Goal: Communication & Community: Answer question/provide support

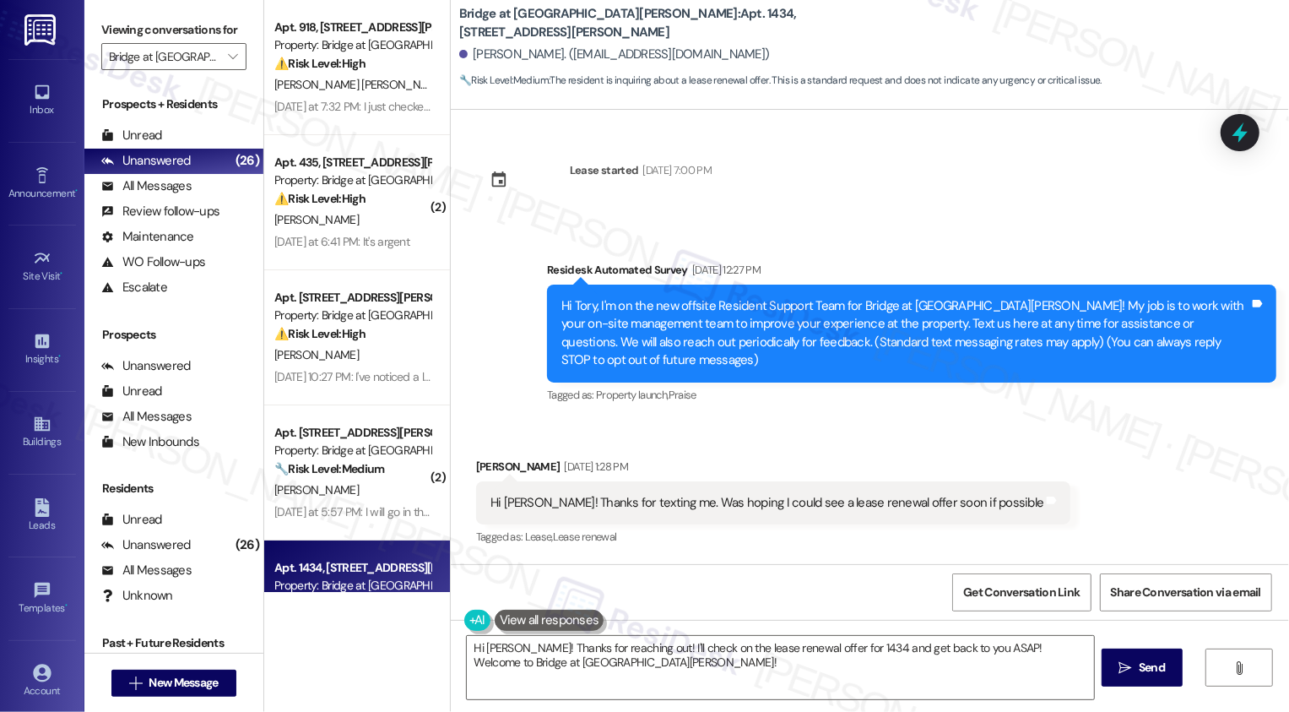
scroll to position [92, 0]
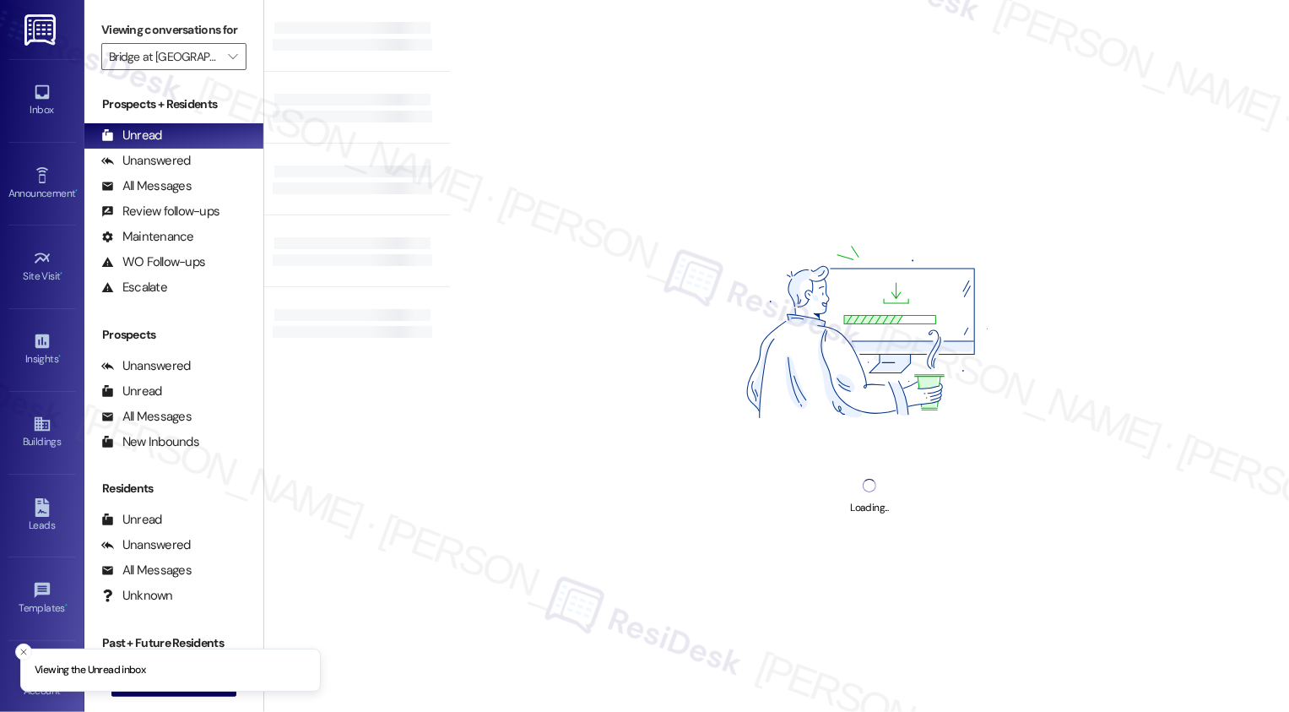
type input "Bridge at [GEOGRAPHIC_DATA][PERSON_NAME]"
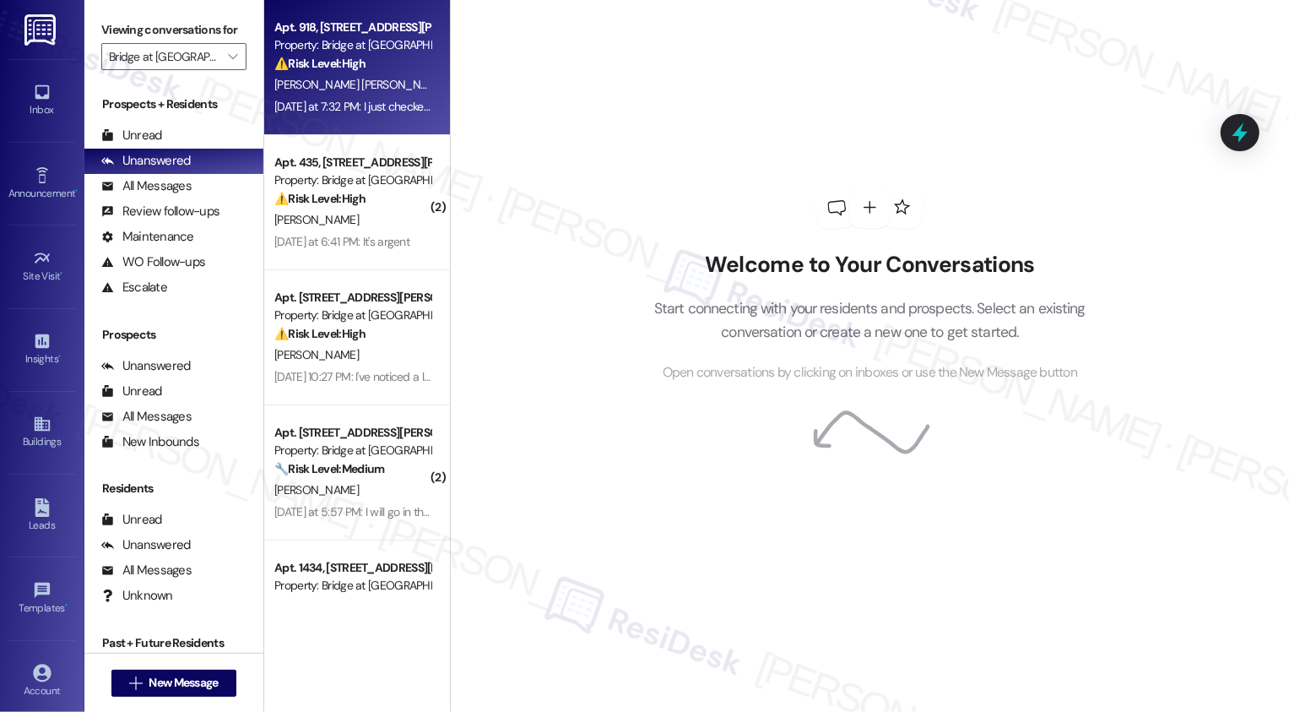
click at [352, 100] on div "Yesterday at 7:32 PM: I just checked and I don’t have anything!! I have already…" at bounding box center [672, 106] width 797 height 15
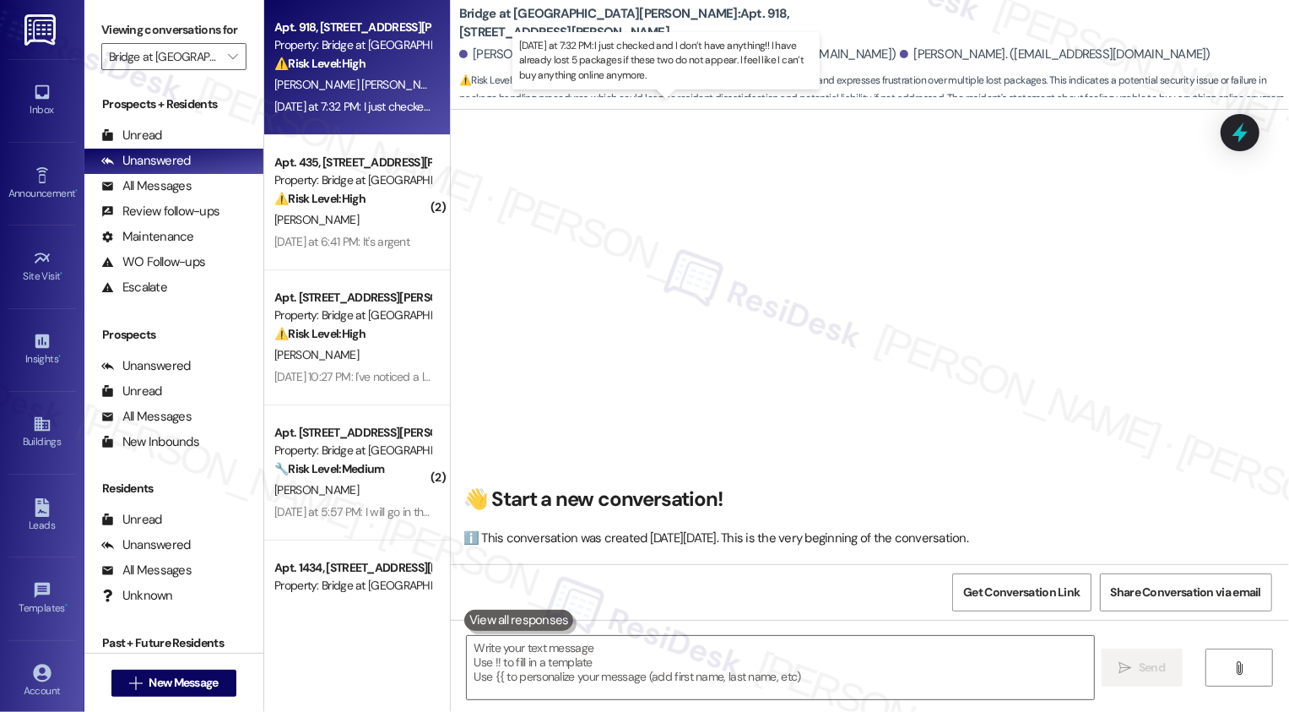
click at [352, 100] on div "Yesterday at 7:32 PM: I just checked and I don’t have anything!! I have already…" at bounding box center [672, 106] width 797 height 15
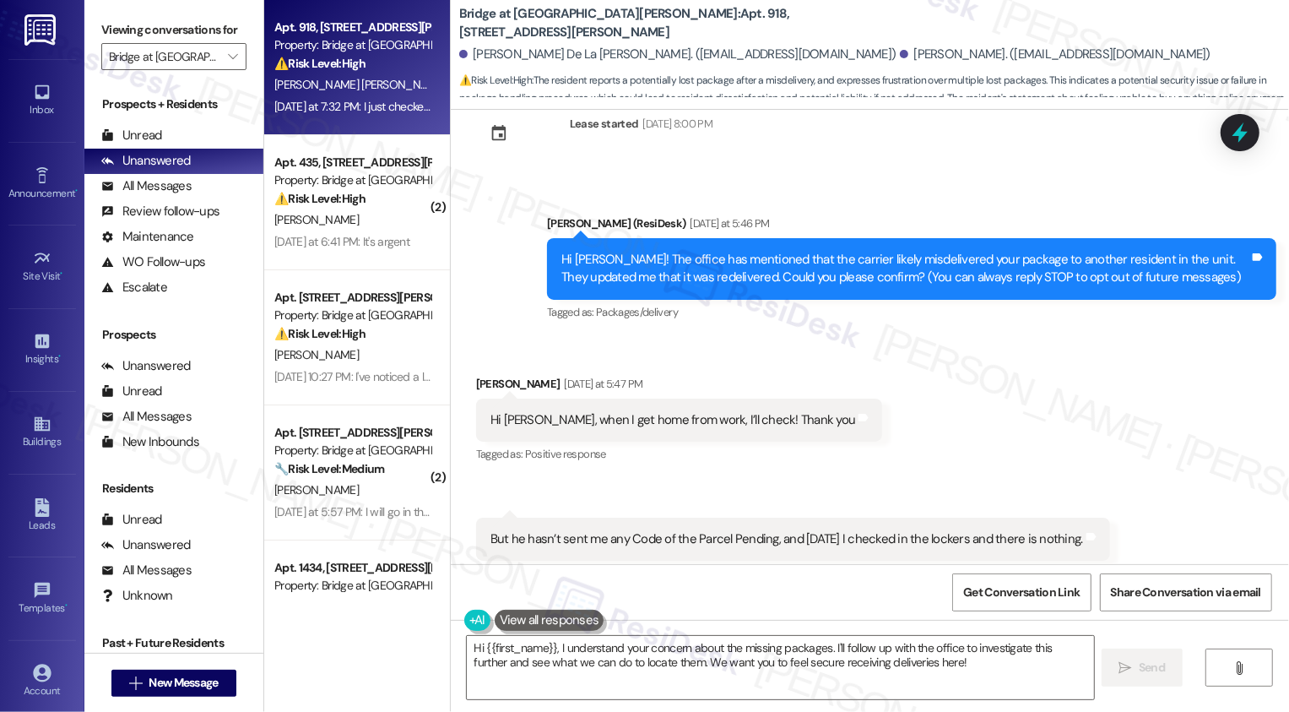
scroll to position [420, 0]
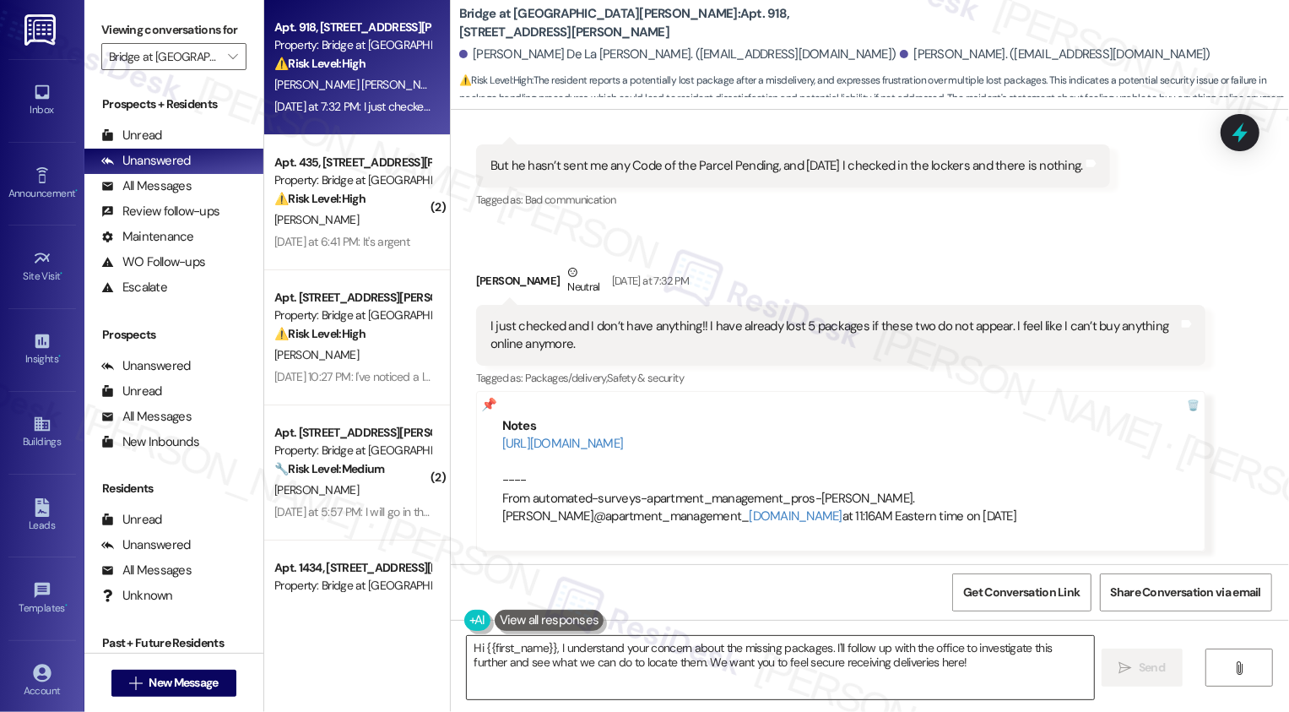
click at [603, 669] on textarea "Hi {{first_name}}, I understand your concern about the missing packages. I'll f…" at bounding box center [780, 667] width 627 height 63
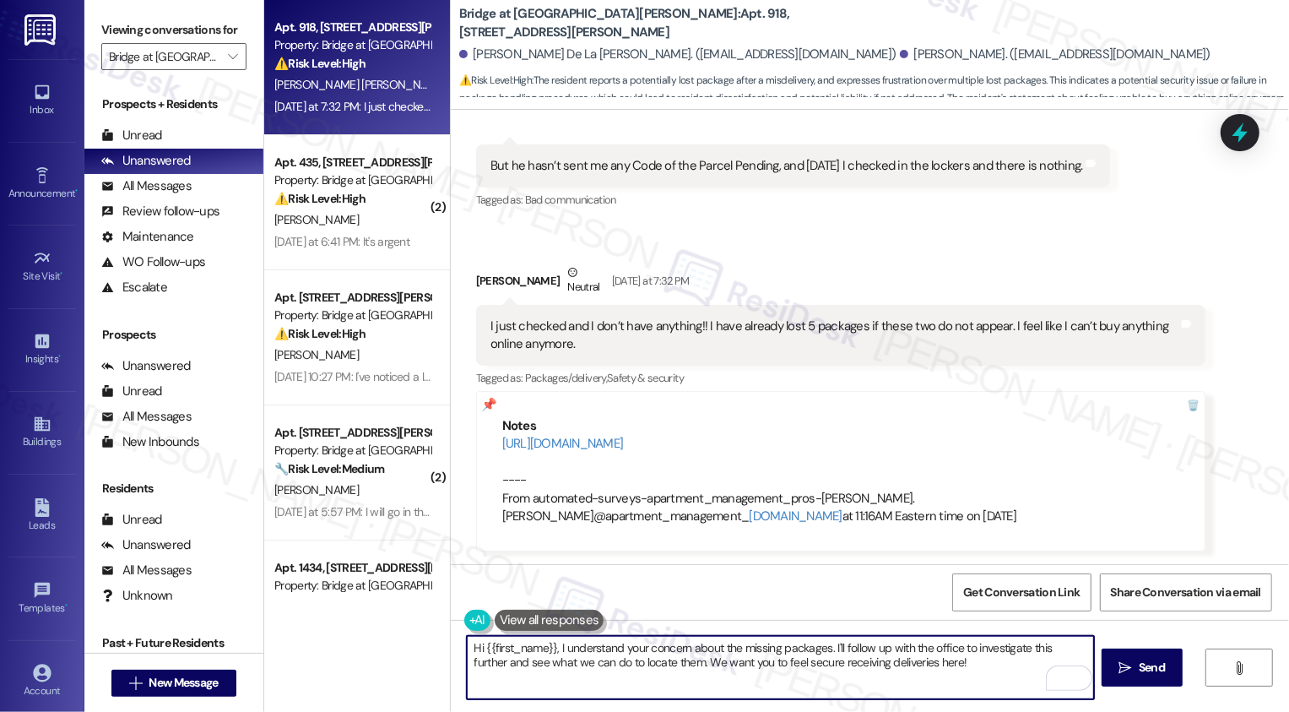
click at [476, 279] on div "Luisa Ontiveros Daza Neutral Yesterday at 7:32 PM" at bounding box center [840, 283] width 729 height 41
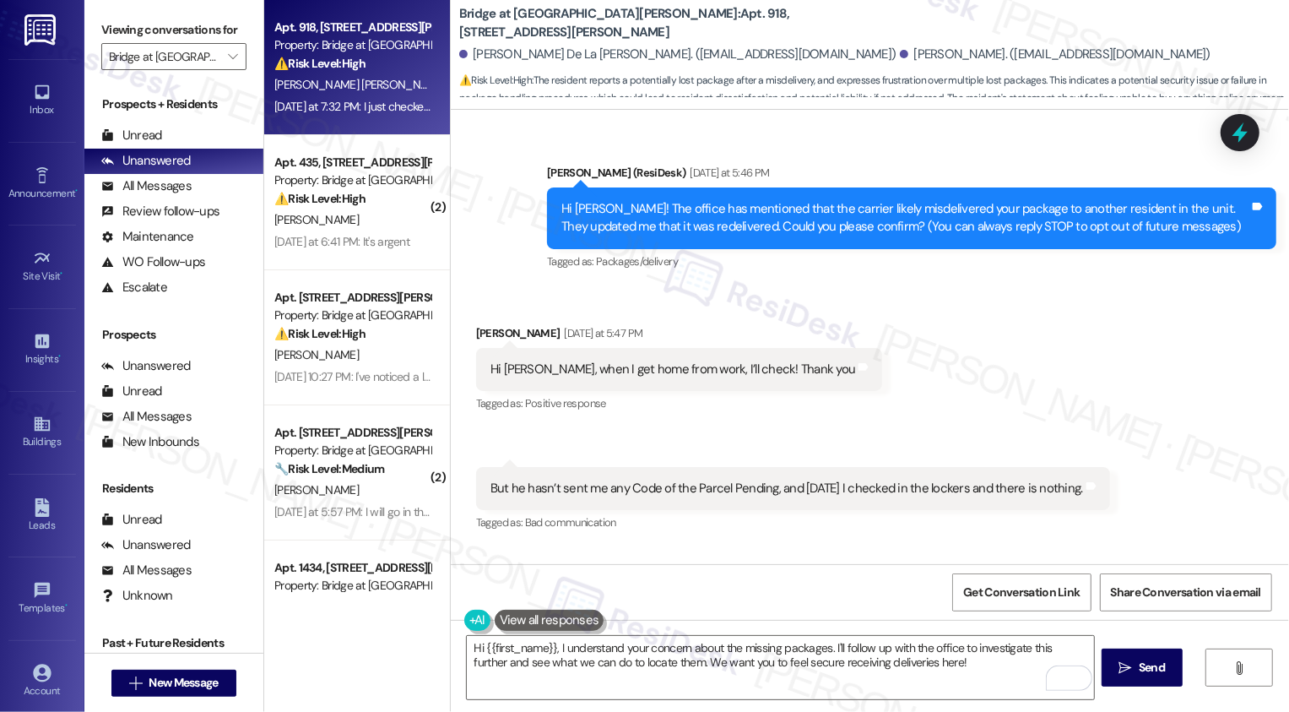
scroll to position [5, 0]
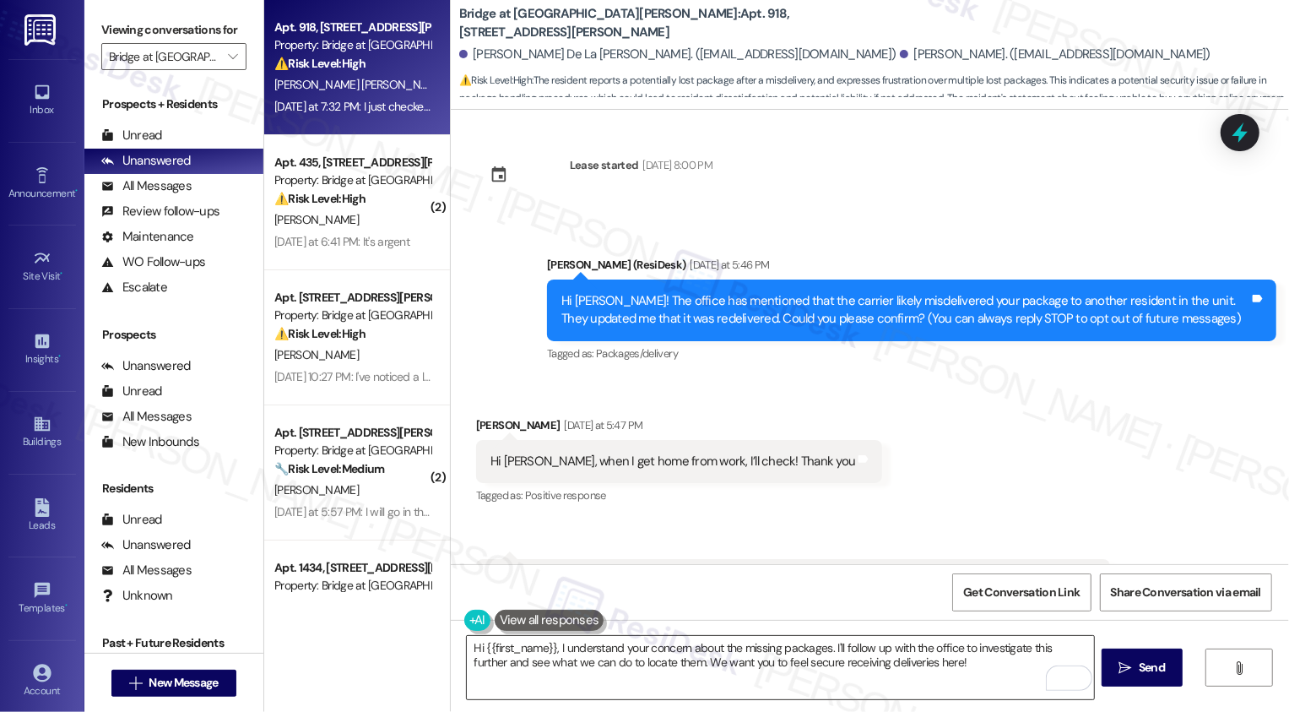
click at [517, 666] on textarea "Hi {{first_name}}, I understand your concern about the missing packages. I'll f…" at bounding box center [780, 667] width 627 height 63
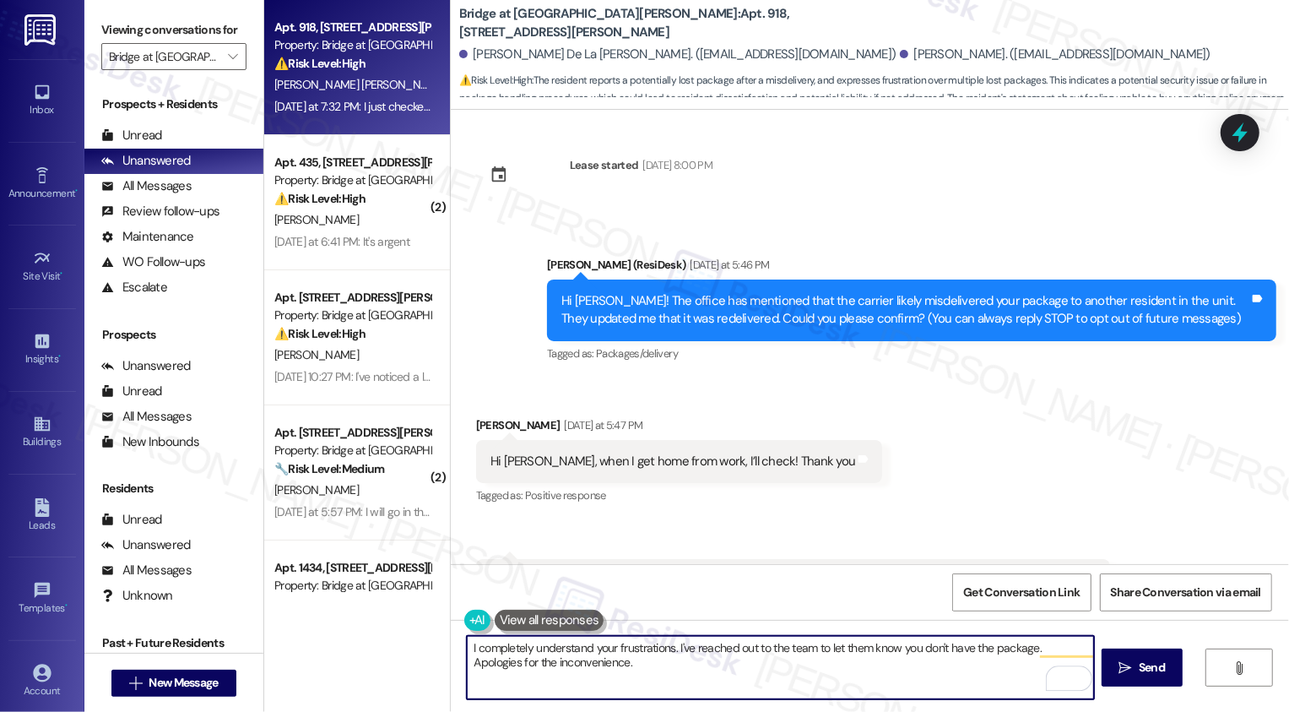
click at [701, 660] on textarea "I completely understand your frustrations. I've reached out to the team to let …" at bounding box center [780, 667] width 627 height 63
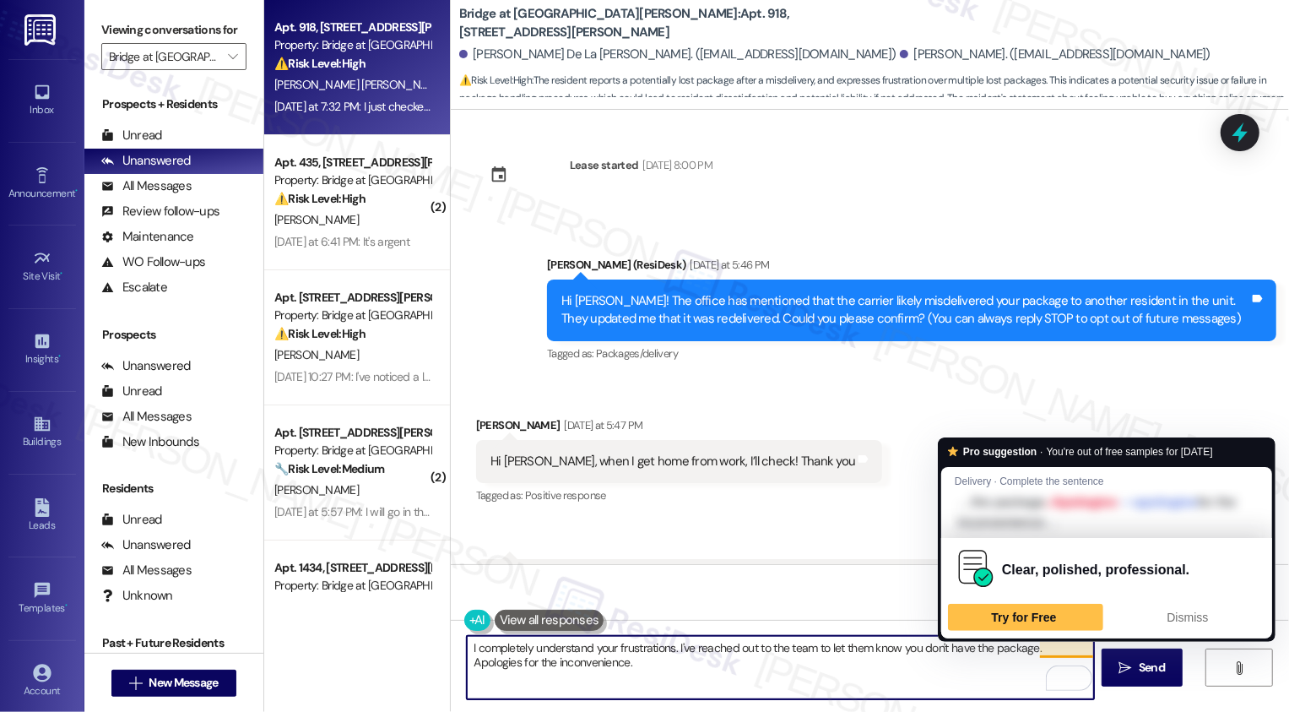
click at [811, 680] on textarea "I completely understand your frustrations. I've reached out to the team to let …" at bounding box center [780, 667] width 627 height 63
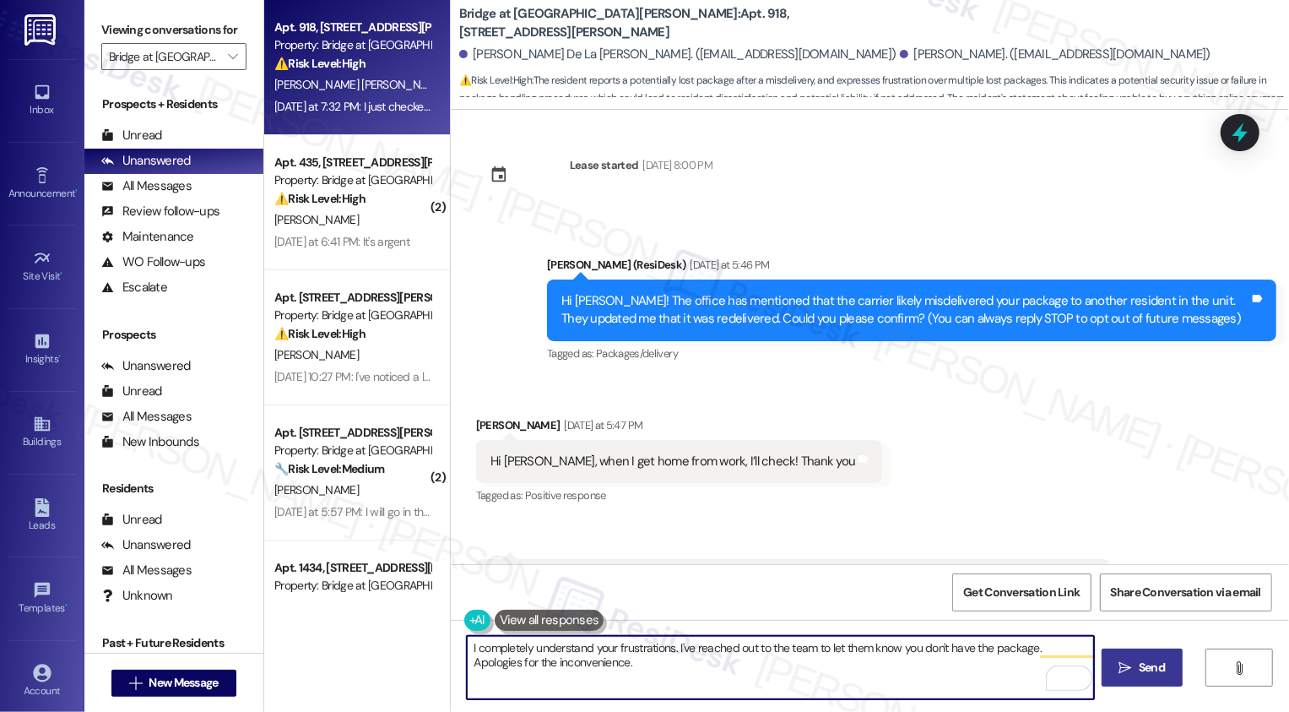
type textarea "I completely understand your frustrations. I've reached out to the team to let …"
click at [1126, 671] on icon "" at bounding box center [1125, 668] width 13 height 14
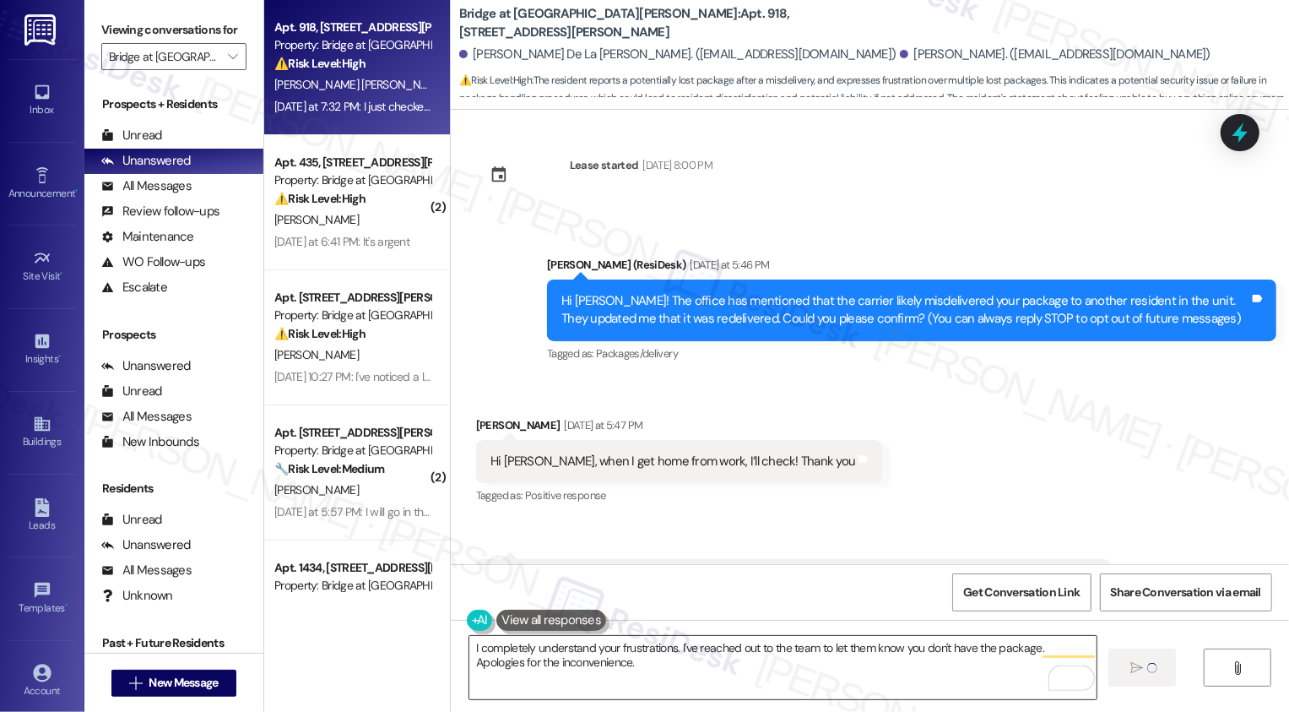
click at [658, 667] on textarea "I completely understand your frustrations. I've reached out to the team to let …" at bounding box center [782, 667] width 627 height 63
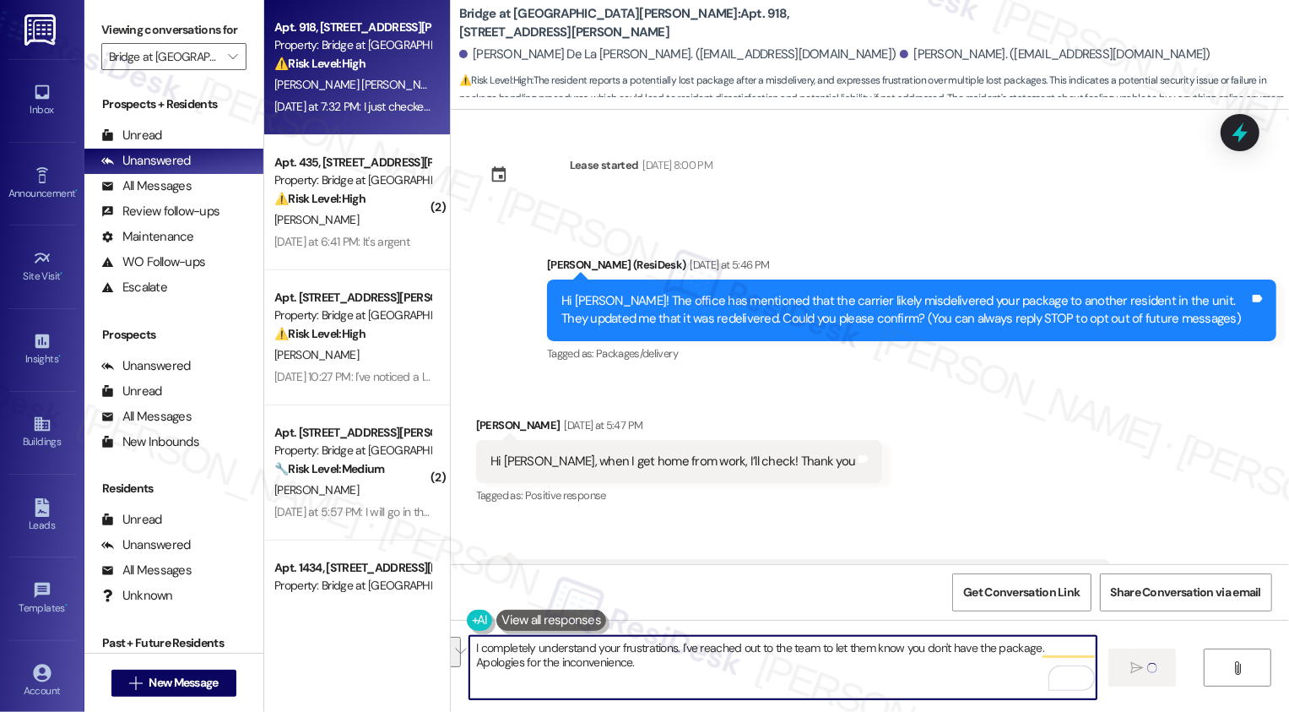
click at [658, 667] on textarea "I completely understand your frustrations. I've reached out to the team to let …" at bounding box center [782, 667] width 627 height 63
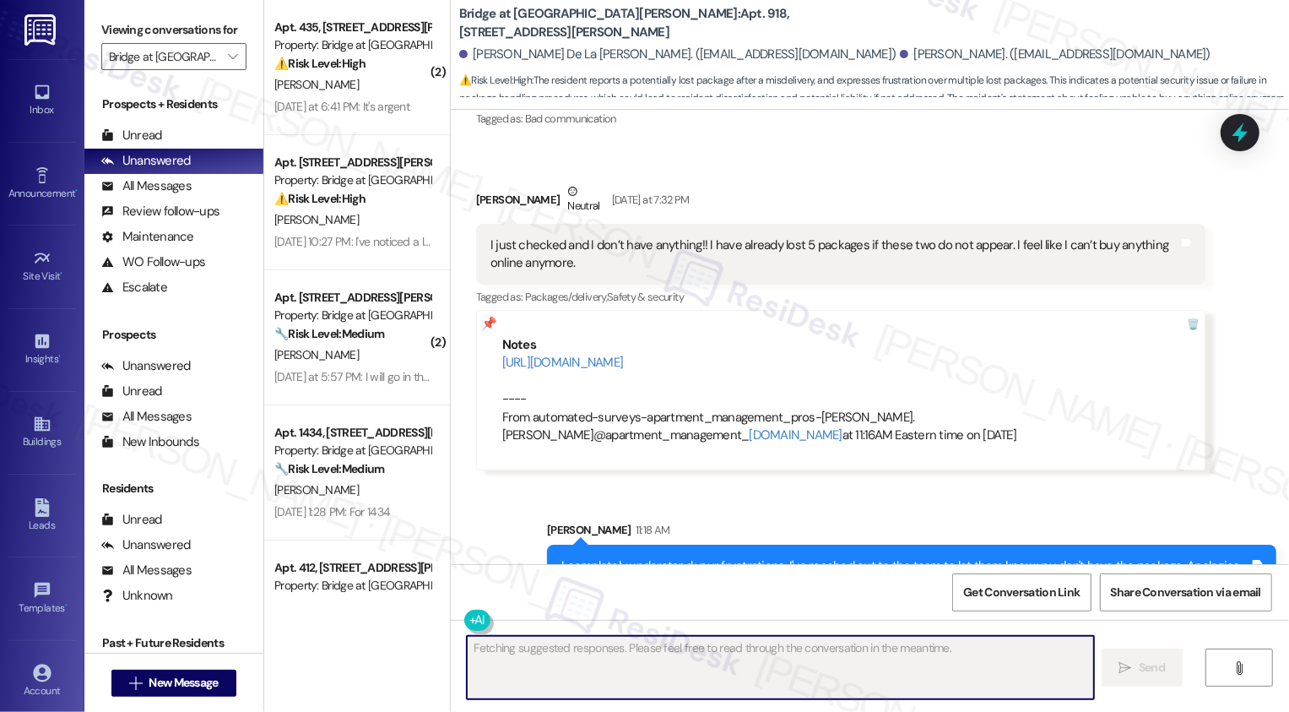
scroll to position [555, 0]
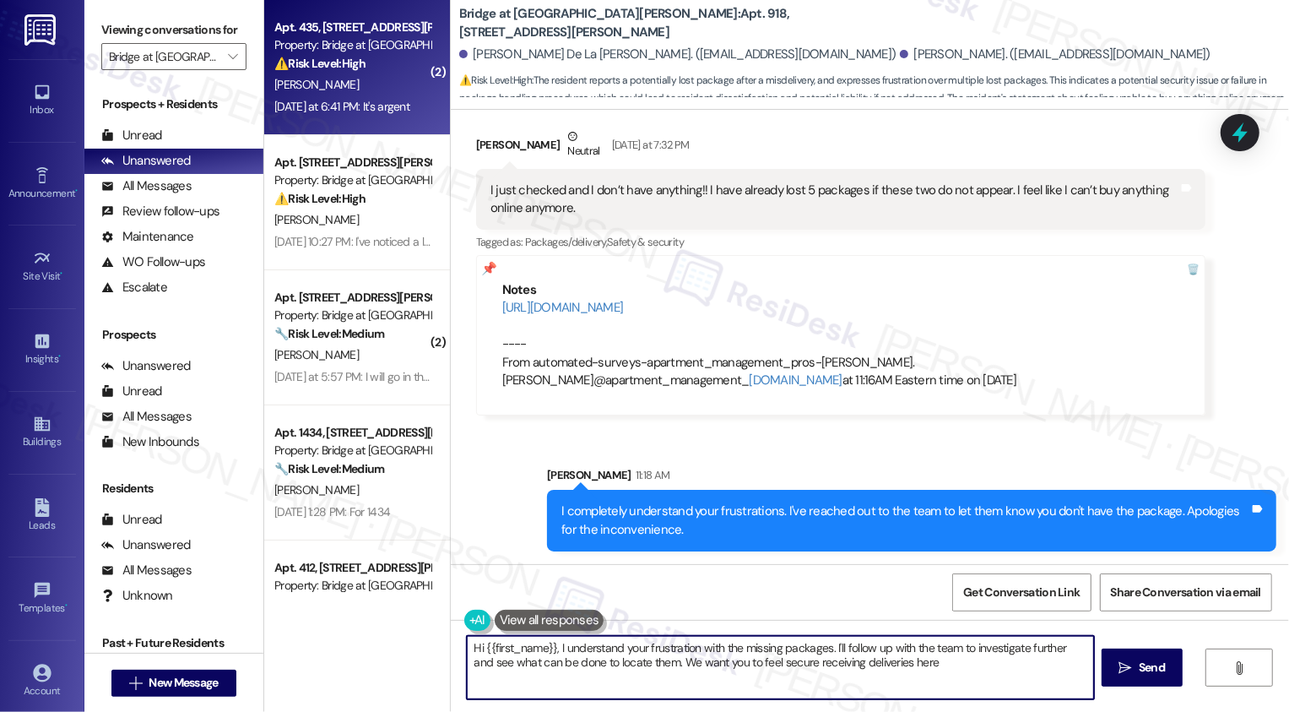
type textarea "Hi {{first_name}}, I understand your frustration with the missing packages. I'l…"
click at [400, 119] on div "Apt. 435, 715 W Slaughter Ln Property: Bridge at Southpark Meadows ⚠️ Risk Leve…" at bounding box center [357, 67] width 186 height 135
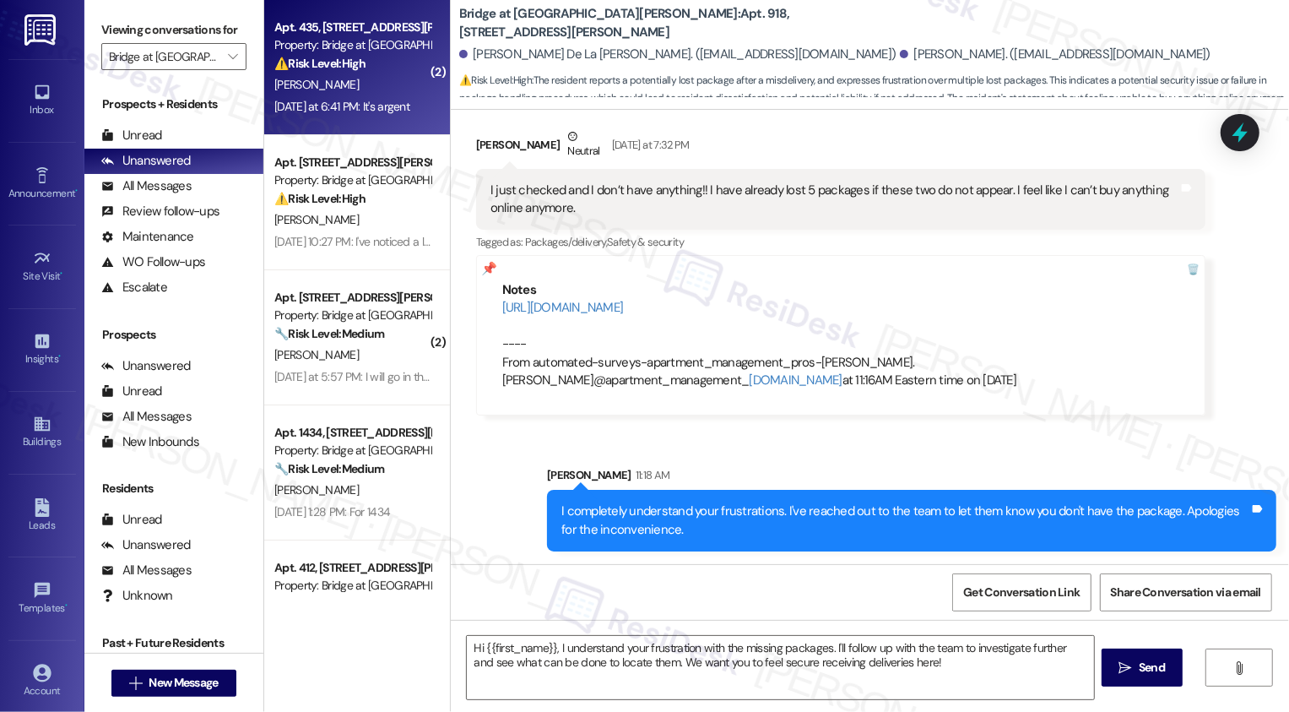
click at [400, 119] on div "Apt. 435, 715 W Slaughter Ln Property: Bridge at Southpark Meadows ⚠️ Risk Leve…" at bounding box center [357, 67] width 186 height 135
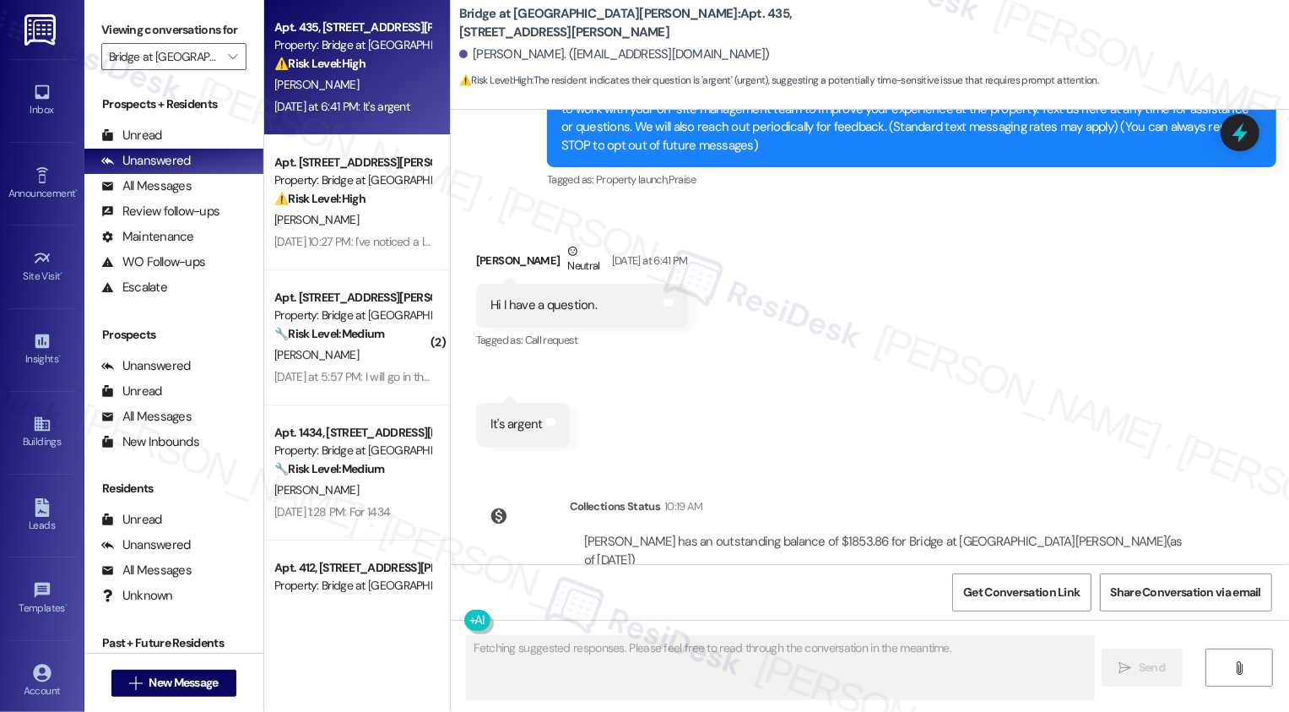
scroll to position [298, 0]
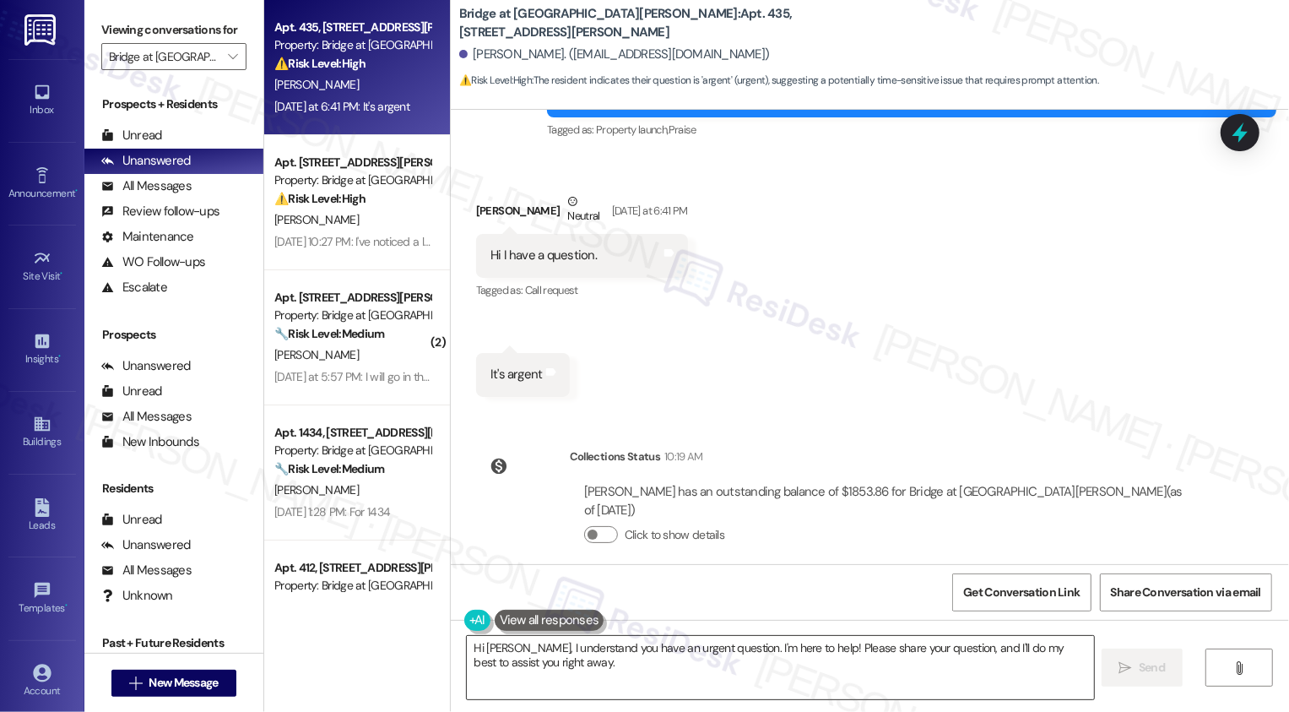
click at [577, 684] on textarea "Hi Ashley, I understand you have an urgent question. I'm here to help! Please s…" at bounding box center [780, 667] width 627 height 63
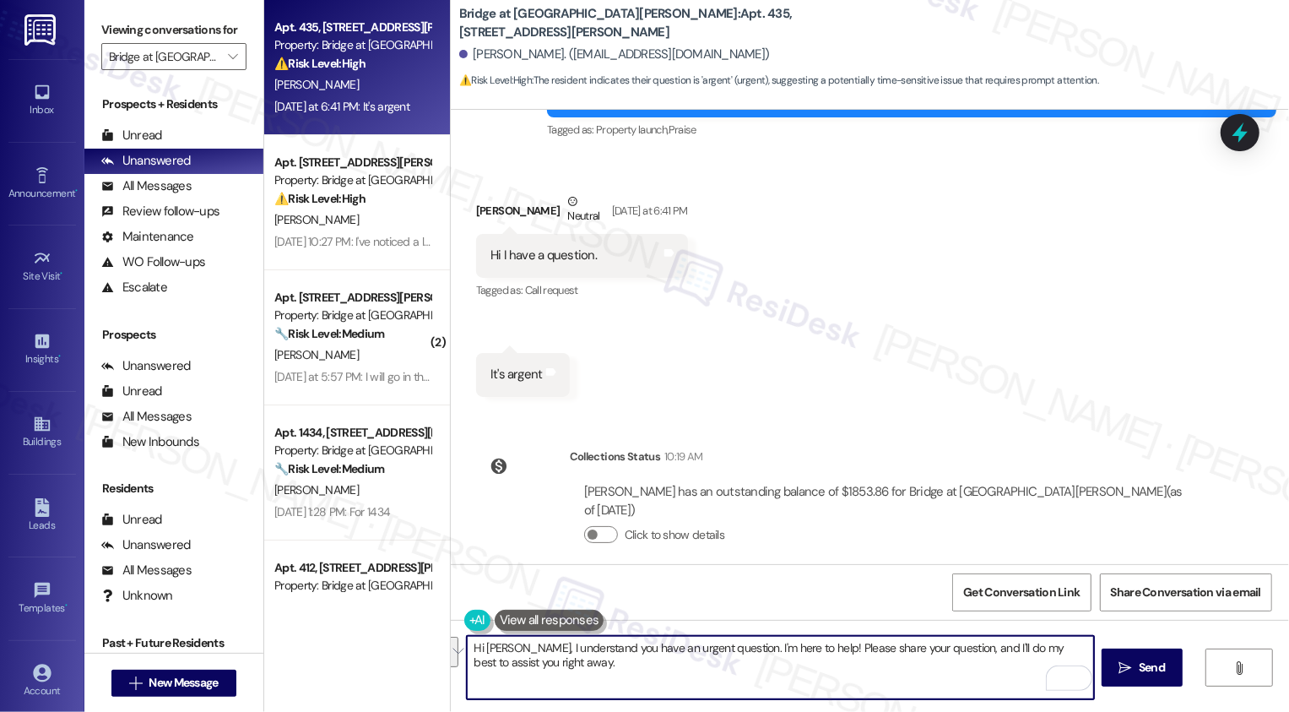
type textarea "H"
type textarea "It's nice to meet you, {{first_name}}! How may I assist you?"
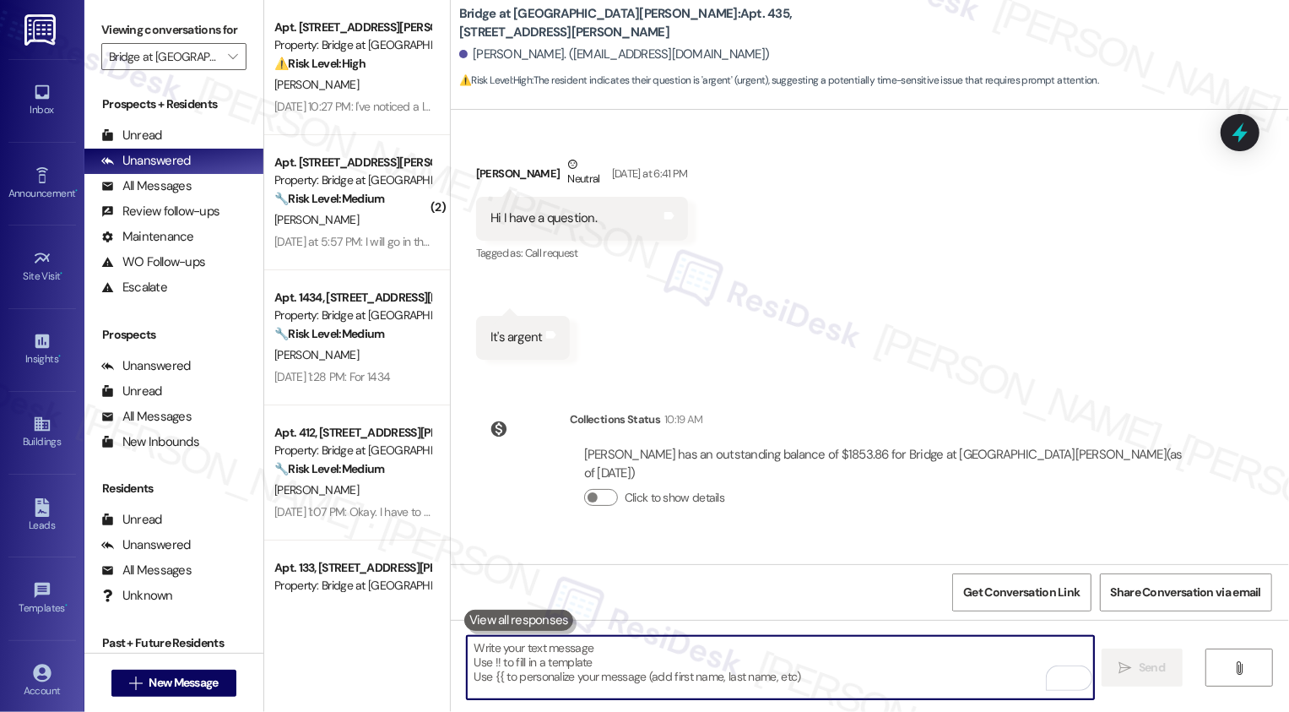
scroll to position [416, 0]
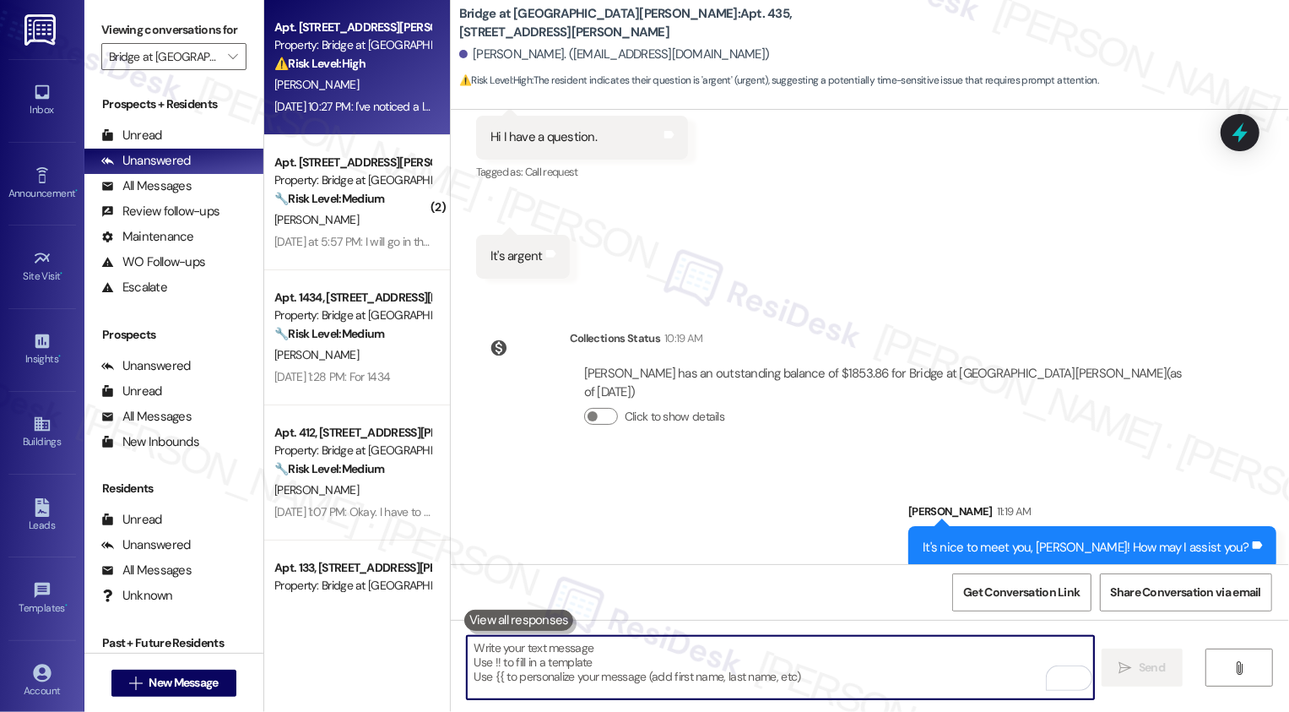
click at [311, 79] on div "[PERSON_NAME]" at bounding box center [353, 84] width 160 height 21
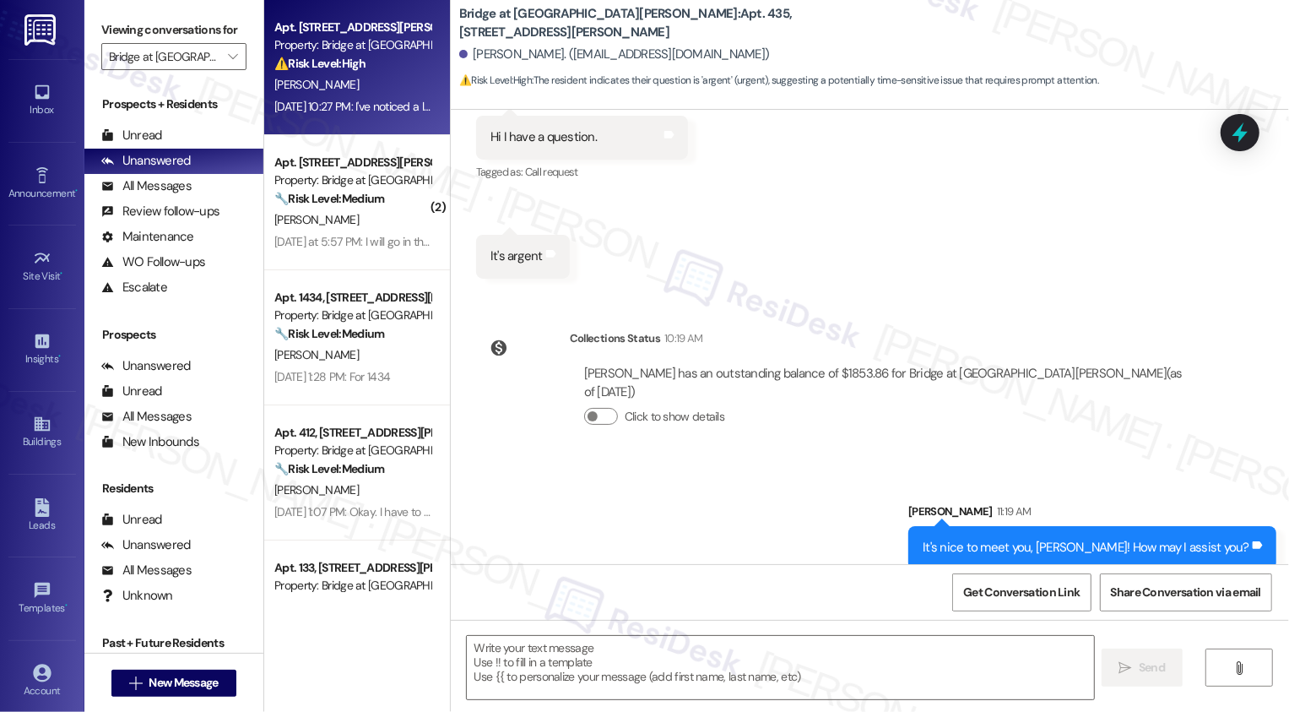
click at [311, 79] on div "[PERSON_NAME]" at bounding box center [353, 84] width 160 height 21
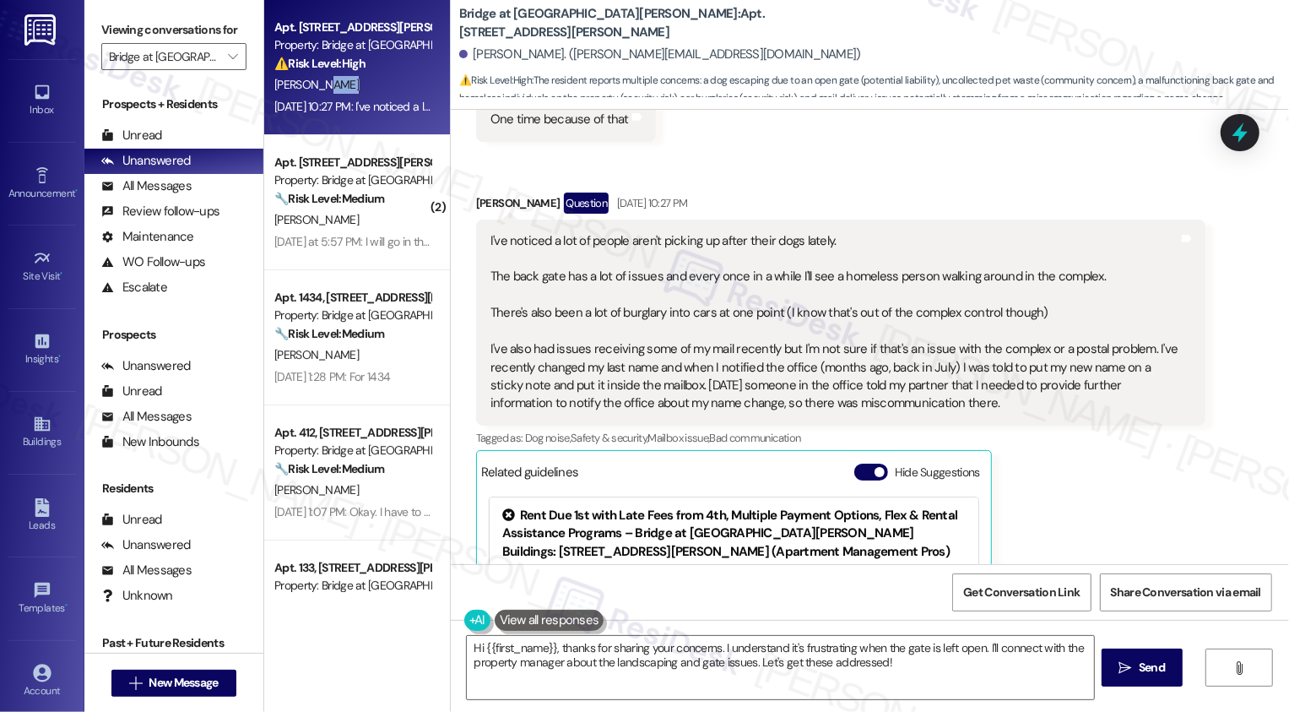
scroll to position [1037, 0]
click at [858, 472] on button "Hide Suggestions" at bounding box center [871, 471] width 34 height 17
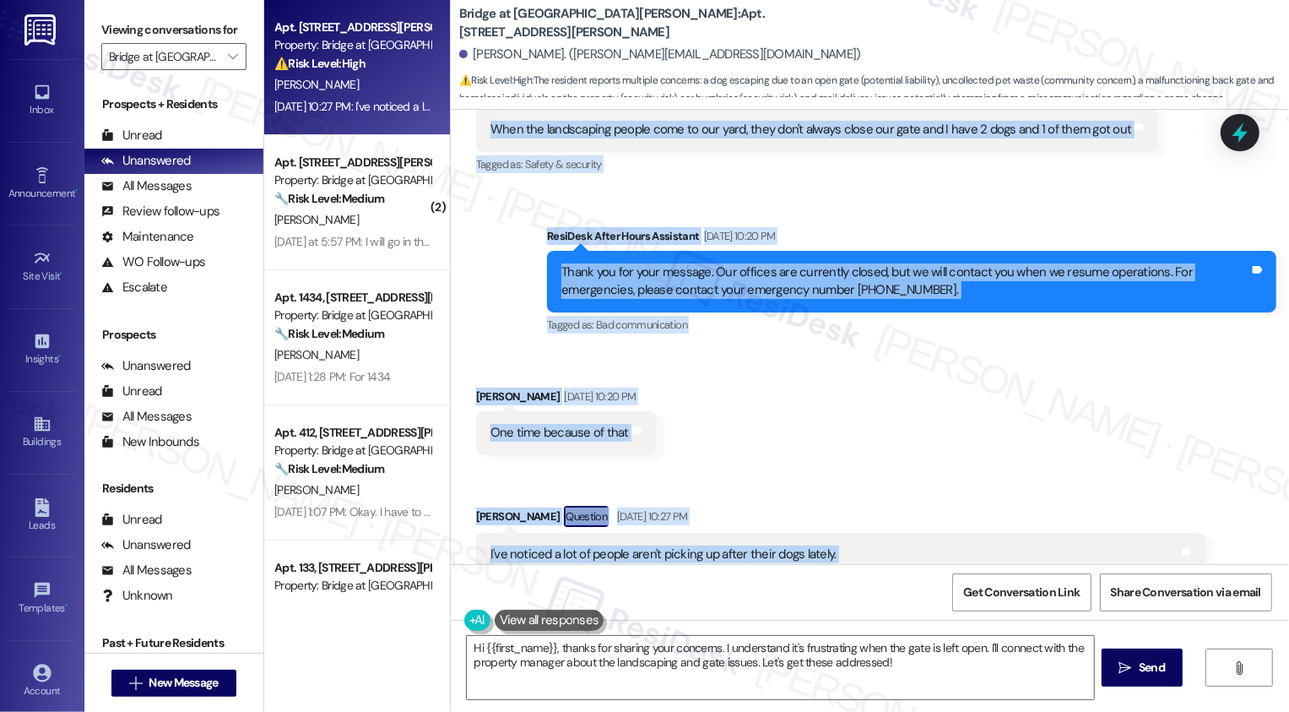
scroll to position [977, 0]
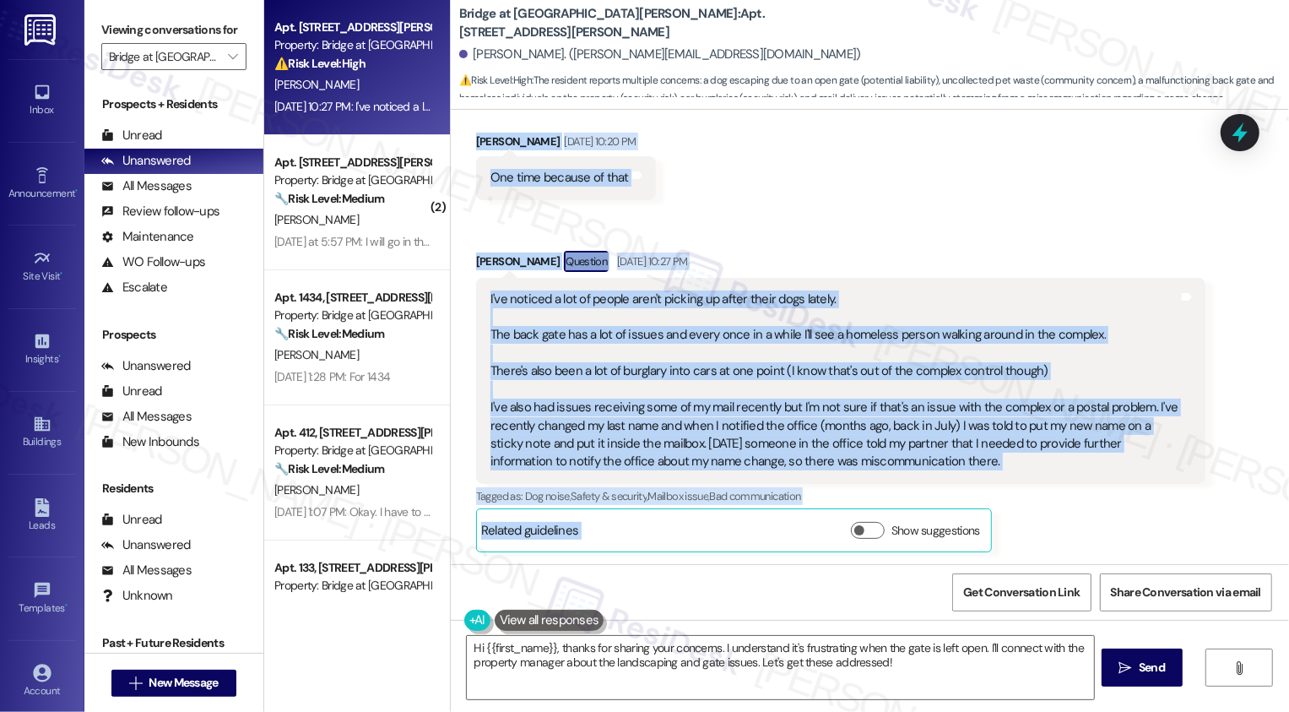
drag, startPoint x: 539, startPoint y: 150, endPoint x: 972, endPoint y: 462, distance: 533.4
click at [972, 463] on div "Lease started Jan 08, 2025 at 7:00 PM Survey, sent via SMS Residesk Automated S…" at bounding box center [870, 337] width 838 height 454
copy div "Sarah (ResiDesk) Sep 17, 2025 at 8:17 PM It's nice to meet you, Katelyn! Thanks…"
click at [674, 648] on textarea "Hi {{first_name}}, thanks for sharing your concerns. I understand it's frustrat…" at bounding box center [780, 667] width 627 height 63
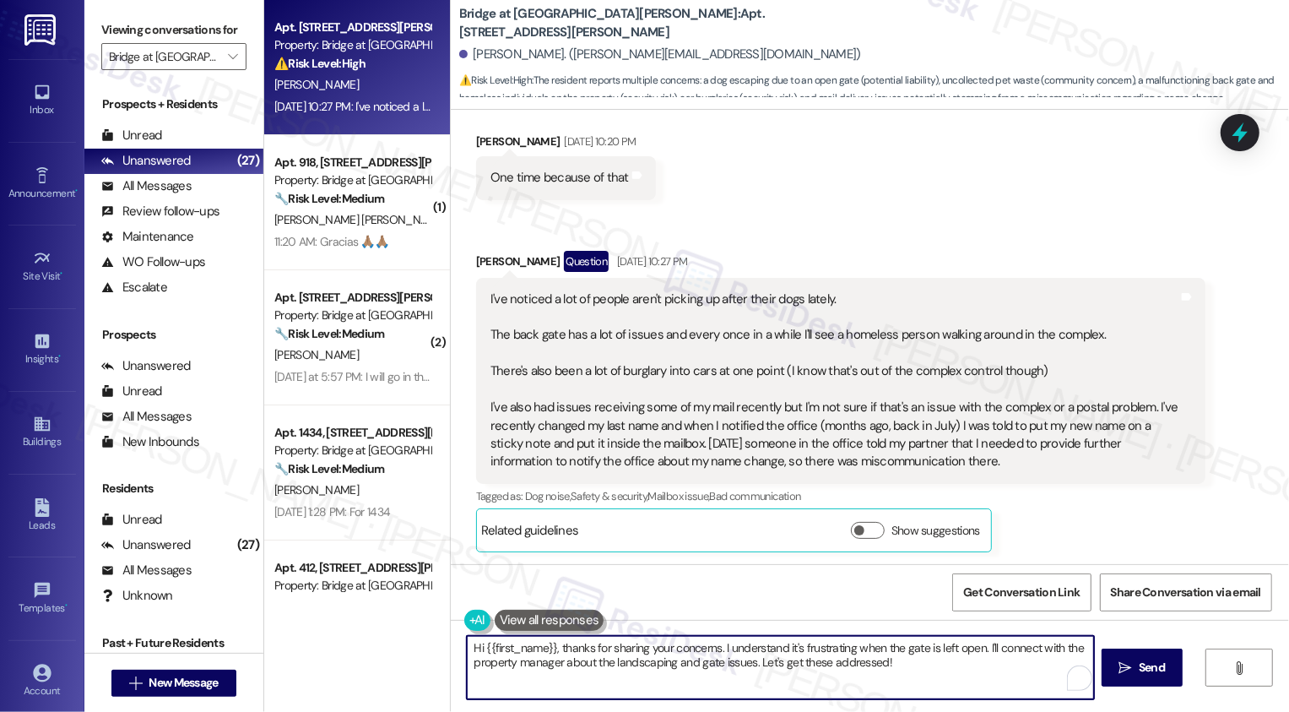
paste textarea "Katelyn, thank you for sharing all of this with me—I really appreciate you taki…"
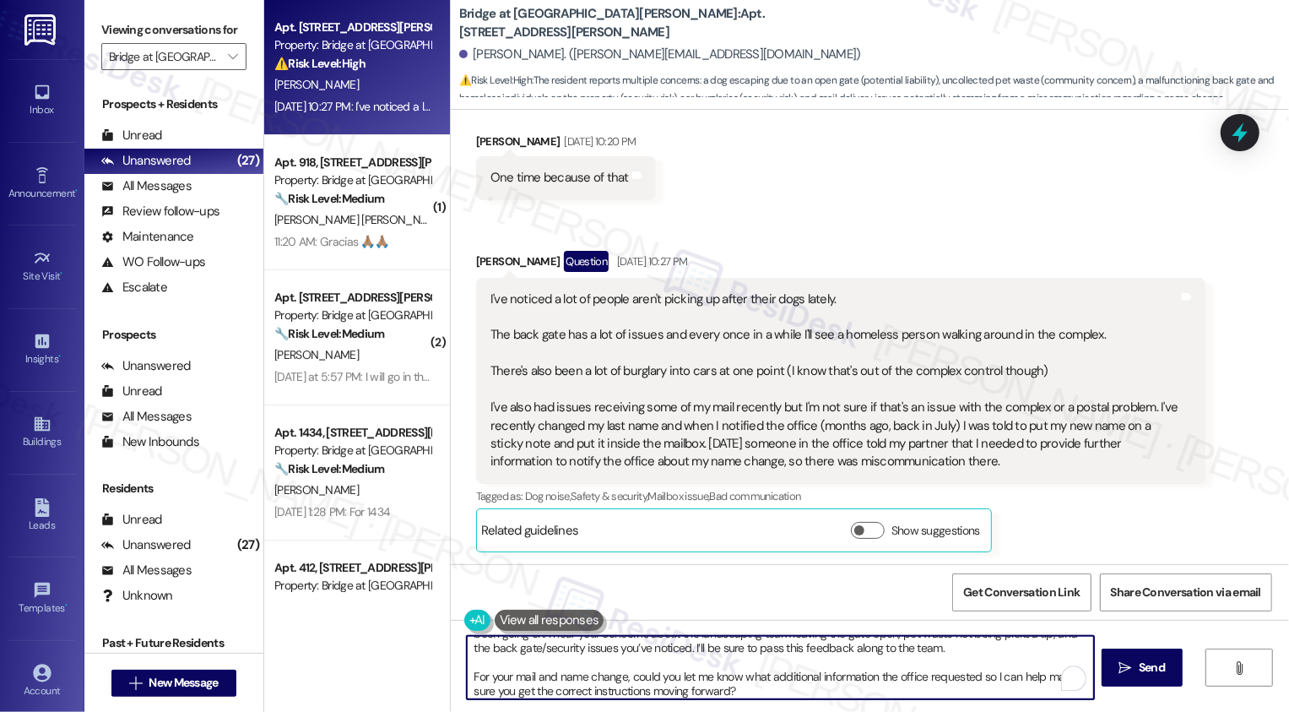
scroll to position [0, 0]
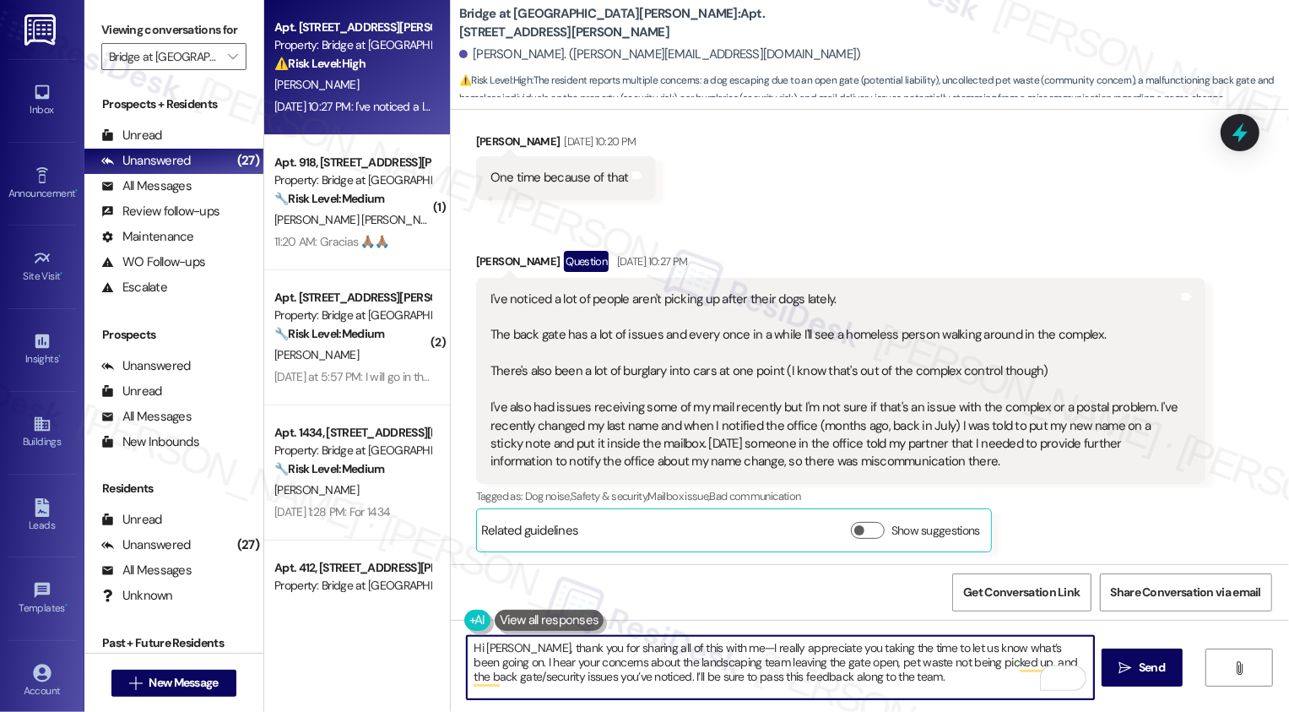
click at [515, 650] on textarea "Hi Katelyn, thank you for sharing all of this with me—I really appreciate you t…" at bounding box center [780, 667] width 627 height 63
click at [467, 652] on textarea "Hi Katelyn, thank you for sharing all of this with me—I really appreciate you t…" at bounding box center [780, 667] width 627 height 63
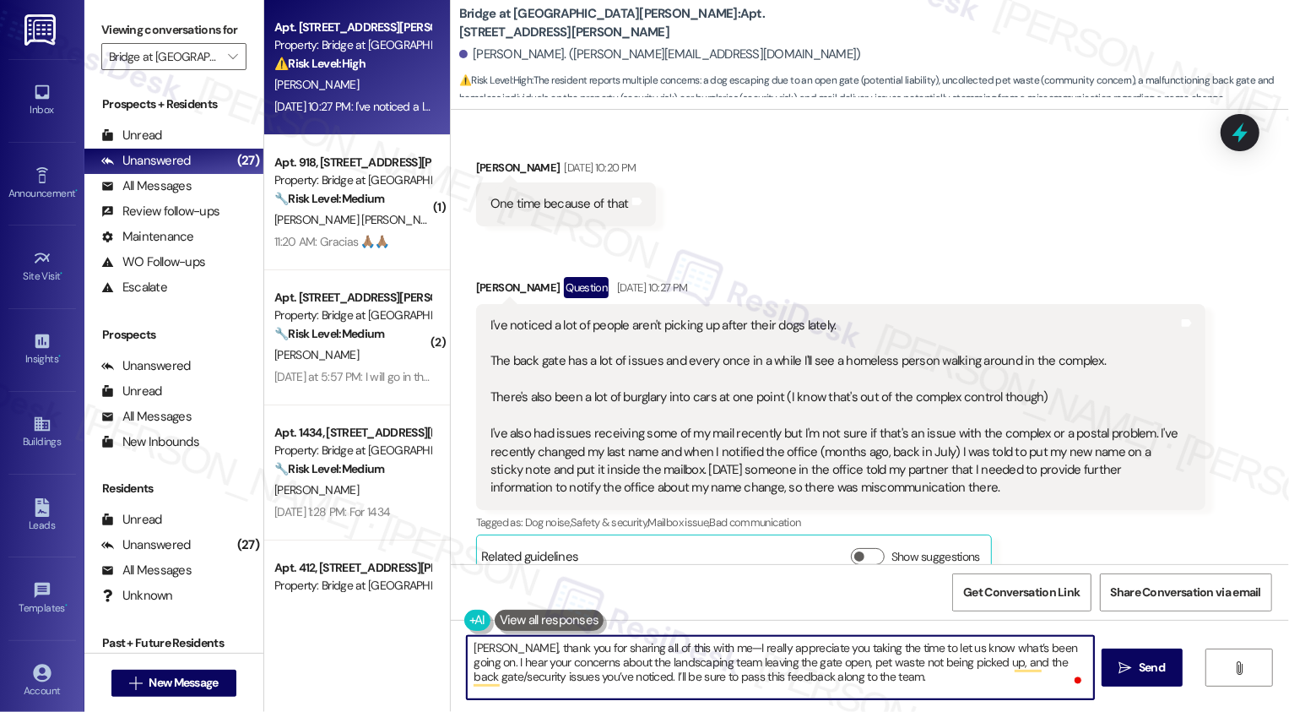
scroll to position [952, 0]
click at [697, 647] on textarea "Katelyn, thank you for sharing all of this with me—I really appreciate you taki…" at bounding box center [780, 667] width 627 height 63
click at [715, 680] on textarea "Katelyn, thank you for sharing all of this with me. I really appreciate you tak…" at bounding box center [780, 667] width 627 height 63
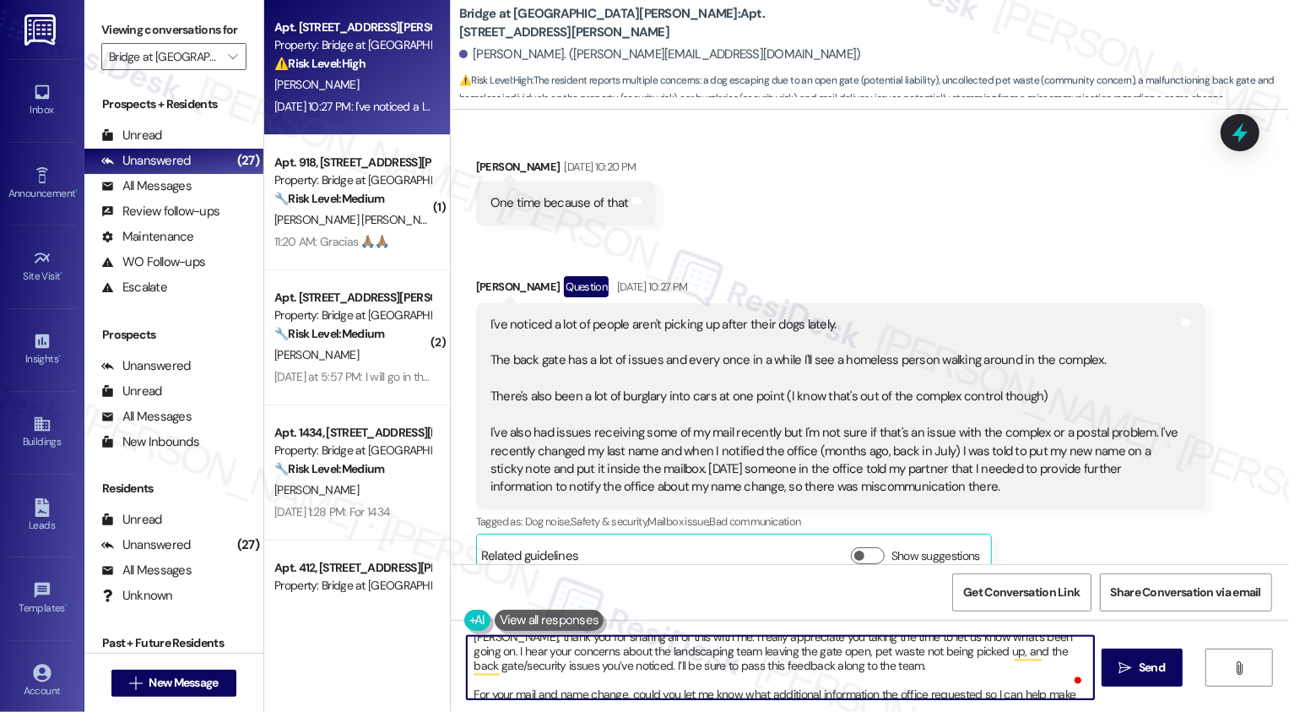
click at [972, 663] on textarea "Katelyn, thank you for sharing all of this with me. I really appreciate you tak…" at bounding box center [780, 667] width 627 height 63
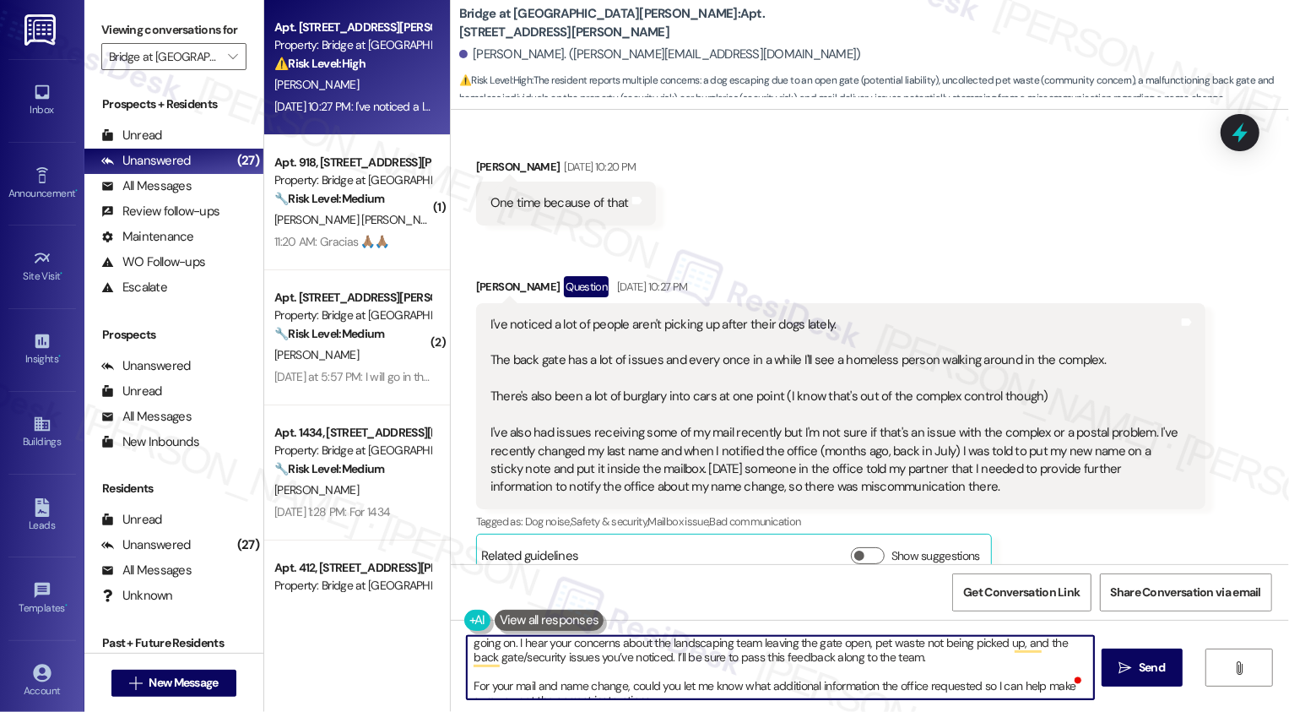
click at [510, 658] on textarea "Katelyn, thank you for sharing all of this with me. I really appreciate you tak…" at bounding box center [780, 667] width 627 height 63
click at [515, 662] on textarea "Katelyn, thank you for sharing all of this with me. I really appreciate you tak…" at bounding box center [780, 667] width 627 height 63
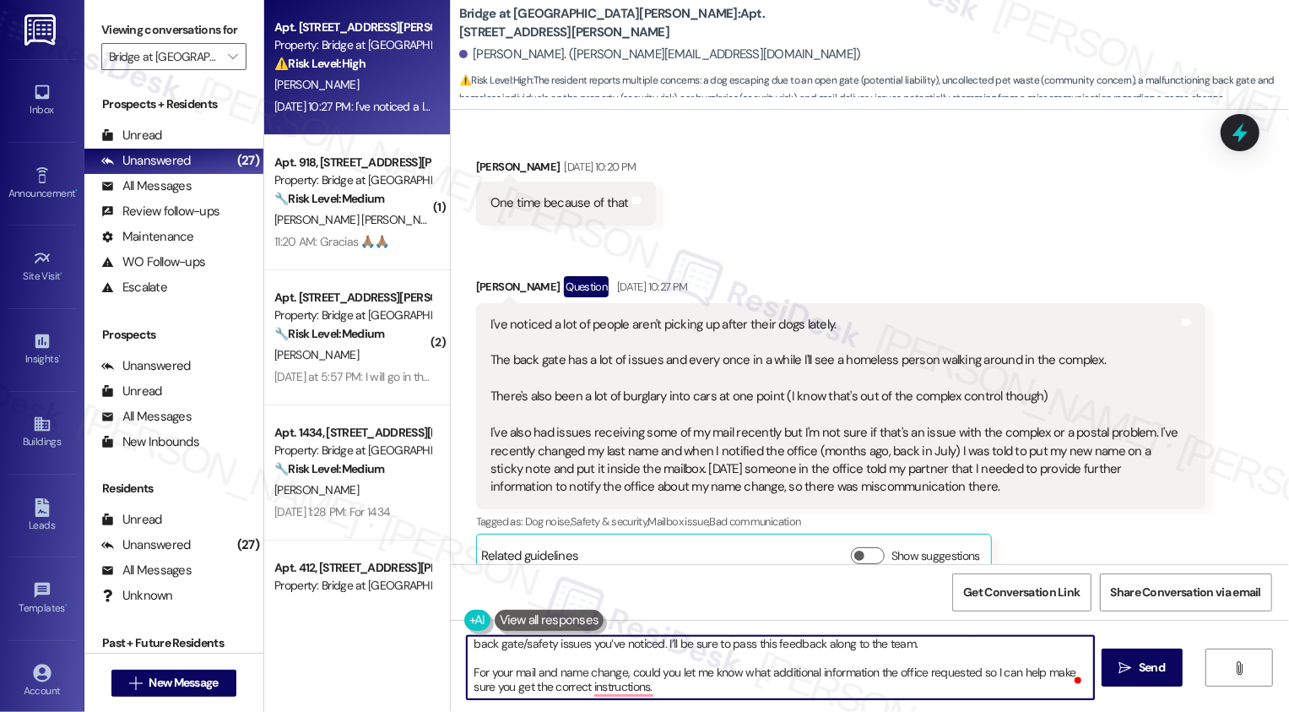
click at [593, 672] on textarea "Katelyn, thank you for sharing all of this with me. I really appreciate you tak…" at bounding box center [780, 667] width 627 height 63
click at [711, 692] on textarea "Katelyn, thank you for sharing all of this with me. I really appreciate you tak…" at bounding box center [780, 667] width 627 height 63
click at [723, 663] on textarea "Katelyn, thank you for sharing all of this with me. I really appreciate you tak…" at bounding box center [780, 667] width 627 height 63
type textarea "Katelyn, thank you for sharing all of this with me. I really appreciate you tak…"
click at [1129, 675] on span " Send" at bounding box center [1142, 667] width 53 height 18
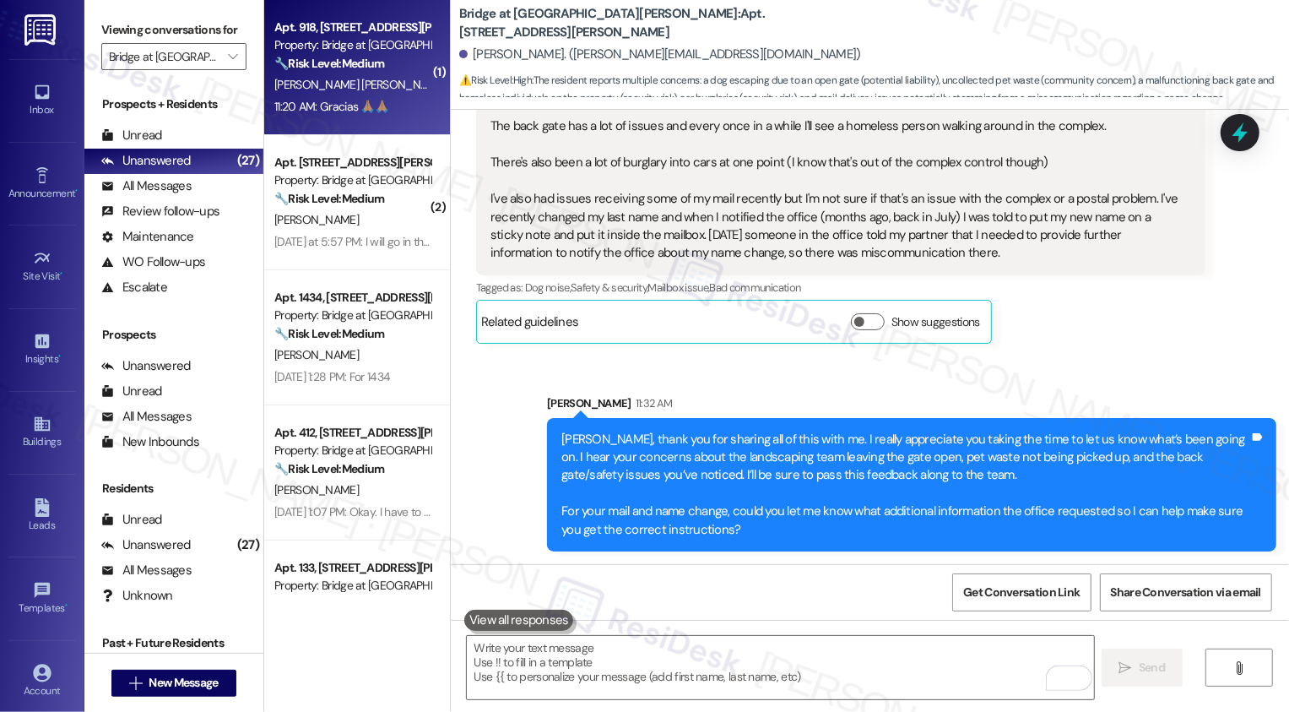
click at [391, 107] on div "11:20 AM: Gracias 🙏🏽🙏🏽 11:20 AM: Gracias 🙏🏽🙏🏽" at bounding box center [353, 106] width 160 height 21
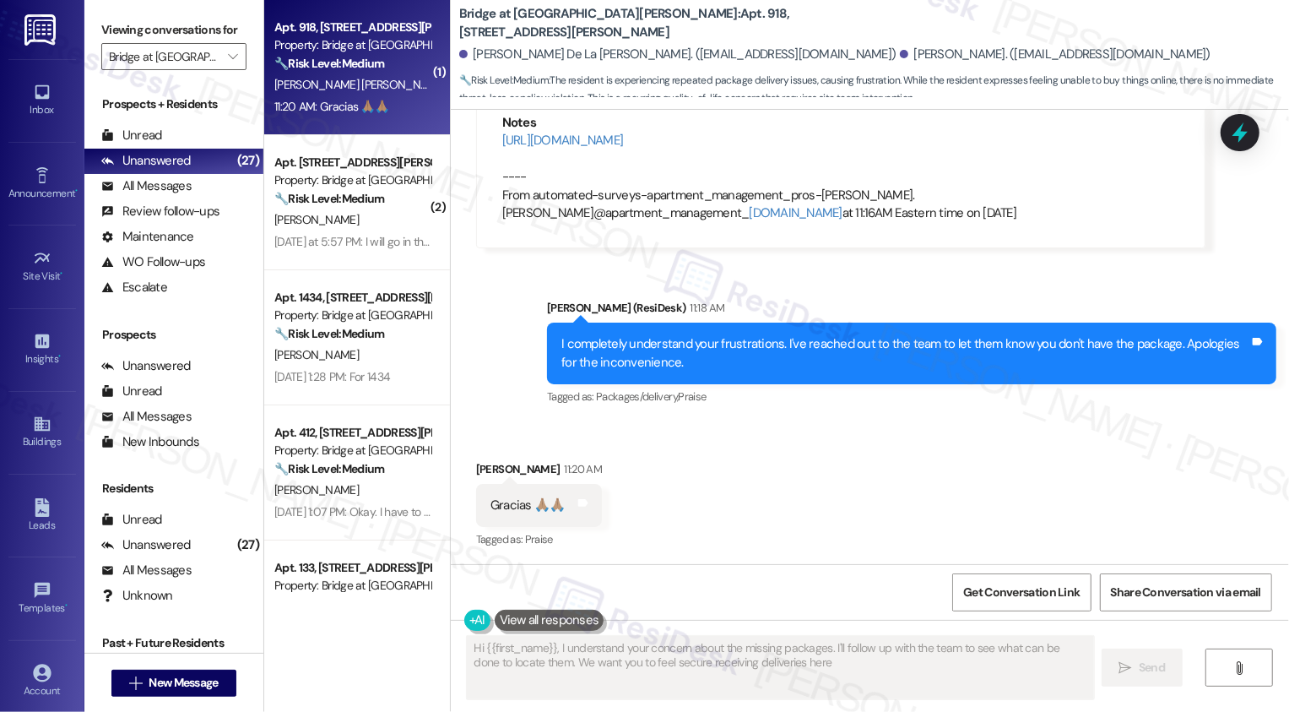
type textarea "Hi {{first_name}}, I understand your concern about the missing packages. I'll f…"
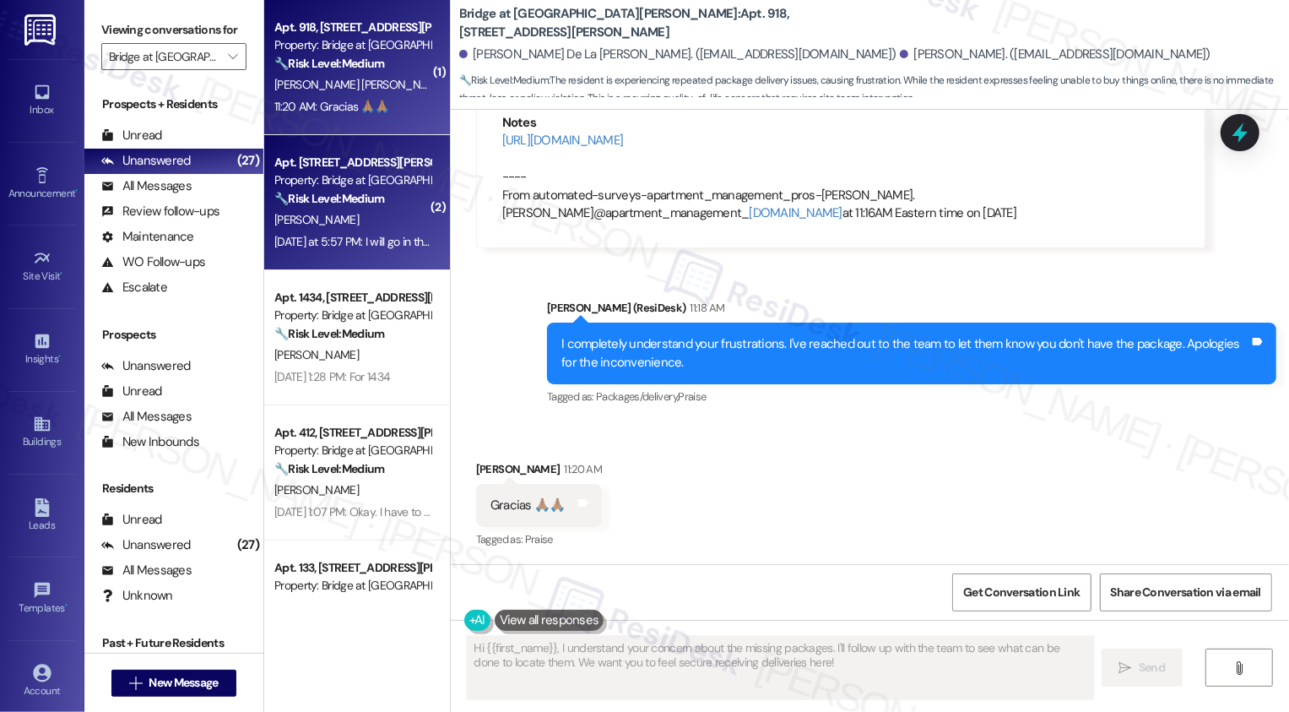
click at [346, 225] on div "M. Hill" at bounding box center [353, 219] width 160 height 21
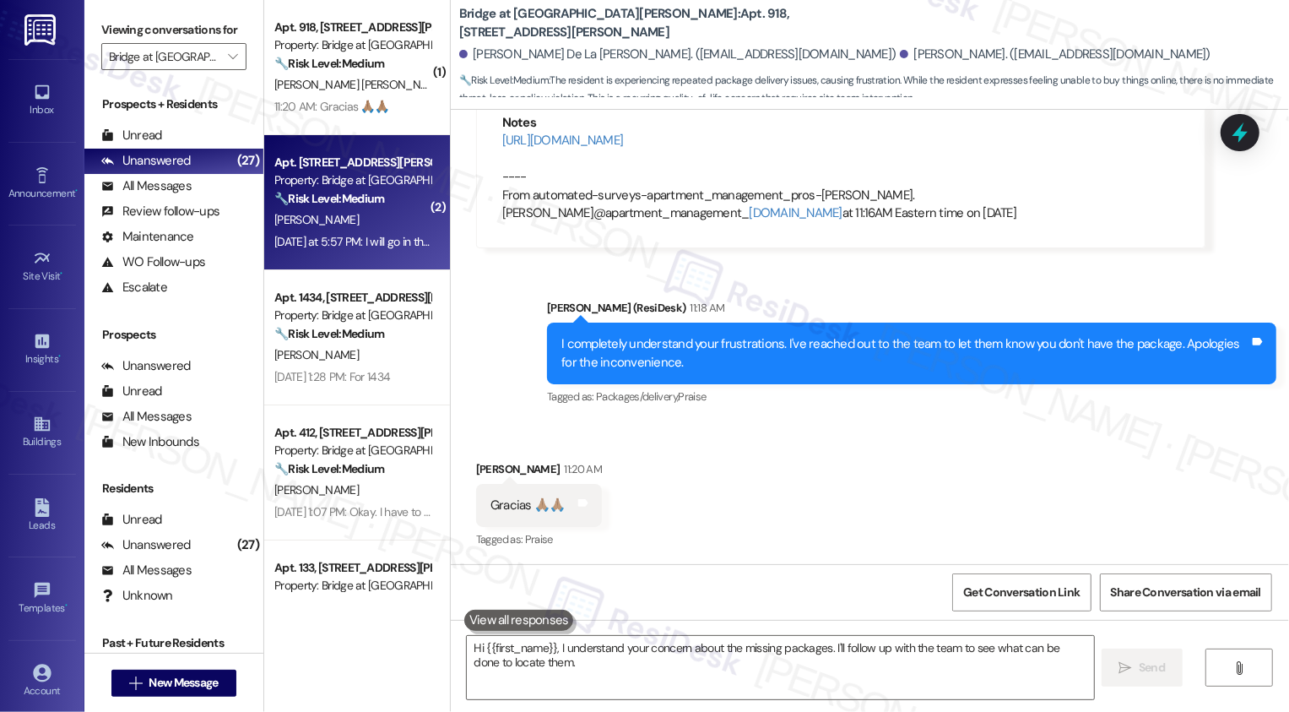
type textarea "Hi {{first_name}}, I understand your concern about the missing packages. I'll f…"
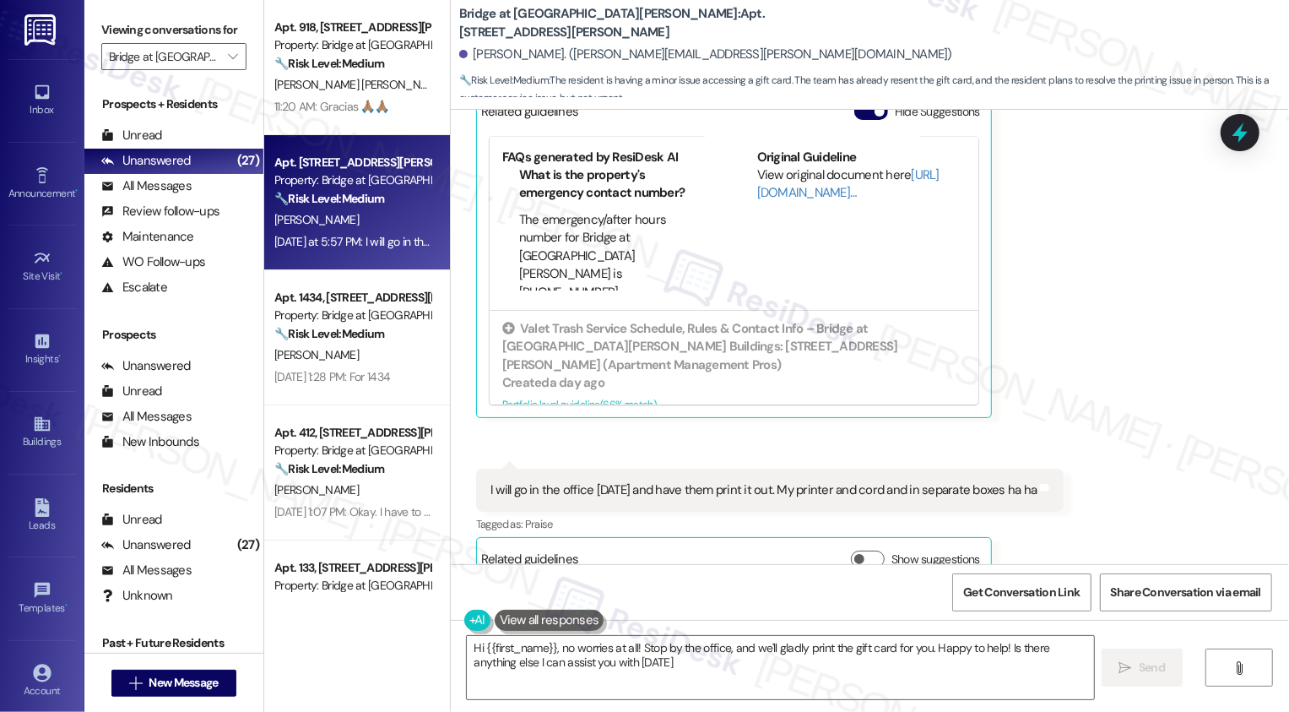
type textarea "Hi {{first_name}}, no worries at all! Stop by the office, and we'll gladly prin…"
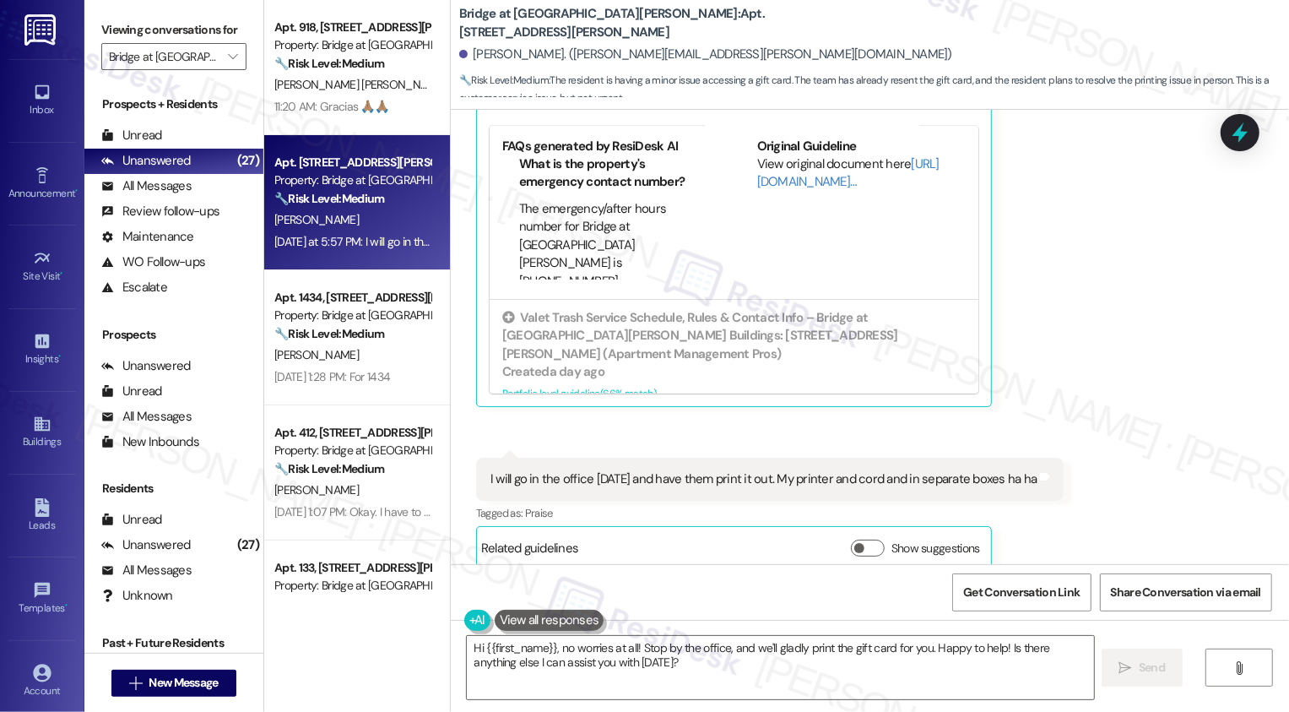
click at [755, 470] on div "I will go in the office tomorrow and have them print it out. My printer and cor…" at bounding box center [763, 479] width 547 height 18
click at [829, 470] on div "I will go in the office tomorrow and have them print it out. My printer and cor…" at bounding box center [763, 479] width 547 height 18
click at [912, 470] on div "I will go in the office tomorrow and have them print it out. My printer and cor…" at bounding box center [763, 479] width 547 height 18
click at [910, 470] on div "I will go in the office tomorrow and have them print it out. My printer and cor…" at bounding box center [763, 479] width 547 height 18
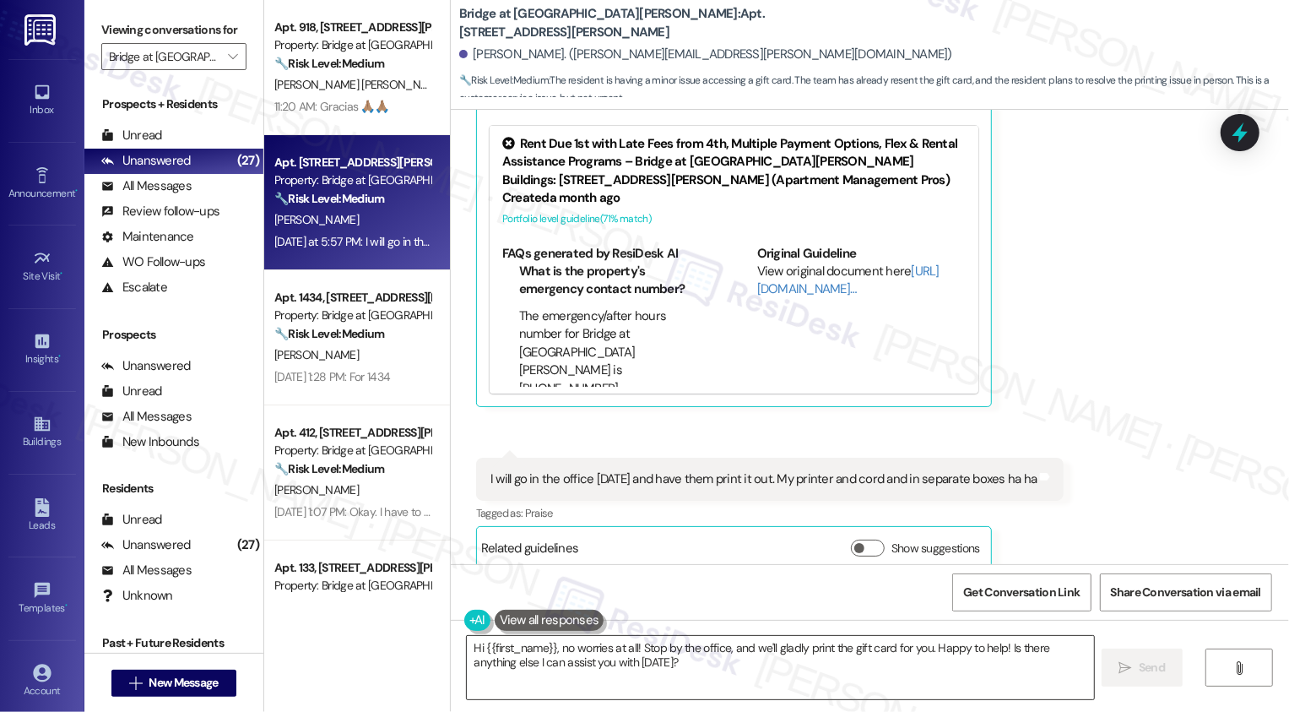
click at [616, 660] on textarea "Hi {{first_name}}, no worries at all! Stop by the office, and we'll gladly prin…" at bounding box center [780, 667] width 627 height 63
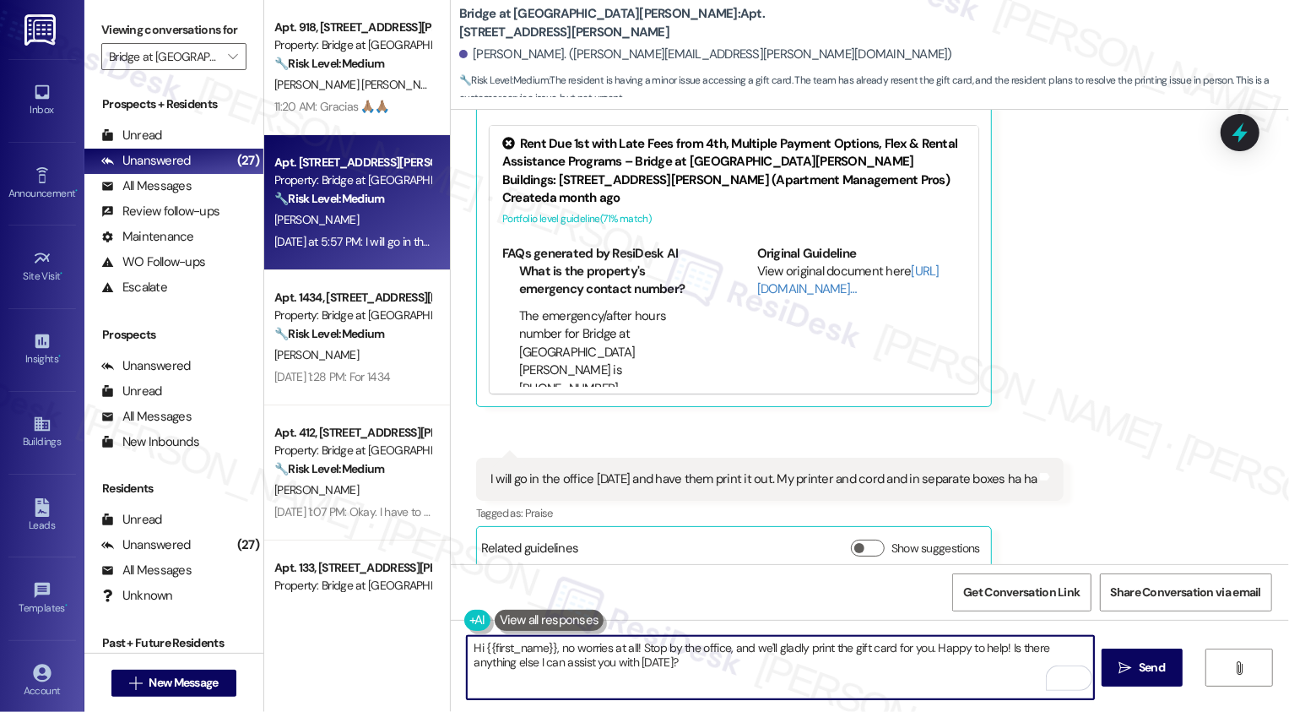
click at [616, 660] on textarea "Hi {{first_name}}, no worries at all! Stop by the office, and we'll gladly prin…" at bounding box center [780, 667] width 627 height 63
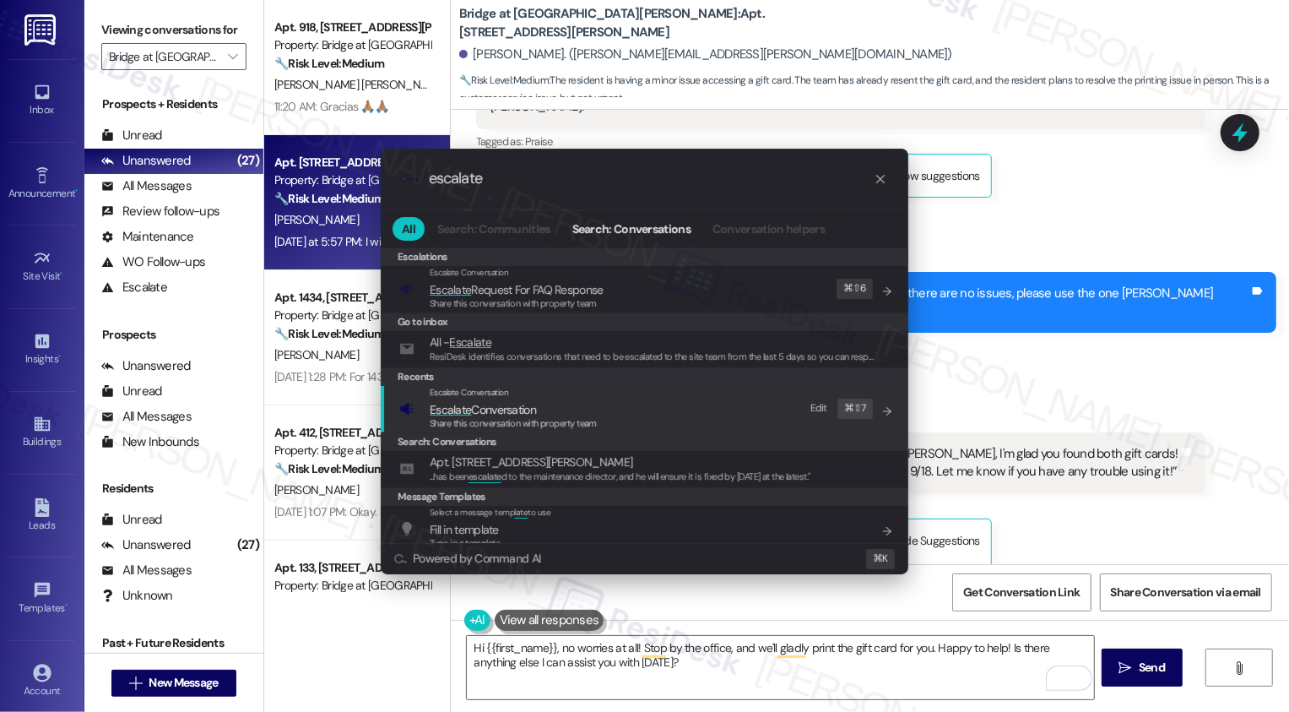
type input "escalate"
click at [549, 396] on div "Escalate Conversation" at bounding box center [513, 393] width 167 height 14
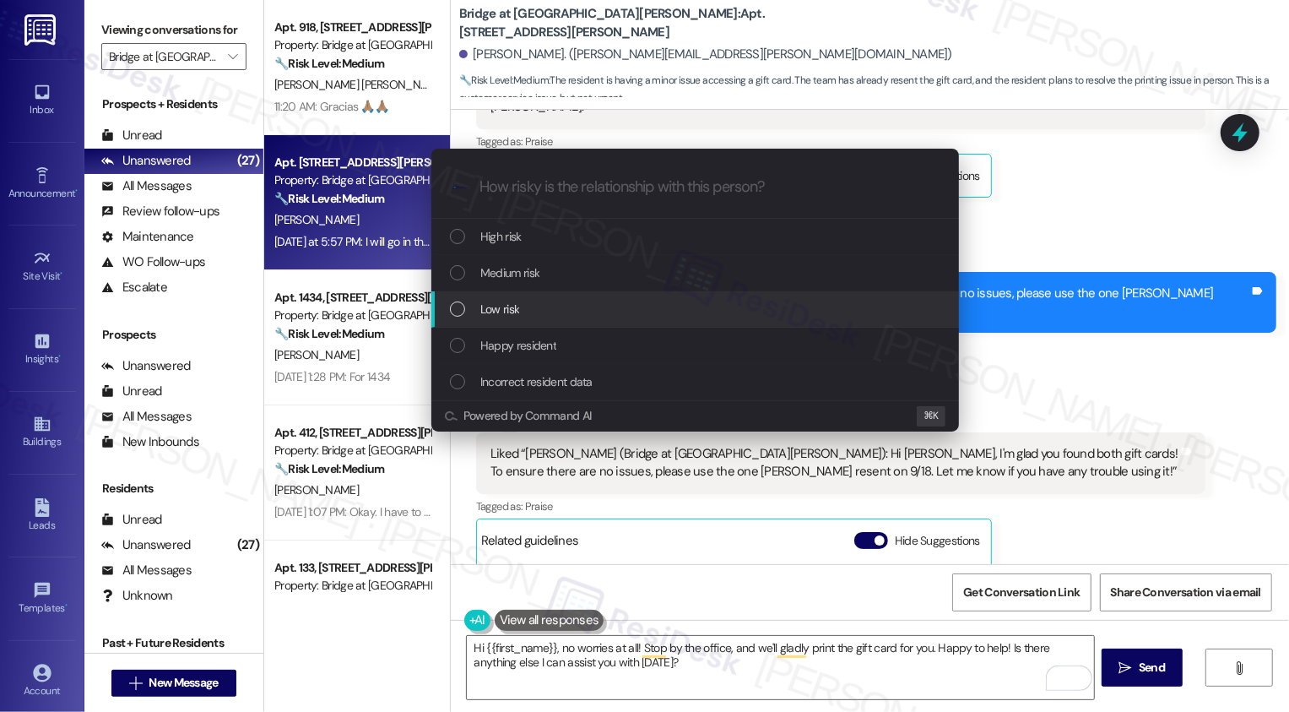
click at [530, 314] on div "Low risk" at bounding box center [697, 309] width 494 height 19
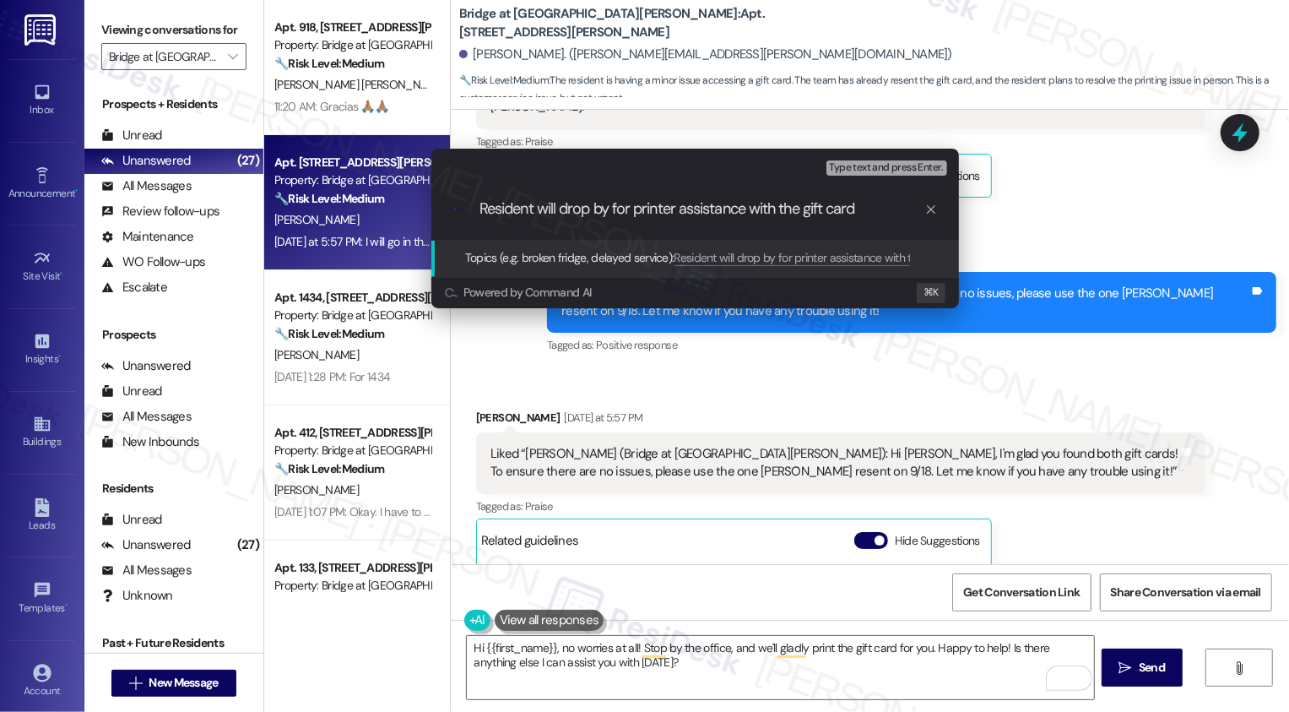
click at [516, 205] on input "Resident will drop by for printer assistance with the gift card" at bounding box center [701, 209] width 445 height 18
type input "Resident will drop by for printer assistance with the gift card"
click at [512, 222] on div ".cls-1{fill:#0a055f;}.cls-2{fill:#0cc4c4;} resideskLogoBlueOrange Resident will…" at bounding box center [695, 209] width 528 height 60
drag, startPoint x: 617, startPoint y: 208, endPoint x: 747, endPoint y: 210, distance: 130.0
click at [747, 210] on input "Resident will drop by for printer assistance with the gift card" at bounding box center [701, 209] width 445 height 18
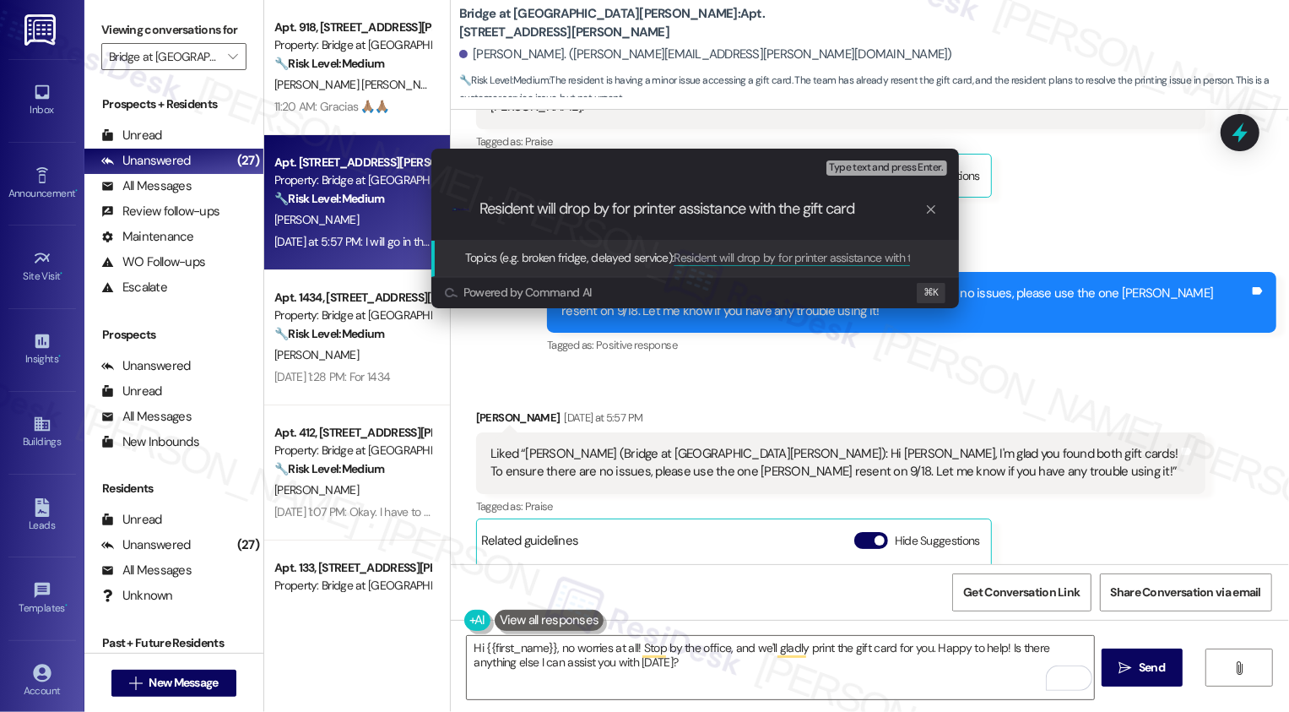
click at [687, 210] on input "Resident will drop by for printer assistance with the gift card" at bounding box center [701, 209] width 445 height 18
click at [559, 216] on input "Resident will drop by for printer assistance with the gift card" at bounding box center [701, 209] width 445 height 18
click at [610, 205] on input "Resident will drop by for printer assistance with the gift card" at bounding box center [701, 209] width 445 height 18
click at [661, 210] on input "Resident will drop by for printer assistance with the gift card" at bounding box center [701, 209] width 445 height 18
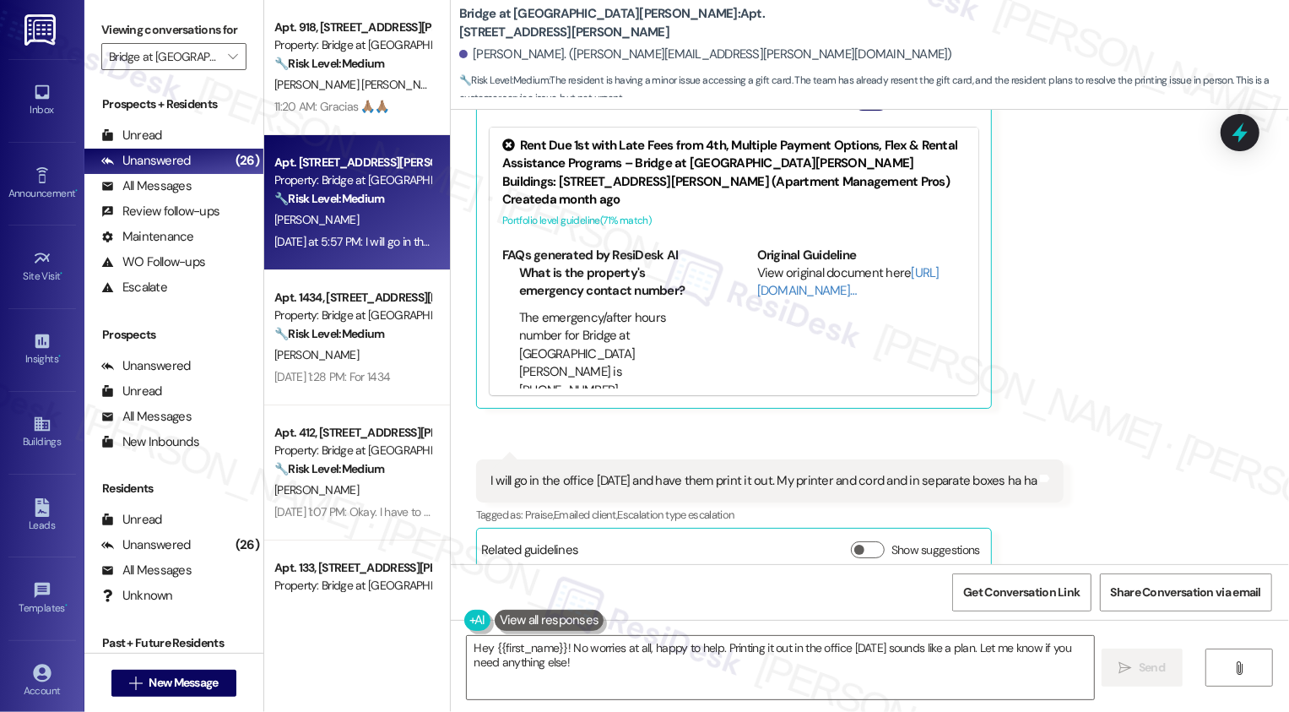
scroll to position [1856, 0]
click at [680, 653] on textarea "Hey {{first_name}}! No worries at all, happy to help. Printing it out in the of…" at bounding box center [780, 667] width 627 height 63
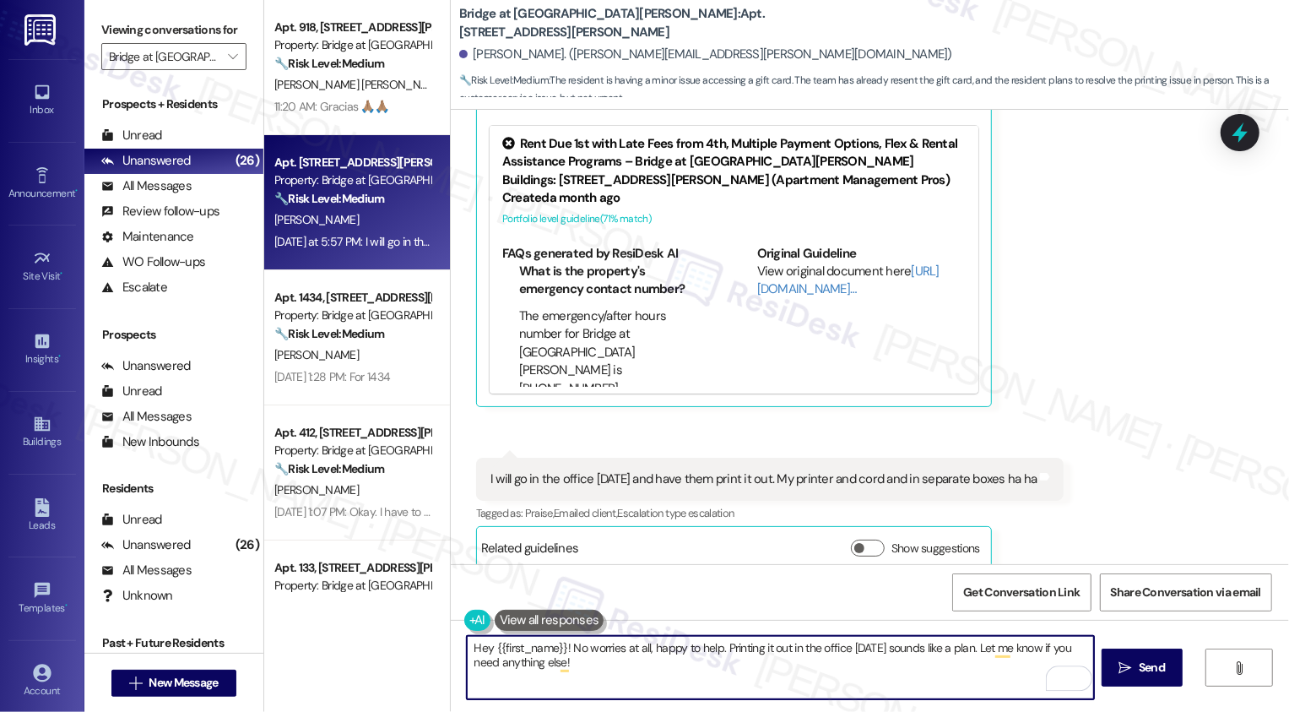
drag, startPoint x: 711, startPoint y: 676, endPoint x: 387, endPoint y: 620, distance: 328.0
click at [387, 620] on div "Apt. 918, 715 W Slaughter Ln Property: Bridge at Southpark Meadows 🔧 Risk Level…" at bounding box center [776, 356] width 1025 height 712
type textarea "I'll give the team a heads-up! Have a great weekend, Marie! :)"
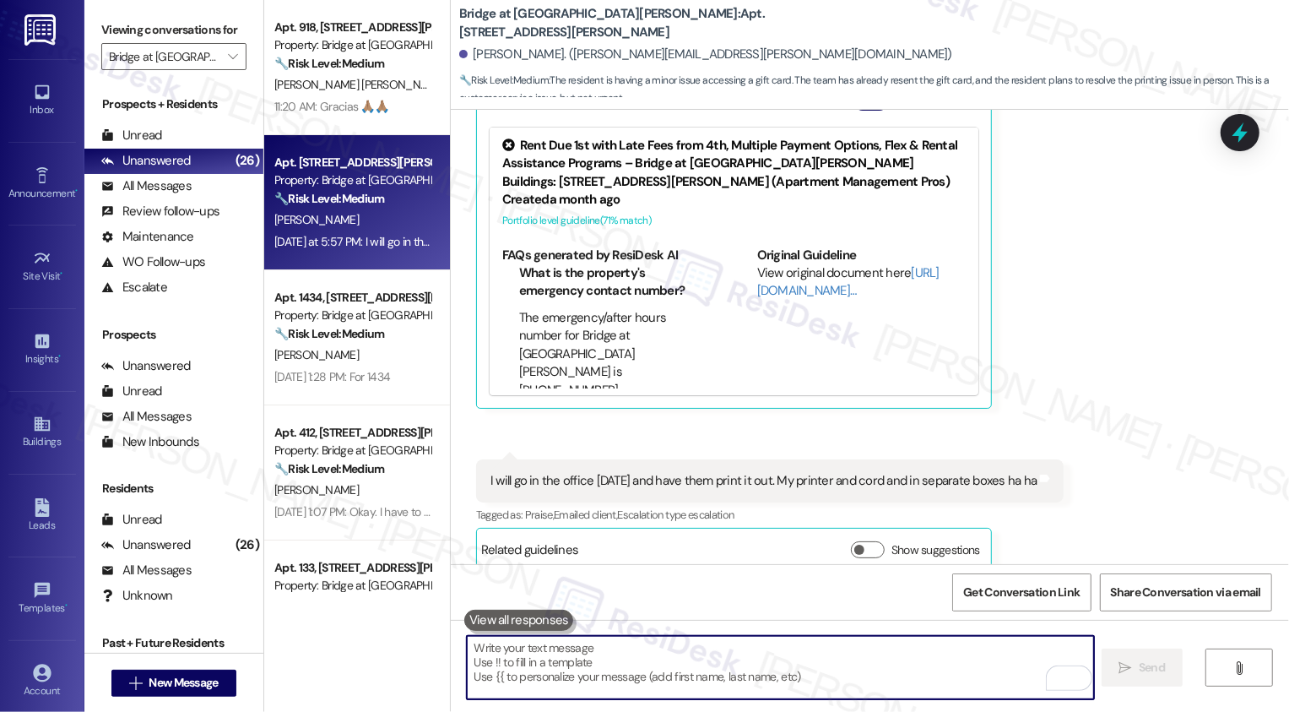
scroll to position [1973, 0]
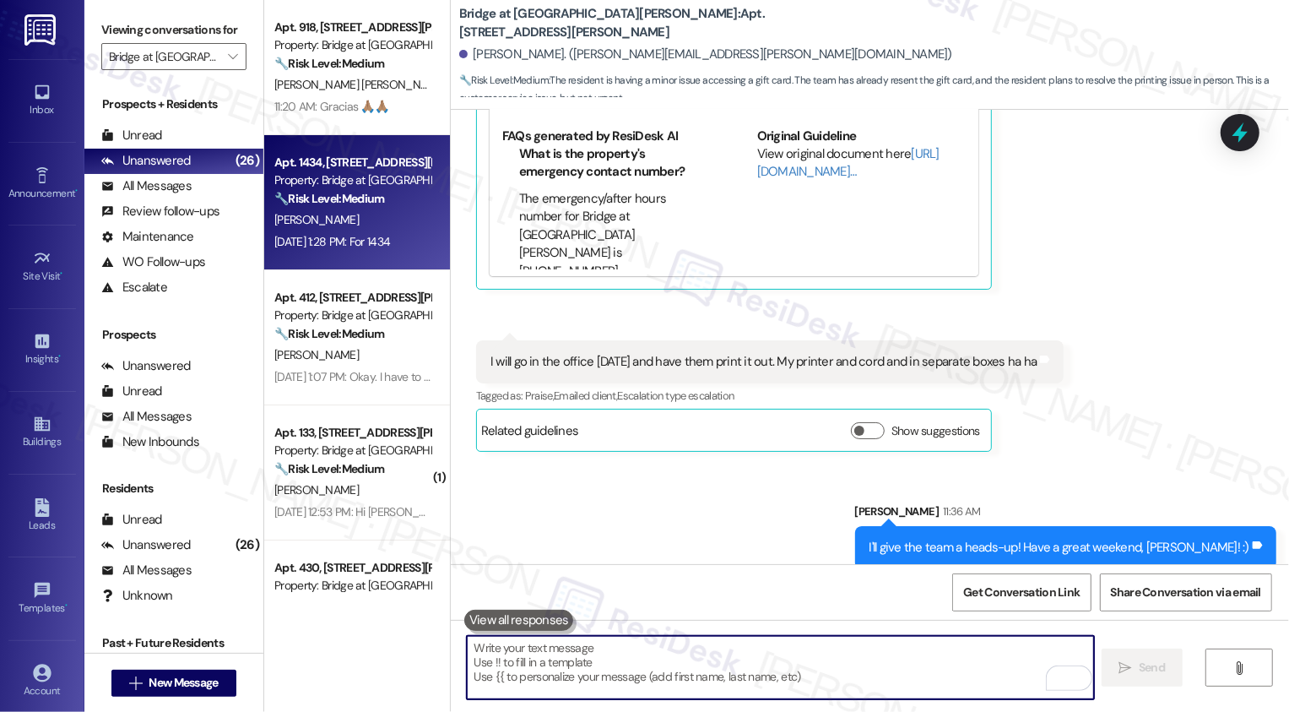
click at [365, 226] on div "[PERSON_NAME]" at bounding box center [353, 219] width 160 height 21
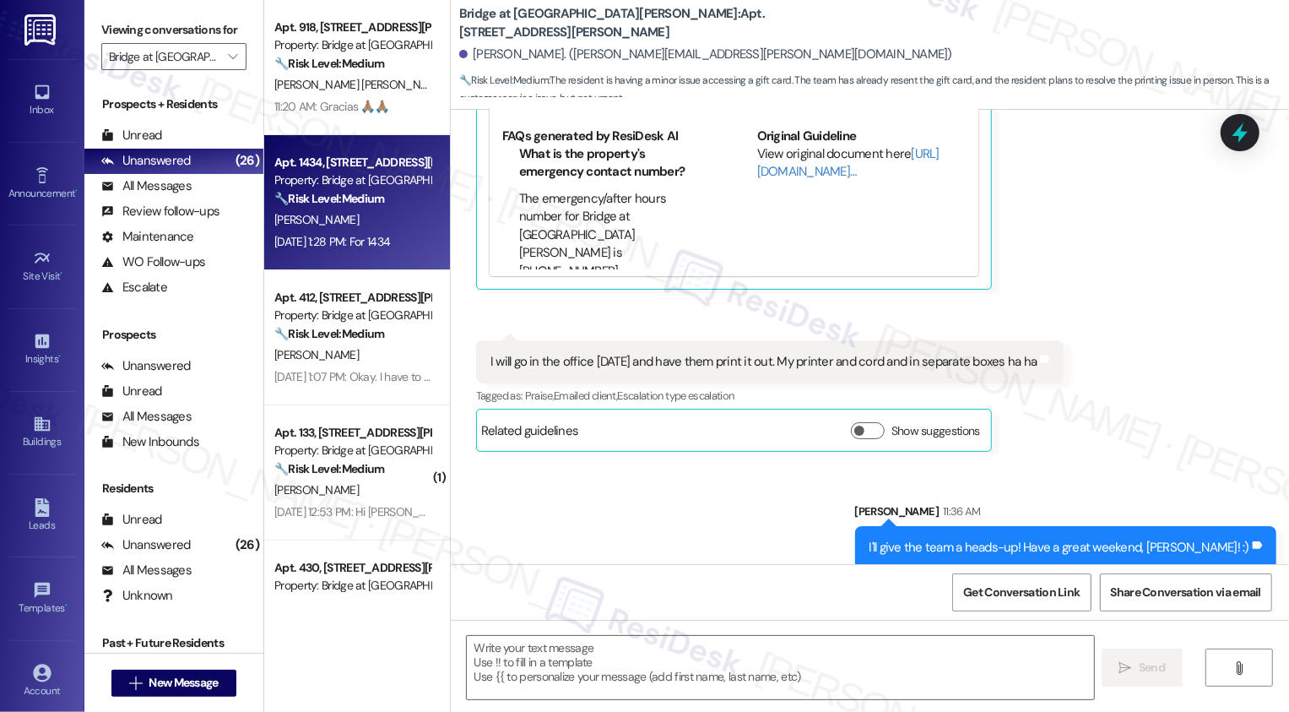
click at [365, 226] on div "[PERSON_NAME]" at bounding box center [353, 219] width 160 height 21
type textarea "Fetching suggested responses. Please feel free to read through the conversation…"
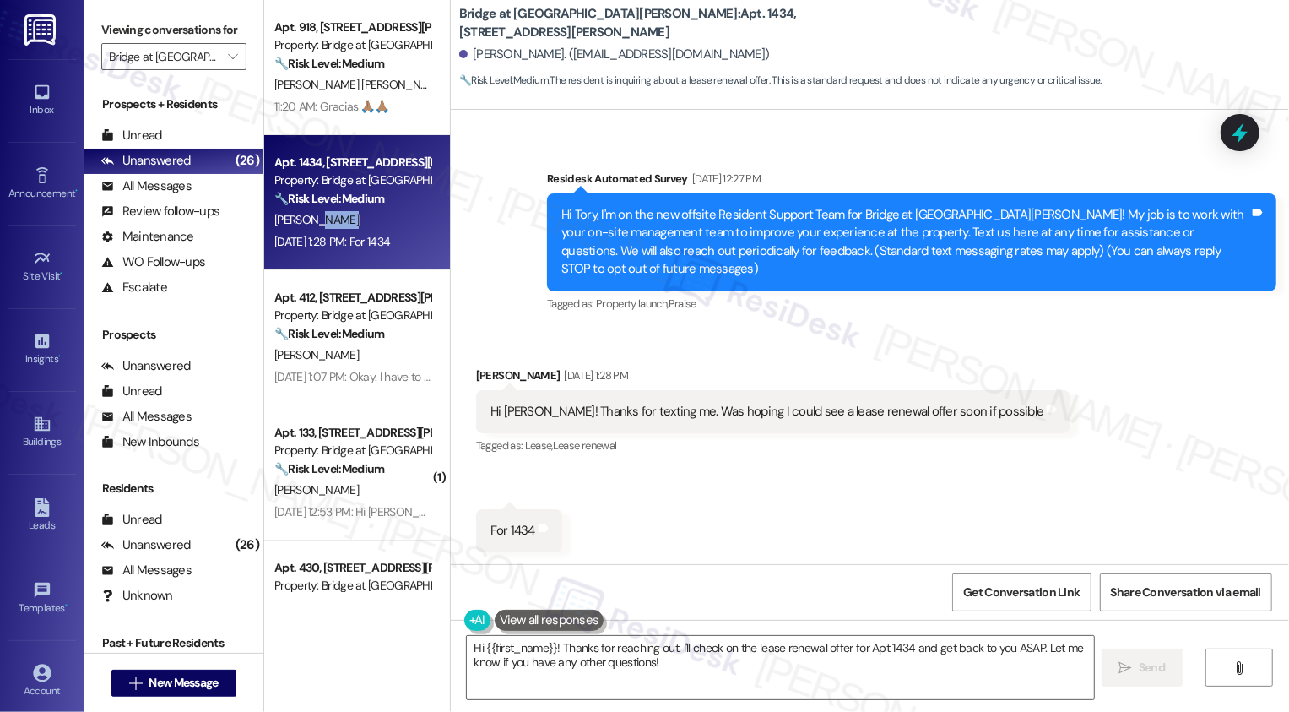
scroll to position [92, 0]
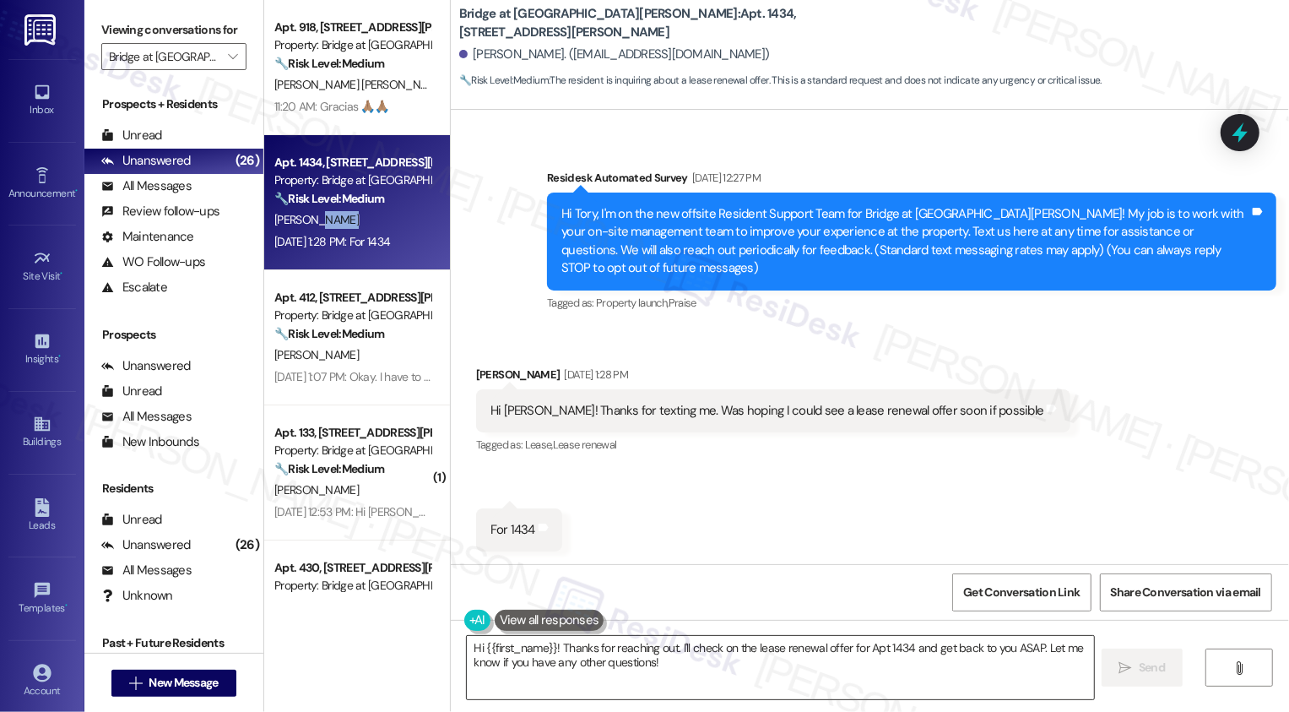
click at [697, 679] on textarea "Hi {{first_name}}! Thanks for reaching out. I'll check on the lease renewal off…" at bounding box center [780, 667] width 627 height 63
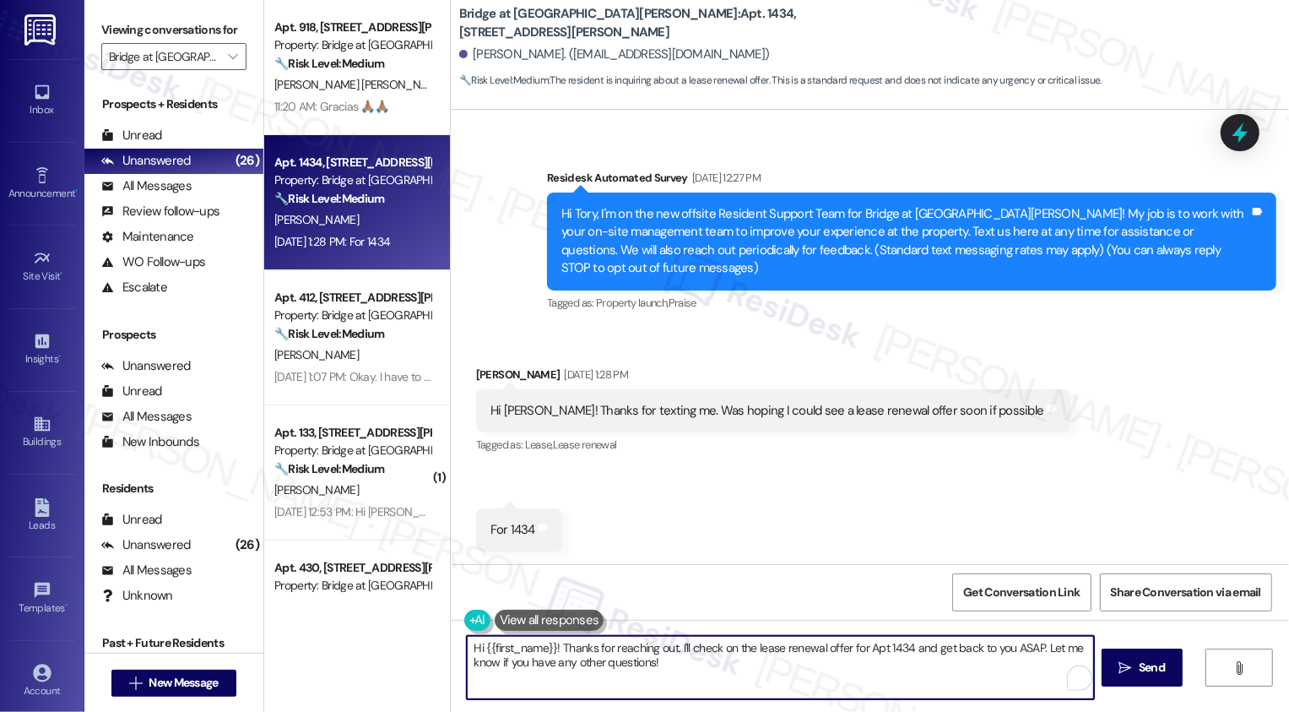
click at [681, 663] on textarea "Hi {{first_name}}! Thanks for reaching out. I'll check on the lease renewal off…" at bounding box center [780, 667] width 627 height 63
click at [783, 666] on textarea "Hi {{first_name}}! Thanks for reaching out. I'll check on the lease renewal off…" at bounding box center [780, 667] width 627 height 63
drag, startPoint x: 545, startPoint y: 647, endPoint x: 715, endPoint y: 686, distance: 174.0
click at [715, 686] on textarea "Hi {{first_name}}! Thanks for reaching out. I'll check on the lease renewal off…" at bounding box center [780, 667] width 627 height 63
type textarea "Hi {{first_name}}, it's nice to meet you! The team will reach out as soon as th…"
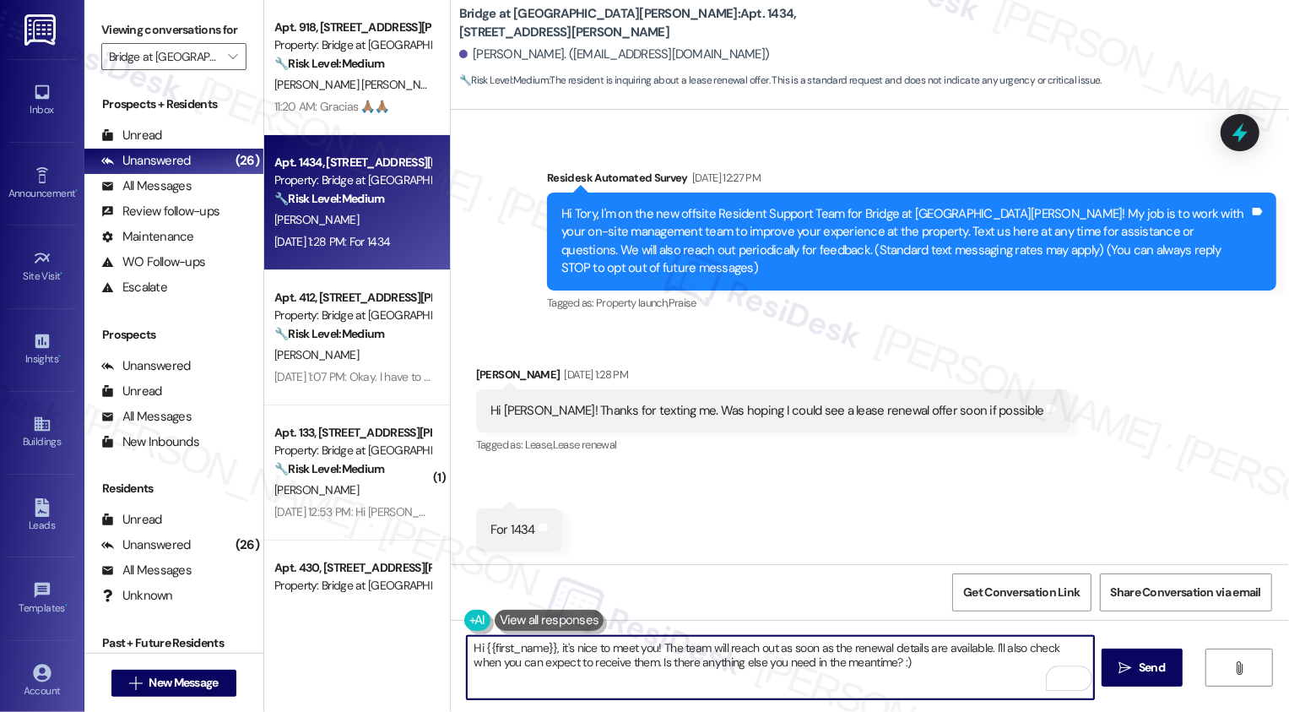
click at [658, 645] on textarea "Hi {{first_name}}, it's nice to meet you! The team will reach out as soon as th…" at bounding box center [780, 667] width 627 height 63
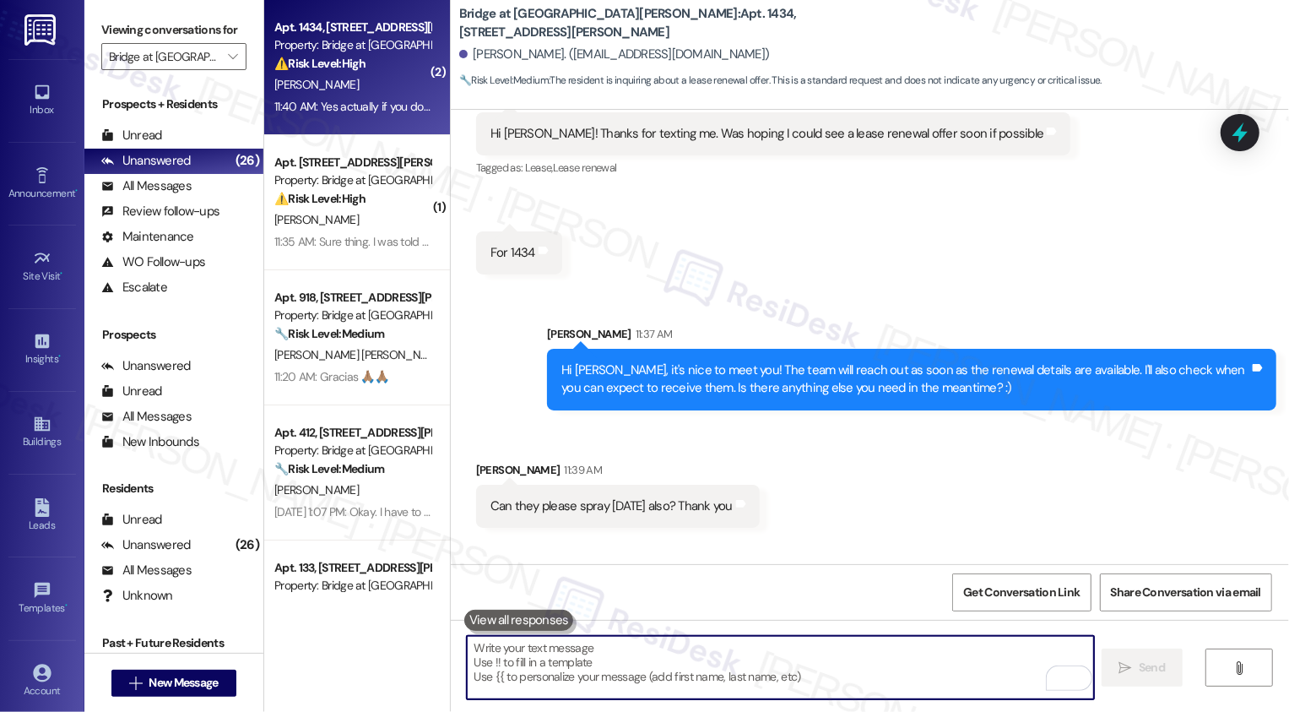
scroll to position [481, 0]
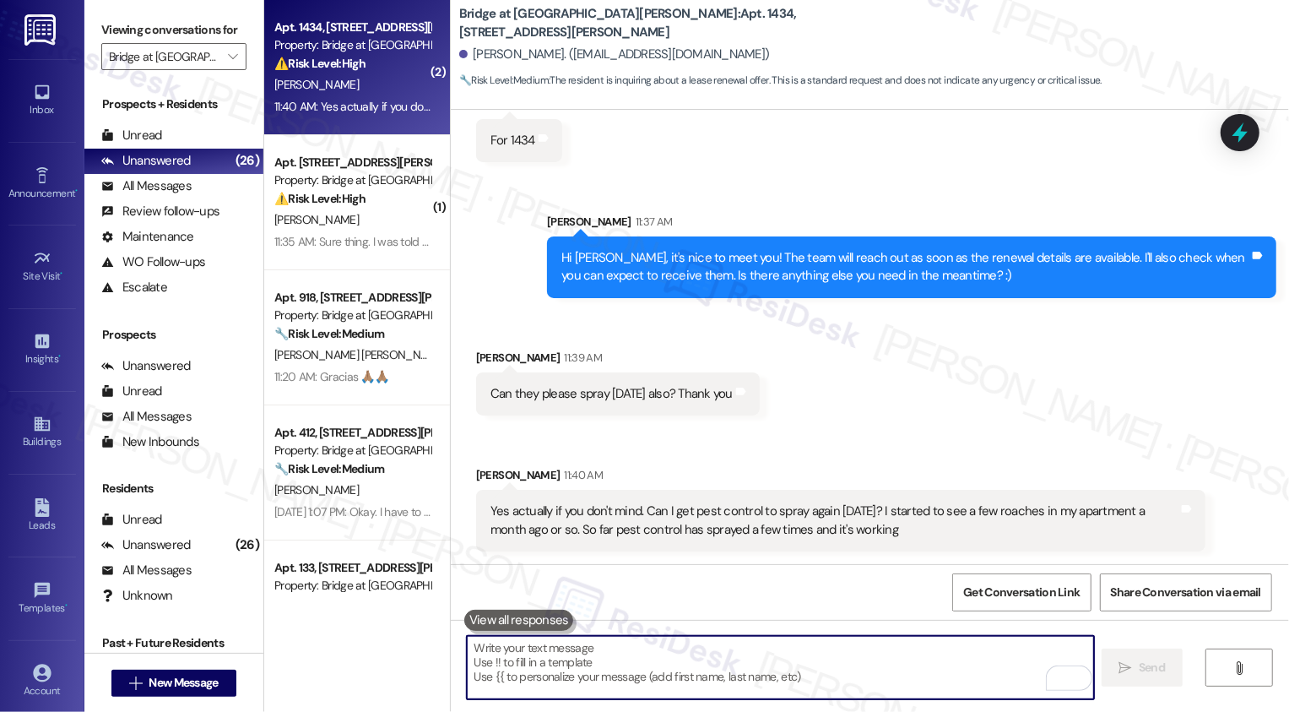
click at [580, 647] on textarea "To enrich screen reader interactions, please activate Accessibility in Grammarl…" at bounding box center [780, 667] width 627 height 63
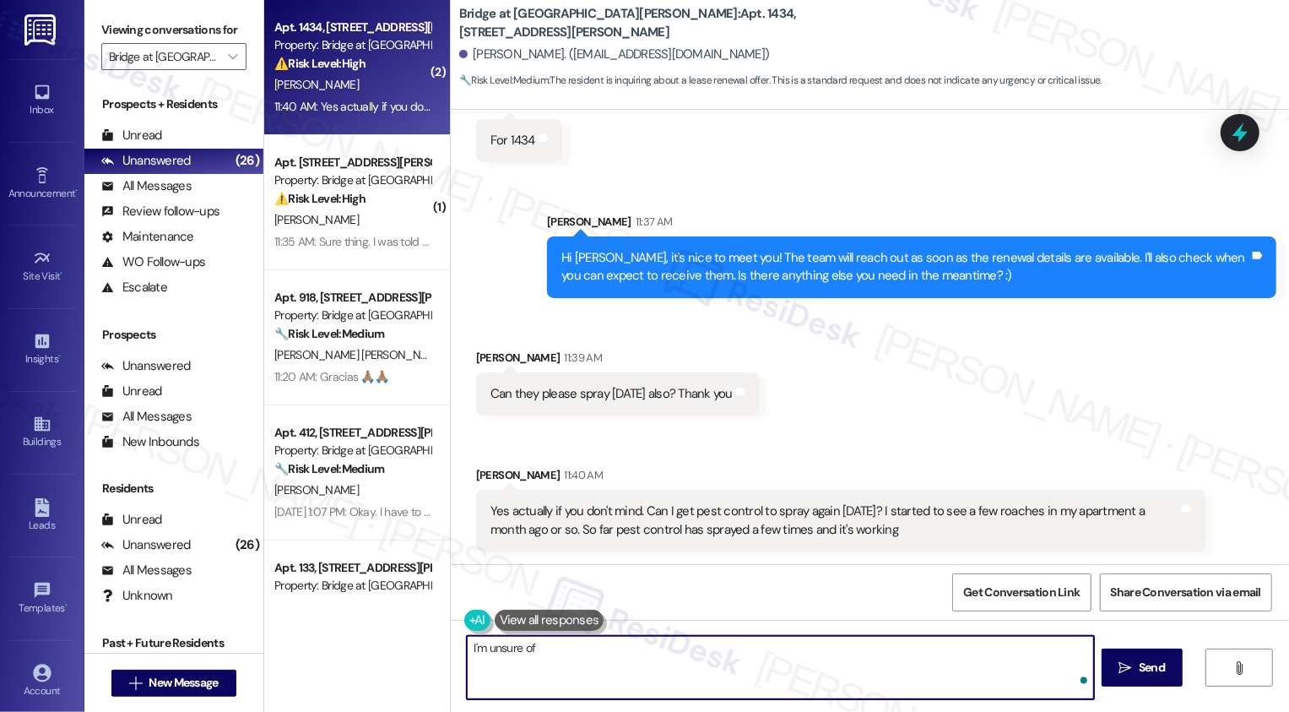
type textarea "I'm unsure o"
click at [621, 654] on textarea "I'm unsure if they can spray today as it needs to be scheduled in advance but I…" at bounding box center [780, 667] width 627 height 63
click at [836, 651] on textarea "I'm unsure if they can spray today, as it needs to be scheduled in advance but …" at bounding box center [780, 667] width 627 height 63
type textarea "I'm unsure if they can spray today, as it needs to be scheduled in advance, but…"
click at [806, 701] on div "I'm unsure if they can spray today, as it needs to be scheduled in advance, but…" at bounding box center [870, 683] width 838 height 127
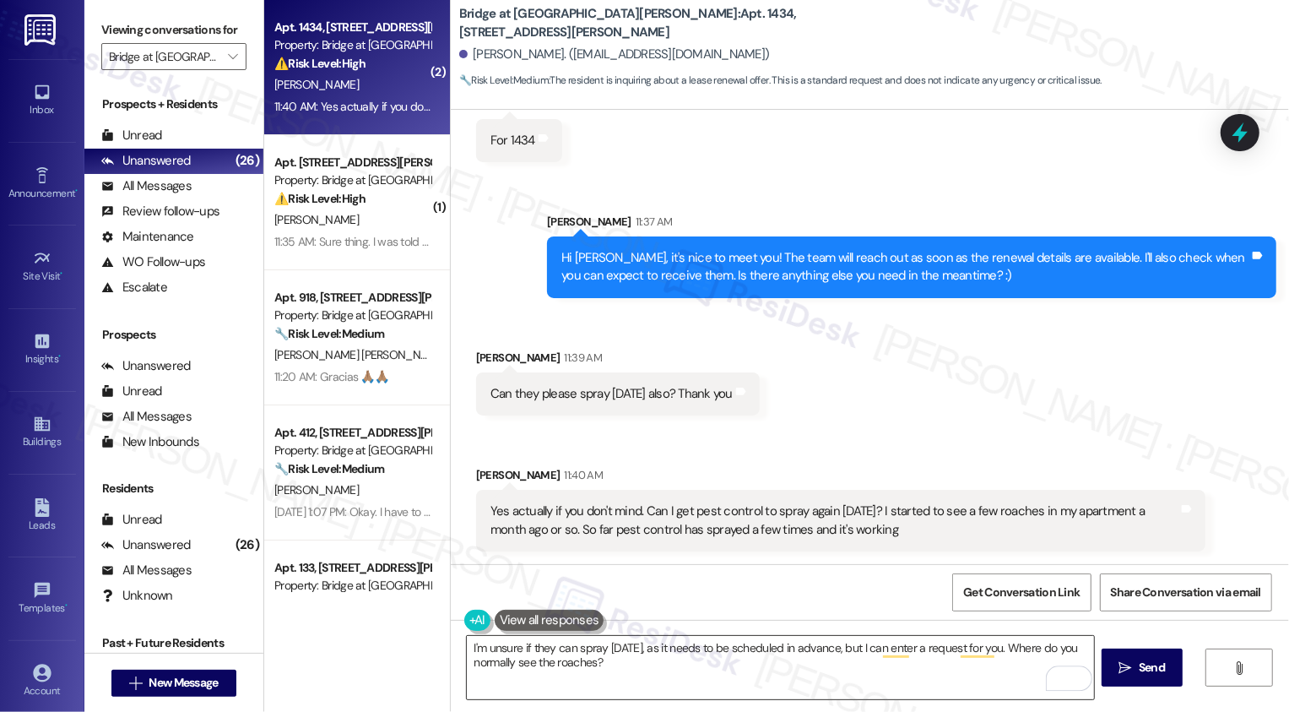
click at [806, 668] on textarea "I'm unsure if they can spray today, as it needs to be scheduled in advance, but…" at bounding box center [780, 667] width 627 height 63
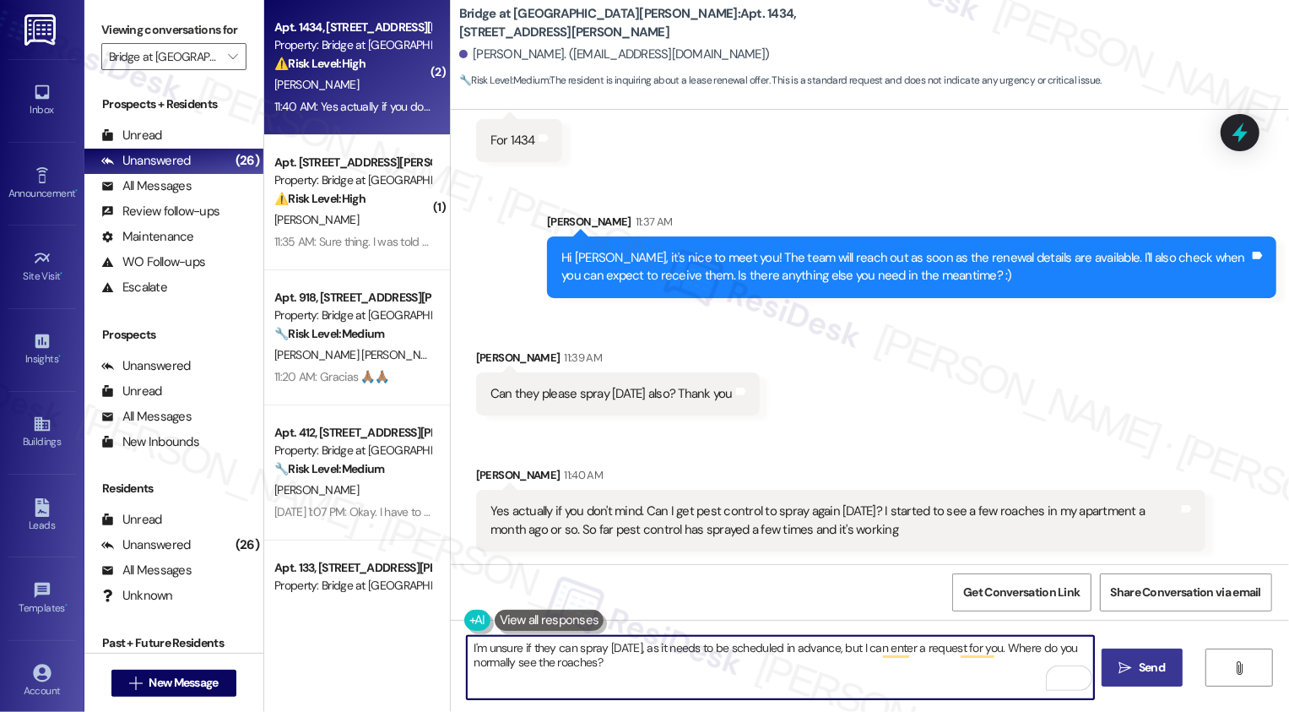
click at [1155, 667] on span "Send" at bounding box center [1152, 667] width 26 height 18
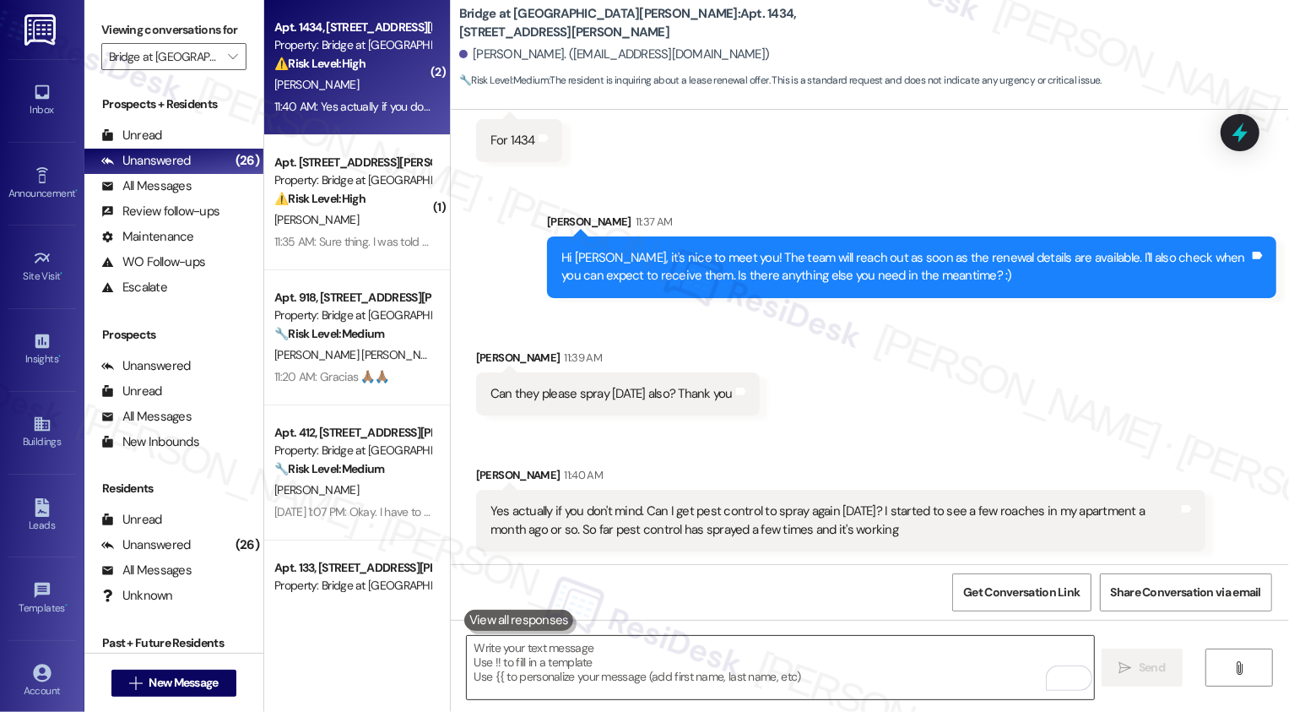
click at [697, 663] on textarea "To enrich screen reader interactions, please activate Accessibility in Grammarl…" at bounding box center [780, 667] width 627 height 63
paste textarea "I'm unsure if they can spray today, as it needs to be scheduled in advance, but…"
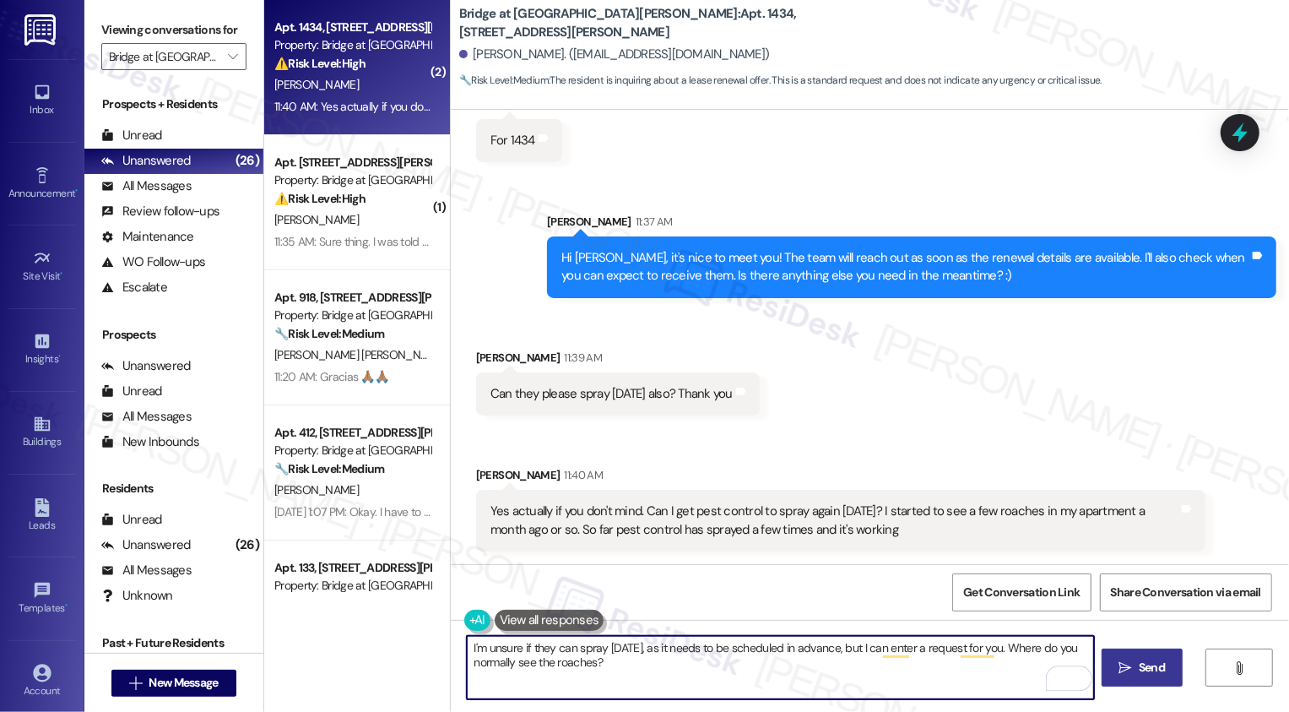
type textarea "I'm unsure if they can spray today, as it needs to be scheduled in advance, but…"
click at [1132, 674] on span " Send" at bounding box center [1142, 667] width 53 height 18
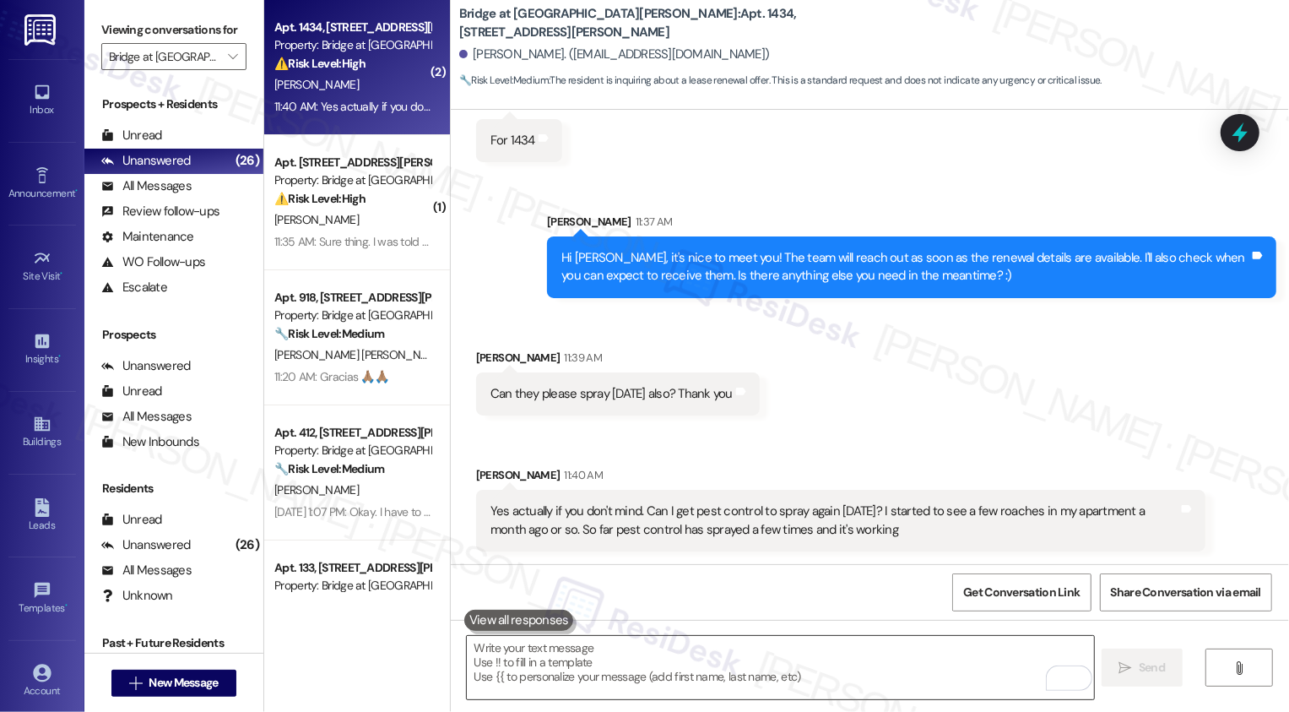
click at [953, 663] on textarea "To enrich screen reader interactions, please activate Accessibility in Grammarl…" at bounding box center [780, 667] width 627 height 63
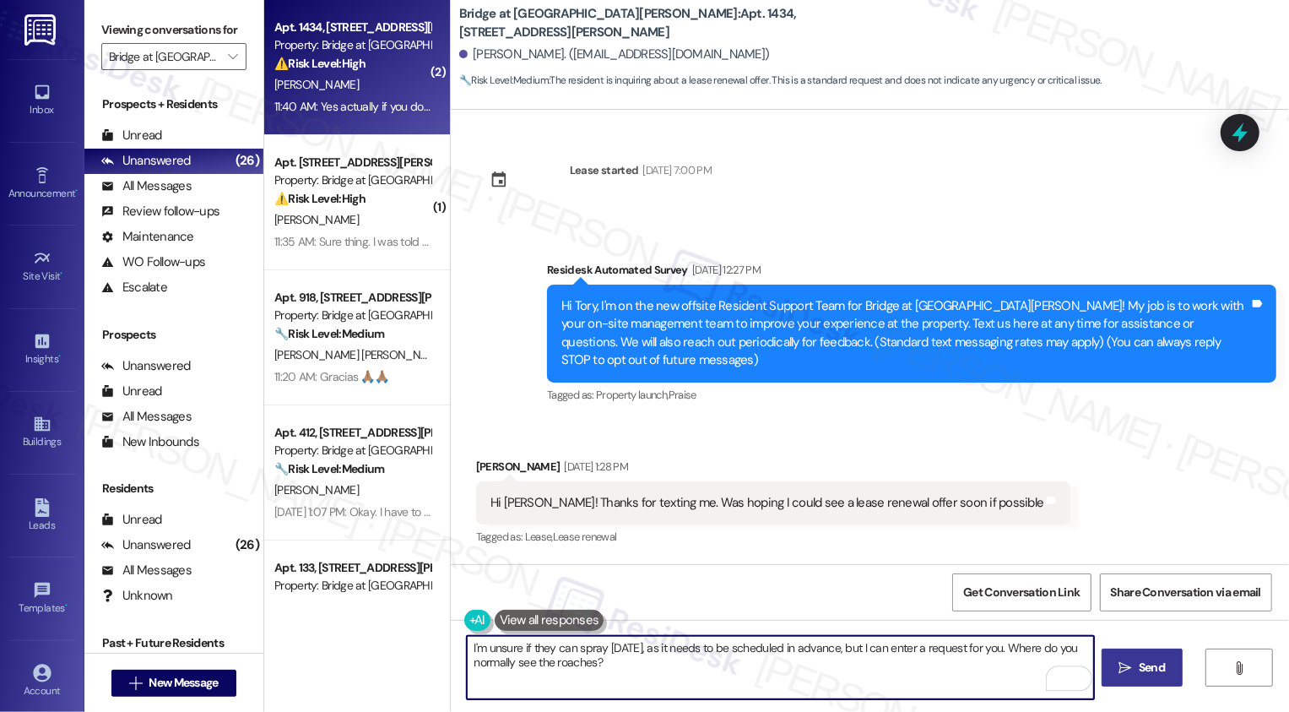
scroll to position [481, 0]
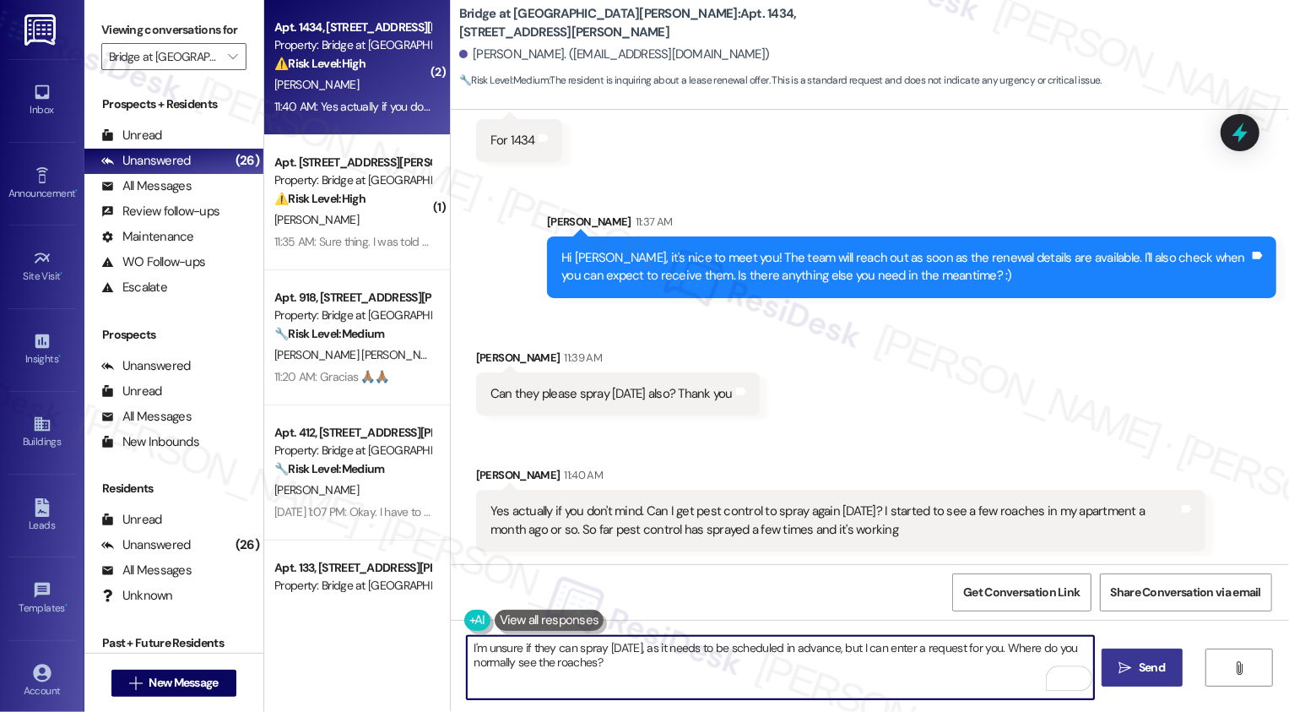
type textarea "I'm unsure if they can spray [DATE], as it needs to be scheduled in advance, bu…"
click at [1156, 674] on span "Send" at bounding box center [1152, 667] width 26 height 18
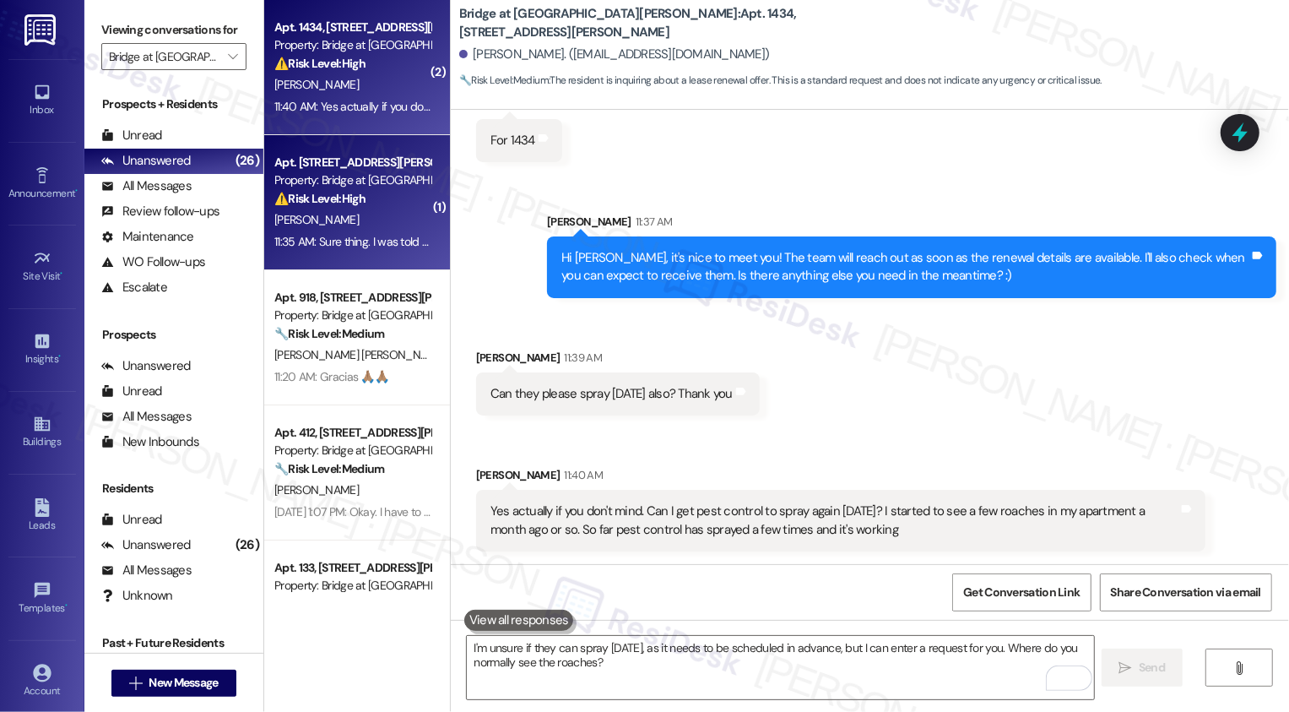
click at [361, 178] on div "Property: Bridge at [GEOGRAPHIC_DATA][PERSON_NAME]" at bounding box center [352, 180] width 156 height 18
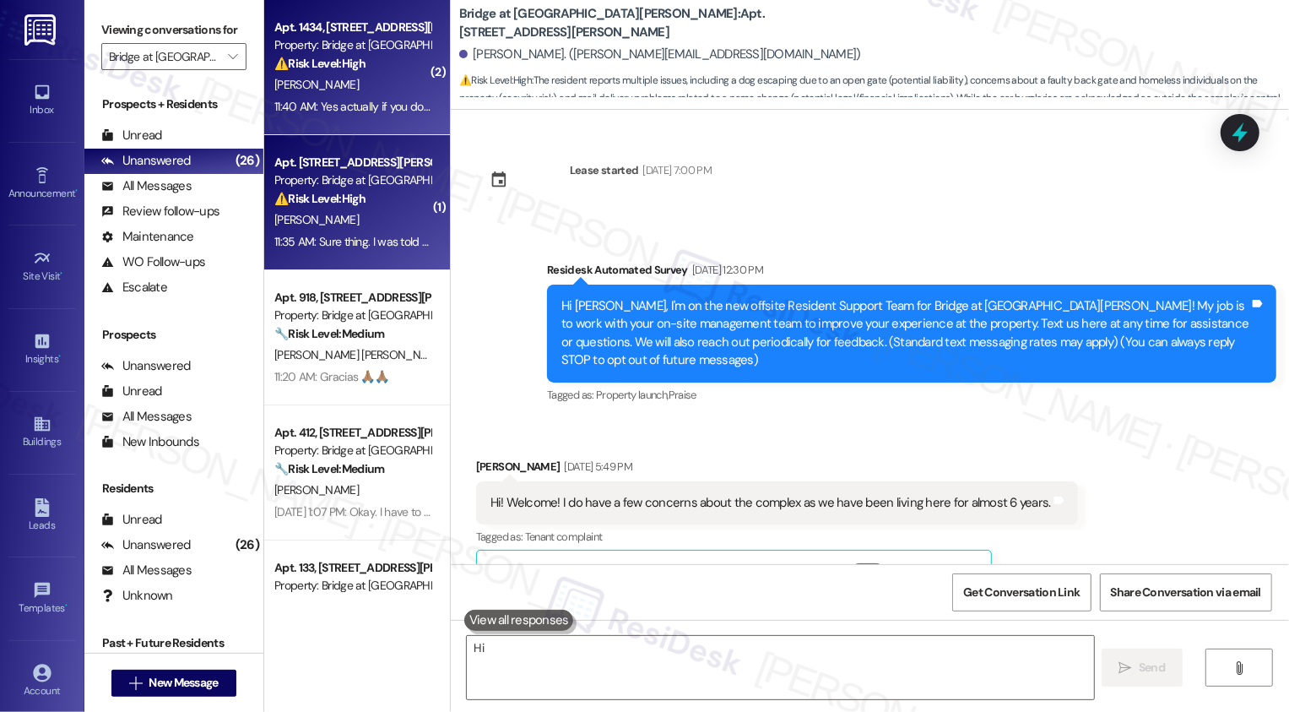
type textarea "Hi"
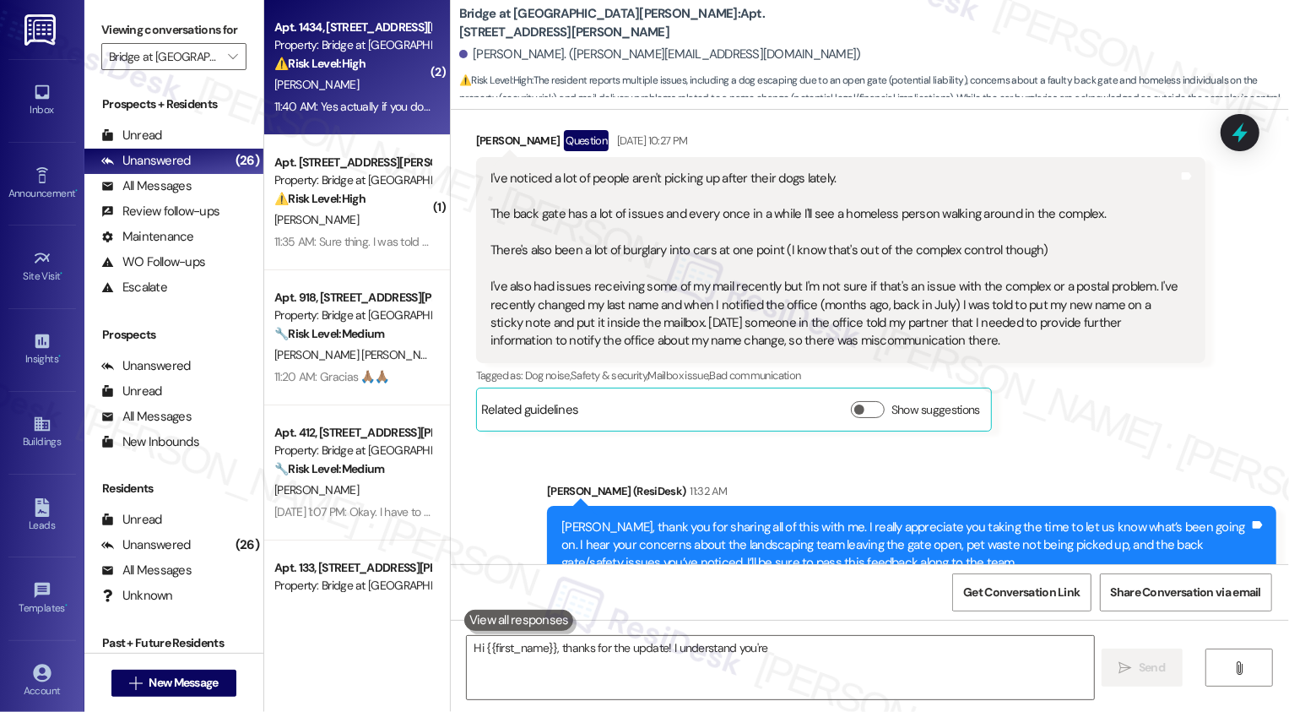
type textarea "Hi {{first_name}}, thanks for the update! I understand you're"
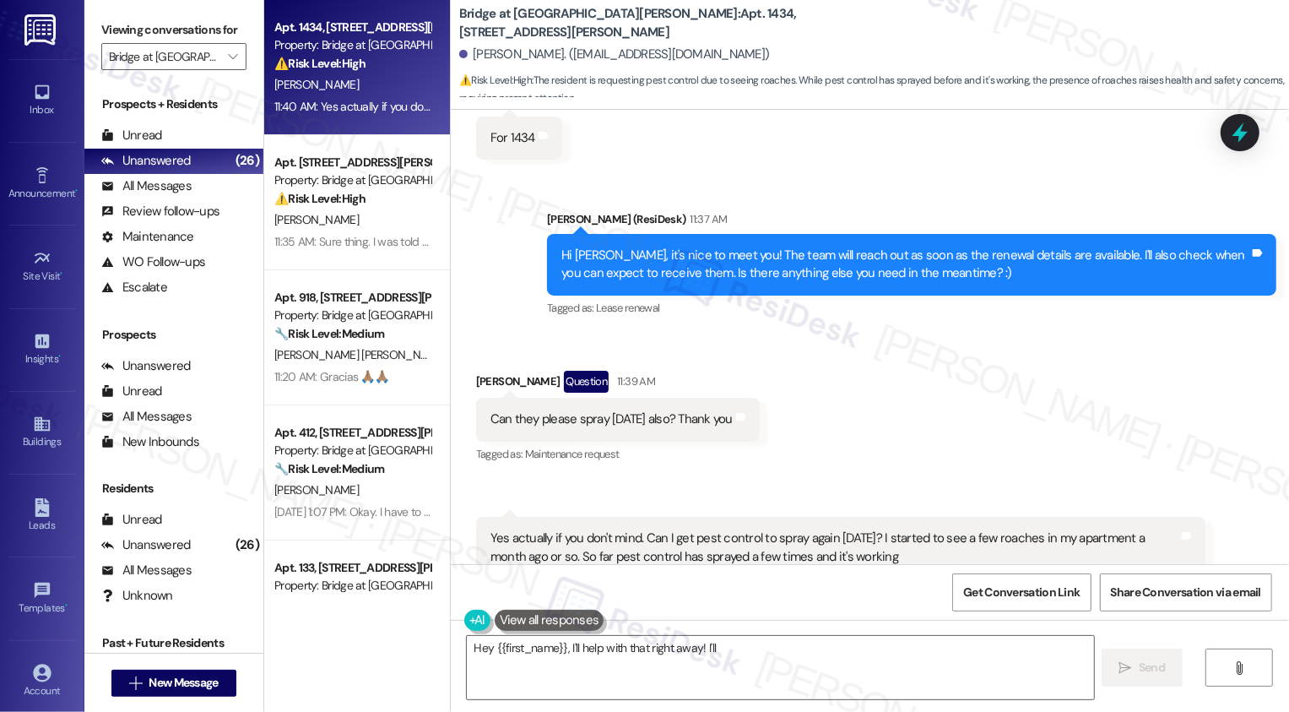
scroll to position [578, 0]
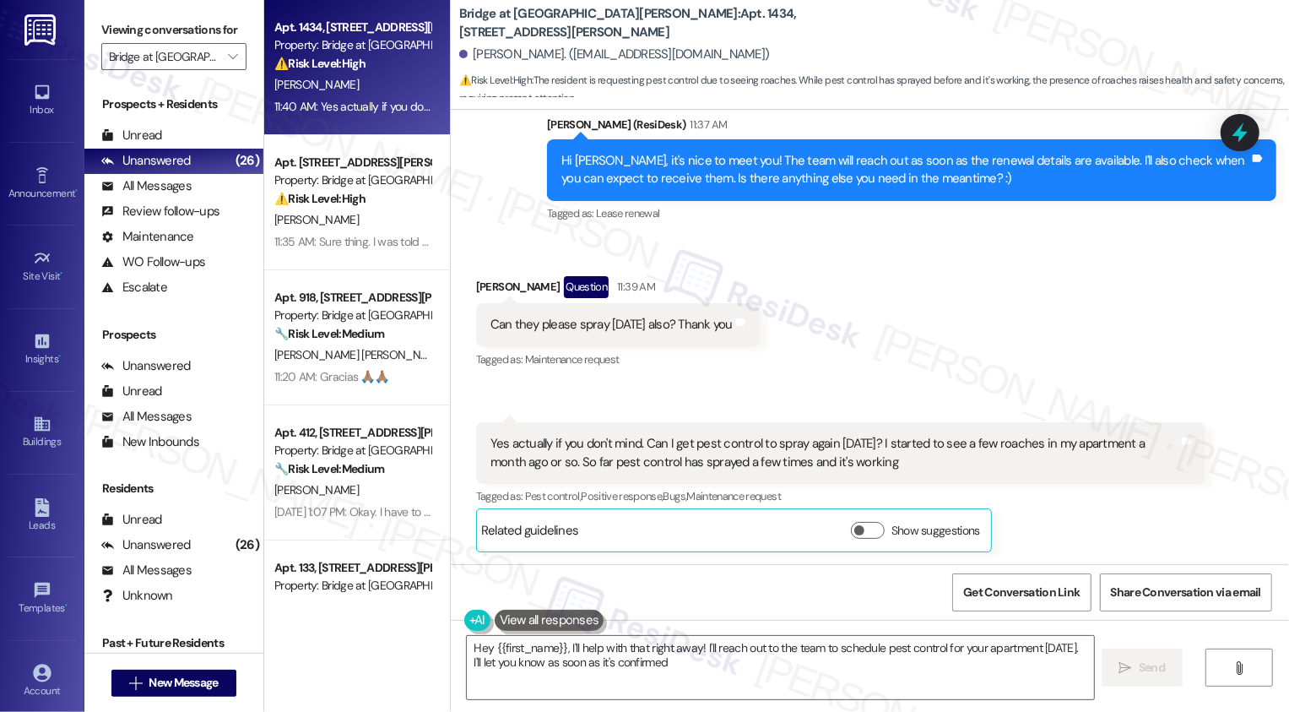
type textarea "Hey {{first_name}}, I'll help with that right away! I'll reach out to the team …"
click at [613, 664] on textarea "Hey {{first_name}}, I'll help with that right away! I'll reach out to the team …" at bounding box center [780, 667] width 627 height 63
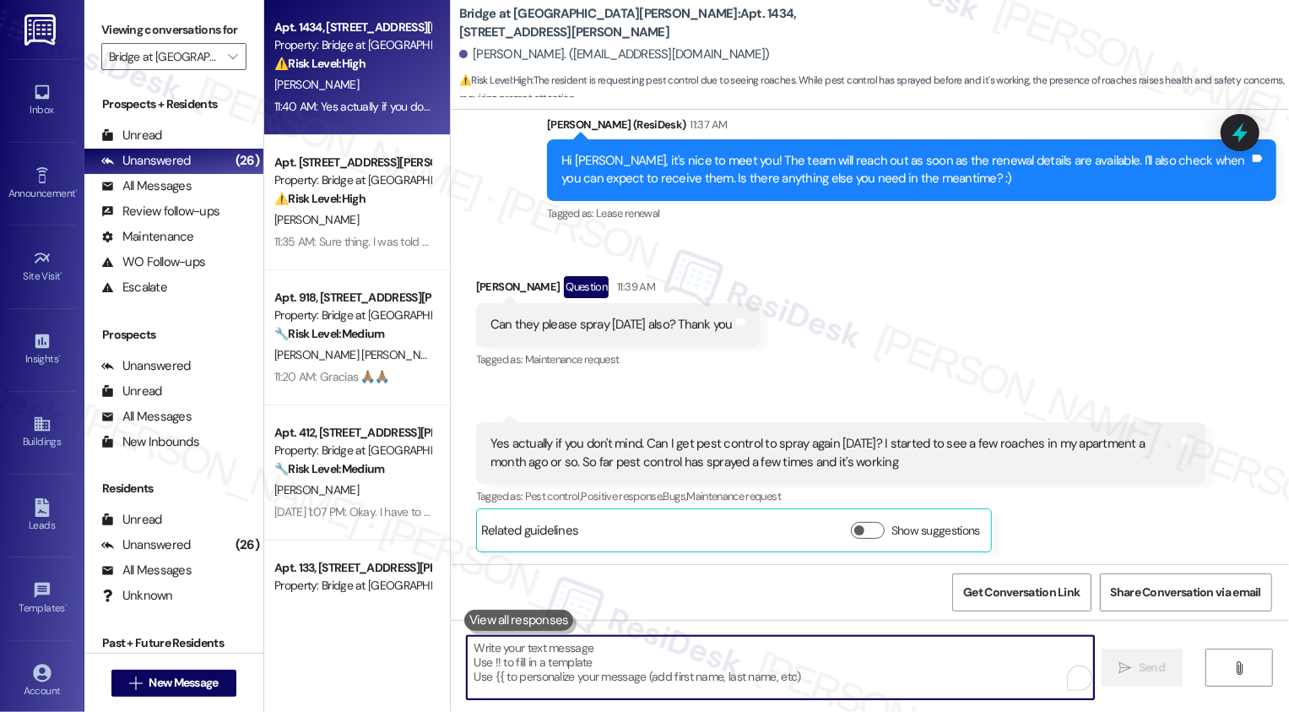
paste textarea "I'm unsure if they can spray today, as it needs to be scheduled in advance, but…"
type textarea "I'm unsure if they can spray today, as it needs to be scheduled in advance, but…"
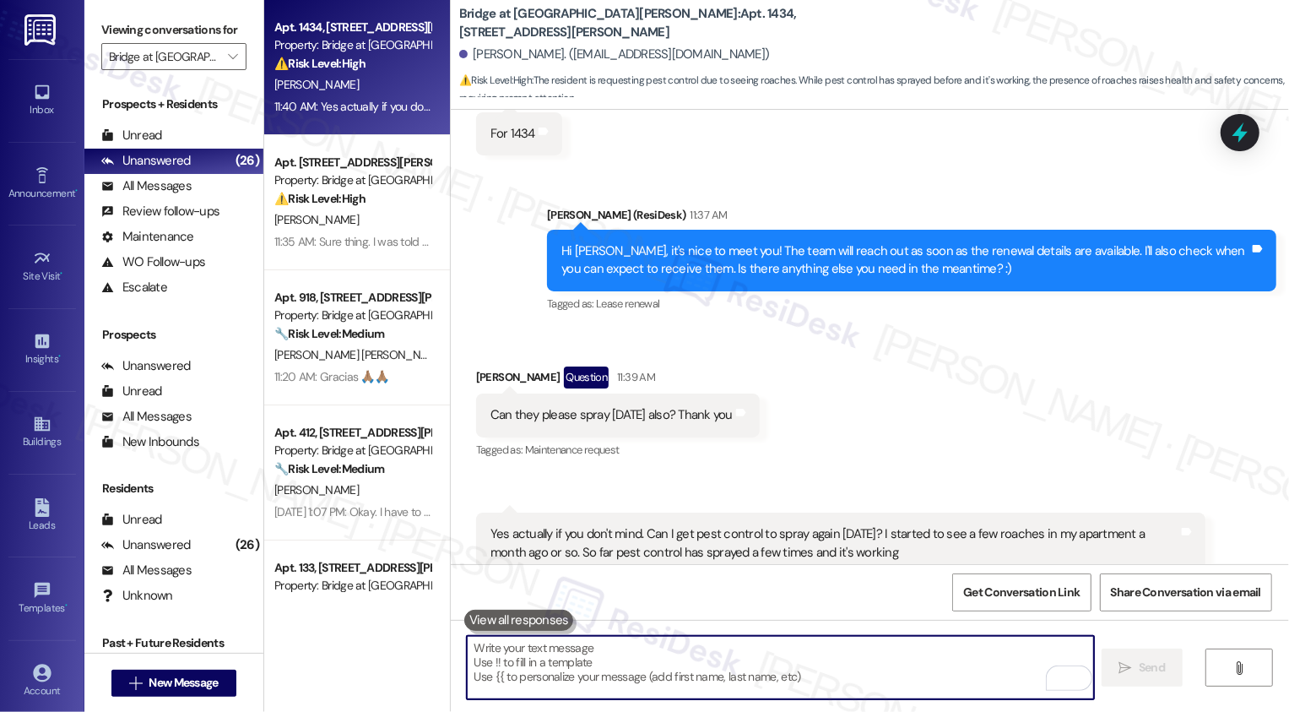
paste textarea "I'm unsure if they can spray today, as it needs to be scheduled in advance, but…"
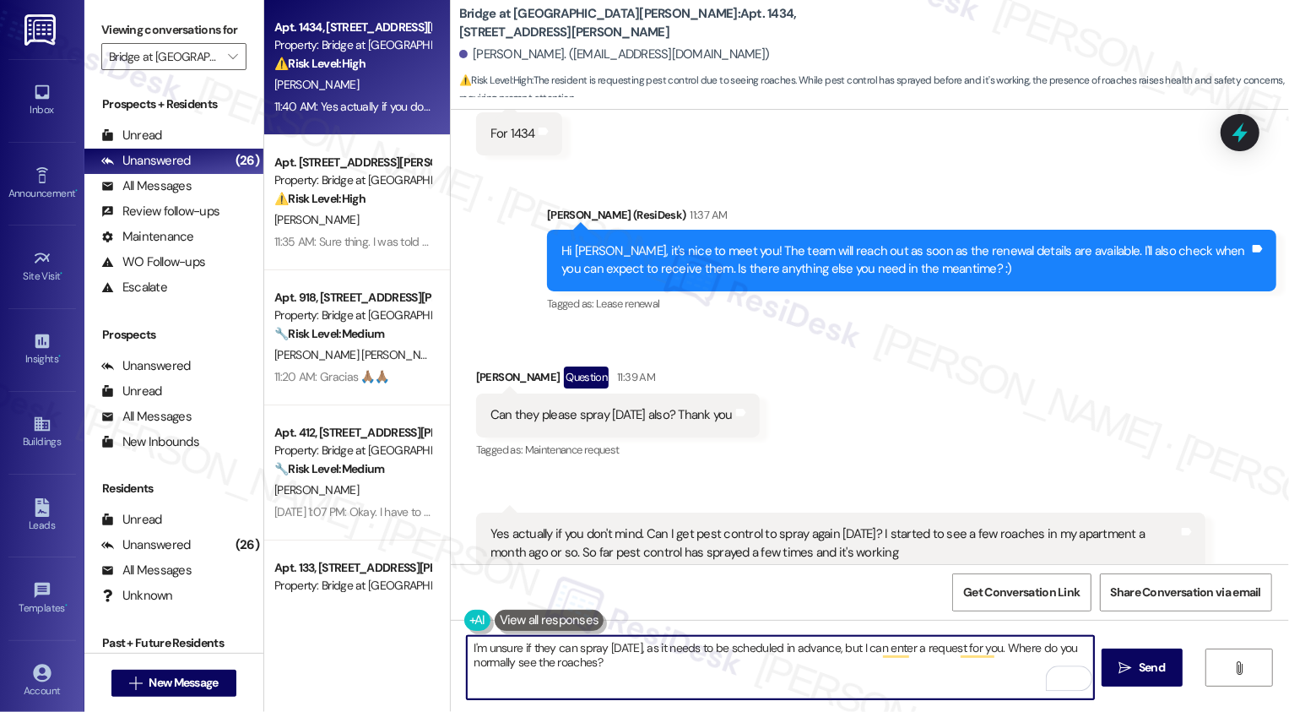
click at [568, 666] on textarea "I'm unsure if they can spray today, as it needs to be scheduled in advance, but…" at bounding box center [780, 667] width 627 height 63
click at [728, 676] on textarea "I'm unsure if they can spray today, as it needs to be scheduled in advance, but…" at bounding box center [780, 667] width 627 height 63
click at [514, 663] on textarea "I'm unsure if they can spray today, as it needs to be scheduled in advance, but…" at bounding box center [780, 667] width 627 height 63
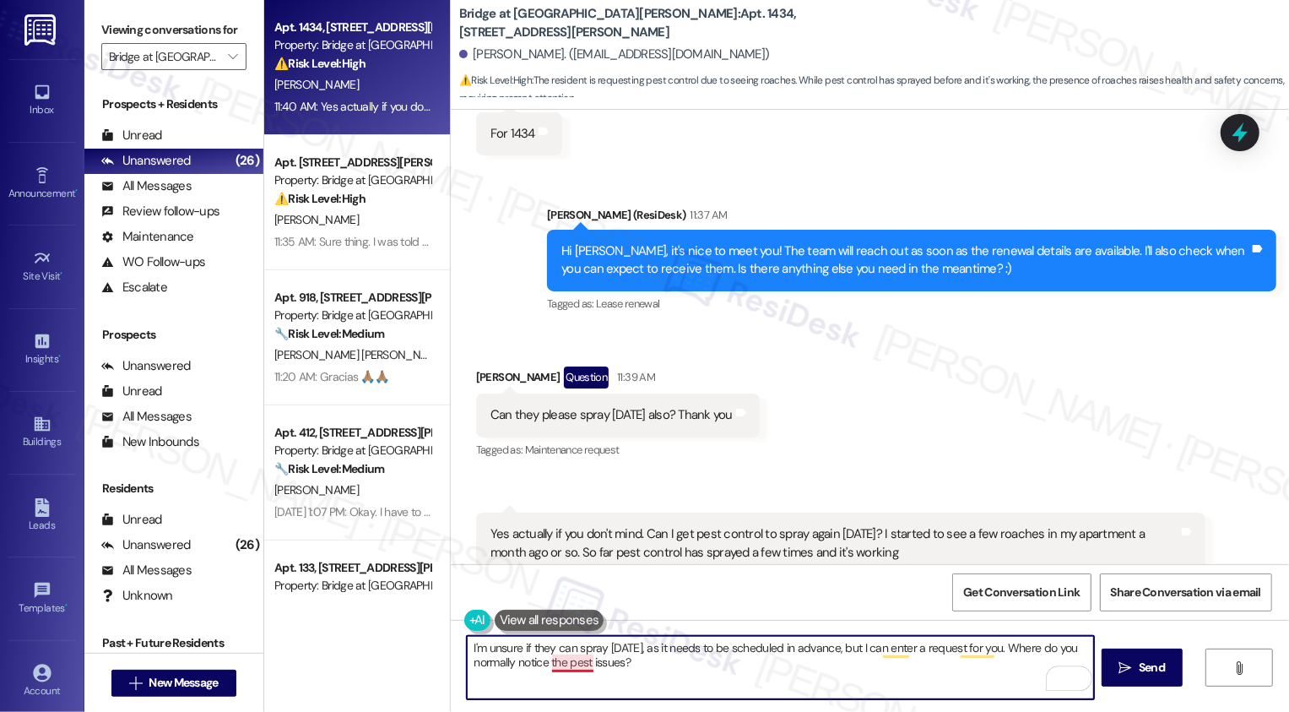
click at [568, 663] on textarea "I'm unsure if they can spray today, as it needs to be scheduled in advance, but…" at bounding box center [780, 667] width 627 height 63
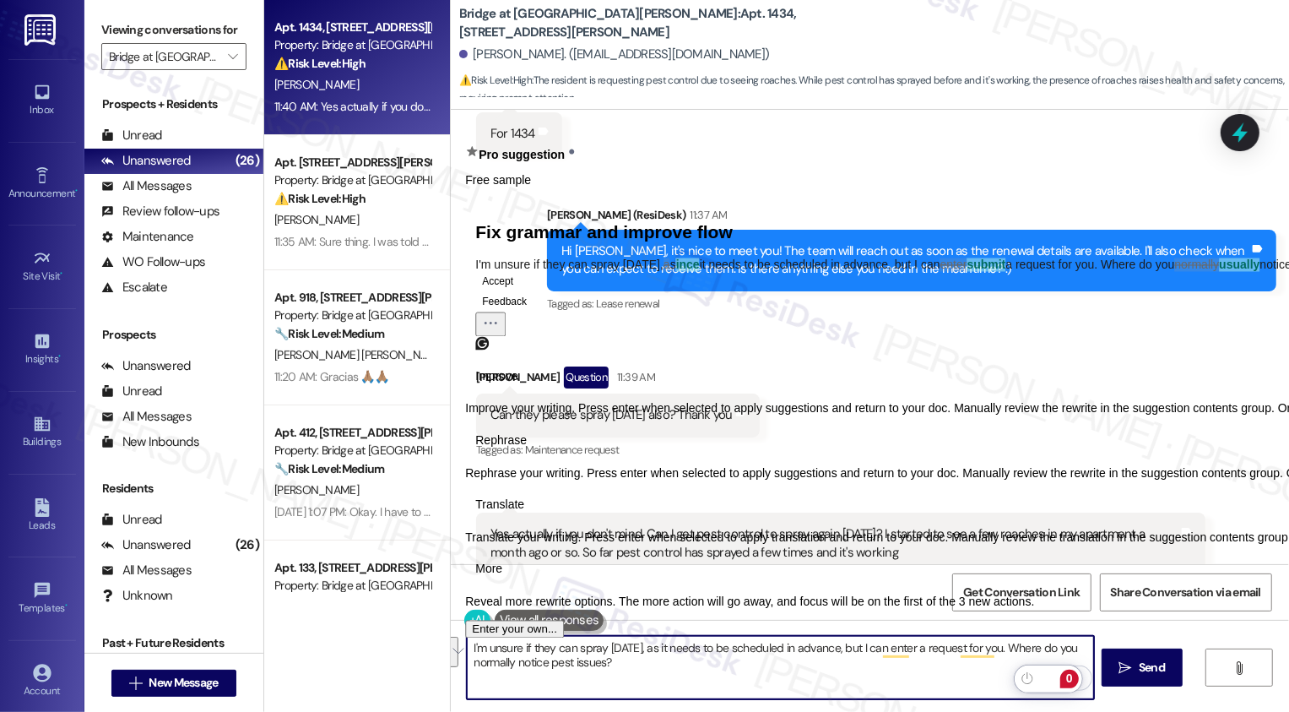
click at [527, 449] on span "Rephrase" at bounding box center [500, 440] width 51 height 18
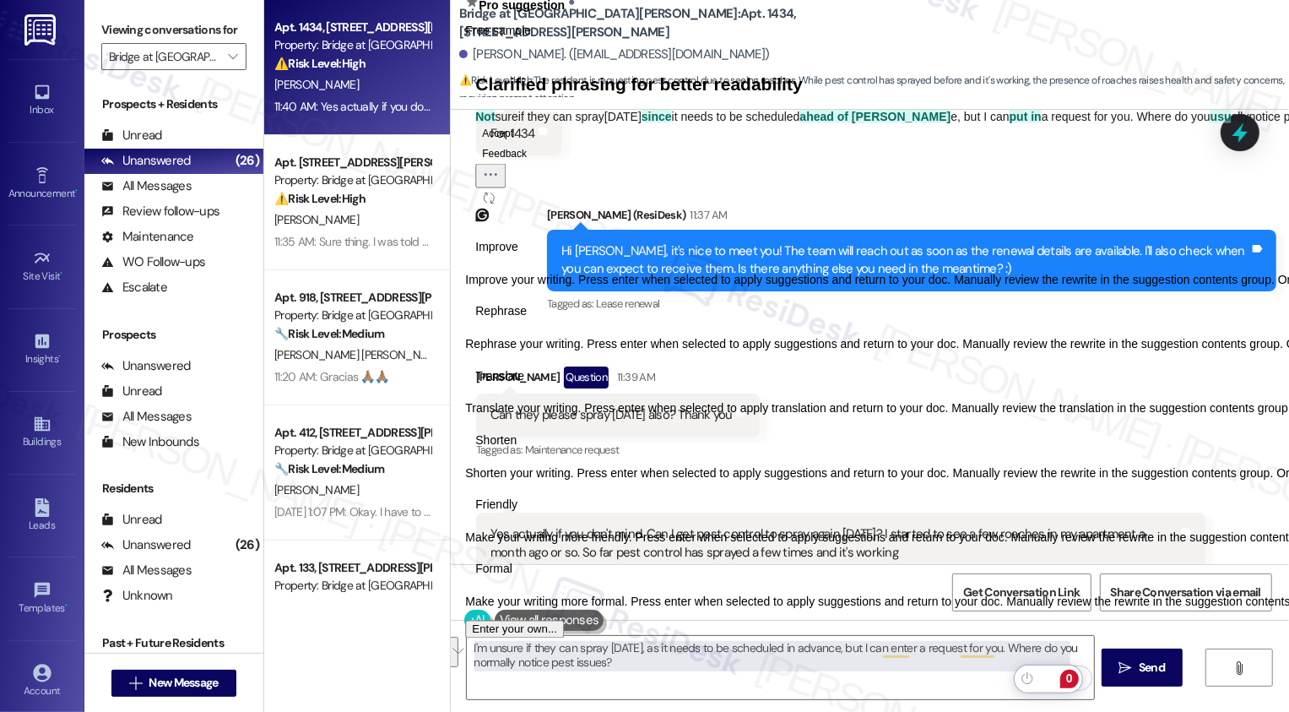
click at [517, 514] on span "Friendly" at bounding box center [496, 505] width 42 height 18
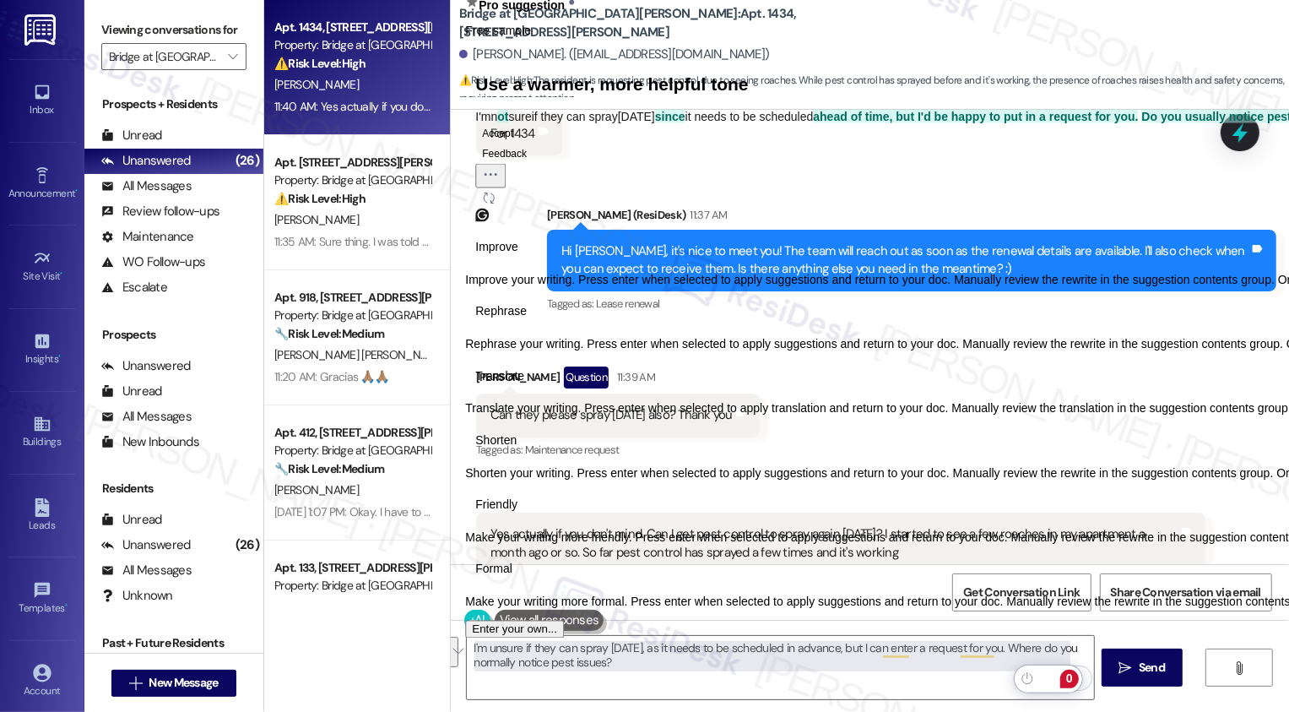
click at [515, 143] on button "Accept" at bounding box center [497, 132] width 45 height 20
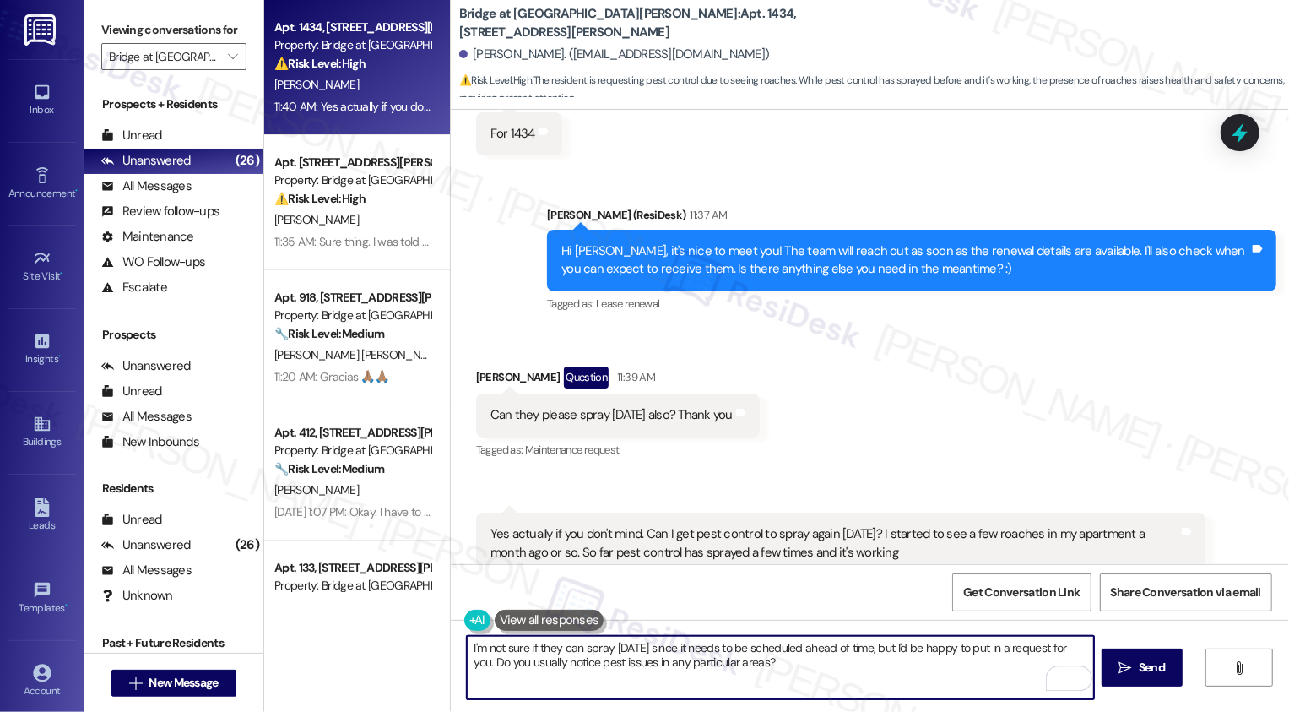
click at [736, 663] on textarea "I'm not sure if they can spray [DATE] since it needs to be scheduled ahead of t…" at bounding box center [780, 667] width 627 height 63
click at [1109, 671] on button " Send" at bounding box center [1143, 667] width 82 height 38
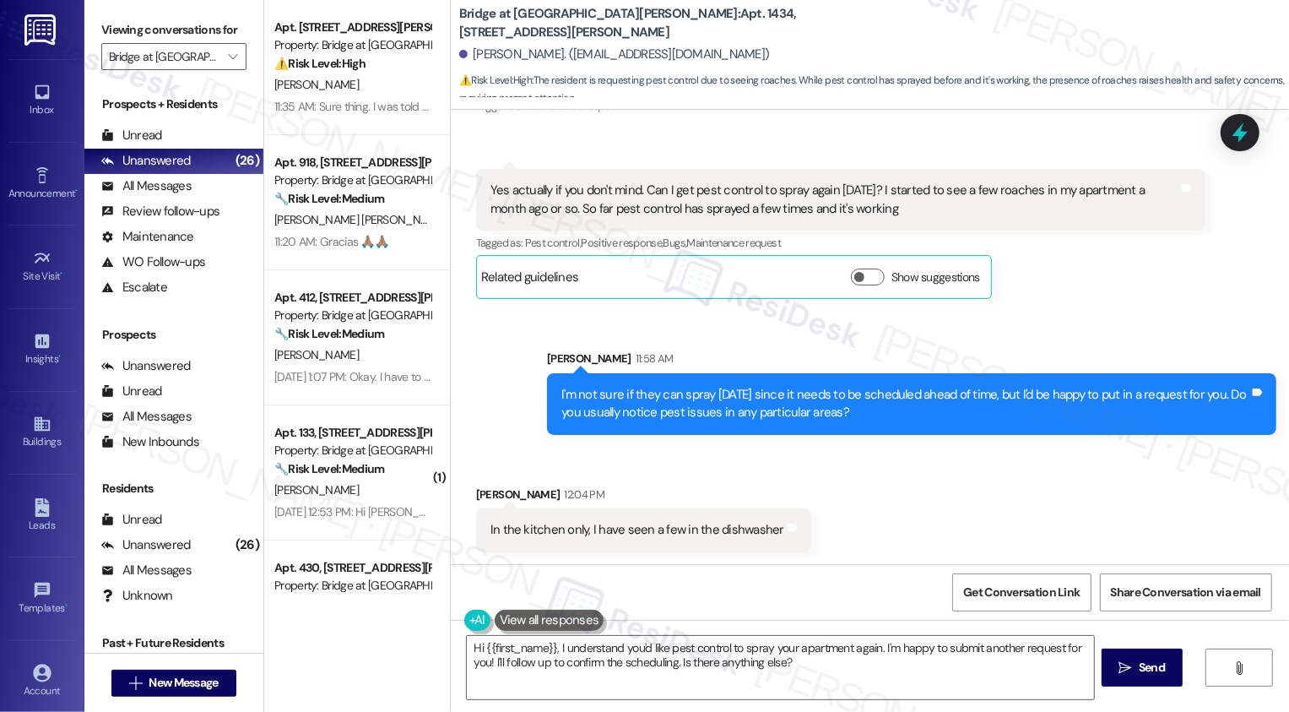
scroll to position [950, 0]
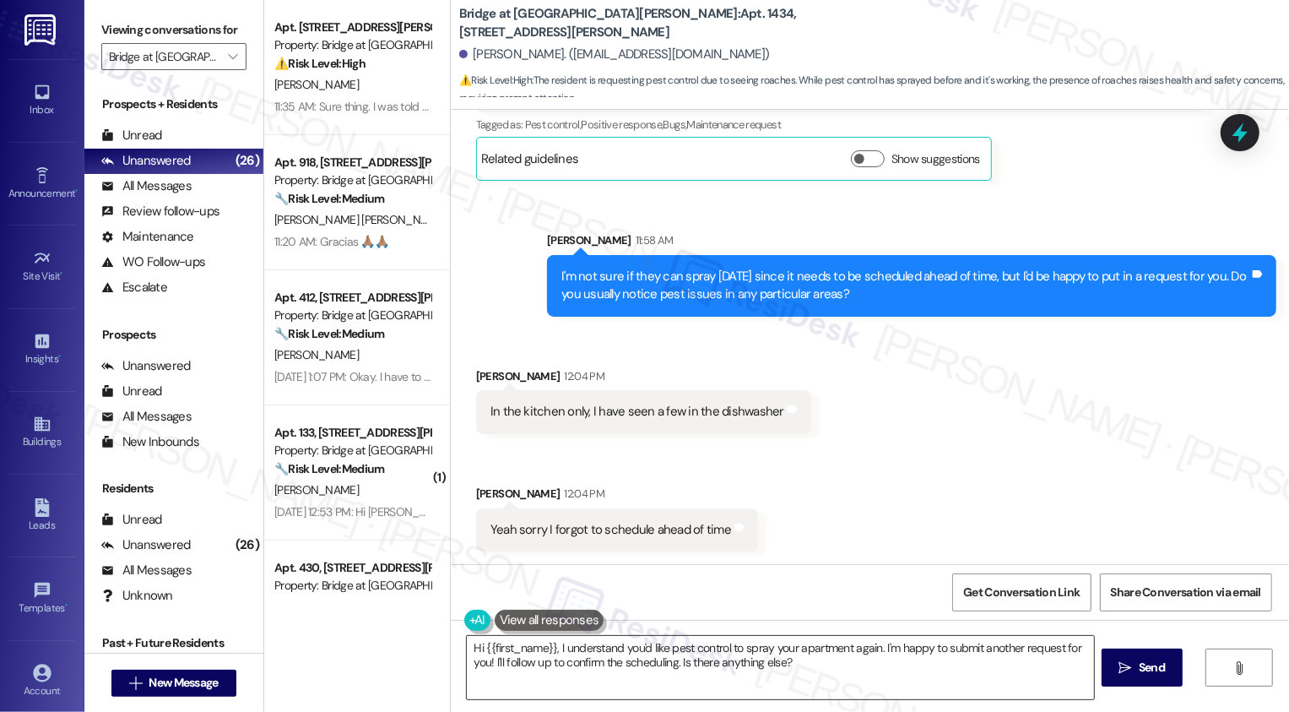
click at [711, 674] on textarea "Hi {{first_name}}, I understand you'd like pest control to spray your apartment…" at bounding box center [780, 667] width 627 height 63
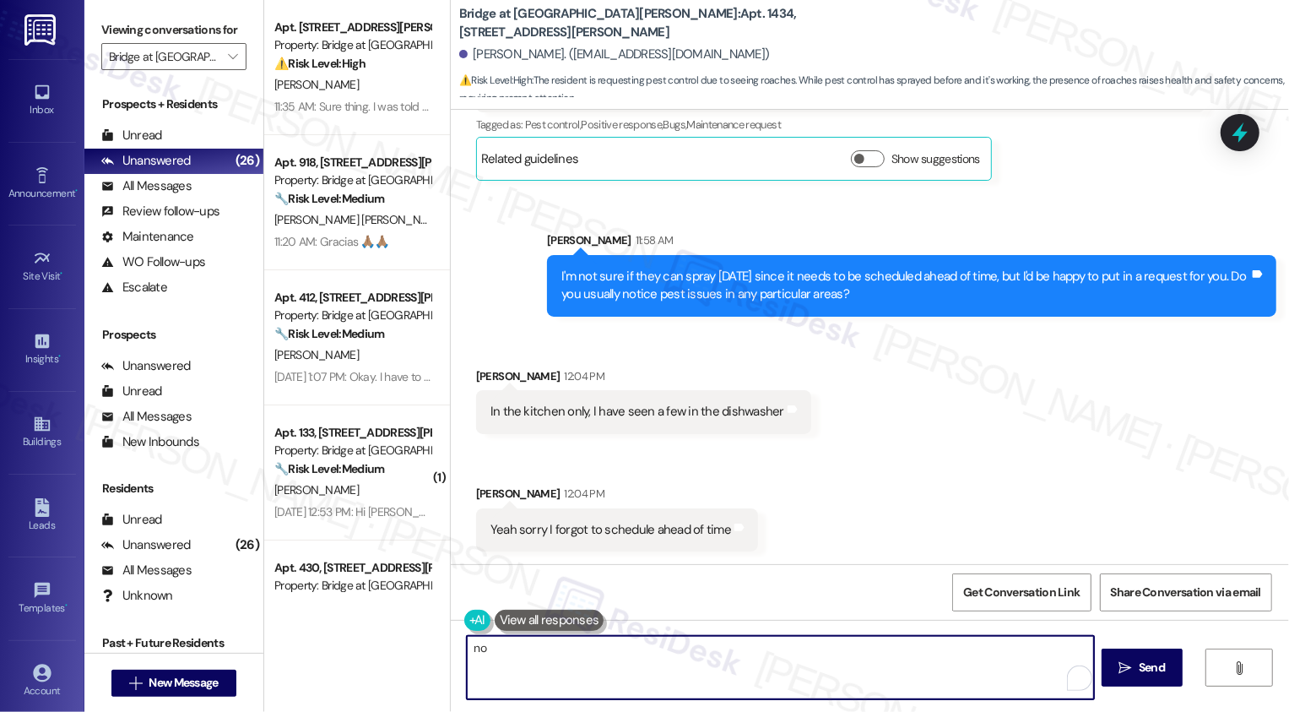
type textarea "n"
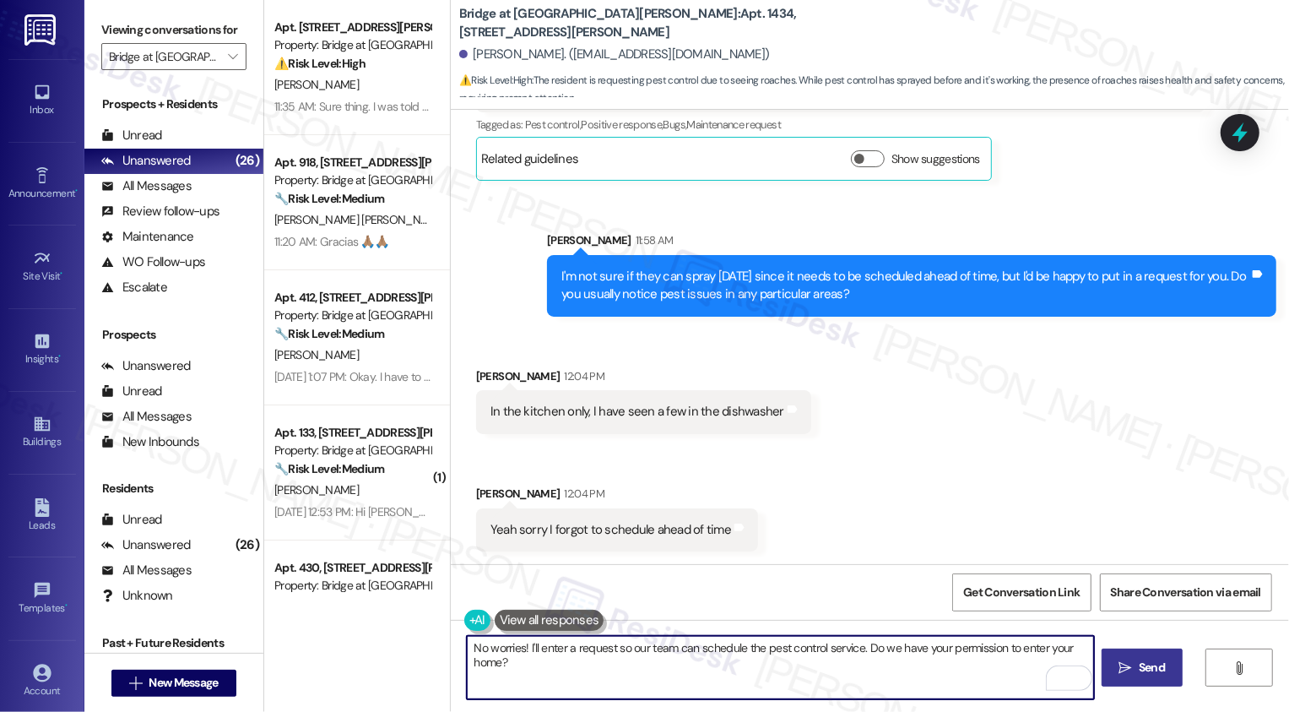
type textarea "No worries! I'll enter a request so our team can schedule the pest control serv…"
click at [1139, 667] on span "Send" at bounding box center [1152, 667] width 26 height 18
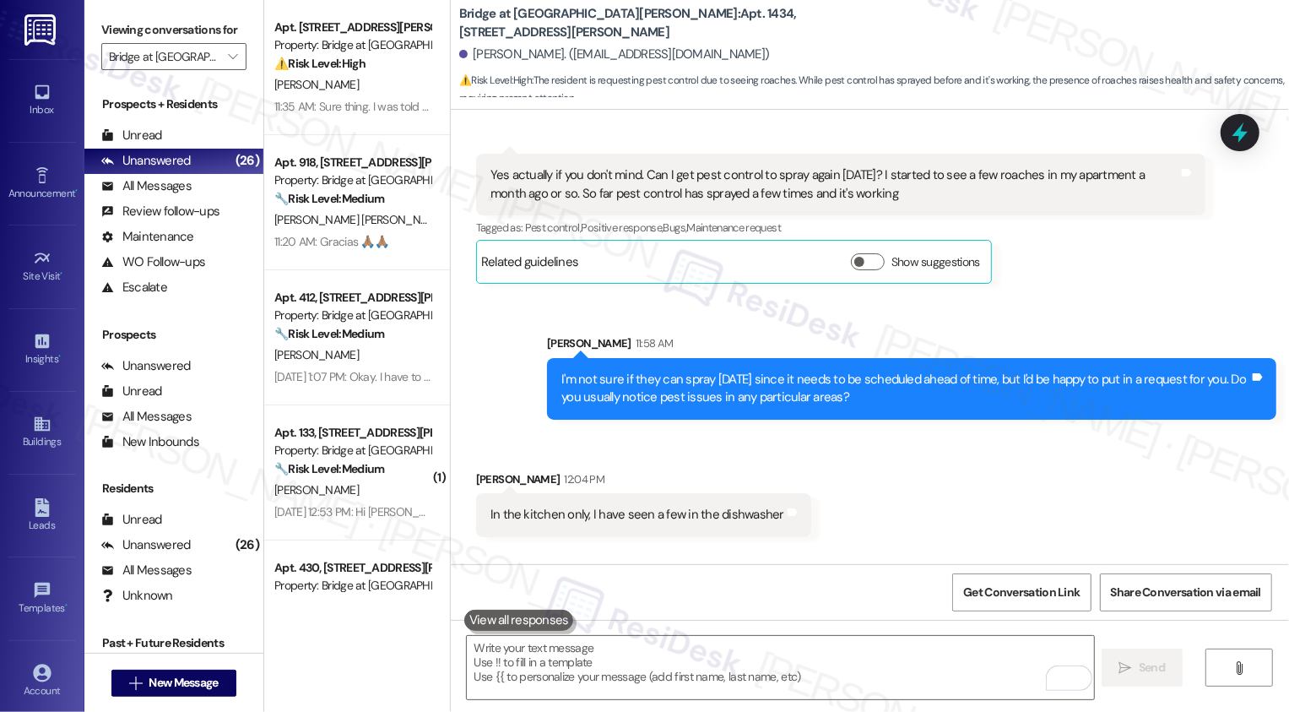
scroll to position [1068, 0]
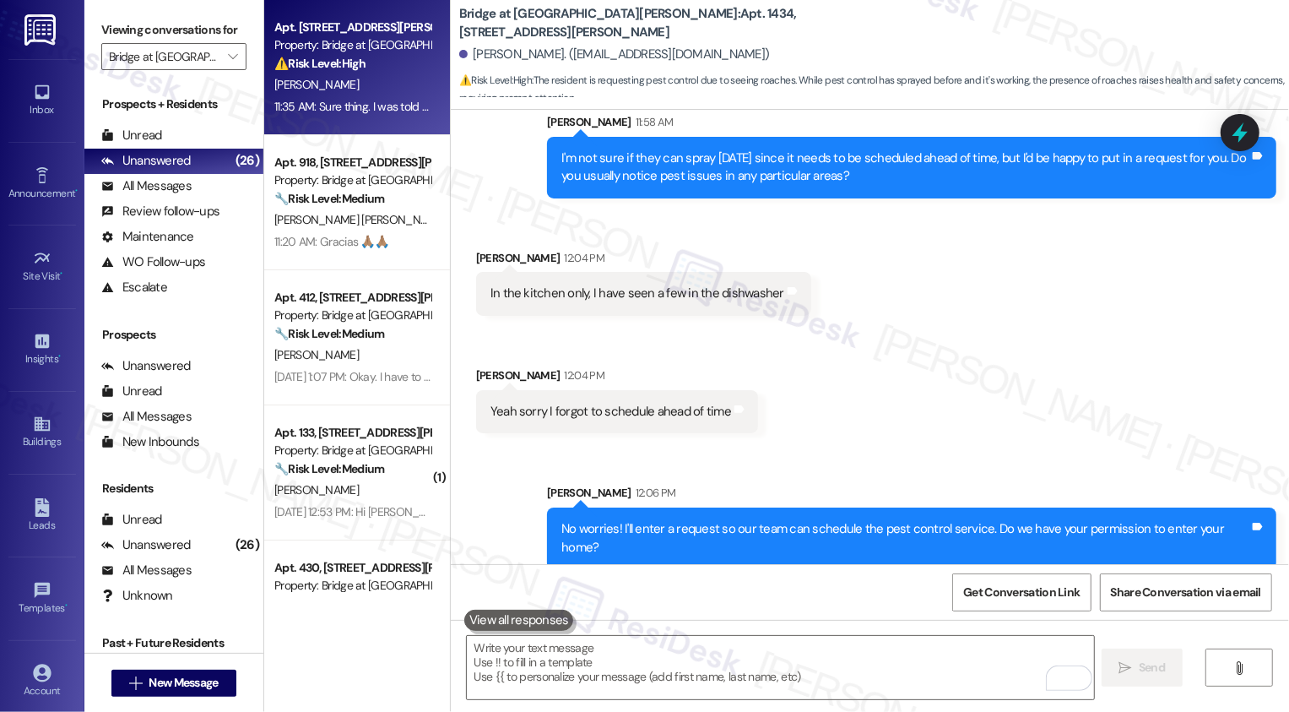
click at [327, 96] on div "11:35 AM: Sure thing. I was told my wedding certificate can suffice and my new …" at bounding box center [353, 106] width 160 height 21
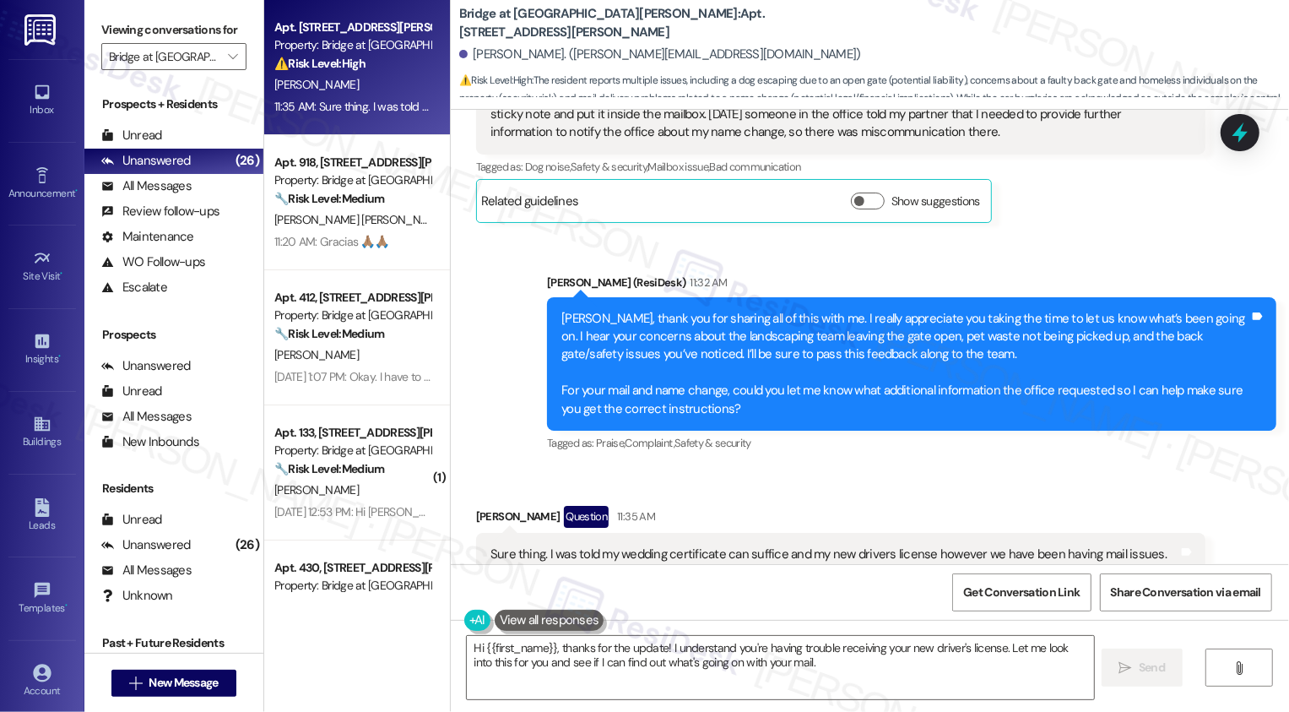
scroll to position [1375, 0]
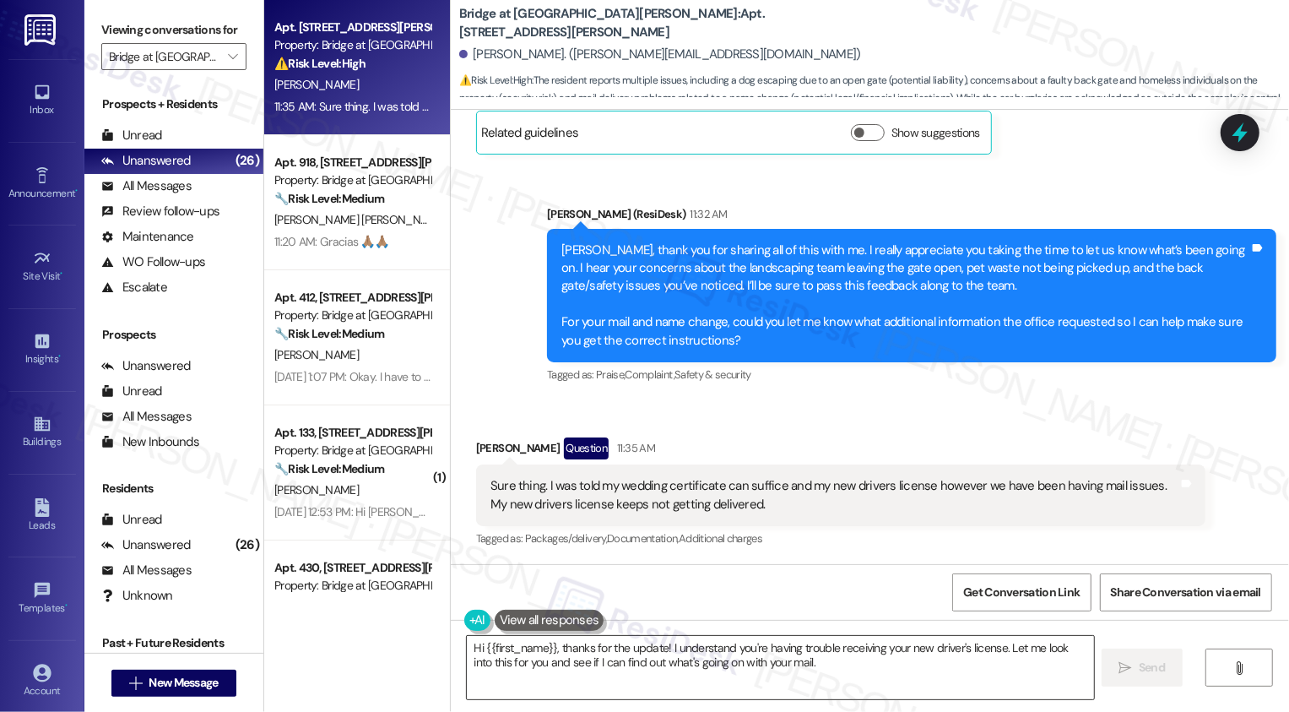
click at [713, 657] on textarea "Hi {{first_name}}, thanks for the update! I understand you're having trouble re…" at bounding box center [780, 667] width 627 height 63
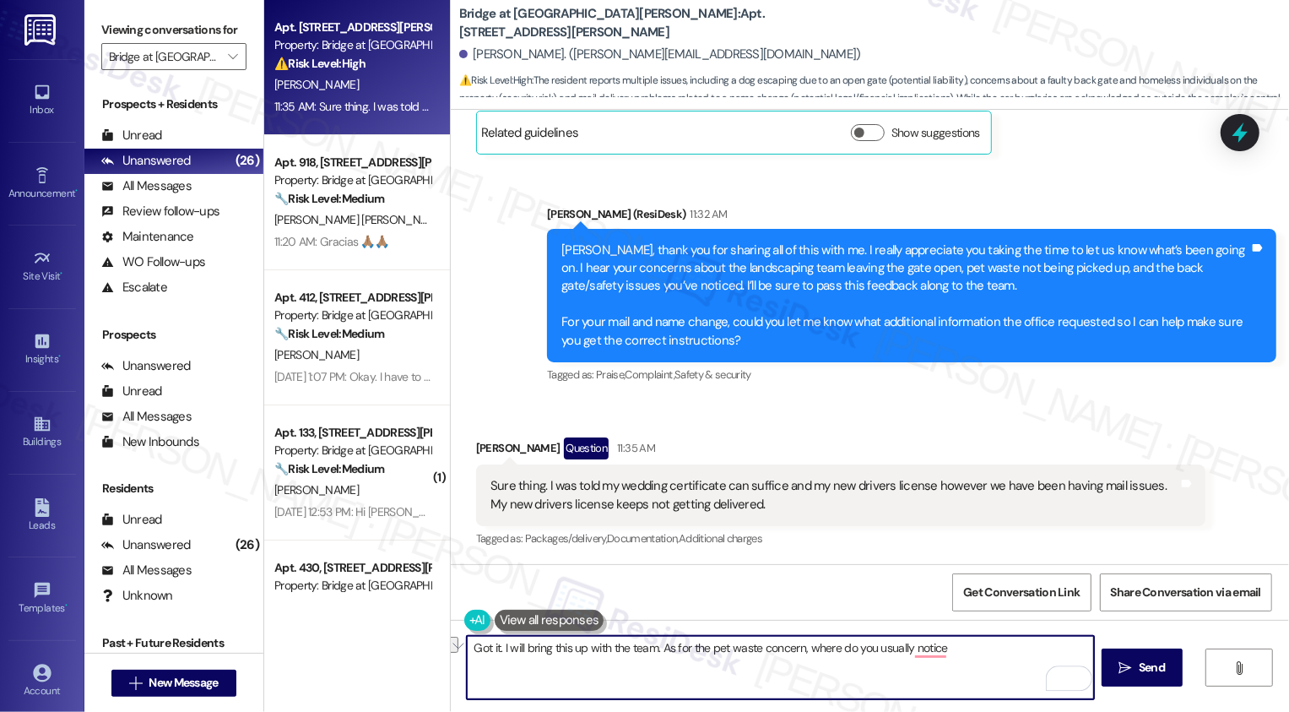
drag, startPoint x: 652, startPoint y: 647, endPoint x: 973, endPoint y: 648, distance: 321.6
click at [973, 648] on textarea "Got it. I will bring this up with the team. As for the pet waste concern, where…" at bounding box center [780, 667] width 627 height 63
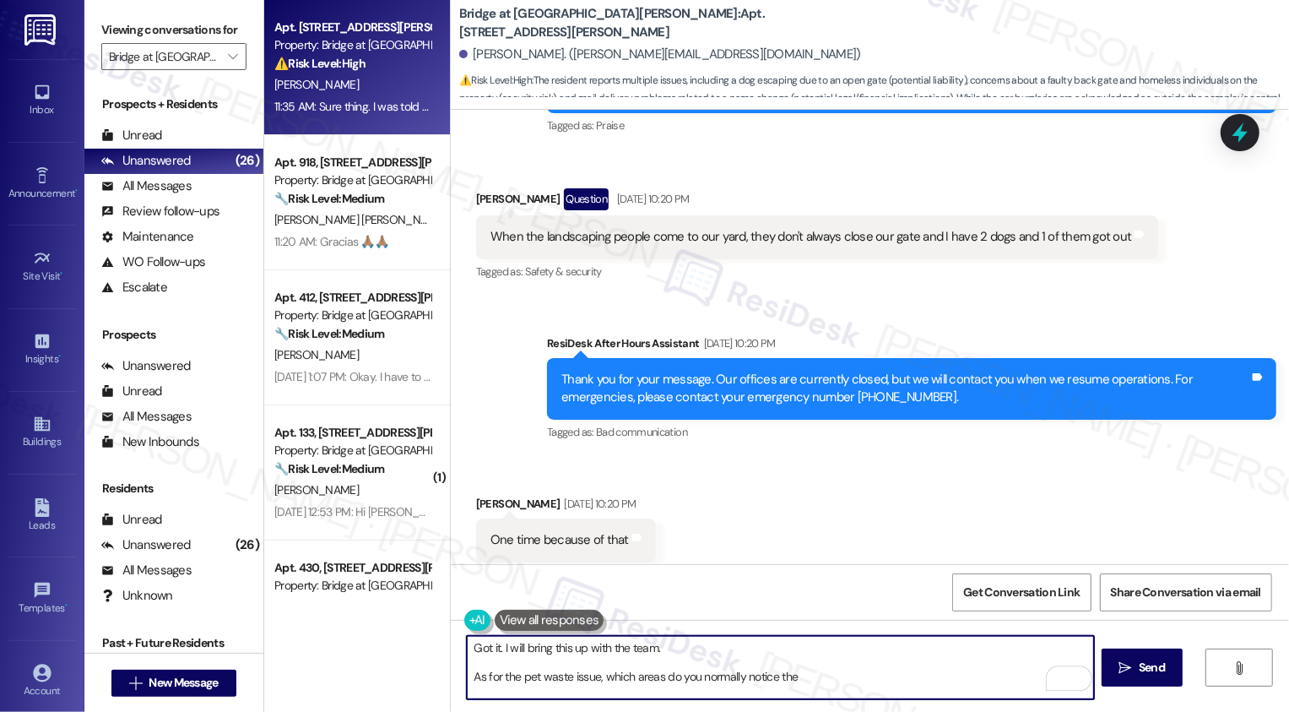
scroll to position [599, 0]
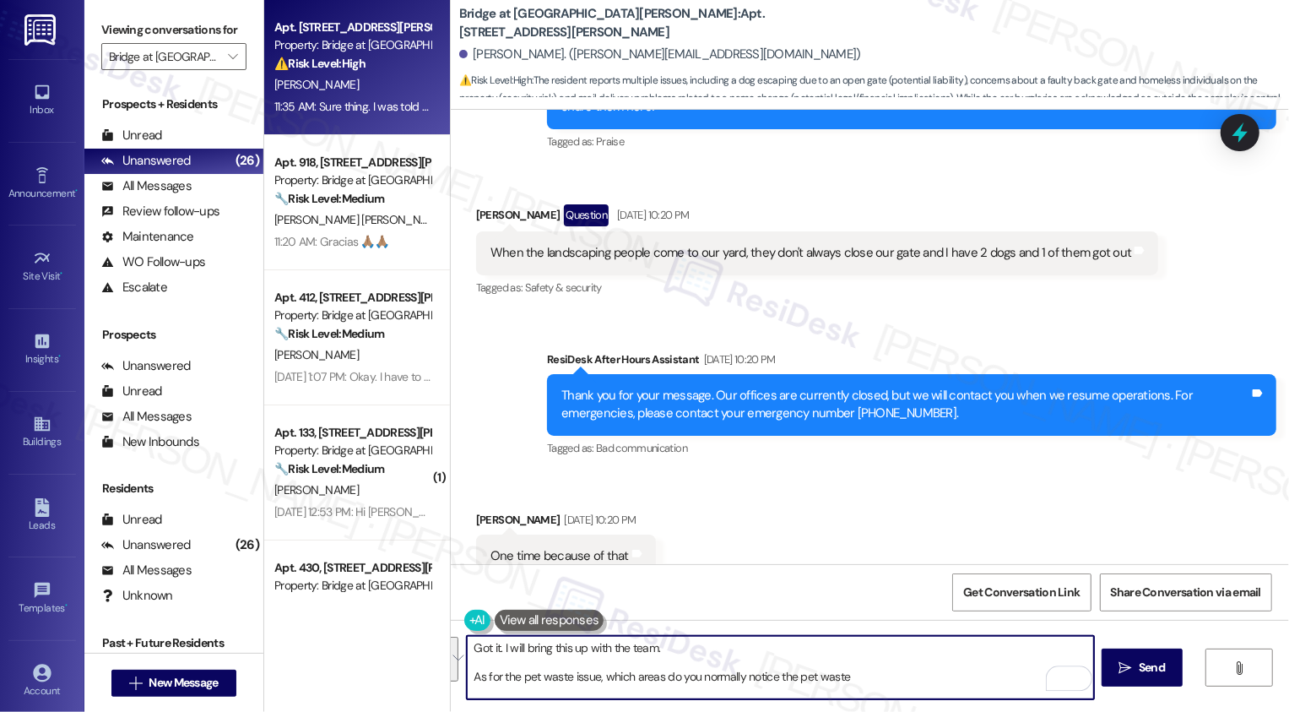
drag, startPoint x: 517, startPoint y: 647, endPoint x: 1098, endPoint y: 712, distance: 584.3
click at [1098, 711] on div "Got it. I will bring this up with the team. As for the pet waste issue, which a…" at bounding box center [870, 683] width 838 height 127
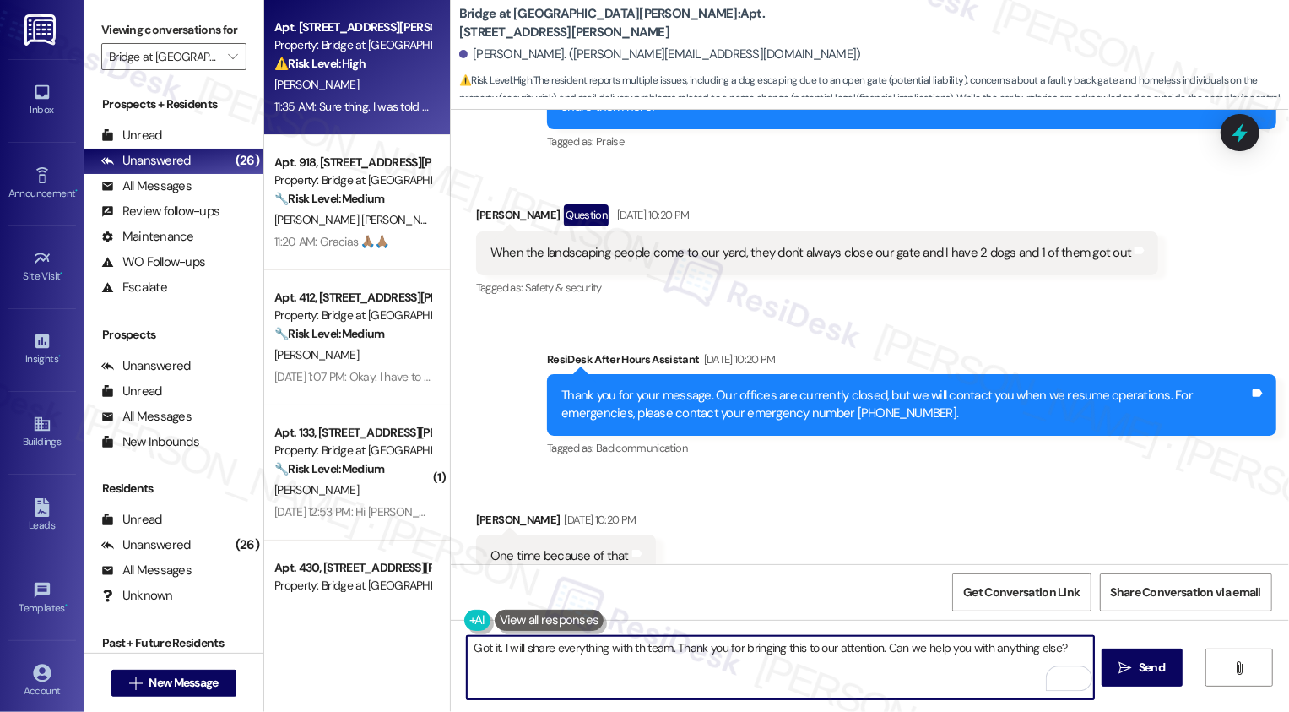
click at [631, 646] on textarea "Got it. I will share everything with th team. Thank you for bringing this to ou…" at bounding box center [780, 667] width 627 height 63
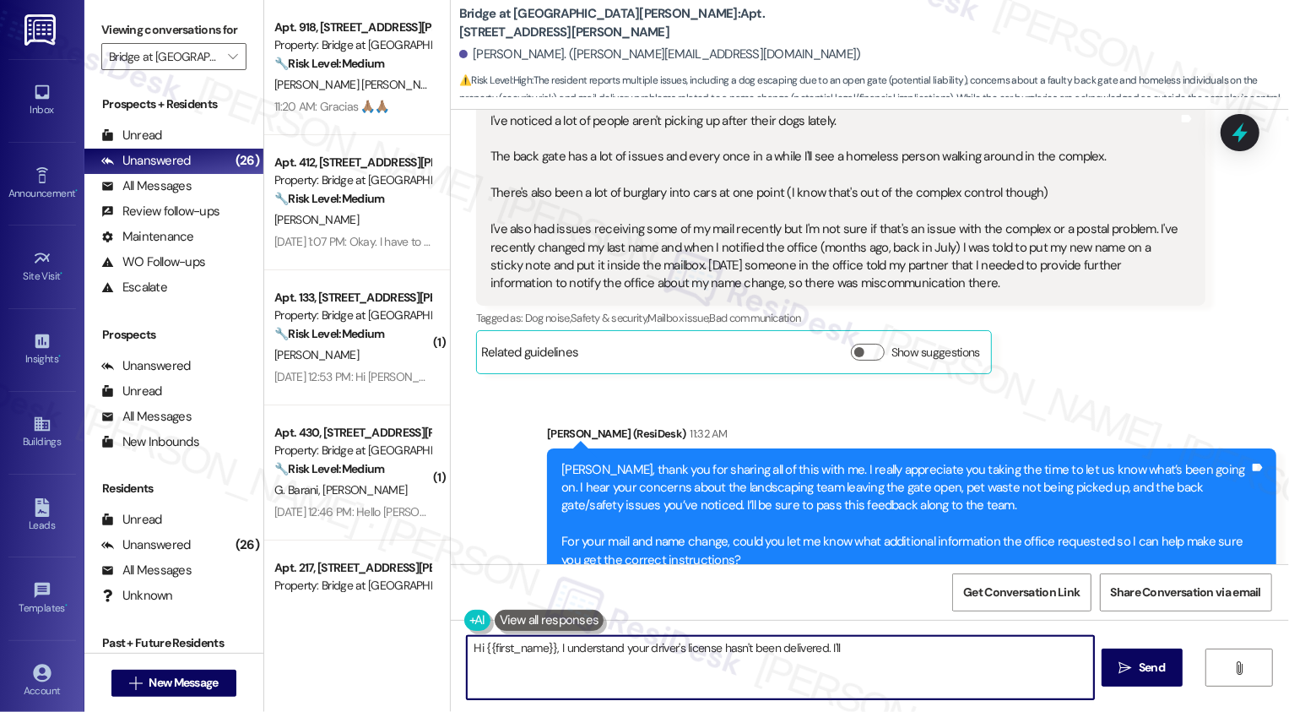
scroll to position [1311, 0]
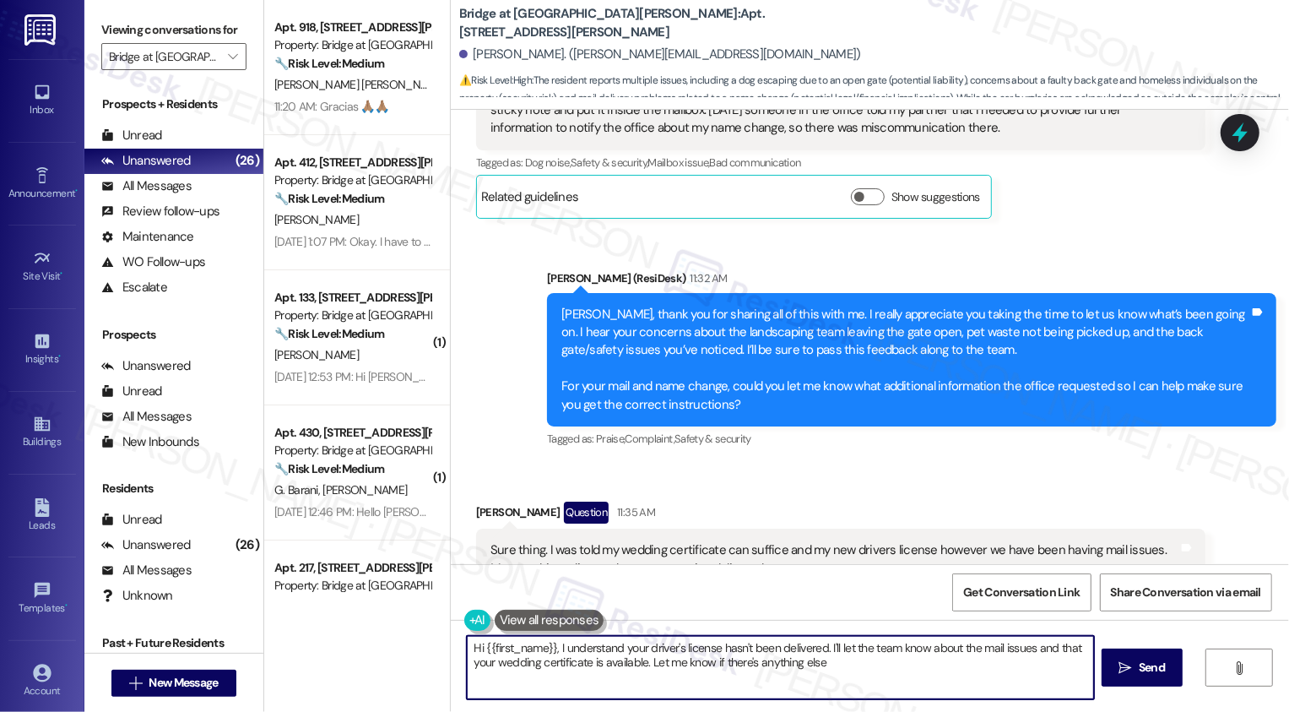
type textarea "Hi {{first_name}}, I understand your driver's license hasn't been delivered. I'…"
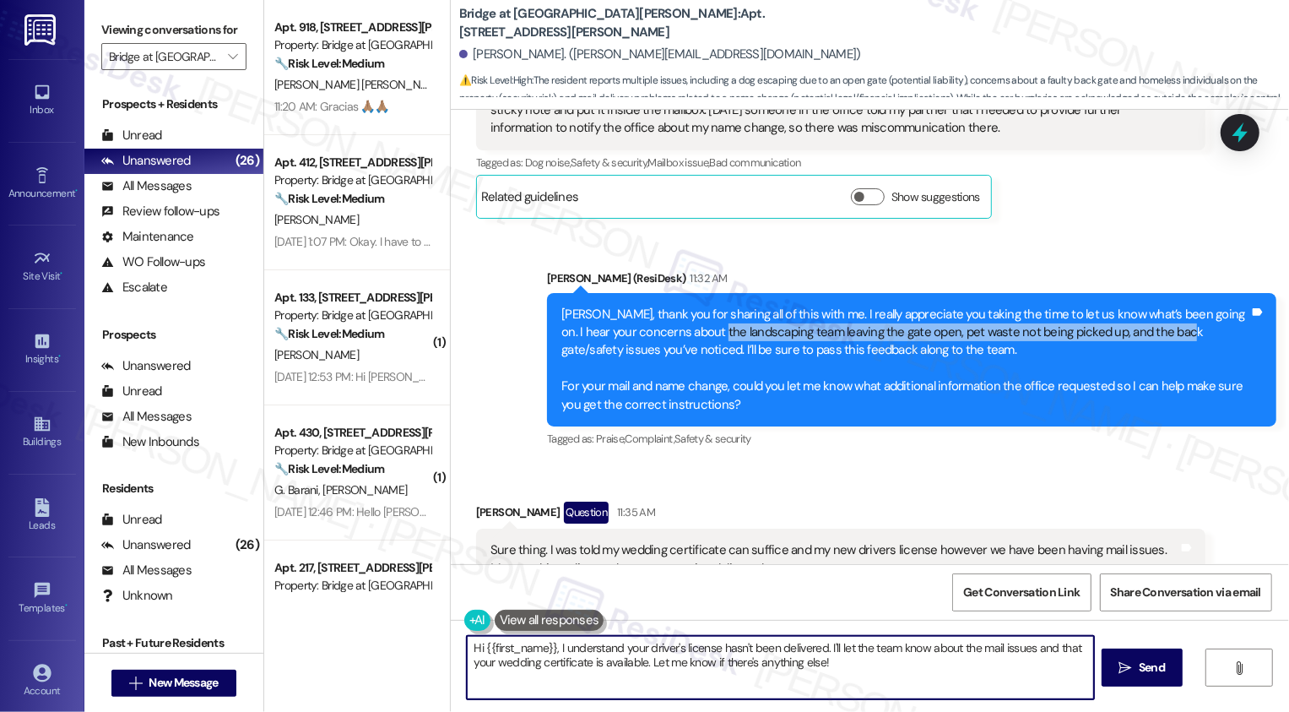
drag, startPoint x: 690, startPoint y: 331, endPoint x: 1156, endPoint y: 338, distance: 465.1
click at [1156, 338] on div "Katelyn, thank you for sharing all of this with me. I really appreciate you tak…" at bounding box center [905, 360] width 688 height 109
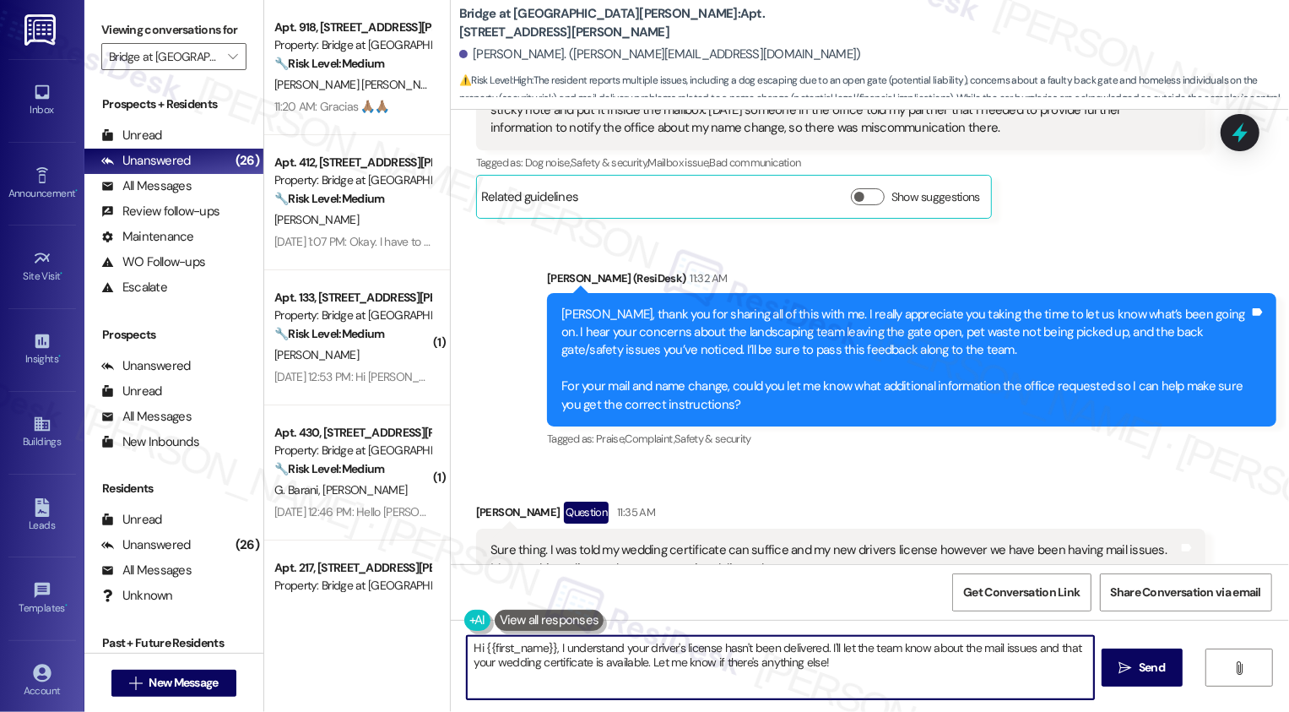
click at [1139, 365] on div "Katelyn, thank you for sharing all of this with me. I really appreciate you tak…" at bounding box center [905, 360] width 688 height 109
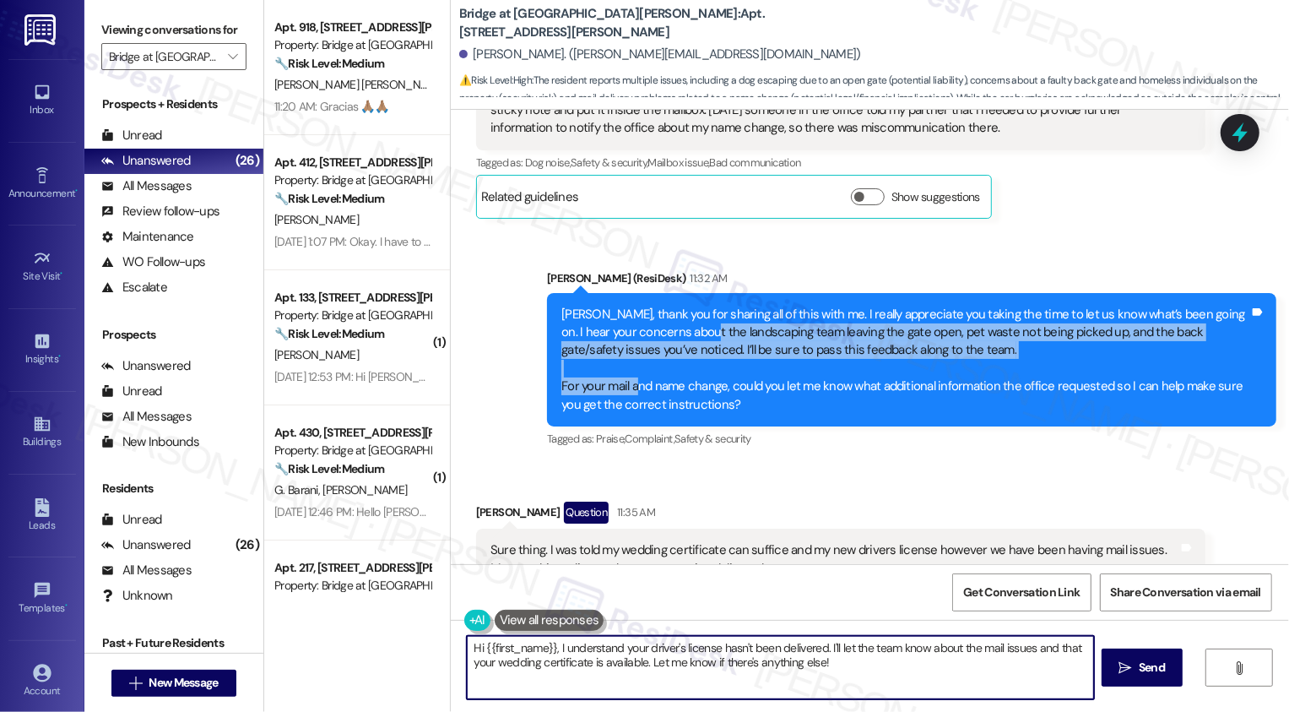
drag, startPoint x: 683, startPoint y: 333, endPoint x: 627, endPoint y: 382, distance: 74.7
click at [627, 382] on div "Katelyn, thank you for sharing all of this with me. I really appreciate you tak…" at bounding box center [905, 360] width 688 height 109
copy div "landscaping team leaving the gate open, pet waste not being picked up, and the …"
click at [577, 367] on div "Katelyn, thank you for sharing all of this with me. I really appreciate you tak…" at bounding box center [905, 360] width 688 height 109
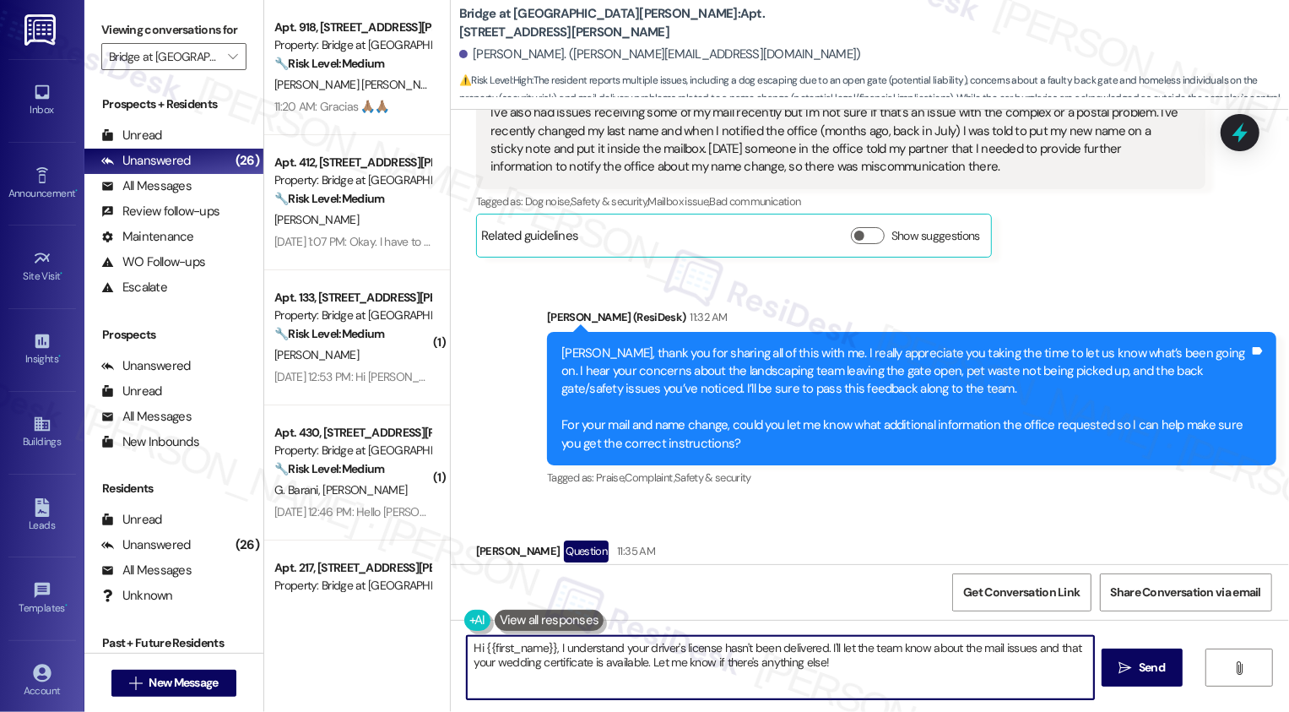
scroll to position [1492, 0]
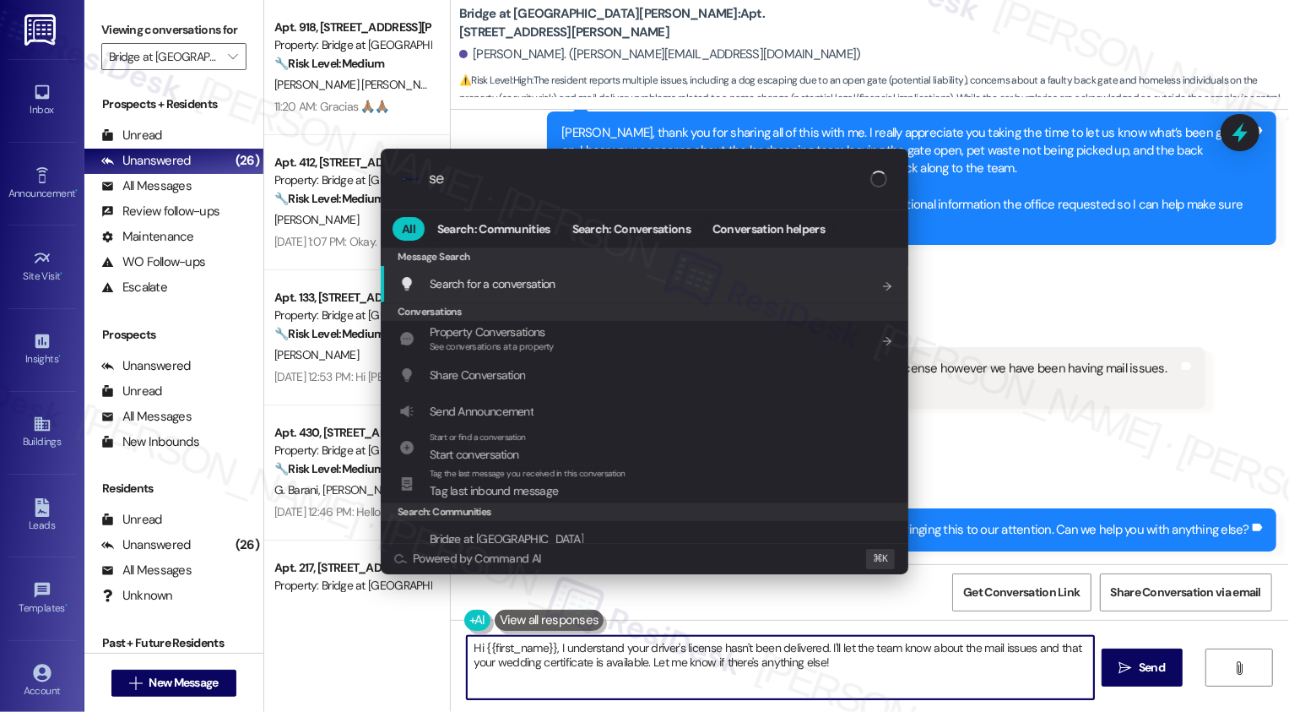
type input "s"
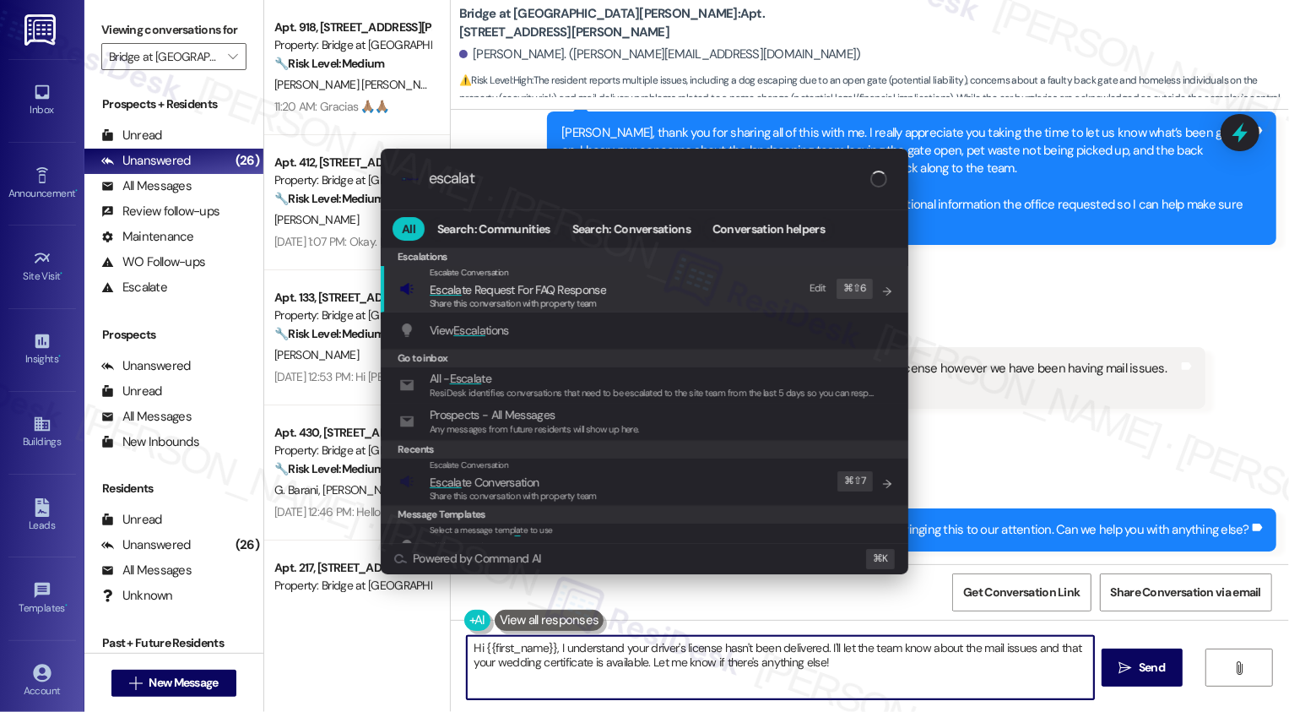
type input "escalate"
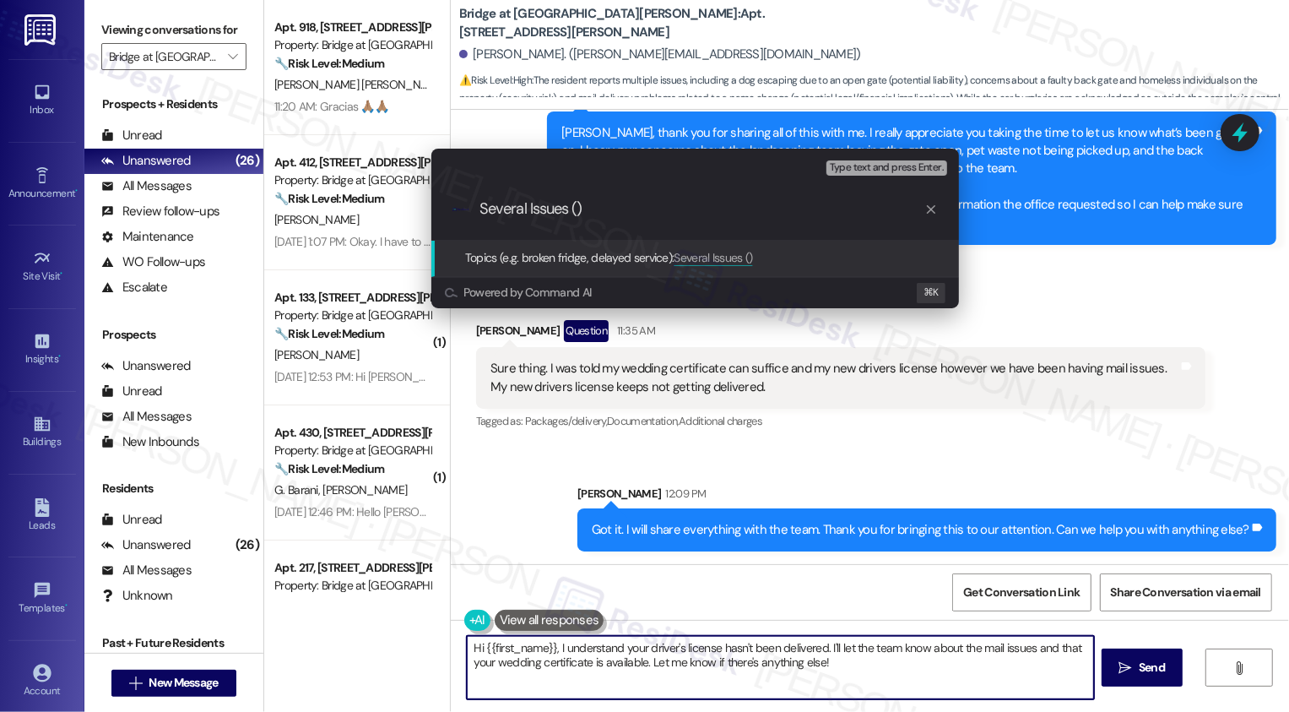
paste input "landscaping team leaving the gate open, pet waste not being picked up, and the …"
click at [577, 208] on input "Several Issues ()" at bounding box center [701, 209] width 445 height 18
click at [1077, 282] on div "Escalate Conversation Low risk Topics (e.g. broken fridge, delayed service) Any…" at bounding box center [644, 356] width 1289 height 712
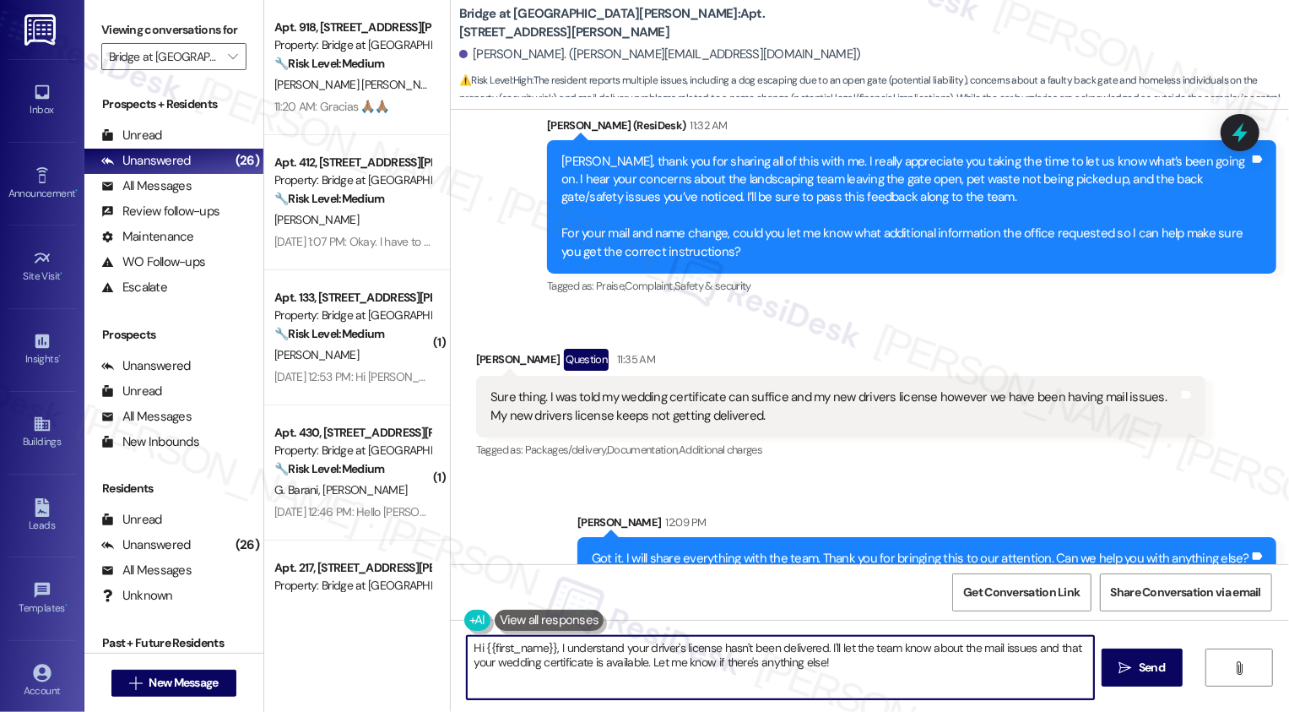
scroll to position [1461, 0]
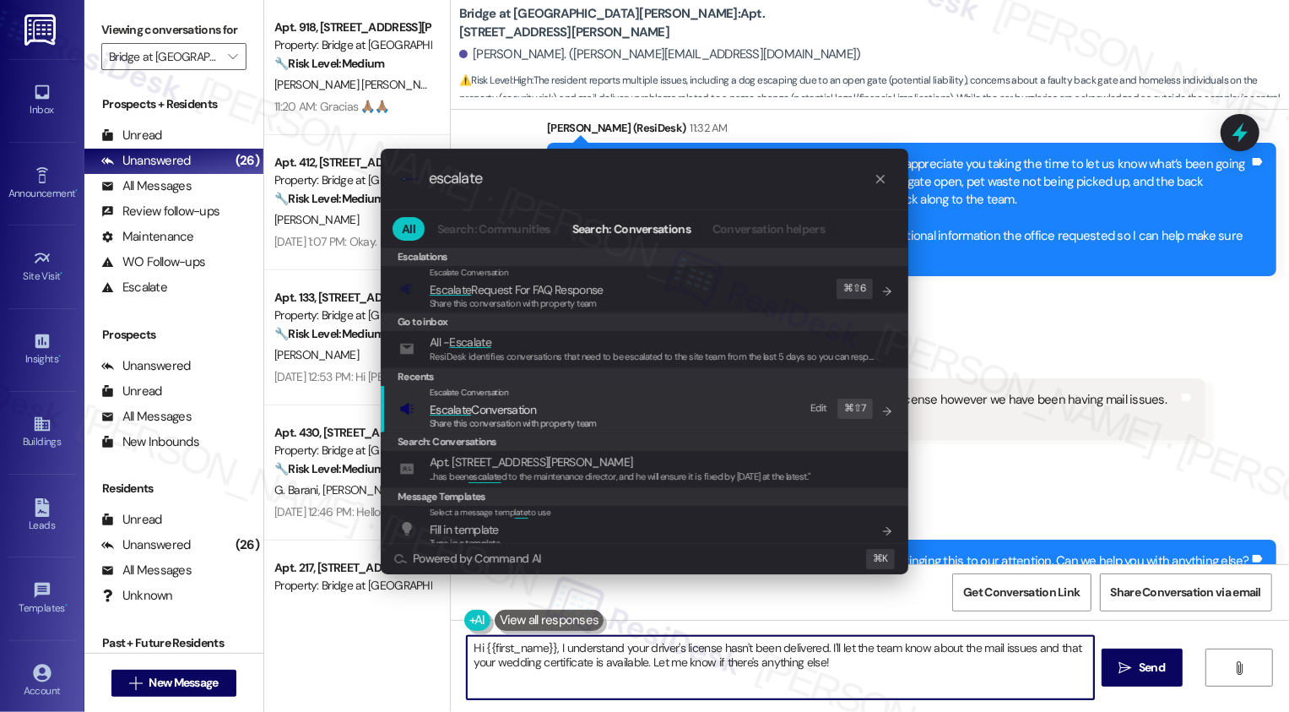
type input "escalate"
click at [610, 420] on div "Escalate Conversation Escalate Conversation Share this conversation with proper…" at bounding box center [646, 409] width 494 height 46
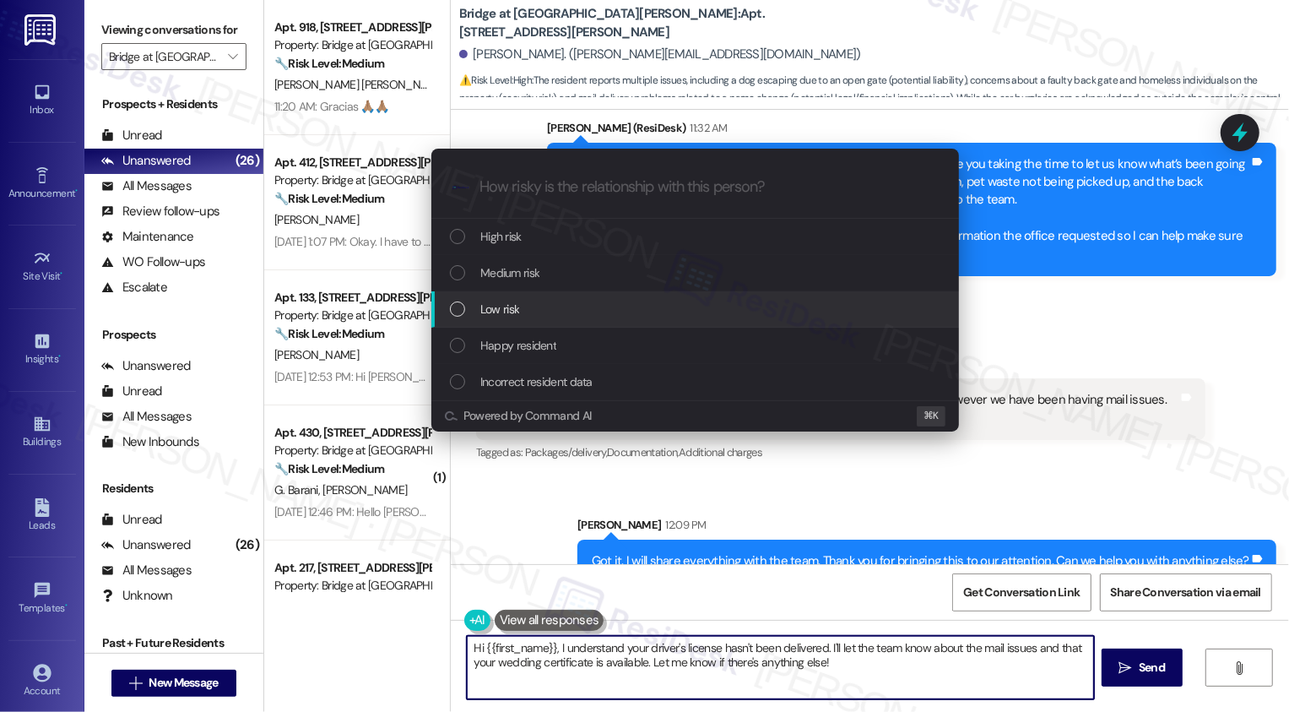
click at [461, 310] on div "List of options" at bounding box center [457, 308] width 15 height 15
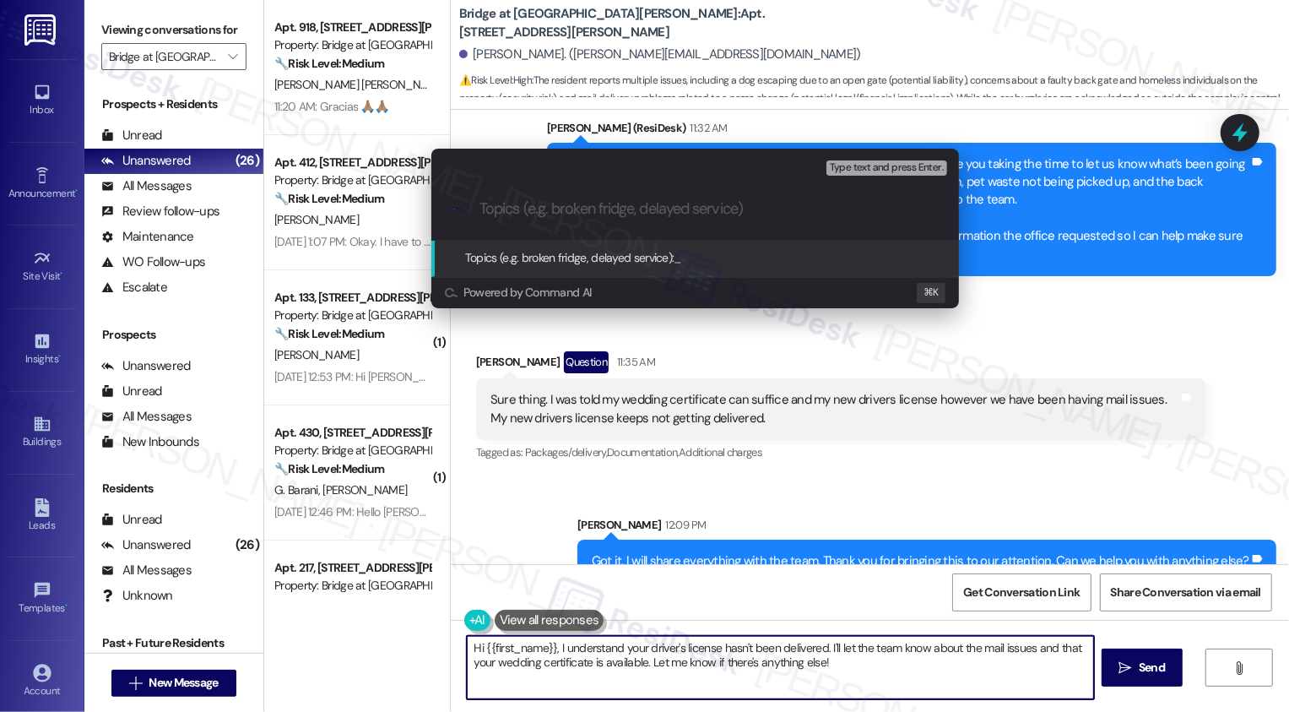
paste input "Several Issues (landscaping team/gate issue, back door, pet waste, mail))"
type input "Several Issues (landscaping team/gate issue, back door, pet waste, mail)"
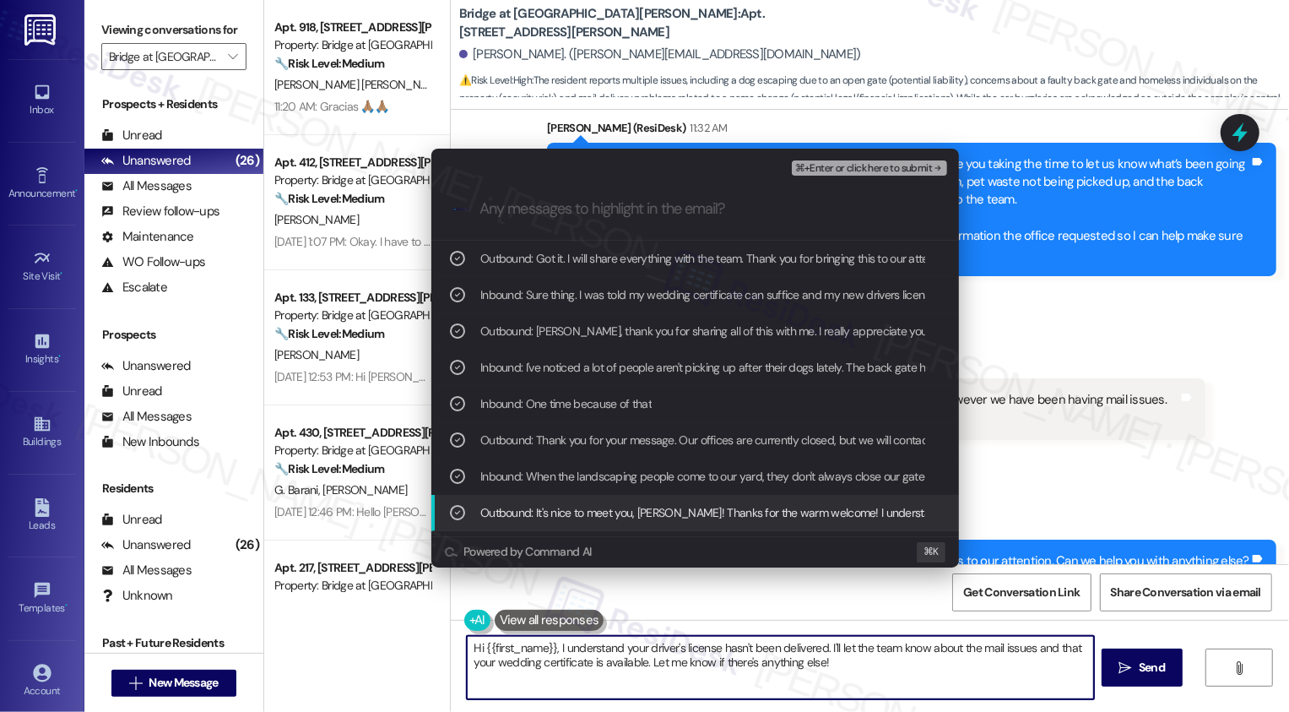
scroll to position [30, 0]
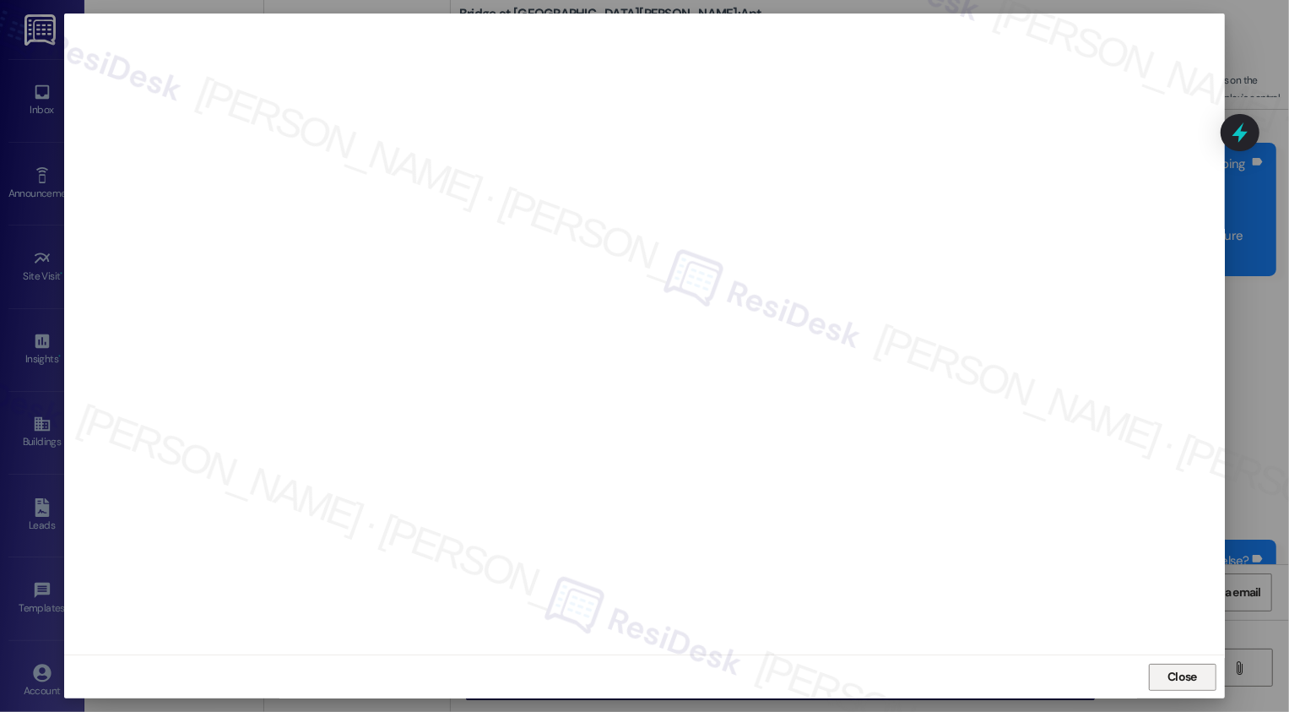
click at [1191, 681] on button "Close" at bounding box center [1183, 676] width 68 height 27
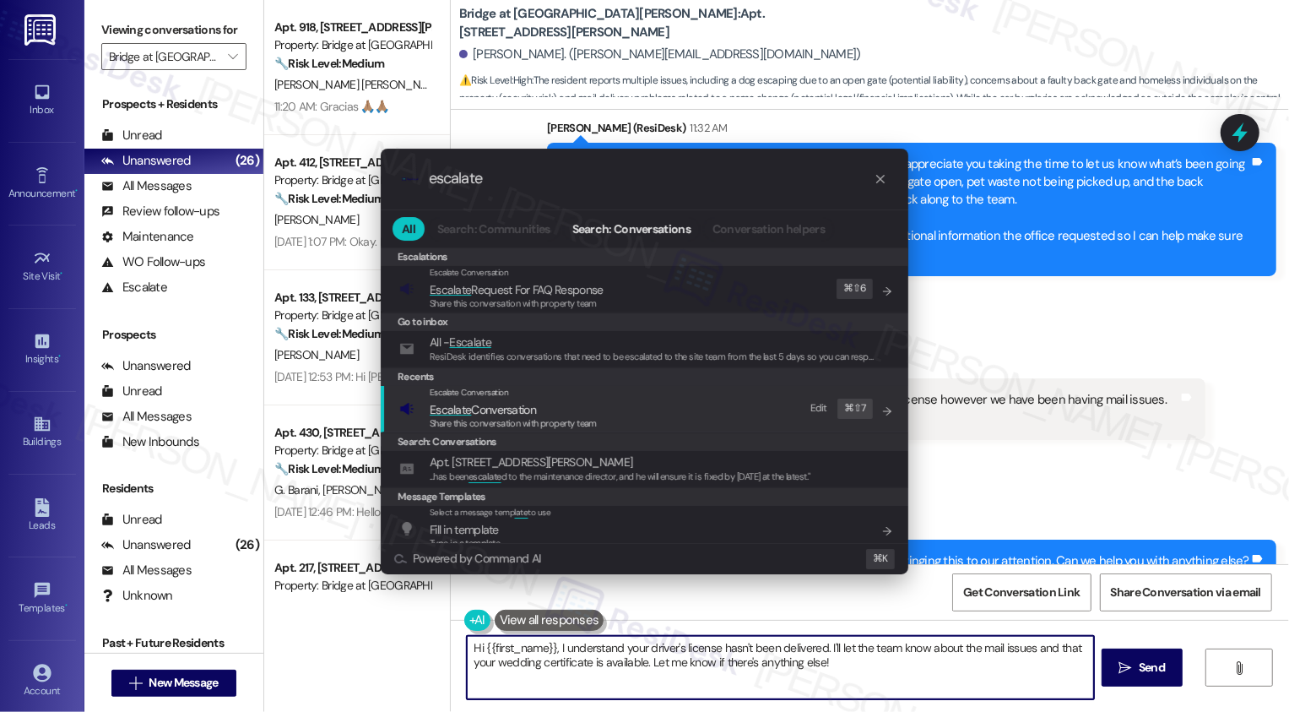
type input "escalate"
click at [533, 416] on div "Share this conversation with property team" at bounding box center [513, 423] width 167 height 15
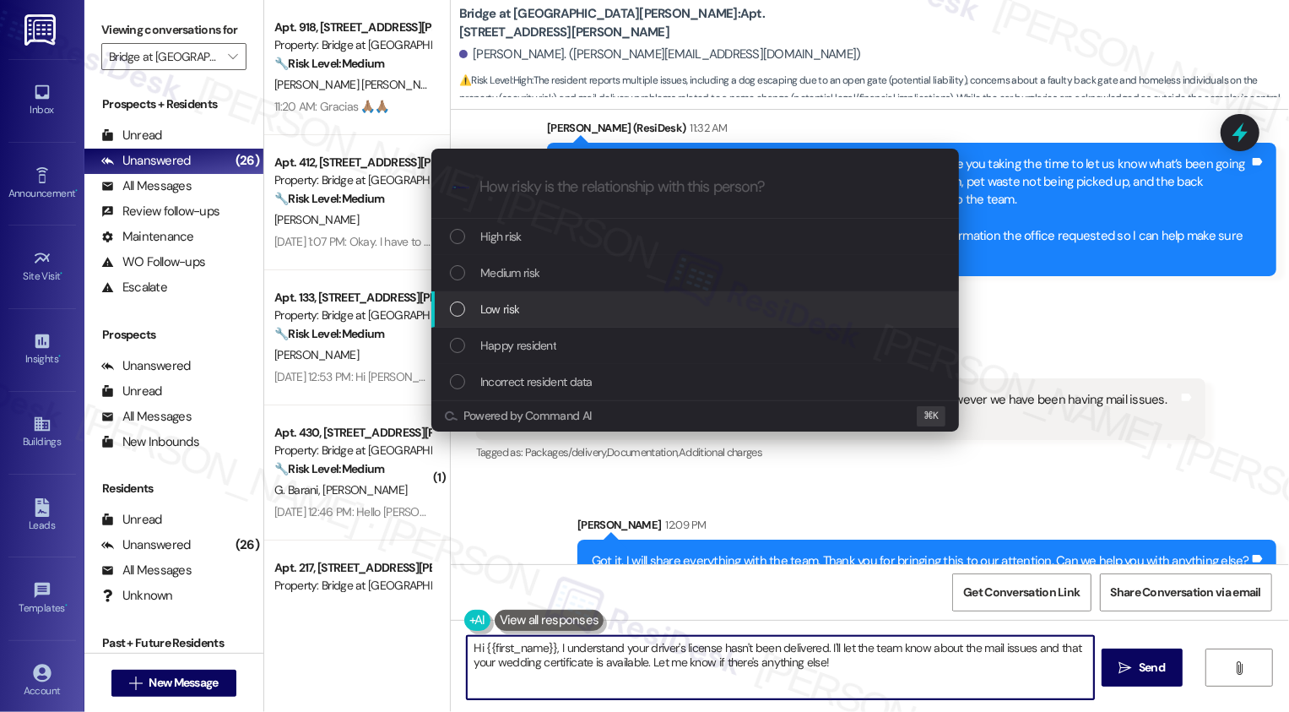
click at [502, 306] on span "Low risk" at bounding box center [499, 309] width 39 height 19
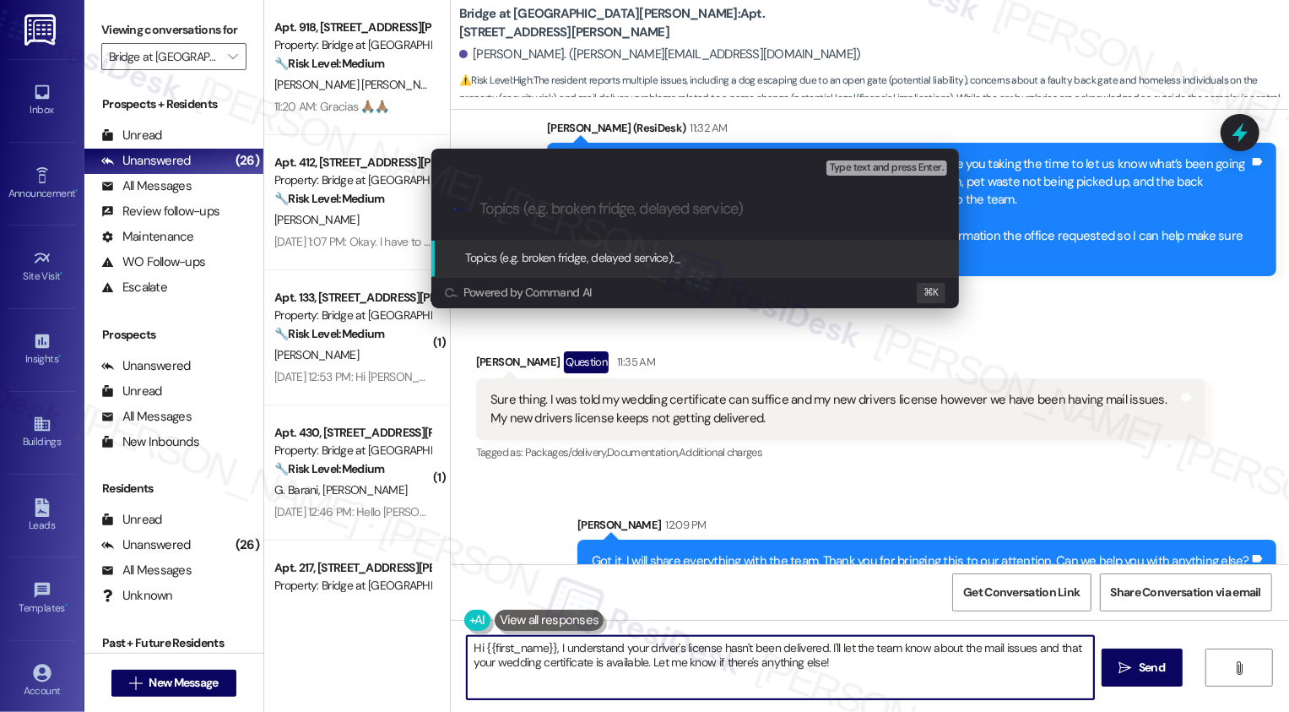
paste input "Several Issues (landscaping team/gate issue, back door, pet waste, mail)"
type input "Several Issues (landscaping team/gate issue, back door, pet waste, mail)"
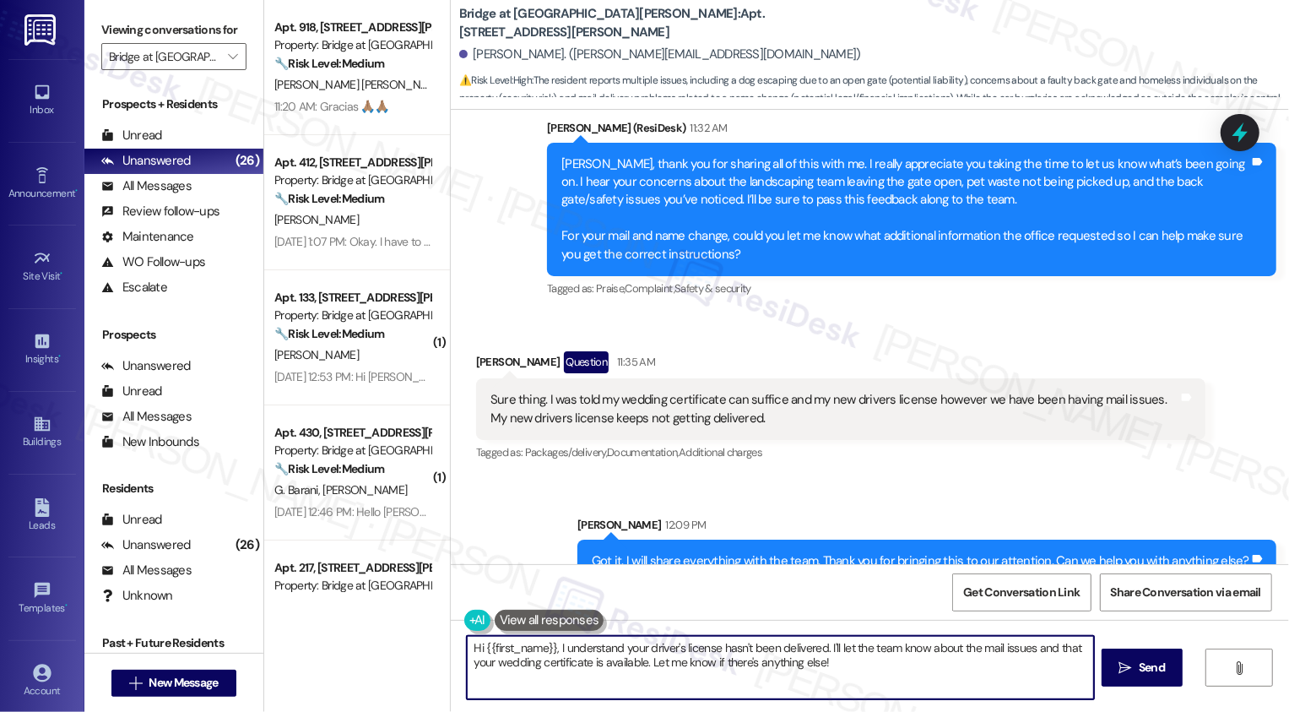
scroll to position [0, 0]
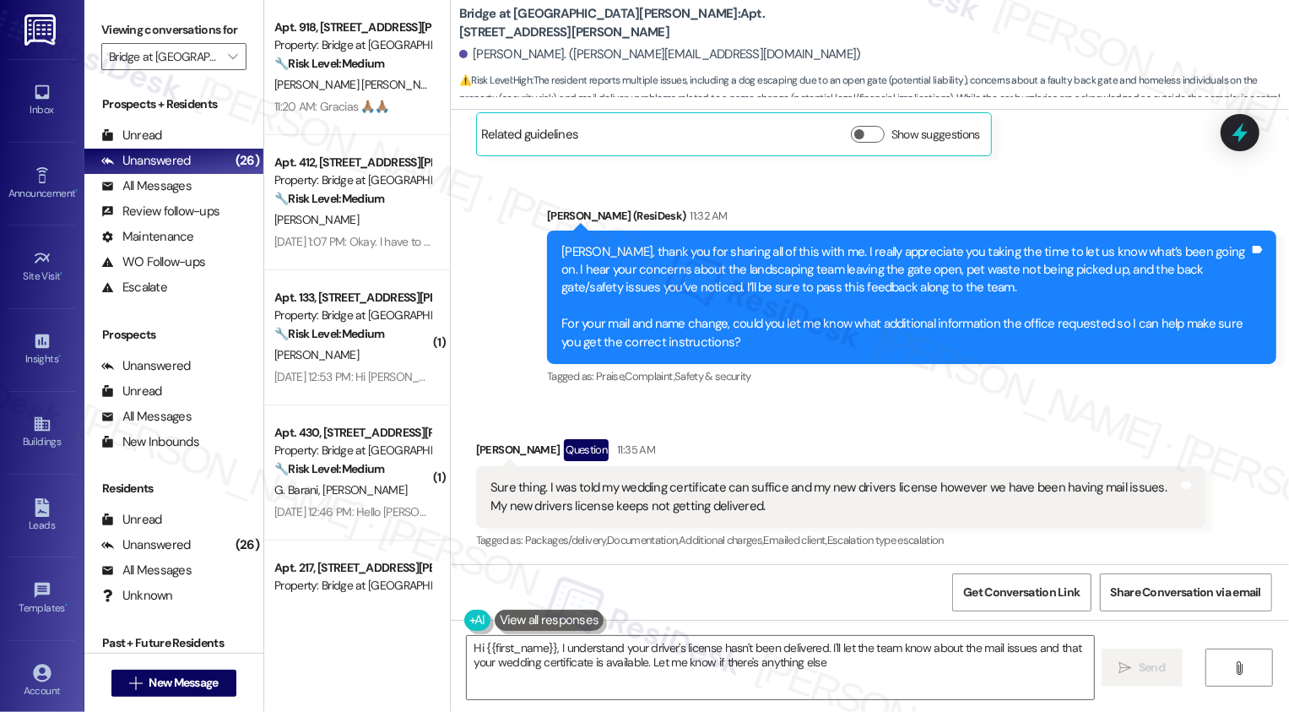
type textarea "Hi {{first_name}}, I understand your driver's license hasn't been delivered. I'…"
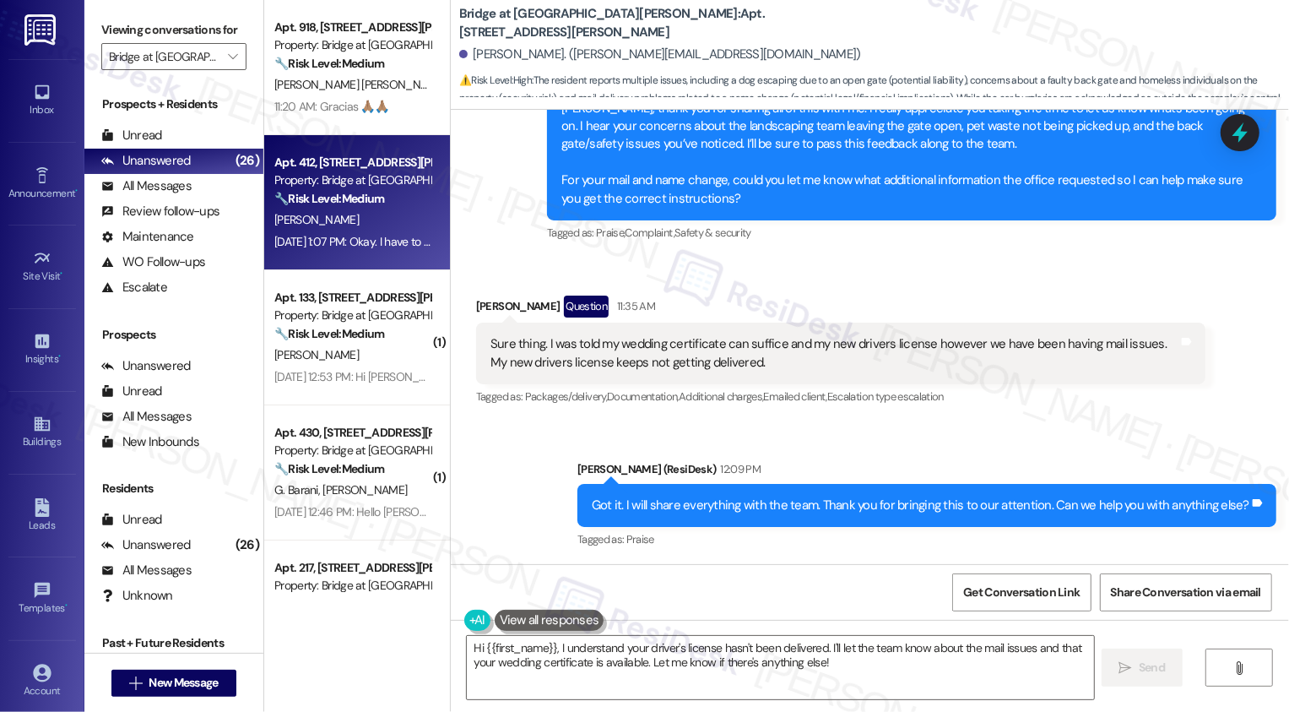
click at [329, 184] on div "Property: Bridge at [GEOGRAPHIC_DATA][PERSON_NAME]" at bounding box center [352, 180] width 156 height 18
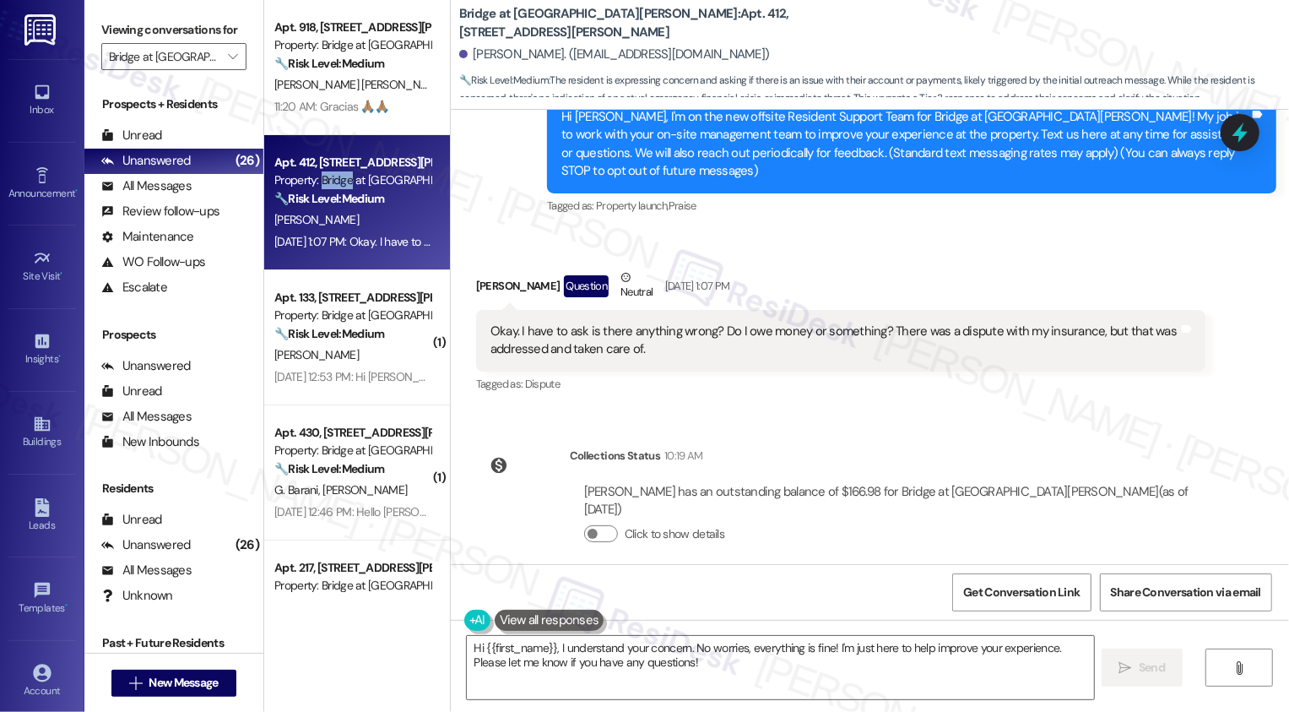
scroll to position [132, 0]
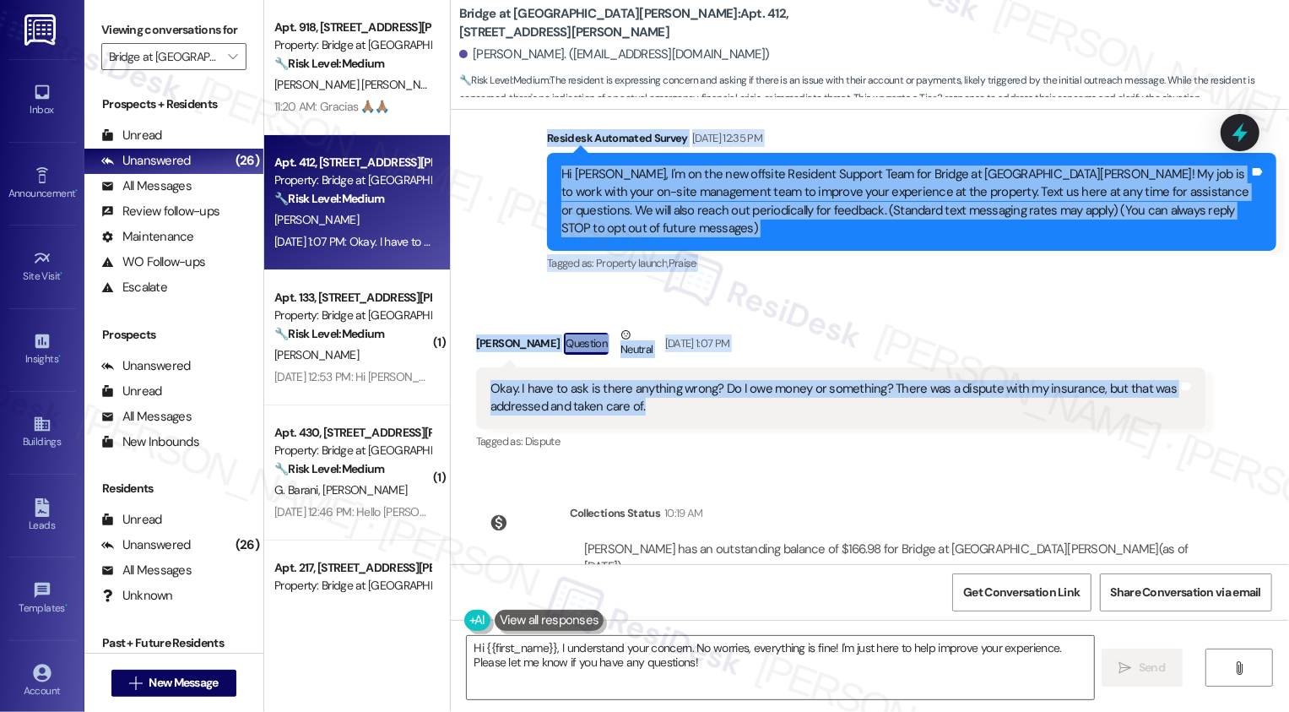
drag, startPoint x: 538, startPoint y: 133, endPoint x: 739, endPoint y: 407, distance: 339.3
click at [739, 407] on div "Lease started Dec 28, 2024 at 7:00 PM Survey, sent via SMS Residesk Automated S…" at bounding box center [870, 337] width 838 height 454
copy div "Residesk Automated Survey Sep 17, 2025 at 12:35 PM Hi Dayne, I'm on the new off…"
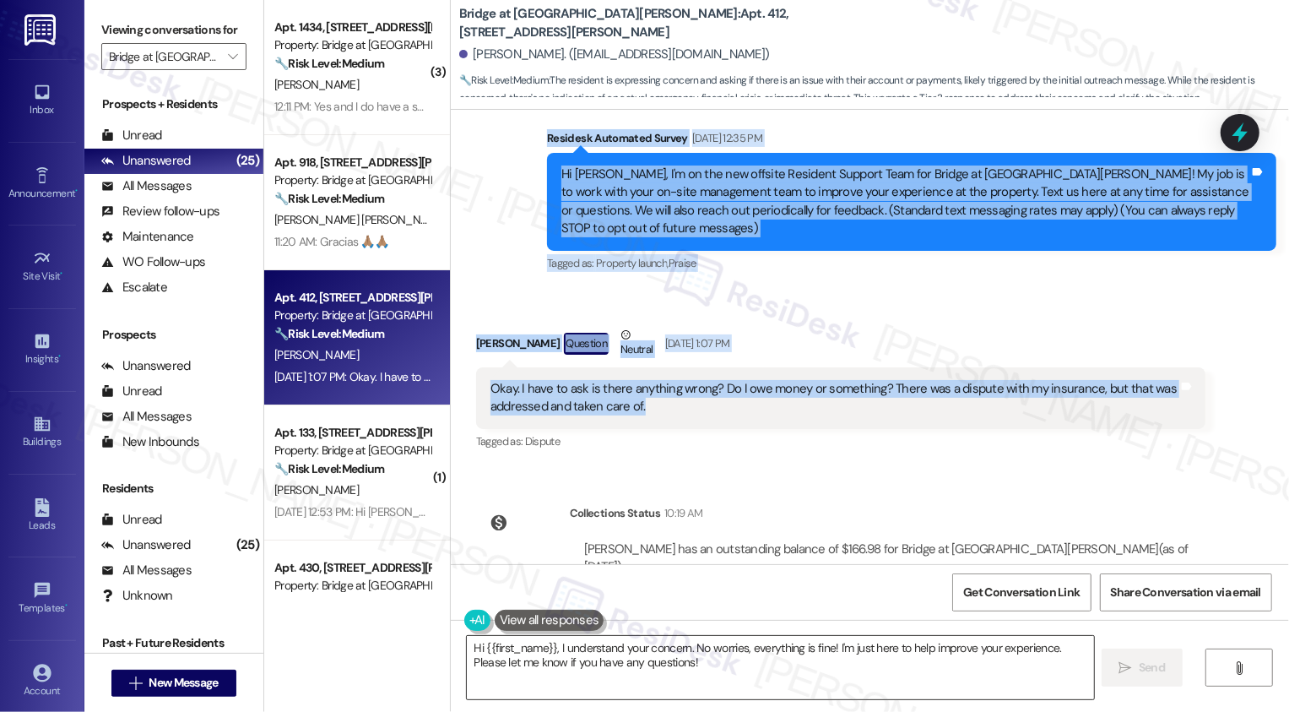
click at [655, 671] on textarea "Hi {{first_name}}, I understand your concern. No worries, everything is fine! I…" at bounding box center [780, 667] width 627 height 63
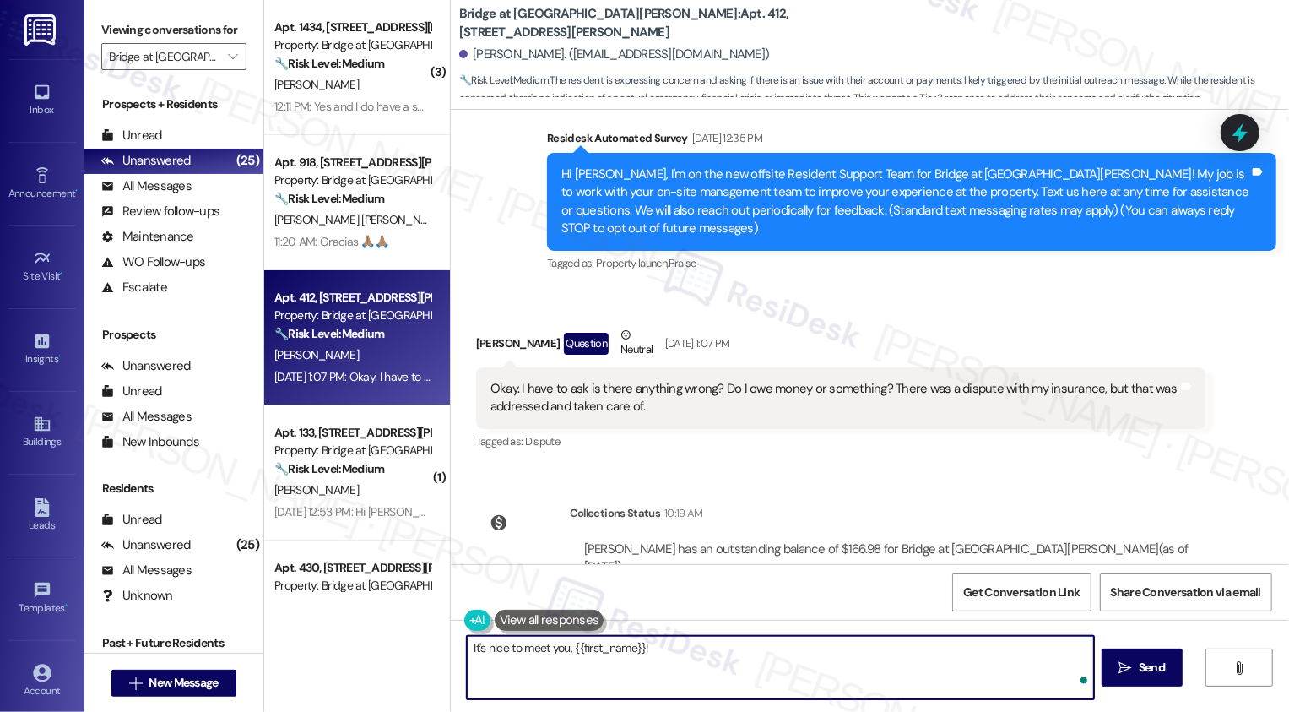
paste textarea "Hi Dayne, I totally understand why you’d want to double-check! My message was j…"
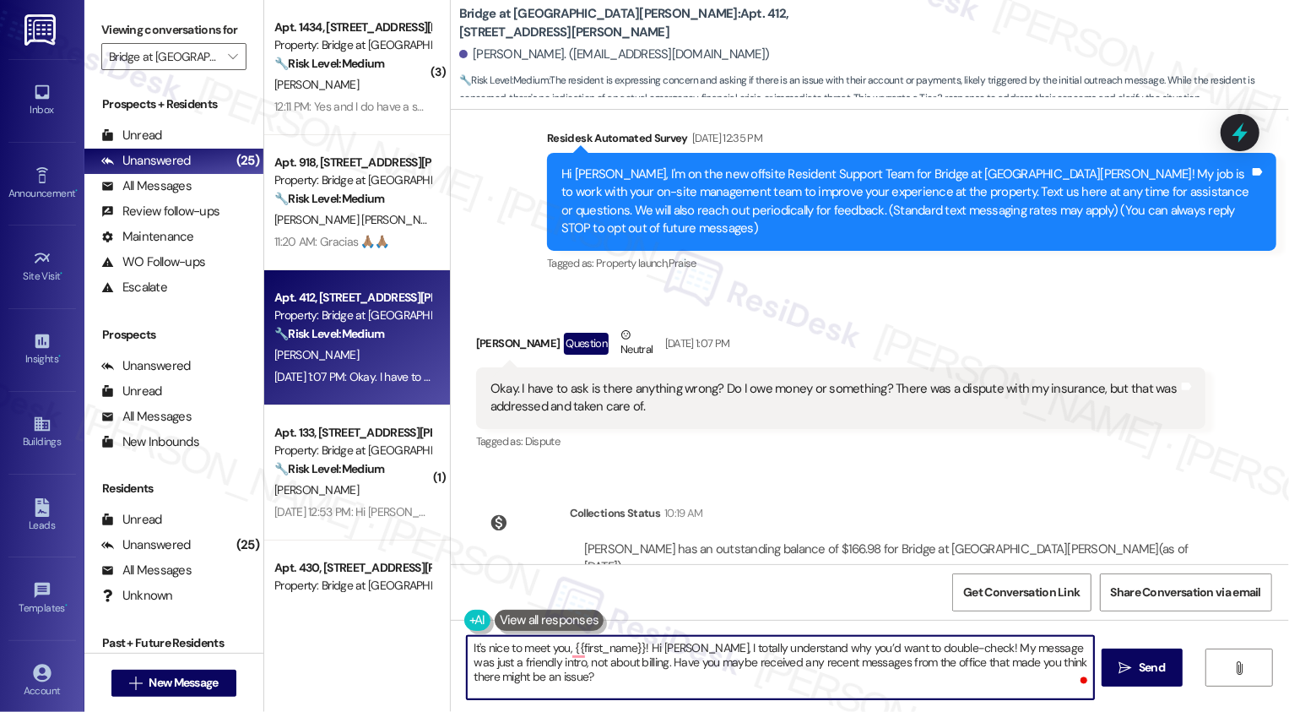
drag, startPoint x: 644, startPoint y: 645, endPoint x: 610, endPoint y: 667, distance: 40.3
click at [610, 667] on textarea "It's nice to meet you, {{first_name}}! Hi Dayne, I totally understand why you’d…" at bounding box center [780, 667] width 627 height 63
click at [681, 647] on textarea "It's nice to meet you, {{first_name}}! Hi Dayne, I totally understand why you’d…" at bounding box center [780, 667] width 627 height 63
drag, startPoint x: 907, startPoint y: 645, endPoint x: 547, endPoint y: 663, distance: 360.1
click at [547, 663] on textarea "It's nice to meet you, {{first_name}}! I totally understand why you’d want to d…" at bounding box center [780, 667] width 627 height 63
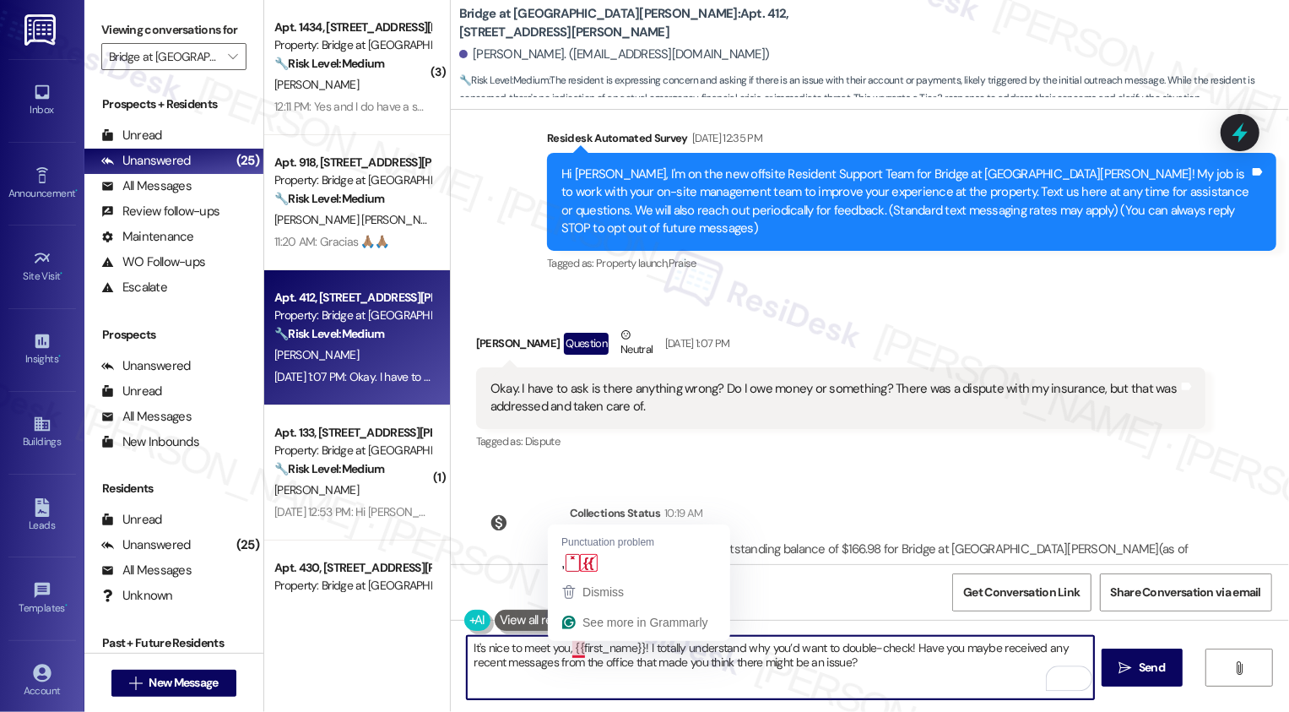
click at [566, 651] on textarea "It's nice to meet you, {{first_name}}! I totally understand why you’d want to d…" at bounding box center [780, 667] width 627 height 63
click at [602, 654] on textarea "It's nice to meet you, {{first_name}}! I totally understand why you’d want to d…" at bounding box center [780, 667] width 627 height 63
click at [522, 667] on textarea "It's nice to meet you, {{first_name}}! I totally understand why you’d want to d…" at bounding box center [780, 667] width 627 height 63
click at [660, 656] on textarea "It's nice to meet you, {{first_name}}! I totally understand why you’d want to d…" at bounding box center [780, 667] width 627 height 63
click at [885, 660] on textarea "It's nice to meet you, {{first_name}}! I totally understand why you’d want to d…" at bounding box center [780, 667] width 627 height 63
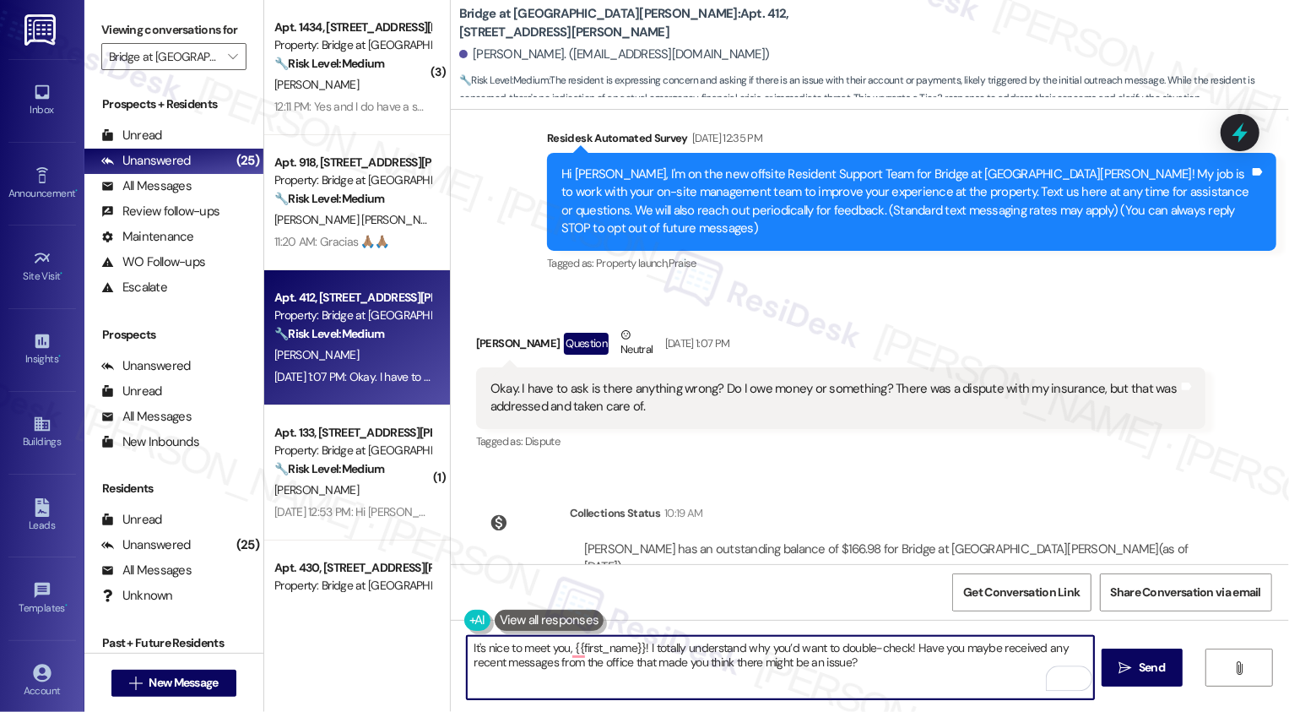
click at [915, 662] on textarea "It's nice to meet you, {{first_name}}! I totally understand why you’d want to d…" at bounding box center [780, 667] width 627 height 63
type textarea "It's nice to meet you, {{first_name}}! I totally understand why you’d want to d…"
click at [1135, 674] on span "Send" at bounding box center [1151, 667] width 33 height 18
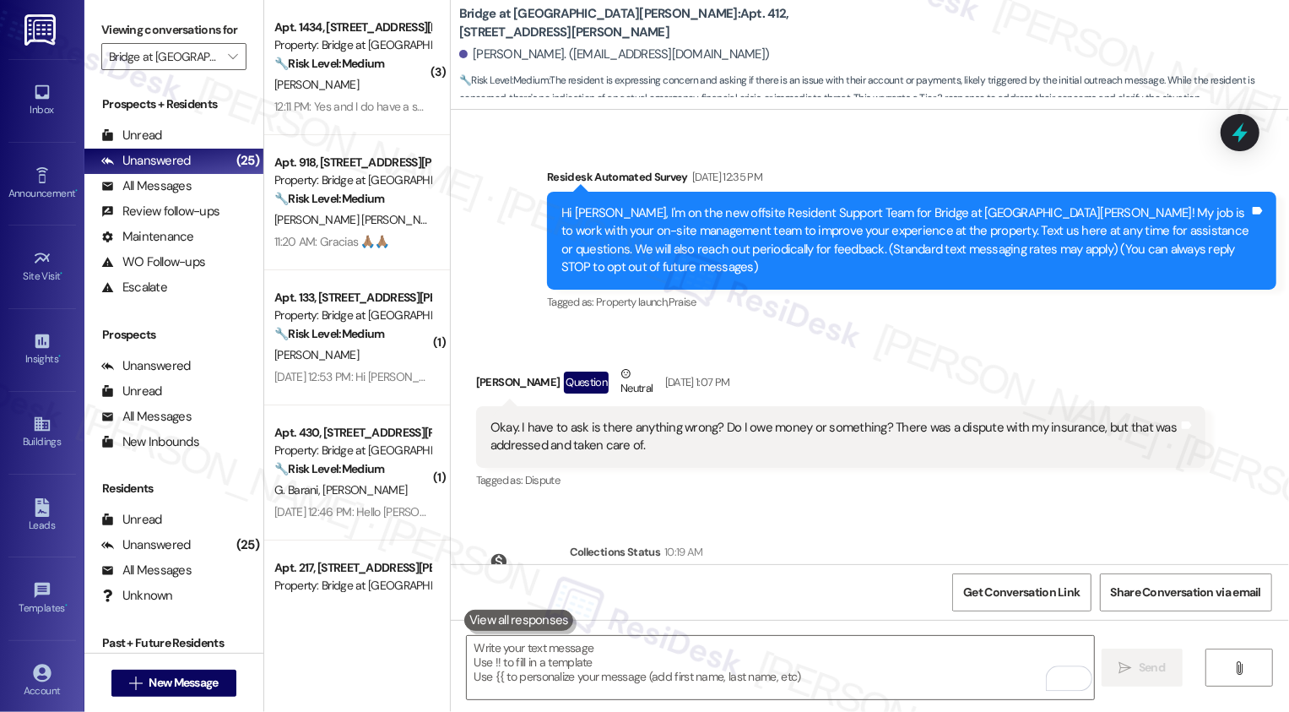
scroll to position [325, 0]
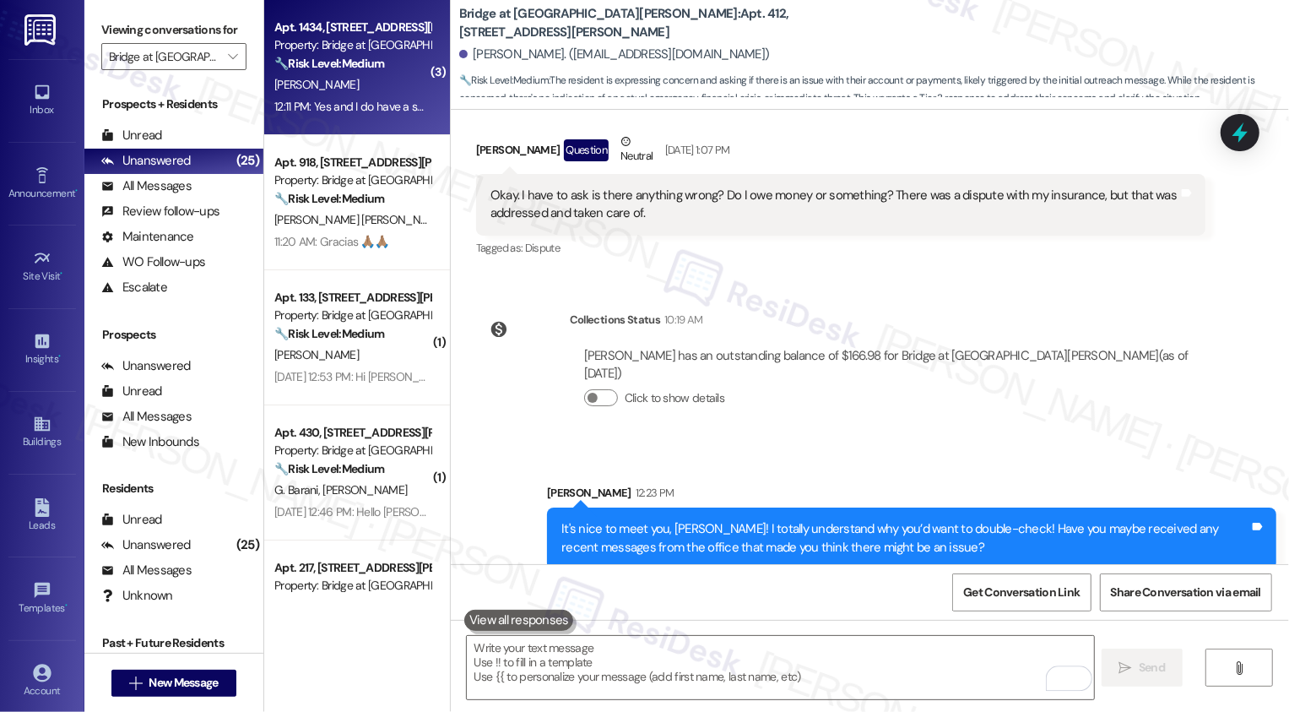
click at [363, 111] on div "12:11 PM: Yes and I do have a small dog. So if you let me know I'll have her in…" at bounding box center [538, 106] width 529 height 15
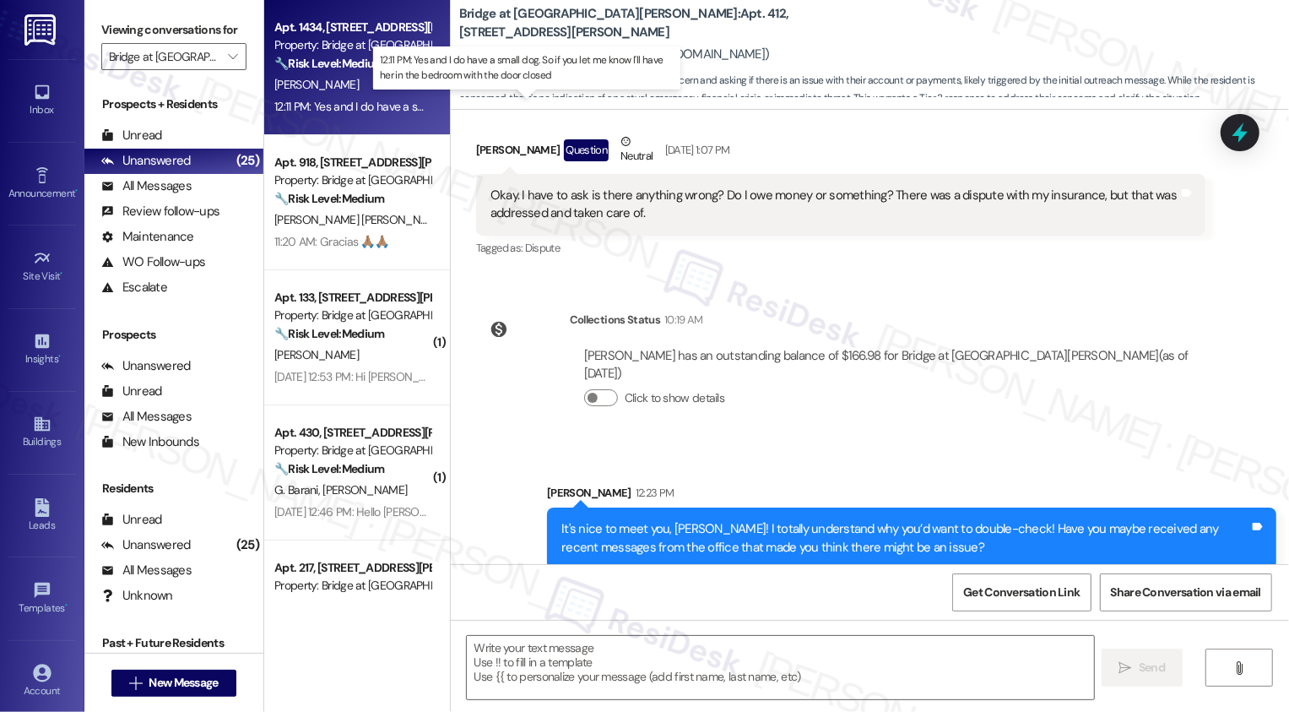
type textarea "Fetching suggested responses. Please feel free to read through the conversation…"
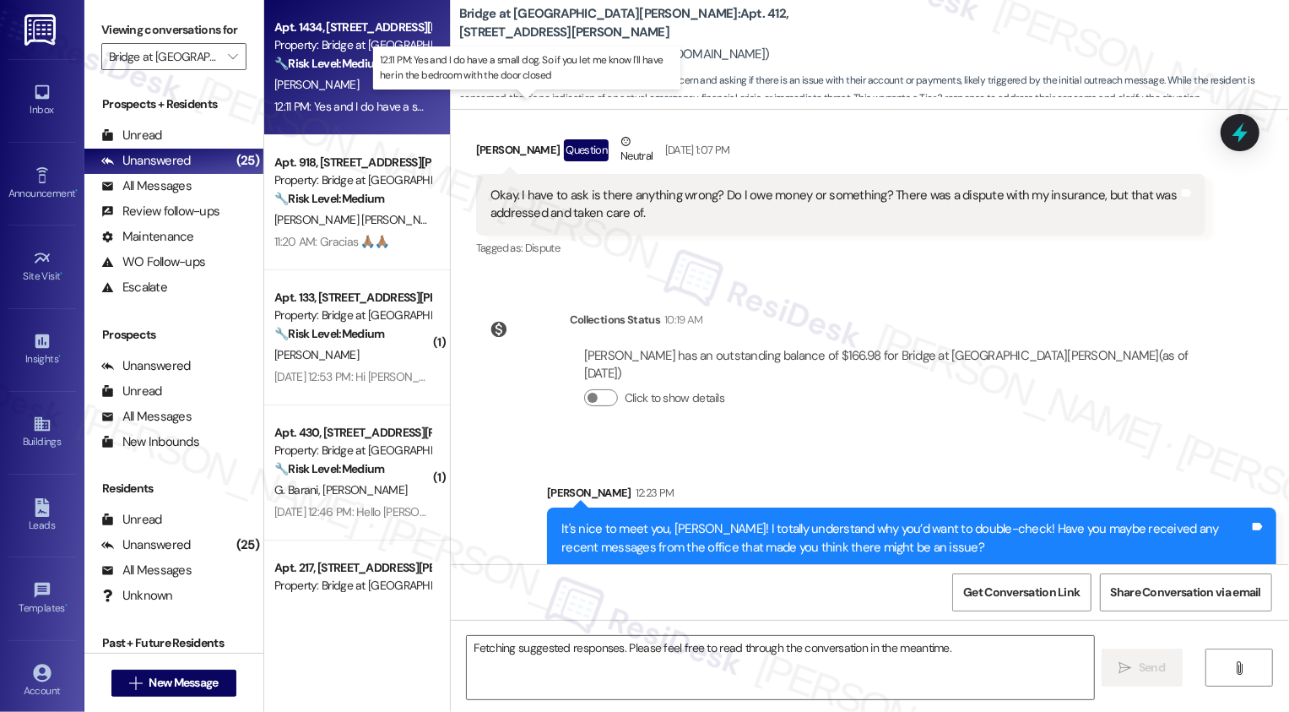
click at [363, 111] on div "12:11 PM: Yes and I do have a small dog. So if you let me know I'll have her in…" at bounding box center [538, 106] width 529 height 15
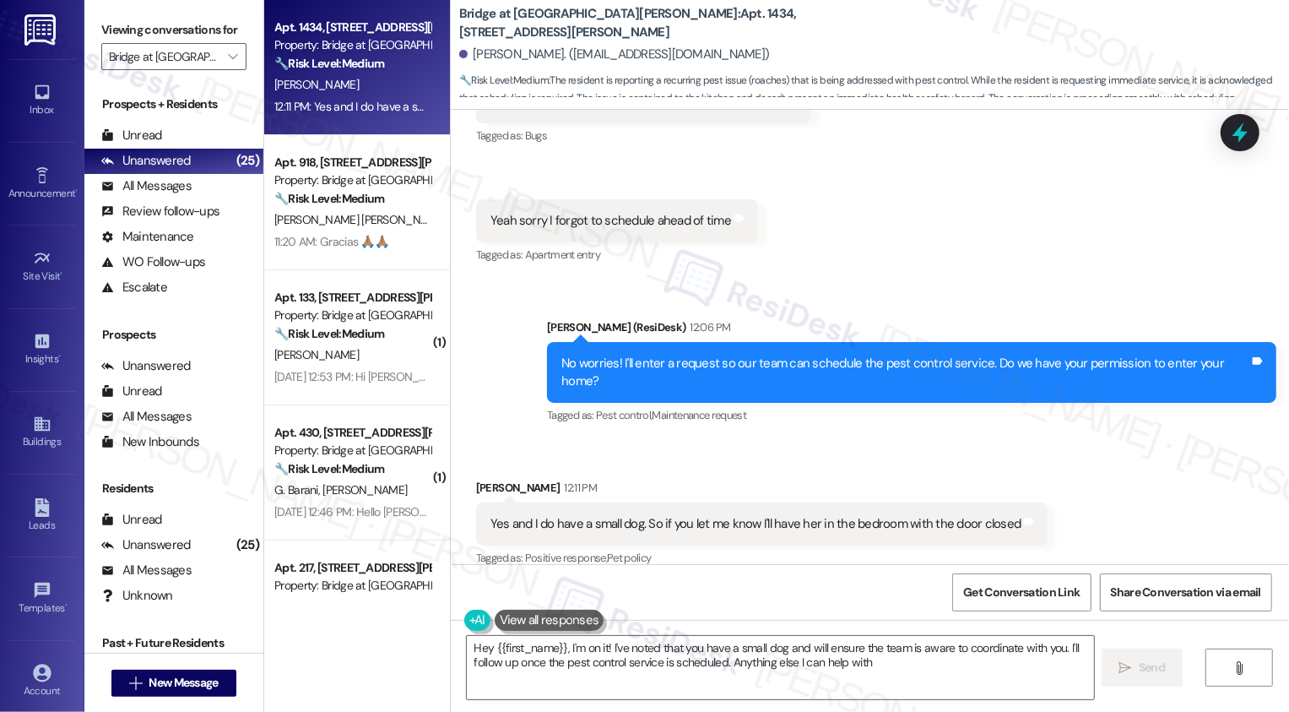
type textarea "Hey {{first_name}}, I'm on it! I've noted that you have a small dog and will en…"
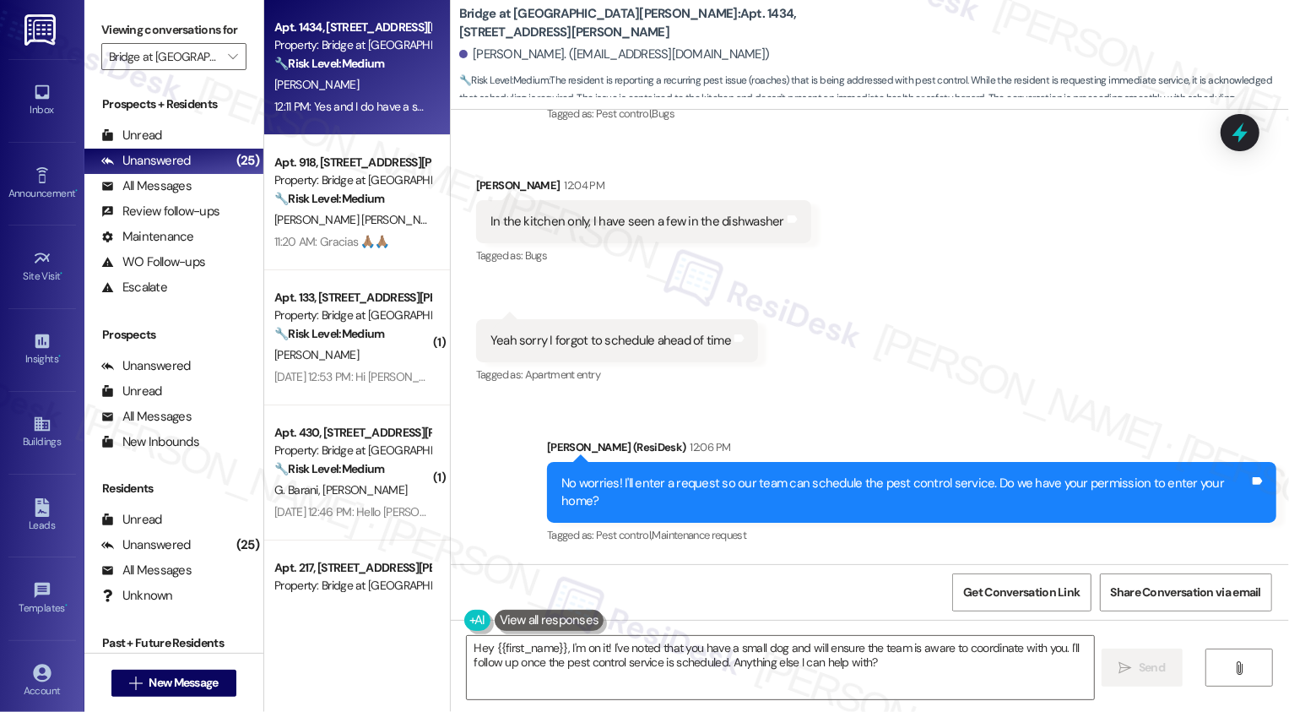
scroll to position [1286, 0]
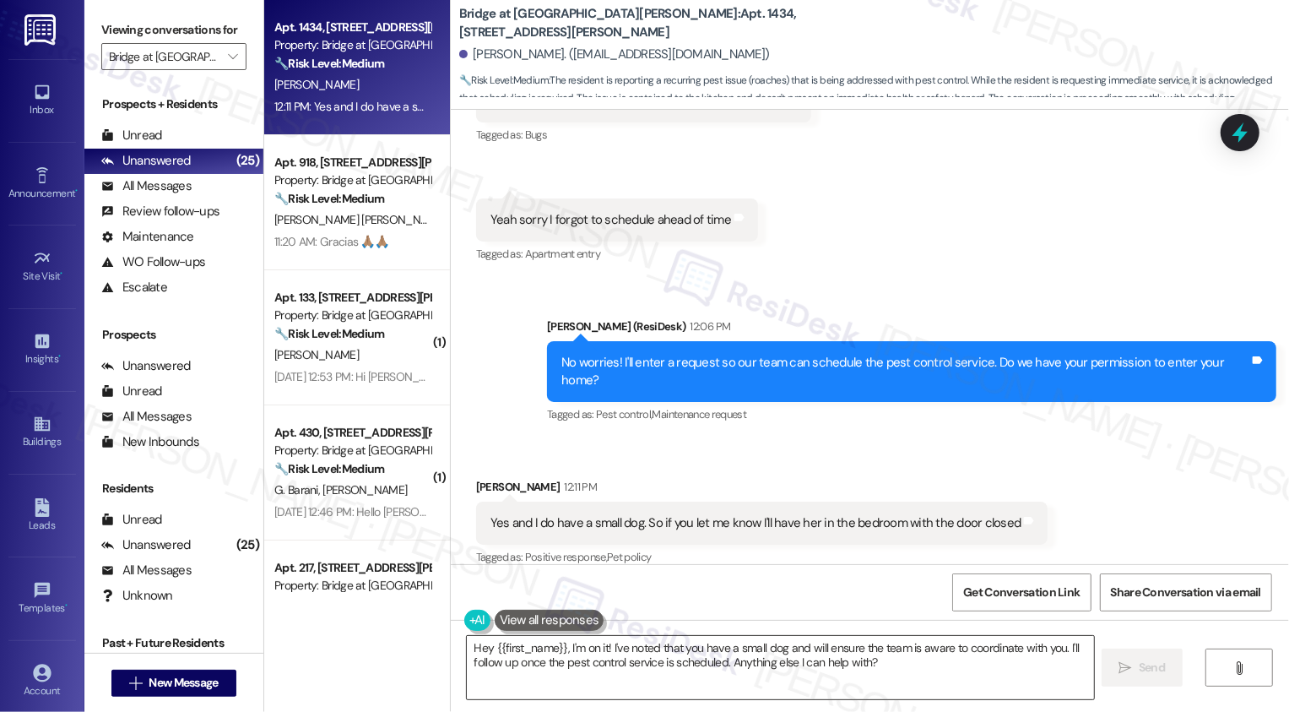
click at [598, 666] on textarea "Hey {{first_name}}, I'm on it! I've noted that you have a small dog and will en…" at bounding box center [780, 667] width 627 height 63
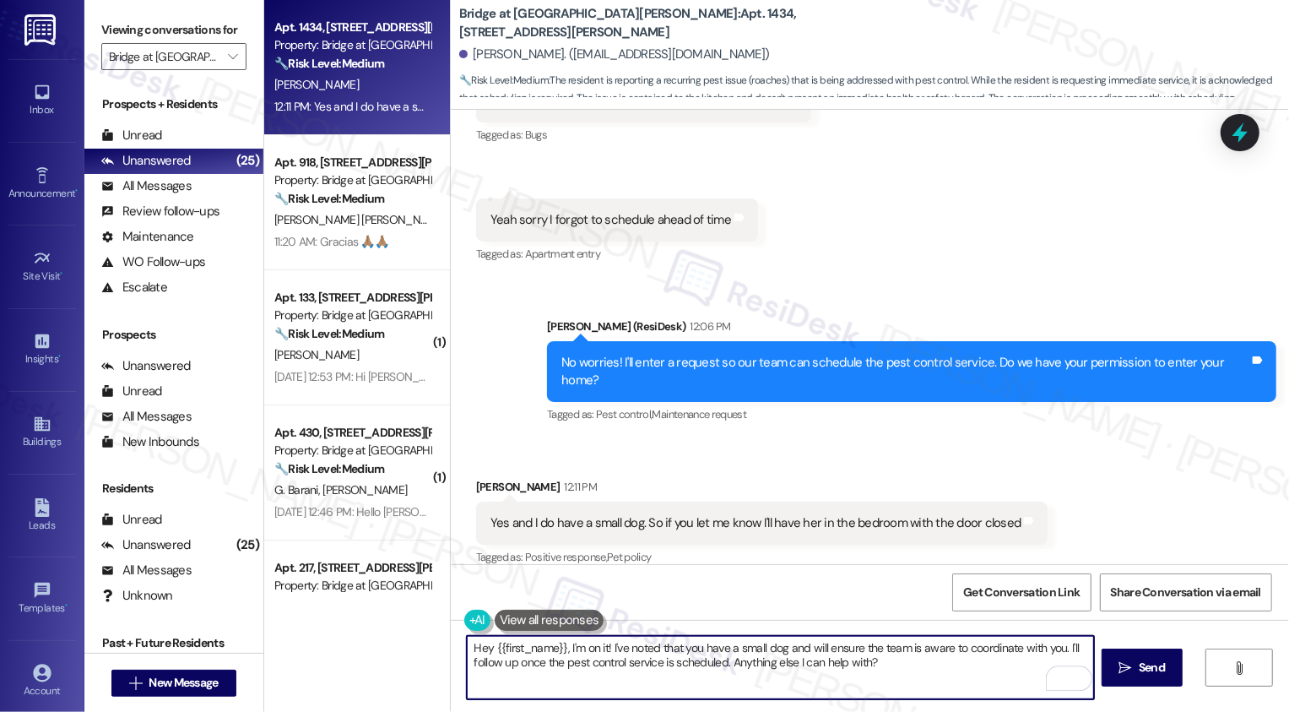
click at [948, 673] on textarea "Hey {{first_name}}, I'm on it! I've noted that you have a small dog and will en…" at bounding box center [780, 667] width 627 height 63
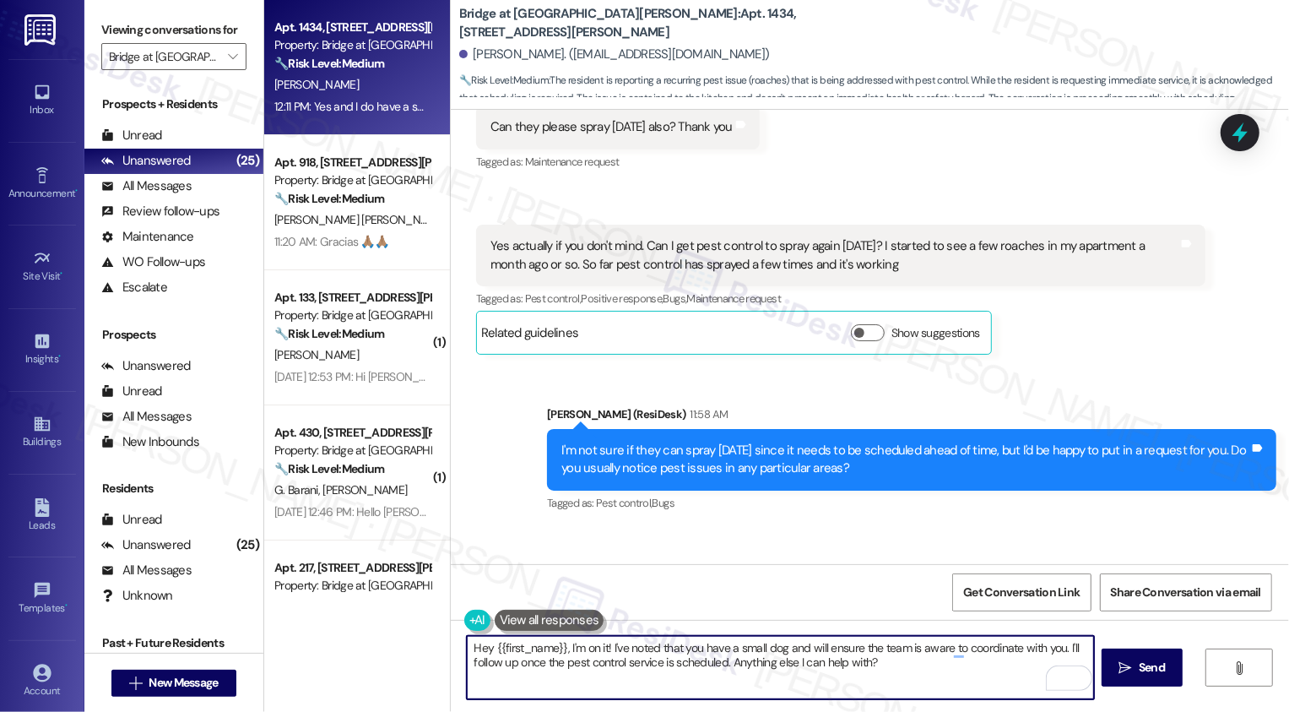
scroll to position [745, 0]
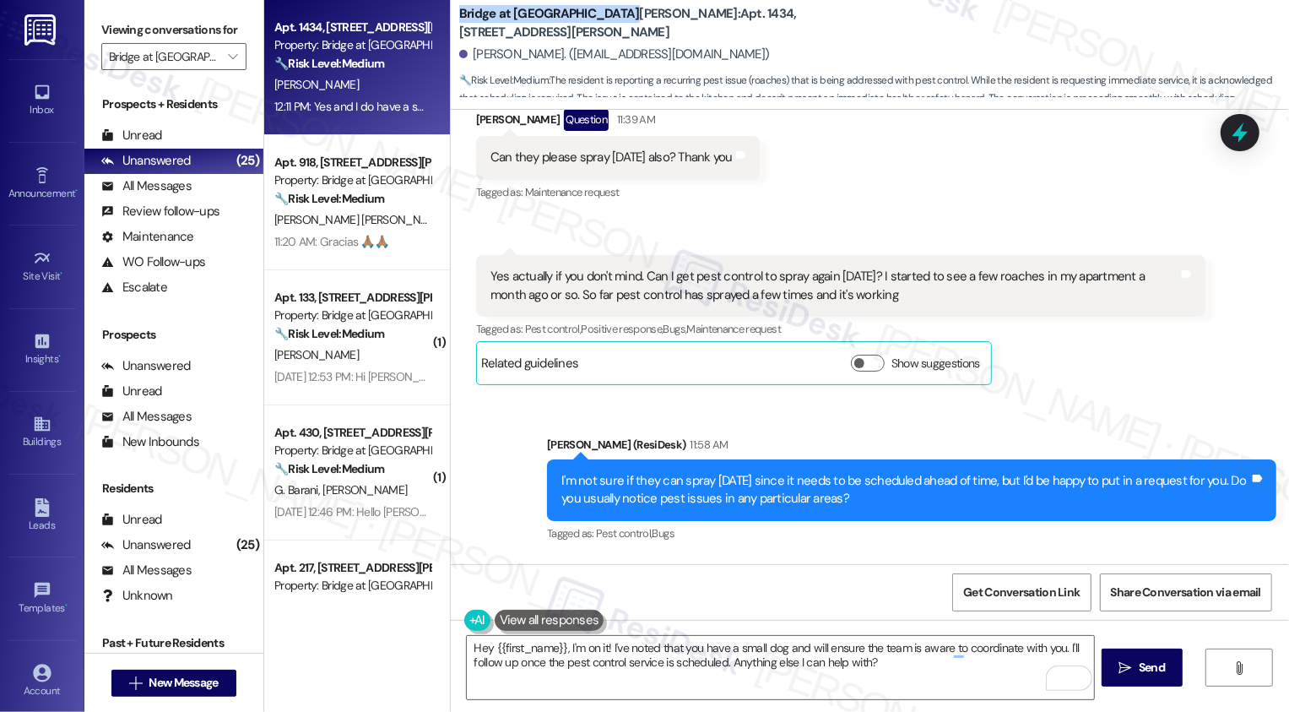
drag, startPoint x: 447, startPoint y: 22, endPoint x: 616, endPoint y: 26, distance: 168.9
click at [616, 26] on b "Bridge at Southpark Meadows: Apt. 1434, 715 W Slaughter Ln" at bounding box center [628, 23] width 338 height 36
copy b "Bridge at [GEOGRAPHIC_DATA][PERSON_NAME]"
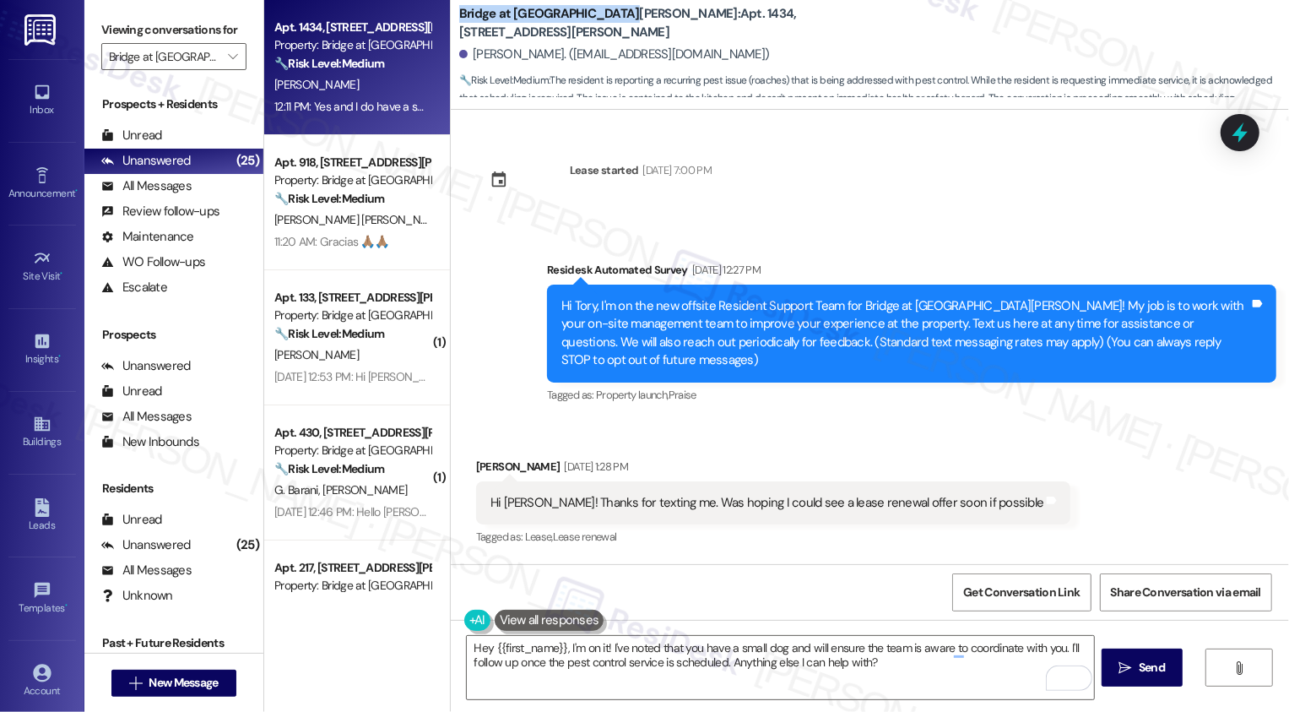
scroll to position [745, 0]
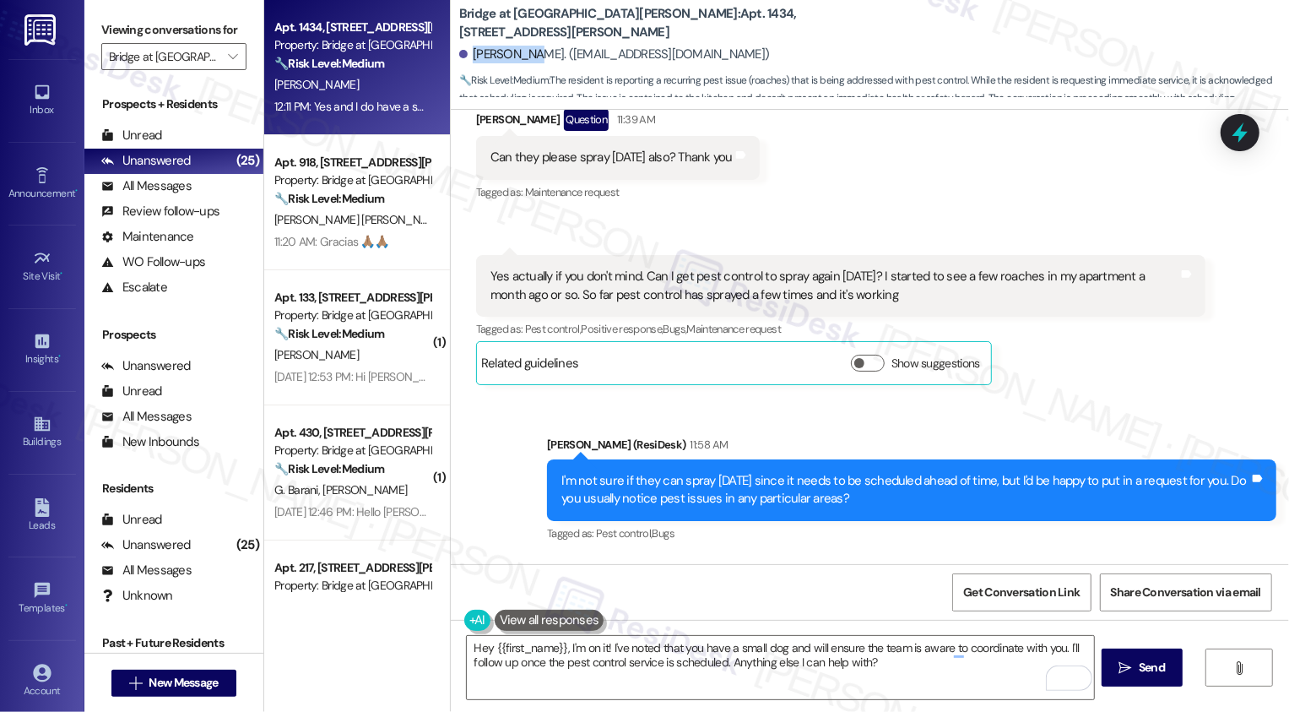
drag, startPoint x: 462, startPoint y: 52, endPoint x: 515, endPoint y: 57, distance: 53.3
click at [515, 57] on div "[PERSON_NAME]. ([EMAIL_ADDRESS][DOMAIN_NAME])" at bounding box center [614, 55] width 311 height 18
copy div "[PERSON_NAME]"
click at [661, 23] on b "Bridge at [GEOGRAPHIC_DATA][PERSON_NAME]: Apt. 1434, [STREET_ADDRESS][PERSON_NA…" at bounding box center [628, 23] width 338 height 36
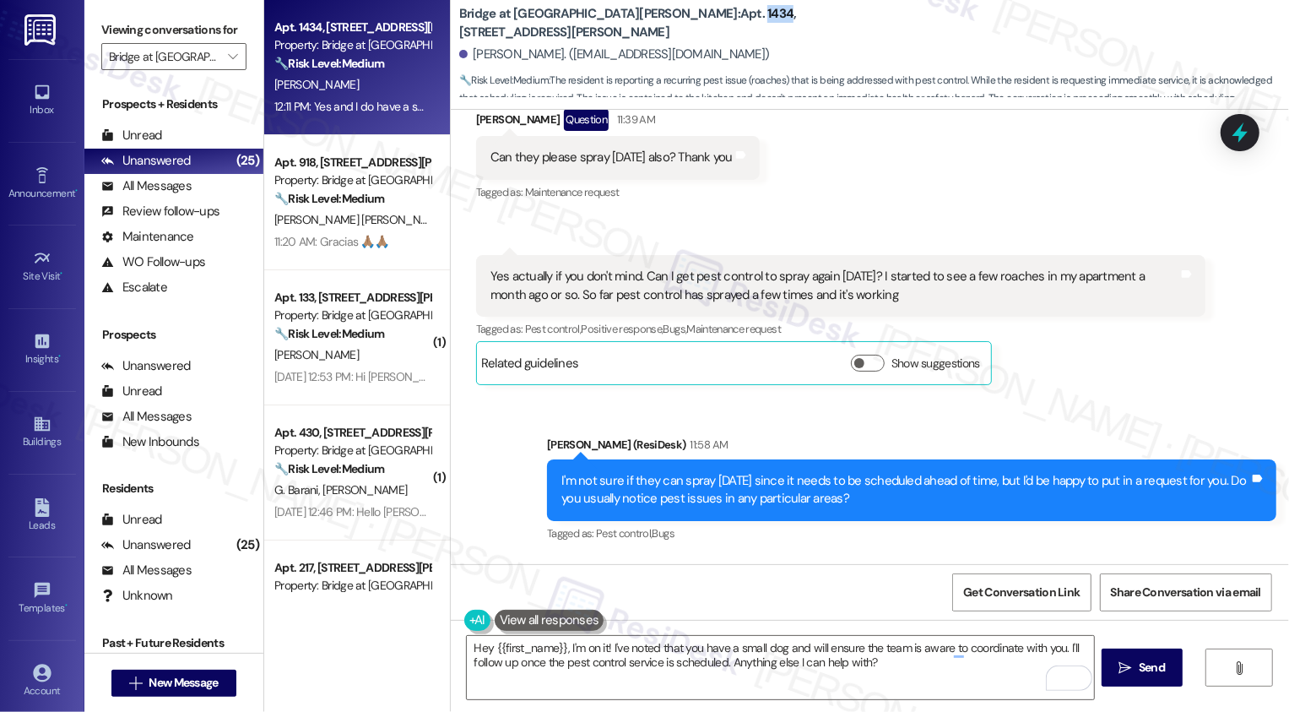
copy b "1434"
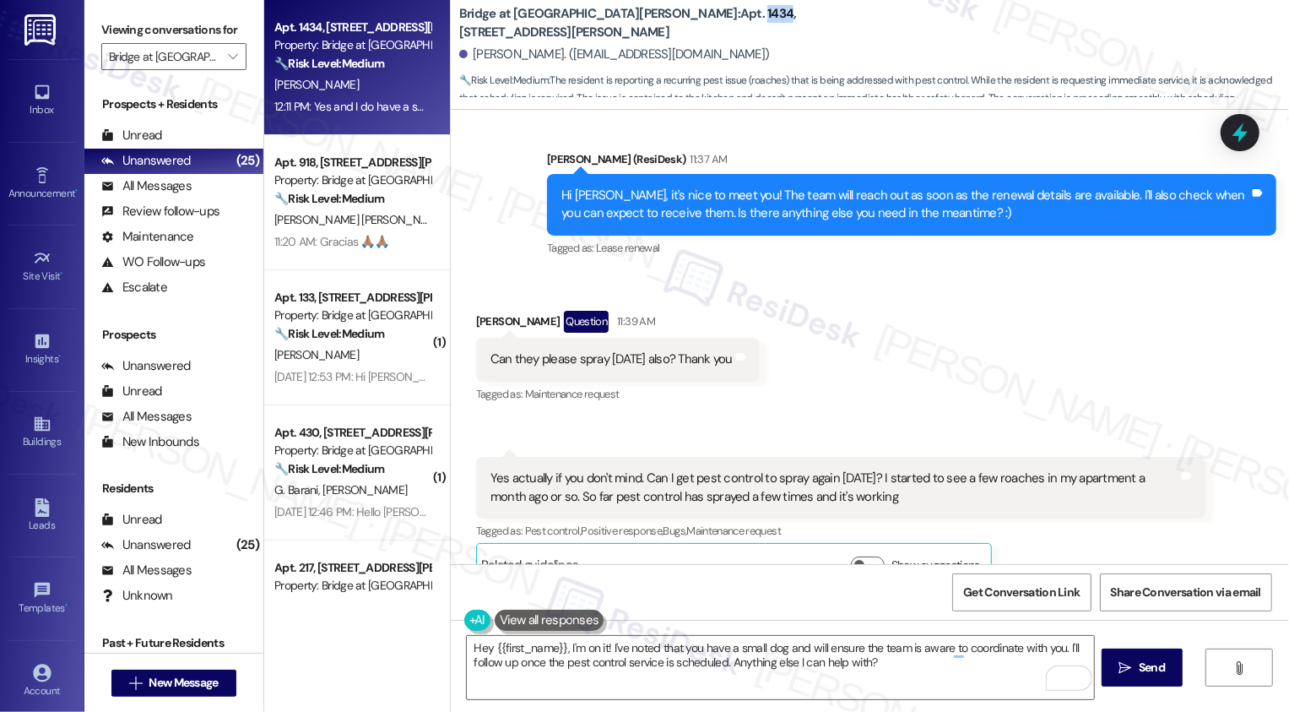
scroll to position [583, 0]
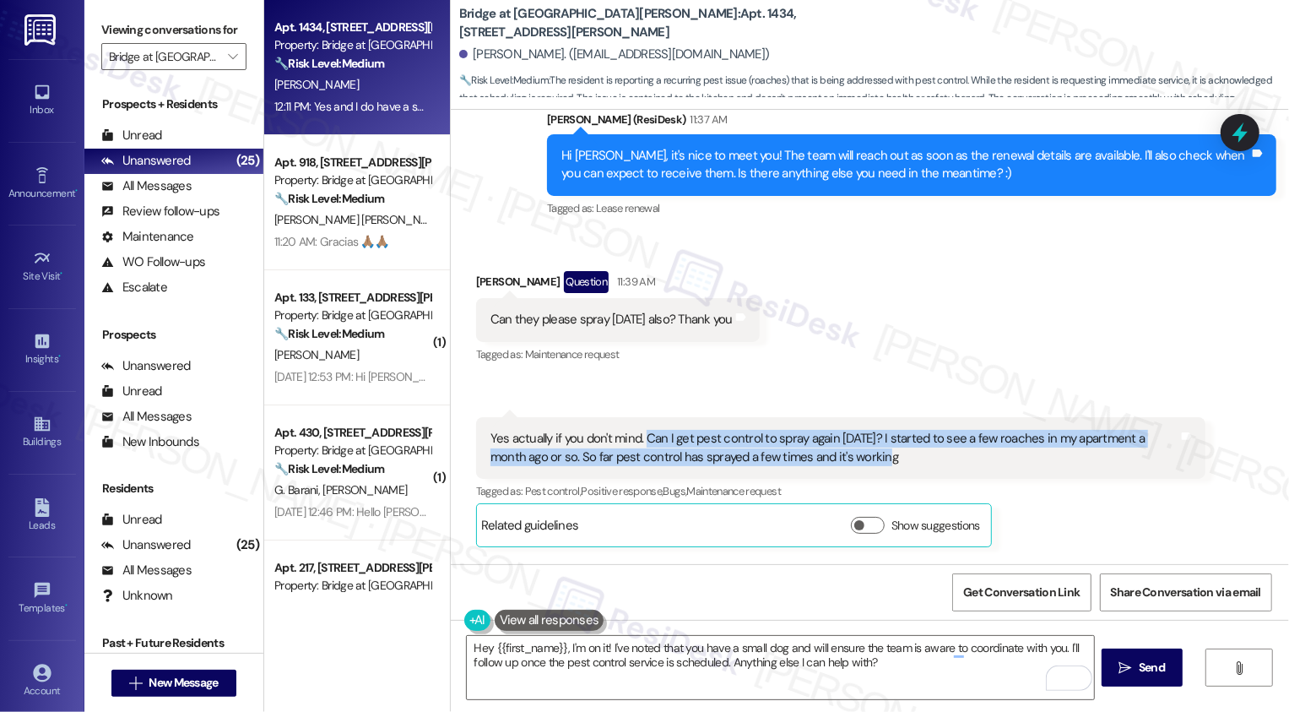
drag, startPoint x: 635, startPoint y: 436, endPoint x: 860, endPoint y: 463, distance: 227.1
click at [860, 463] on div "Yes actually if you don't mind. Can I get pest control to spray again [DATE]? I…" at bounding box center [834, 448] width 688 height 36
copy div "Can I get pest control to spray again today? I started to see a few roaches in …"
click at [702, 660] on textarea "Hey {{first_name}}, I'm on it! I've noted that you have a small dog and will en…" at bounding box center [780, 667] width 627 height 63
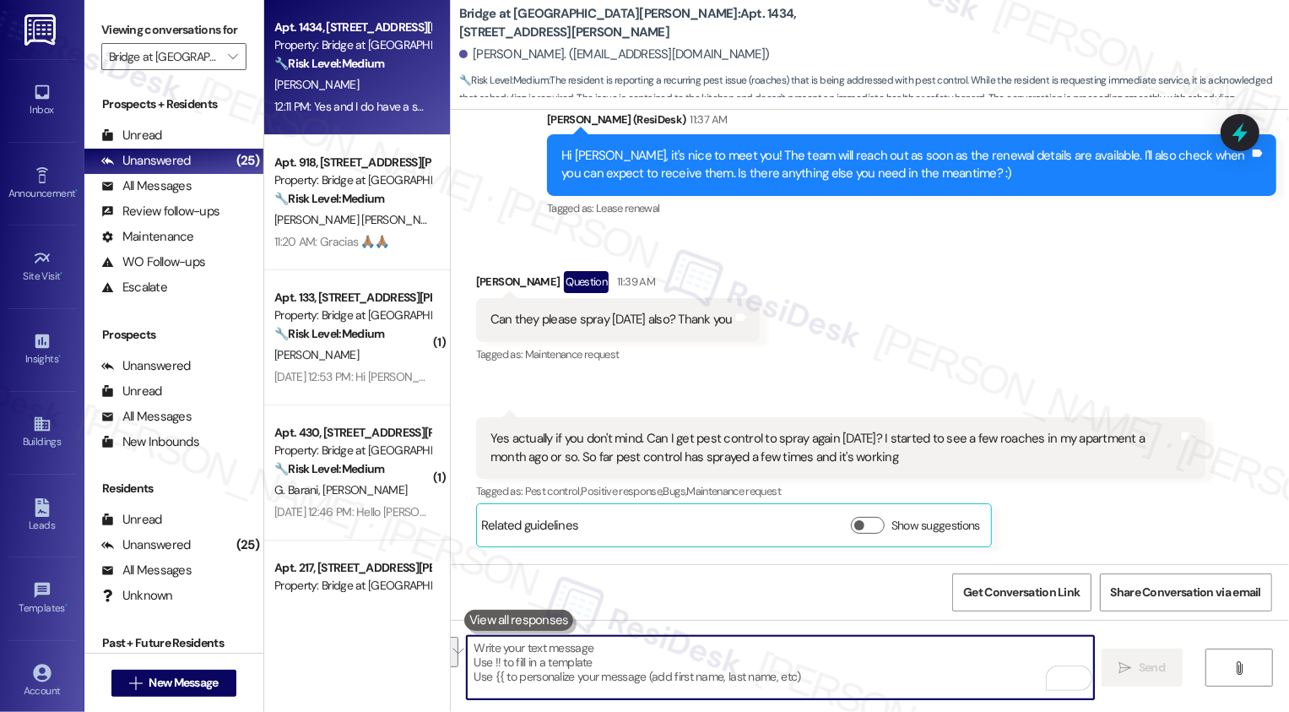
paste textarea "Can I get pest control to spray again today? I started to see a few roaches in …"
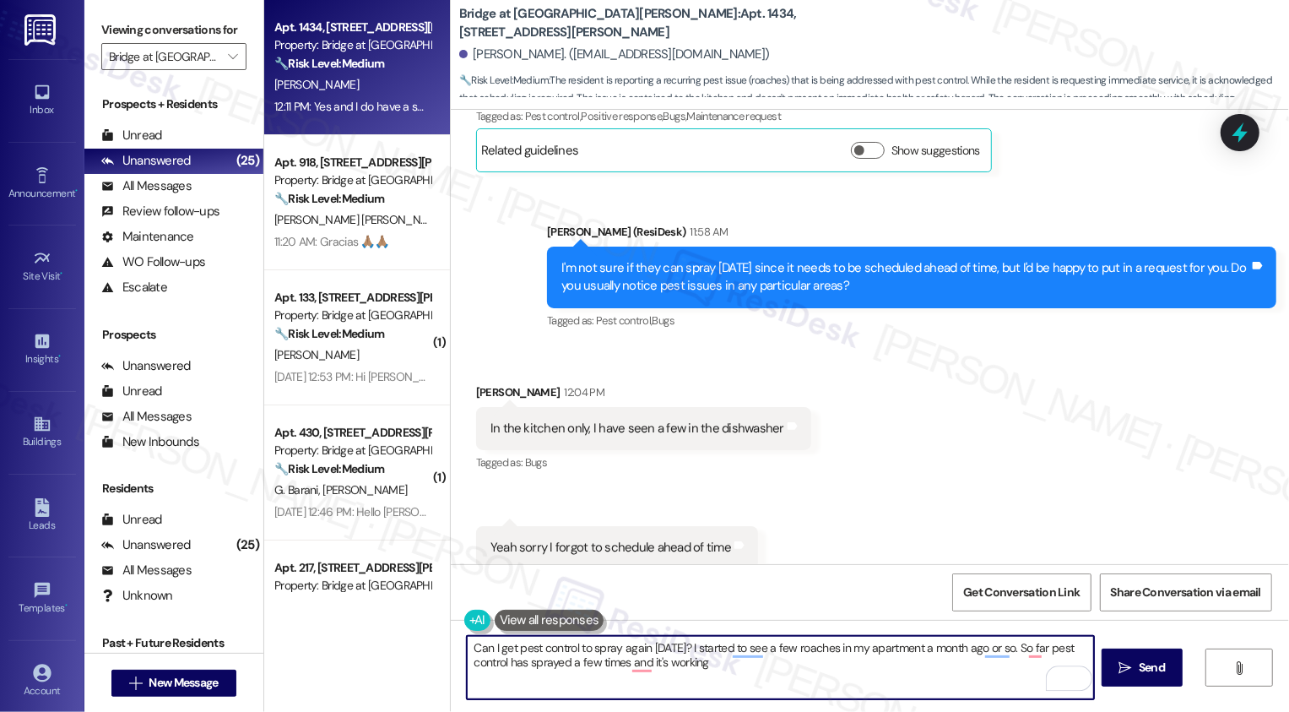
scroll to position [1020, 0]
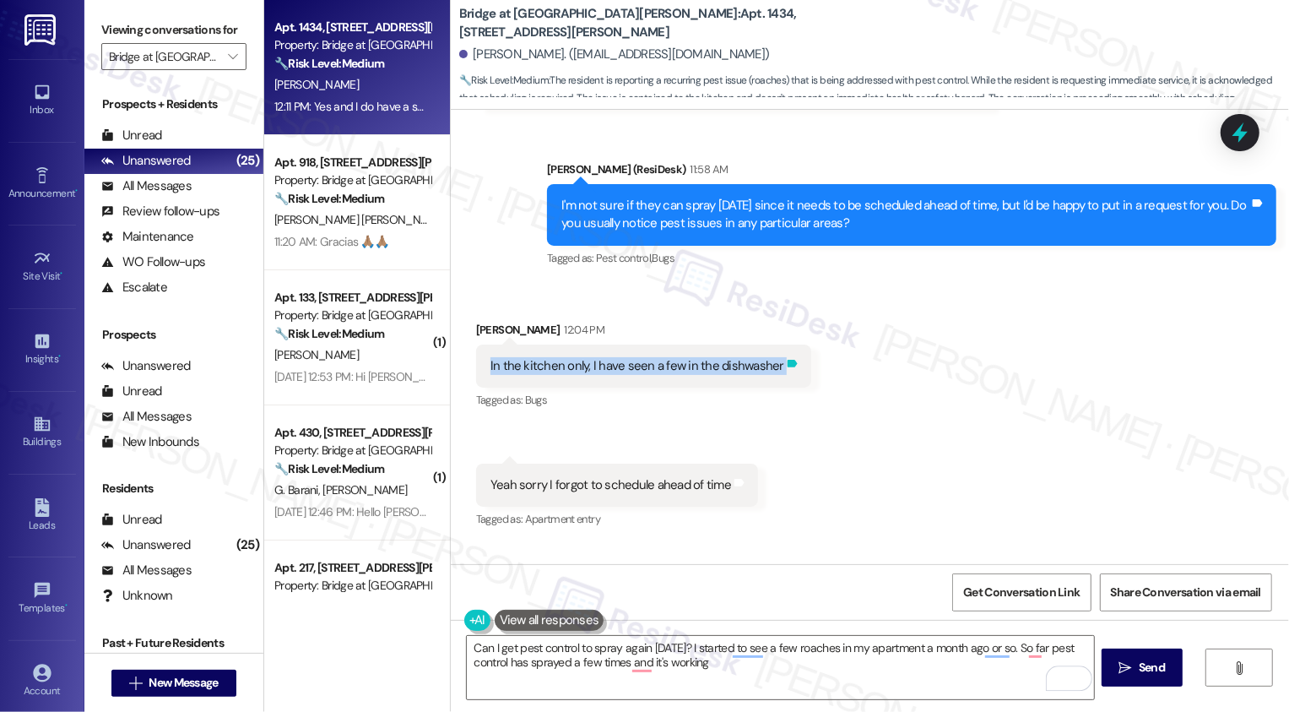
drag, startPoint x: 478, startPoint y: 365, endPoint x: 764, endPoint y: 369, distance: 286.2
click at [764, 369] on div "In the kitchen only, I have seen a few in the dishwasher Tags and notes" at bounding box center [643, 365] width 335 height 43
copy div "In the kitchen only, I have seen a few in the dishwasher Tags and notes"
click at [743, 669] on textarea "Can I get pest control to spray again today? I started to see a few roaches in …" at bounding box center [780, 667] width 627 height 63
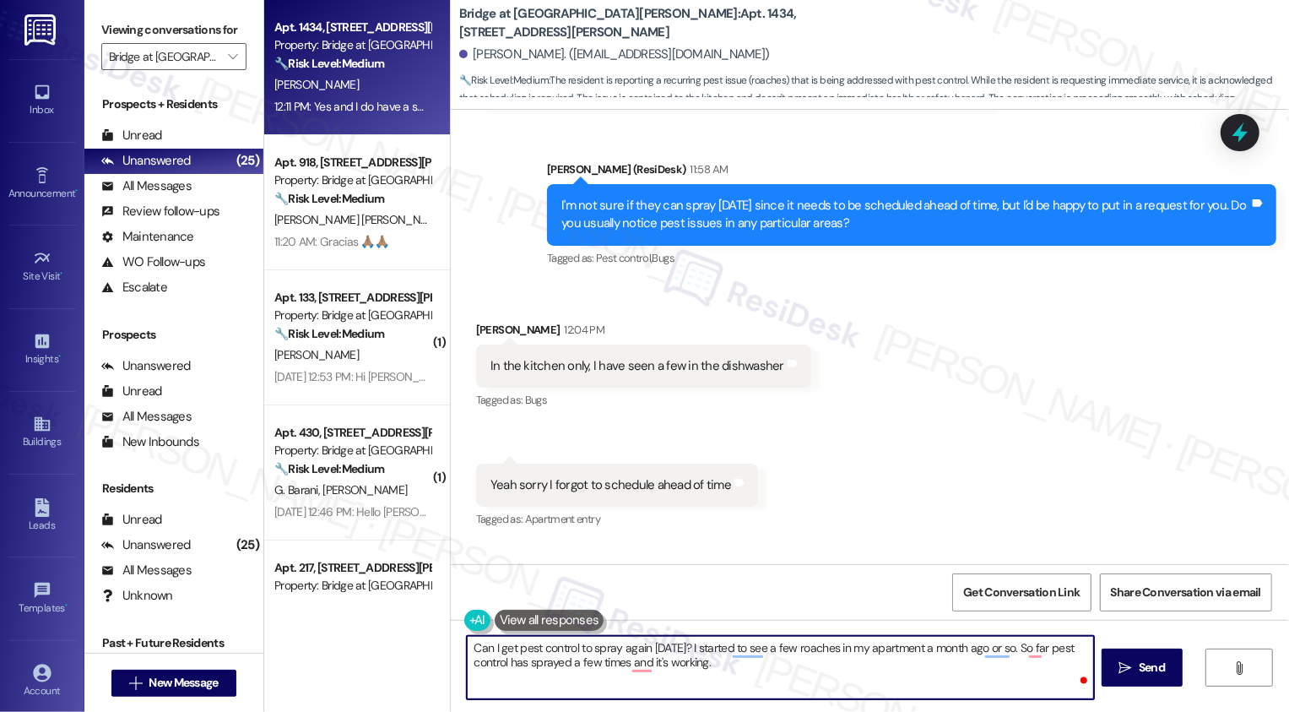
paste textarea "In the kitchen only, I have seen a few in the dishwasher"
type textarea "Can I get pest control to spray again today? I started to see a few roaches in …"
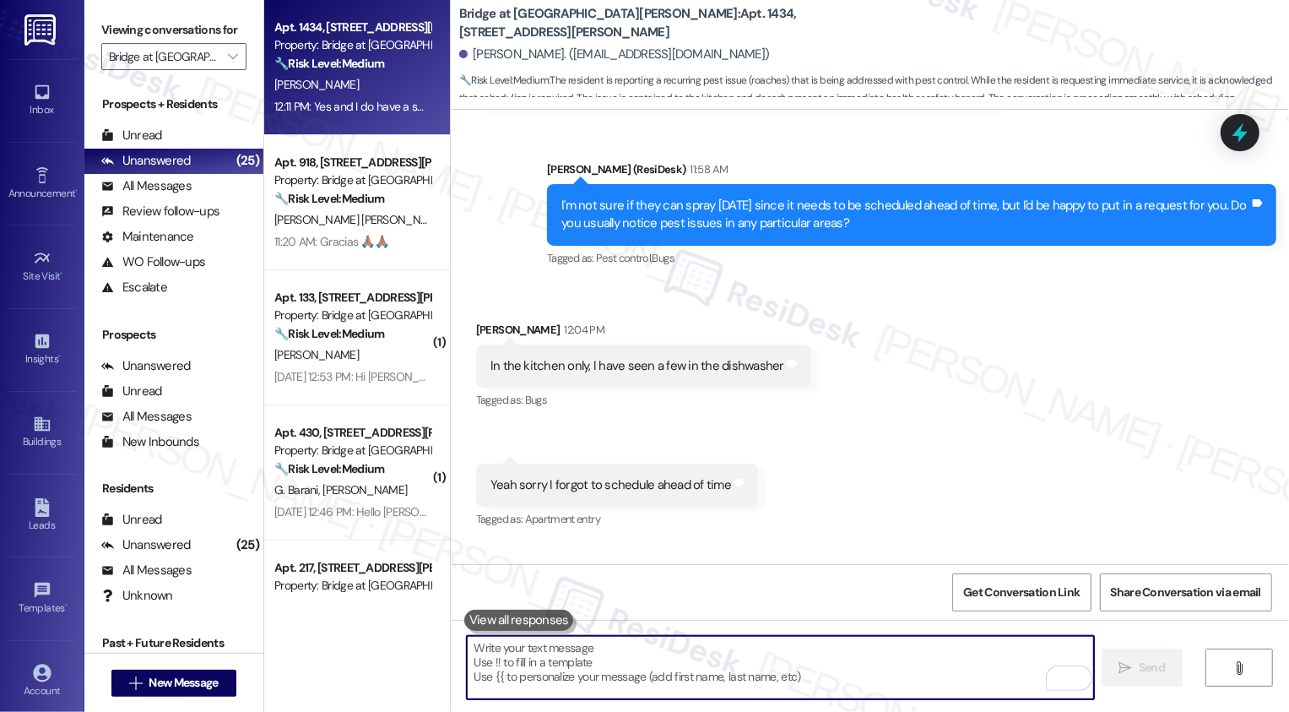
click at [940, 393] on div "Received via SMS [PERSON_NAME] 12:04 PM In the kitchen only, I have seen a few …" at bounding box center [870, 414] width 838 height 262
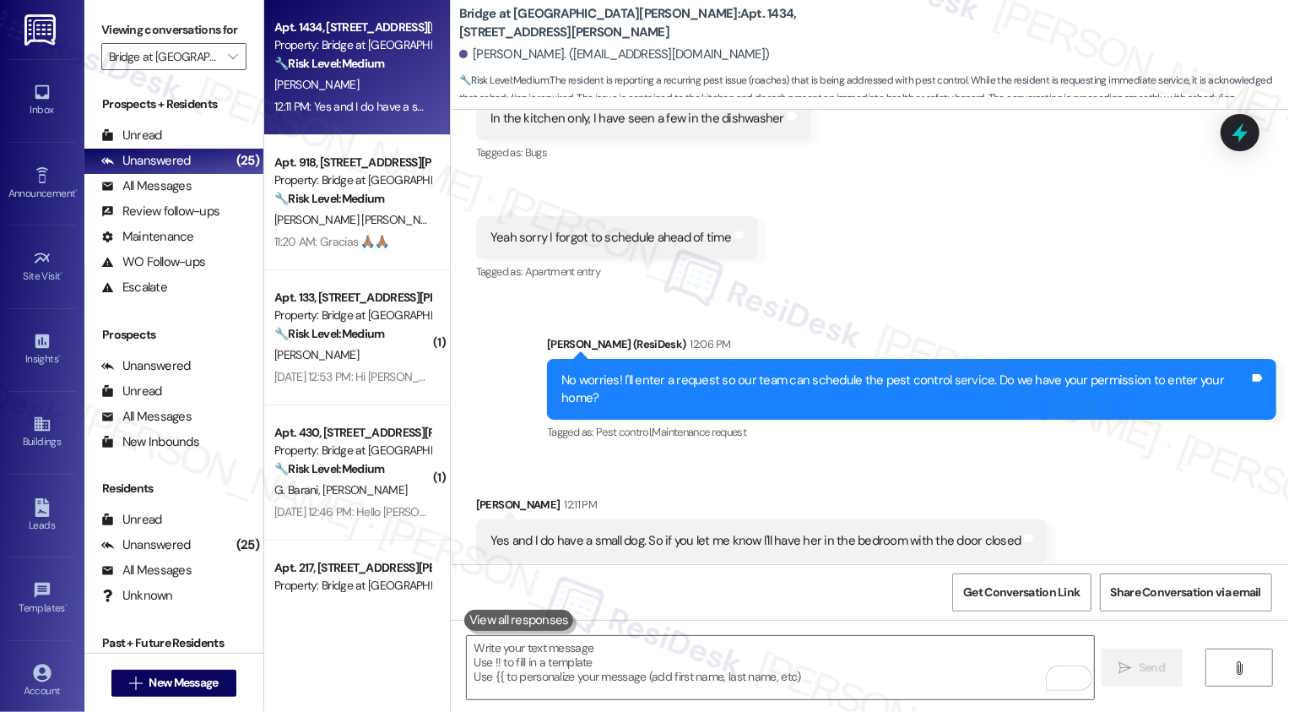
scroll to position [1286, 0]
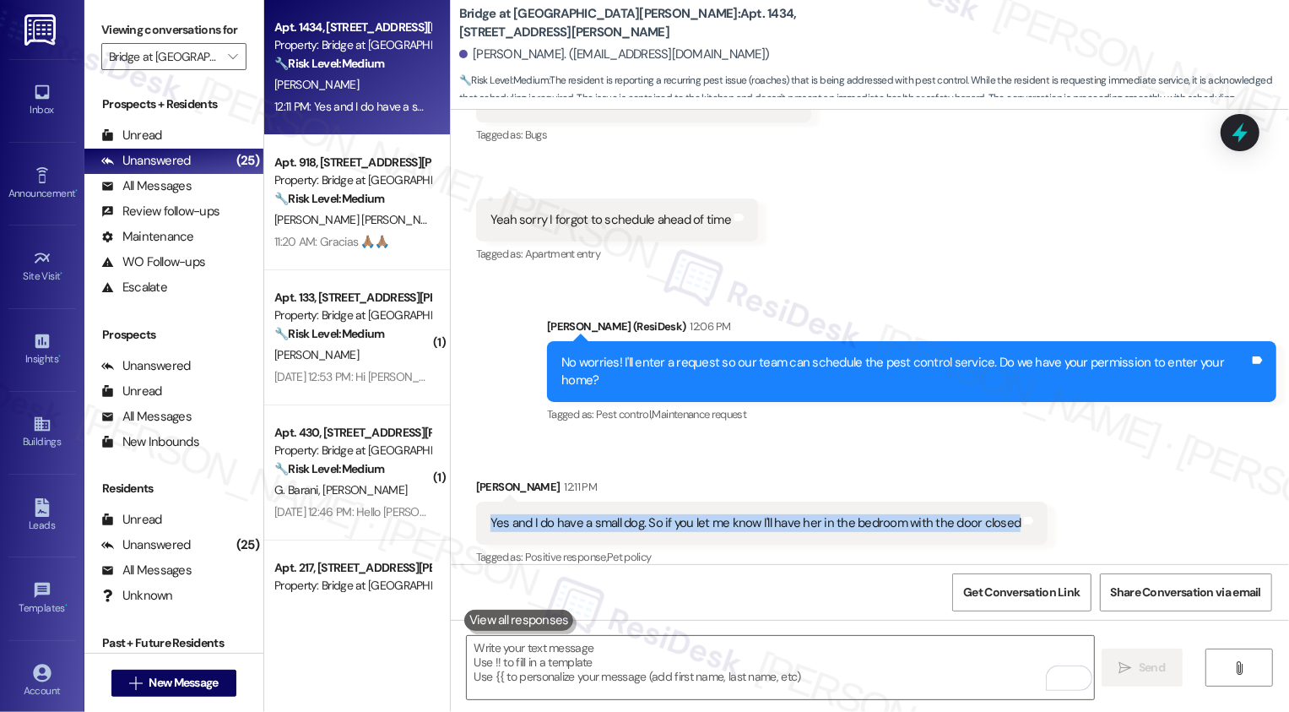
drag, startPoint x: 480, startPoint y: 504, endPoint x: 999, endPoint y: 509, distance: 519.1
click at [999, 514] on div "Yes and I do have a small dog. So if you let me know I'll have her in the bedro…" at bounding box center [755, 523] width 531 height 18
copy div "Yes and I do have a small dog. So if you let me know I'll have her in the bedro…"
click at [918, 231] on div "Received via SMS [PERSON_NAME] 12:04 PM In the kitchen only, I have seen a few …" at bounding box center [870, 149] width 838 height 262
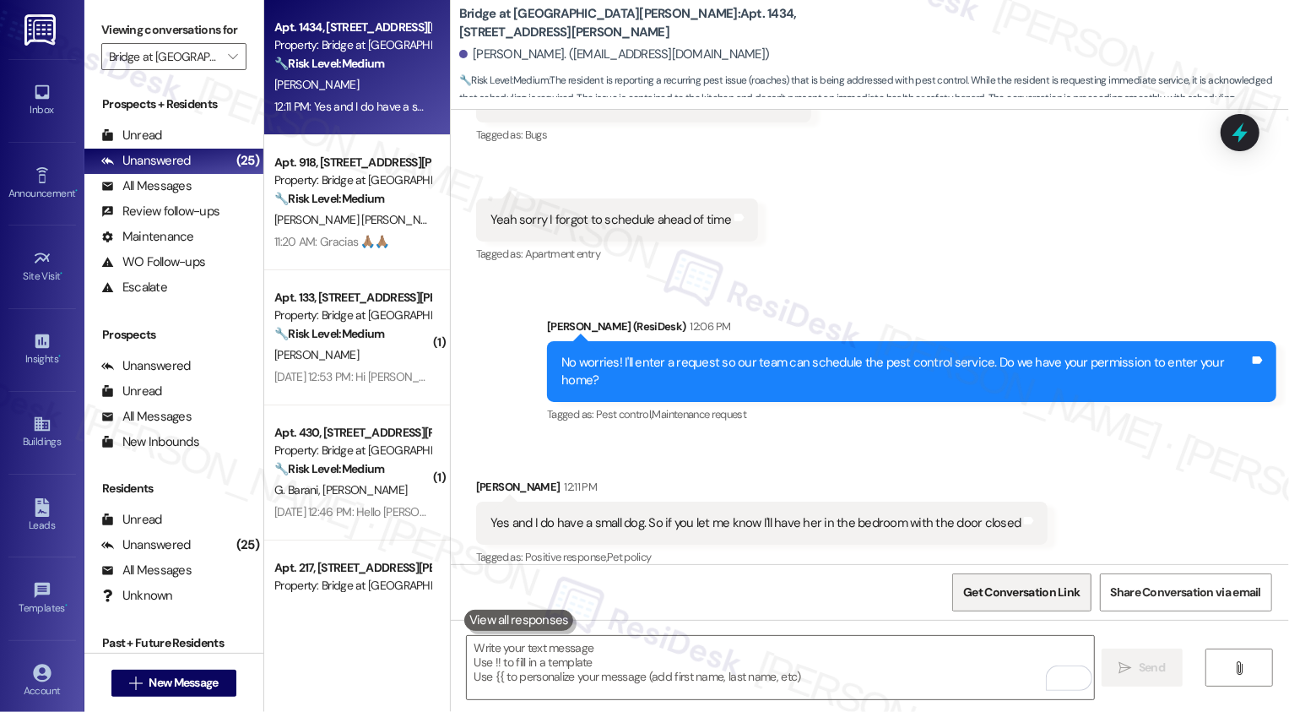
click at [1023, 598] on span "Get Conversation Link" at bounding box center [1021, 592] width 116 height 18
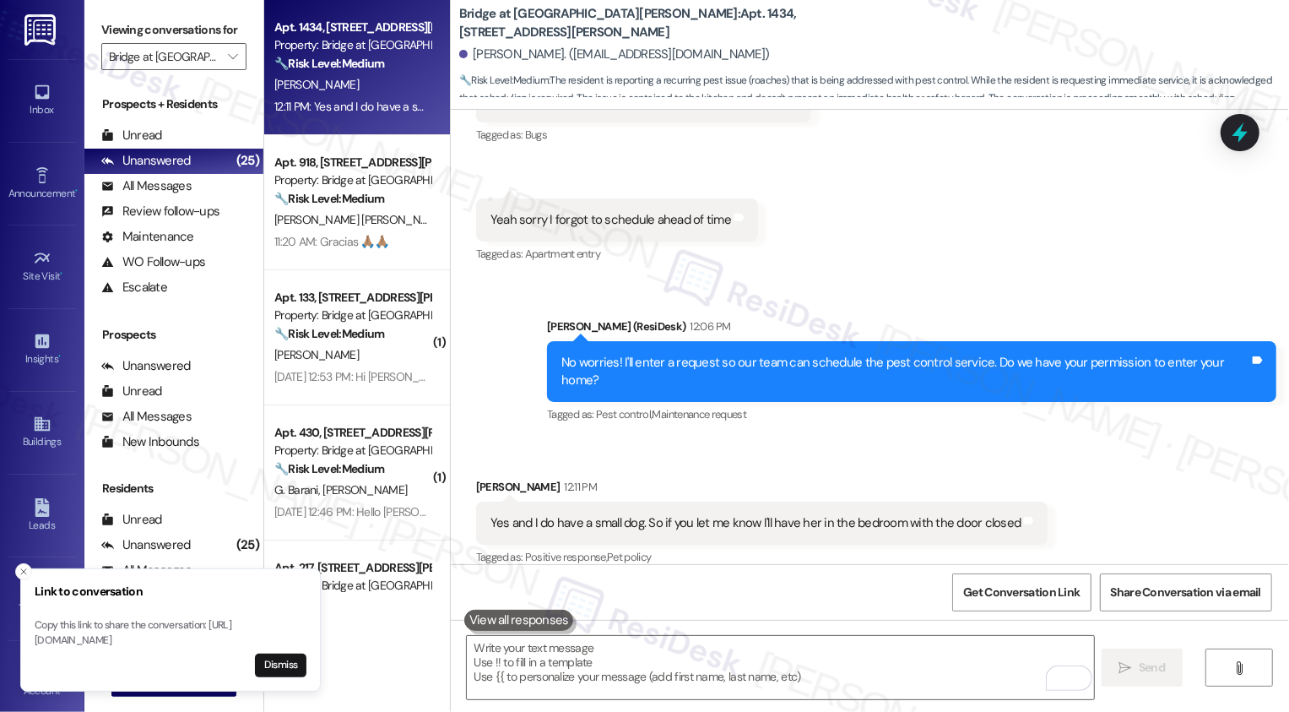
click at [709, 346] on div "No worries! I'll enter a request so our team can schedule the pest control serv…" at bounding box center [911, 372] width 729 height 62
click at [279, 665] on button "Dismiss" at bounding box center [280, 665] width 51 height 24
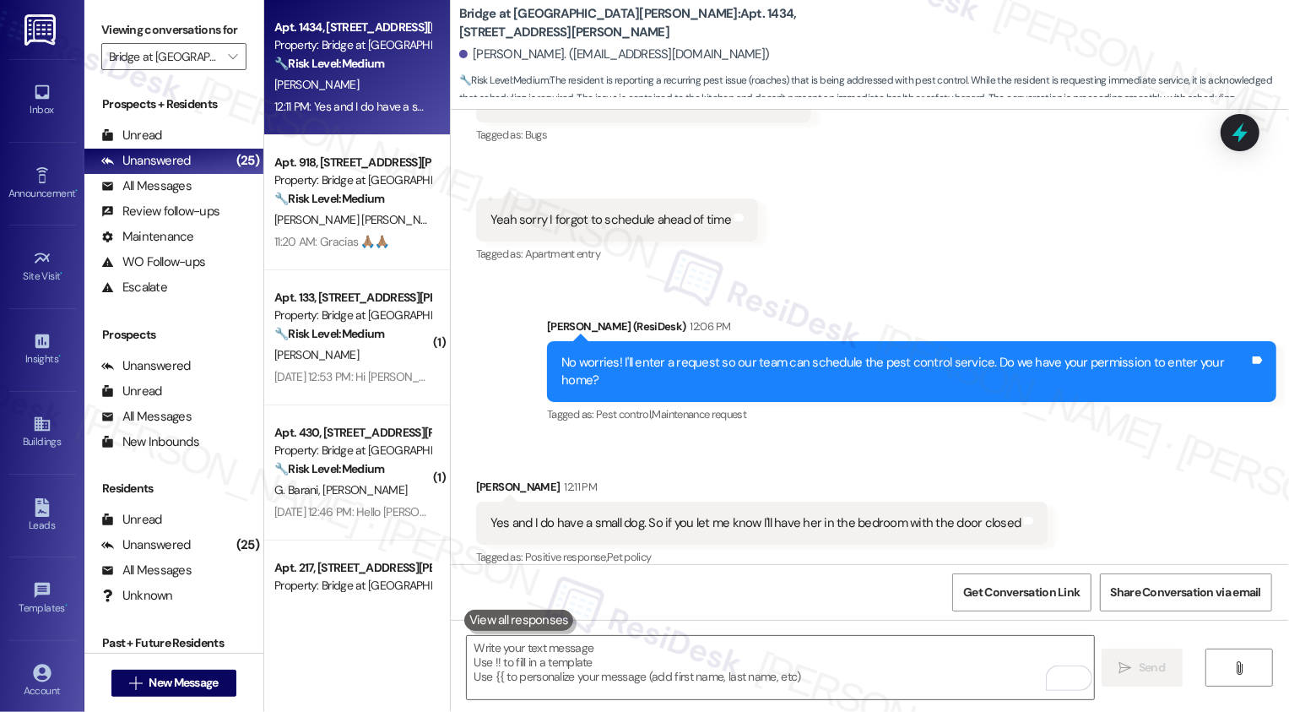
click at [919, 250] on div "Received via SMS [PERSON_NAME] 12:04 PM In the kitchen only, I have seen a few …" at bounding box center [870, 149] width 838 height 262
click at [881, 251] on div "Received via SMS [PERSON_NAME] 12:04 PM In the kitchen only, I have seen a few …" at bounding box center [870, 149] width 838 height 262
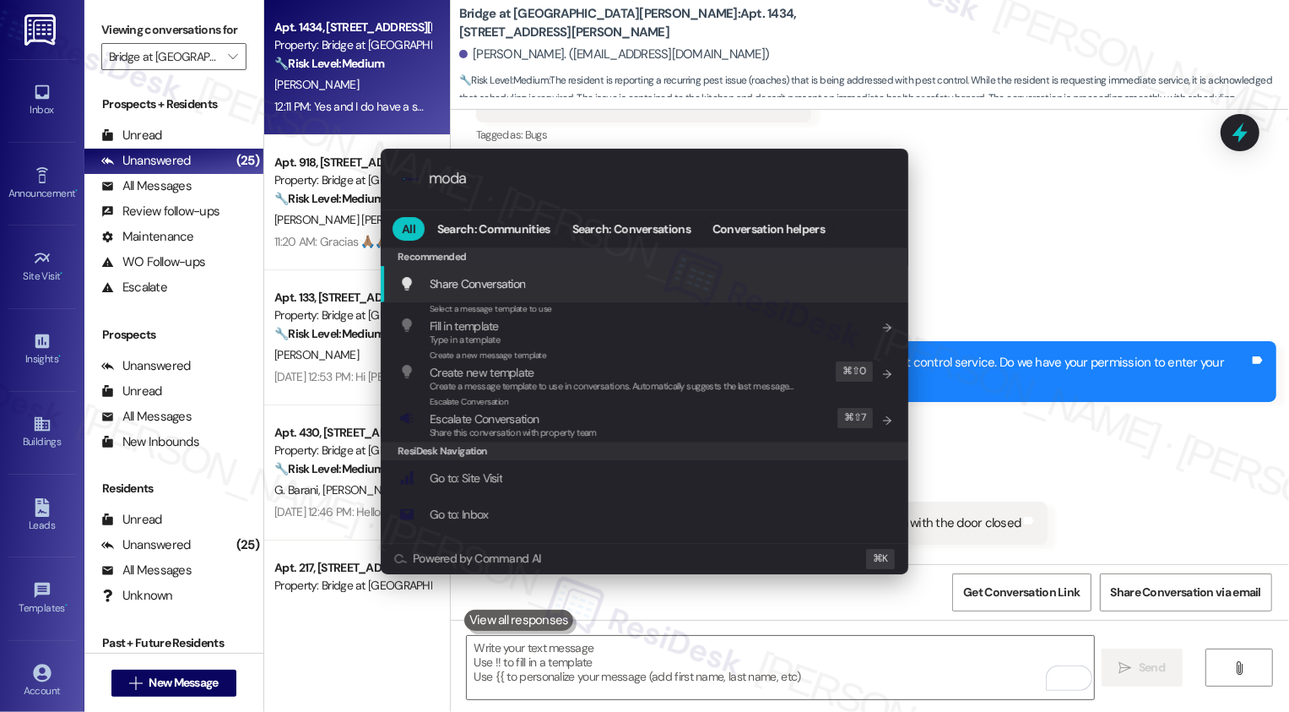
type input "modal"
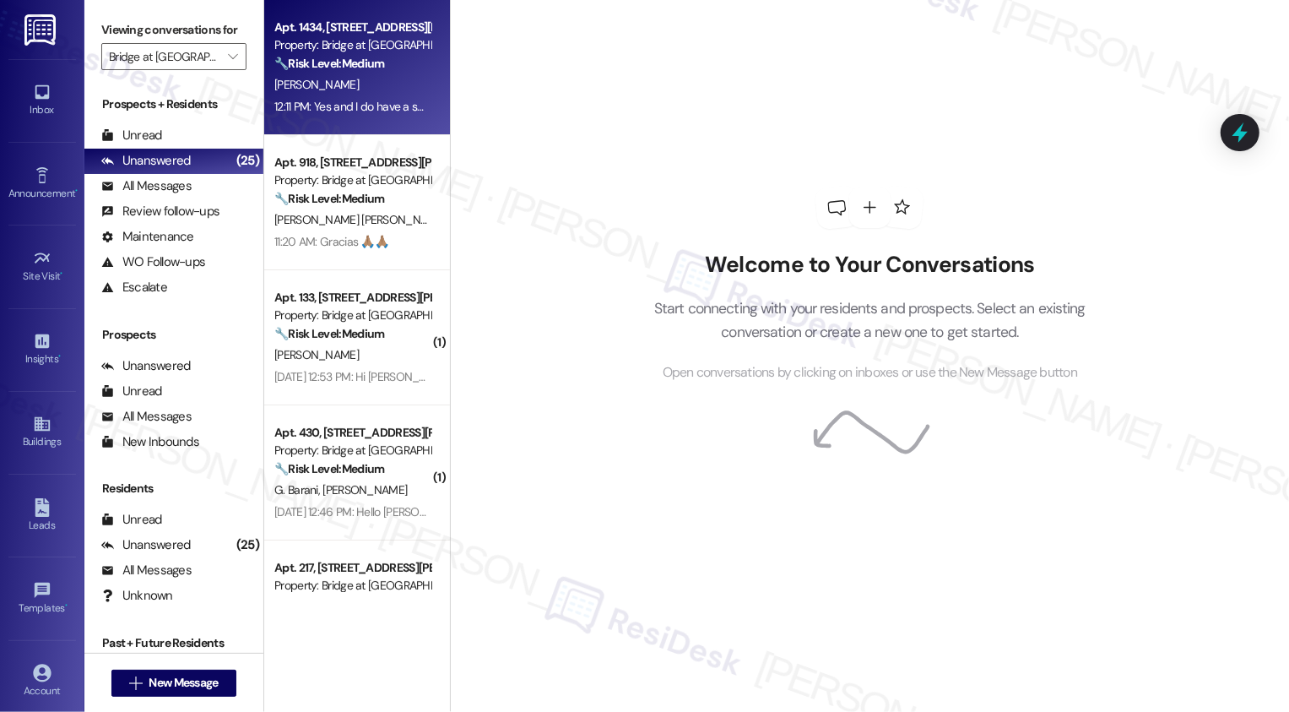
click at [355, 80] on div "[PERSON_NAME]" at bounding box center [353, 84] width 160 height 21
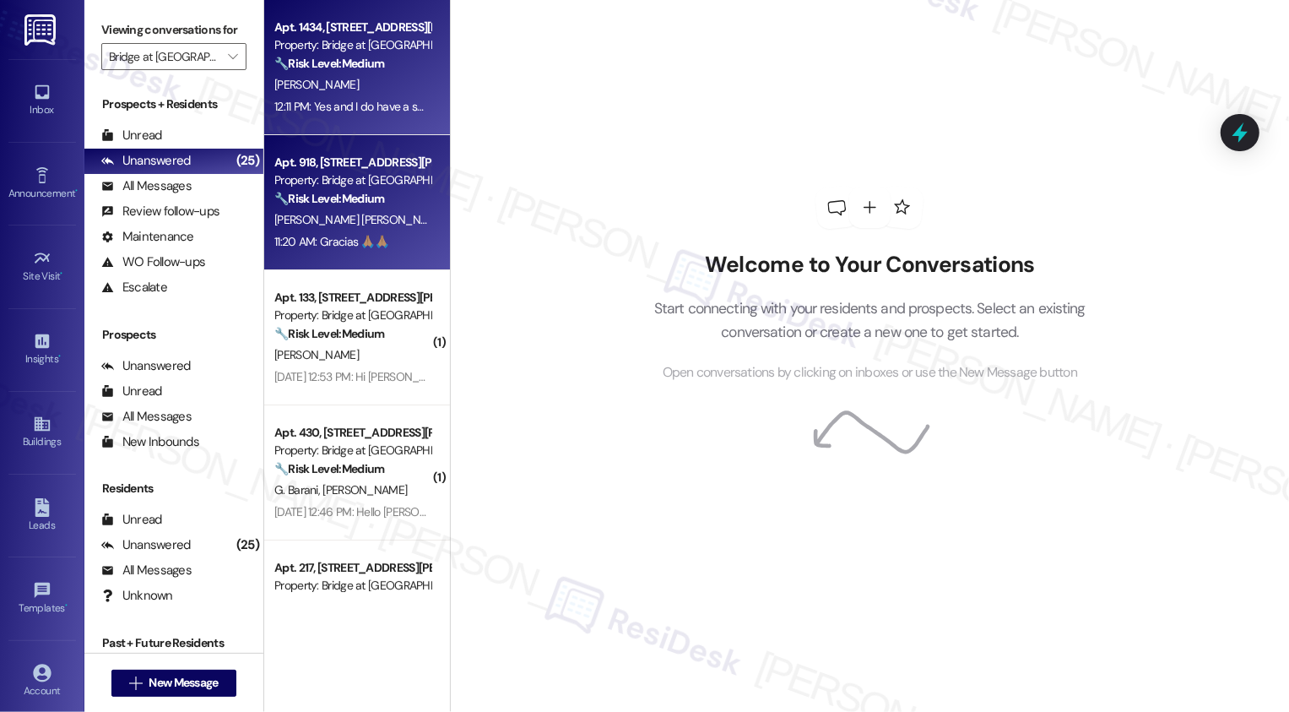
click at [360, 209] on div "L. Ontiveros Daza A. De La Cruz" at bounding box center [353, 219] width 160 height 21
click at [368, 74] on div "[PERSON_NAME]" at bounding box center [353, 84] width 160 height 21
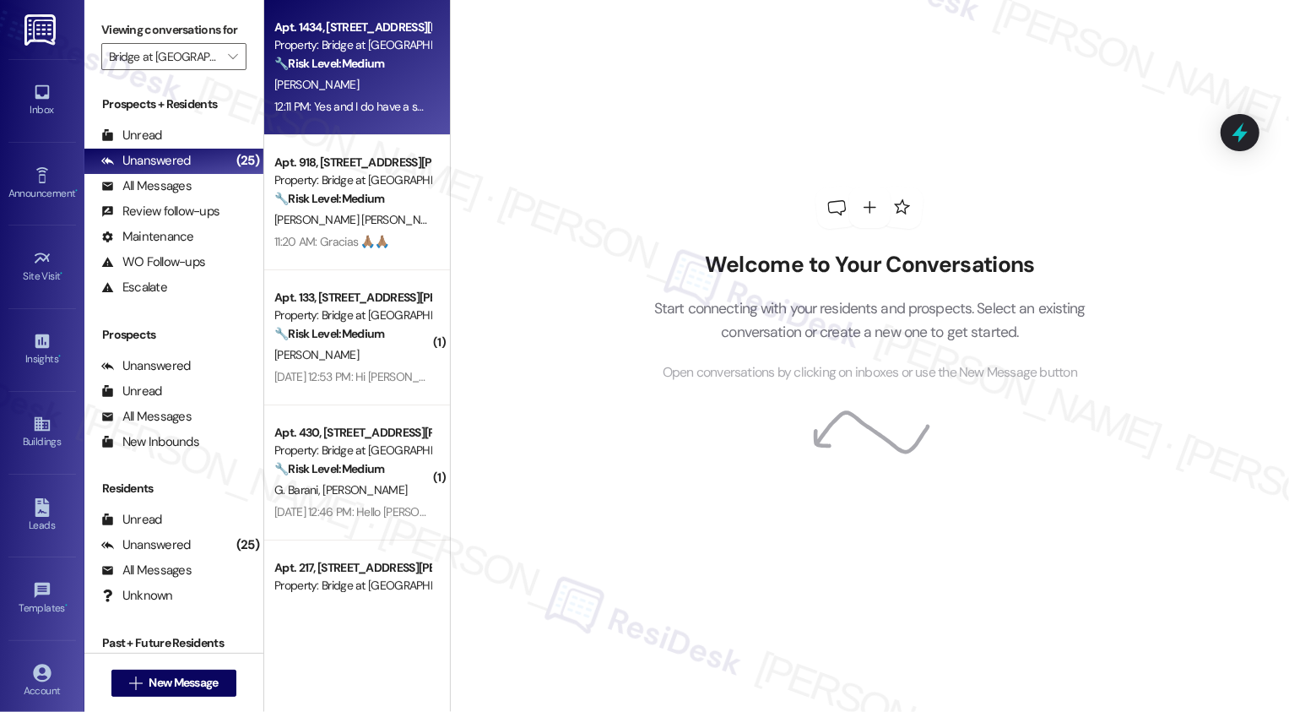
click at [368, 74] on div "[PERSON_NAME]" at bounding box center [353, 84] width 160 height 21
click at [394, 117] on div "Apt. 1434, 715 W Slaughter Ln Property: Bridge at Southpark Meadows 🔧 Risk Leve…" at bounding box center [357, 67] width 186 height 135
click at [355, 106] on div "12:11 PM: Yes and I do have a small dog. So if you let me know I'll have her in…" at bounding box center [538, 106] width 529 height 15
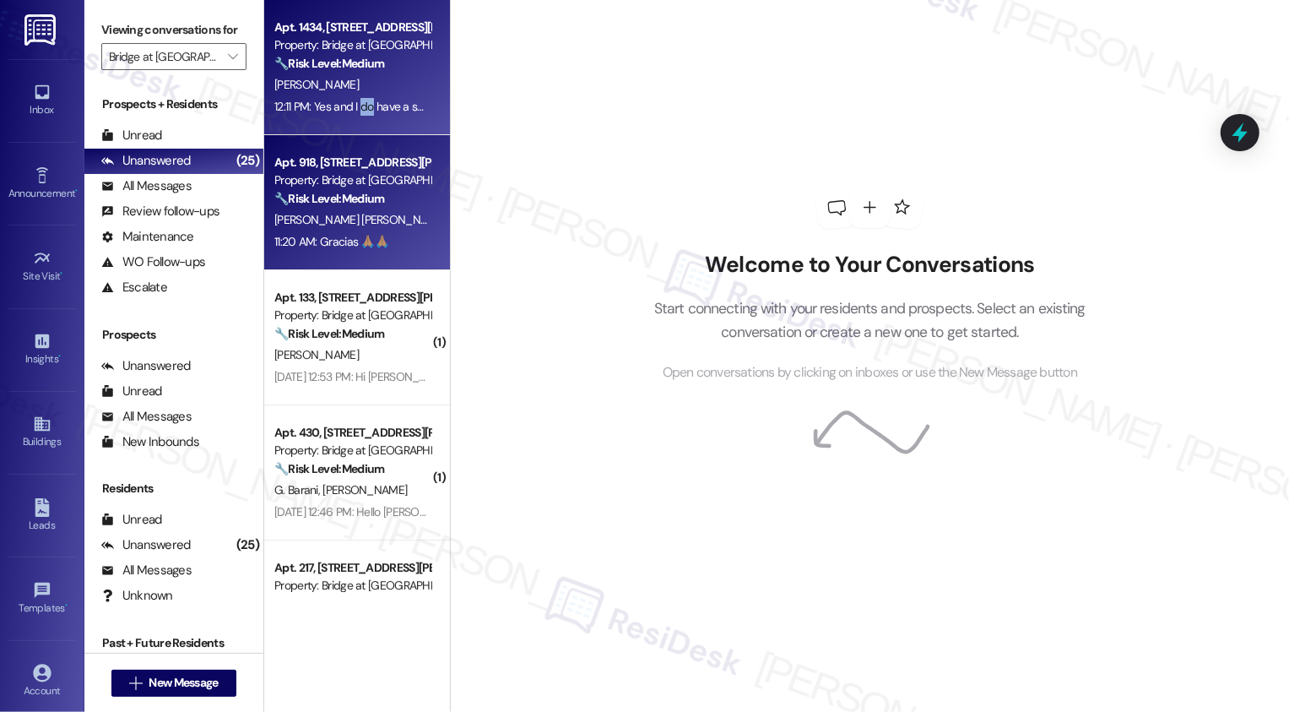
click at [340, 160] on div "Apt. 918, [STREET_ADDRESS][PERSON_NAME]" at bounding box center [352, 163] width 156 height 18
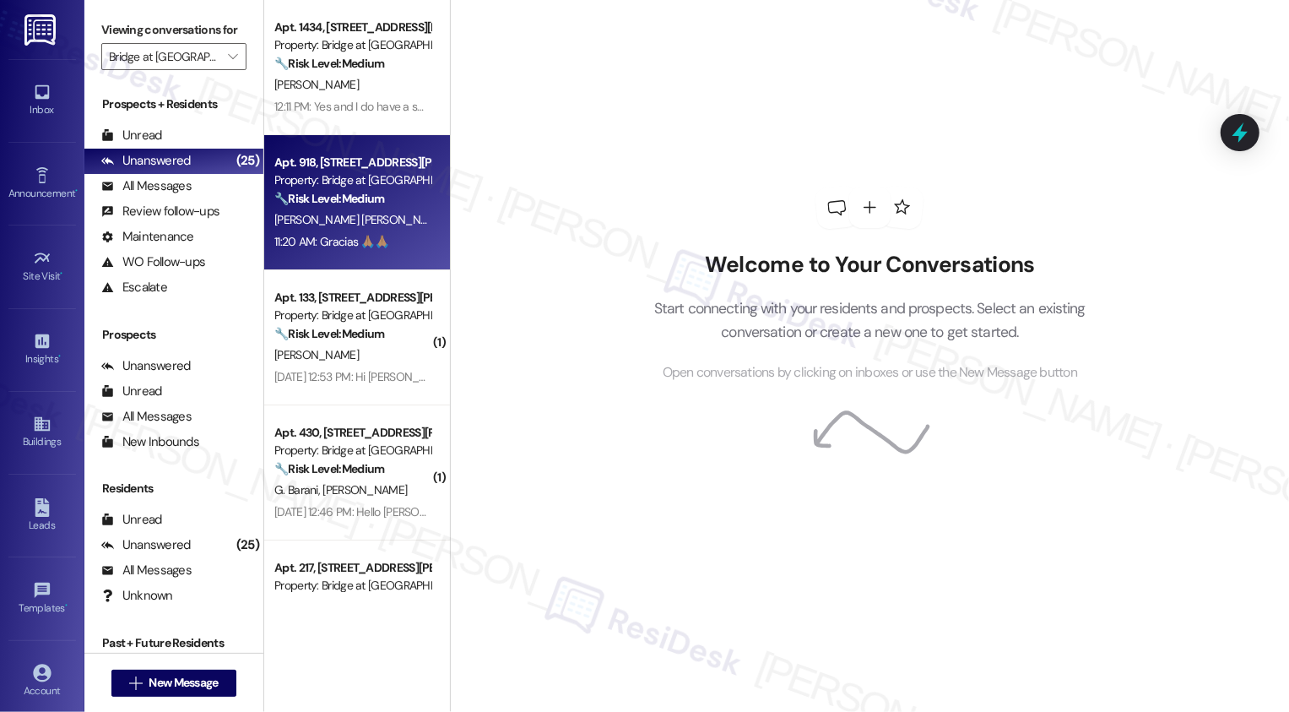
click at [340, 160] on div "Apt. 918, [STREET_ADDRESS][PERSON_NAME]" at bounding box center [352, 163] width 156 height 18
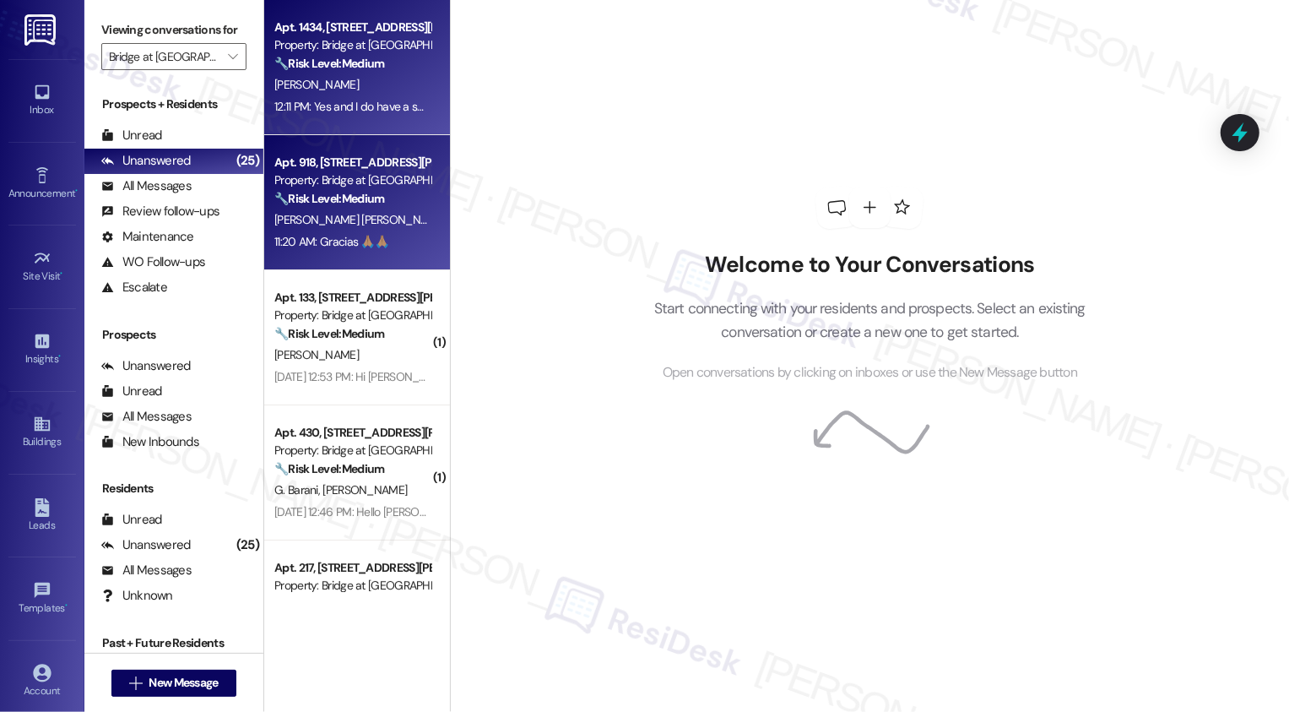
click at [342, 62] on strong "🔧 Risk Level: Medium" at bounding box center [329, 63] width 110 height 15
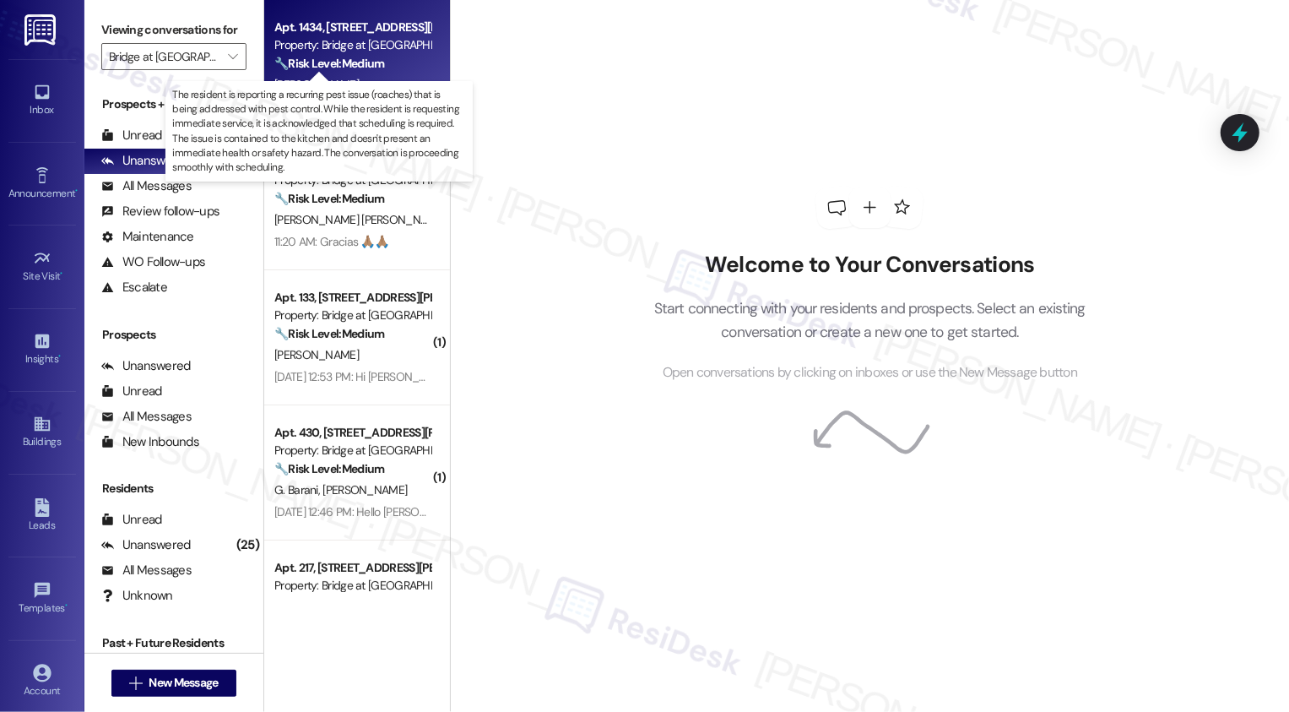
click at [342, 62] on strong "🔧 Risk Level: Medium" at bounding box center [329, 63] width 110 height 15
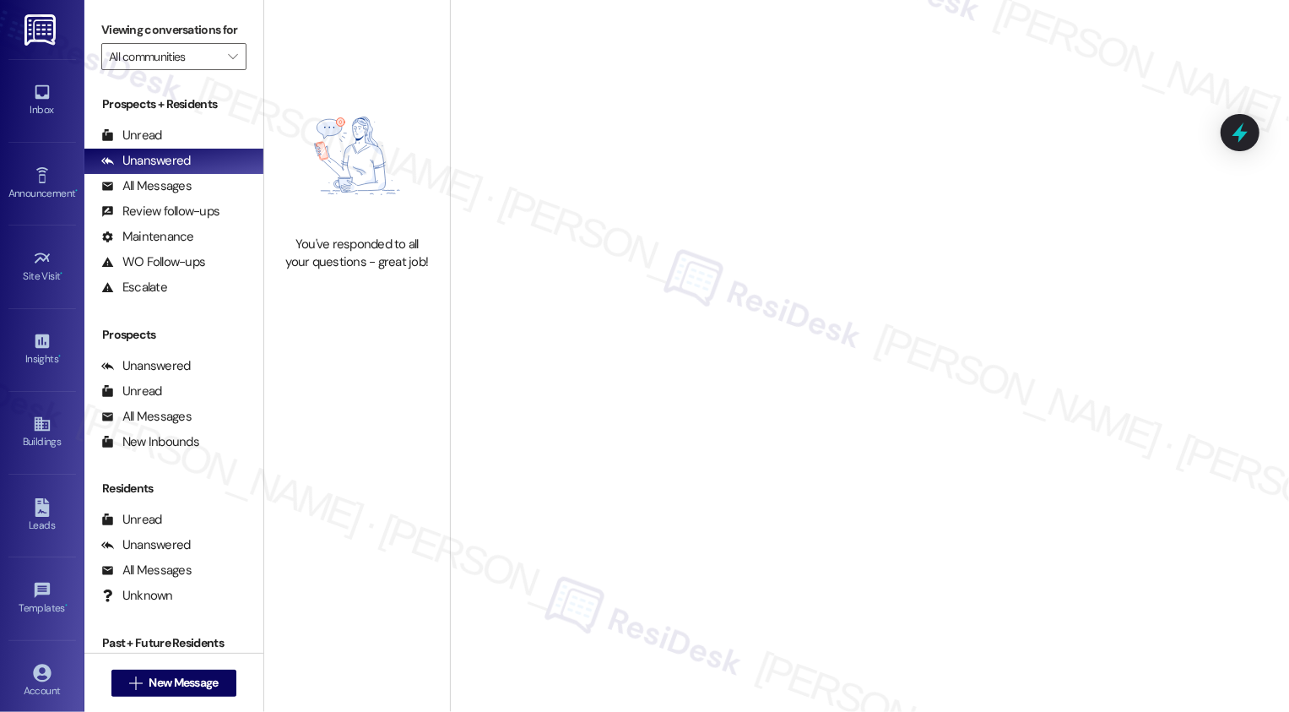
type input "Bridge at [GEOGRAPHIC_DATA][PERSON_NAME]"
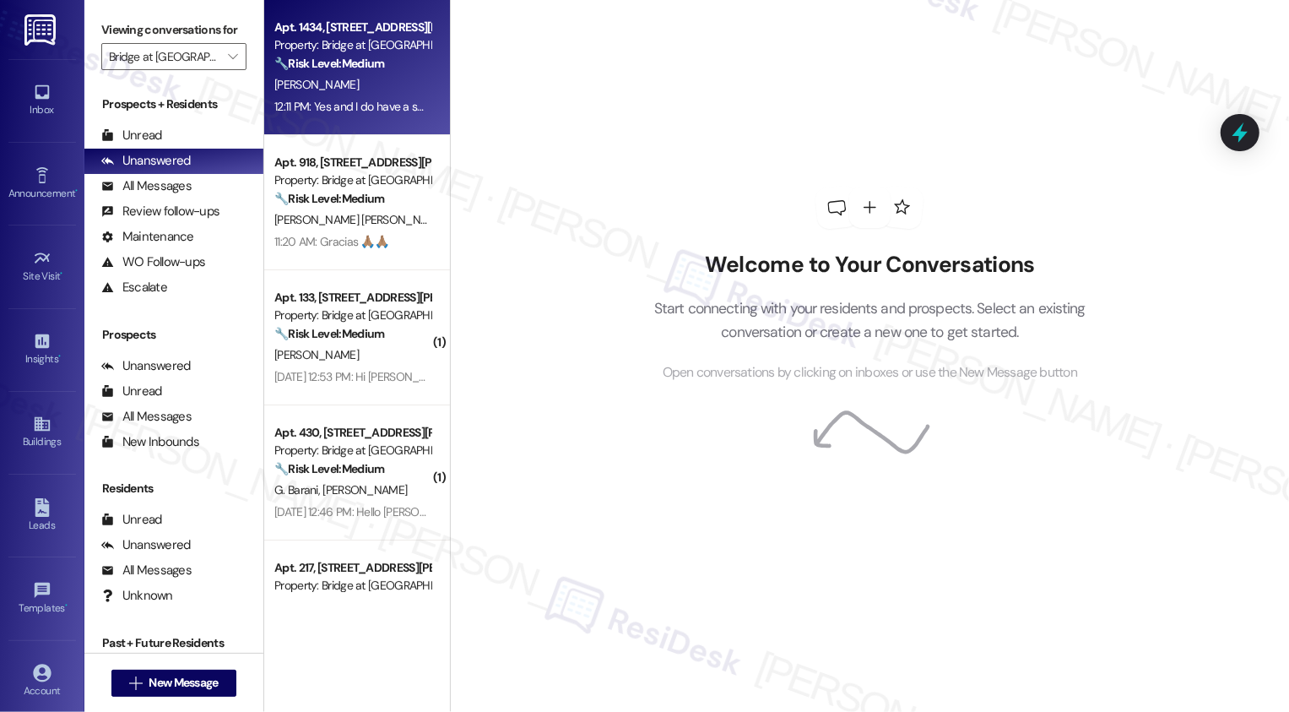
click at [364, 97] on div "12:11 PM: Yes and I do have a small dog. So if you let me know I'll have her in…" at bounding box center [353, 106] width 160 height 21
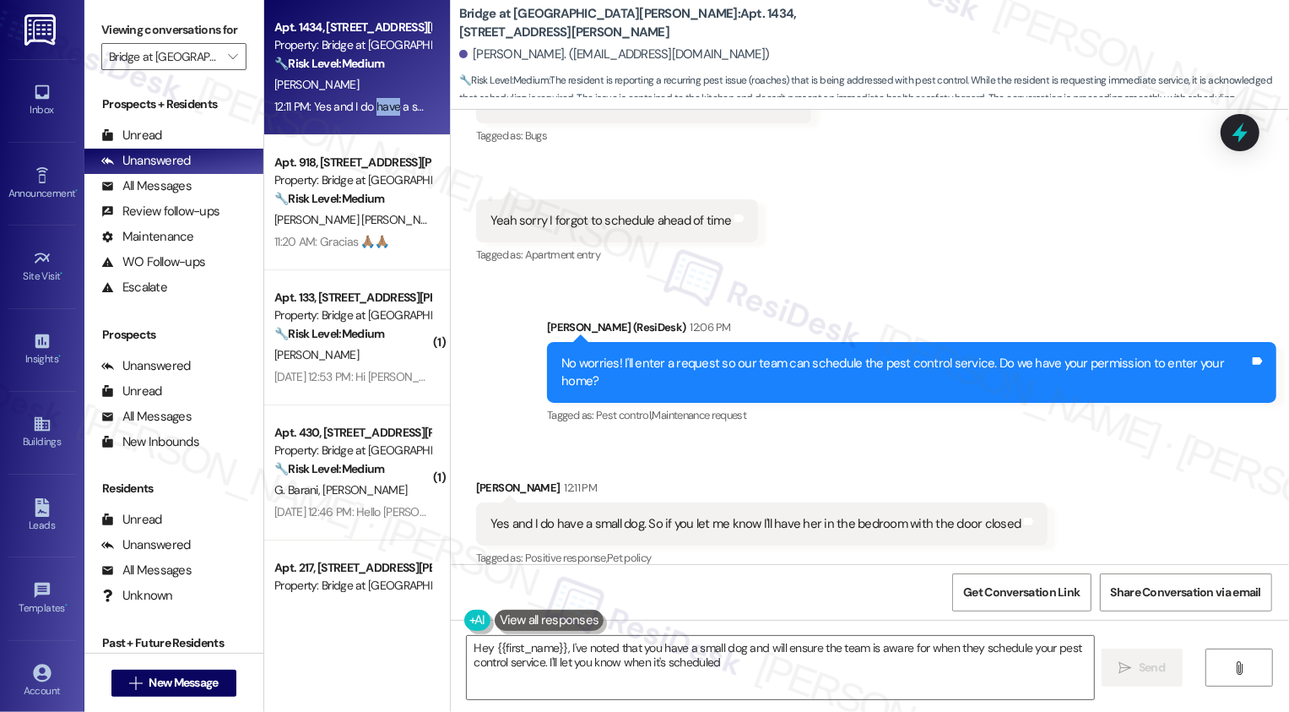
type textarea "Hey {{first_name}}, I've noted that you have a small dog and will ensure the te…"
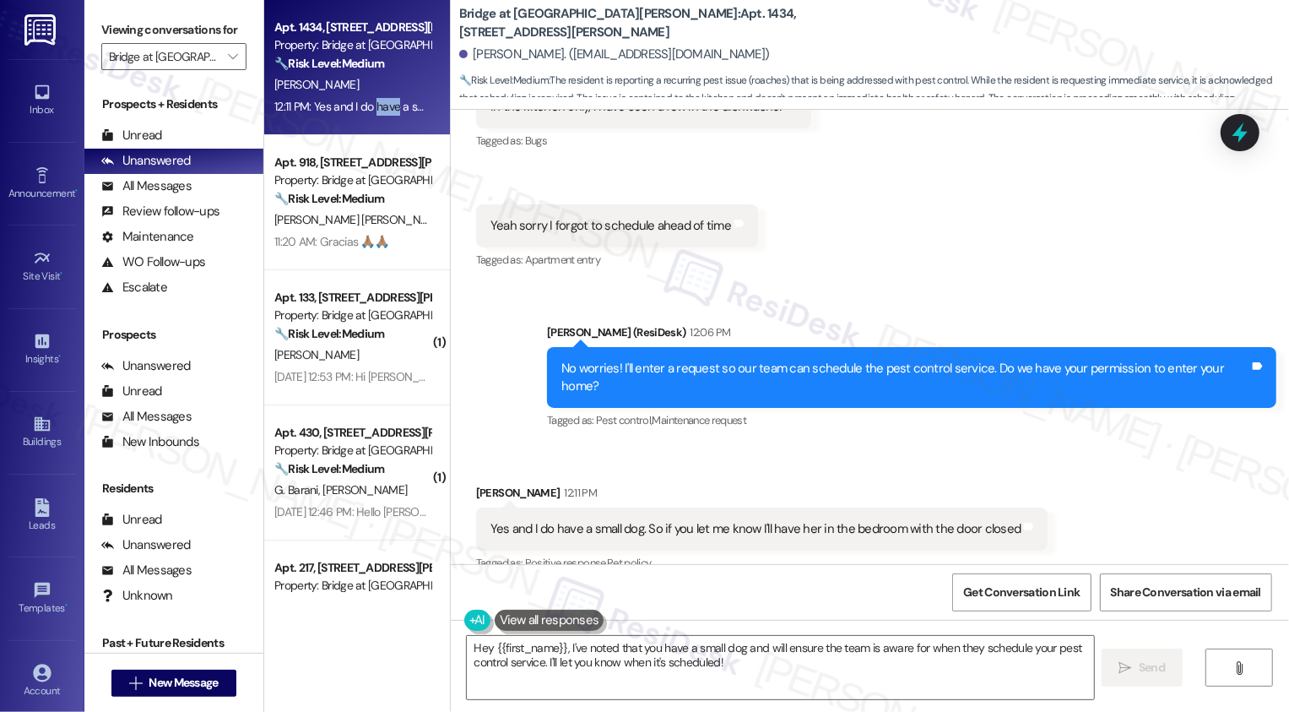
scroll to position [1286, 0]
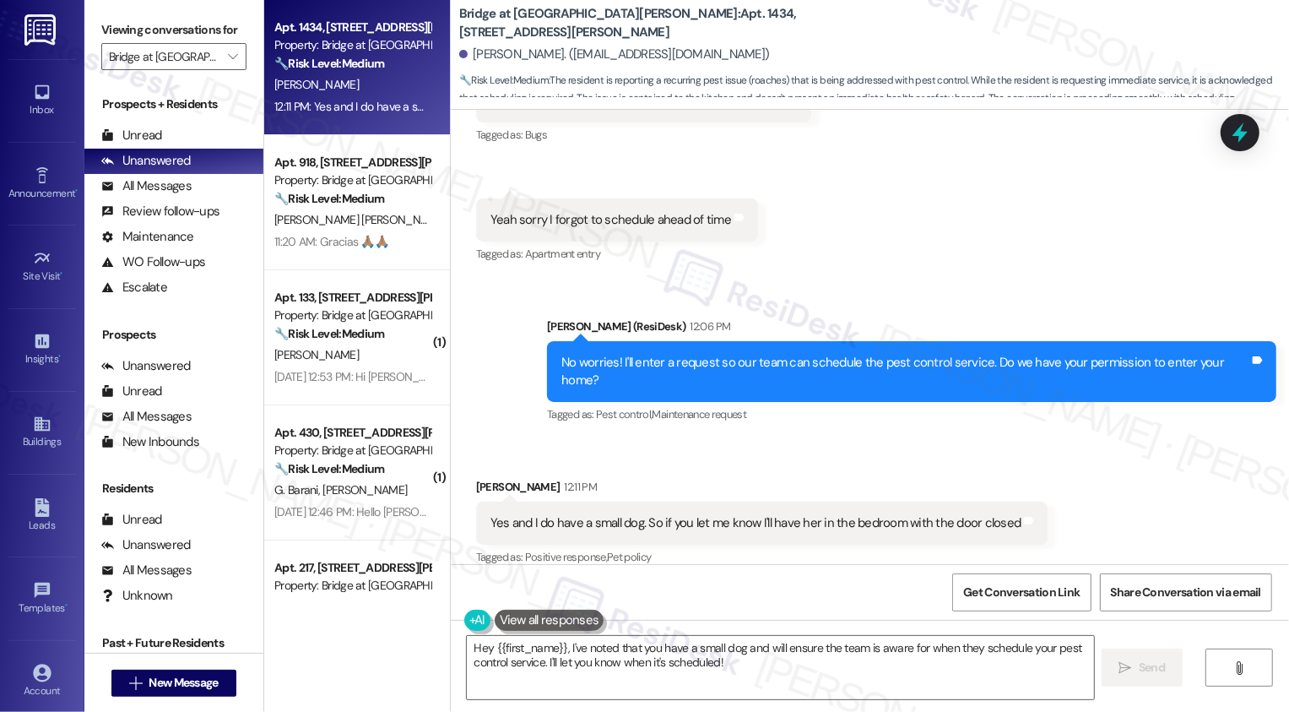
click at [961, 302] on div "Sent via SMS [PERSON_NAME] (ResiDesk) 12:06 PM No worries! I'll enter a request…" at bounding box center [870, 359] width 838 height 160
click at [1004, 245] on div "Received via SMS [PERSON_NAME] 12:04 PM In the kitchen only, I have seen a few …" at bounding box center [870, 149] width 838 height 262
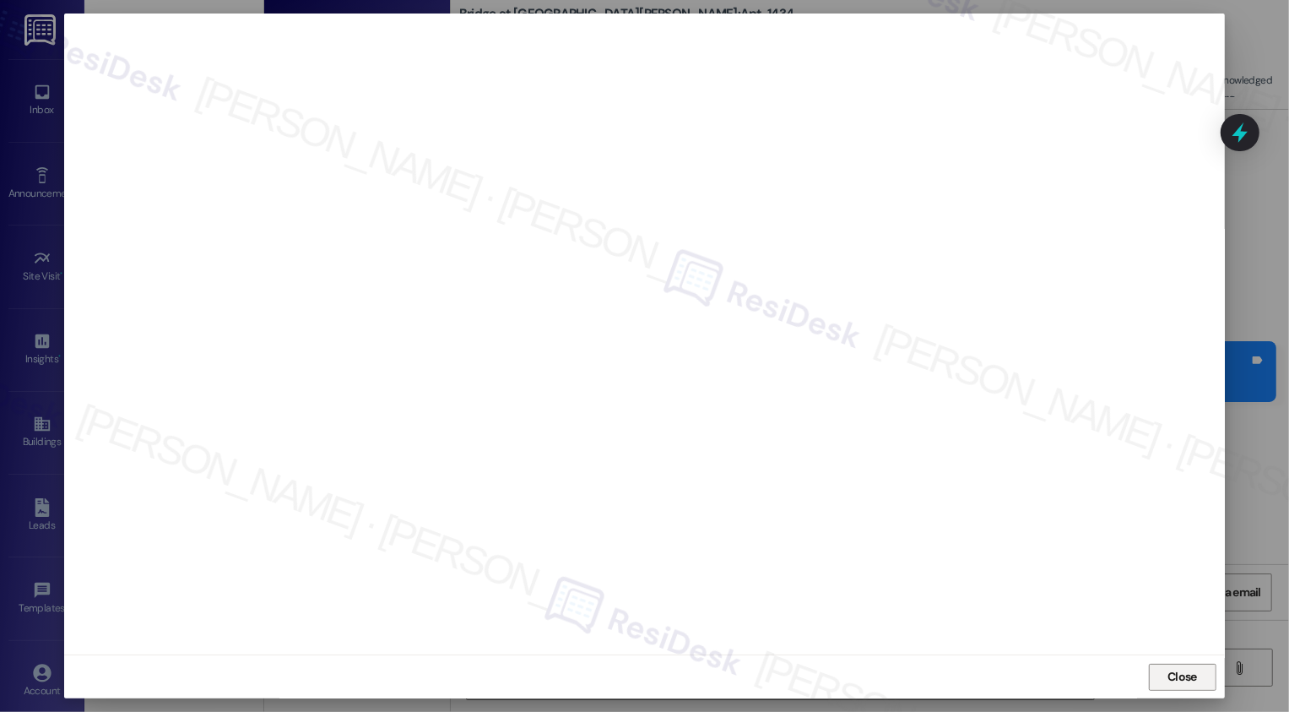
click at [1185, 682] on span "Close" at bounding box center [1182, 677] width 30 height 18
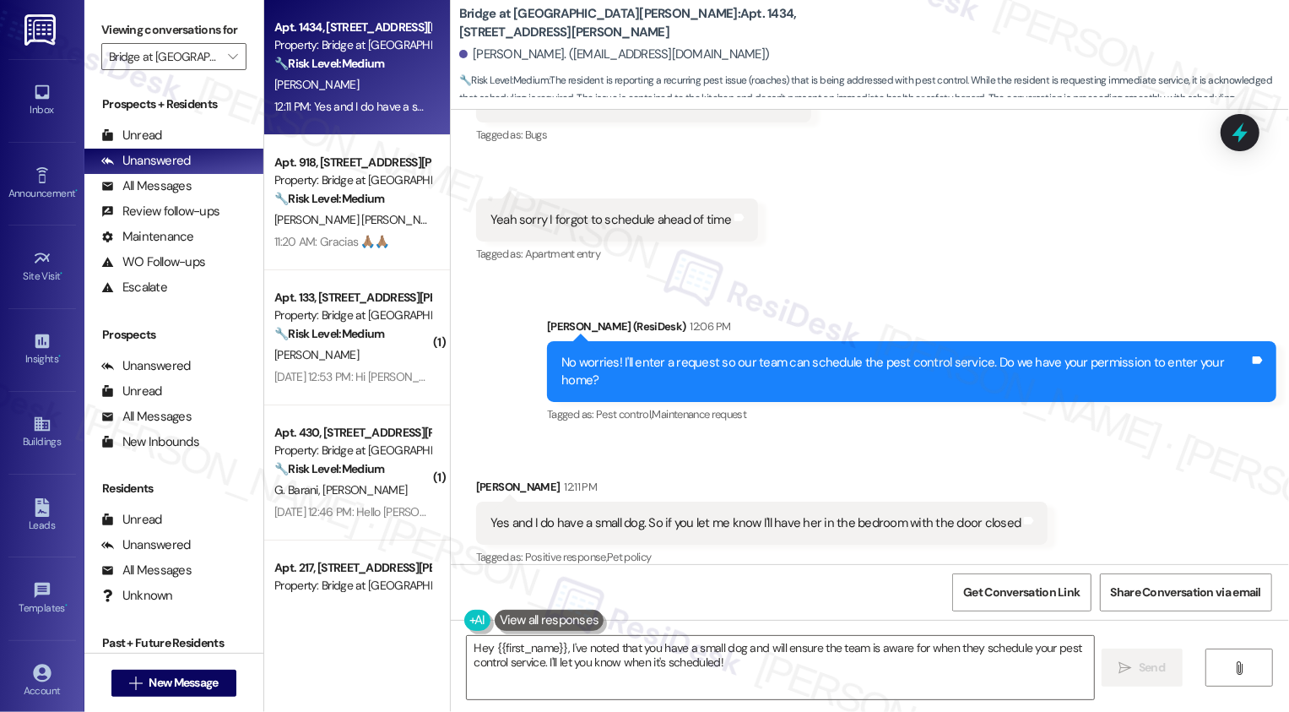
click at [945, 465] on div "Received via SMS [PERSON_NAME] 12:11 PM Yes and I do have a small dog. So if yo…" at bounding box center [762, 523] width 598 height 117
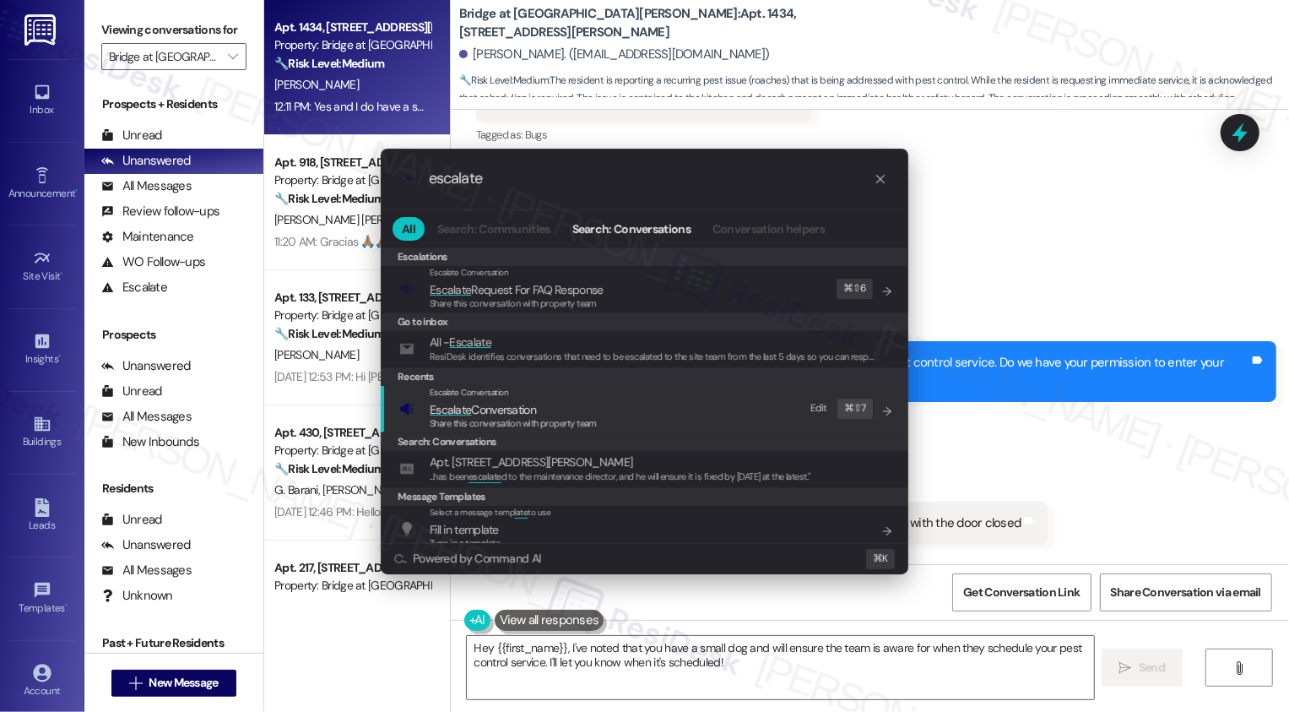
type input "escalate"
click at [540, 411] on span "Escalate Conversation" at bounding box center [513, 409] width 167 height 19
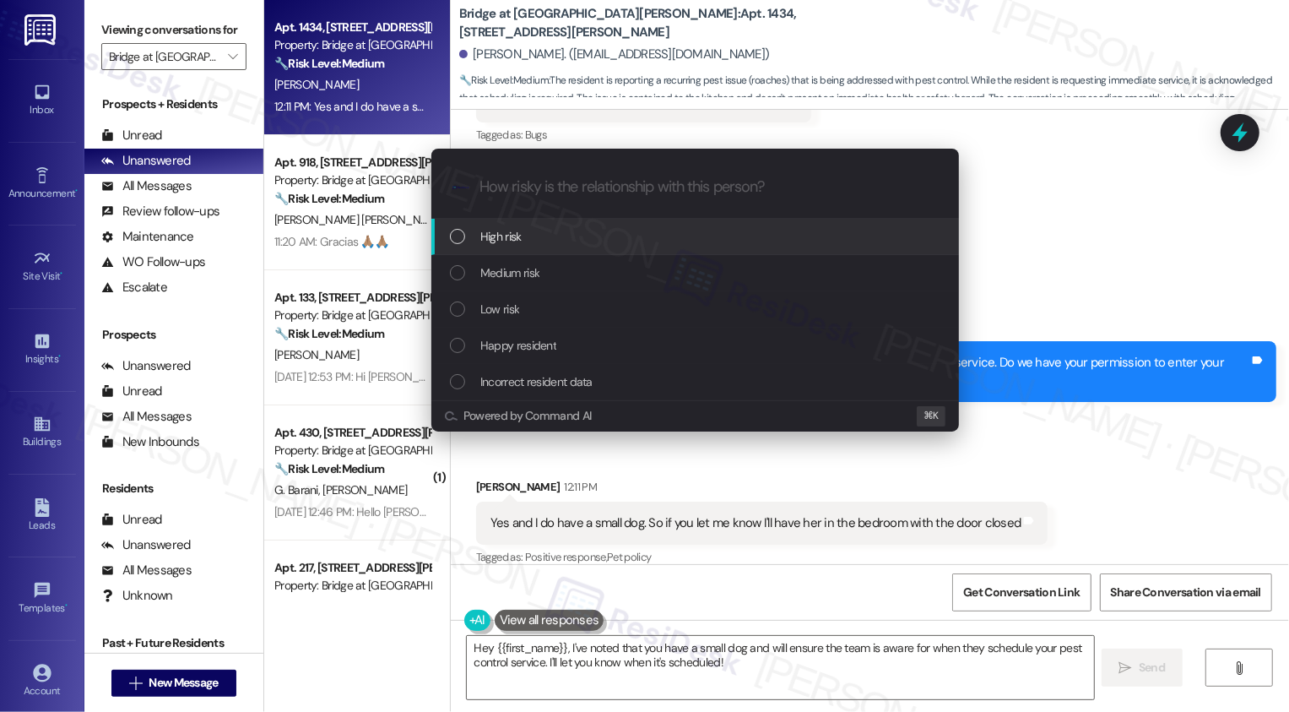
click at [501, 239] on span "High risk" at bounding box center [500, 236] width 41 height 19
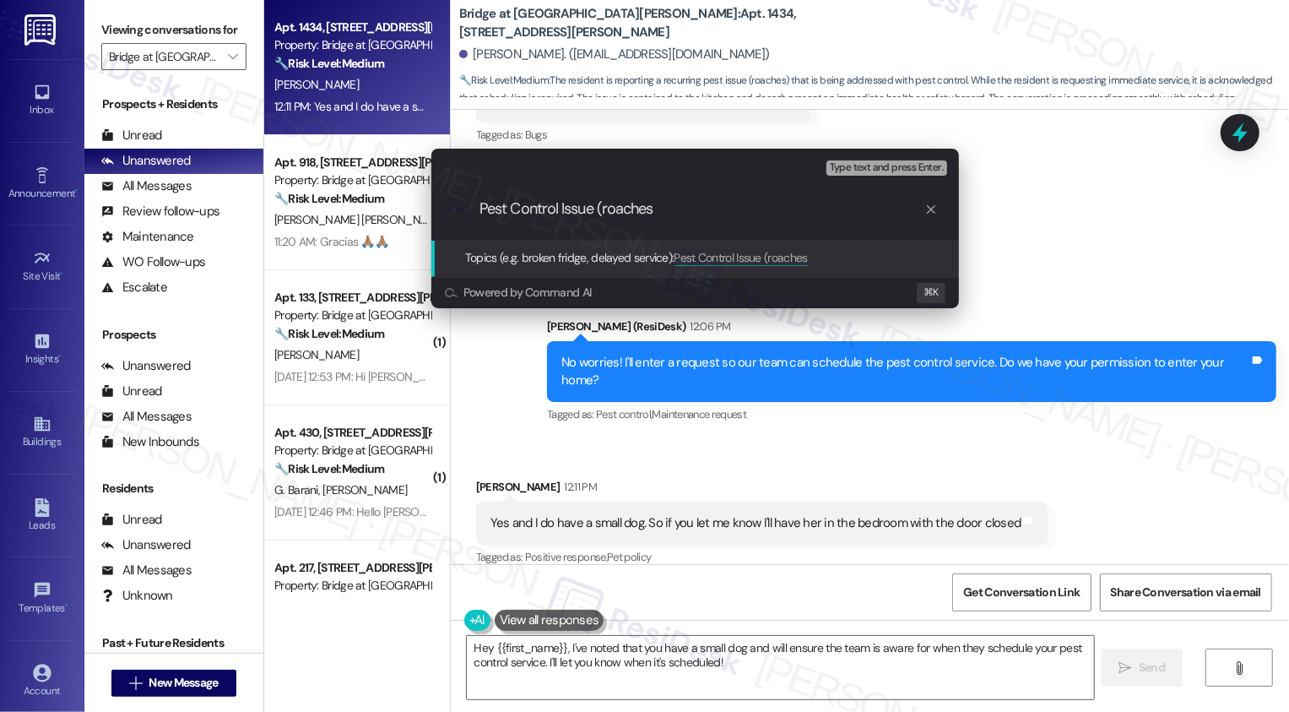
type input "Pest Control Issue (roaches)"
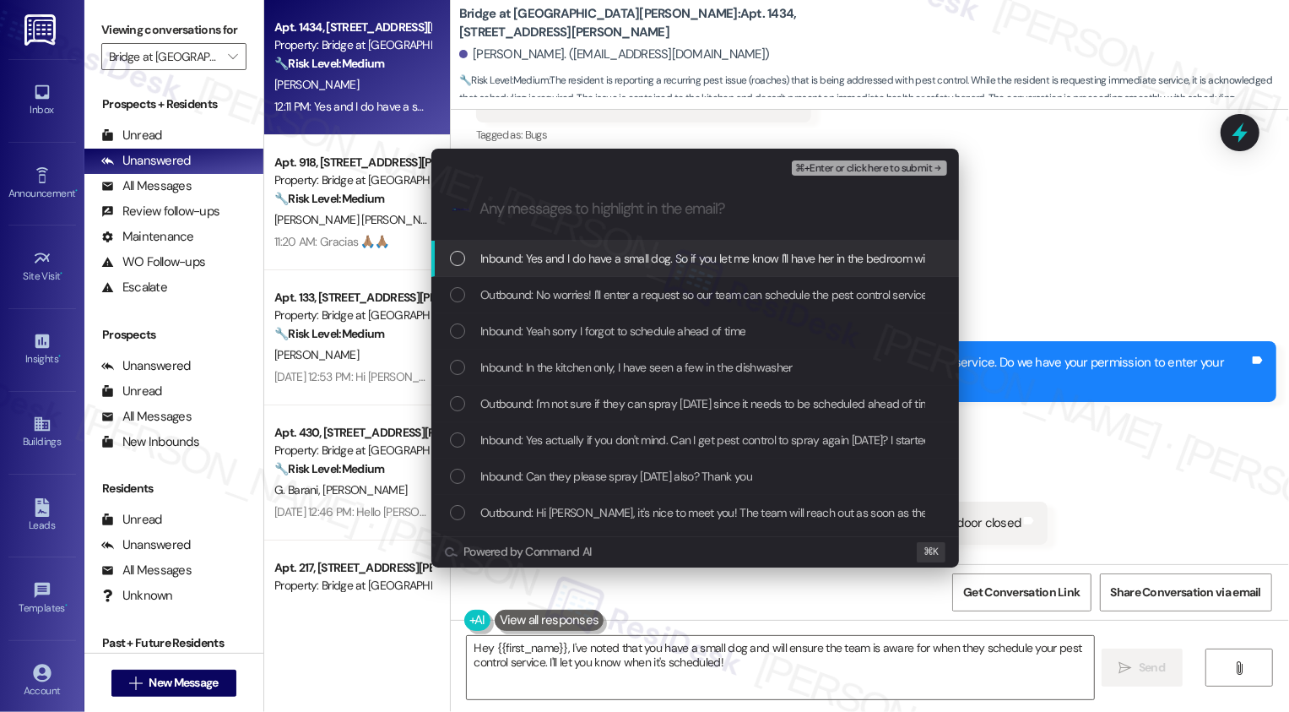
click at [1085, 279] on div "Escalate Conversation High risk Pest Control Issue (roaches) Any messages to hi…" at bounding box center [644, 356] width 1289 height 712
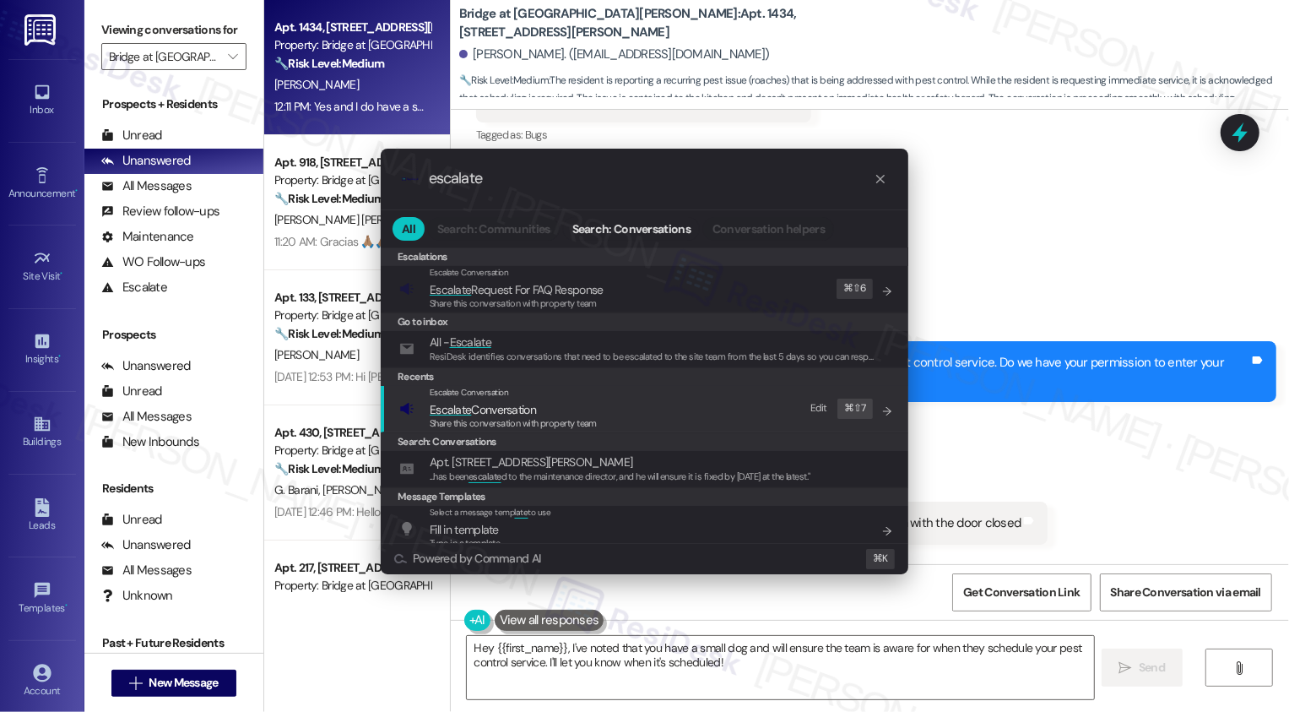
type input "escalate"
click at [557, 406] on span "Escalate Conversation" at bounding box center [513, 409] width 167 height 19
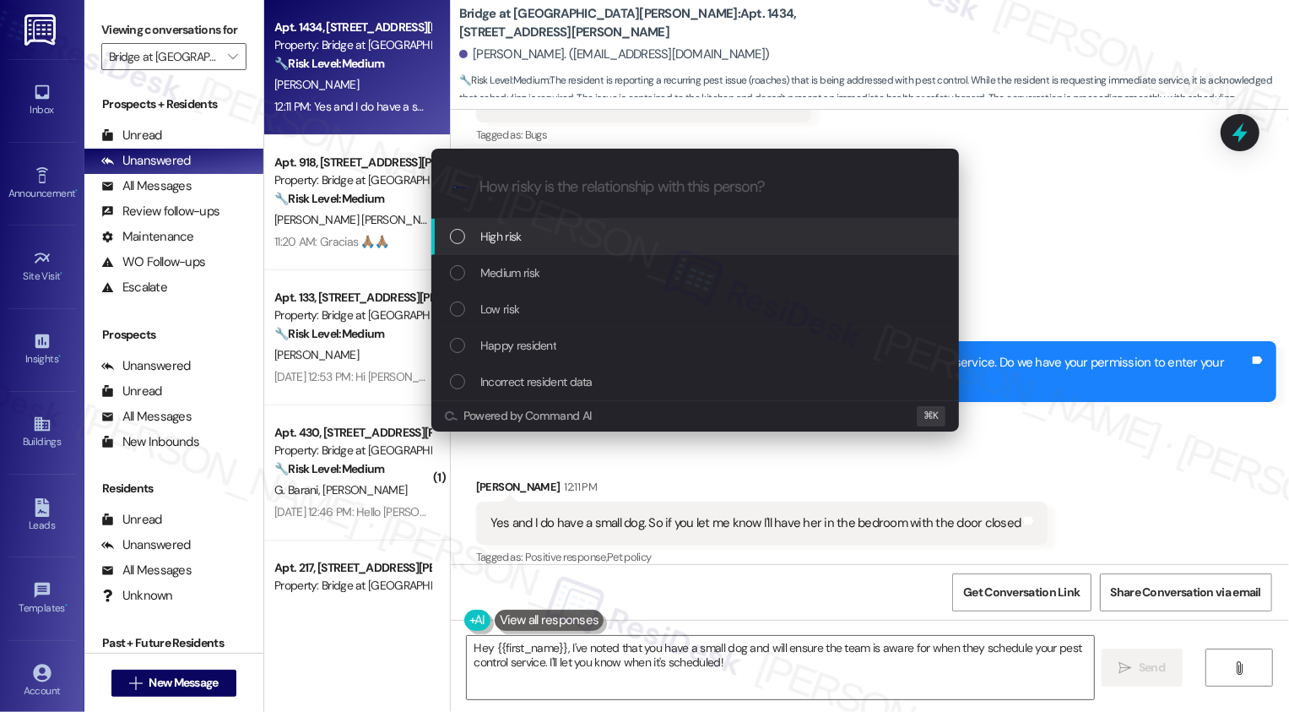
click at [481, 228] on span "High risk" at bounding box center [500, 236] width 41 height 19
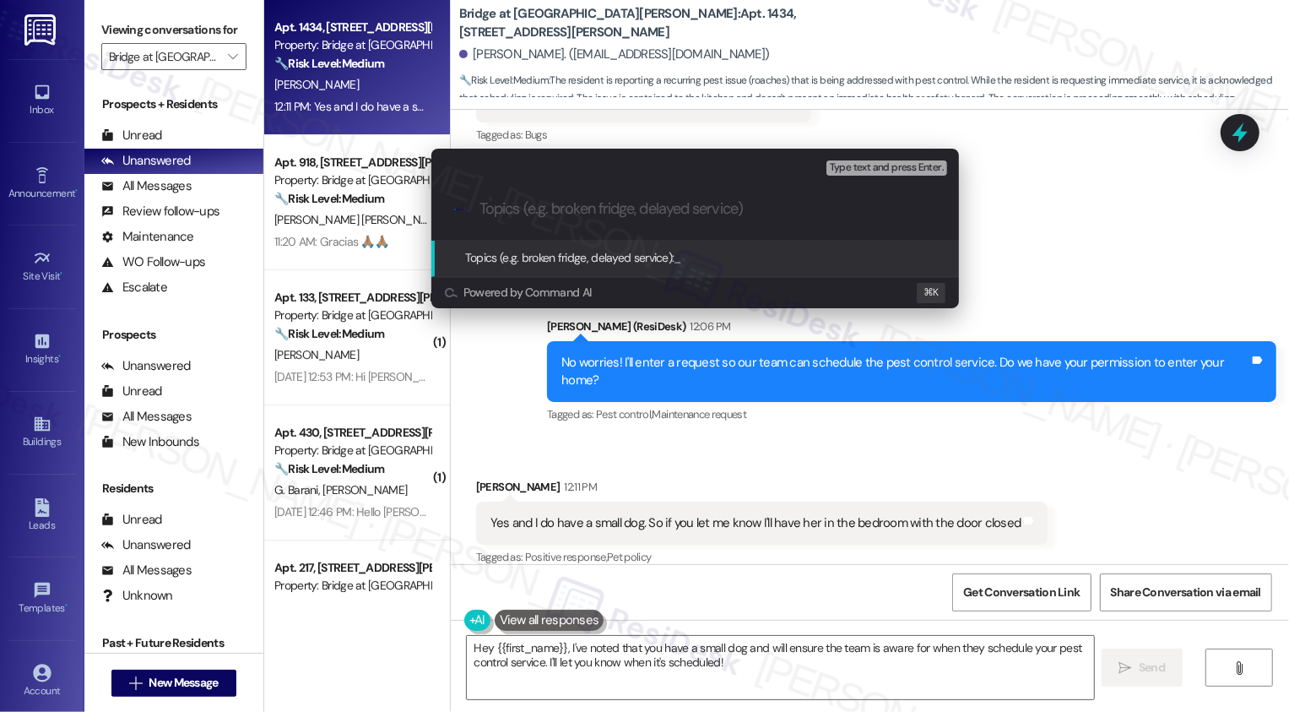
paste input "Pest Control Issue (roaches)"
click at [583, 211] on input "Pest Control Issue (roaches)" at bounding box center [701, 209] width 445 height 18
click at [622, 208] on input "Pest Control Request (roaches)" at bounding box center [701, 209] width 445 height 18
click at [757, 210] on input "Pest Control Request (roaches)" at bounding box center [701, 209] width 445 height 18
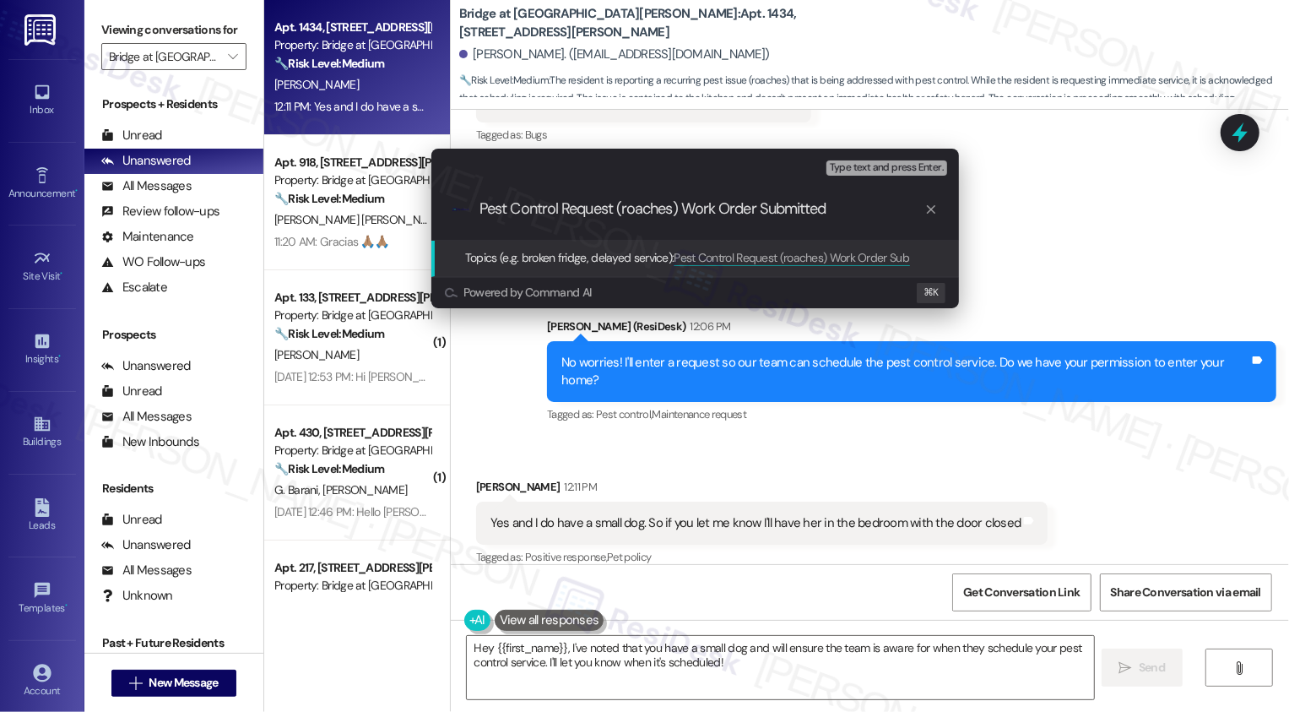
click at [716, 202] on input "Pest Control Request (roaches) Work Order Submitted" at bounding box center [701, 209] width 445 height 18
drag, startPoint x: 682, startPoint y: 207, endPoint x: 886, endPoint y: 215, distance: 204.4
click at [885, 215] on input "Pest Control Request (roaches) Work Order Submitted" at bounding box center [701, 209] width 445 height 18
type input "Pest Control Request (roaches)"
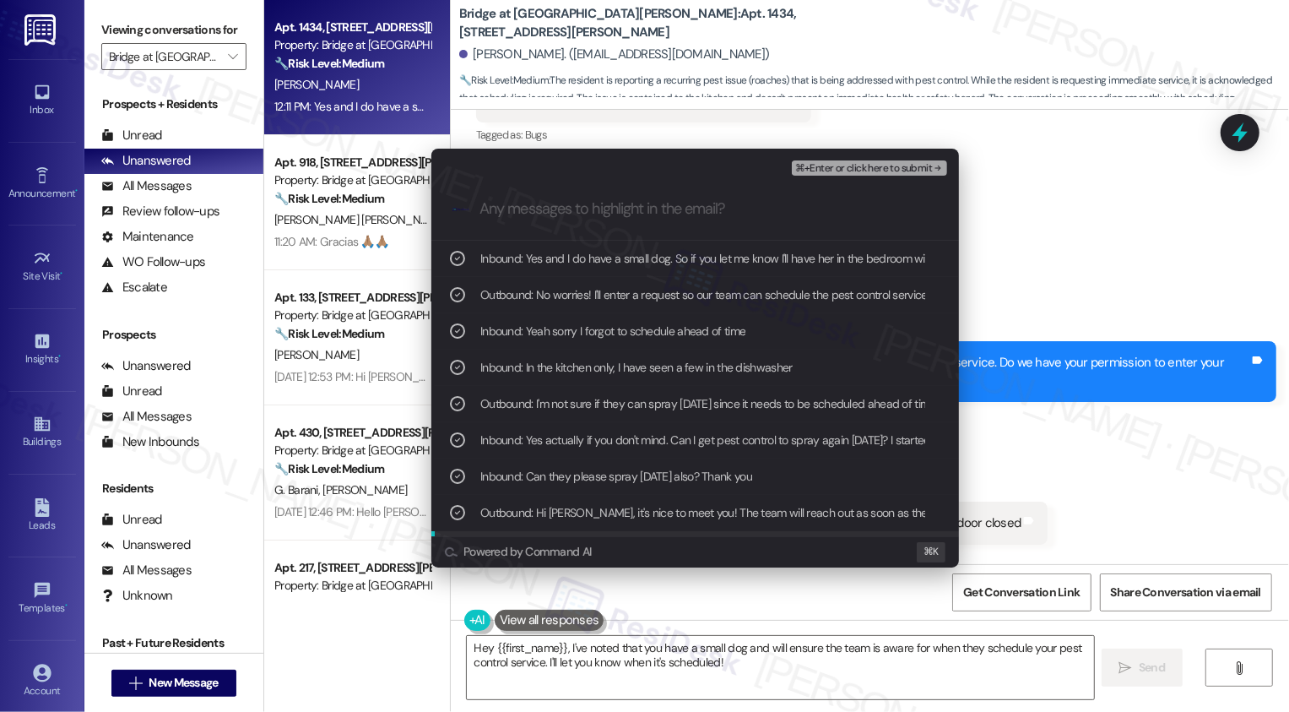
scroll to position [30, 0]
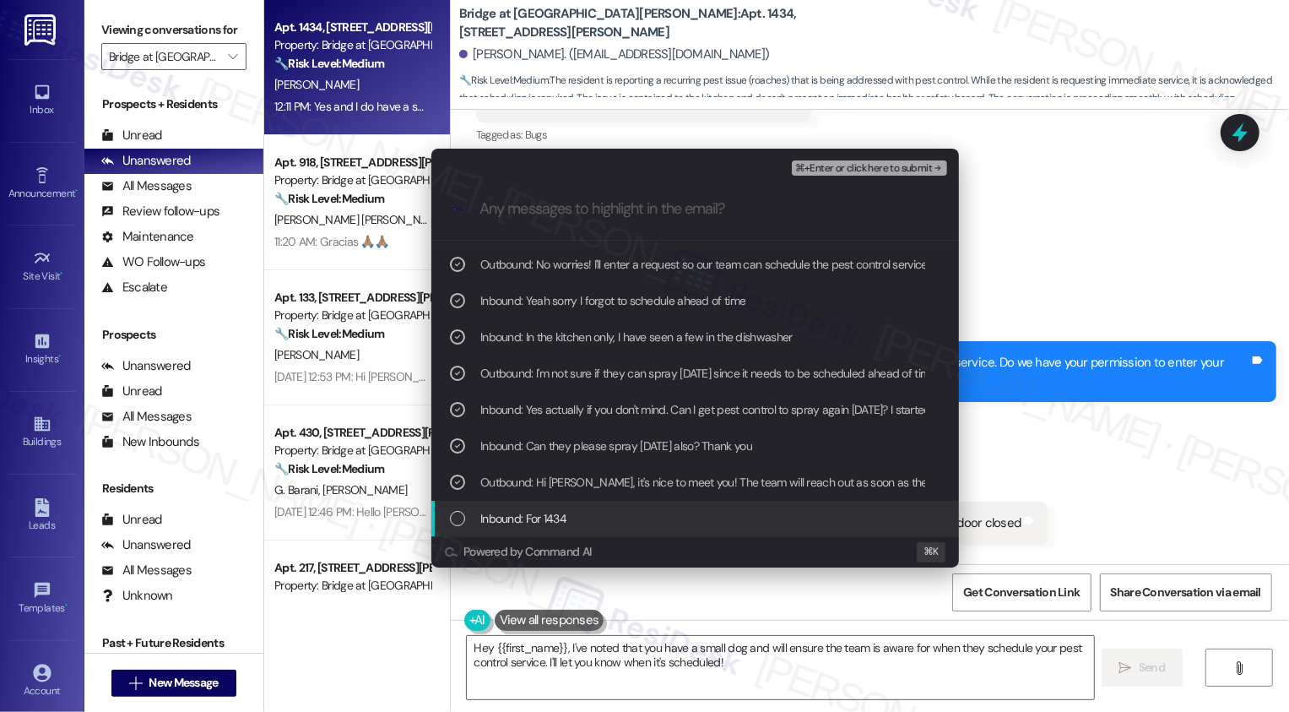
click at [1093, 231] on div "Escalate Conversation High risk Pest Control Request (roaches) ⌘+Enter or click…" at bounding box center [644, 356] width 1289 height 712
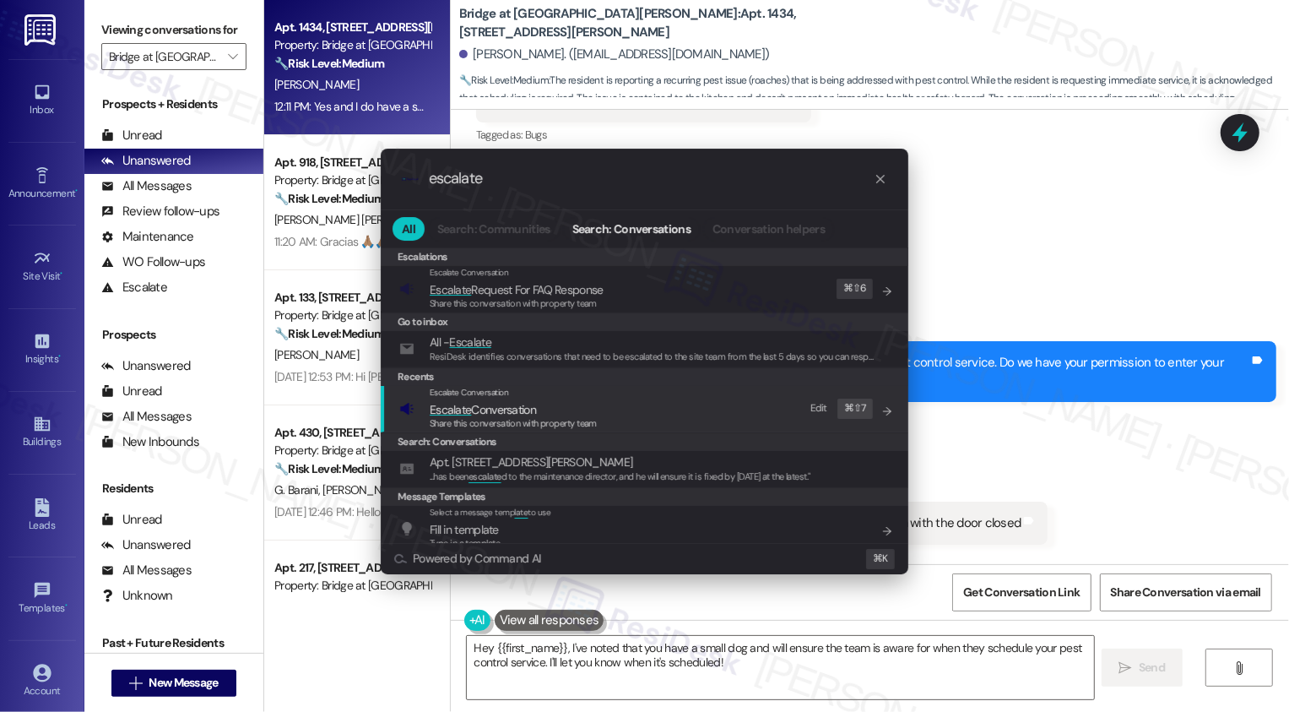
type input "escalate"
click at [561, 399] on div "Escalate Conversation Escalate Conversation Share this conversation with proper…" at bounding box center [513, 409] width 167 height 46
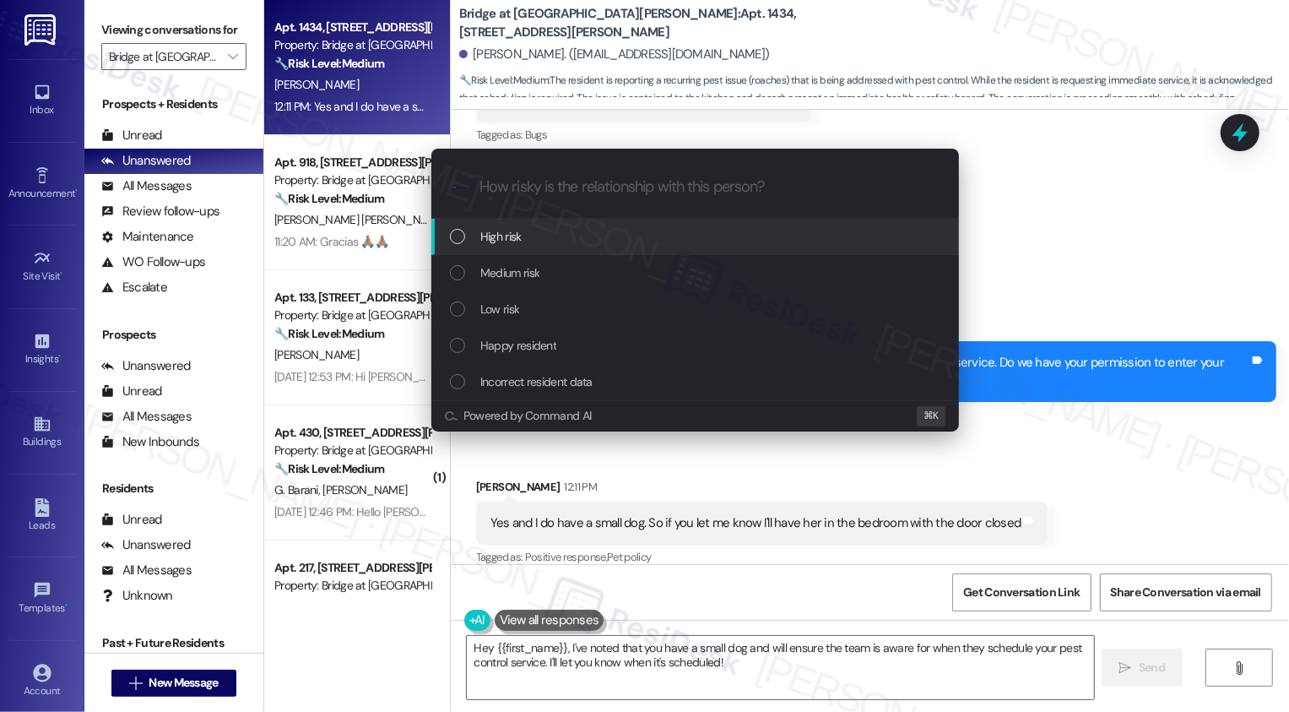
click at [519, 229] on span "High risk" at bounding box center [500, 236] width 41 height 19
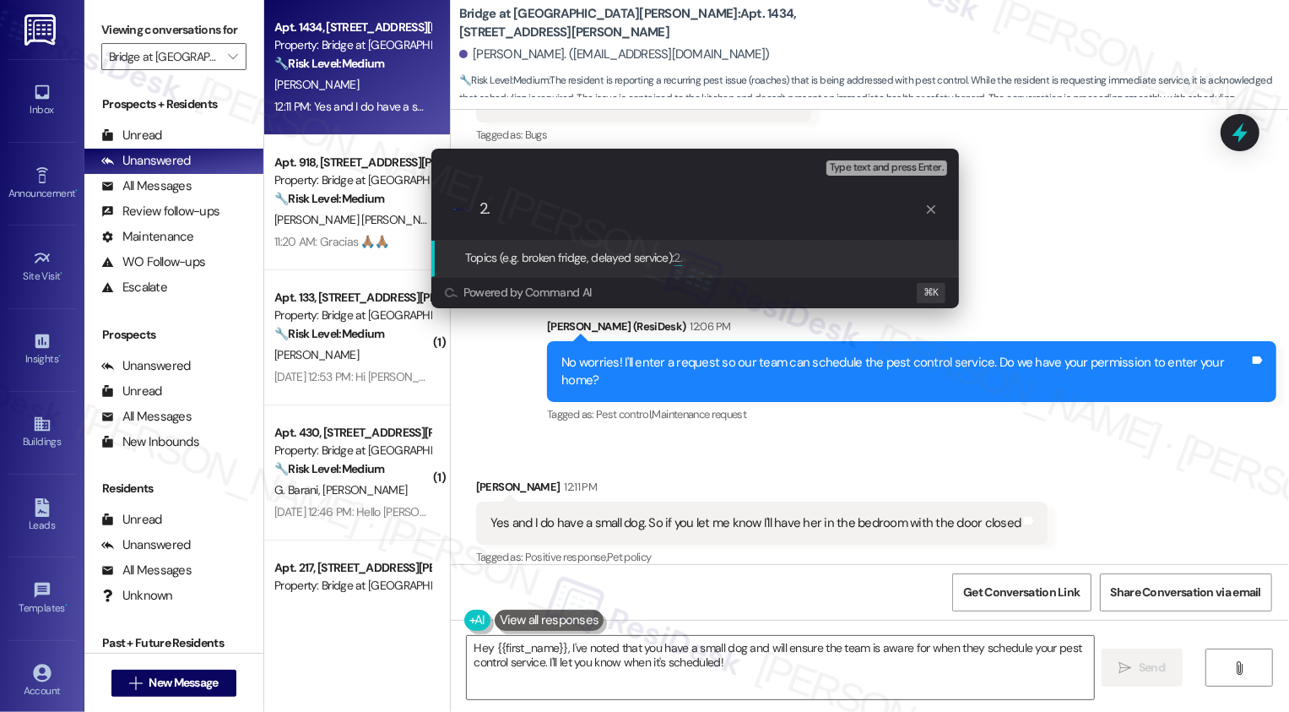
type input "2"
type input "1. Pest Control Request (roaches) 2. Renewal Timeline"
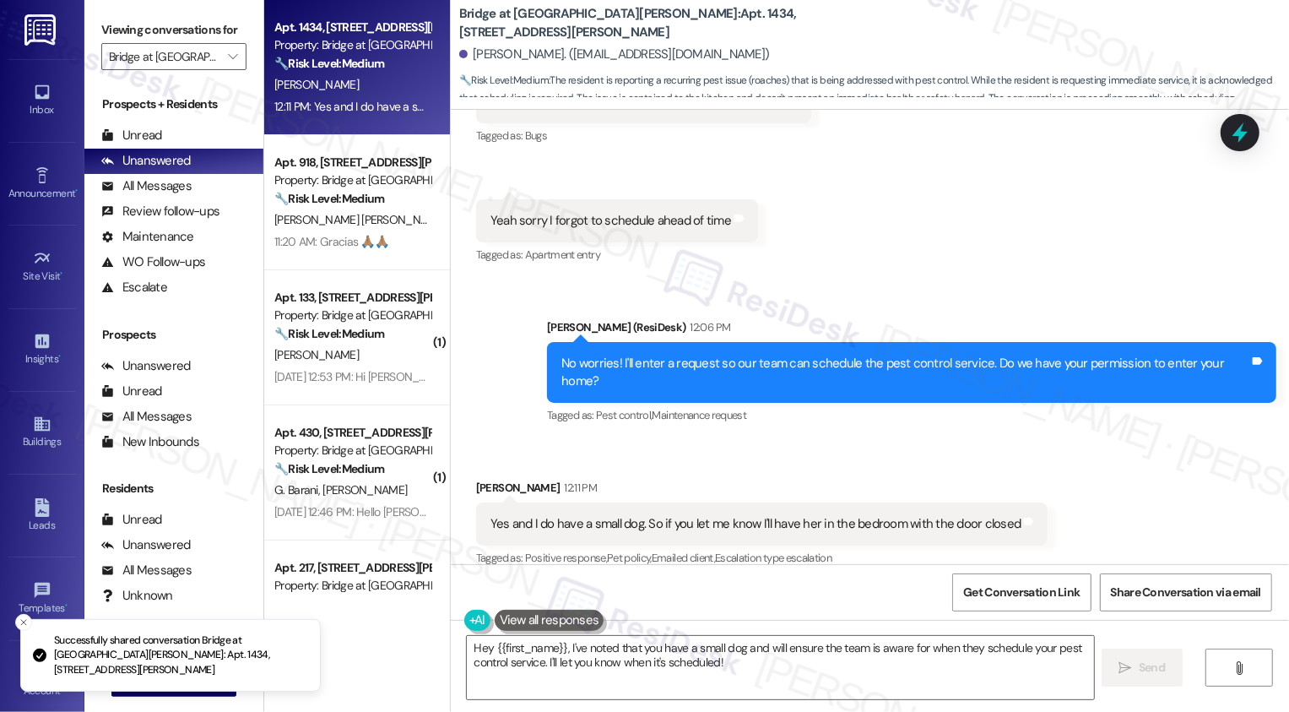
scroll to position [1286, 0]
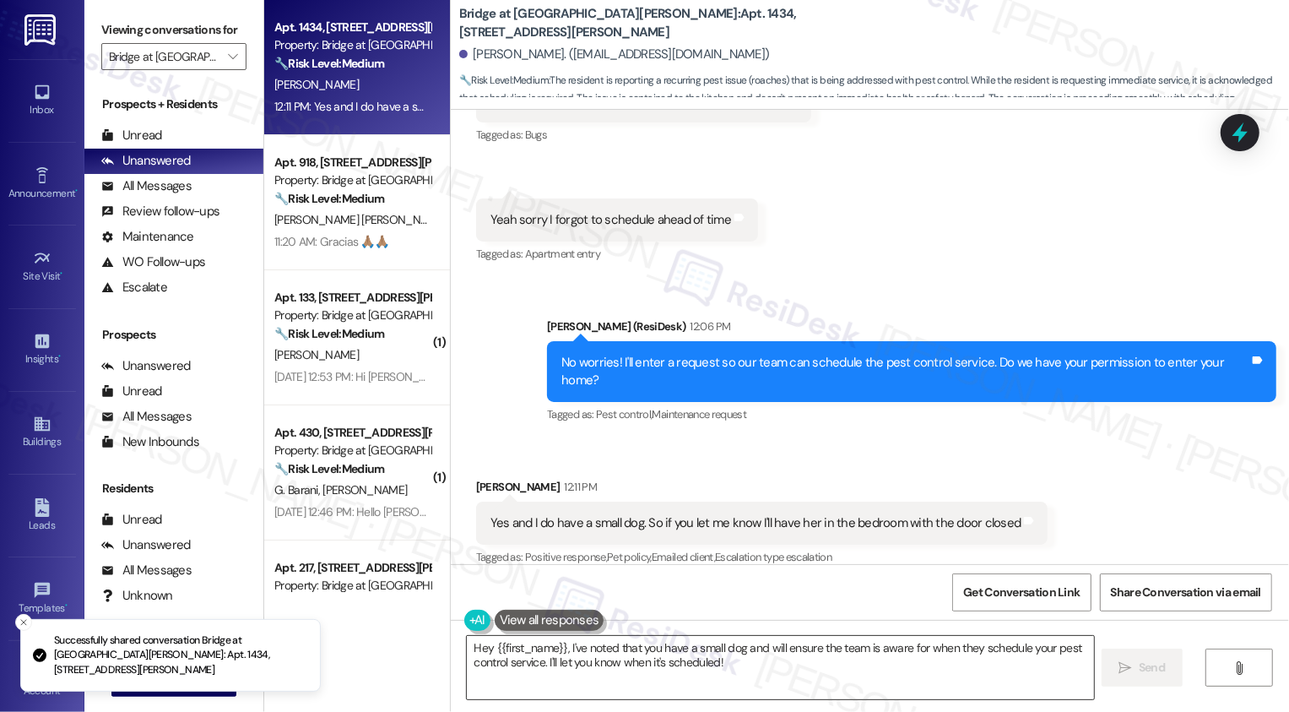
click at [743, 677] on textarea "Hey {{first_name}}, I've noted that you have a small dog and will ensure the te…" at bounding box center [780, 667] width 627 height 63
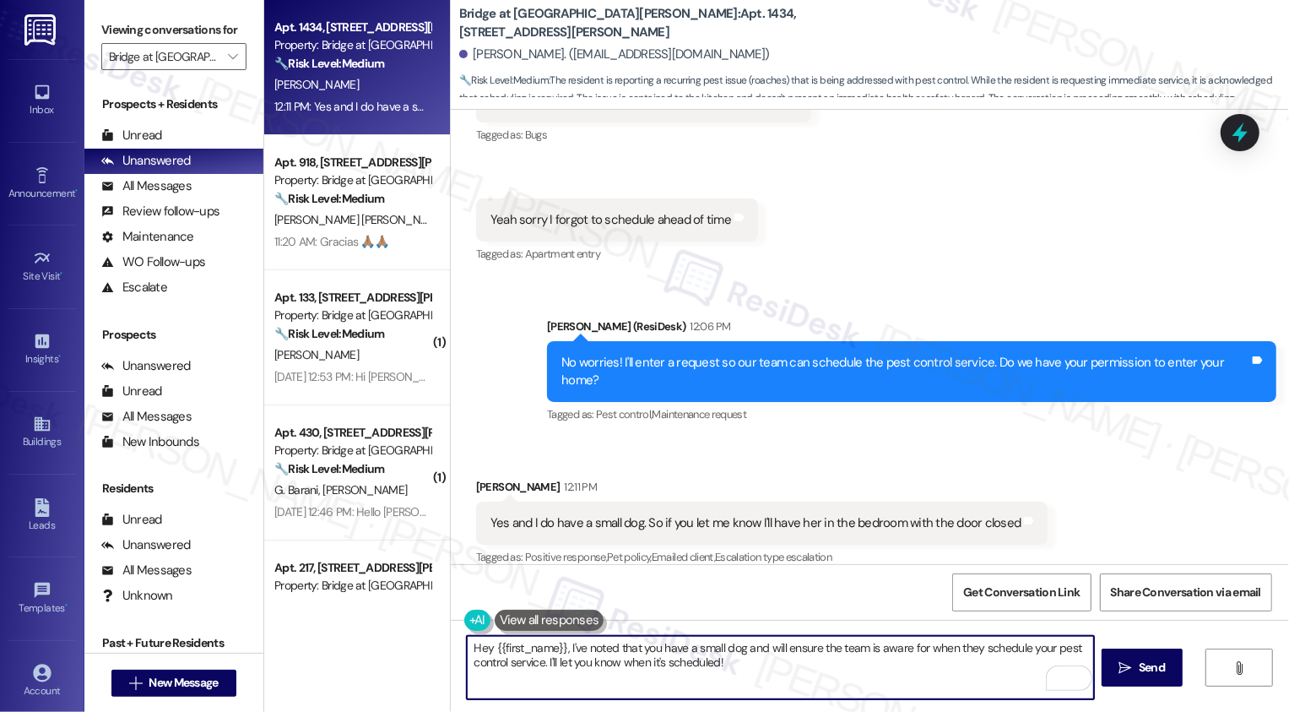
click at [743, 677] on textarea "Hey {{first_name}}, I've noted that you have a small dog and will ensure the te…" at bounding box center [780, 667] width 627 height 63
drag, startPoint x: 526, startPoint y: 644, endPoint x: 443, endPoint y: 645, distance: 82.7
click at [451, 645] on div "Hey {{first_name}}, I've noted that you have a small dog and will ensure the te…" at bounding box center [870, 683] width 838 height 127
click at [617, 651] on textarea "Got it! I've noted that you have a small dog and will ensure the team is aware …" at bounding box center [780, 667] width 627 height 63
click at [677, 661] on textarea "Got it! I've noted that you have a small dog and will ensure the team is aware …" at bounding box center [780, 667] width 627 height 63
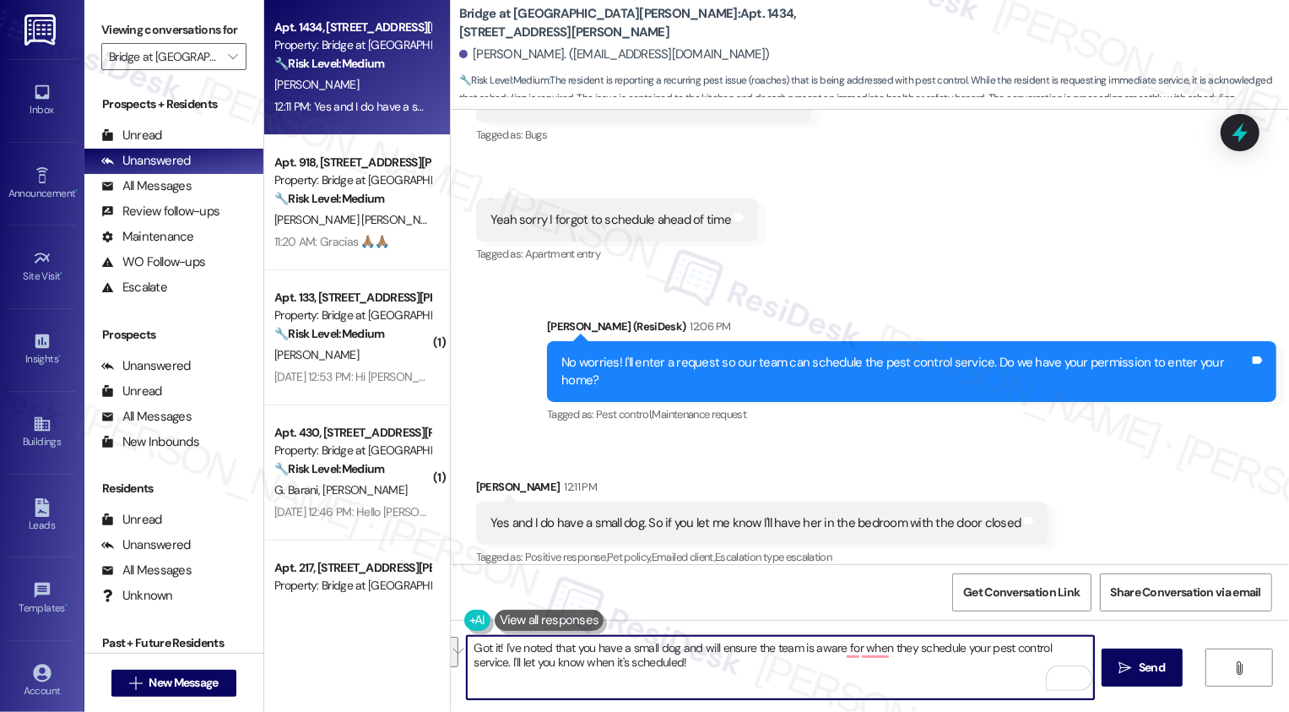
drag, startPoint x: 494, startPoint y: 643, endPoint x: 737, endPoint y: 686, distance: 246.9
click at [737, 686] on textarea "Got it! I've noted that you have a small dog and will ensure the team is aware …" at bounding box center [780, 667] width 627 height 63
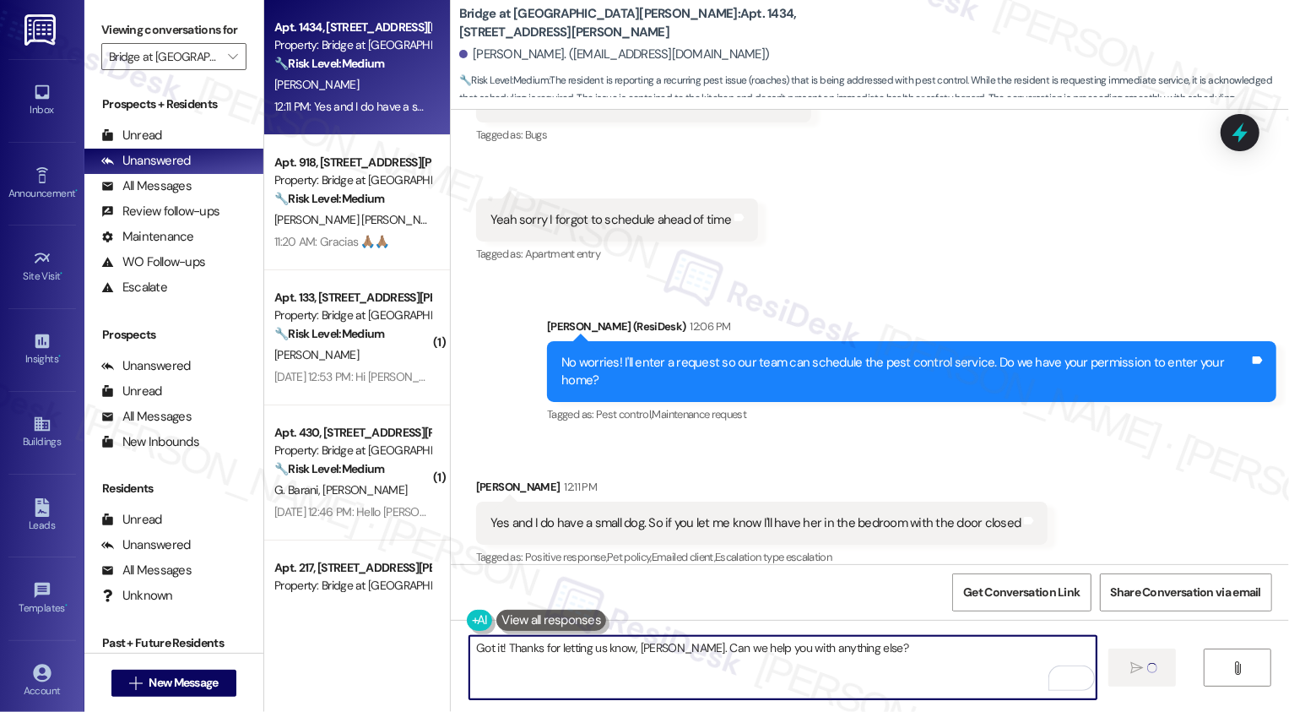
type textarea "Got it! Thanks for letting us know, [PERSON_NAME]. Can we help you with anythin…"
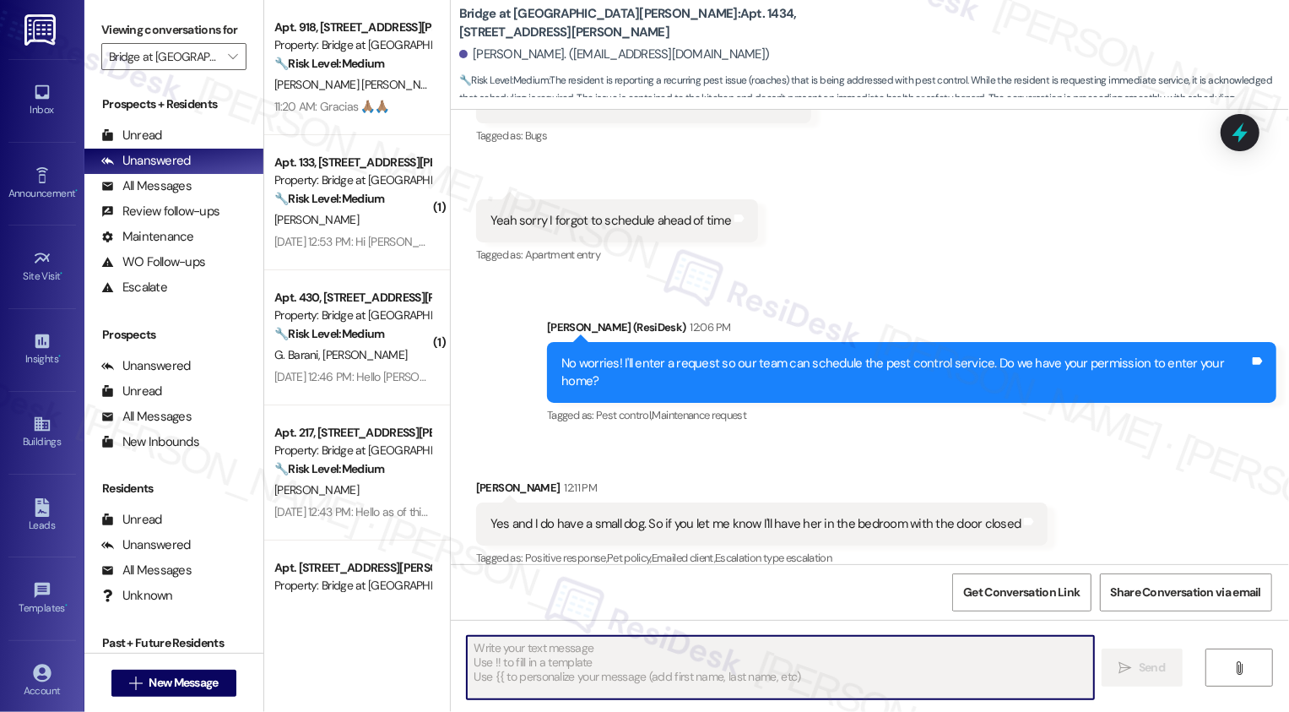
scroll to position [1403, 0]
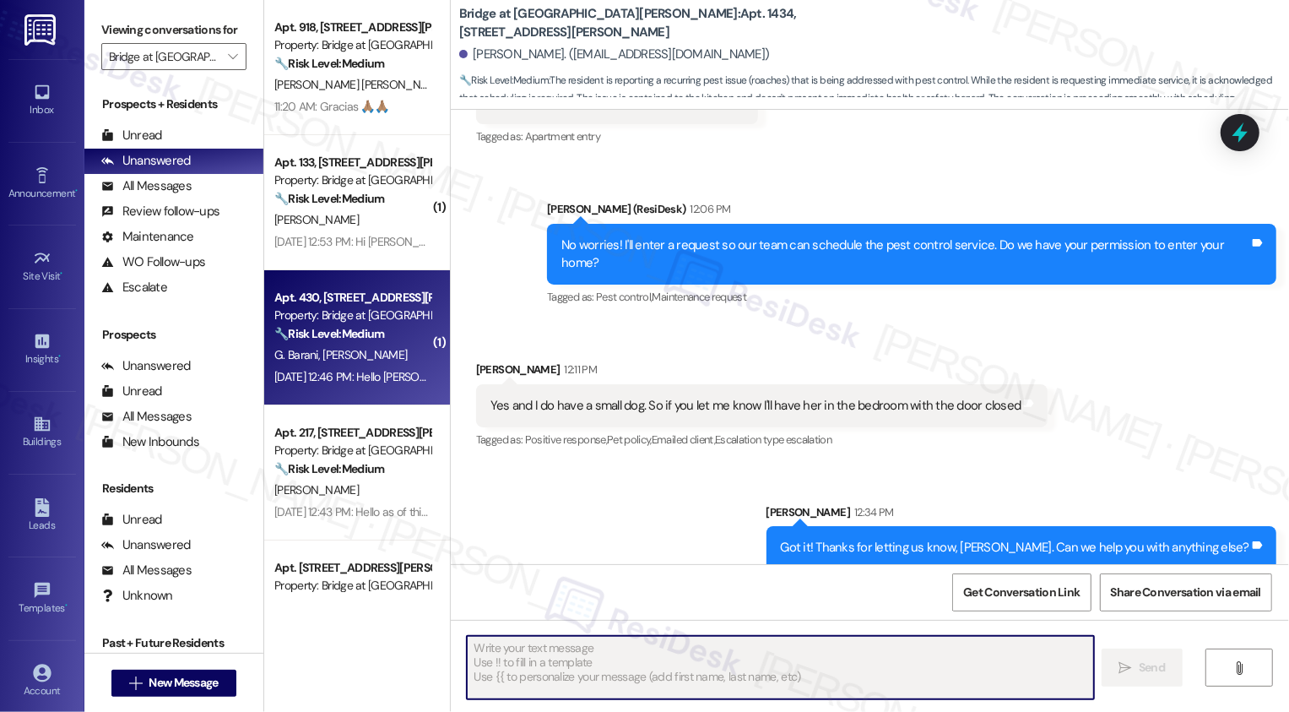
click at [334, 333] on strong "🔧 Risk Level: Medium" at bounding box center [329, 333] width 110 height 15
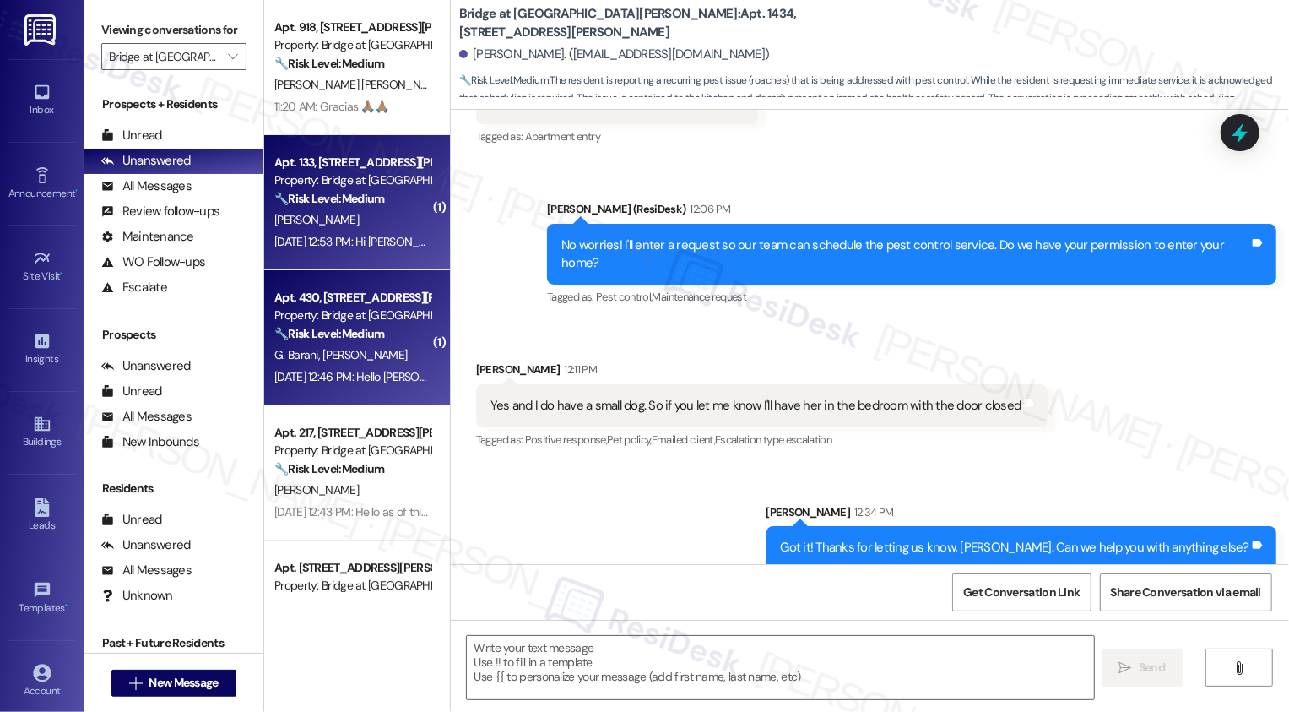
type textarea "Fetching suggested responses. Please feel free to read through the conversation…"
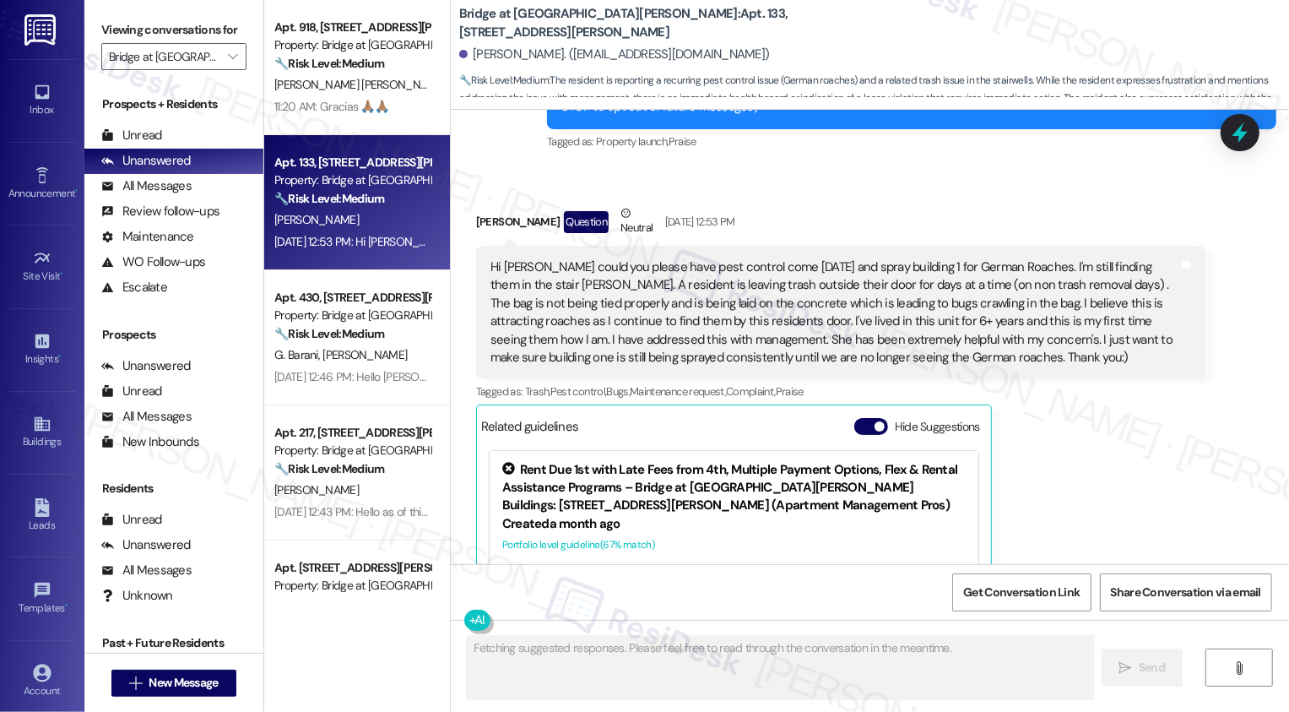
scroll to position [245, 0]
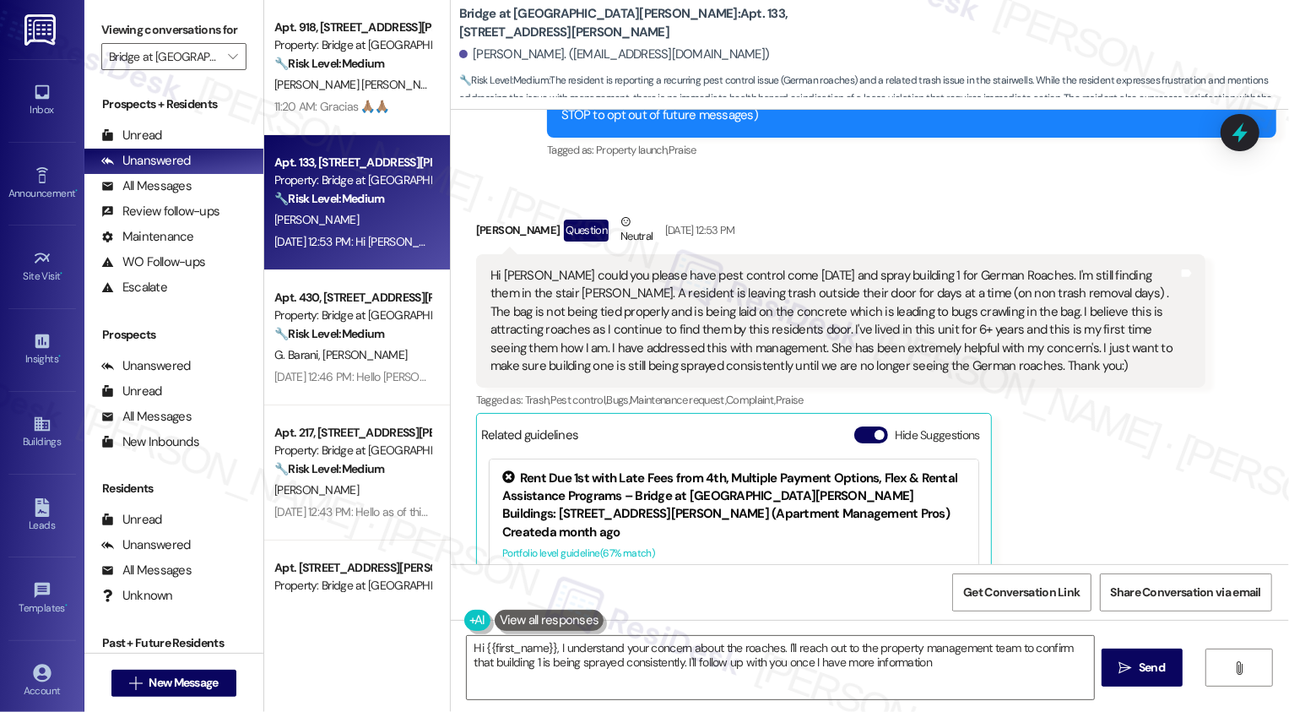
type textarea "Hi {{first_name}}, I understand your concern about the roaches. I'll reach out …"
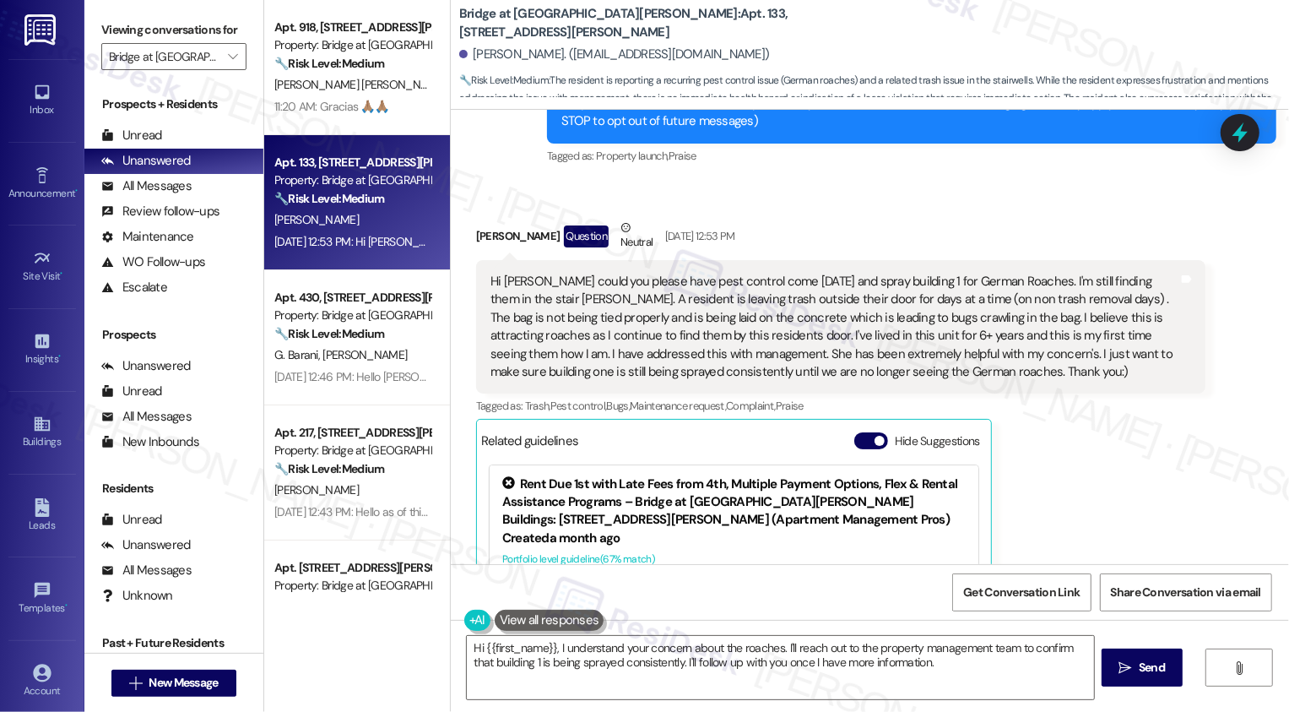
scroll to position [237, 0]
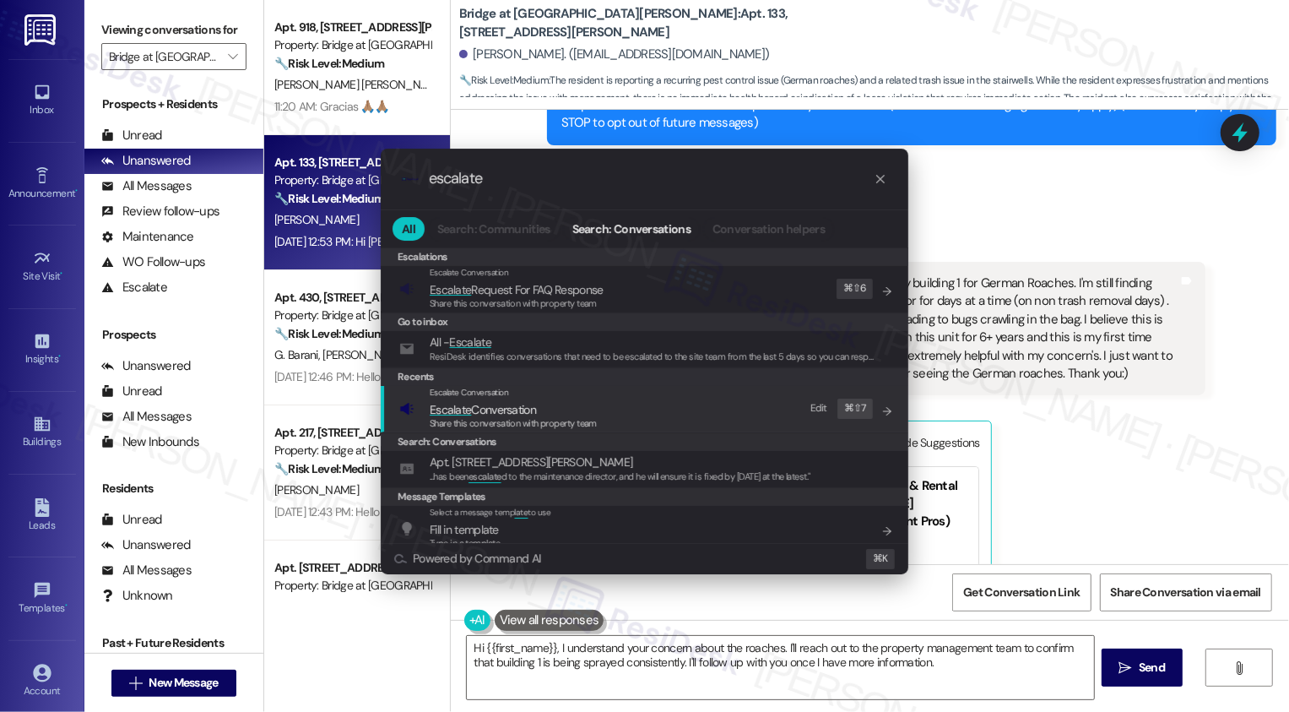
type input "escalate"
click at [509, 416] on div "Share this conversation with property team" at bounding box center [513, 423] width 167 height 15
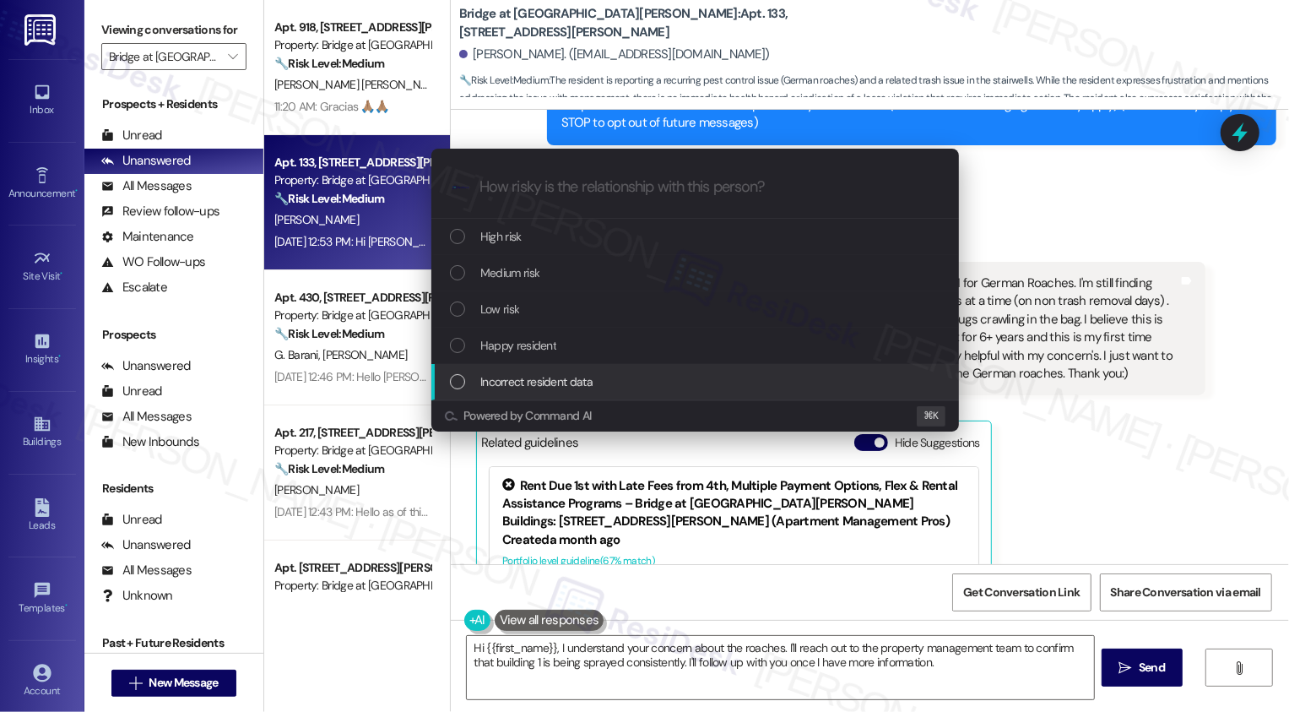
click at [1113, 466] on div "Escalate Conversation How risky is the relationship with this person? Topics (e…" at bounding box center [644, 356] width 1289 height 712
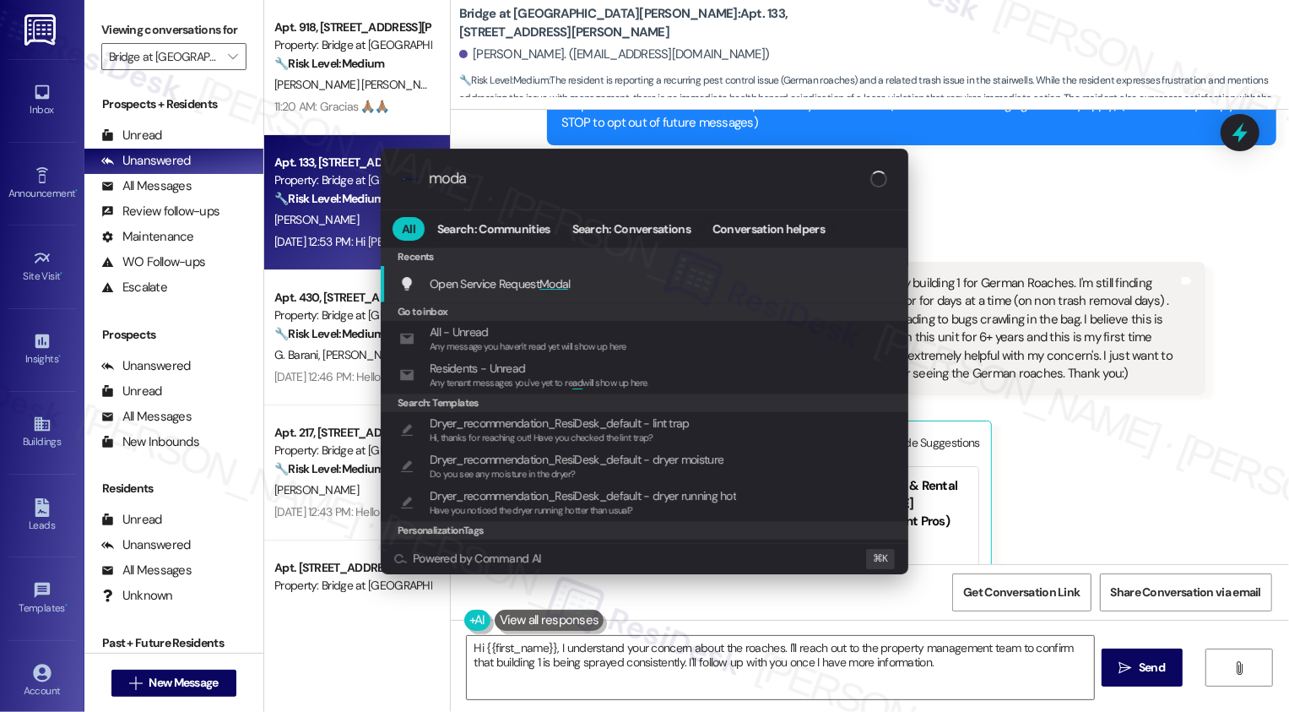
type input "modal"
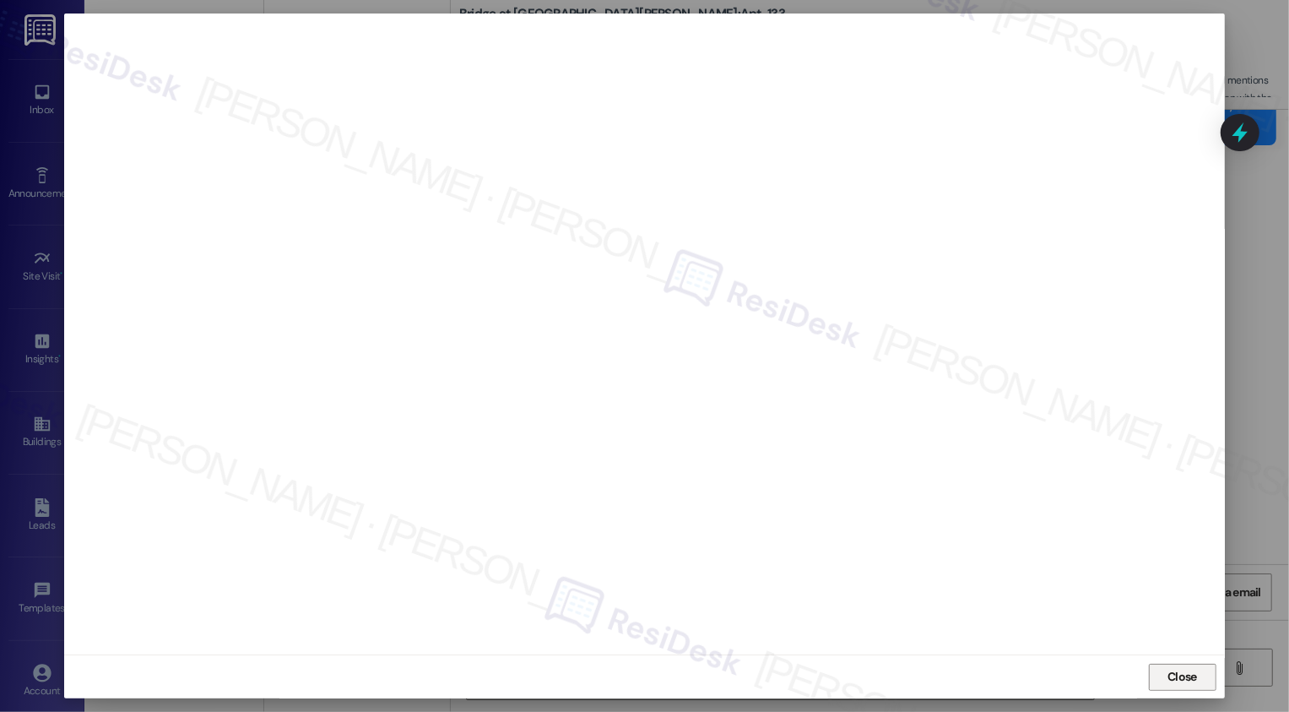
click at [1164, 683] on span "Close" at bounding box center [1182, 677] width 36 height 18
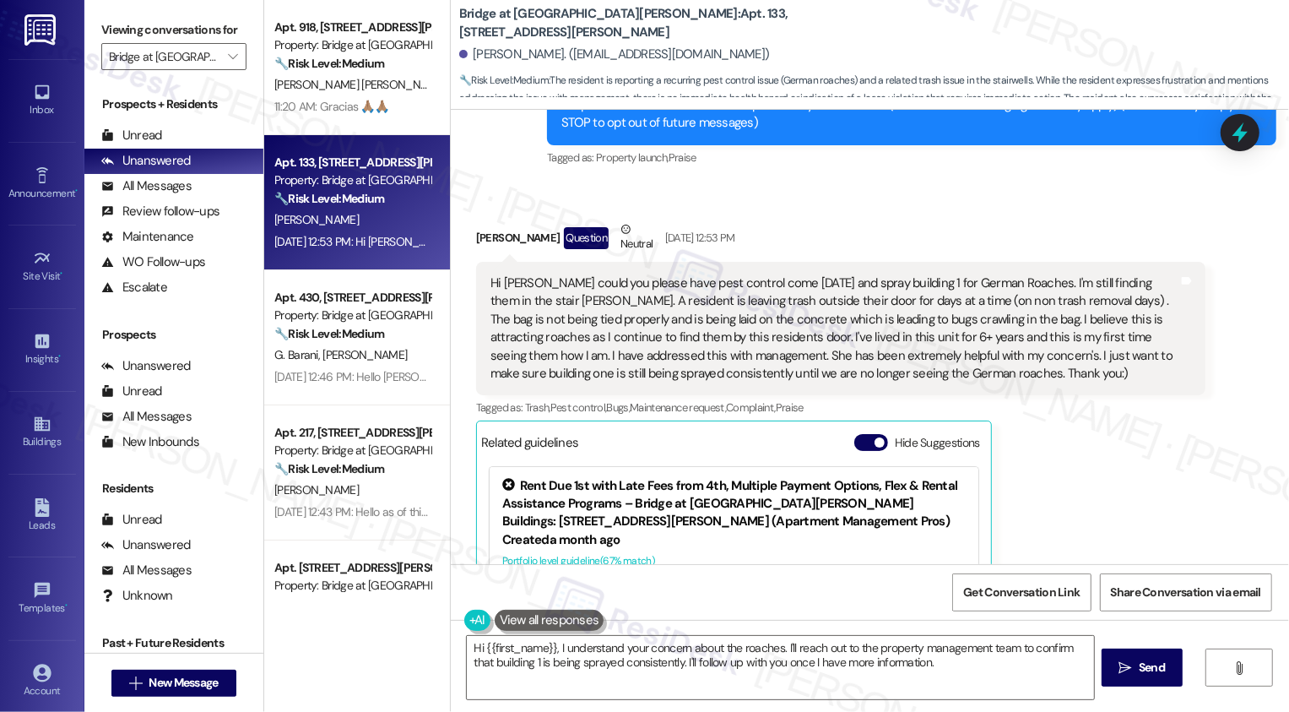
click at [1004, 362] on div "Hi Sarah could you please have pest control come on Friday and spray building 1…" at bounding box center [834, 328] width 688 height 109
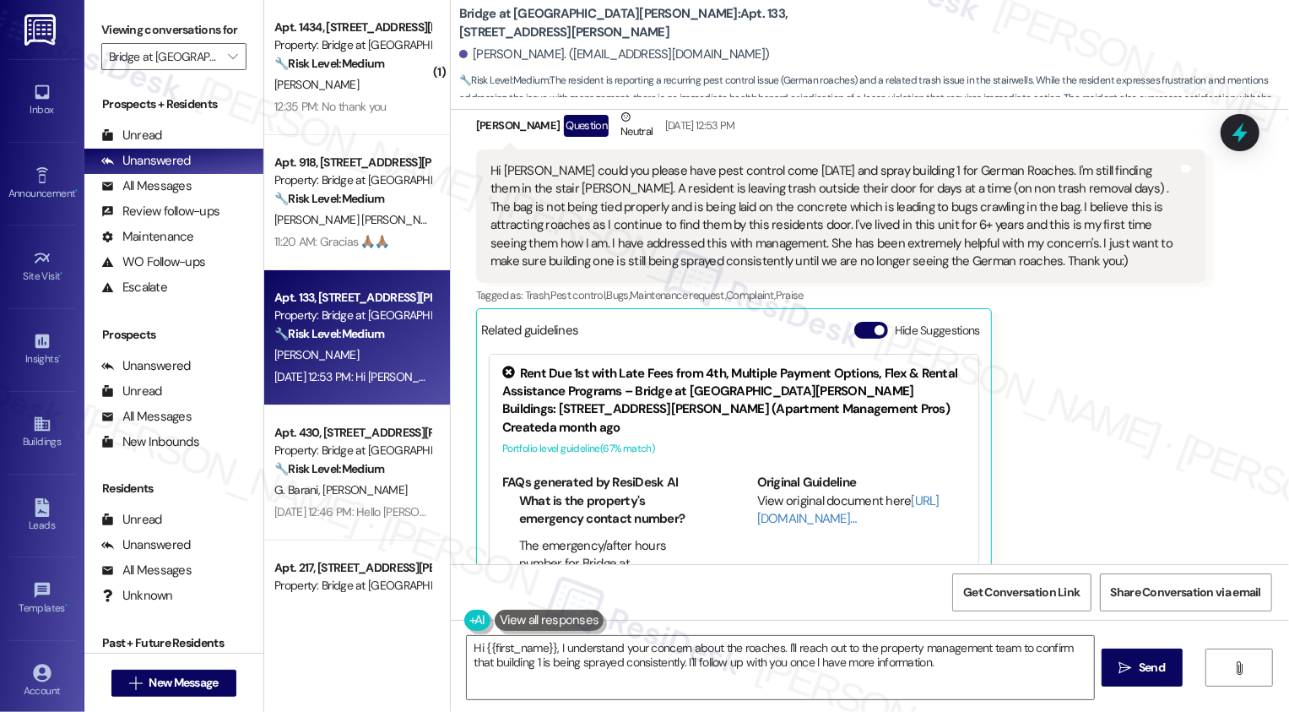
scroll to position [344, 0]
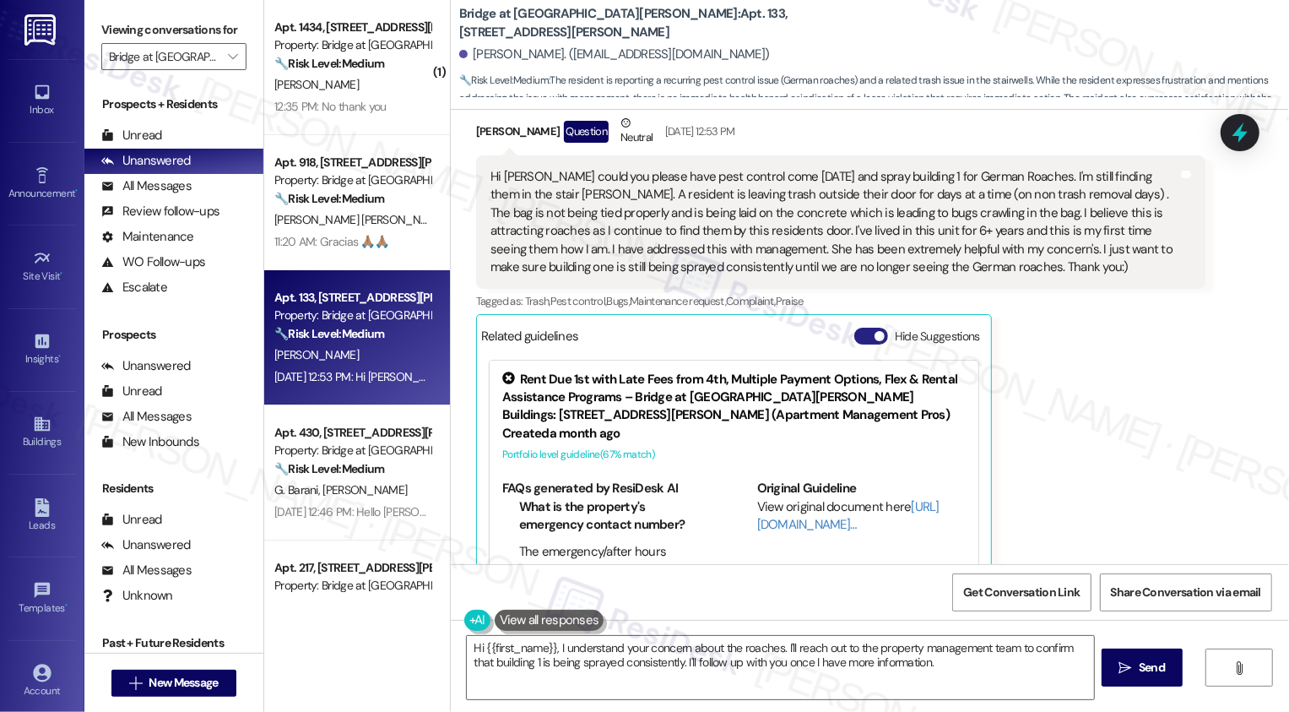
click at [858, 328] on button "Hide Suggestions" at bounding box center [871, 335] width 34 height 17
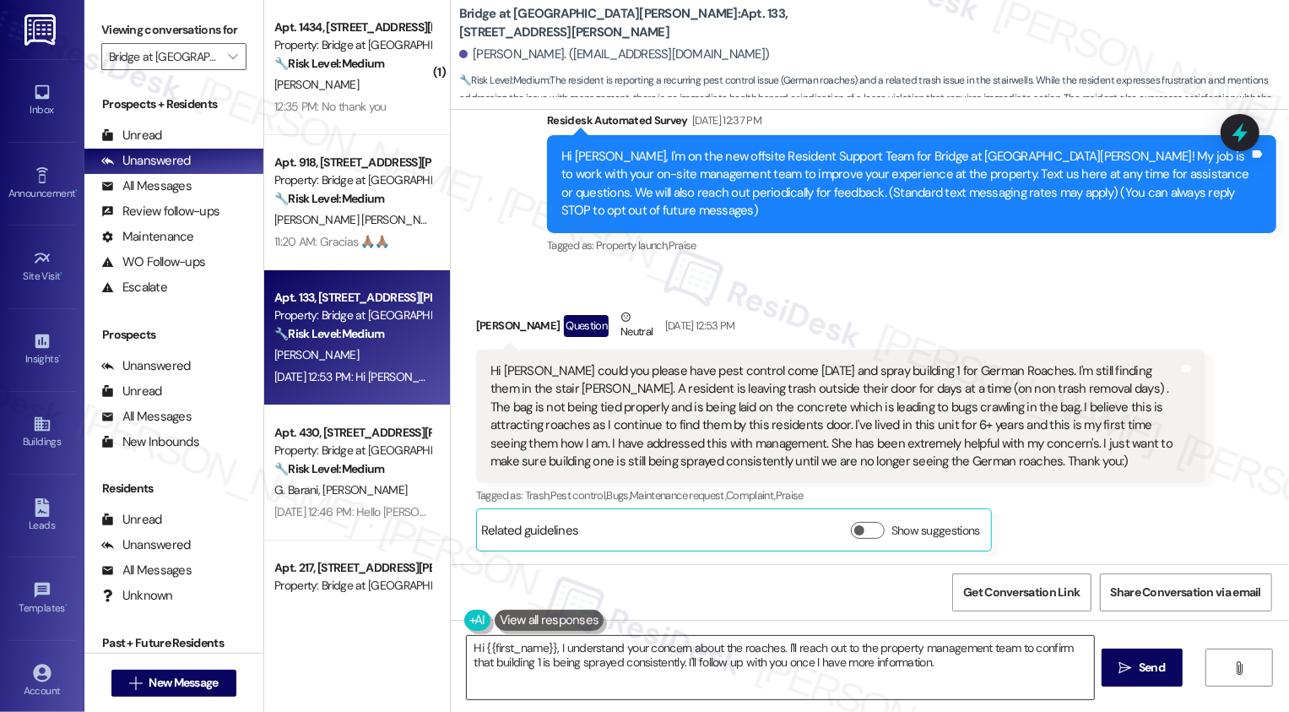
click at [664, 662] on textarea "Hi {{first_name}}, I understand your concern about the roaches. I'll reach out …" at bounding box center [780, 667] width 627 height 63
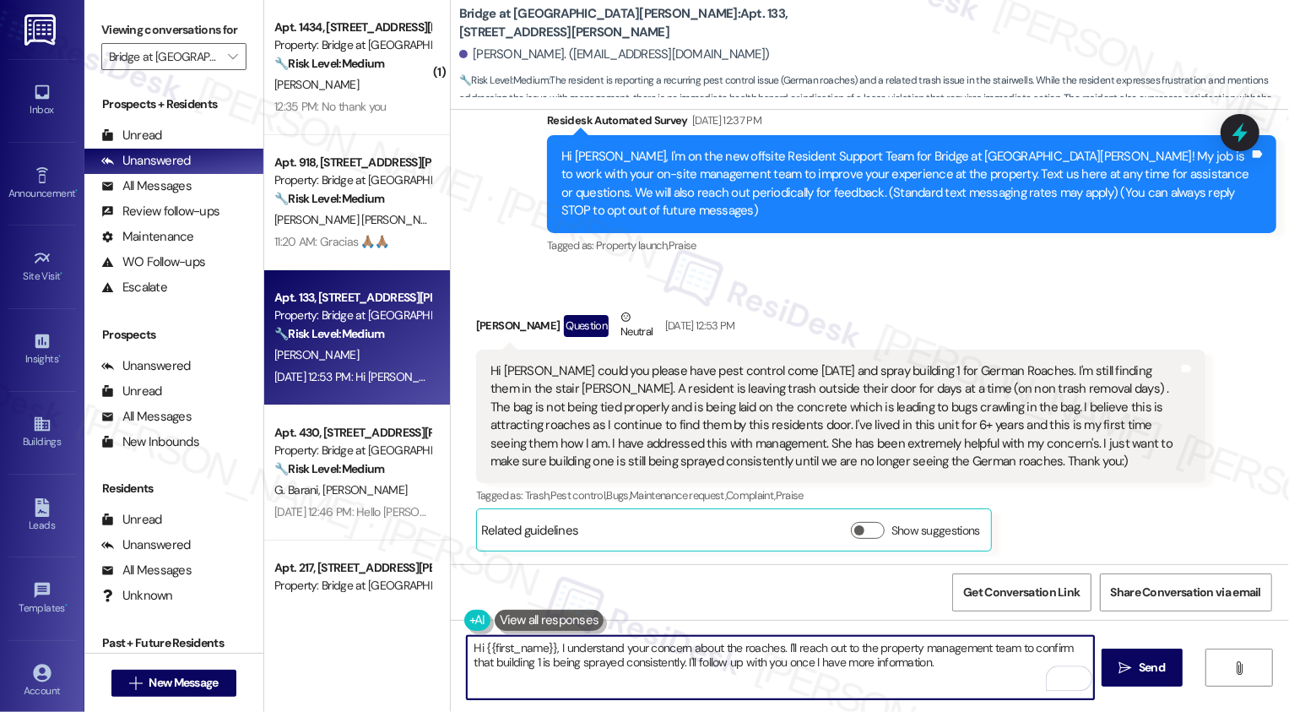
click at [766, 664] on textarea "Hi {{first_name}}, I understand your concern about the roaches. I'll reach out …" at bounding box center [780, 667] width 627 height 63
click at [782, 649] on textarea "Hi {{first_name}}, I understand your concern about the roaches. I'll reach out …" at bounding box center [780, 667] width 627 height 63
click at [578, 651] on textarea "Hi {{first_name}}, I understand your concern about the roaches. I'll reach out …" at bounding box center [780, 667] width 627 height 63
click at [551, 649] on textarea "Hi {{first_name}}, I understand your concern about the roaches. I'll reach out …" at bounding box center [780, 667] width 627 height 63
drag, startPoint x: 707, startPoint y: 647, endPoint x: 768, endPoint y: 649, distance: 60.8
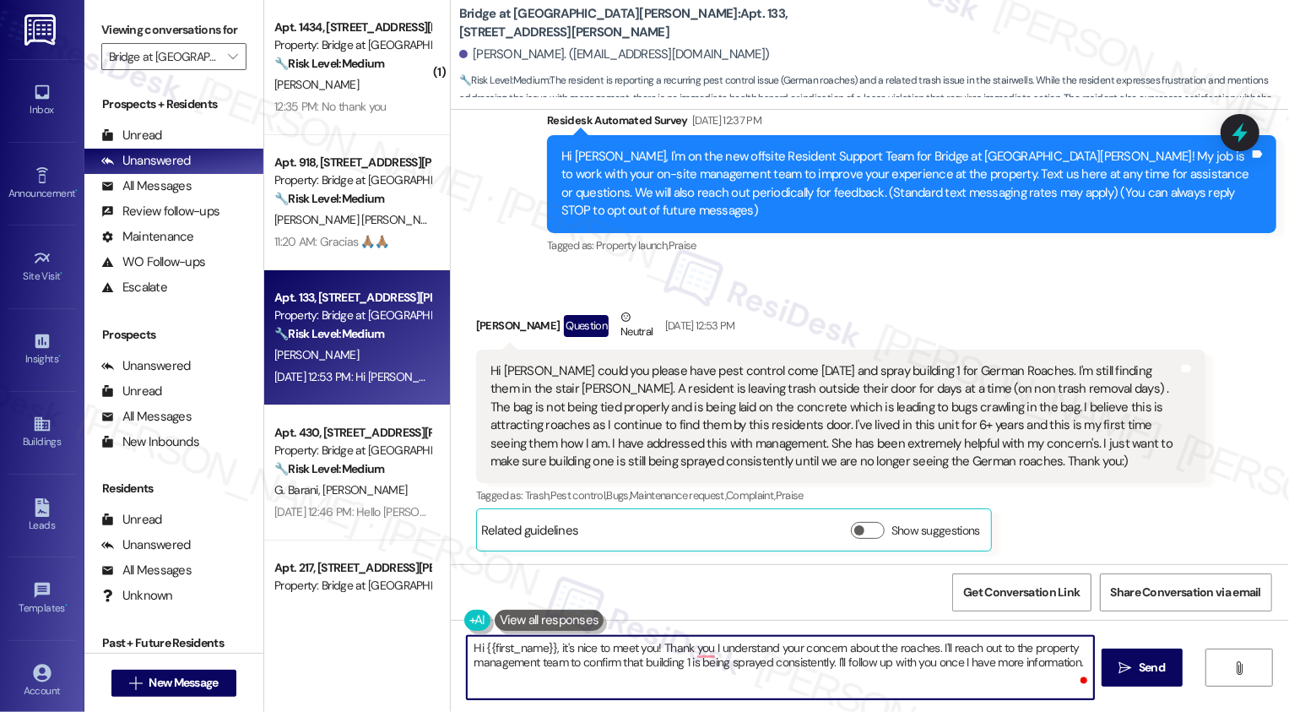
click at [768, 649] on textarea "Hi {{first_name}}, it's nice to meet you! Thank you I understand your concern a…" at bounding box center [780, 667] width 627 height 63
click at [843, 658] on textarea "Hi {{first_name}}, it's nice to meet you! Thank you for your concern about the …" at bounding box center [780, 667] width 627 height 63
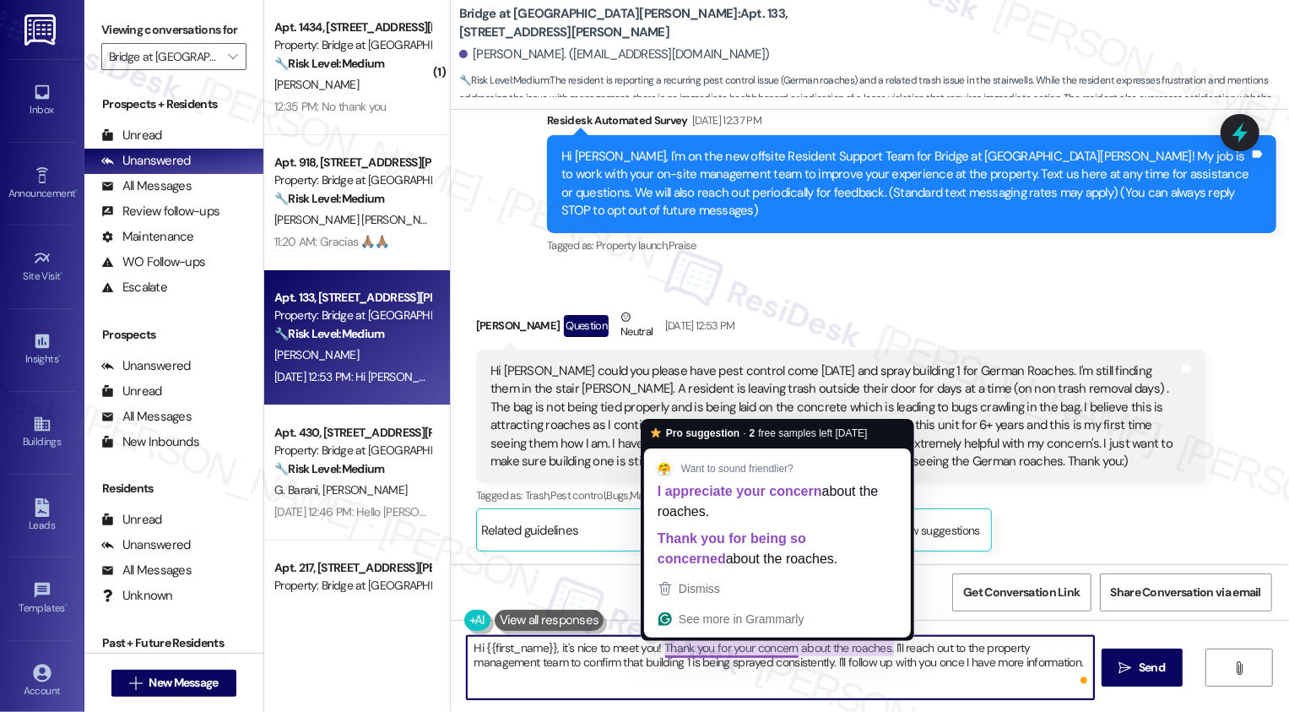
click at [712, 655] on textarea "Hi {{first_name}}, it's nice to meet you! Thank you for your concern about the …" at bounding box center [780, 667] width 627 height 63
click at [675, 641] on textarea "Hi {{first_name}}, it's nice to meet you! Thank you for your concern about the …" at bounding box center [780, 667] width 627 height 63
click at [658, 647] on textarea "Hi {{first_name}}, it's nice to meet you! Thank you for your concern about the …" at bounding box center [780, 667] width 627 height 63
click at [719, 648] on textarea "Hi {{first_name}}, it's nice to meet you! Thank you for your concern about the …" at bounding box center [780, 667] width 627 height 63
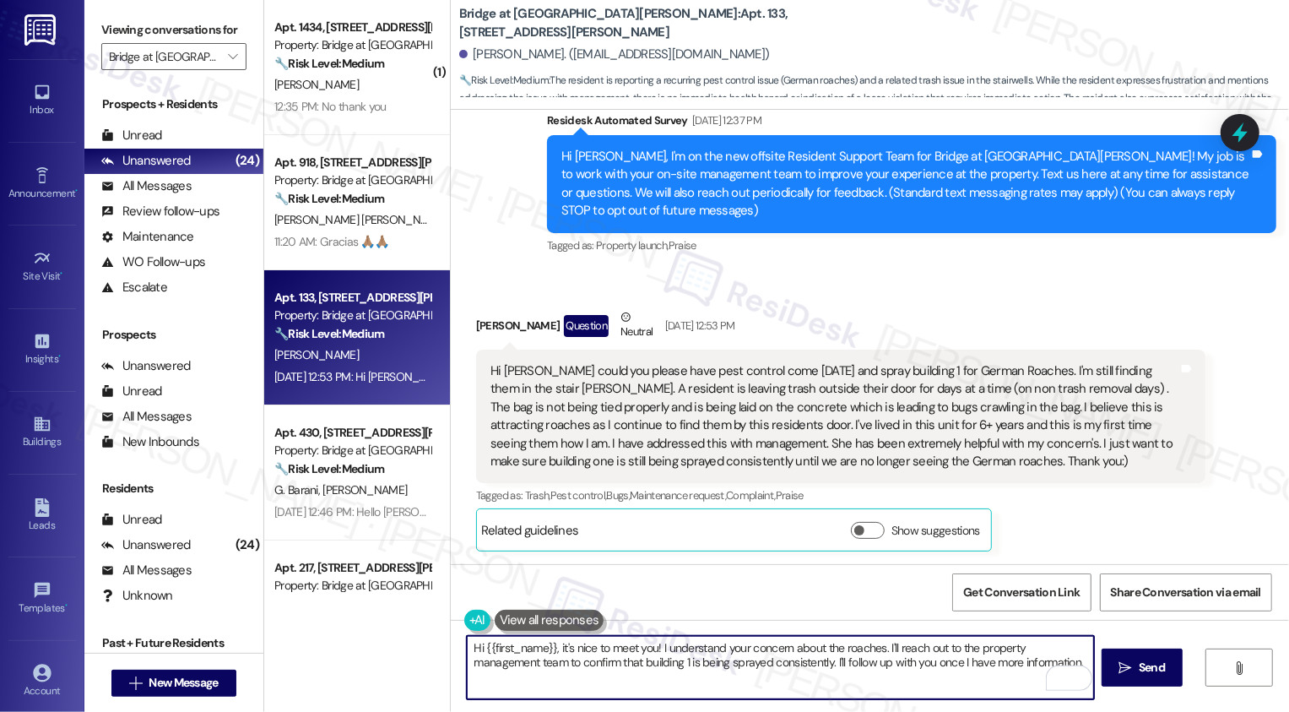
click at [879, 647] on textarea "Hi {{first_name}}, it's nice to meet you! I understand your concern about the r…" at bounding box center [780, 667] width 627 height 63
drag, startPoint x: 972, startPoint y: 646, endPoint x: 1086, endPoint y: 650, distance: 114.0
click at [1086, 650] on textarea "Hi {{first_name}}, it's nice to meet you! I understand your concern about the r…" at bounding box center [780, 667] width 627 height 63
drag, startPoint x: 1001, startPoint y: 649, endPoint x: 1075, endPoint y: 648, distance: 74.3
click at [1075, 648] on textarea "Hi {{first_name}}, it's nice to meet you! I understand your concern about the r…" at bounding box center [780, 667] width 627 height 63
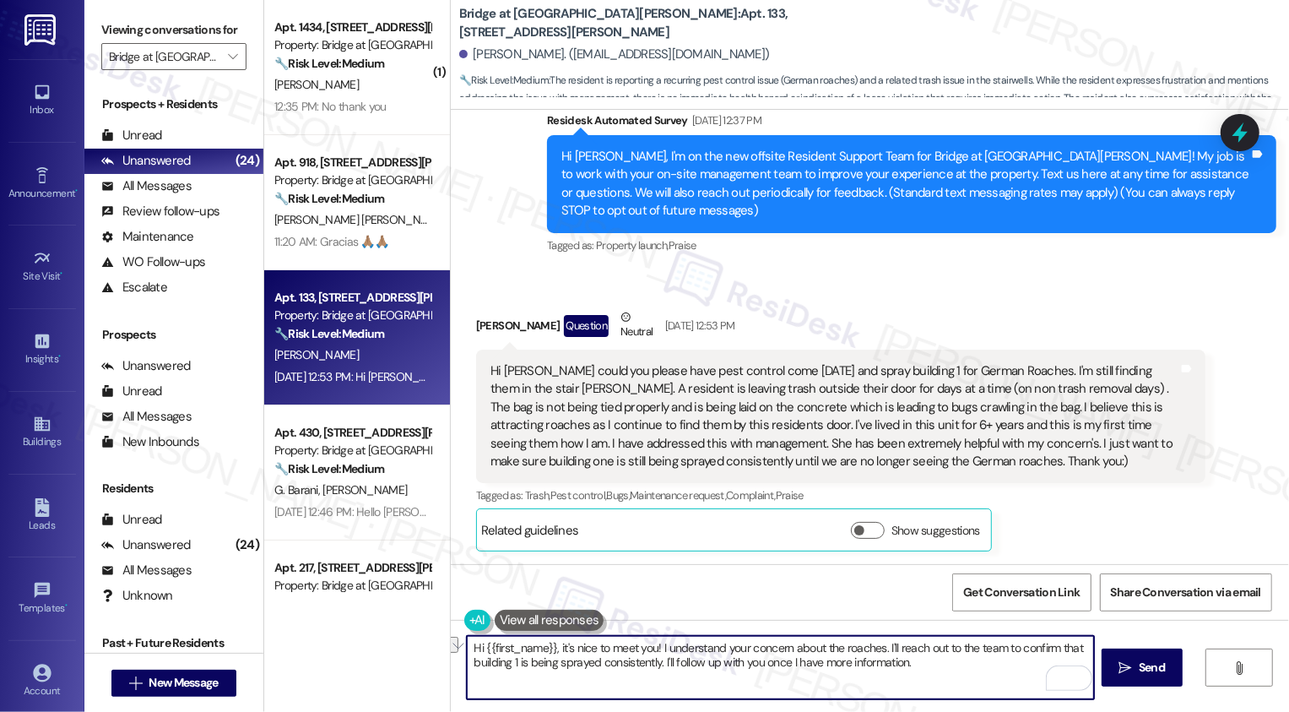
click at [909, 659] on textarea "Hi {{first_name}}, it's nice to meet you! I understand your concern about the r…" at bounding box center [780, 667] width 627 height 63
click at [541, 674] on textarea "Hi {{first_name}}, it's nice to meet you! I understand your concern about the r…" at bounding box center [780, 667] width 627 height 63
click at [658, 667] on textarea "Hi {{first_name}}, it's nice to meet you! I understand your concern about the r…" at bounding box center [780, 667] width 627 height 63
drag, startPoint x: 661, startPoint y: 659, endPoint x: 955, endPoint y: 664, distance: 294.6
click at [955, 664] on textarea "Hi {{first_name}}, it's nice to meet you! I understand your concern about the r…" at bounding box center [780, 667] width 627 height 63
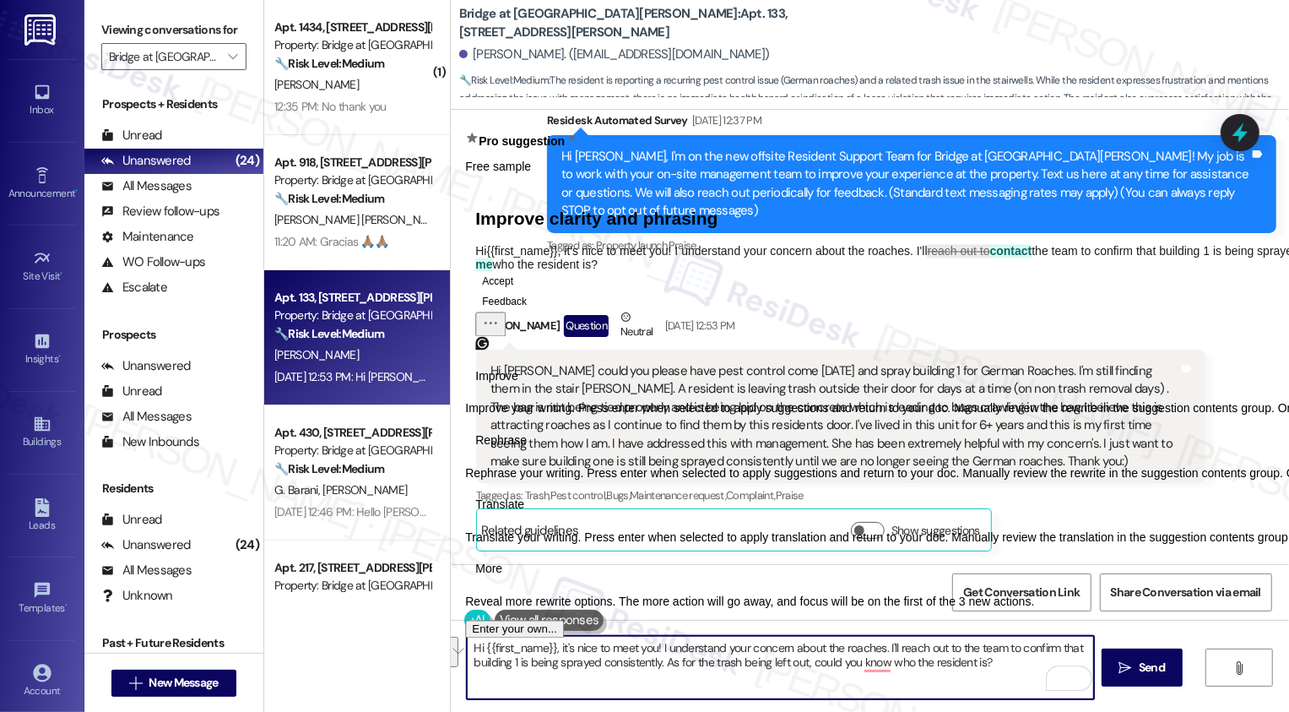
click at [527, 449] on span "Rephrase" at bounding box center [500, 440] width 51 height 18
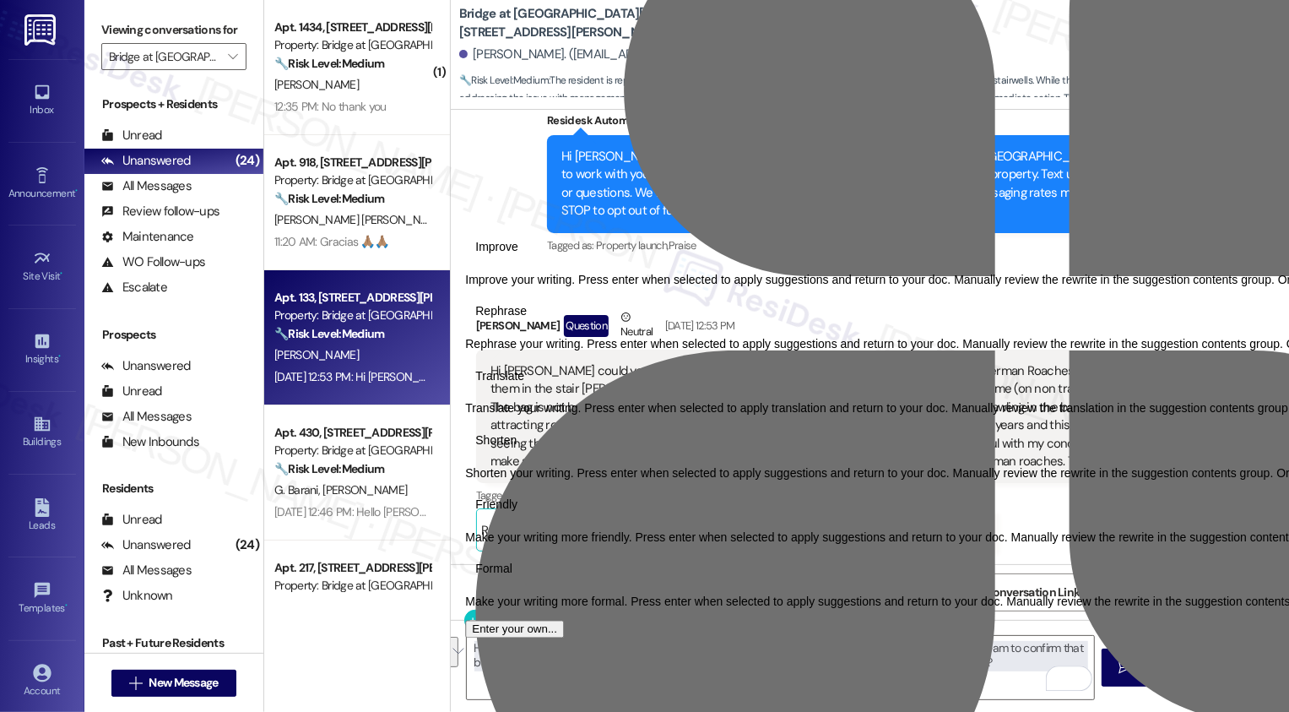
click at [517, 514] on span "Friendly" at bounding box center [496, 505] width 42 height 18
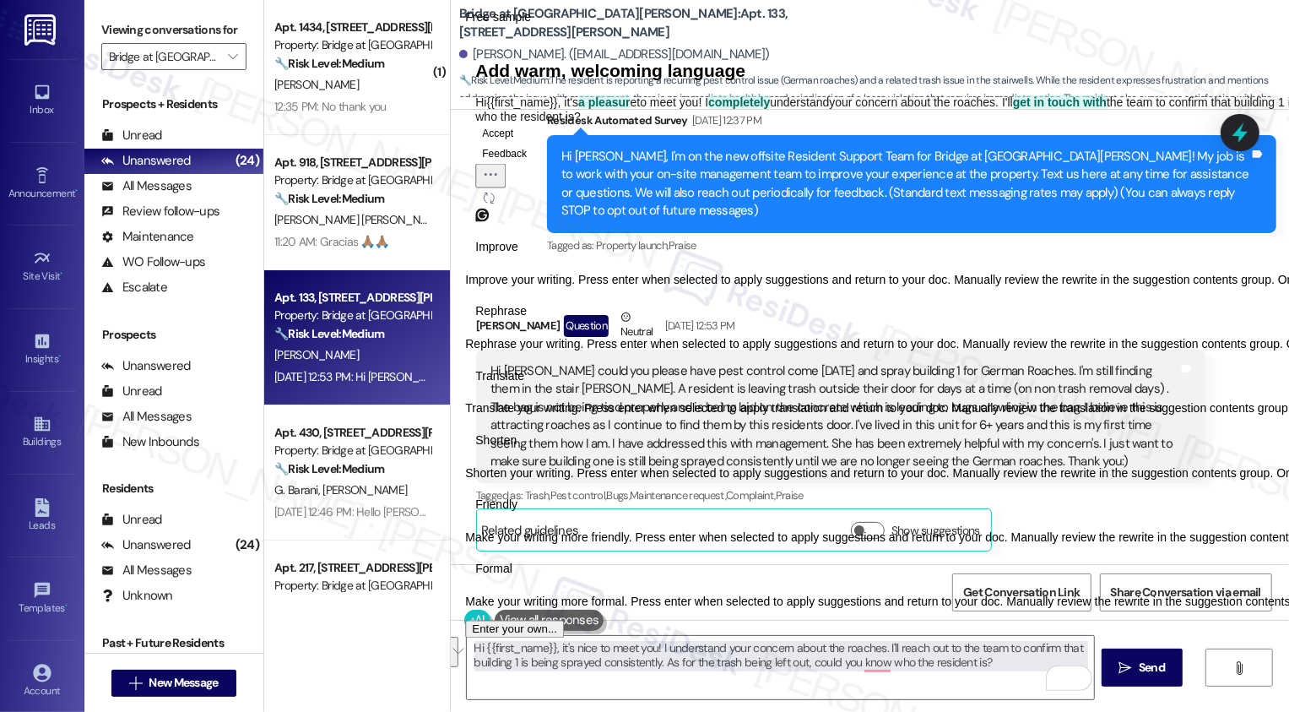
click at [520, 143] on button "Accept" at bounding box center [497, 132] width 45 height 20
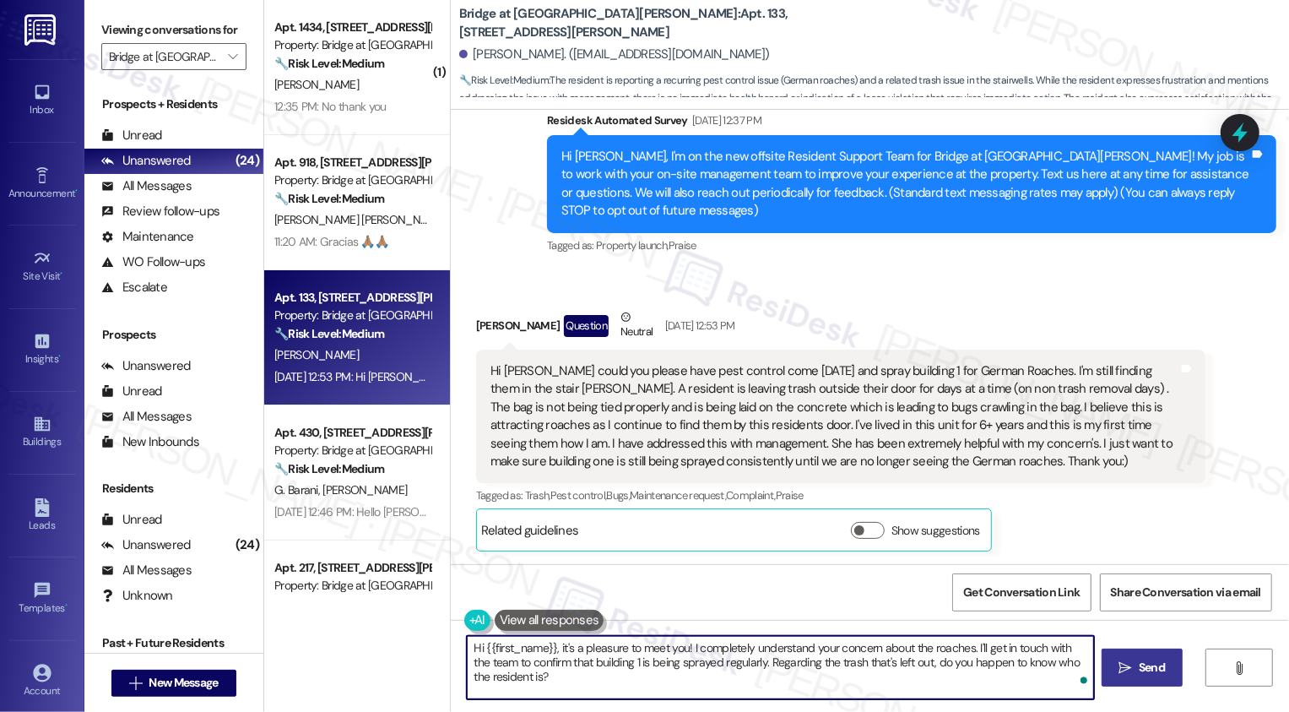
type textarea "Hi {{first_name}}, it's a pleasure to meet you! I completely understand your co…"
click at [1126, 667] on icon "" at bounding box center [1125, 668] width 13 height 14
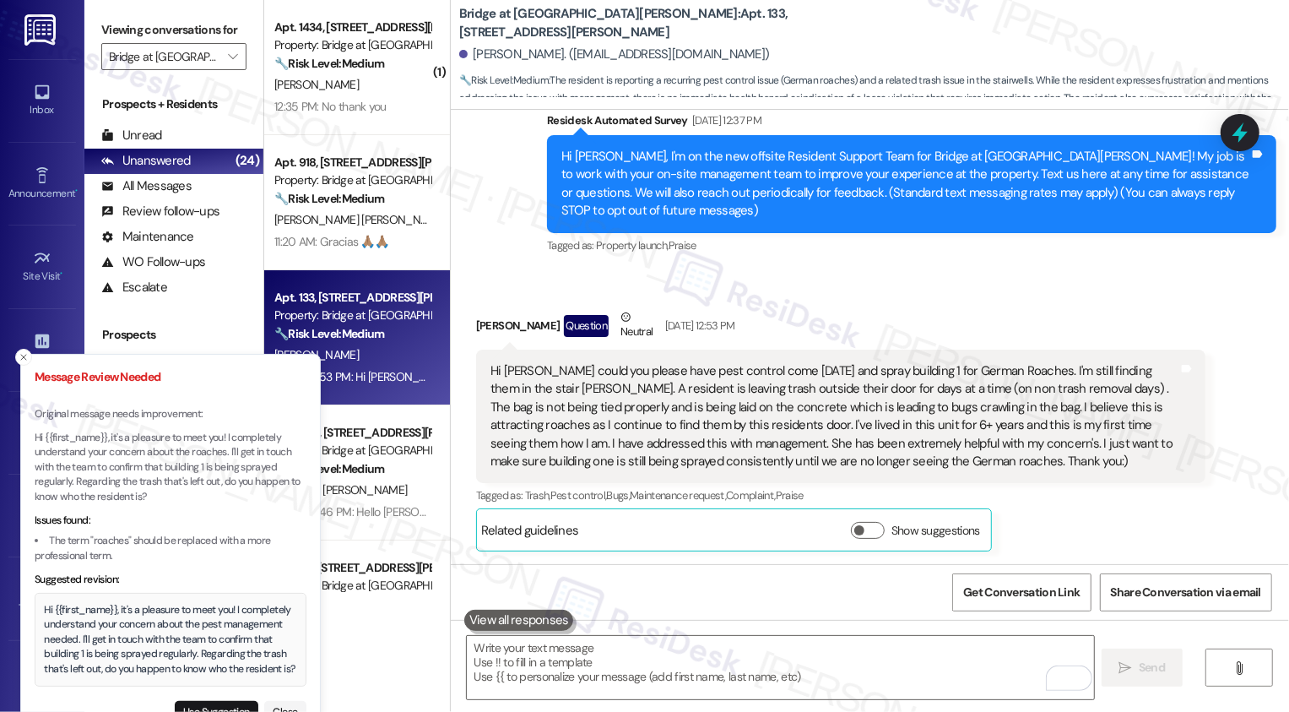
drag, startPoint x: 46, startPoint y: 549, endPoint x: 76, endPoint y: 596, distance: 55.7
click at [76, 603] on div "Hi {{first_name}}, it's a pleasure to meet you! I completely understand your co…" at bounding box center [171, 640] width 252 height 74
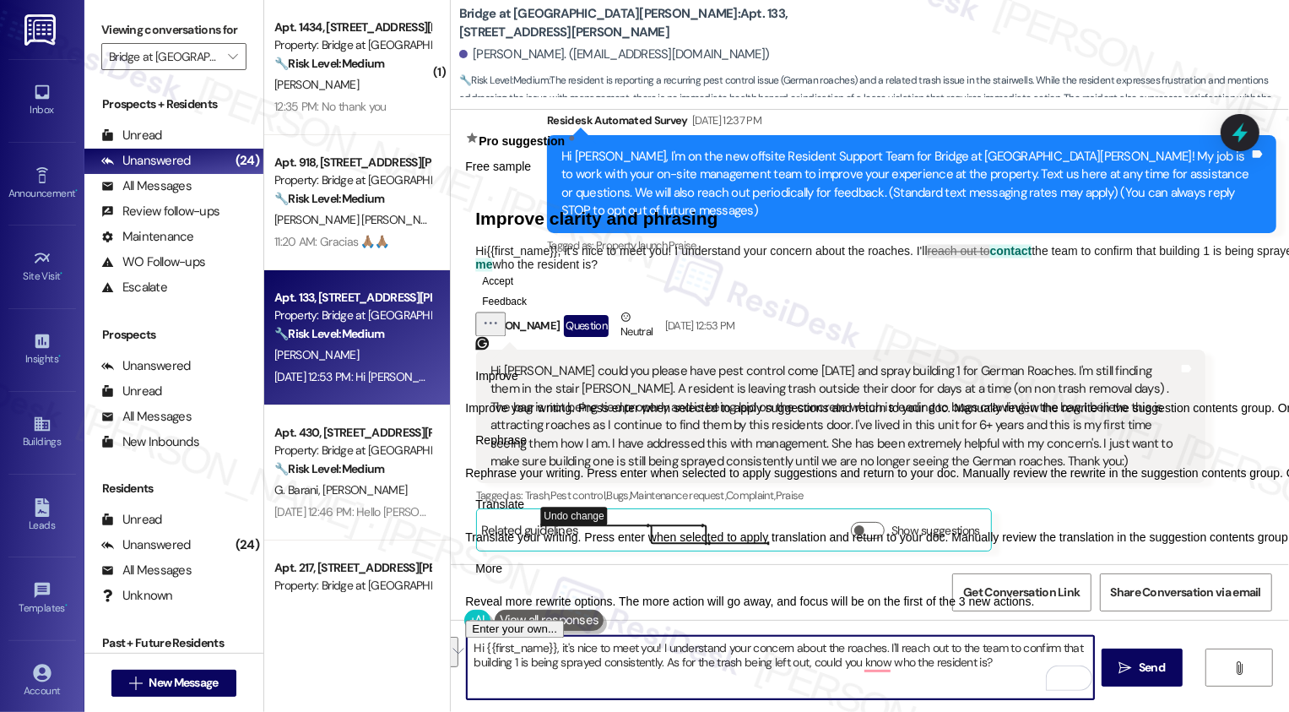
click at [524, 514] on span "Translate" at bounding box center [499, 505] width 49 height 18
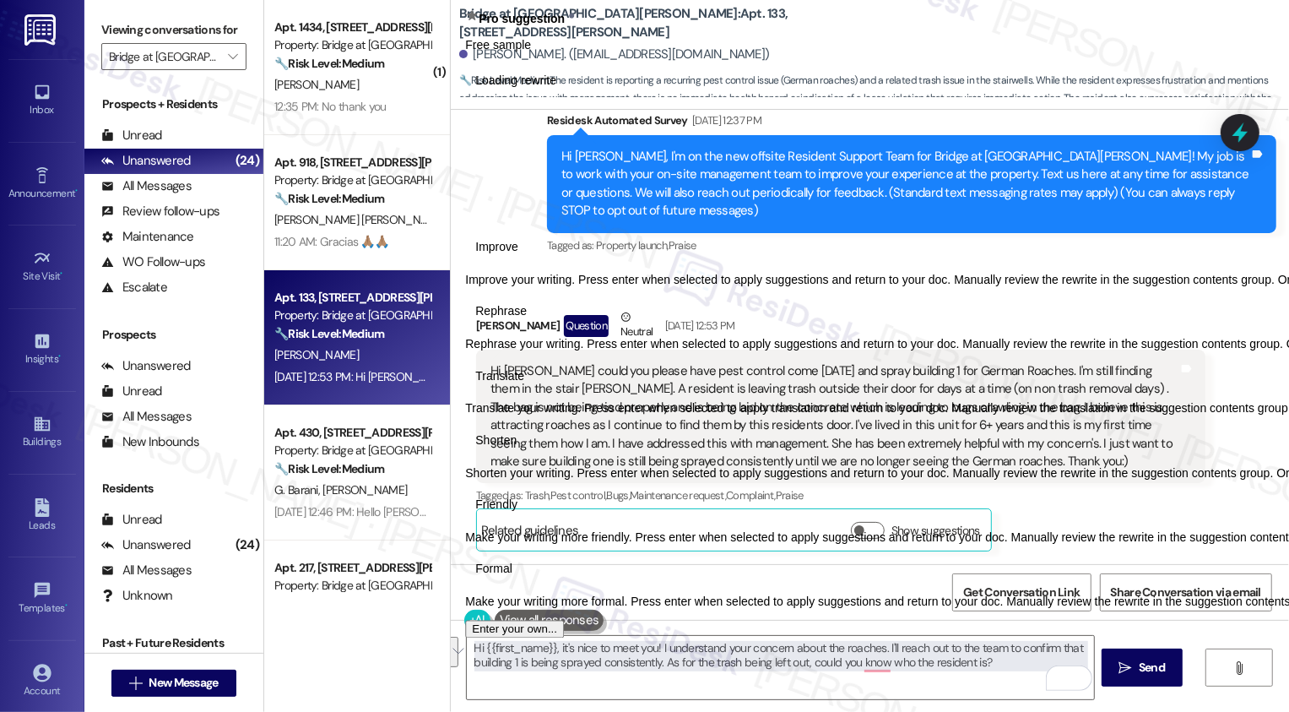
click at [517, 514] on span "Friendly" at bounding box center [496, 505] width 42 height 18
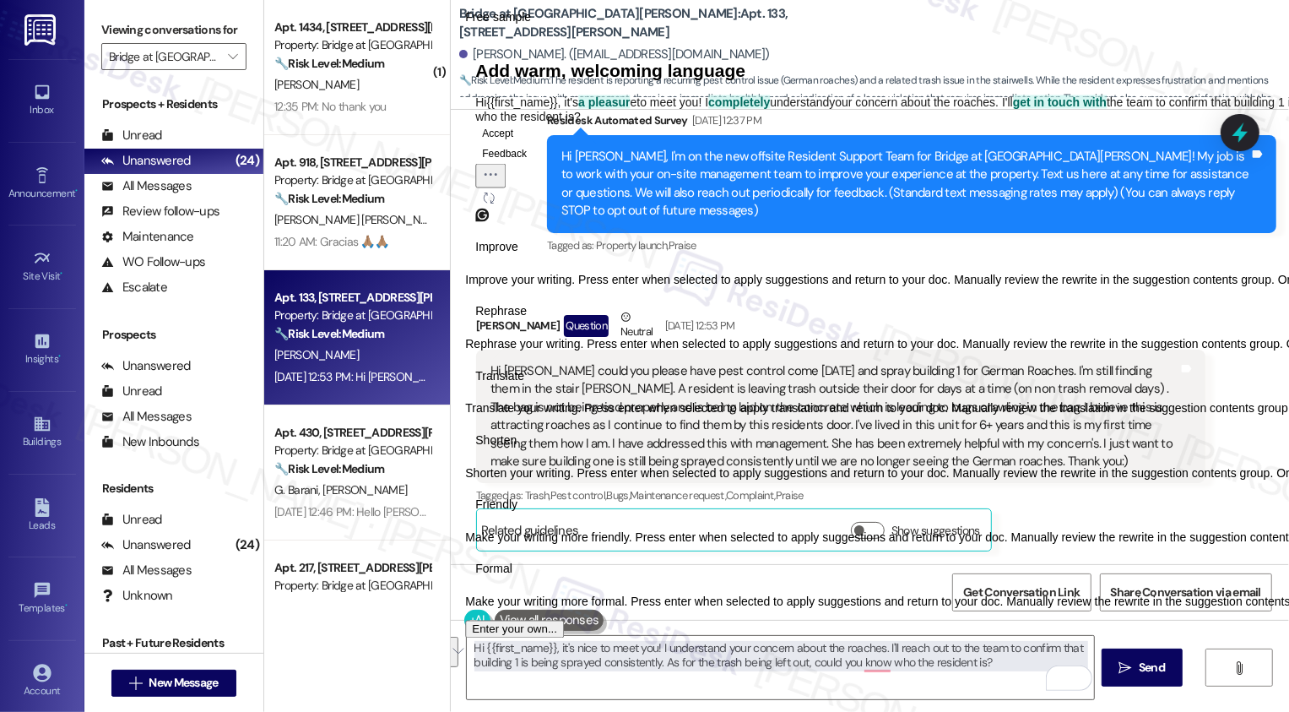
click at [517, 143] on button "Accept" at bounding box center [497, 132] width 45 height 20
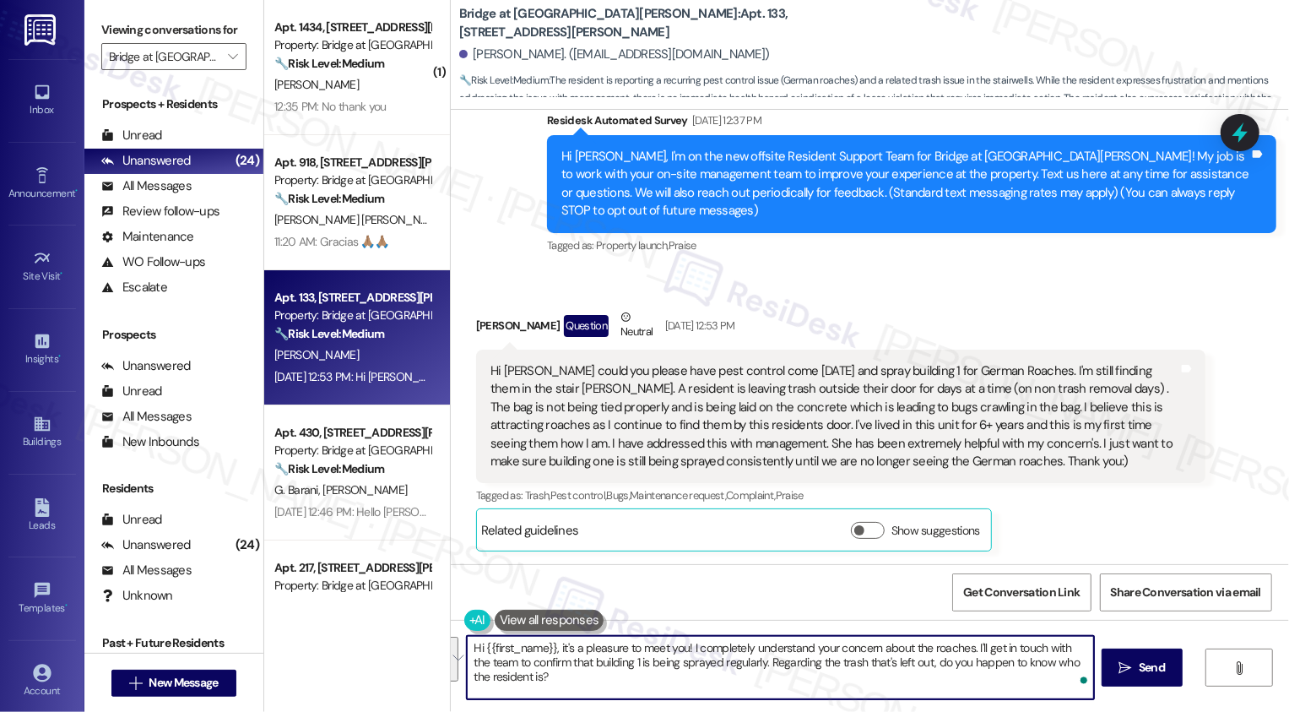
click at [737, 664] on textarea "Hi {{first_name}}, it's a pleasure to meet you! I completely understand your co…" at bounding box center [780, 667] width 627 height 63
type textarea "Hi {{first_name}}, it's a pleasure to meet you! I completely understand your co…"
click at [1149, 671] on span "Send" at bounding box center [1152, 667] width 26 height 18
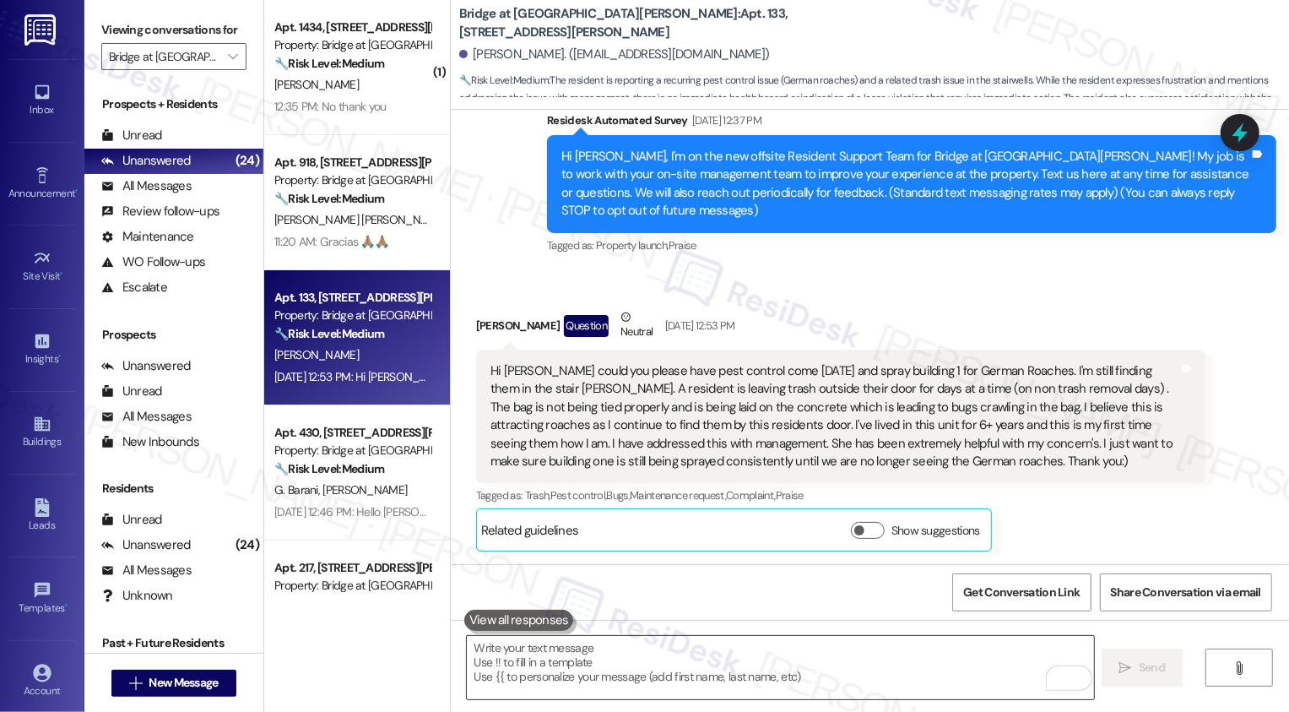
click at [802, 668] on textarea "To enrich screen reader interactions, please activate Accessibility in Grammarl…" at bounding box center [780, 667] width 627 height 63
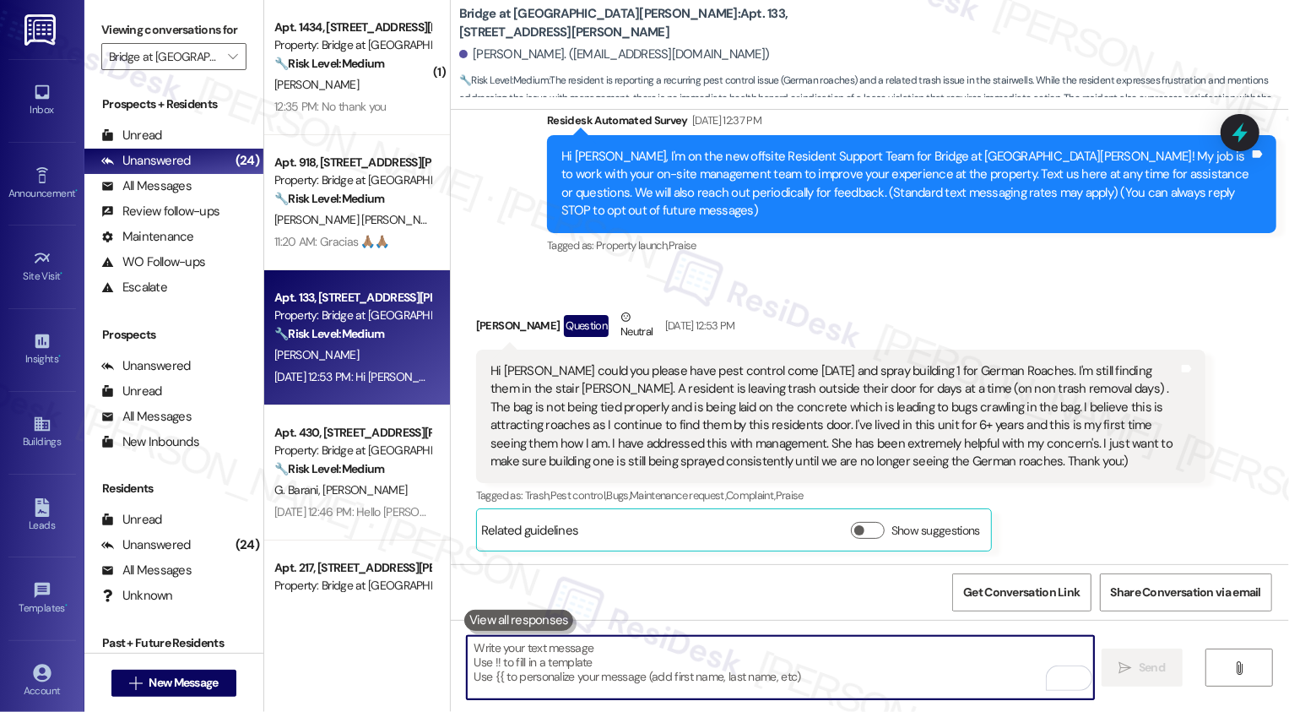
paste textarea "Hi {{first_name}}, it's a pleasure to meet you! I completely understand your co…"
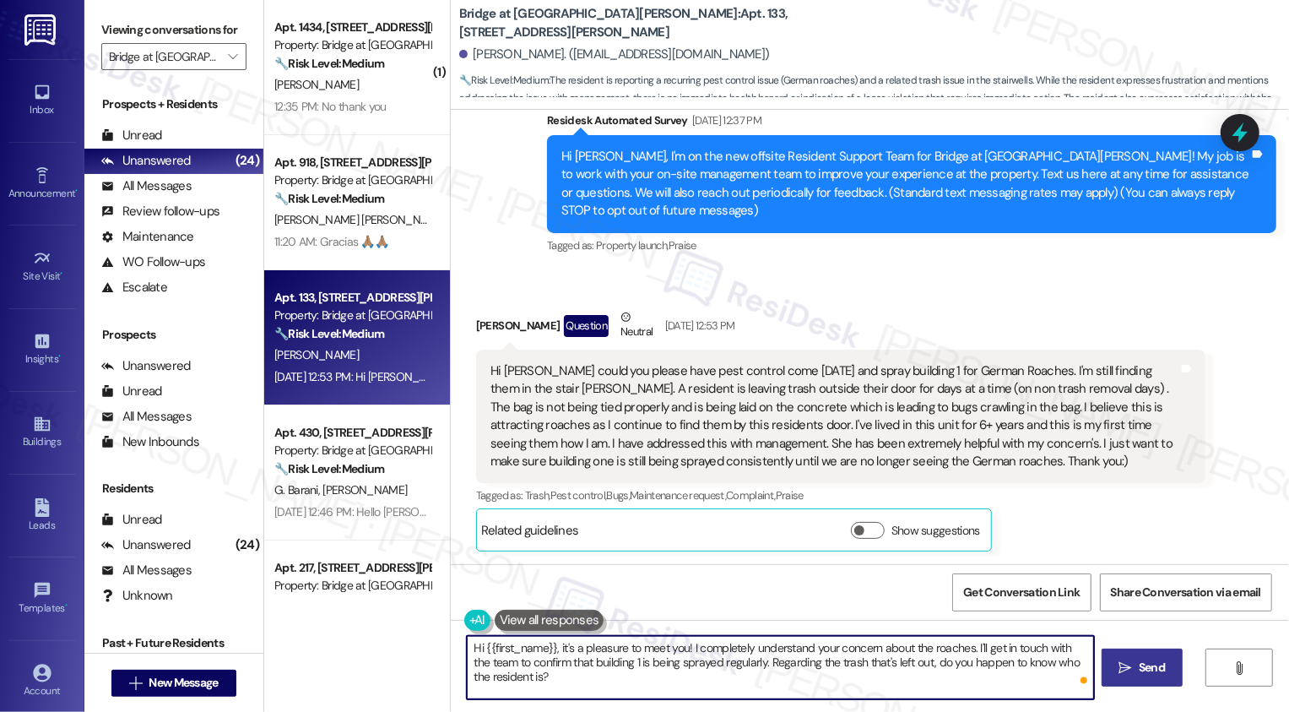
type textarea "Hi {{first_name}}, it's a pleasure to meet you! I completely understand your co…"
click at [1159, 679] on button " Send" at bounding box center [1143, 667] width 82 height 38
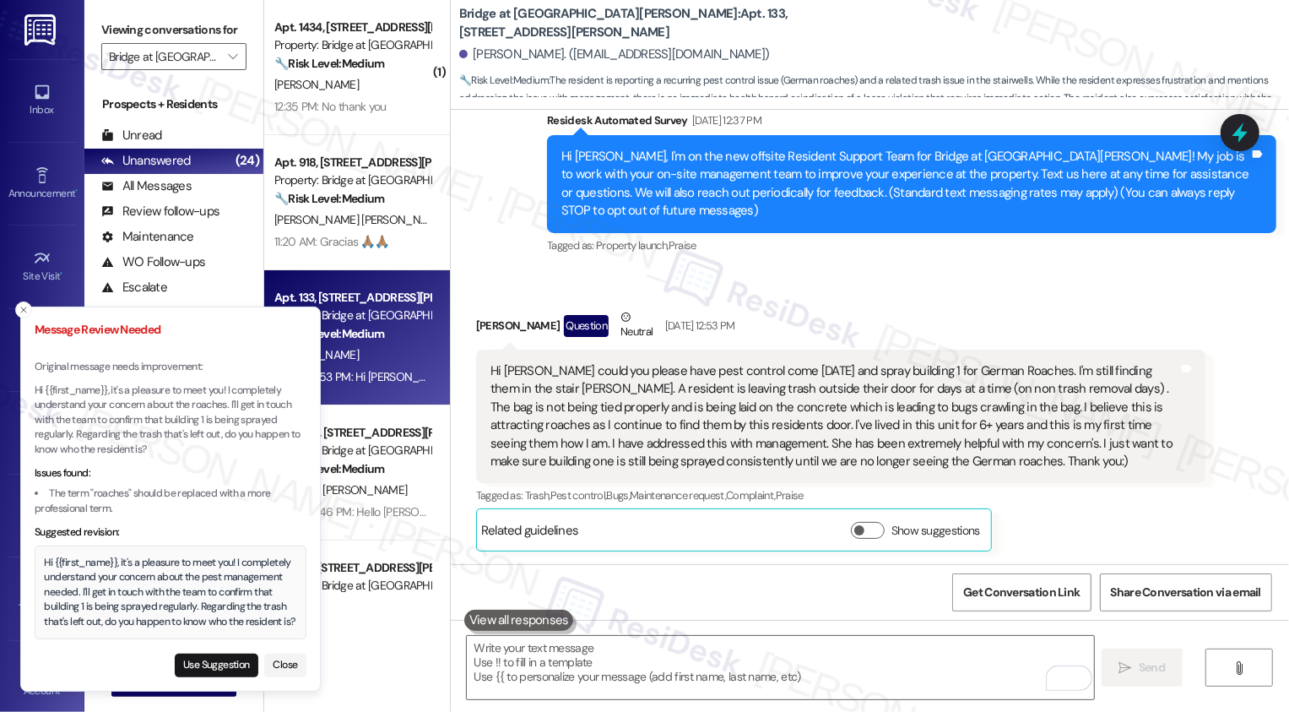
click at [48, 555] on div "Hi {{first_name}}, it's a pleasure to meet you! I completely understand your co…" at bounding box center [171, 592] width 252 height 74
click at [51, 555] on div "Hi {{first_name}}, it's a pleasure to meet you! I completely understand your co…" at bounding box center [171, 592] width 252 height 74
click at [48, 555] on div "Hi {{first_name}}, it's a pleasure to meet you! I completely understand your co…" at bounding box center [171, 592] width 252 height 74
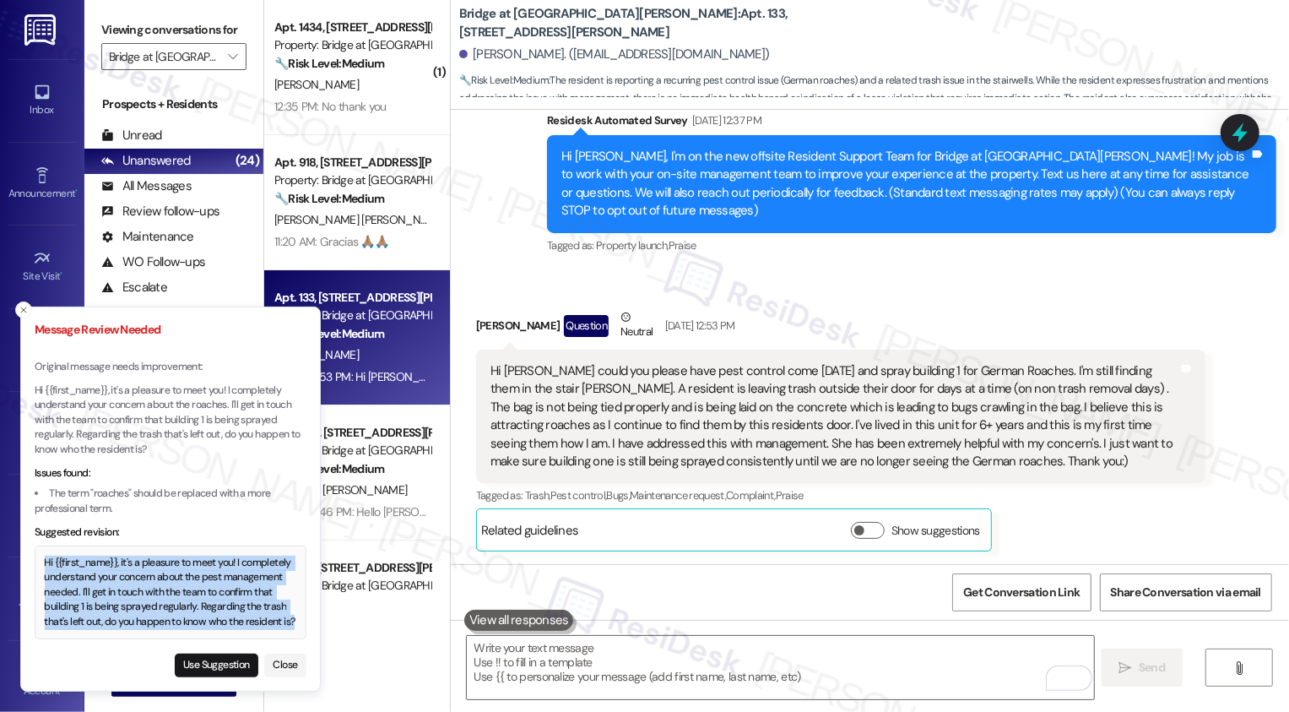
copy div "Hi {{first_name}}, it's a pleasure to meet you! I completely understand your co…"
click at [583, 666] on textarea "To enrich screen reader interactions, please activate Accessibility in Grammarl…" at bounding box center [780, 667] width 627 height 63
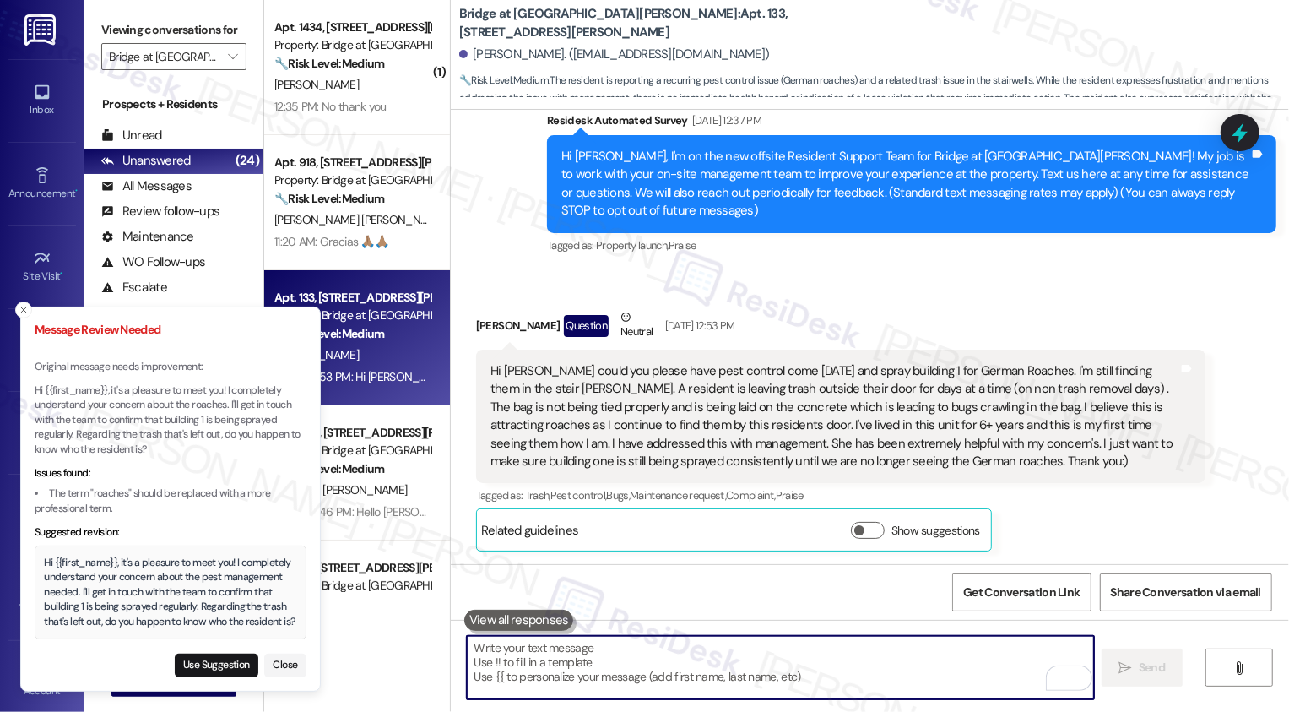
paste textarea "Hi {{first_name}}, it's a pleasure to meet you! I completely understand your co…"
type textarea "Hi {{first_name}}, it's a pleasure to meet you! I completely understand your co…"
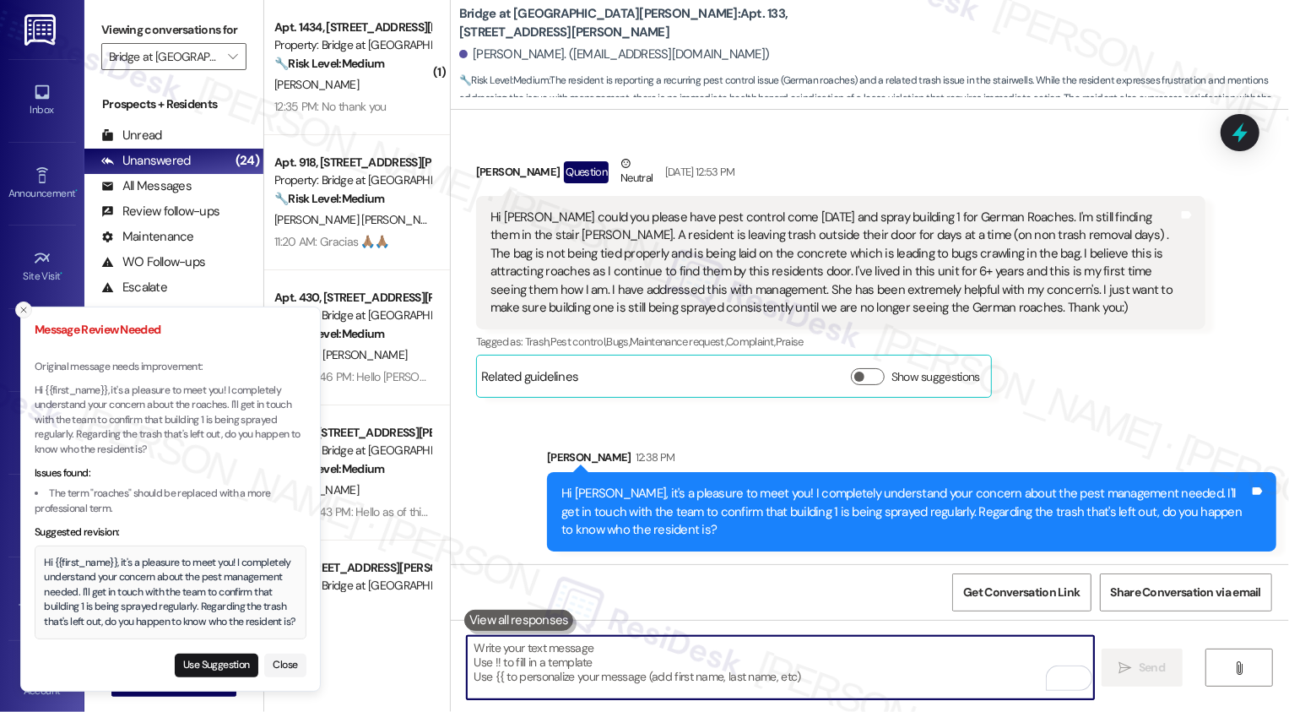
click at [19, 305] on icon "Close toast" at bounding box center [24, 310] width 10 height 10
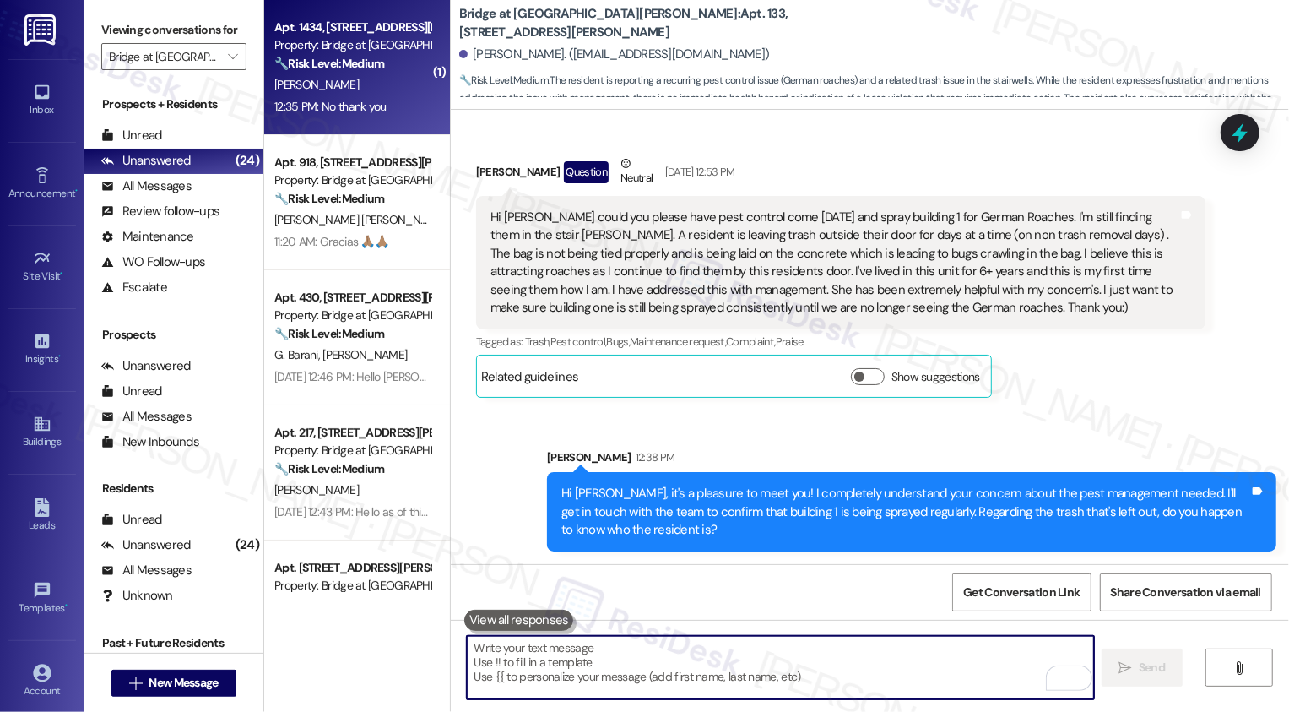
click at [359, 102] on div "12:35 PM: No thank you 12:35 PM: No thank you" at bounding box center [330, 106] width 112 height 15
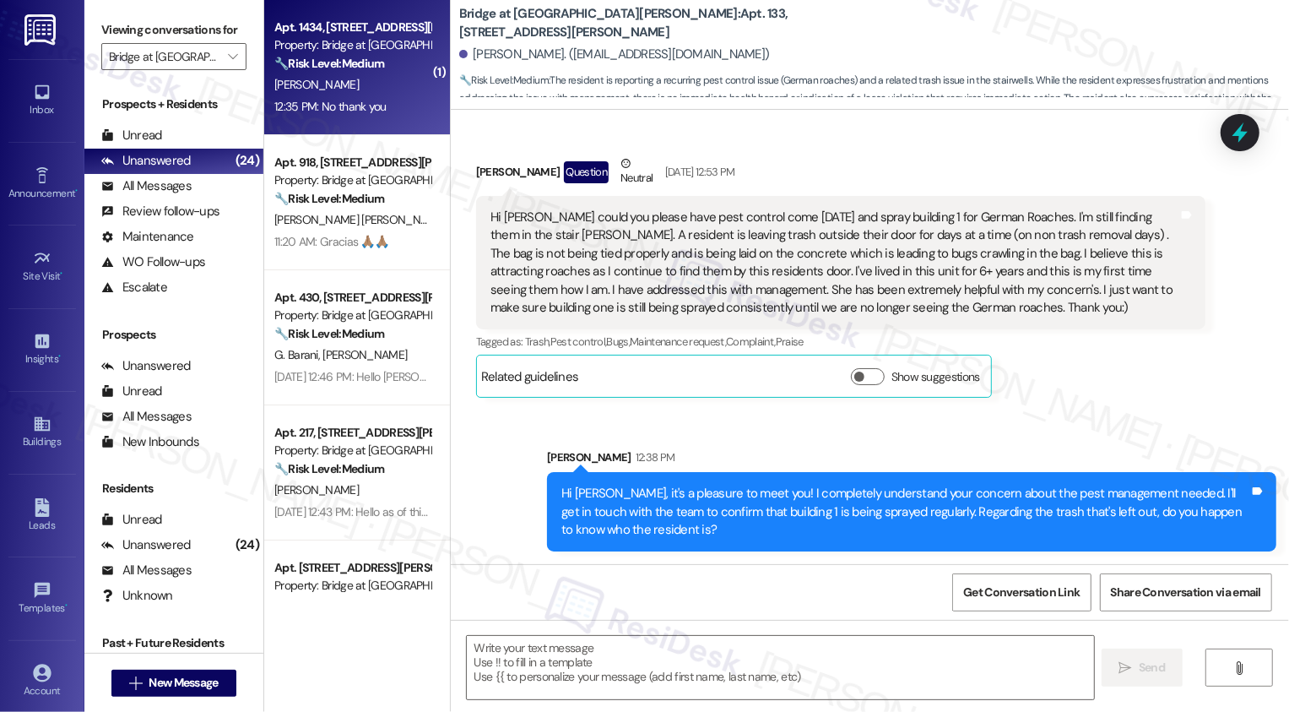
click at [359, 102] on div "12:35 PM: No thank you 12:35 PM: No thank you" at bounding box center [330, 106] width 112 height 15
type textarea "Fetching suggested responses. Please feel free to read through the conversation…"
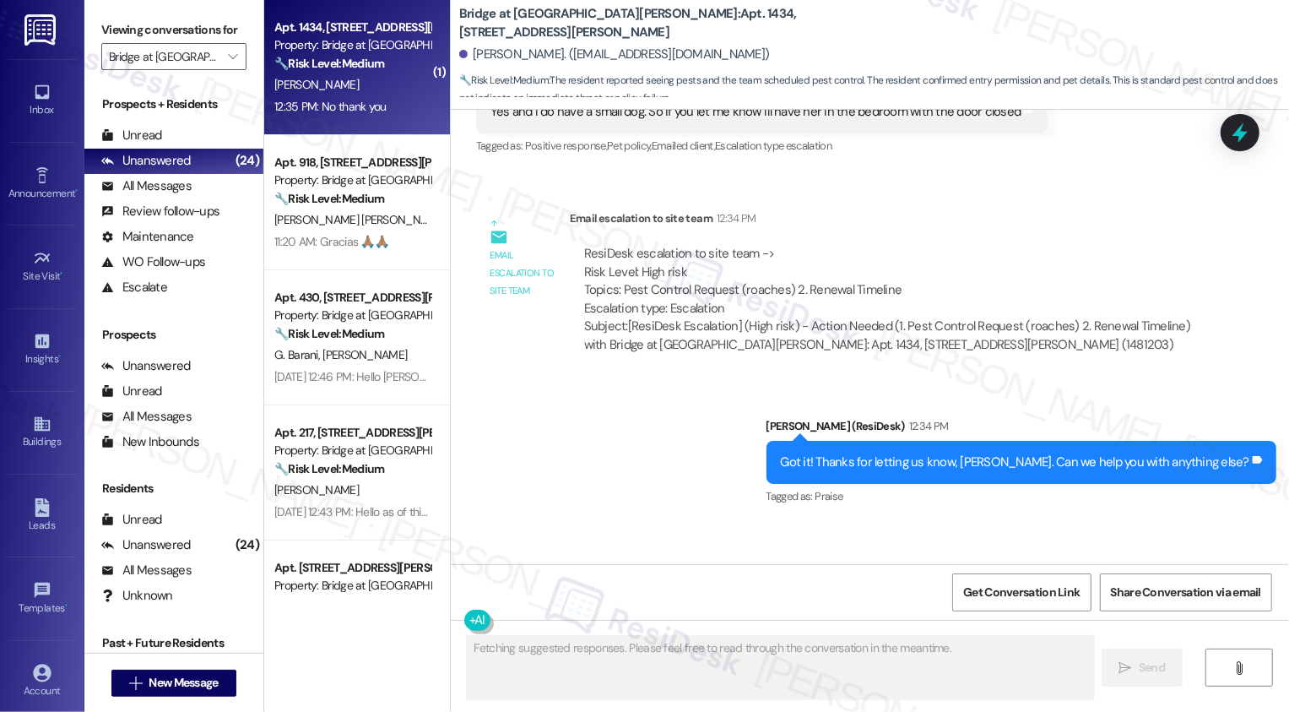
scroll to position [1795, 0]
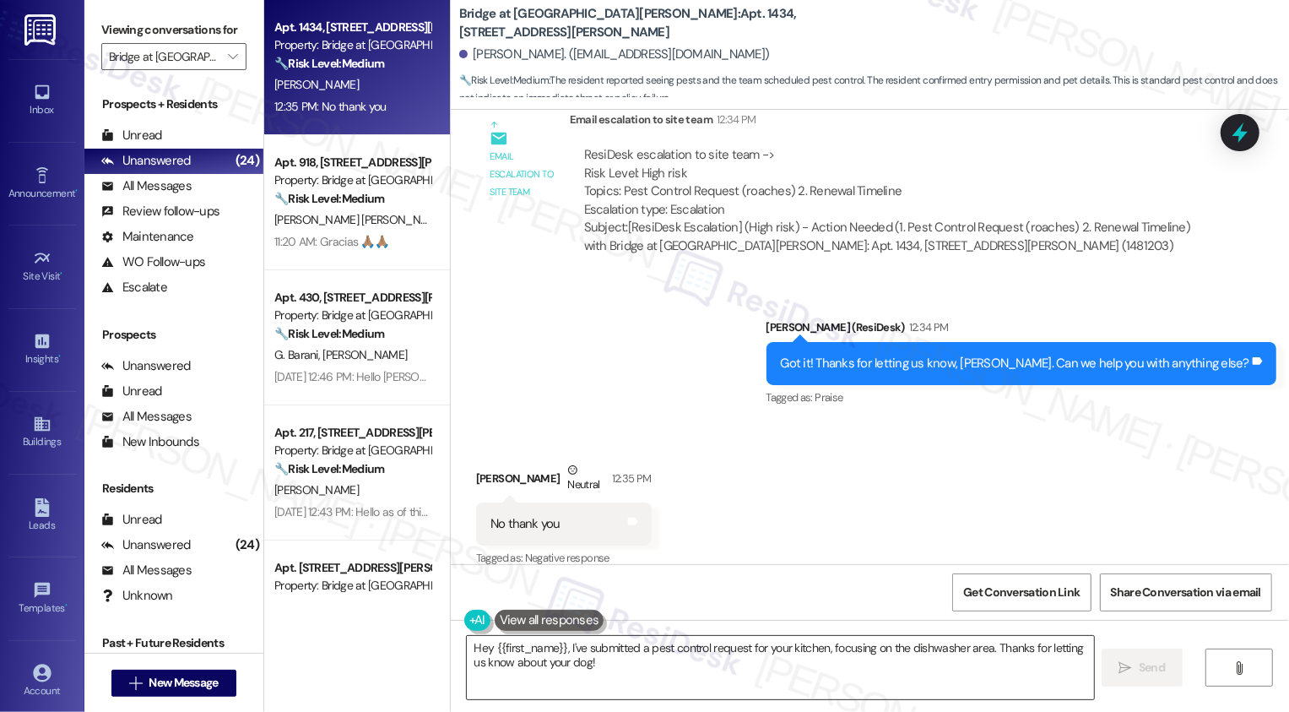
click at [717, 665] on textarea "Hey {{first_name}}, I've submitted a pest control request for your kitchen" at bounding box center [780, 667] width 627 height 63
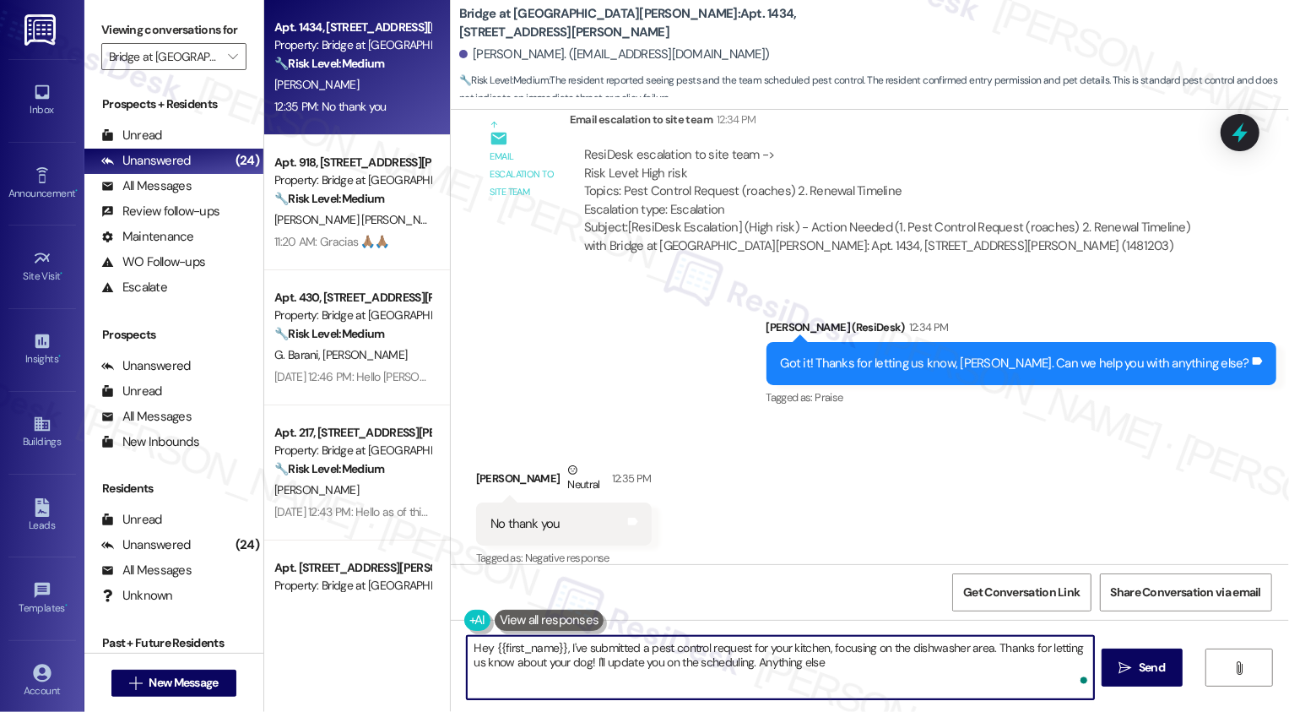
click at [655, 661] on textarea "Hey {{first_name}}, I've submitted a pest control request for your kitchen, foc…" at bounding box center [780, 667] width 627 height 63
click at [674, 660] on textarea "Hey {{first_name}}, I've submitted a pest control request for your kitchen, foc…" at bounding box center [780, 667] width 627 height 63
type textarea "Great. I hope you have a wonderful weekend, Tory!"
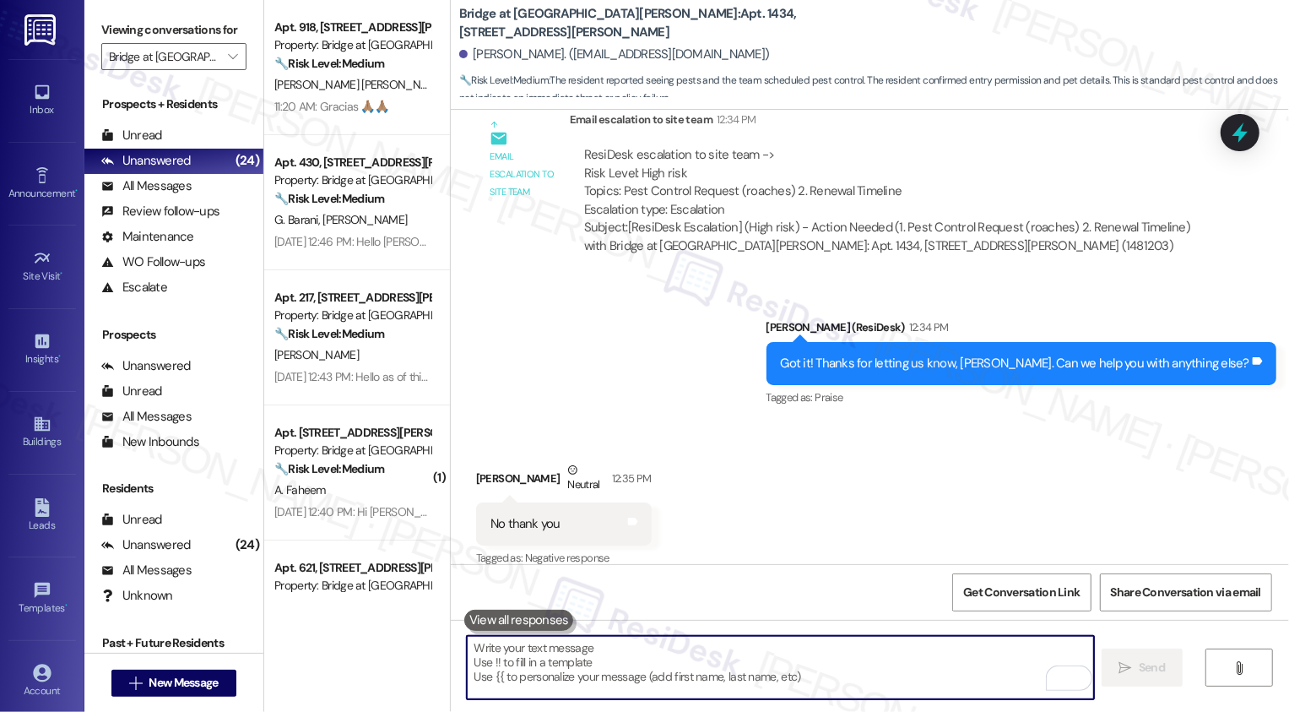
scroll to position [1914, 0]
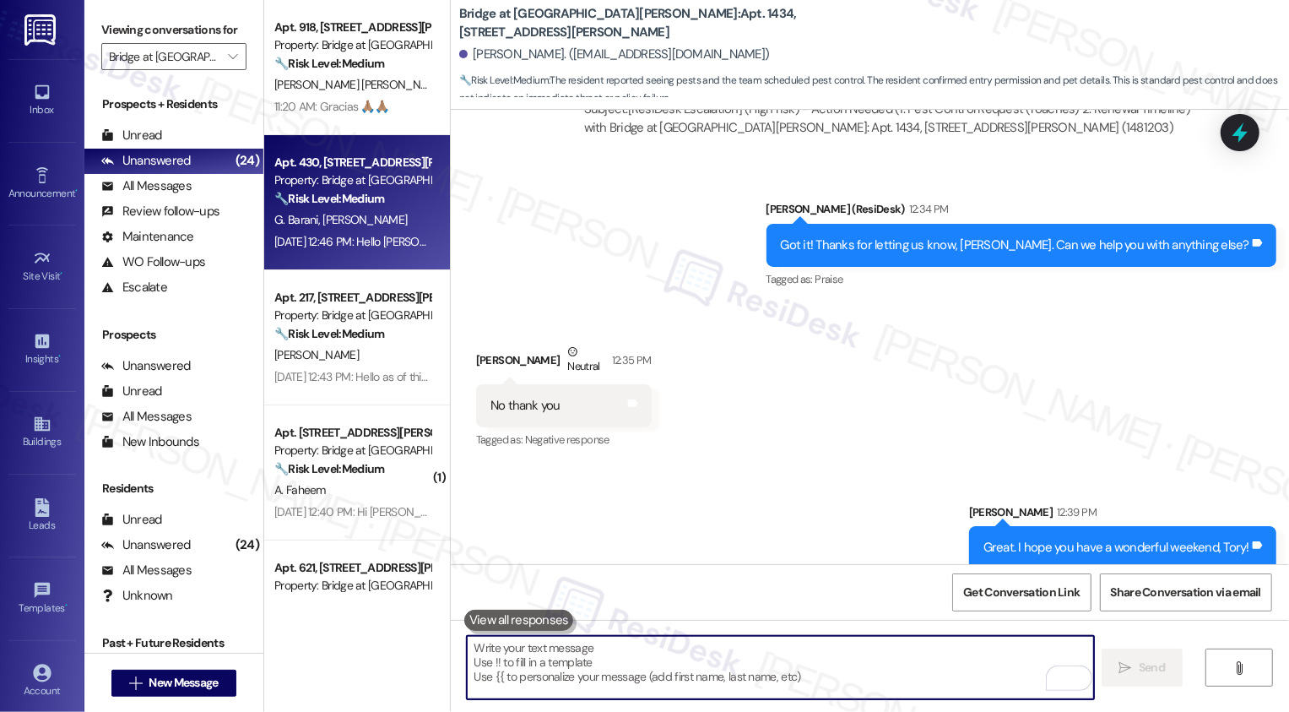
click at [327, 231] on div "Sep 17, 2025 at 12:46 PM: Hello Sarah, Thank you for the update. We will ensure…" at bounding box center [353, 241] width 160 height 21
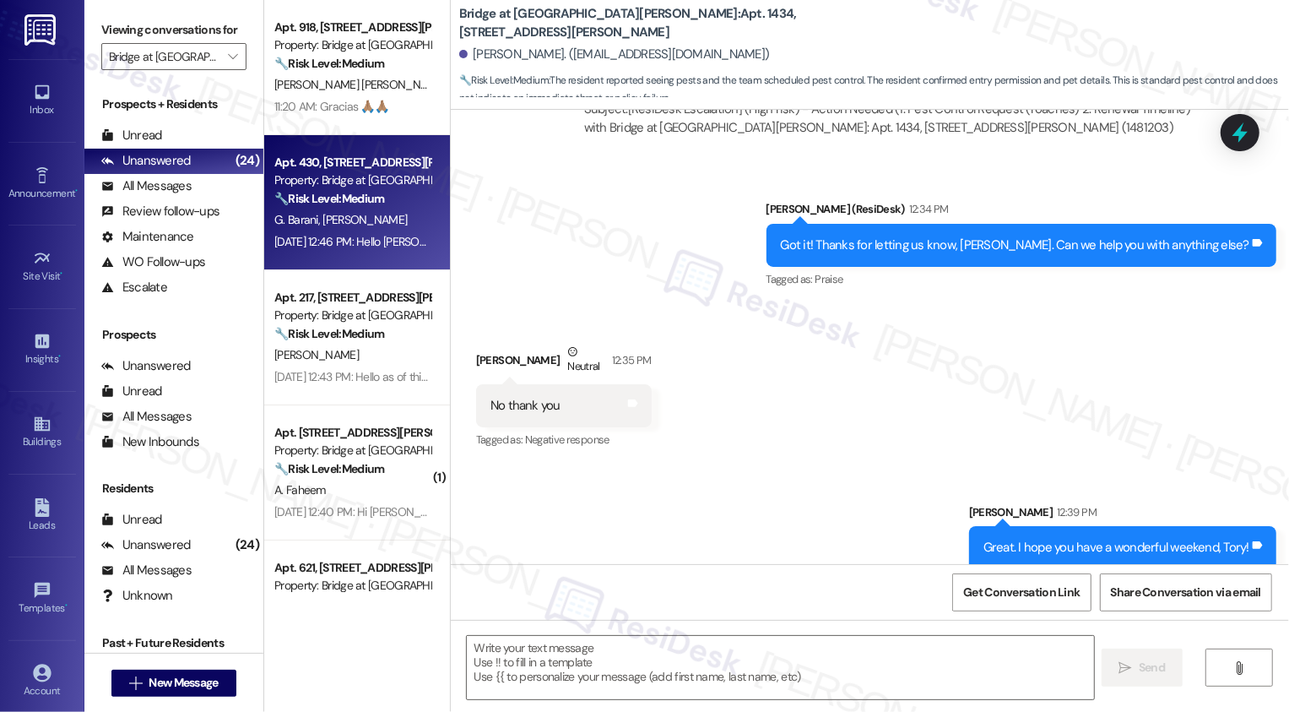
click at [327, 231] on div "Sep 17, 2025 at 12:46 PM: Hello Sarah, Thank you for the update. We will ensure…" at bounding box center [353, 241] width 160 height 21
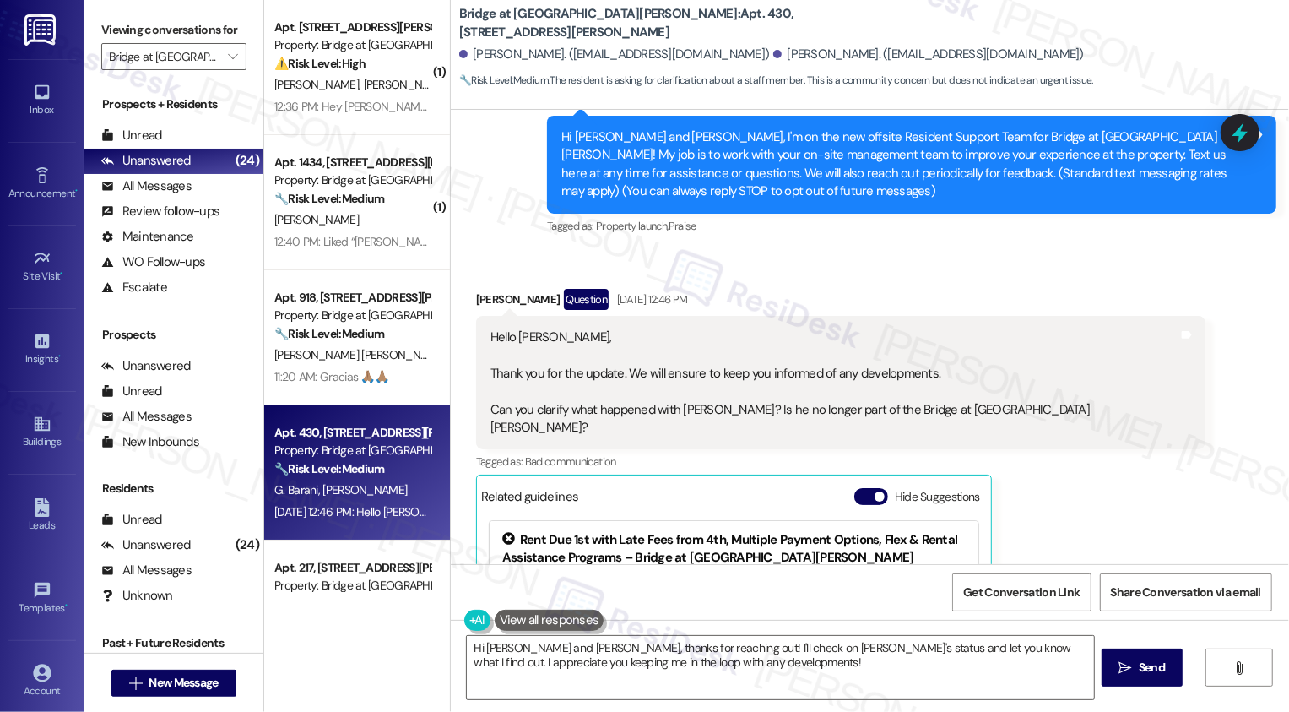
scroll to position [181, 0]
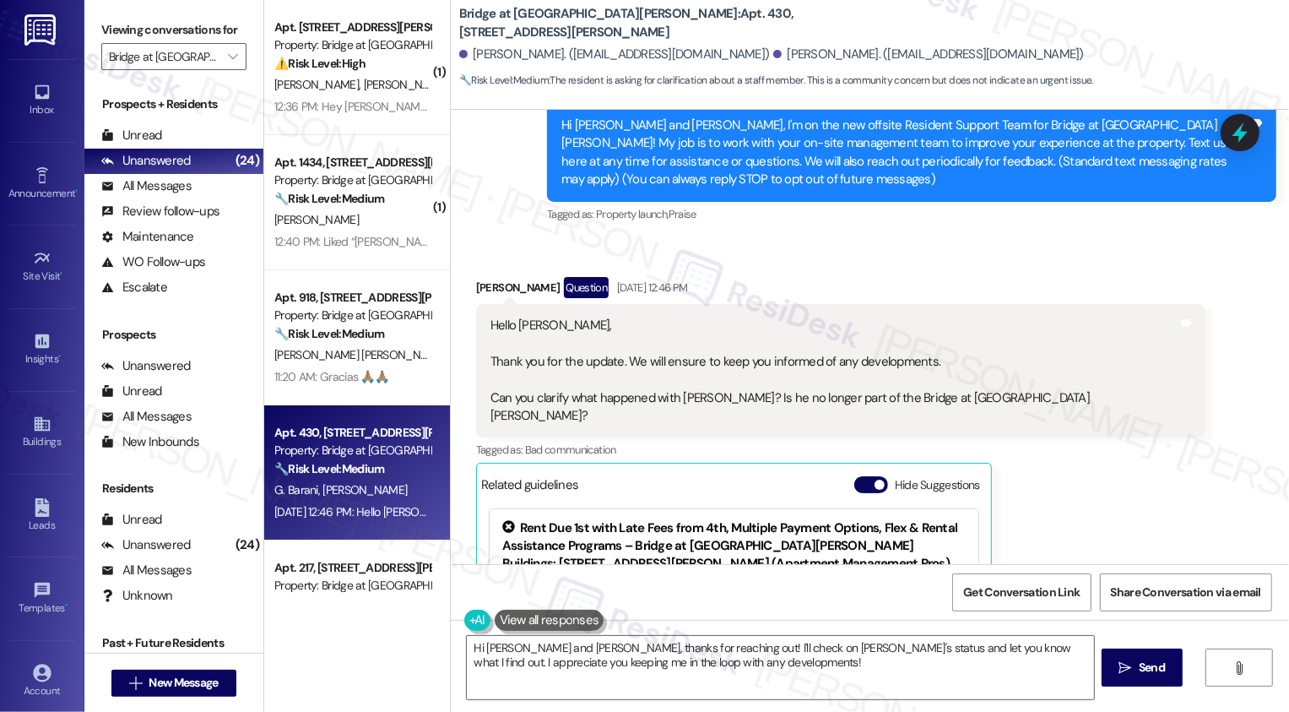
click at [631, 360] on div "Hello Sarah, Thank you for the update. We will ensure to keep you informed of a…" at bounding box center [834, 371] width 688 height 109
click at [593, 362] on div "Hello Sarah, Thank you for the update. We will ensure to keep you informed of a…" at bounding box center [834, 371] width 688 height 109
click at [675, 358] on div "Hello Sarah, Thank you for the update. We will ensure to keep you informed of a…" at bounding box center [834, 371] width 688 height 109
click at [768, 356] on div "Hello Sarah, Thank you for the update. We will ensure to keep you informed of a…" at bounding box center [834, 371] width 688 height 109
click at [682, 353] on div "Hello Sarah, Thank you for the update. We will ensure to keep you informed of a…" at bounding box center [834, 371] width 688 height 109
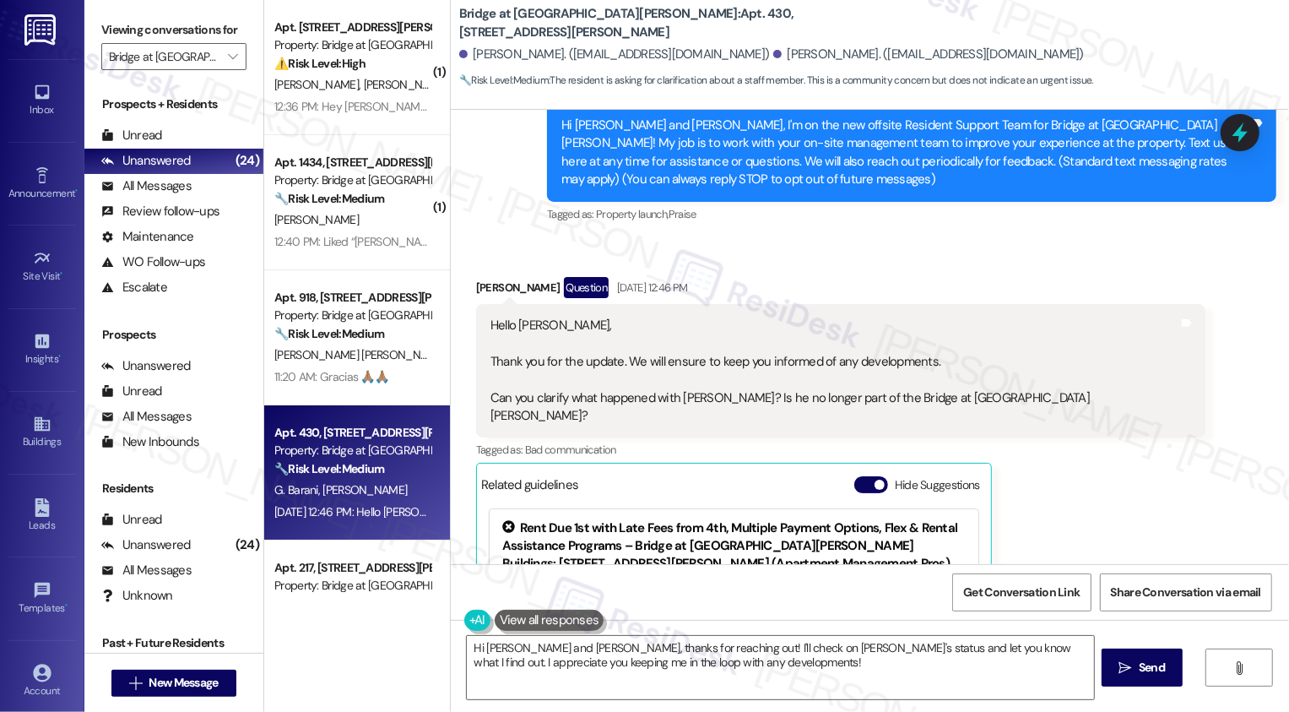
click at [754, 353] on div "Hello Sarah, Thank you for the update. We will ensure to keep you informed of a…" at bounding box center [834, 371] width 688 height 109
click at [483, 290] on div "Nancy Alcazar Question Sep 17, 2025 at 12:46 PM" at bounding box center [840, 290] width 729 height 27
copy div "Nancy"
click at [533, 674] on textarea "Hi Nancy and Gabriel, thanks for reaching out! I'll check on Pablo's status and…" at bounding box center [780, 667] width 627 height 63
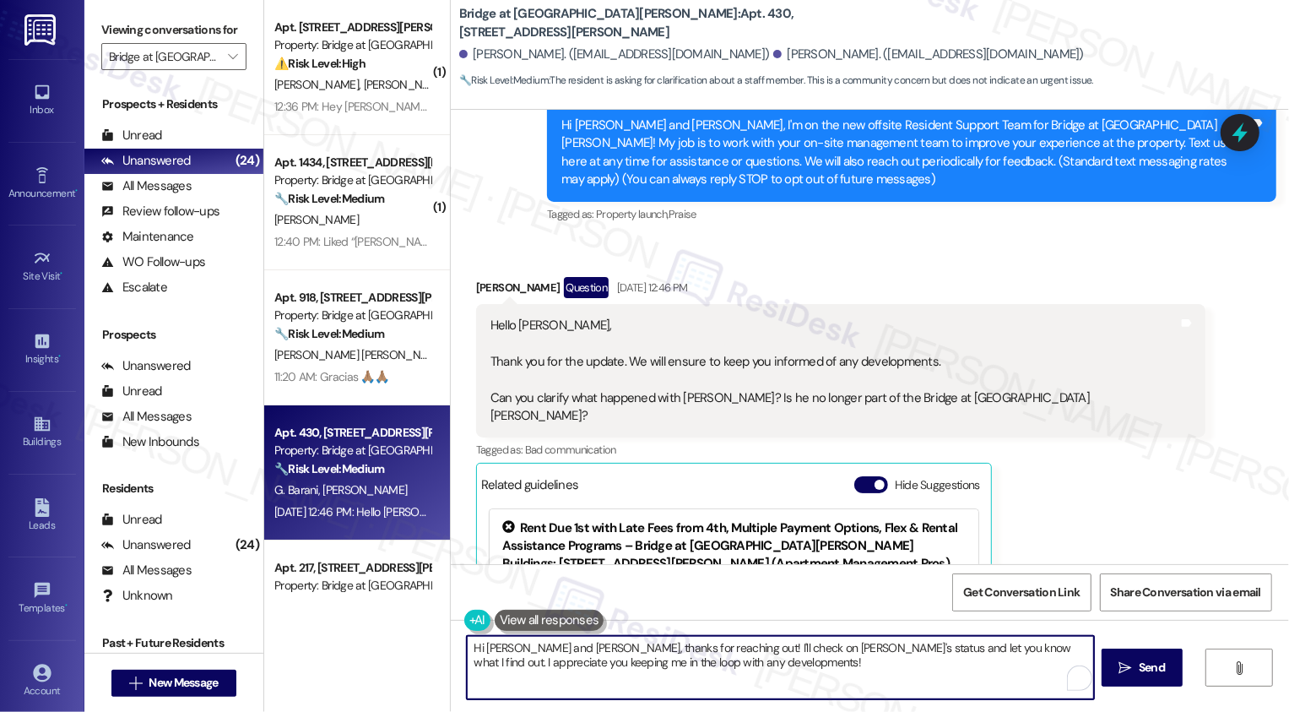
click at [570, 674] on textarea "Hi Nancy and Gabriel, thanks for reaching out! I'll check on Pablo's status and…" at bounding box center [780, 667] width 627 height 63
click at [556, 643] on textarea "Hi Nancy and Gabriel, thanks for reaching out! I'll check on Pablo's status and…" at bounding box center [780, 667] width 627 height 63
click at [614, 649] on textarea "Hi Nancy, thanks for reaching out! I'll check on Pablo's status and let you kno…" at bounding box center [780, 667] width 627 height 63
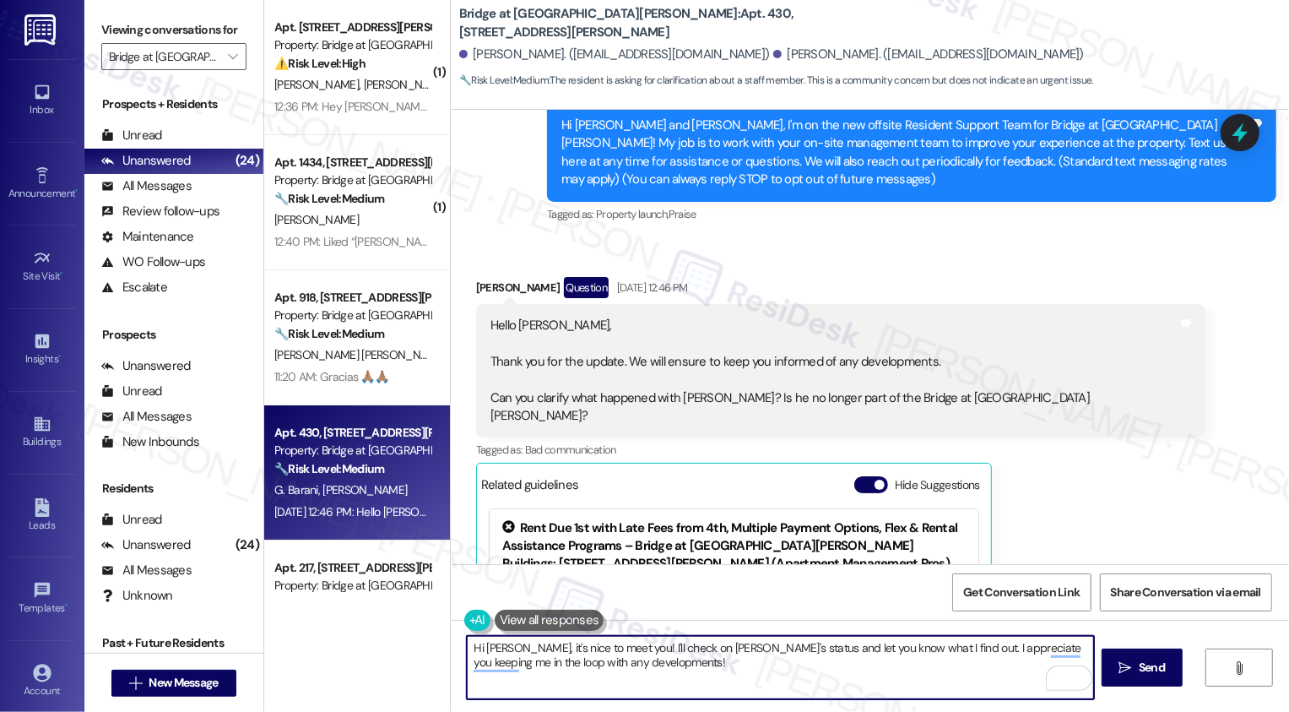
click at [701, 662] on textarea "Hi Nancy, it's nice to meet you! I'll check on Pablo's status and let you know …" at bounding box center [780, 667] width 627 height 63
click at [609, 649] on textarea "Hi Nancy, it's nice to meet you! I'll check on Pablo's status and let you know …" at bounding box center [780, 667] width 627 height 63
click at [754, 663] on textarea "Hi Nancy, it's nice to meet you! I'm unsure but I'll check on Pablo's status an…" at bounding box center [780, 667] width 627 height 63
click at [971, 660] on textarea "Hi Nancy, it's nice to meet you! I'm unsure but I'll check on Pablo's status an…" at bounding box center [780, 667] width 627 height 63
click at [958, 675] on textarea "Hi Nancy, it's nice to meet you! I'm unsure but I'll check on Pablo's status an…" at bounding box center [780, 667] width 627 height 63
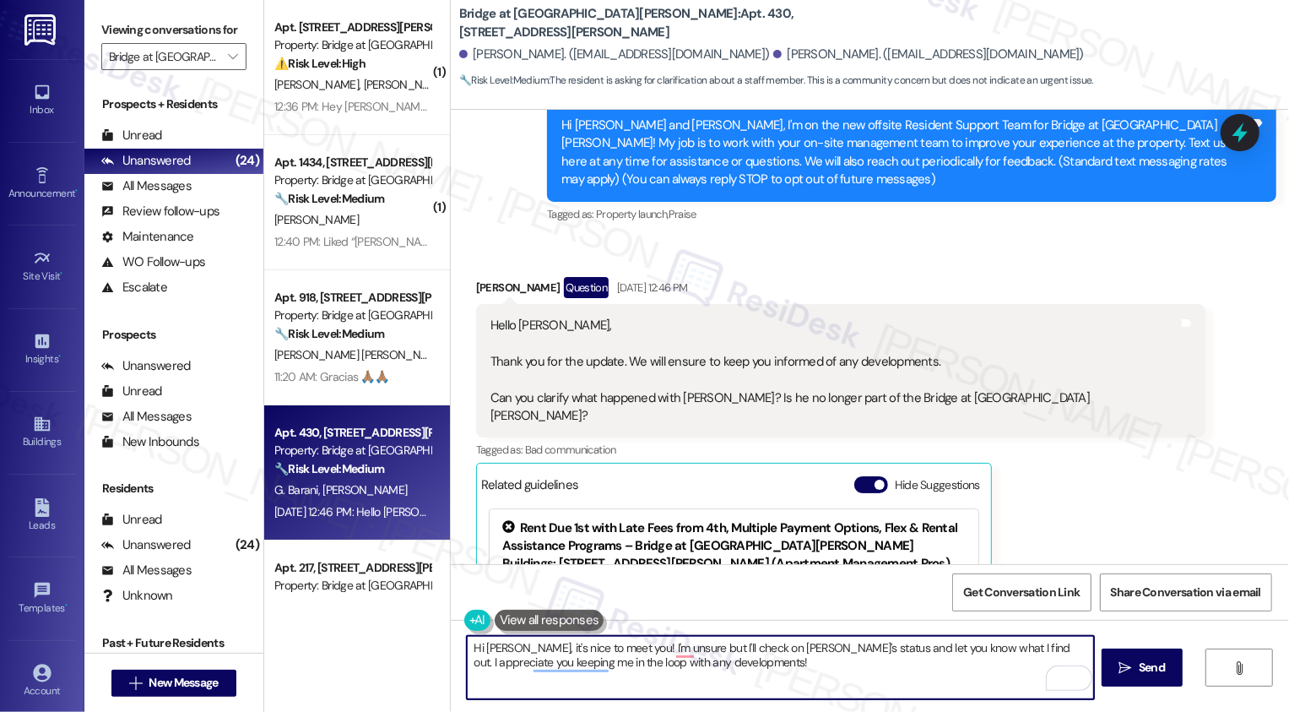
type textarea "Hi Nancy, it's nice to meet you! I'm unsure but I'll check on Pablo's status an…"
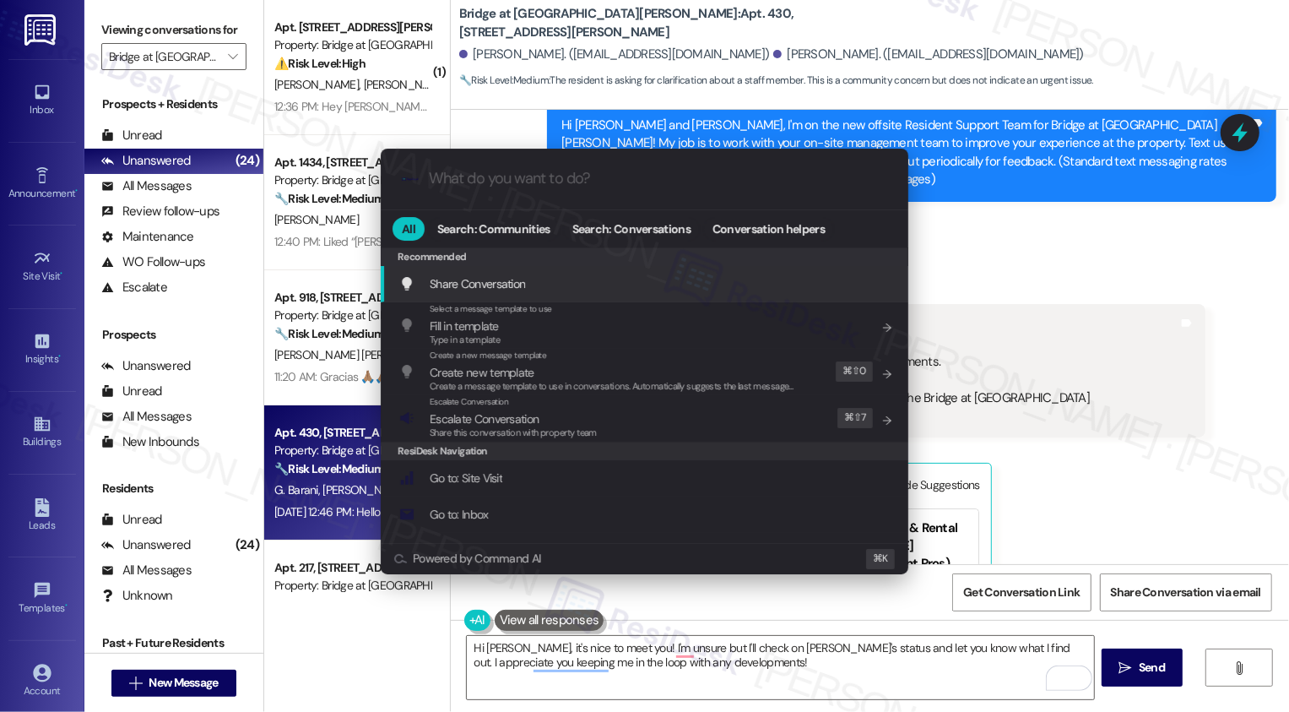
click at [1087, 458] on div ".cls-1{fill:#0a055f;}.cls-2{fill:#0cc4c4;} resideskLogoBlueOrange All Search: C…" at bounding box center [644, 356] width 1289 height 712
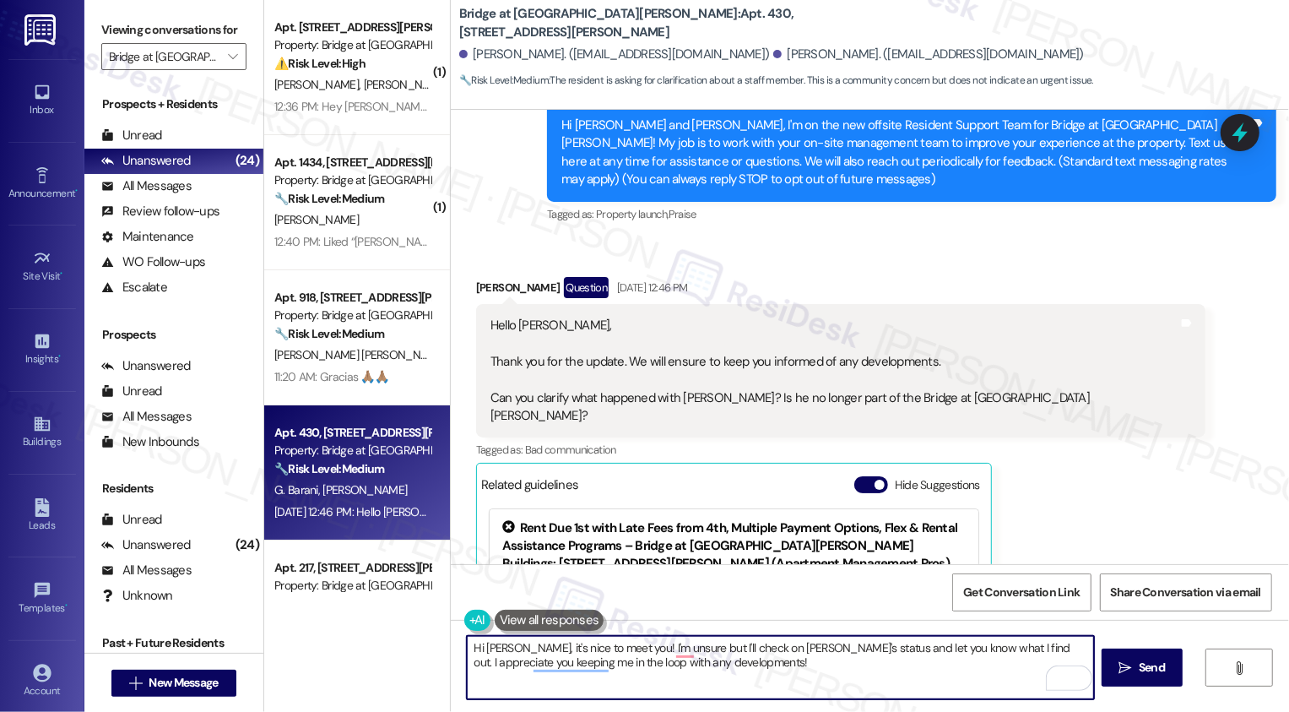
click at [683, 398] on div "Hello Sarah, Thank you for the update. We will ensure to keep you informed of a…" at bounding box center [834, 371] width 688 height 109
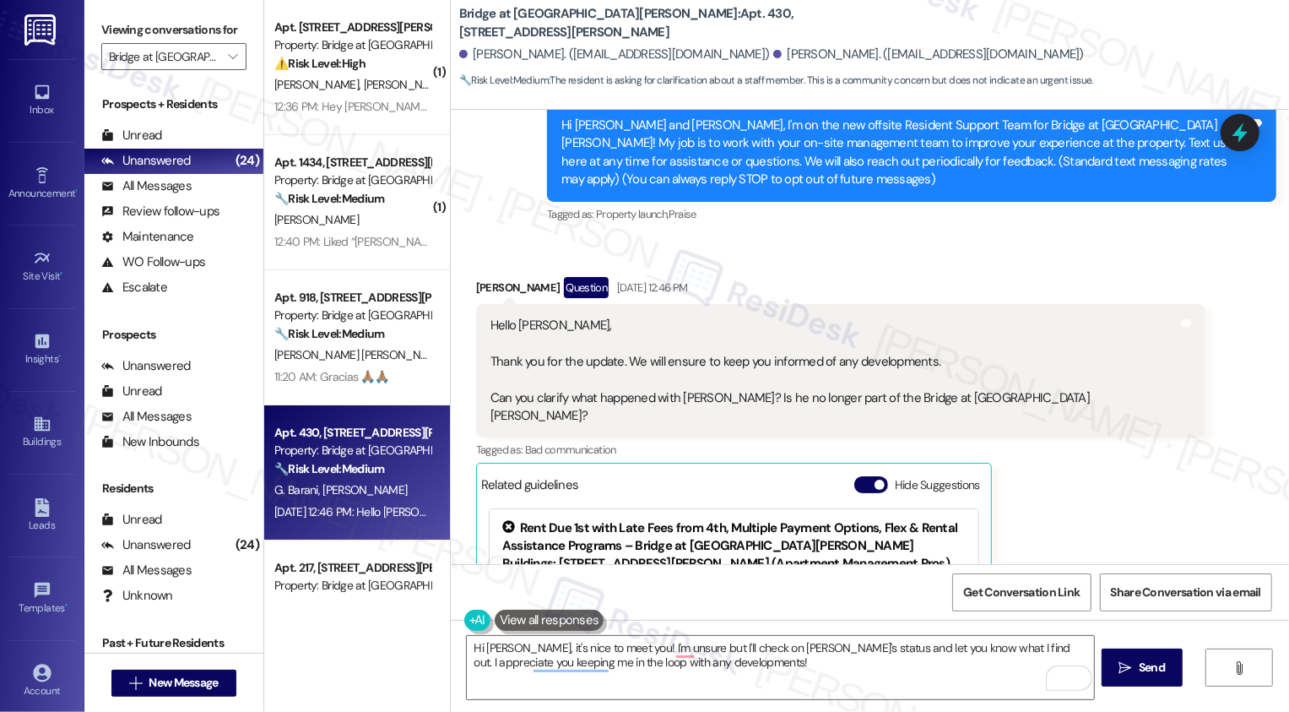
click at [683, 398] on div "Hello Sarah, Thank you for the update. We will ensure to keep you informed of a…" at bounding box center [834, 371] width 688 height 109
click at [1014, 437] on div "Tagged as: Bad communication Click to highlight conversations about Bad communi…" at bounding box center [840, 449] width 729 height 24
click at [1033, 474] on div "Nancy Alcazar Question Sep 17, 2025 at 12:46 PM Hello Sarah, Thank you for the …" at bounding box center [840, 533] width 729 height 513
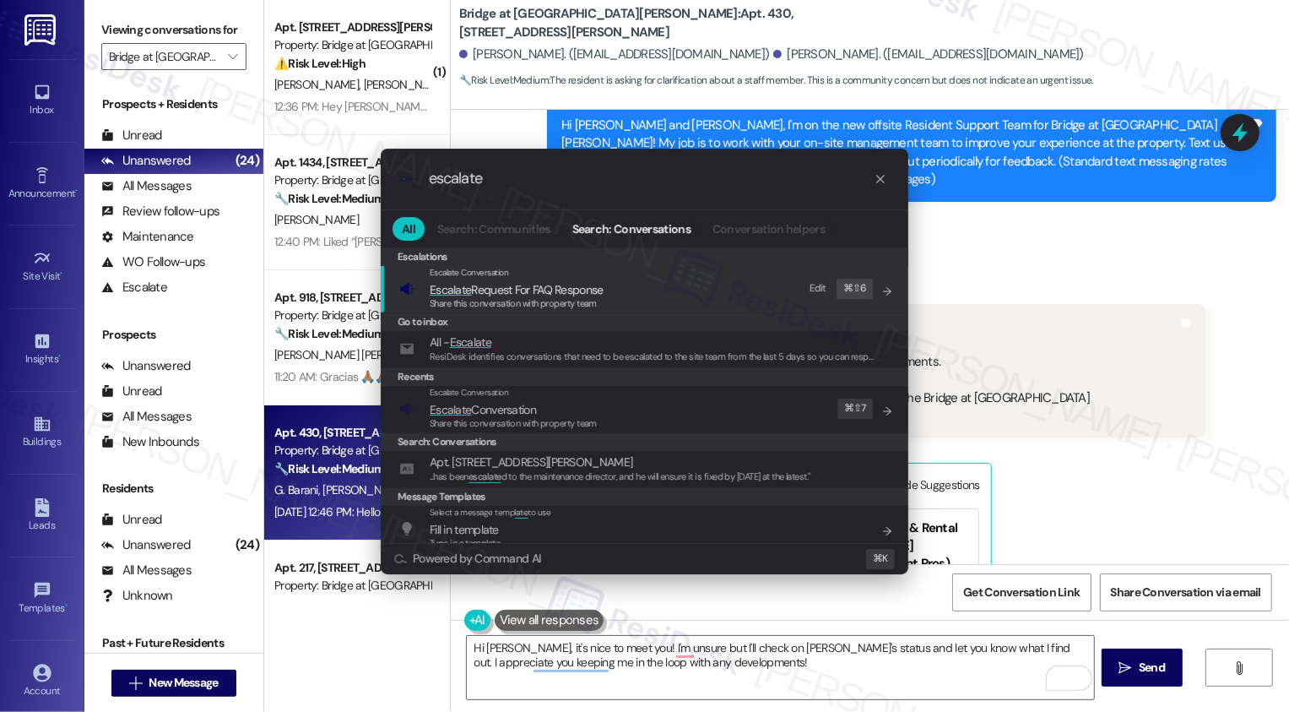
type input "escalate"
click at [517, 297] on span "Share this conversation with property team" at bounding box center [513, 303] width 167 height 12
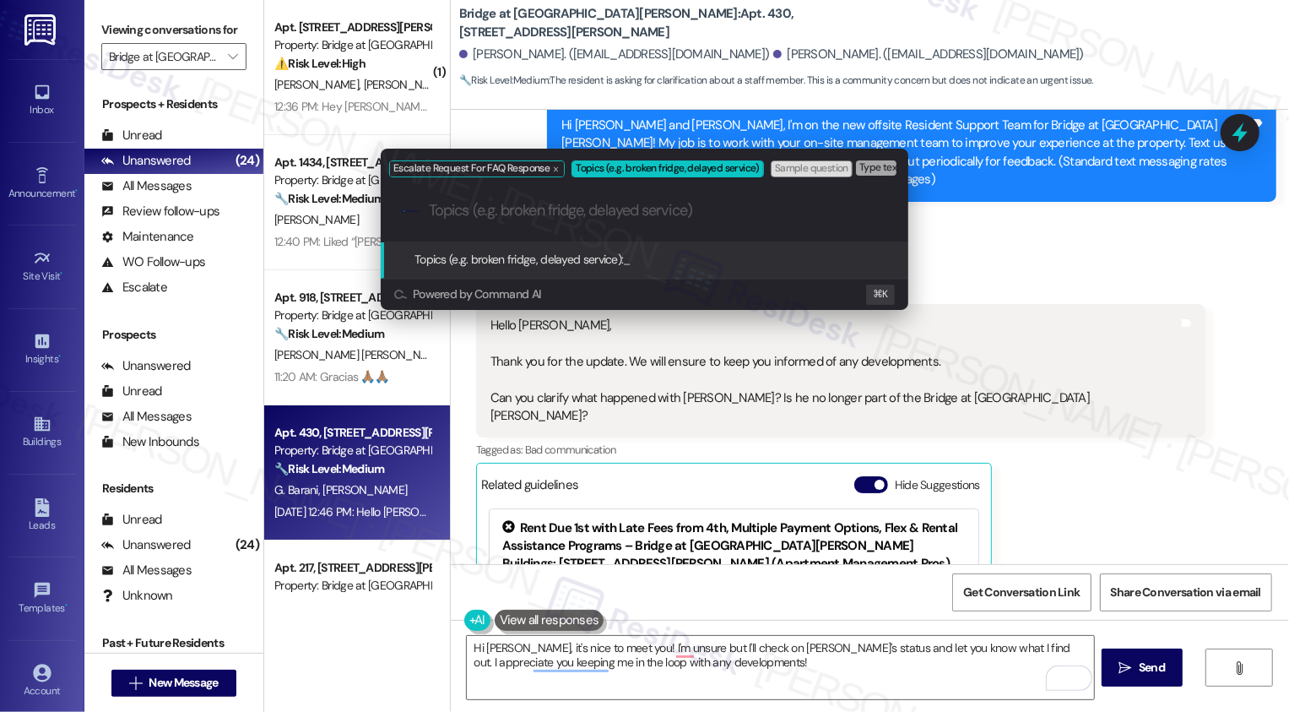
click at [1140, 413] on div "Escalate Request For FAQ Response Topics (e.g. broken fridge, delayed service) …" at bounding box center [644, 356] width 1289 height 712
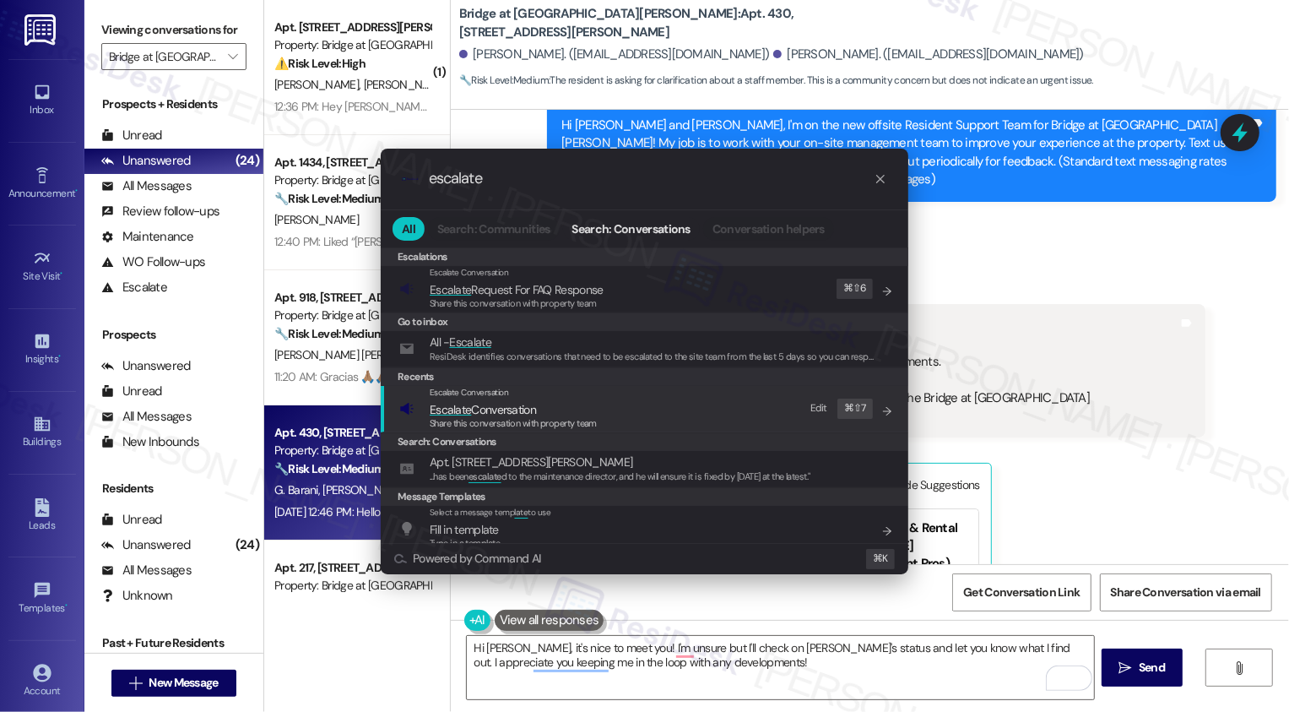
type input "escalate"
click at [480, 410] on span "Escalate Conversation" at bounding box center [483, 409] width 106 height 15
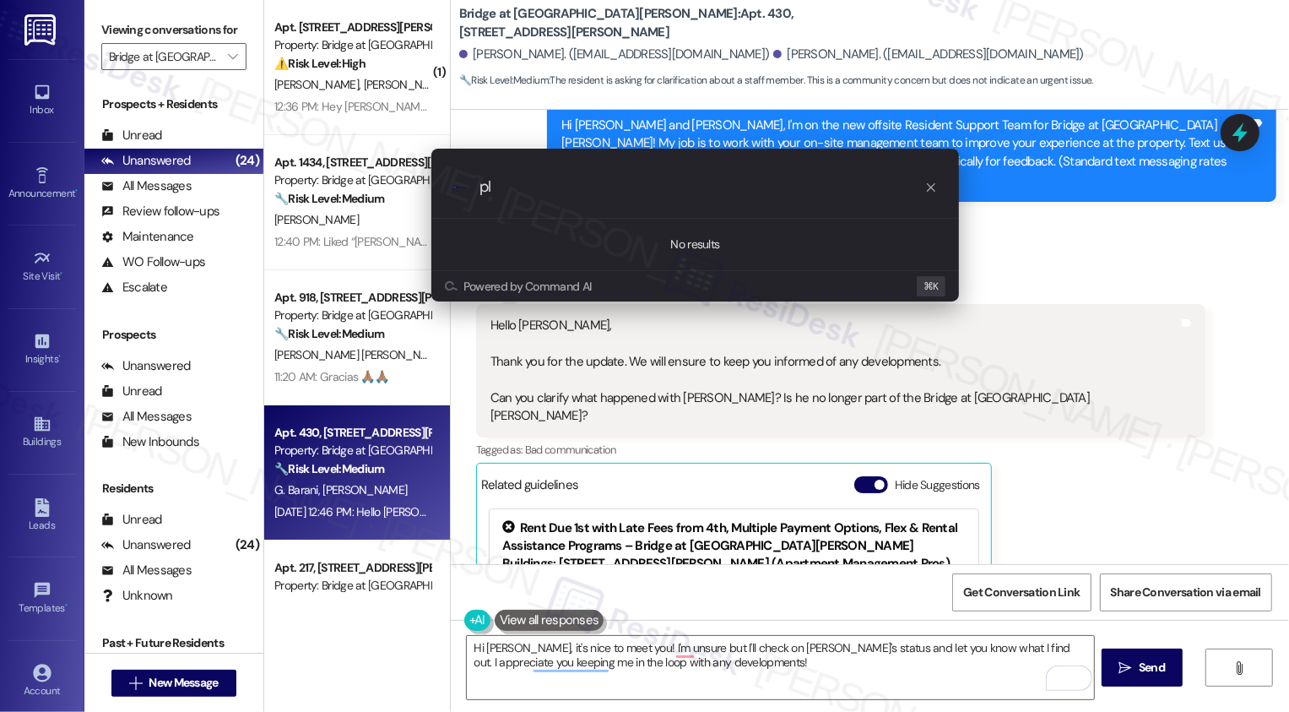
type input "p"
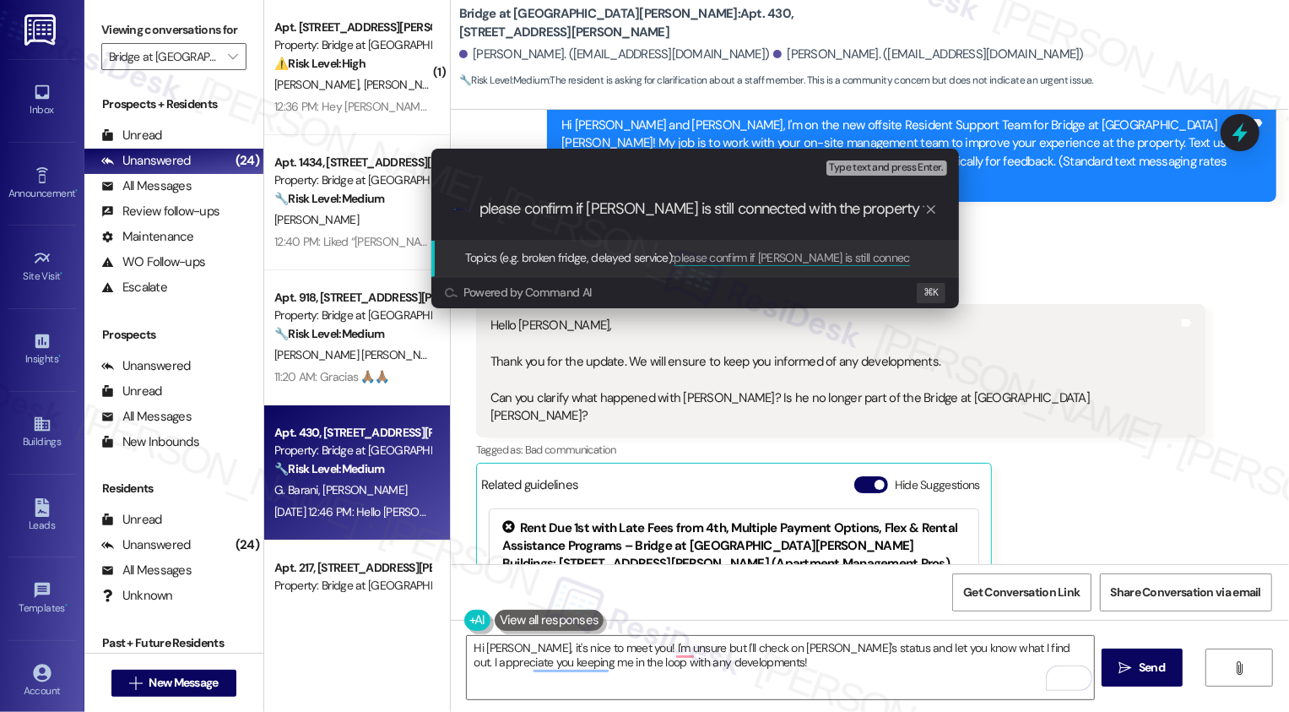
type input "please confirm if Pablo is still connected with the property team"
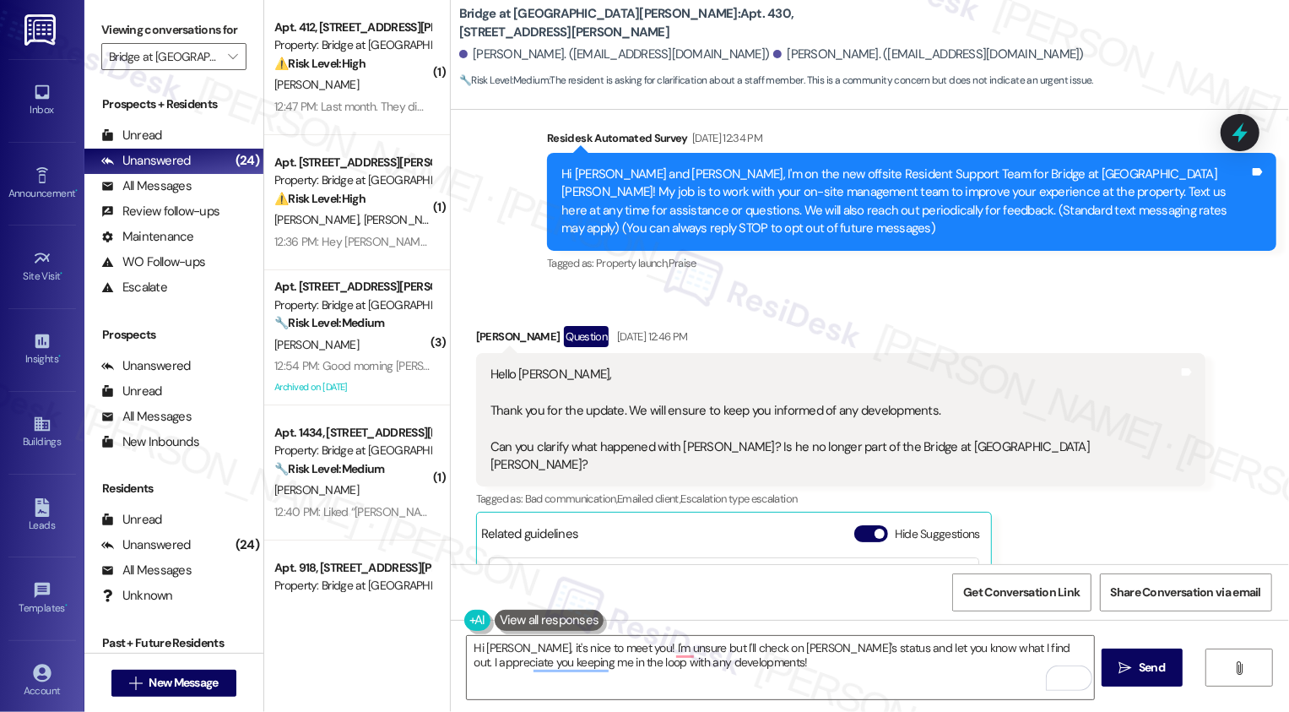
scroll to position [402, 0]
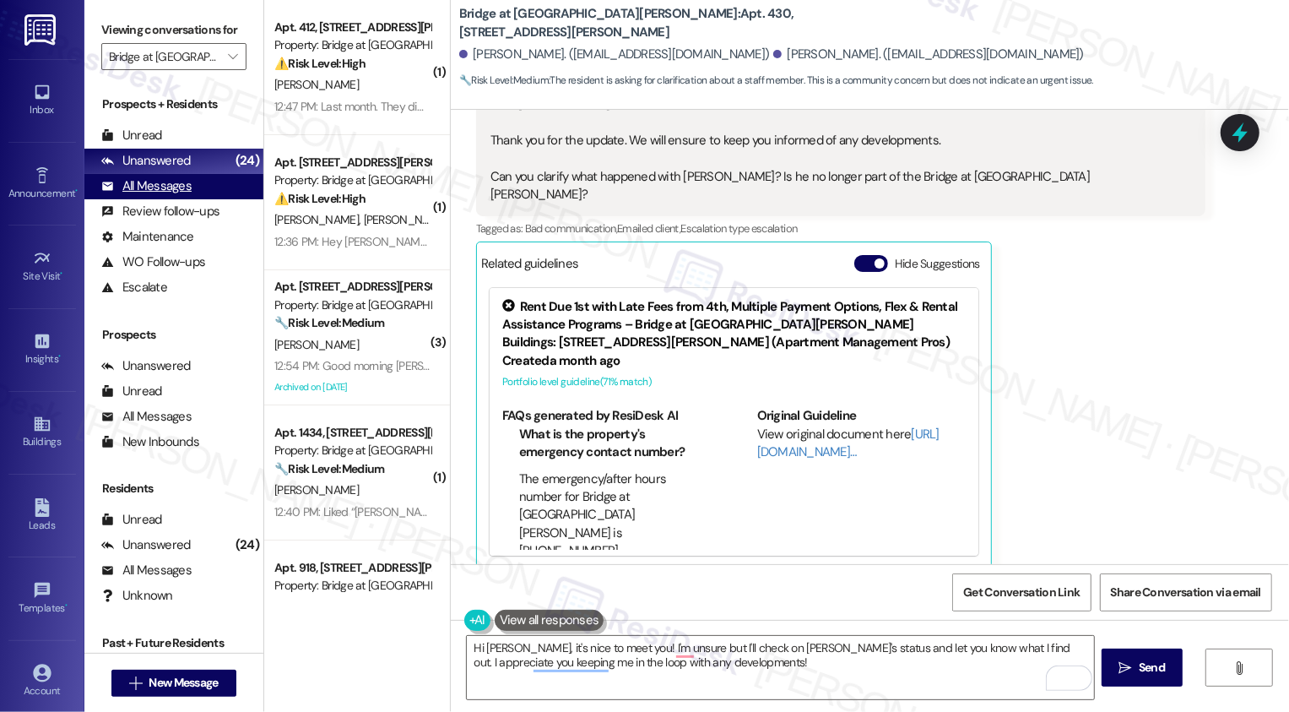
click at [201, 199] on div "All Messages (undefined)" at bounding box center [173, 186] width 179 height 25
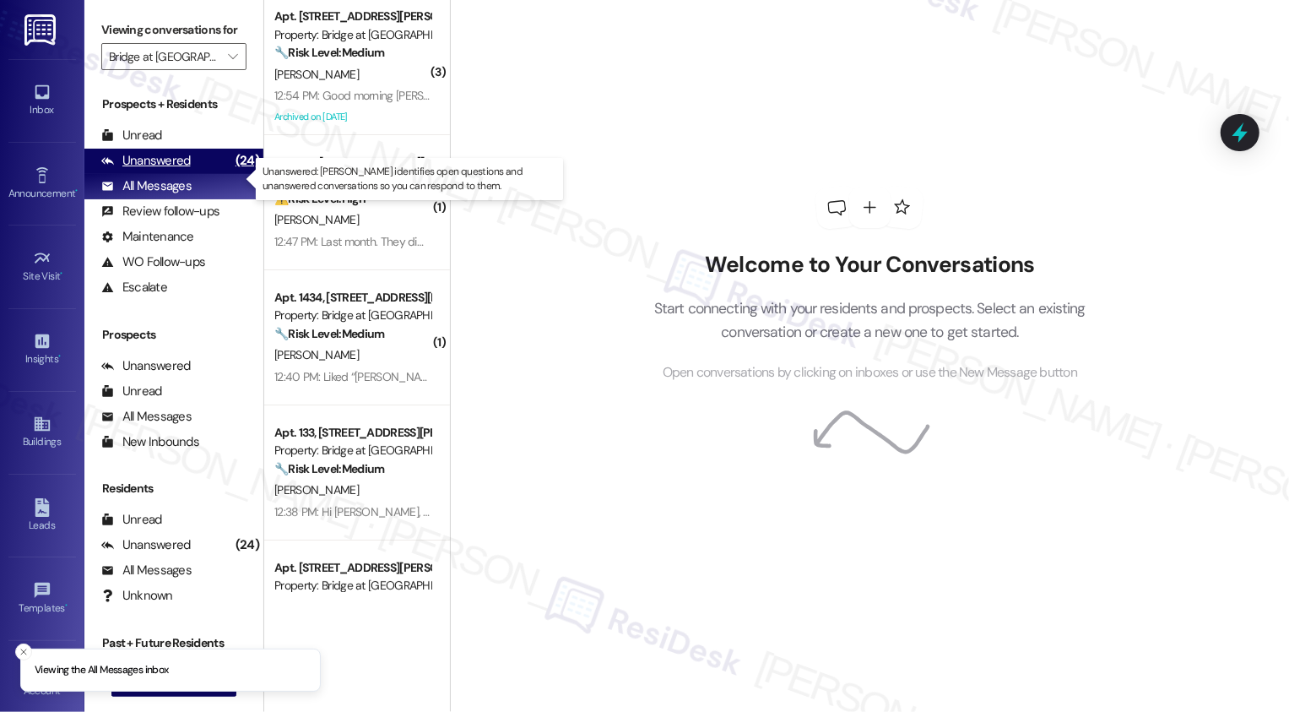
click at [199, 174] on div "Unanswered (24)" at bounding box center [173, 161] width 179 height 25
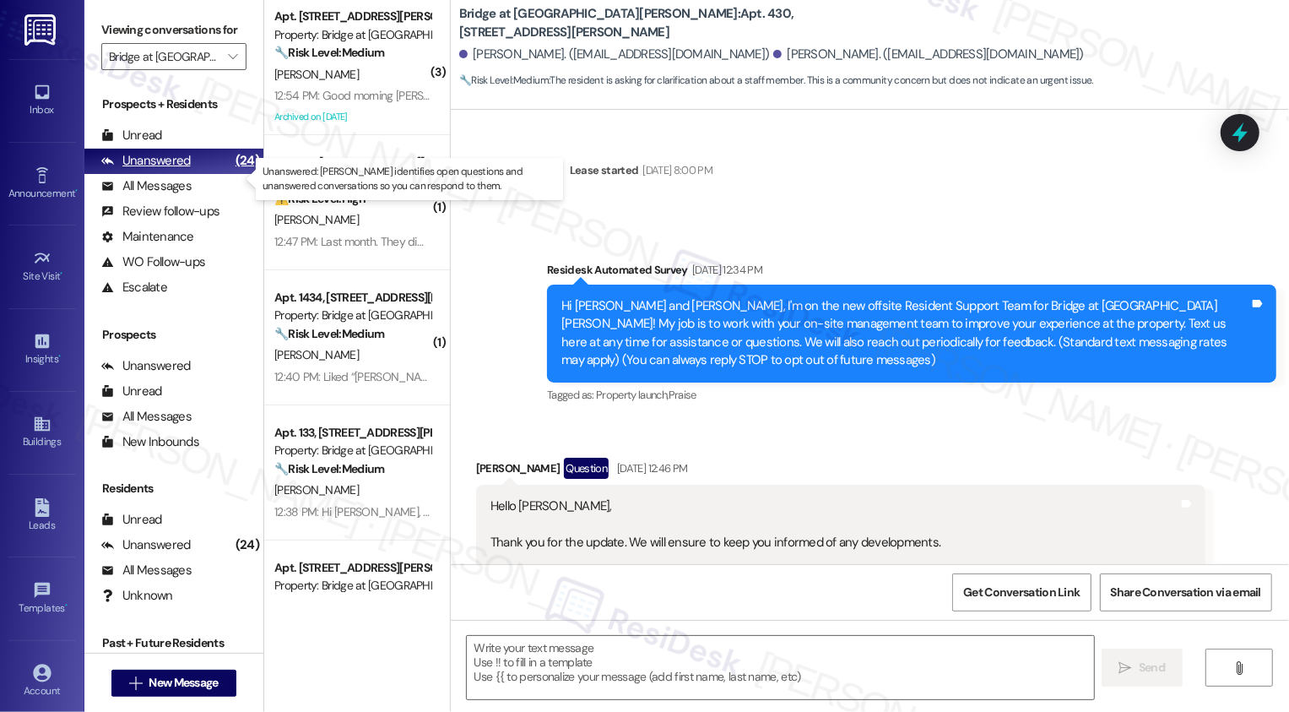
scroll to position [38, 0]
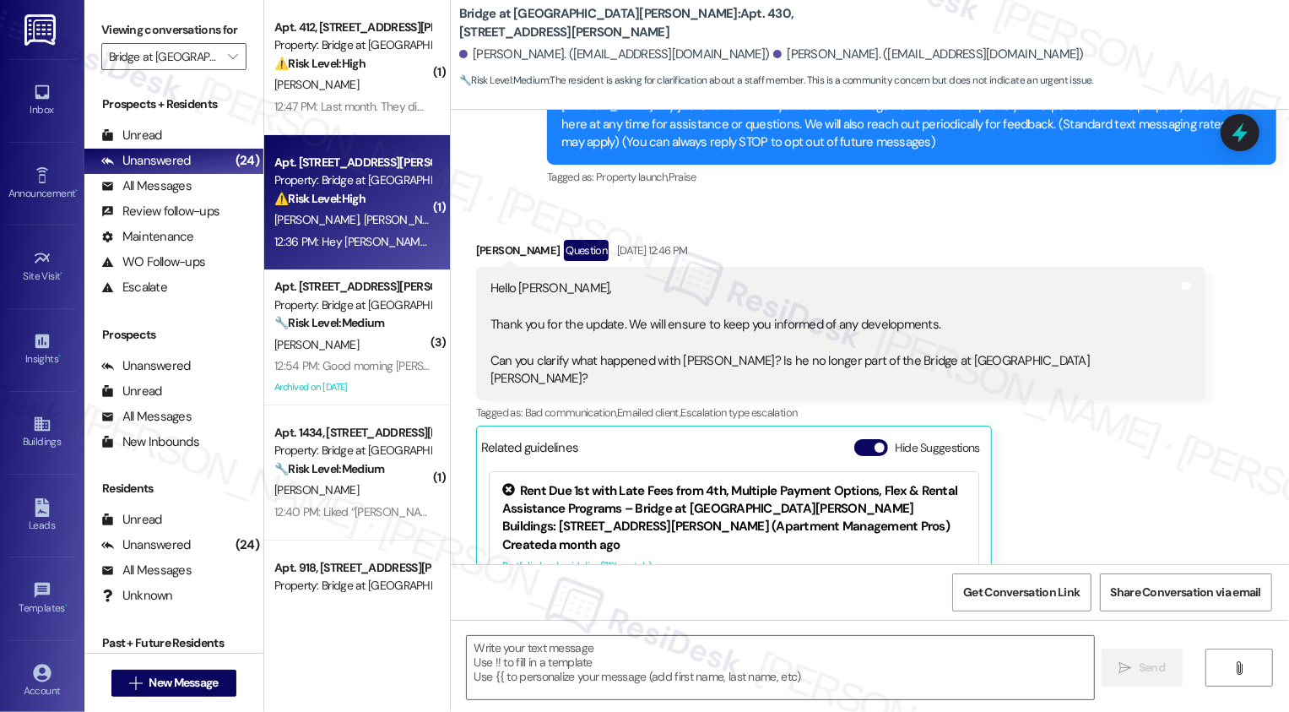
type textarea "Fetching suggested responses. Please feel free to read through the conversation…"
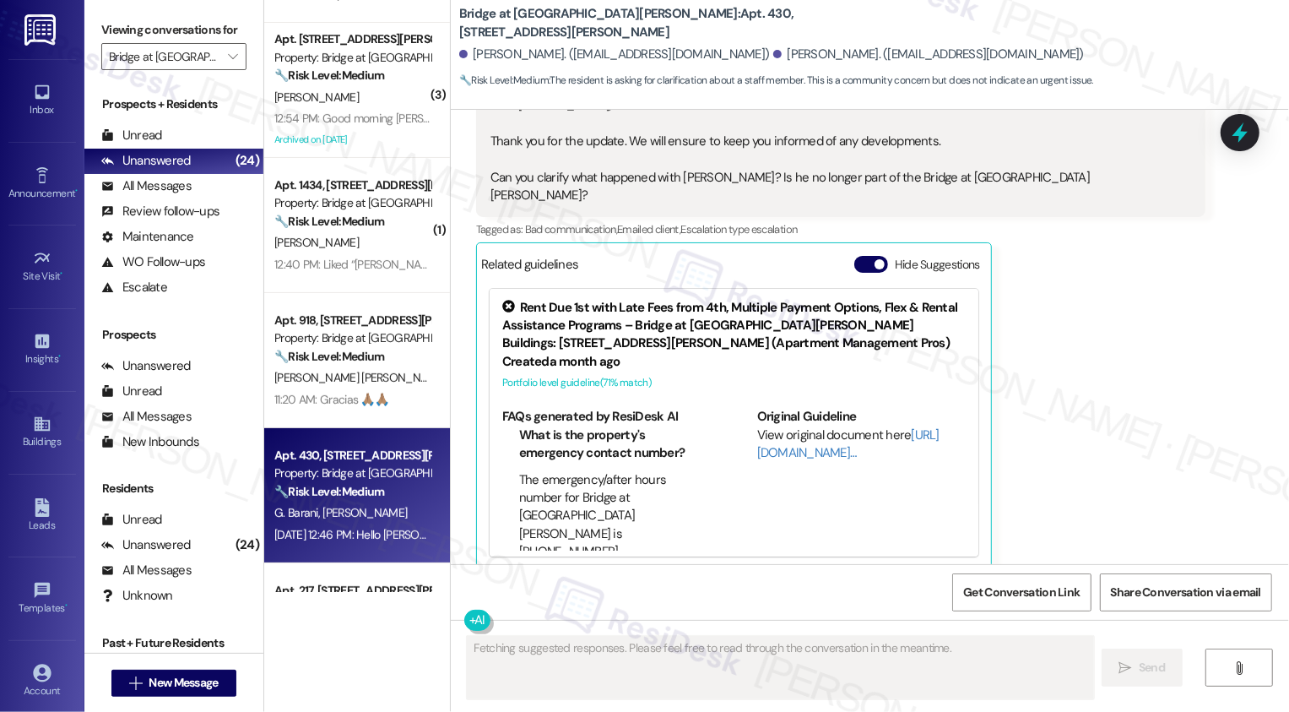
scroll to position [249, 0]
click at [381, 239] on div "T. Baker" at bounding box center [353, 240] width 160 height 21
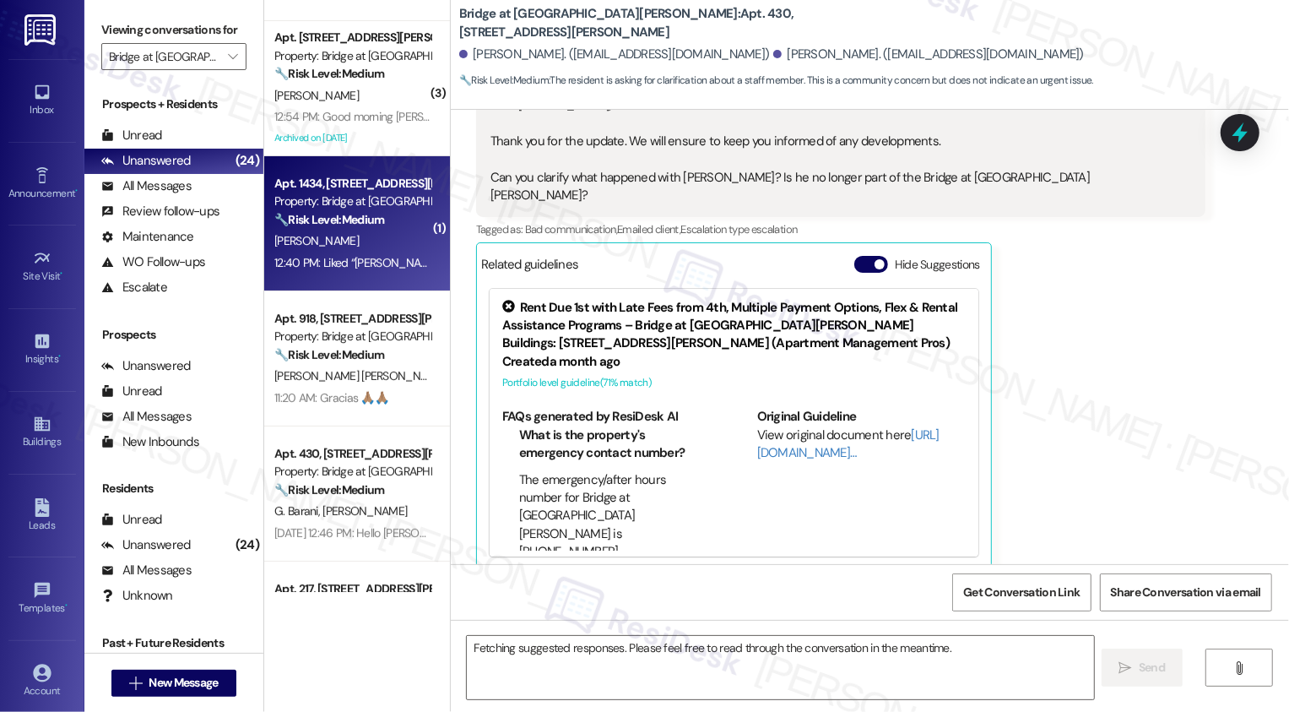
click at [381, 239] on div "T. Baker" at bounding box center [353, 240] width 160 height 21
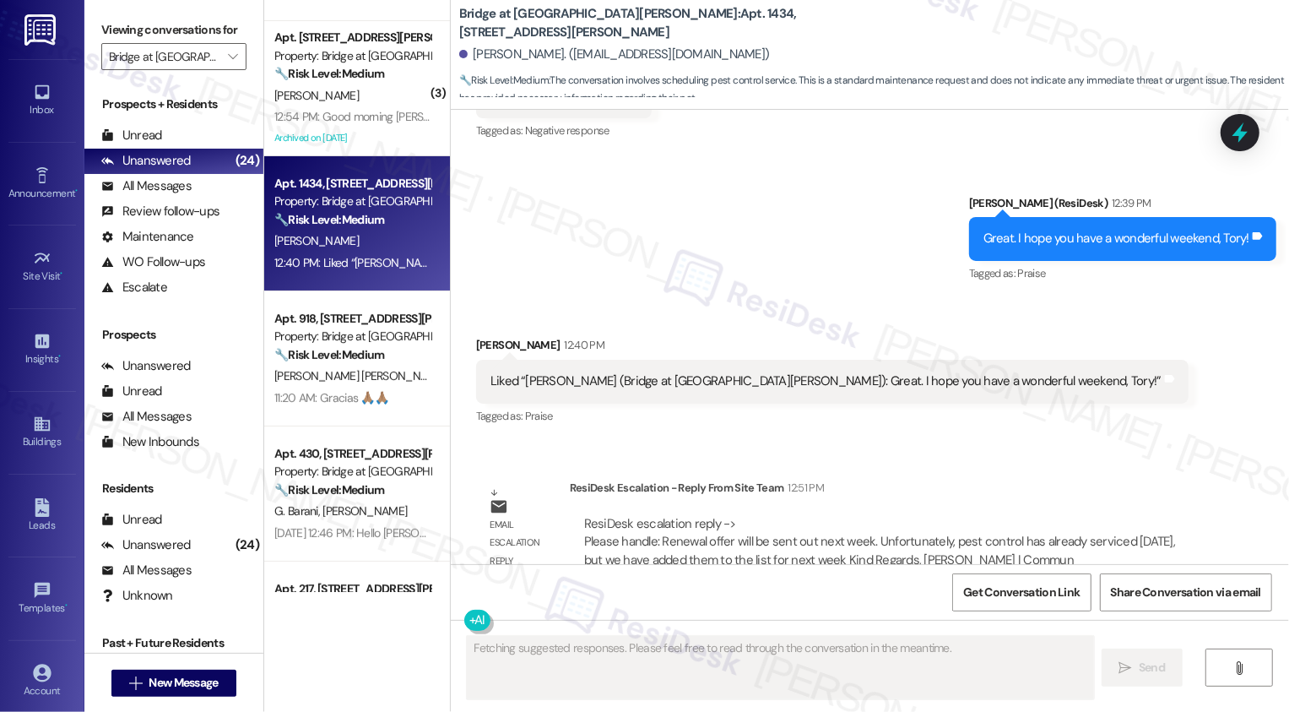
scroll to position [2235, 0]
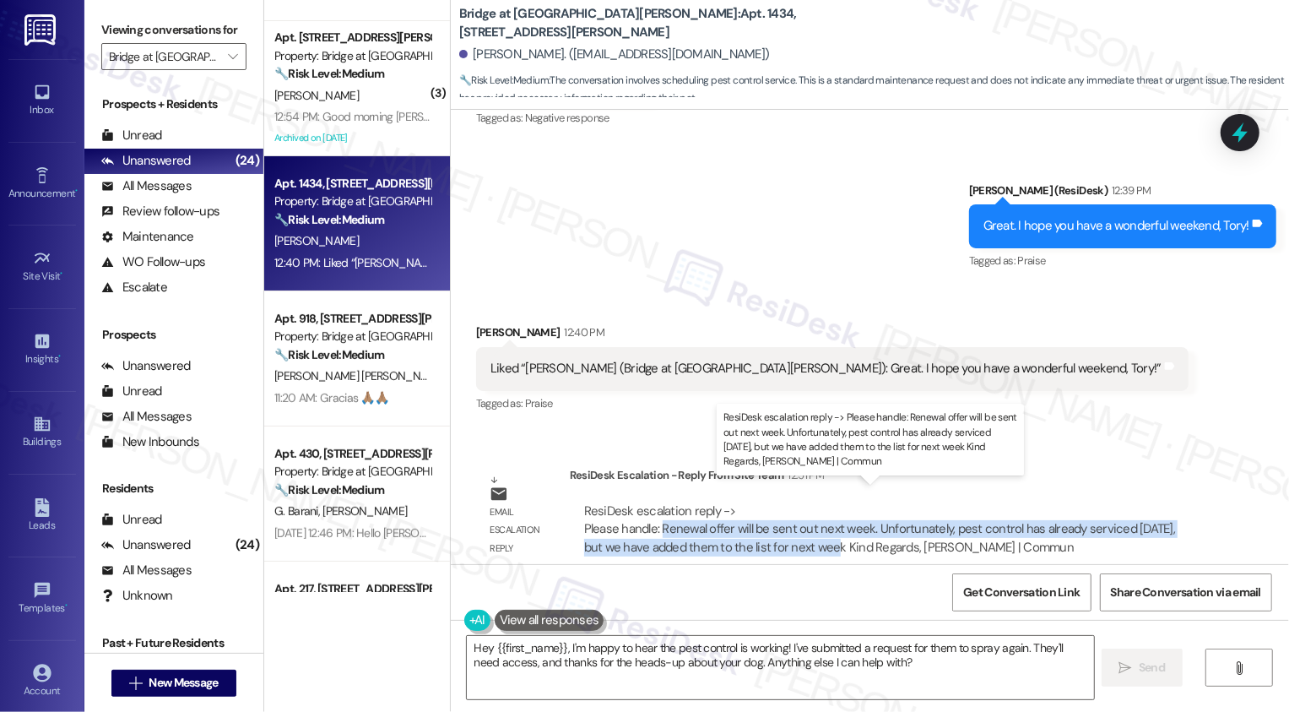
drag, startPoint x: 650, startPoint y: 511, endPoint x: 809, endPoint y: 528, distance: 159.7
click at [809, 528] on div "ResiDesk escalation reply -> Please handle: Renewal offer will be sent out next…" at bounding box center [879, 528] width 591 height 53
copy div "Renewal offer will be sent out next week. Unfortunately, pest control has alrea…"
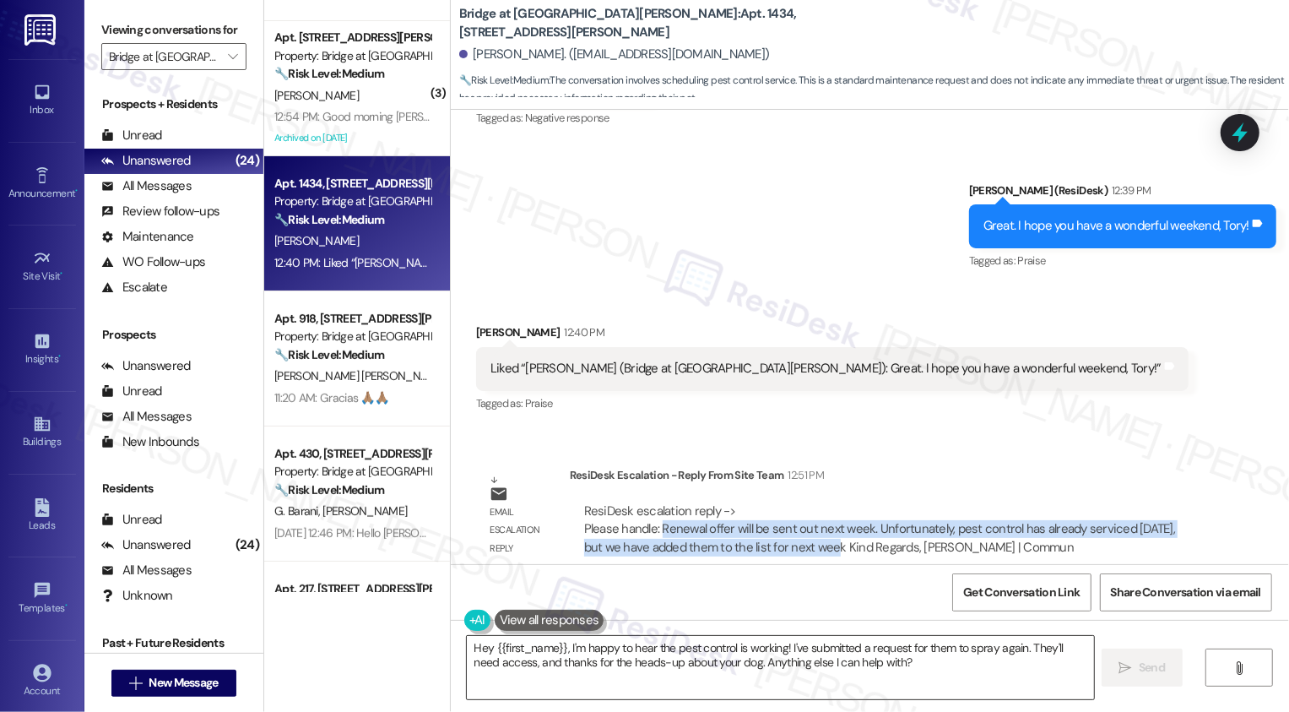
click at [600, 663] on textarea "Hey {{first_name}}, I'm happy to hear the pest control is working! I've submitt…" at bounding box center [780, 667] width 627 height 63
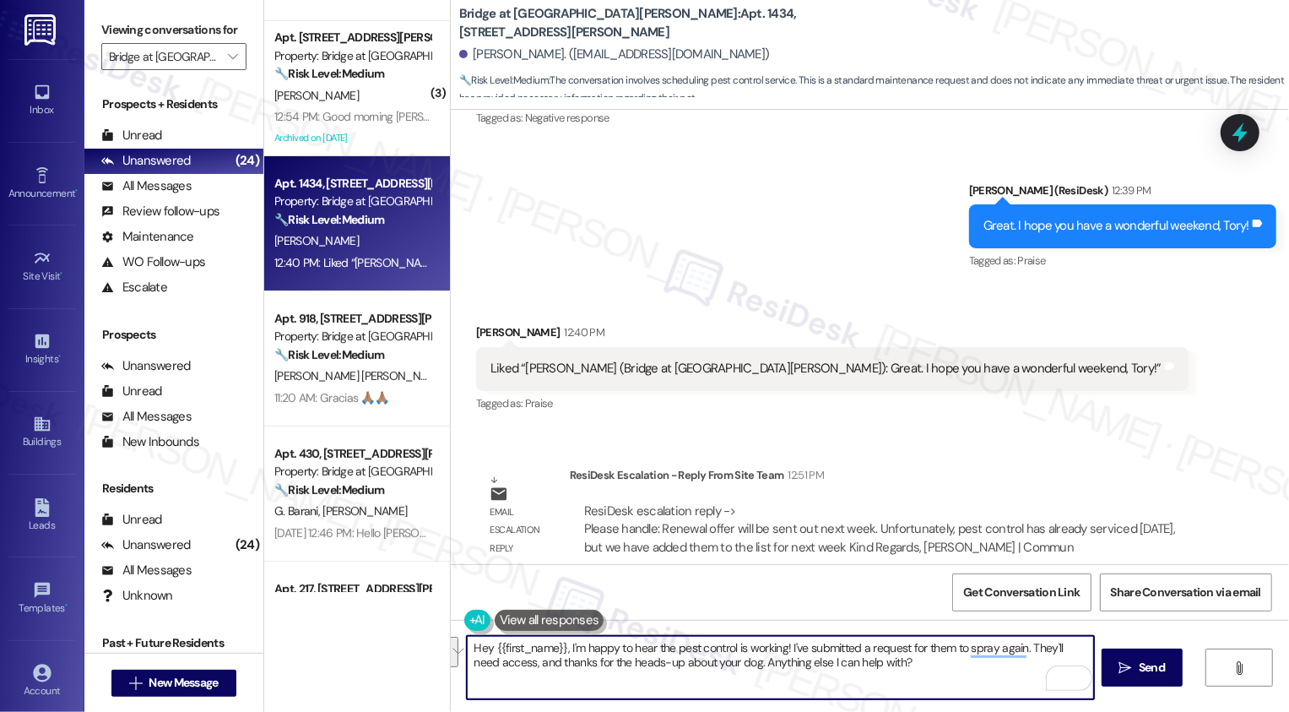
drag, startPoint x: 560, startPoint y: 647, endPoint x: 946, endPoint y: 670, distance: 386.5
click at [946, 670] on textarea "Hey {{first_name}}, I'm happy to hear the pest control is working! I've submitt…" at bounding box center [780, 667] width 627 height 63
paste textarea "Renewal offer will be sent out next week. Unfortunately, pest control has alrea…"
type textarea "Hey {{first_name}}, Renewal offer will be sent out next week. Unfortunately, pe…"
click at [562, 649] on textarea "Hey {{first_name}}, Renewal offer will be sent out next week. Unfortunately, pe…" at bounding box center [780, 667] width 627 height 63
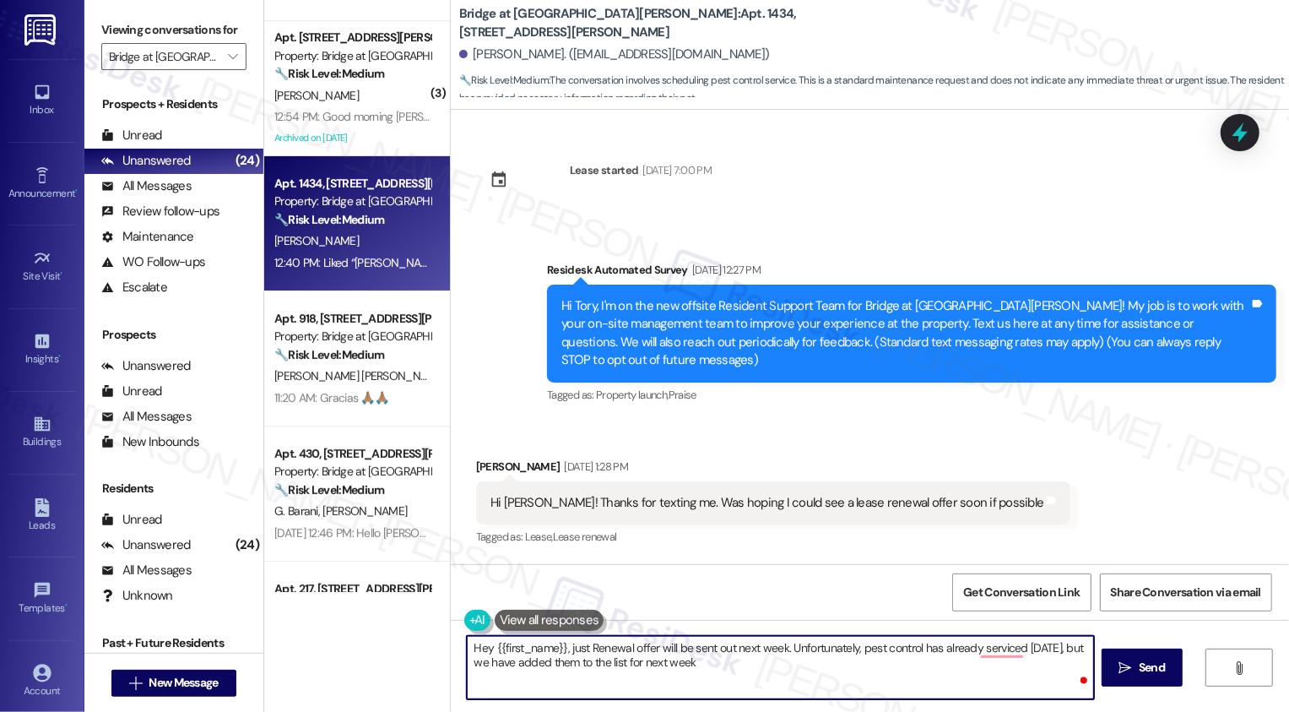
scroll to position [2235, 0]
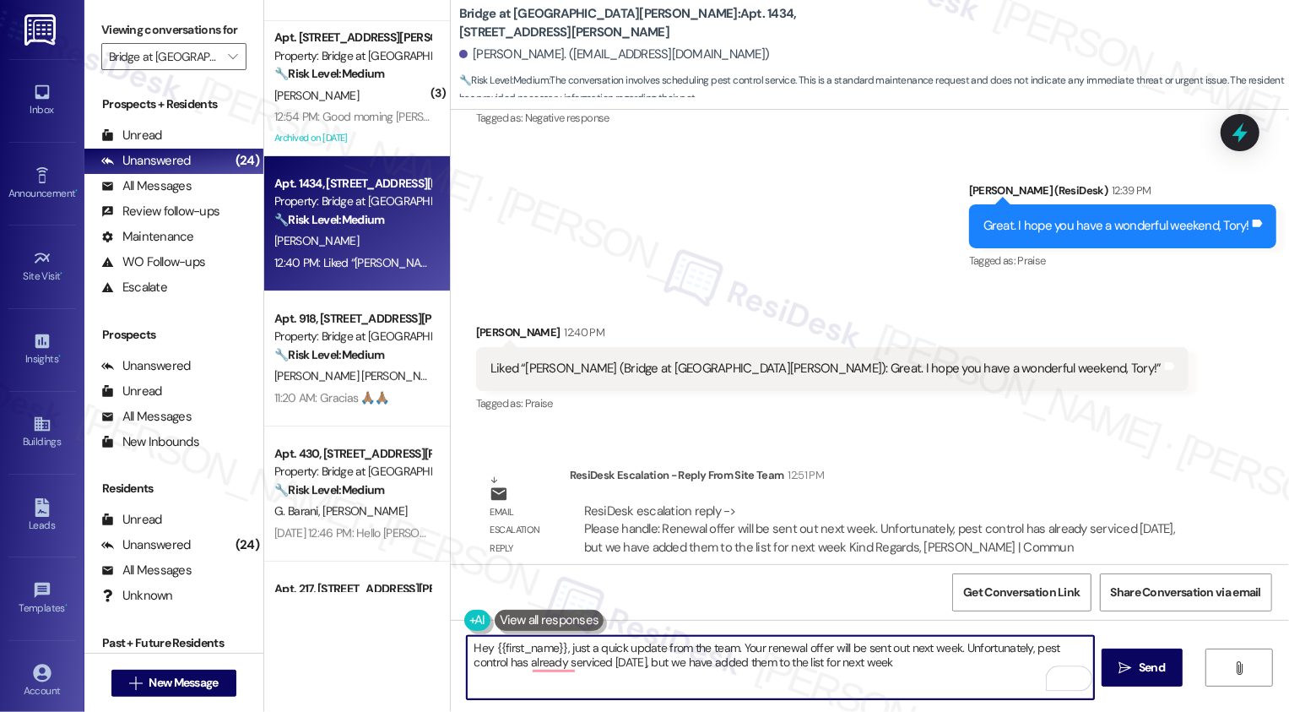
click at [956, 647] on textarea "Hey {{first_name}}, just a quick update from the team. Your renewal offer will …" at bounding box center [780, 667] width 627 height 63
click at [956, 648] on textarea "Hey {{first_name}}, just a quick update from the team. Your renewal offer will …" at bounding box center [780, 667] width 627 height 63
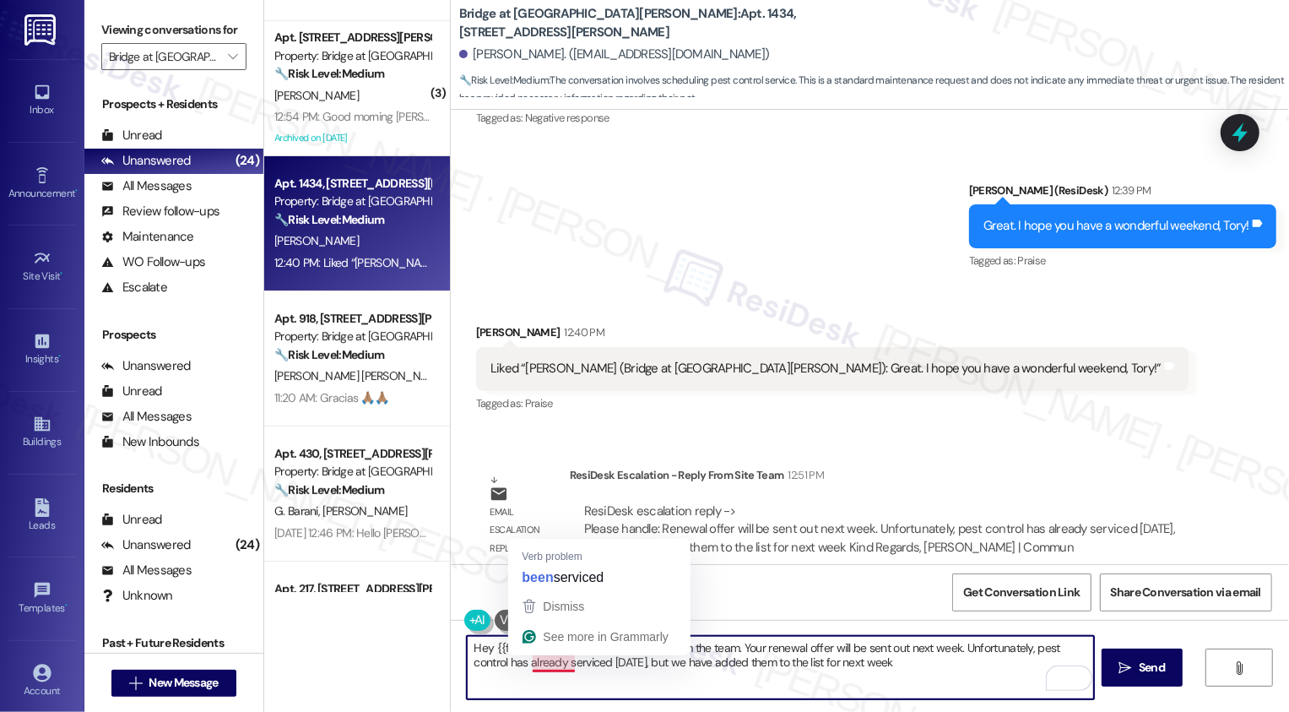
click at [553, 664] on textarea "Hey {{first_name}}, just a quick update from the team. Your renewal offer will …" at bounding box center [780, 667] width 627 height 63
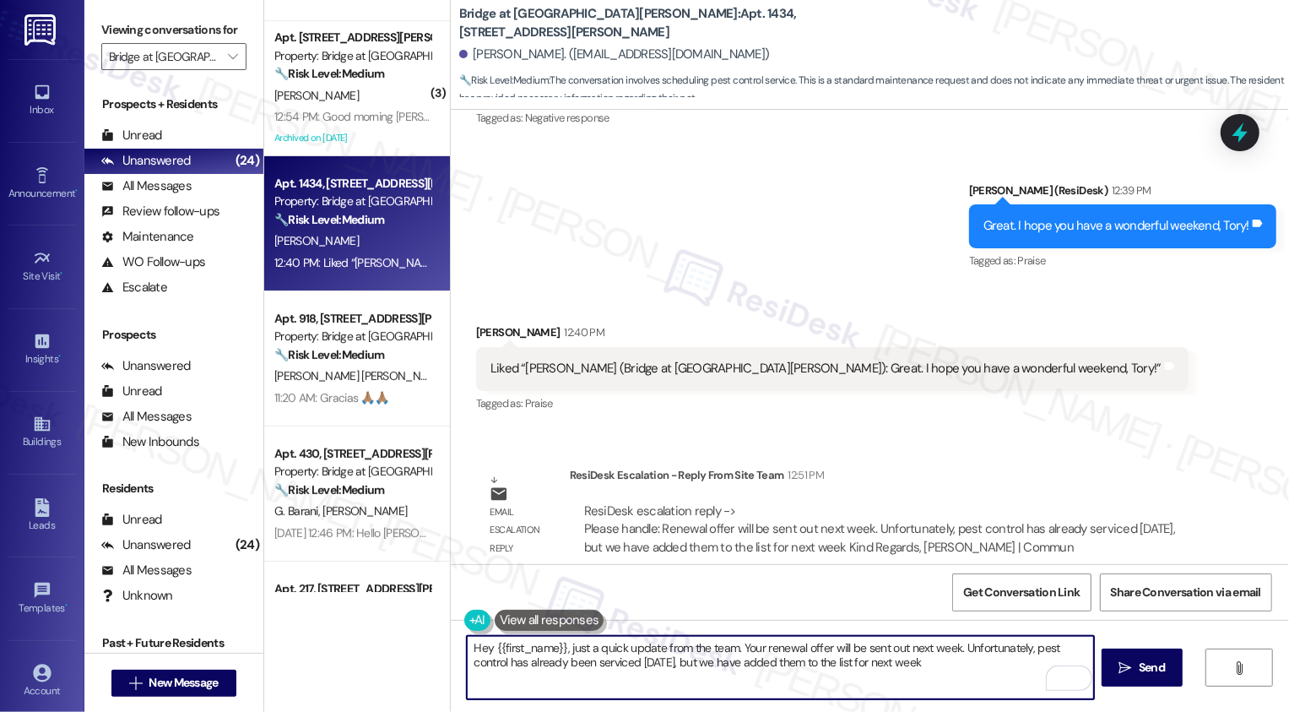
click at [651, 664] on textarea "Hey {{first_name}}, just a quick update from the team. Your renewal offer will …" at bounding box center [780, 667] width 627 height 63
click at [761, 663] on textarea "Hey {{first_name}}, just a quick update from the team. Your renewal offer will …" at bounding box center [780, 667] width 627 height 63
click at [902, 666] on textarea "Hey {{first_name}}, just a quick update from the team. Your renewal offer will …" at bounding box center [780, 667] width 627 height 63
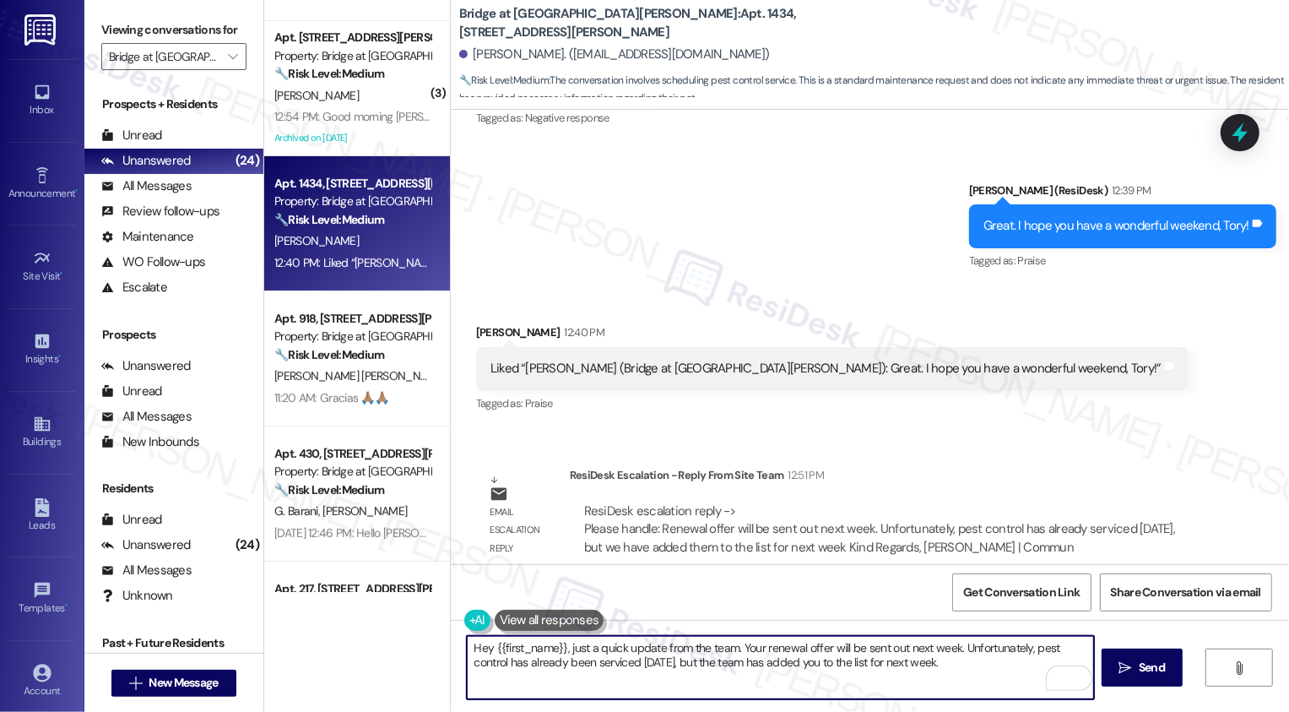
click at [643, 664] on textarea "Hey {{first_name}}, just a quick update from the team. Your renewal offer will …" at bounding box center [780, 667] width 627 height 63
click at [691, 666] on textarea "Hey {{first_name}}, just a quick update from the team. Your renewal offer will …" at bounding box center [780, 667] width 627 height 63
click at [809, 677] on textarea "Hey {{first_name}}, just a quick update from the team. Your renewal offer will …" at bounding box center [780, 667] width 627 height 63
click at [880, 683] on textarea "Hey {{first_name}}, just a quick update from the team. Your renewal offer will …" at bounding box center [780, 667] width 627 height 63
type textarea "Hey {{first_name}}, just a quick update from the team. Your renewal offer will …"
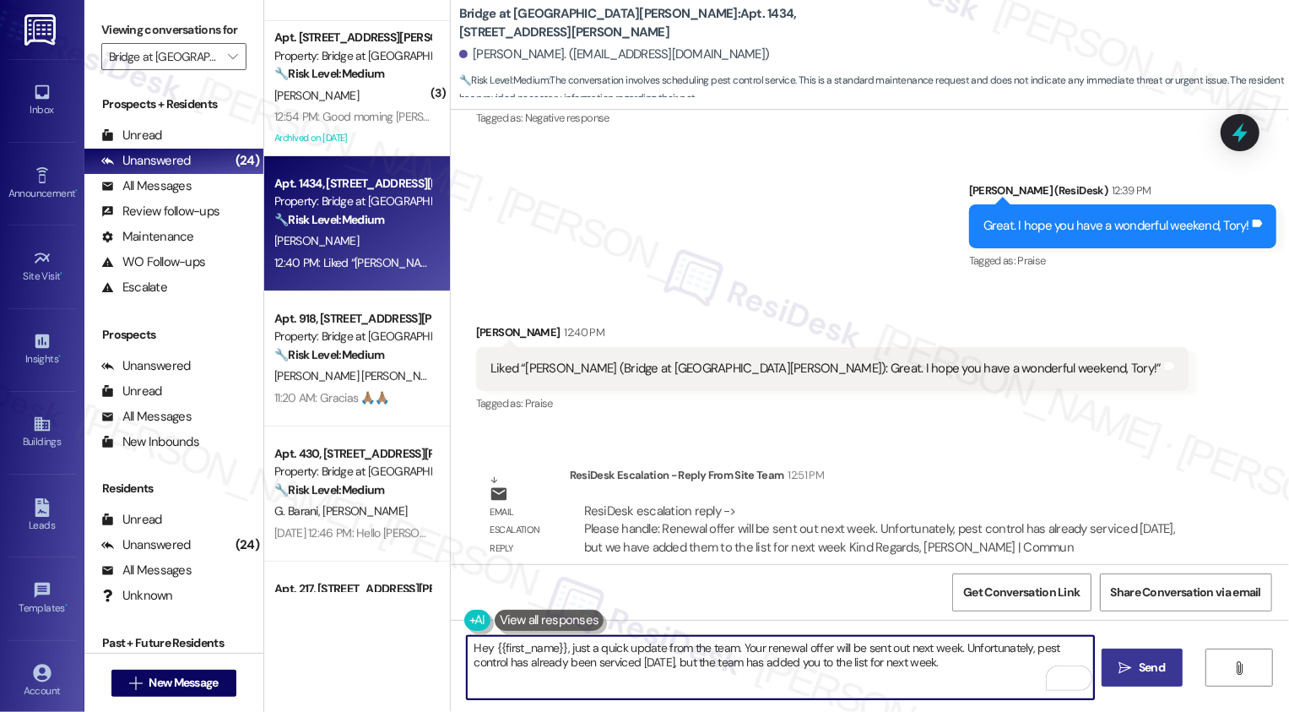
click at [1148, 674] on span "Send" at bounding box center [1152, 667] width 26 height 18
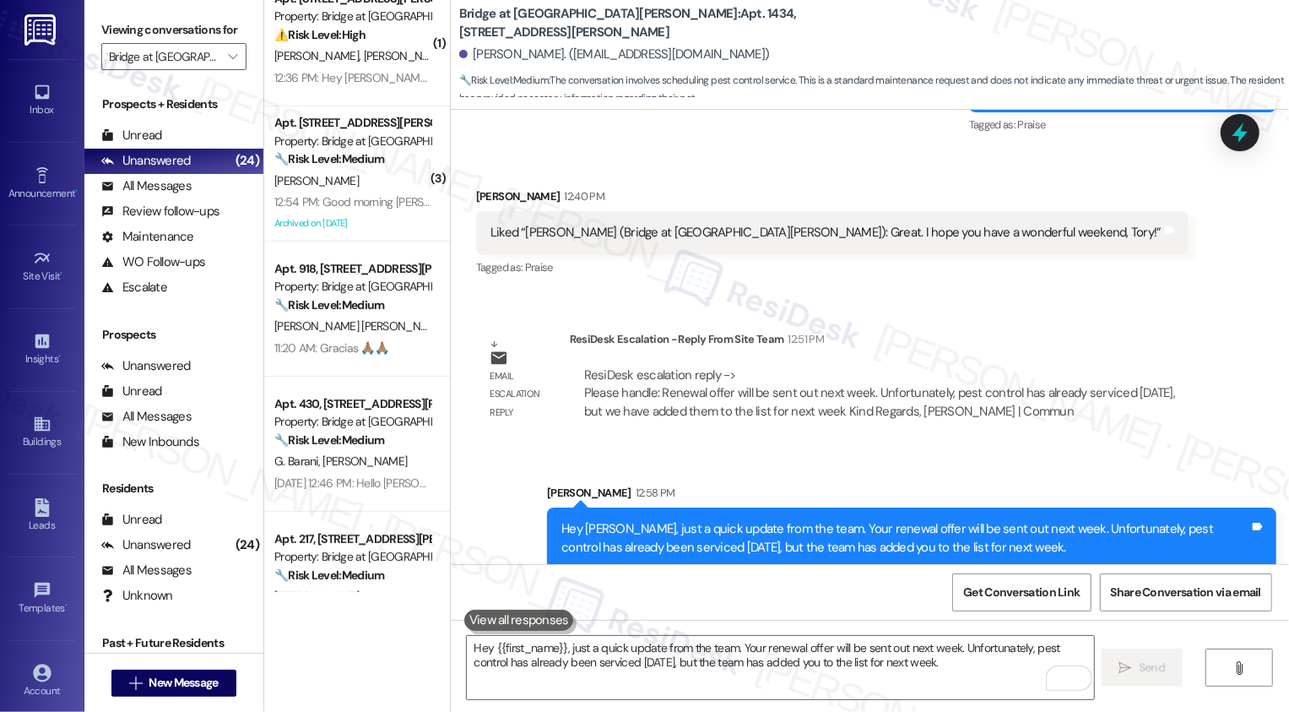
scroll to position [184, 0]
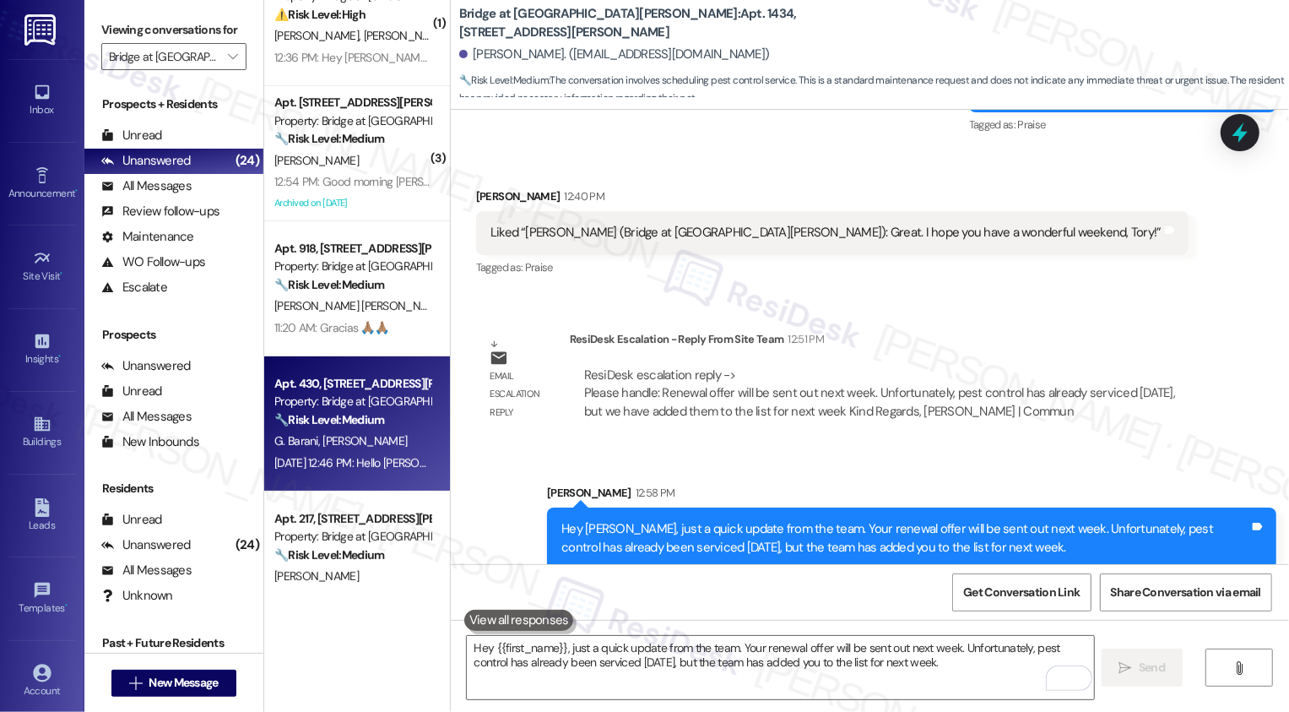
click at [383, 441] on div "G. Barani [PERSON_NAME]" at bounding box center [353, 440] width 160 height 21
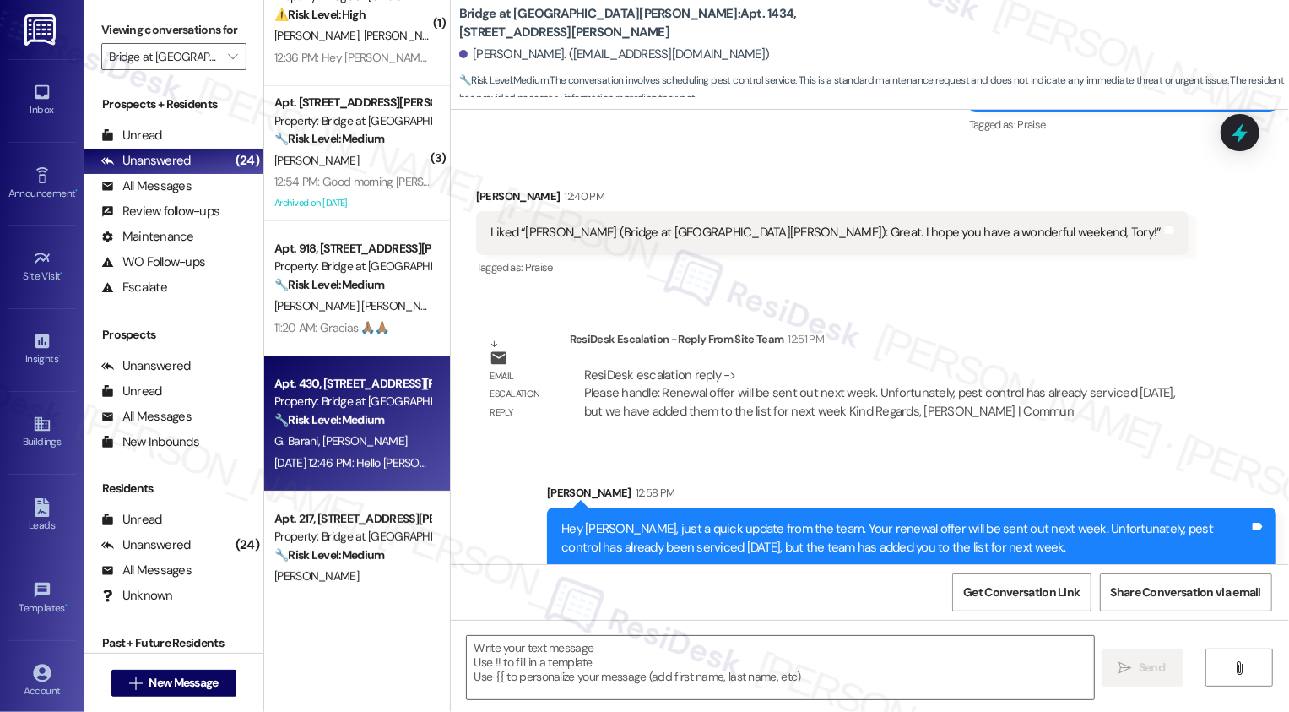
click at [383, 441] on div "G. Barani [PERSON_NAME]" at bounding box center [353, 440] width 160 height 21
type textarea "Fetching suggested responses. Please feel free to read through the conversation…"
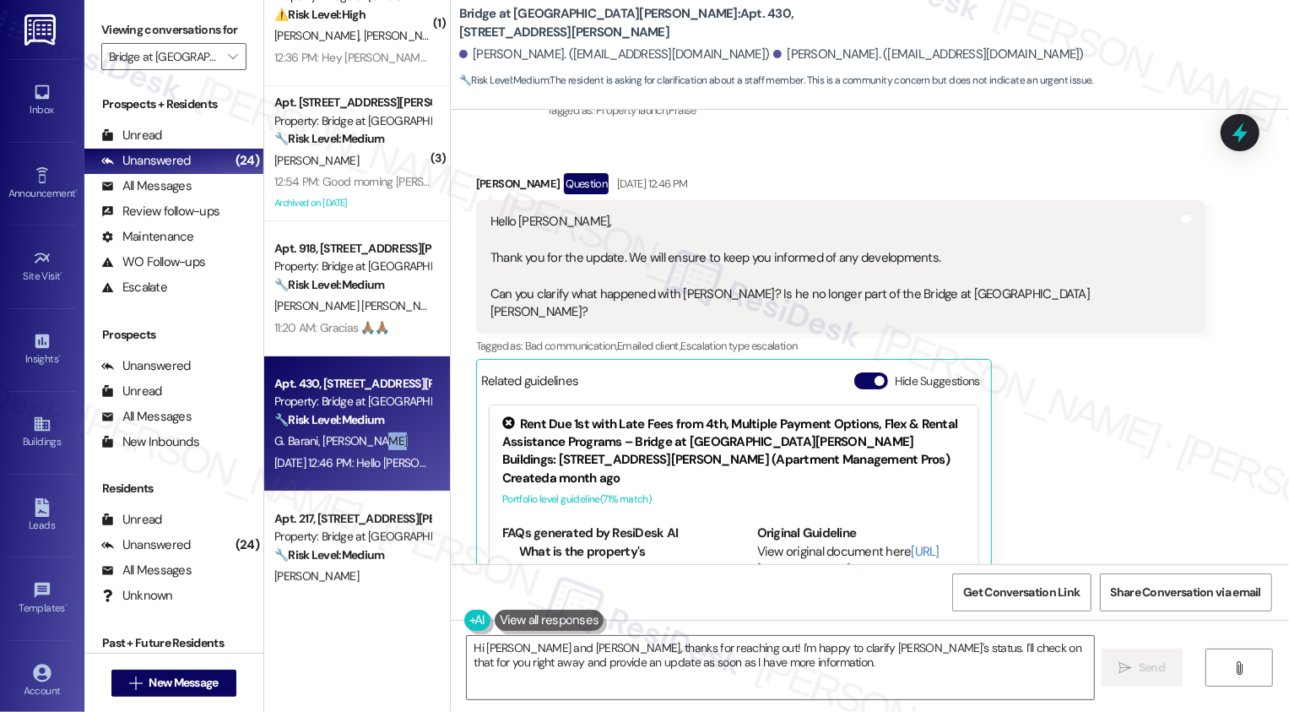
scroll to position [225, 0]
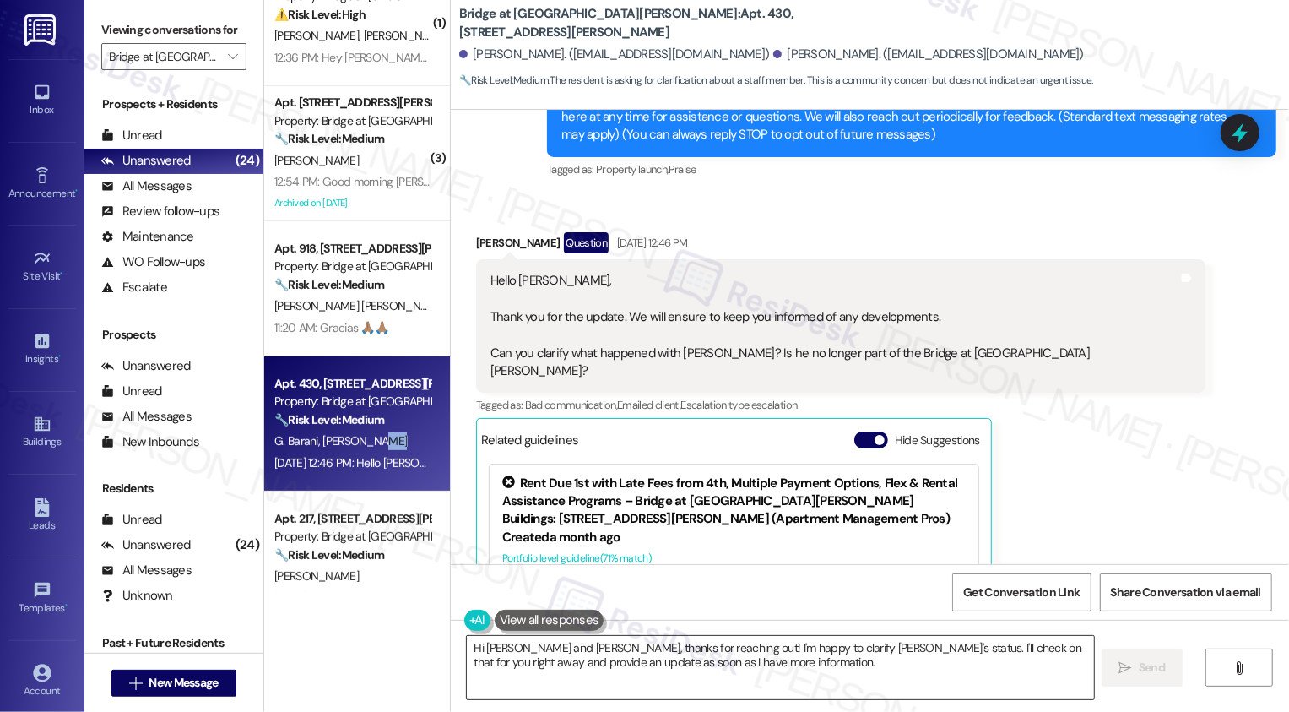
click at [544, 662] on textarea "Hi [PERSON_NAME] and [PERSON_NAME], thanks for reaching out! I'm happy to clari…" at bounding box center [780, 667] width 627 height 63
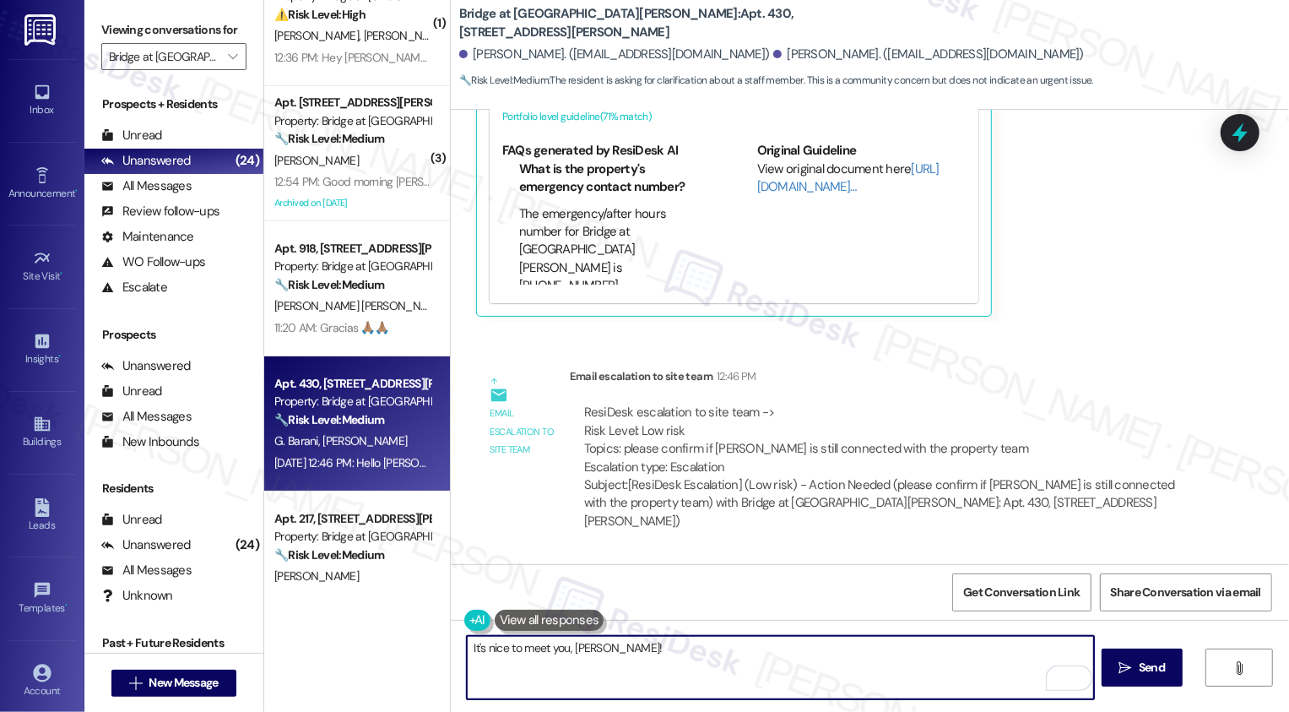
scroll to position [764, 0]
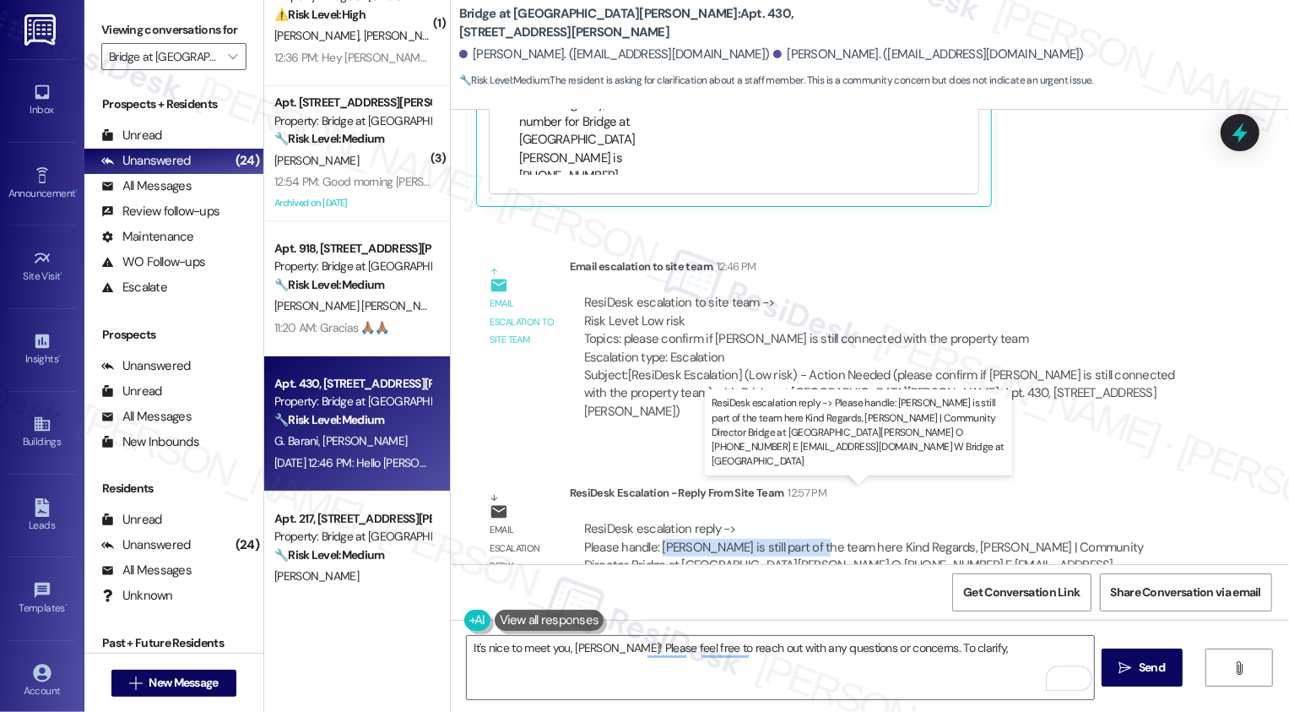
drag, startPoint x: 650, startPoint y: 512, endPoint x: 801, endPoint y: 510, distance: 151.1
click at [800, 520] on div "ResiDesk escalation reply -> Please handle: [PERSON_NAME] is still part of the …" at bounding box center [864, 555] width 560 height 71
copy div "[PERSON_NAME] is still part of the team"
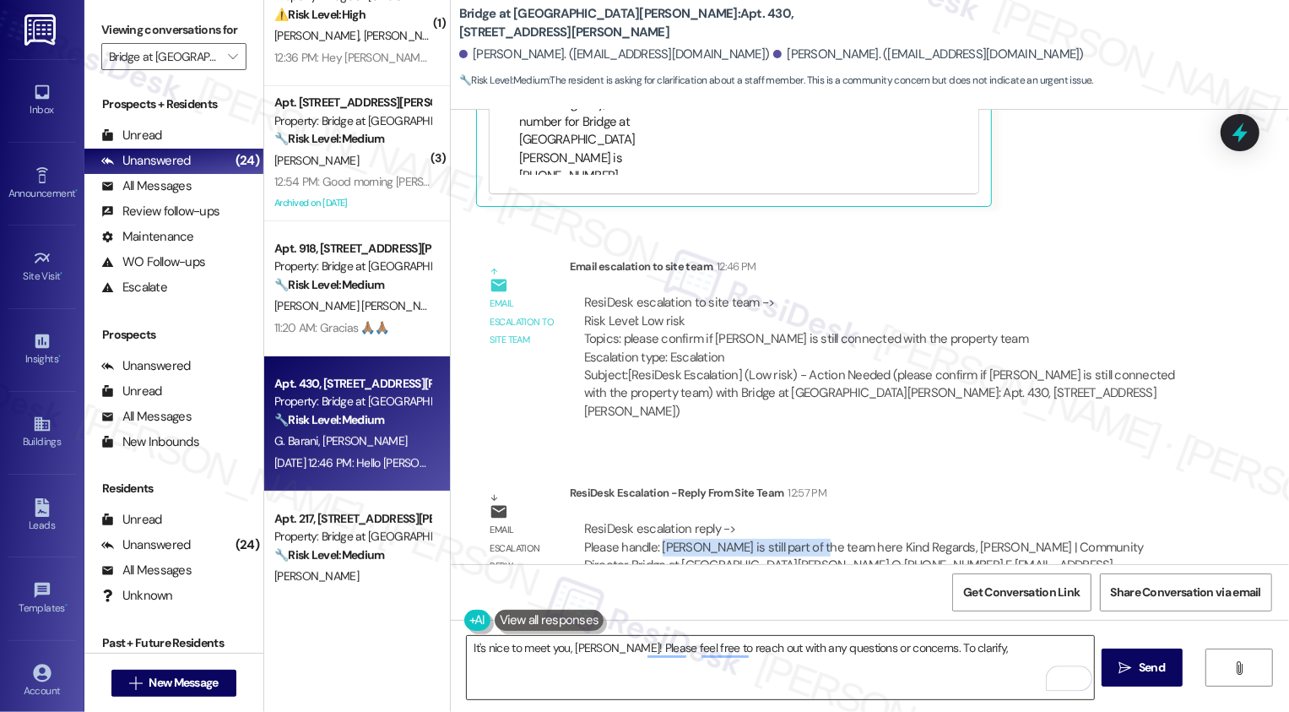
click at [962, 646] on textarea "It's nice to meet you, [PERSON_NAME]! Please feel free to reach out with any qu…" at bounding box center [780, 667] width 627 height 63
paste textarea "[PERSON_NAME] is still part of the team"
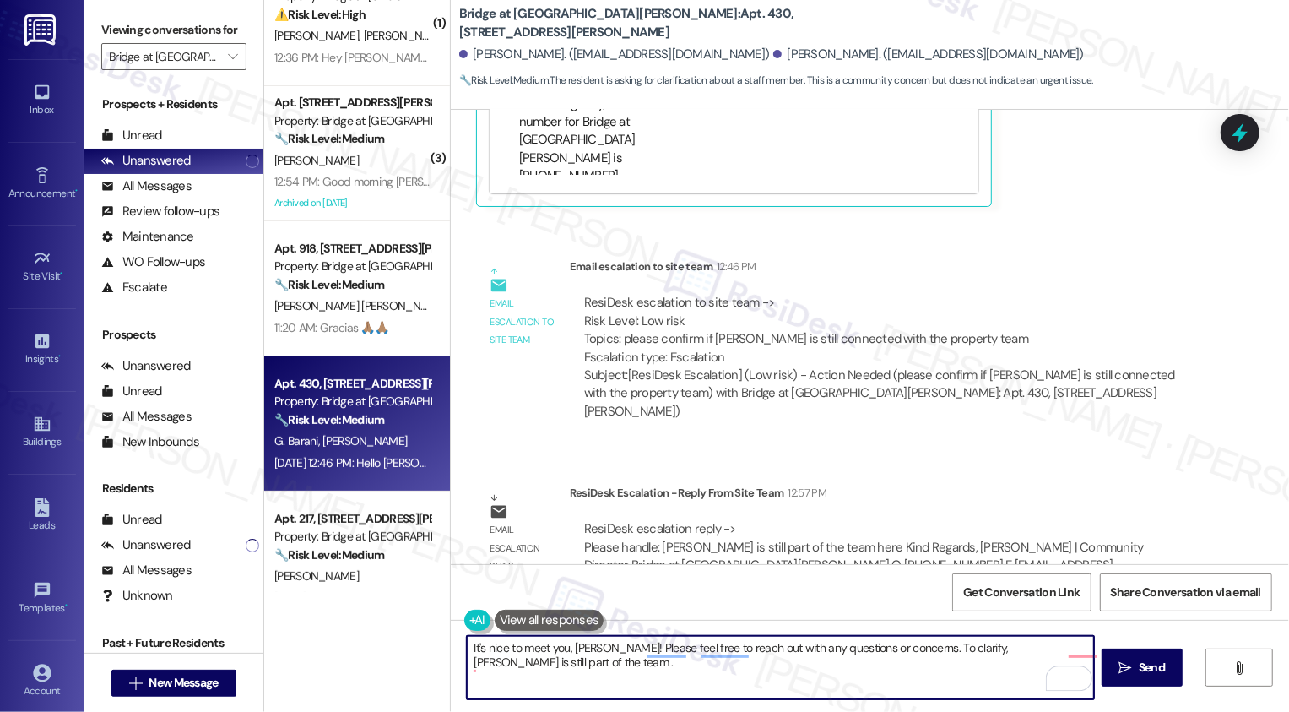
click at [918, 648] on textarea "It's nice to meet you, [PERSON_NAME]! Please feel free to reach out with any qu…" at bounding box center [780, 667] width 627 height 63
click at [926, 658] on textarea "It's nice to meet you, [PERSON_NAME]! Please feel free to reach out with any qu…" at bounding box center [780, 667] width 627 height 63
click at [589, 665] on textarea "It's nice to meet you, [PERSON_NAME]! Please don't hesitate to contact us with …" at bounding box center [780, 667] width 627 height 63
type textarea "It's nice to meet you, [PERSON_NAME]! Please don't hesitate to contact us with …"
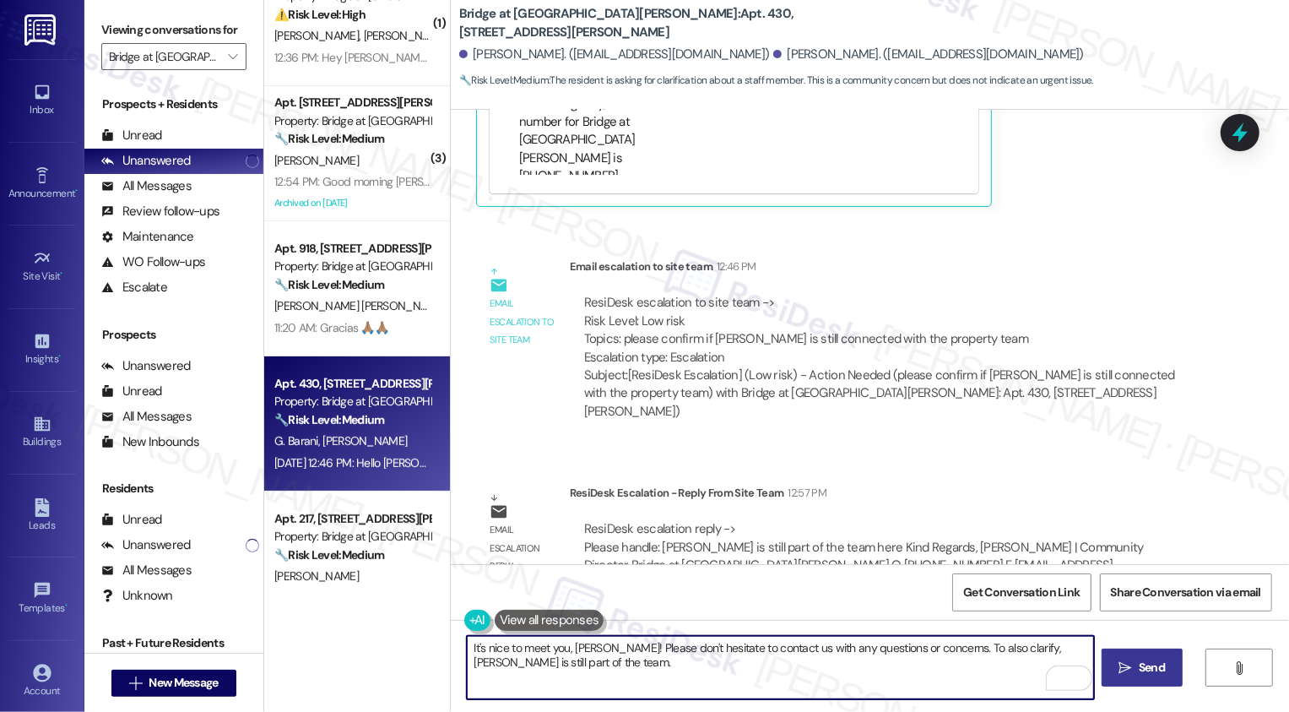
click at [1156, 665] on span "Send" at bounding box center [1152, 667] width 26 height 18
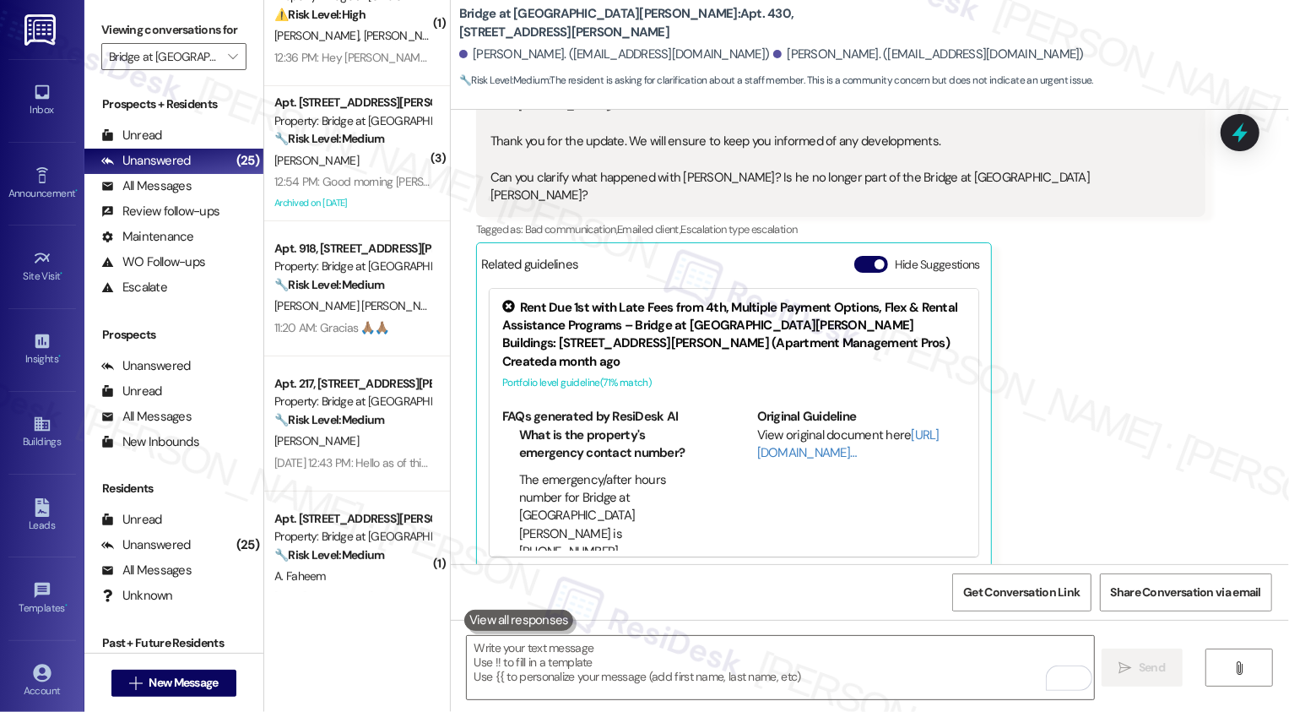
scroll to position [899, 0]
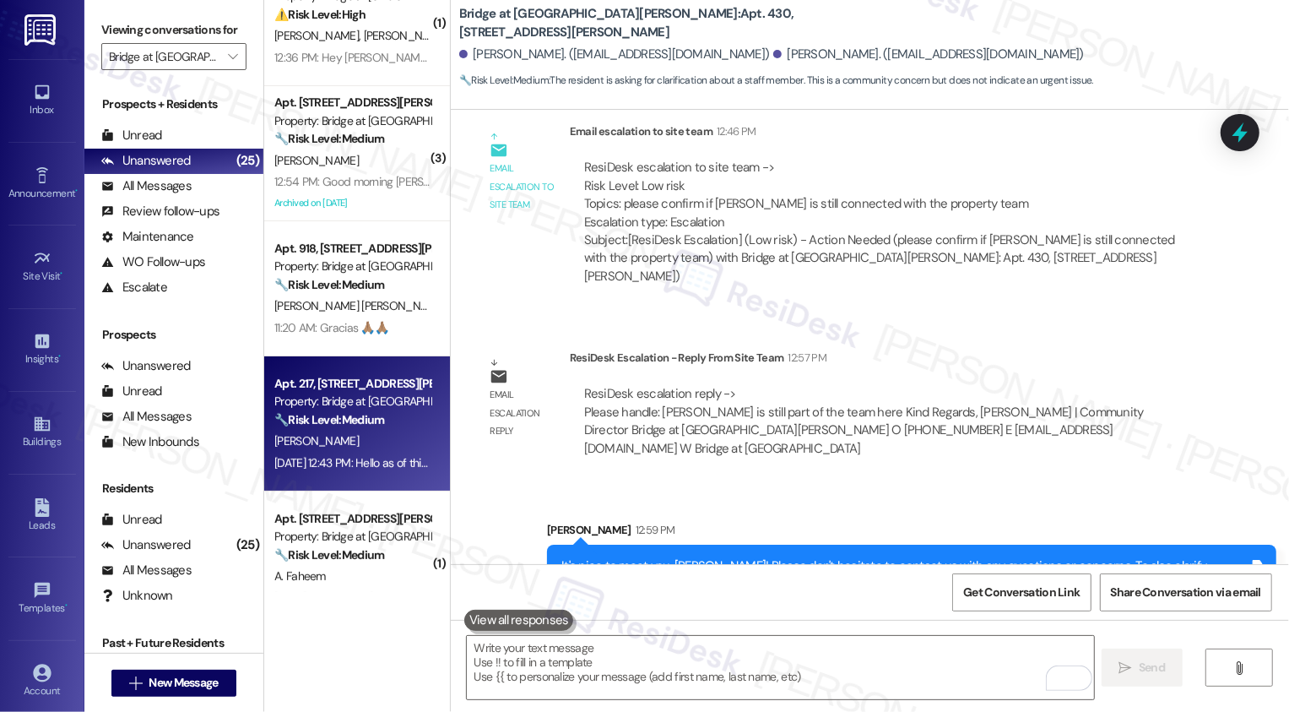
click at [341, 441] on div "[PERSON_NAME]" at bounding box center [353, 440] width 160 height 21
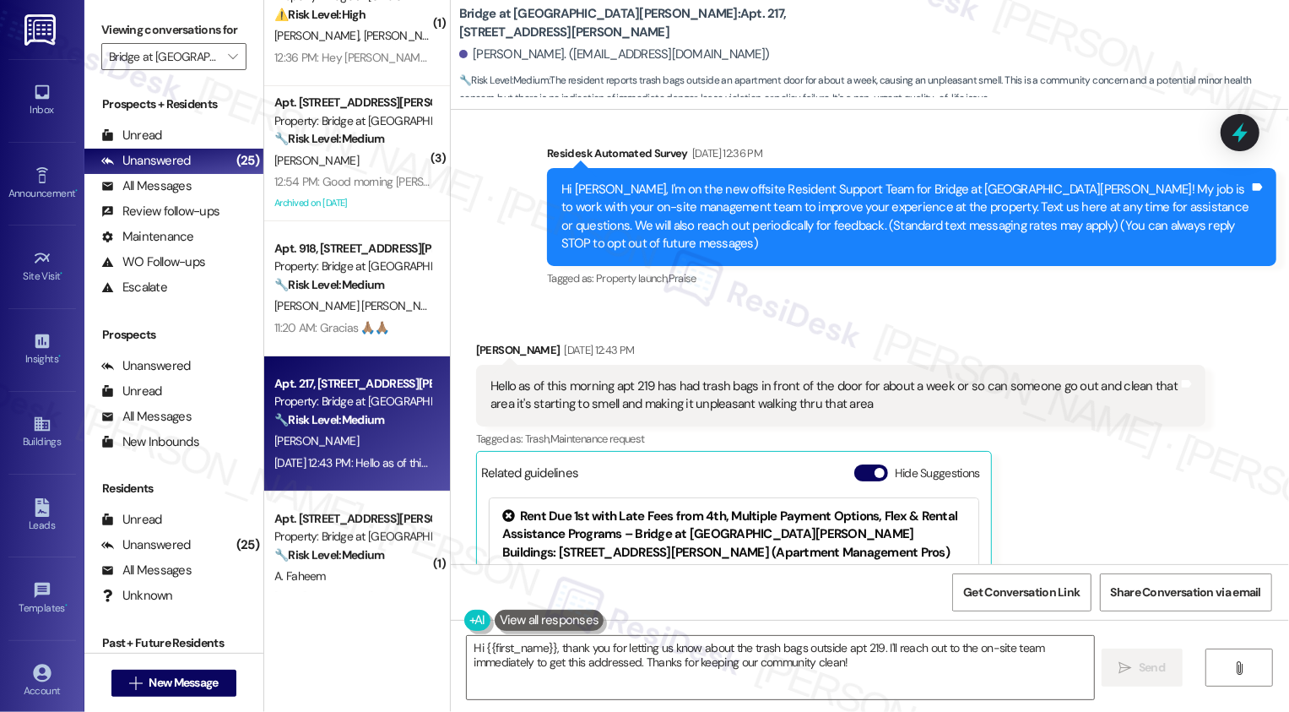
scroll to position [127, 0]
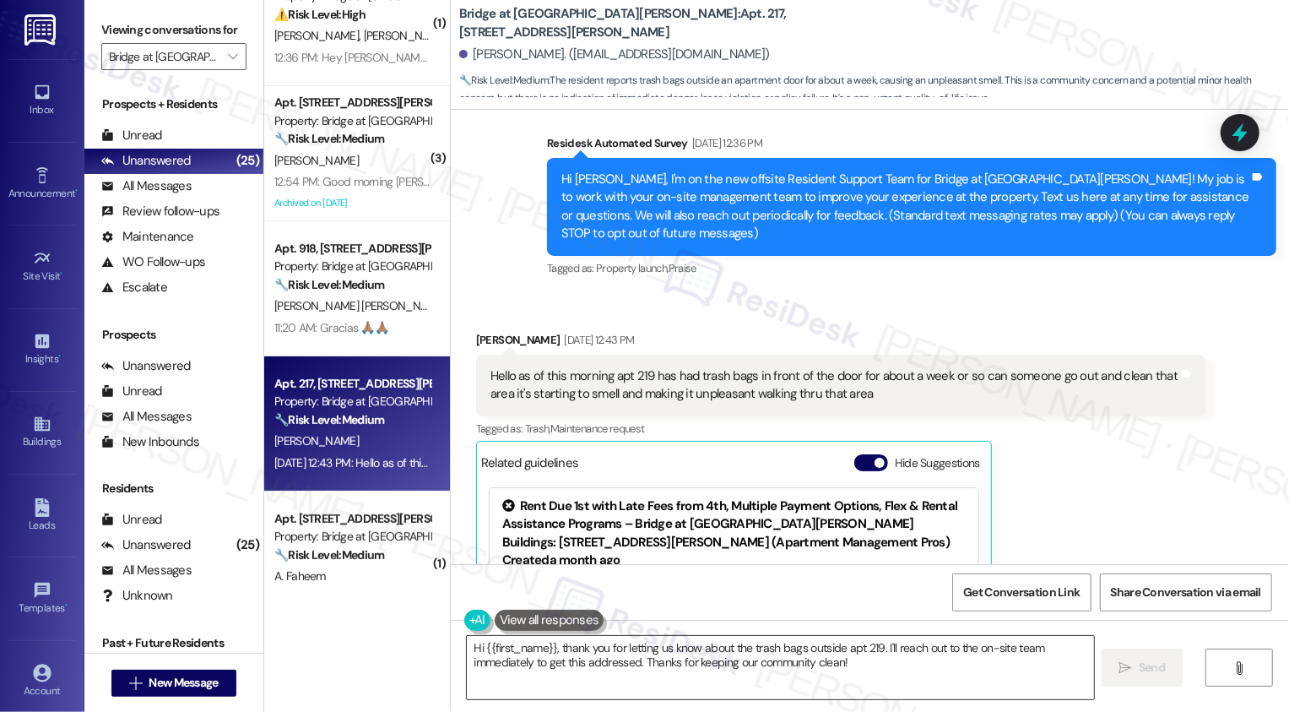
click at [580, 652] on textarea "Hi {{first_name}}, thank you for letting us know about the trash bags outside a…" at bounding box center [780, 667] width 627 height 63
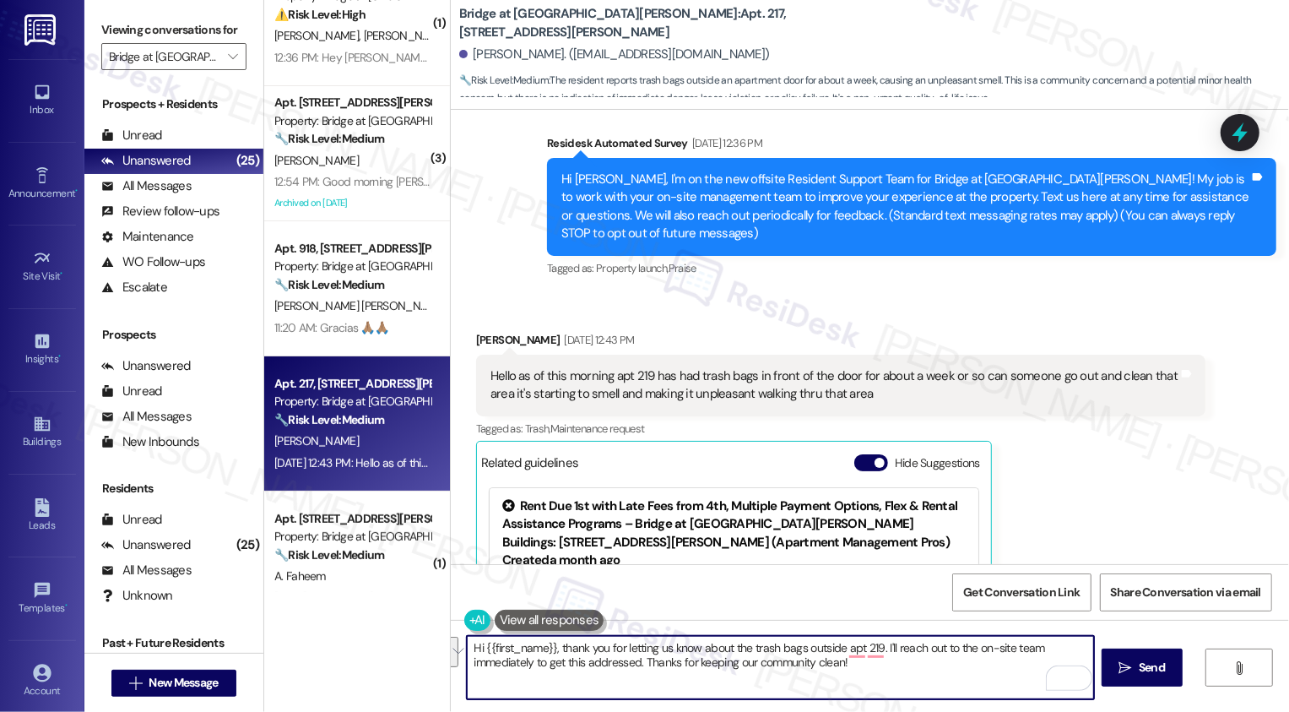
drag, startPoint x: 876, startPoint y: 646, endPoint x: 899, endPoint y: 678, distance: 39.3
click at [899, 678] on textarea "Hi {{first_name}}, thank you for letting us know about the trash bags outside a…" at bounding box center [780, 667] width 627 height 63
click at [900, 679] on textarea "Hi {{first_name}}, thank you for letting us know about the trash bags outside a…" at bounding box center [780, 667] width 627 height 63
click at [883, 644] on textarea "Hi {{first_name}}, thank you for letting us know about the trash bags outside a…" at bounding box center [780, 667] width 627 height 63
drag, startPoint x: 877, startPoint y: 643, endPoint x: 632, endPoint y: 659, distance: 245.3
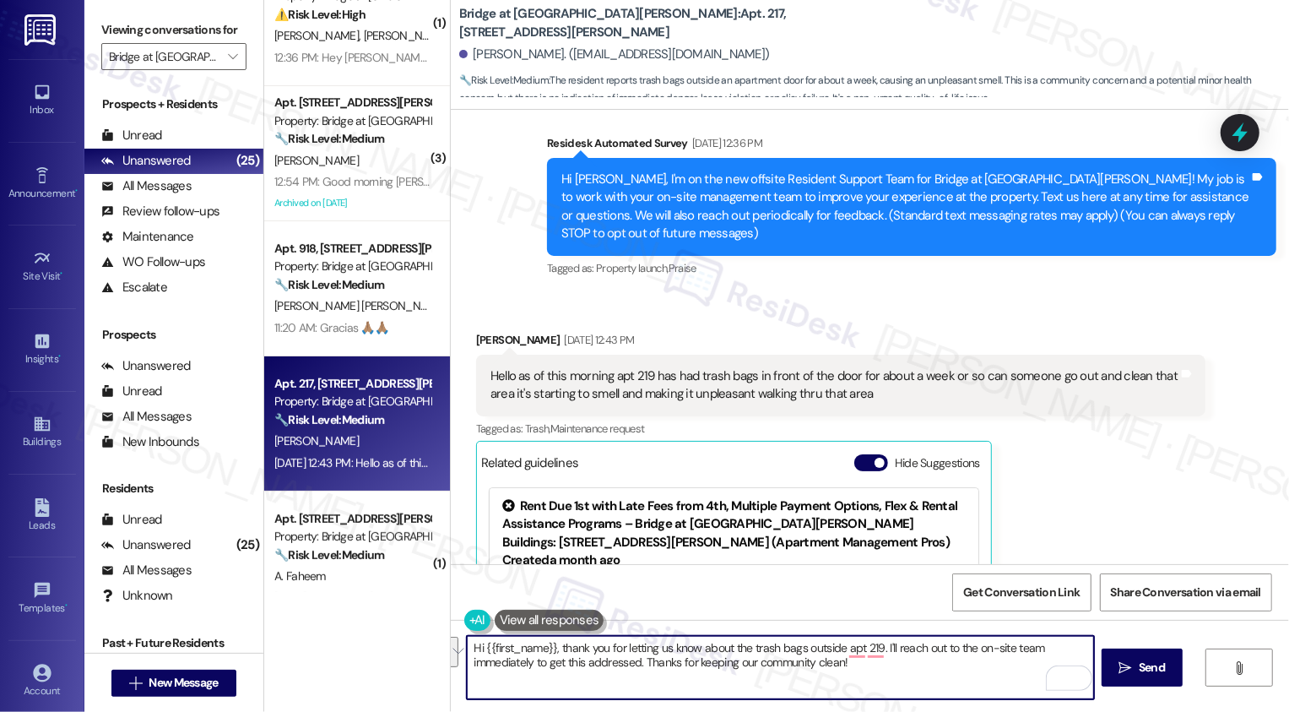
click at [632, 659] on textarea "Hi {{first_name}}, thank you for letting us know about the trash bags outside a…" at bounding box center [780, 667] width 627 height 63
click at [467, 647] on textarea "Hi {{first_name}}, thank you for letting us know about the trash bags outside a…" at bounding box center [780, 667] width 627 height 63
click at [969, 647] on textarea "It's nice to meet you, {{first_name}}! Thank you for letting us know about the …" at bounding box center [780, 667] width 627 height 63
click at [600, 662] on textarea "It's nice to meet you, {{first_name}}! Thank you for letting us know about the …" at bounding box center [780, 667] width 627 height 63
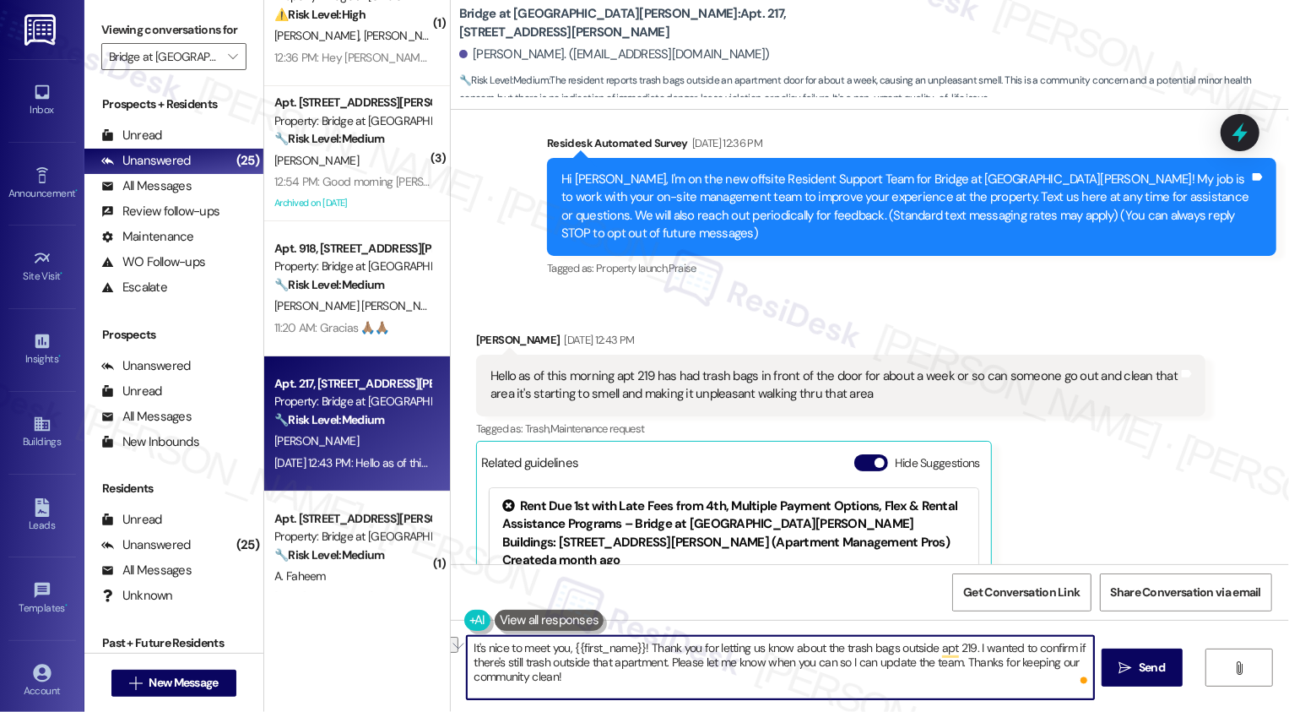
drag, startPoint x: 661, startPoint y: 662, endPoint x: 699, endPoint y: 661, distance: 38.0
click at [699, 661] on textarea "It's nice to meet you, {{first_name}}! Thank you for letting us know about the …" at bounding box center [780, 667] width 627 height 63
click at [680, 686] on textarea "It's nice to meet you, {{first_name}}! Thank you for letting us know about the …" at bounding box center [780, 667] width 627 height 63
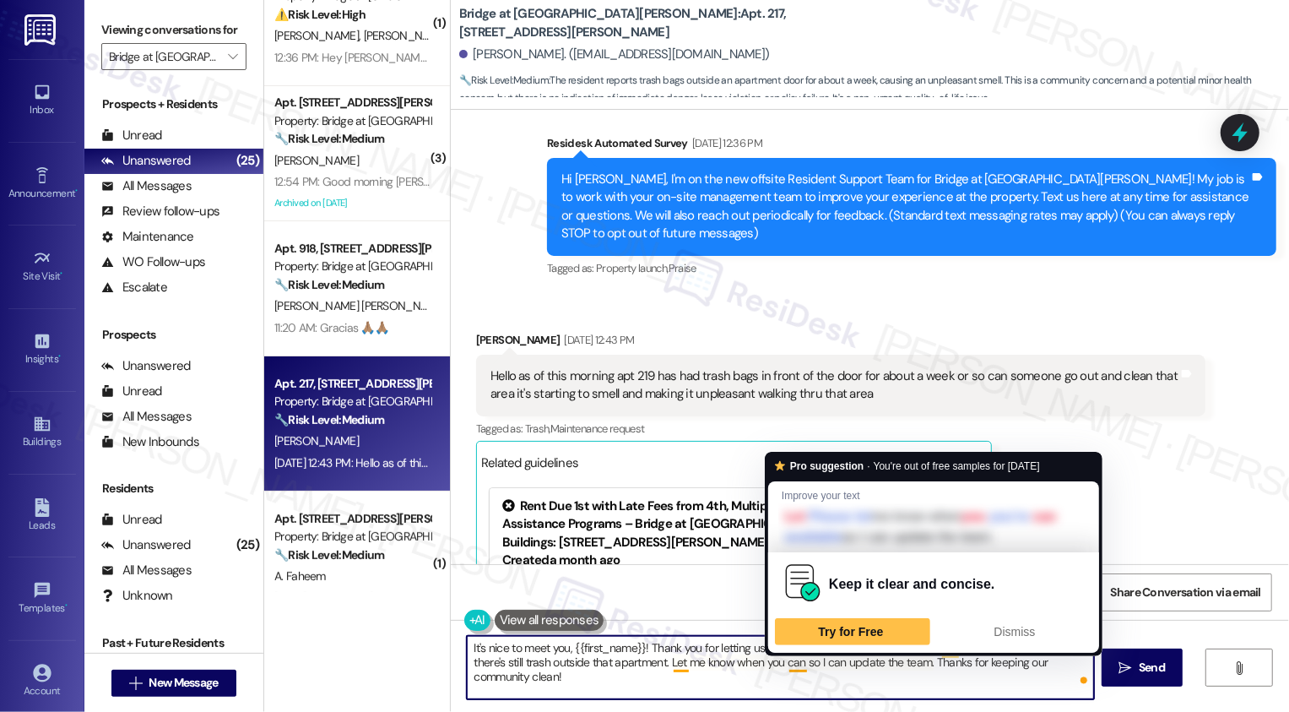
click at [812, 687] on textarea "It's nice to meet you, {{first_name}}! Thank you for letting us know about the …" at bounding box center [780, 667] width 627 height 63
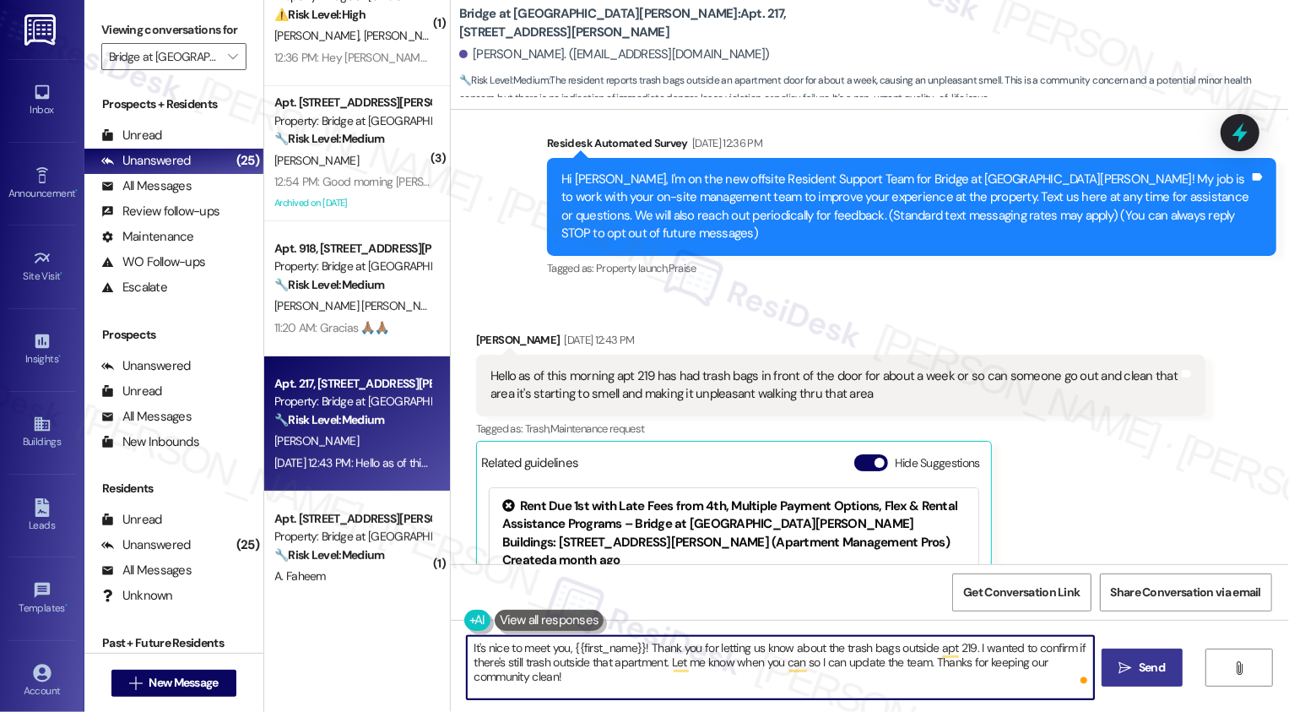
type textarea "It's nice to meet you, {{first_name}}! Thank you for letting us know about the …"
click at [1135, 668] on span "Send" at bounding box center [1151, 667] width 33 height 18
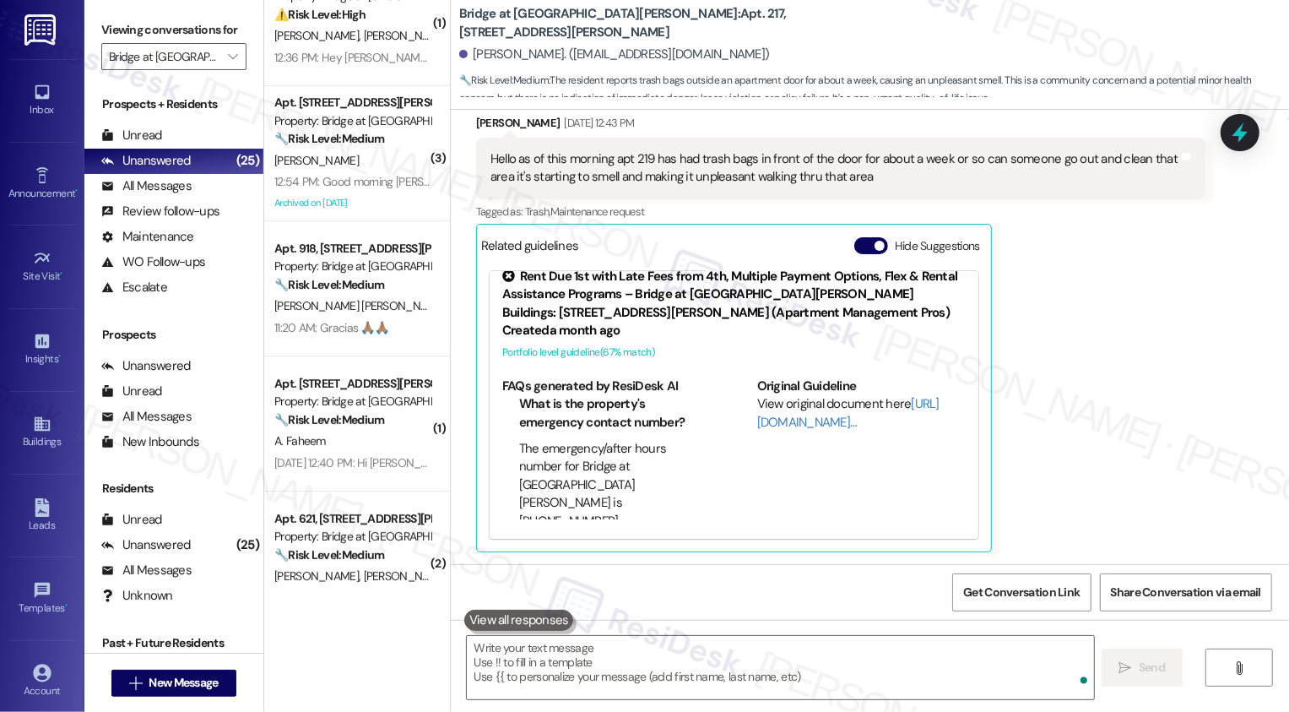
scroll to position [480, 0]
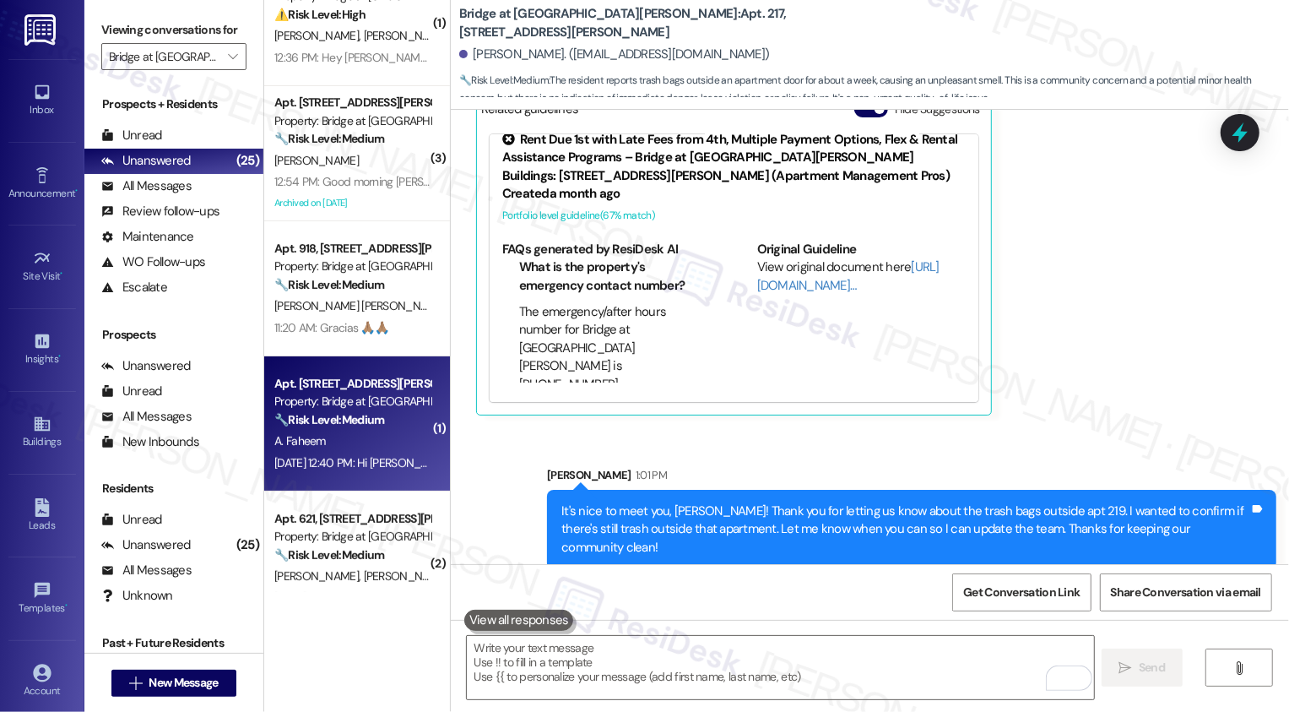
click at [322, 430] on div "Apt. 214, [STREET_ADDRESS][PERSON_NAME] Property: Bridge at [GEOGRAPHIC_DATA][P…" at bounding box center [353, 401] width 160 height 57
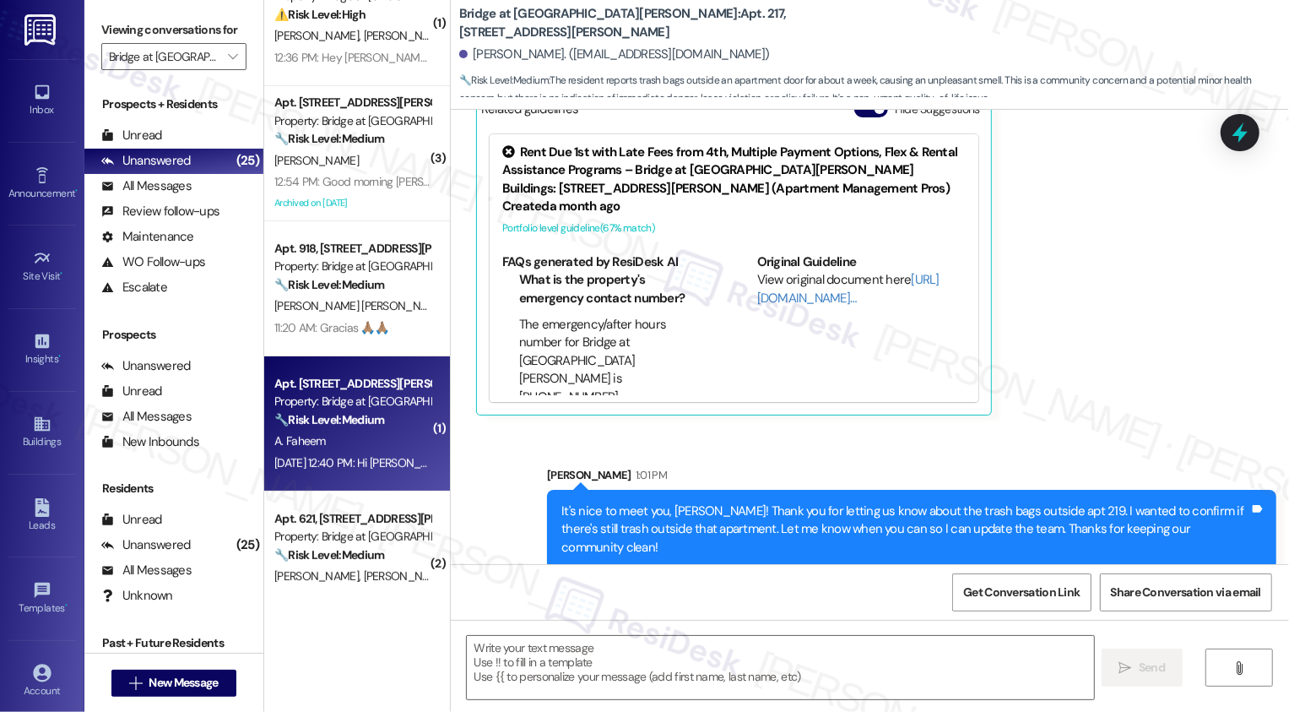
click at [322, 430] on div "Apt. 214, [STREET_ADDRESS][PERSON_NAME] Property: Bridge at [GEOGRAPHIC_DATA][P…" at bounding box center [353, 401] width 160 height 57
type textarea "Fetching suggested responses. Please feel free to read through the conversation…"
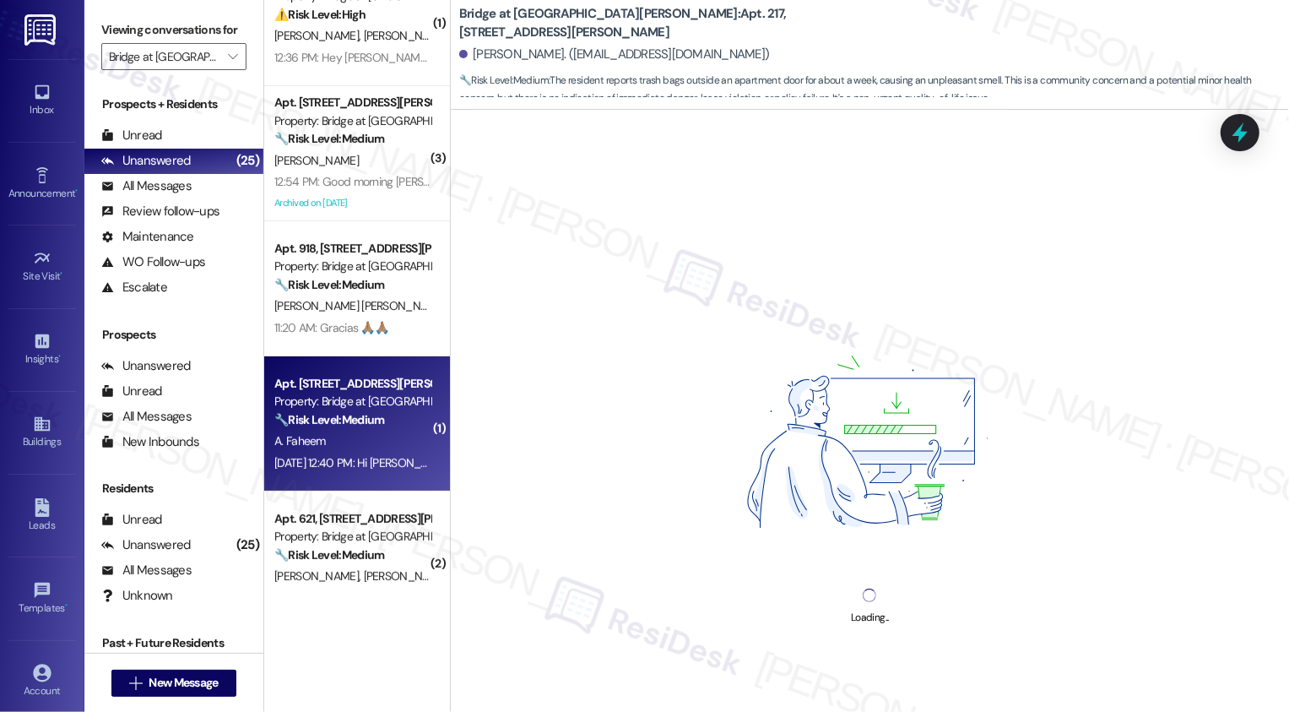
click at [322, 430] on div "Apt. 214, [STREET_ADDRESS][PERSON_NAME] Property: Bridge at [GEOGRAPHIC_DATA][P…" at bounding box center [353, 401] width 160 height 57
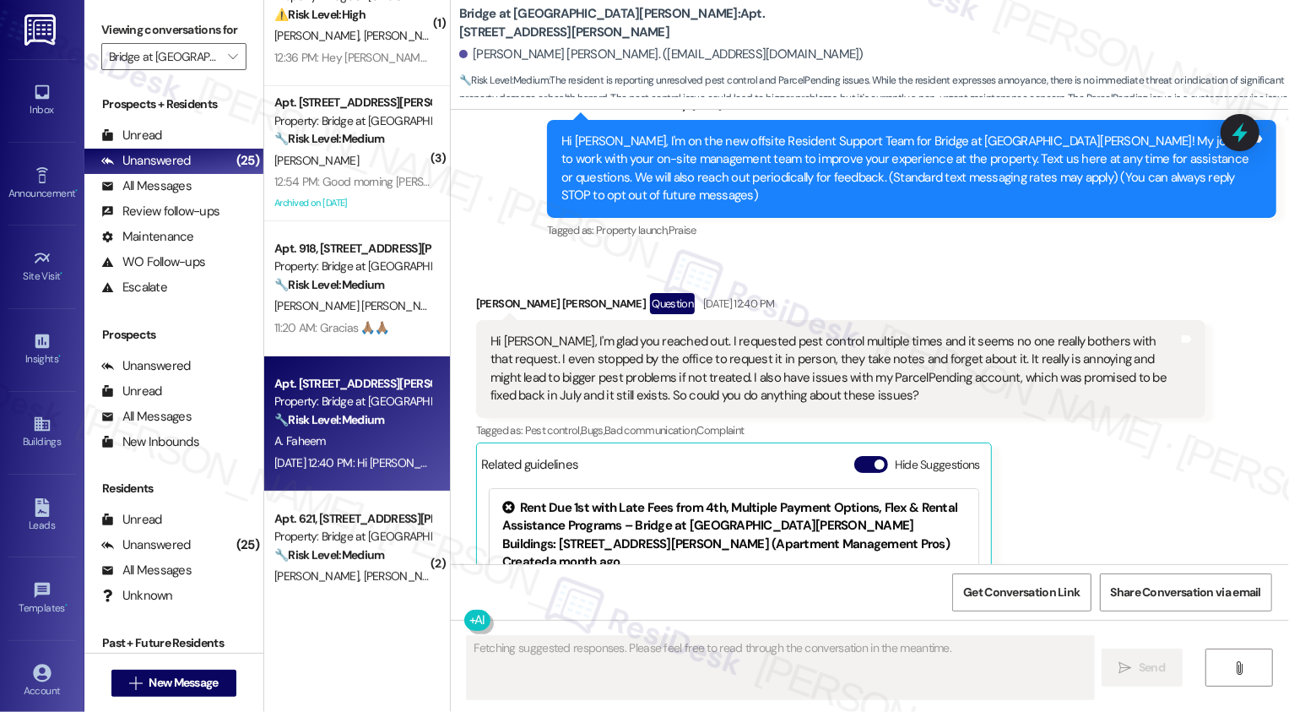
scroll to position [154, 0]
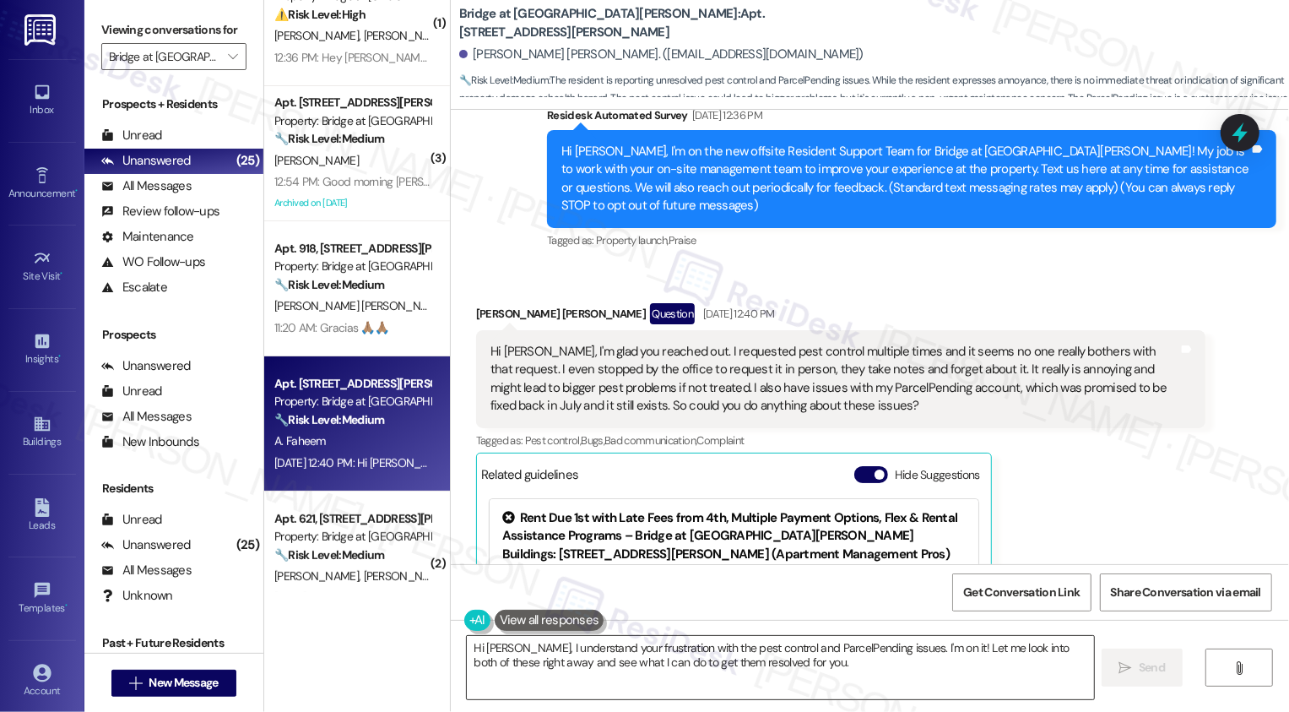
click at [525, 650] on textarea "Hi [PERSON_NAME], I understand your frustration with the pest control and Parce…" at bounding box center [780, 667] width 627 height 63
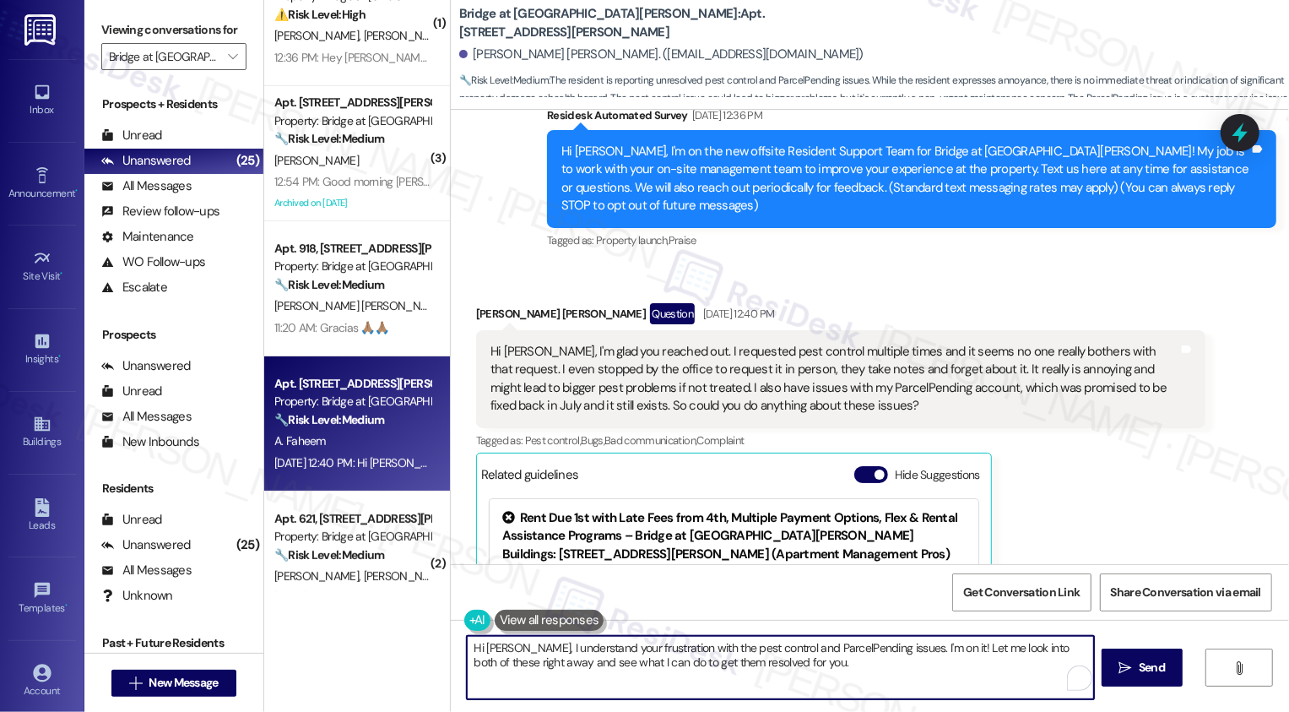
click at [506, 647] on textarea "Hi [PERSON_NAME], I understand your frustration with the pest control and Parce…" at bounding box center [780, 667] width 627 height 63
click at [817, 670] on textarea "Hi [PERSON_NAME], it's nice to meet you! I understand your frustration with the…" at bounding box center [780, 667] width 627 height 63
drag, startPoint x: 983, startPoint y: 646, endPoint x: 994, endPoint y: 667, distance: 23.8
click at [994, 667] on textarea "Hi [PERSON_NAME], it's nice to meet you! I understand your frustration with the…" at bounding box center [780, 667] width 627 height 63
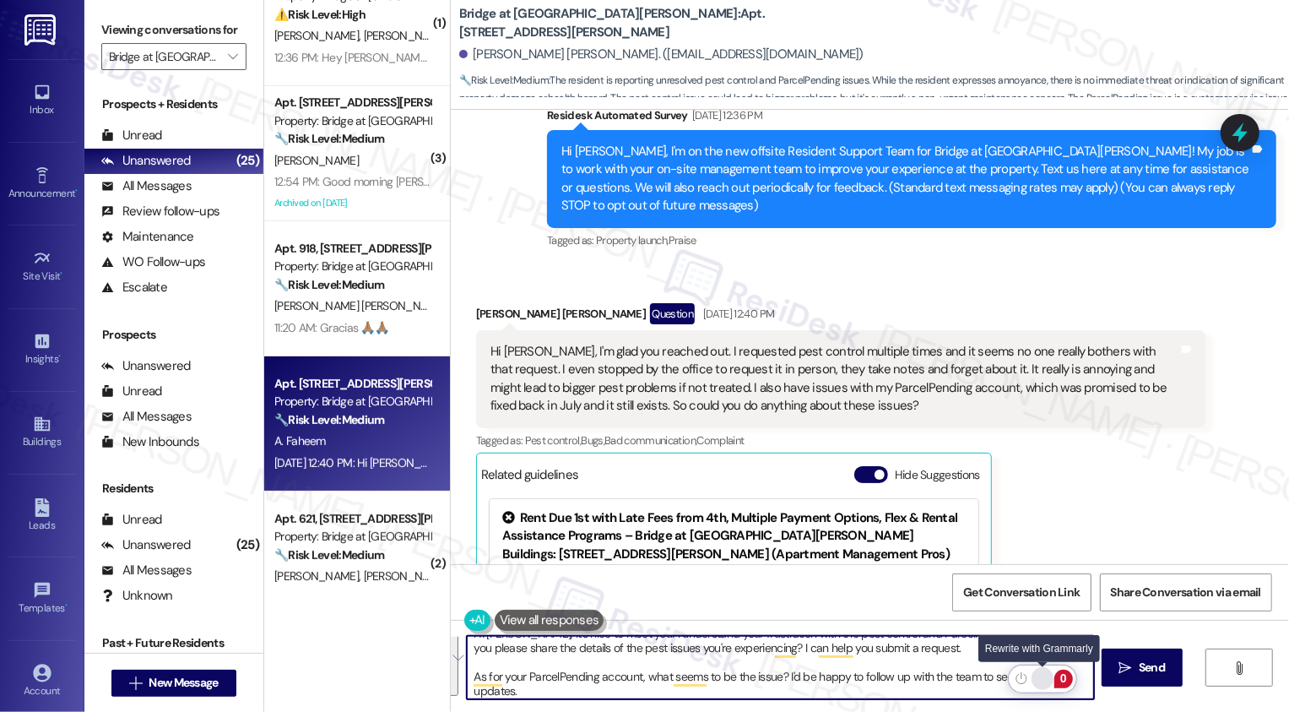
type textarea "Hi [PERSON_NAME], it's nice to meet you! I understand your frustration with the…"
click at [1043, 676] on div "Rewrite with Grammarly" at bounding box center [1042, 678] width 19 height 19
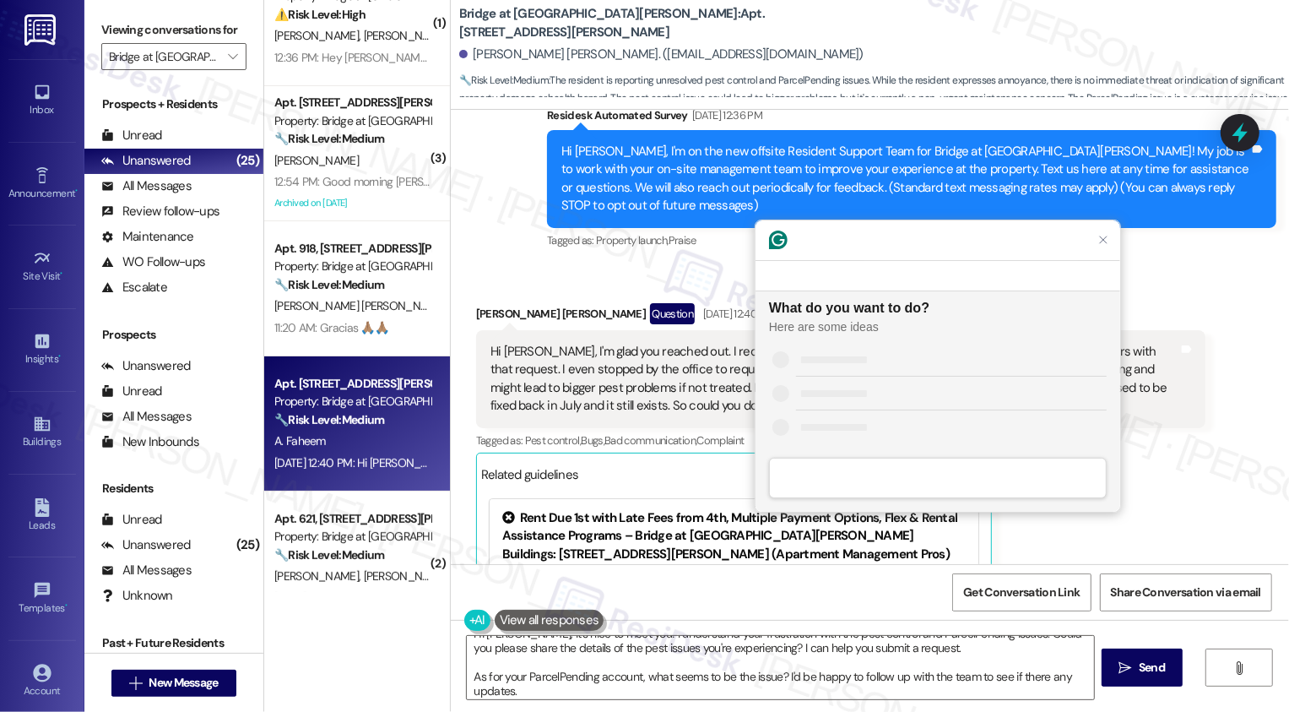
scroll to position [0, 0]
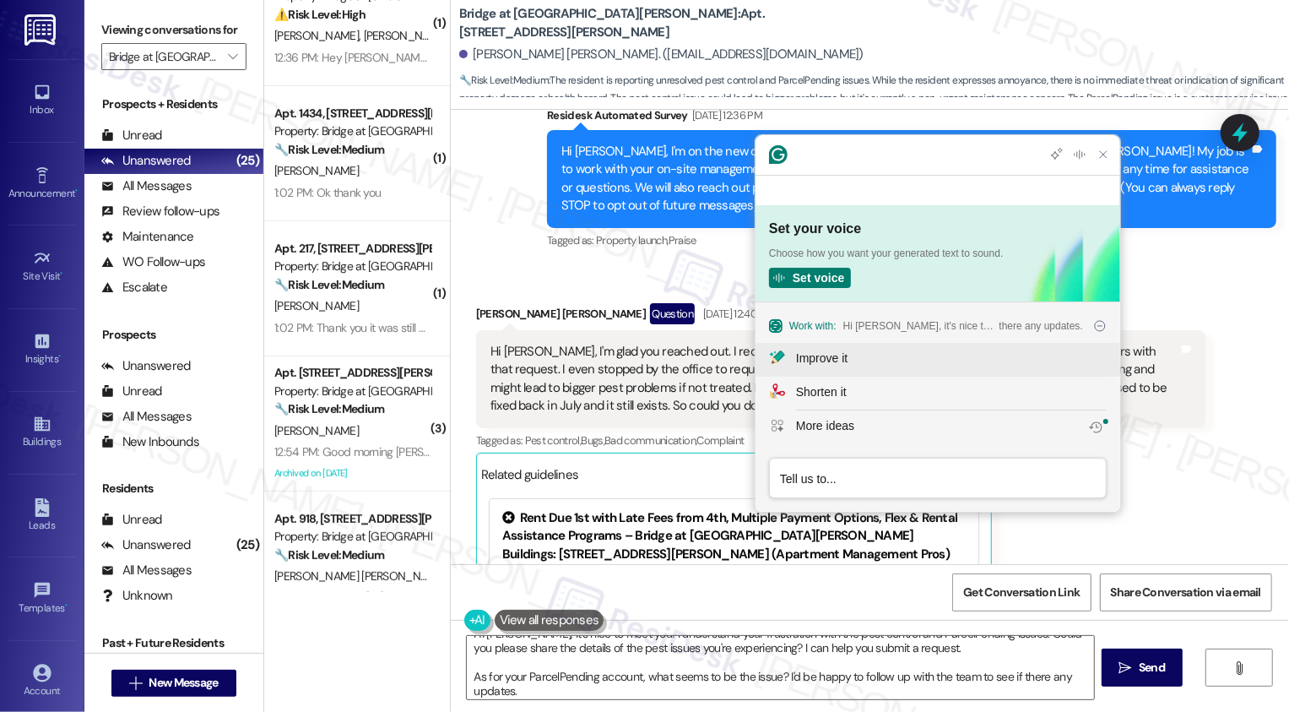
click at [831, 355] on div "Improve it" at bounding box center [821, 358] width 51 height 18
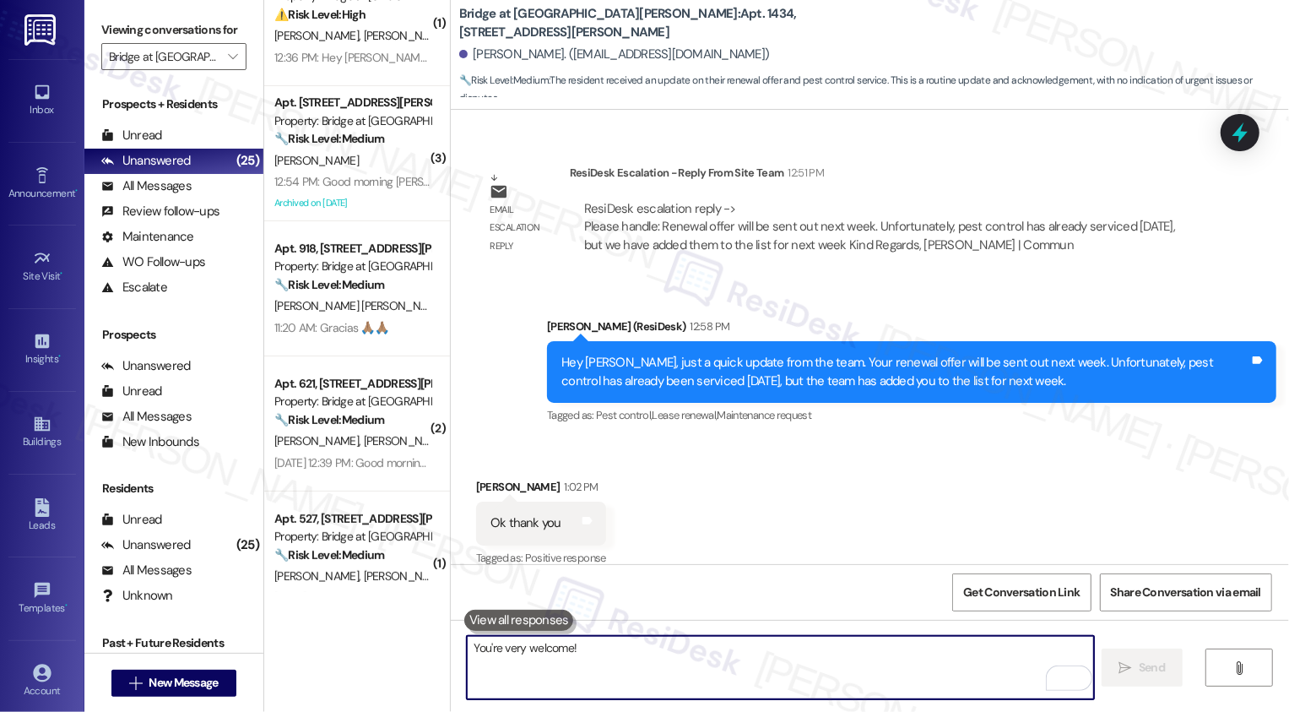
scroll to position [2655, 0]
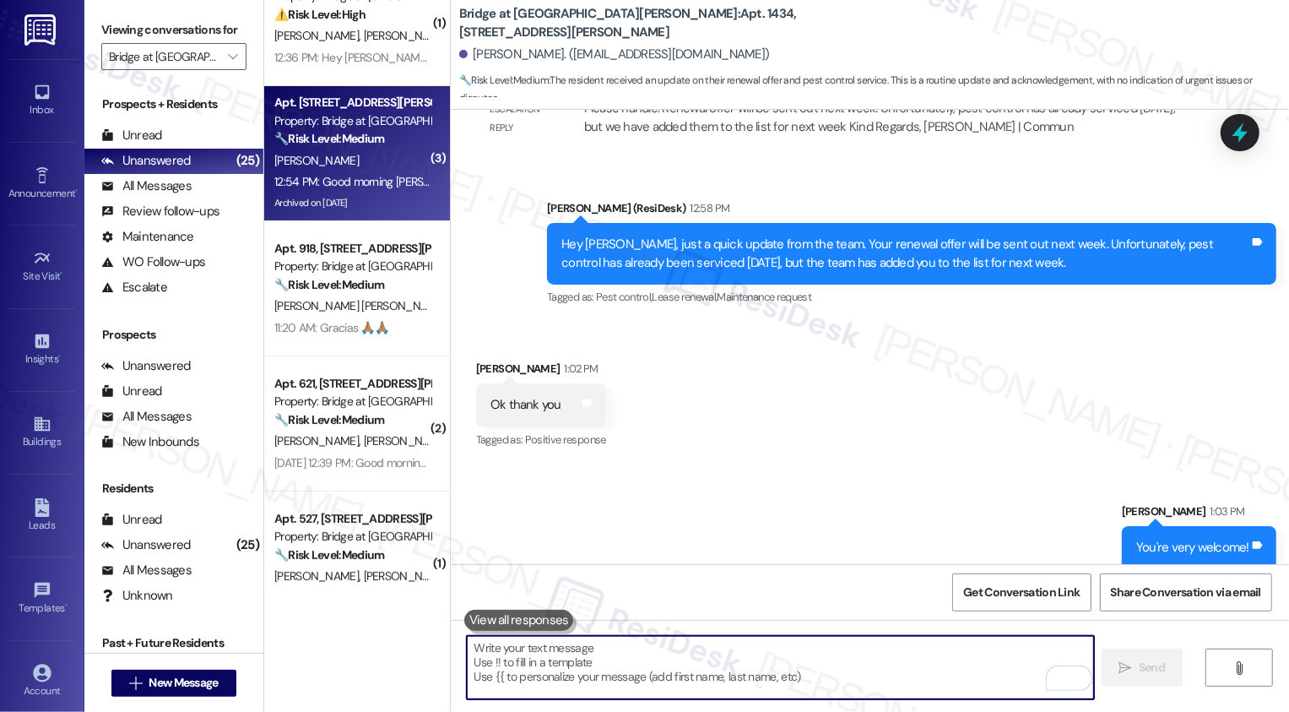
click at [389, 196] on div "Archived on [DATE]" at bounding box center [353, 202] width 160 height 21
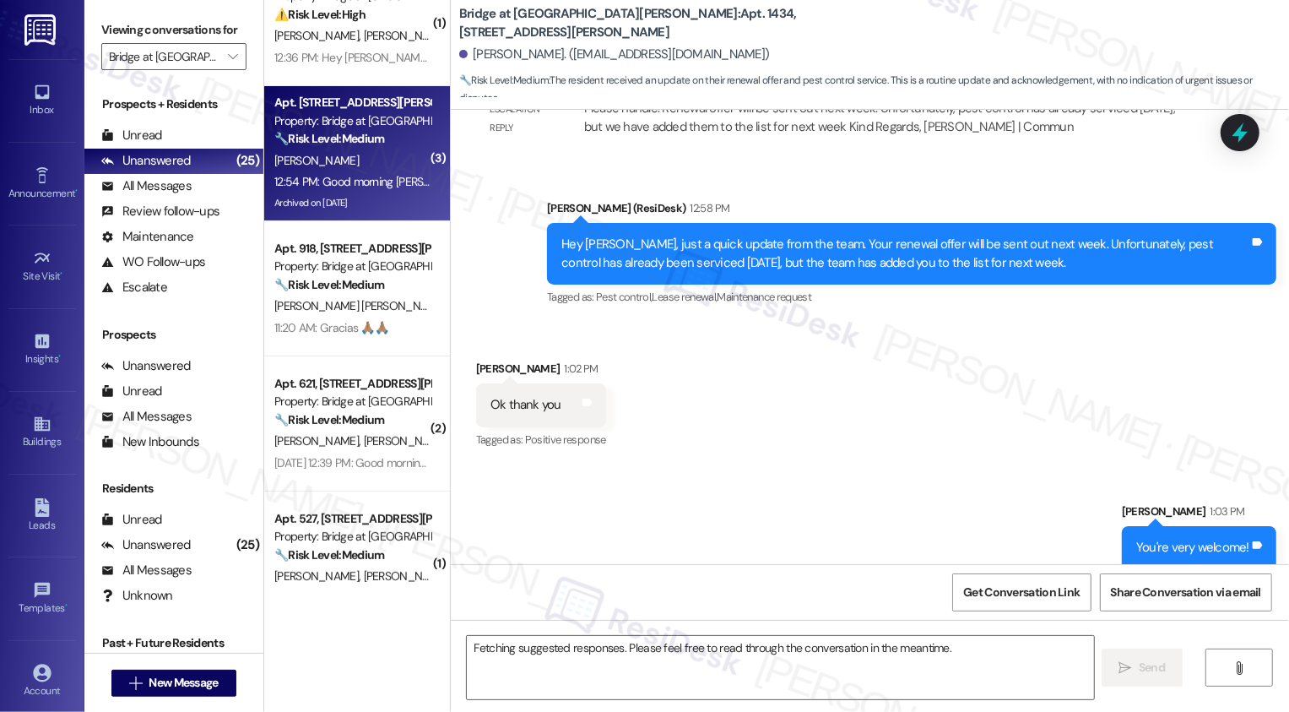
click at [389, 196] on div "Archived on [DATE]" at bounding box center [353, 202] width 160 height 21
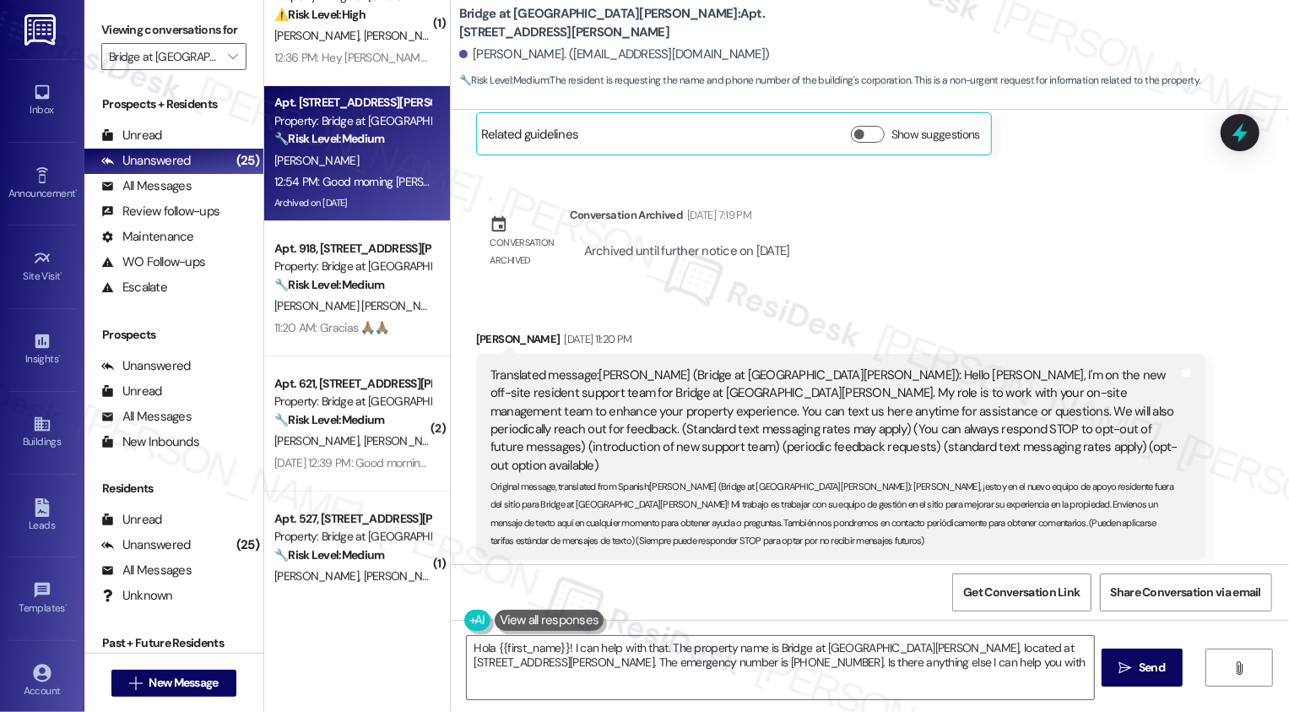
type textarea "Hola {{first_name}}! I can help with that. The property name is Bridge at [GEOG…"
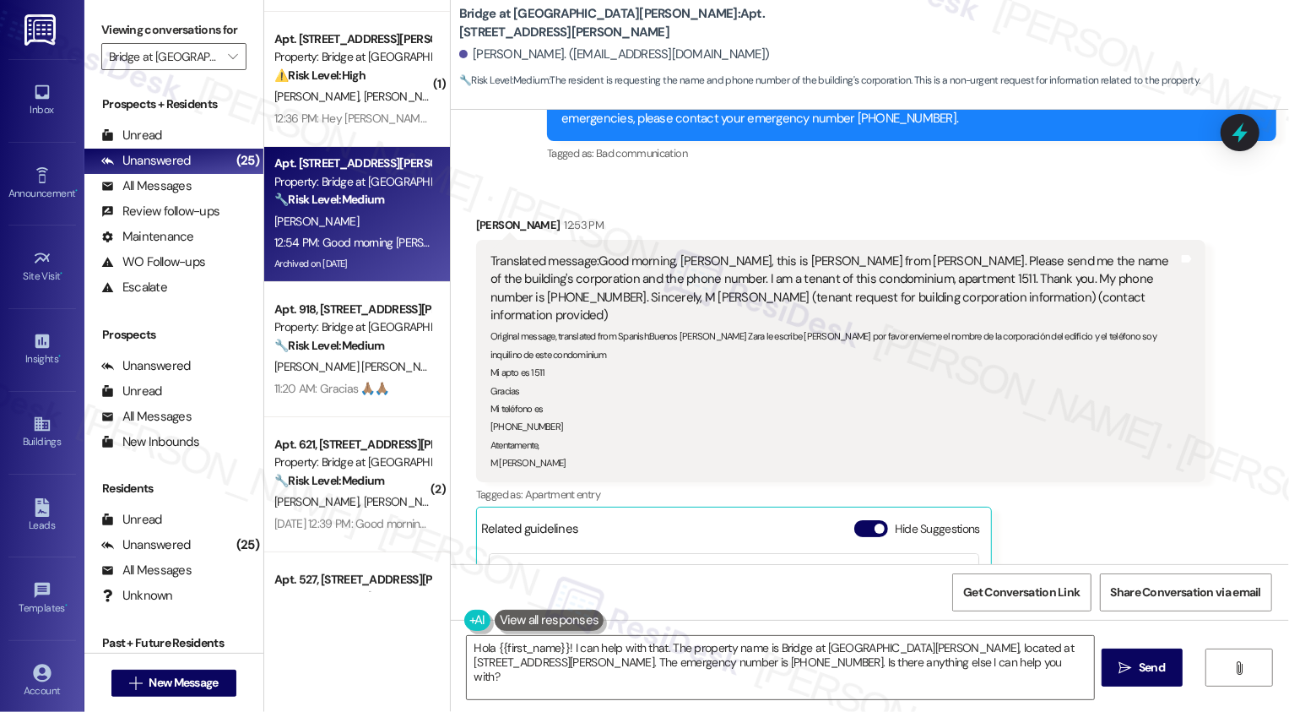
scroll to position [208, 0]
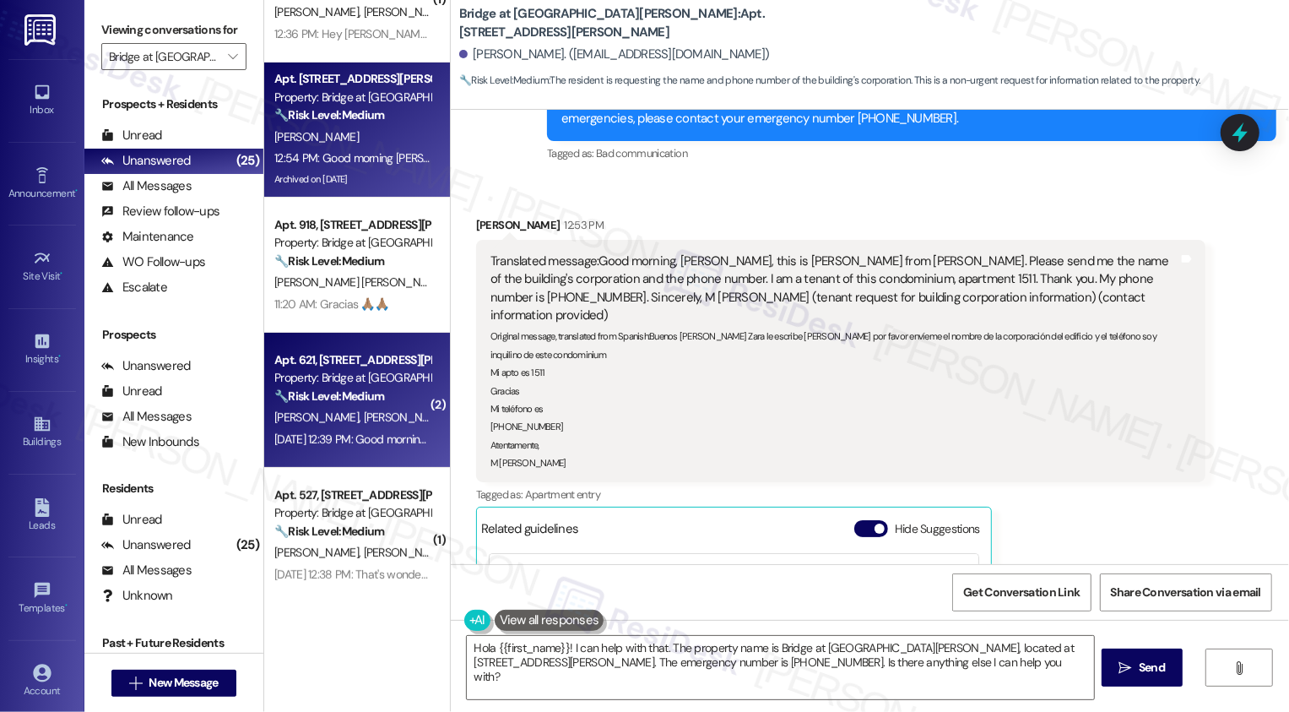
click at [347, 366] on div "Apt. 621, 715 W Slaughter Ln" at bounding box center [352, 360] width 156 height 18
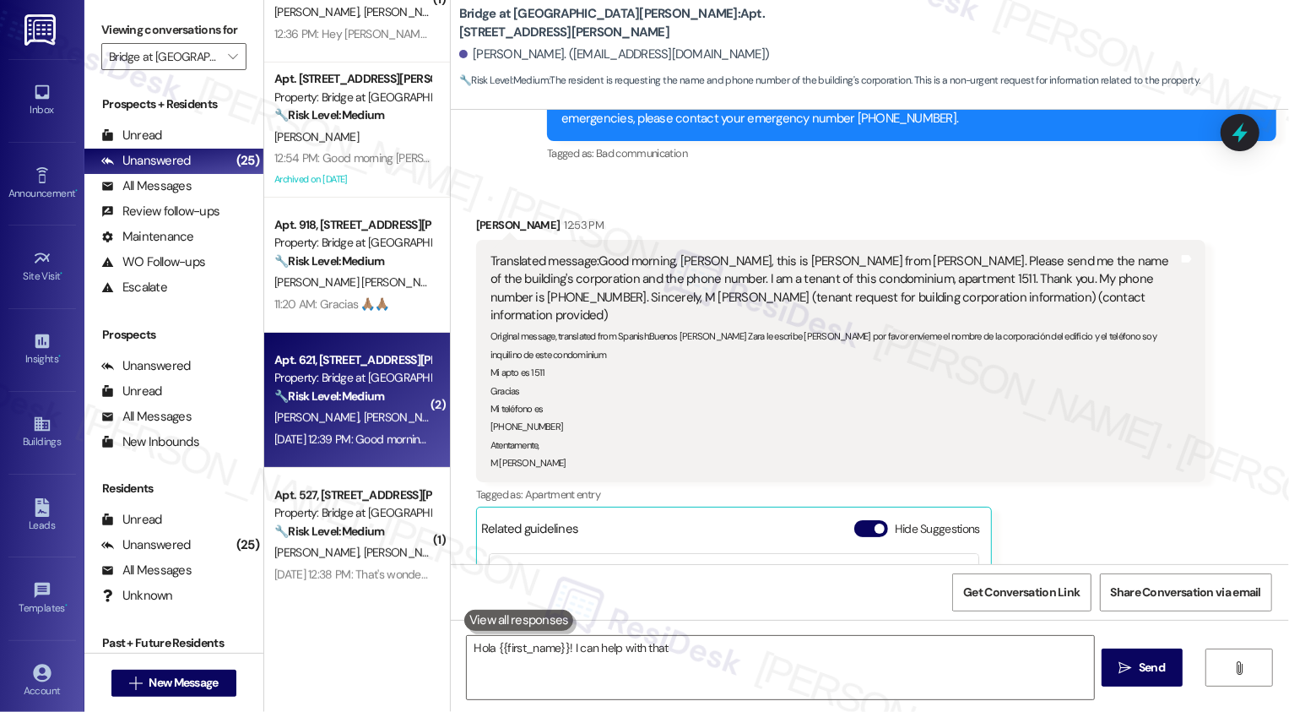
click at [347, 366] on div "Apt. 621, 715 W Slaughter Ln" at bounding box center [352, 360] width 156 height 18
type textarea "Hola {{first_name}}! I can help with that. I'll"
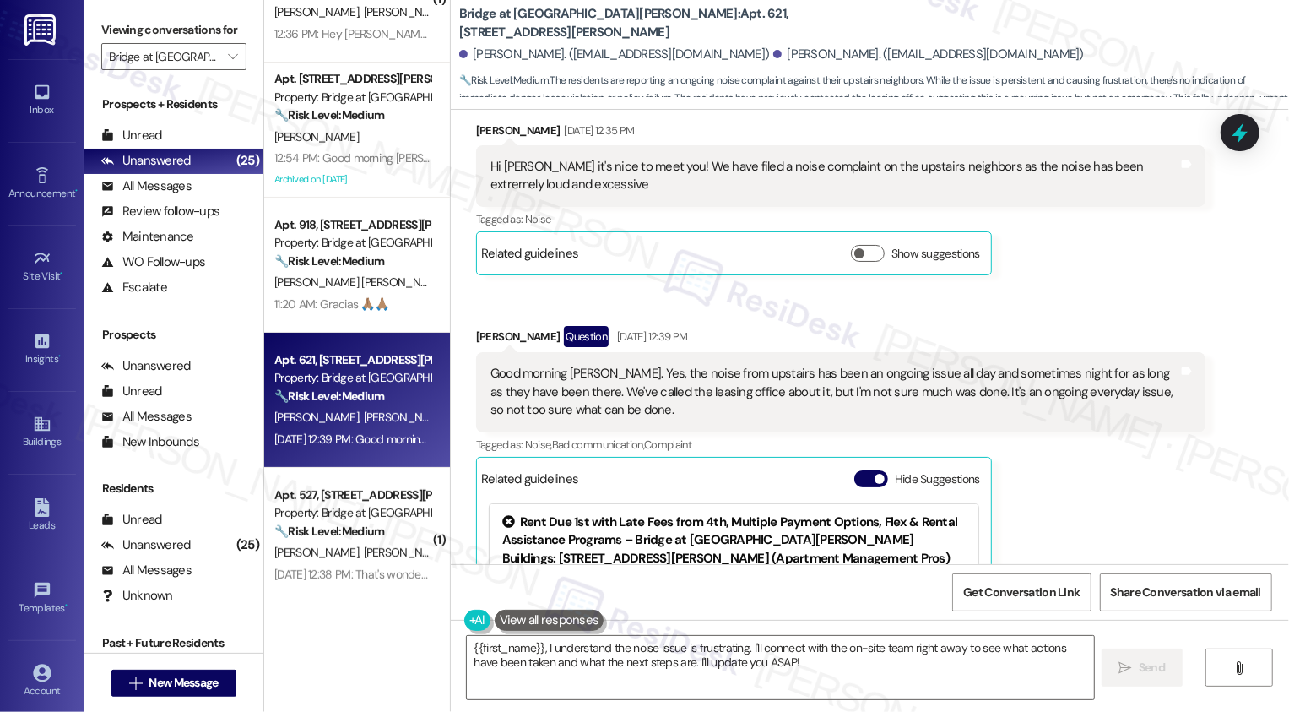
scroll to position [337, 0]
click at [605, 668] on textarea "{{first_name}}, I understand the noise issue is frustrating. I'll connect with …" at bounding box center [780, 667] width 627 height 63
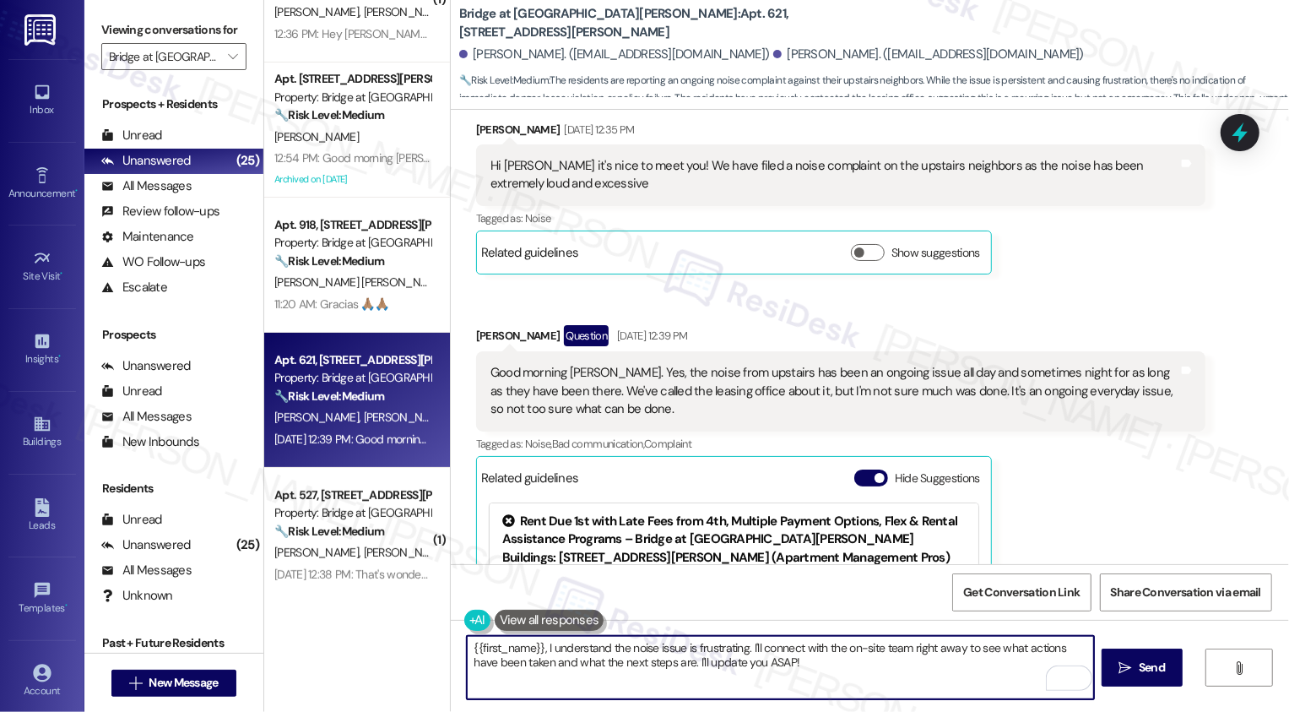
click at [603, 662] on textarea "{{first_name}}, I understand the noise issue is frustrating. I'll connect with …" at bounding box center [780, 667] width 627 height 63
drag, startPoint x: 533, startPoint y: 646, endPoint x: 422, endPoint y: 646, distance: 111.4
click at [422, 646] on div "( 1 ) Apt. 412, 715 W Slaughter Ln Property: Bridge at Southpark Meadows ⚠️ Ris…" at bounding box center [776, 356] width 1025 height 712
click at [476, 130] on div "Pedro Rodriguez Sep 17, 2025 at 12:35 PM" at bounding box center [840, 133] width 729 height 24
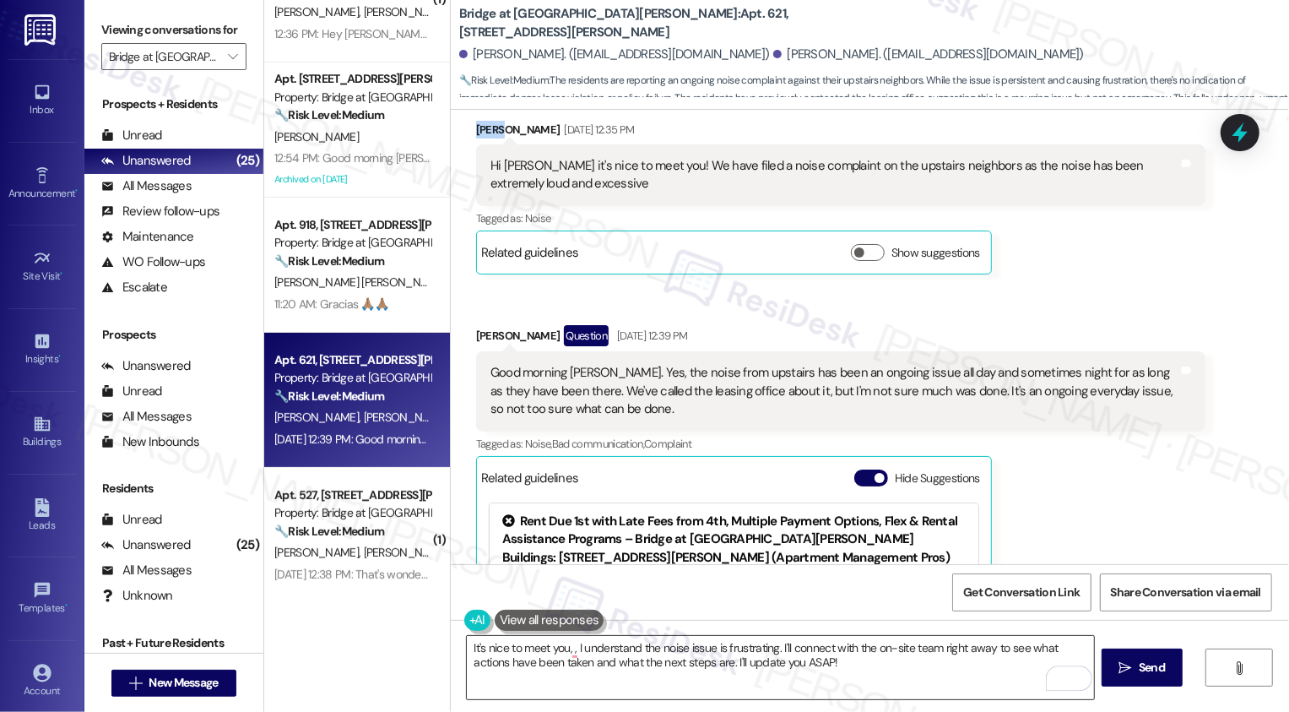
click at [642, 650] on textarea "It's nice to meet you, , I understand the noise issue is frustrating. I'll conn…" at bounding box center [780, 667] width 627 height 63
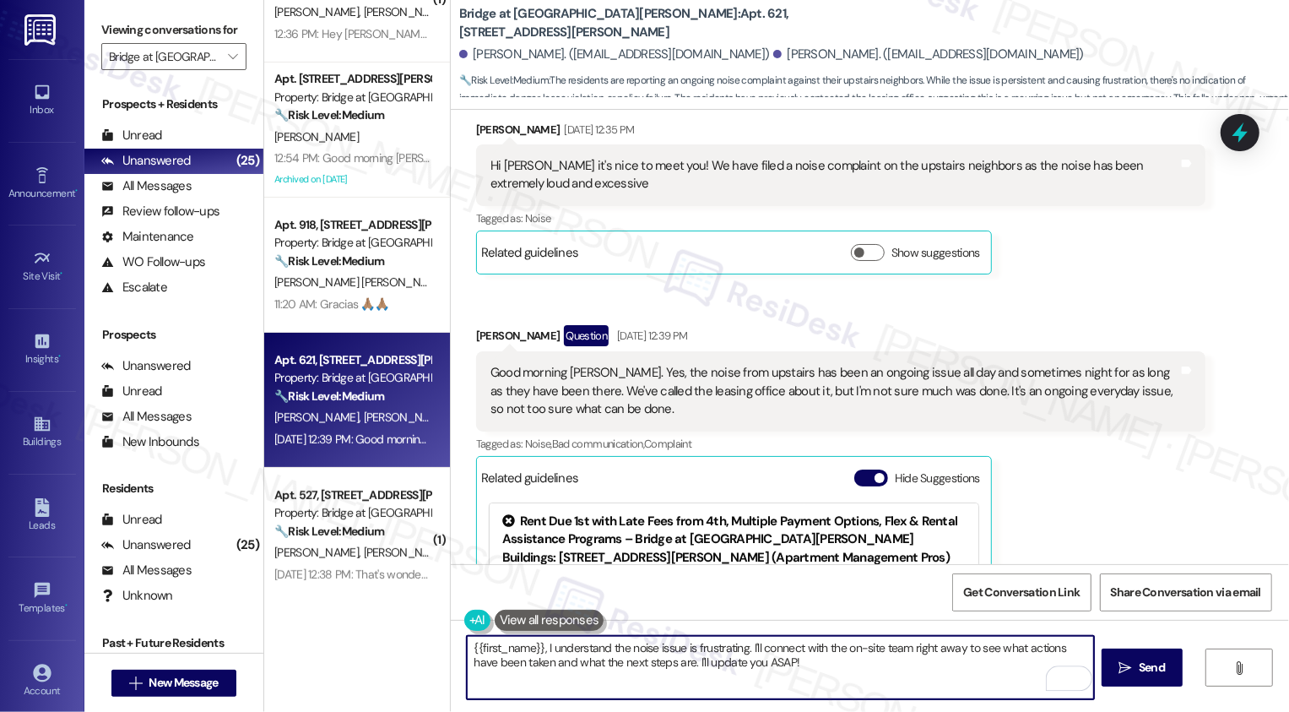
click at [493, 652] on textarea "{{first_name}}, I understand the noise issue is frustrating. I'll connect with …" at bounding box center [780, 667] width 627 height 63
click at [638, 647] on textarea "It's nice to meet you, {{first_name}}, I understand the noise issue is frustrat…" at bounding box center [780, 667] width 627 height 63
click at [679, 650] on textarea "It's nice to meet you, {{first_name}}! I understand the noise issue is frustrat…" at bounding box center [780, 667] width 627 height 63
drag, startPoint x: 850, startPoint y: 641, endPoint x: 936, endPoint y: 673, distance: 91.9
click at [936, 673] on textarea "It's nice to meet you, {{first_name}}! I understand the noise issue is frustrat…" at bounding box center [780, 667] width 627 height 63
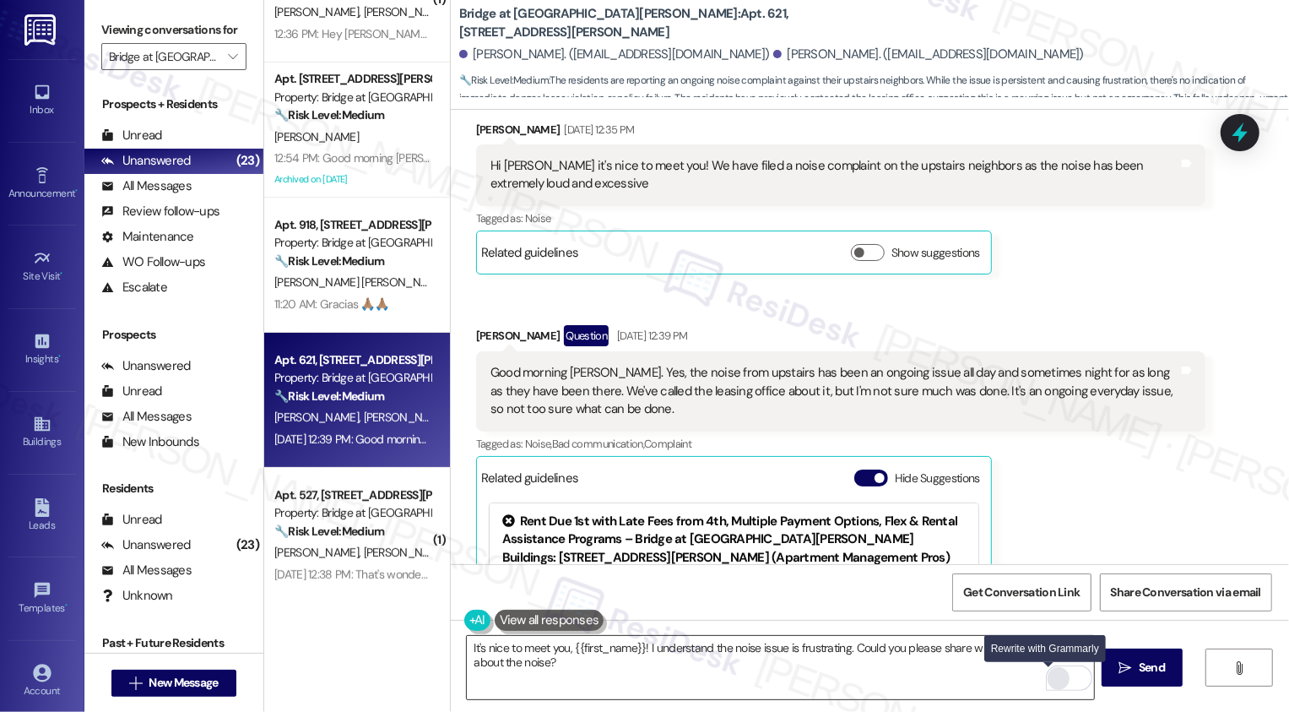
drag, startPoint x: 1112, startPoint y: 688, endPoint x: 1047, endPoint y: 679, distance: 64.8
click at [1047, 679] on div "It's nice to meet you, {{first_name}}! I understand the noise issue is frustrat…" at bounding box center [870, 683] width 838 height 127
click at [1049, 679] on div "Rewrite with Grammarly" at bounding box center [1058, 678] width 19 height 19
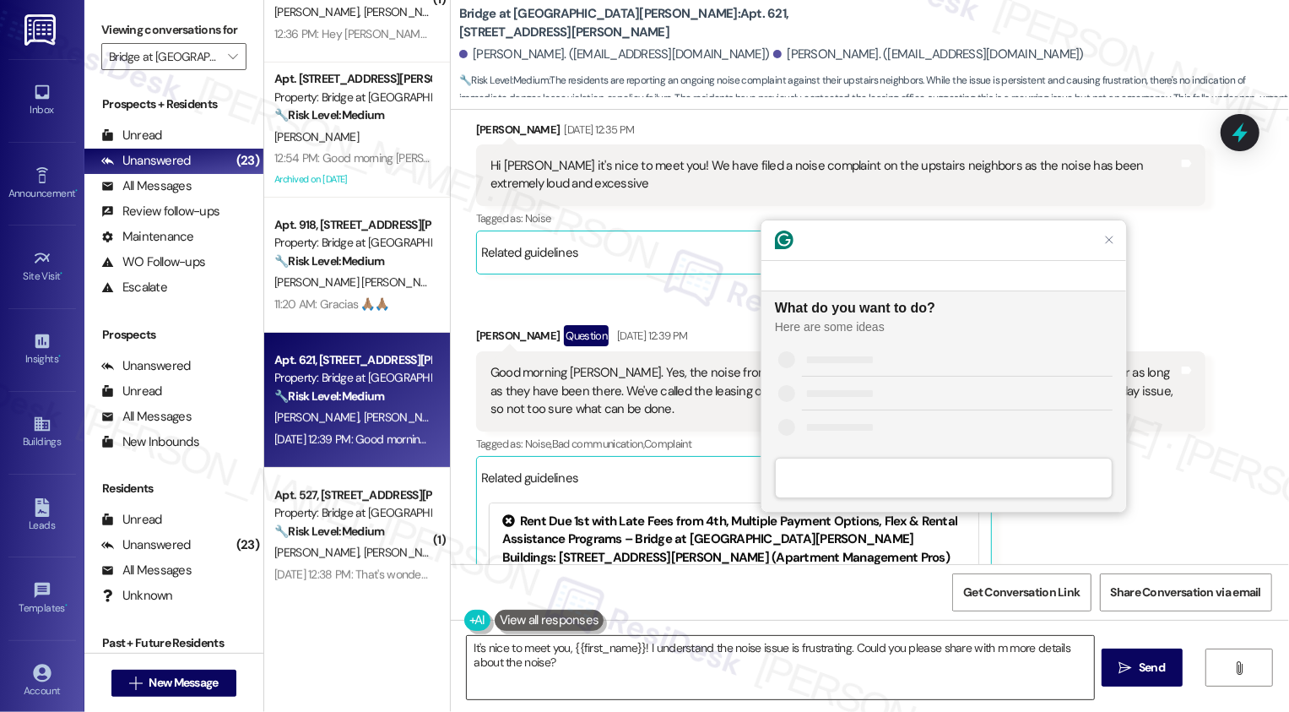
scroll to position [0, 0]
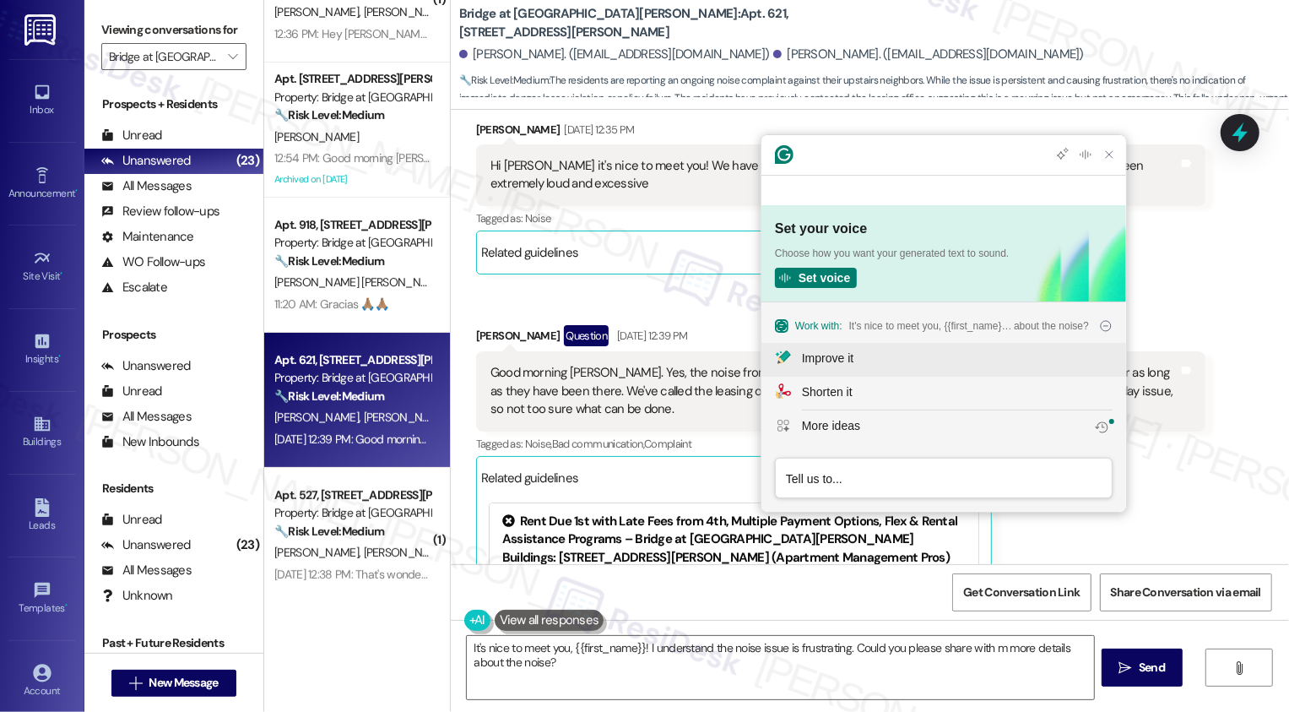
click at [846, 364] on div "Improve it" at bounding box center [827, 358] width 51 height 18
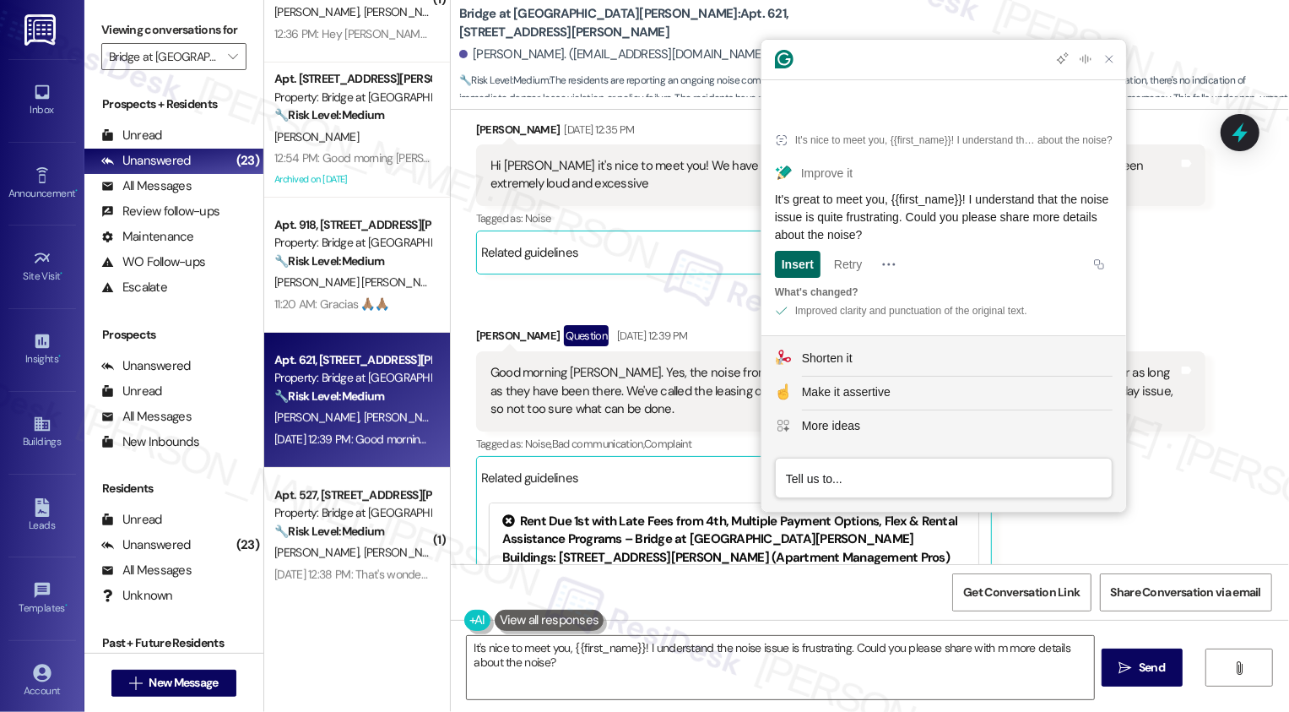
click at [804, 263] on div "Insert" at bounding box center [798, 264] width 32 height 27
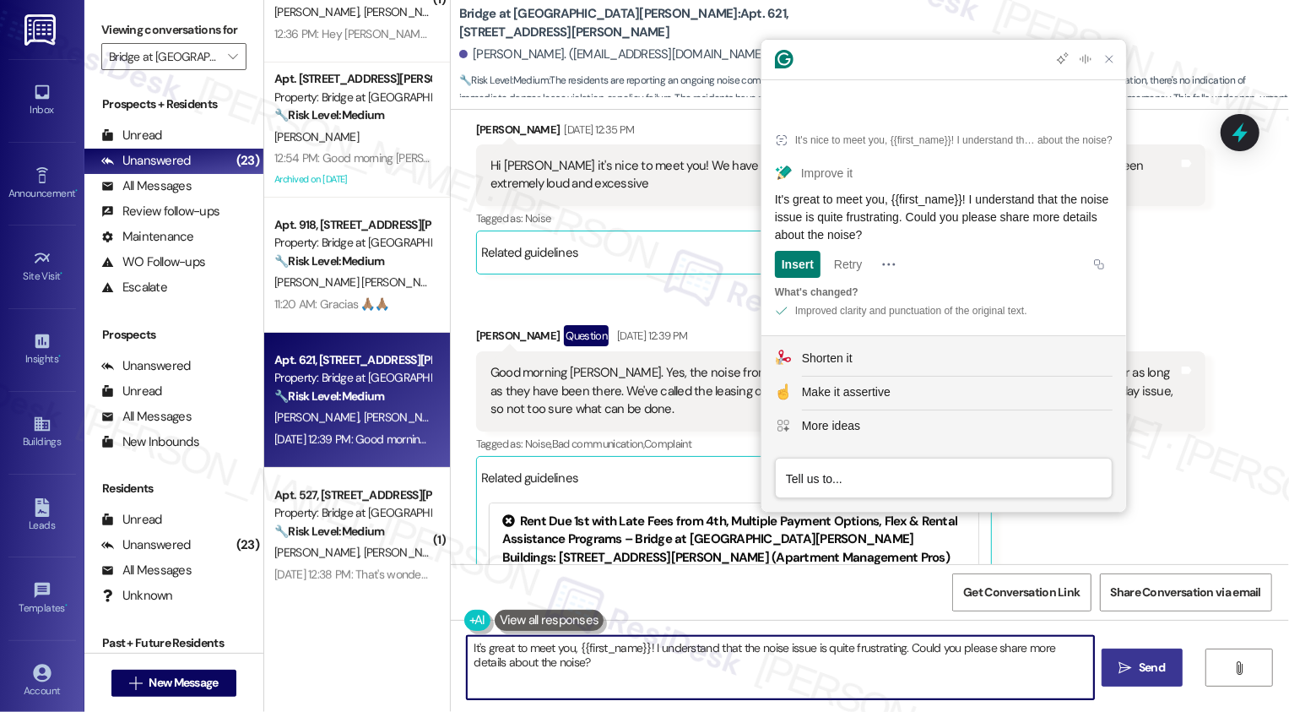
type textarea "It's great to meet you, {{first_name}}! I understand that the noise issue is qu…"
click at [1135, 669] on span "Send" at bounding box center [1151, 667] width 33 height 18
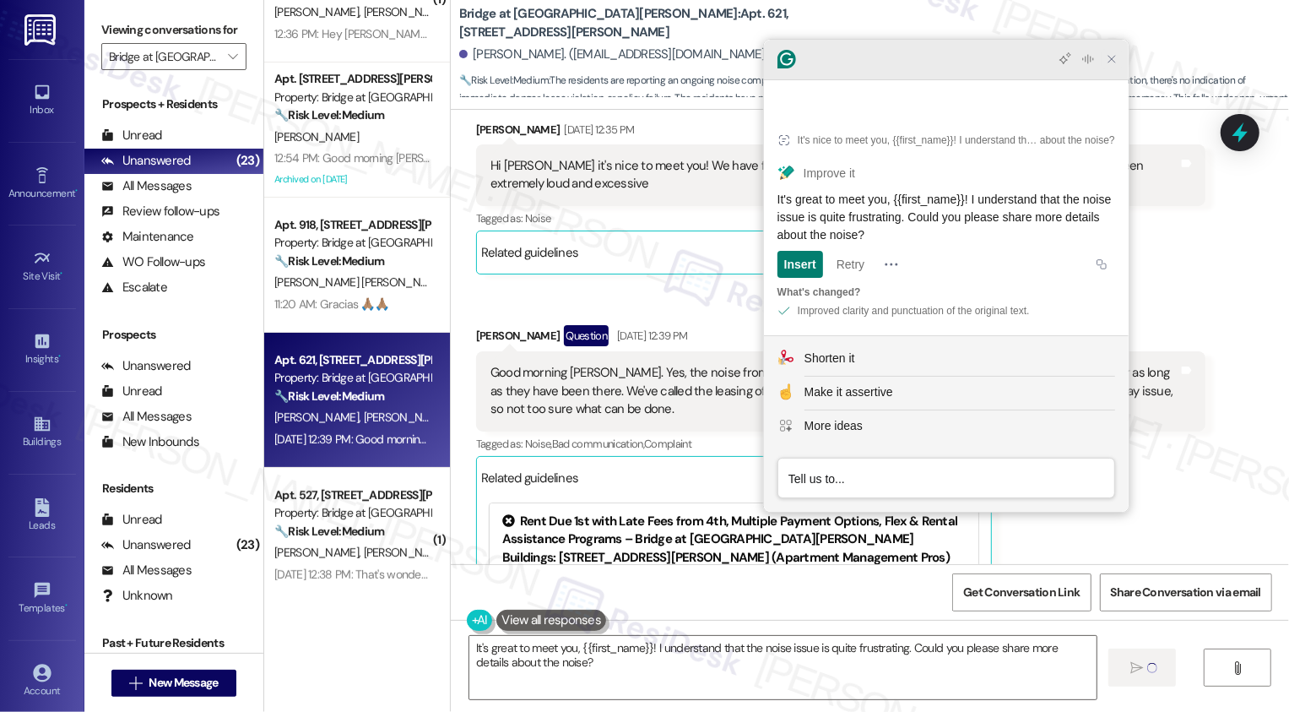
click at [1116, 66] on icon "Close Grammarly Assistant" at bounding box center [1112, 59] width 14 height 14
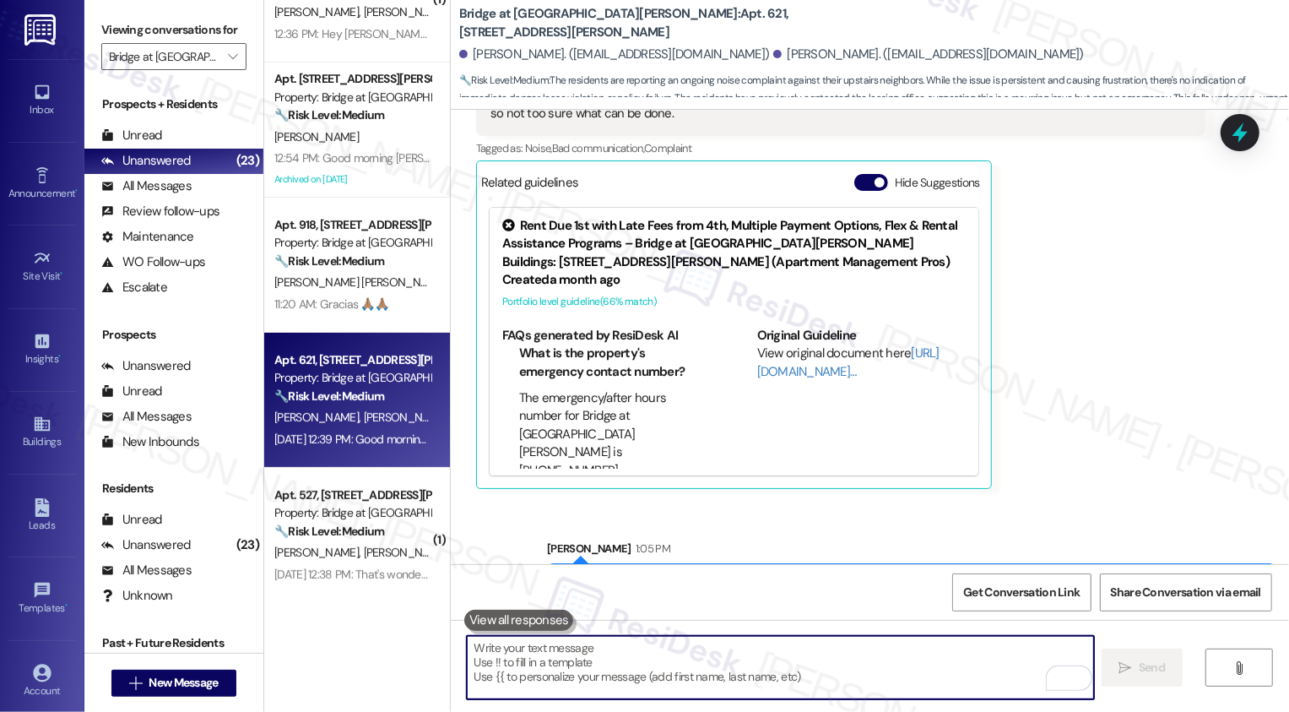
scroll to position [705, 0]
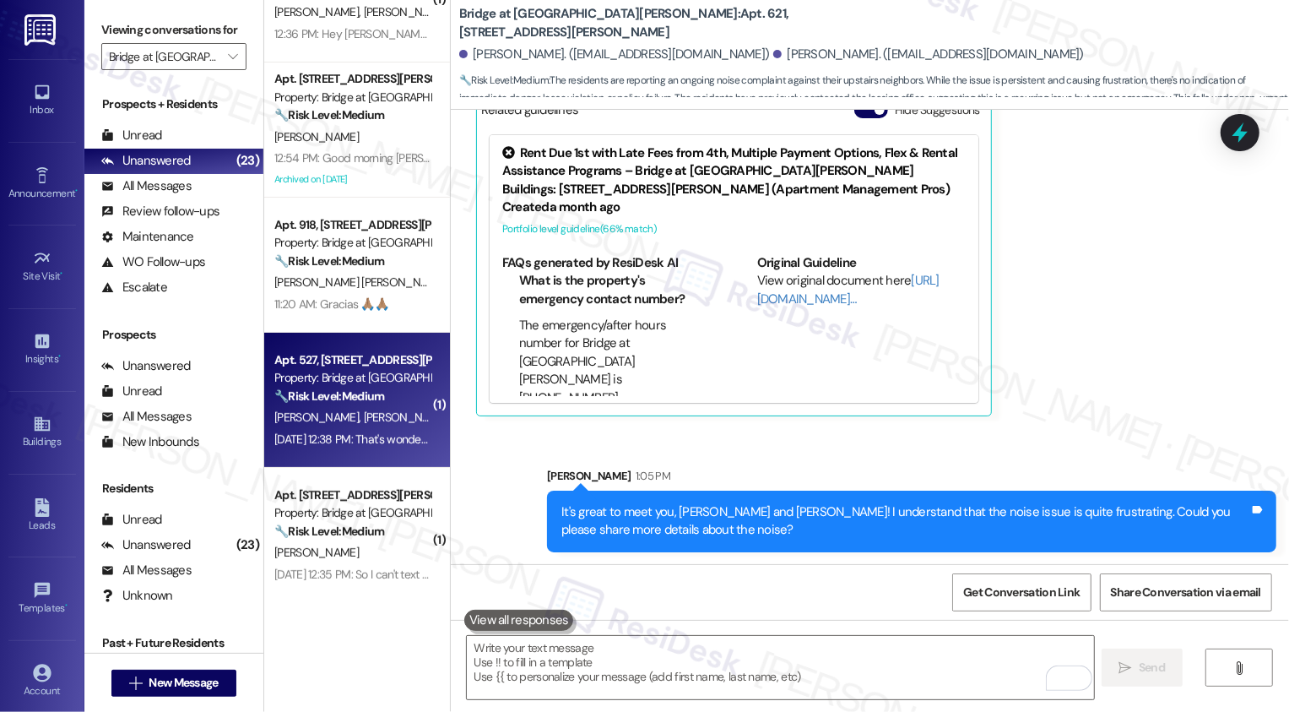
click at [349, 434] on div "Sep 17, 2025 at 12:38 PM: That's wonderful! If I could have my way I would like…" at bounding box center [1123, 438] width 1699 height 15
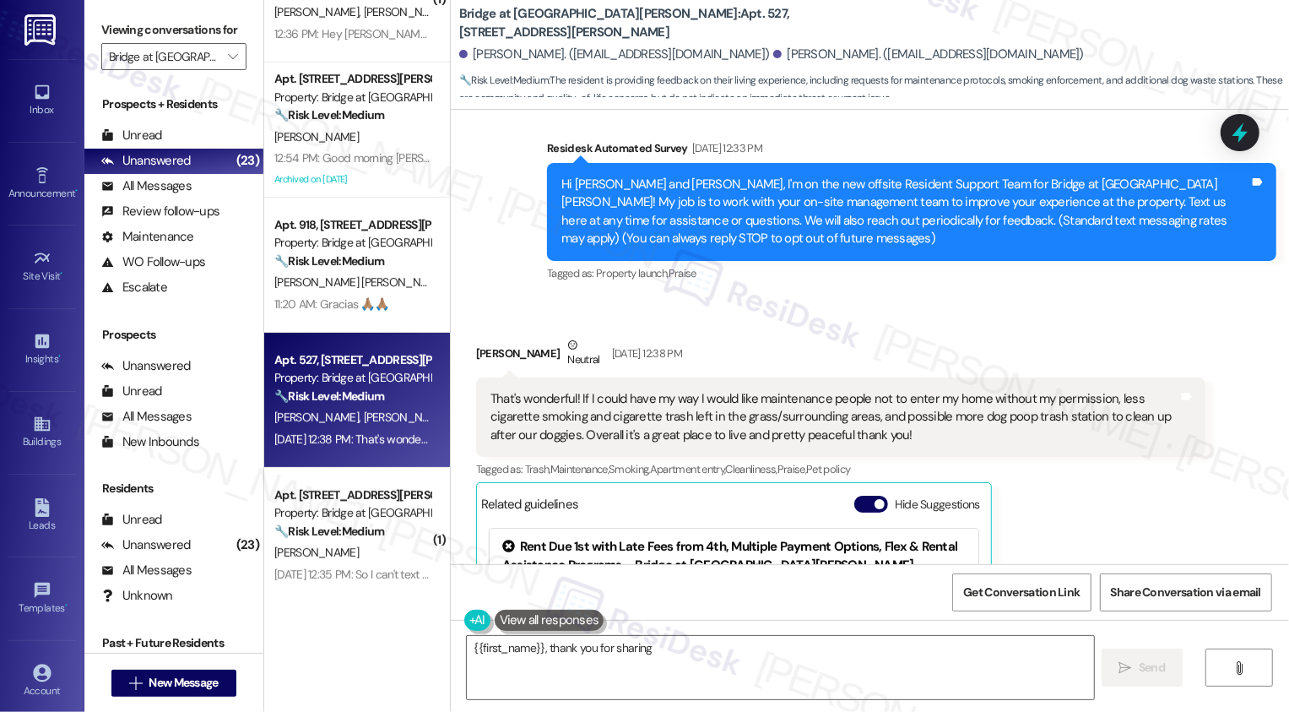
scroll to position [135, 0]
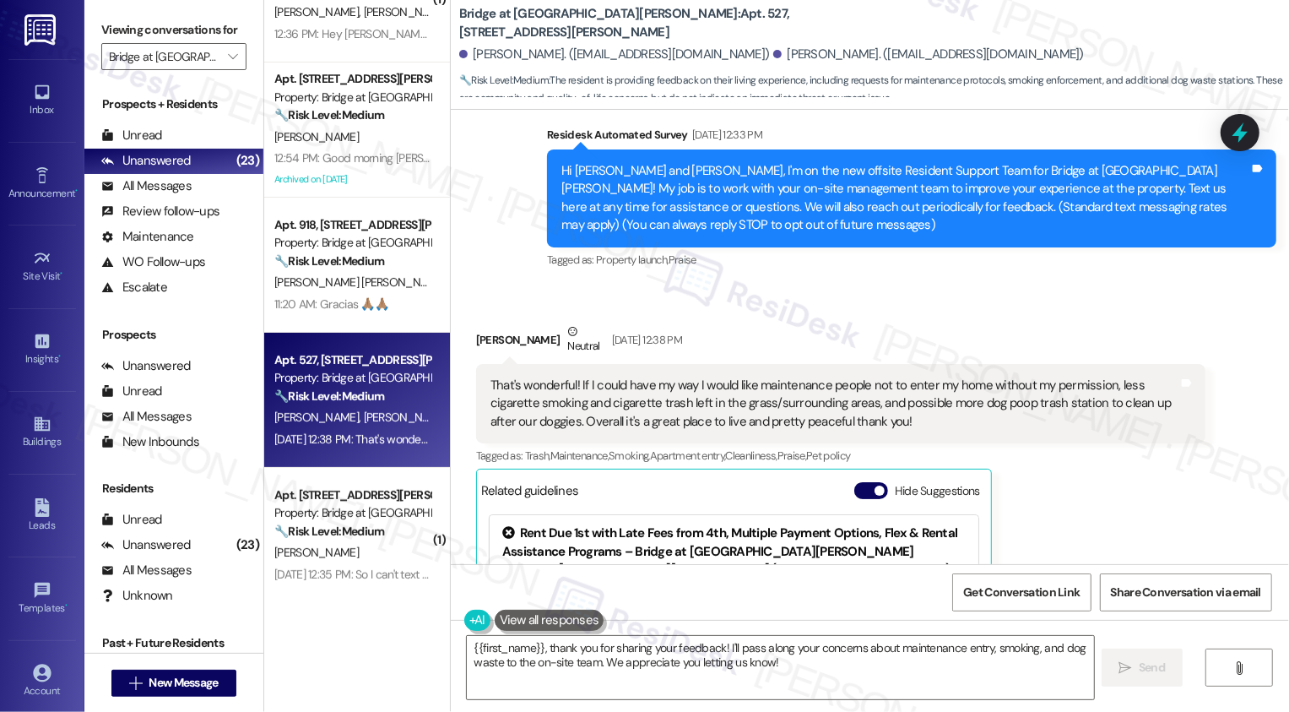
click at [715, 402] on div "That's wonderful! If I could have my way I would like maintenance people not to…" at bounding box center [834, 403] width 688 height 54
click at [909, 395] on div "That's wonderful! If I could have my way I would like maintenance people not to…" at bounding box center [834, 403] width 688 height 54
click at [955, 398] on div "That's wonderful! If I could have my way I would like maintenance people not to…" at bounding box center [834, 403] width 688 height 54
click at [996, 401] on div "That's wonderful! If I could have my way I would like maintenance people not to…" at bounding box center [834, 403] width 688 height 54
click at [701, 646] on textarea "{{first_name}}, thank you for sharing your feedback! I'll pass along your conce…" at bounding box center [780, 667] width 627 height 63
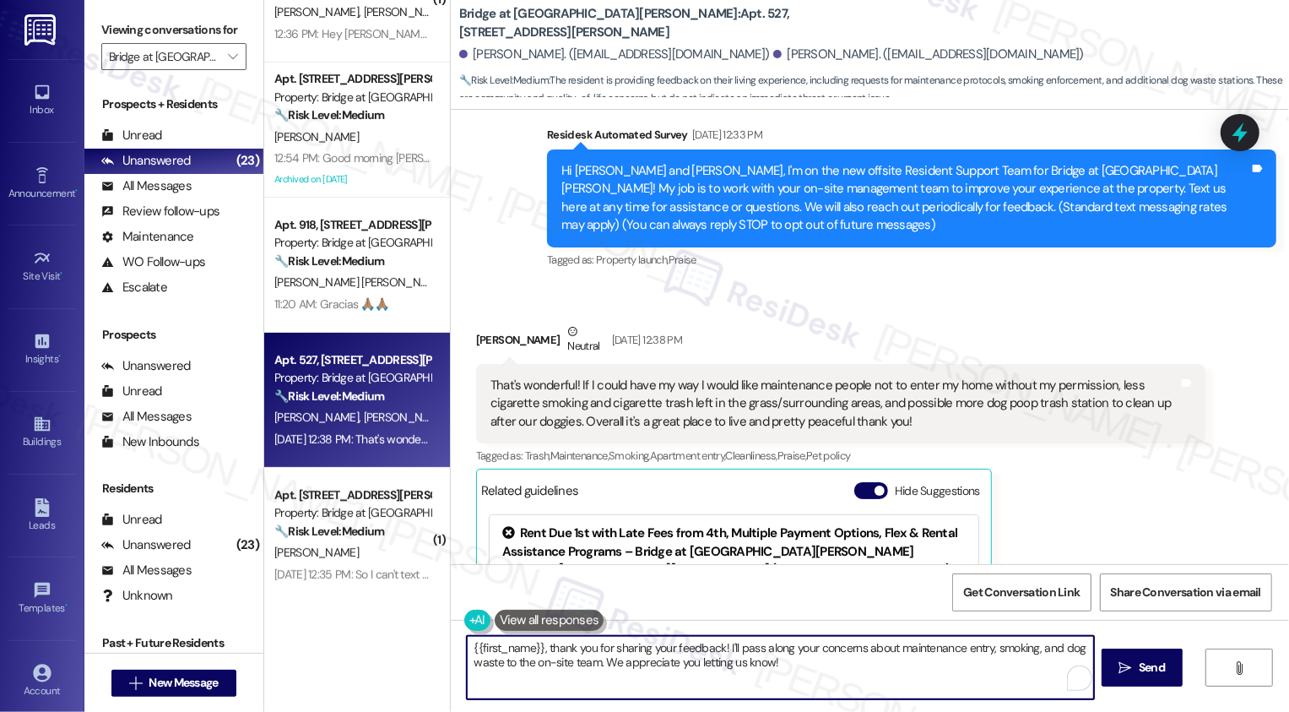
click at [802, 668] on textarea "{{first_name}}, thank you for sharing your feedback! I'll pass along your conce…" at bounding box center [780, 667] width 627 height 63
click at [467, 647] on textarea "{{first_name}}, thank you for sharing your feedback! I'll pass along your conce…" at bounding box center [780, 667] width 627 height 63
click at [467, 649] on textarea "{{first_name}}, thank you for sharing your feedback! I'll pass along your conce…" at bounding box center [780, 667] width 627 height 63
click at [929, 670] on textarea "It's nice to meet you, {{first_name}}! Thank you for sharing your feedback! I'l…" at bounding box center [780, 667] width 627 height 63
click at [906, 662] on textarea "It's nice to meet you, {{first_name}}! Thank you for sharing your feedback! I'l…" at bounding box center [780, 667] width 627 height 63
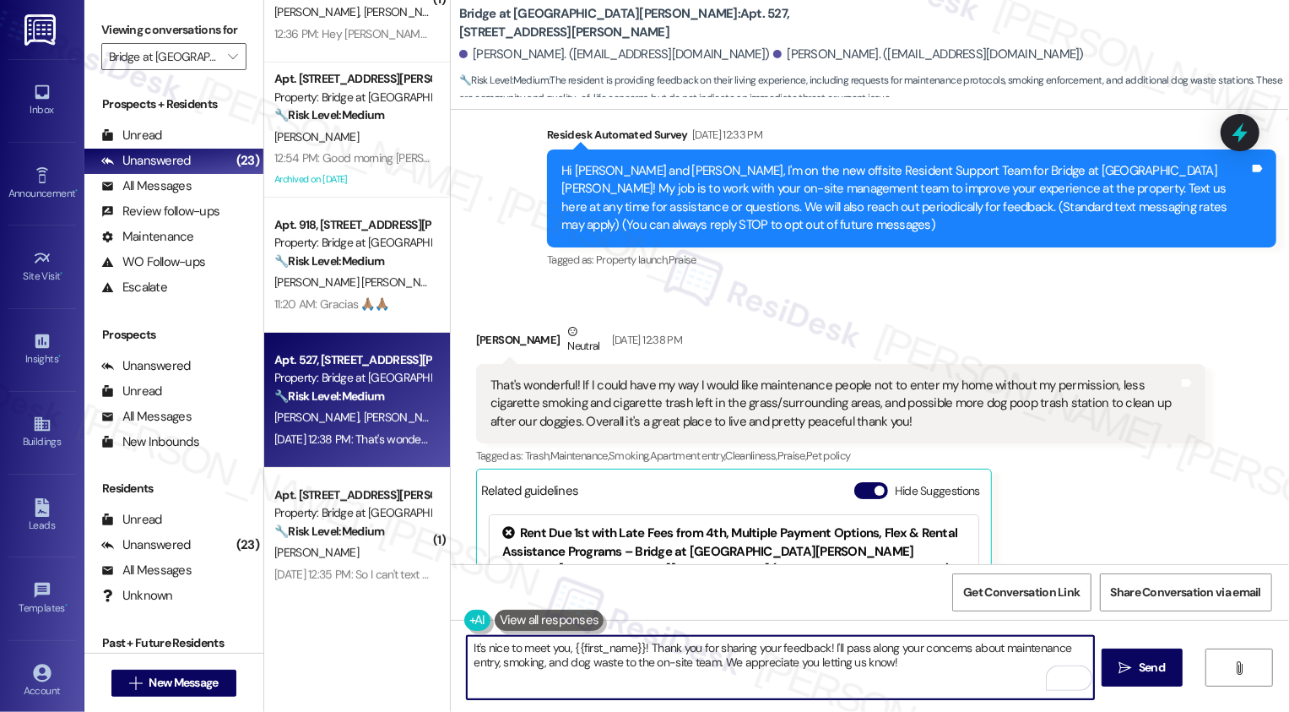
click at [944, 666] on textarea "It's nice to meet you, {{first_name}}! Thank you for sharing your feedback! I'l…" at bounding box center [780, 667] width 627 height 63
click at [914, 669] on textarea "It's nice to meet you, {{first_name}}! Thank you for sharing your feedback! I'l…" at bounding box center [780, 667] width 627 height 63
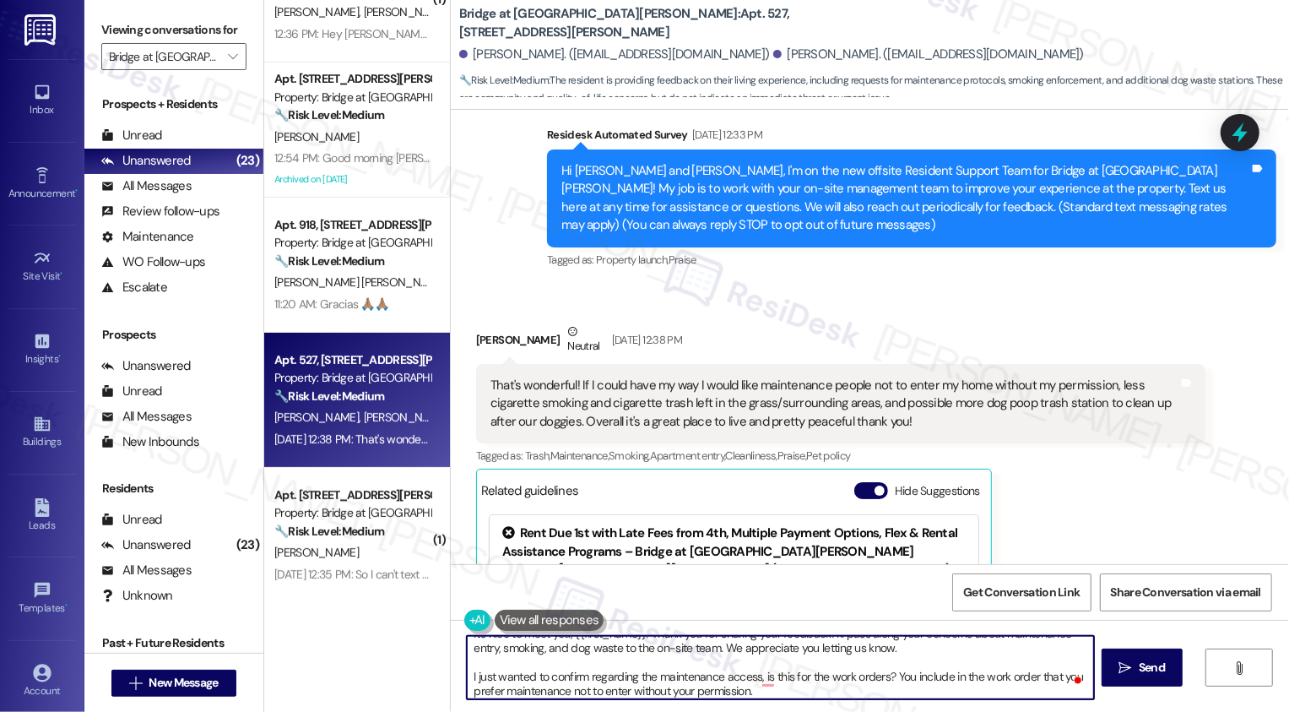
click at [468, 667] on textarea "It's nice to meet you, {{first_name}}! Thank you for sharing your feedback! I'l…" at bounding box center [780, 667] width 627 height 63
click at [487, 668] on textarea "It's nice to meet you, {{first_name}}! Thank you for sharing your feedback! I'l…" at bounding box center [780, 667] width 627 height 63
click at [523, 663] on textarea "It's nice to meet you, {{first_name}}! Thank you for sharing your feedback! I'l…" at bounding box center [780, 667] width 627 height 63
click at [559, 675] on textarea "It's nice to meet you, {{first_name}}! Thank you for sharing your feedback! I'l…" at bounding box center [780, 667] width 627 height 63
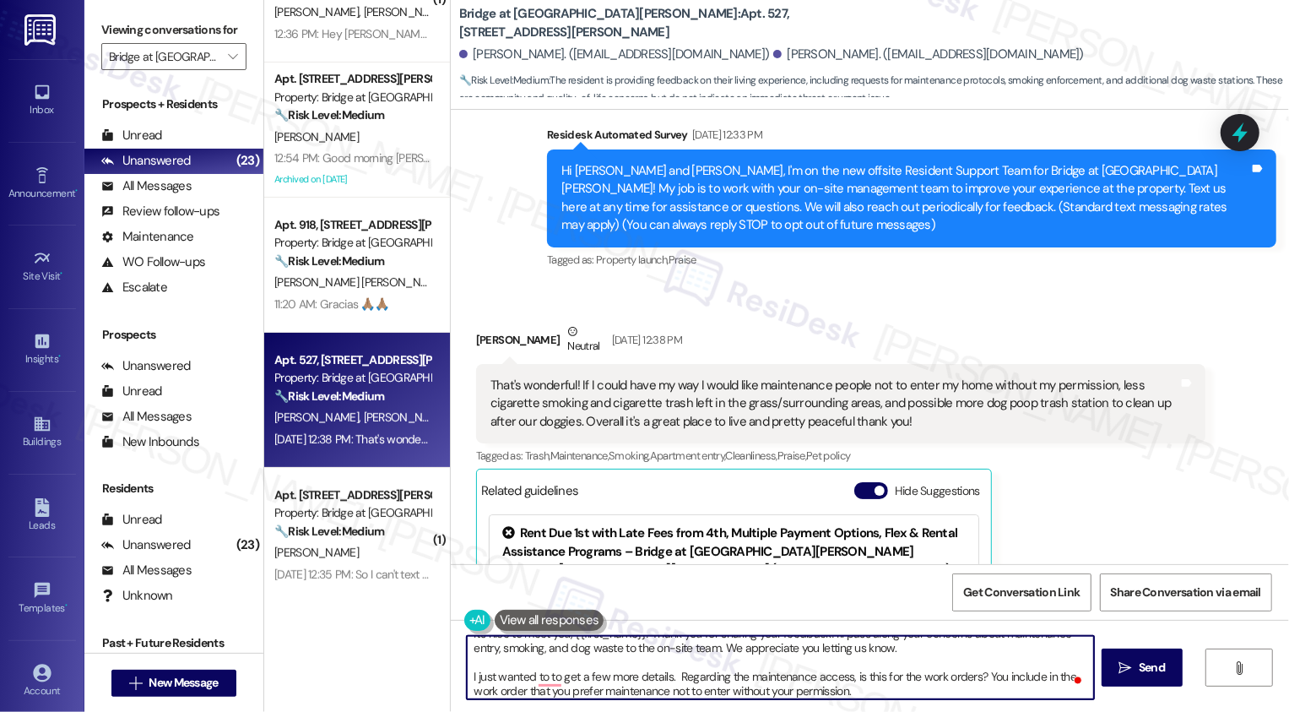
click at [882, 690] on textarea "It's nice to meet you, {{first_name}}! Thank you for sharing your feedback! I'l…" at bounding box center [780, 667] width 627 height 63
click at [1002, 679] on textarea "It's nice to meet you, {{first_name}}! Thank you for sharing your feedback! I'l…" at bounding box center [780, 667] width 627 height 63
click at [890, 692] on textarea "It's nice to meet you, {{first_name}}! Thank you for sharing your feedback! I'l…" at bounding box center [780, 667] width 627 height 63
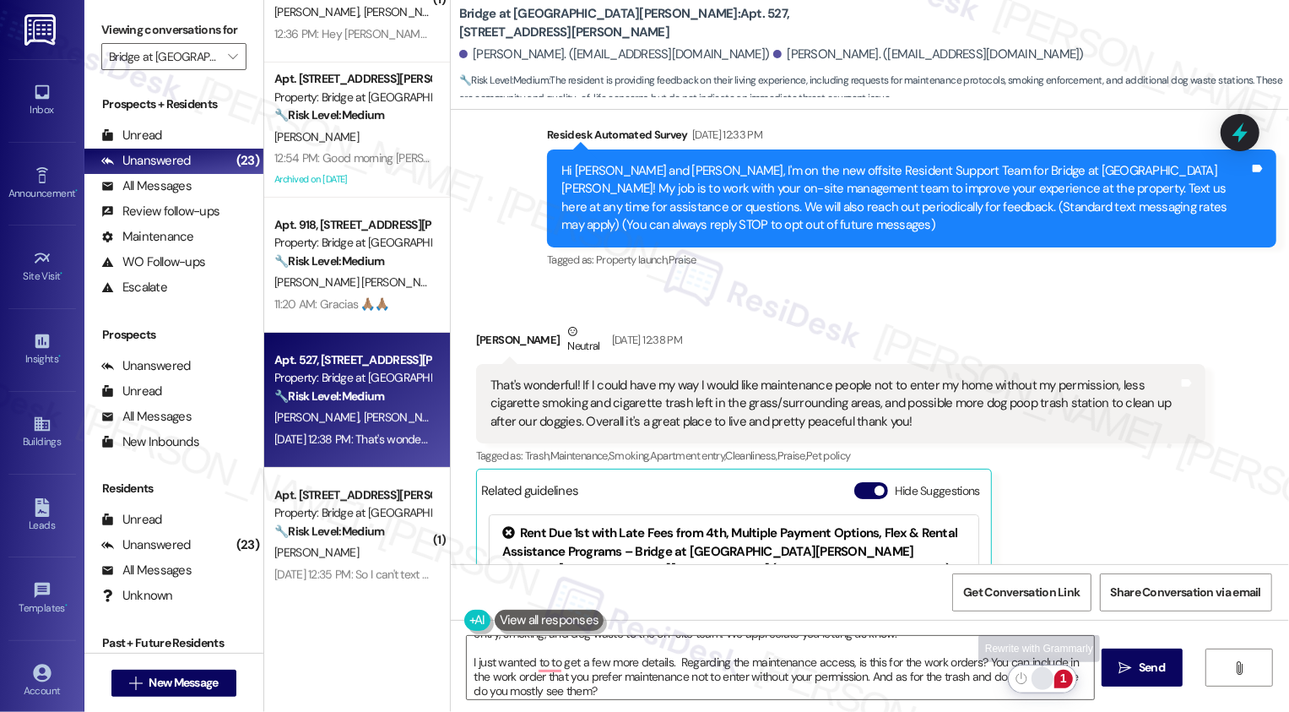
drag, startPoint x: 1075, startPoint y: 683, endPoint x: 1046, endPoint y: 676, distance: 30.3
click at [1046, 676] on html "Inbox Go to Inbox Announcement • Send A Text Announcement Site Visit • Go to Si…" at bounding box center [644, 356] width 1289 height 712
click at [1046, 676] on div "Rewrite with Grammarly" at bounding box center [1042, 678] width 19 height 19
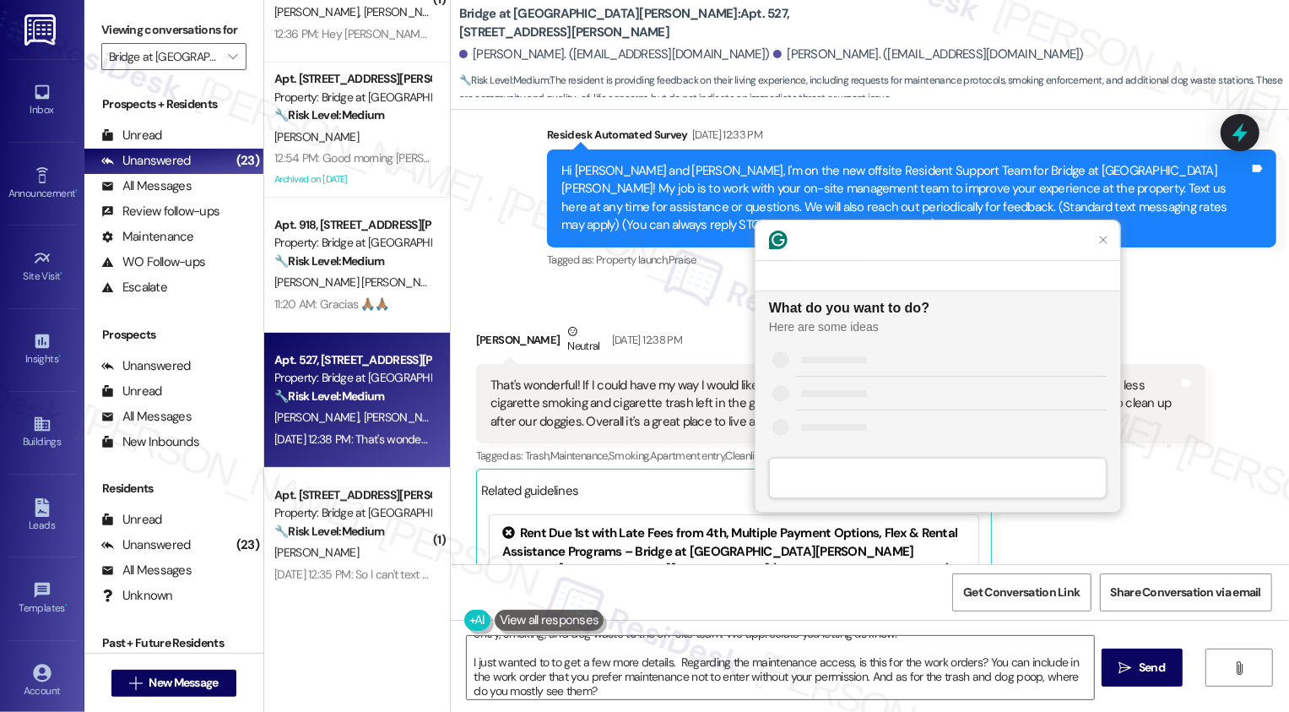
scroll to position [0, 0]
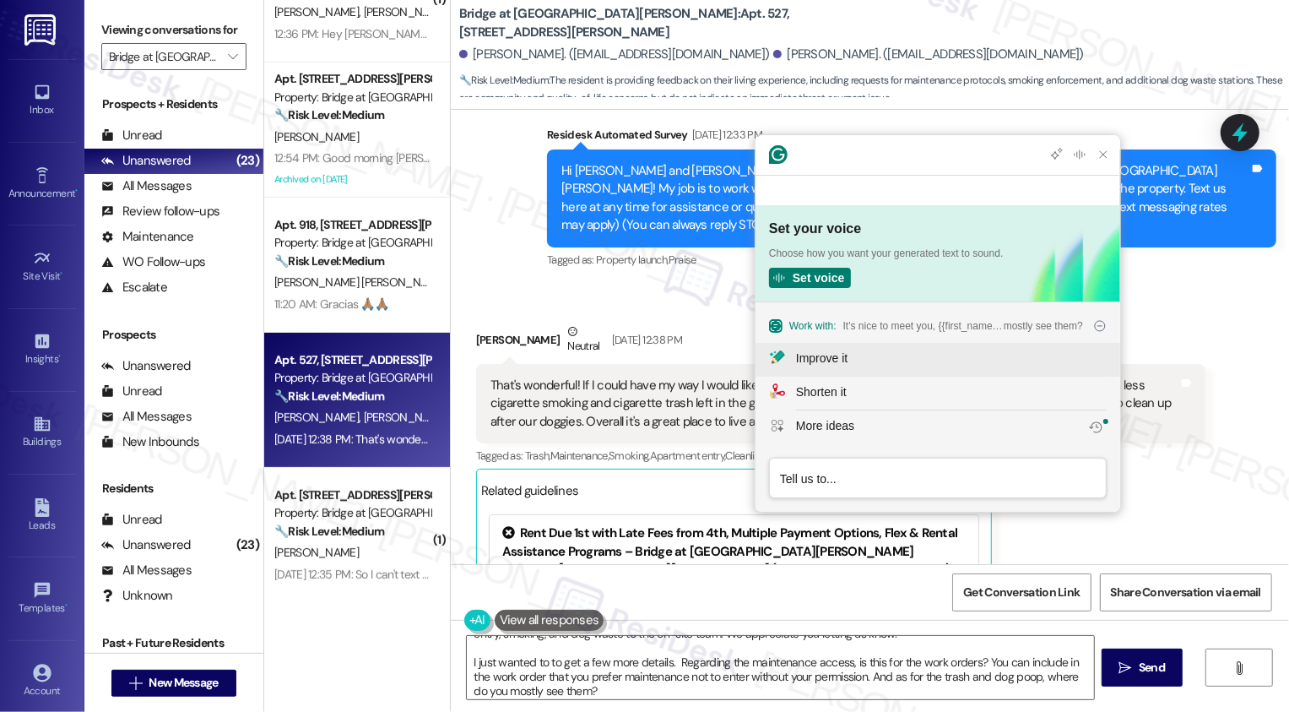
click at [814, 360] on div "Improve it" at bounding box center [821, 358] width 51 height 18
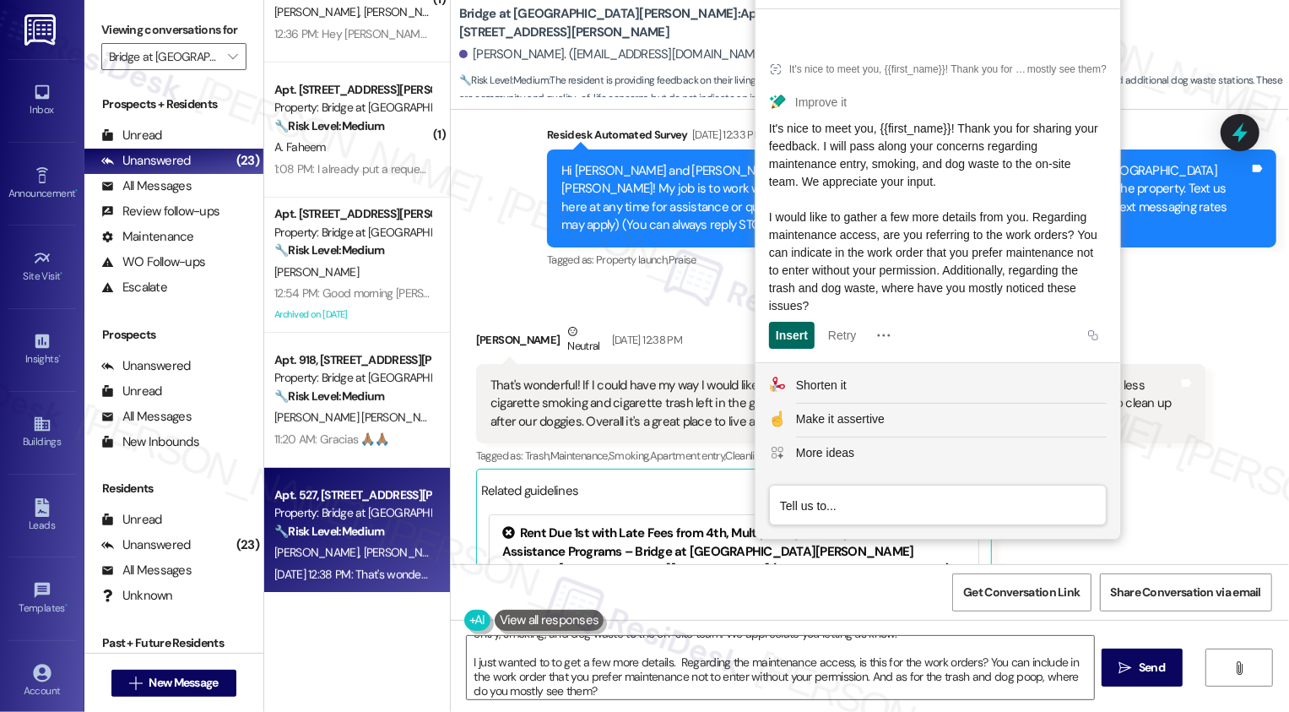
click at [795, 331] on div "Insert" at bounding box center [792, 335] width 32 height 27
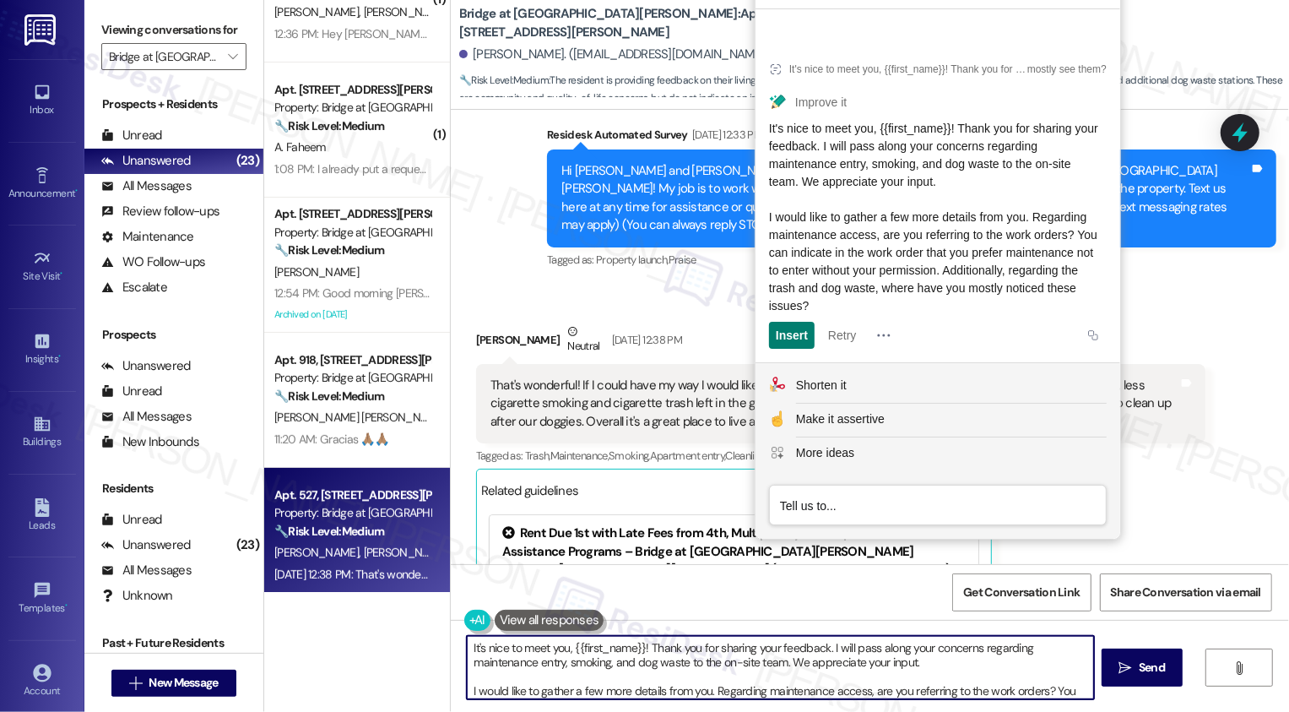
click at [575, 670] on textarea "It's nice to meet you, {{first_name}}! Thank you for sharing your feedback. I w…" at bounding box center [780, 667] width 627 height 63
click at [726, 661] on textarea "It's nice to meet you, {{first_name}}! Thank you for sharing your feedback. I w…" at bounding box center [780, 667] width 627 height 63
click at [798, 661] on textarea "It's nice to meet you, {{first_name}}! Thank you for sharing your feedback. I w…" at bounding box center [780, 667] width 627 height 63
click at [864, 665] on textarea "It's nice to meet you, {{first_name}}! Thank you for sharing your feedback. I w…" at bounding box center [780, 667] width 627 height 63
click at [712, 661] on textarea "It's nice to meet you, {{first_name}}! Thank you for sharing your feedback. I w…" at bounding box center [780, 667] width 627 height 63
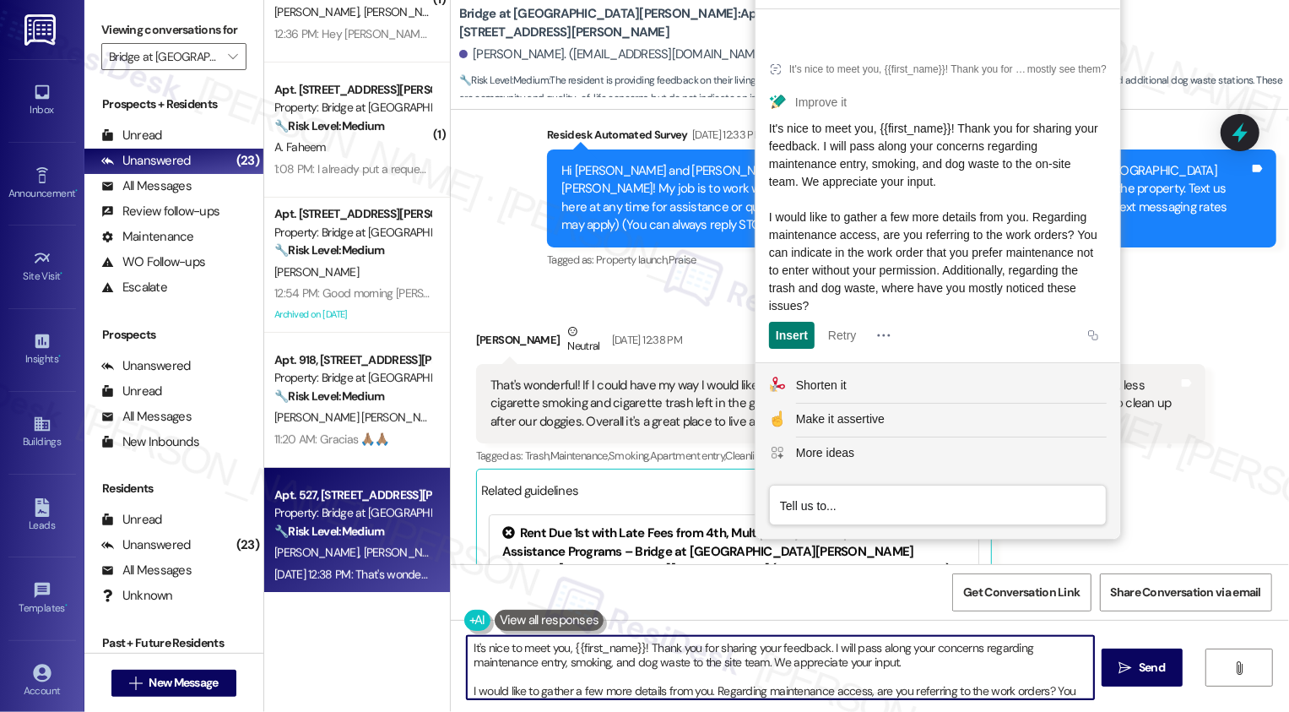
click at [712, 661] on textarea "It's nice to meet you, {{first_name}}! Thank you for sharing your feedback. I w…" at bounding box center [780, 667] width 627 height 63
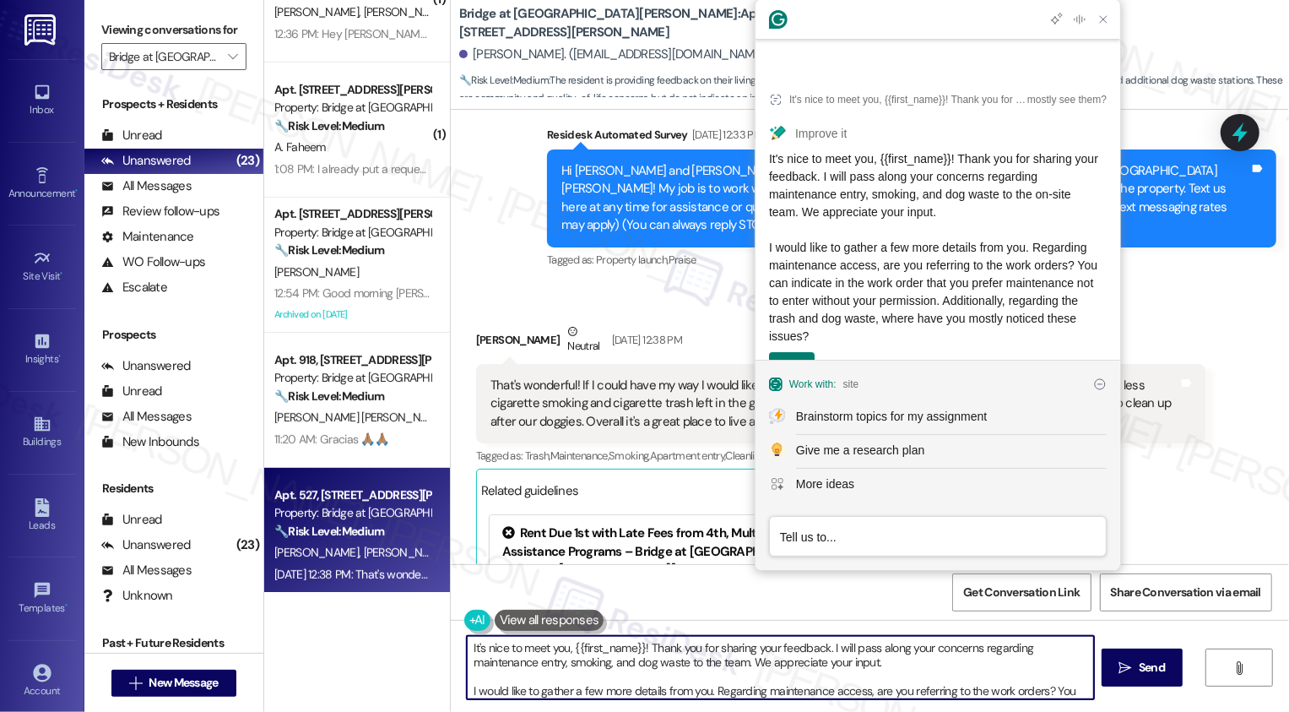
scroll to position [3, 0]
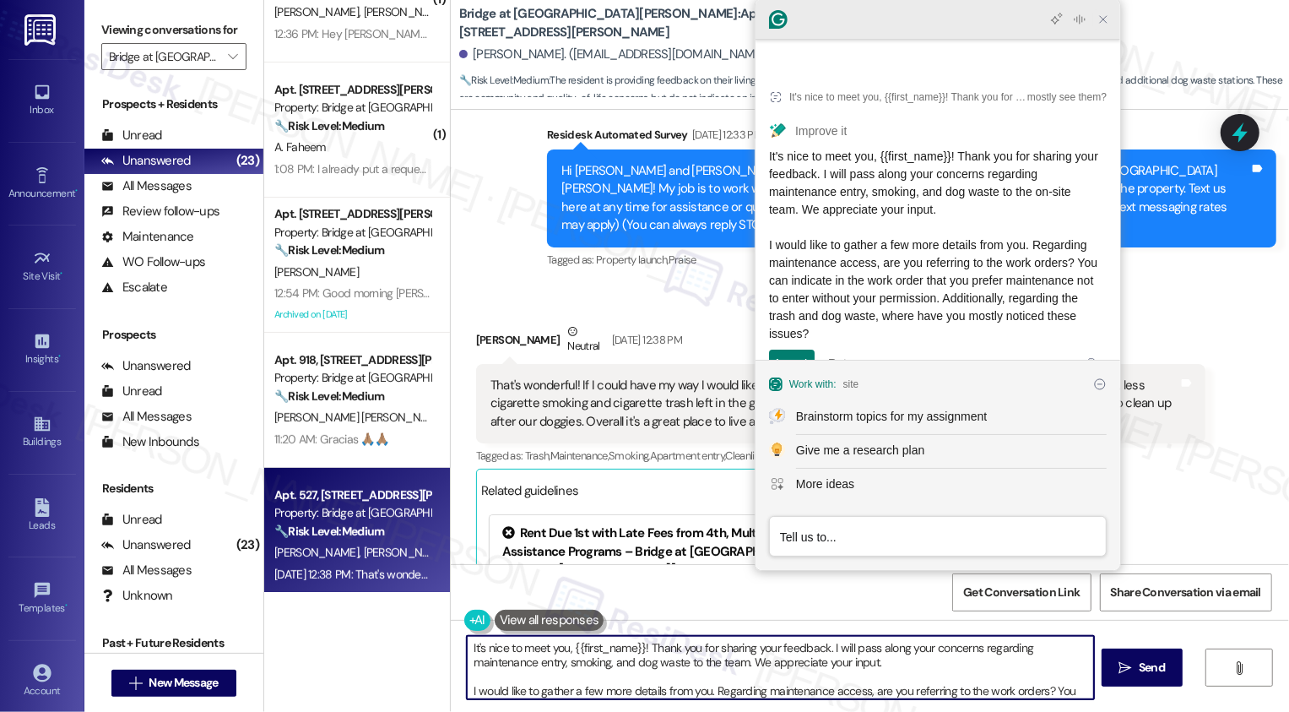
click at [1107, 16] on icon "Close Grammarly Assistant" at bounding box center [1103, 20] width 14 height 14
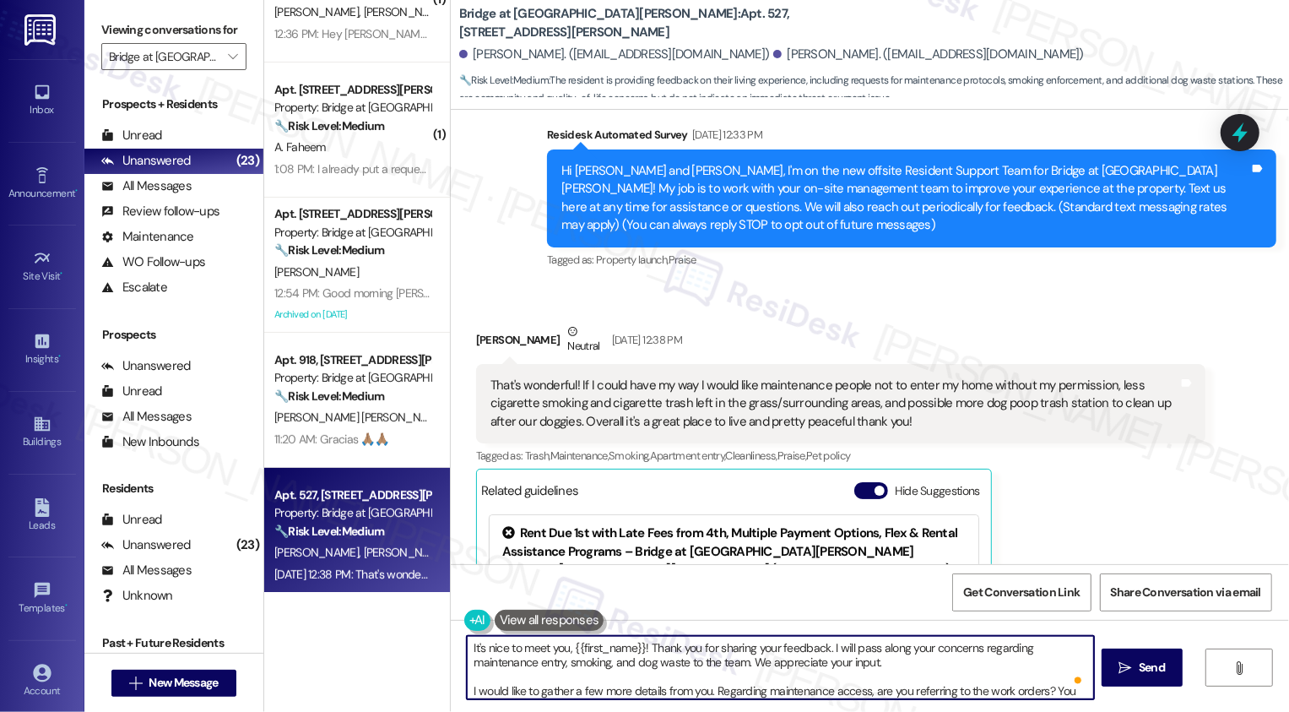
click at [599, 659] on textarea "It's nice to meet you, {{first_name}}! Thank you for sharing your feedback. I w…" at bounding box center [780, 667] width 627 height 63
click at [804, 659] on textarea "It's nice to meet you, {{first_name}}! Thank you for sharing your feedback. I w…" at bounding box center [780, 667] width 627 height 63
click at [897, 652] on textarea "It's nice to meet you, {{first_name}}! Thank you for sharing your feedback. I w…" at bounding box center [780, 667] width 627 height 63
click at [916, 658] on textarea "It's nice to meet you, {{first_name}}! Thank you for sharing your feedback. I w…" at bounding box center [780, 667] width 627 height 63
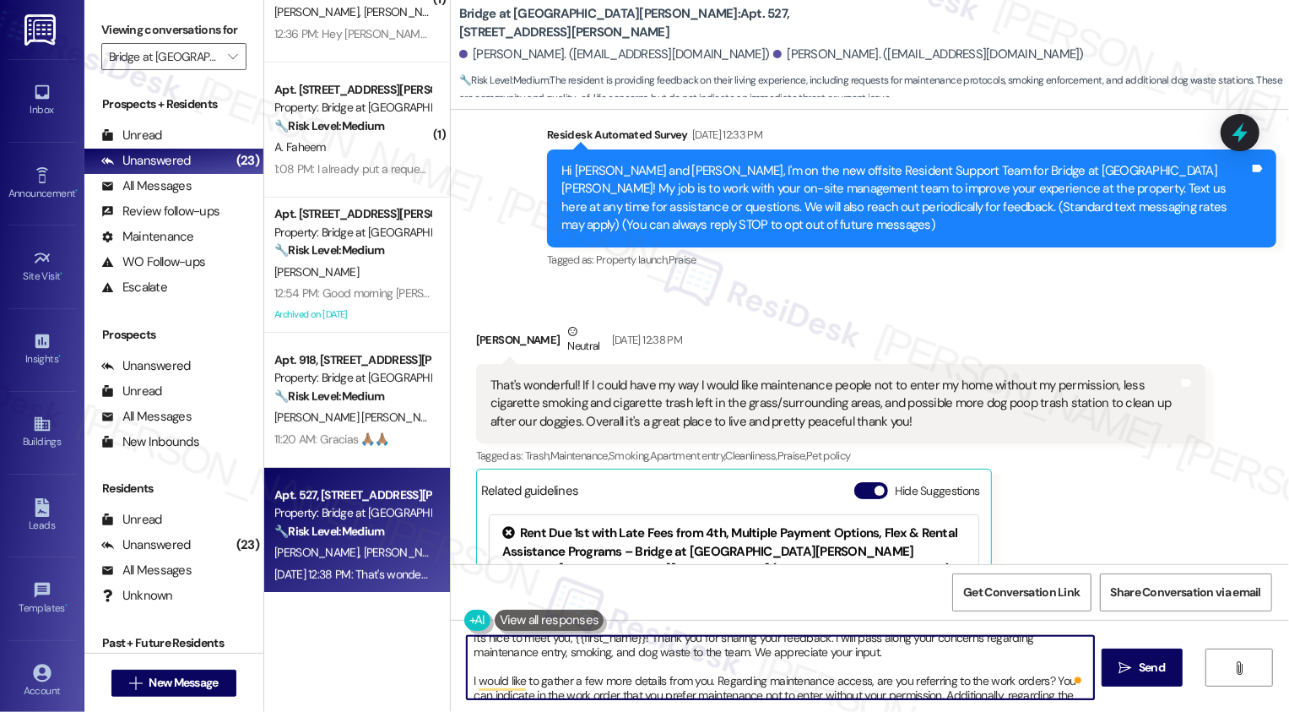
scroll to position [33, 0]
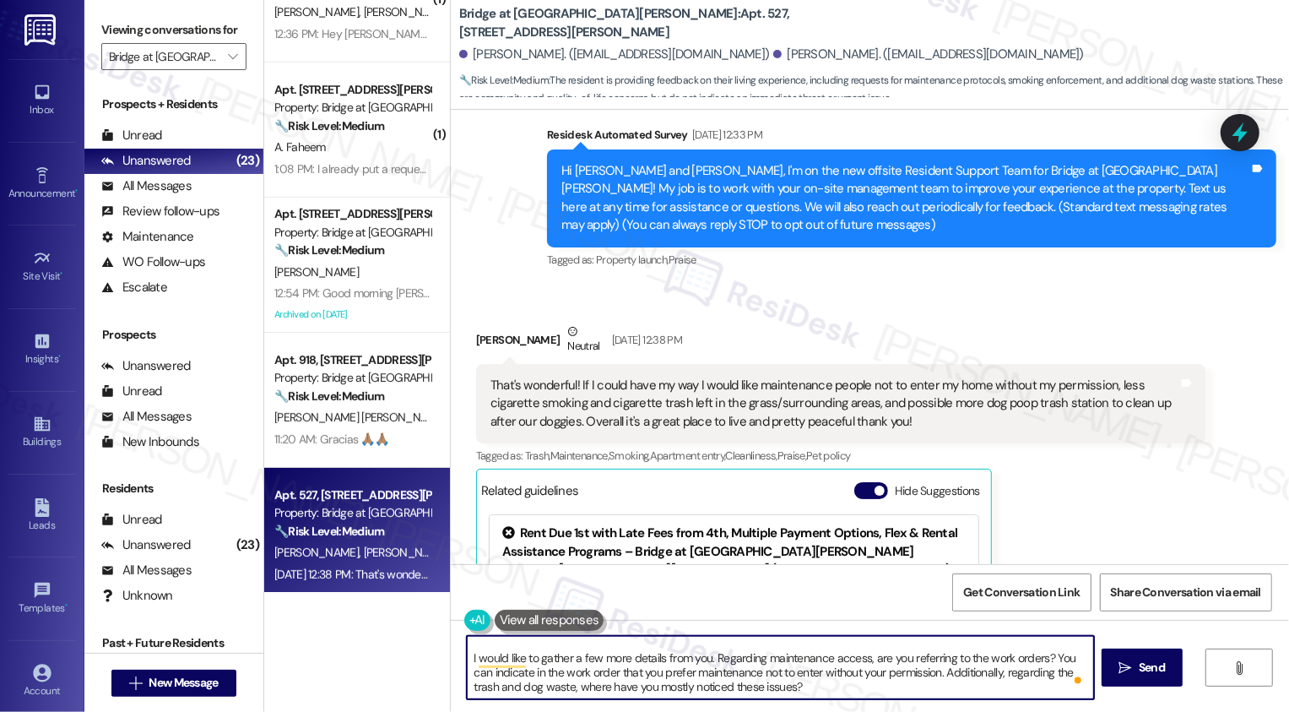
click at [593, 661] on textarea "It's nice to meet you, {{first_name}}! Thank you for sharing your feedback. I w…" at bounding box center [780, 667] width 627 height 63
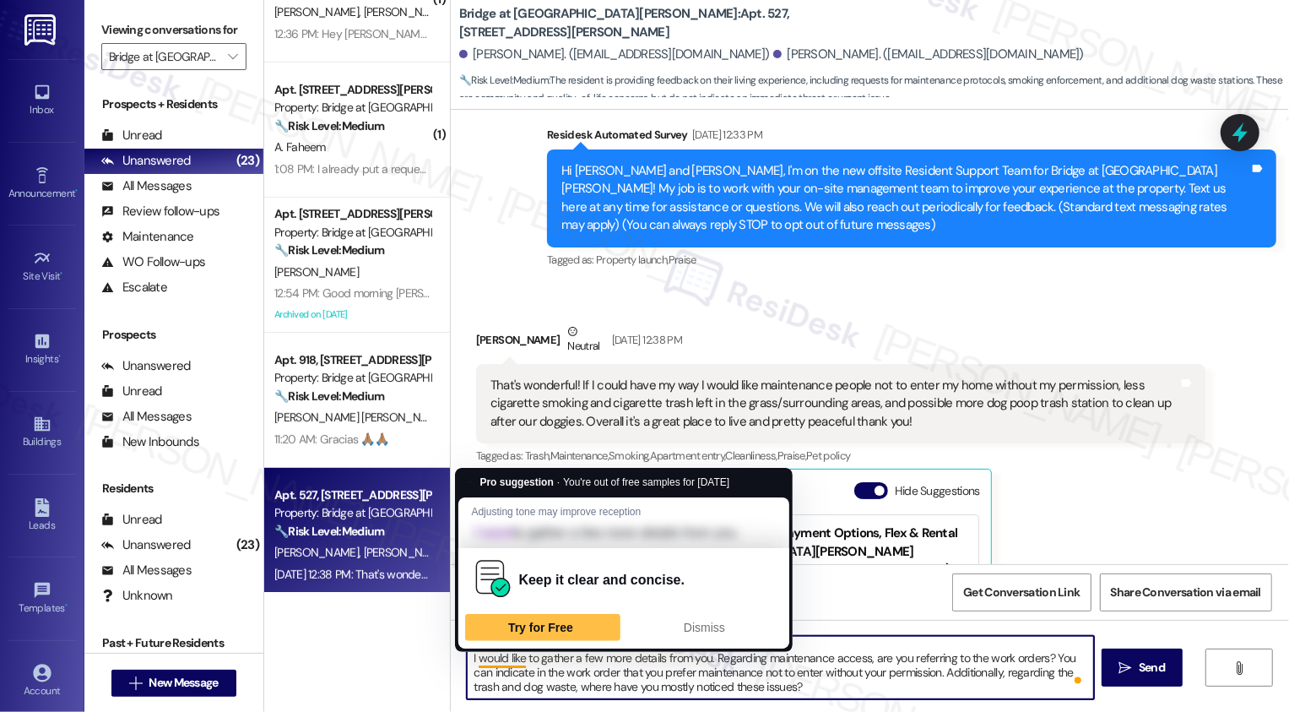
click at [471, 661] on textarea "It's nice to meet you, {{first_name}}! Thank you for sharing your feedback. I w…" at bounding box center [780, 667] width 627 height 63
click at [467, 658] on textarea "It's nice to meet you, {{first_name}}! Thank you for sharing your feedback. I w…" at bounding box center [780, 667] width 627 height 63
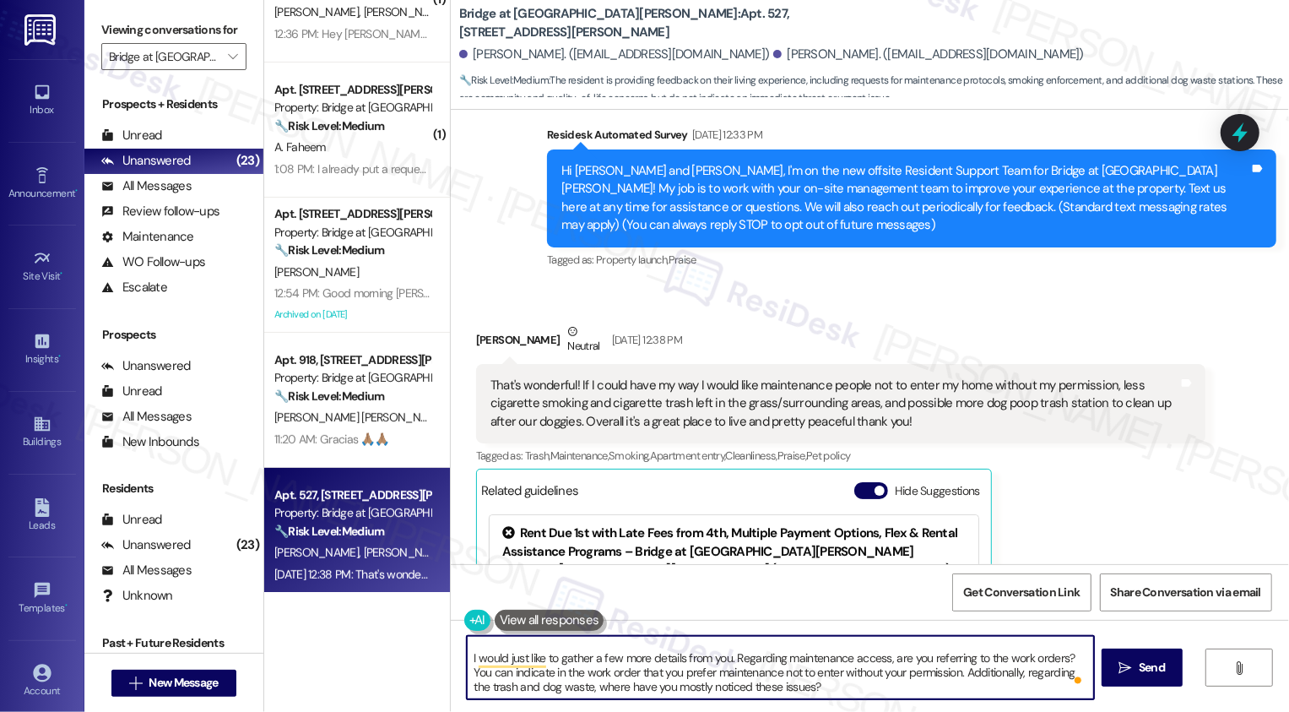
click at [570, 663] on textarea "It's nice to meet you, {{first_name}}! Thank you for sharing your feedback. I w…" at bounding box center [780, 667] width 627 height 63
click at [622, 668] on textarea "It's nice to meet you, {{first_name}}! Thank you for sharing your feedback. I w…" at bounding box center [780, 667] width 627 height 63
click at [703, 675] on textarea "It's nice to meet you, {{first_name}}! Thank you for sharing your feedback. I w…" at bounding box center [780, 667] width 627 height 63
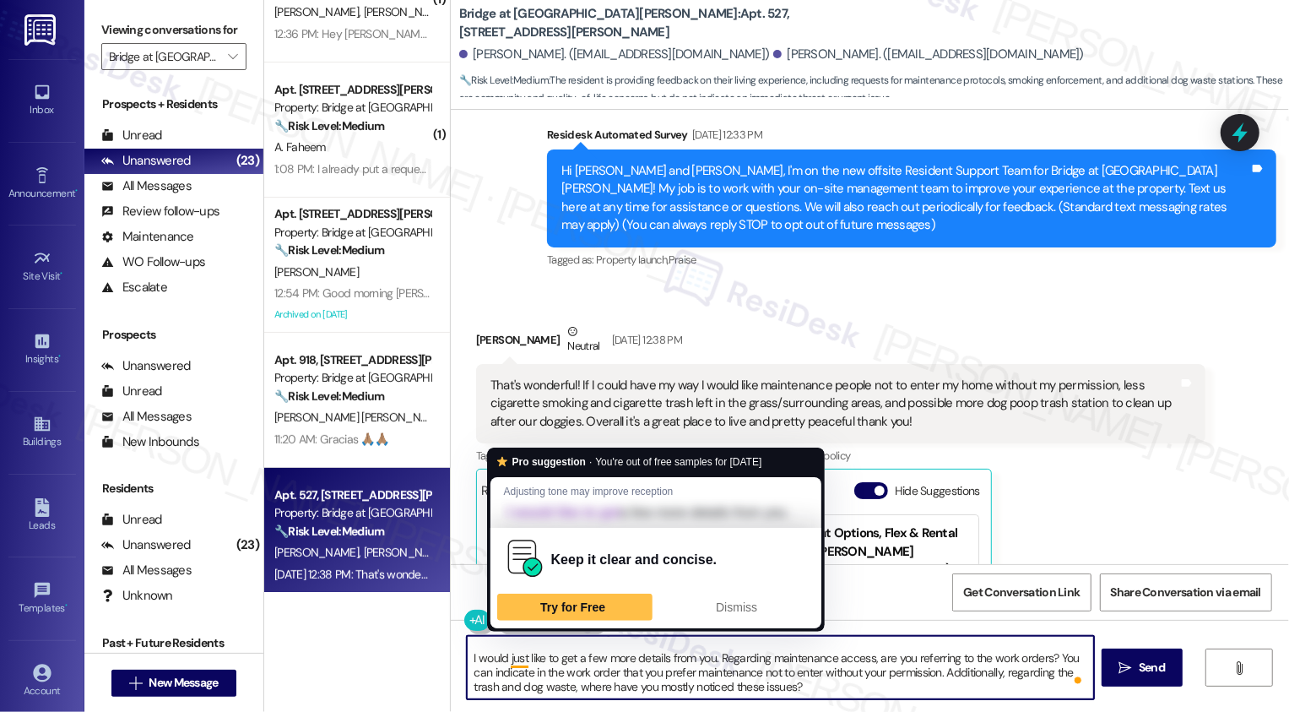
click at [571, 674] on textarea "It's nice to meet you, {{first_name}}! Thank you for sharing your feedback. I w…" at bounding box center [780, 667] width 627 height 63
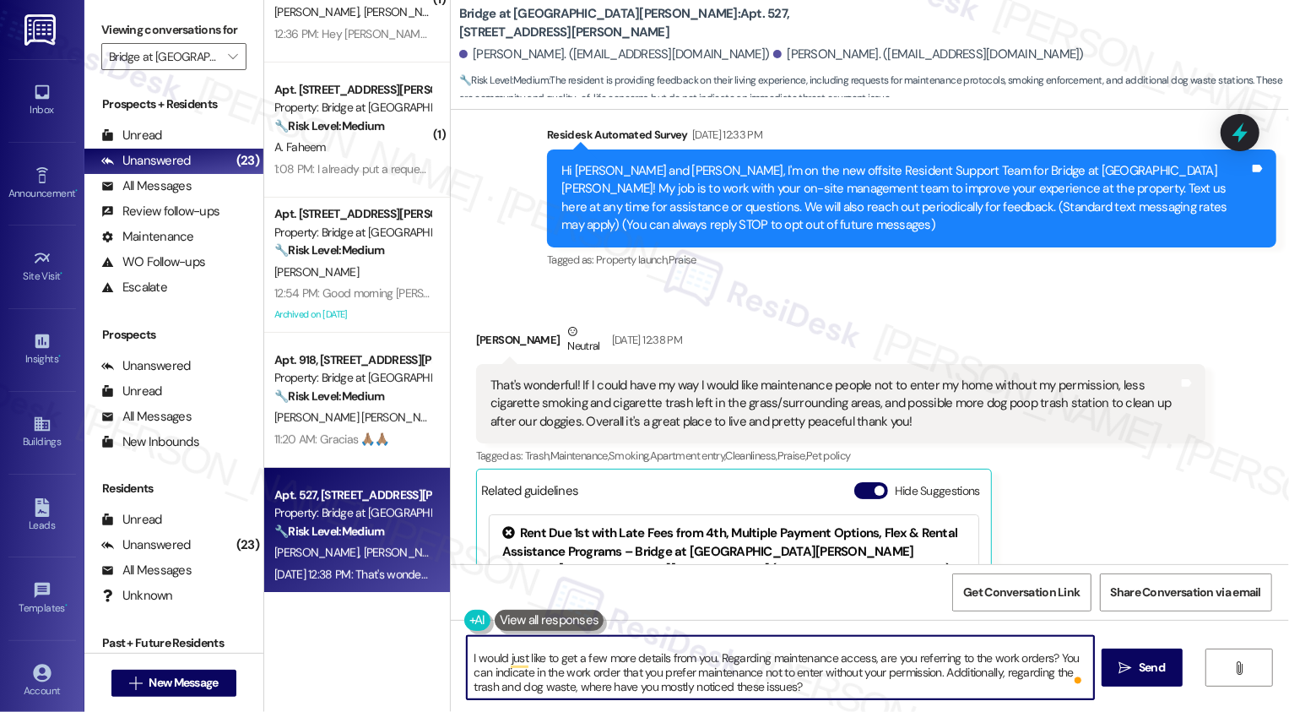
click at [814, 677] on textarea "It's nice to meet you, {{first_name}}! Thank you for sharing your feedback. I w…" at bounding box center [780, 667] width 627 height 63
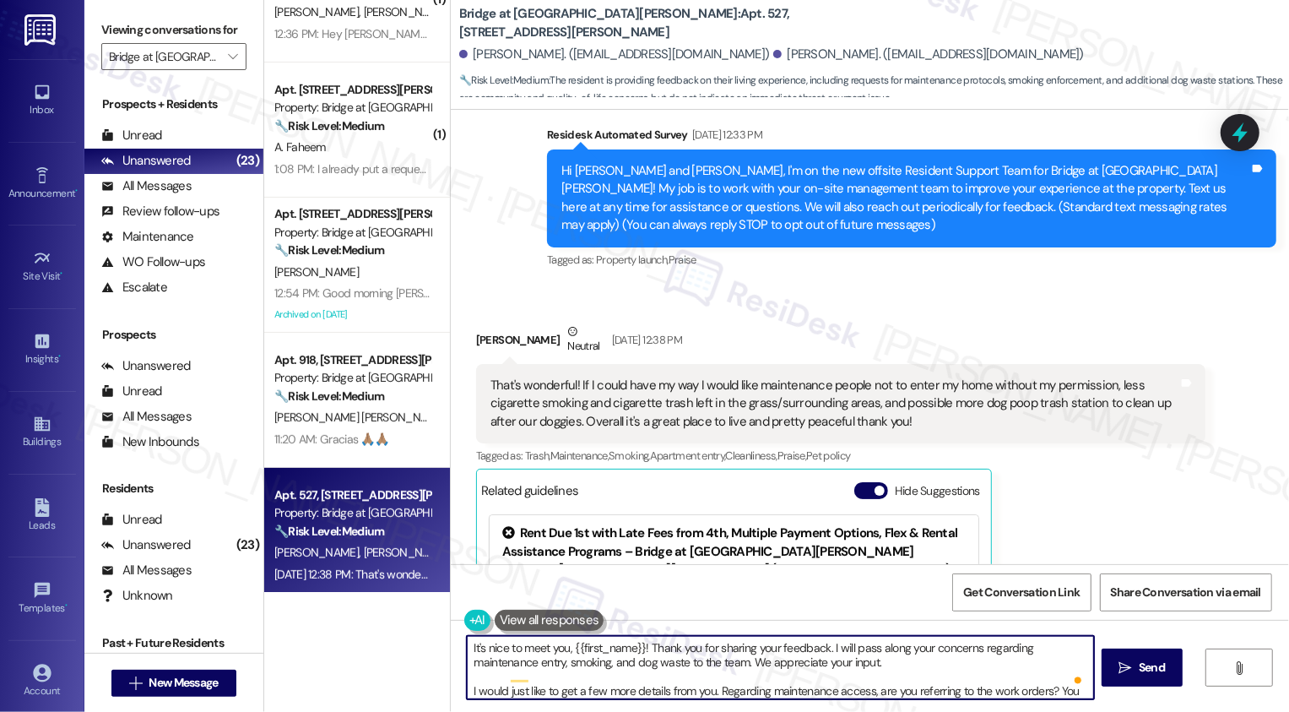
scroll to position [0, 0]
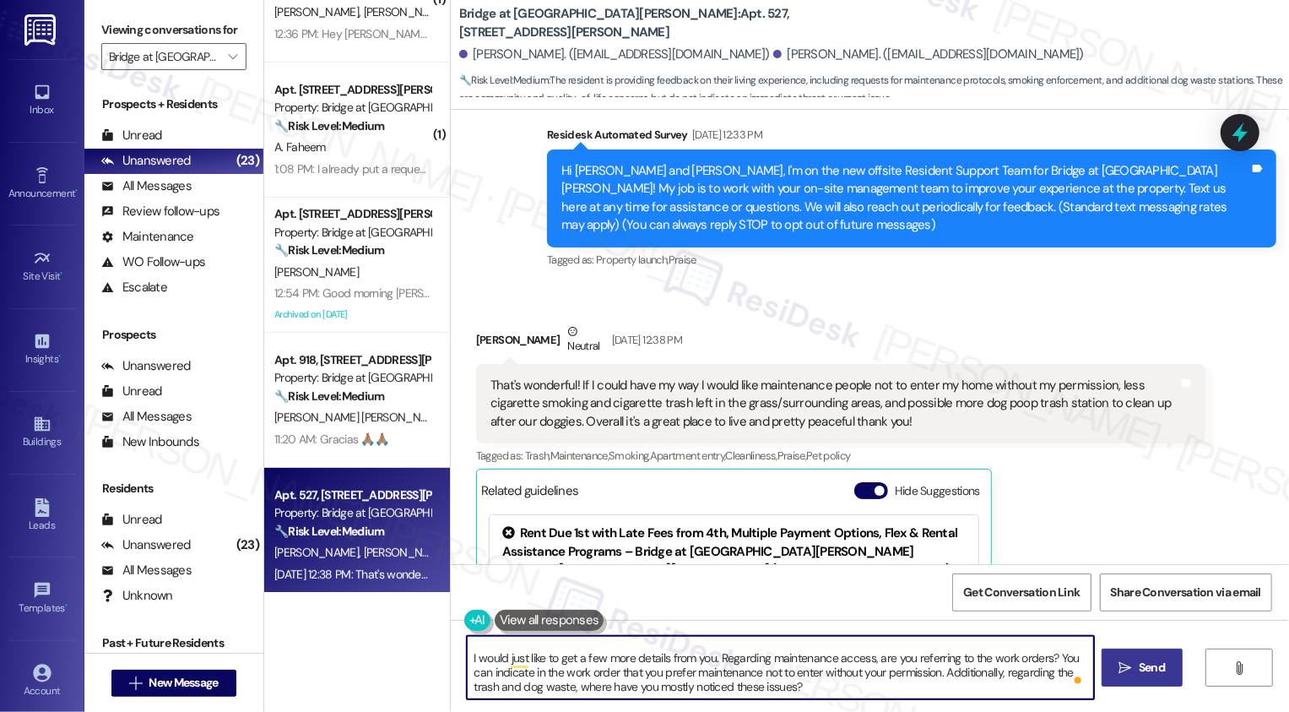
type textarea "It's nice to meet you, {{first_name}}! Thank you for sharing your feedback. I w…"
click at [1145, 668] on span "Send" at bounding box center [1152, 667] width 26 height 18
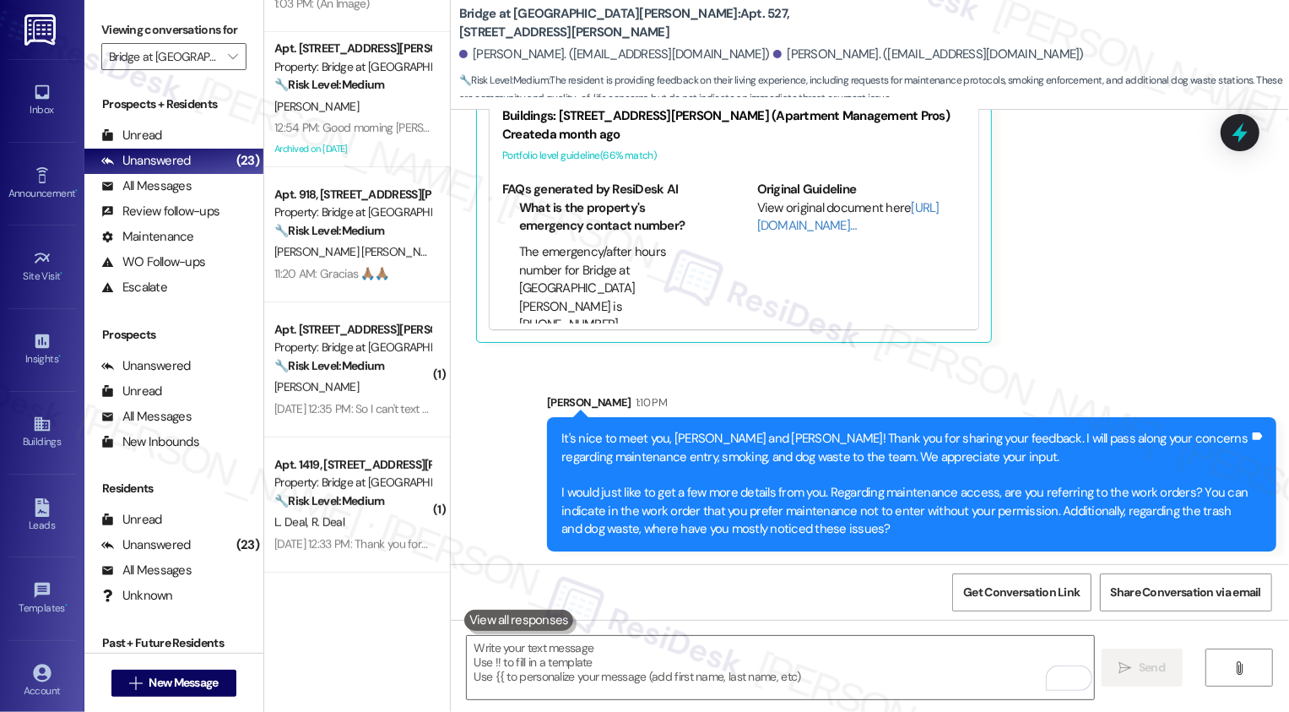
click at [387, 350] on div "Property: Bridge at [GEOGRAPHIC_DATA][PERSON_NAME]" at bounding box center [352, 347] width 156 height 18
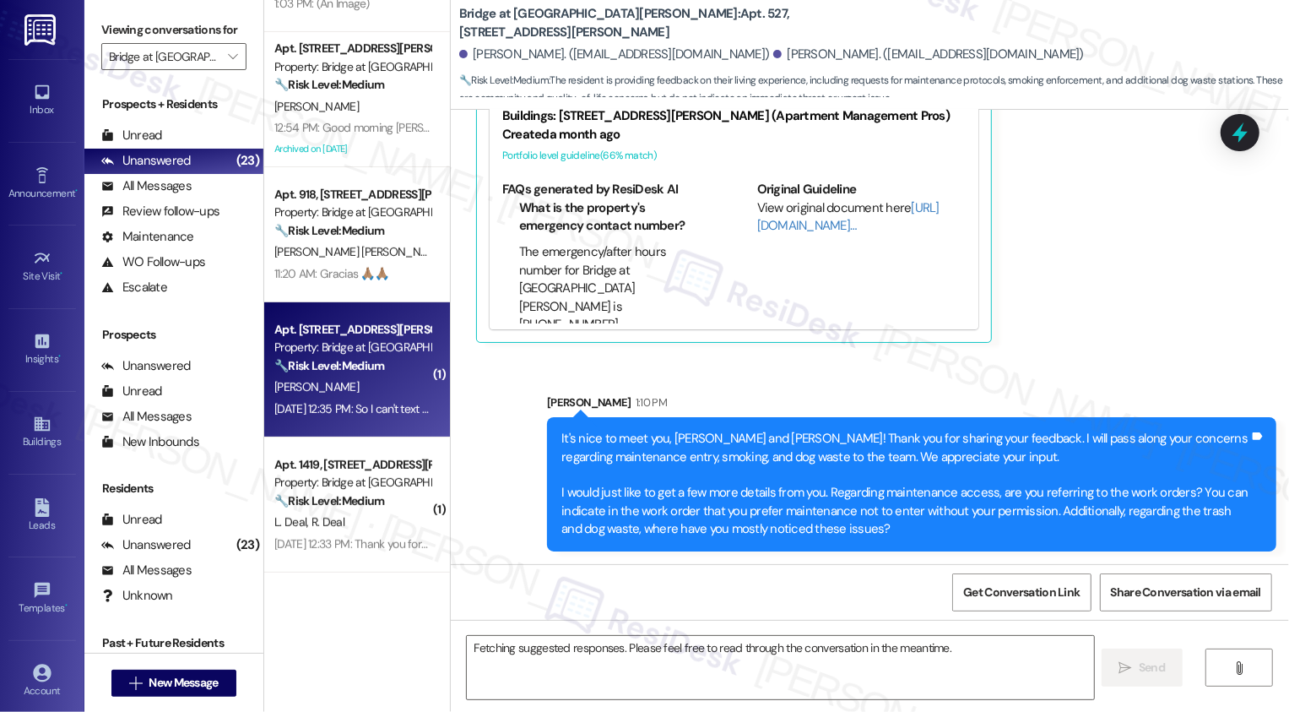
click at [387, 350] on div "Property: Bridge at [GEOGRAPHIC_DATA][PERSON_NAME]" at bounding box center [352, 347] width 156 height 18
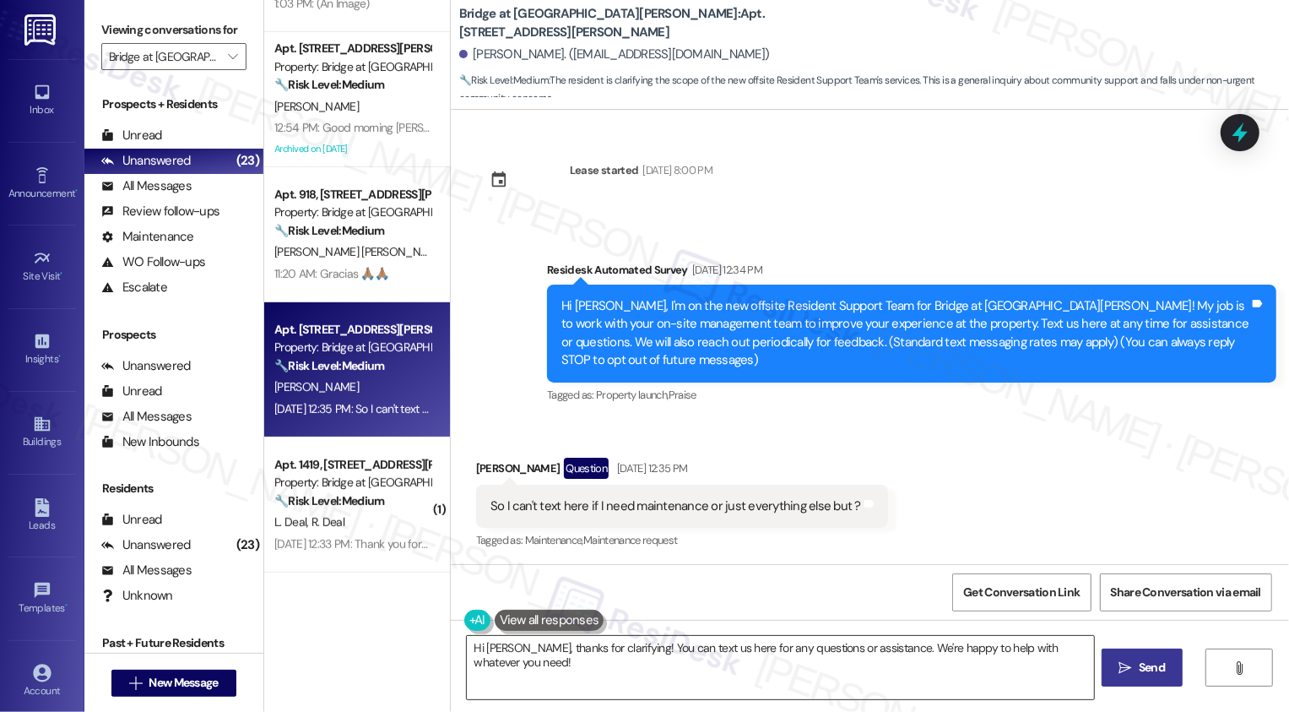
click at [582, 683] on textarea "Hi Kevin, thanks for clarifying! You can text us here for any questions or assi…" at bounding box center [780, 667] width 627 height 63
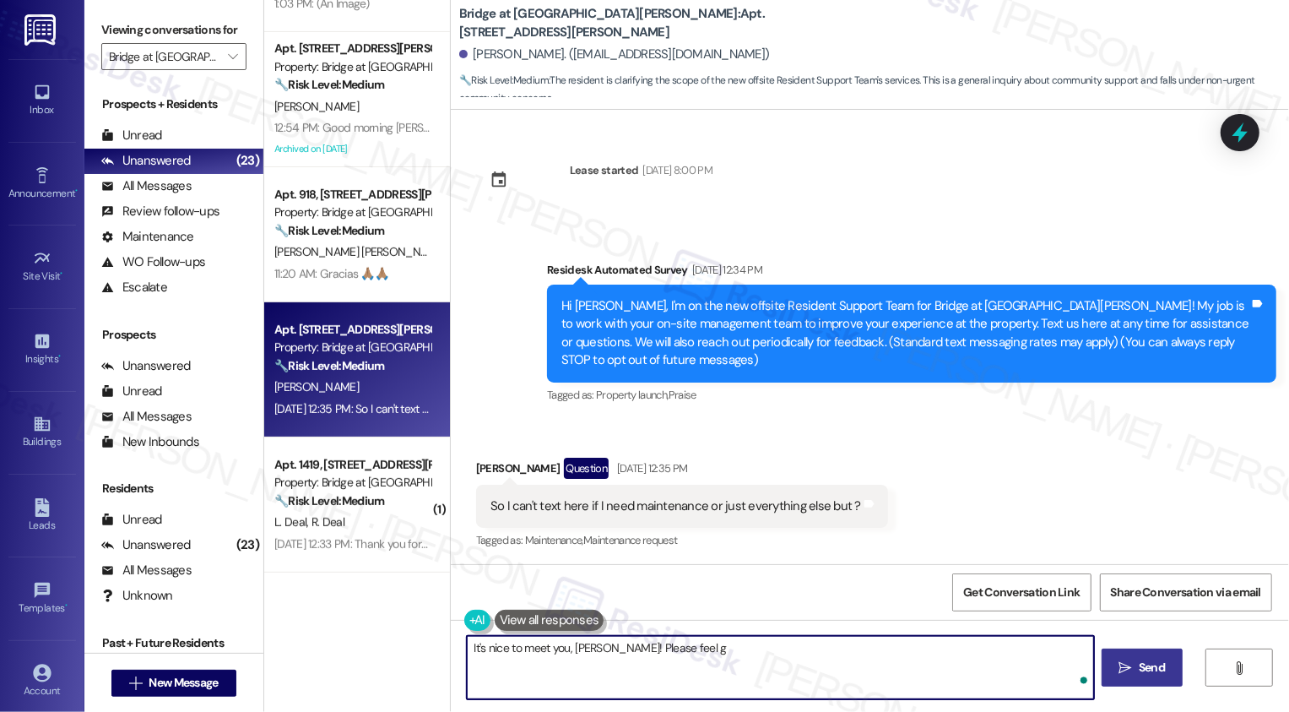
type textarea "It's nice to meet you, Kevin! Please feel"
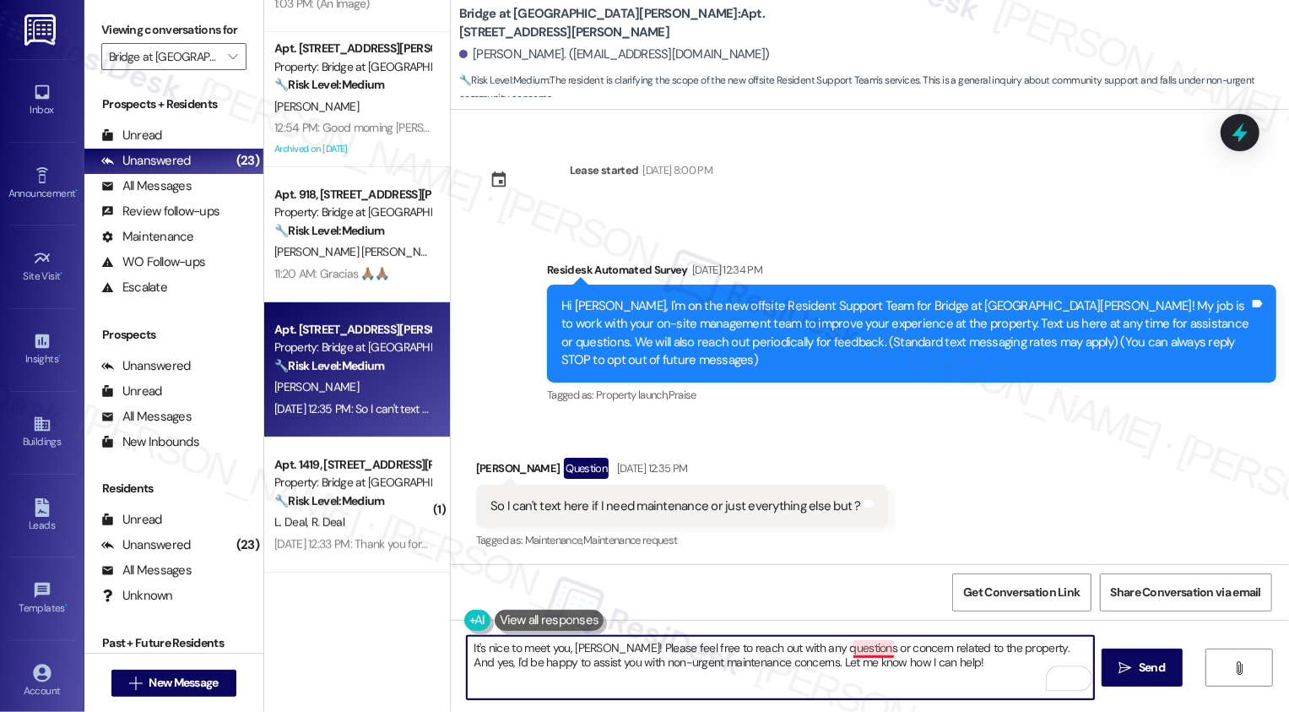
click at [875, 647] on textarea "It's nice to meet you, [PERSON_NAME]! Please feel free to reach out with any qu…" at bounding box center [780, 667] width 627 height 63
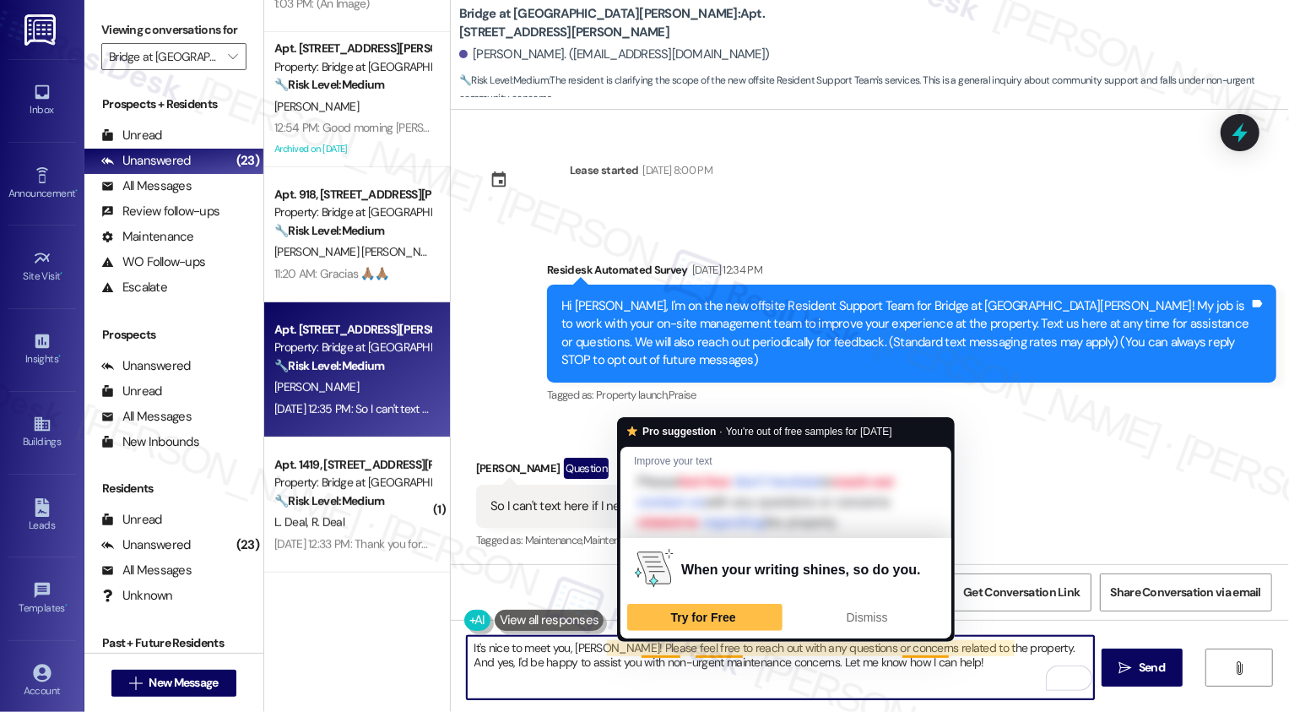
click at [817, 659] on textarea "It's nice to meet you, [PERSON_NAME]! Please feel free to reach out with any qu…" at bounding box center [780, 667] width 627 height 63
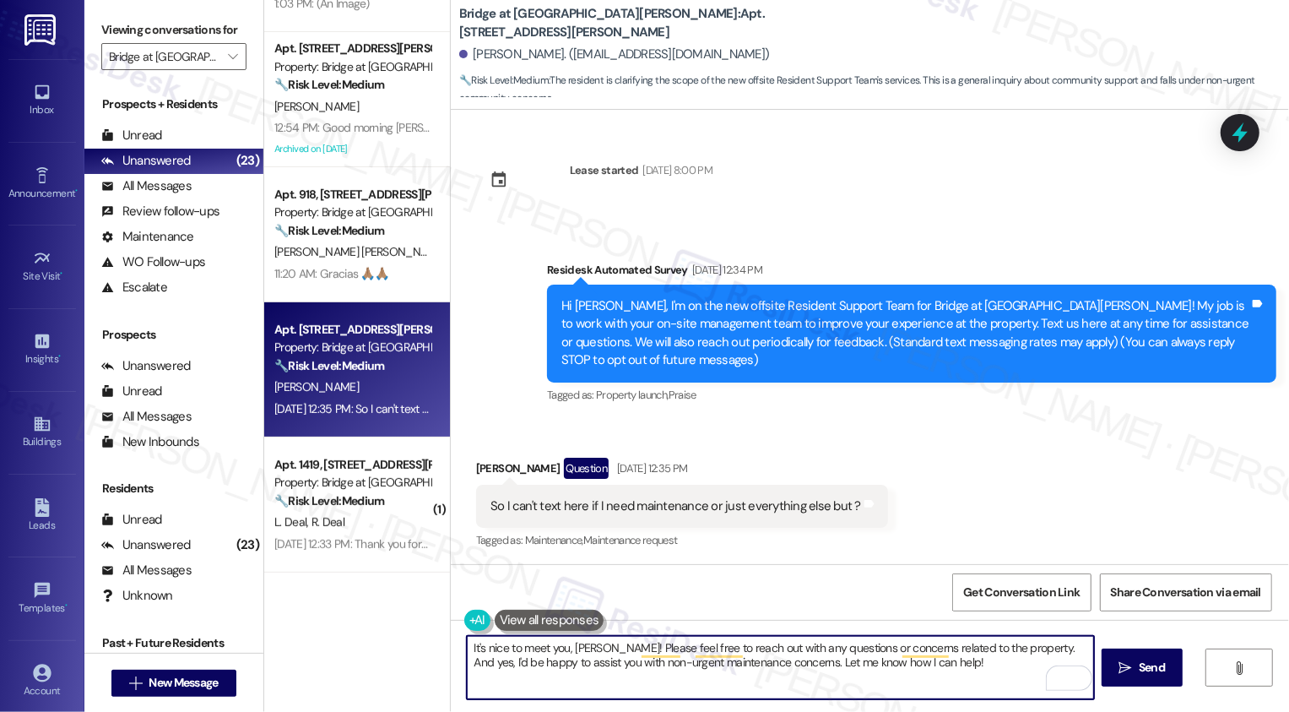
click at [952, 671] on textarea "It's nice to meet you, Kevin! Please feel free to reach out with any questions …" at bounding box center [780, 667] width 627 height 63
type textarea "It's nice to meet you, Kevin! Please feel free to reach out with any questions …"
click at [1114, 685] on button " Send" at bounding box center [1143, 667] width 82 height 38
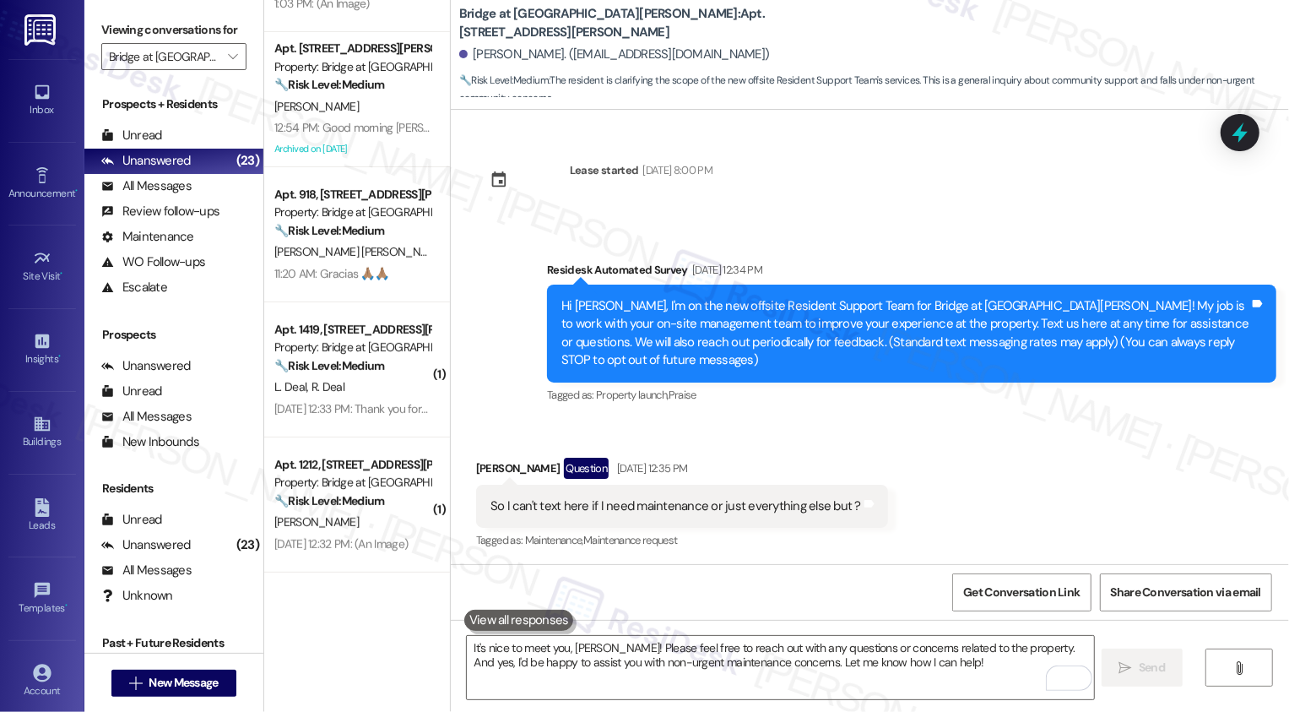
scroll to position [137, 0]
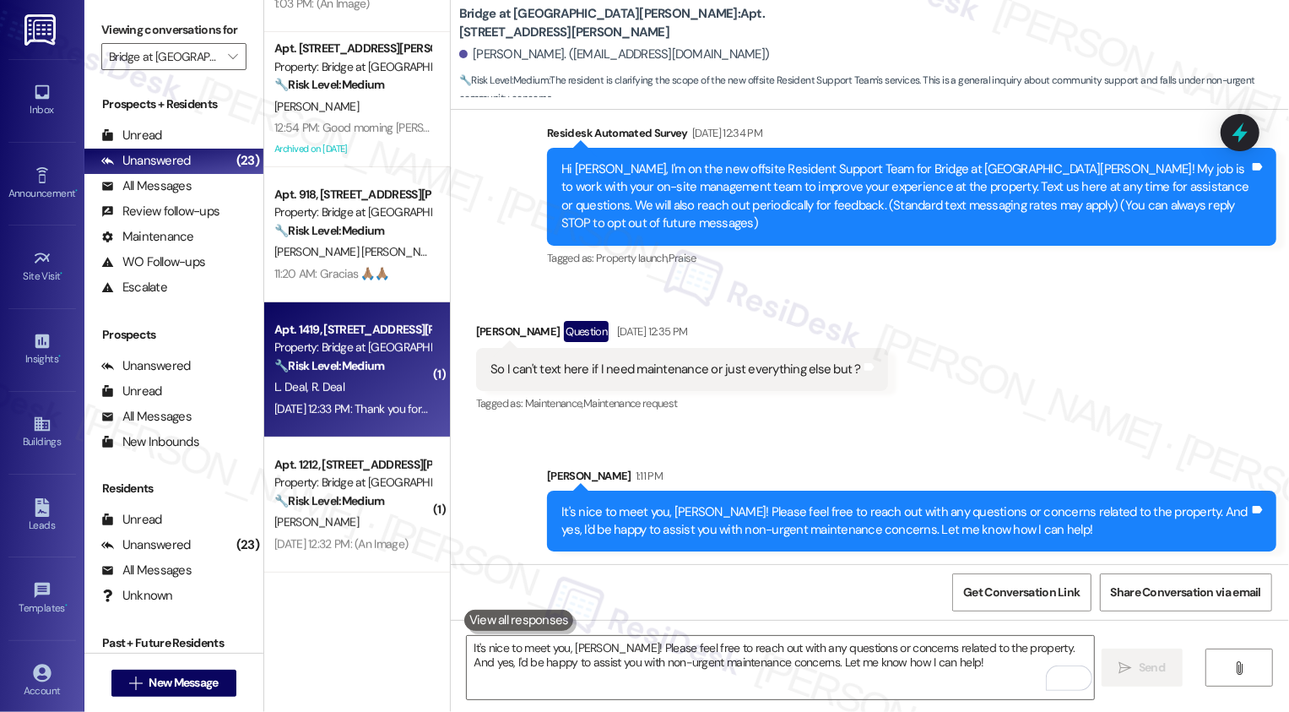
click at [338, 378] on div "L. Deal R. Deal" at bounding box center [353, 386] width 160 height 21
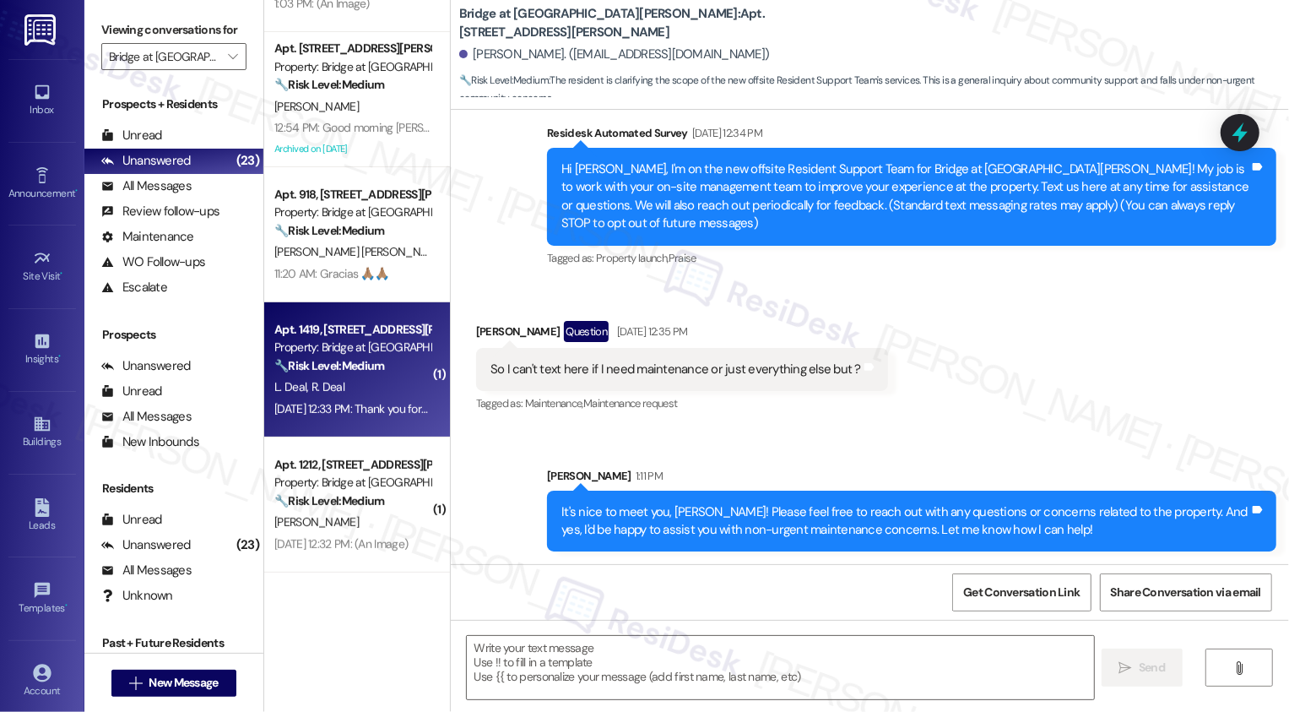
click at [338, 378] on div "L. Deal R. Deal" at bounding box center [353, 386] width 160 height 21
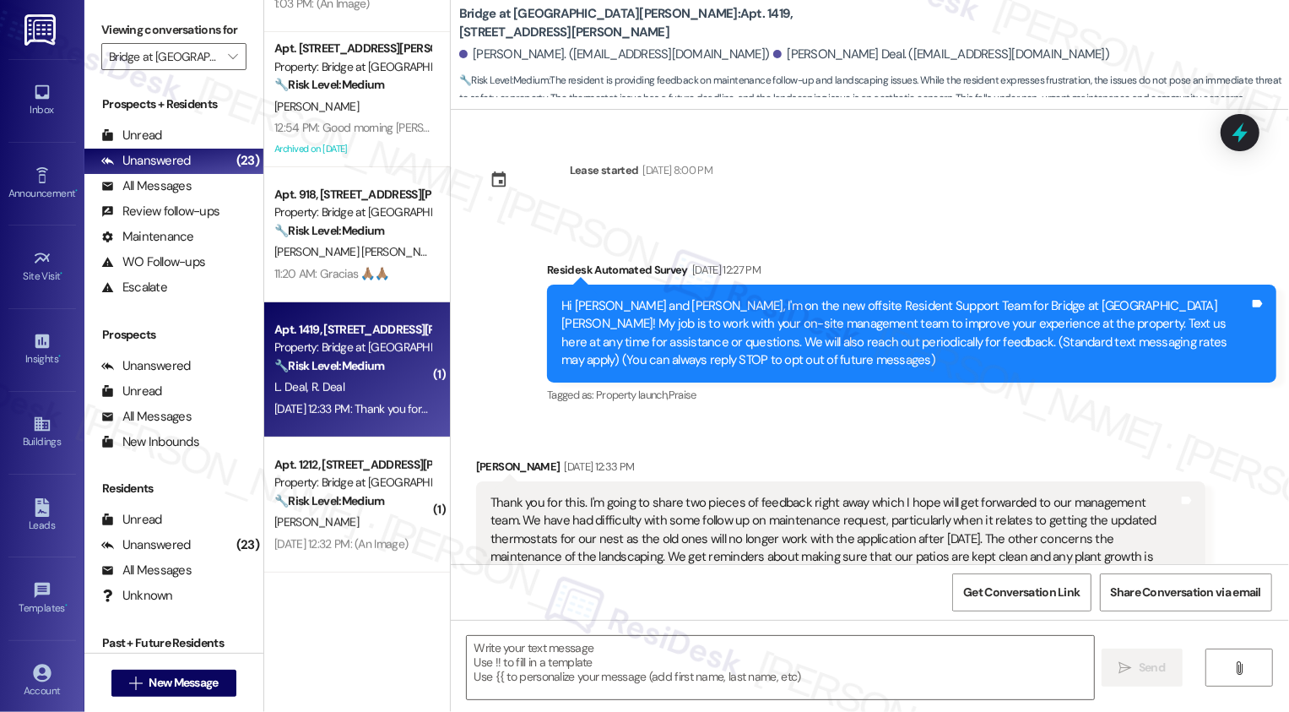
click at [338, 378] on div "L. Deal R. Deal" at bounding box center [353, 386] width 160 height 21
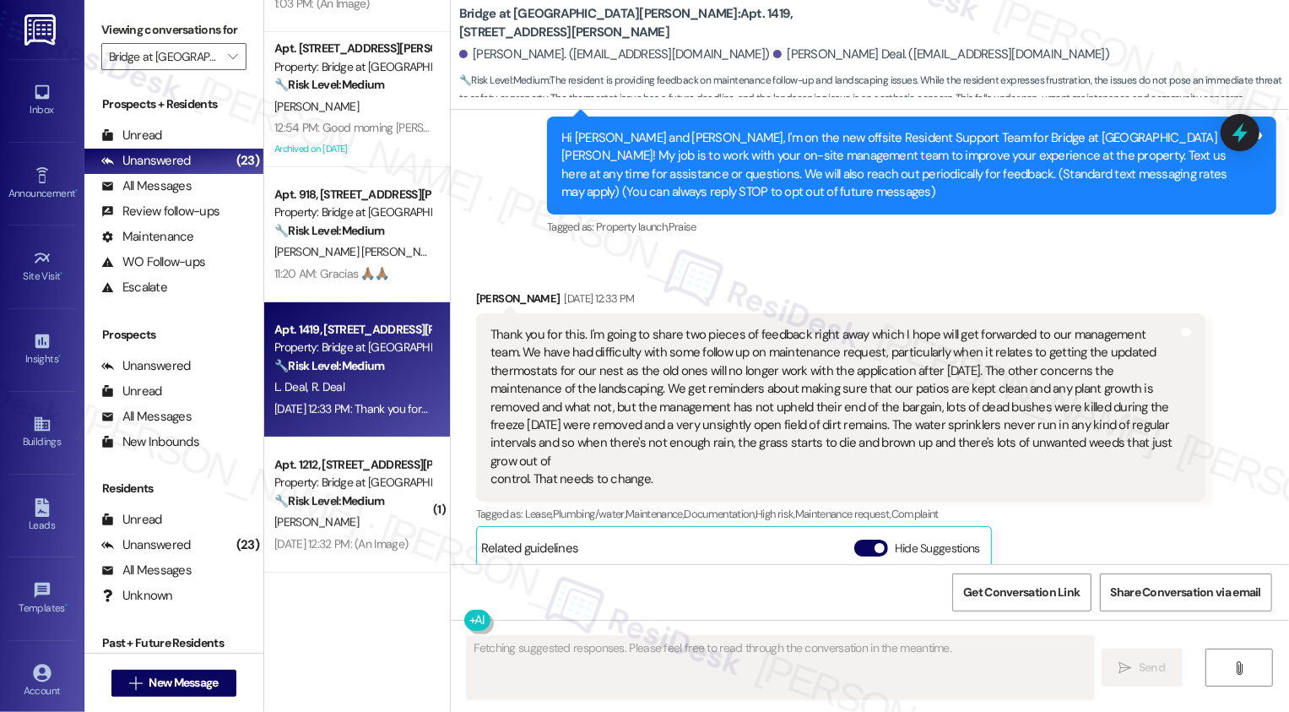
scroll to position [167, 0]
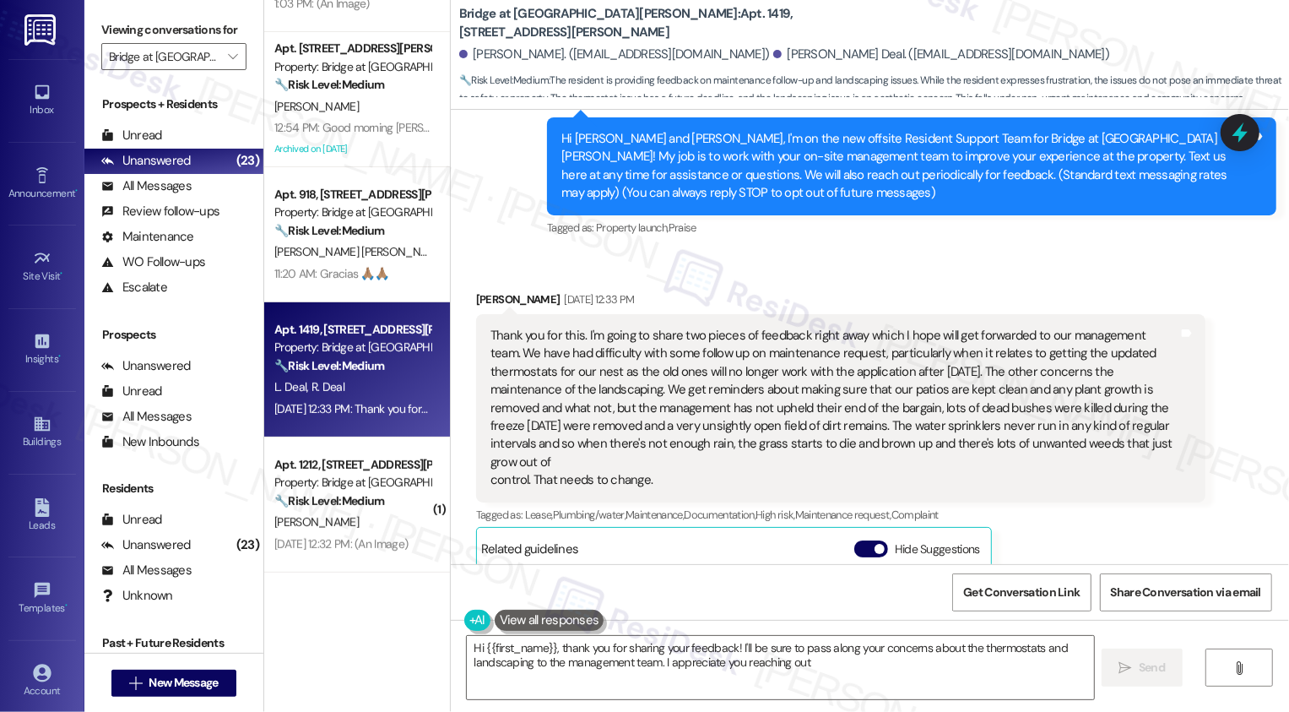
type textarea "Hi {{first_name}}, thank you for sharing your feedback! I'll be sure to pass al…"
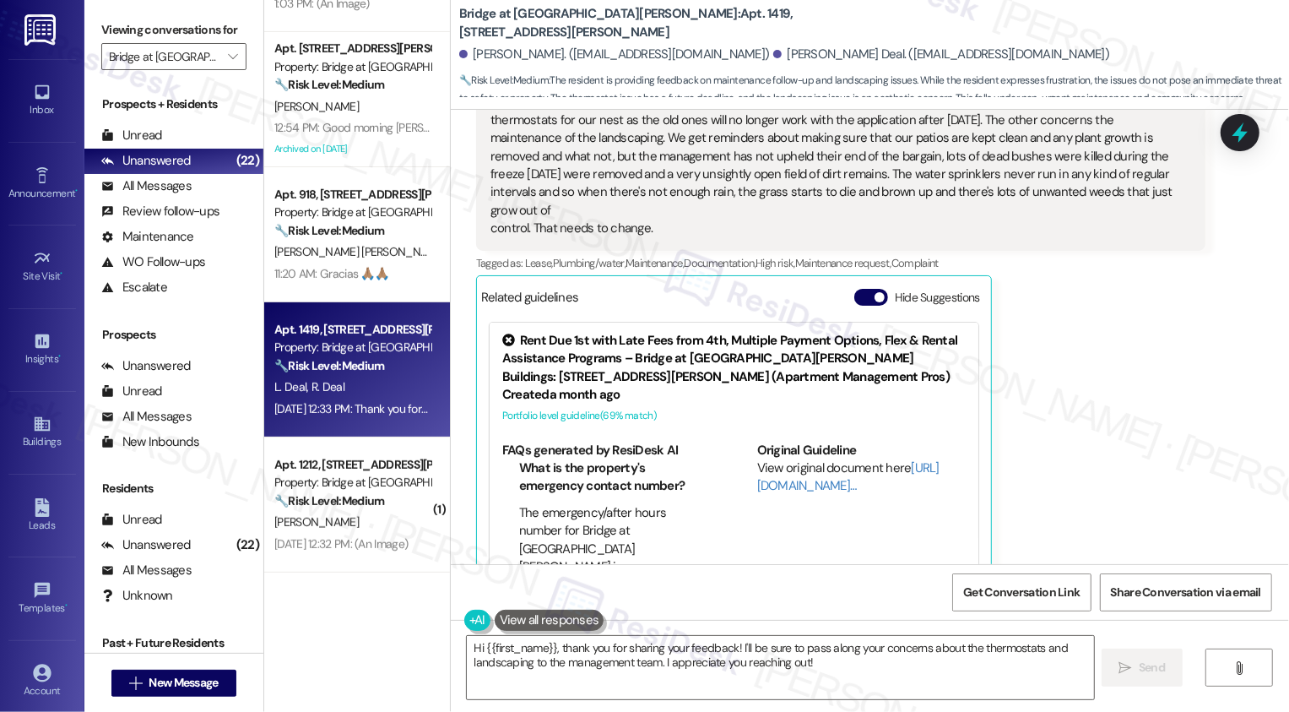
scroll to position [452, 0]
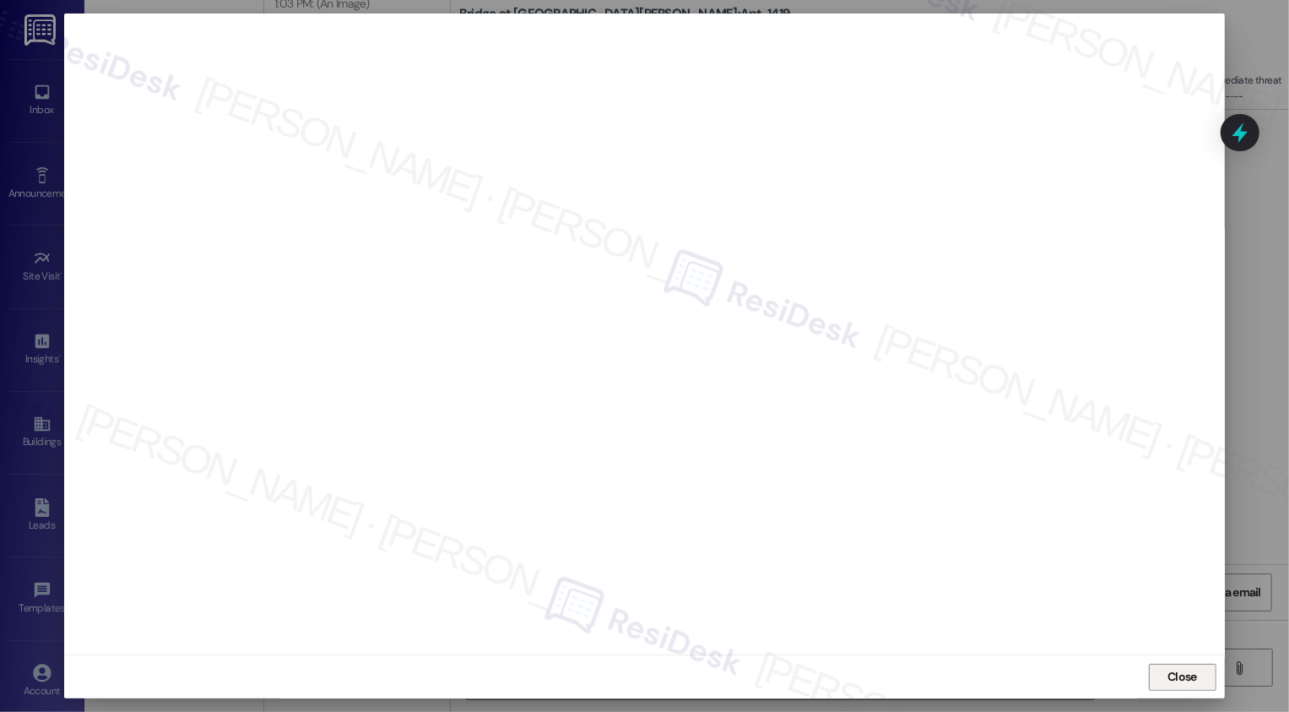
click at [1175, 671] on span "Close" at bounding box center [1182, 677] width 30 height 18
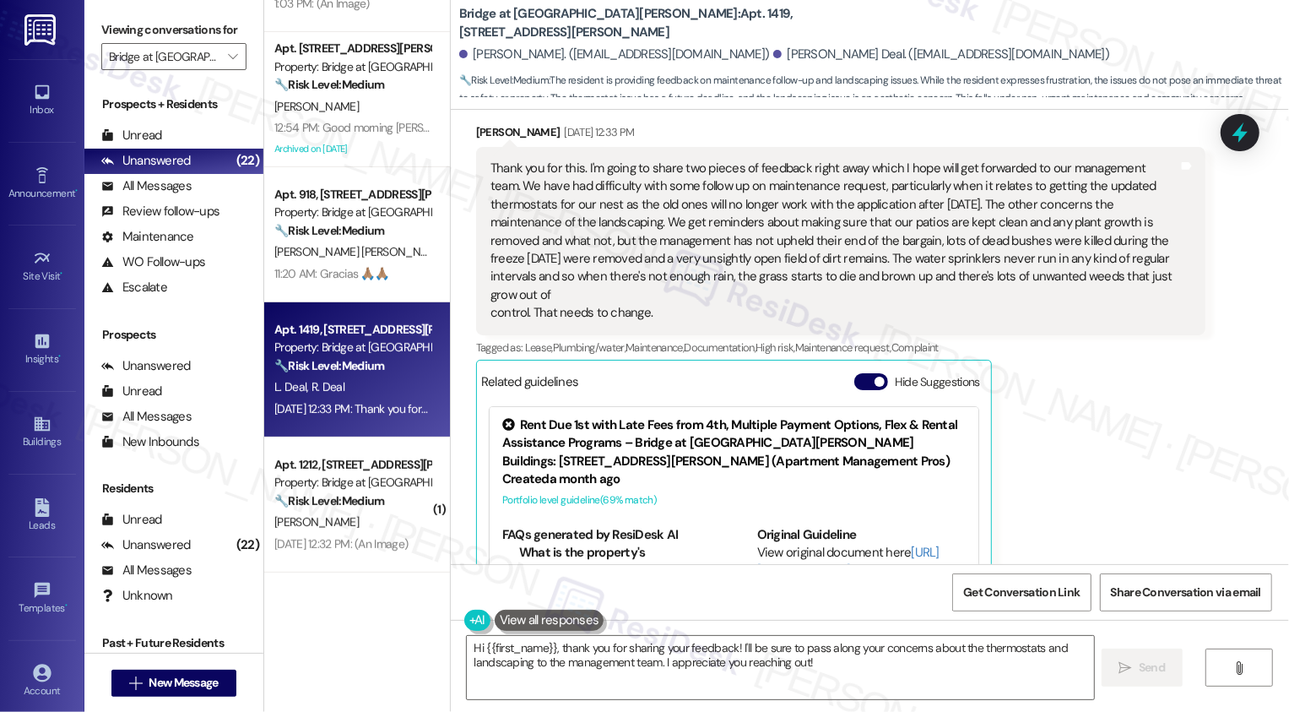
scroll to position [331, 0]
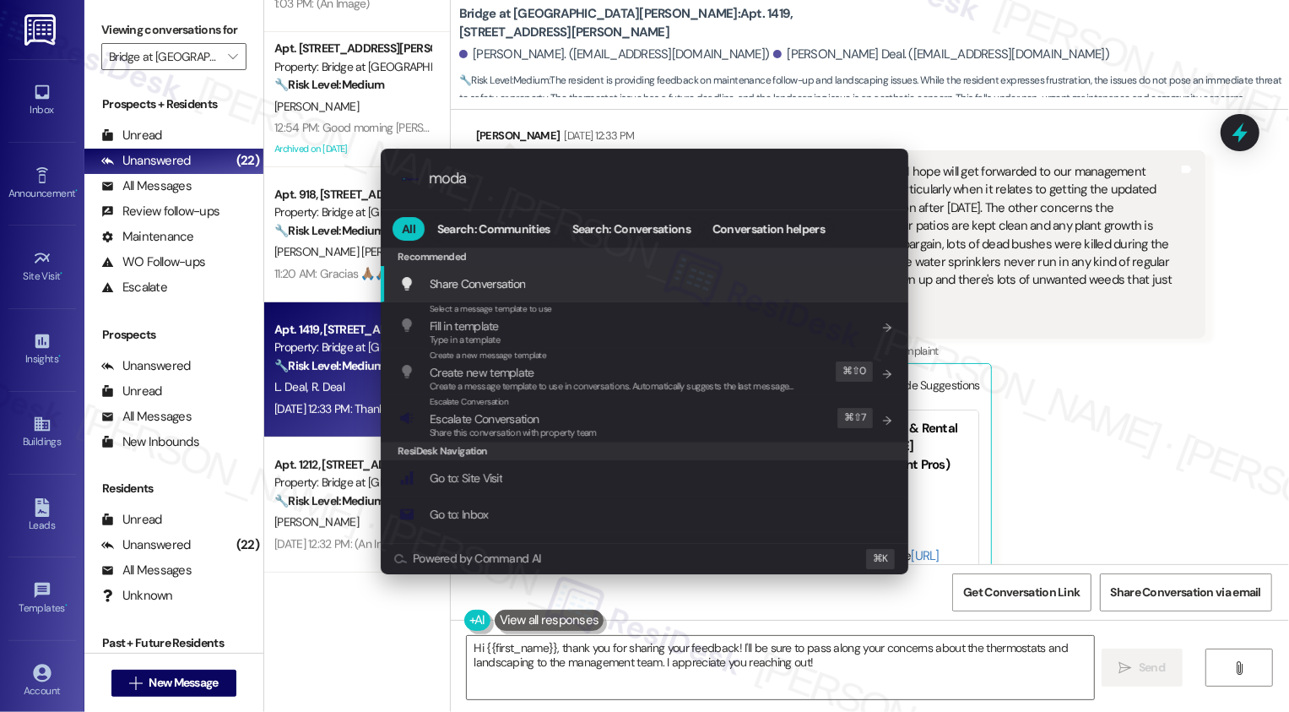
type input "modal"
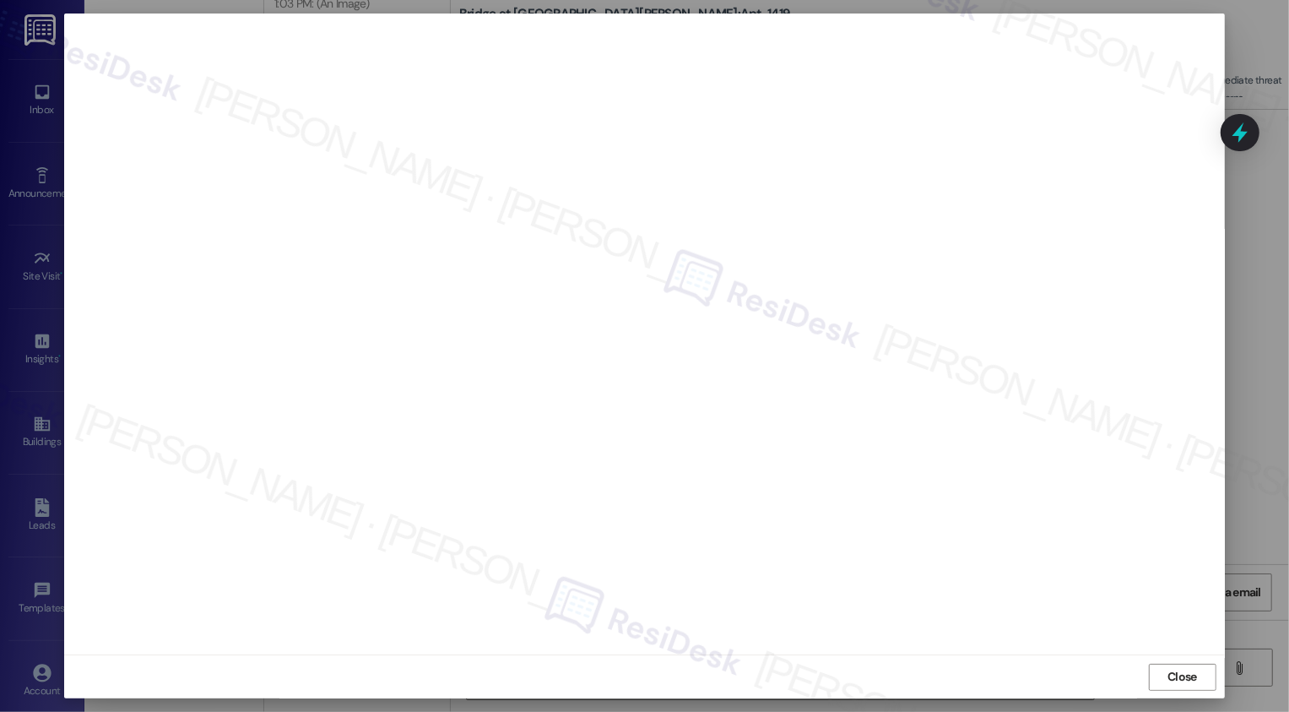
scroll to position [0, 0]
click at [1179, 676] on button "Close" at bounding box center [1183, 676] width 68 height 27
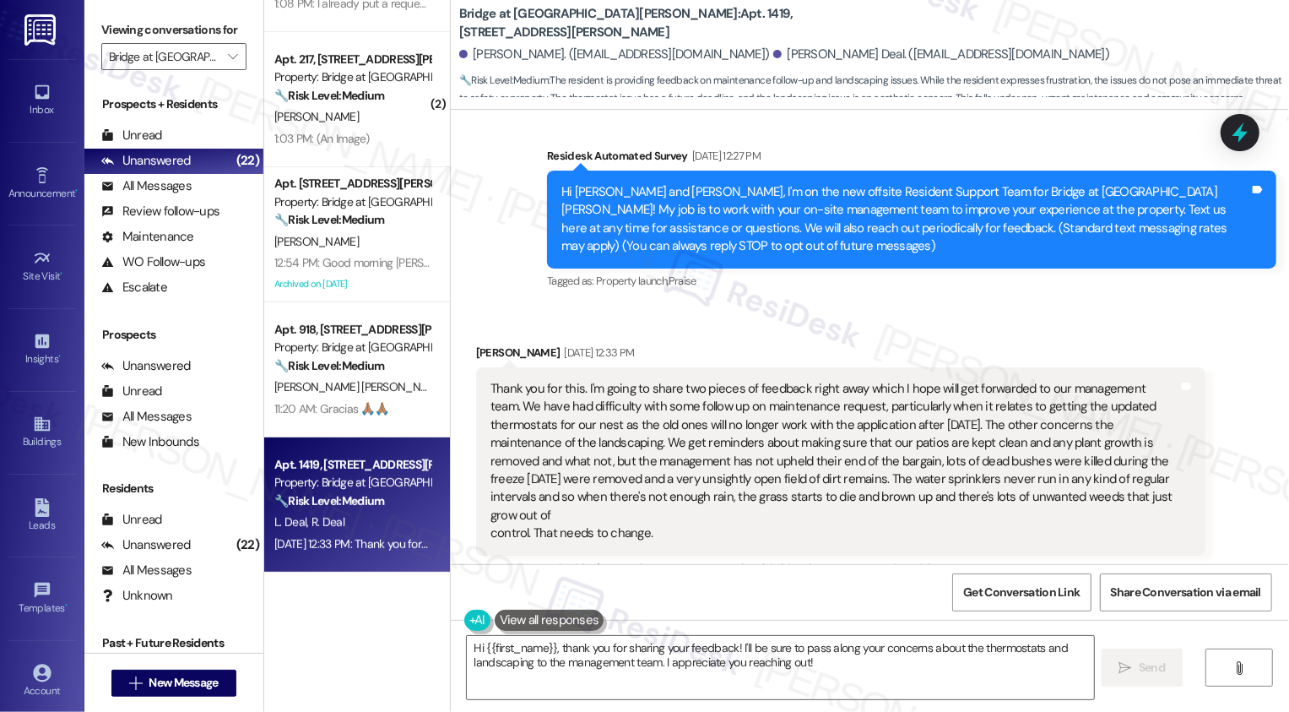
scroll to position [90, 0]
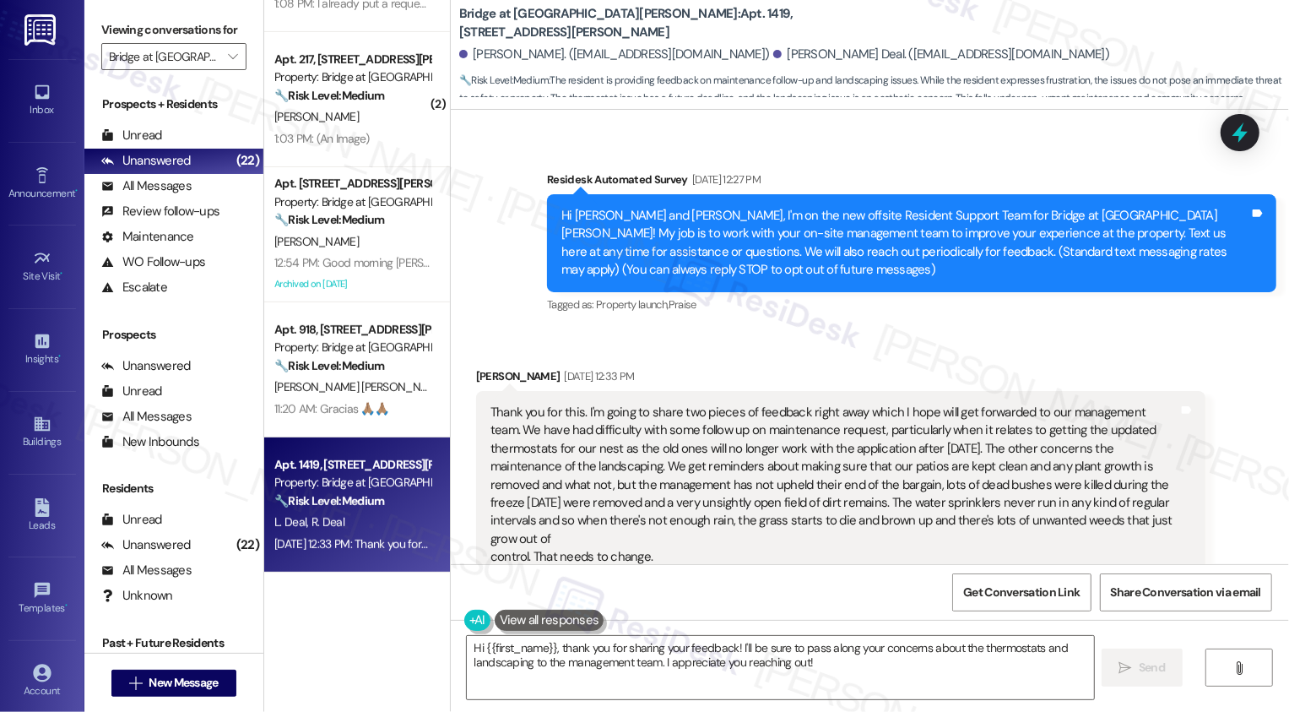
drag, startPoint x: 535, startPoint y: 174, endPoint x: 739, endPoint y: 539, distance: 418.0
click at [739, 539] on div "Lease started Jul 22, 2025 at 8:00 PM Survey, sent via SMS Residesk Automated S…" at bounding box center [870, 337] width 838 height 454
copy div "Residesk Automated Survey Sep 17, 2025 at 12:27 PM Hi Reginald and Lorna, I'm o…"
click at [535, 654] on textarea "Hi {{first_name}}, thank you for sharing your feedback! I'll be sure to pass al…" at bounding box center [780, 667] width 627 height 63
click at [603, 657] on textarea "Hi {{first_name}}, thank you for sharing your feedback! I'll be sure to pass al…" at bounding box center [780, 667] width 627 height 63
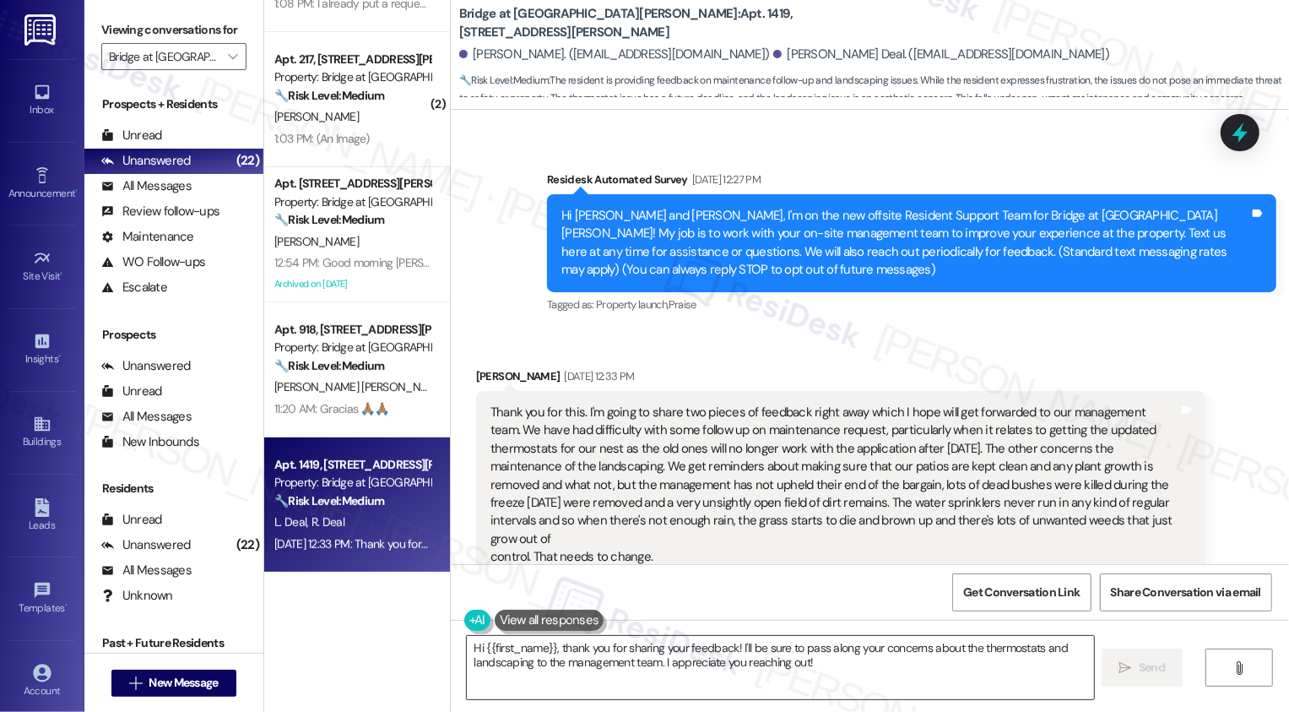
click at [661, 657] on textarea "Hi {{first_name}}, thank you for sharing your feedback! I'll be sure to pass al…" at bounding box center [780, 667] width 627 height 63
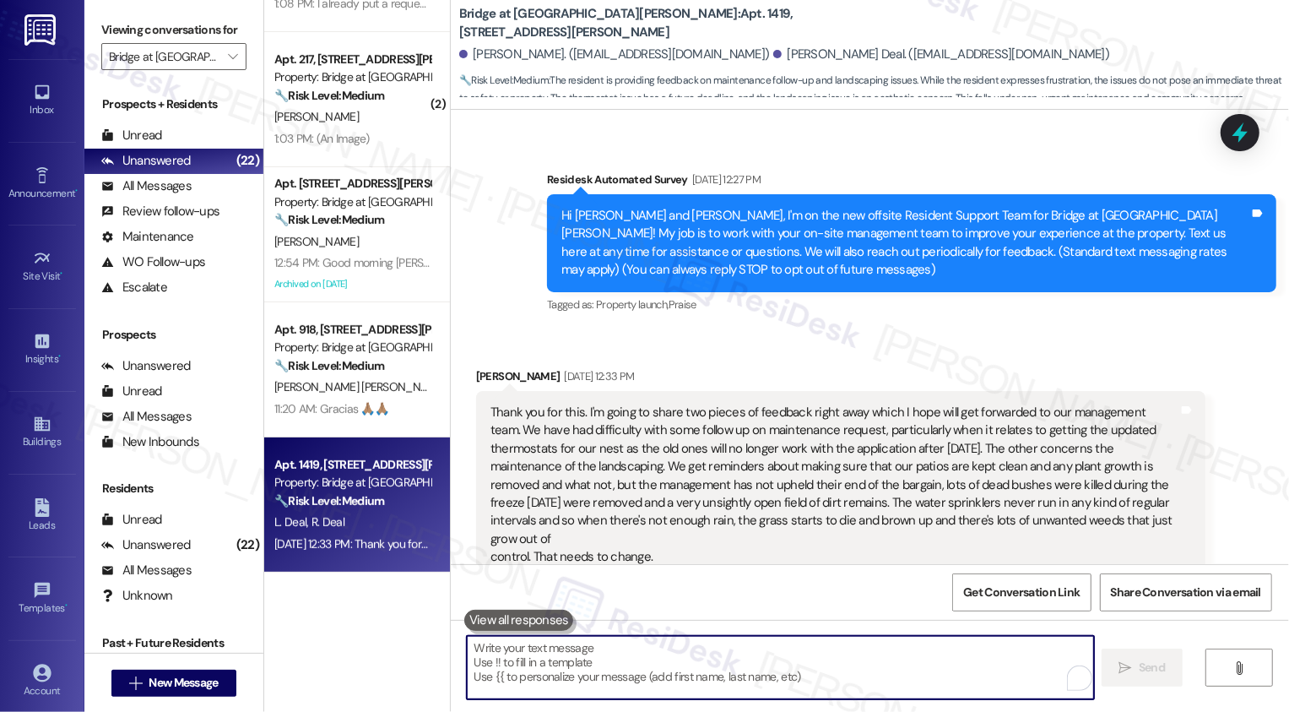
paste textarea "Hi Reginald, thank you for sharing this with me. I’ll make sure both the thermo…"
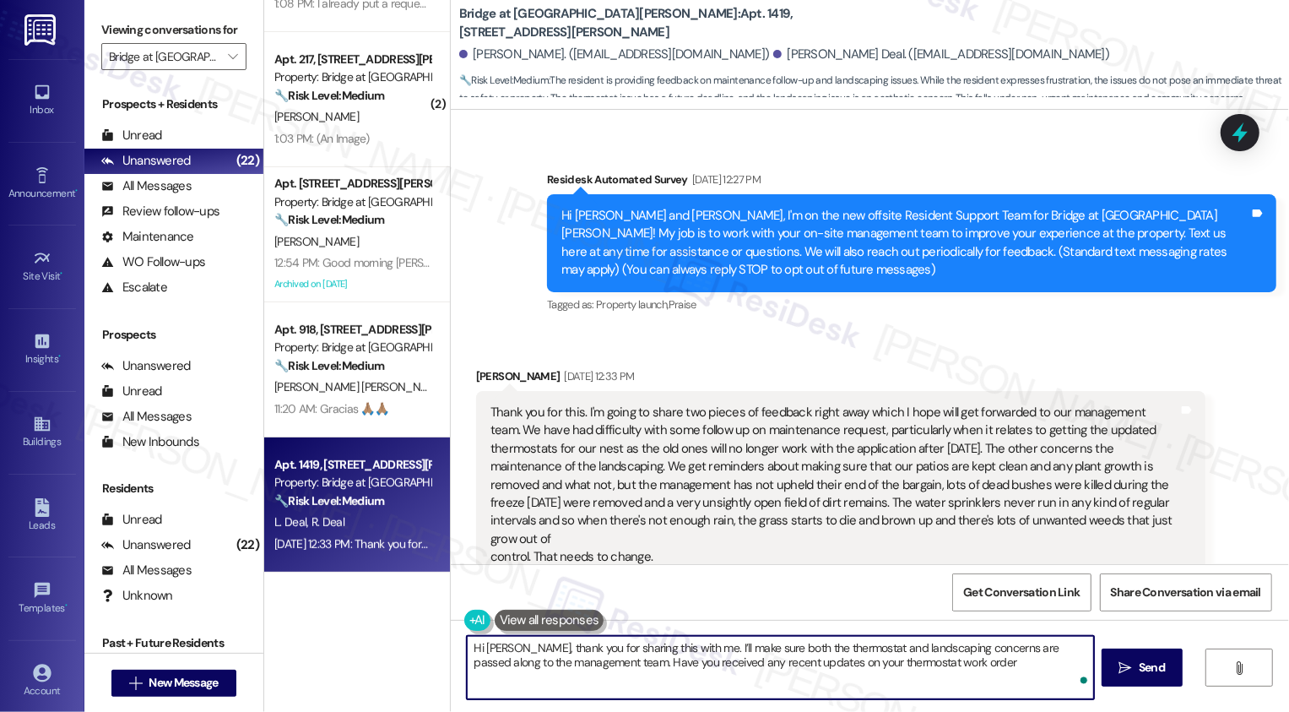
click at [517, 643] on textarea "Hi Reginald, thank you for sharing this with me. I’ll make sure both the thermo…" at bounding box center [780, 667] width 627 height 63
click at [669, 669] on textarea "Hi Reginald, it's nice to meet you! Thank you for sharing this with me. I’ll ma…" at bounding box center [780, 667] width 627 height 63
click at [662, 657] on textarea "Hi Reginald, it's nice to meet you! Thank you for sharing this with me. I’ll ma…" at bounding box center [780, 667] width 627 height 63
click at [516, 677] on textarea "Hi Reginald, it's nice to meet you! Thank you for sharing this with me. I’ll ma…" at bounding box center [780, 667] width 627 height 63
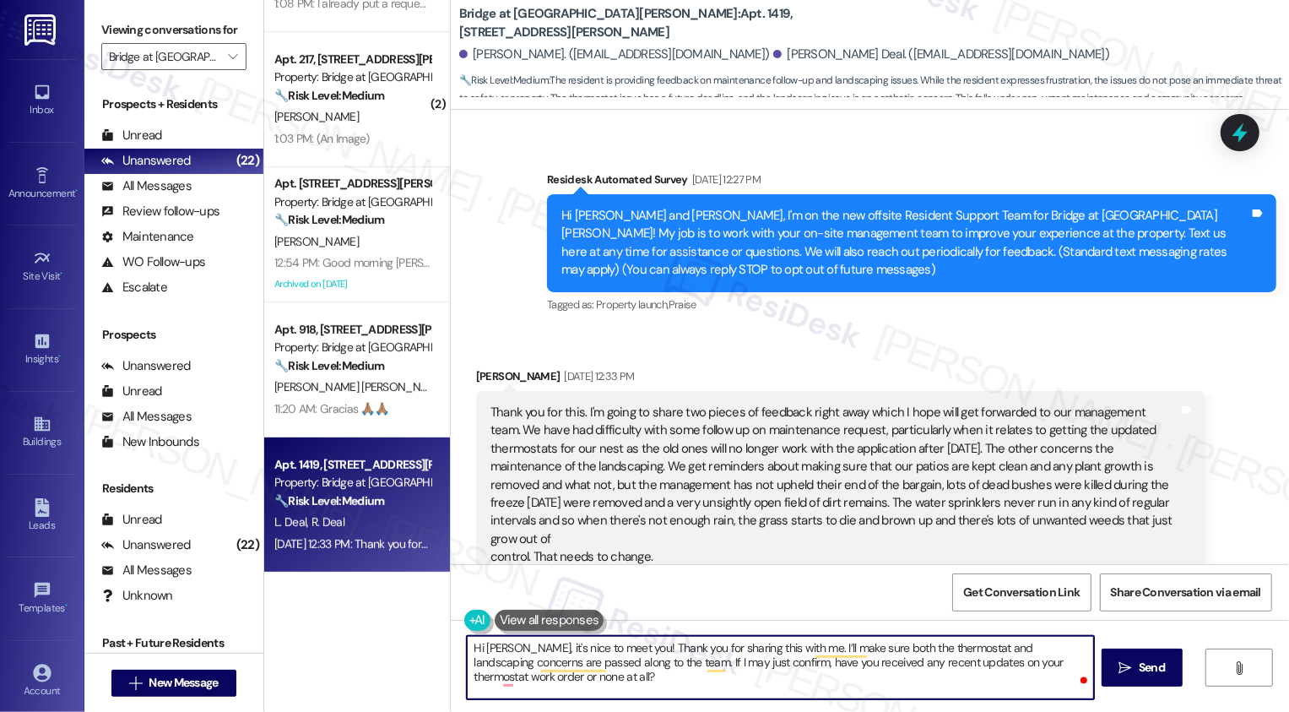
click at [494, 673] on textarea "Hi Reginald, it's nice to meet you! Thank you for sharing this with me. I’ll ma…" at bounding box center [780, 667] width 627 height 63
click at [625, 692] on textarea "Hi Reginald, it's nice to meet you! Thank you for sharing this with me. I’ll ma…" at bounding box center [780, 667] width 627 height 63
click at [668, 690] on textarea "Hi Reginald, it's nice to meet you! Thank you for sharing this with me. I’ll ma…" at bounding box center [780, 667] width 627 height 63
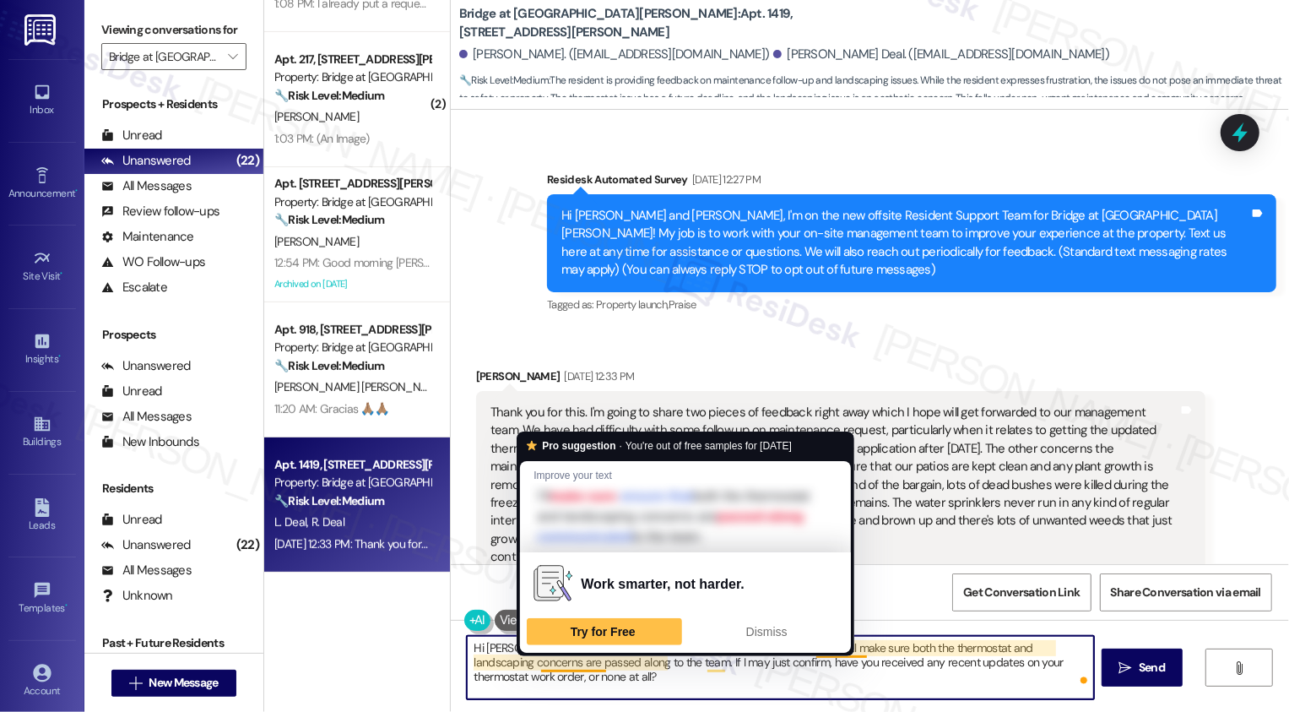
click at [599, 679] on textarea "Hi Reginald, it's nice to meet you! Thank you for sharing this with me. I’ll ma…" at bounding box center [780, 667] width 627 height 63
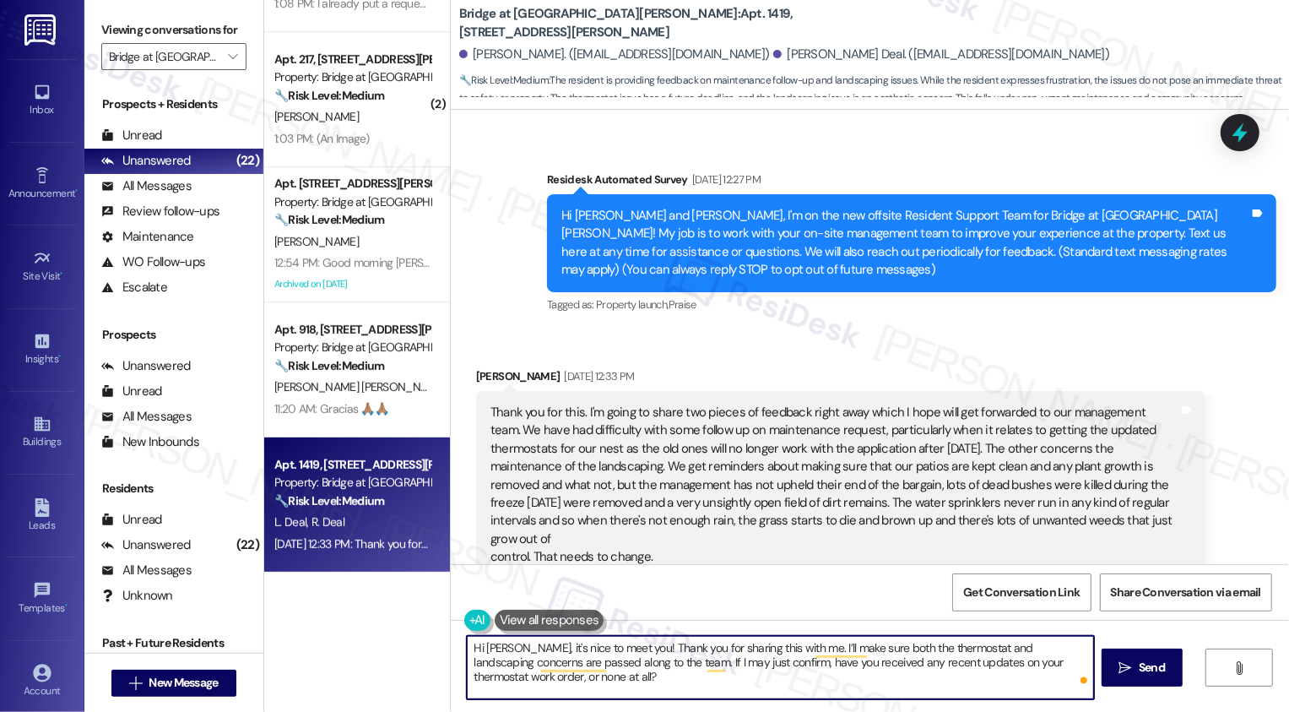
click at [650, 679] on textarea "Hi Reginald, it's nice to meet you! Thank you for sharing this with me. I’ll ma…" at bounding box center [780, 667] width 627 height 63
click at [763, 677] on textarea "Hi Reginald, it's nice to meet you! Thank you for sharing this with me. I’ll ma…" at bounding box center [780, 667] width 627 height 63
type textarea "Hi Reginald, it's nice to meet you! Thank you for sharing this with me. I’ll ma…"
click at [1128, 672] on icon "" at bounding box center [1125, 668] width 13 height 14
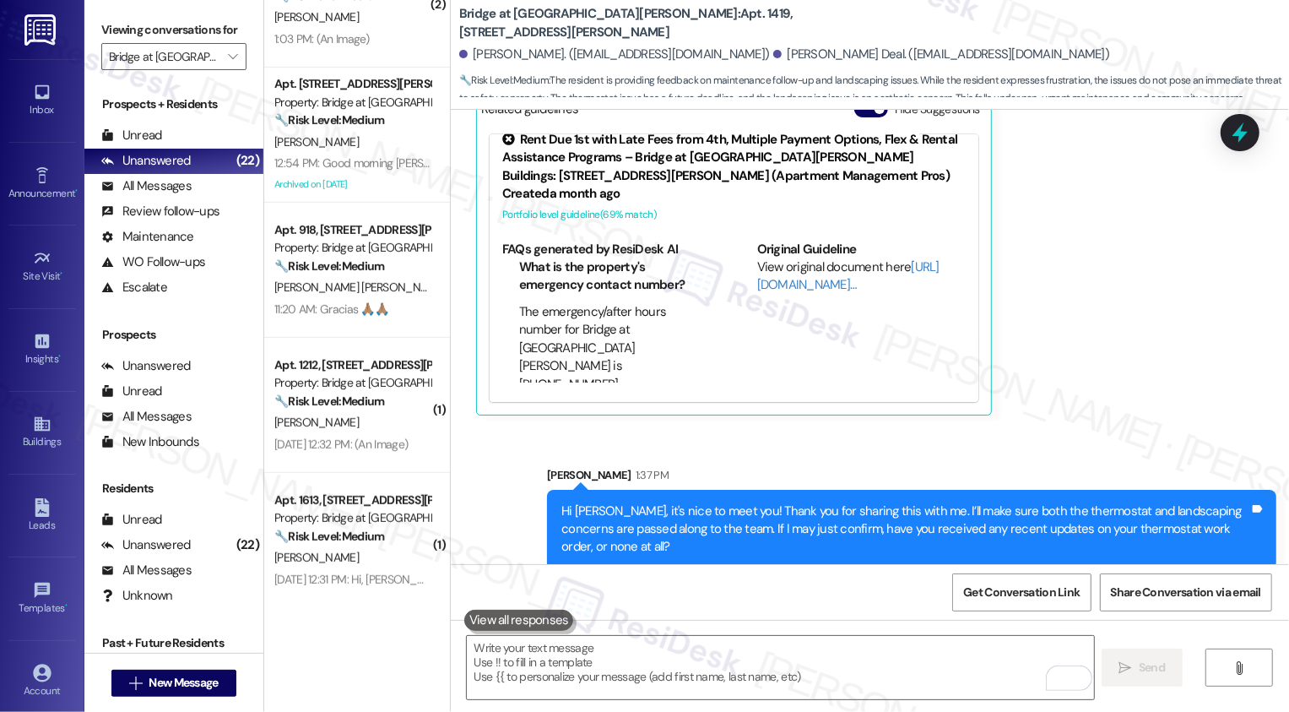
scroll to position [502, 0]
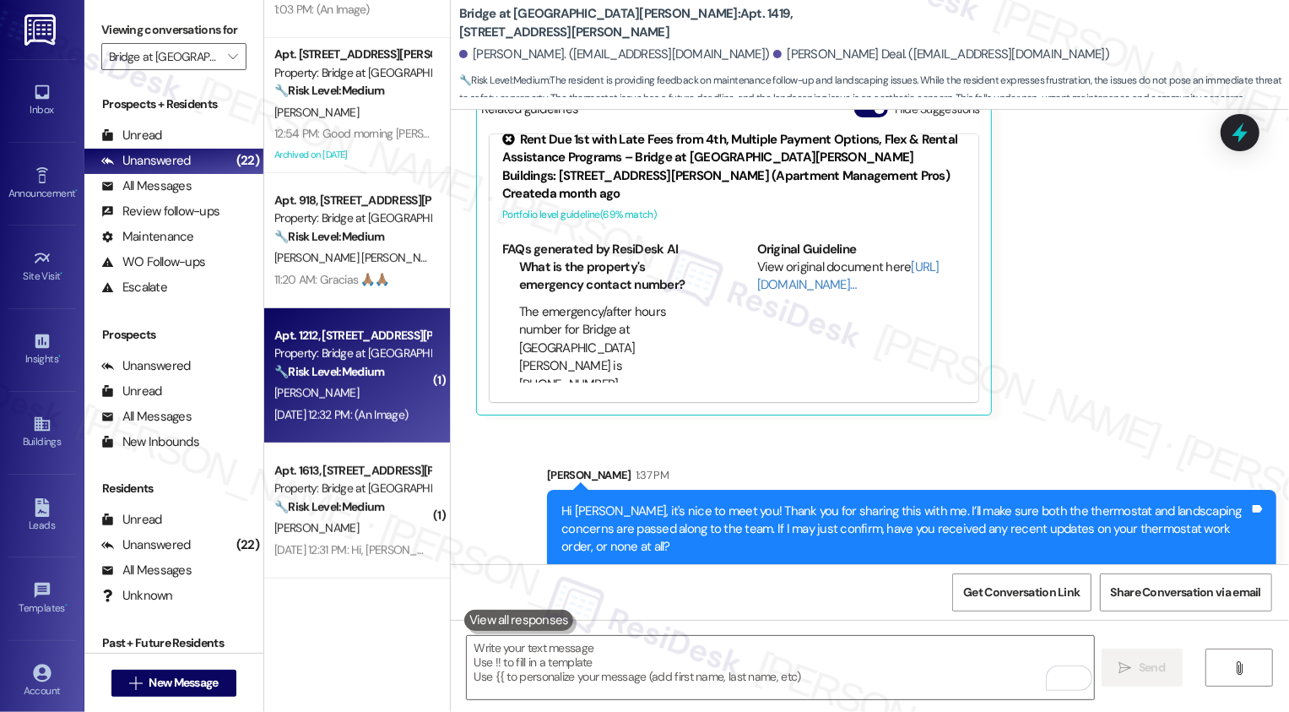
click at [356, 399] on div "A. Cruz" at bounding box center [353, 392] width 160 height 21
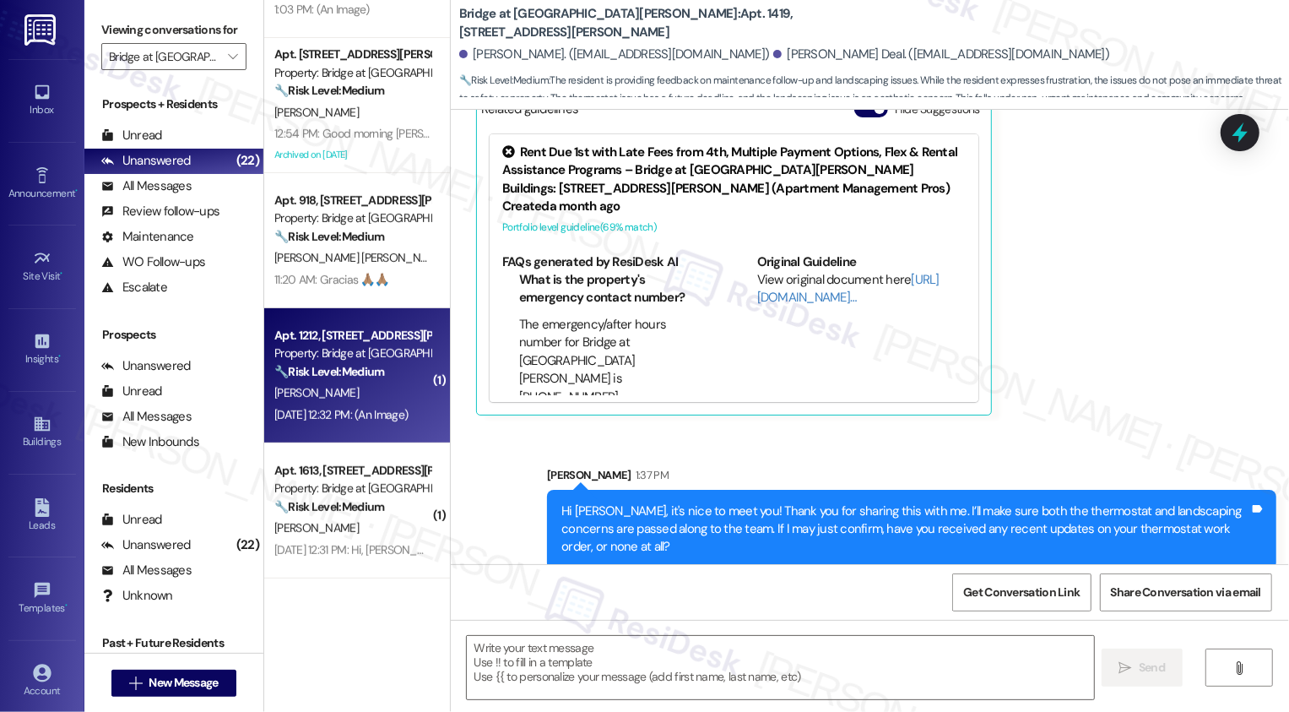
click at [356, 399] on div "A. Cruz" at bounding box center [353, 392] width 160 height 21
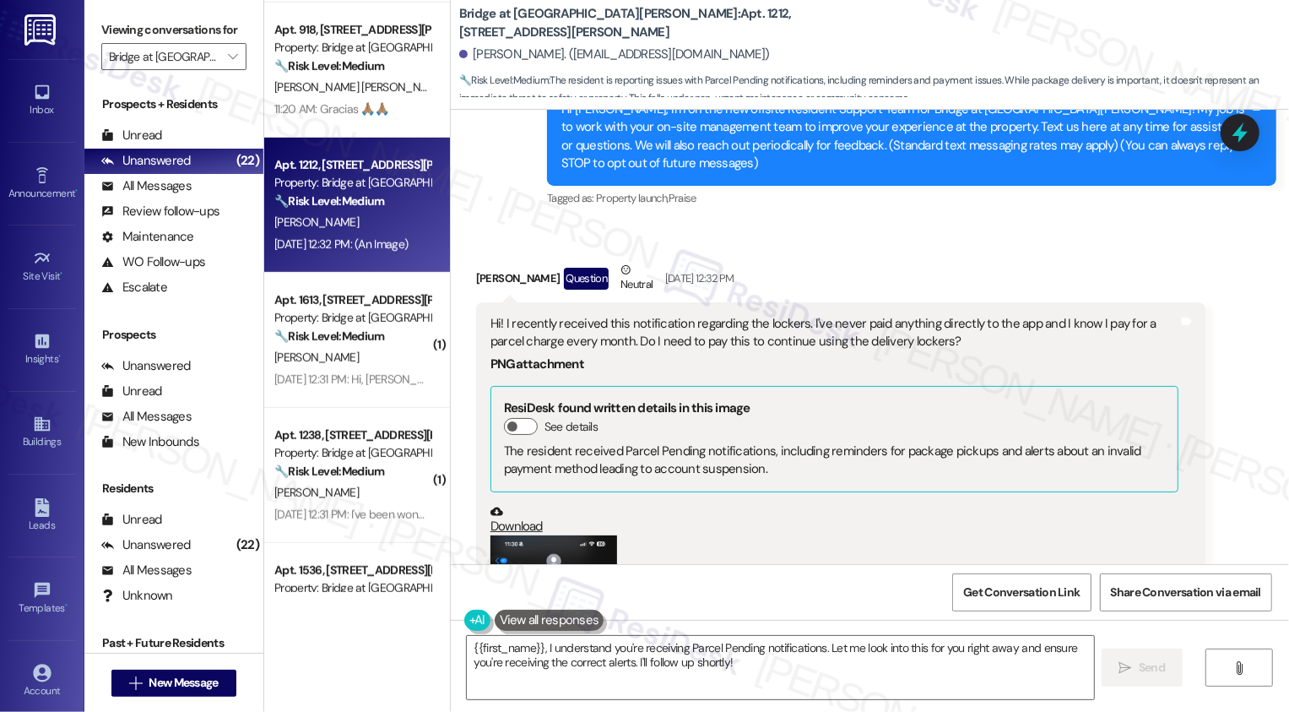
scroll to position [395, 0]
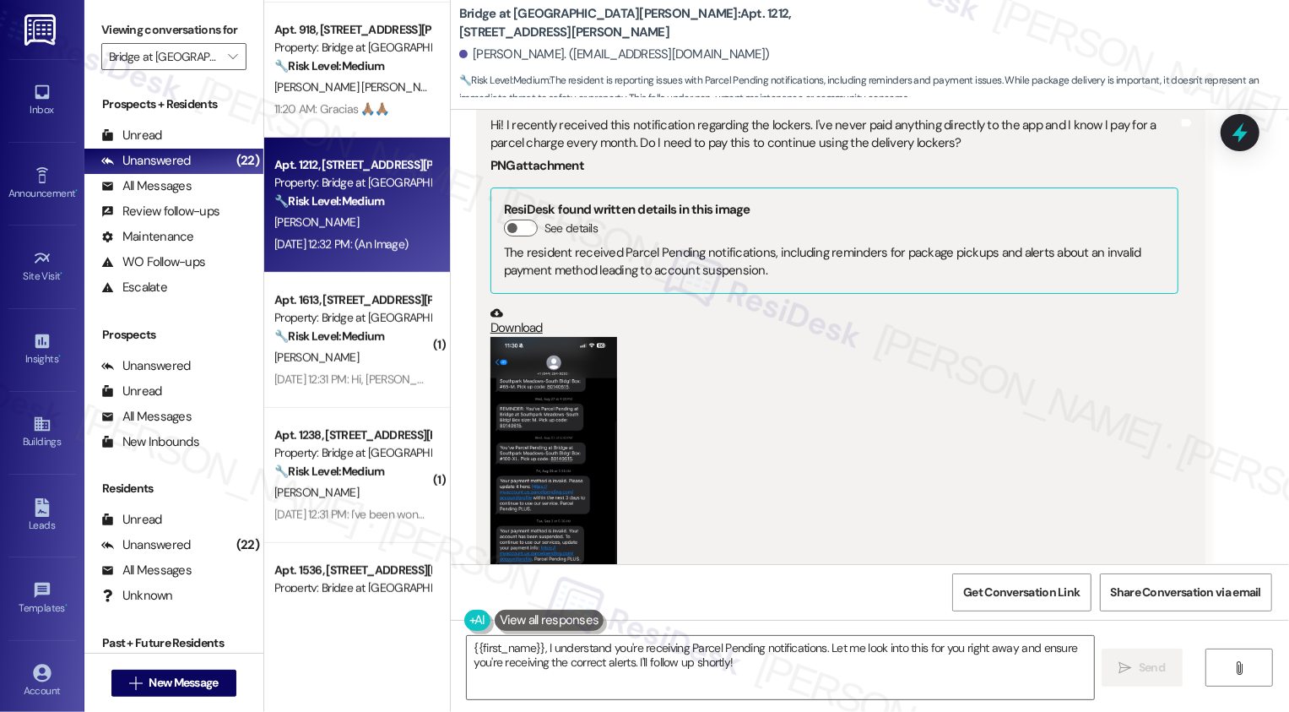
click at [535, 496] on button "Zoom image" at bounding box center [553, 474] width 127 height 274
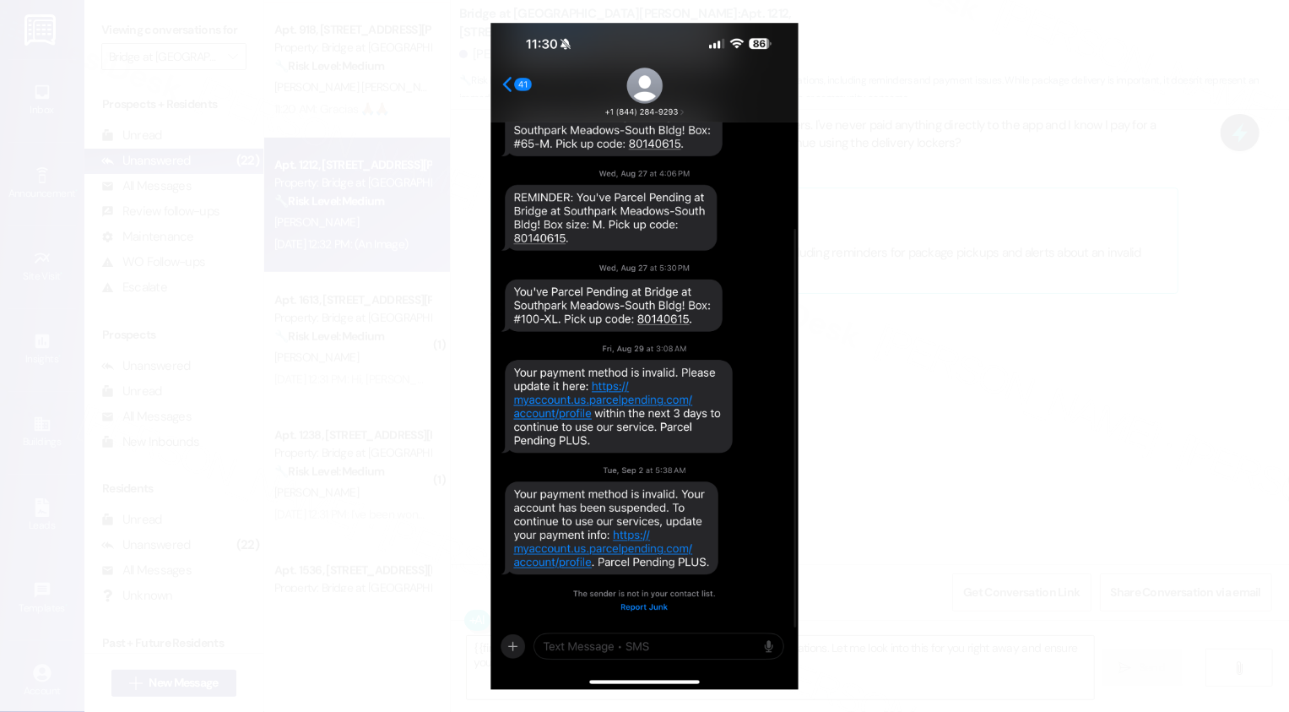
click at [1009, 495] on button "Unzoom image" at bounding box center [644, 356] width 1289 height 712
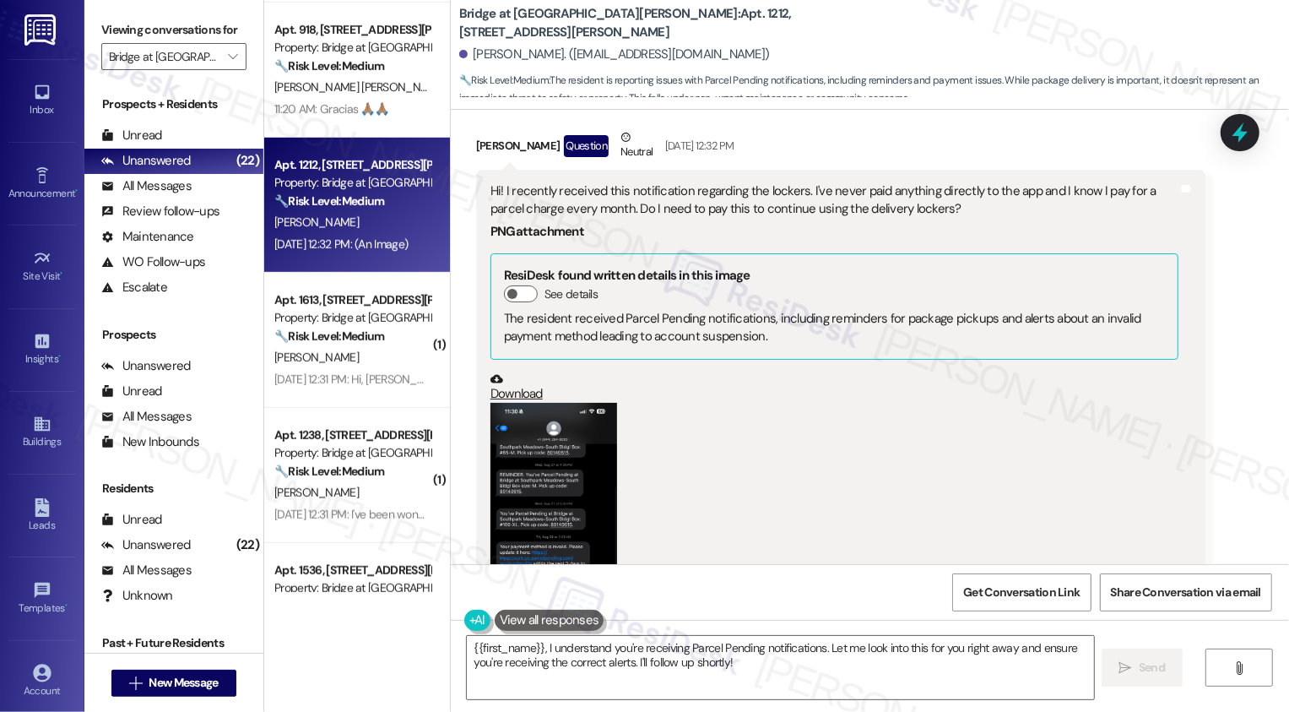
scroll to position [325, 0]
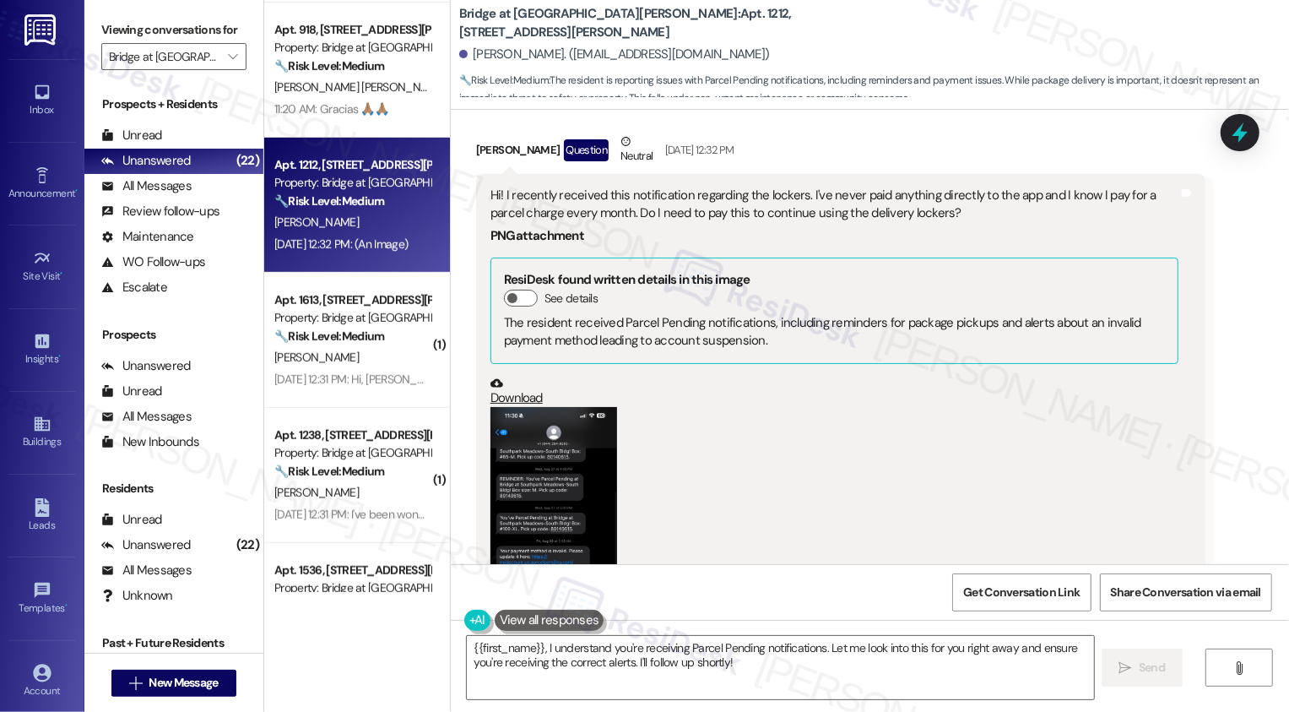
click at [522, 486] on button "Zoom image" at bounding box center [553, 544] width 127 height 274
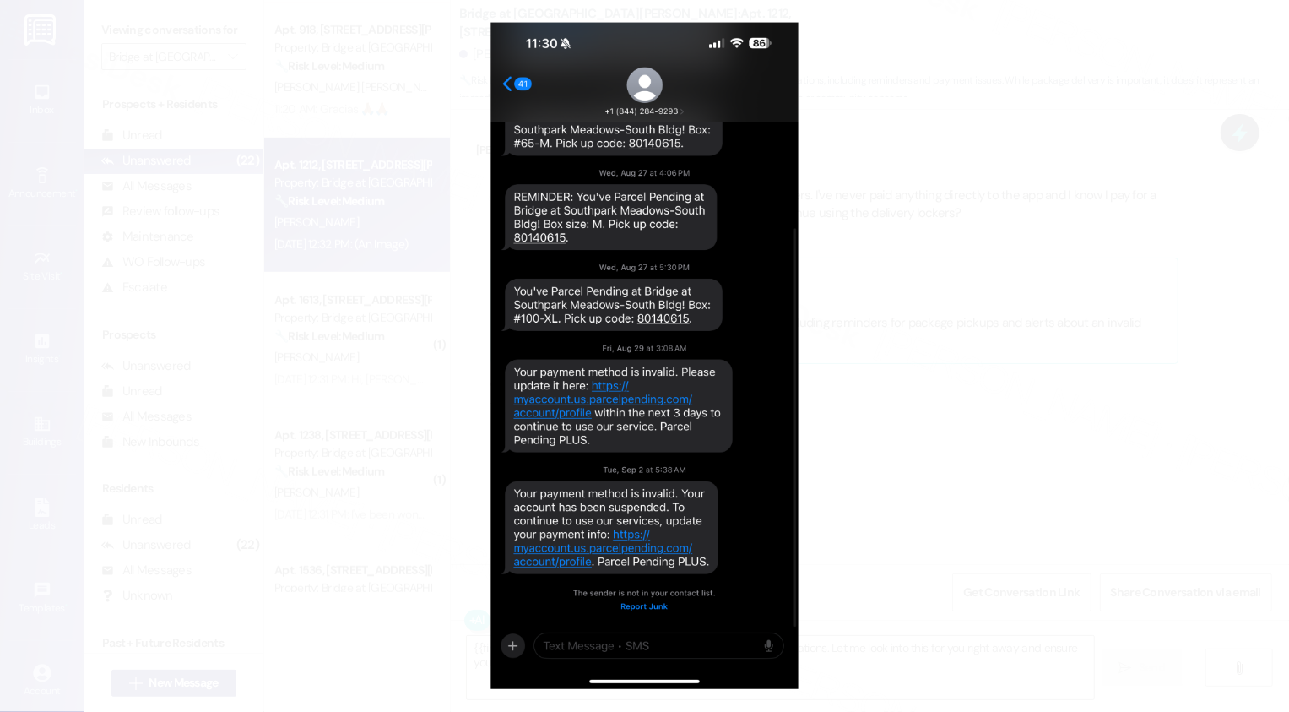
click at [992, 454] on button "Unzoom image" at bounding box center [644, 356] width 1289 height 712
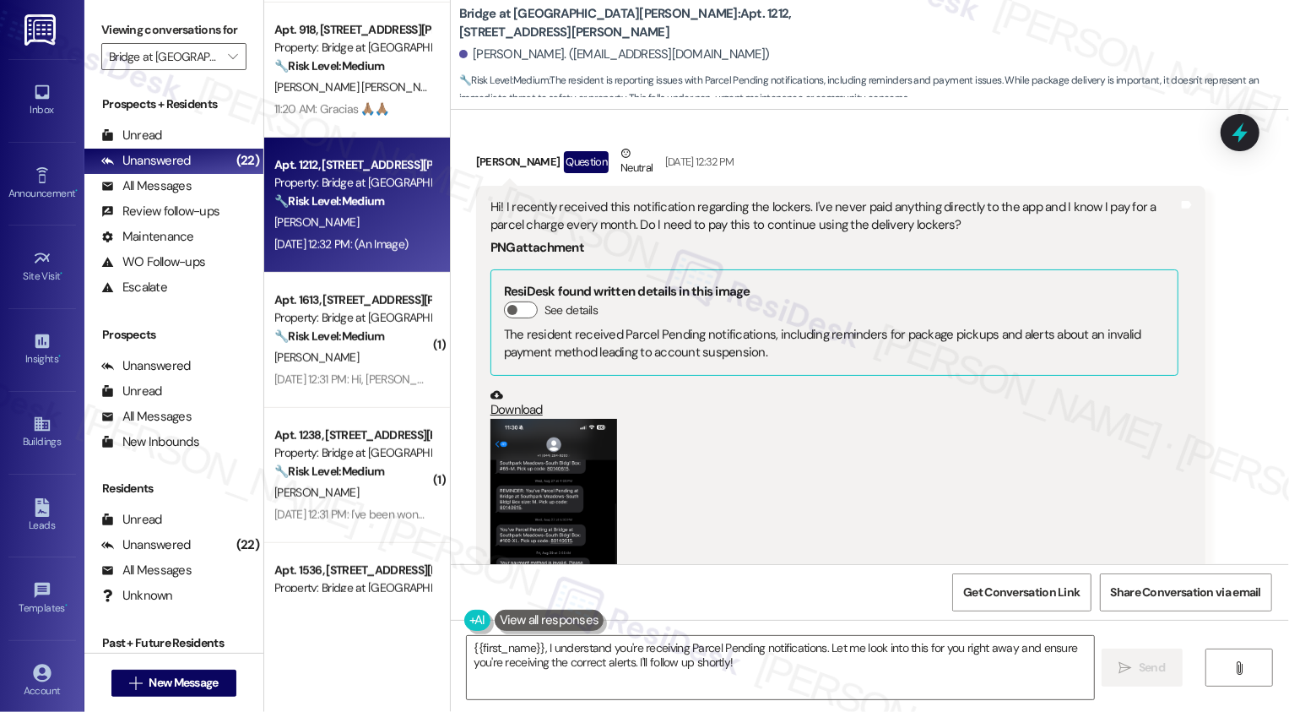
scroll to position [312, 0]
click at [604, 660] on textarea "{{first_name}}, I understand you're receiving Parcel Pending notifications. Let…" at bounding box center [780, 667] width 627 height 63
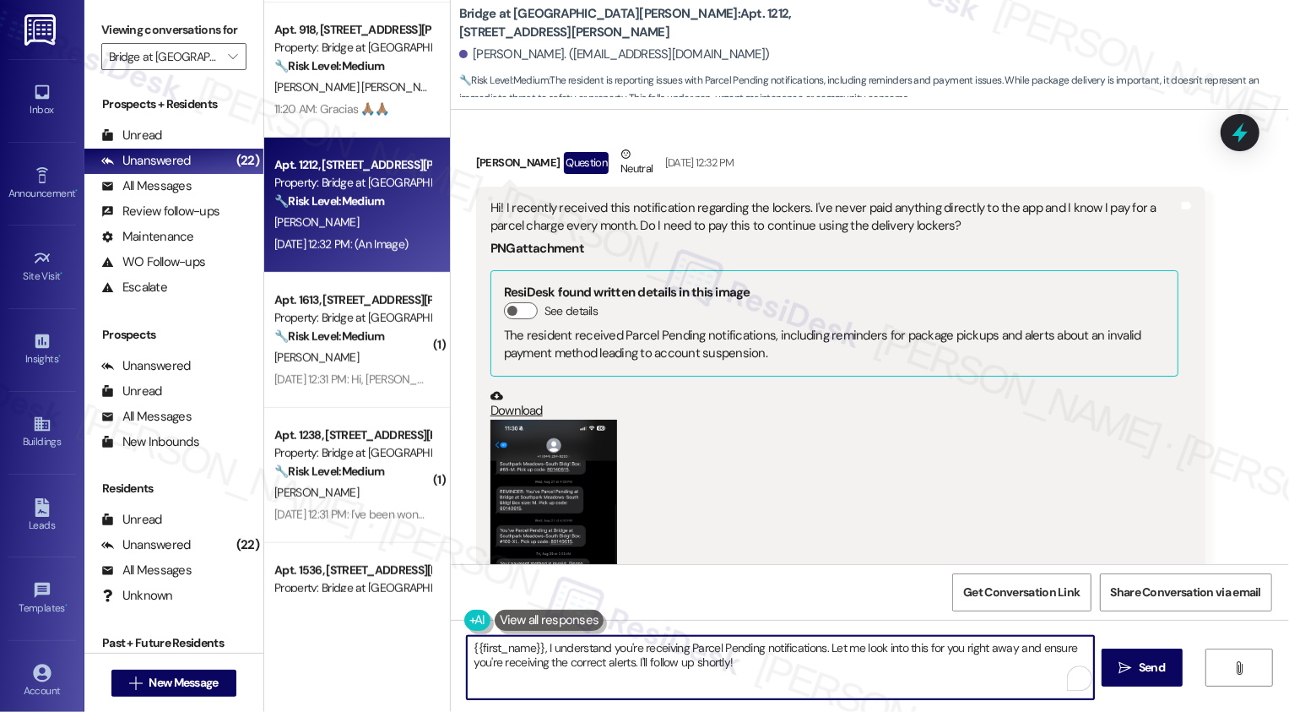
click at [467, 648] on textarea "{{first_name}}, I understand you're receiving Parcel Pending notifications. Let…" at bounding box center [780, 667] width 627 height 63
click at [825, 658] on textarea "Hi {{first_name}}, it's nice to meet you! I understand you're receiving Parcel …" at bounding box center [780, 667] width 627 height 63
click at [907, 655] on textarea "Hi {{first_name}}, it's nice to meet you! I understand you're receiving Parcel …" at bounding box center [780, 667] width 627 height 63
drag, startPoint x: 938, startPoint y: 646, endPoint x: 947, endPoint y: 673, distance: 28.6
click at [947, 673] on textarea "Hi {{first_name}}, it's nice to meet you! I understand you're receiving Parcel …" at bounding box center [780, 667] width 627 height 63
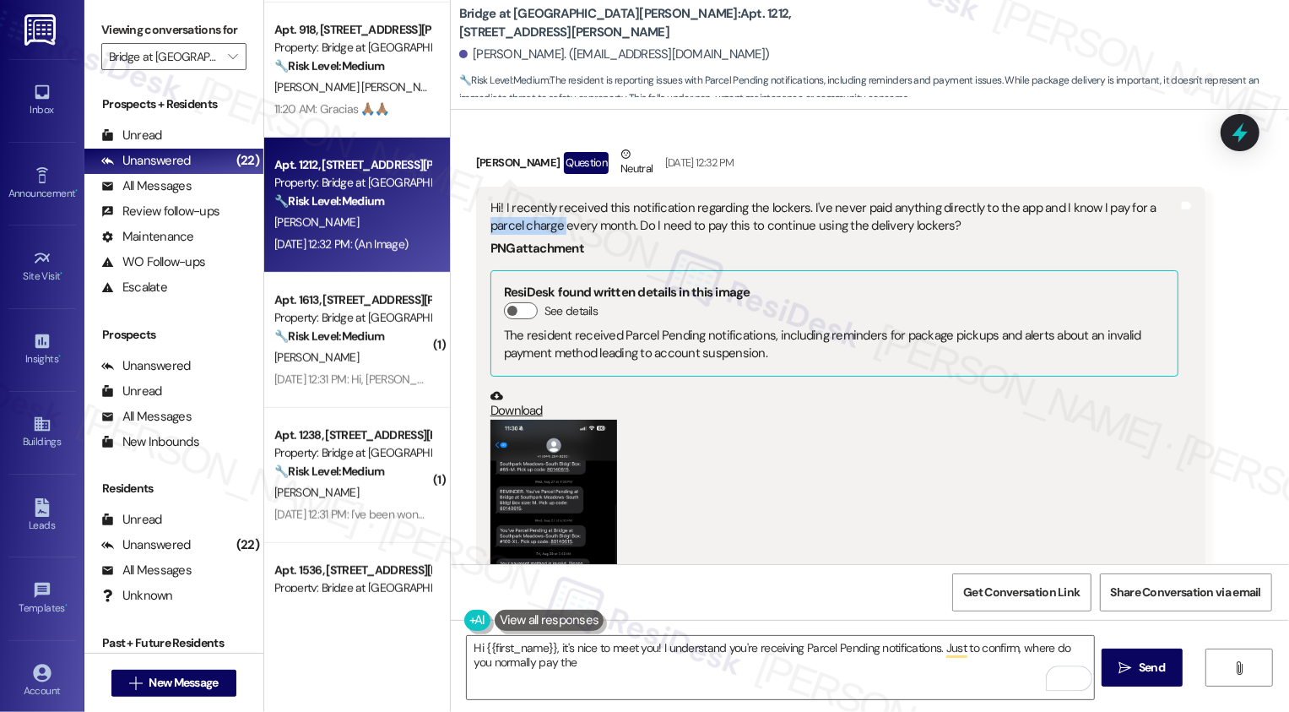
drag, startPoint x: 1132, startPoint y: 207, endPoint x: 517, endPoint y: 229, distance: 614.9
click at [517, 229] on div "Hi! I recently received this notification regarding the lockers. I've never pai…" at bounding box center [834, 217] width 688 height 36
copy div "parcel charge"
click at [598, 665] on textarea "Hi {{first_name}}, it's nice to meet you! I understand you're receiving Parcel …" at bounding box center [780, 667] width 627 height 63
paste textarea "parcel charge"
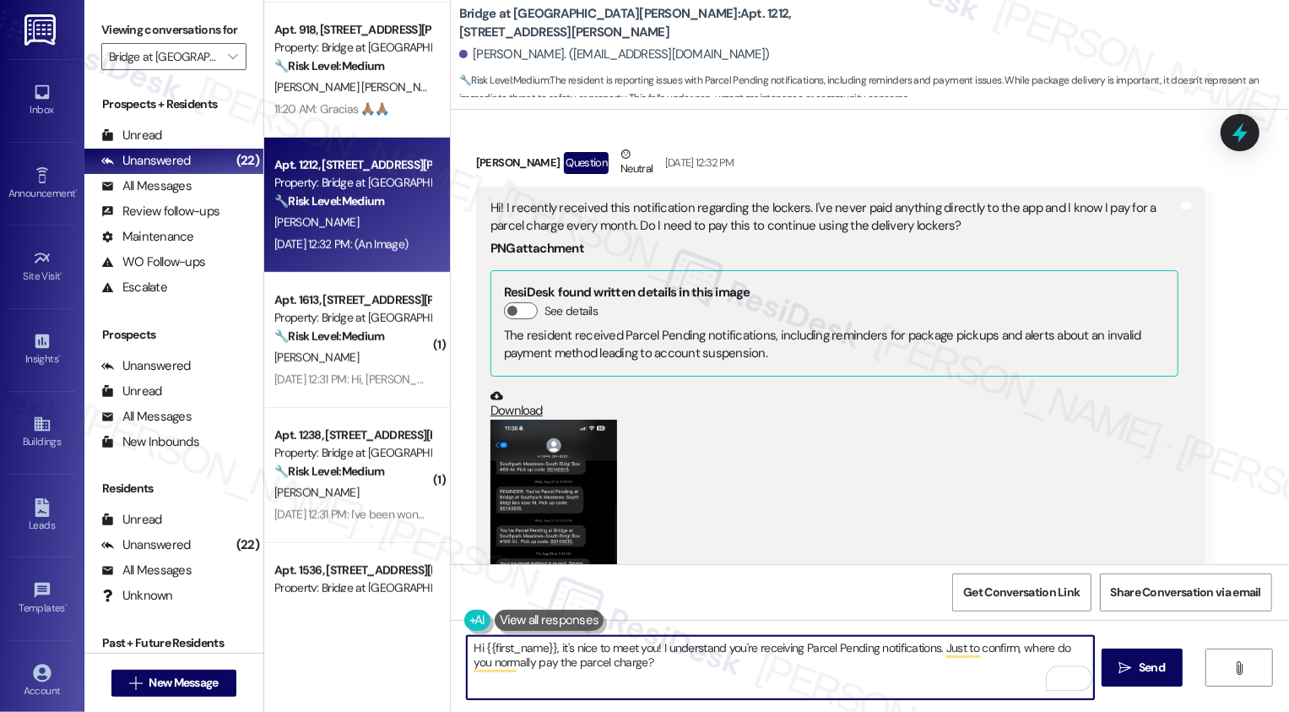
click at [562, 514] on button "Zoom image" at bounding box center [553, 557] width 127 height 274
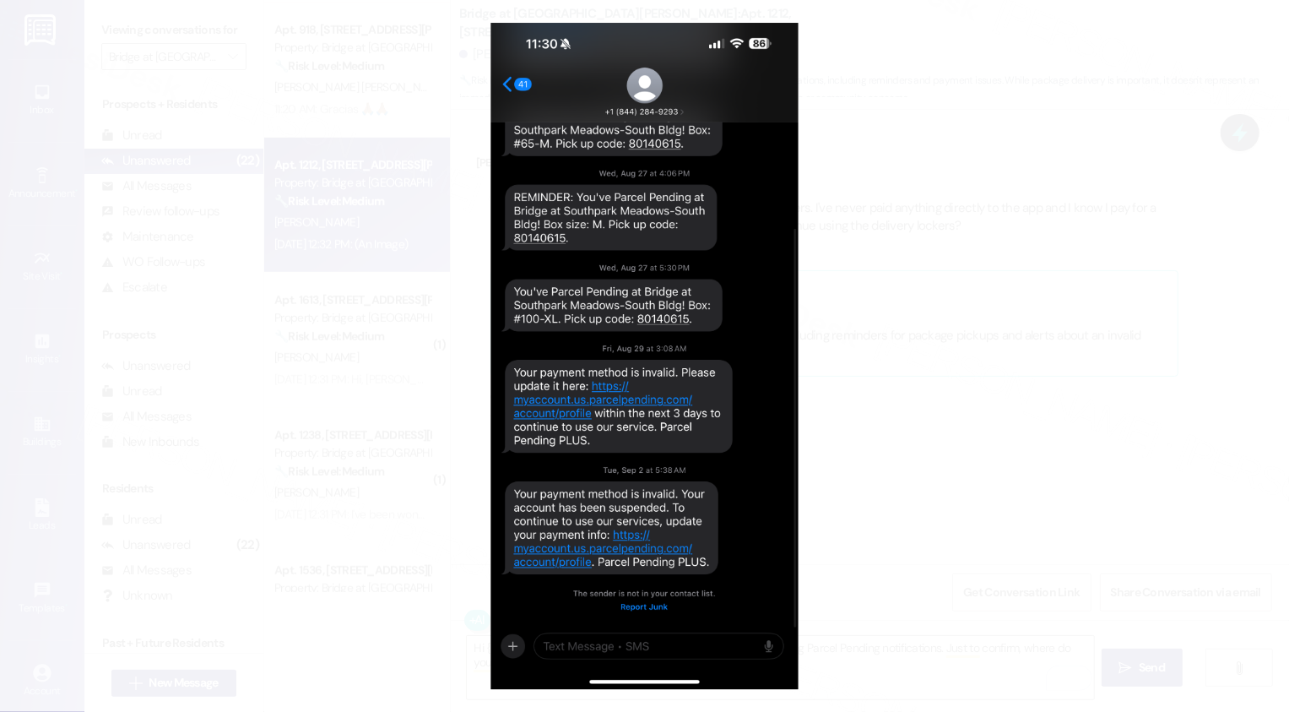
click at [890, 534] on button "Unzoom image" at bounding box center [644, 356] width 1289 height 712
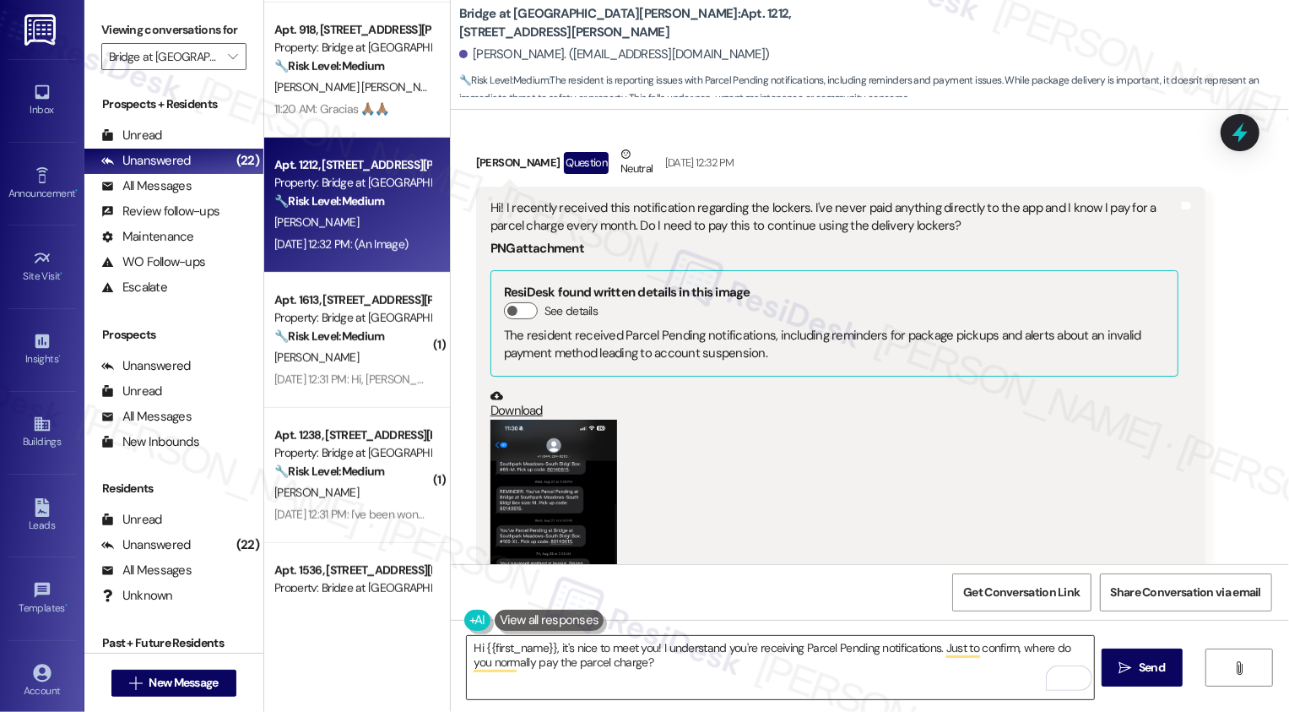
click at [588, 658] on textarea "Hi {{first_name}}, it's nice to meet you! I understand you're receiving Parcel …" at bounding box center [780, 667] width 627 height 63
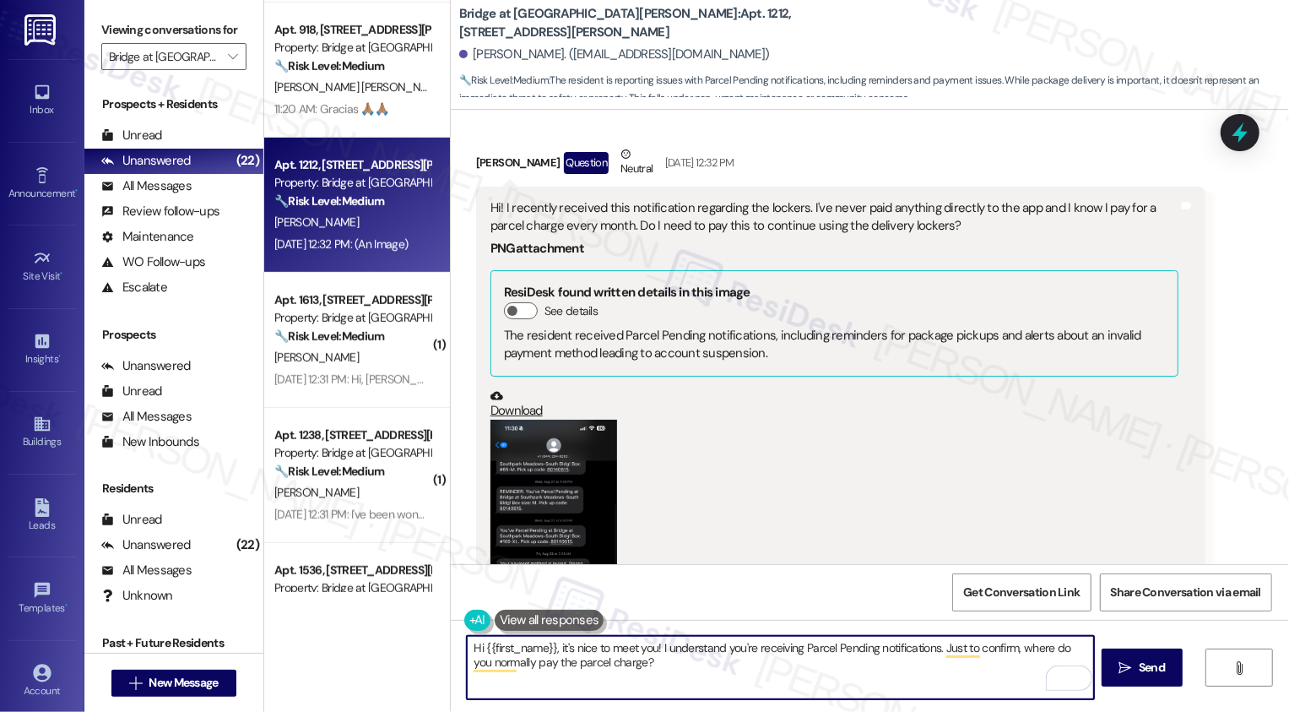
click at [582, 658] on textarea "Hi {{first_name}}, it's nice to meet you! I understand you're receiving Parcel …" at bounding box center [780, 667] width 627 height 63
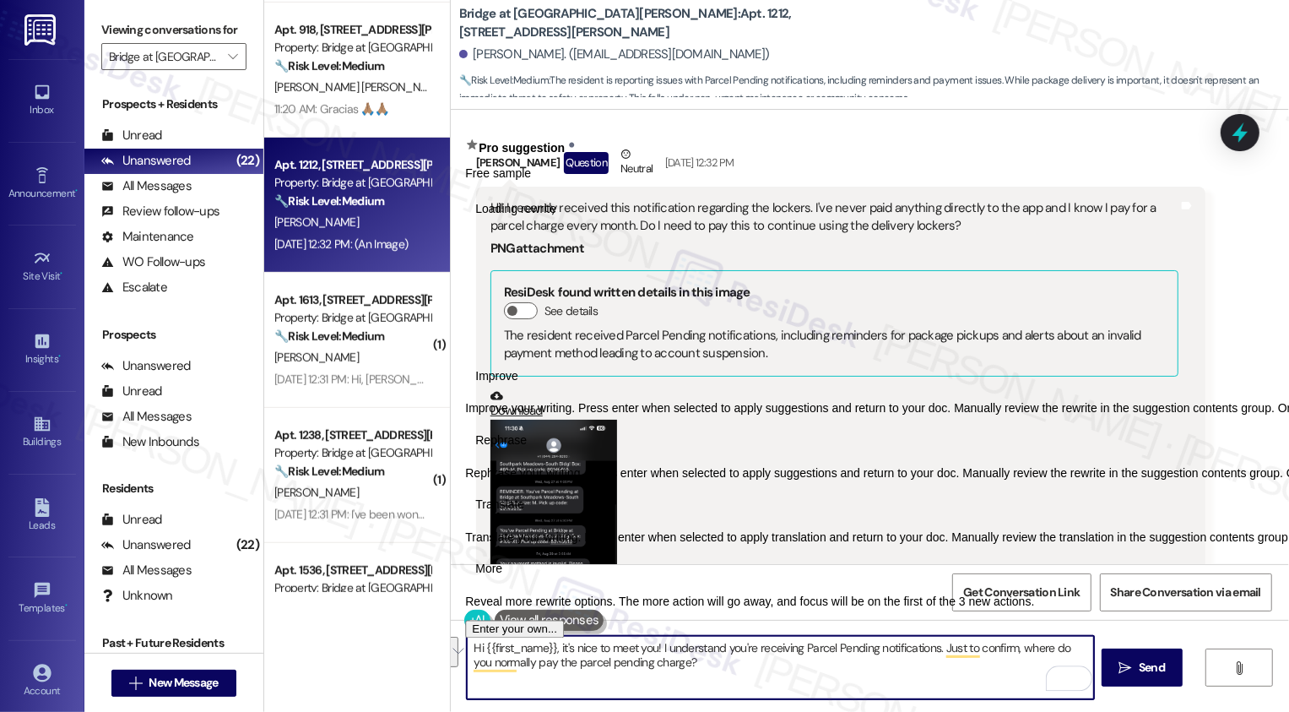
click at [555, 668] on textarea "Hi {{first_name}}, it's nice to meet you! I understand you're receiving Parcel …" at bounding box center [780, 667] width 627 height 63
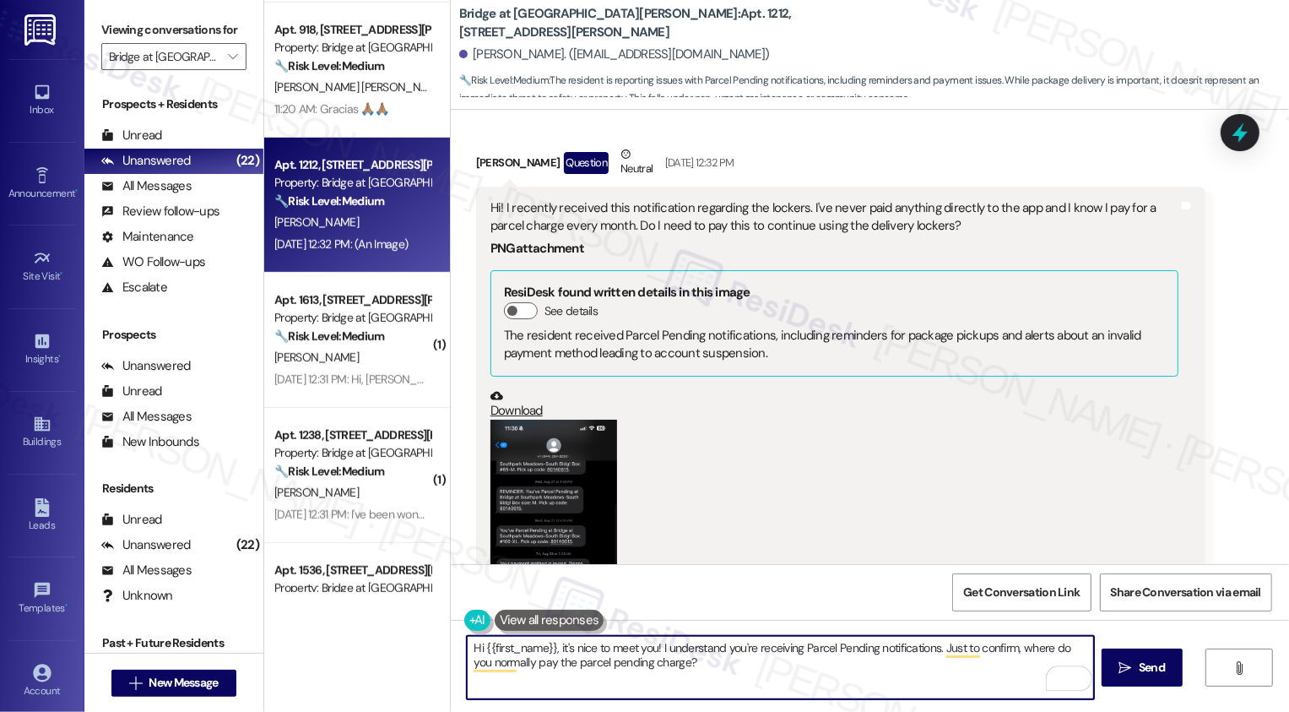
click at [627, 667] on textarea "Hi {{first_name}}, it's nice to meet you! I understand you're receiving Parcel …" at bounding box center [780, 667] width 627 height 63
click at [681, 667] on textarea "Hi {{first_name}}, it's nice to meet you! I understand you're receiving Parcel …" at bounding box center [780, 667] width 627 height 63
click at [928, 644] on textarea "Hi {{first_name}}, it's nice to meet you! I understand you're receiving Parcel …" at bounding box center [780, 667] width 627 height 63
click at [667, 667] on textarea "Hi {{first_name}}, it's nice to meet you! I understand you're receiving Parcel …" at bounding box center [780, 667] width 627 height 63
click at [1049, 680] on div "Rewrite with Grammarly" at bounding box center [1058, 678] width 19 height 19
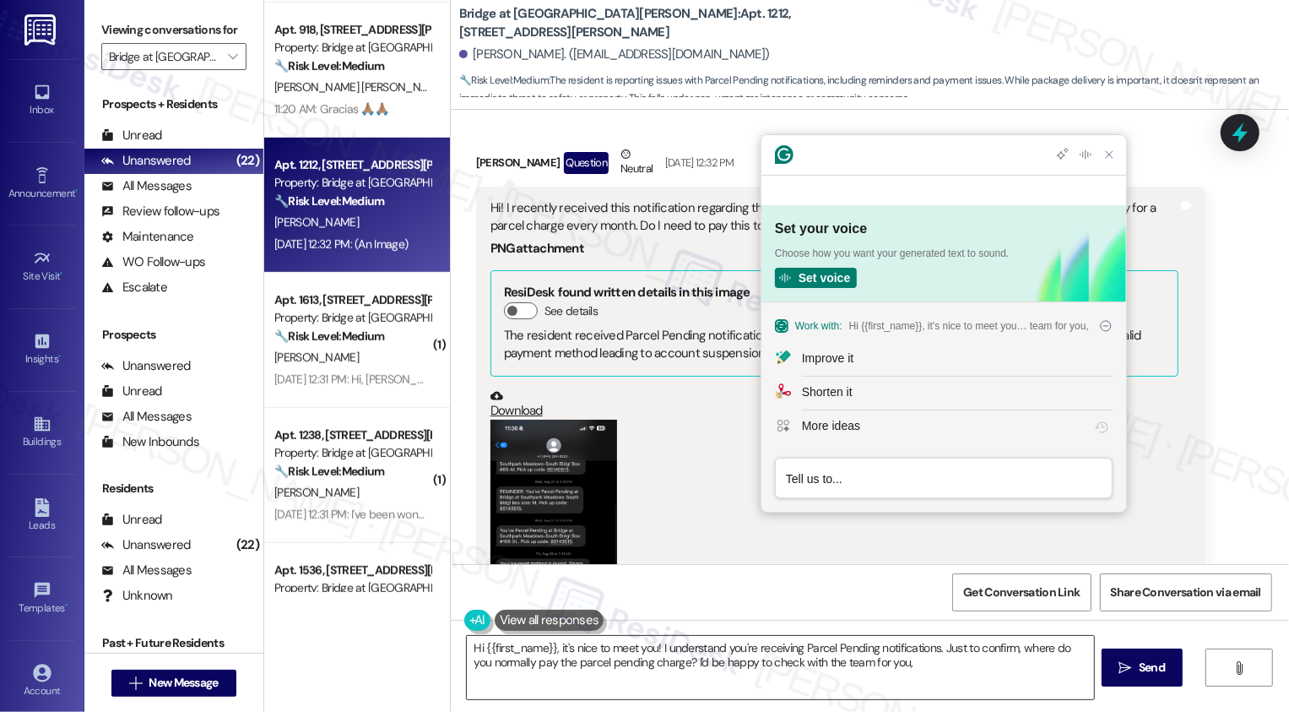
scroll to position [0, 0]
click at [853, 356] on div "Improve it" at bounding box center [827, 358] width 51 height 18
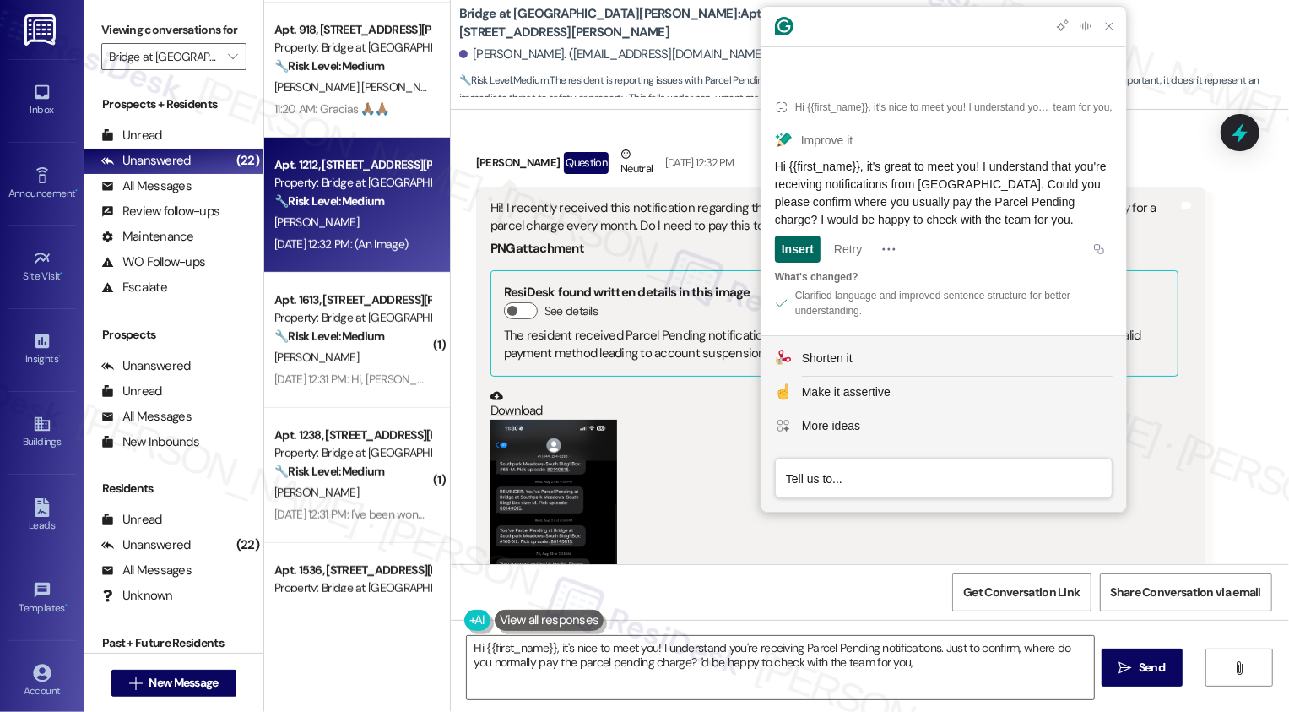
click at [802, 246] on div "Insert" at bounding box center [798, 248] width 32 height 27
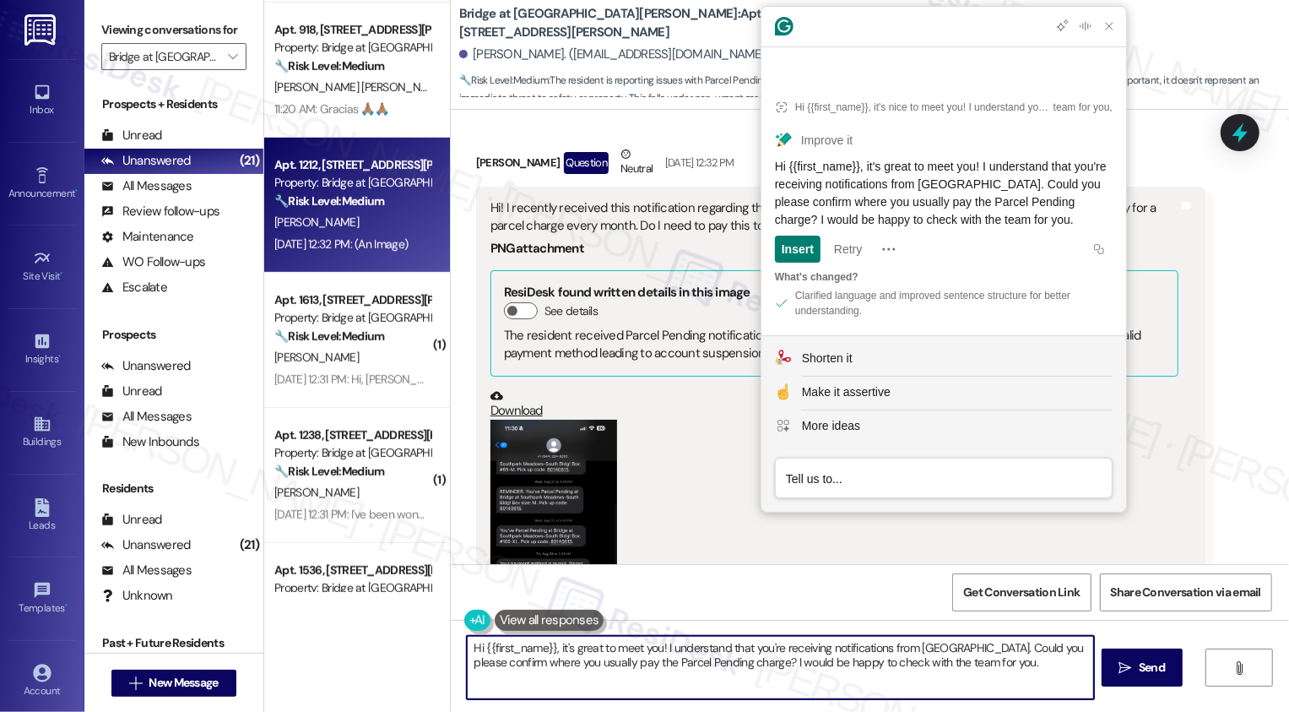
click at [1033, 673] on textarea "Hi {{first_name}}, it's great to meet you! I understand that you're receiving n…" at bounding box center [780, 667] width 627 height 63
type textarea "Hi {{first_name}}, it's great to meet you! I understand that you're receiving n…"
click at [1127, 669] on icon "" at bounding box center [1125, 668] width 13 height 14
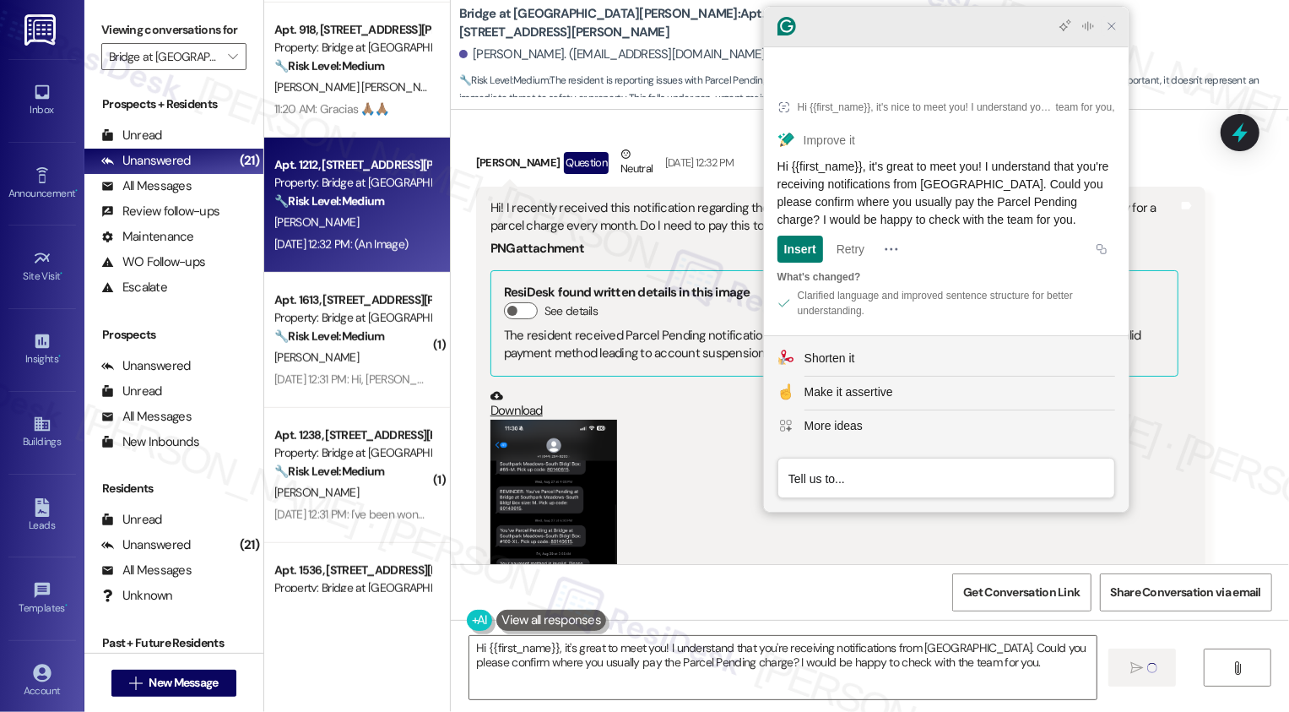
click at [1115, 33] on icon "Close Grammarly Assistant" at bounding box center [1112, 26] width 14 height 14
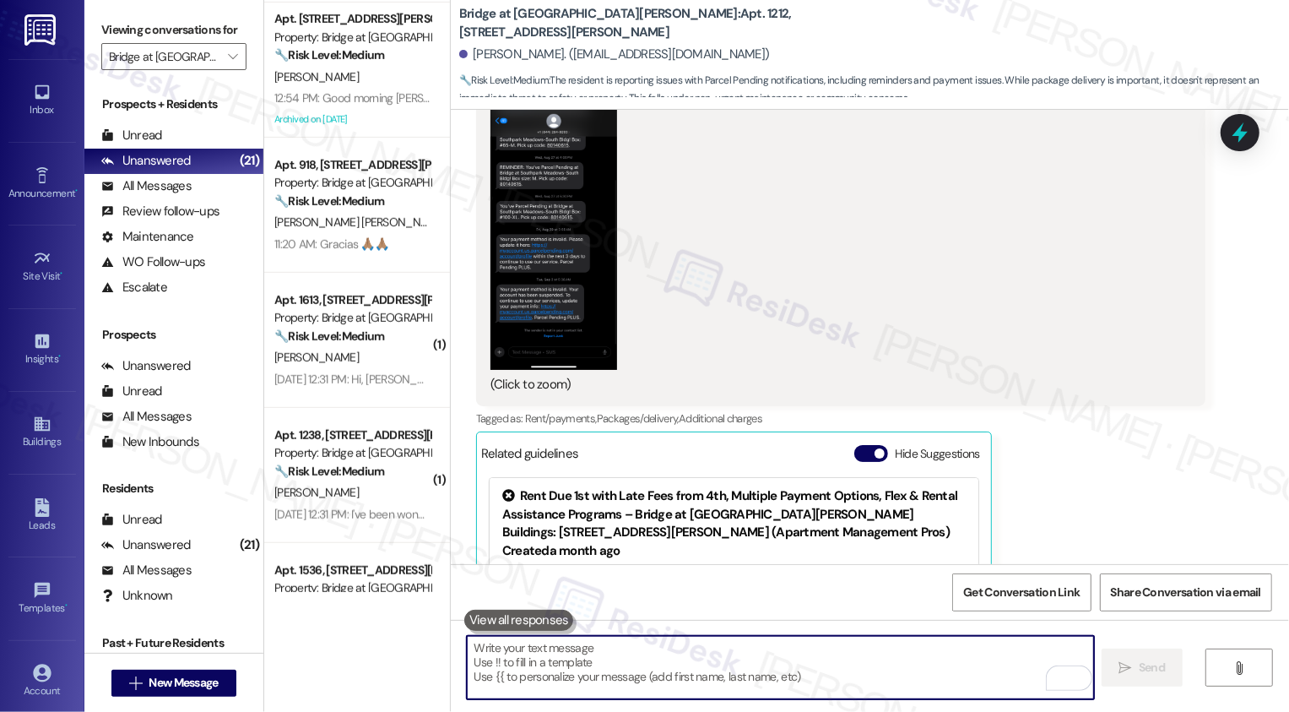
scroll to position [979, 0]
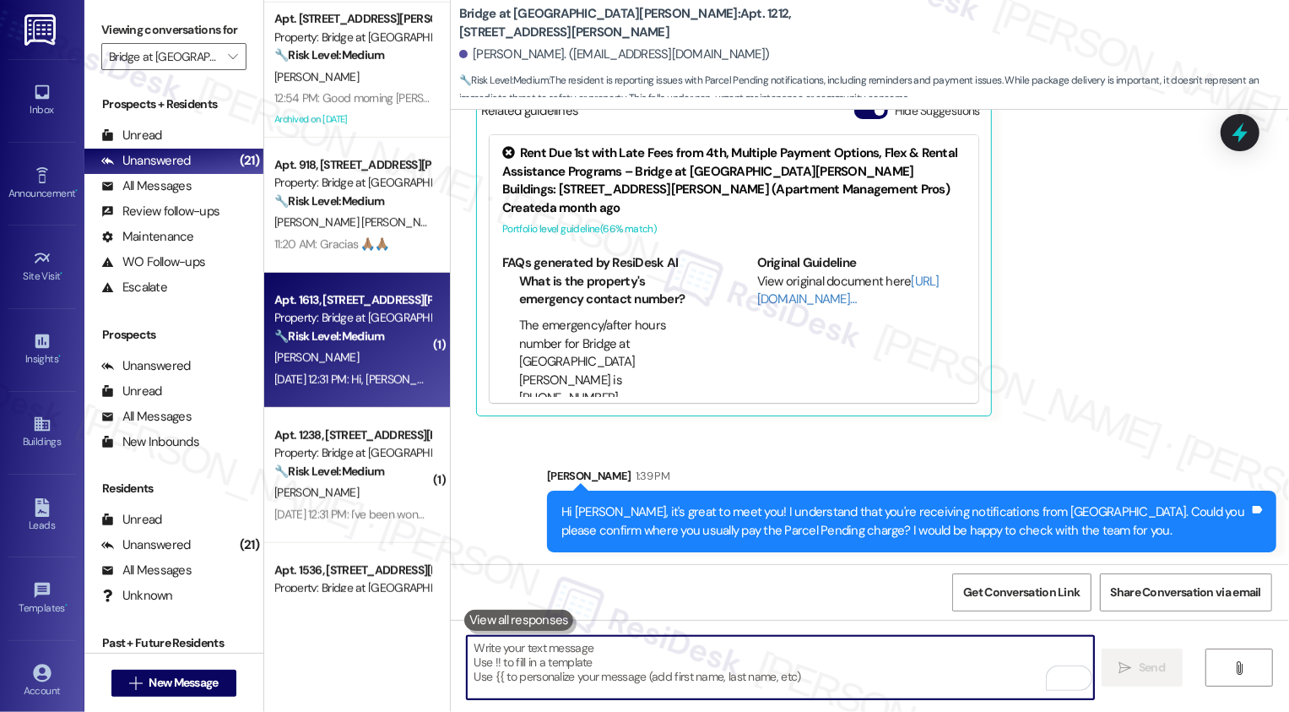
click at [349, 363] on div "J. Fain" at bounding box center [353, 357] width 160 height 21
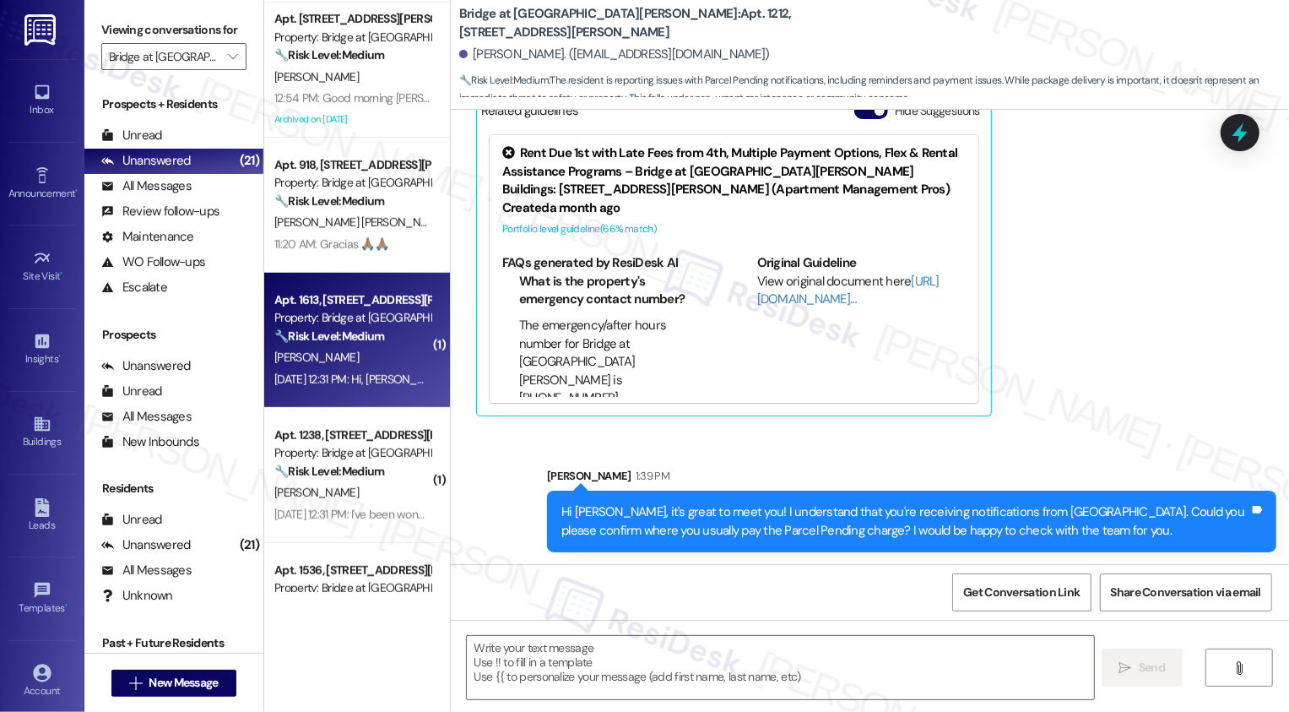
click at [349, 363] on div "J. Fain" at bounding box center [353, 357] width 160 height 21
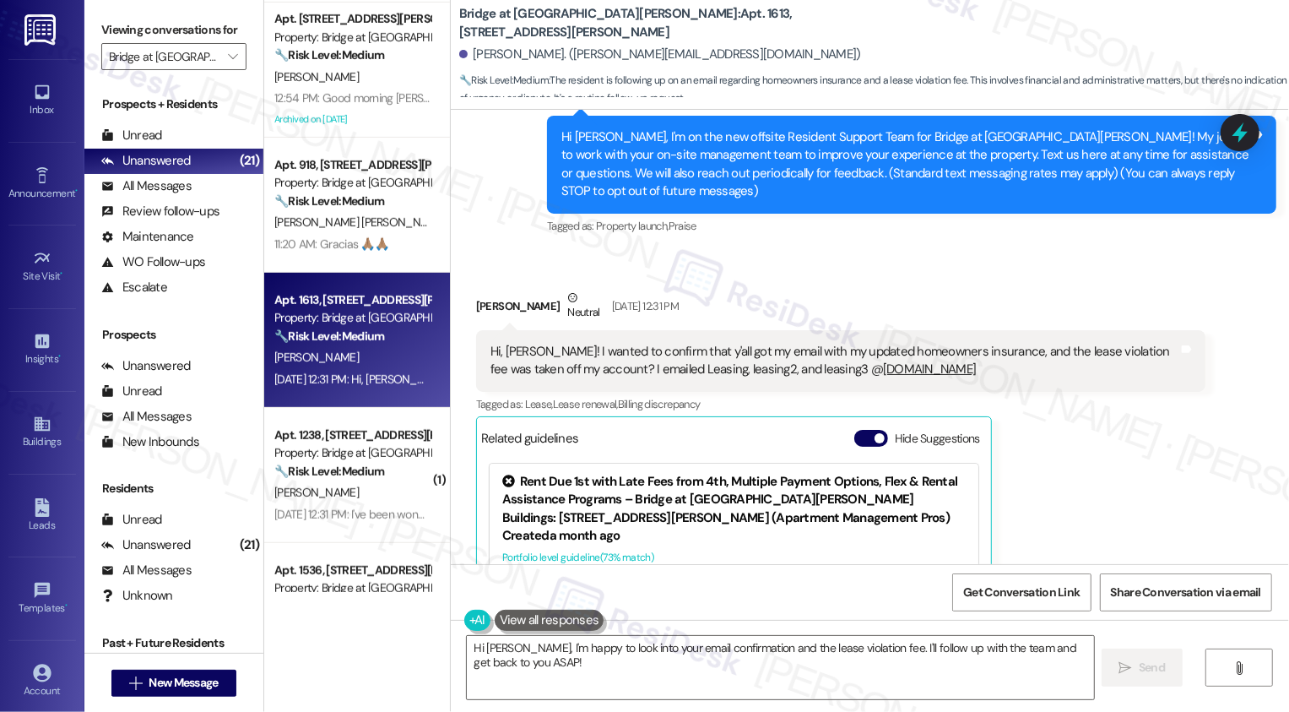
scroll to position [108, 0]
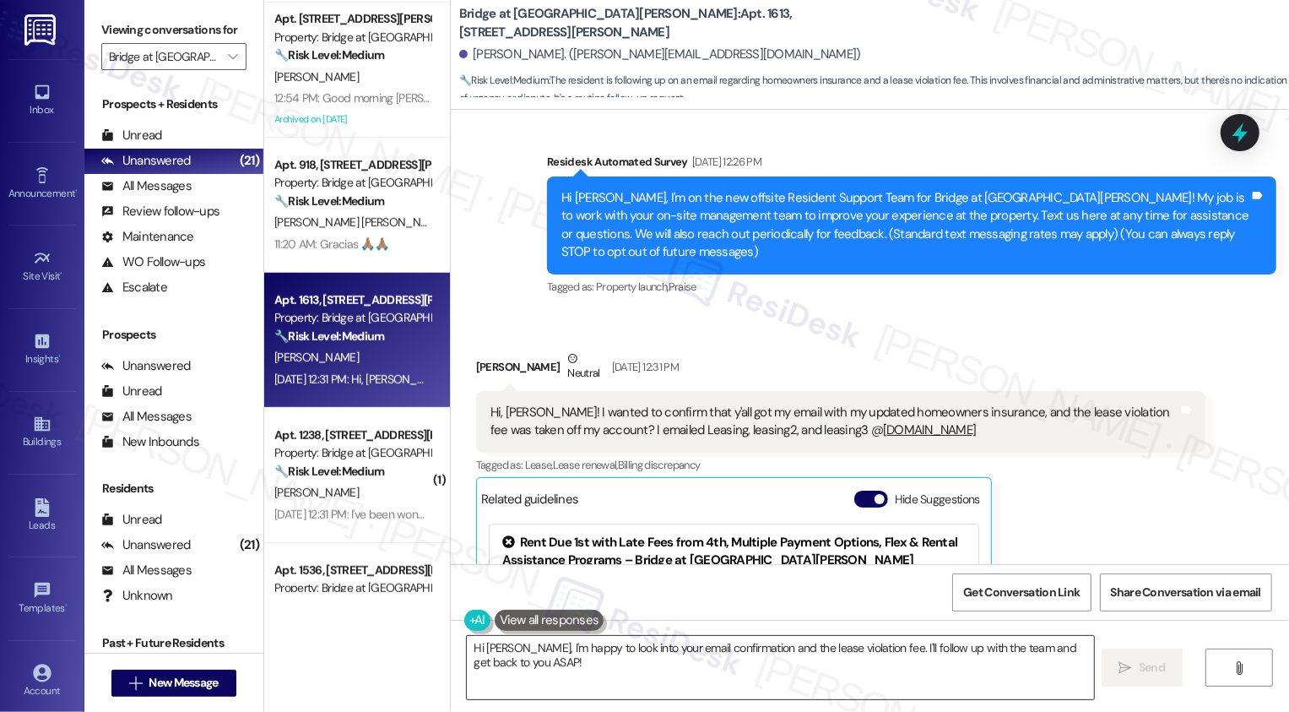
click at [539, 683] on textarea "Hi Joel, I'm happy to look into your email confirmation and the lease violation…" at bounding box center [780, 667] width 627 height 63
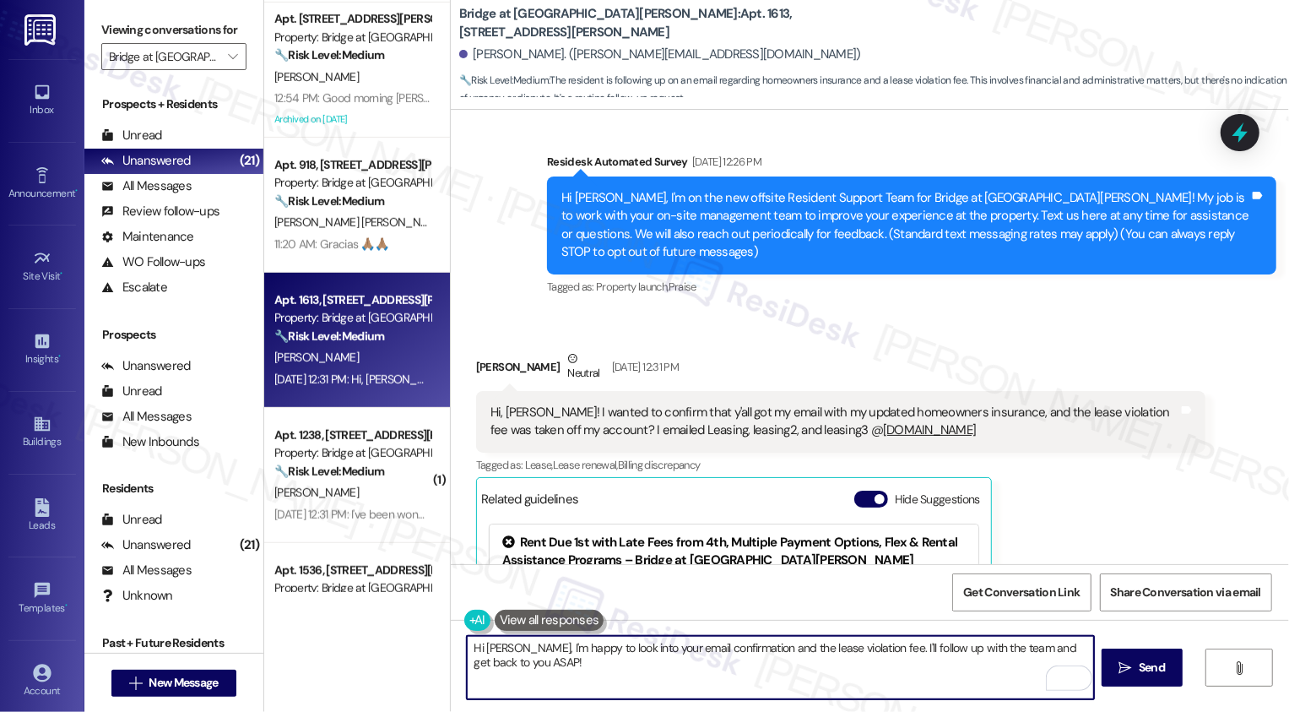
click at [516, 643] on textarea "Hi Joel, I'm happy to look into your email confirmation and the lease violation…" at bounding box center [780, 667] width 627 height 63
click at [501, 647] on textarea "Hi Joel, I'm happy to look into your email confirmation and the lease violation…" at bounding box center [780, 667] width 627 height 63
drag, startPoint x: 961, startPoint y: 641, endPoint x: 980, endPoint y: 671, distance: 34.9
click at [980, 675] on textarea "Hi Joel, it's nice to meet you! I'm happy to look into your email confirmation …" at bounding box center [780, 667] width 627 height 63
type textarea "Hi Joel, it's nice to meet you! I'm happy to look into your email confirmation …"
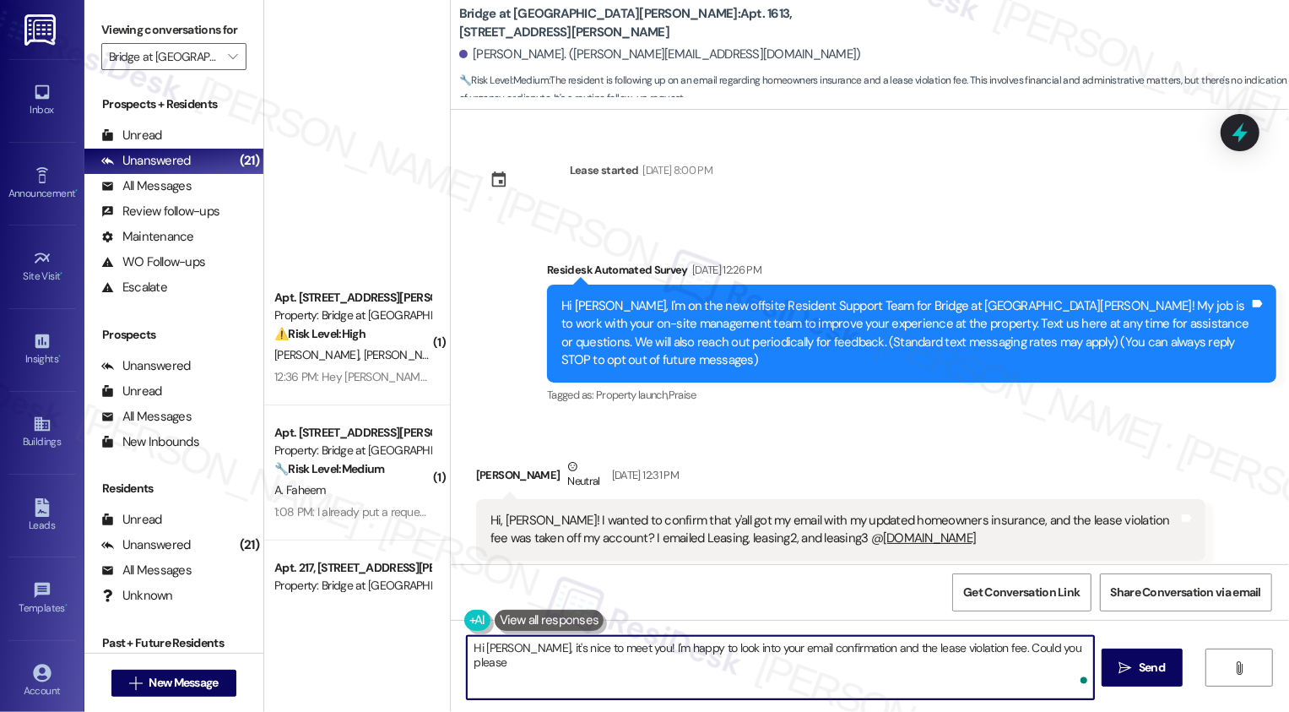
scroll to position [108, 0]
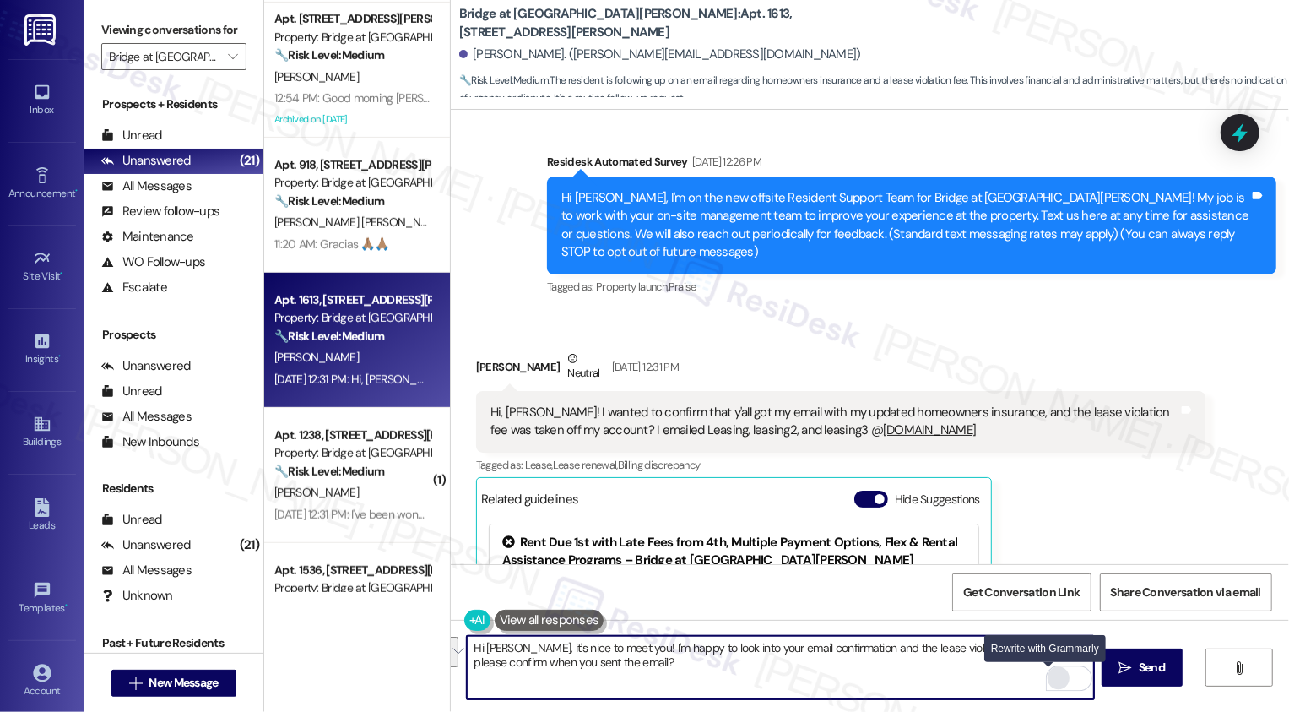
click at [1051, 678] on div "Rewrite with Grammarly" at bounding box center [1058, 678] width 19 height 19
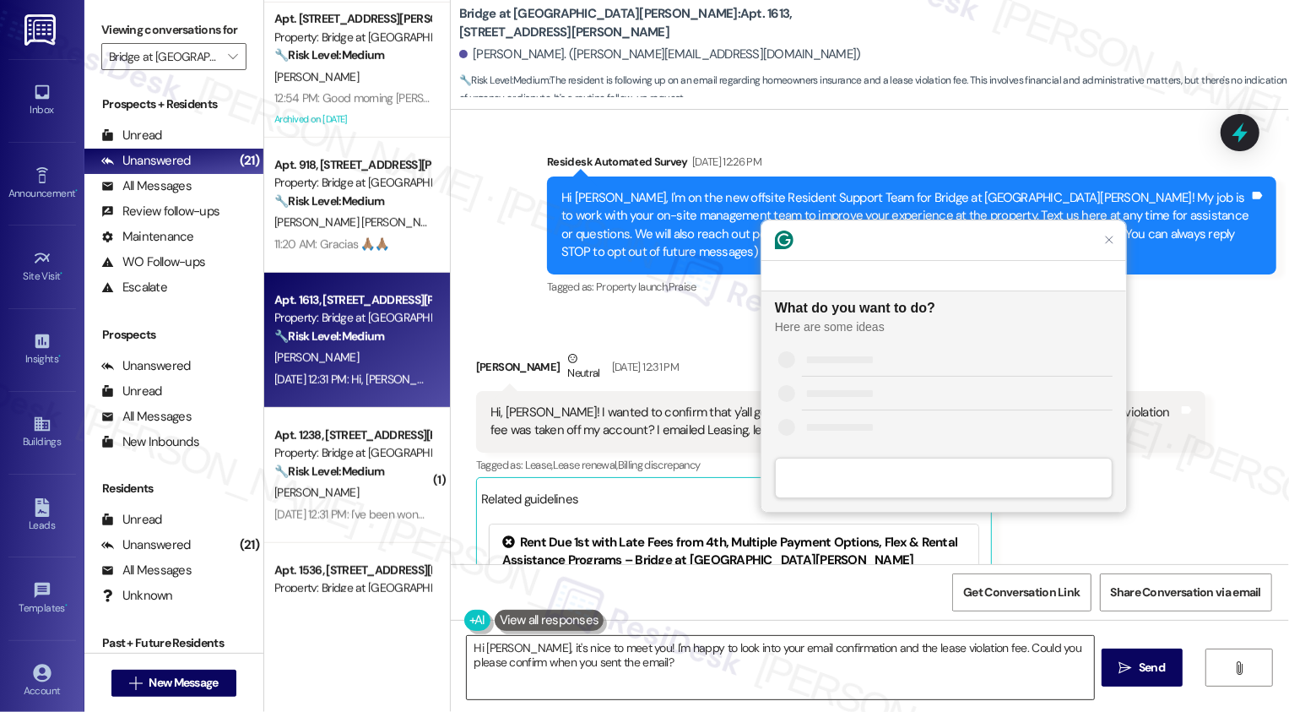
scroll to position [0, 0]
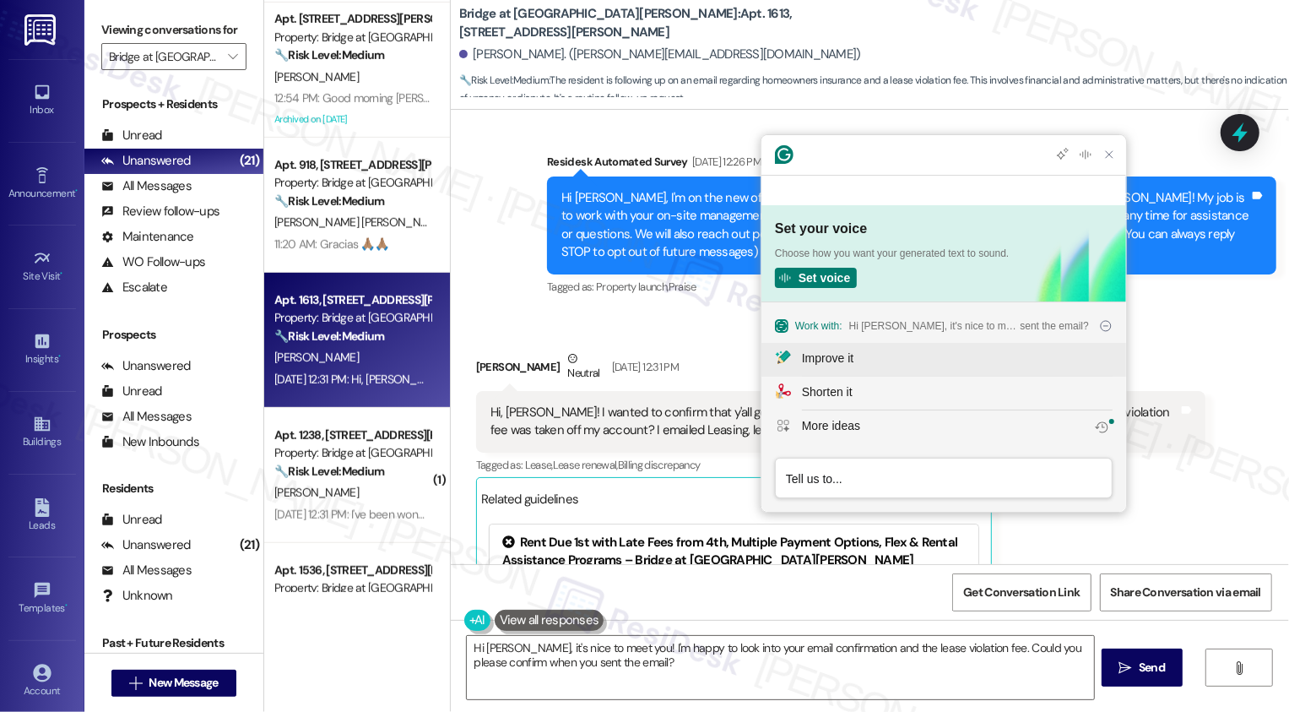
click at [817, 359] on div "Improve it" at bounding box center [827, 358] width 51 height 18
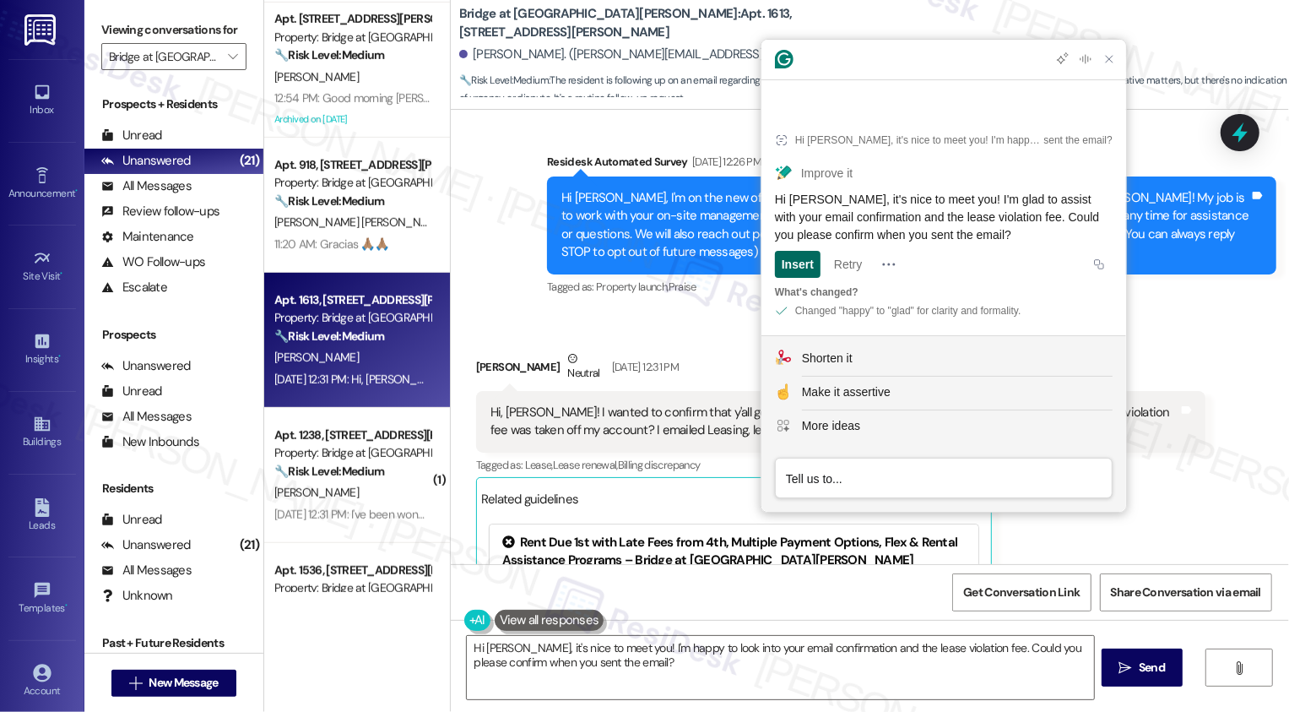
click at [798, 268] on div "Insert" at bounding box center [798, 264] width 32 height 27
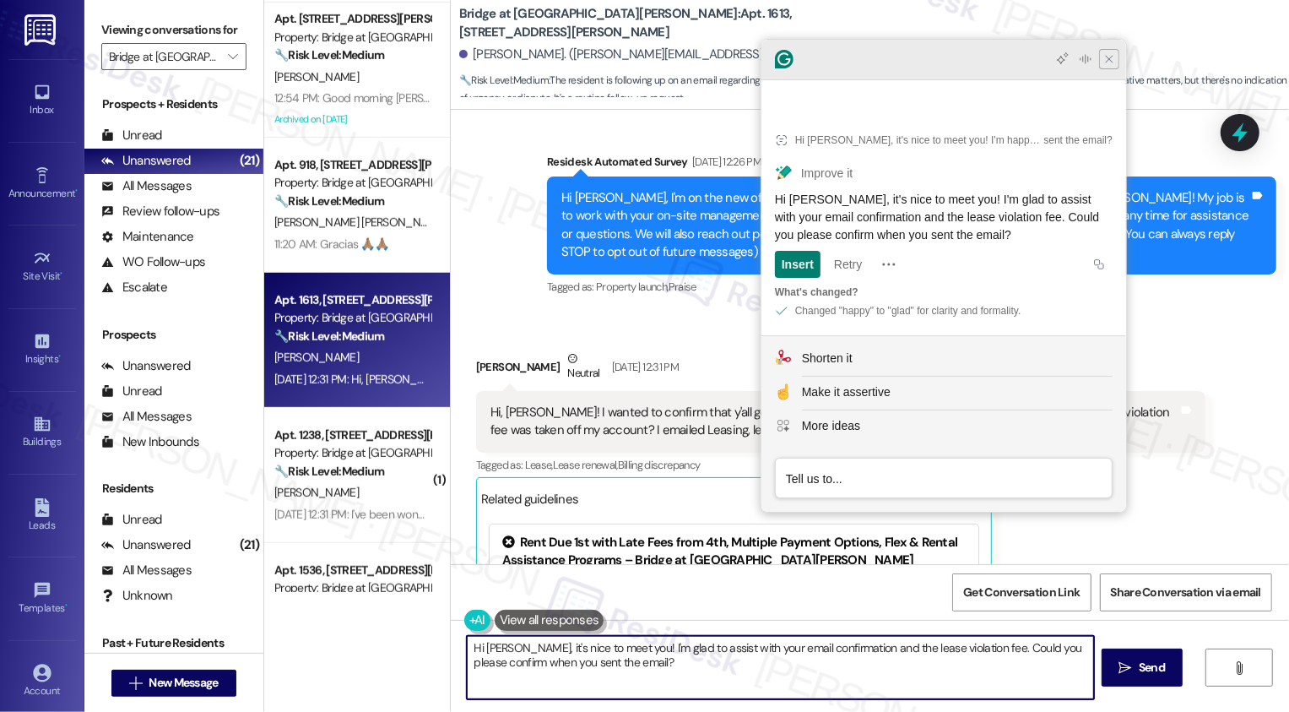
type textarea "Hi [PERSON_NAME], it's nice to meet you! I'm glad to assist with your email con…"
click at [1106, 66] on icon "Close Grammarly Assistant" at bounding box center [1109, 59] width 14 height 14
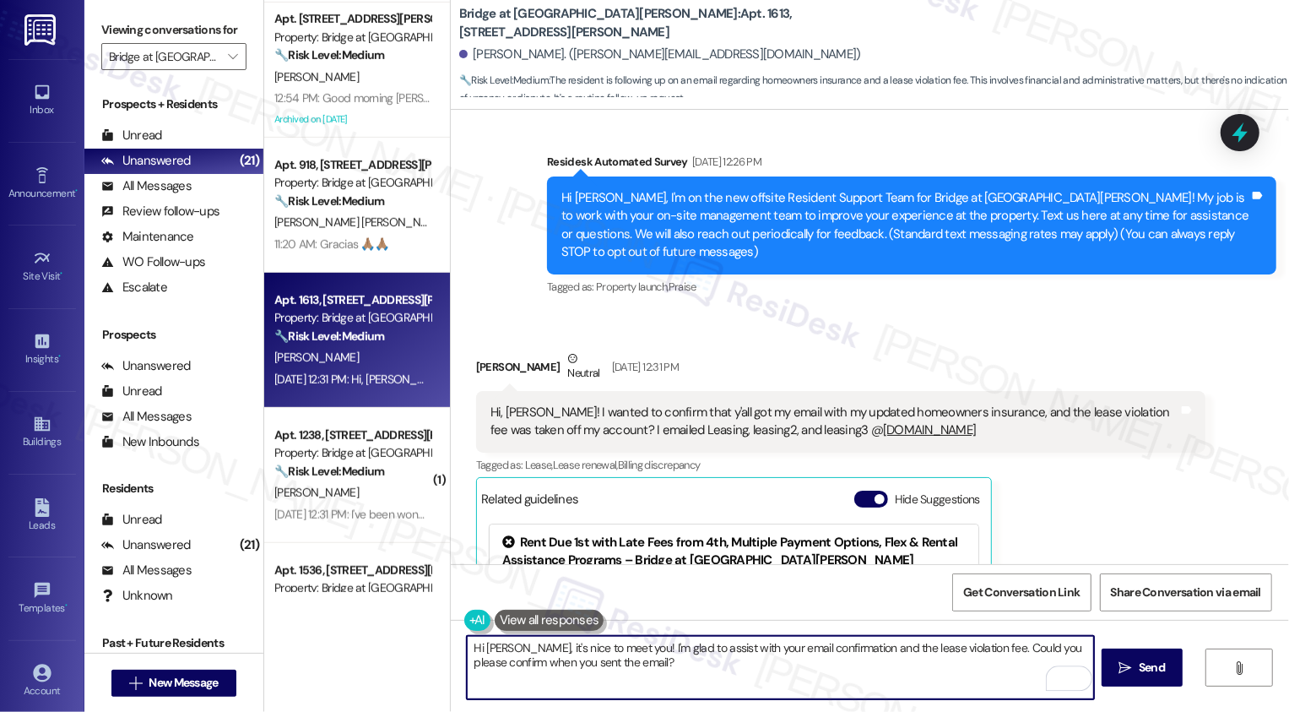
click at [694, 666] on textarea "Hi [PERSON_NAME], it's nice to meet you! I'm glad to assist with your email con…" at bounding box center [780, 667] width 627 height 63
click at [658, 656] on textarea "Hi [PERSON_NAME], it's nice to meet you! I'm glad to assist with your email con…" at bounding box center [780, 667] width 627 height 63
click at [1142, 667] on span "Send" at bounding box center [1152, 667] width 26 height 18
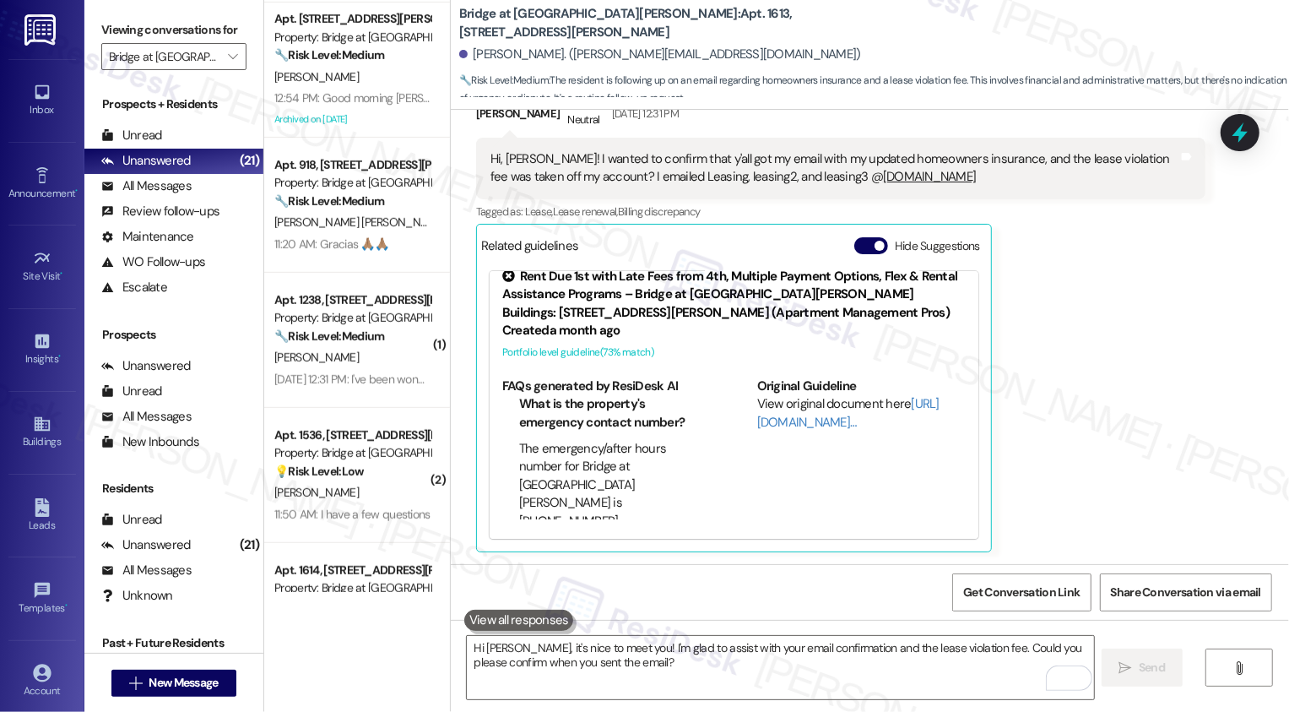
scroll to position [498, 0]
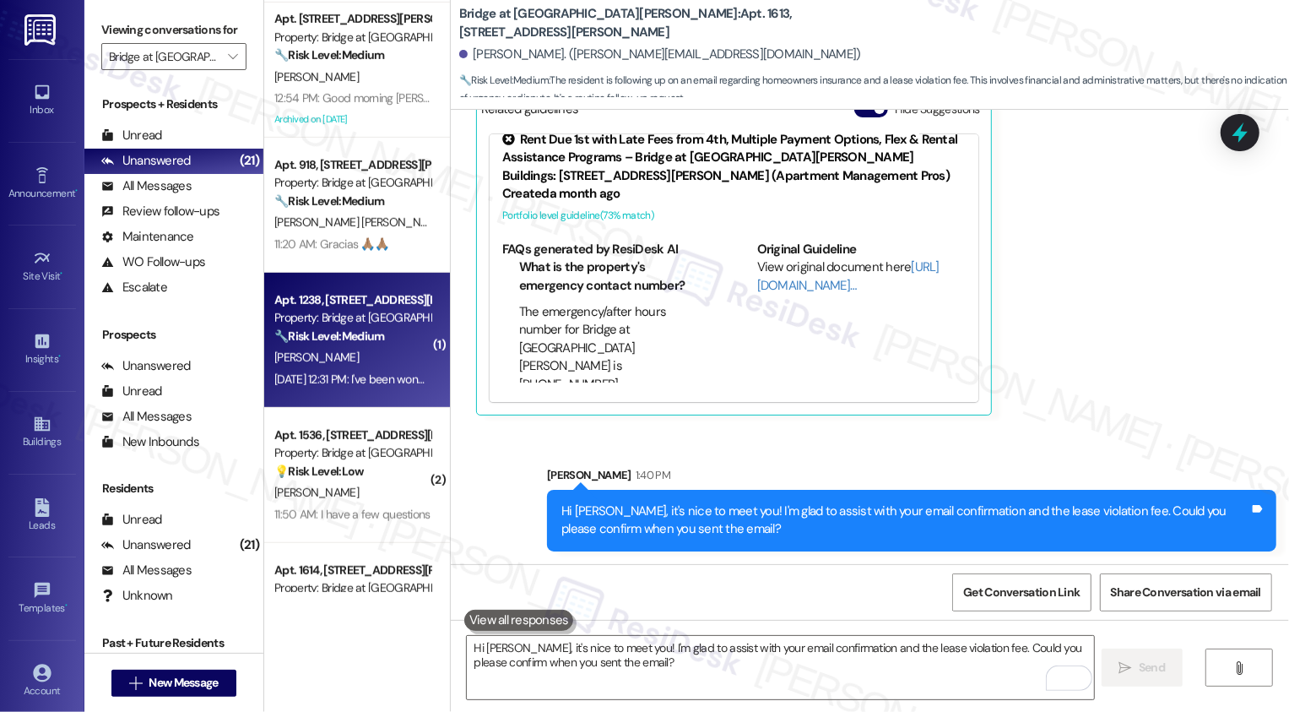
click at [346, 353] on div "[PERSON_NAME]" at bounding box center [353, 357] width 160 height 21
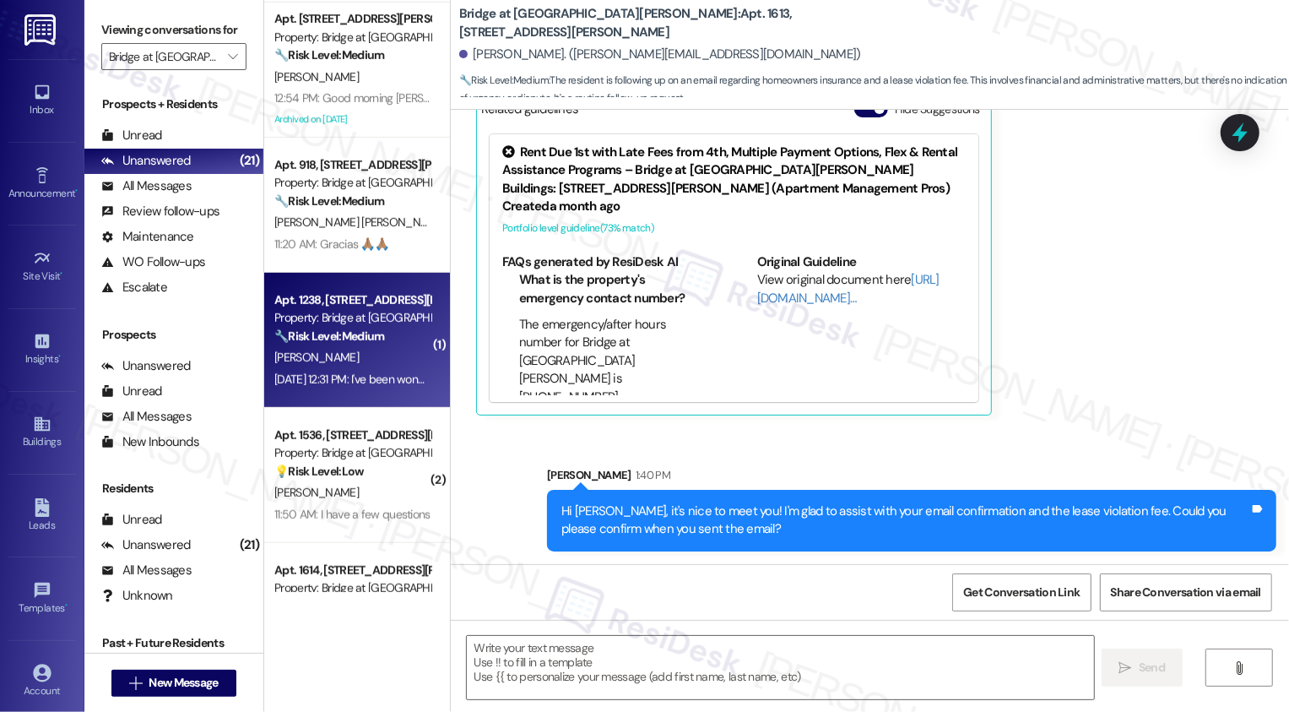
click at [346, 353] on div "[PERSON_NAME]" at bounding box center [353, 357] width 160 height 21
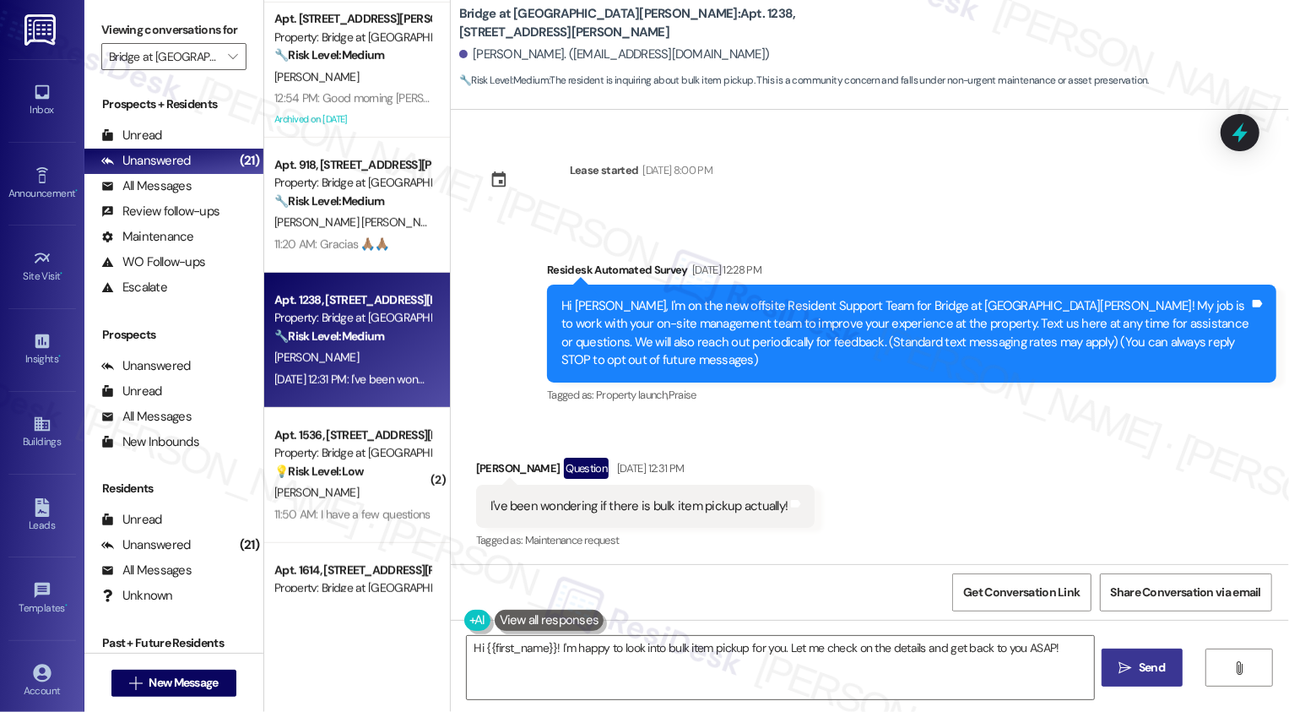
scroll to position [2, 0]
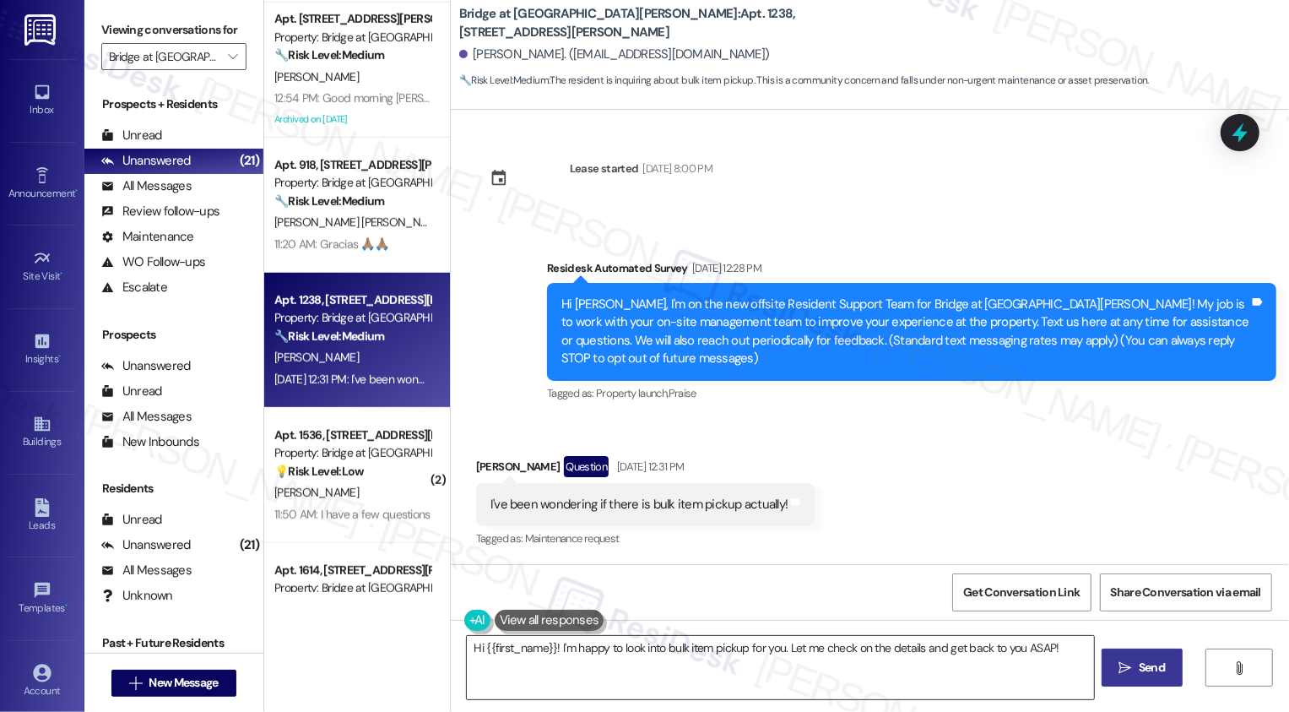
click at [608, 646] on textarea "Hi {{first_name}}! I'm happy to look into bulk item pickup for you. Let me chec…" at bounding box center [780, 667] width 627 height 63
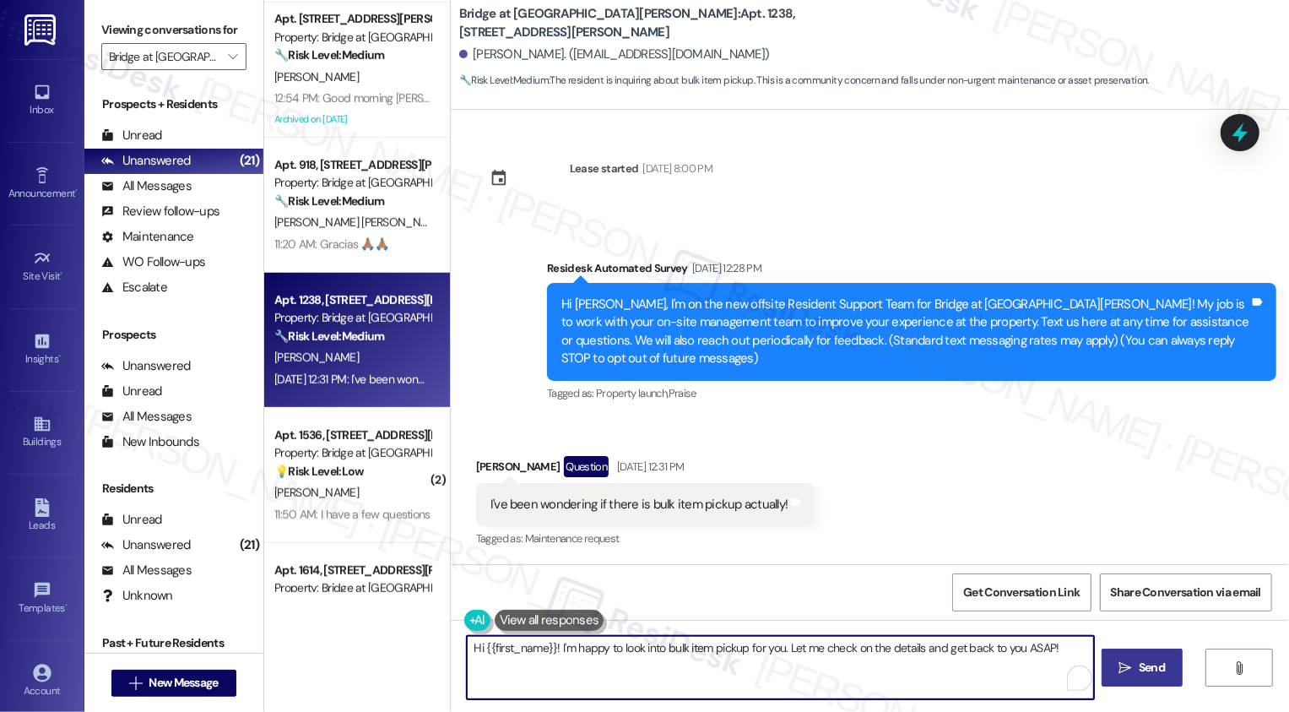
click at [602, 666] on textarea "Hi {{first_name}}! I'm happy to look into bulk item pickup for you. Let me chec…" at bounding box center [780, 667] width 627 height 63
click at [549, 641] on textarea "Hi {{first_name}}! I'm happy to look into bulk item pickup for you. Let me chec…" at bounding box center [780, 667] width 627 height 63
click at [774, 651] on textarea "Hi {{first_name}}, it's nice to meet you! I'm happy to look into bulk item pick…" at bounding box center [780, 667] width 627 height 63
drag, startPoint x: 885, startPoint y: 647, endPoint x: 927, endPoint y: 708, distance: 74.0
click at [927, 708] on div "Hi {{first_name}}, it's nice to meet you! I'm happy to look into bulk item pick…" at bounding box center [870, 683] width 838 height 127
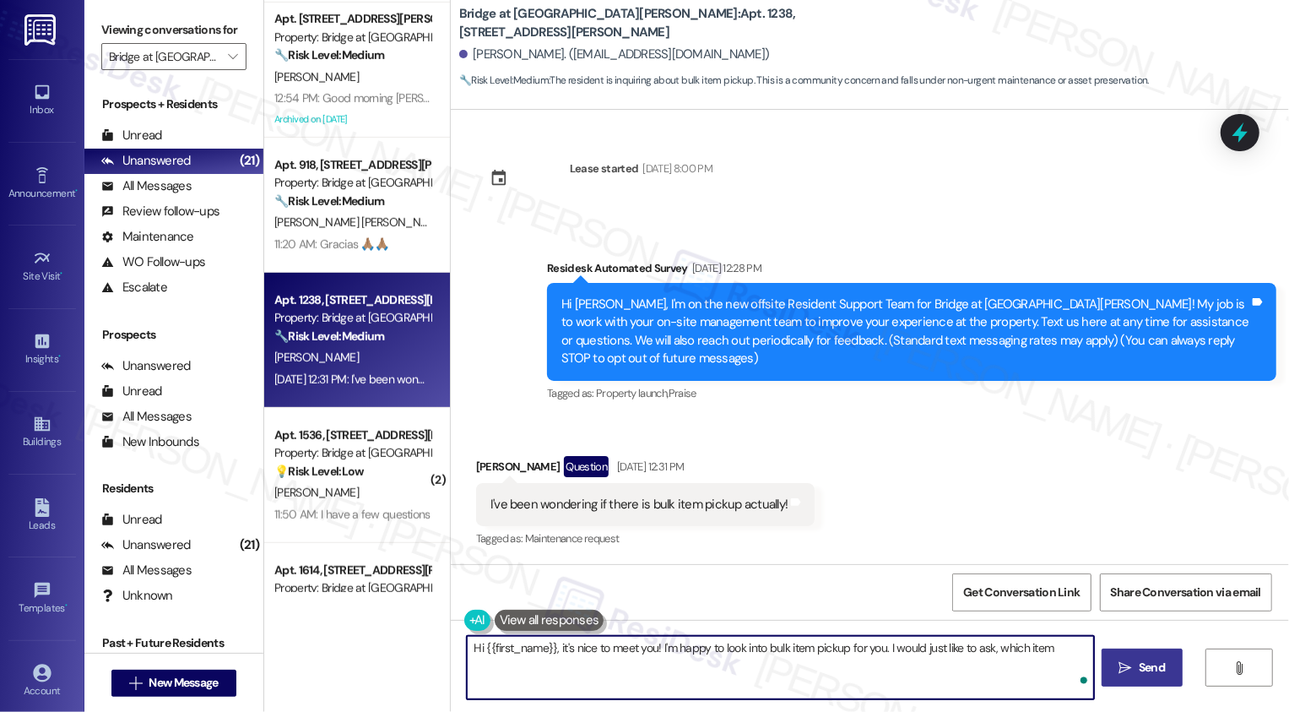
type textarea "Hi {{first_name}}, it's nice to meet you! I'm happy to look into bulk item pick…"
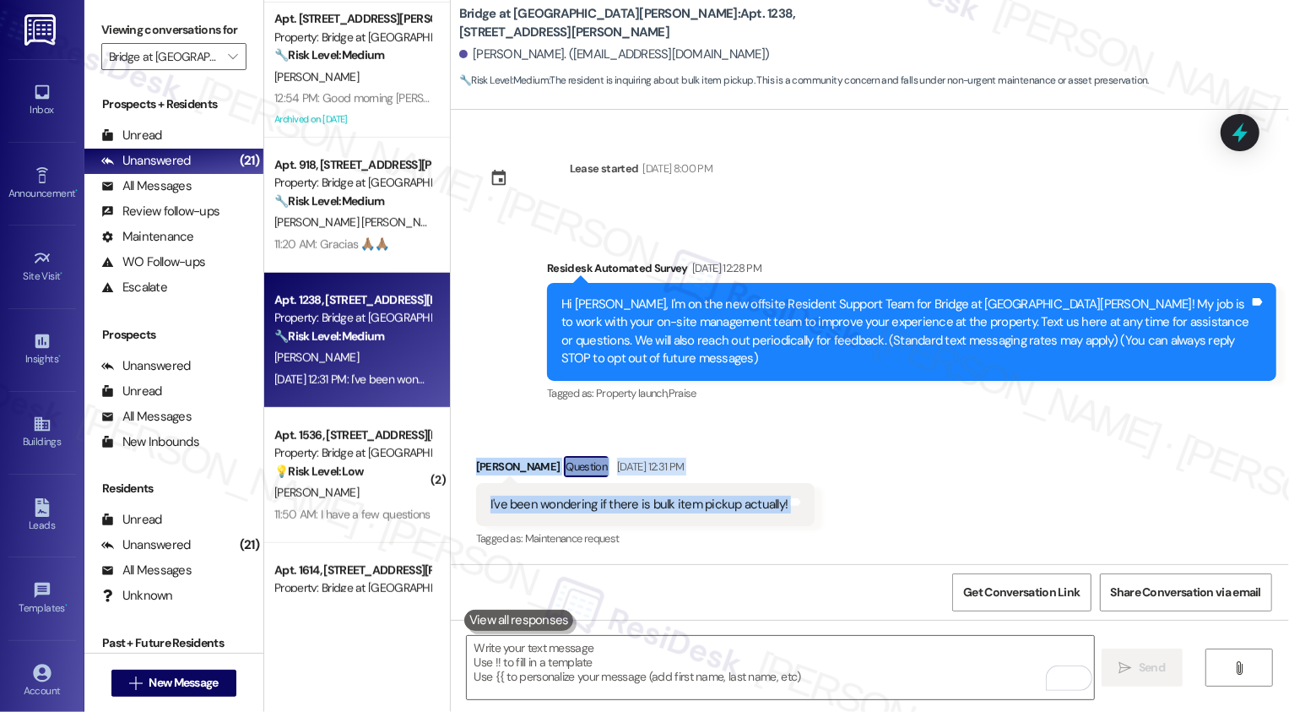
drag, startPoint x: 466, startPoint y: 464, endPoint x: 819, endPoint y: 494, distance: 354.1
click at [819, 494] on div "Received via SMS [PERSON_NAME] Question [DATE] 12:31 PM I've been wondering if …" at bounding box center [870, 491] width 838 height 146
copy div "[PERSON_NAME] Question [DATE] 12:31 PM I've been wondering if there is bulk ite…"
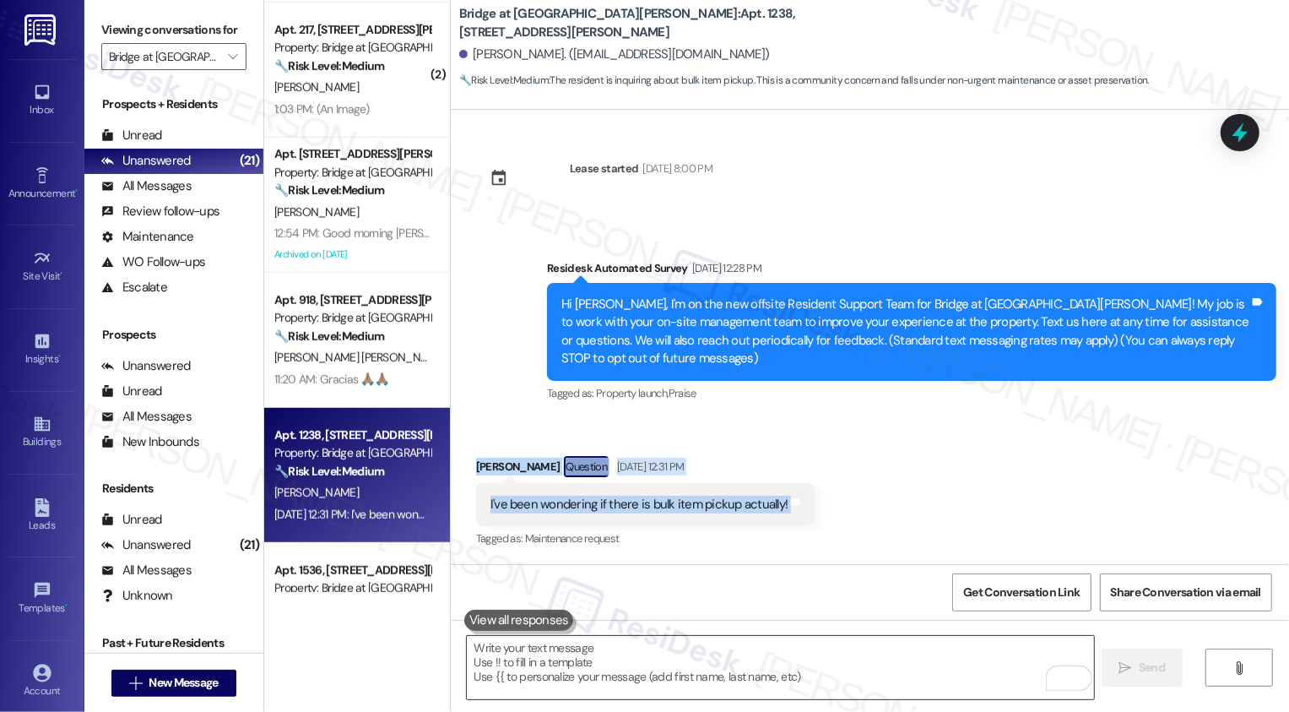
click at [641, 669] on textarea "To enrich screen reader interactions, please activate Accessibility in Grammarl…" at bounding box center [780, 667] width 627 height 63
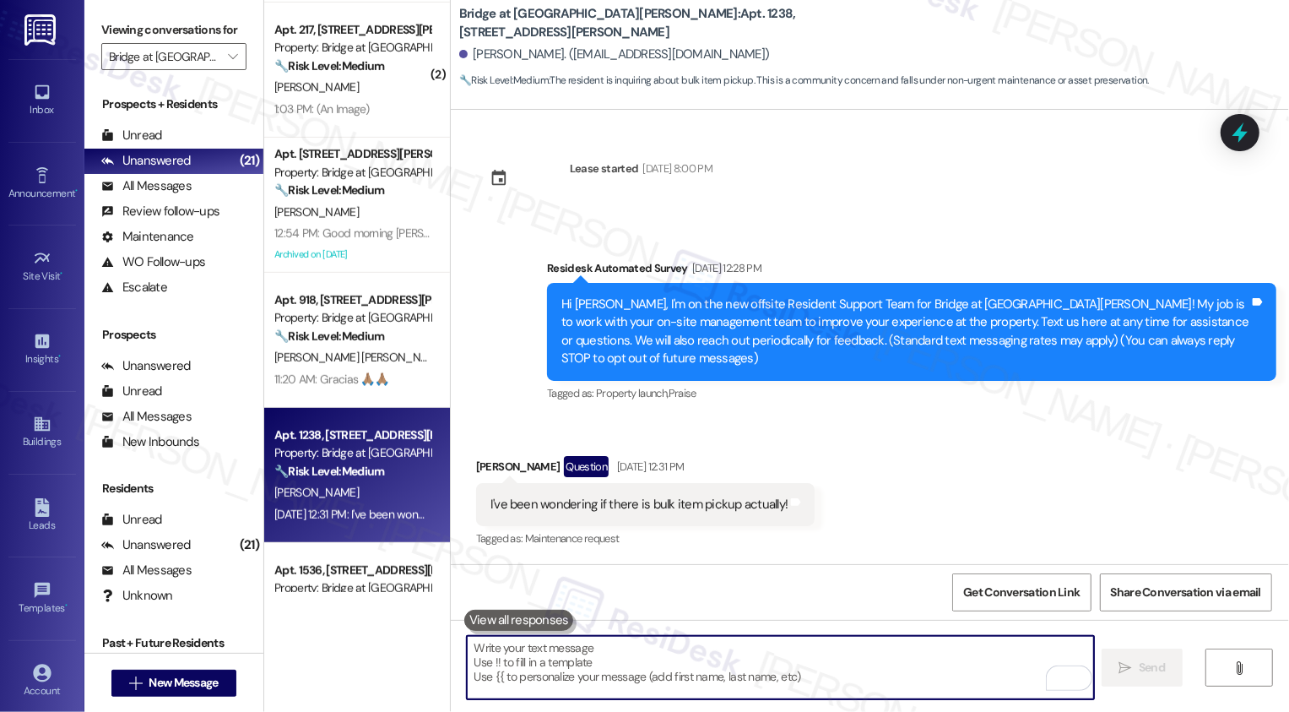
click at [572, 665] on textarea "To enrich screen reader interactions, please activate Accessibility in Grammarl…" at bounding box center [780, 667] width 627 height 63
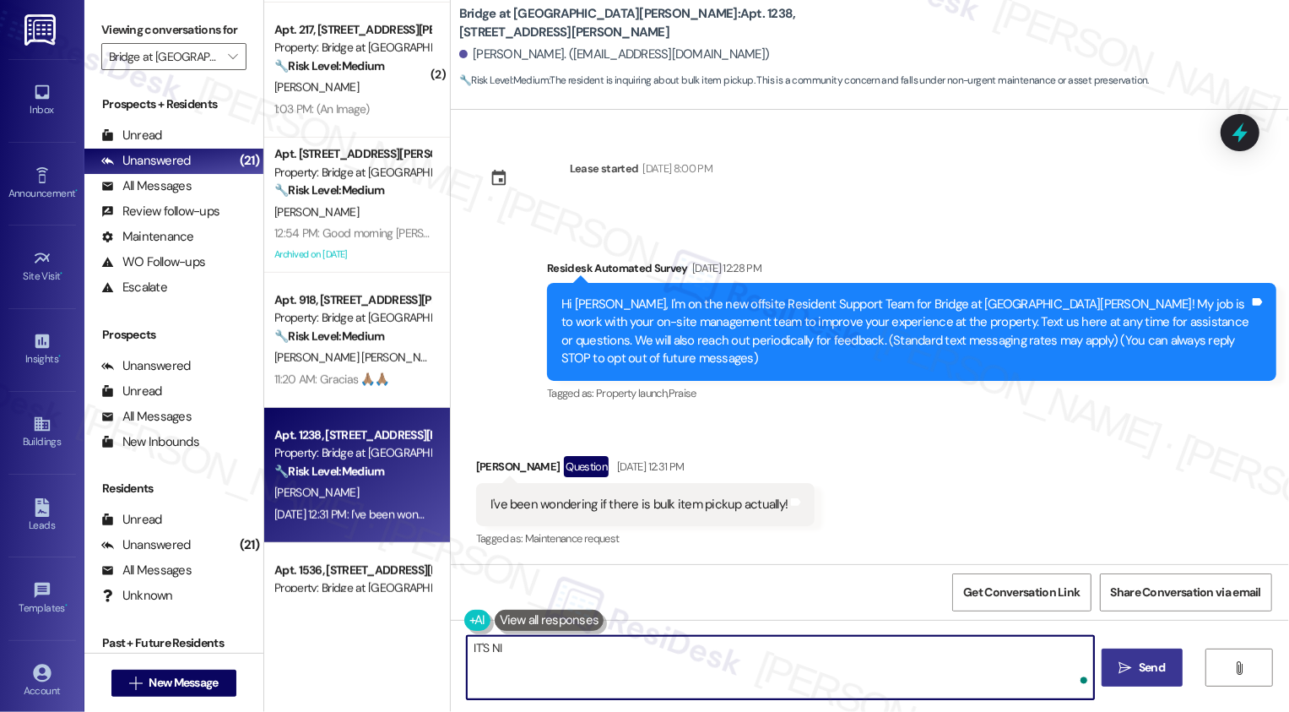
type textarea "IT'S NIC"
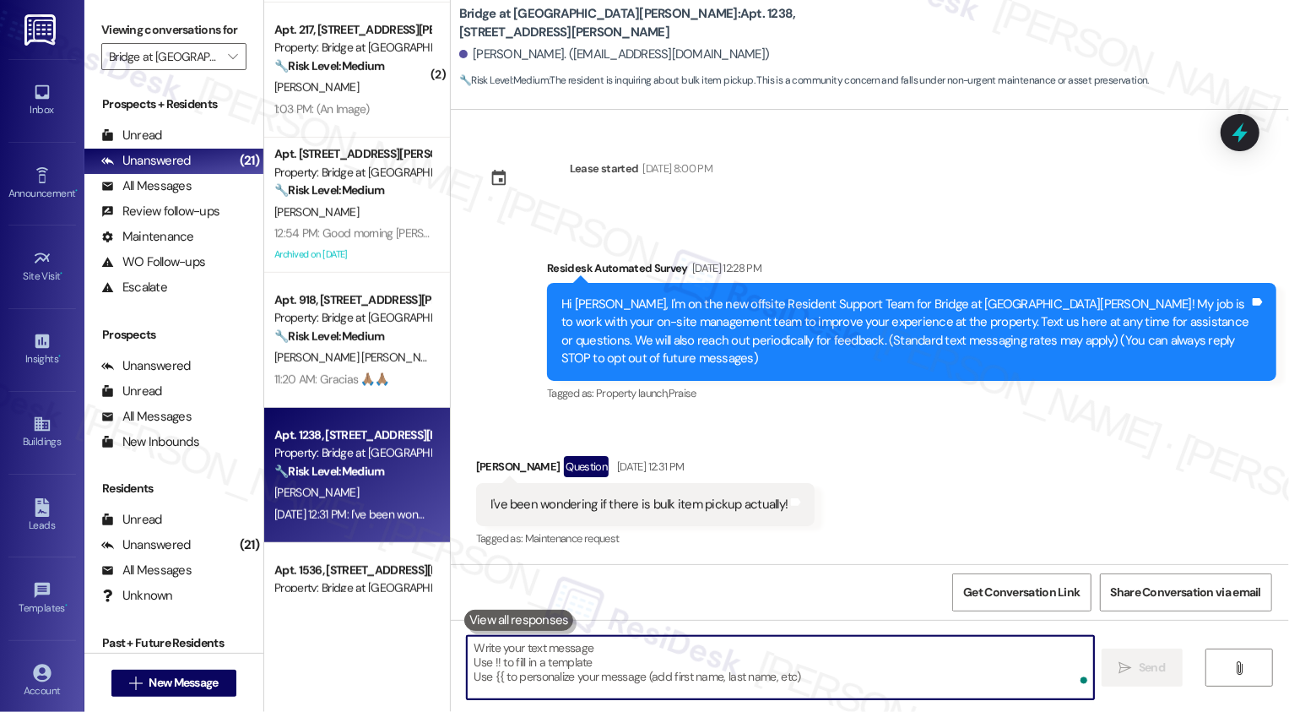
type textarea "I"
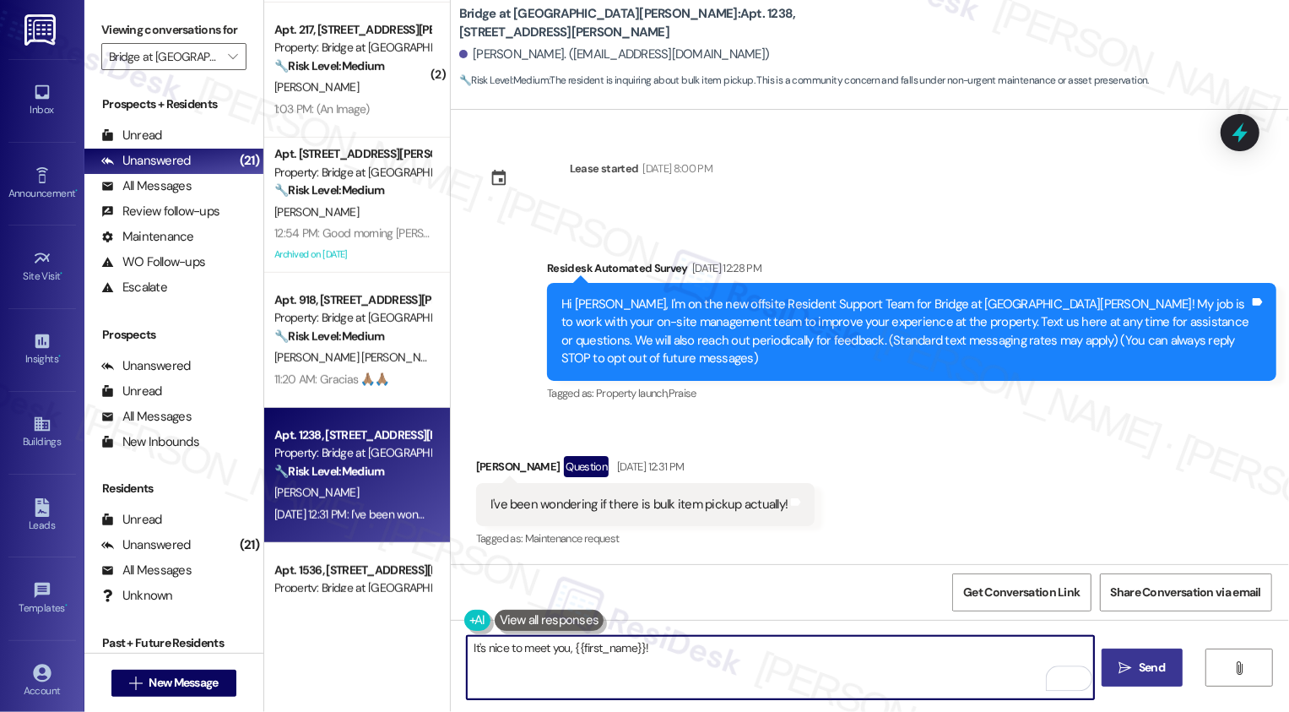
paste textarea "Hi [PERSON_NAME]! Great question 🙂 Do you have any specific items in mind that …"
drag, startPoint x: 645, startPoint y: 645, endPoint x: 772, endPoint y: 641, distance: 127.5
click at [774, 643] on textarea "It's nice to meet you, {{first_name}}! Hi Allyssa! Great question 🙂 Do you have…" at bounding box center [780, 667] width 627 height 63
click at [887, 650] on textarea "It's nice to meet you, {{first_name}}! I'd be happy to check with the team rega…" at bounding box center [780, 667] width 627 height 63
click at [786, 670] on textarea "It's nice to meet you, {{first_name}}! I'd be happy to check with the team rega…" at bounding box center [780, 667] width 627 height 63
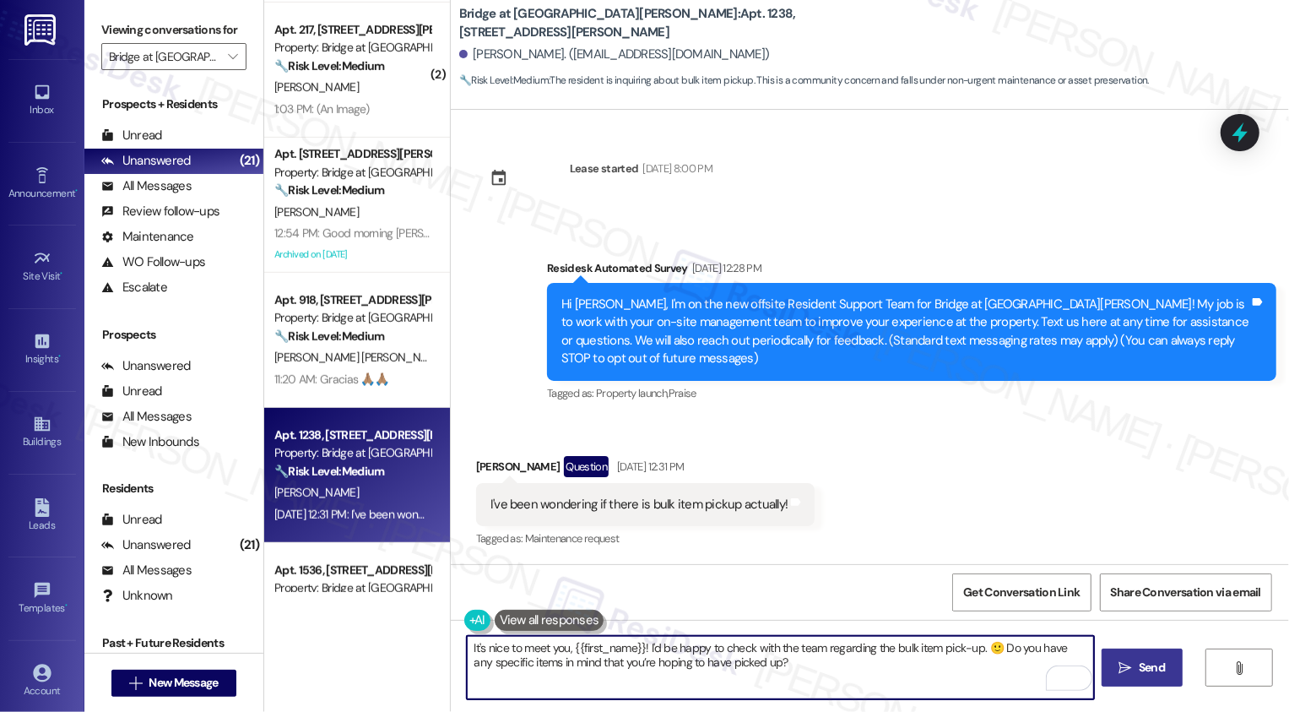
type textarea "It's nice to meet you, {{first_name}}! I'd be happy to check with the team rega…"
click at [1129, 668] on icon "" at bounding box center [1125, 668] width 13 height 14
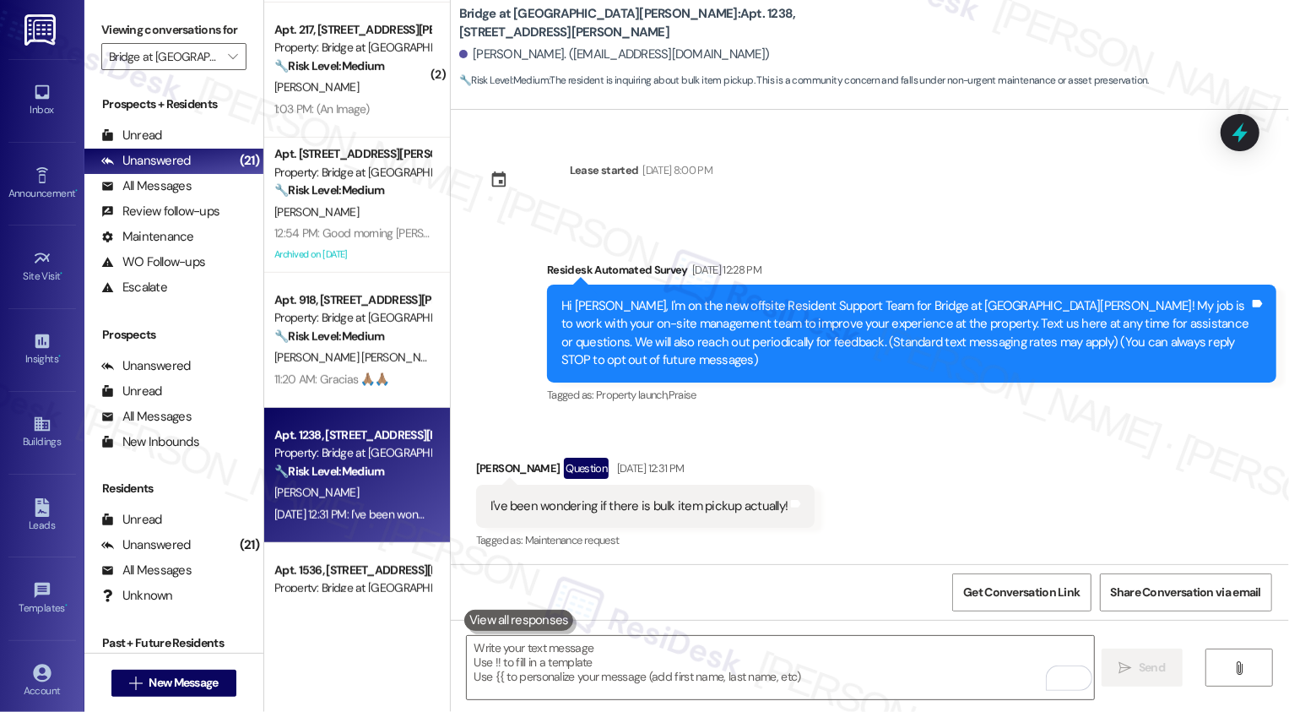
scroll to position [137, 0]
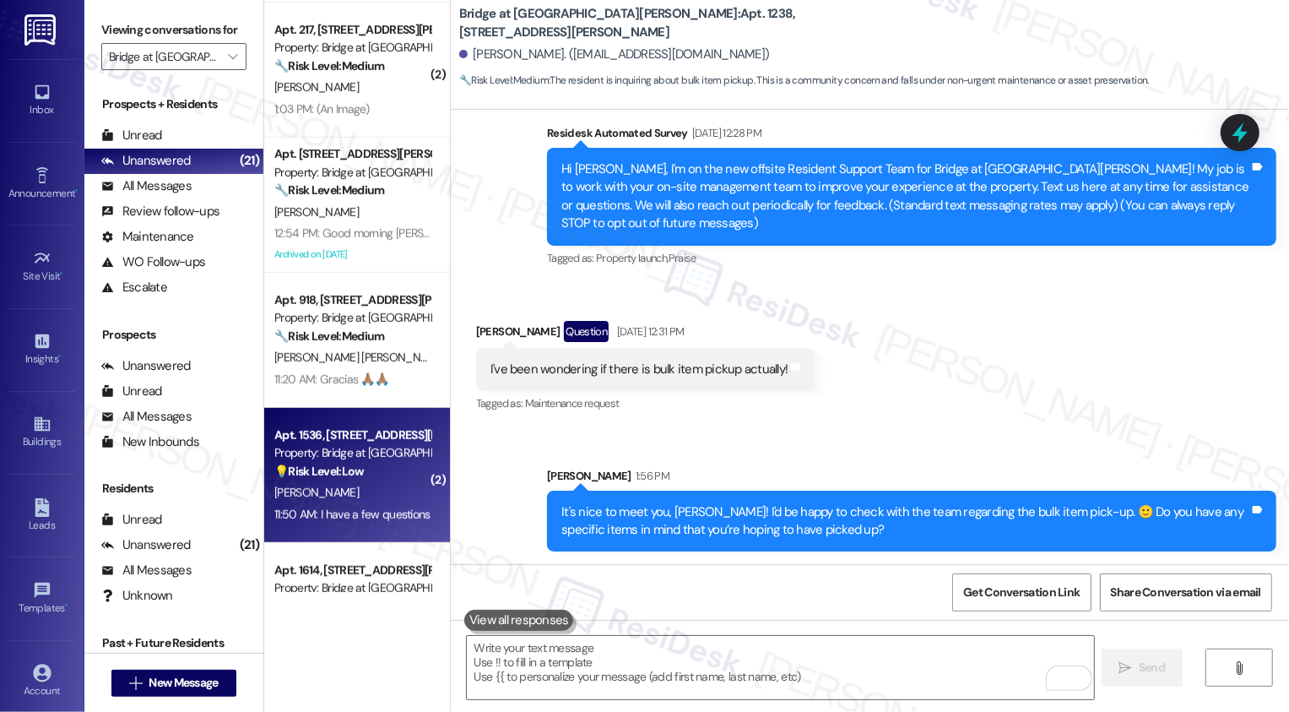
click at [359, 480] on div "Apt. 1536, [STREET_ADDRESS][PERSON_NAME] Property: Bridge at [GEOGRAPHIC_DATA][…" at bounding box center [353, 453] width 160 height 57
type textarea "Fetching suggested responses. Please feel free to read through the conversation…"
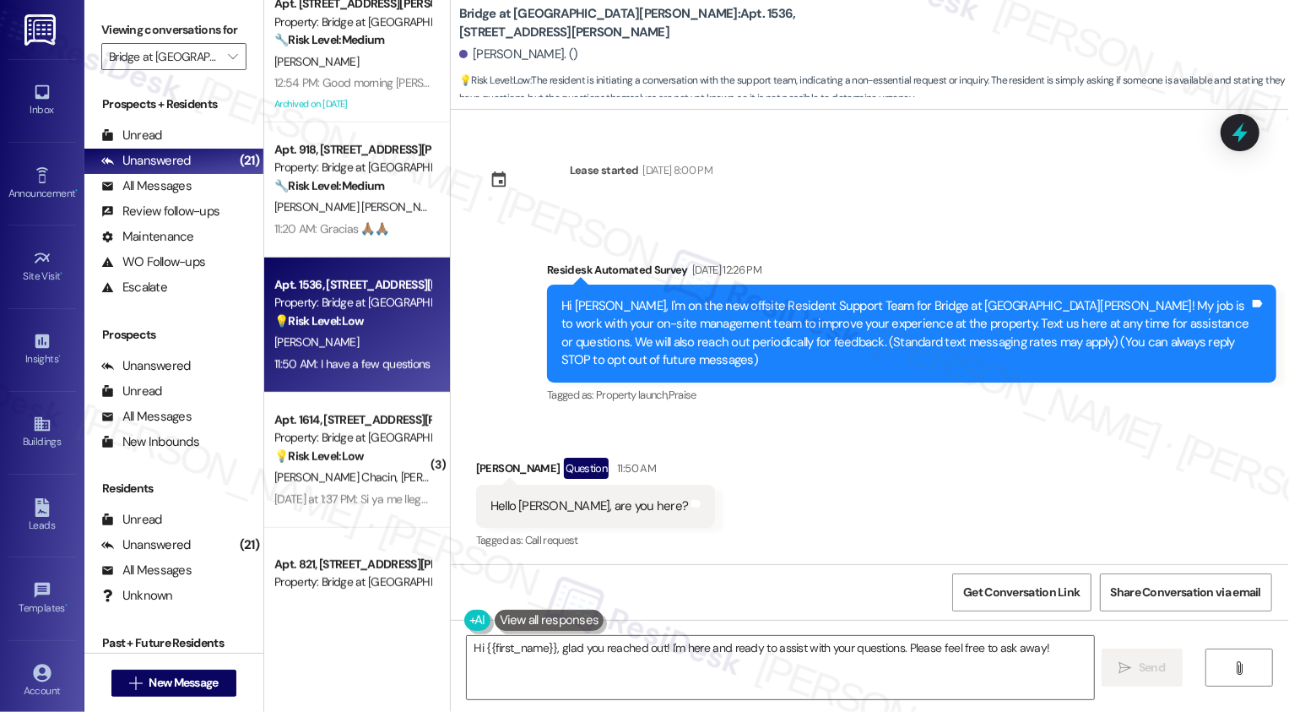
scroll to position [121, 0]
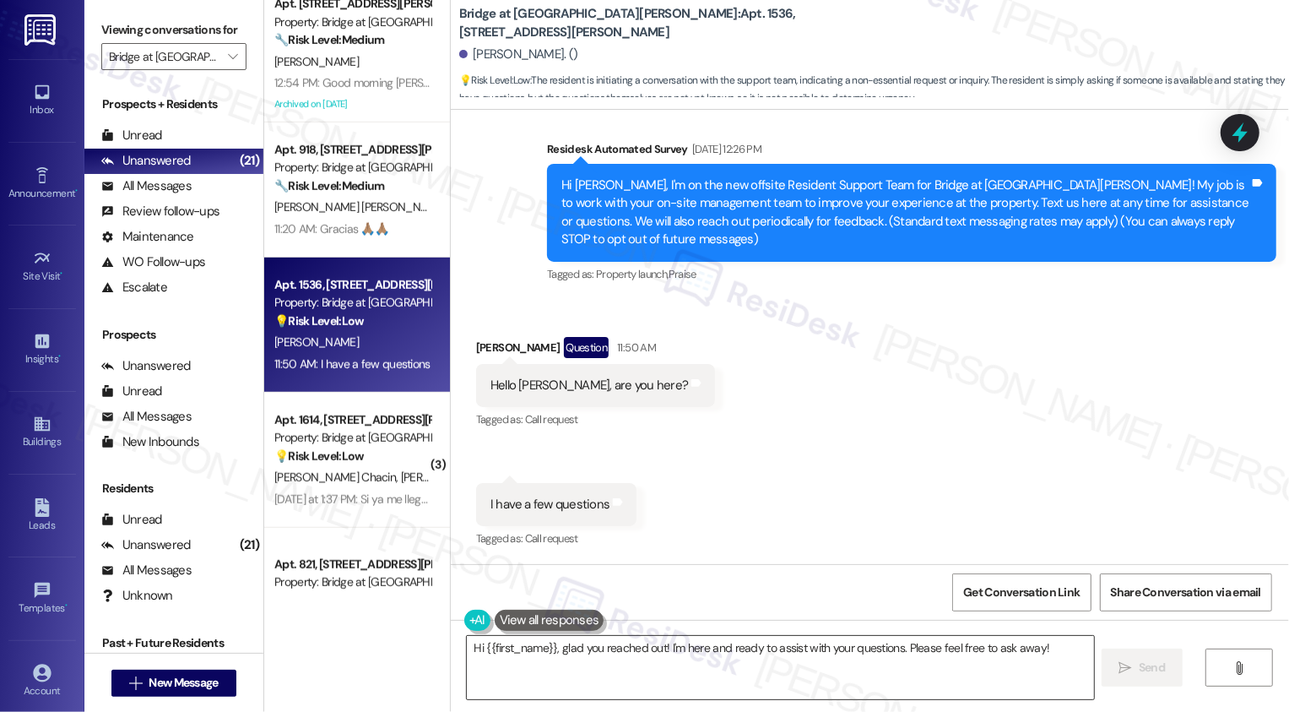
click at [576, 659] on textarea "Hi {{first_name}}, glad you reached out! I'm here and ready to assist with your…" at bounding box center [780, 667] width 627 height 63
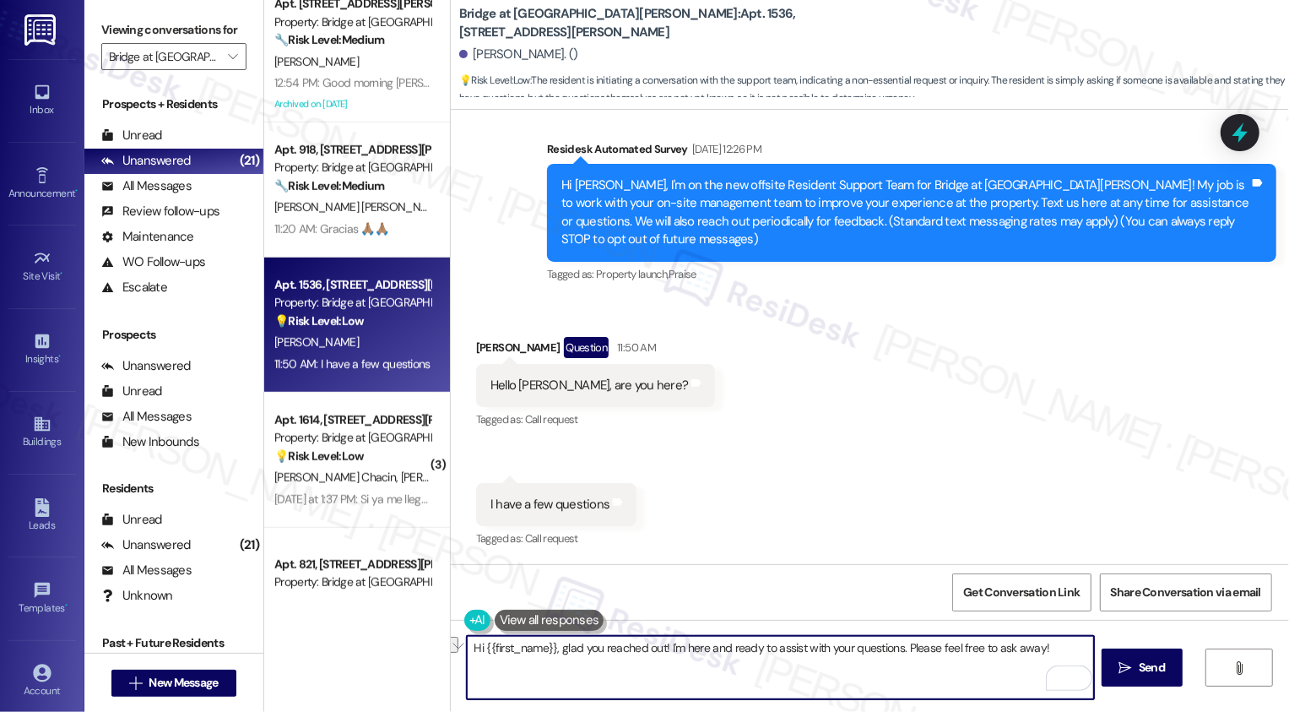
drag, startPoint x: 658, startPoint y: 647, endPoint x: 901, endPoint y: 649, distance: 243.1
click at [901, 649] on textarea "Hi {{first_name}}, glad you reached out! I'm here and ready to assist with your…" at bounding box center [780, 667] width 627 height 63
click at [887, 648] on textarea "Hi {{first_name}}, glad you reached out! I'm here and ready to assist with your…" at bounding box center [780, 667] width 627 height 63
drag, startPoint x: 896, startPoint y: 648, endPoint x: 660, endPoint y: 651, distance: 236.4
click at [660, 651] on textarea "Hi {{first_name}}, glad you reached out! I'm here and ready to assist with your…" at bounding box center [780, 667] width 627 height 63
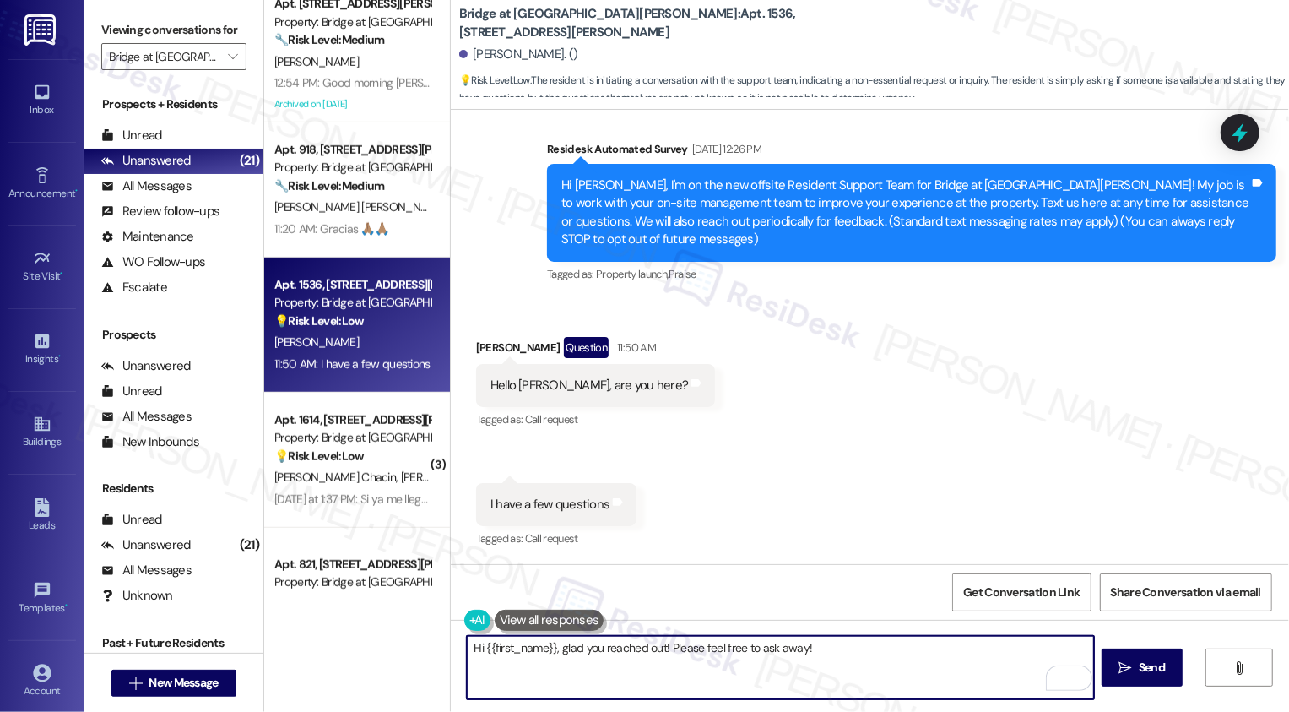
click at [468, 652] on textarea "Hi {{first_name}}, glad you reached out! Please feel free to ask away!" at bounding box center [780, 667] width 627 height 63
click at [646, 647] on textarea "It's nice to meet you, {{first_name}}, glad you reached out! Please feel free t…" at bounding box center [780, 667] width 627 height 63
click at [749, 647] on textarea "It's nice to meet you, {{first_name}}! Glad you reached out! Please feel free t…" at bounding box center [780, 667] width 627 height 63
type textarea "It's nice to meet you, {{first_name}}! Glad you reached out. Please feel free t…"
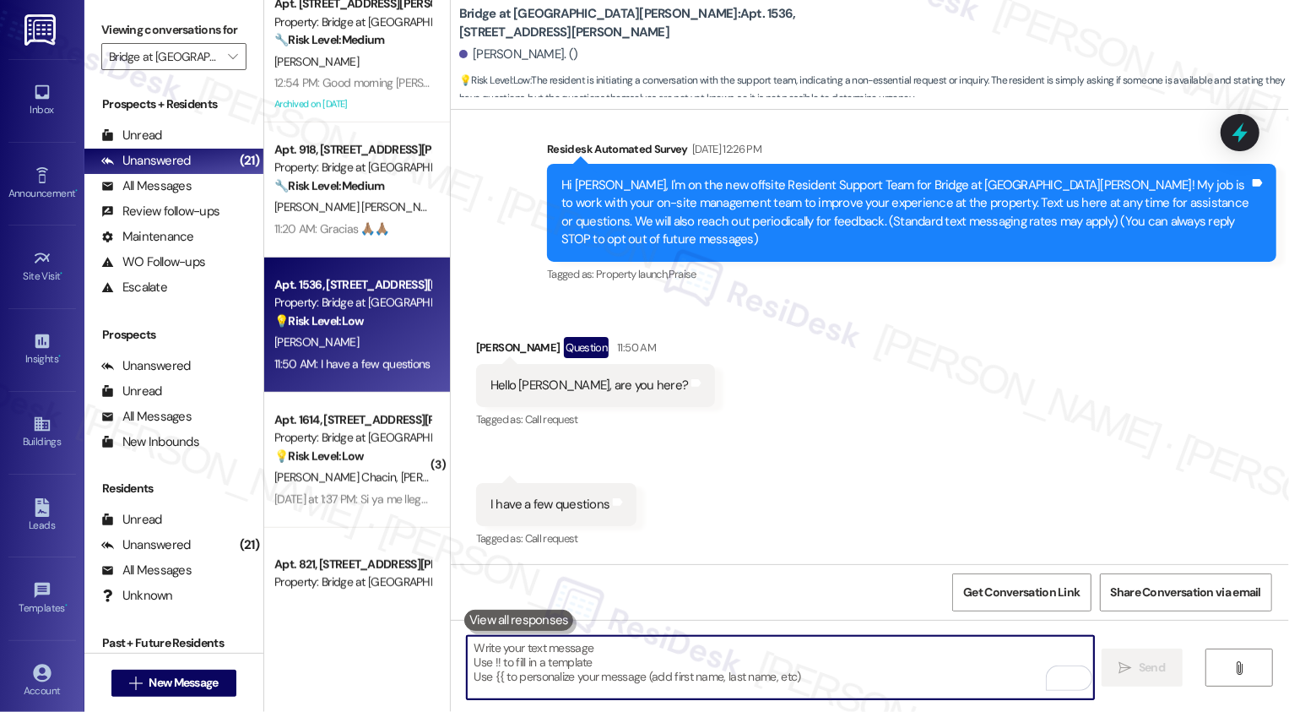
type textarea "Fetching suggested responses. Please feel free to read through the conversation…"
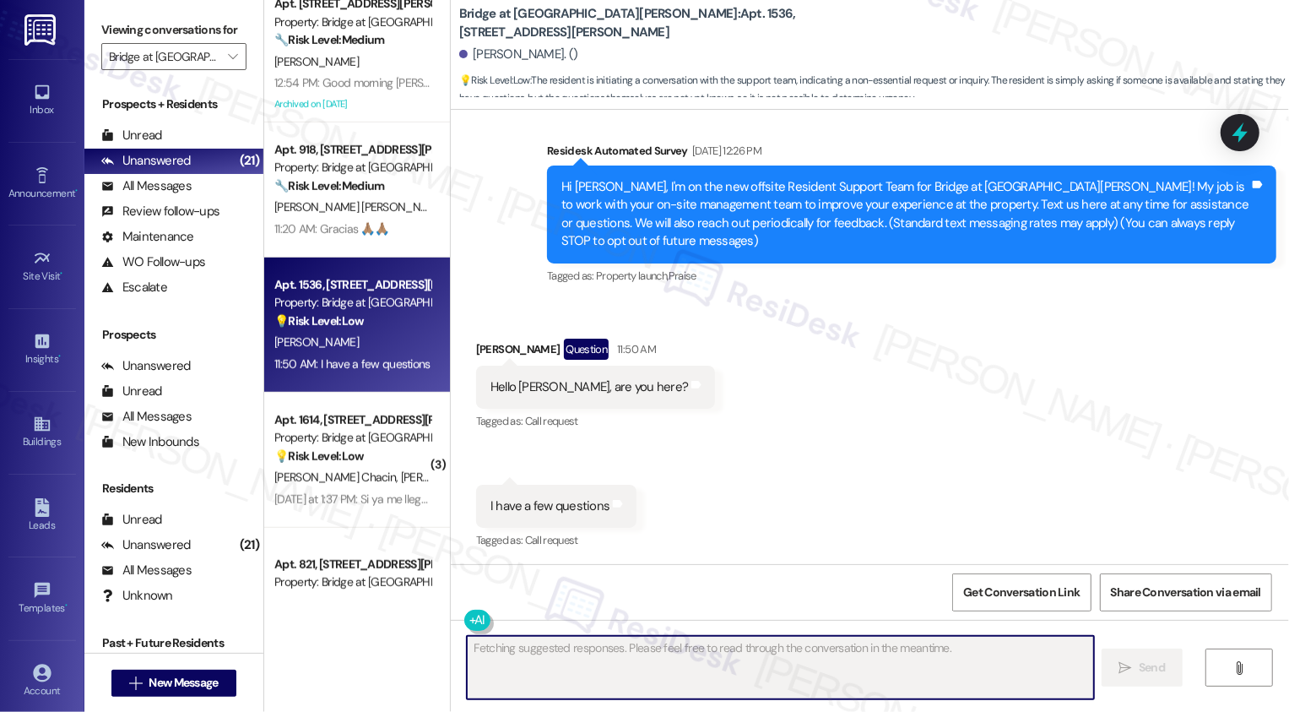
scroll to position [238, 0]
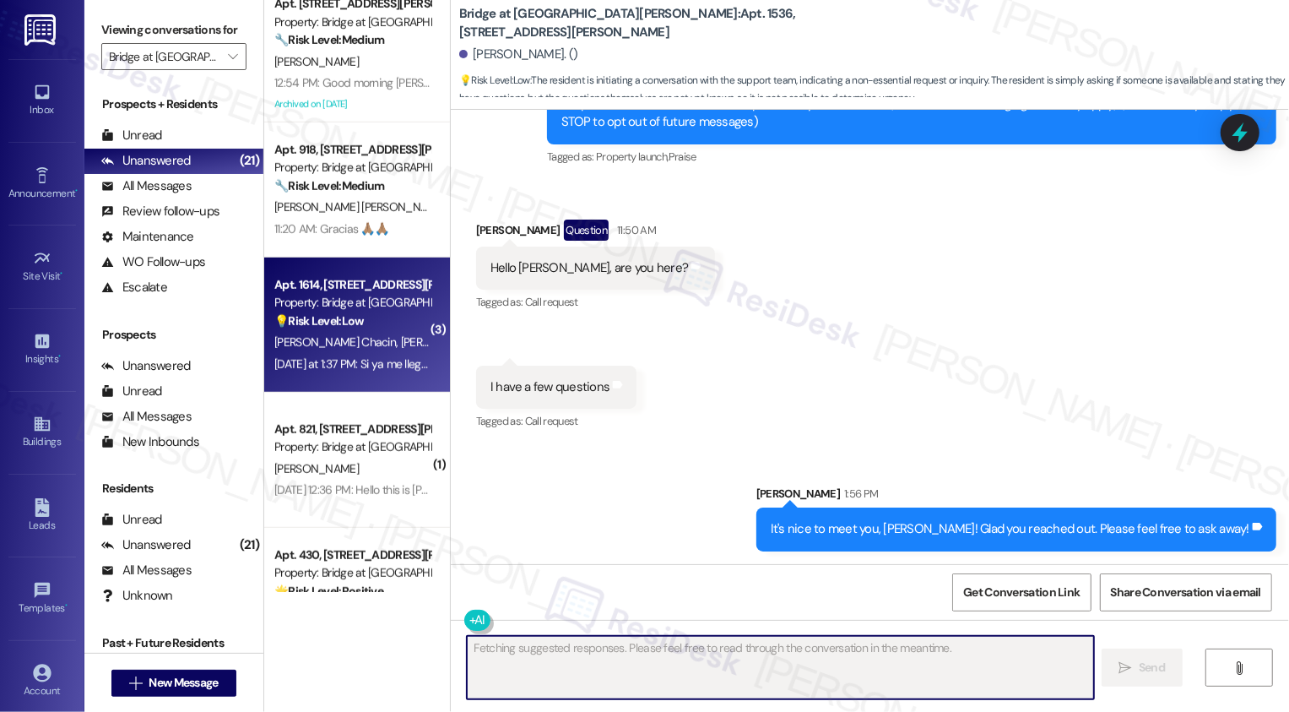
click at [392, 356] on div "Yesterday at 1:37 PM: Si ya me llegaron Yesterday at 1:37 PM: Si ya me llegaron" at bounding box center [358, 363] width 169 height 15
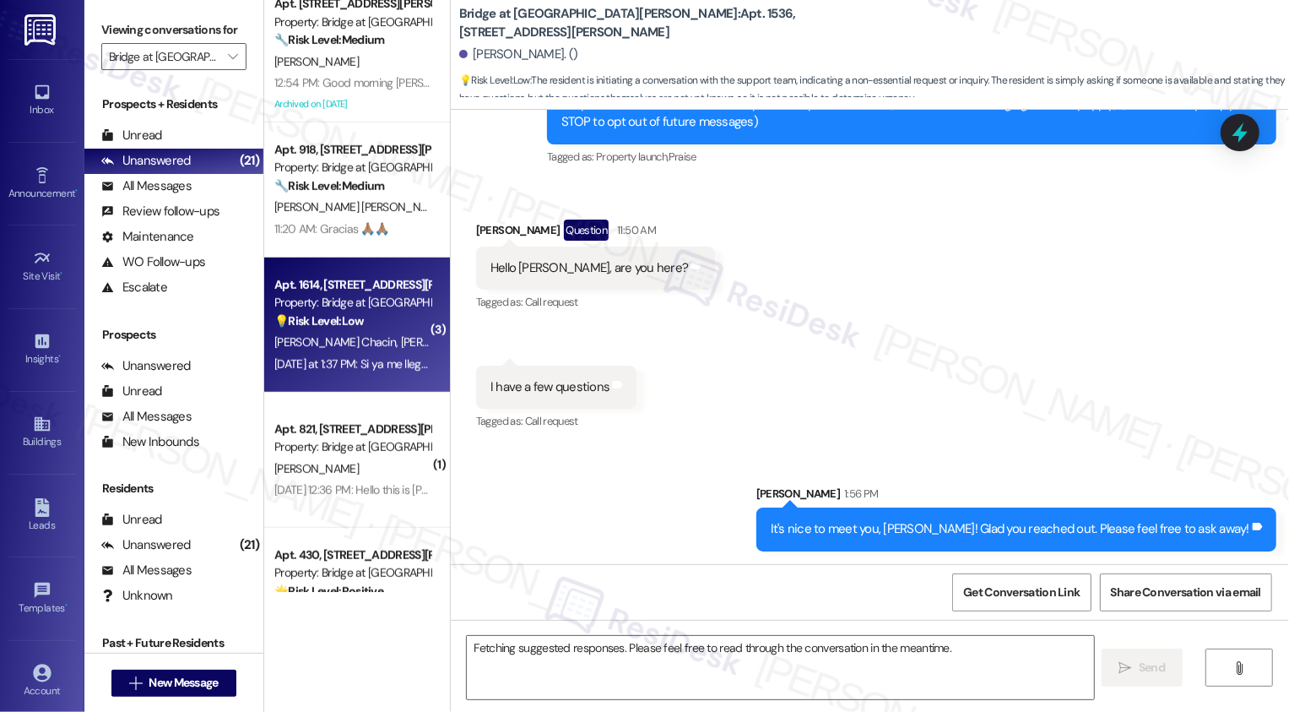
click at [392, 356] on div "Yesterday at 1:37 PM: Si ya me llegaron Yesterday at 1:37 PM: Si ya me llegaron" at bounding box center [358, 363] width 169 height 15
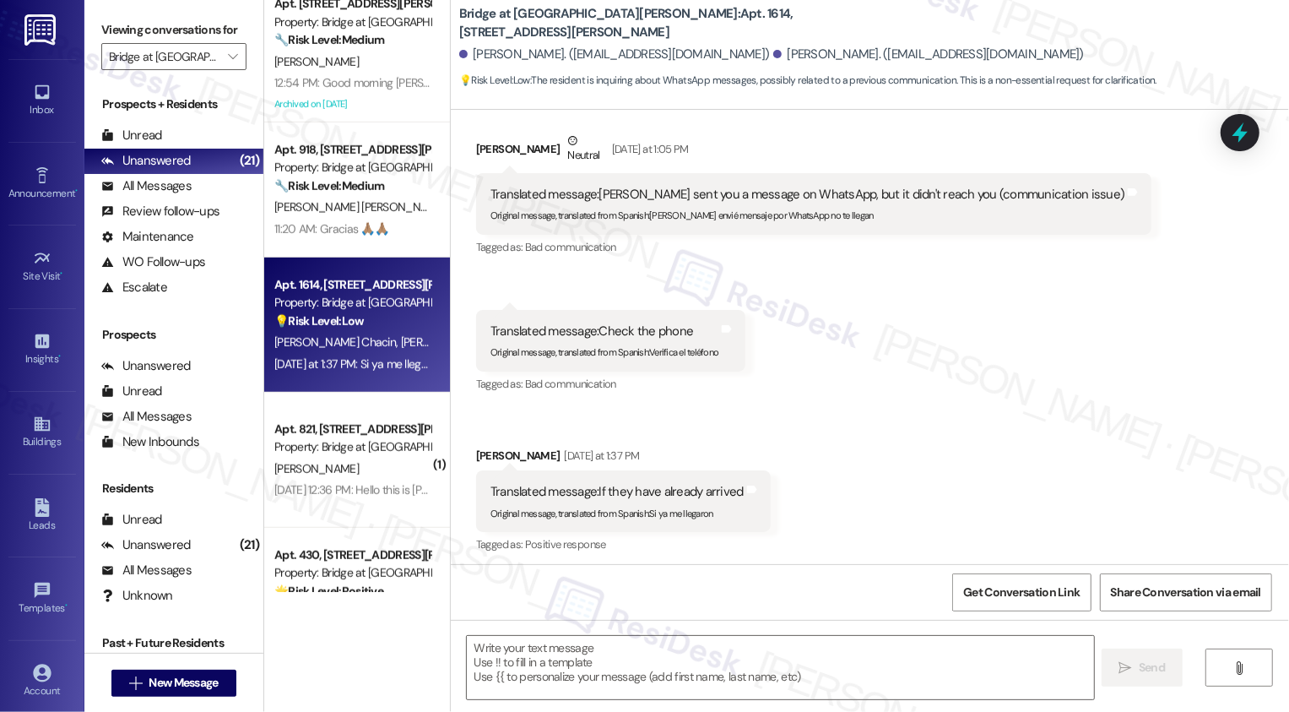
scroll to position [332, 0]
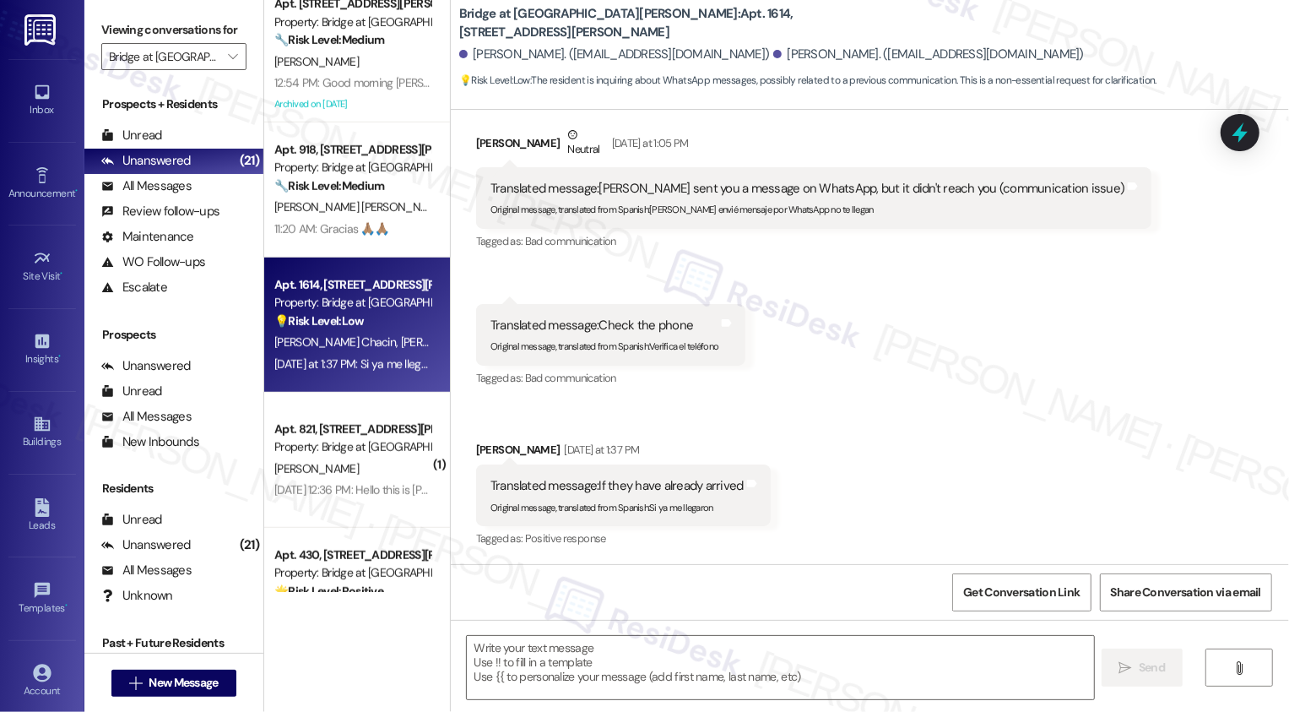
click at [940, 516] on div "Received via SMS Narriman Anez Chacin Neutral Yesterday at 1:05 PM Translated m…" at bounding box center [870, 326] width 838 height 476
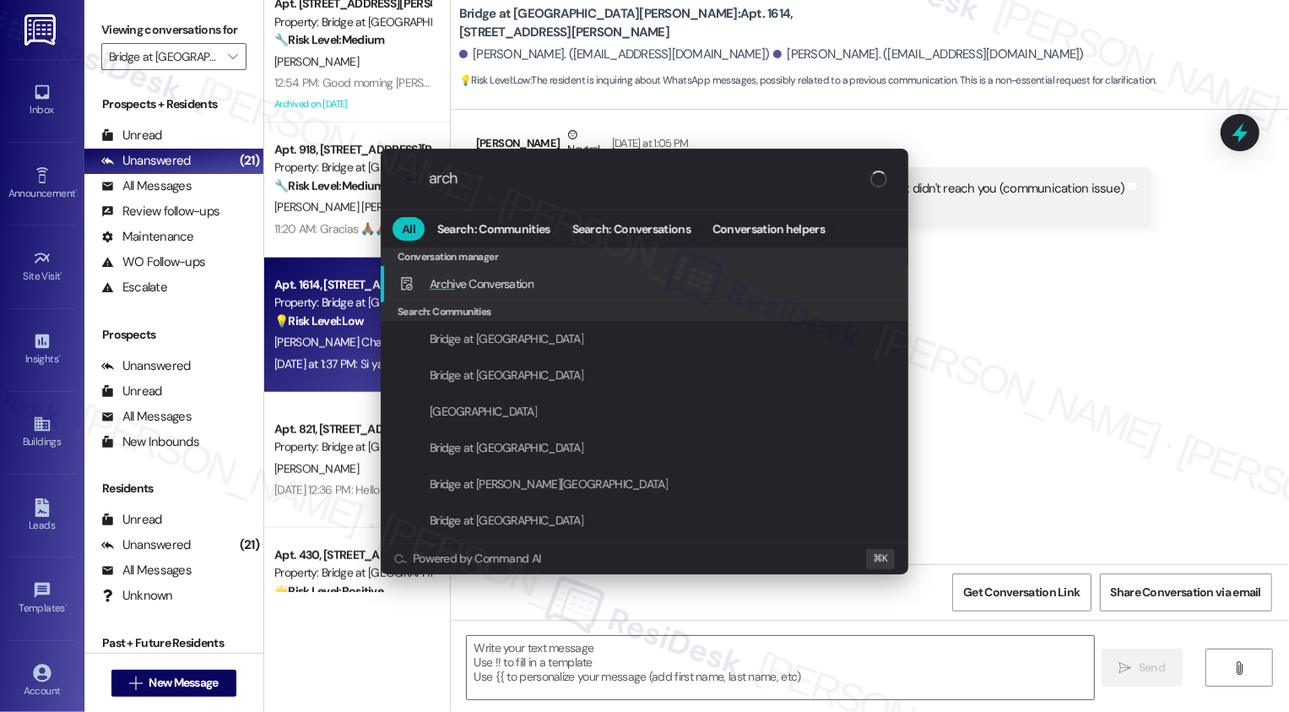
type input "archi"
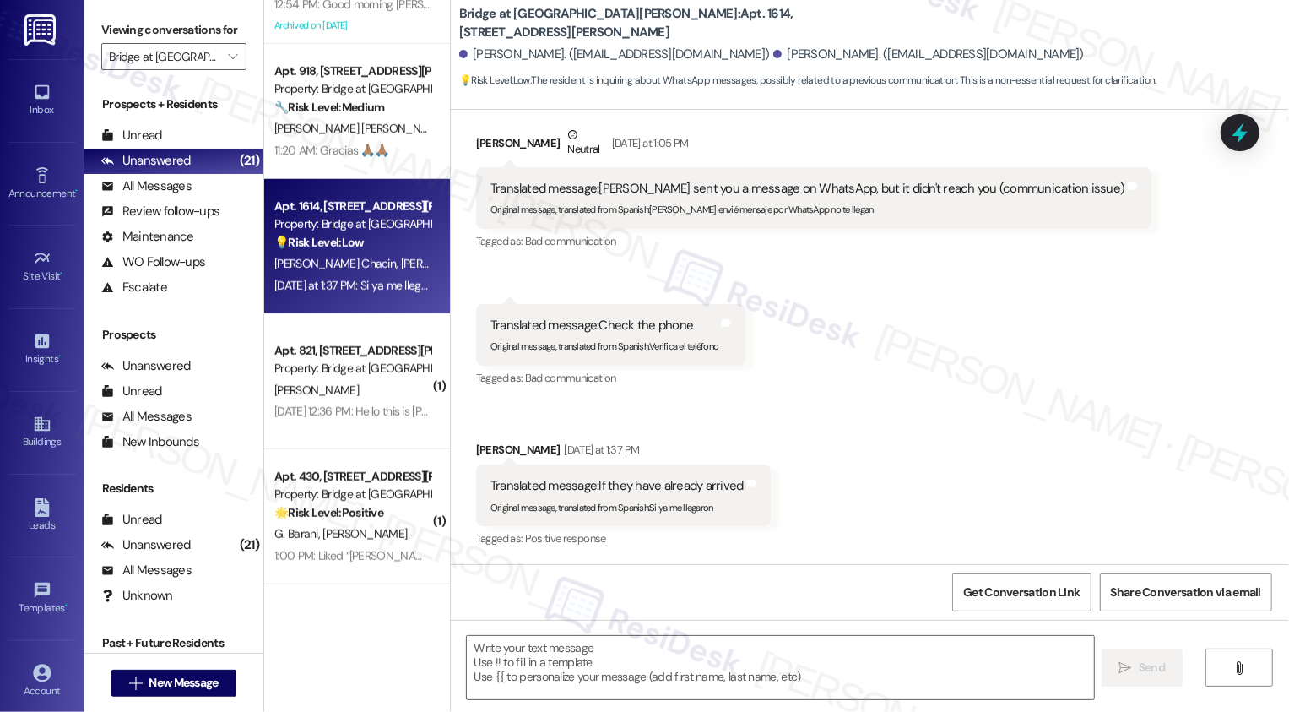
scroll to position [913, 0]
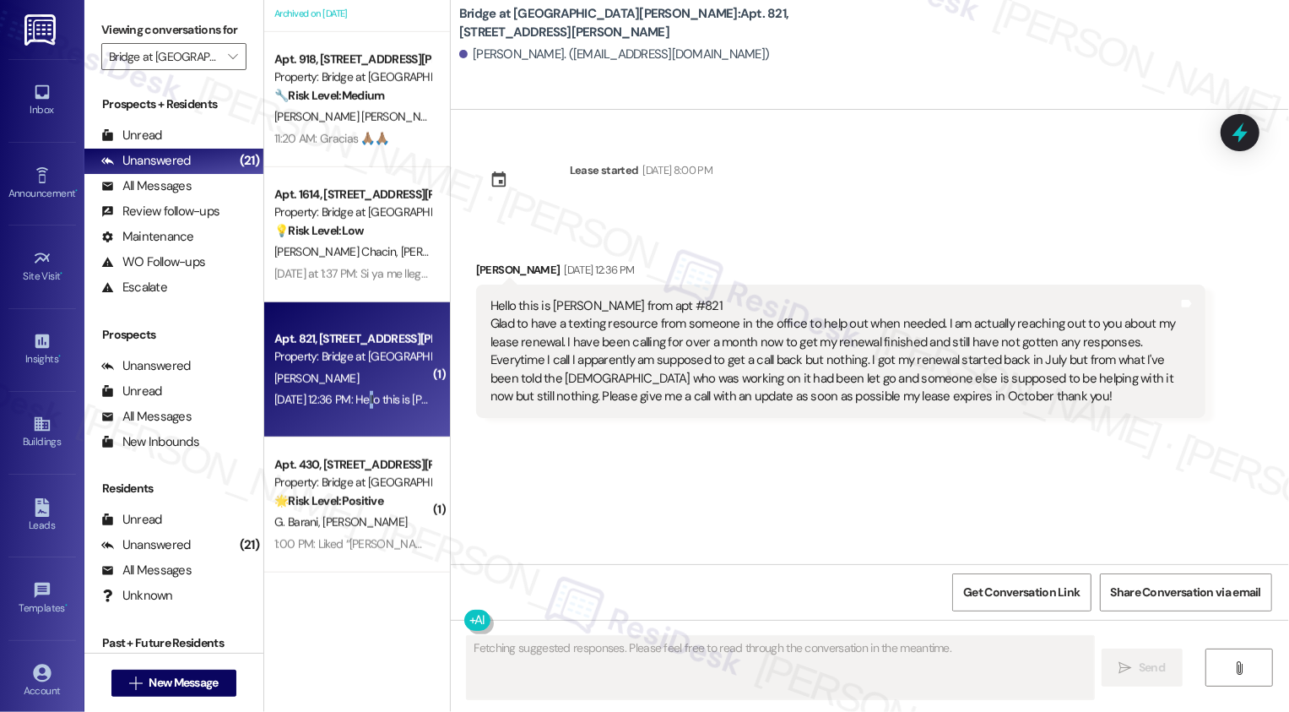
scroll to position [0, 0]
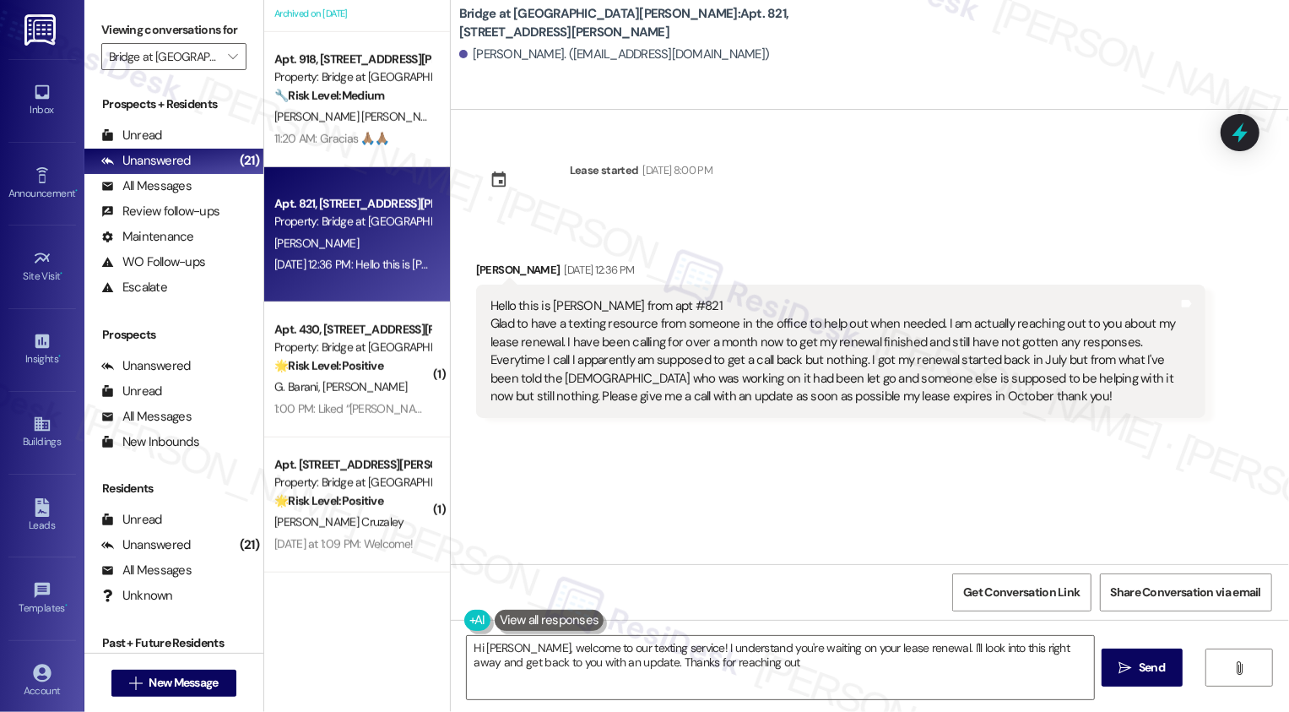
type textarea "Hi Jessica, welcome to our texting service! I understand you're waiting on your…"
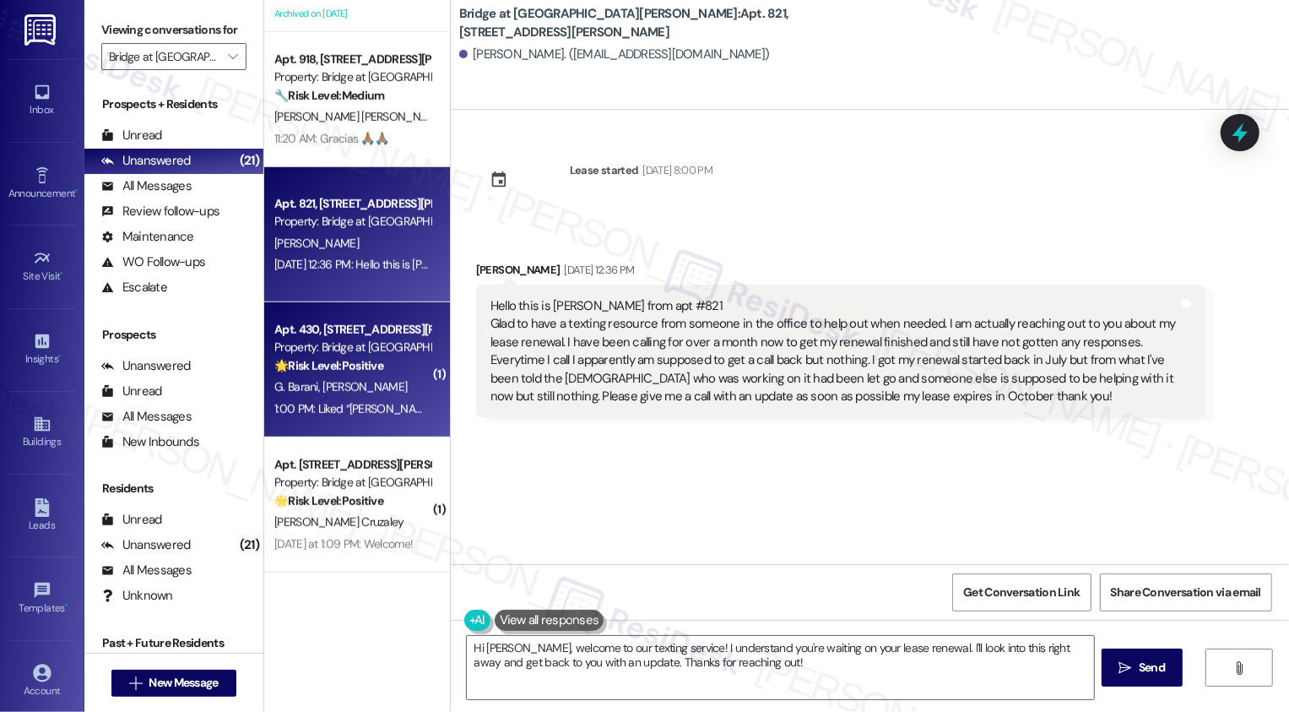
click at [397, 376] on div "Apt. 430, 715 W Slaughter Ln Property: Bridge at Southpark Meadows 🌟 Risk Level…" at bounding box center [353, 347] width 160 height 57
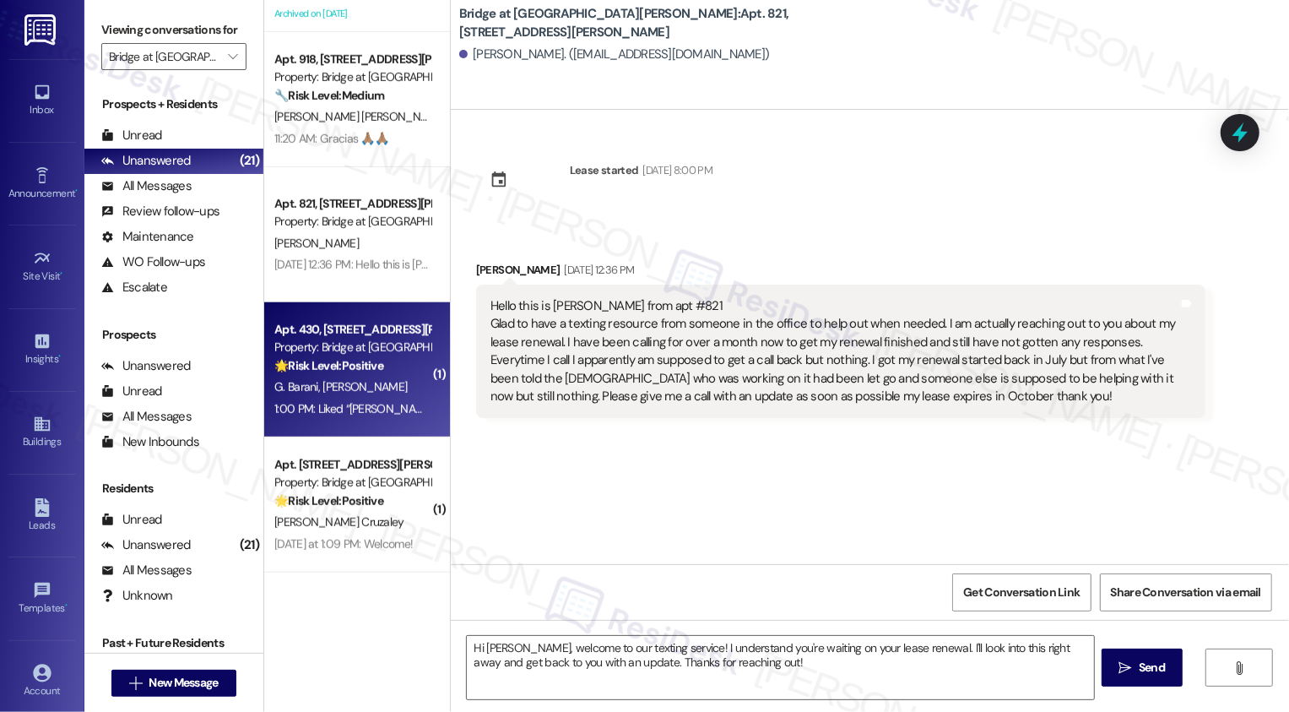
click at [397, 376] on div "Apt. 430, 715 W Slaughter Ln Property: Bridge at Southpark Meadows 🌟 Risk Level…" at bounding box center [353, 347] width 160 height 57
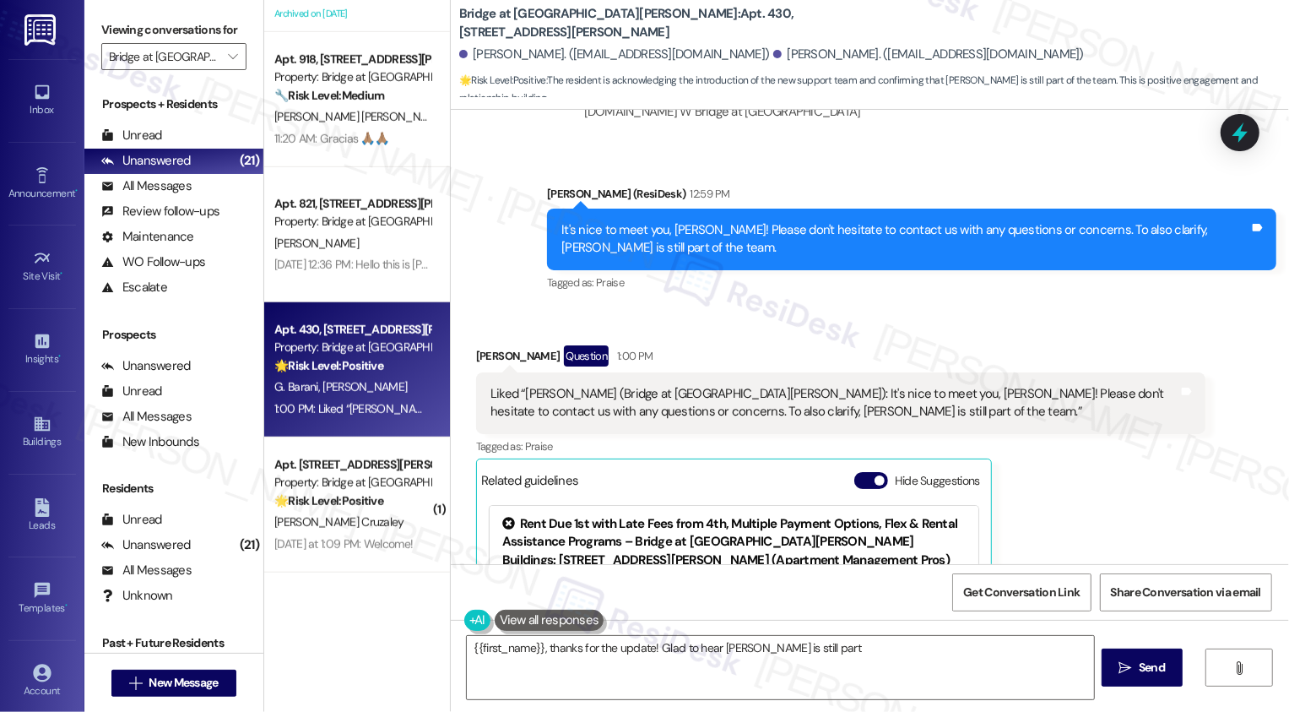
scroll to position [789, 0]
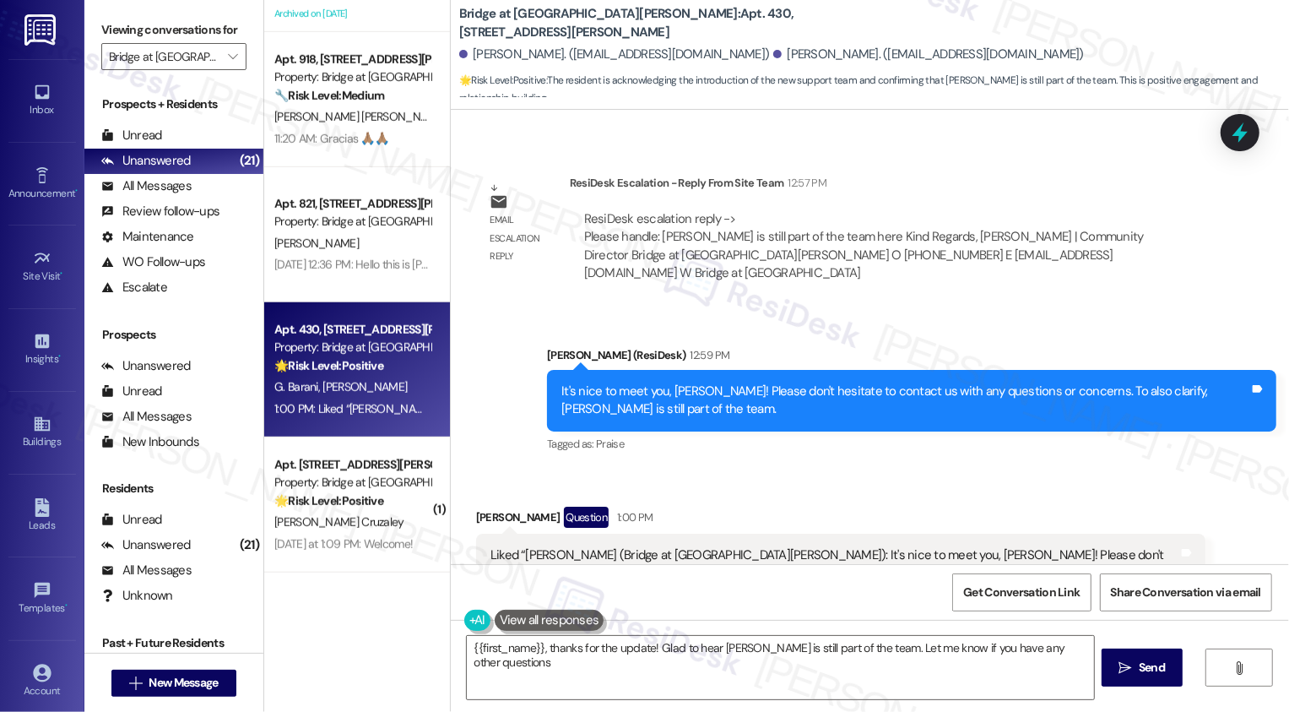
type textarea "{{first_name}}, thanks for the update! Glad to hear Pablo is still part of the …"
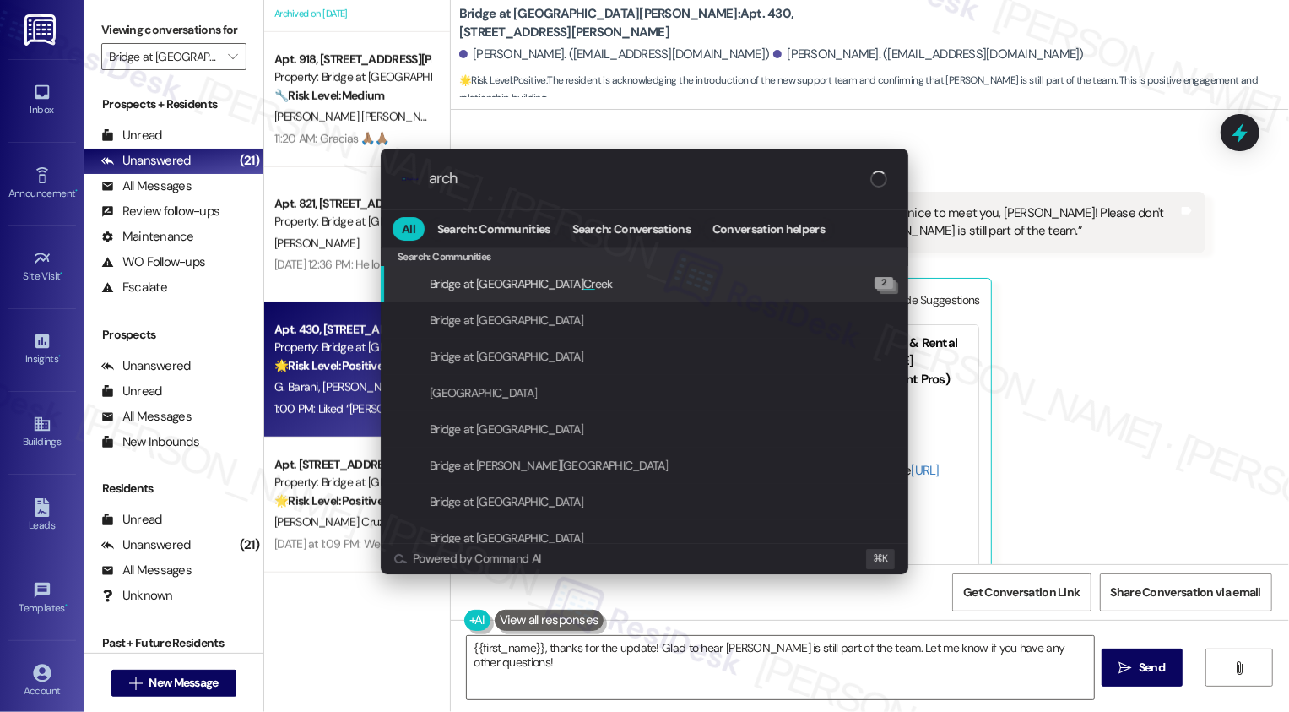
type input "archi"
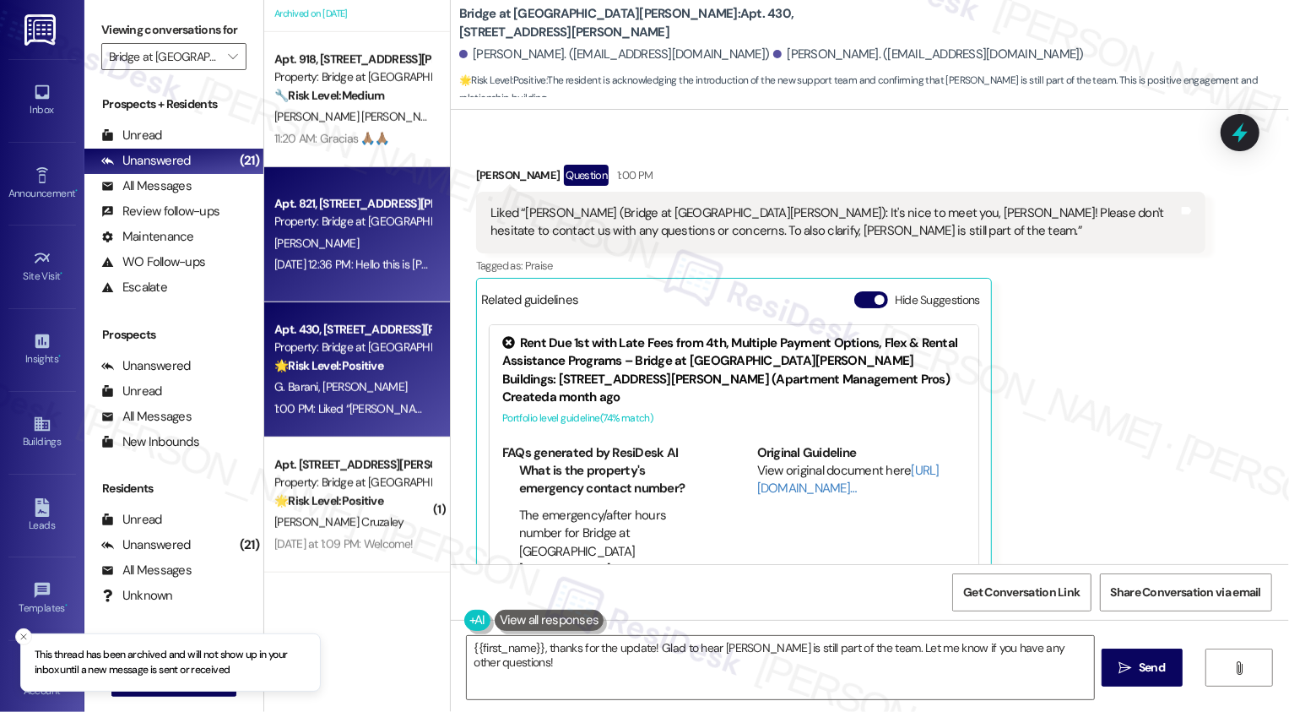
click at [378, 230] on div "Apt. 821, 715 W Slaughter Ln Property: Bridge at Southpark Meadows" at bounding box center [353, 213] width 160 height 40
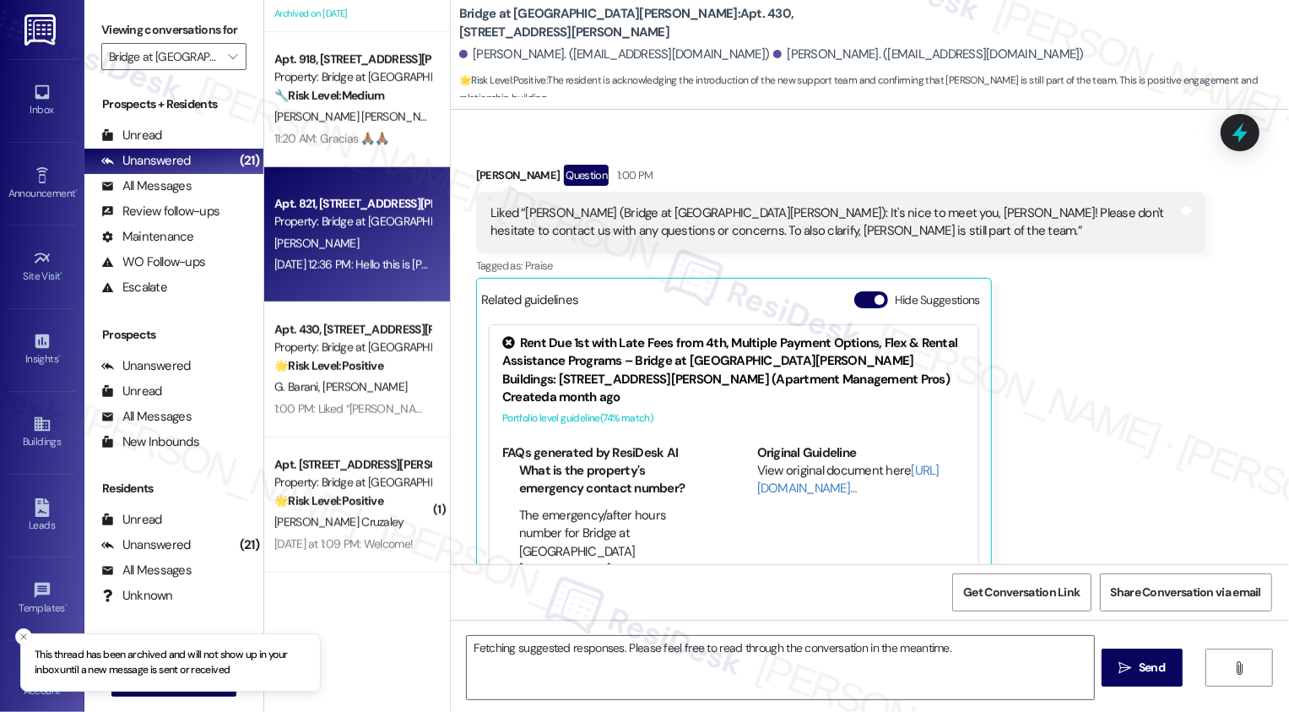
click at [378, 230] on div "Apt. 821, 715 W Slaughter Ln Property: Bridge at Southpark Meadows" at bounding box center [353, 213] width 160 height 40
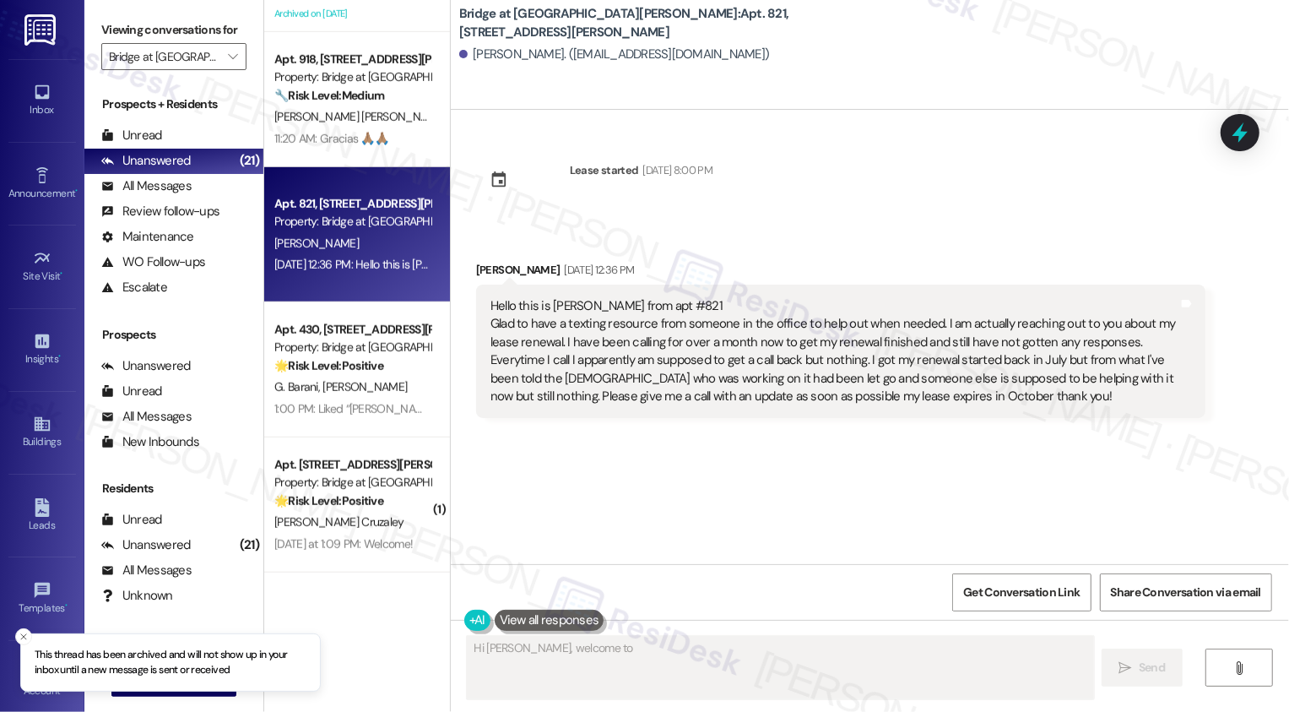
scroll to position [0, 0]
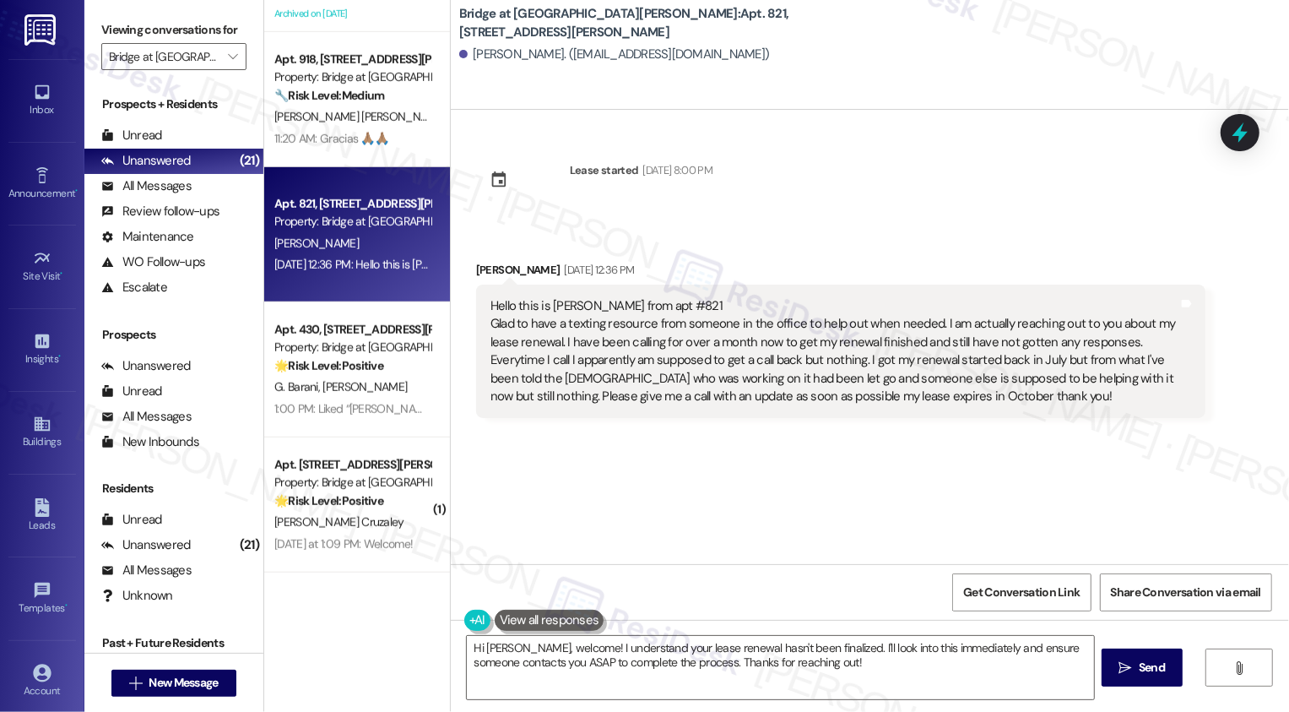
click at [604, 376] on div "Hello this is Jessica from apt #821 Glad to have a texting resource from someon…" at bounding box center [834, 351] width 688 height 109
click at [647, 381] on div "Hello this is Jessica from apt #821 Glad to have a texting resource from someon…" at bounding box center [834, 351] width 688 height 109
click at [722, 381] on div "Hello this is Jessica from apt #821 Glad to have a texting resource from someon…" at bounding box center [834, 351] width 688 height 109
click at [759, 382] on div "Hello this is Jessica from apt #821 Glad to have a texting resource from someon…" at bounding box center [834, 351] width 688 height 109
click at [785, 379] on div "Hello this is Jessica from apt #821 Glad to have a texting resource from someon…" at bounding box center [834, 351] width 688 height 109
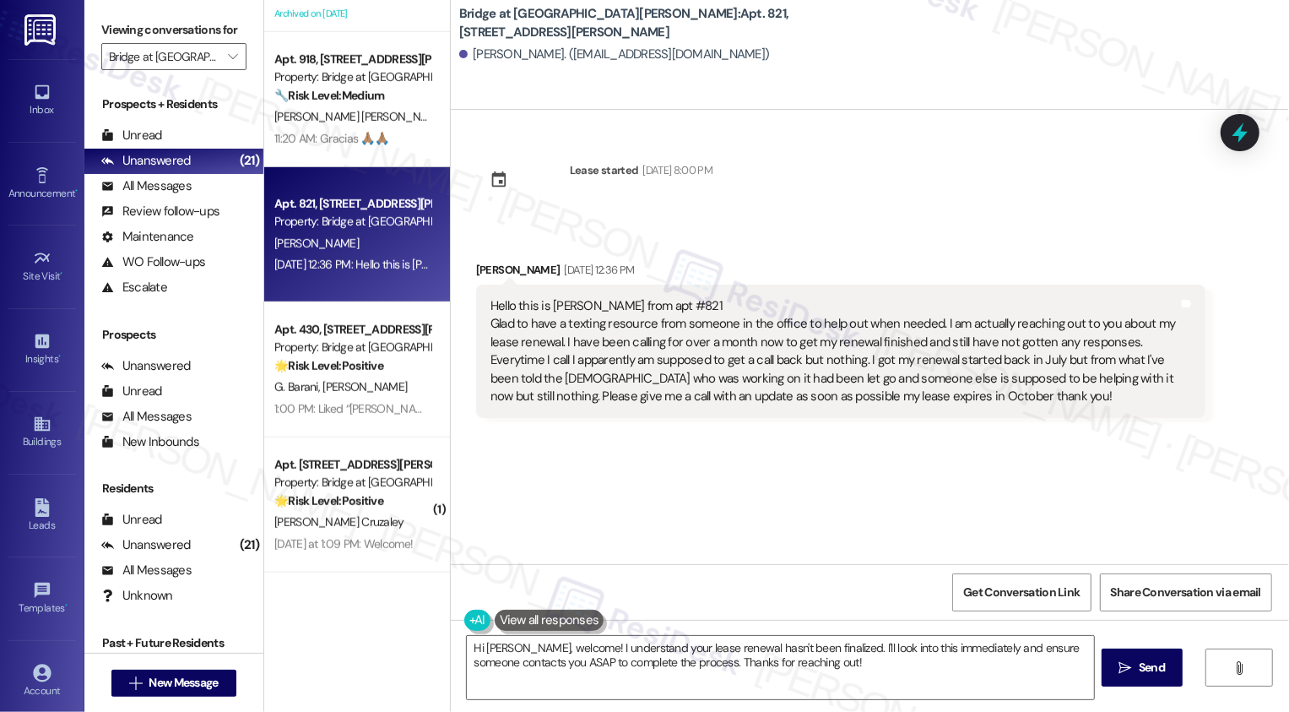
click at [603, 389] on div "Hello this is Jessica from apt #821 Glad to have a texting resource from someon…" at bounding box center [834, 351] width 688 height 109
click at [663, 392] on div "Hello this is Jessica from apt #821 Glad to have a texting resource from someon…" at bounding box center [834, 351] width 688 height 109
click at [493, 676] on textarea "Hi Jessica, welcome! I understand your lease renewal hasn't been finalized. I'l…" at bounding box center [780, 667] width 627 height 63
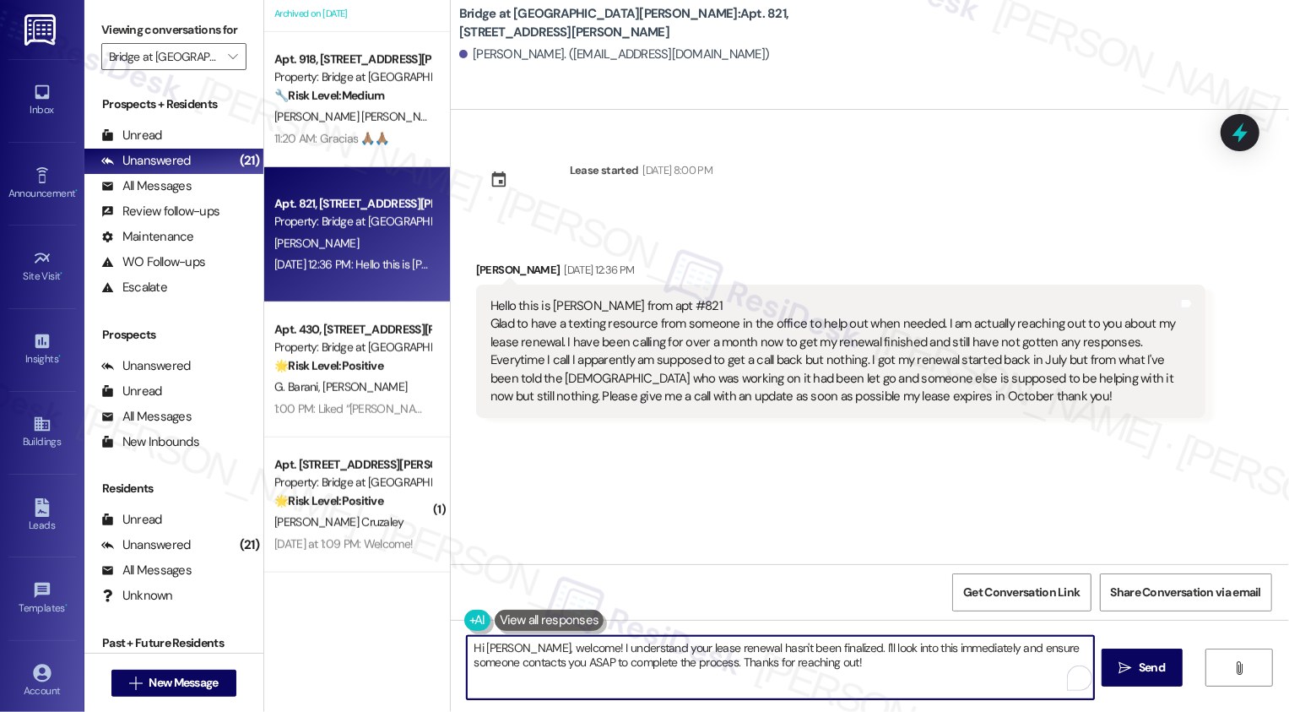
click at [532, 675] on textarea "Hi Jessica, welcome! I understand your lease renewal hasn't been finalized. I'l…" at bounding box center [780, 667] width 627 height 63
click at [575, 675] on textarea "Hi Jessica, welcome! I understand your lease renewal hasn't been finalized. I'l…" at bounding box center [780, 667] width 627 height 63
click at [518, 649] on textarea "Hi Jessica, welcome! I understand your lease renewal hasn't been finalized. I'l…" at bounding box center [780, 667] width 627 height 63
drag, startPoint x: 563, startPoint y: 647, endPoint x: 460, endPoint y: 645, distance: 103.0
click at [458, 647] on div "Hi Jessica, welcome! I understand your lease renewal hasn't been finalized. I'l…" at bounding box center [870, 683] width 838 height 127
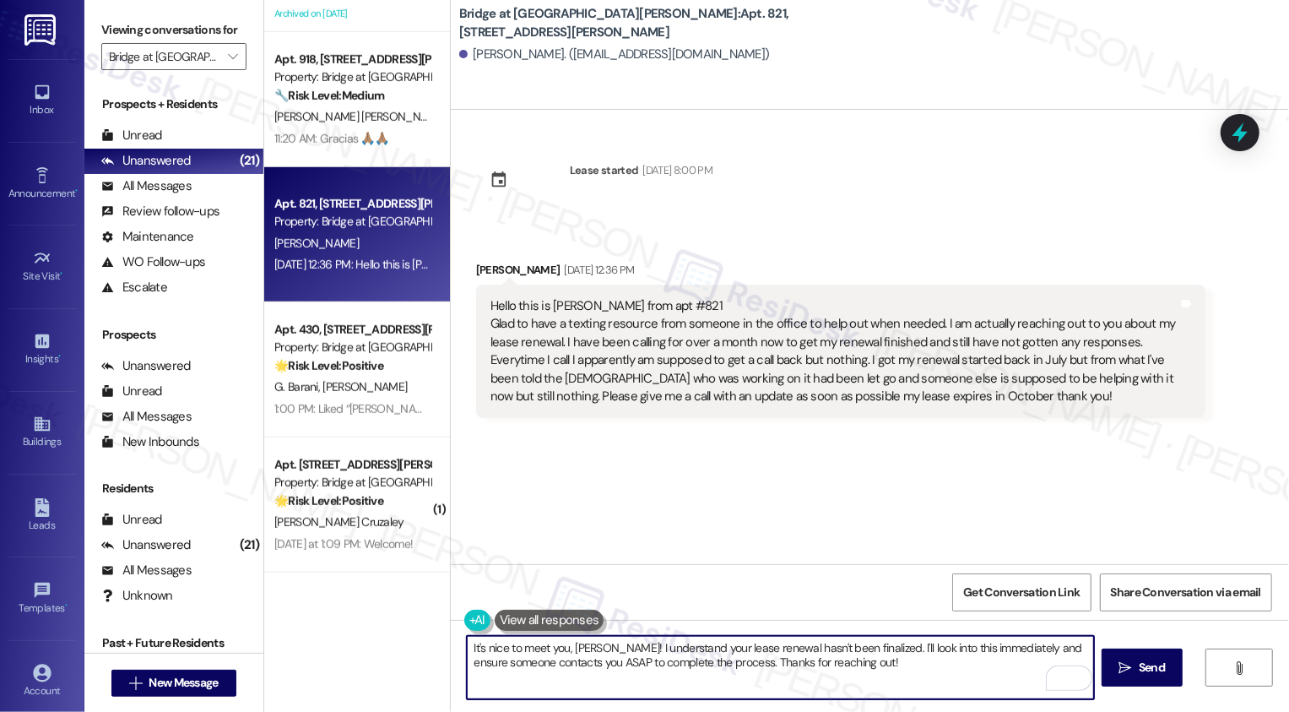
click at [840, 655] on textarea "It's nice to meet you, Jessica! I understand your lease renewal hasn't been fin…" at bounding box center [780, 667] width 627 height 63
click at [709, 650] on textarea "It's nice to meet you, Jessica! I understand your lease renewal hasn't been fin…" at bounding box center [780, 667] width 627 height 63
drag, startPoint x: 869, startPoint y: 647, endPoint x: 888, endPoint y: 668, distance: 27.5
click at [888, 668] on textarea "It's nice to meet you, Jessica! I understand your lease renewal hasn't been fin…" at bounding box center [780, 667] width 627 height 63
click at [1046, 677] on div "Rewrite with Grammarly" at bounding box center [1048, 678] width 19 height 19
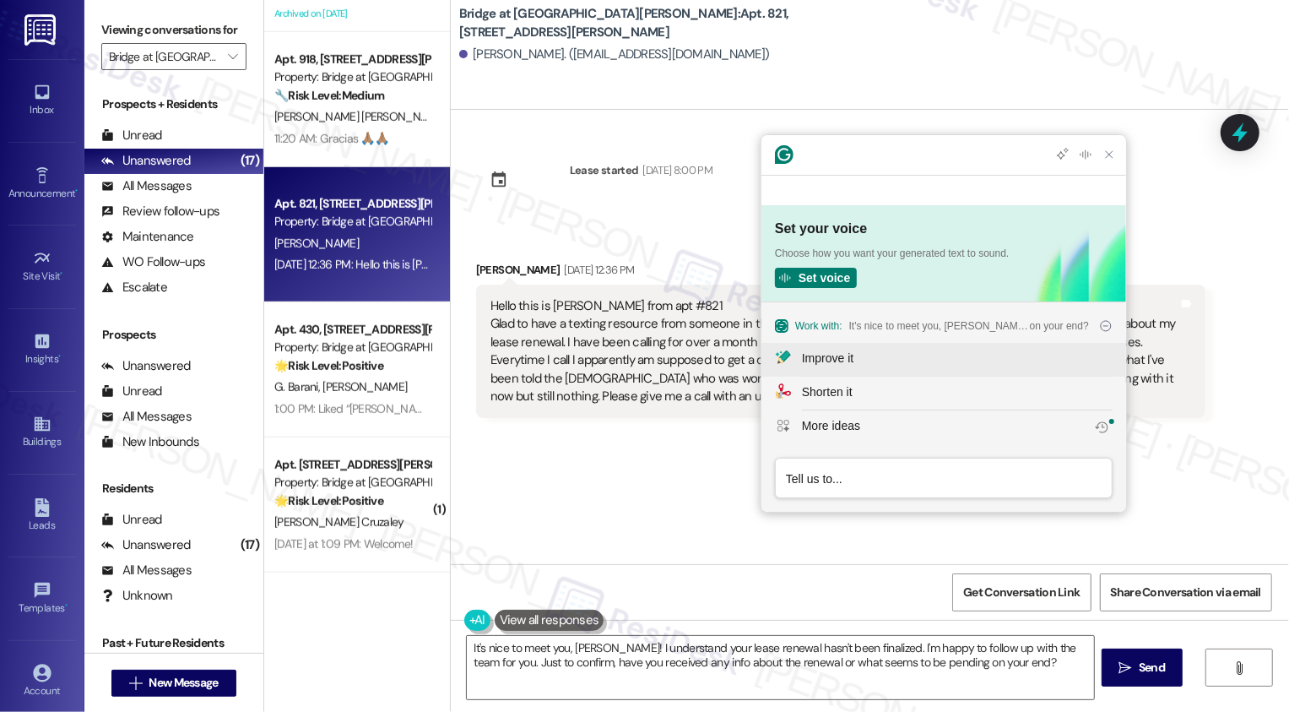
click at [863, 367] on div "Improve it" at bounding box center [957, 358] width 311 height 18
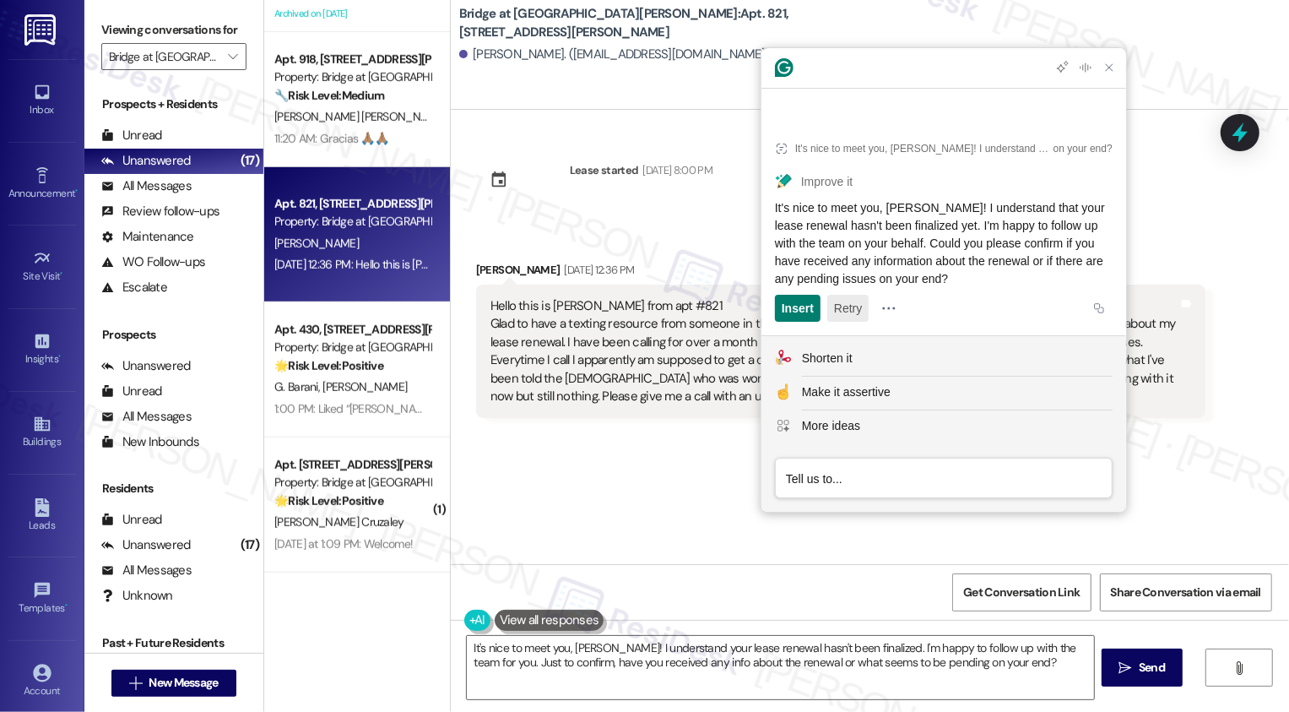
click at [842, 306] on button "Retry" at bounding box center [847, 308] width 41 height 27
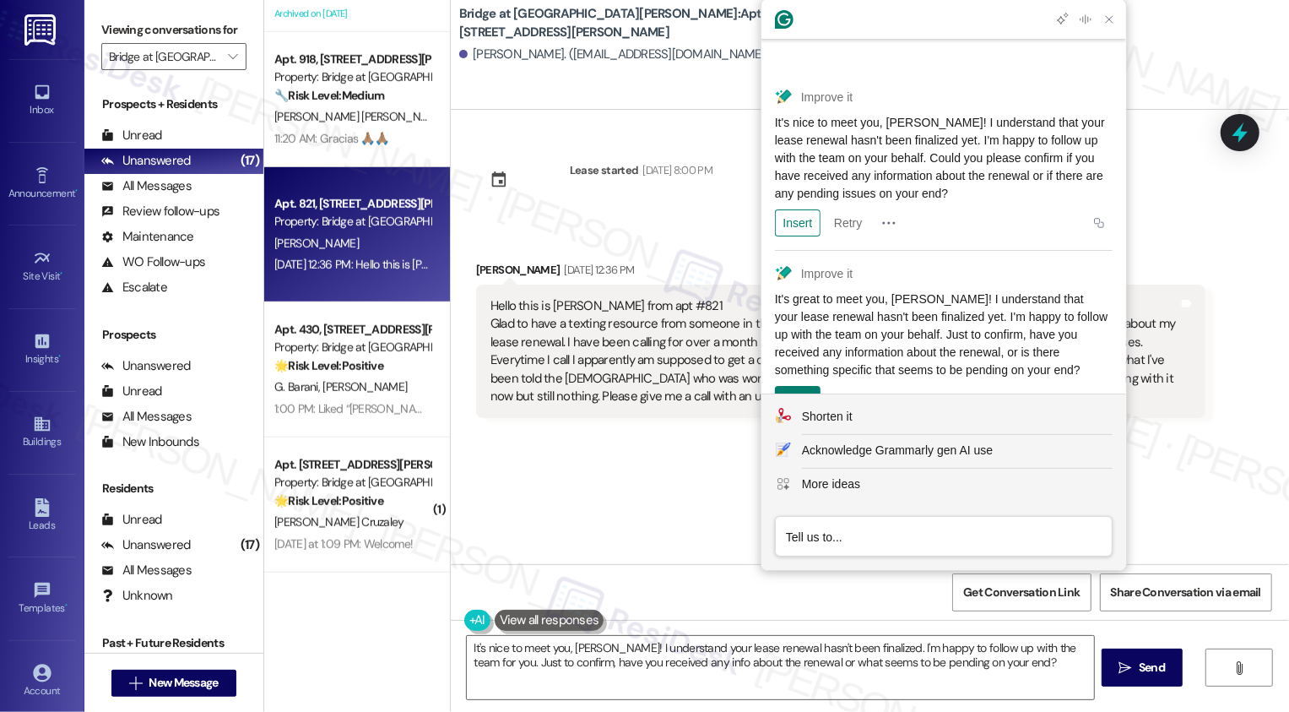
scroll to position [38, 0]
click at [798, 384] on div "Insert" at bounding box center [798, 397] width 32 height 27
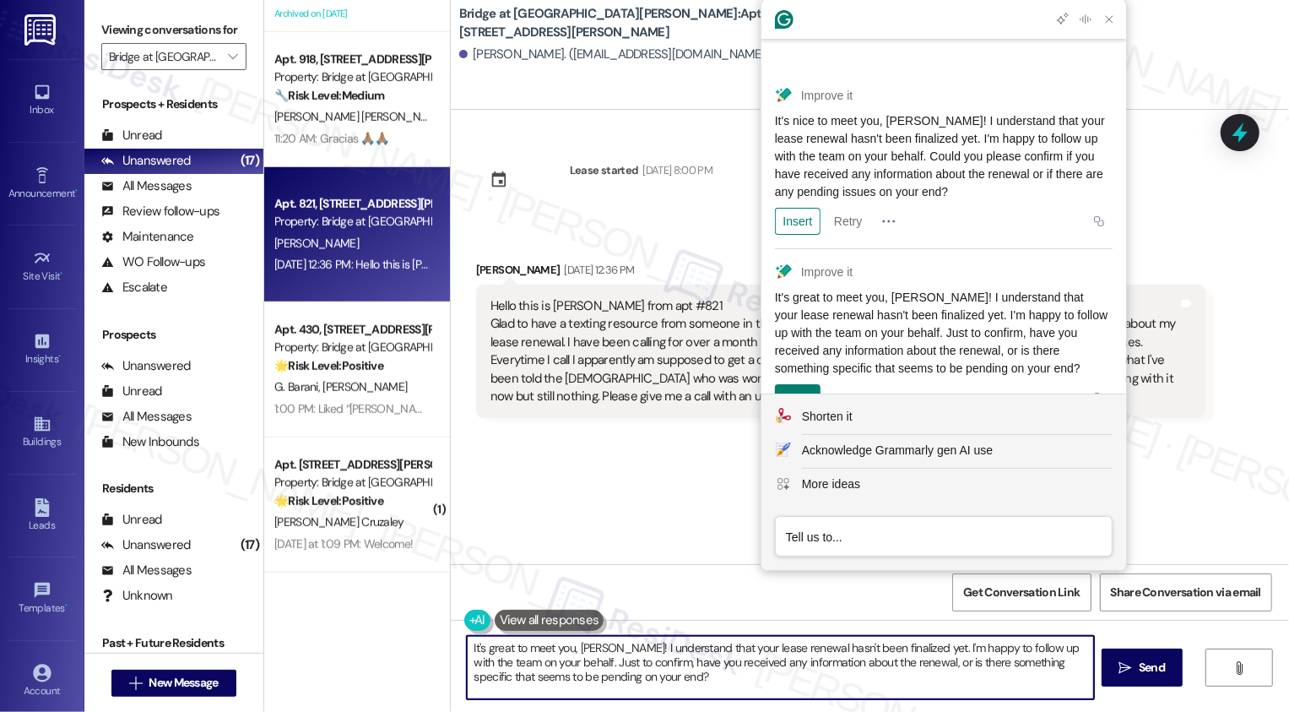
click at [847, 691] on textarea "It's great to meet you, [PERSON_NAME]! I understand that your lease renewal has…" at bounding box center [780, 667] width 627 height 63
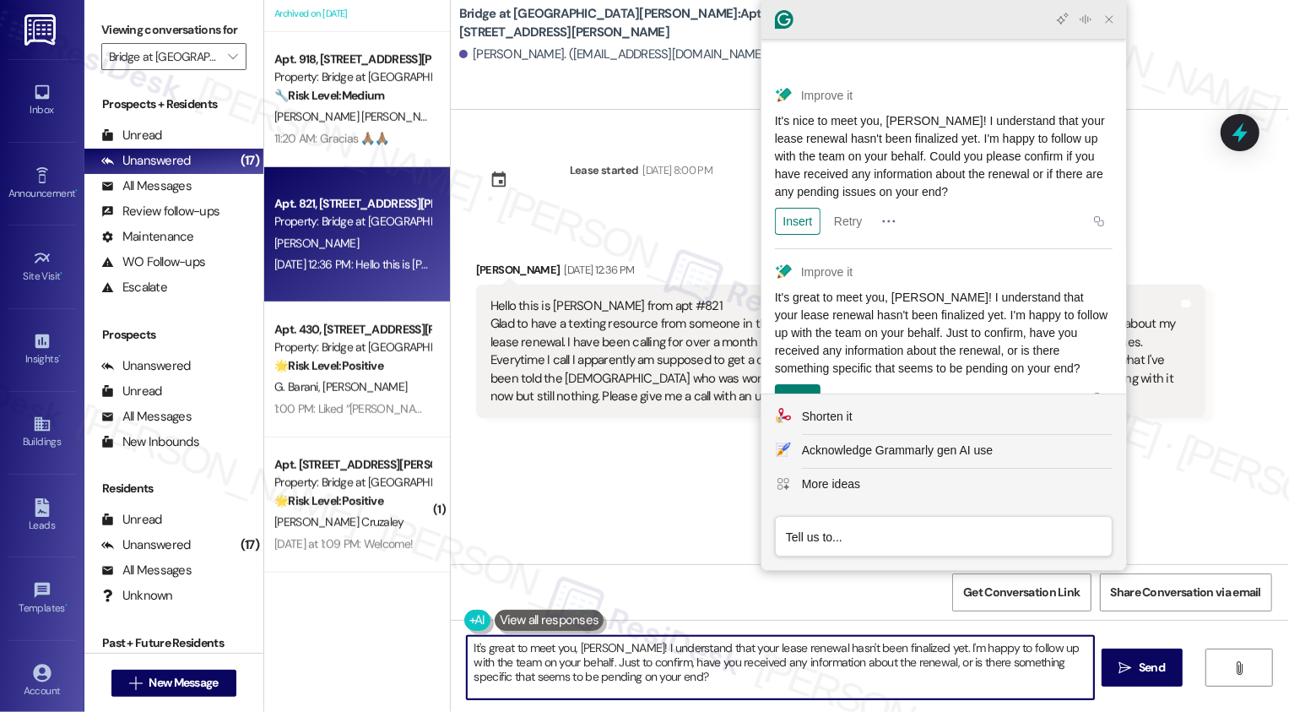
click at [1113, 24] on icon "Close Grammarly Assistant" at bounding box center [1109, 20] width 14 height 14
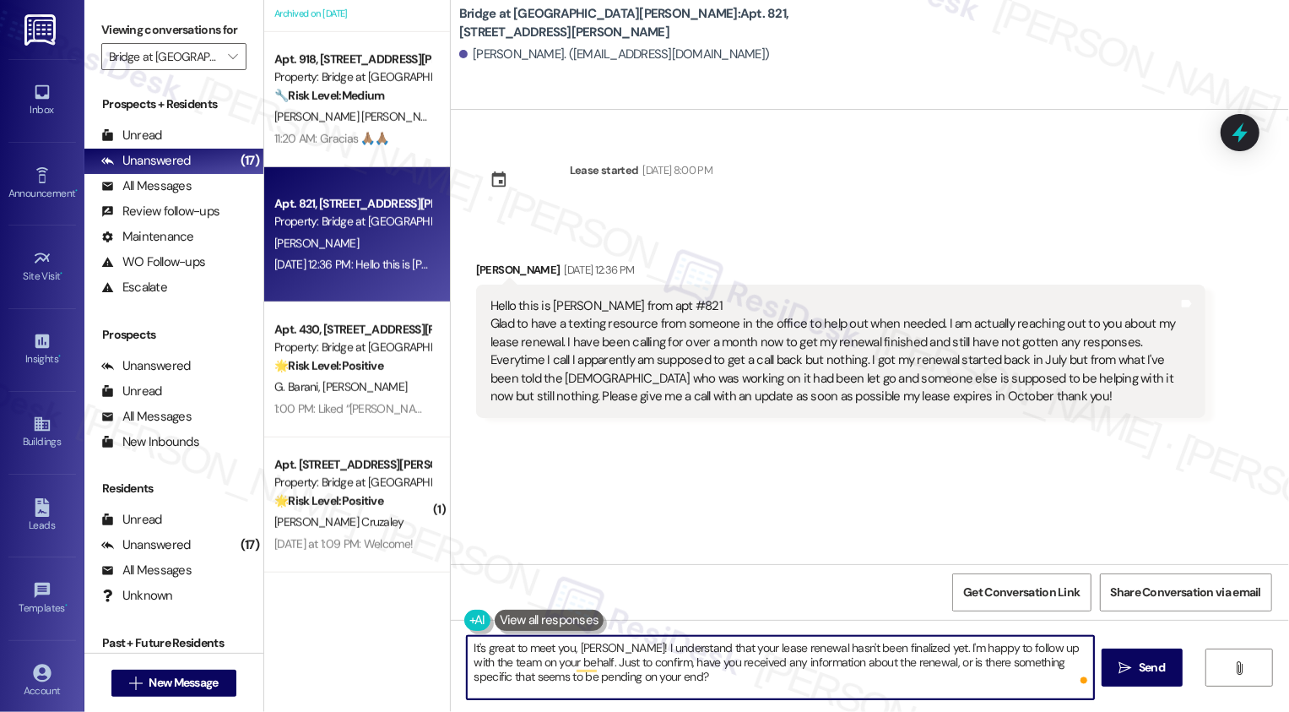
click at [679, 679] on textarea "It's great to meet you, [PERSON_NAME]! I understand that your lease renewal has…" at bounding box center [780, 667] width 627 height 63
click at [851, 677] on textarea "It's great to meet you, [PERSON_NAME]! I understand that your lease renewal has…" at bounding box center [780, 667] width 627 height 63
click at [1123, 675] on span " Send" at bounding box center [1142, 667] width 53 height 18
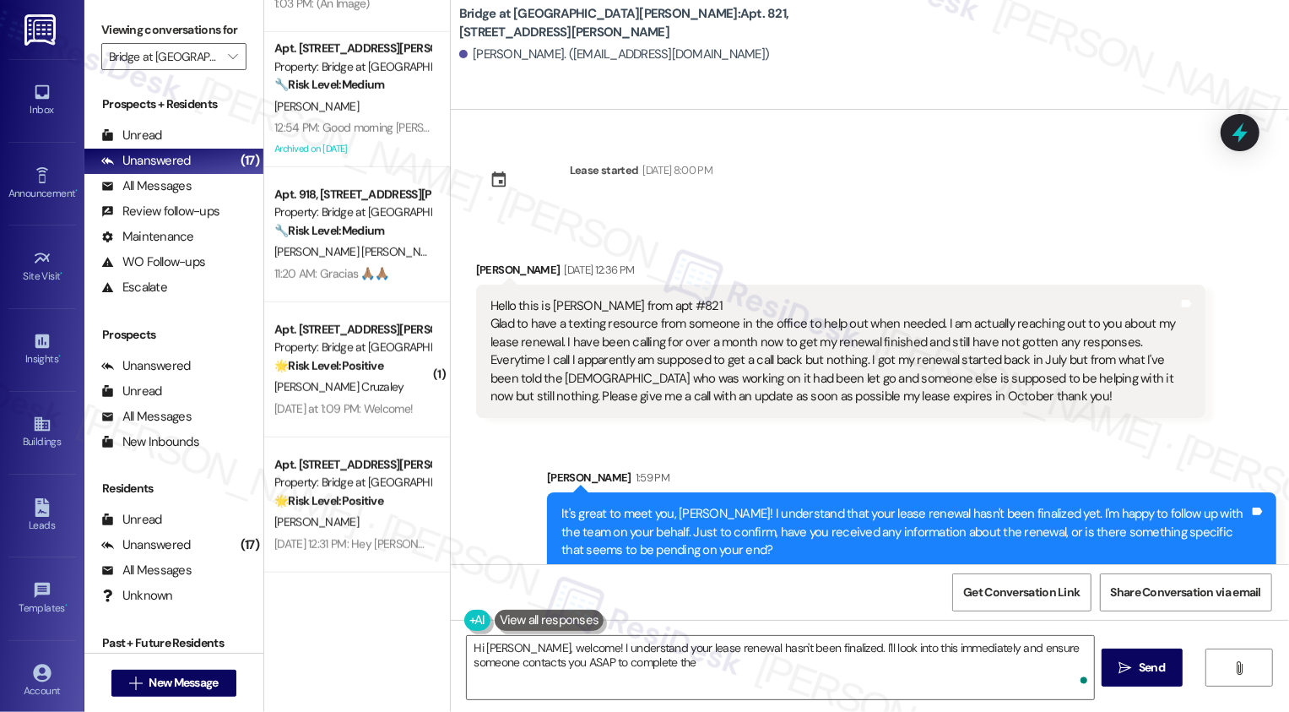
scroll to position [21, 0]
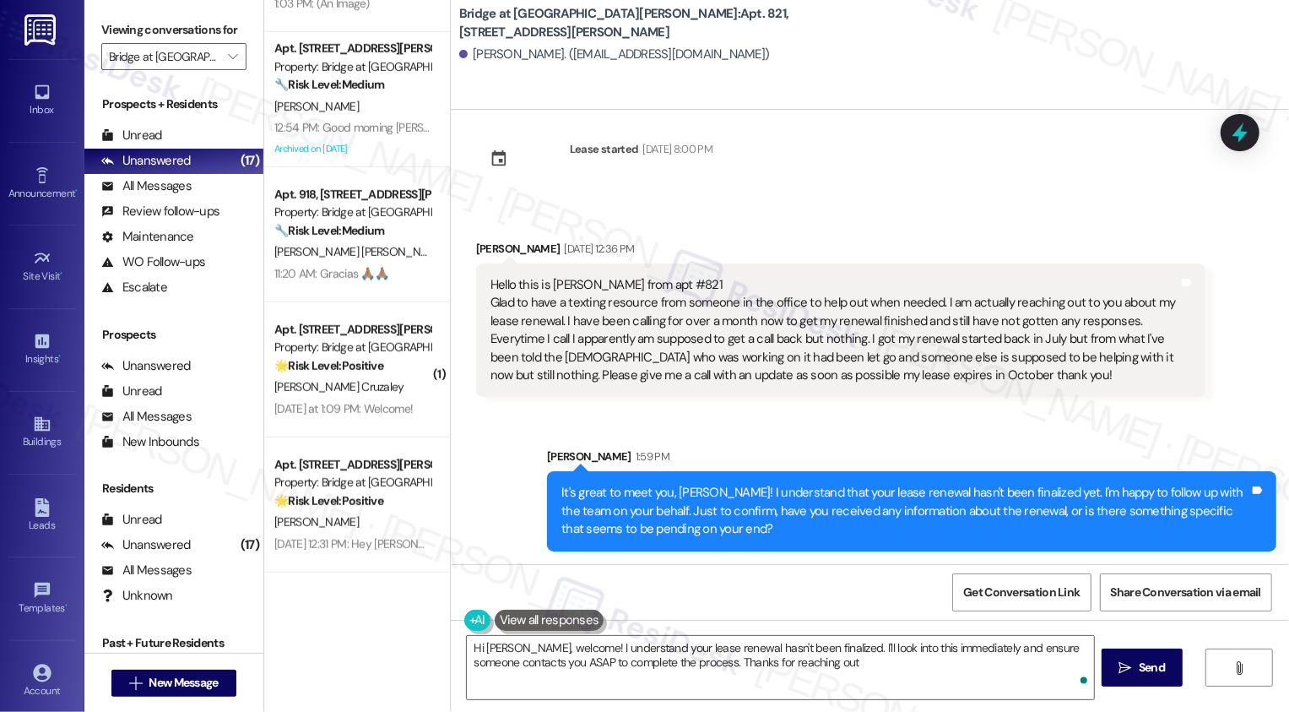
type textarea "Hi Jessica, welcome! I understand your lease renewal hasn't been finalized. I'l…"
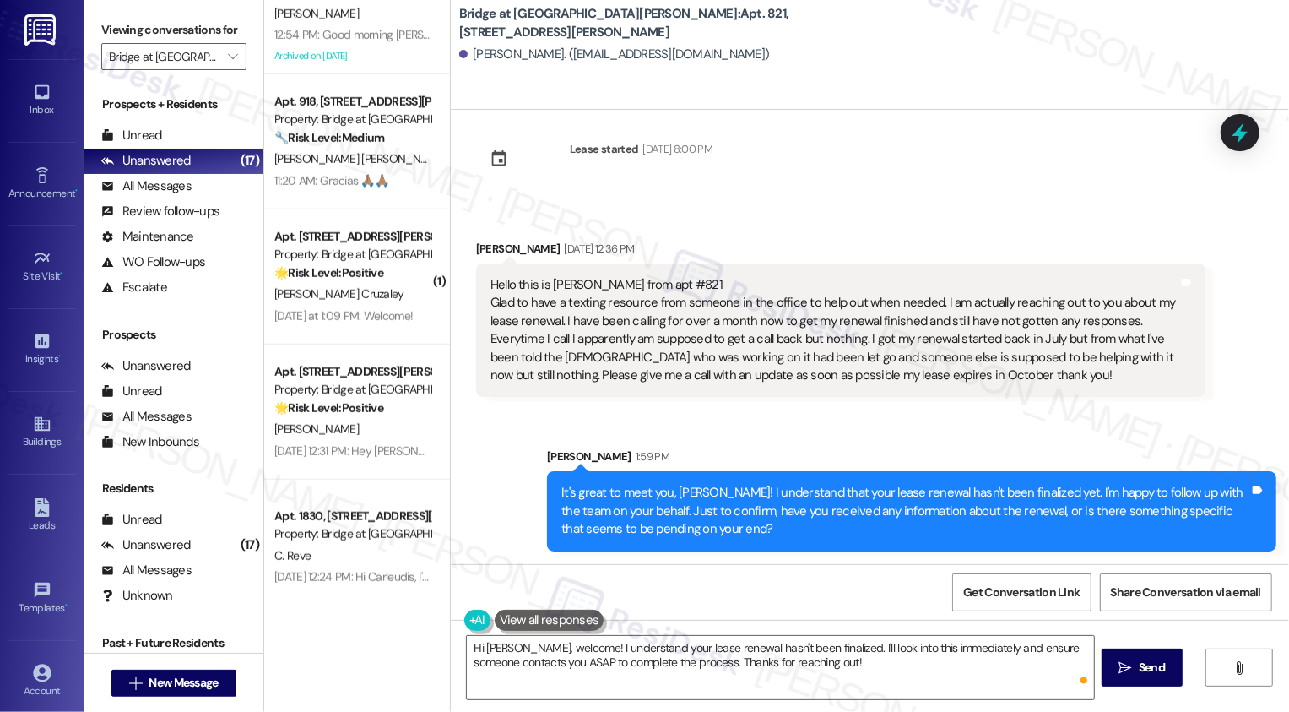
scroll to position [1019, 0]
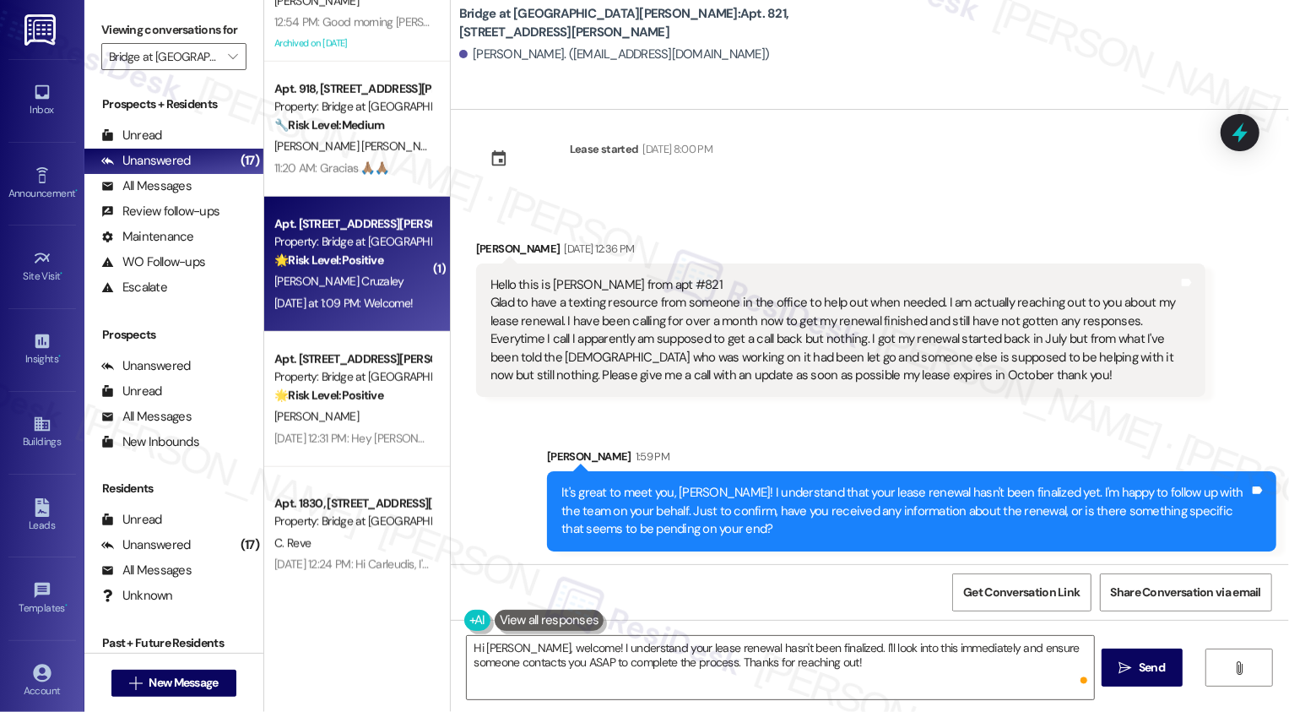
click at [360, 309] on div "Yesterday at 1:09 PM: Welcome! Yesterday at 1:09 PM: Welcome!" at bounding box center [343, 302] width 138 height 15
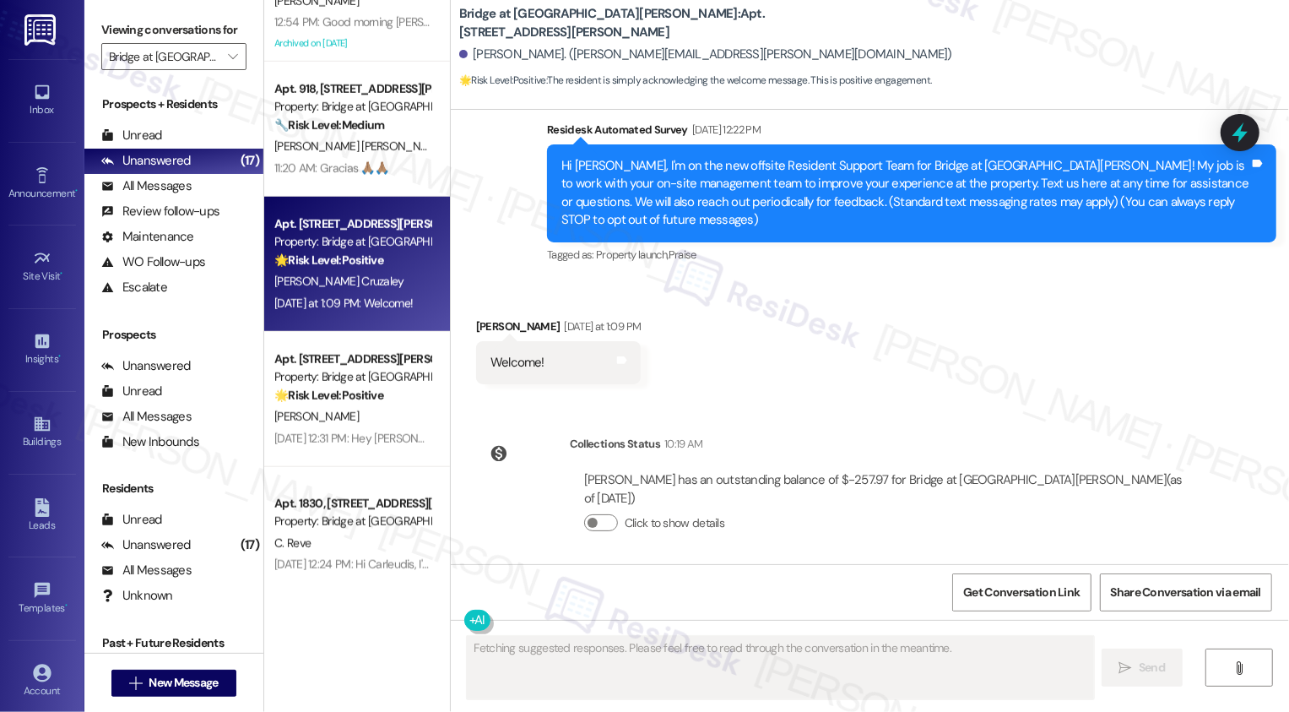
scroll to position [352, 0]
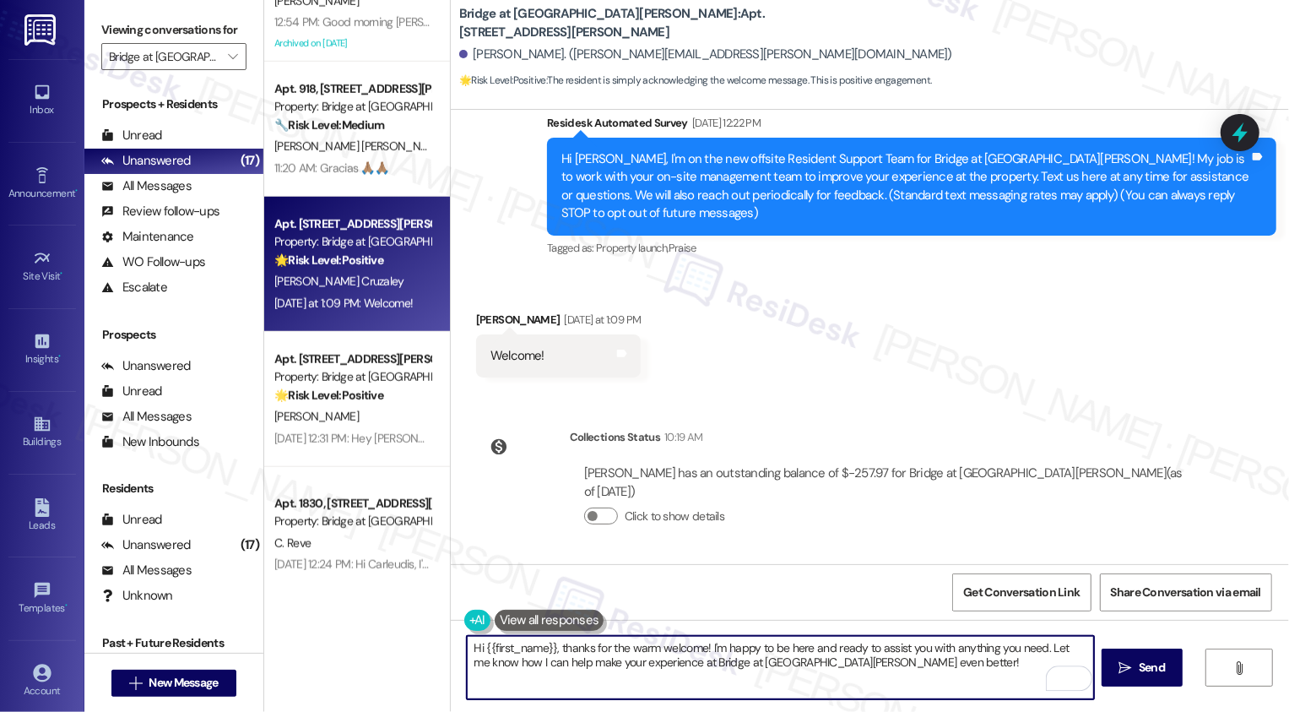
drag, startPoint x: 703, startPoint y: 647, endPoint x: 924, endPoint y: 672, distance: 222.6
click at [924, 672] on textarea "Hi {{first_name}}, thanks for the warm welcome! I'm happy to be here and ready …" at bounding box center [780, 667] width 627 height 63
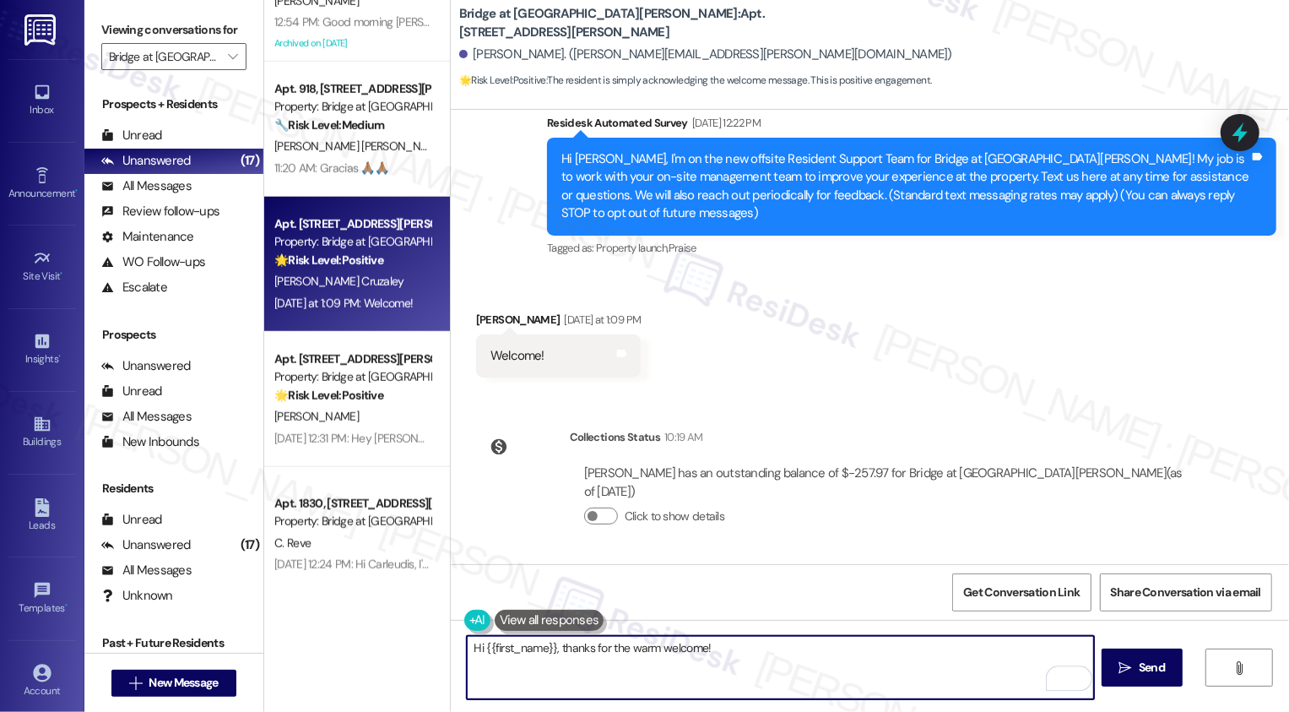
click at [468, 646] on textarea "Hi {{first_name}}, thanks for the warm welcome!" at bounding box center [780, 667] width 627 height 63
click at [467, 647] on textarea "{{first_name}}, thanks for the warm welcome!" at bounding box center [780, 667] width 627 height 63
click at [844, 662] on textarea "It's nice to meet you, {{first_name}}! Thanks for the warm welcome!" at bounding box center [780, 667] width 627 height 63
type textarea "It's nice to meet you, {{first_name}}! Thanks for the warm welcome. Please f"
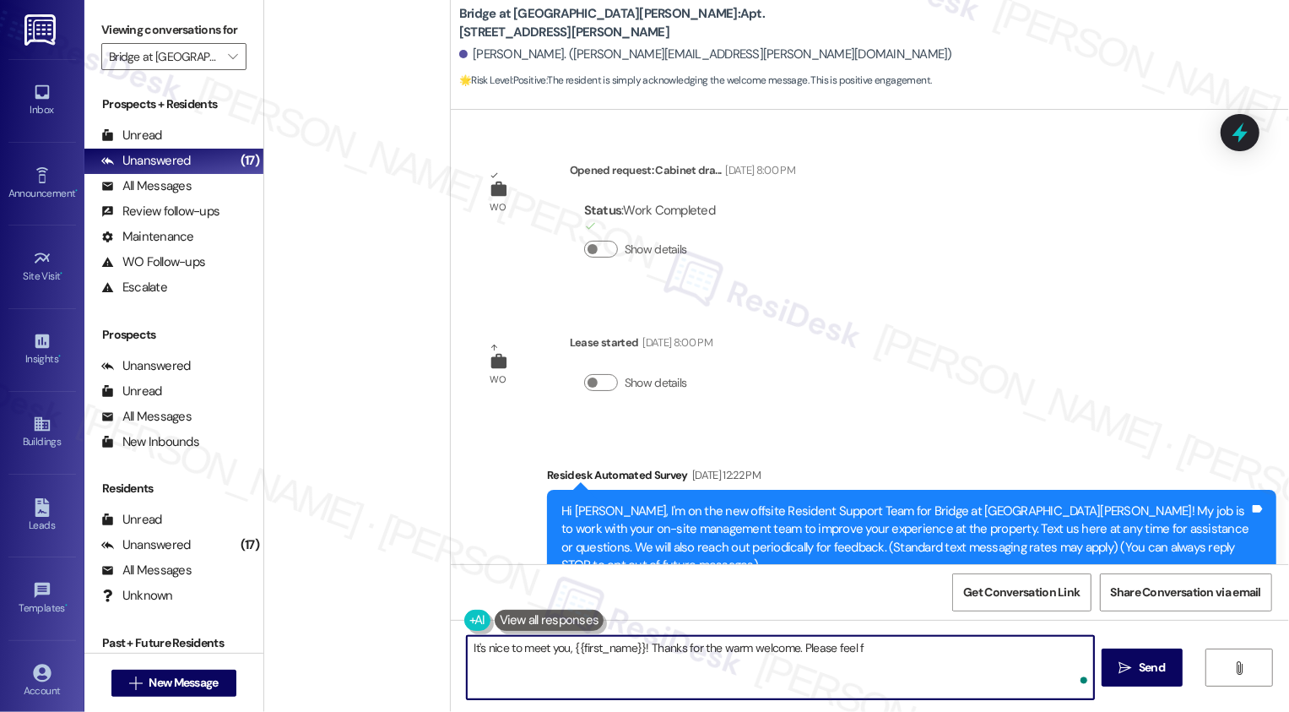
scroll to position [352, 0]
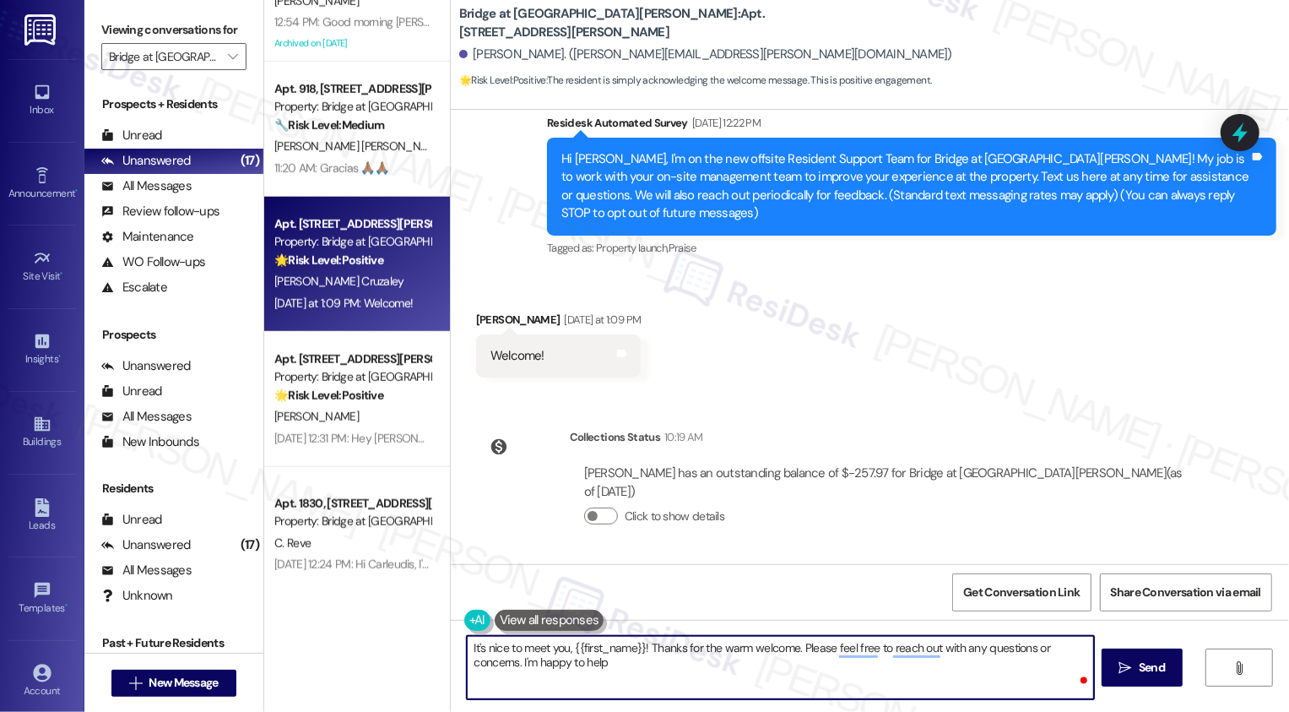
type textarea "It's nice to meet you, {{first_name}}! Thanks for the warm welcome. Please feel…"
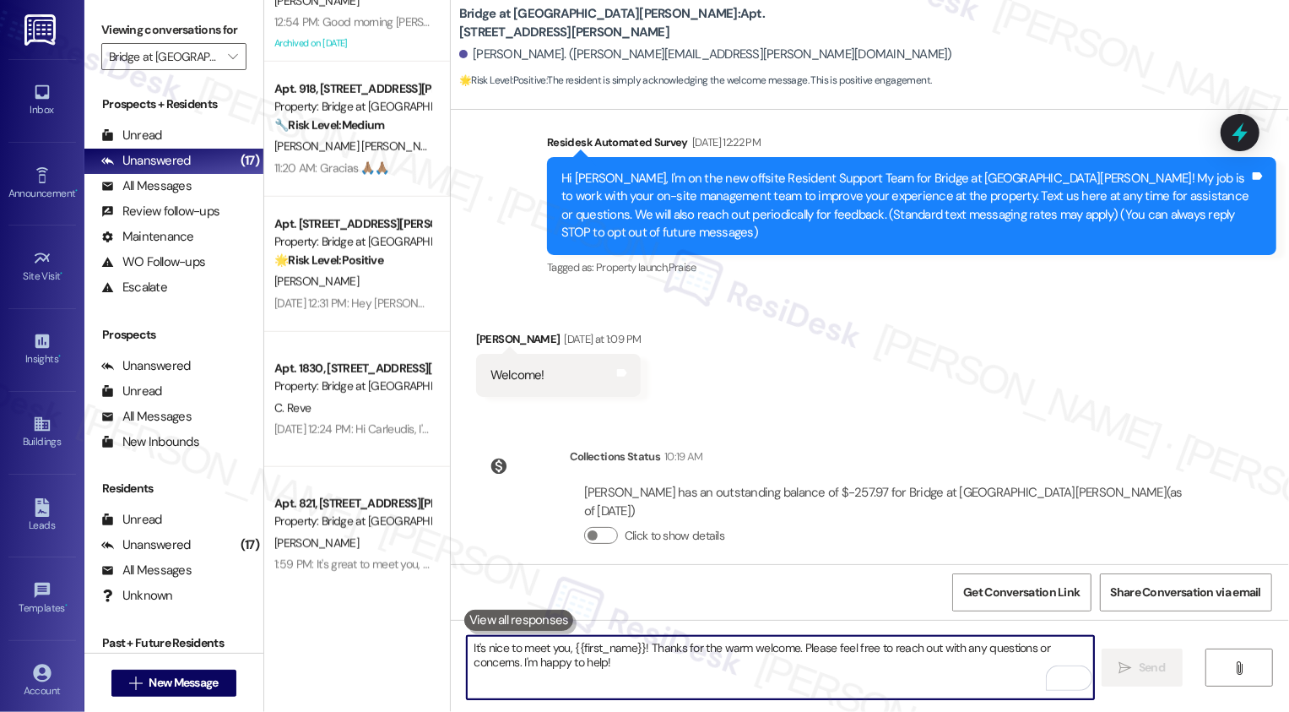
scroll to position [487, 0]
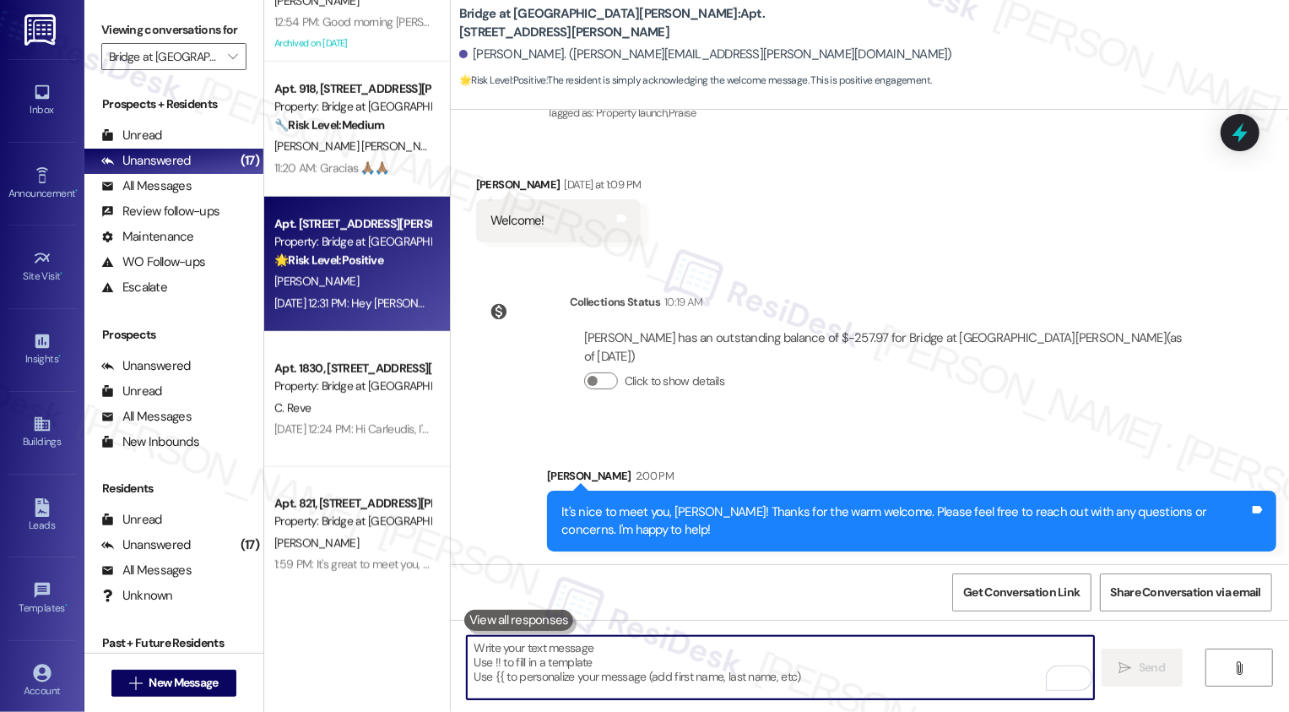
click at [355, 278] on div "[PERSON_NAME]" at bounding box center [353, 281] width 160 height 21
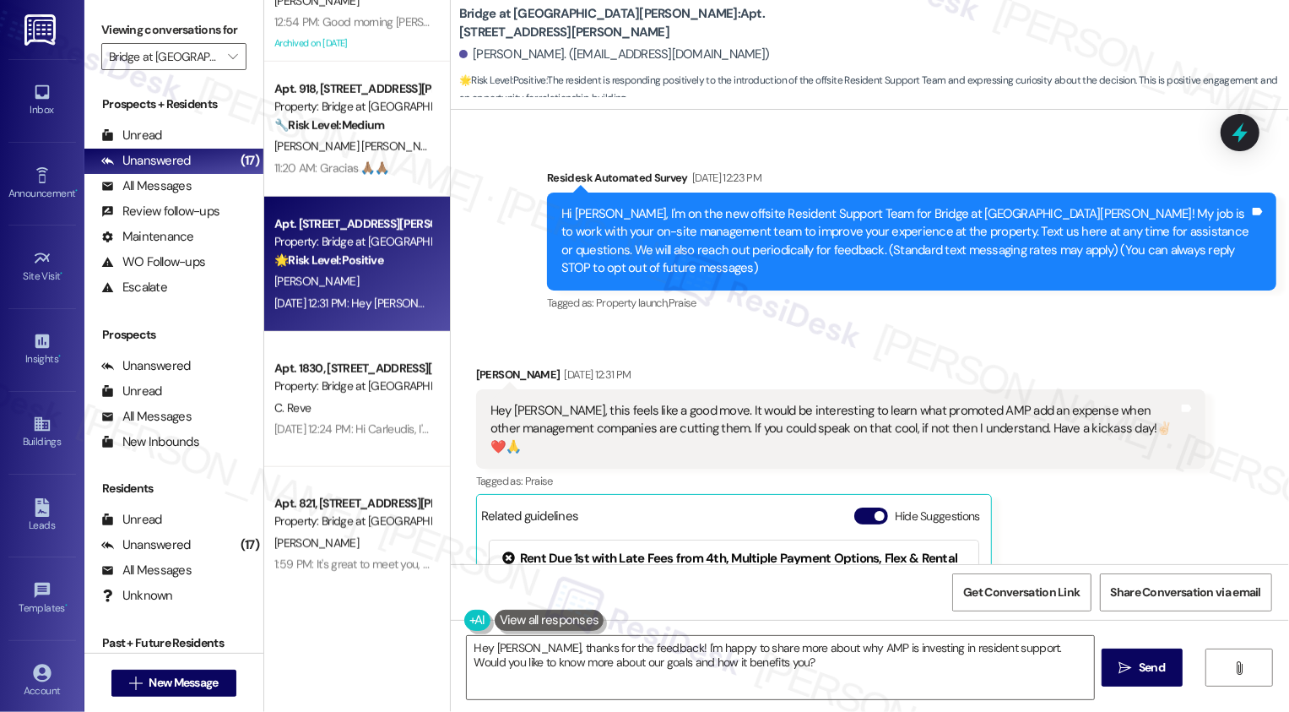
scroll to position [101, 0]
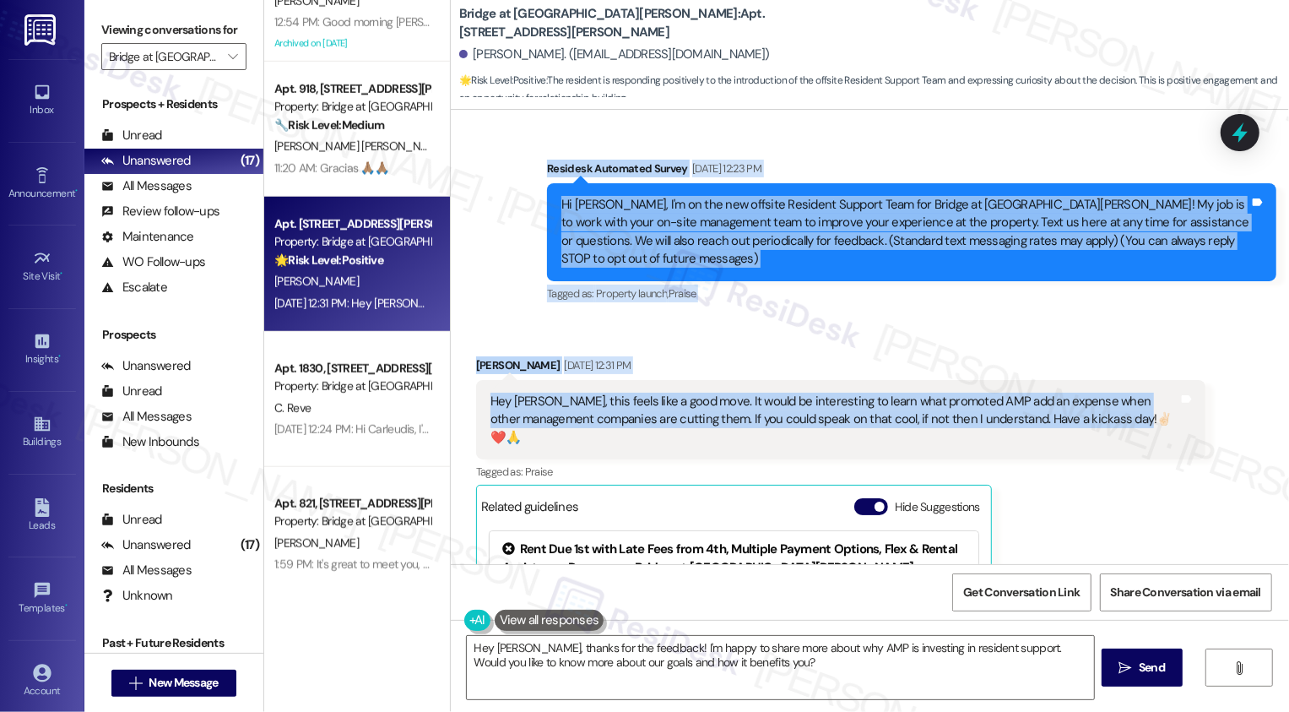
drag, startPoint x: 537, startPoint y: 165, endPoint x: 1080, endPoint y: 417, distance: 599.3
click at [1080, 418] on div "Lease started [DATE] 8:00 PM Survey, sent via SMS Residesk Automated Survey [DA…" at bounding box center [870, 337] width 838 height 454
copy div "Residesk Automated Survey [DATE] 12:23 PM Hi [PERSON_NAME], I'm on the new offs…"
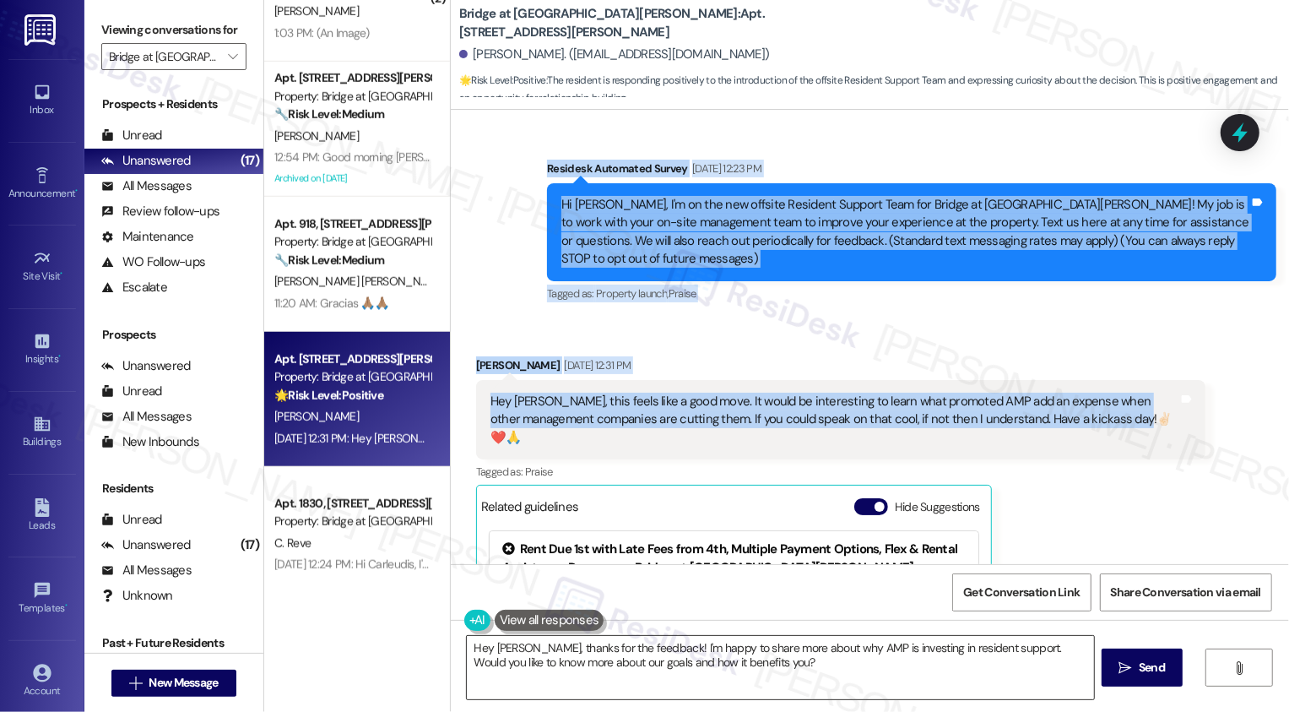
click at [718, 642] on textarea "Hey [PERSON_NAME], thanks for the feedback! I'm happy to share more about why A…" at bounding box center [780, 667] width 627 height 63
click at [748, 657] on textarea "Hey [PERSON_NAME], thanks for the feedback! I'm happy to share more about why A…" at bounding box center [780, 667] width 627 height 63
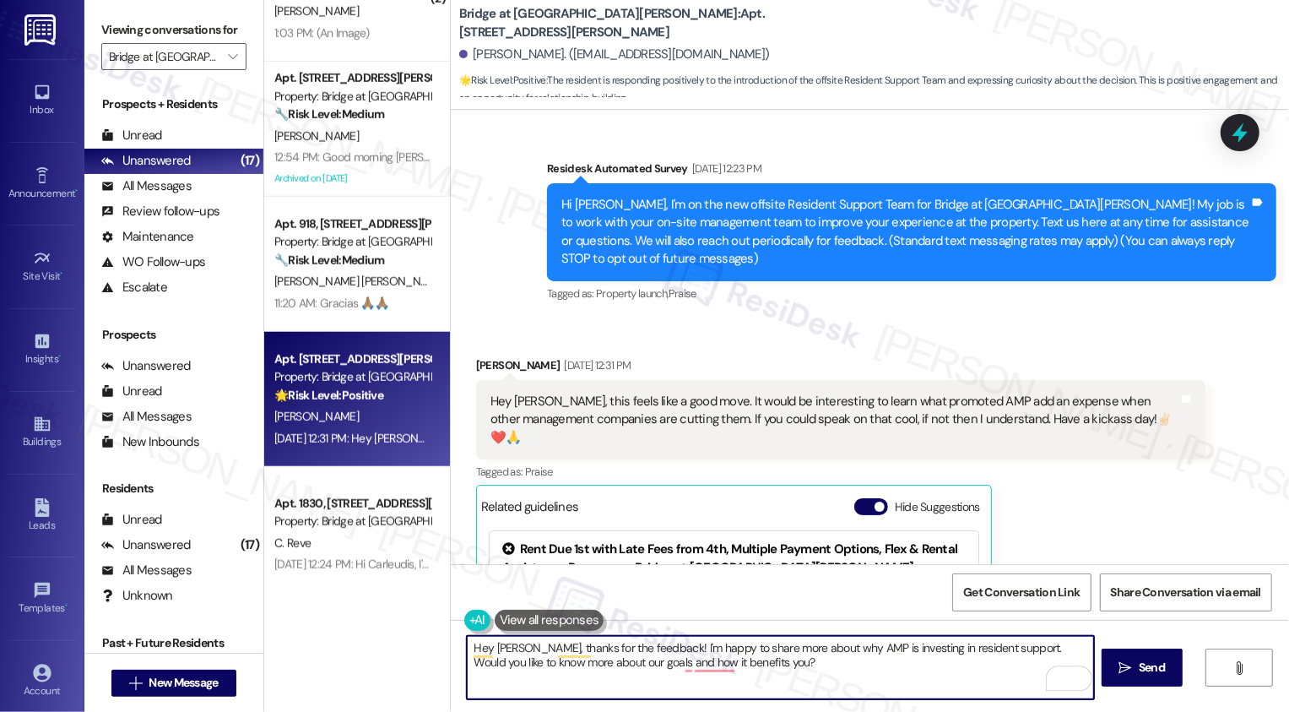
drag, startPoint x: 681, startPoint y: 649, endPoint x: 785, endPoint y: 688, distance: 110.8
click at [785, 688] on textarea "Hey [PERSON_NAME], thanks for the feedback! I'm happy to share more about why A…" at bounding box center [780, 667] width 627 height 63
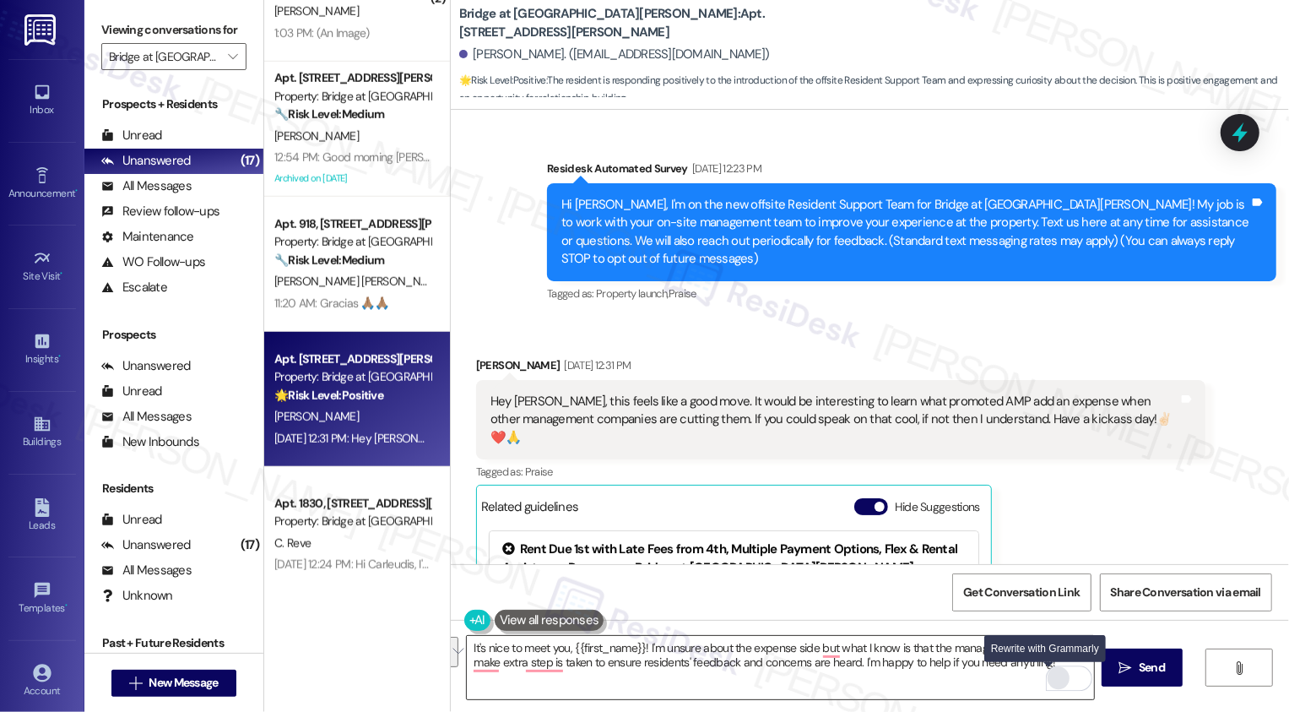
click at [1052, 675] on div "Rewrite with Grammarly" at bounding box center [1058, 678] width 19 height 19
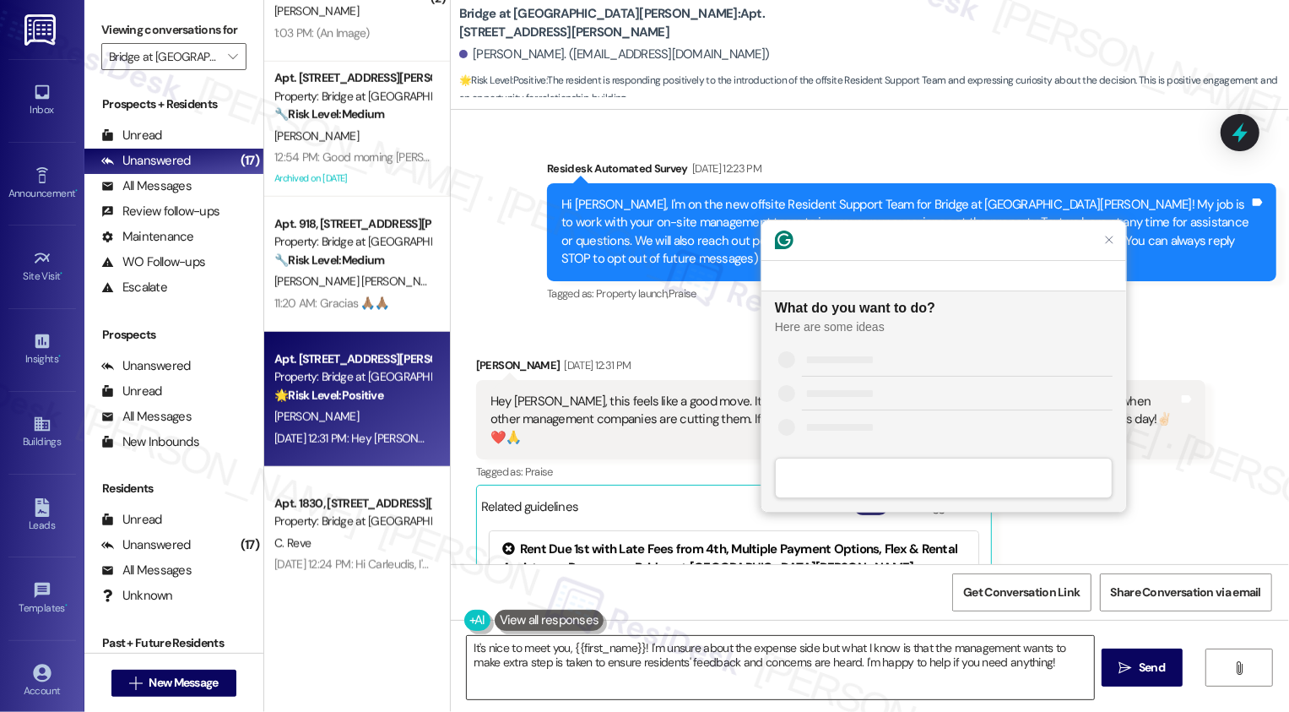
scroll to position [0, 0]
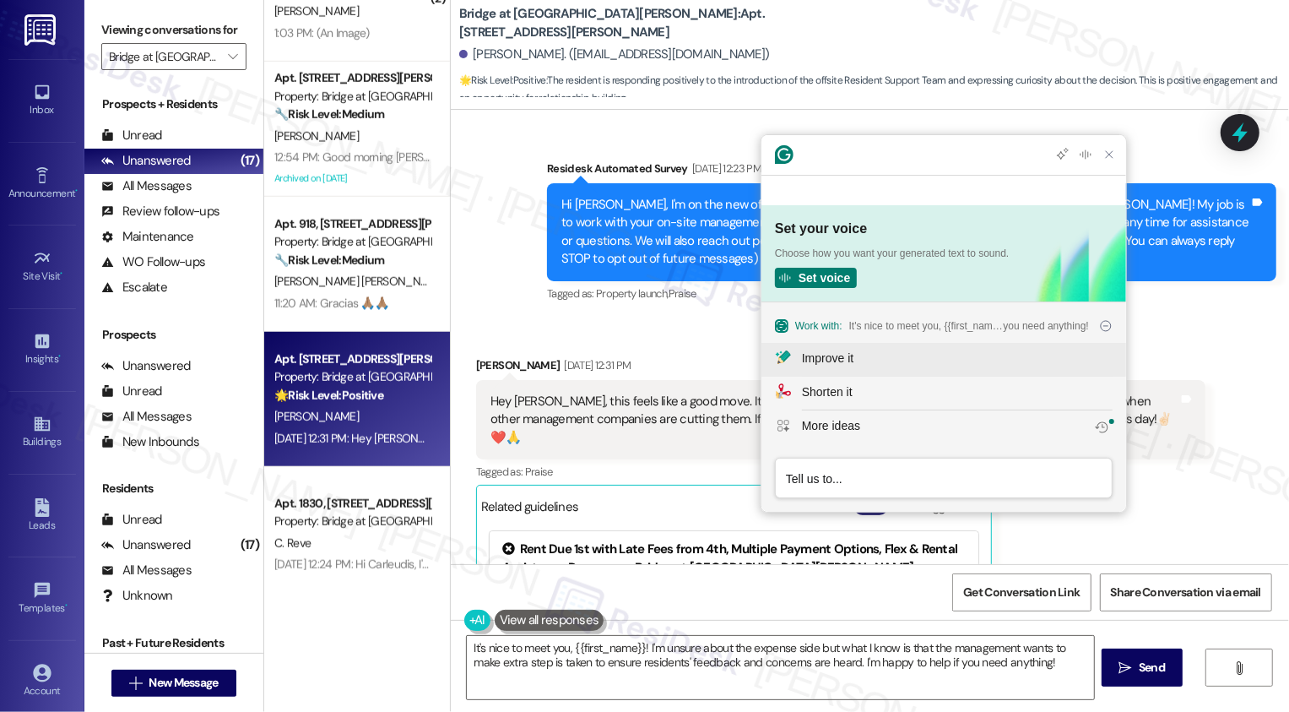
click at [853, 354] on div "Improve it" at bounding box center [827, 358] width 51 height 18
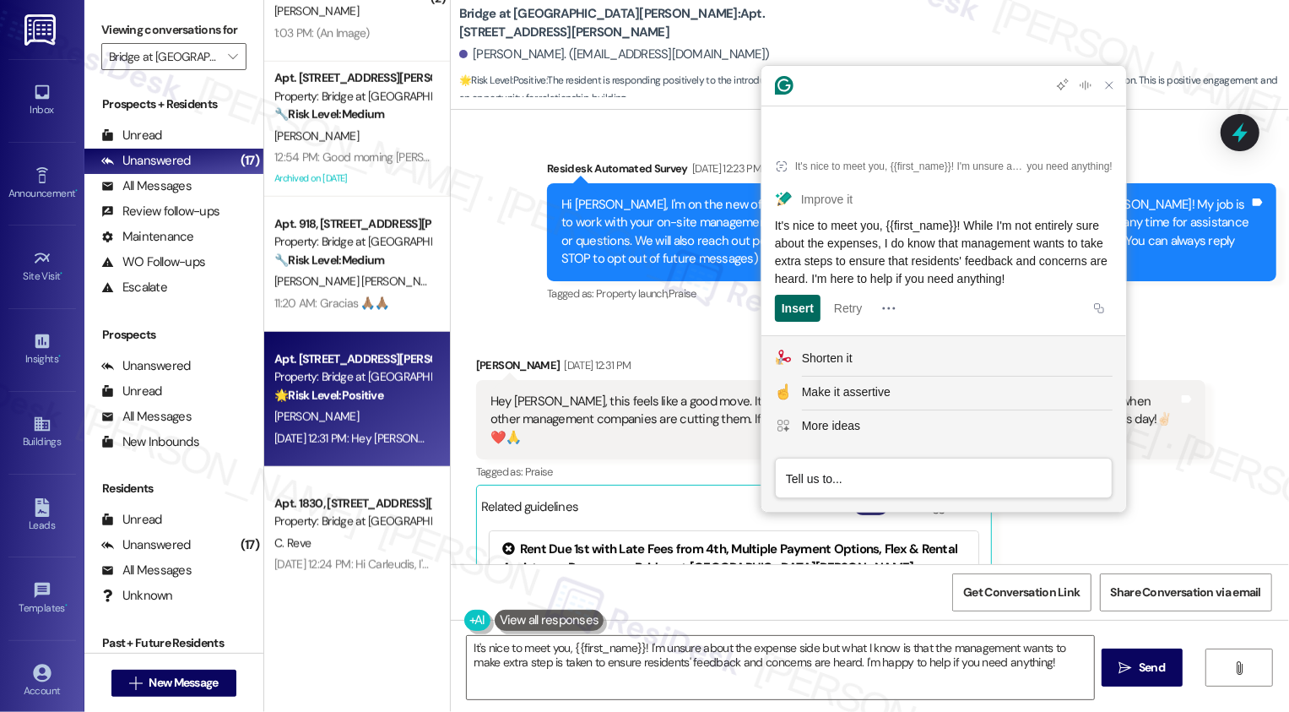
click at [804, 309] on div "Insert" at bounding box center [798, 308] width 32 height 27
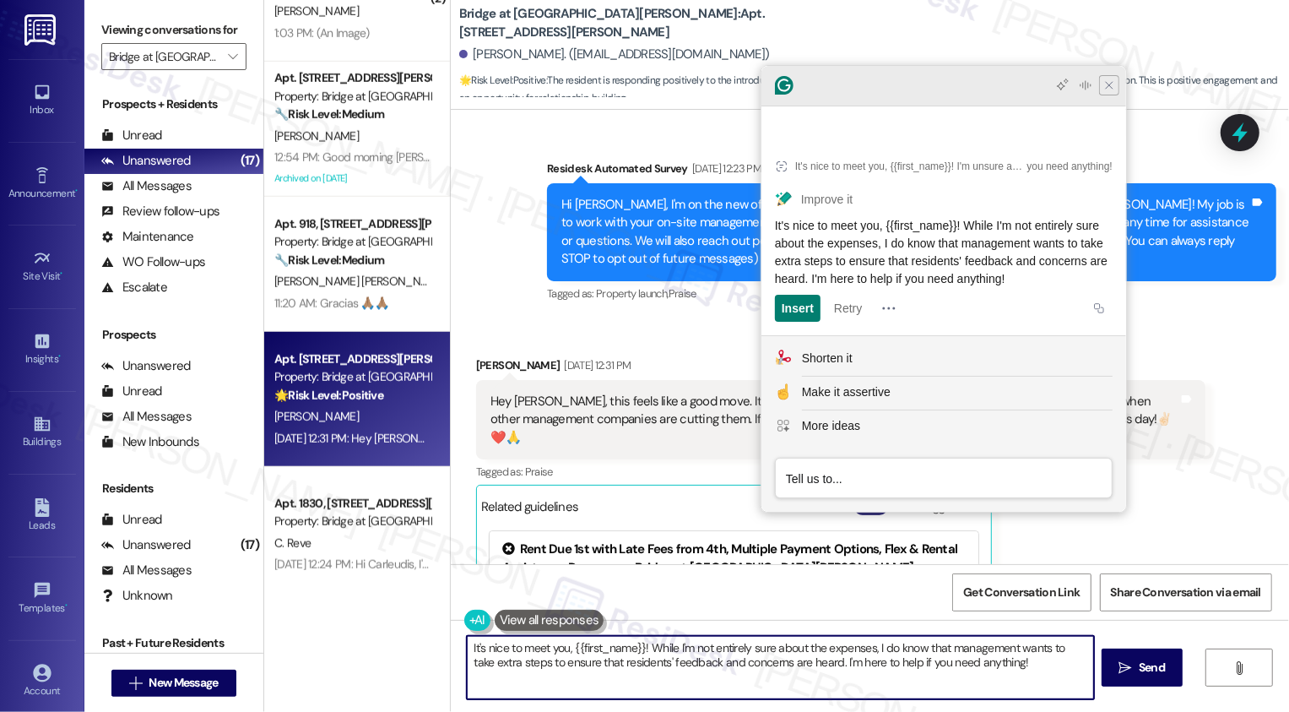
type textarea "It's nice to meet you, {{first_name}}! While I'm not entirely sure about the ex…"
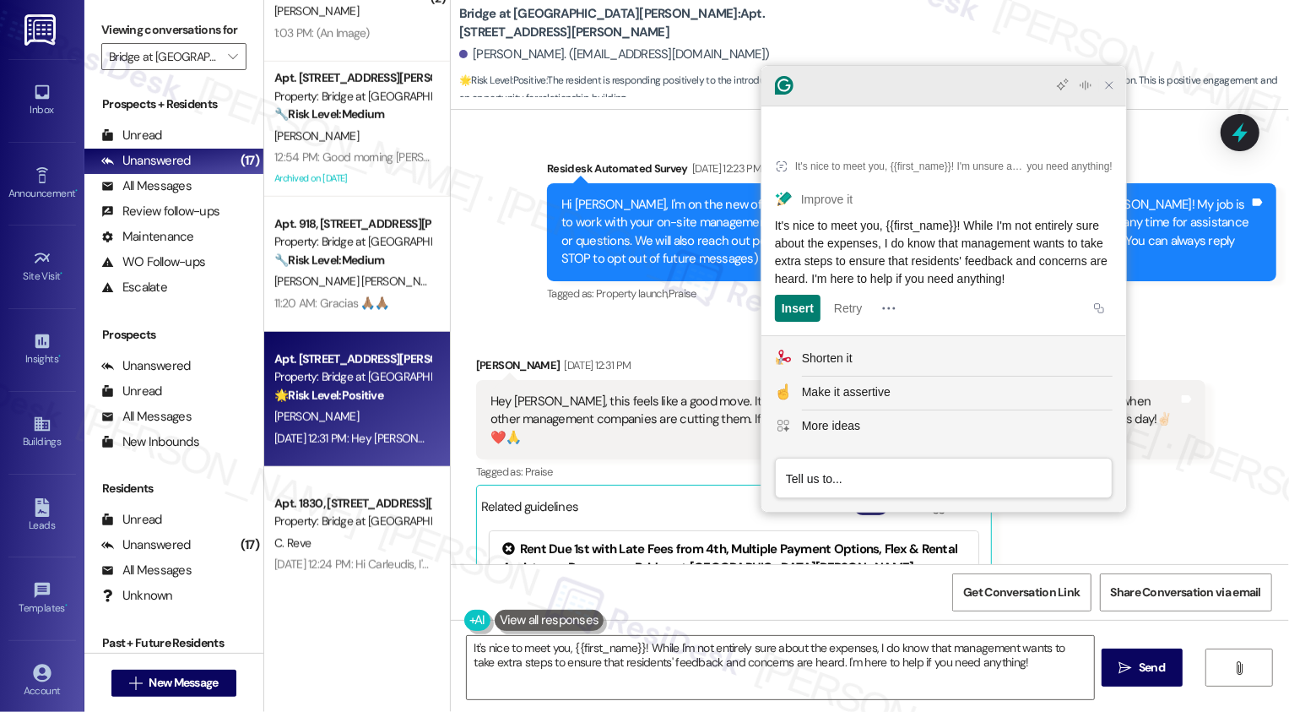
click at [1110, 92] on icon "Close Grammarly Assistant" at bounding box center [1109, 85] width 14 height 14
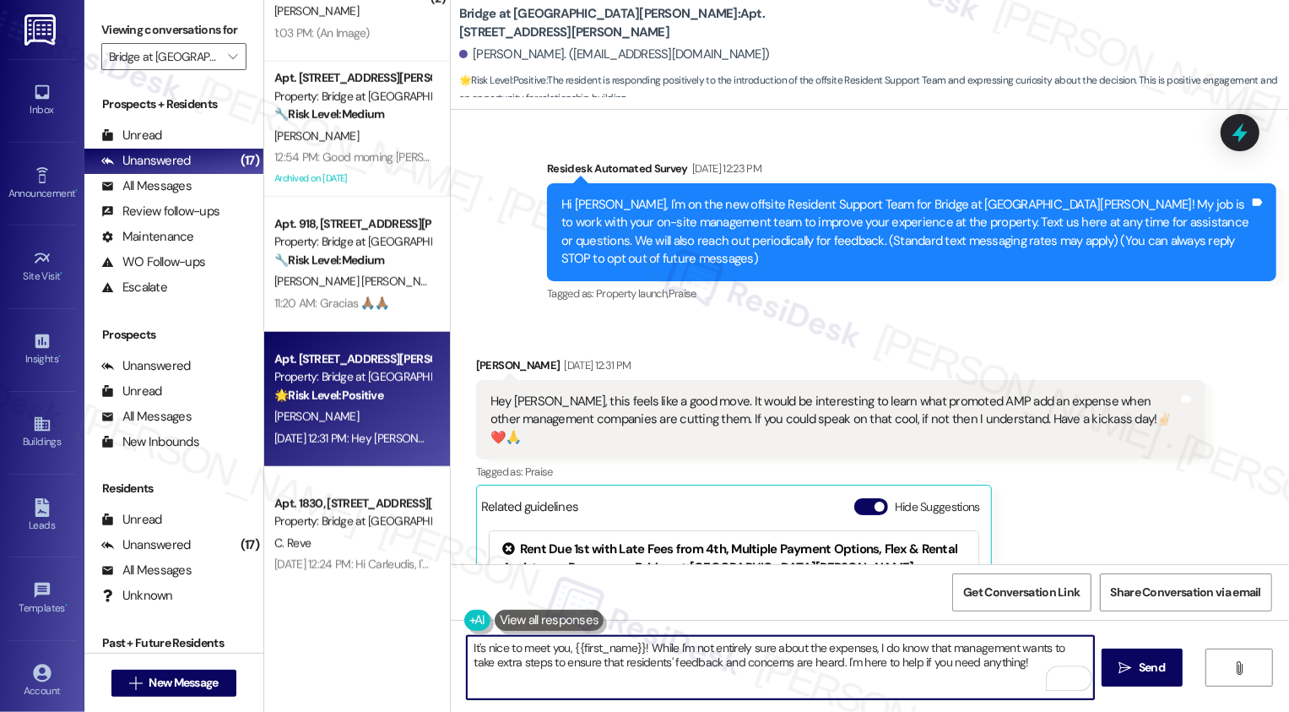
click at [702, 653] on textarea "It's nice to meet you, {{first_name}}! While I'm not entirely sure about the ex…" at bounding box center [780, 667] width 627 height 63
click at [816, 660] on textarea "It's nice to meet you, {{first_name}}! While I'm not entirely sure about the ex…" at bounding box center [780, 667] width 627 height 63
click at [854, 663] on textarea "It's nice to meet you, {{first_name}}! While I'm not entirely sure about the ex…" at bounding box center [780, 667] width 627 height 63
click at [934, 669] on textarea "It's nice to meet you, {{first_name}}! While I'm not entirely sure about the ex…" at bounding box center [780, 667] width 627 height 63
click at [1129, 669] on icon "" at bounding box center [1125, 668] width 13 height 14
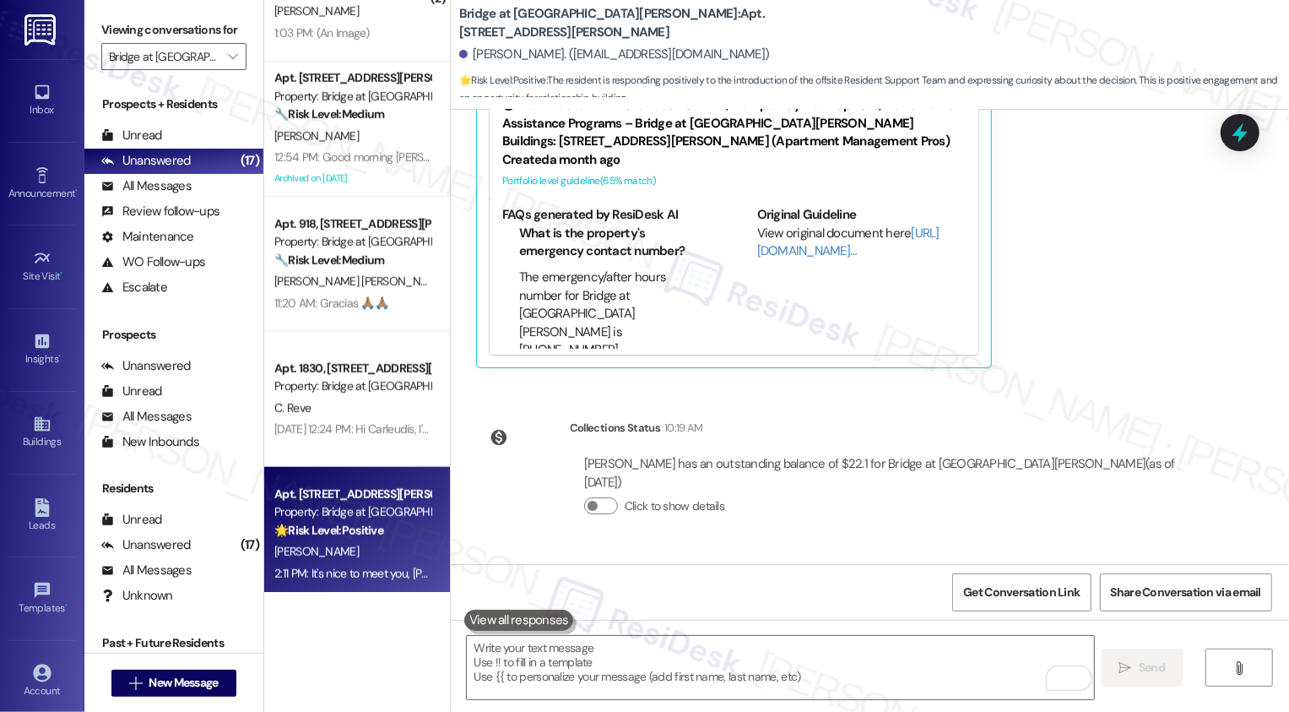
scroll to position [635, 0]
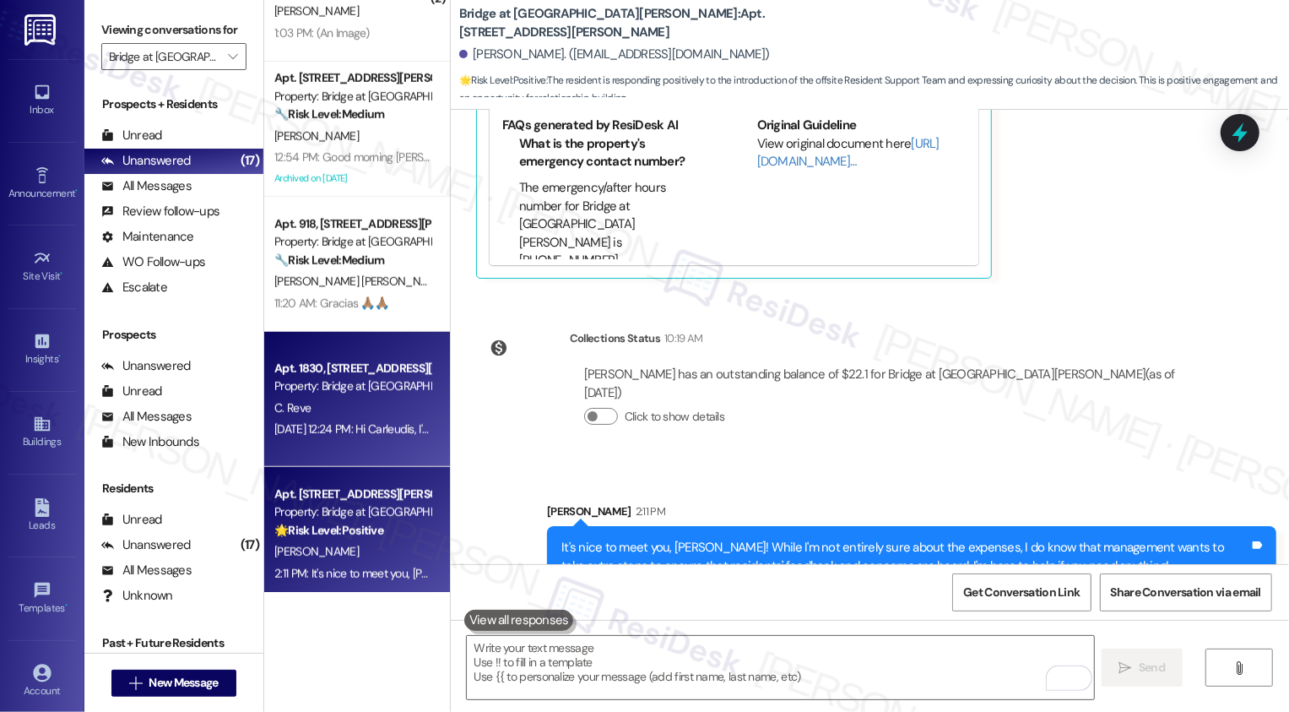
click at [342, 436] on div "[DATE] 12:24 PM: Hi Carleudis, I'm on the new offsite Resident Support Team for…" at bounding box center [1183, 428] width 1819 height 15
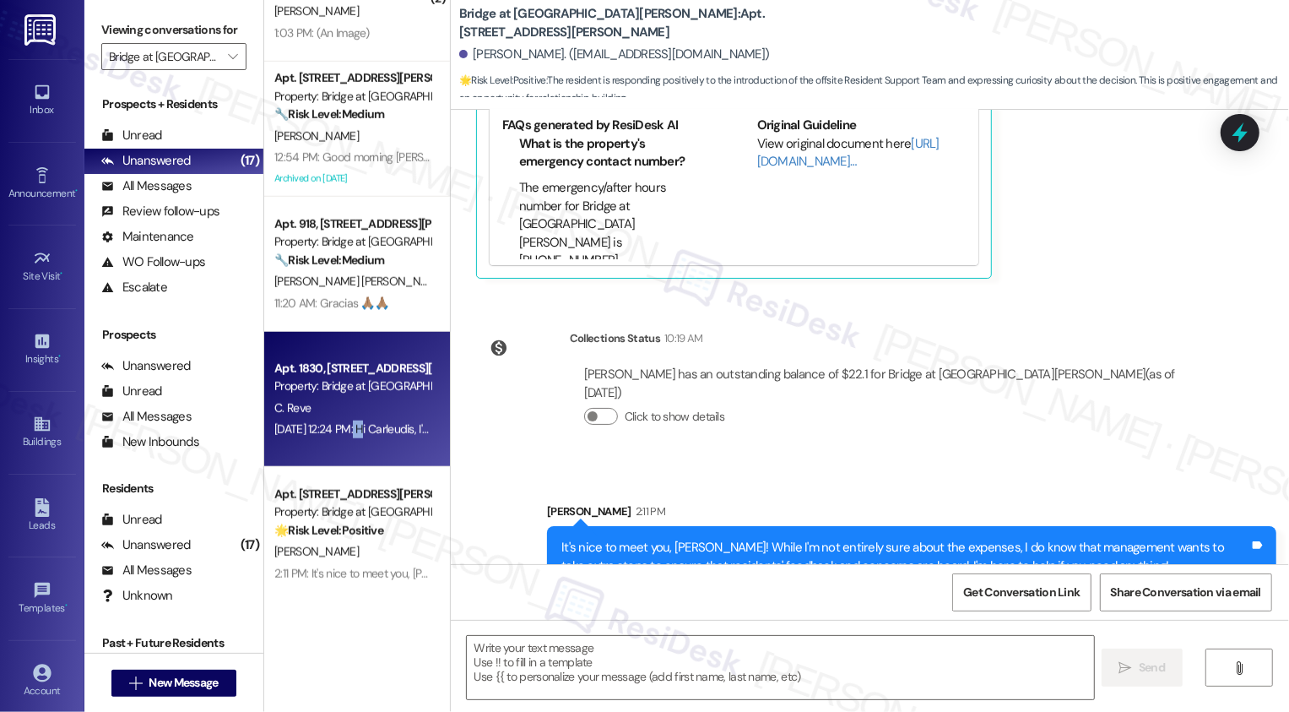
type textarea "Fetching suggested responses. Please feel free to read through the conversation…"
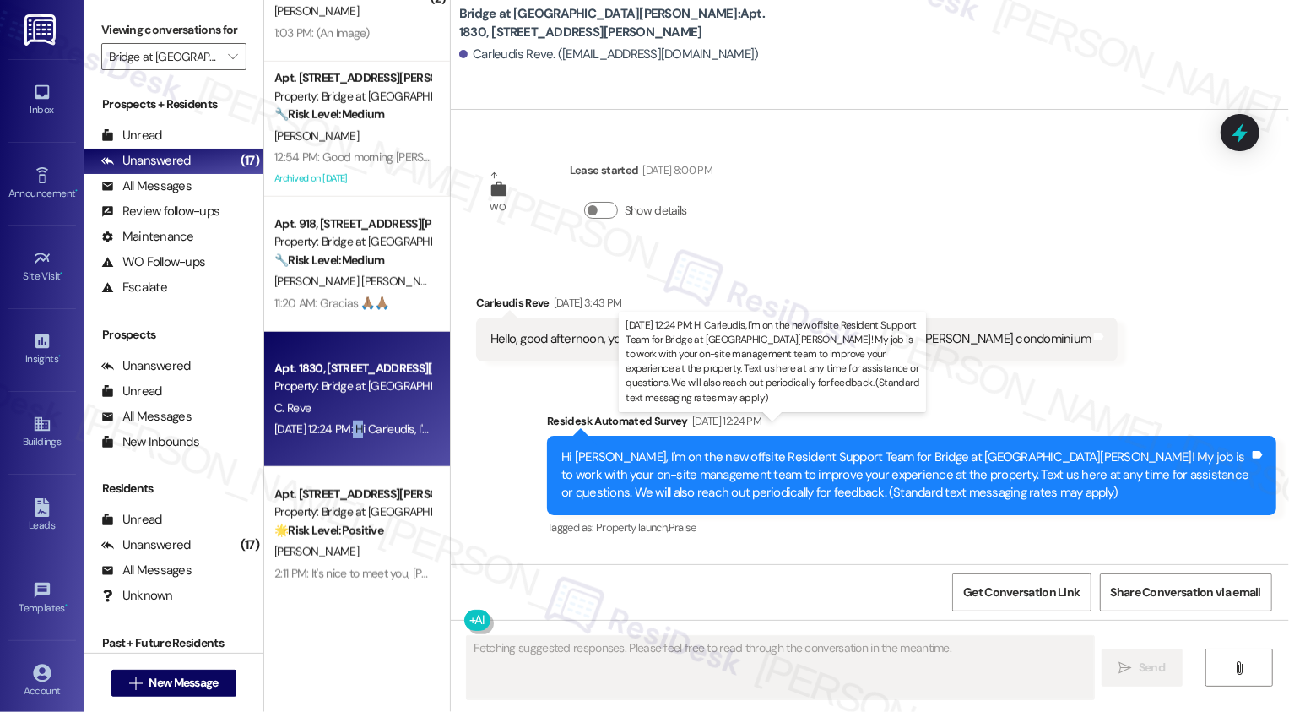
scroll to position [0, 0]
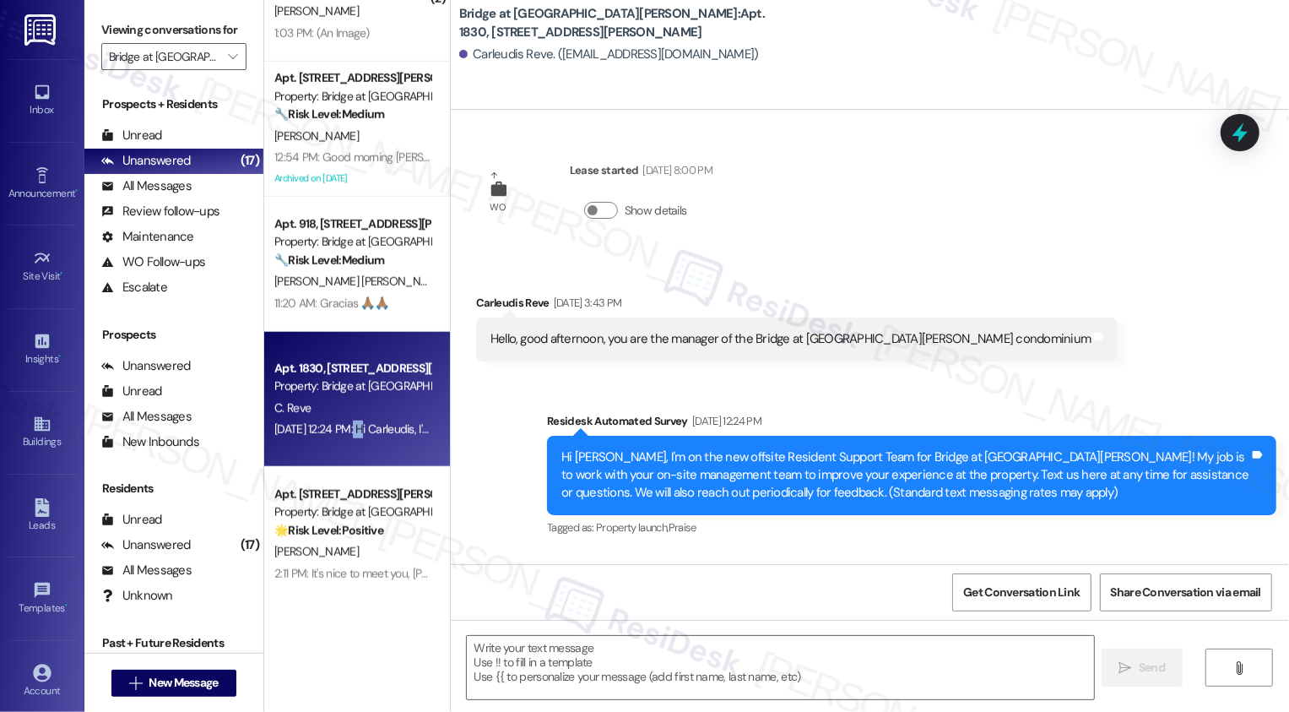
click at [885, 360] on div "Hello, good afternoon, you are the manager of the Bridge at [GEOGRAPHIC_DATA][P…" at bounding box center [797, 338] width 642 height 43
click at [703, 661] on textarea at bounding box center [780, 667] width 627 height 63
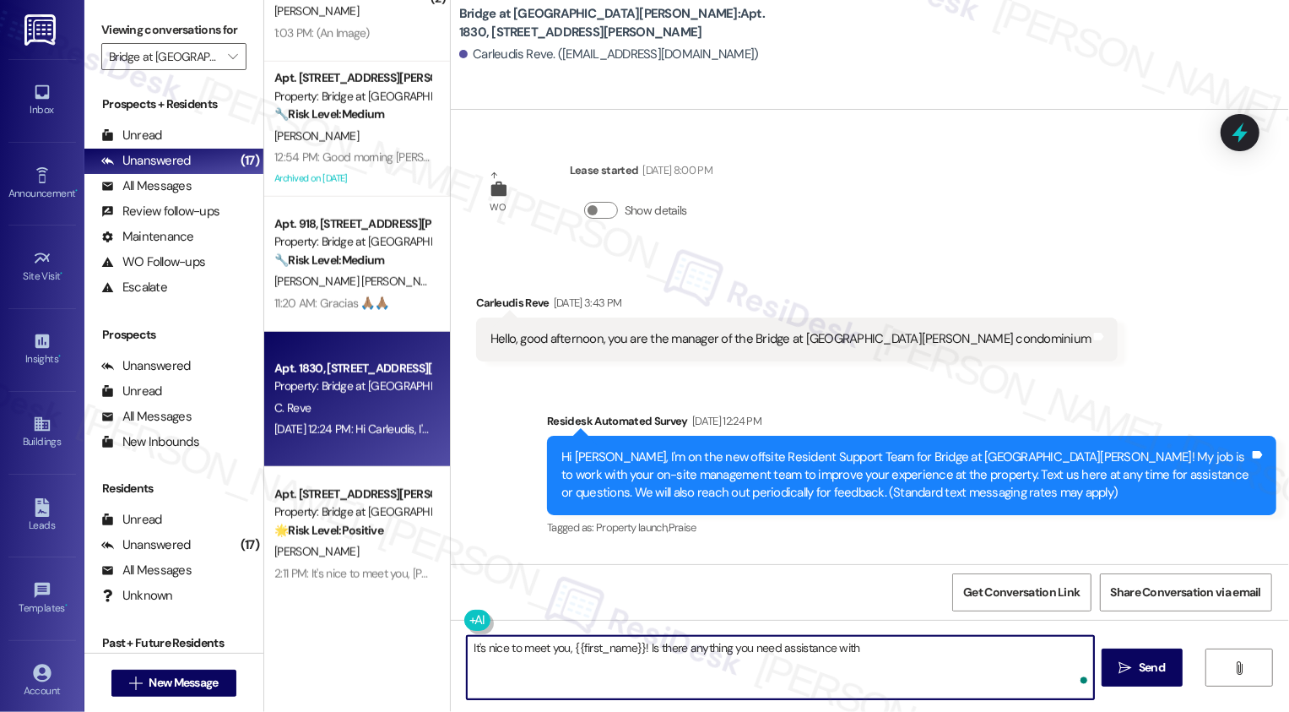
type textarea "It's nice to meet you, {{first_name}}! Is there anything you need assistance wi…"
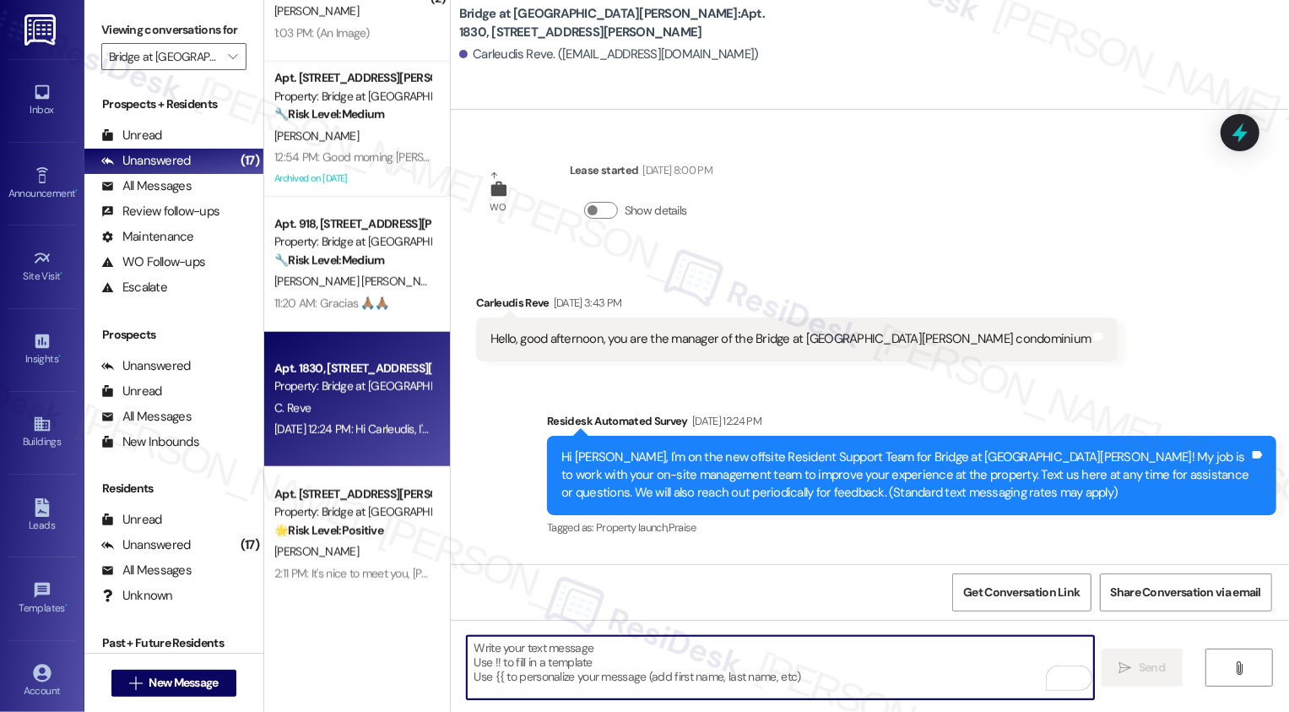
scroll to position [106, 0]
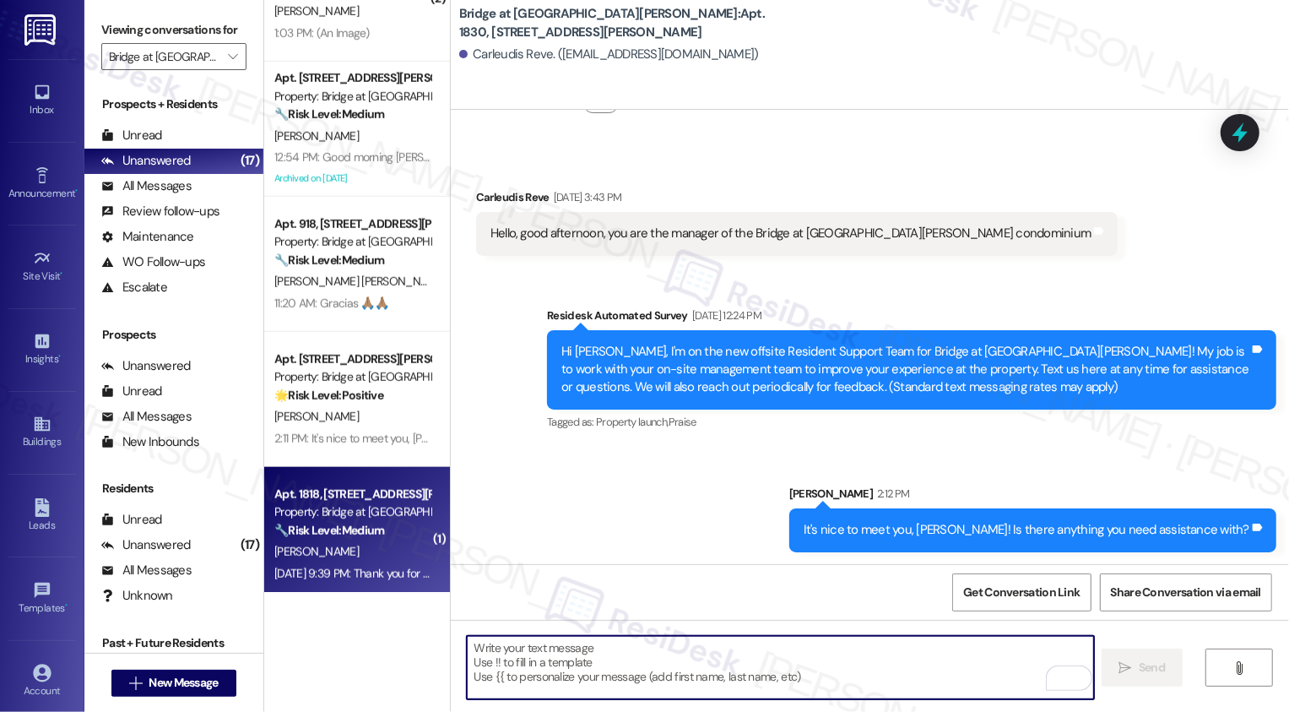
click at [349, 525] on strong "🔧 Risk Level: Medium" at bounding box center [329, 529] width 110 height 15
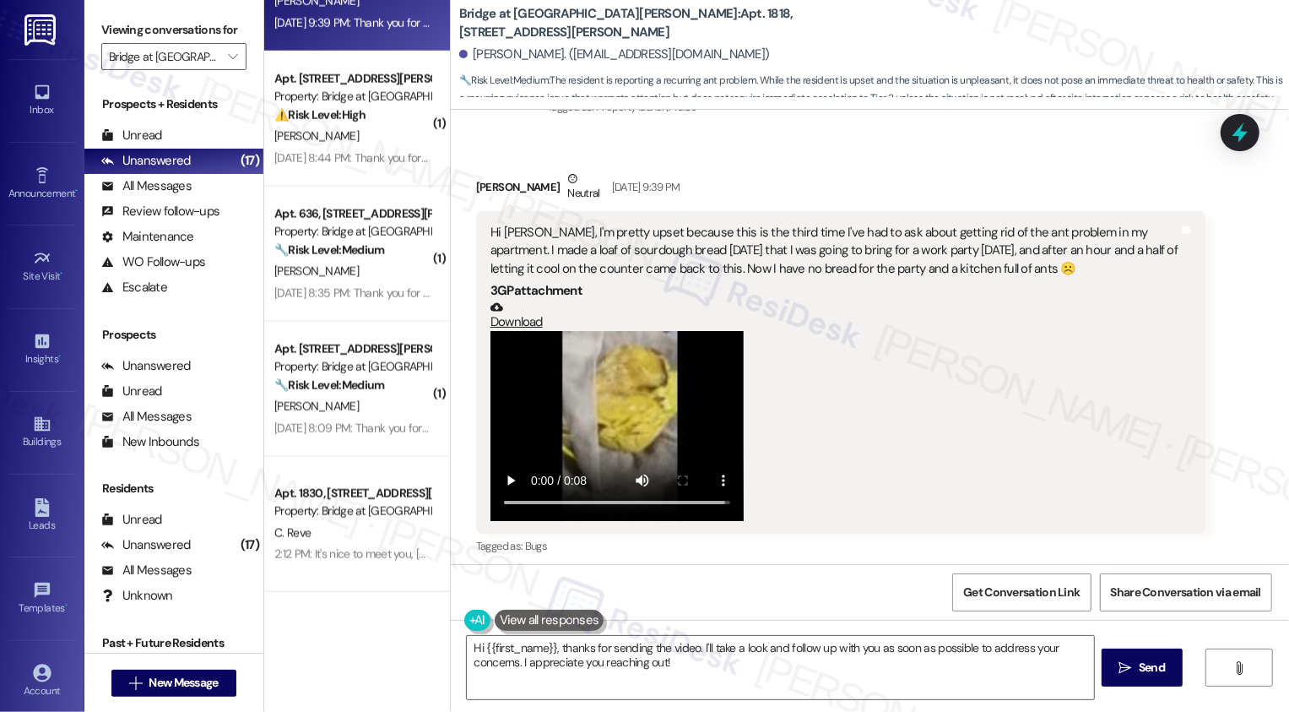
scroll to position [294, 0]
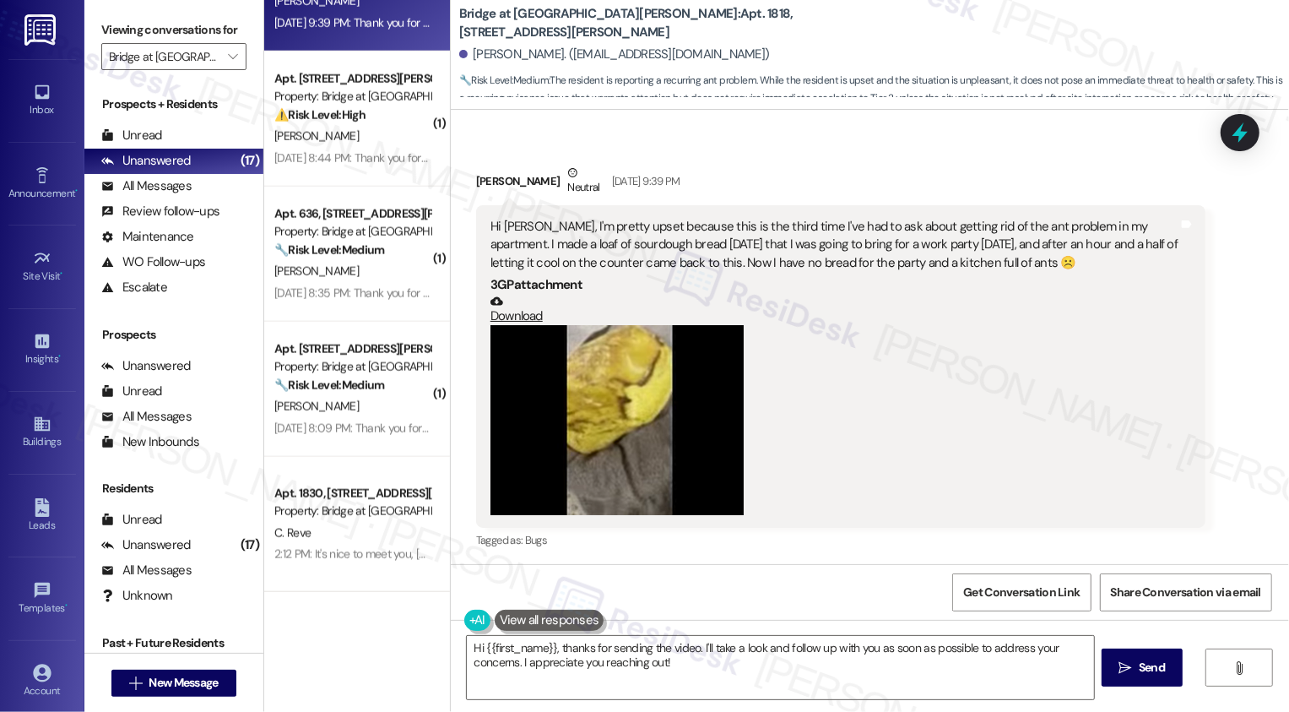
click at [912, 468] on div at bounding box center [834, 420] width 688 height 190
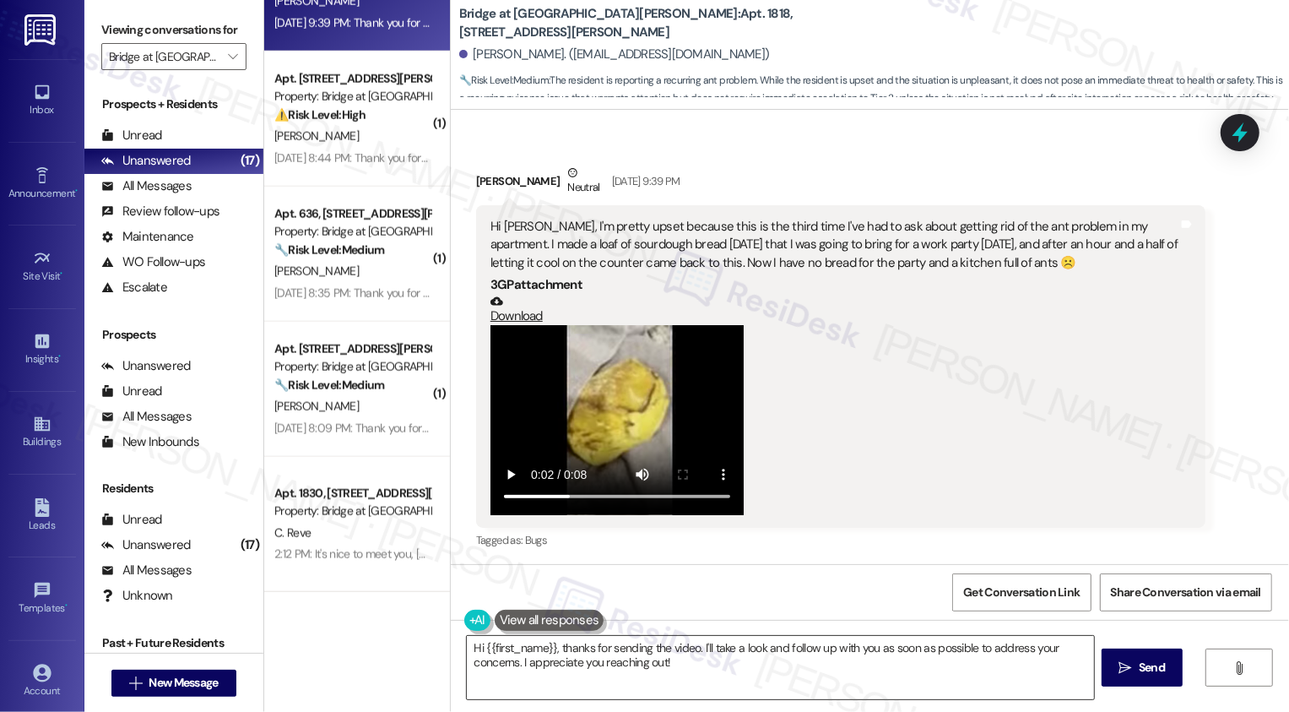
click at [663, 676] on textarea "Hi {{first_name}}, thanks for sending the video. I'll take a look and follow up…" at bounding box center [780, 667] width 627 height 63
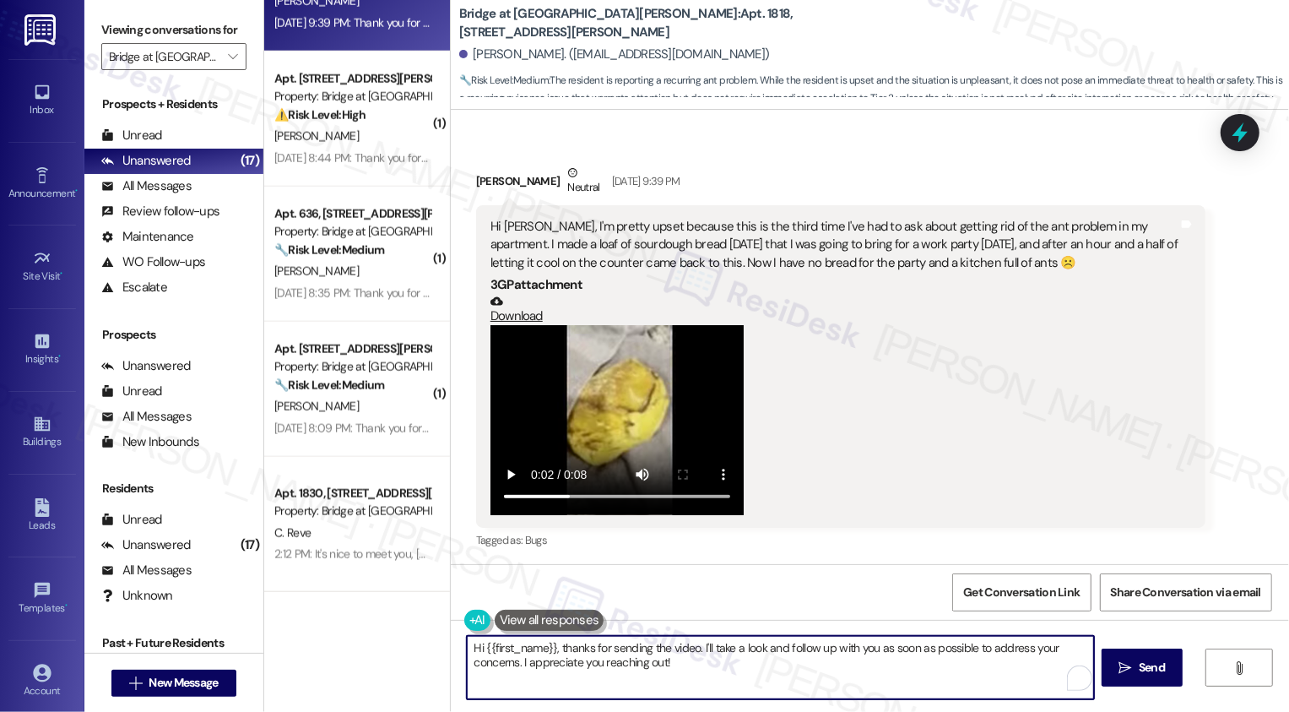
click at [467, 649] on textarea "Hi {{first_name}}, thanks for sending the video. I'll take a look and follow up…" at bounding box center [780, 667] width 627 height 63
click at [473, 647] on textarea "Hi {{first_name}}, thanks for sending the video. I'll take a look and follow up…" at bounding box center [780, 667] width 627 height 63
click at [467, 647] on textarea "Hi {{first_name}}, thanks for sending the video. I'll take a look and follow up…" at bounding box center [780, 667] width 627 height 63
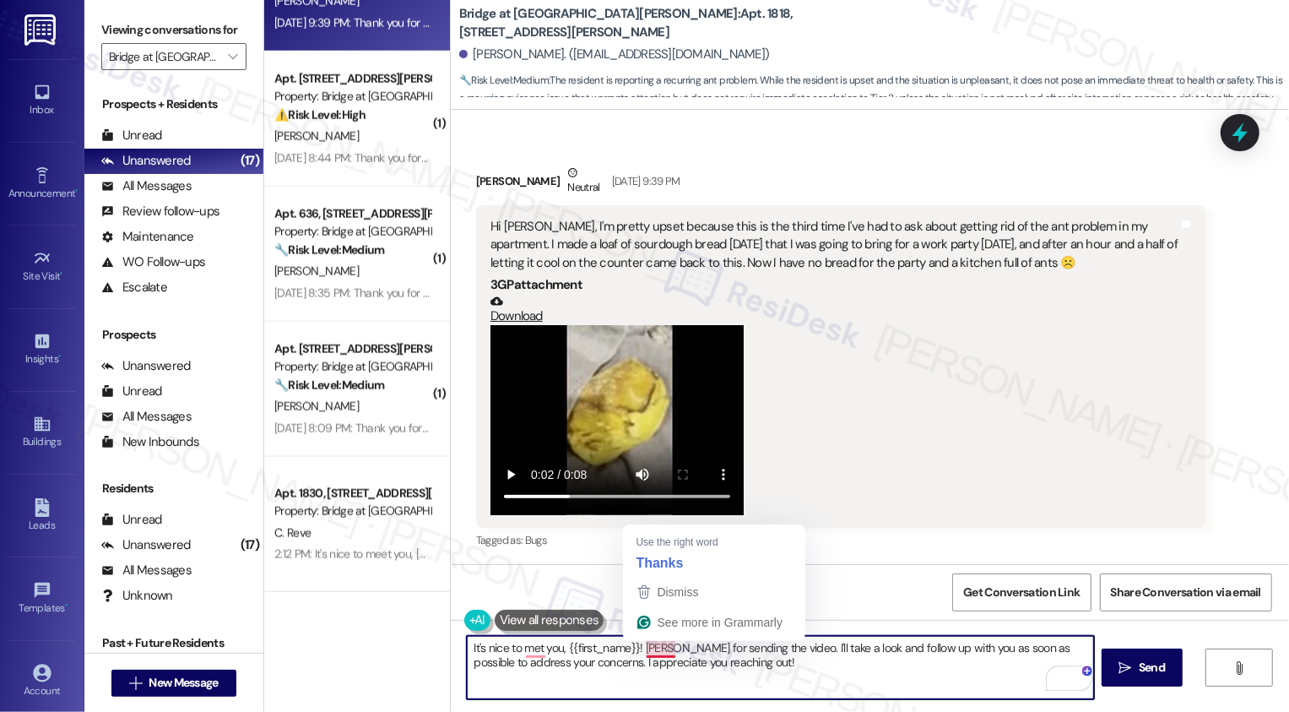
drag, startPoint x: 637, startPoint y: 647, endPoint x: 798, endPoint y: 686, distance: 165.2
click at [798, 686] on textarea "It's nice to met you, {{first_name}}! hanks for sending the video. I'll take a …" at bounding box center [780, 667] width 627 height 63
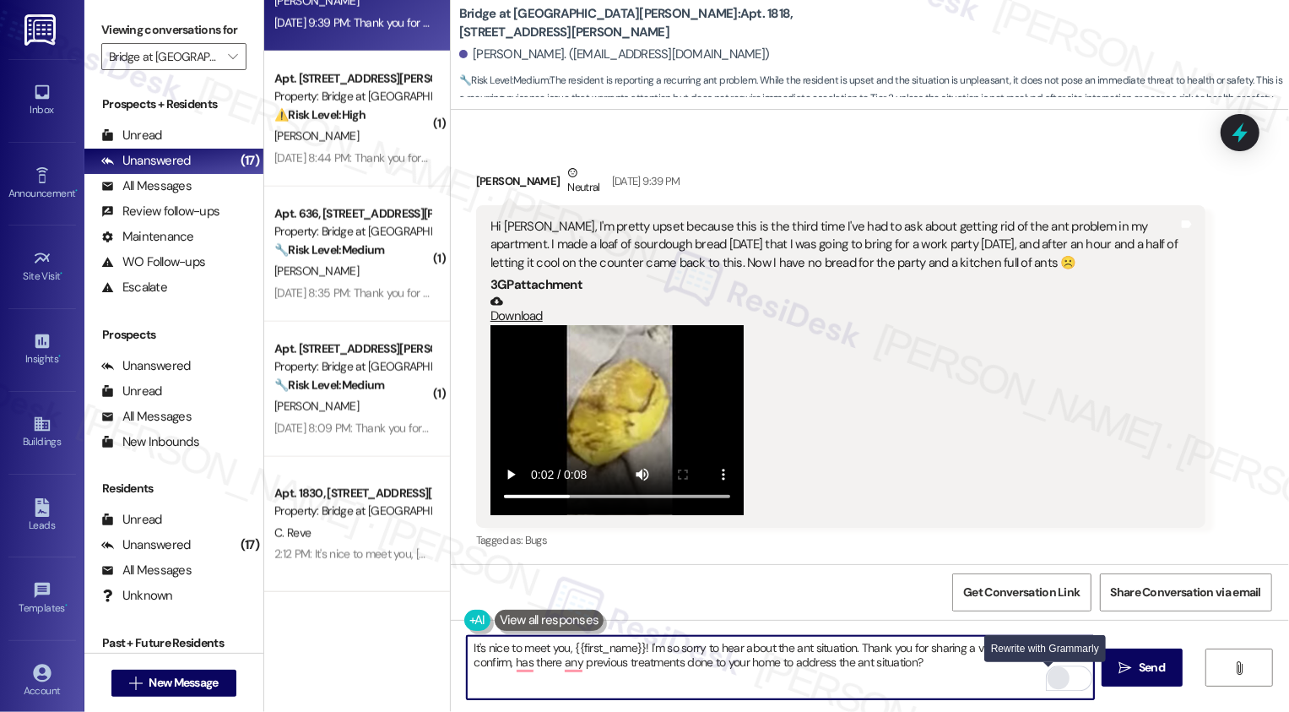
click at [1049, 679] on div "Rewrite with Grammarly" at bounding box center [1058, 678] width 19 height 19
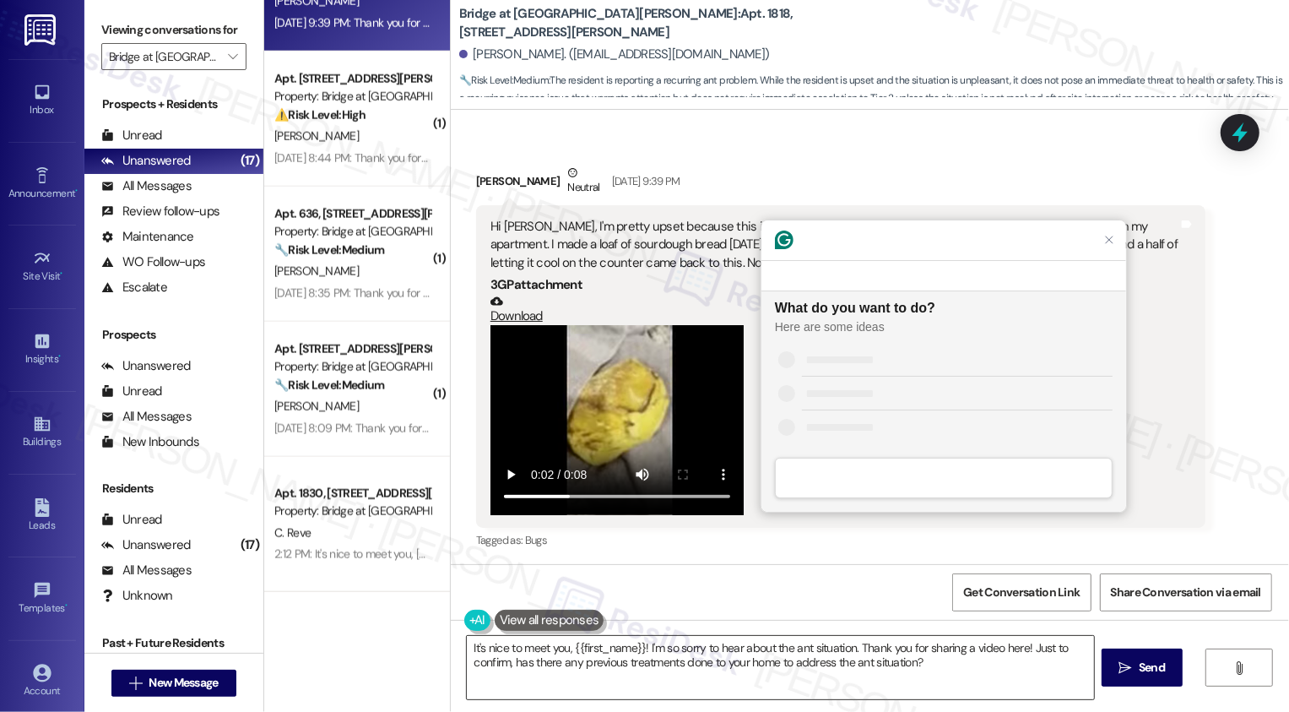
scroll to position [0, 0]
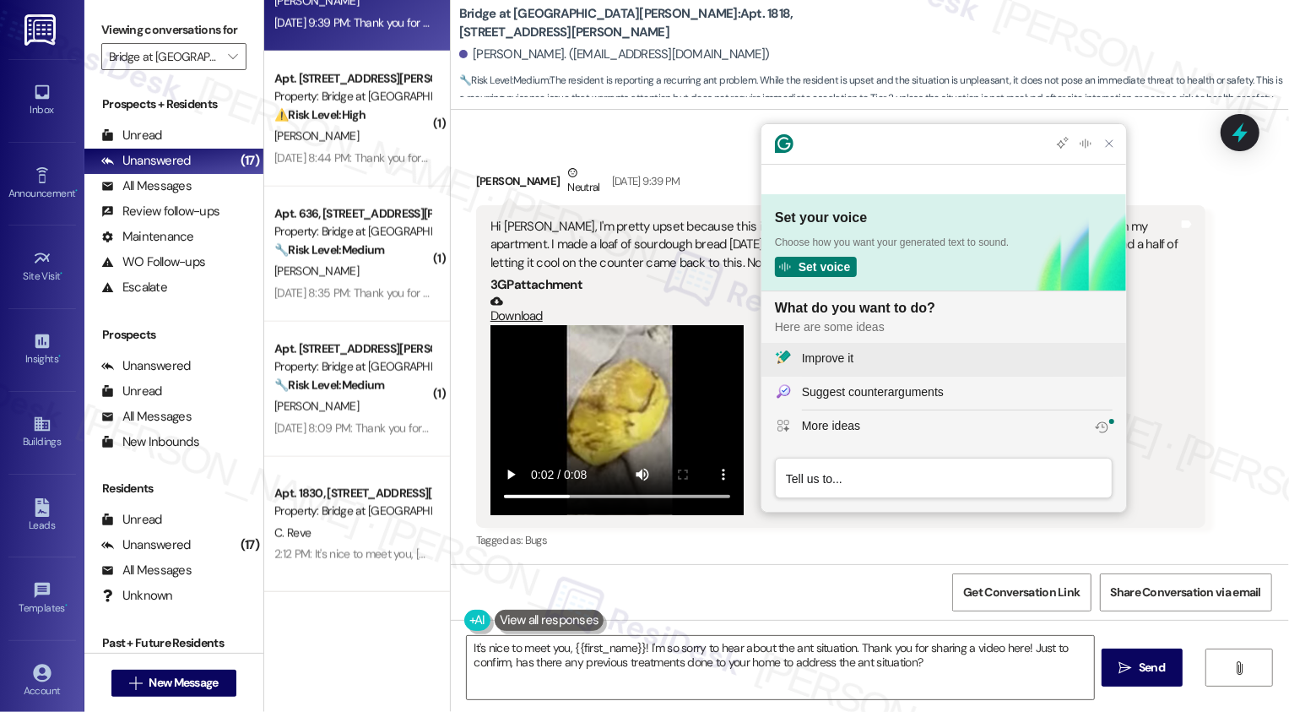
click at [911, 353] on div "Improve it" at bounding box center [957, 358] width 311 height 18
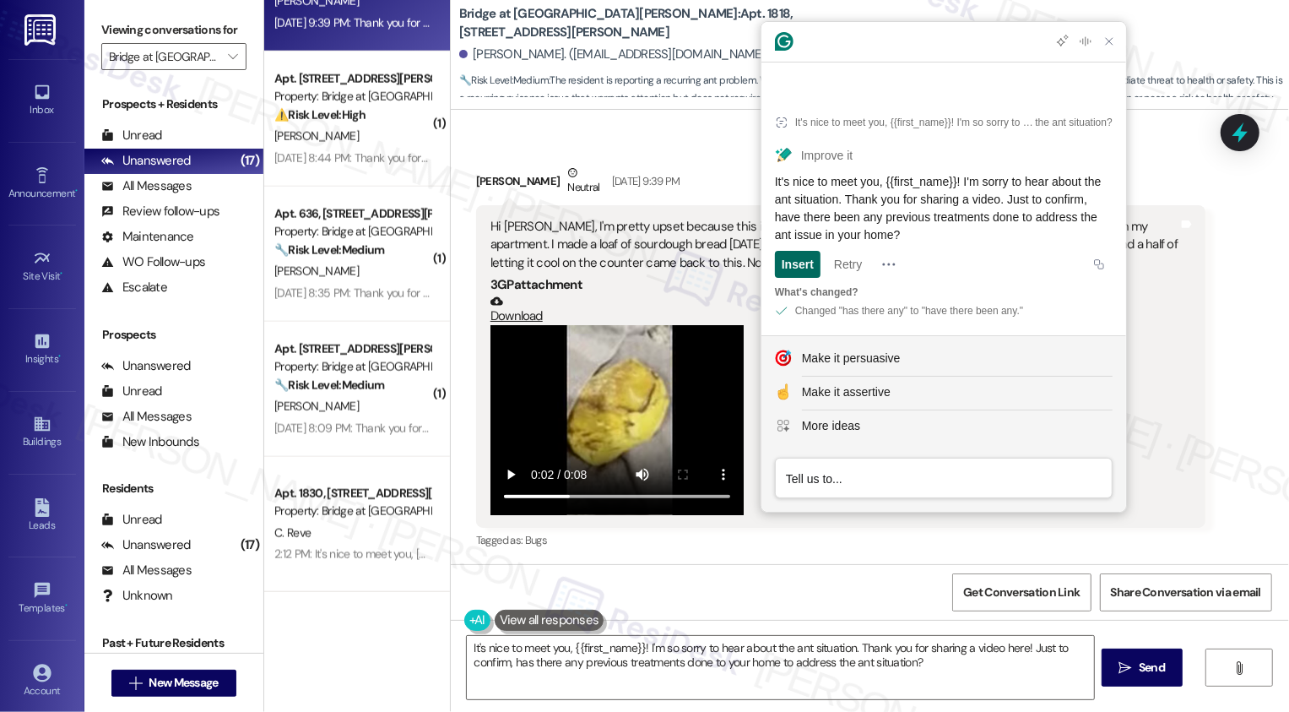
click at [798, 267] on div "Insert" at bounding box center [798, 264] width 32 height 27
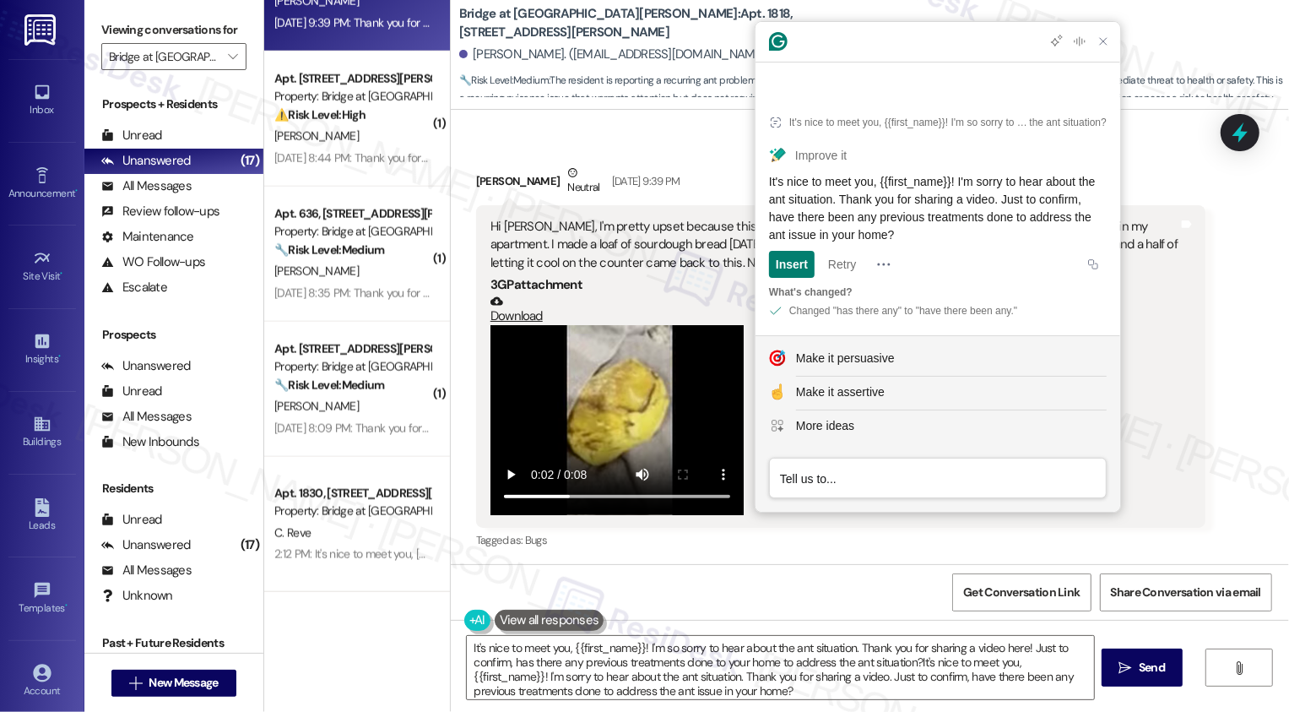
drag, startPoint x: 771, startPoint y: 181, endPoint x: 995, endPoint y: 230, distance: 229.8
click at [996, 230] on div "It's nice to meet you, {{first_name}}! I'm sorry to hear about the ant situatio…" at bounding box center [938, 208] width 338 height 71
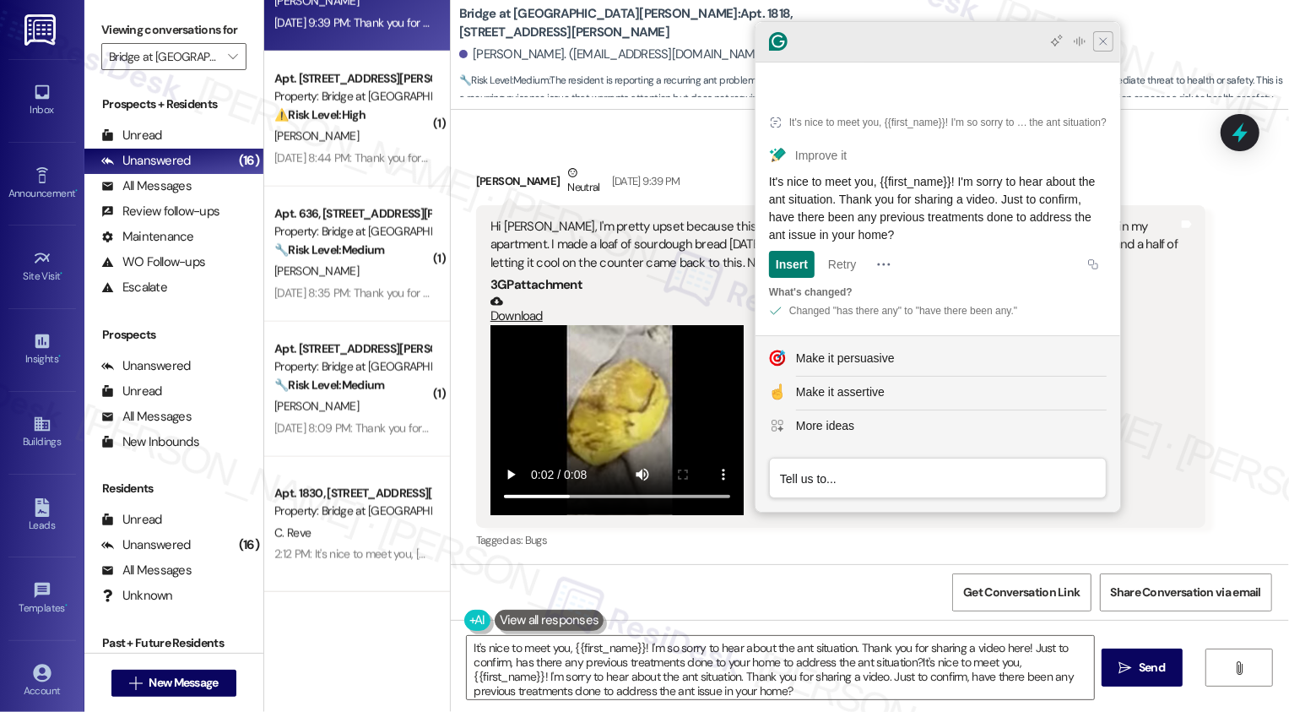
click at [1101, 48] on icon "Close Grammarly Assistant" at bounding box center [1103, 42] width 14 height 14
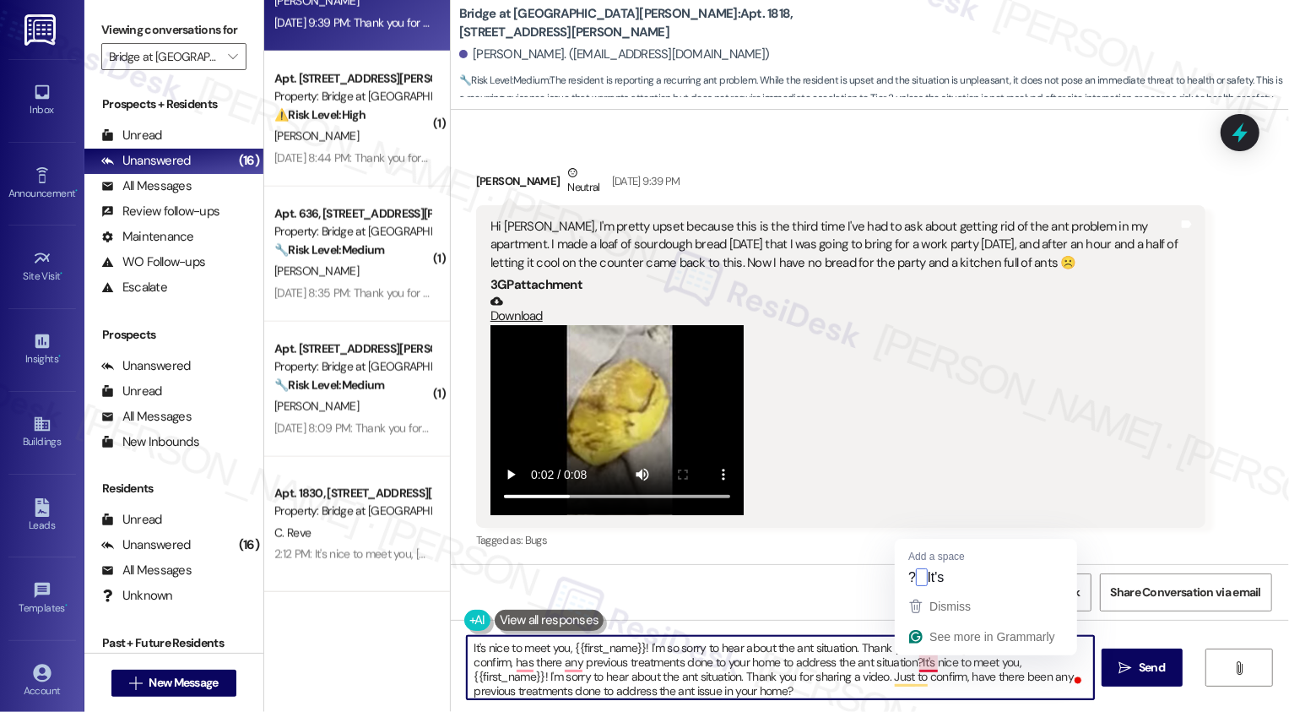
click at [912, 660] on textarea "It's nice to meet you, {{first_name}}! I'm so sorry to hear about the ant situa…" at bounding box center [780, 667] width 627 height 63
click at [784, 671] on textarea "It's nice to meet you, {{first_name}}! I'm so sorry to hear about the ant situa…" at bounding box center [780, 667] width 627 height 63
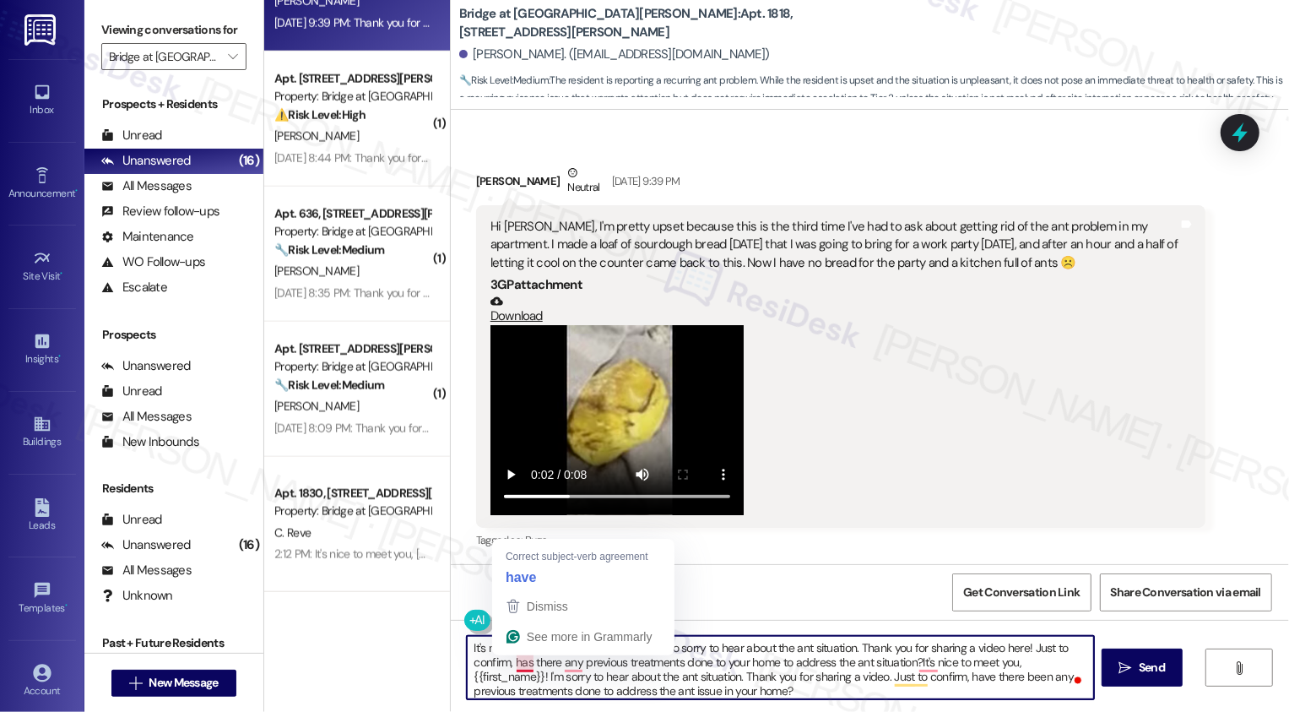
drag, startPoint x: 914, startPoint y: 661, endPoint x: 444, endPoint y: 647, distance: 470.4
click at [451, 647] on div "It's nice to meet you, {{first_name}}! I'm so sorry to hear about the ant situa…" at bounding box center [870, 683] width 838 height 127
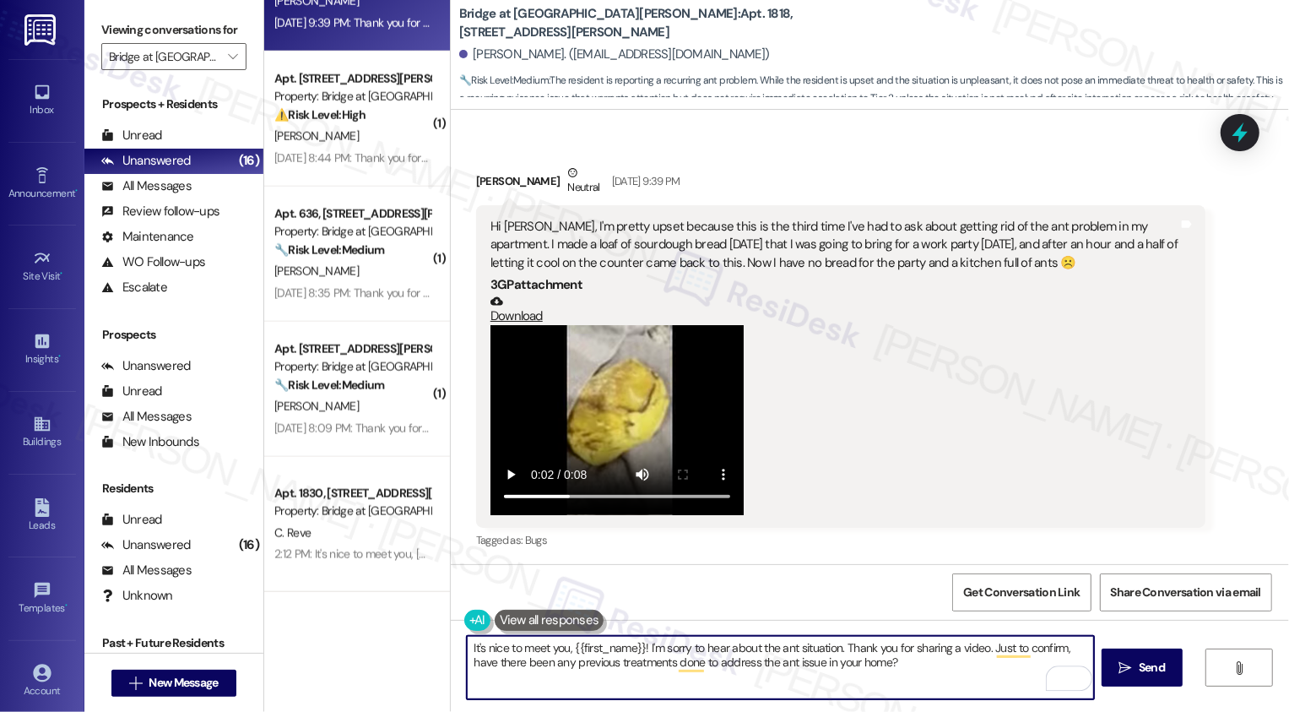
click at [643, 663] on textarea "It's nice to meet you, {{first_name}}! I'm sorry to hear about the ant situatio…" at bounding box center [780, 667] width 627 height 63
click at [914, 673] on textarea "It's nice to meet you, {{first_name}}! I'm sorry to hear about the ant situatio…" at bounding box center [780, 667] width 627 height 63
click at [657, 649] on textarea "It's nice to meet you, {{first_name}}! I'm sorry to hear about the ant situatio…" at bounding box center [780, 667] width 627 height 63
click at [815, 668] on textarea "It's nice to meet you, {{first_name}}! I'm so sorry to hear about the ant situa…" at bounding box center [780, 667] width 627 height 63
click at [966, 670] on textarea "It's nice to meet you, {{first_name}}! I'm so sorry to hear about the ant situa…" at bounding box center [780, 667] width 627 height 63
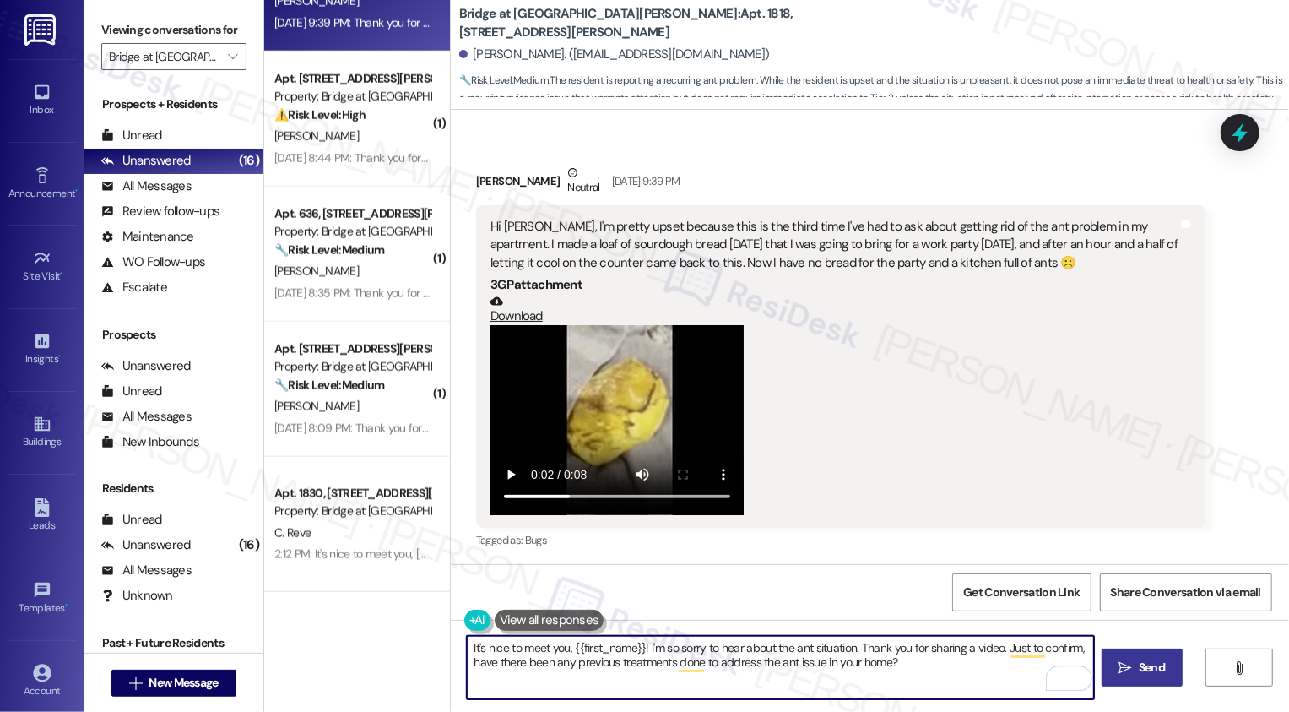
type textarea "It's nice to meet you, {{first_name}}! I'm so sorry to hear about the ant situa…"
click at [1128, 663] on icon "" at bounding box center [1125, 668] width 13 height 14
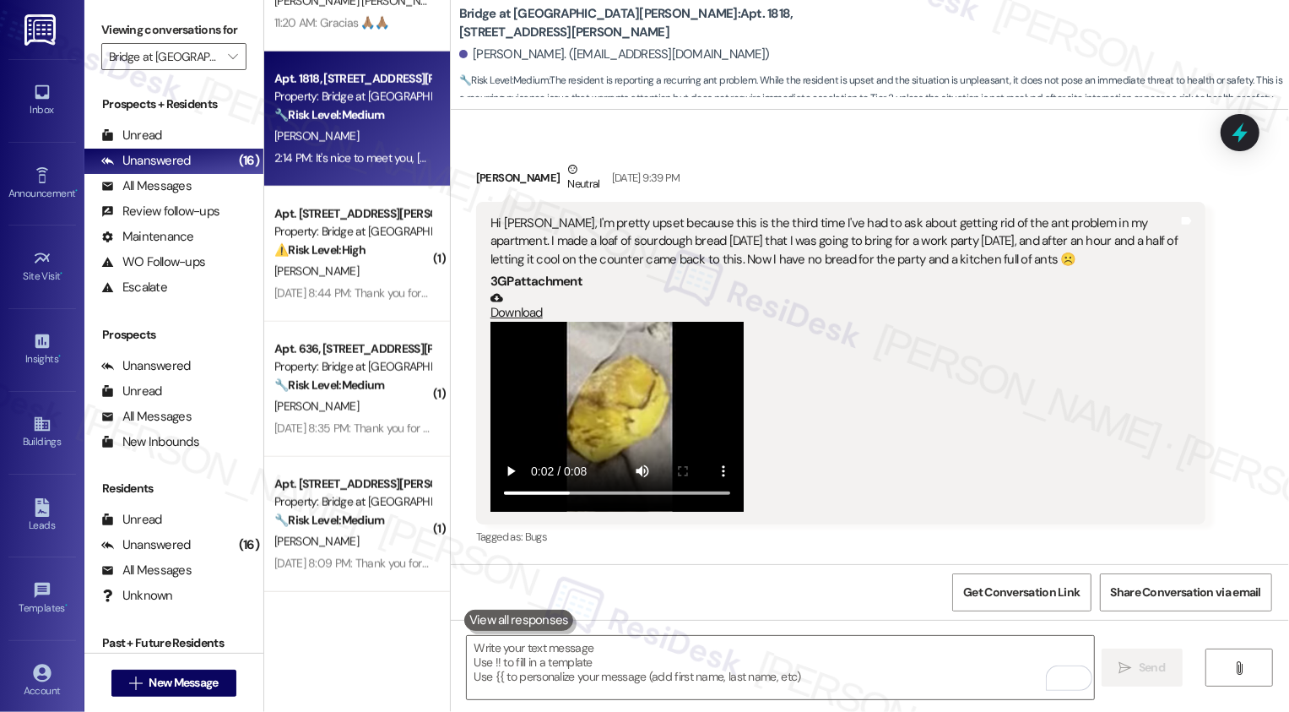
scroll to position [284, 0]
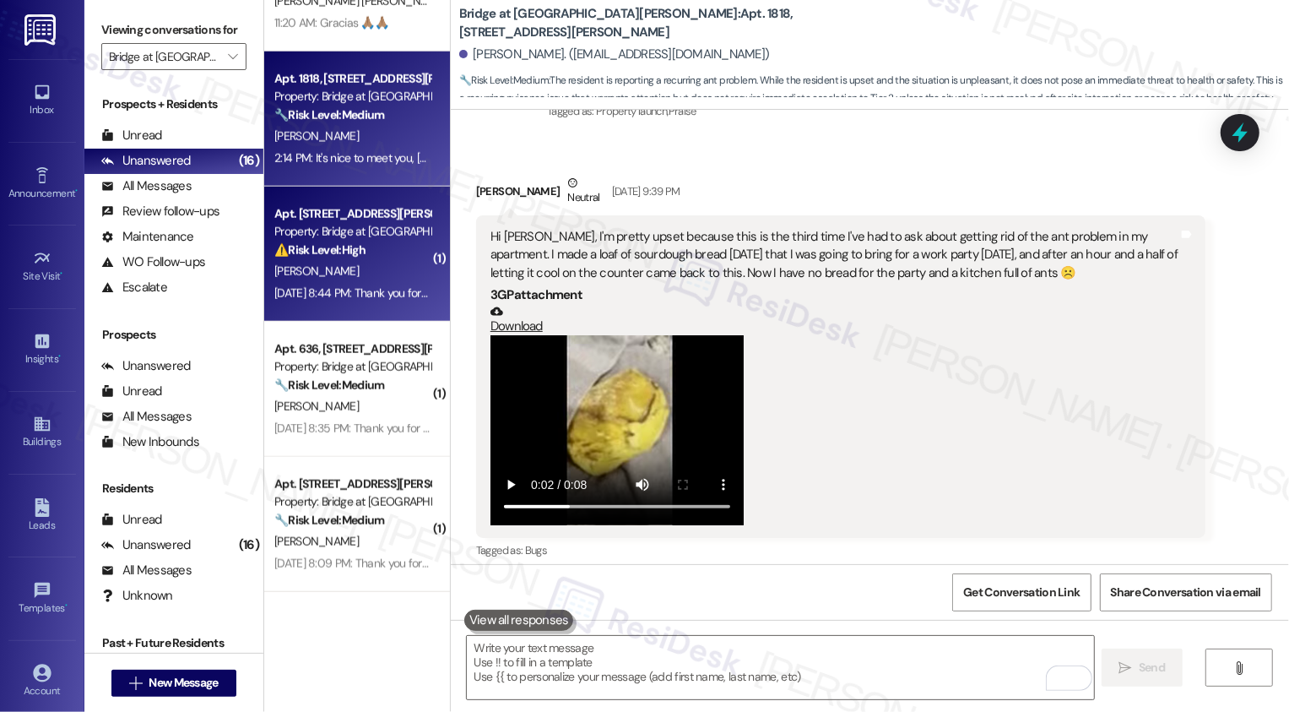
click at [339, 252] on strong "⚠️ Risk Level: High" at bounding box center [319, 249] width 91 height 15
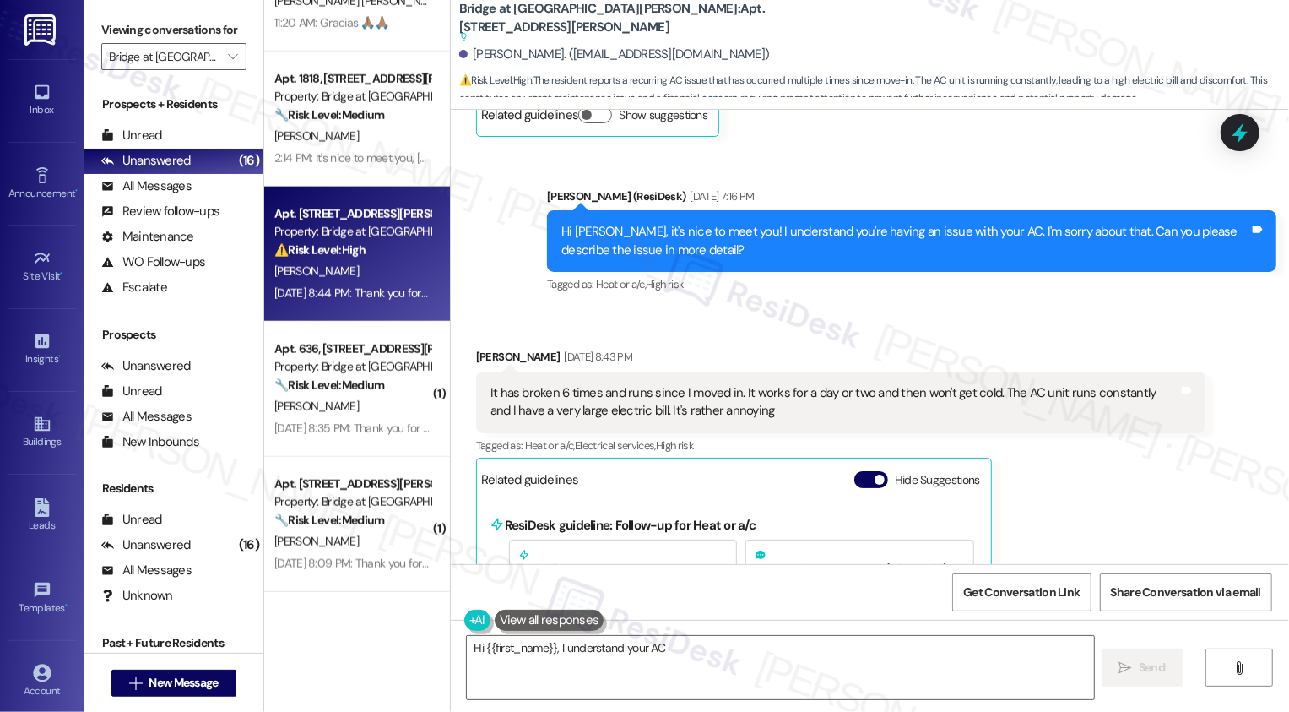
scroll to position [440, 0]
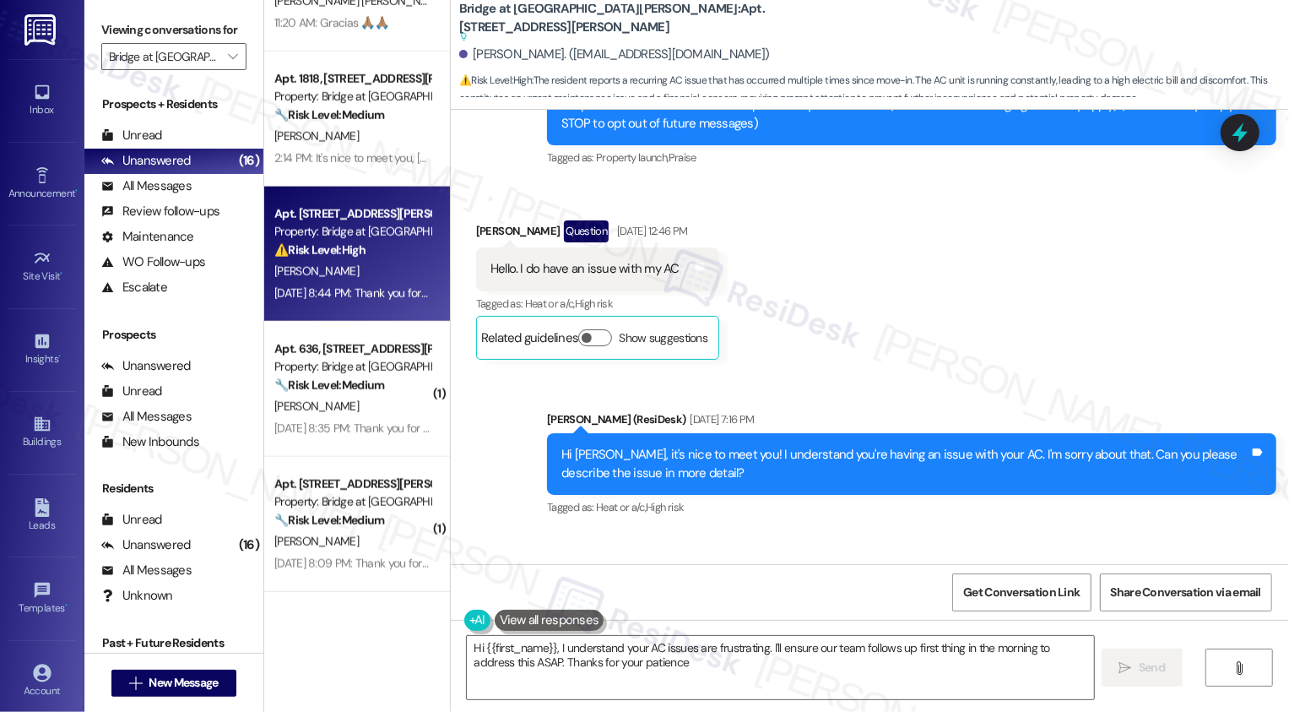
type textarea "Hi {{first_name}}, I understand your AC issues are frustrating. I'll ensure our…"
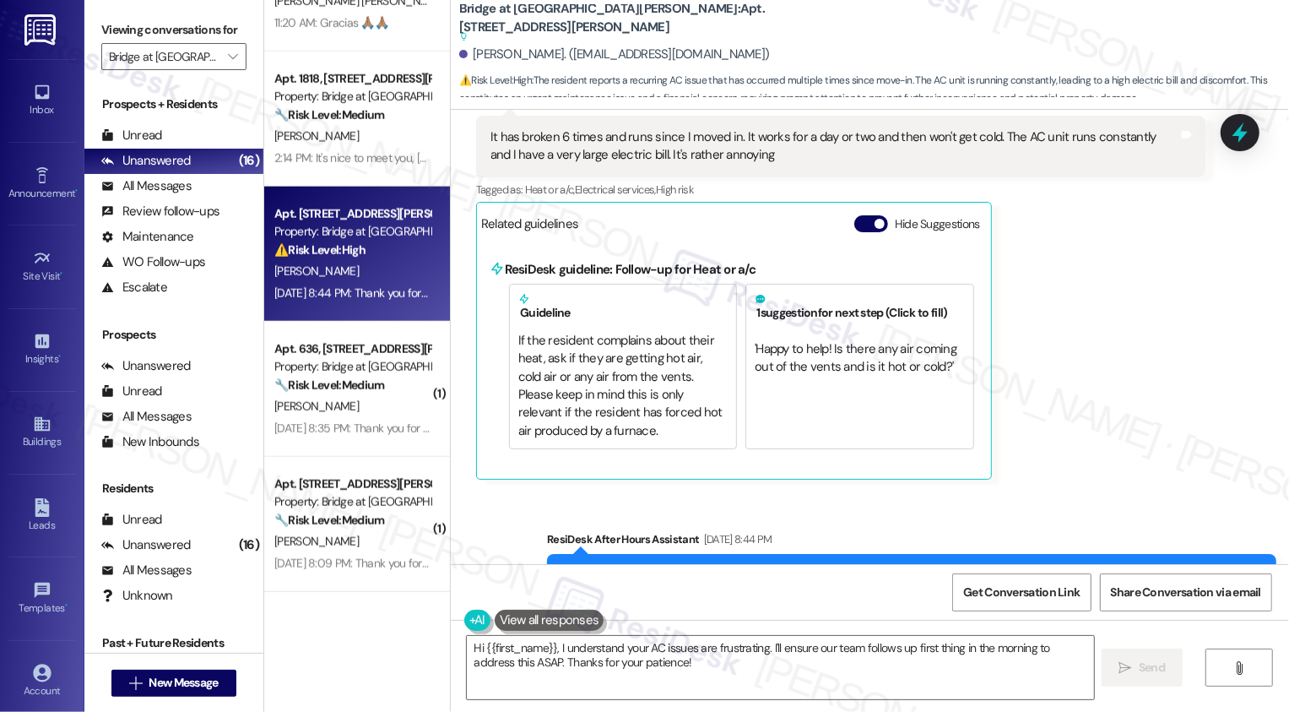
scroll to position [761, 0]
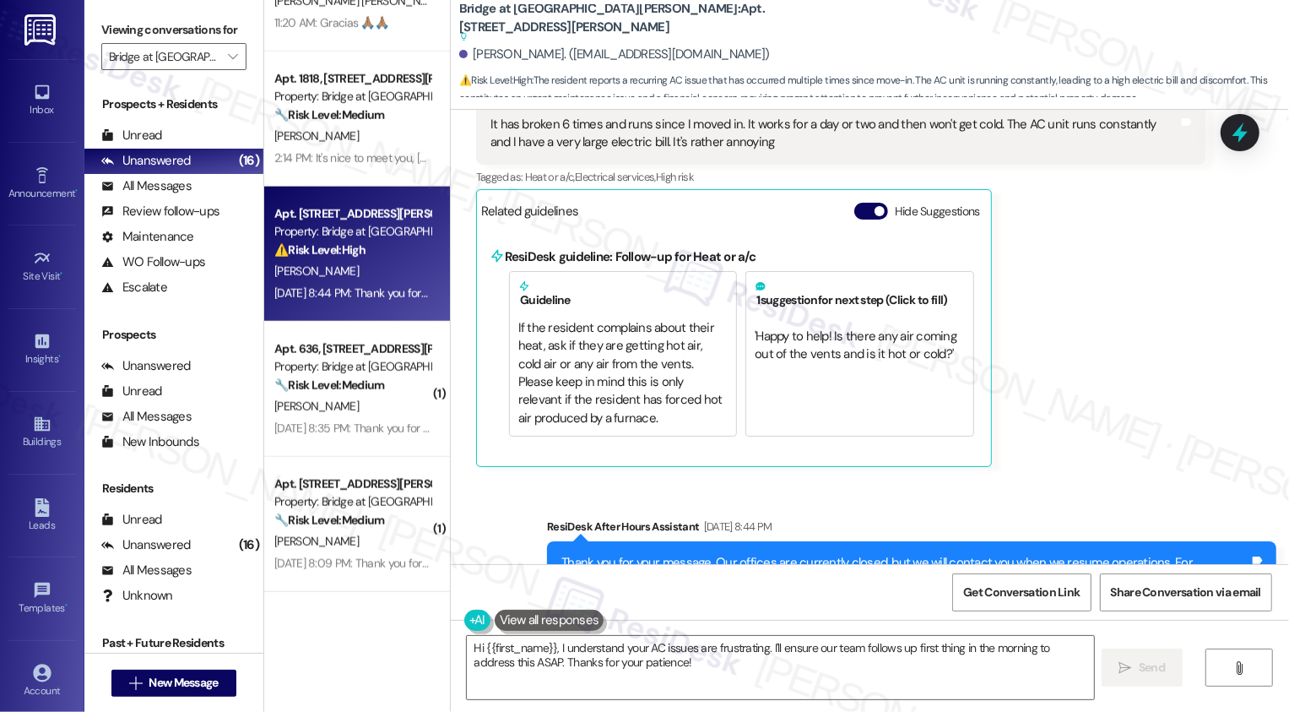
click at [1067, 323] on div "Matthew Banning Sep 17, 2025 at 8:43 PM It has broken 6 times and runs since I …" at bounding box center [840, 273] width 729 height 388
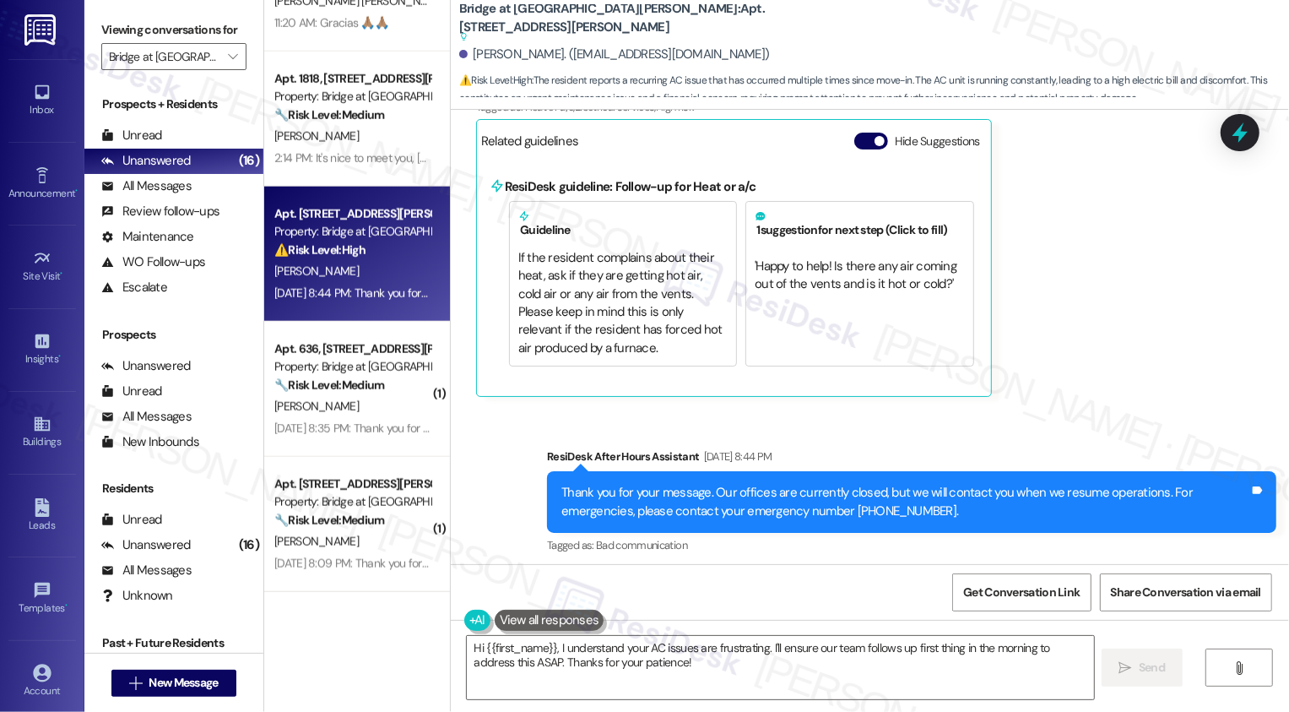
scroll to position [837, 0]
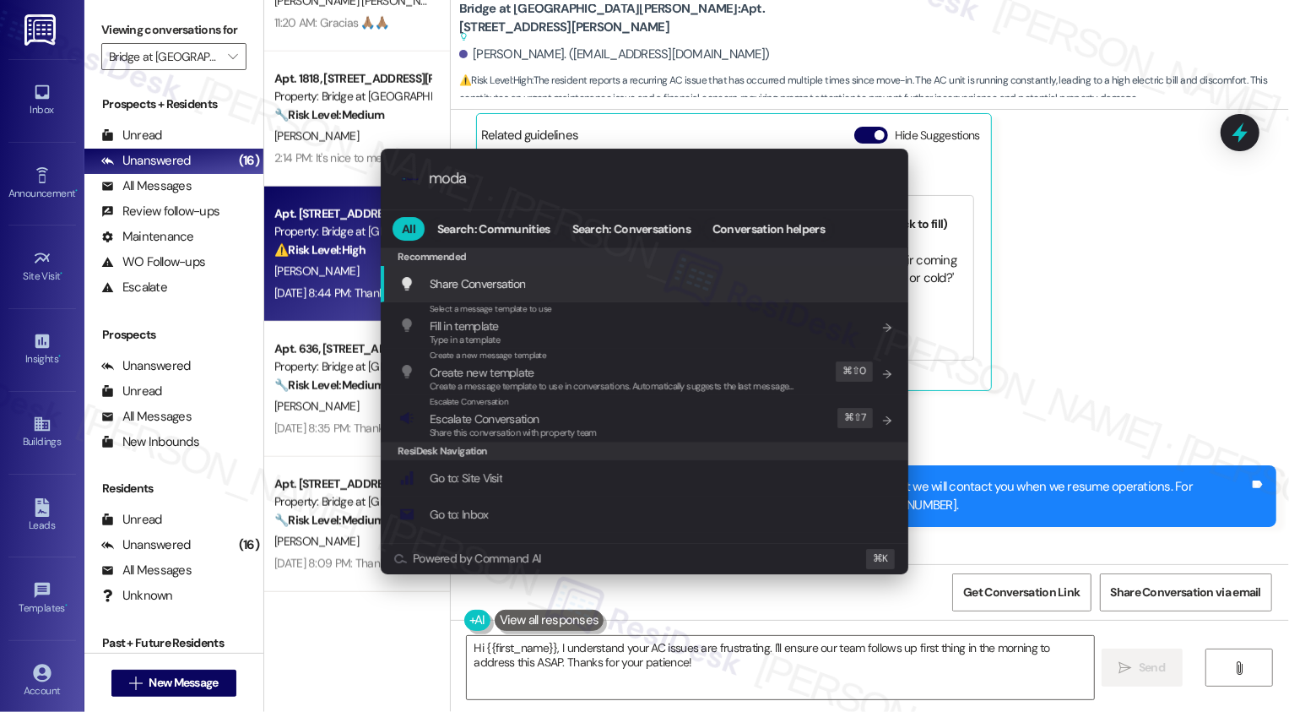
type input "modal"
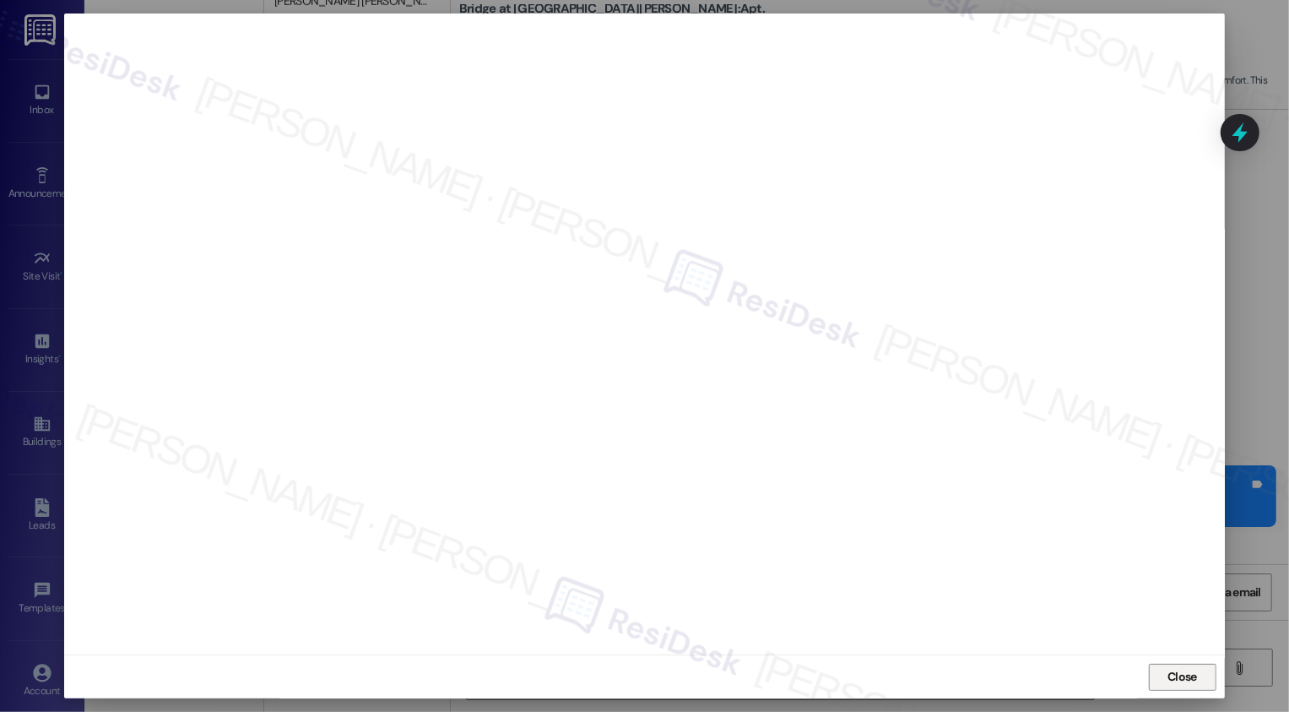
click at [1183, 666] on span "Close" at bounding box center [1182, 676] width 36 height 25
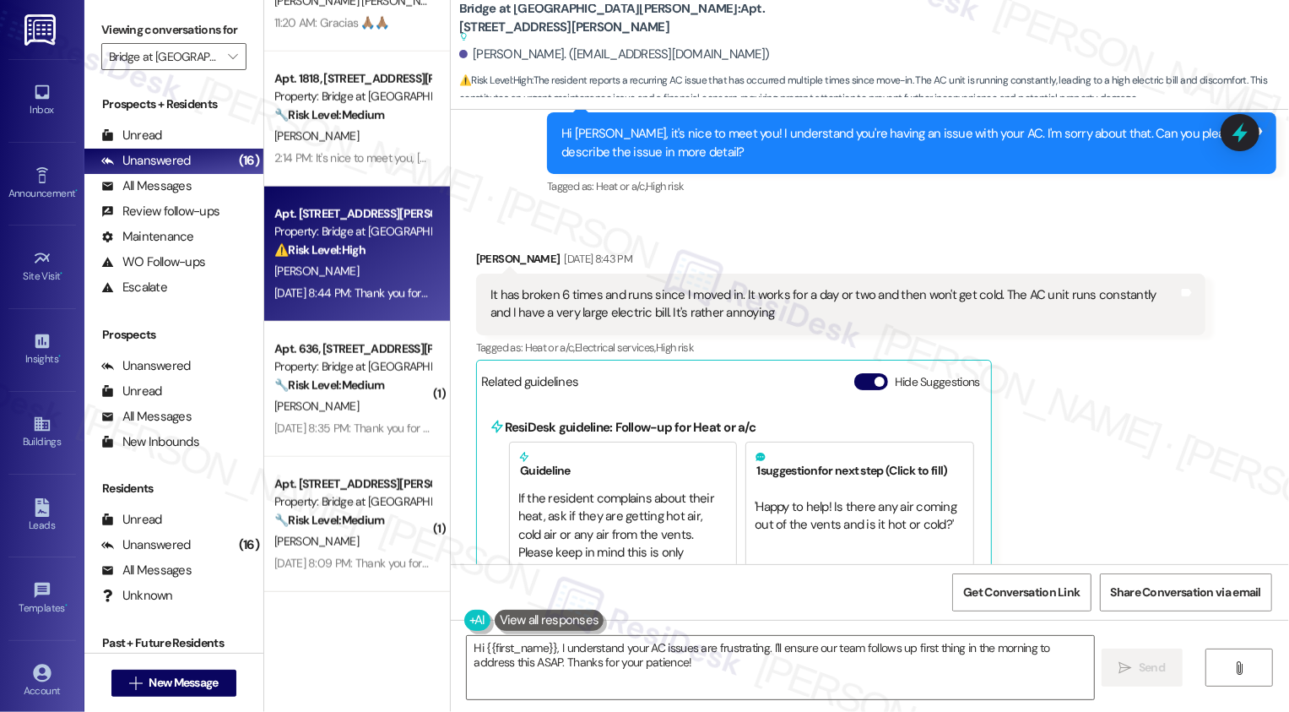
scroll to position [575, 0]
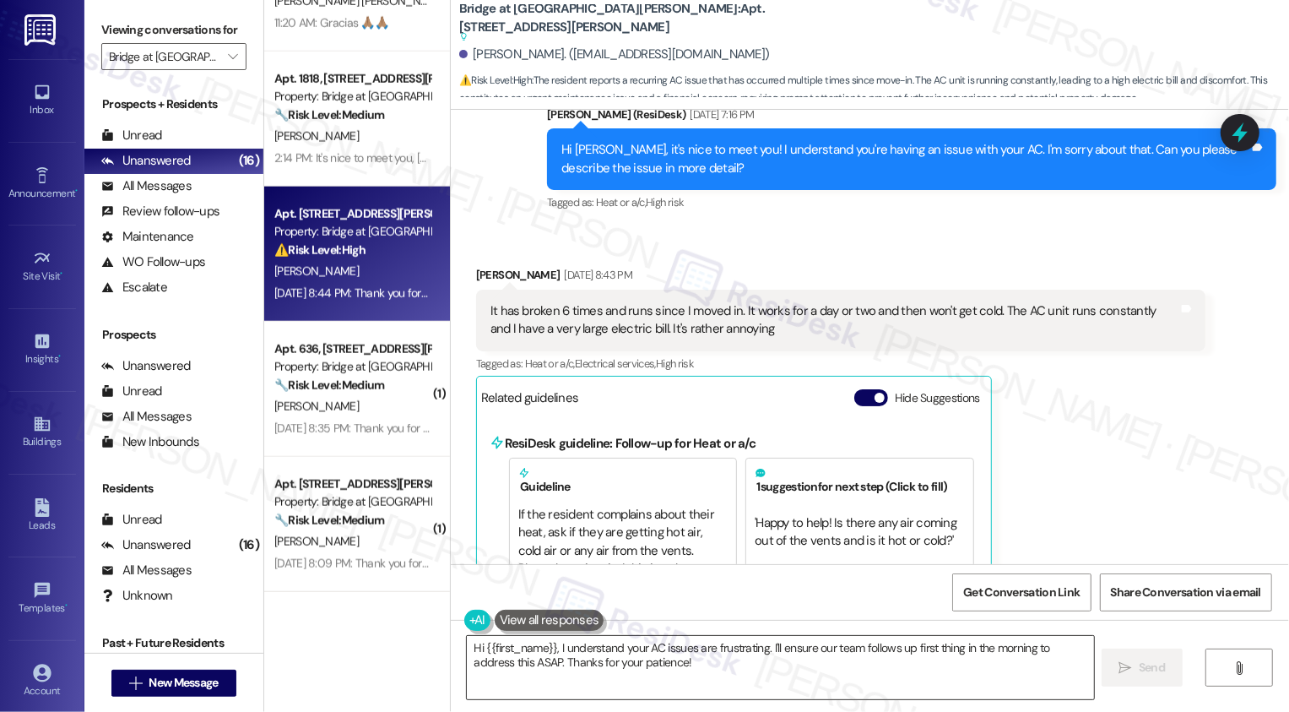
click at [604, 670] on textarea "Hi {{first_name}}, I understand your AC issues are frustrating. I'll ensure our…" at bounding box center [780, 667] width 627 height 63
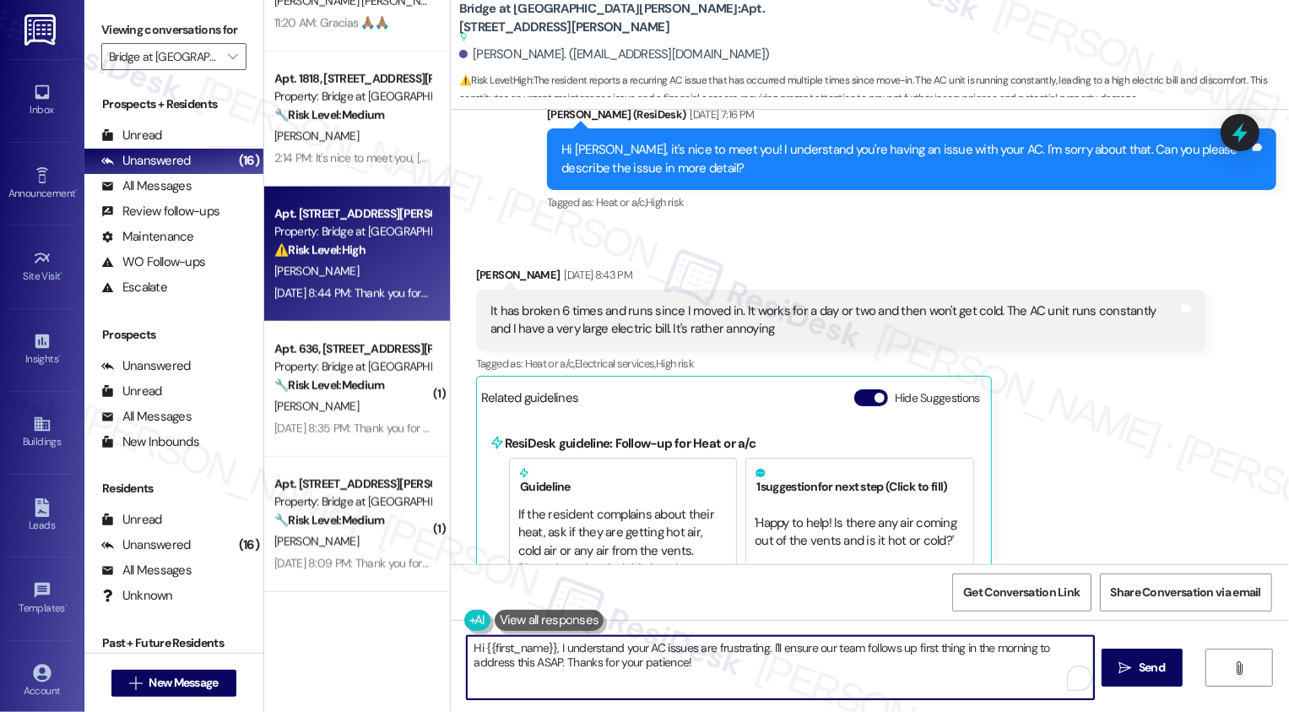
scroll to position [499, 0]
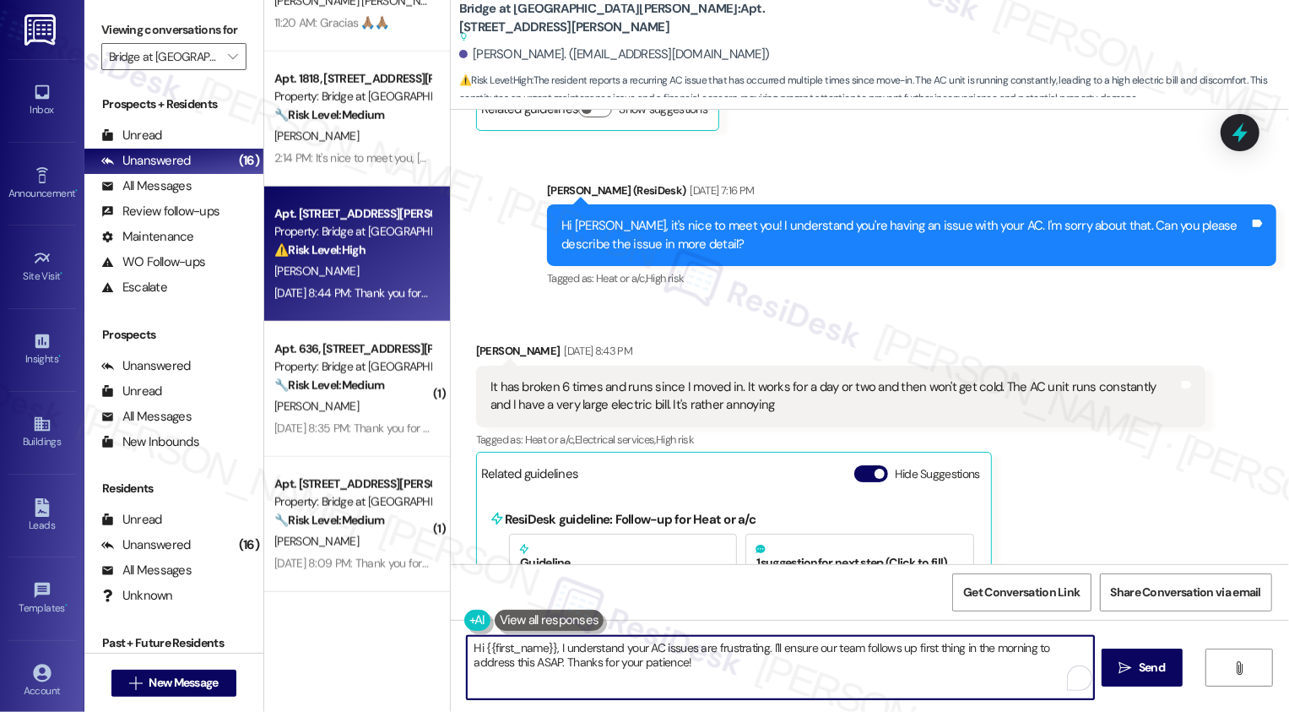
click at [644, 663] on textarea "Hi {{first_name}}, I understand your AC issues are frustrating. I'll ensure our…" at bounding box center [780, 667] width 627 height 63
type textarea "I'm so sorry about that. May I ask what the team has done so"
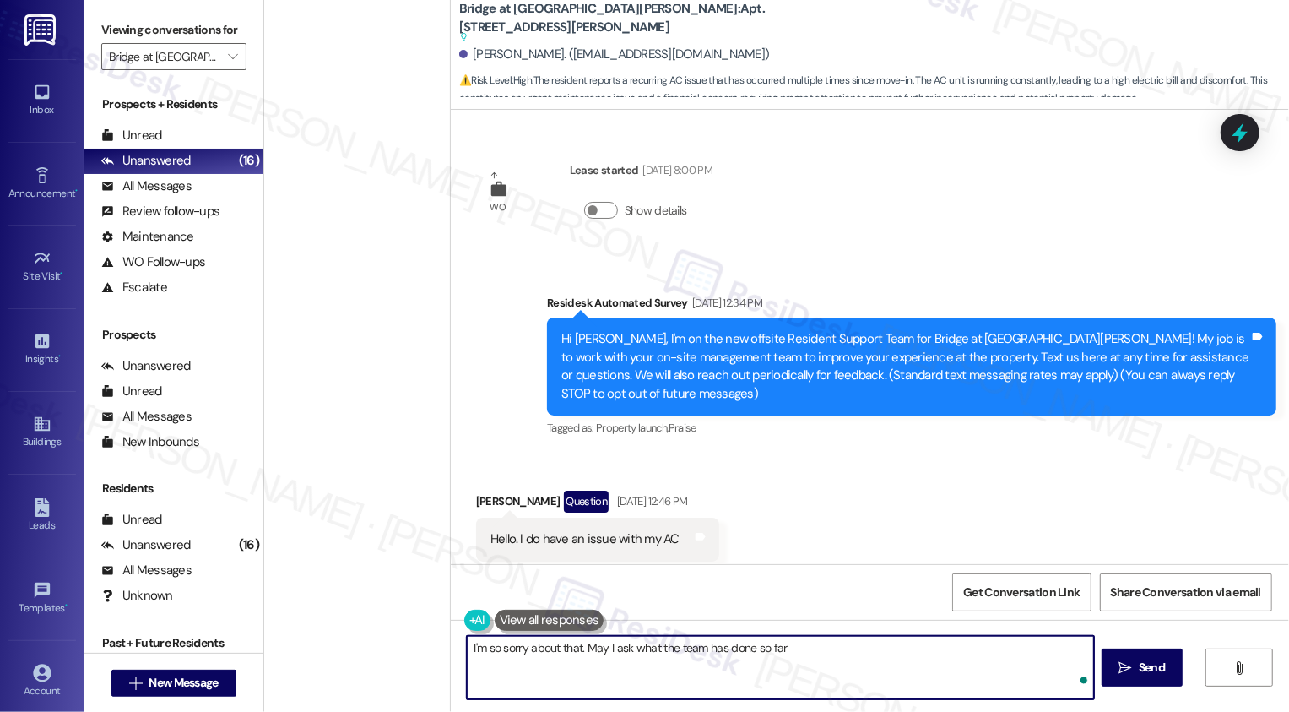
scroll to position [499, 0]
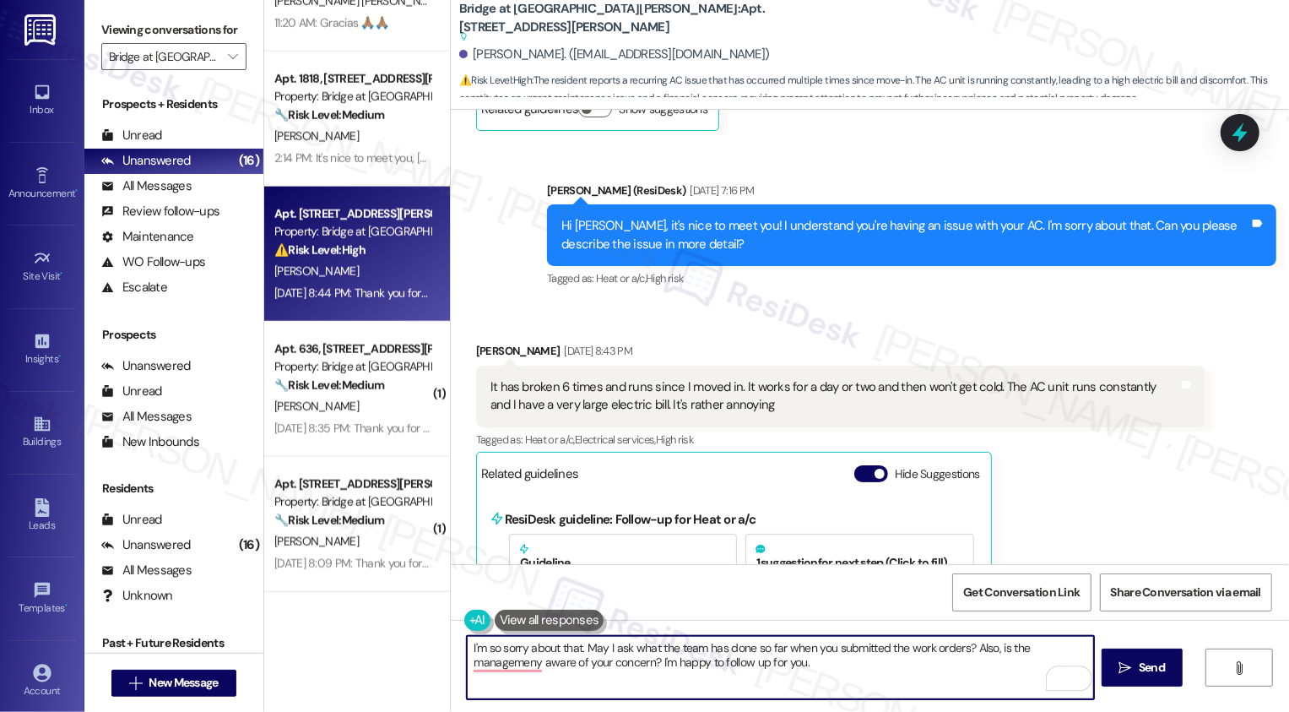
click at [660, 663] on textarea "I'm so sorry about that. May I ask what the team has done so far when you submi…" at bounding box center [780, 667] width 627 height 63
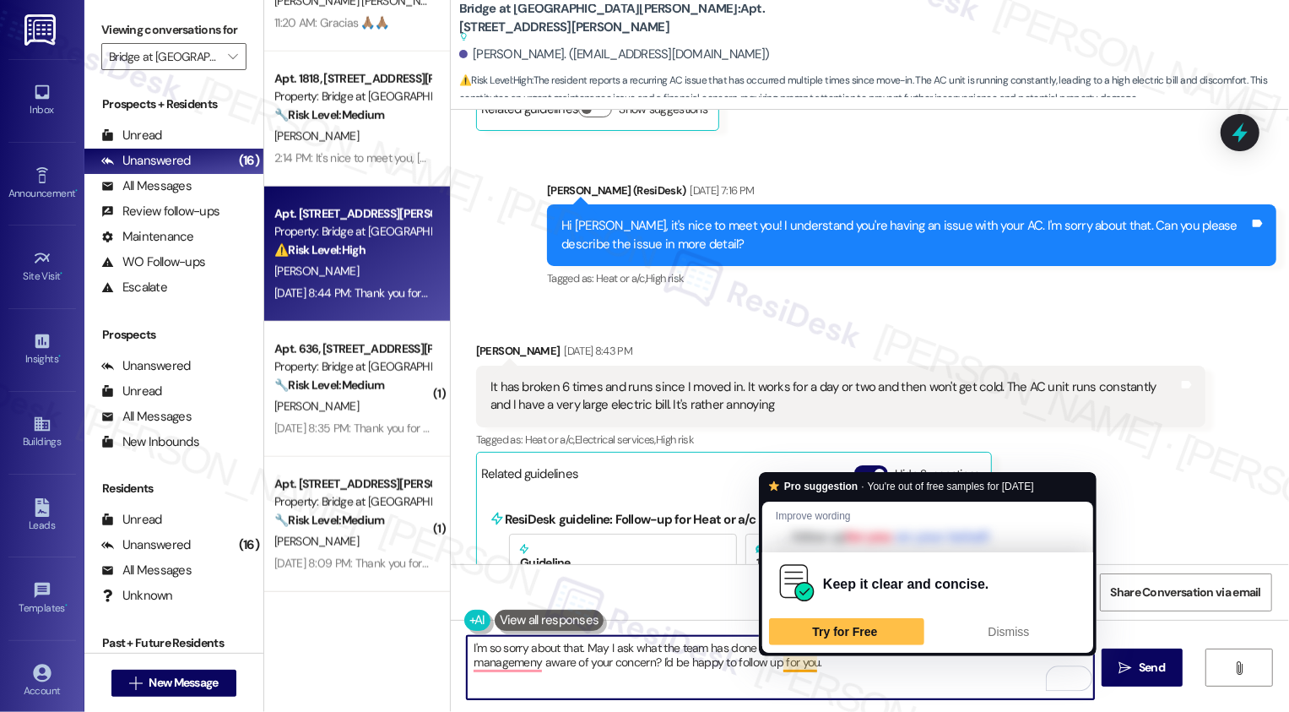
click at [794, 663] on textarea "I'm so sorry about that. May I ask what the team has done so far when you submi…" at bounding box center [780, 667] width 627 height 63
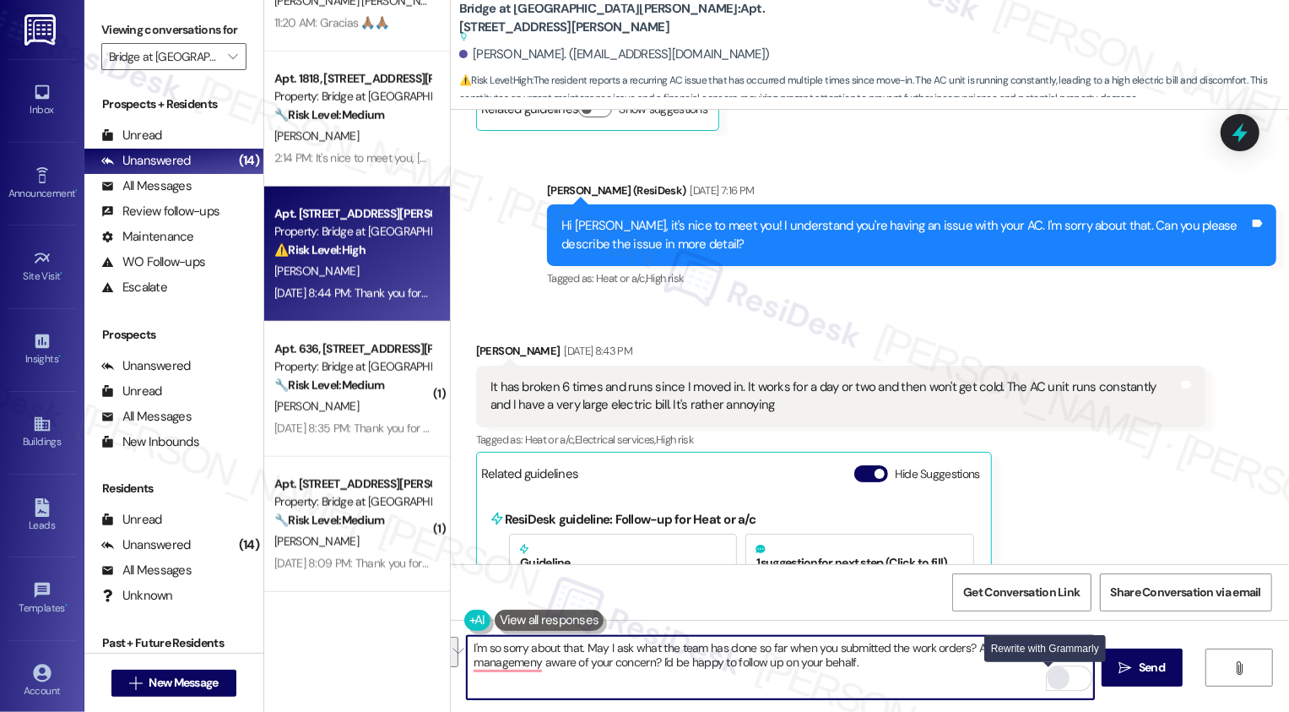
click at [1049, 682] on div "Rewrite with Grammarly" at bounding box center [1058, 678] width 19 height 19
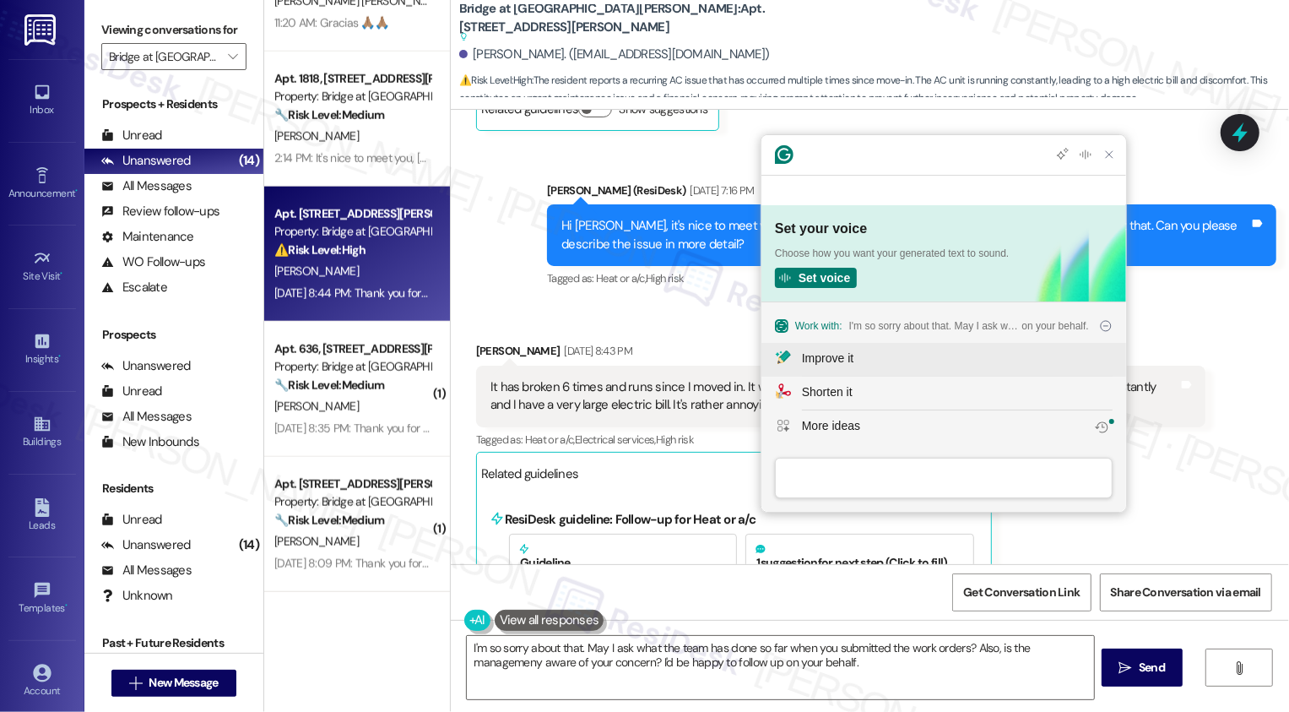
click at [831, 357] on div "Improve it" at bounding box center [827, 358] width 51 height 18
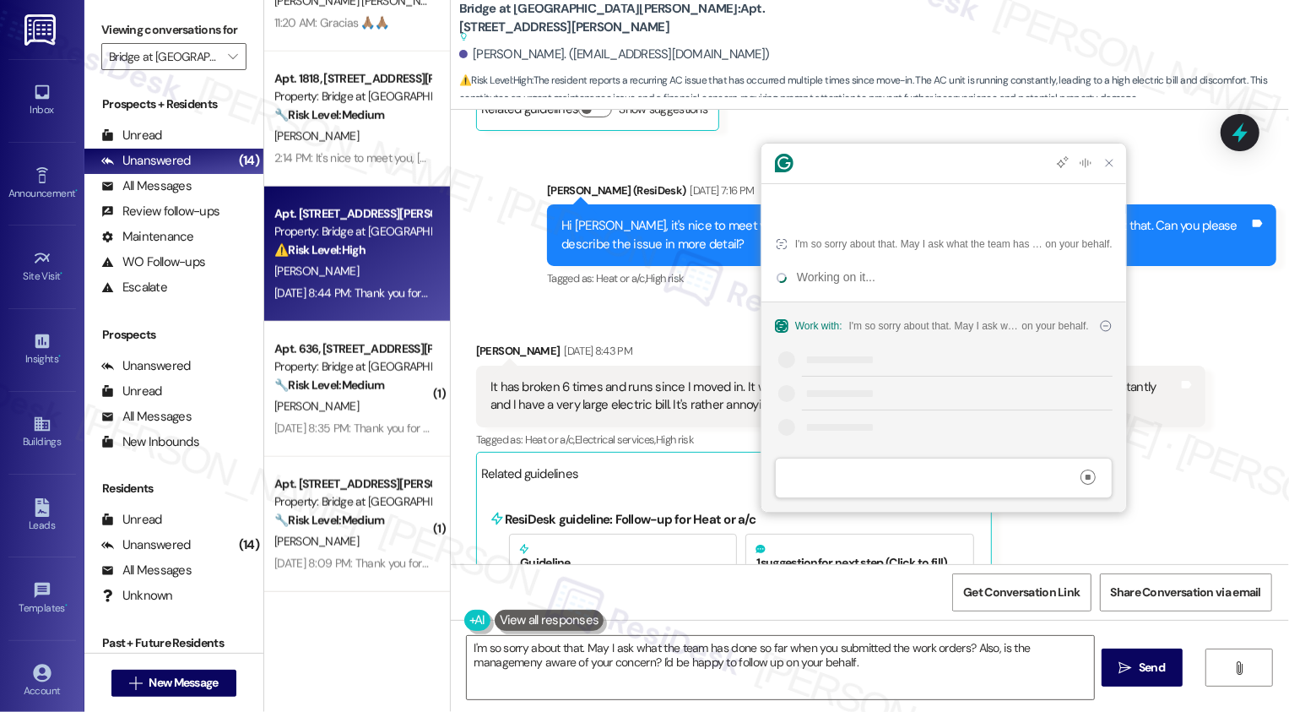
scroll to position [0, 0]
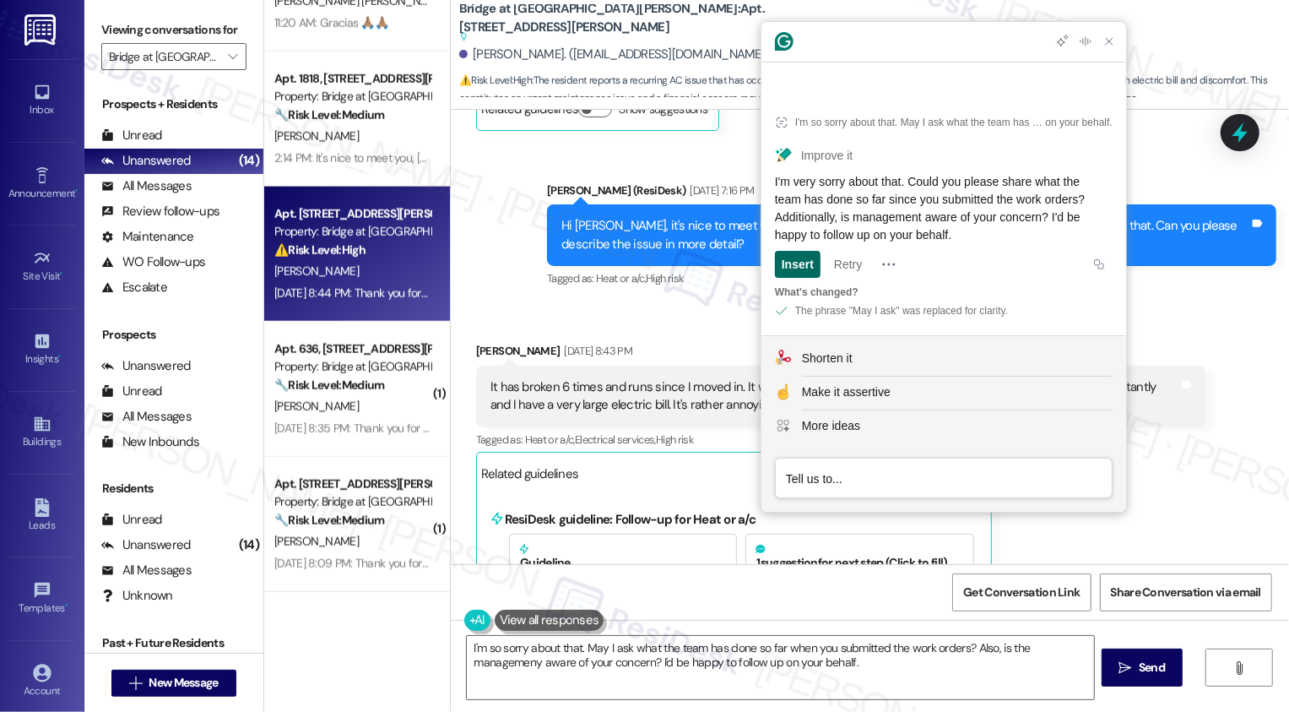
click at [800, 263] on div "Insert" at bounding box center [798, 264] width 32 height 27
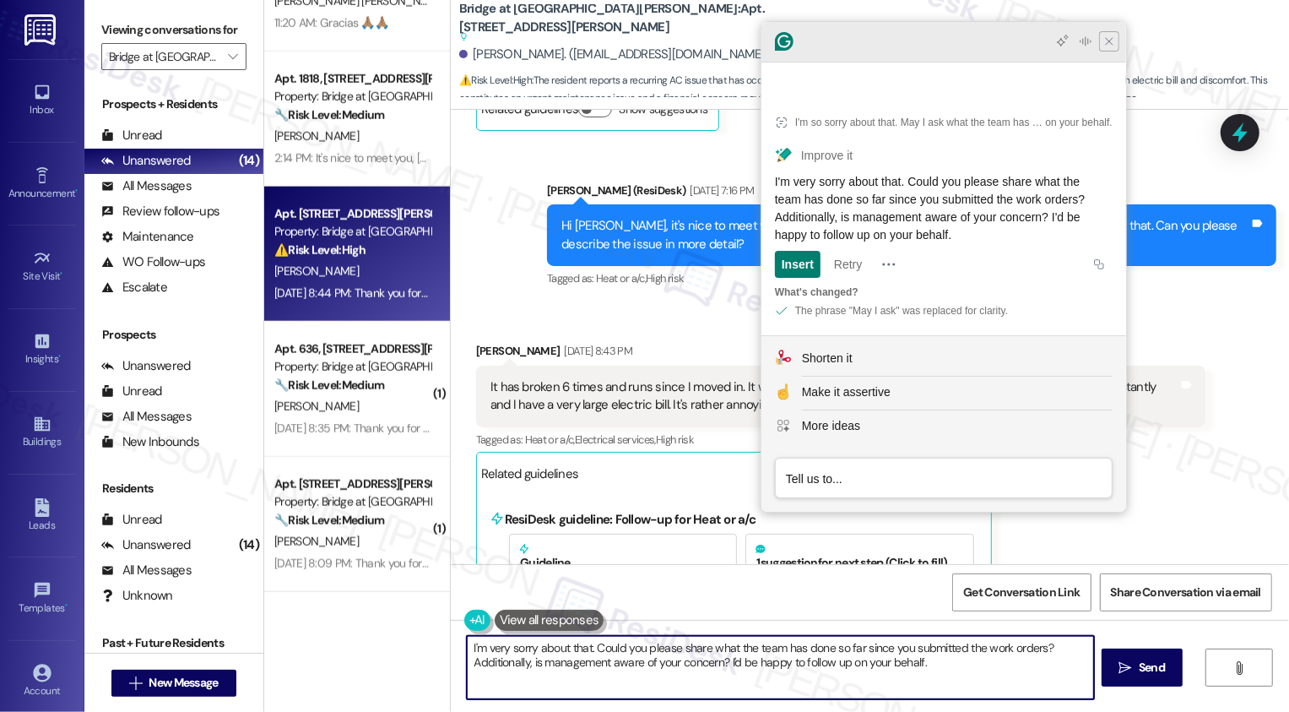
type textarea "I'm very sorry about that. Could you please share what the team has done so far…"
click at [1106, 48] on icon "Close Grammarly Assistant" at bounding box center [1109, 42] width 14 height 14
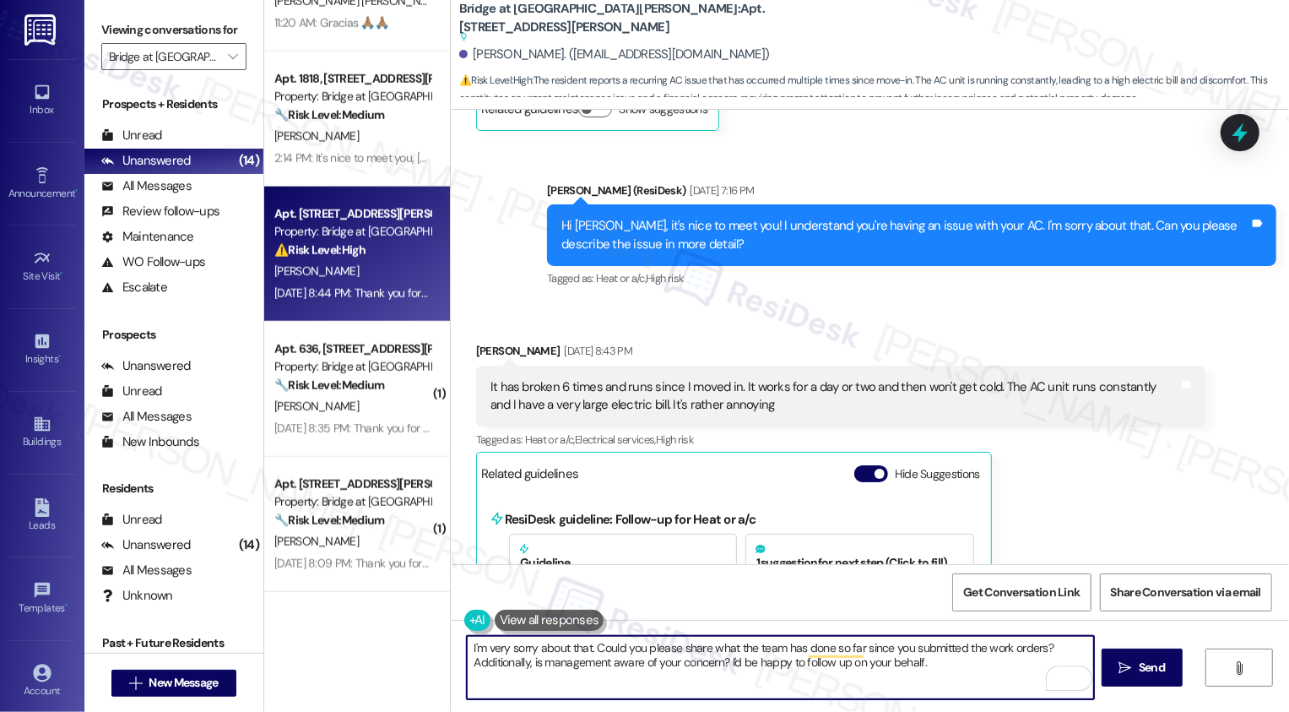
click at [735, 656] on textarea "I'm very sorry about that. Could you please share what the team has done so far…" at bounding box center [780, 667] width 627 height 63
click at [1158, 671] on span "Send" at bounding box center [1152, 667] width 26 height 18
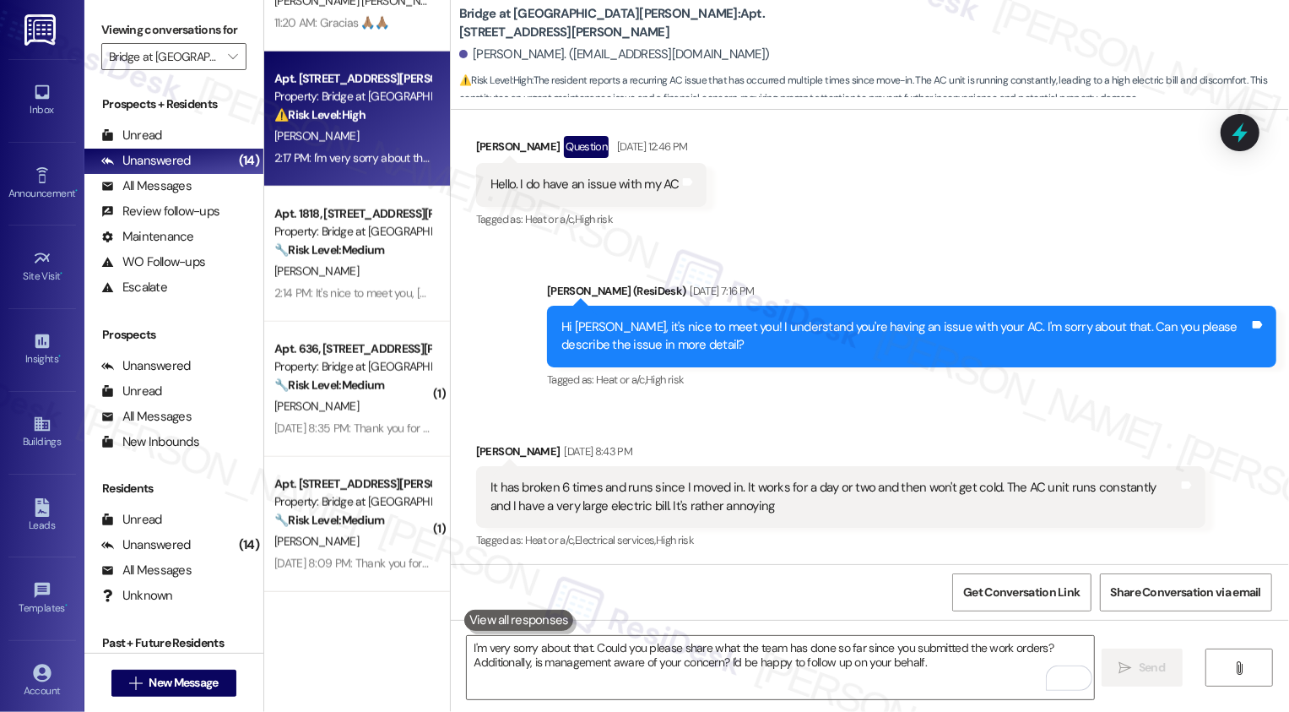
scroll to position [652, 0]
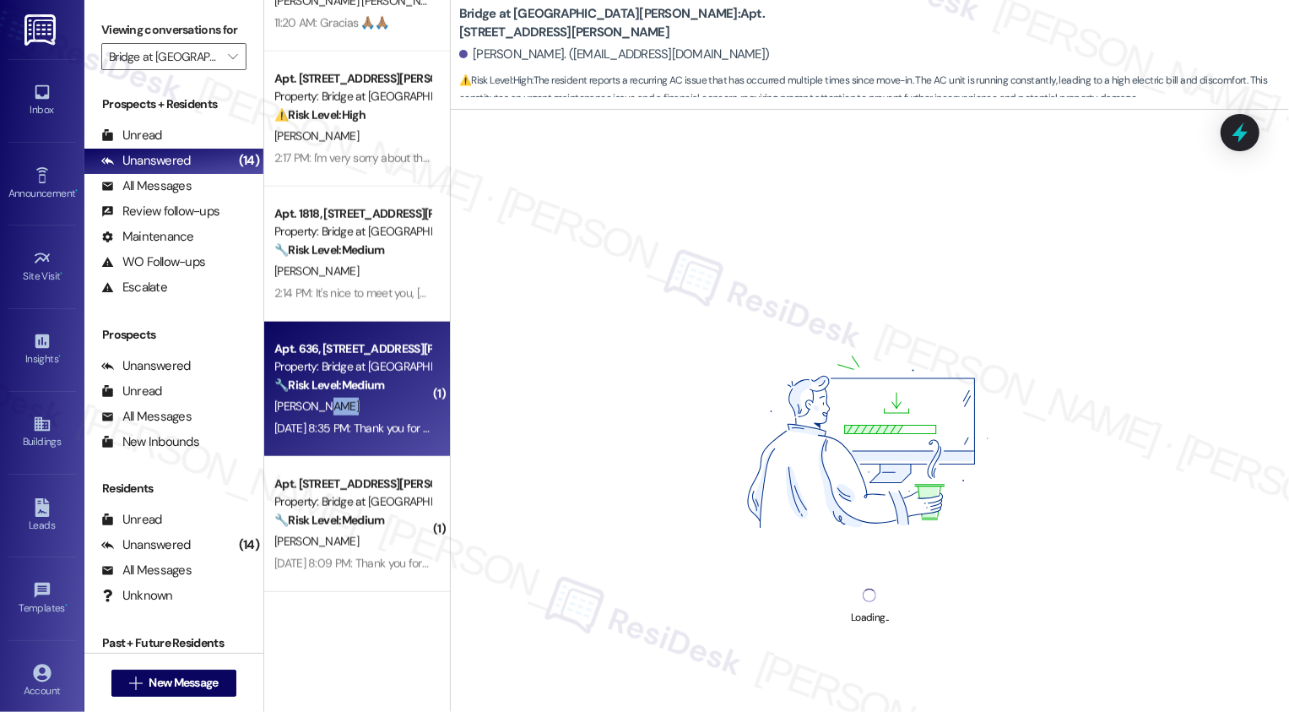
click at [346, 412] on div "[PERSON_NAME]" at bounding box center [353, 406] width 160 height 21
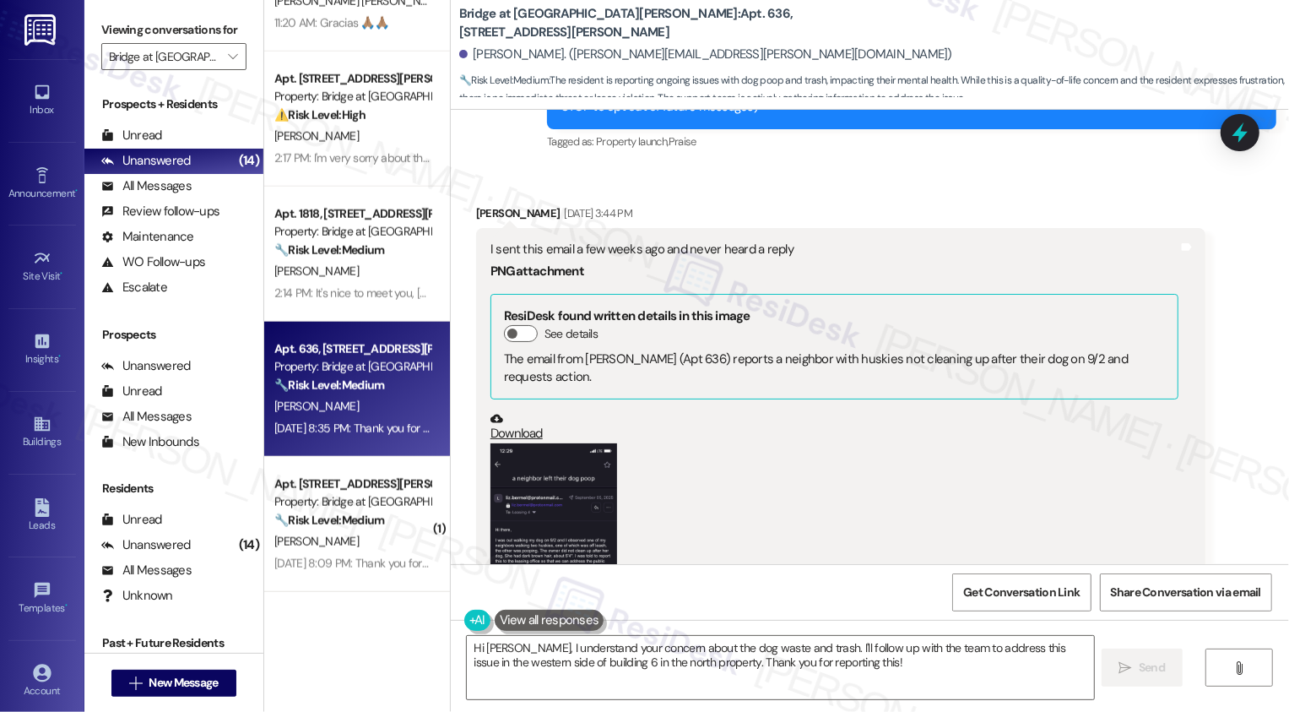
scroll to position [265, 0]
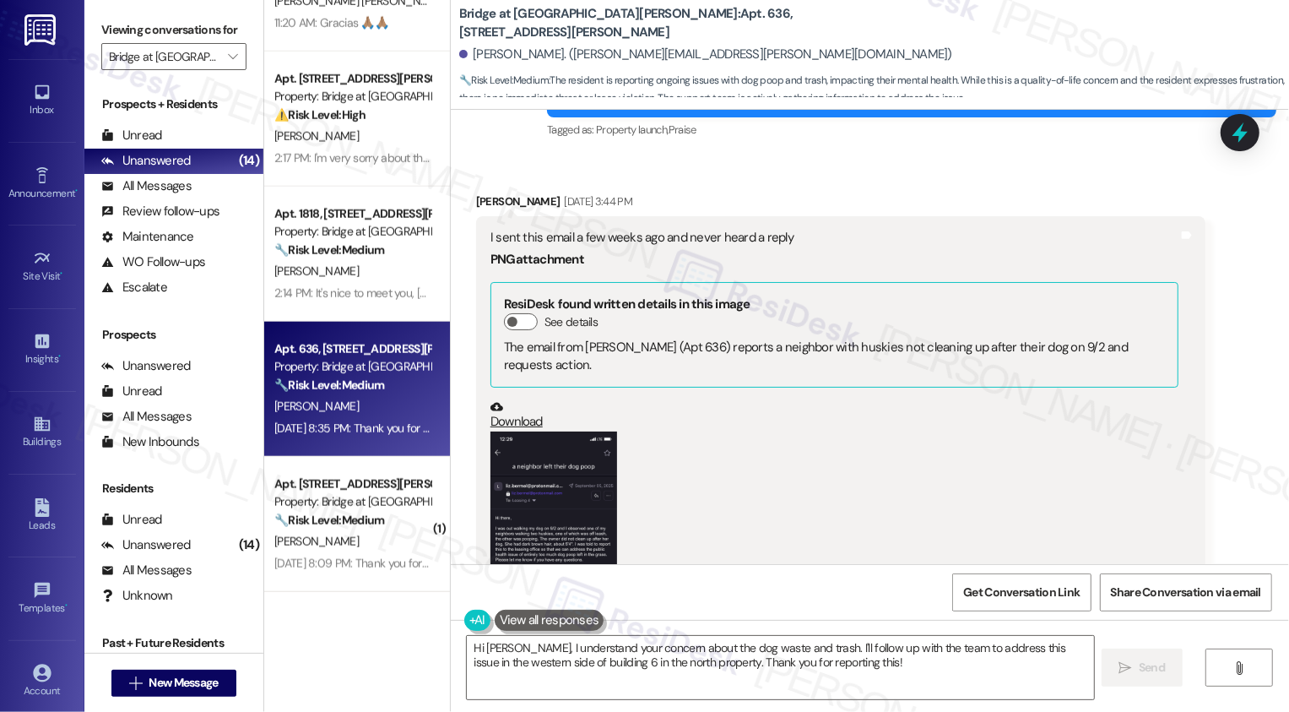
click at [528, 463] on button "Zoom image" at bounding box center [553, 568] width 127 height 274
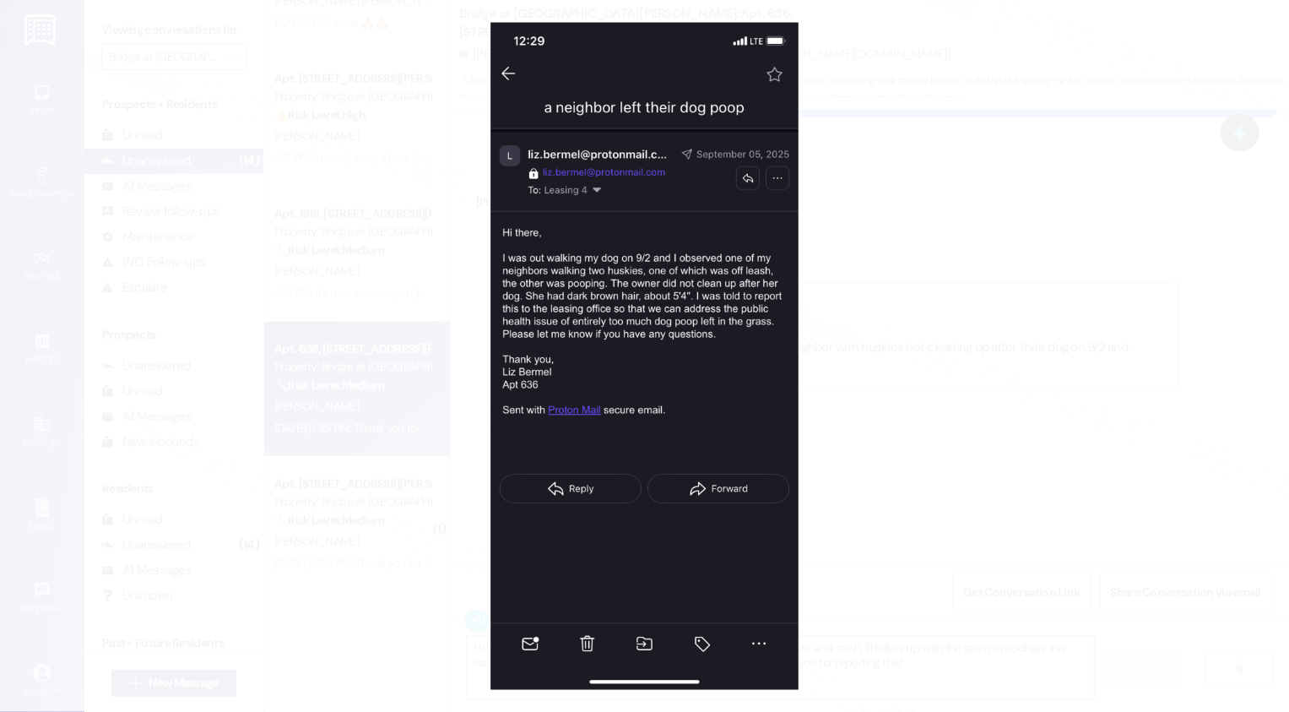
click at [1028, 486] on button "Unzoom image" at bounding box center [644, 356] width 1289 height 712
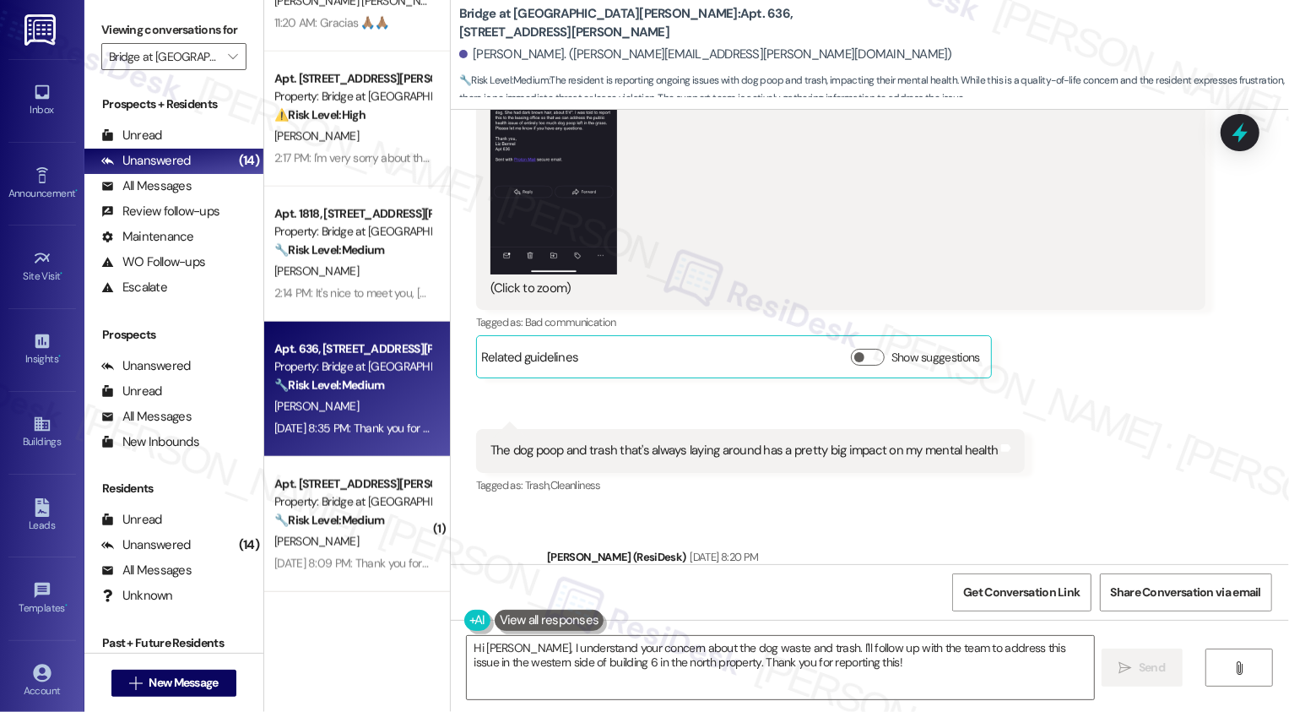
scroll to position [646, 0]
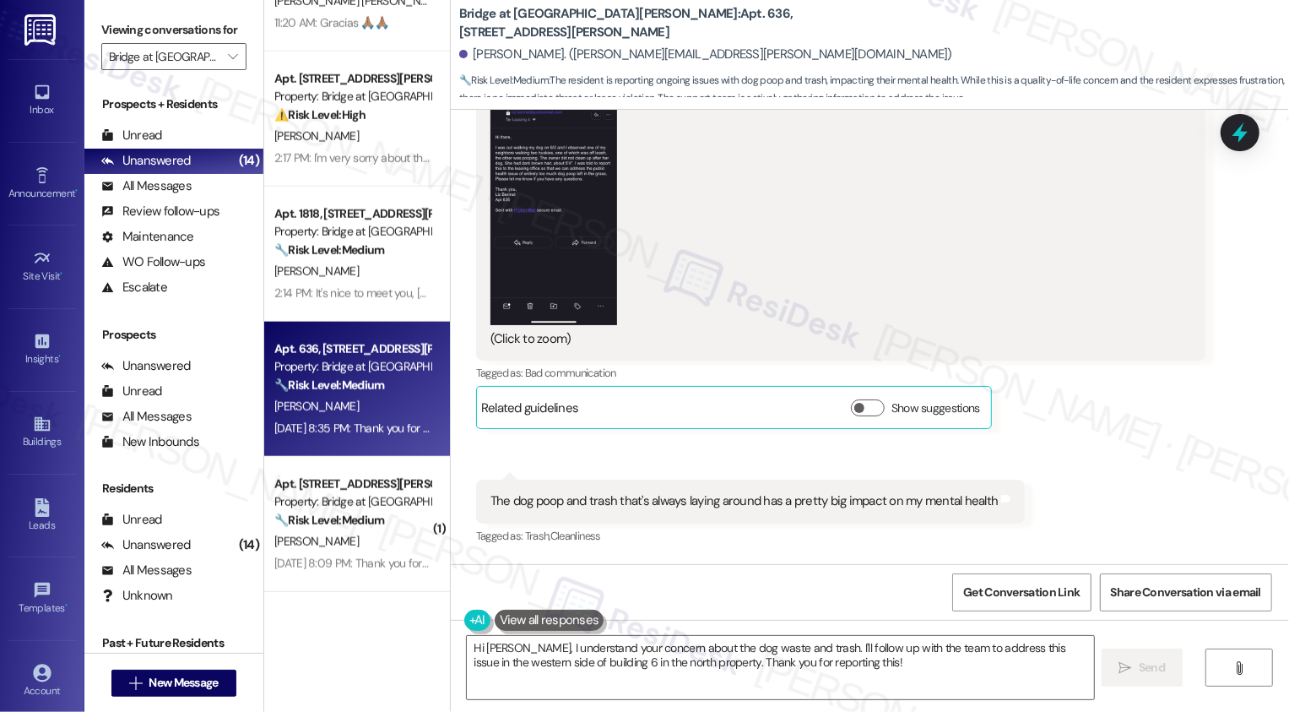
click at [534, 159] on button "Zoom image" at bounding box center [553, 188] width 127 height 274
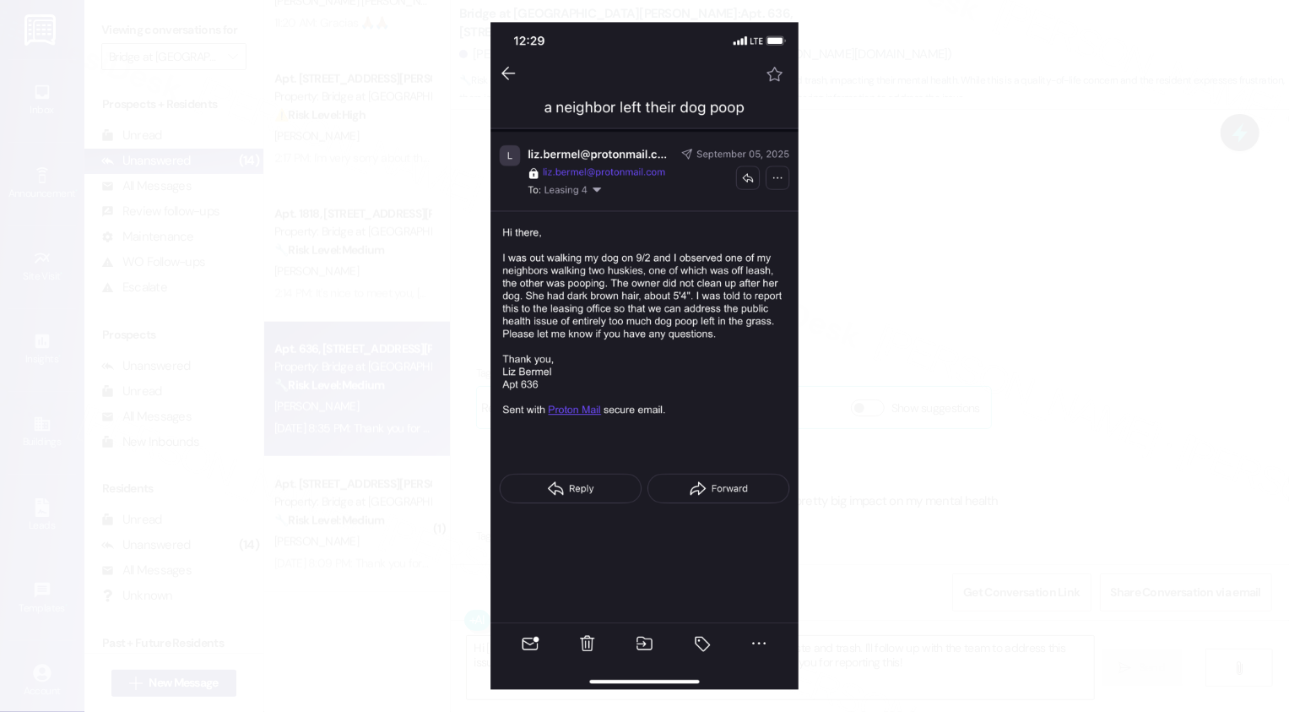
click at [956, 349] on button "Unzoom image" at bounding box center [644, 356] width 1289 height 712
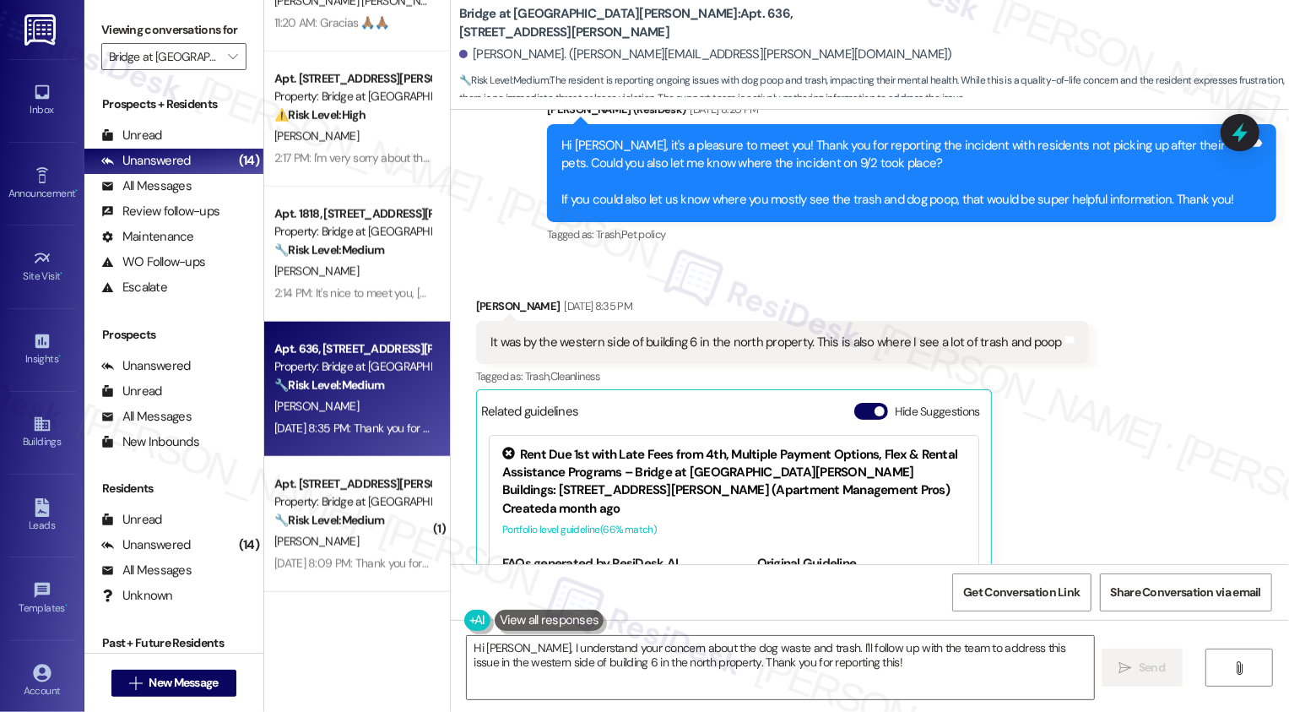
scroll to position [1072, 0]
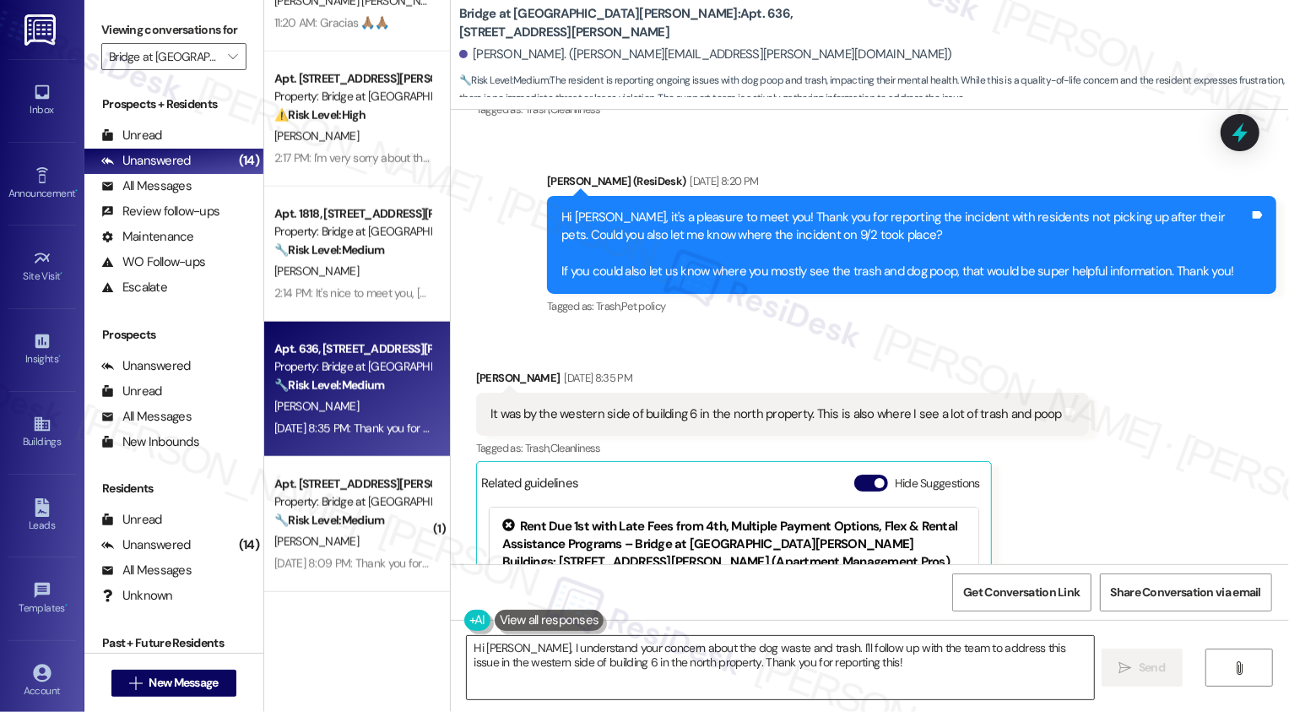
click at [598, 663] on textarea "Hi Elizabeth, I understand your concern about the dog waste and trash. I'll fol…" at bounding box center [780, 667] width 627 height 63
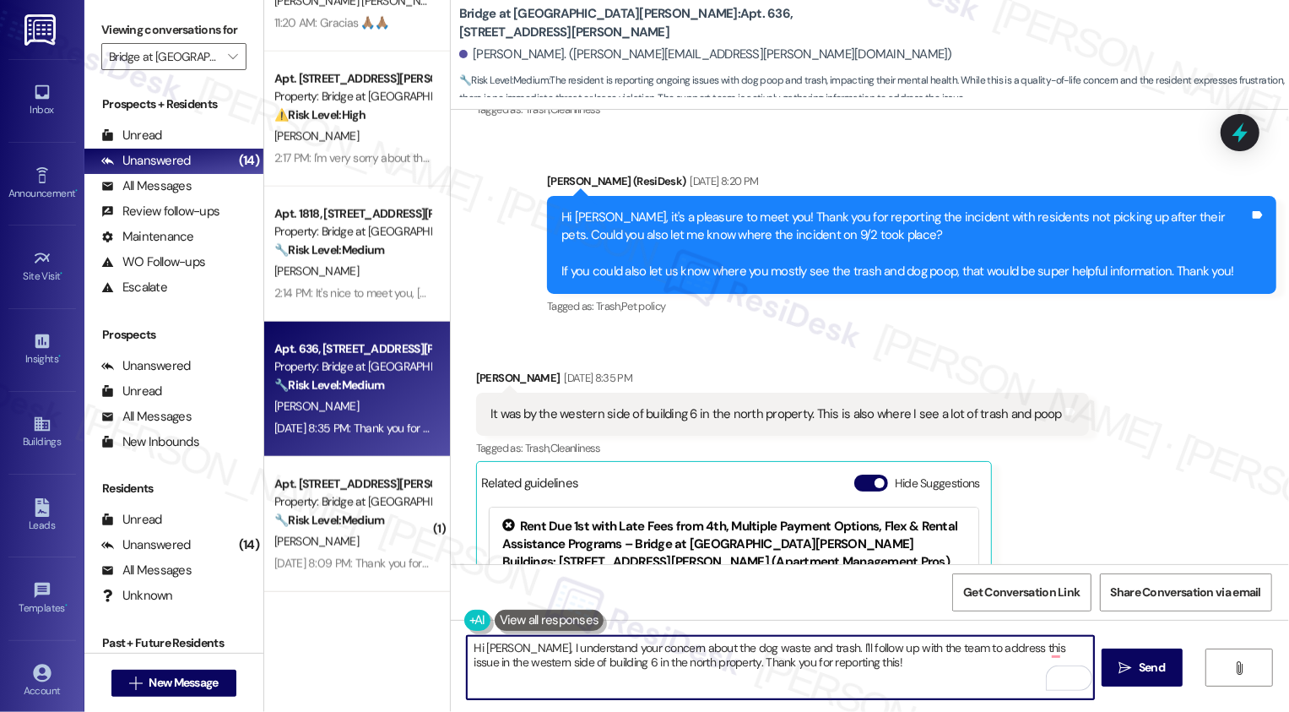
drag, startPoint x: 519, startPoint y: 647, endPoint x: 390, endPoint y: 634, distance: 129.8
click at [390, 634] on div "( 2 ) Apt. 217, 715 W Slaughter Ln Property: Bridge at Southpark Meadows 🔧 Risk…" at bounding box center [776, 356] width 1025 height 712
click at [541, 660] on textarea "Hi Elizabeth, I understand your concern about the dog waste and trash. I'll fol…" at bounding box center [780, 667] width 627 height 63
drag, startPoint x: 520, startPoint y: 649, endPoint x: 450, endPoint y: 649, distance: 70.1
click at [457, 649] on div "Hi Elizabeth, I understand your concern about the dog waste and trash. I'll fol…" at bounding box center [771, 667] width 629 height 65
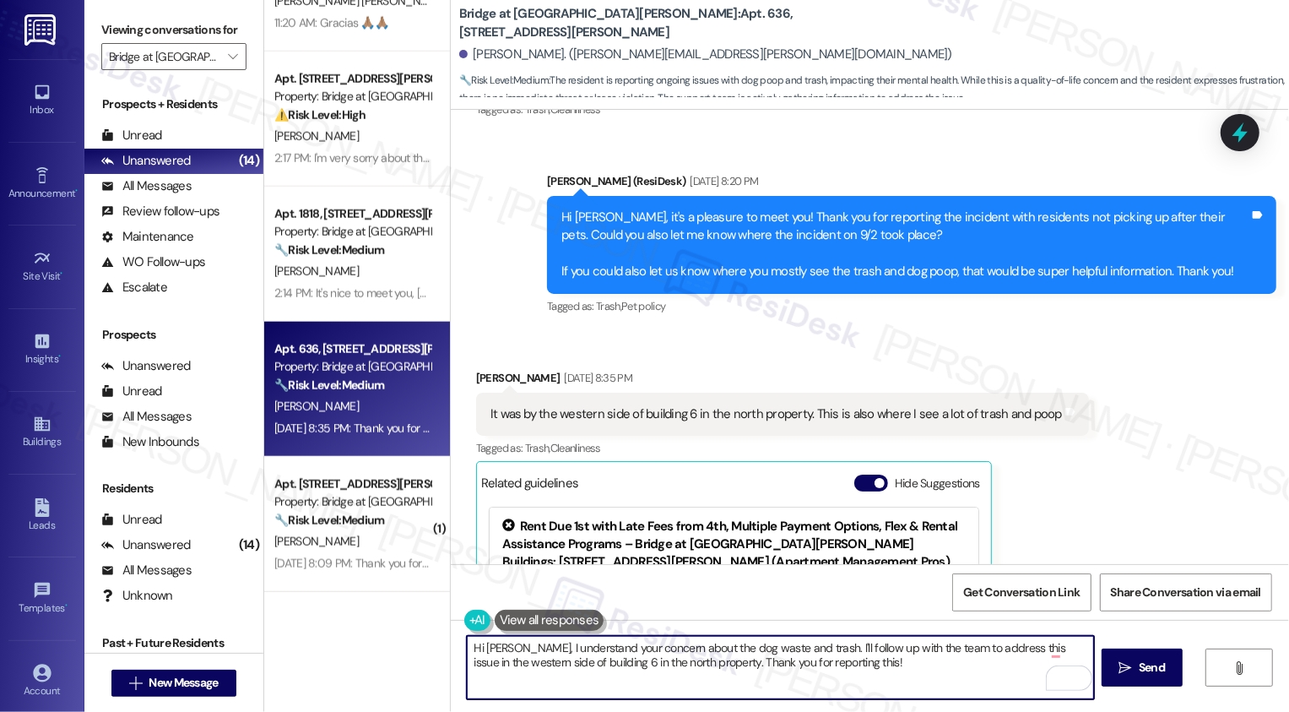
click at [515, 656] on textarea "Hi Elizabeth, I understand your concern about the dog waste and trash. I'll fol…" at bounding box center [780, 667] width 627 height 63
drag, startPoint x: 522, startPoint y: 649, endPoint x: 462, endPoint y: 648, distance: 60.8
click at [461, 649] on div "Hi Elizabeth, I understand your concern about the dog waste and trash. I'll fol…" at bounding box center [870, 683] width 838 height 127
click at [602, 661] on textarea "Got it! I understand your concern about the dog waste and trash. I'll follow up…" at bounding box center [780, 667] width 627 height 63
click at [799, 659] on textarea "Got it! I understand your concern about the dog waste and trash. I'll follow up…" at bounding box center [780, 667] width 627 height 63
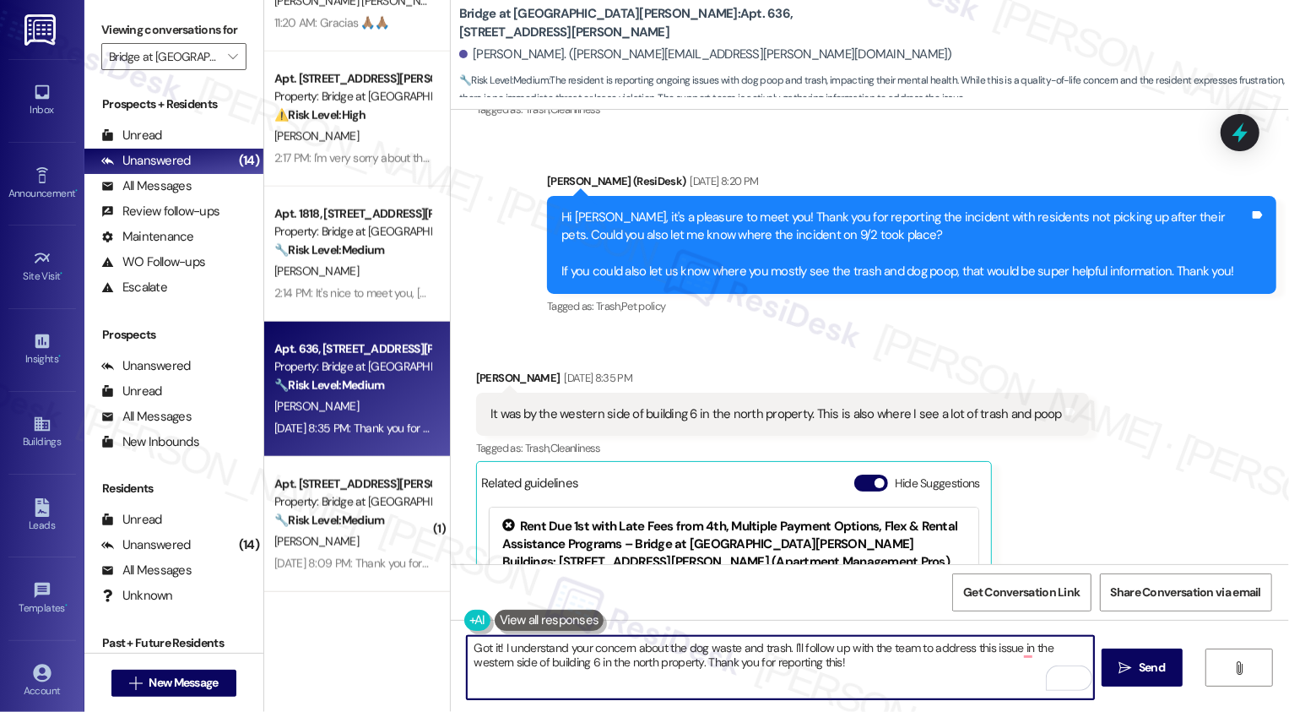
click at [885, 671] on textarea "Got it! I understand your concern about the dog waste and trash. I'll follow up…" at bounding box center [780, 667] width 627 height 63
drag, startPoint x: 925, startPoint y: 647, endPoint x: 650, endPoint y: 665, distance: 275.8
click at [650, 664] on textarea "Got it! I understand your concern about the dog waste and trash. I'll follow up…" at bounding box center [780, 667] width 627 height 63
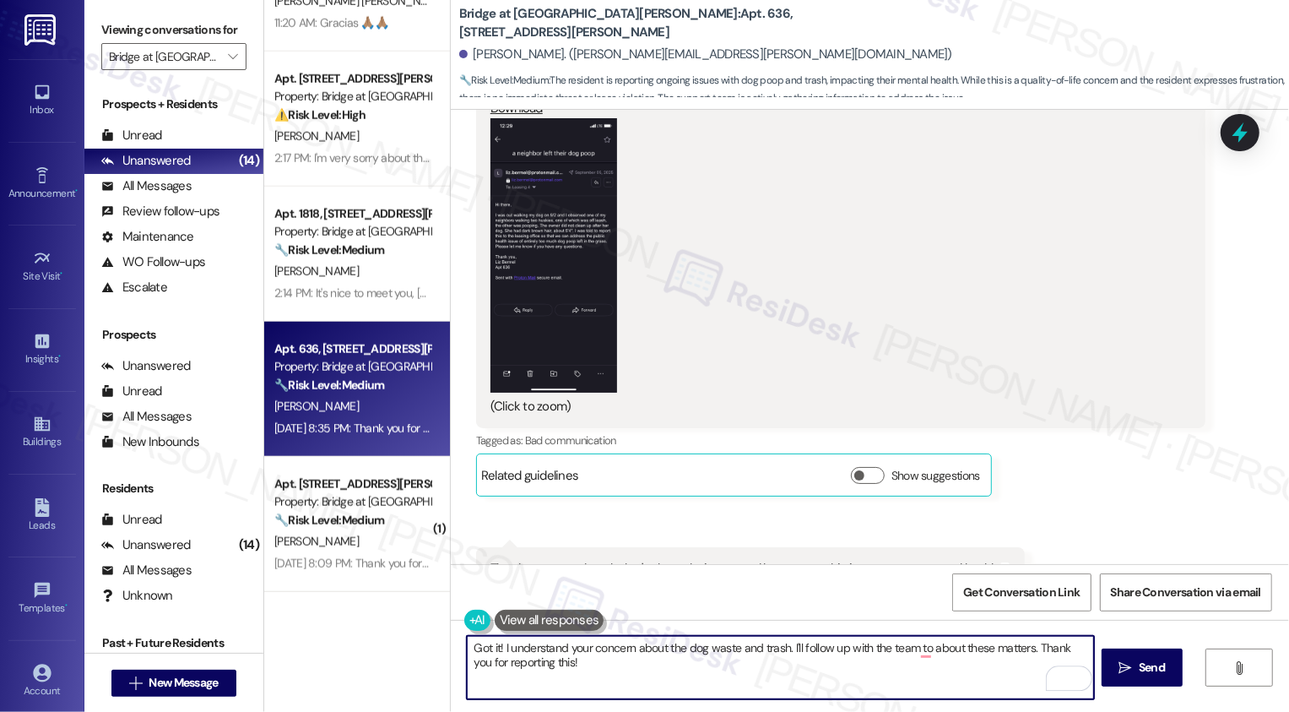
scroll to position [480, 0]
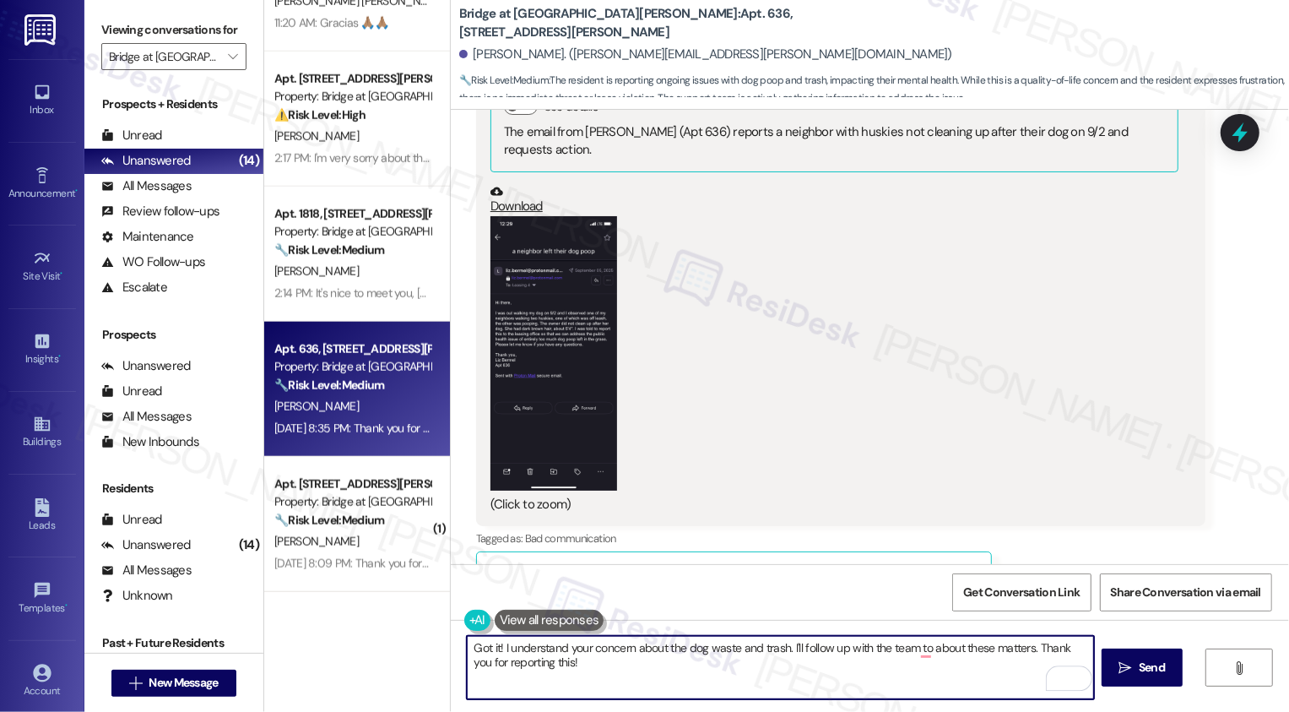
click at [552, 405] on button "Zoom image" at bounding box center [553, 353] width 127 height 274
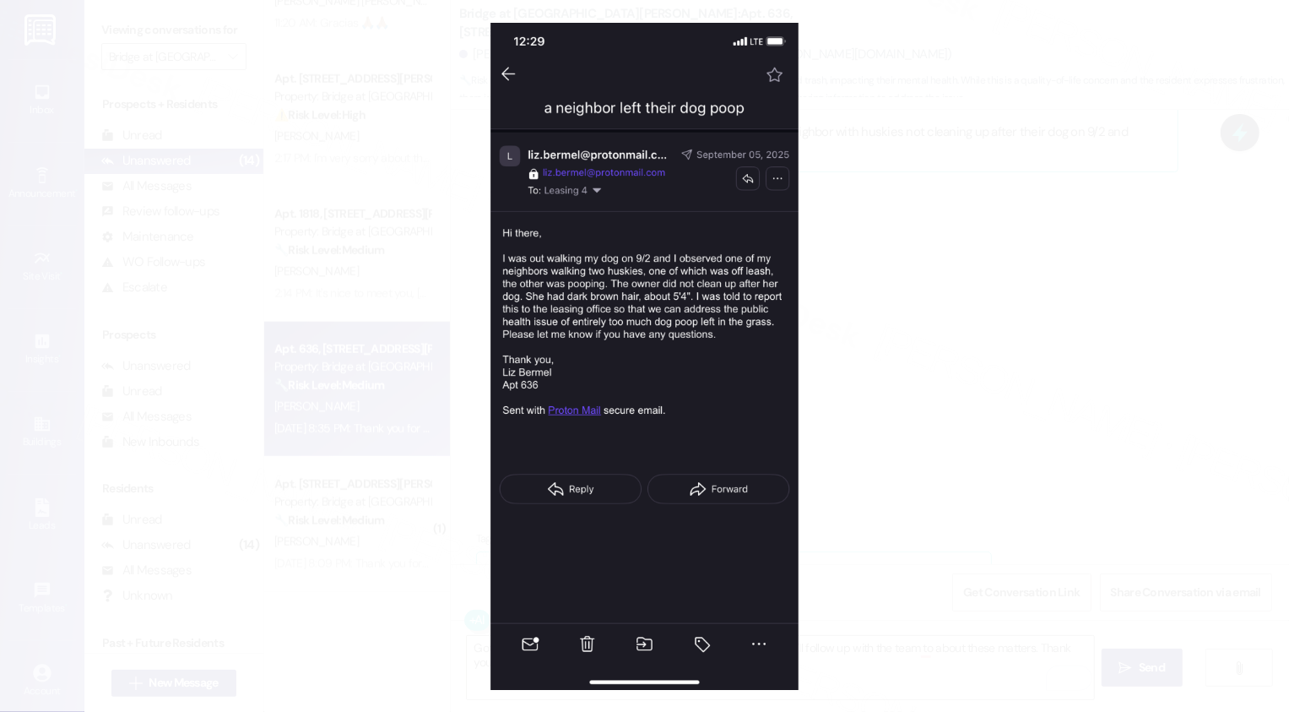
click at [914, 410] on button "Unzoom image" at bounding box center [644, 356] width 1289 height 712
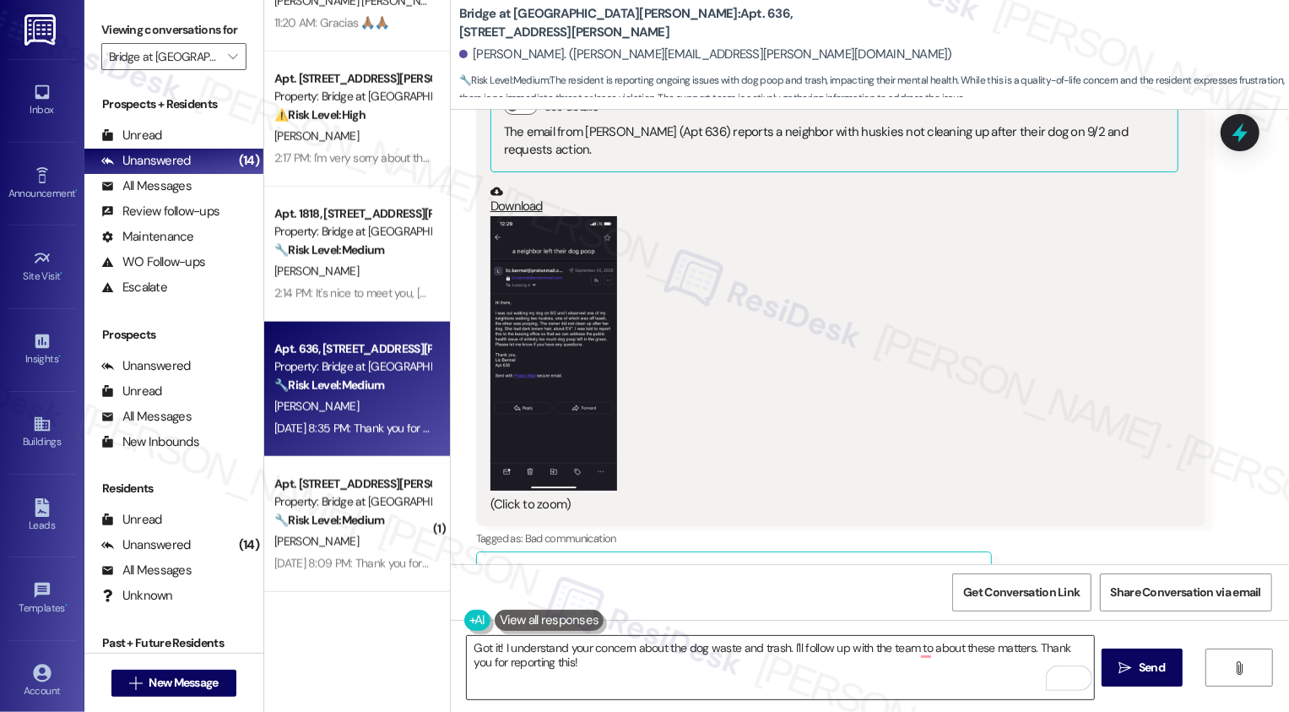
click at [611, 674] on textarea "Got it! I understand your concern about the dog waste and trash. I'll follow up…" at bounding box center [780, 667] width 627 height 63
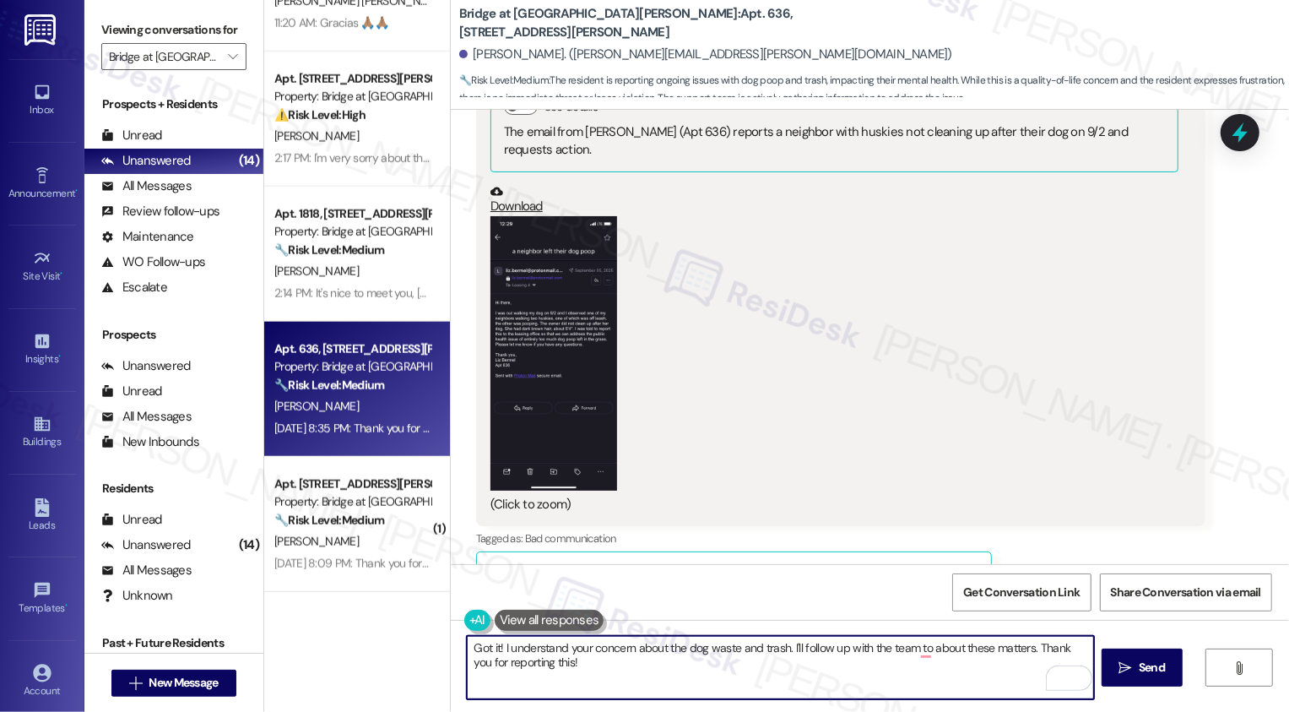
click at [620, 650] on textarea "Got it! I understand your concern about the dog waste and trash. I'll follow up…" at bounding box center [780, 667] width 627 height 63
click at [728, 690] on textarea "Got it! I understand your concerns about the dog waste and trash. I'll follow u…" at bounding box center [780, 667] width 627 height 63
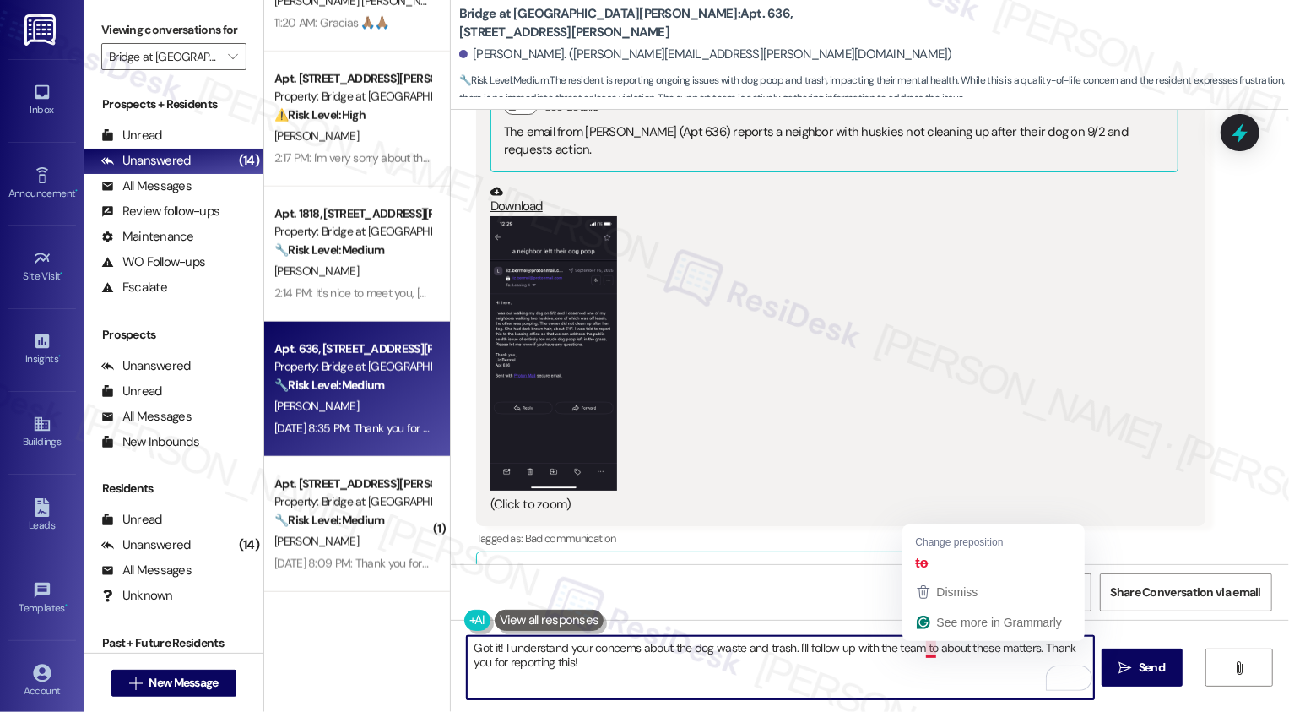
click at [923, 652] on textarea "Got it! I understand your concerns about the dog waste and trash. I'll follow u…" at bounding box center [780, 667] width 627 height 63
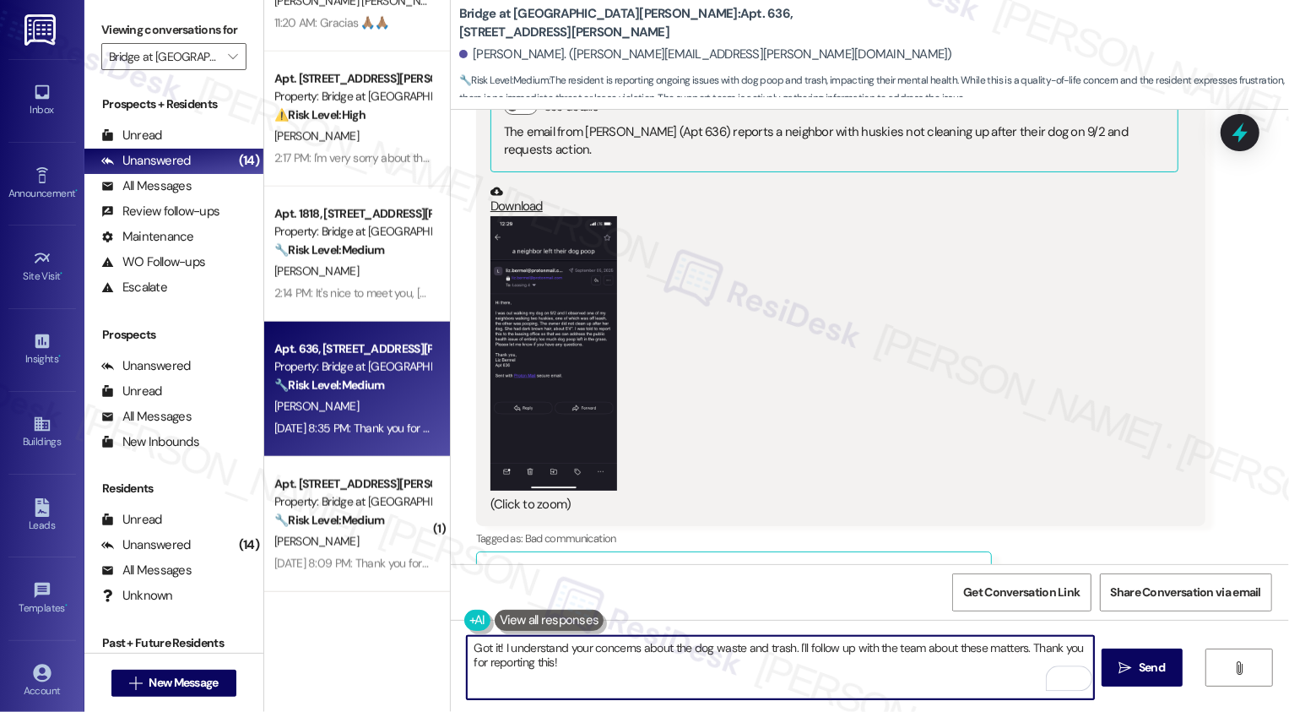
click at [965, 663] on textarea "Got it! I understand your concerns about the dog waste and trash. I'll follow u…" at bounding box center [780, 667] width 627 height 63
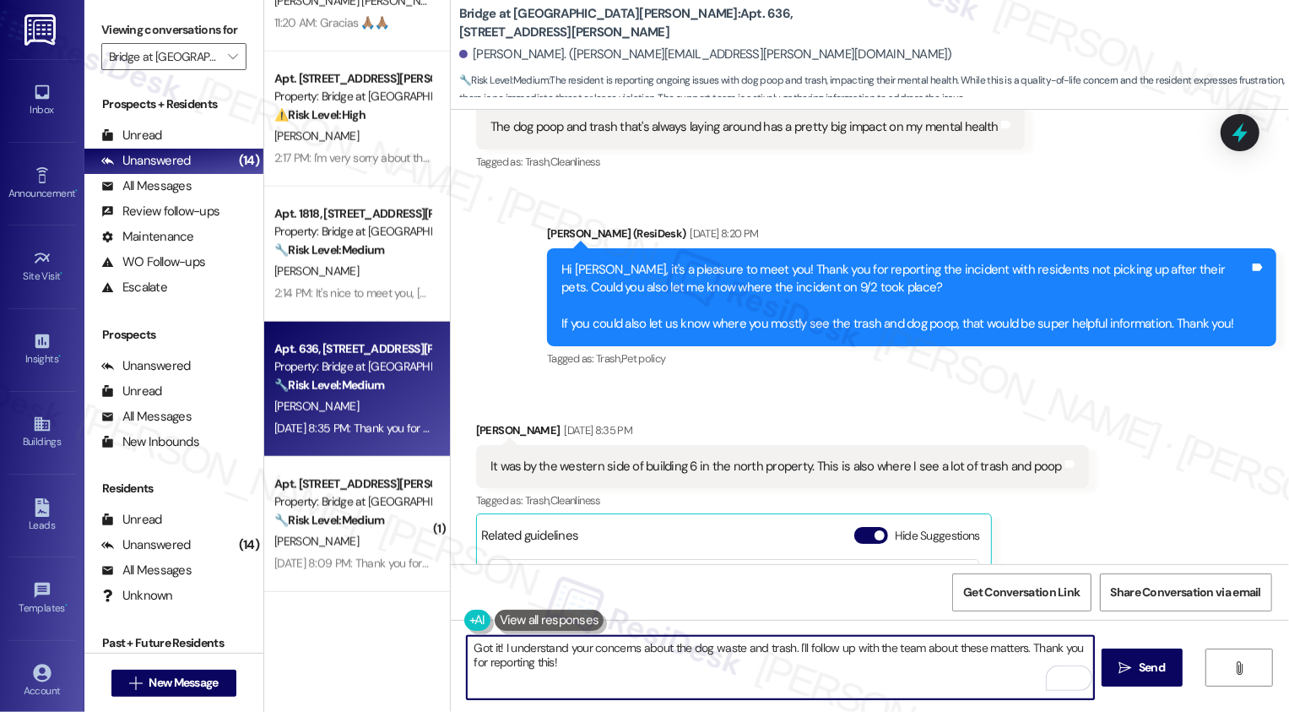
scroll to position [1161, 0]
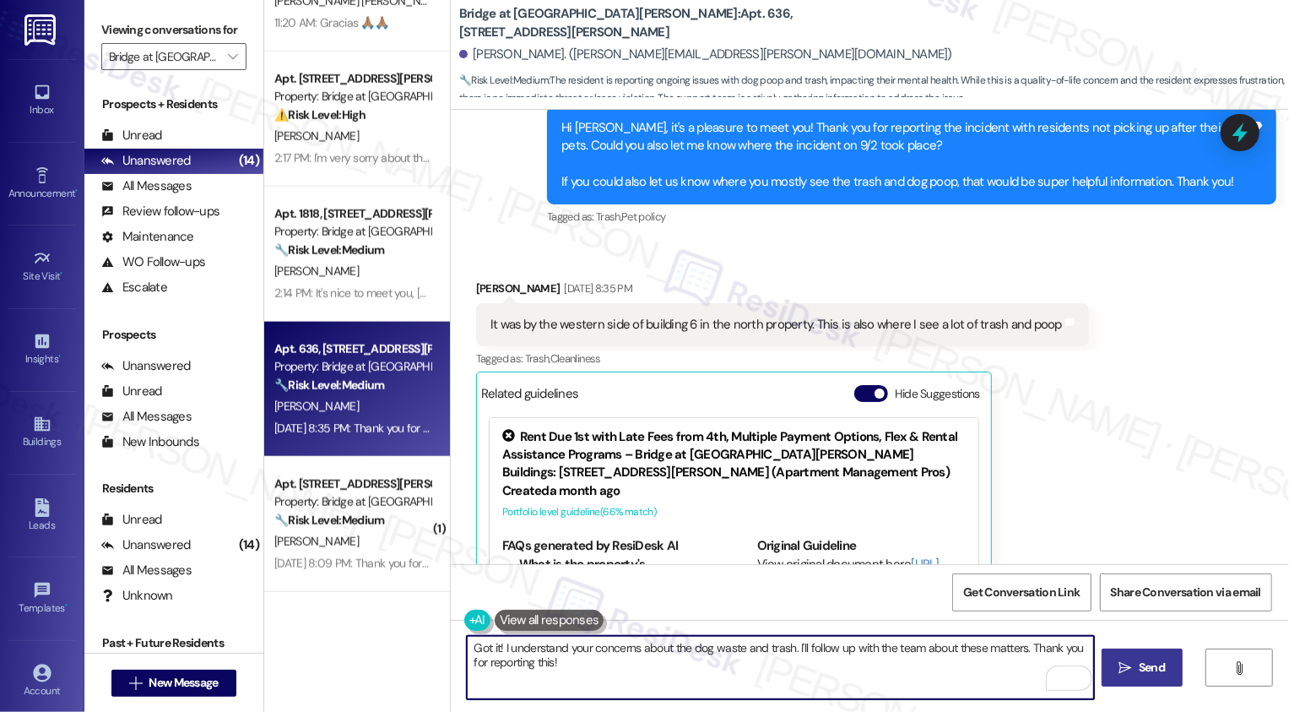
type textarea "Got it! I understand your concerns about the dog waste and trash. I'll follow u…"
click at [1156, 682] on button " Send" at bounding box center [1143, 667] width 82 height 38
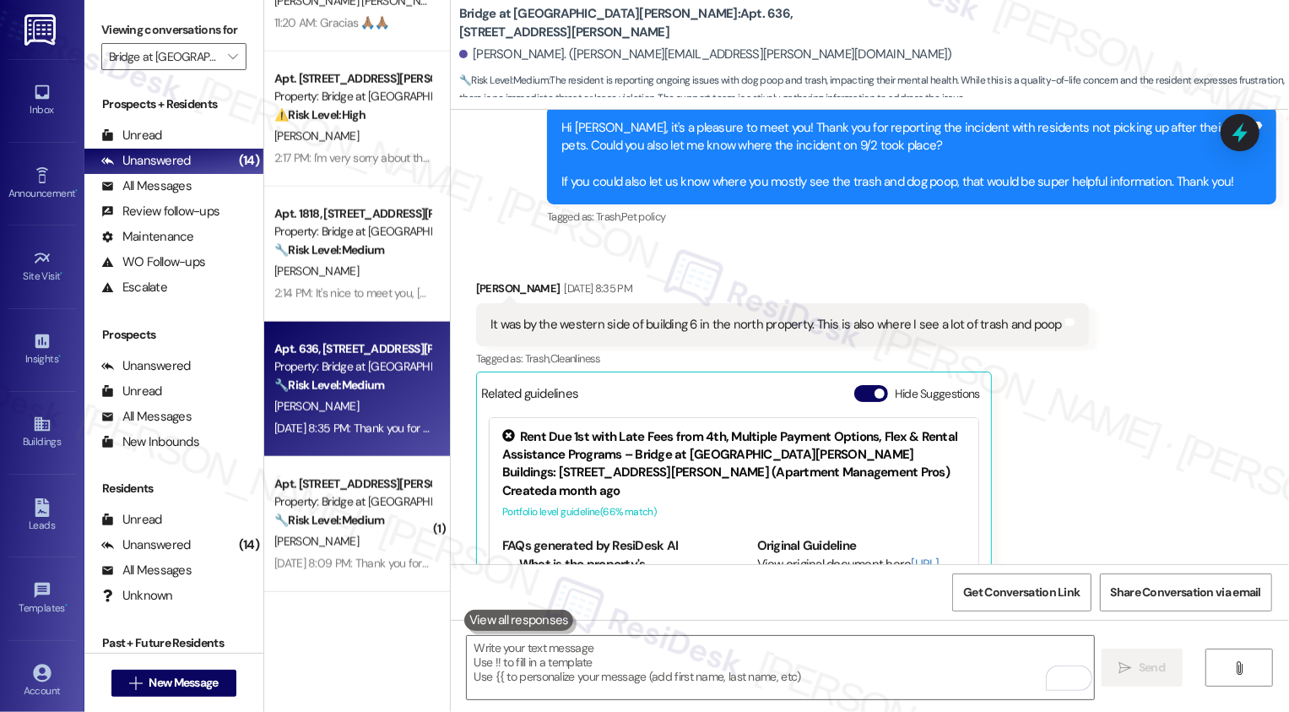
scroll to position [1587, 0]
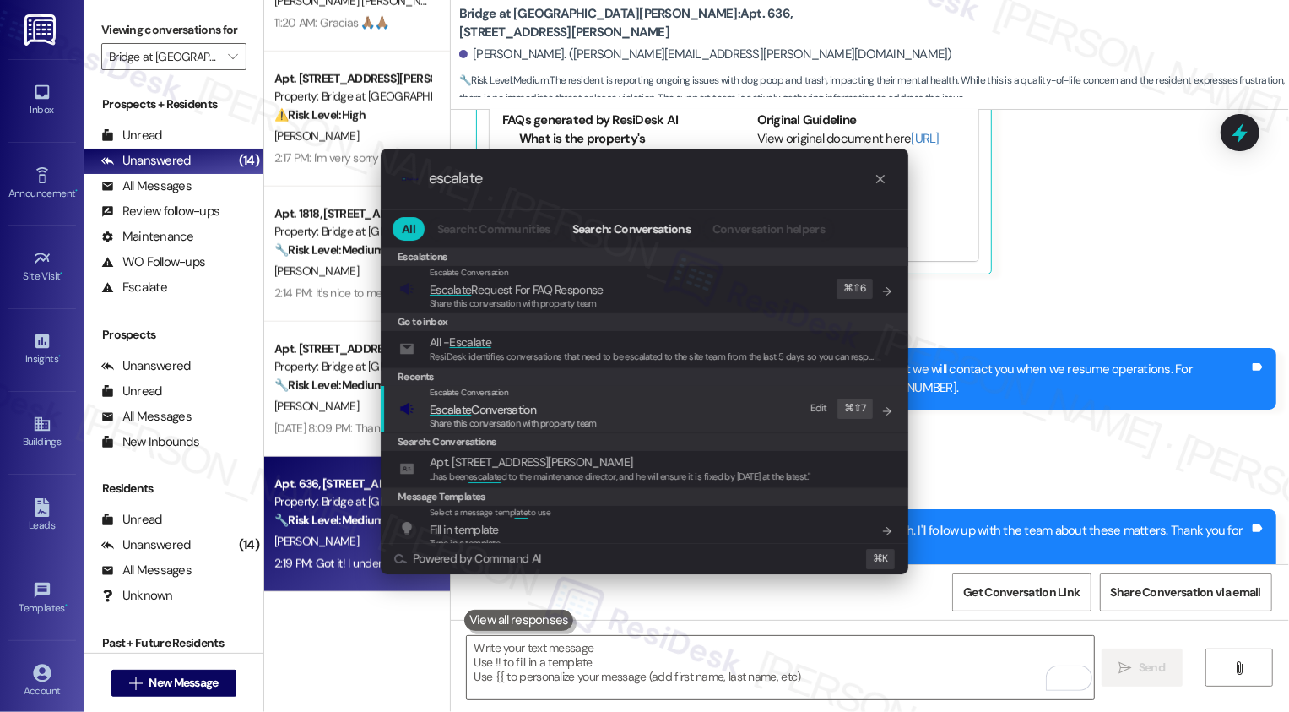
type input "escalate"
click at [598, 409] on div "Escalate Conversation Escalate Conversation Share this conversation with proper…" at bounding box center [646, 409] width 494 height 46
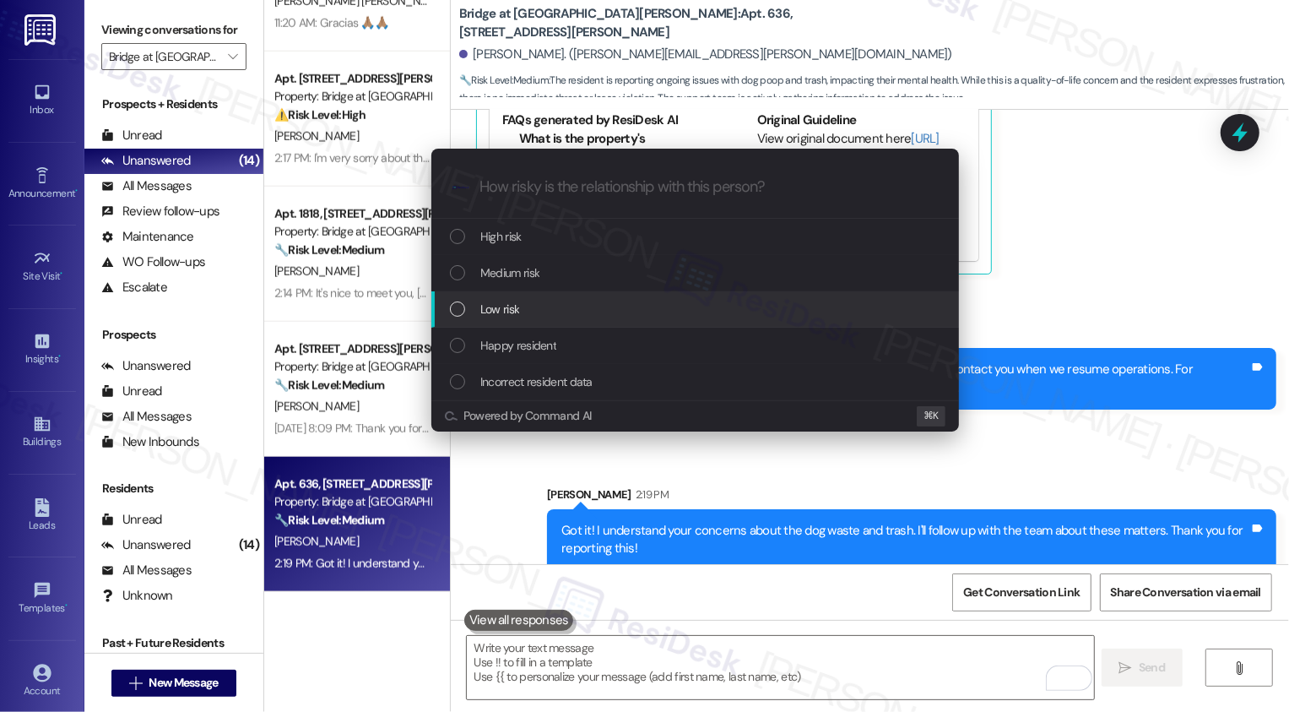
click at [500, 310] on span "Low risk" at bounding box center [499, 309] width 39 height 19
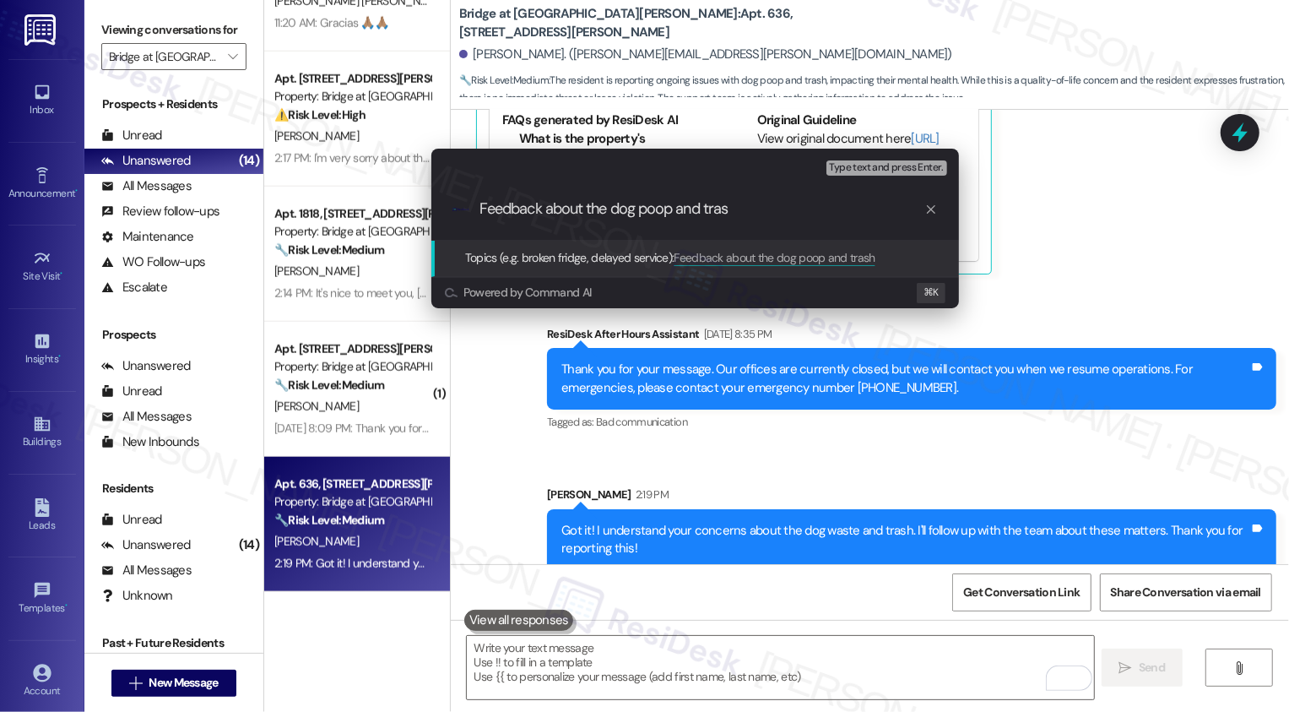
type input "Feedback about the dog poop and trash"
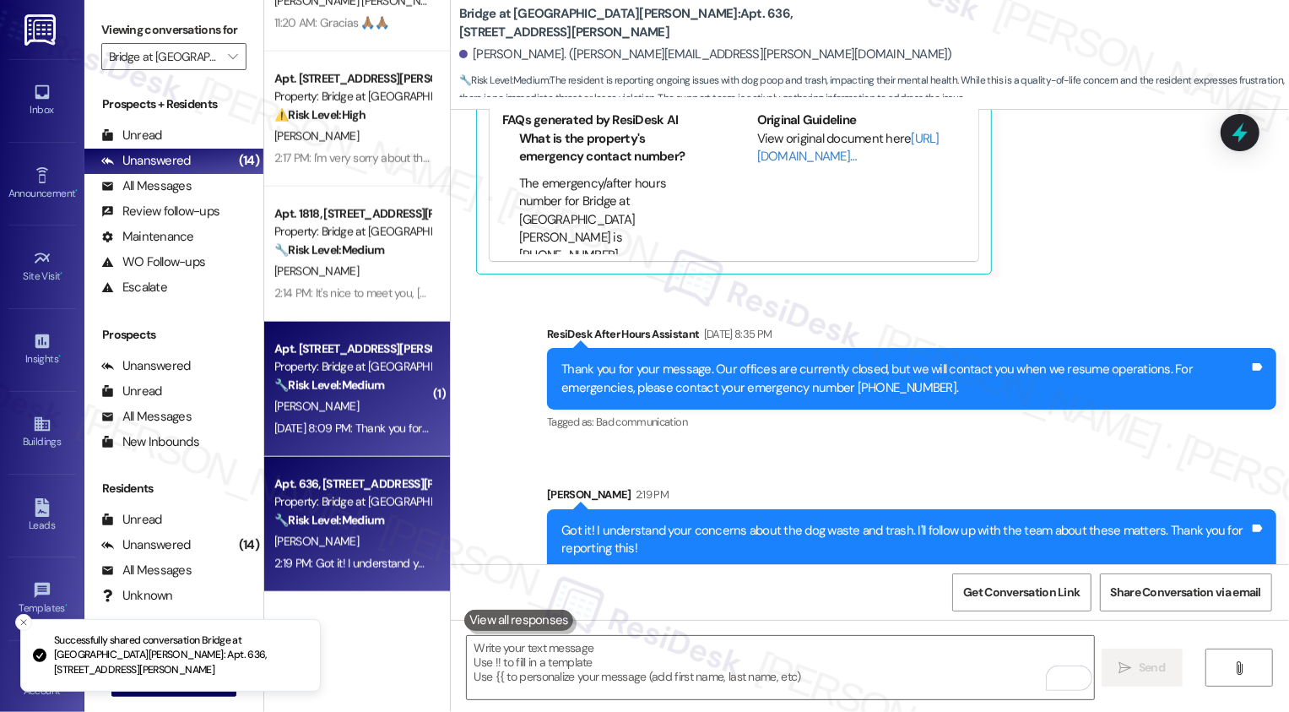
scroll to position [1583, 0]
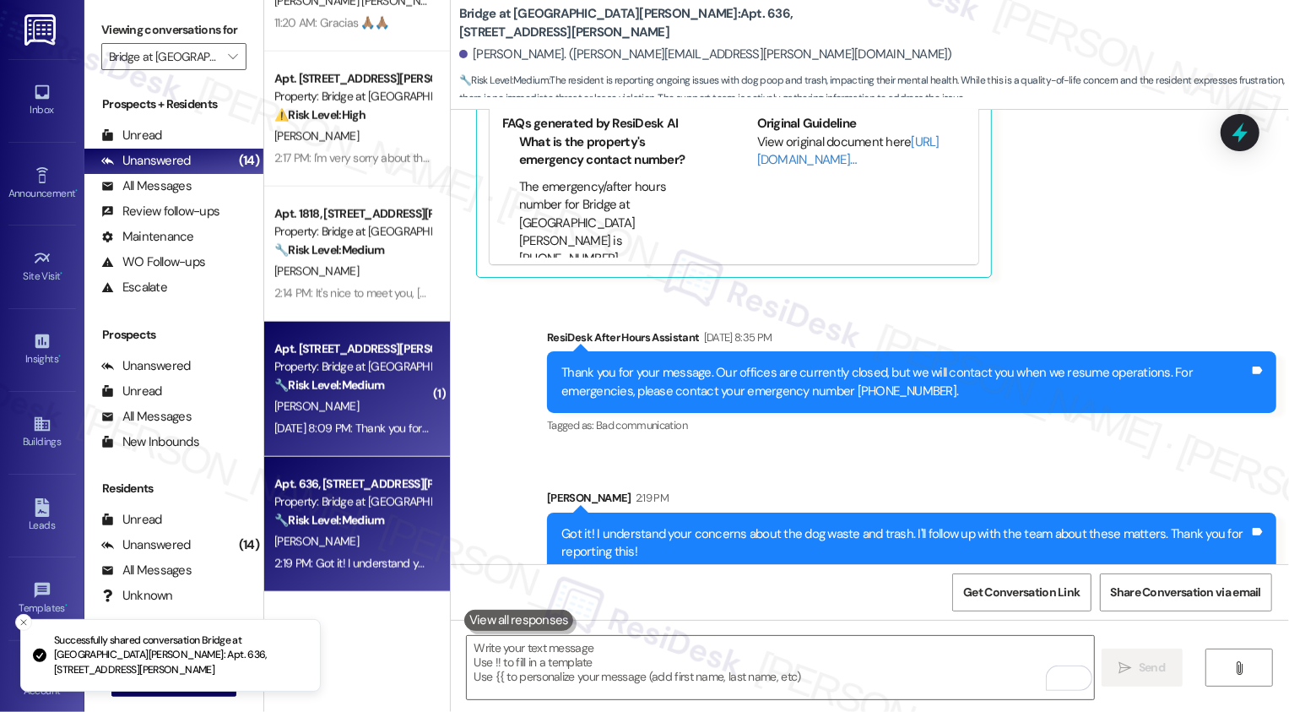
click at [344, 424] on div "Sep 17, 2025 at 8:09 PM: Thank you for your message. Our offices are currently …" at bounding box center [786, 427] width 1025 height 15
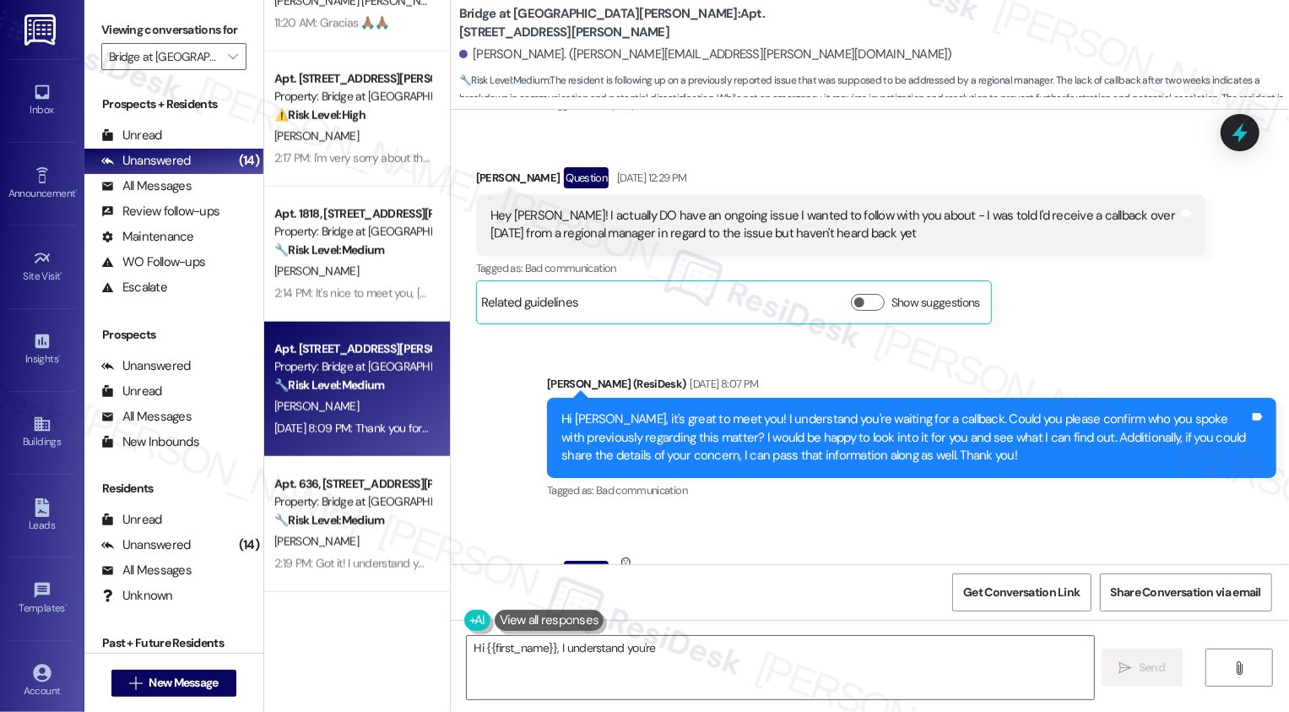
scroll to position [283, 0]
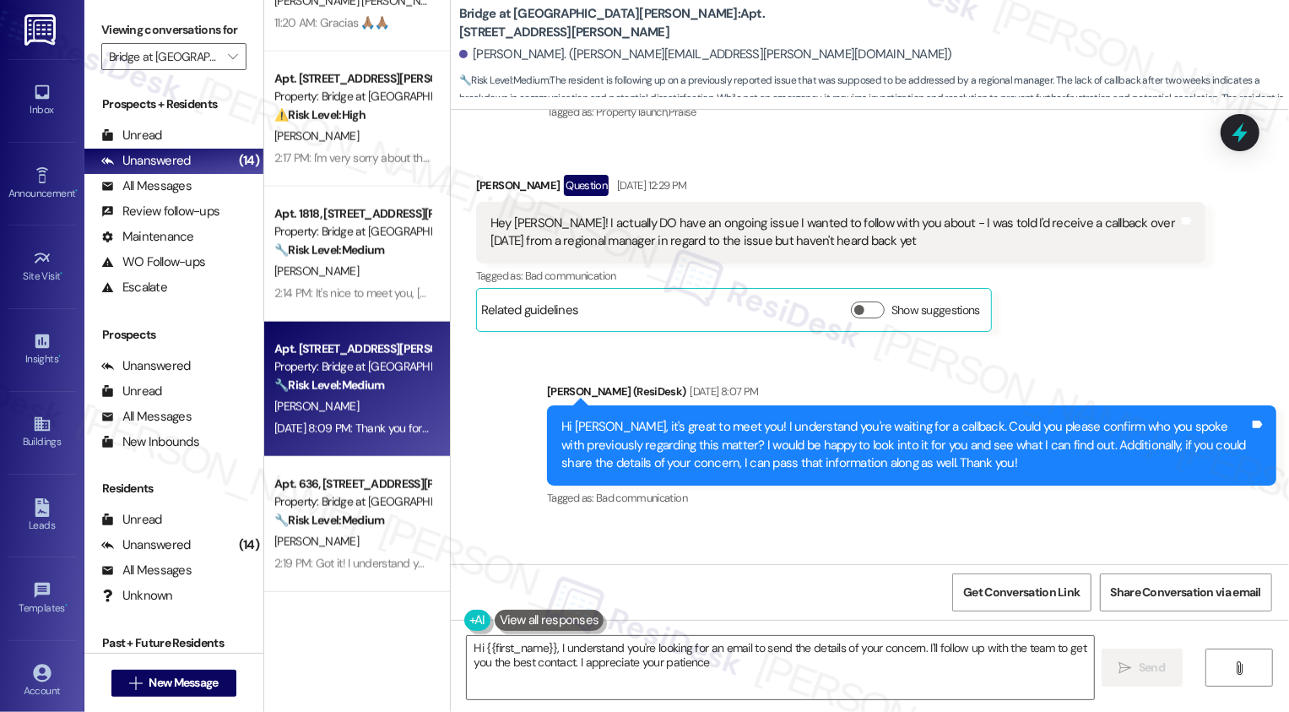
type textarea "Hi {{first_name}}, I understand you're looking for an email to send the details…"
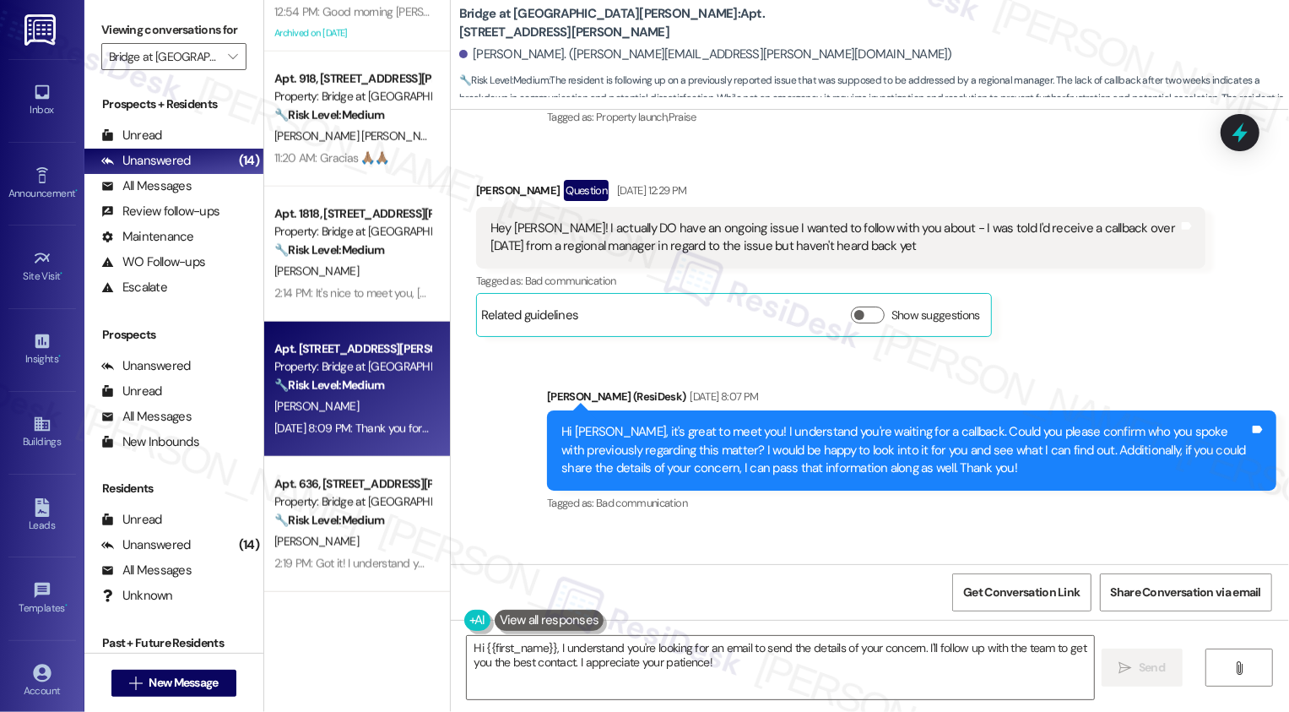
scroll to position [562, 0]
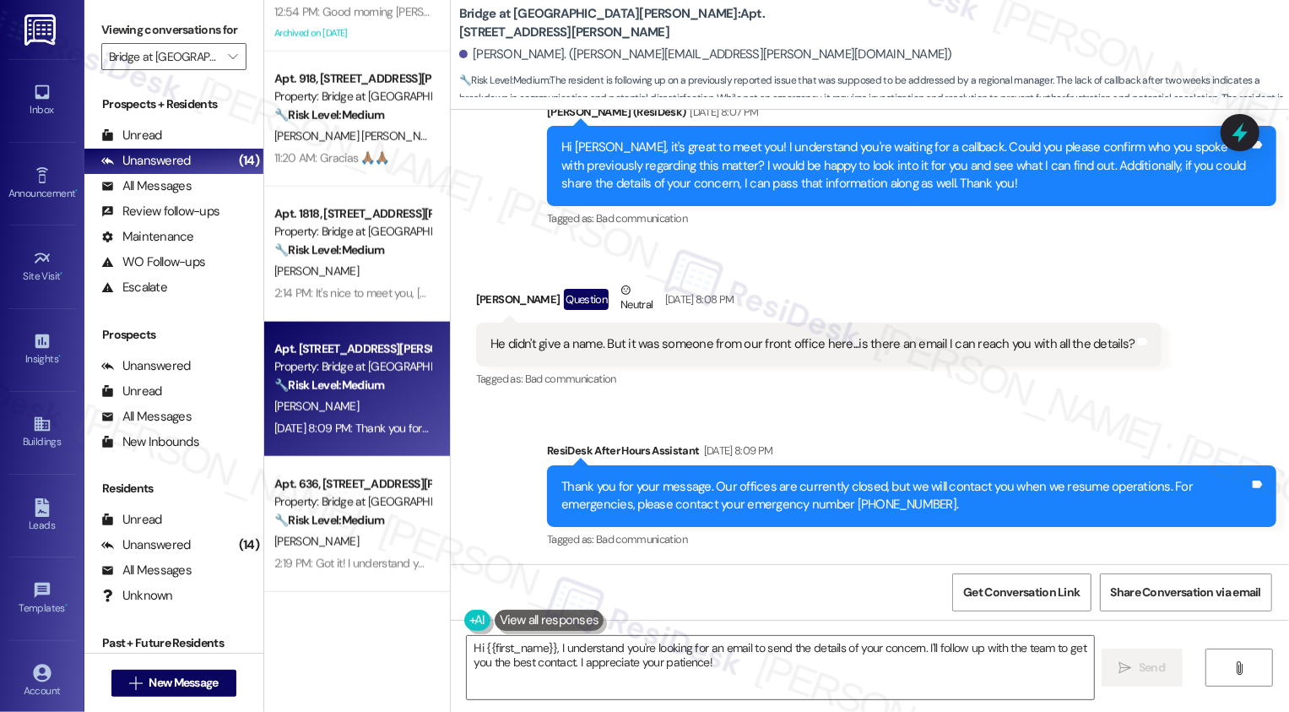
click at [574, 343] on div "He didn't give a name. But it was someone from our front office here...is there…" at bounding box center [812, 344] width 645 height 18
click at [536, 646] on textarea "Hi {{first_name}}, I understand you're looking for an email to send the details…" at bounding box center [780, 667] width 627 height 63
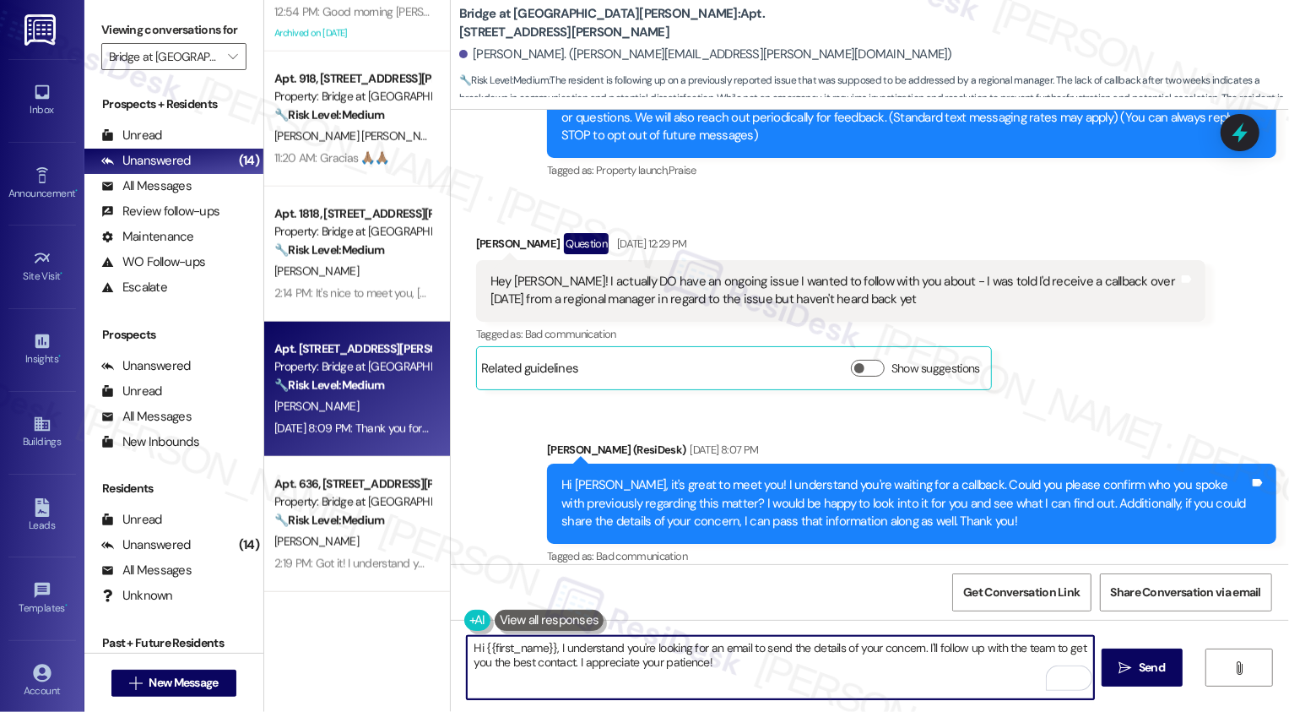
scroll to position [253, 0]
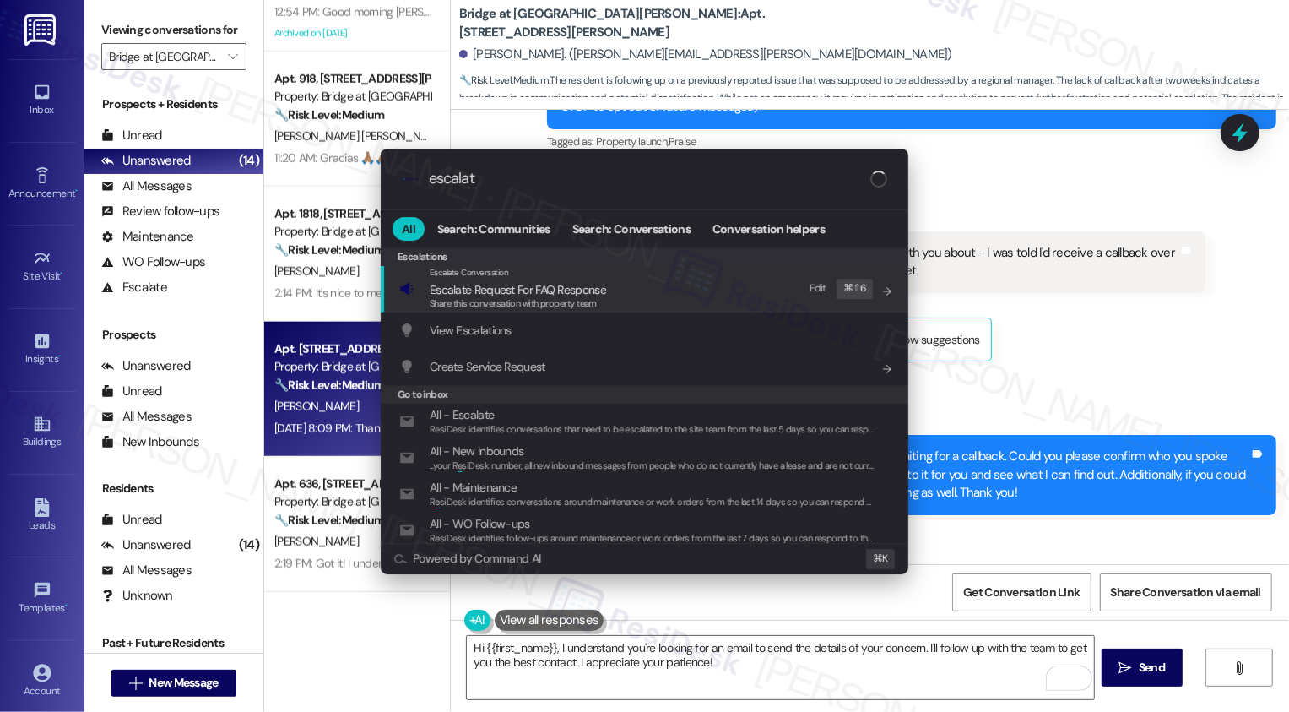
type input "escalate"
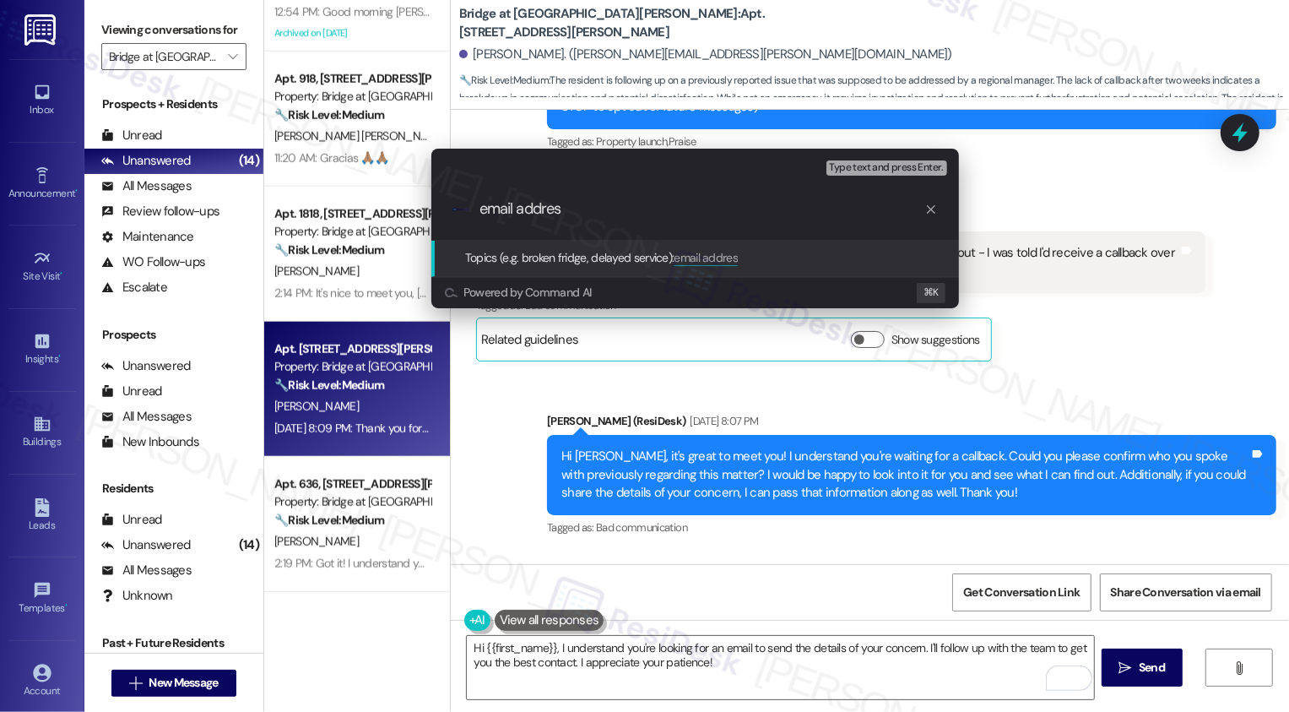
type input "email address"
click at [772, 676] on div "Escalate Conversation Low risk Topics (e.g. broken fridge, delayed service) Any…" at bounding box center [644, 356] width 1289 height 712
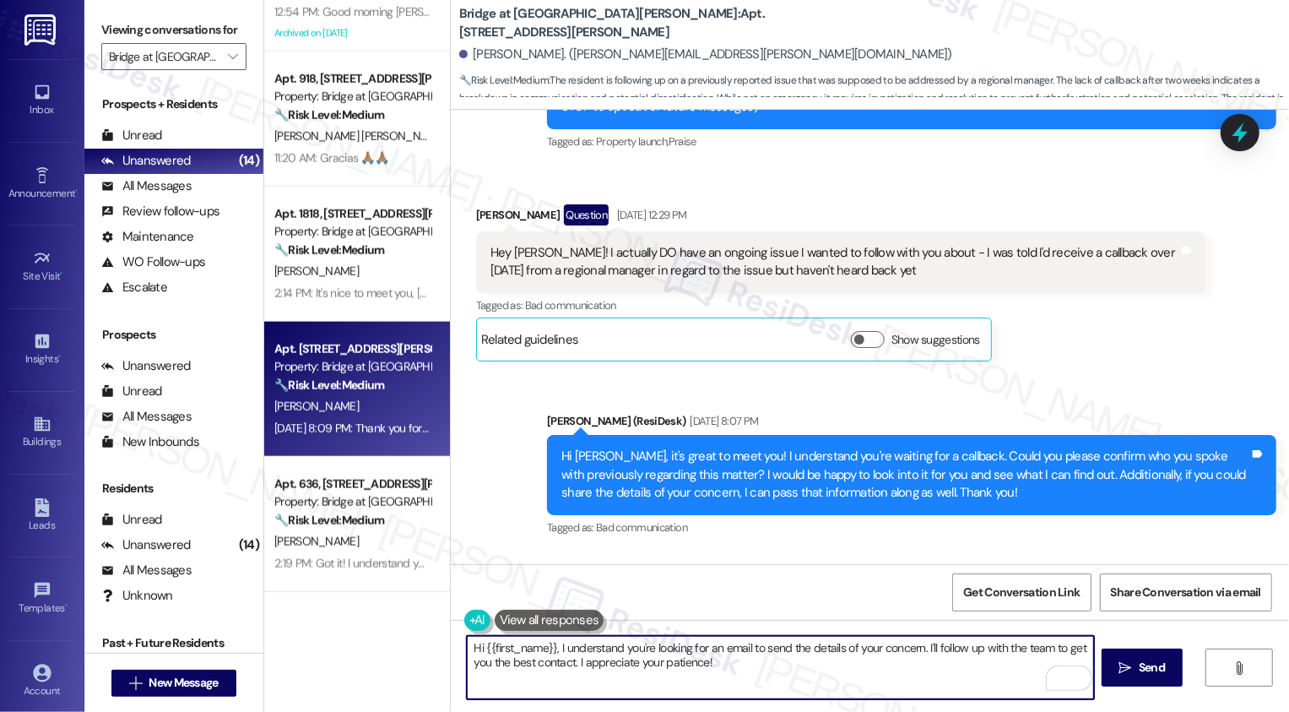
click at [715, 655] on textarea "Hi {{first_name}}, I understand you're looking for an email to send the details…" at bounding box center [780, 667] width 627 height 63
drag, startPoint x: 732, startPoint y: 663, endPoint x: 436, endPoint y: 647, distance: 296.7
click at [436, 647] on div "( 1 ) Apt. 214, 715 W Slaughter Ln Property: Bridge at Southpark Meadows 🔧 Risk…" at bounding box center [776, 356] width 1025 height 712
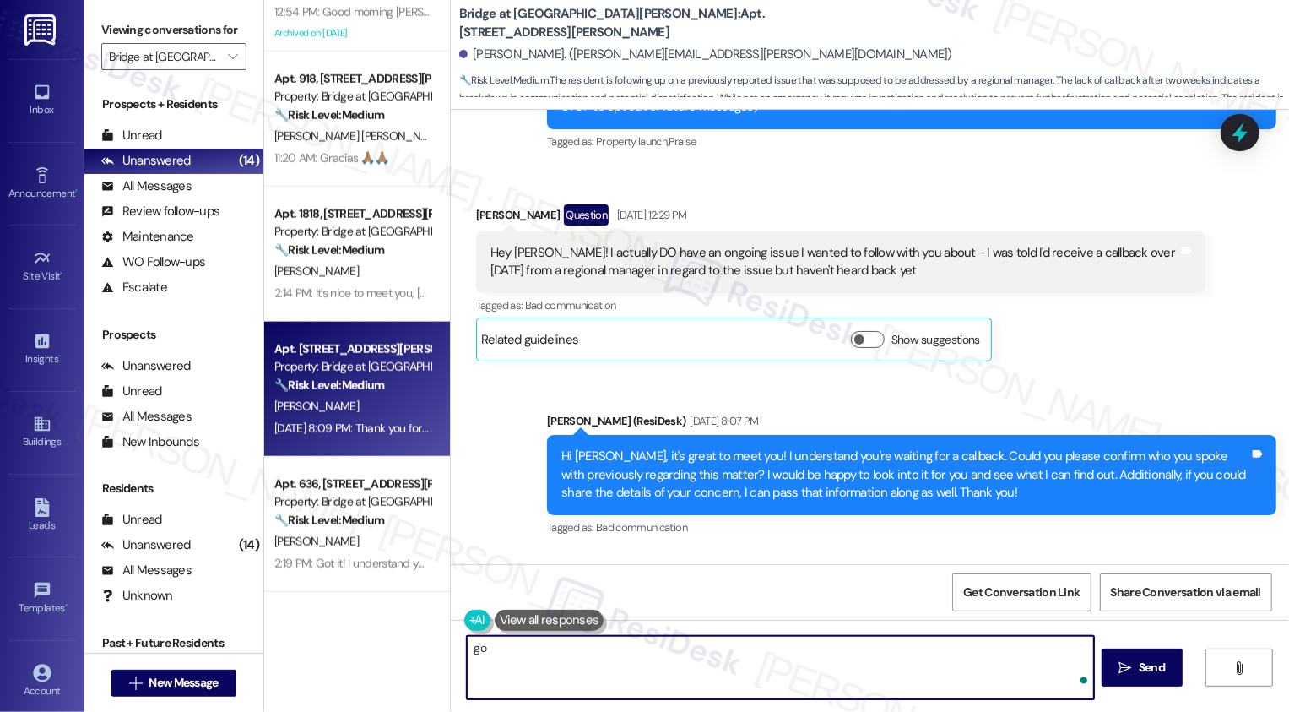
type textarea "g"
drag, startPoint x: 753, startPoint y: 648, endPoint x: 986, endPoint y: 658, distance: 233.2
click at [987, 659] on textarea "Got it! I will follow up with the team regarding the callback. I also don't hav…" at bounding box center [780, 667] width 627 height 63
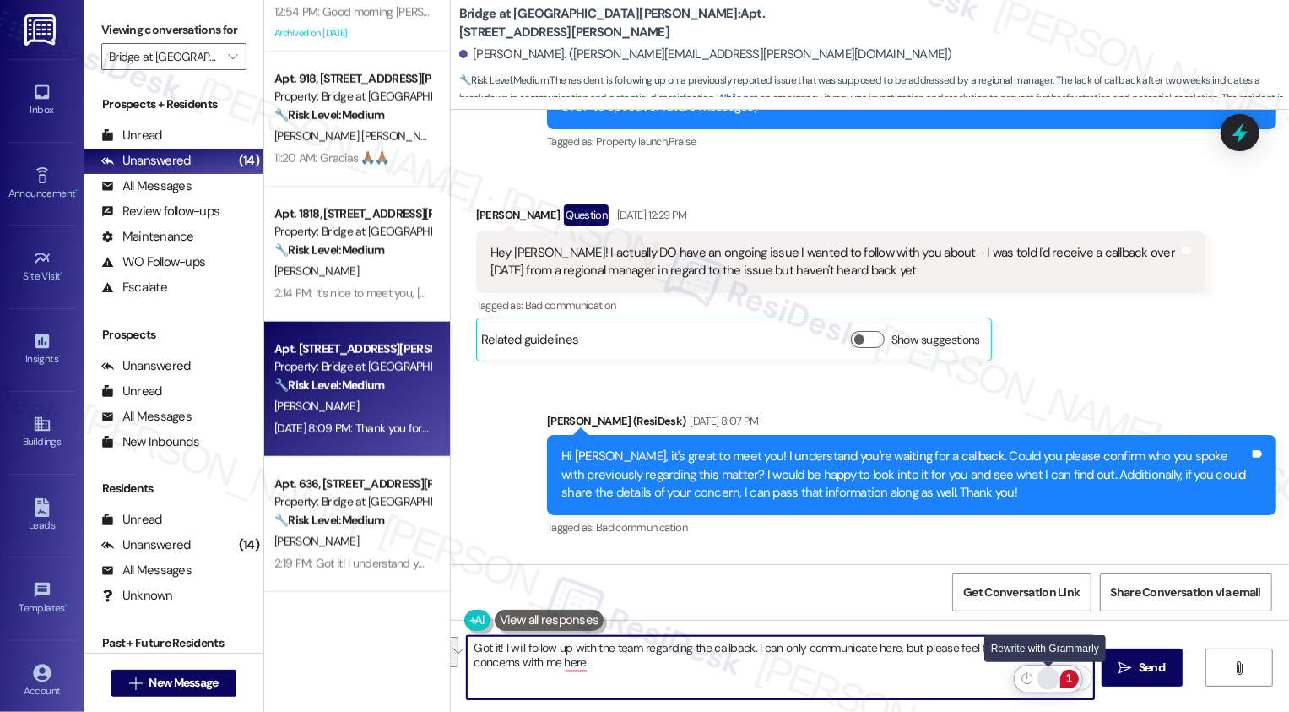
click at [1051, 681] on div "Rewrite with Grammarly" at bounding box center [1048, 678] width 19 height 19
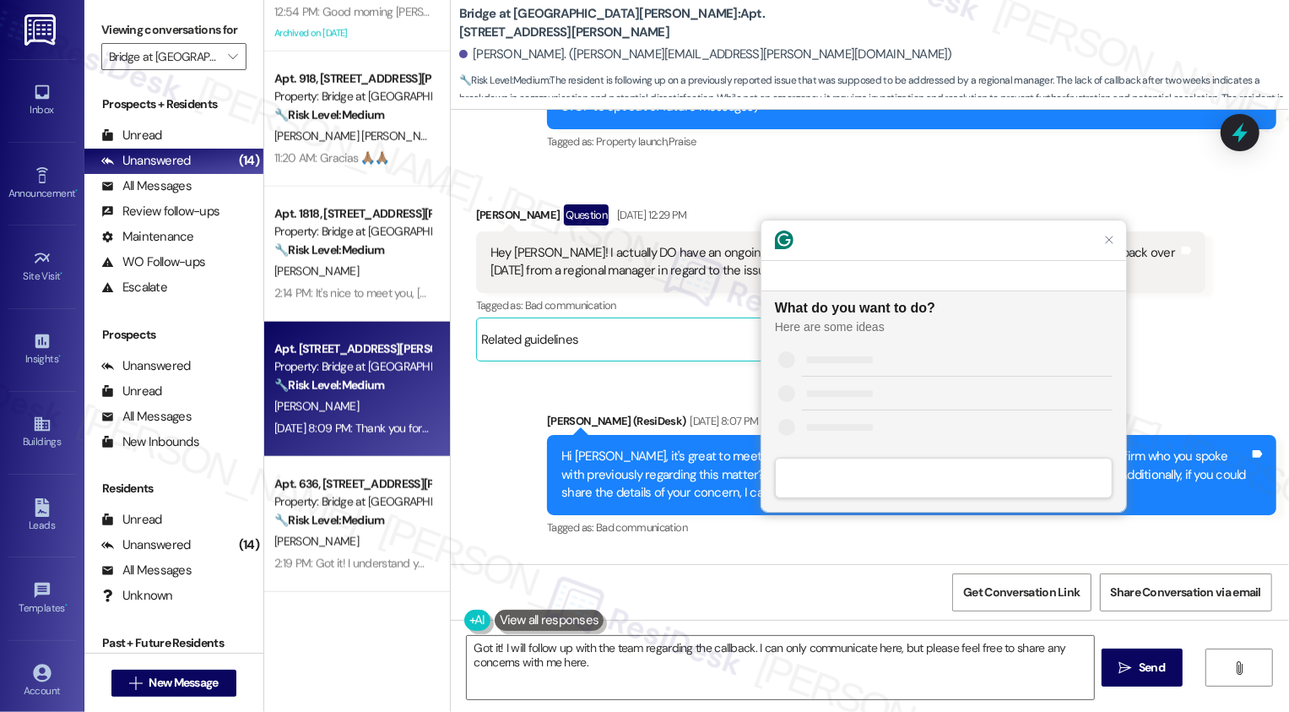
scroll to position [0, 0]
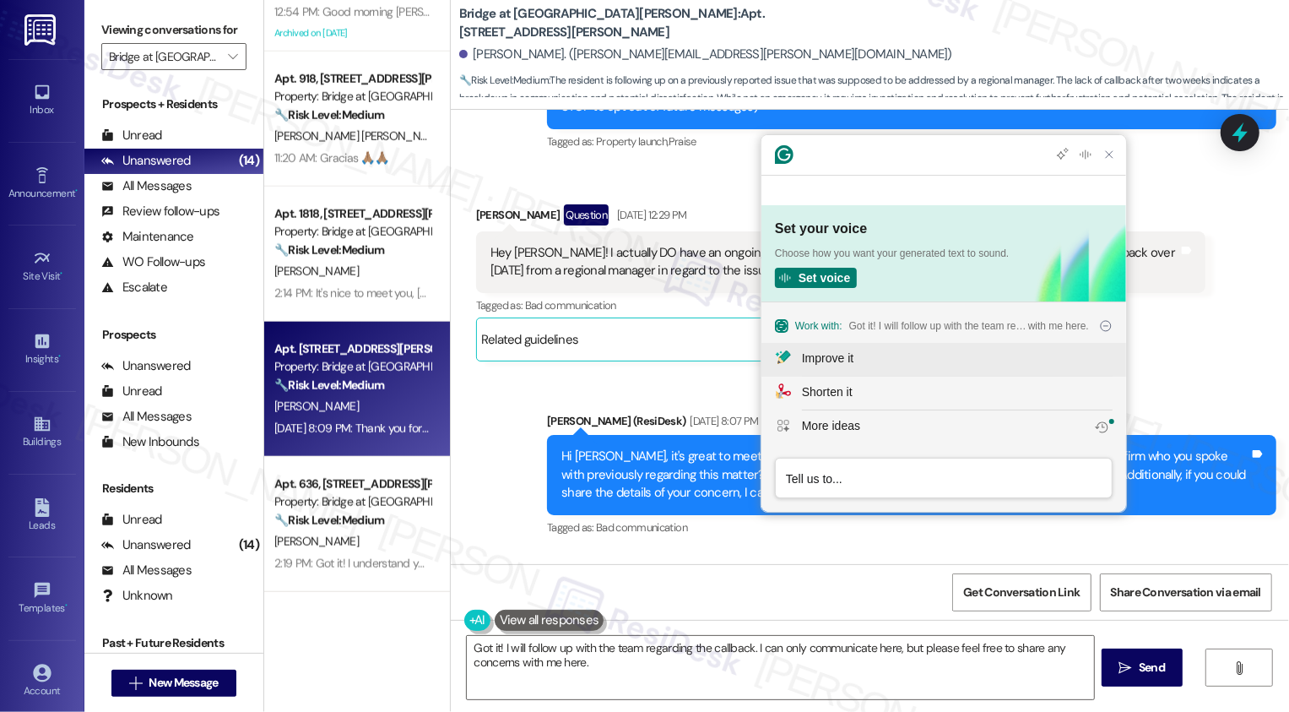
click at [821, 359] on div "Improve it" at bounding box center [827, 358] width 51 height 18
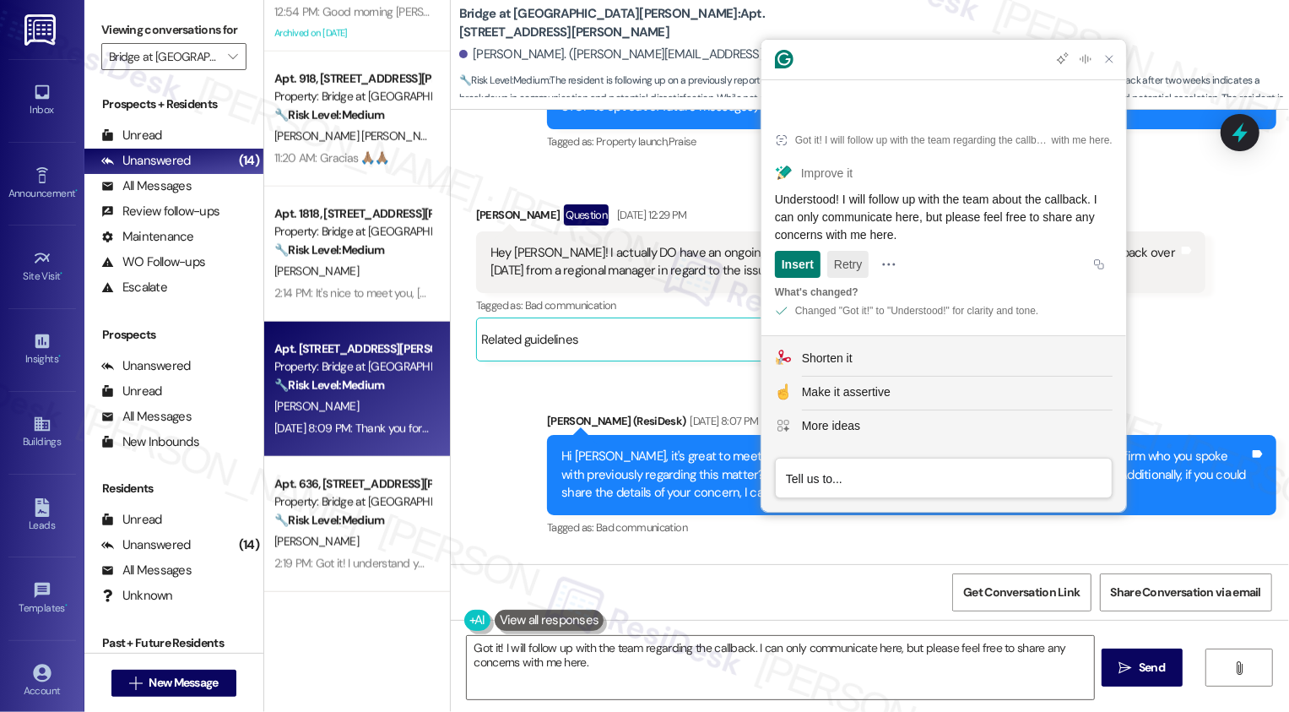
click at [838, 267] on button "Retry" at bounding box center [847, 264] width 41 height 27
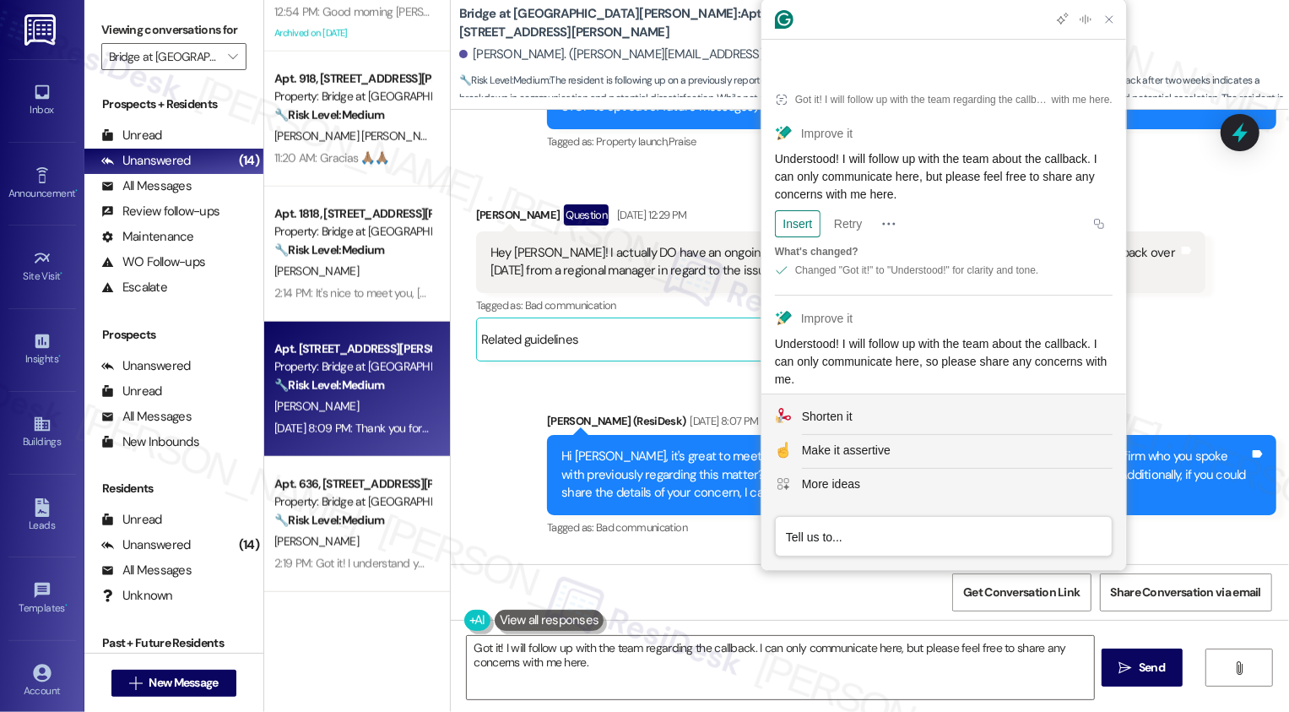
scroll to position [55, 0]
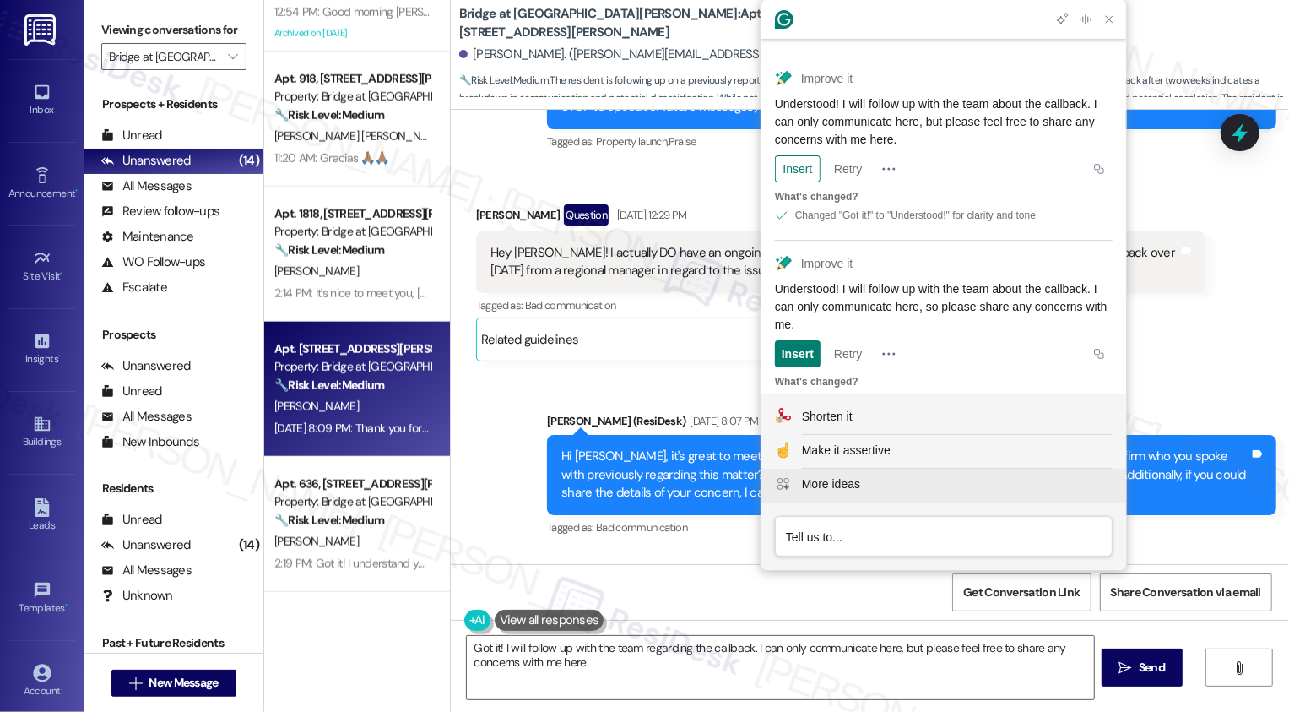
click at [830, 478] on div "More ideas" at bounding box center [831, 484] width 58 height 18
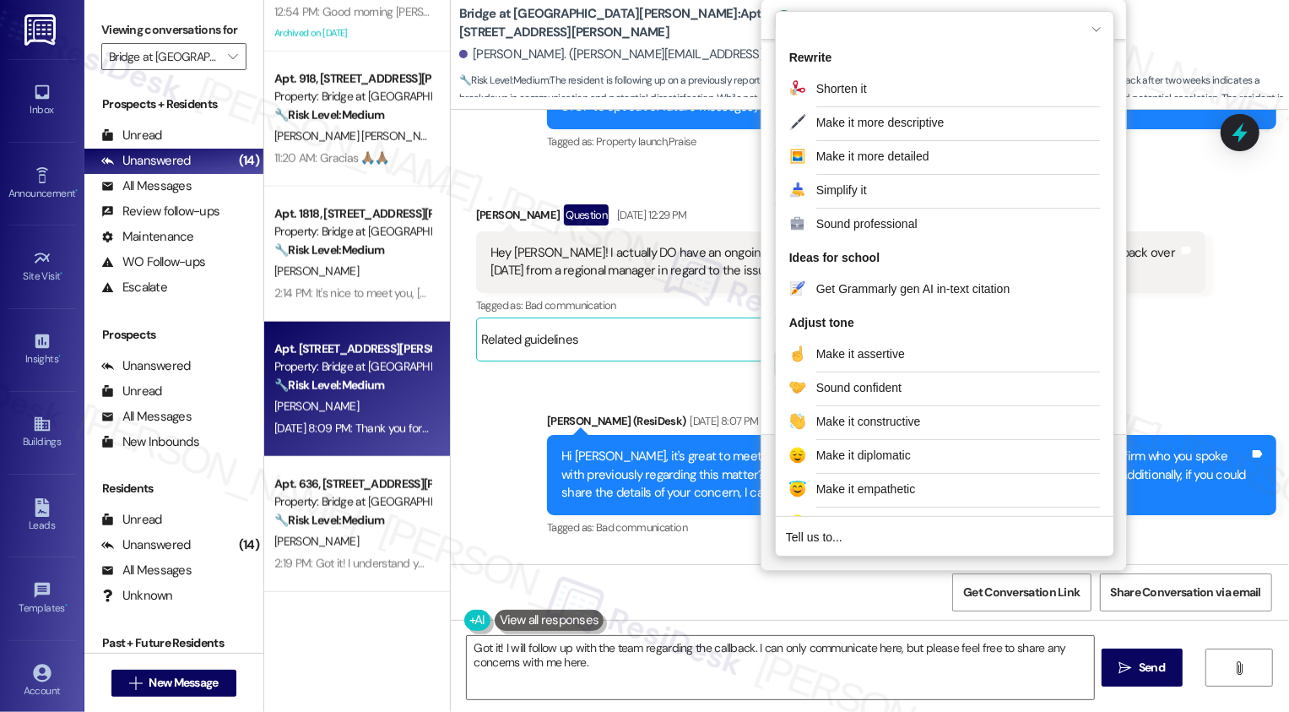
scroll to position [171, 0]
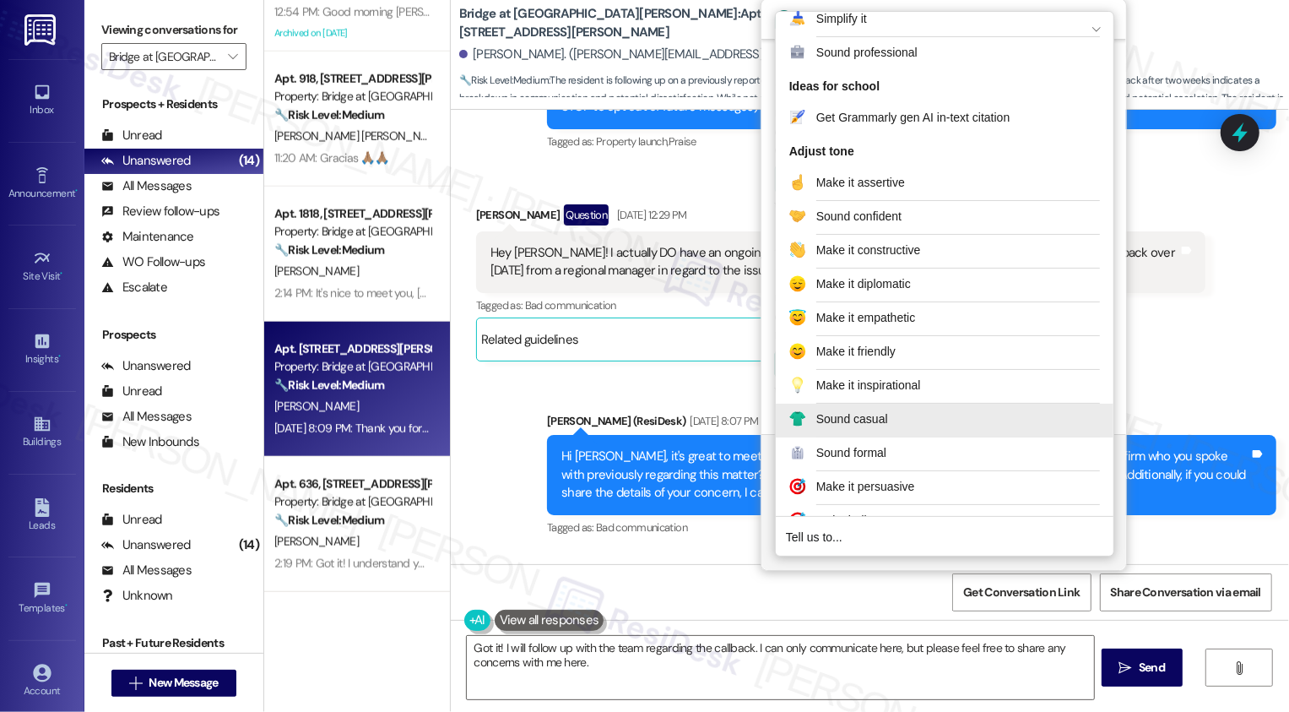
click at [839, 420] on div "Sound casual" at bounding box center [852, 419] width 72 height 18
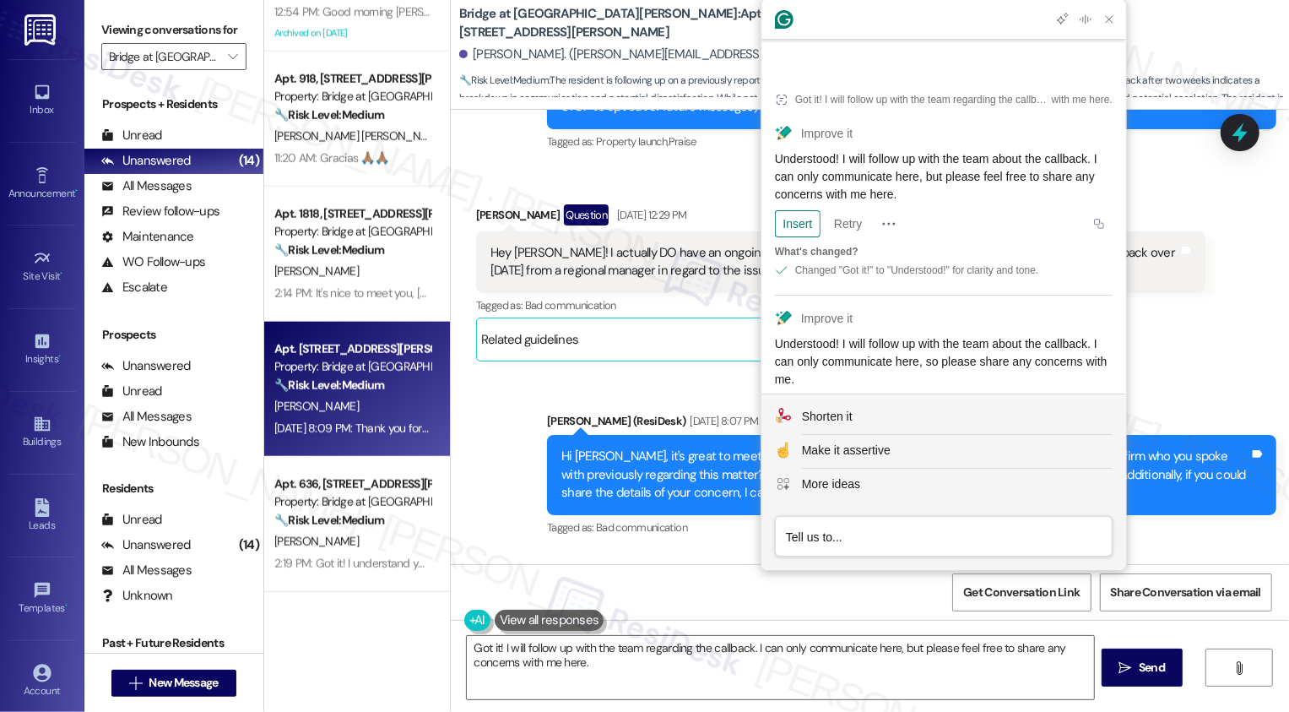
scroll to position [63, 0]
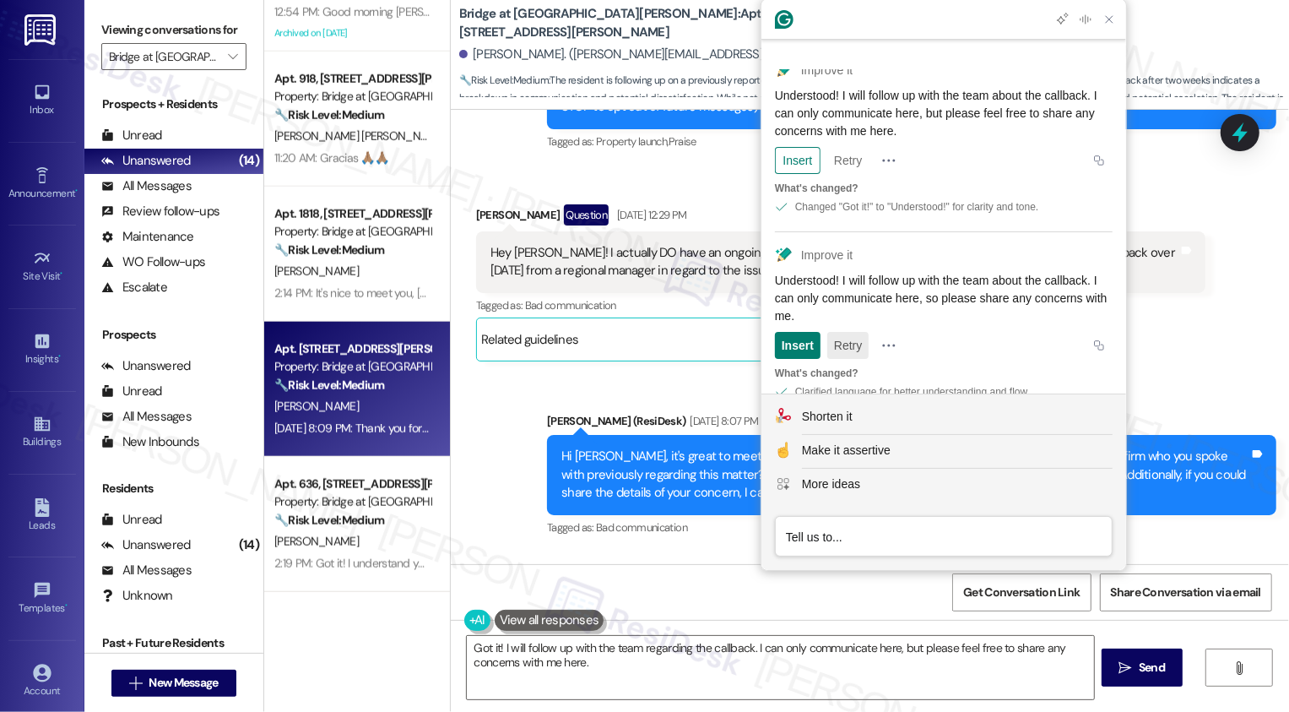
click at [840, 332] on button "Retry" at bounding box center [847, 345] width 41 height 27
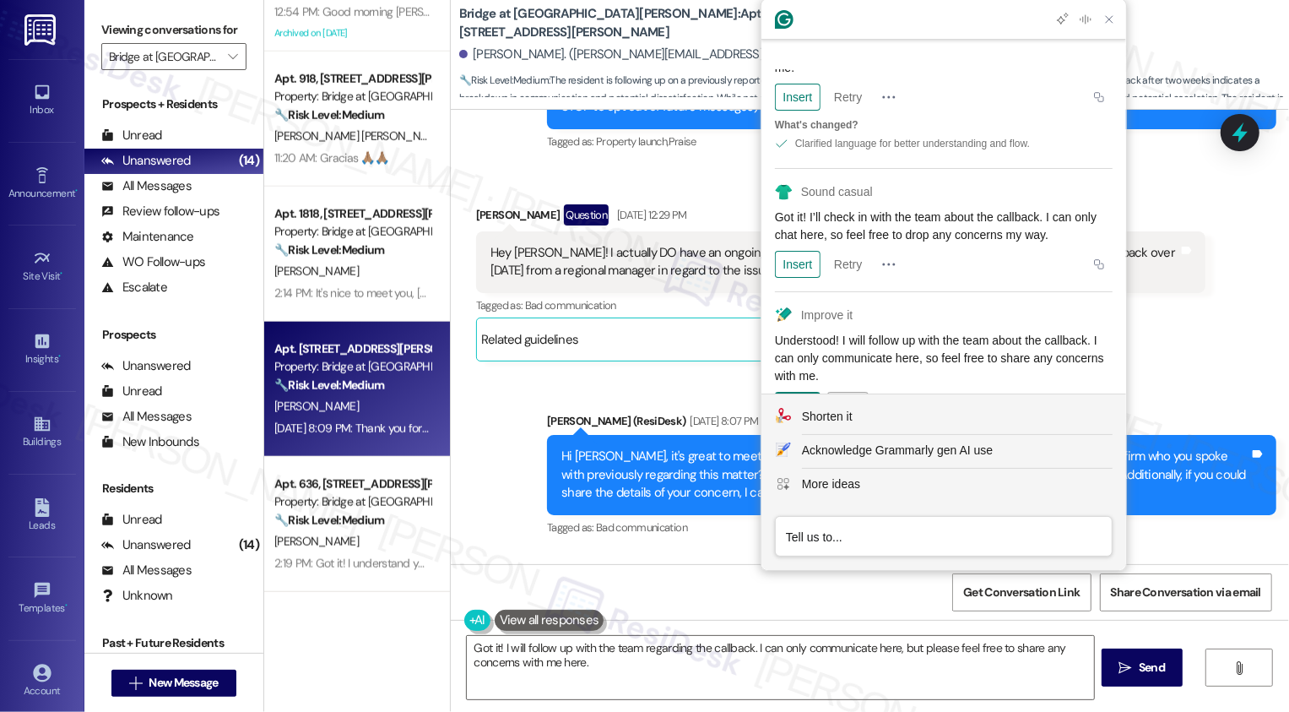
scroll to position [317, 0]
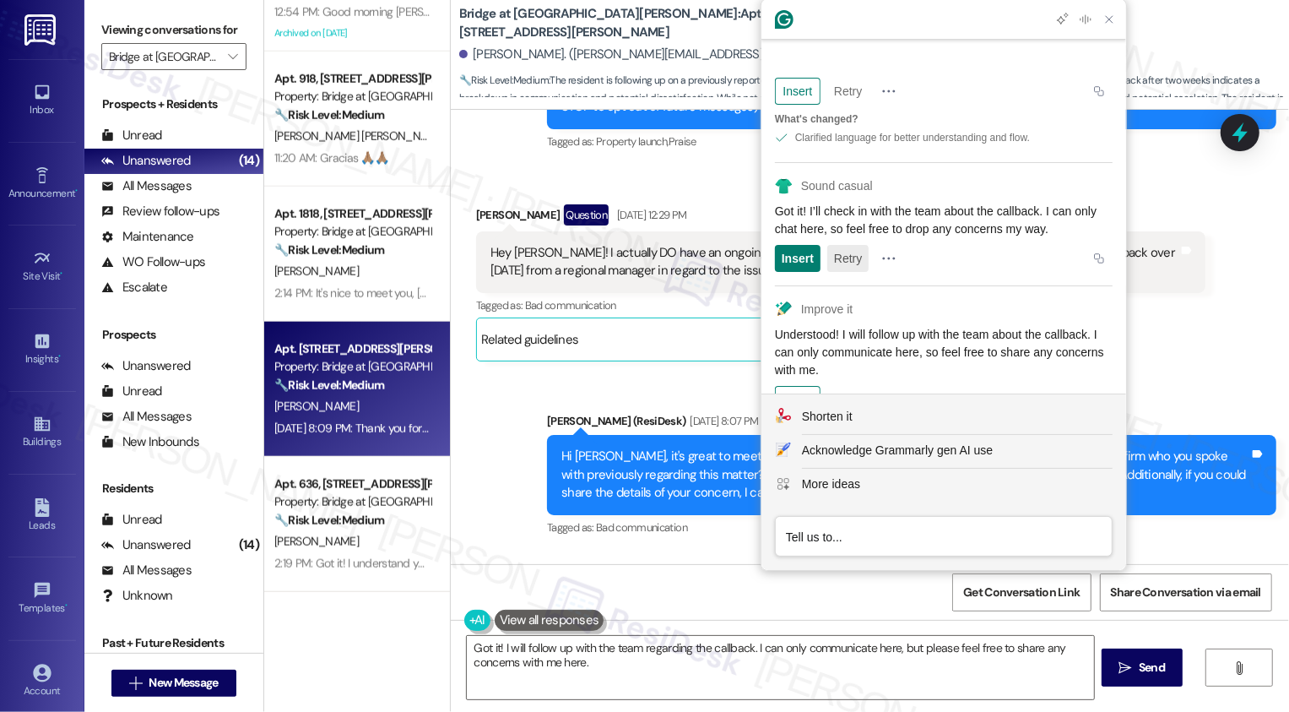
click at [853, 245] on button "Retry" at bounding box center [847, 258] width 41 height 27
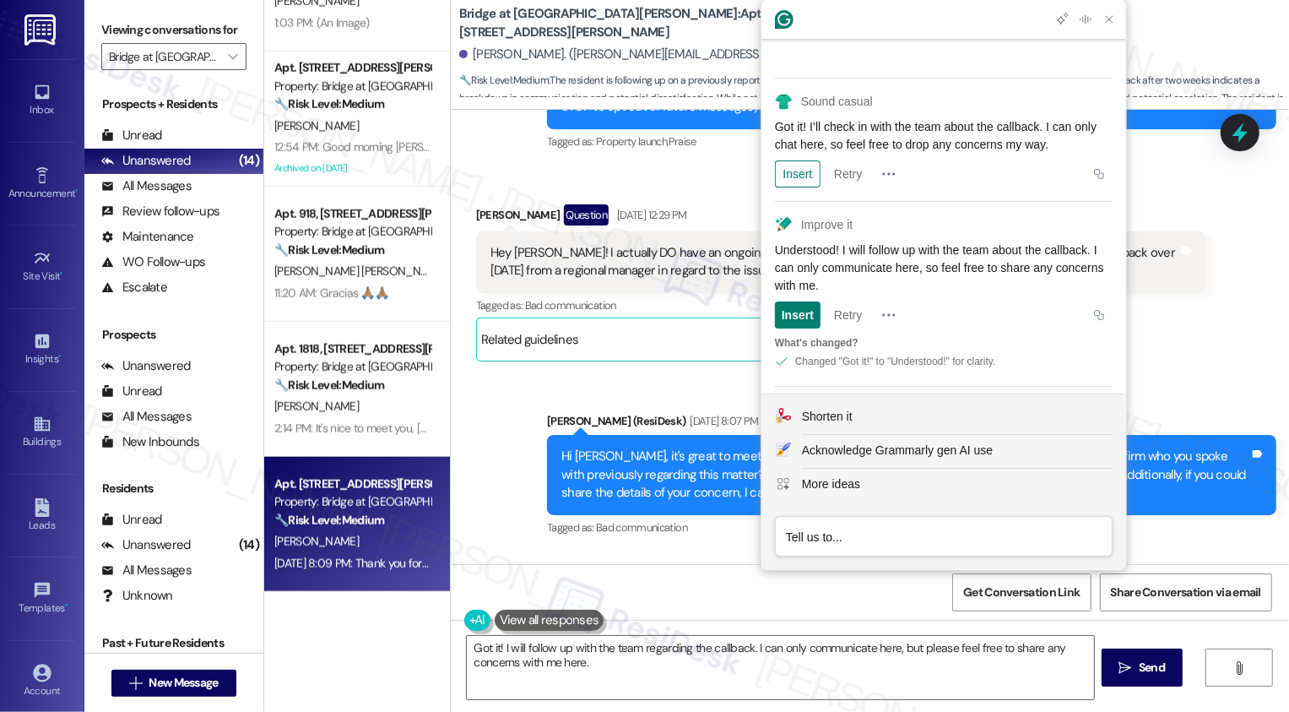
scroll to position [486, 0]
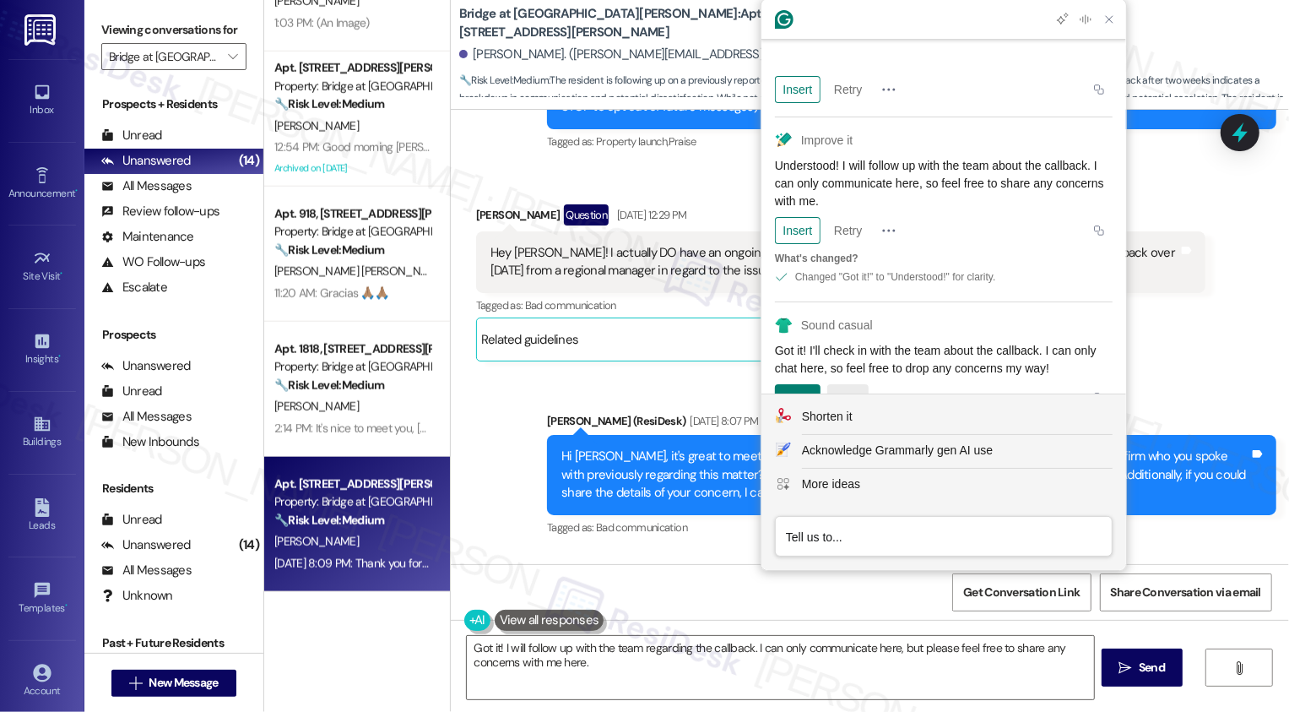
click at [860, 384] on button "Retry" at bounding box center [847, 397] width 41 height 27
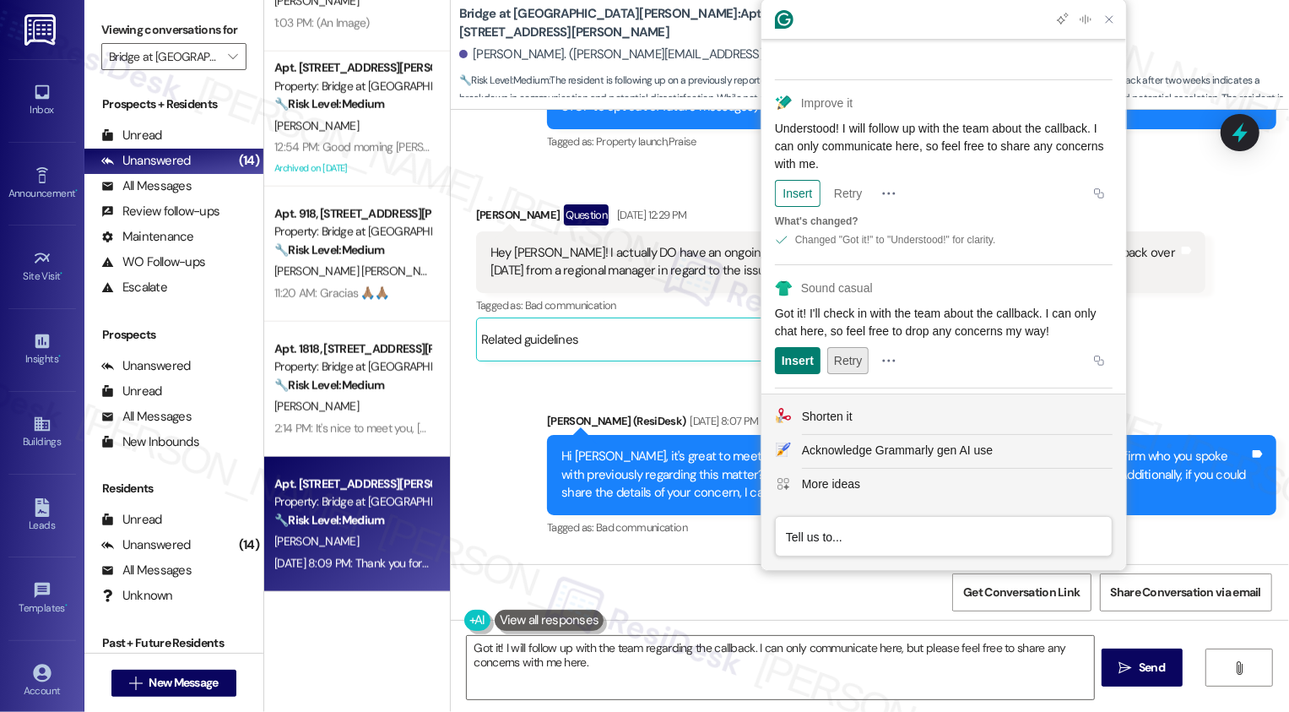
scroll to position [609, 0]
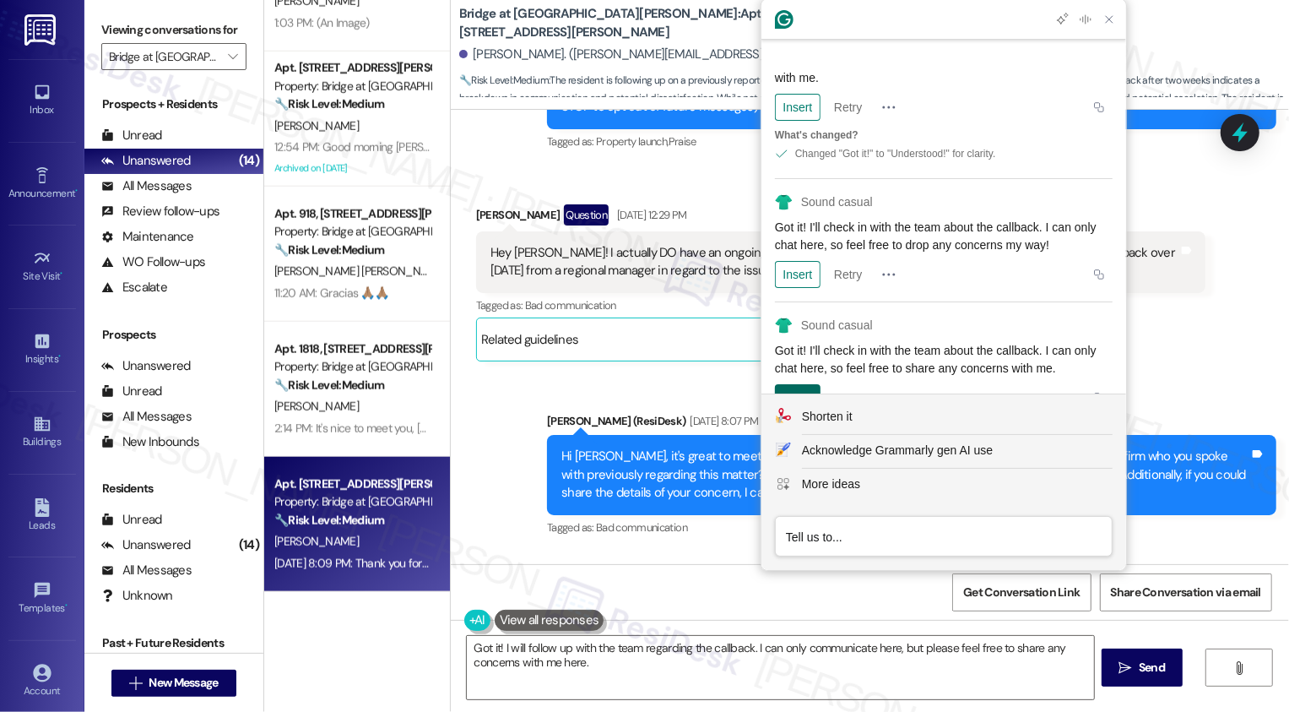
click at [795, 384] on div "Insert" at bounding box center [798, 397] width 32 height 27
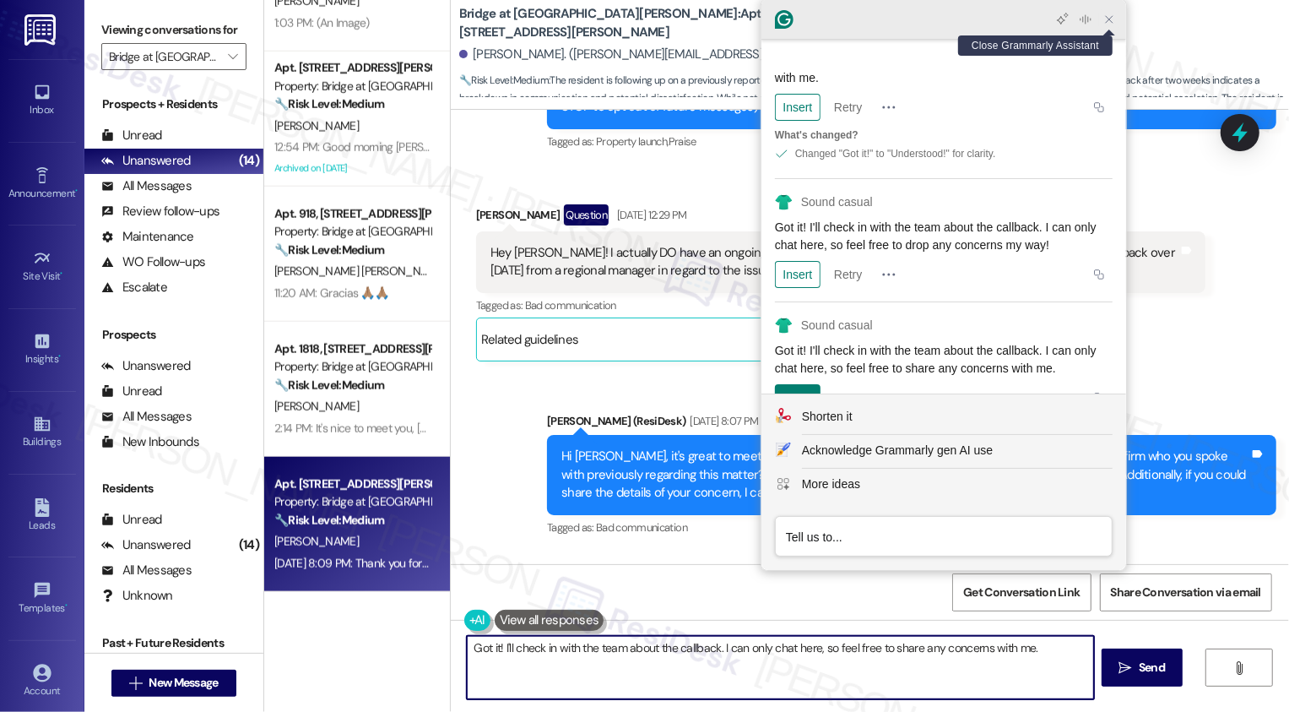
click at [1112, 20] on icon "Close Grammarly Assistant" at bounding box center [1109, 20] width 14 height 14
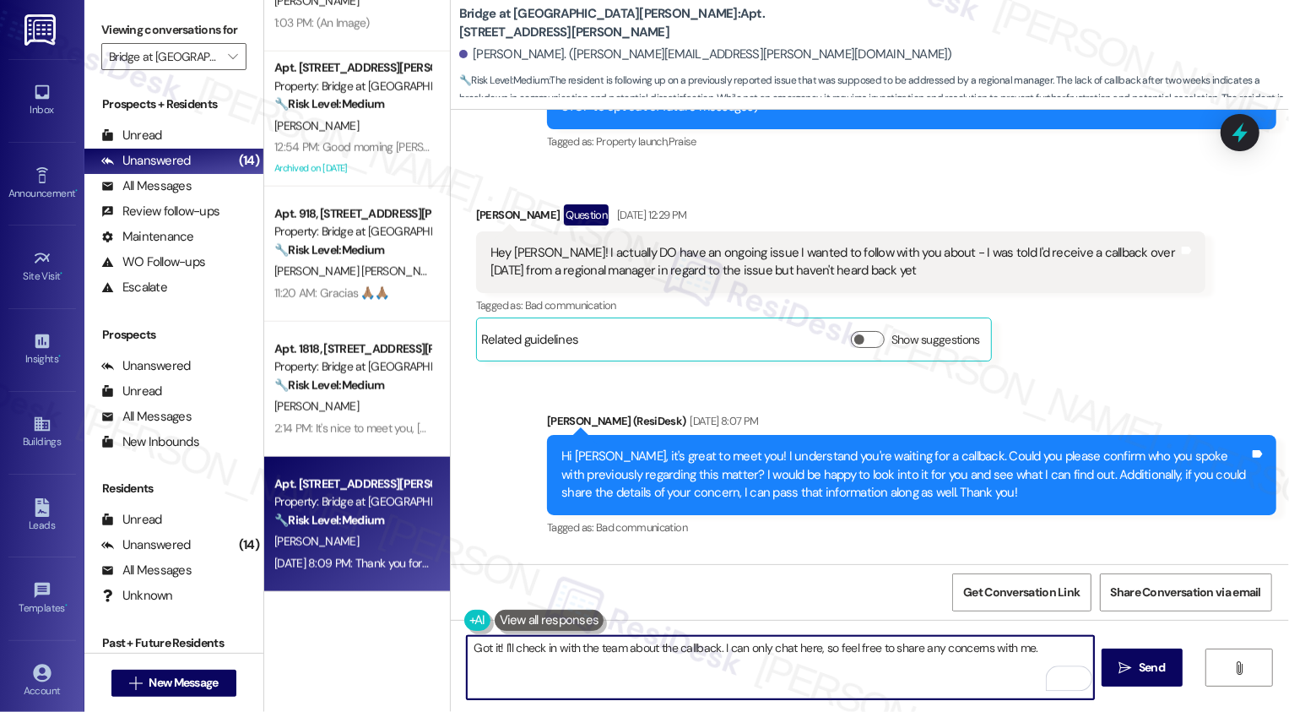
click at [585, 663] on textarea "Got it! I'll check in with the team about the callback. I can only chat here, s…" at bounding box center [780, 667] width 627 height 63
click at [663, 663] on textarea "Got it! I'll check in with the team about the callback. I can only chat here, s…" at bounding box center [780, 667] width 627 height 63
click at [691, 659] on textarea "Got it! I'll check in with the team about the callback. I can only chat here, s…" at bounding box center [780, 667] width 627 height 63
click at [730, 661] on textarea "Got it! I'll check in with the team about the callback. I can only chat here, s…" at bounding box center [780, 667] width 627 height 63
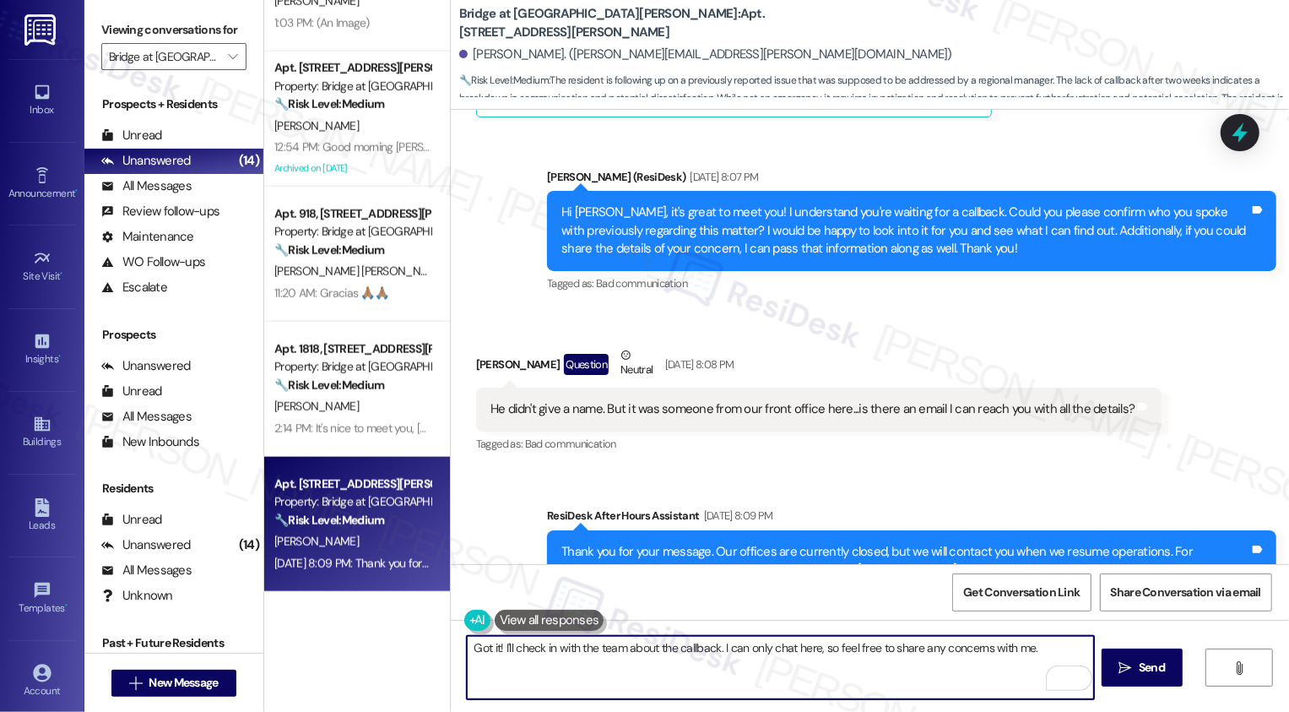
scroll to position [562, 0]
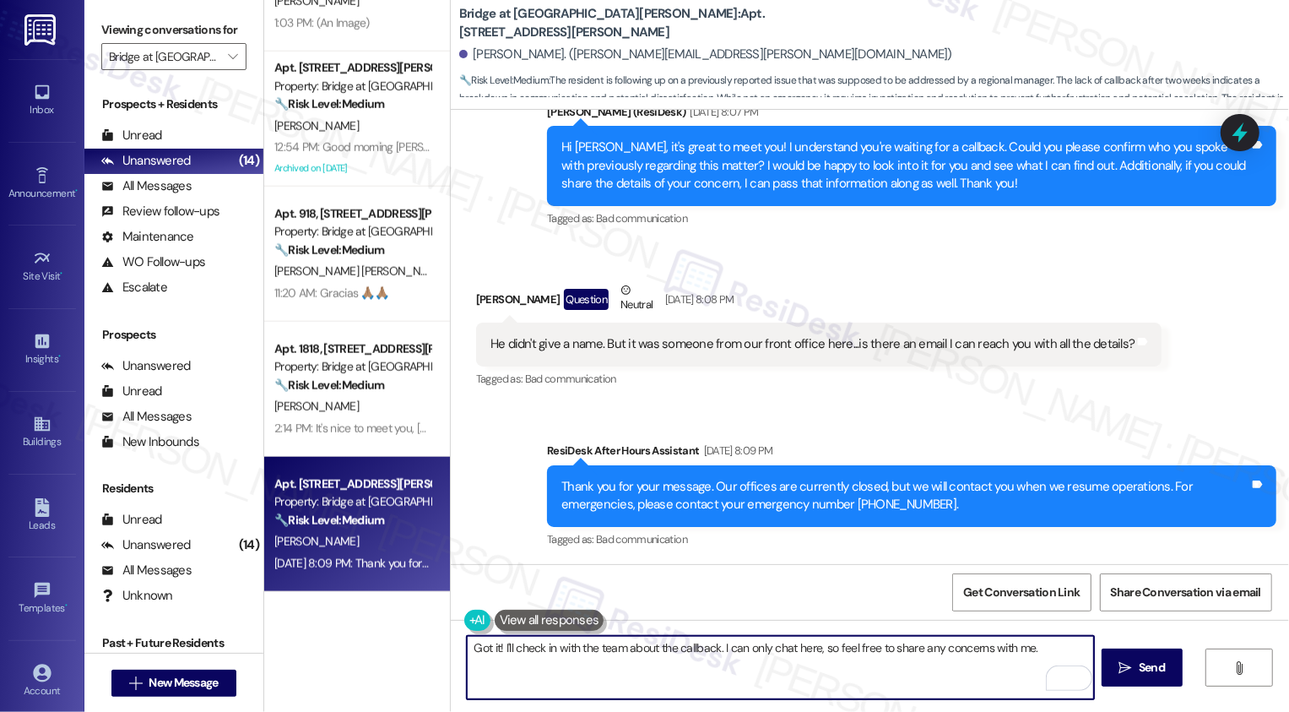
click at [710, 663] on textarea "Got it! I'll check in with the team about the callback. I can only chat here, s…" at bounding box center [780, 667] width 627 height 63
click at [748, 661] on textarea "Got it! I'll check in with the team about the callback. I can only chat here, s…" at bounding box center [780, 667] width 627 height 63
click at [788, 661] on textarea "Got it! I'll check in with the team about the callback. I can only chat here, s…" at bounding box center [780, 667] width 627 height 63
click at [734, 651] on textarea "Got it! I'll check in with the team about the callback. I can only chat here, s…" at bounding box center [780, 667] width 627 height 63
click at [773, 646] on textarea "Got it! I'll check in with the team about the callback. I can only chat here, s…" at bounding box center [780, 667] width 627 height 63
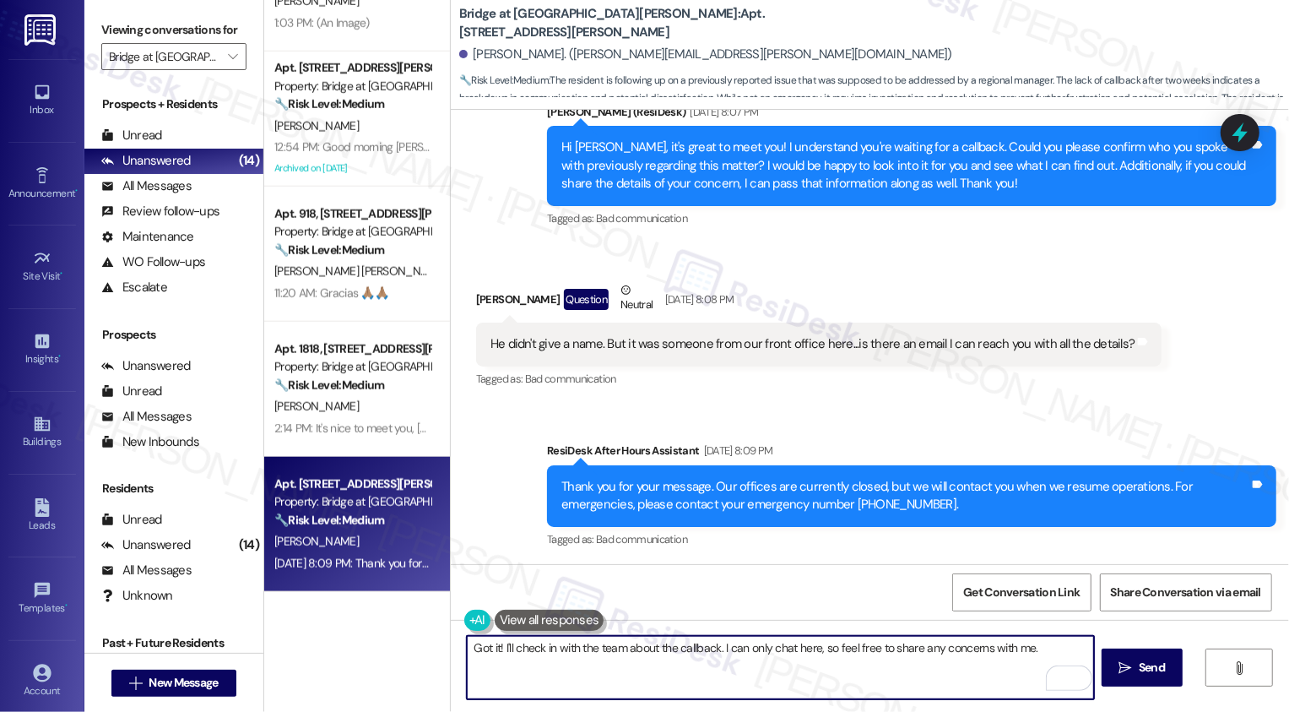
click at [773, 646] on textarea "Got it! I'll check in with the team about the callback. I can only chat here, s…" at bounding box center [780, 667] width 627 height 63
click at [891, 658] on textarea "Got it! I'll check in with the team about the callback. I can only communicate …" at bounding box center [780, 667] width 627 height 63
click at [920, 659] on textarea "Got it! I'll check in with the team about the callback. I can only communicate …" at bounding box center [780, 667] width 627 height 63
click at [1019, 665] on textarea "Got it! I'll check in with the team about the callback. I can only communicate …" at bounding box center [780, 667] width 627 height 63
click at [993, 654] on textarea "Got it! I'll check in with the team about the callback. I can only communicate …" at bounding box center [780, 667] width 627 height 63
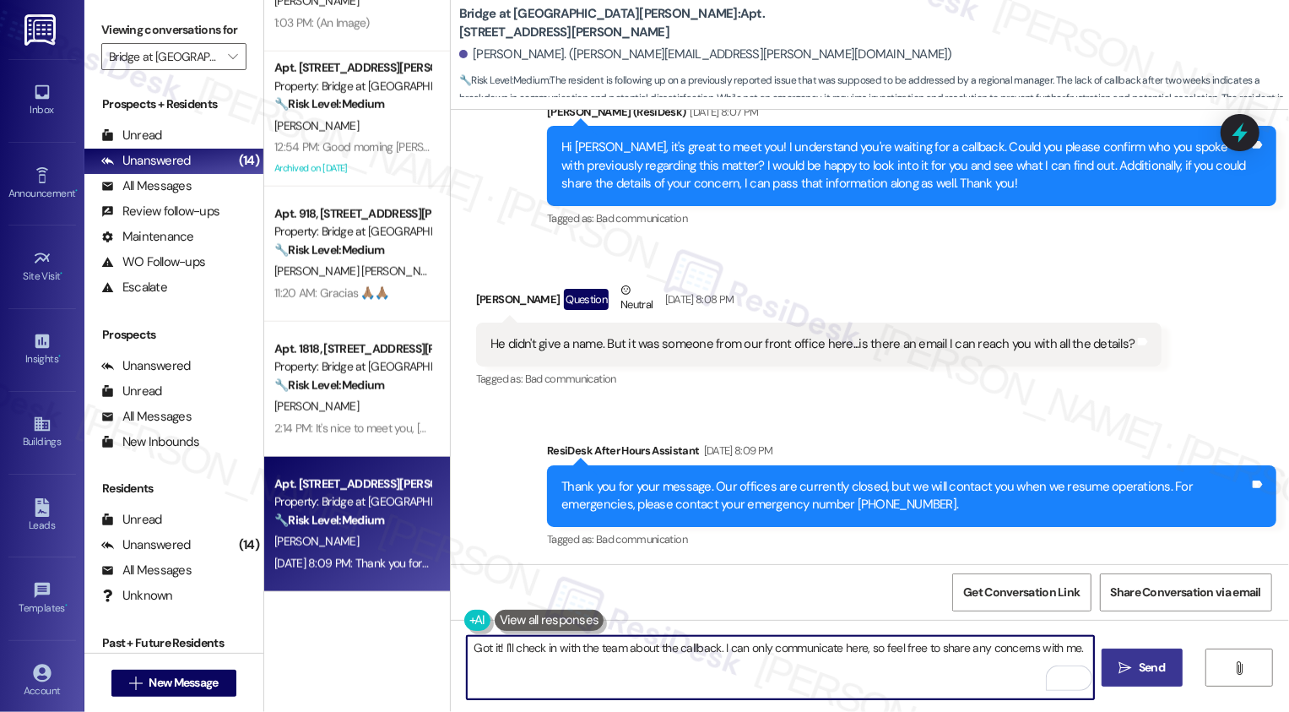
type textarea "Got it! I'll check in with the team about the callback. I can only communicate …"
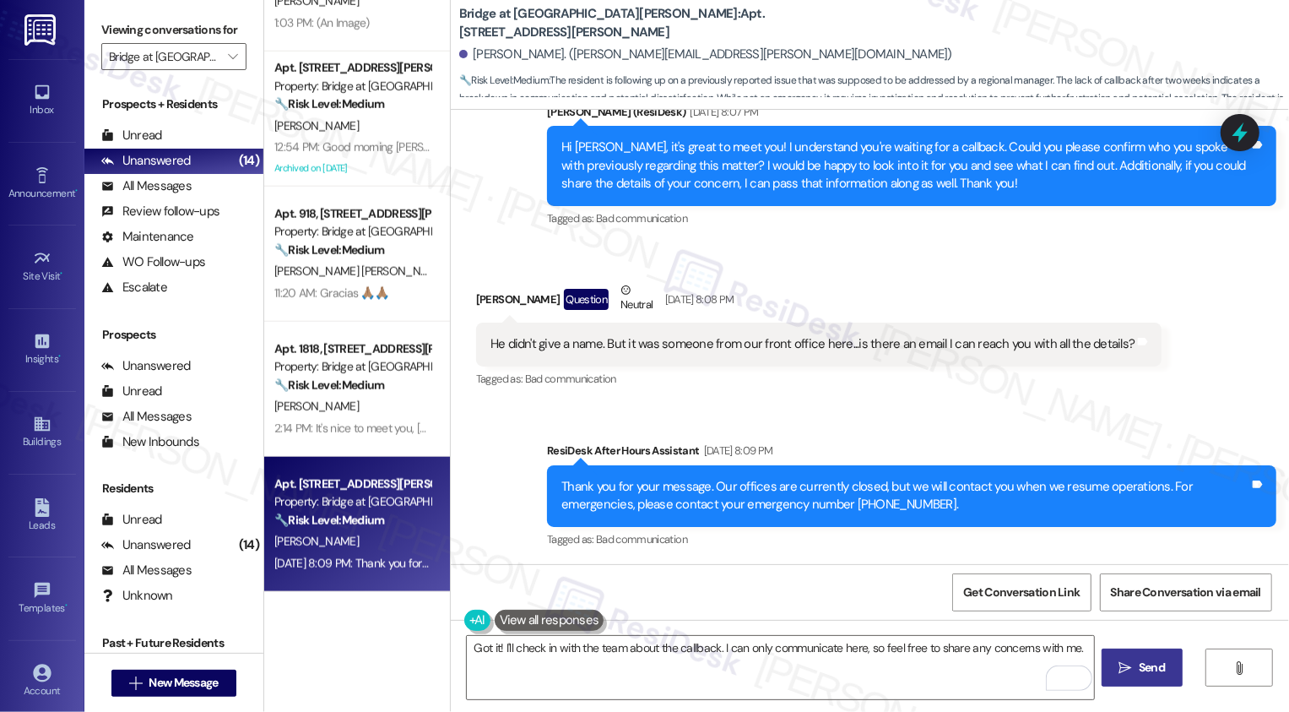
click at [1122, 669] on icon "" at bounding box center [1125, 668] width 13 height 14
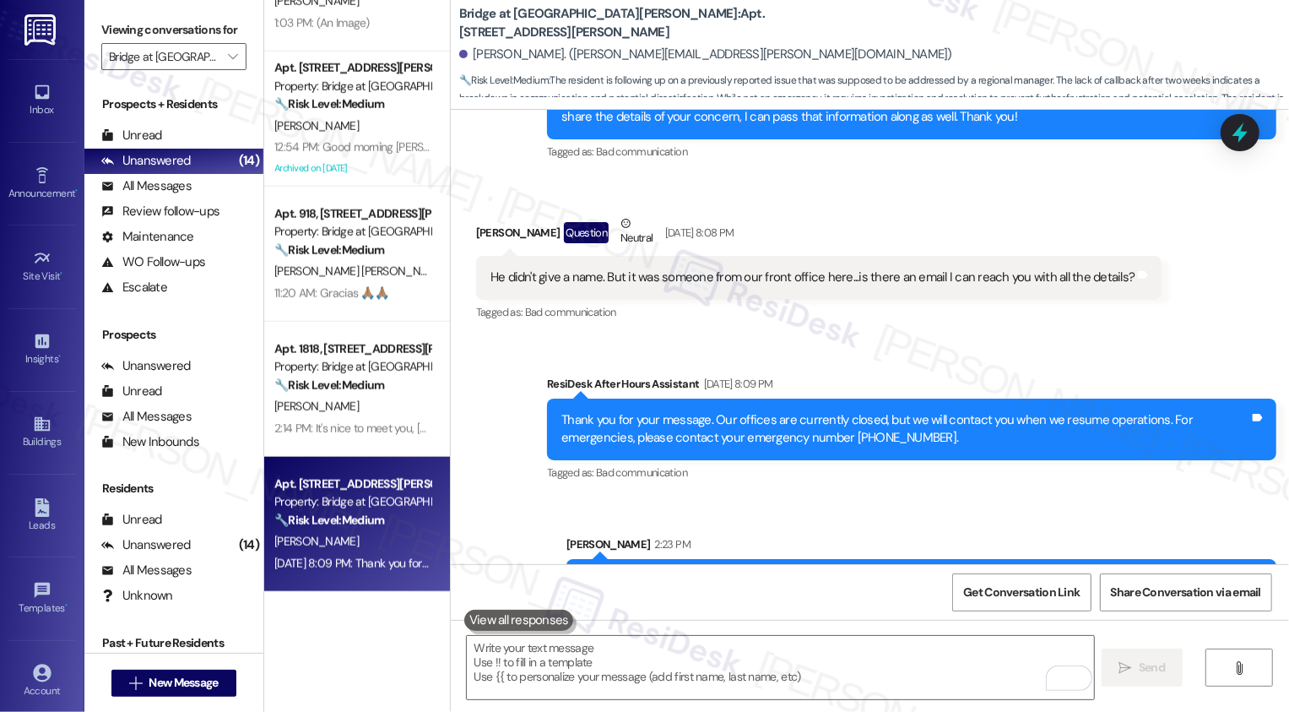
scroll to position [679, 0]
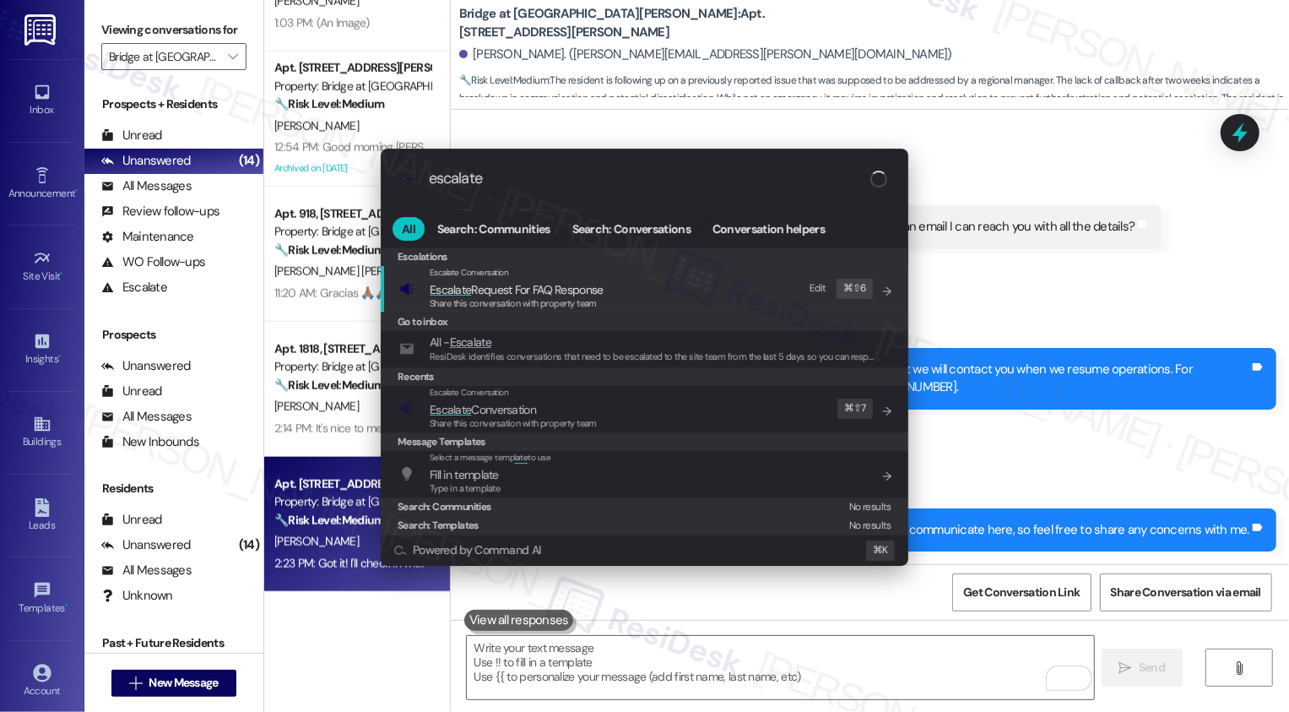
type input "escalate"
click at [586, 418] on span "Share this conversation with property team" at bounding box center [513, 423] width 167 height 12
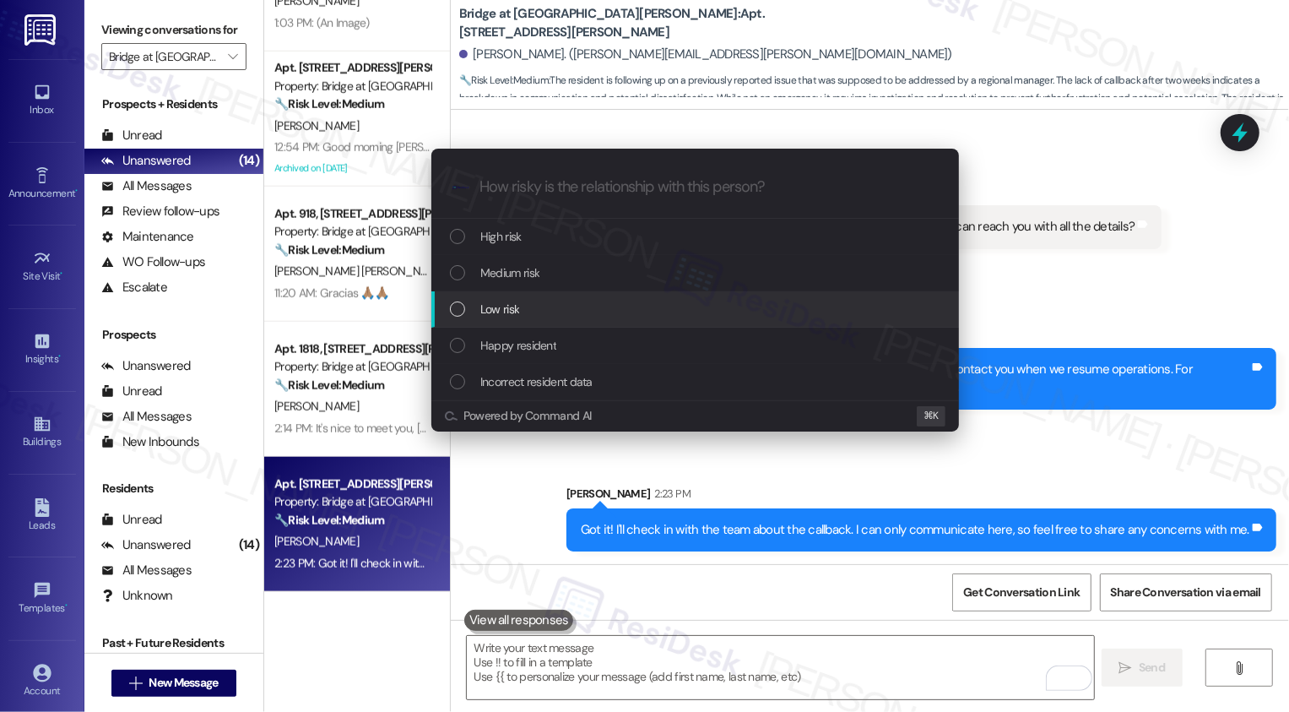
click at [457, 308] on div "List of options" at bounding box center [457, 308] width 15 height 15
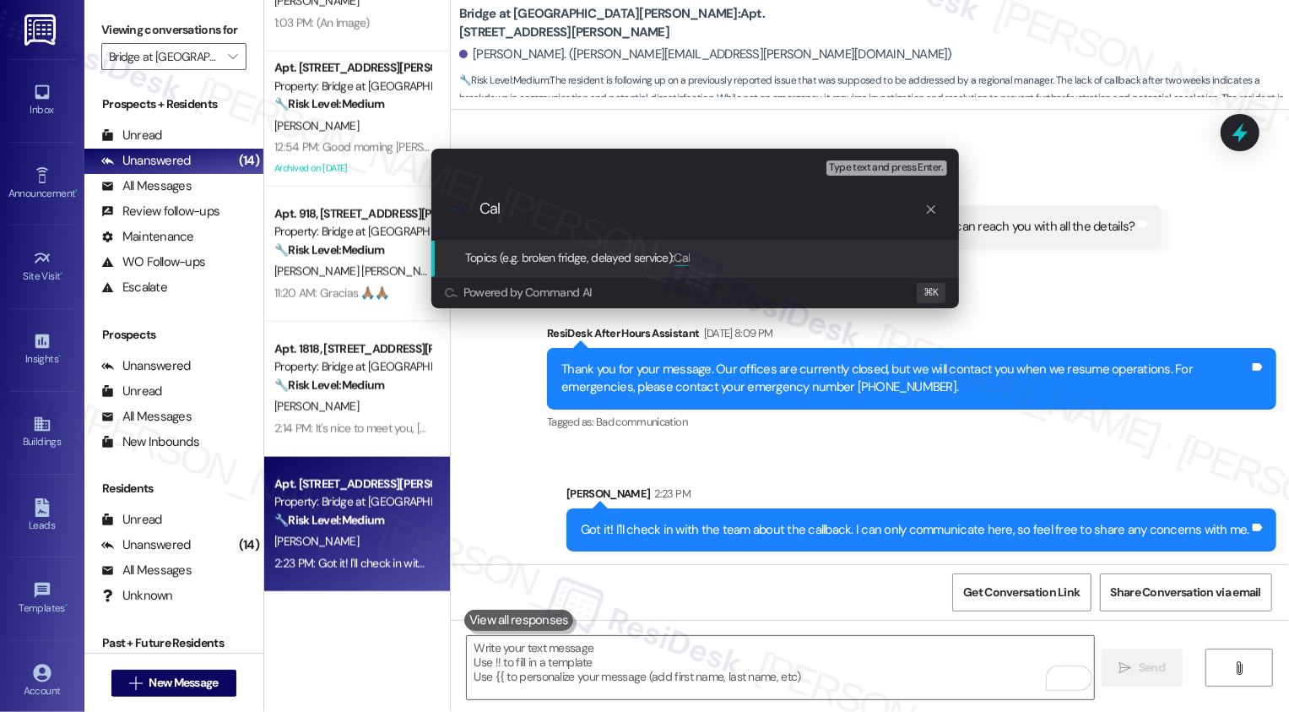
type input "F"
type input "C"
type input "Callback Request"
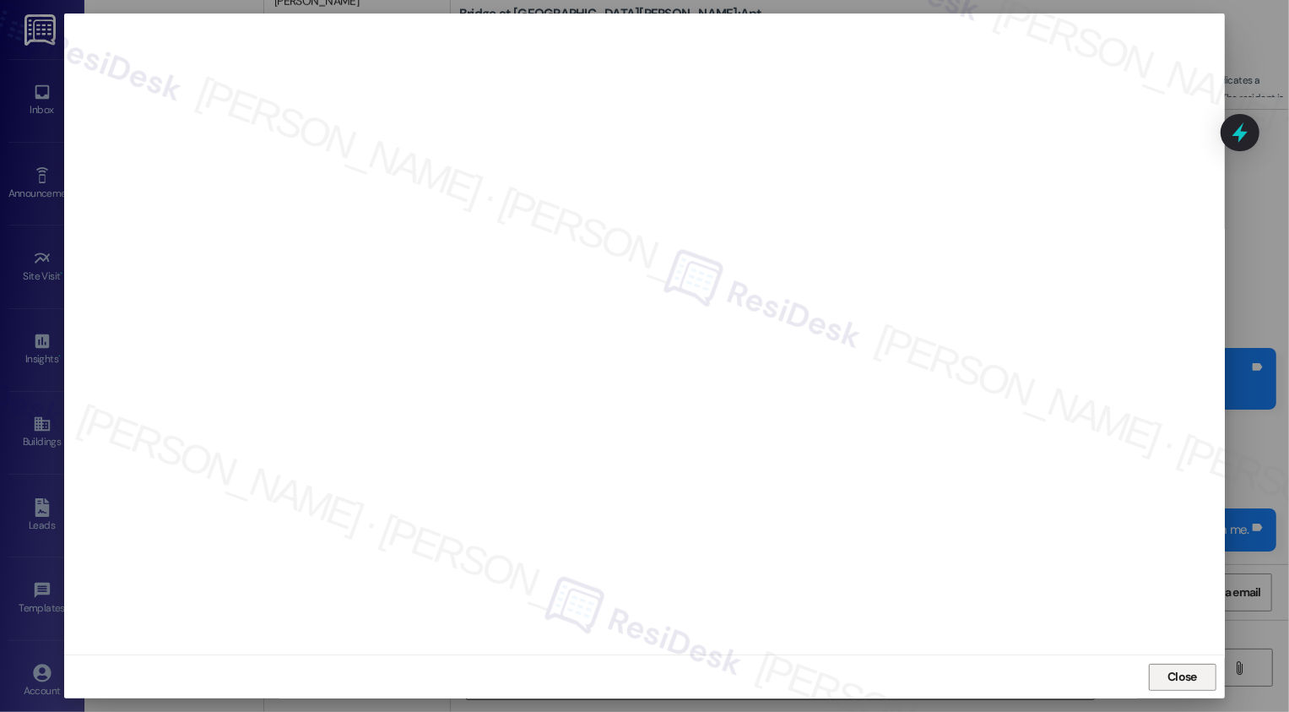
click at [1188, 686] on button "Close" at bounding box center [1183, 676] width 68 height 27
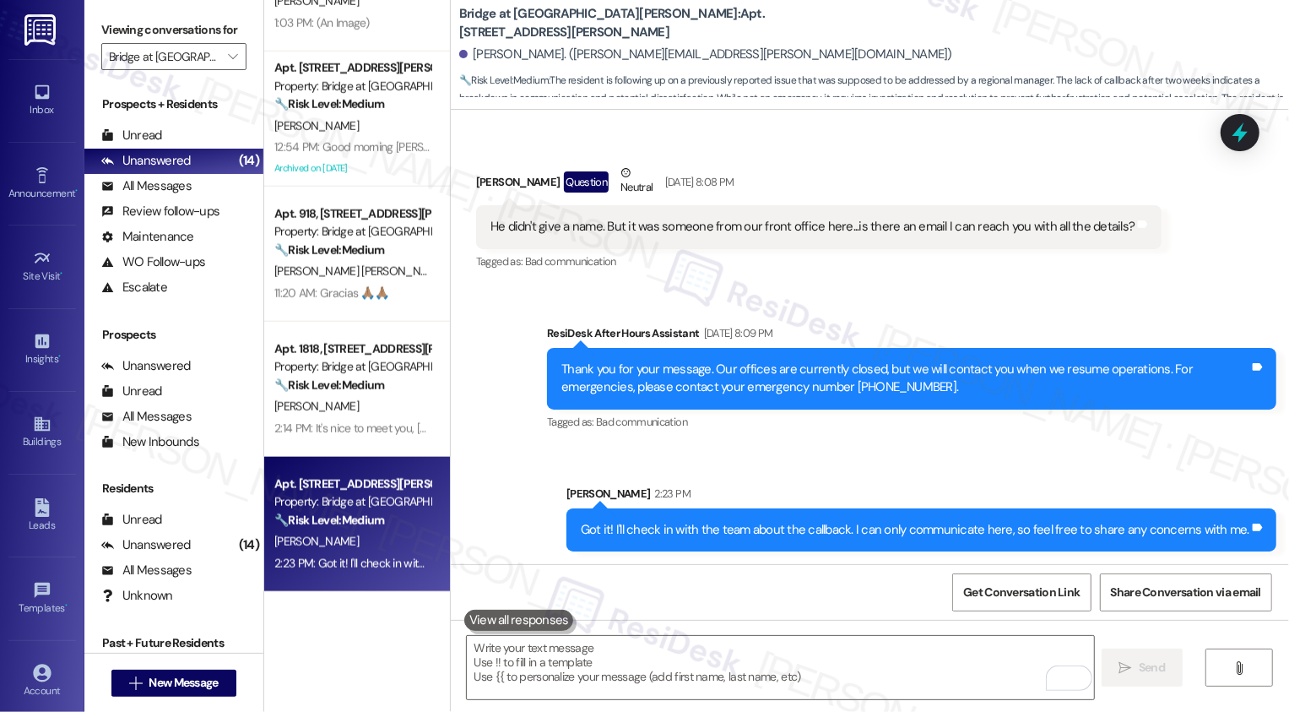
click at [1059, 466] on div "Sent via SMS ResiDesk After Hours Assistant Sep 17, 2025 at 8:09 PM Thank you f…" at bounding box center [870, 425] width 838 height 279
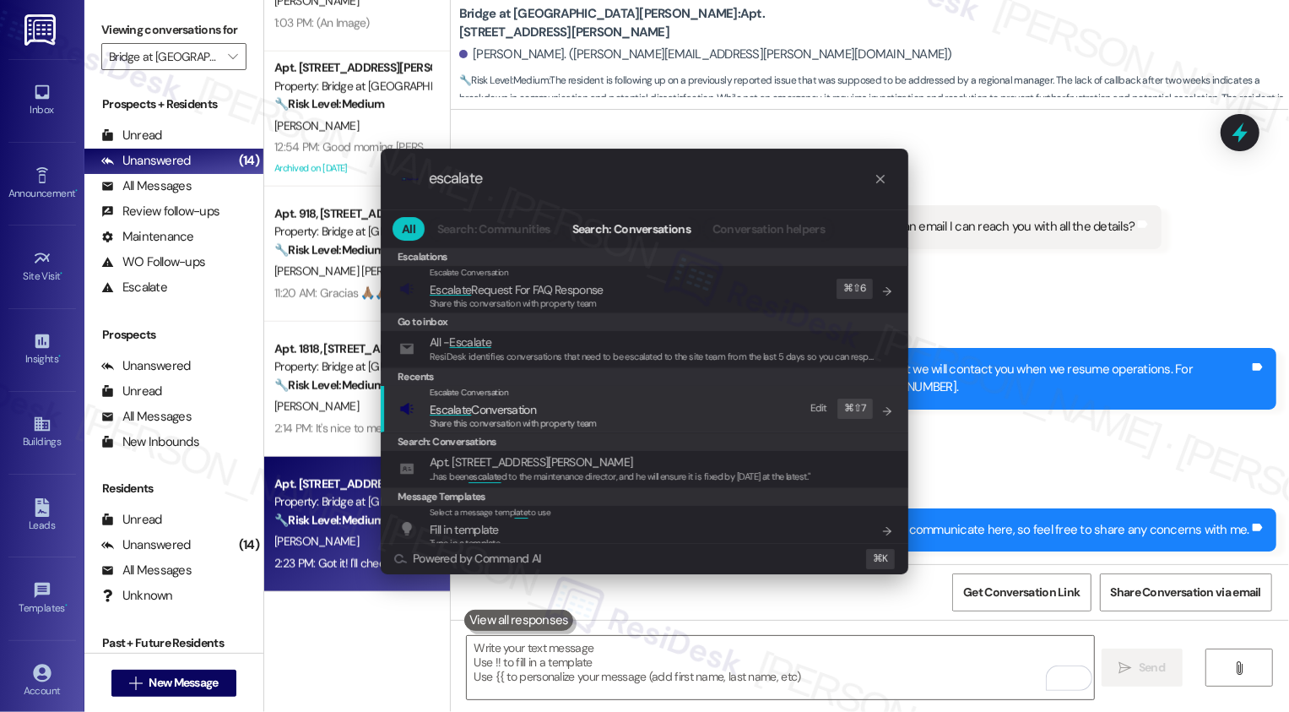
type input "escalate"
click at [534, 405] on span "Escalate Conversation" at bounding box center [483, 409] width 106 height 15
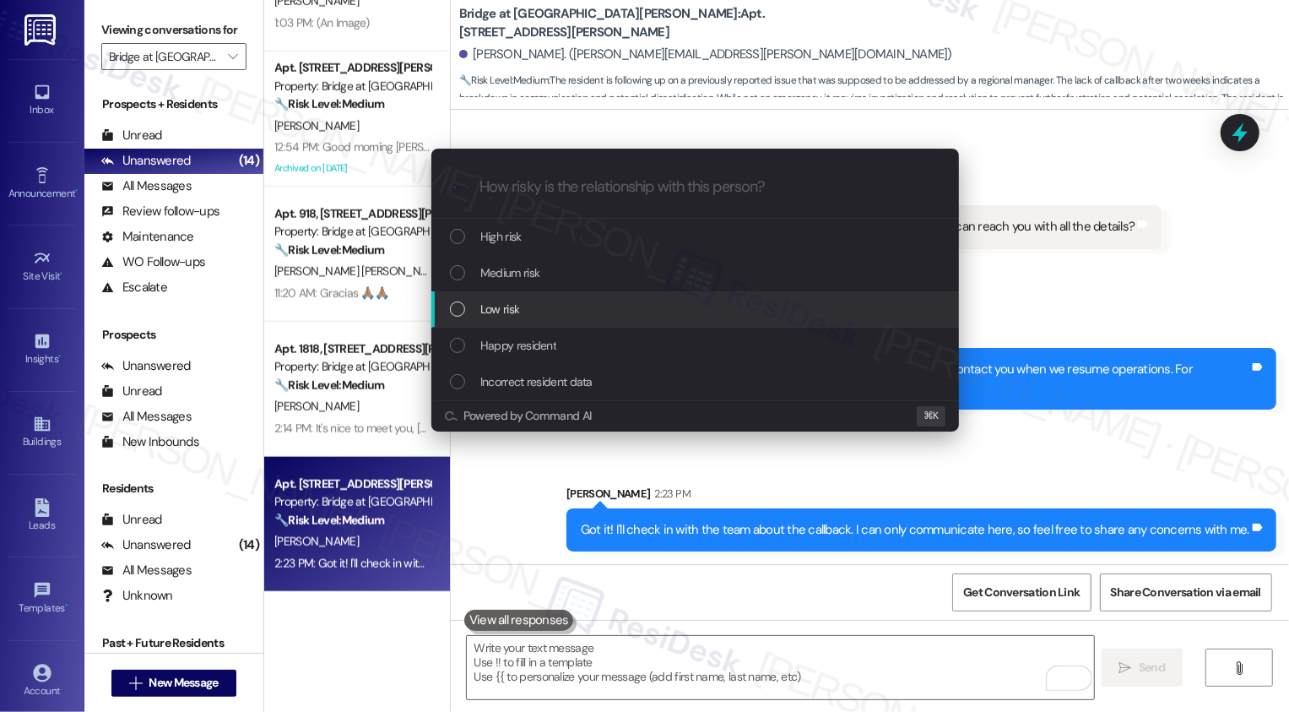
click at [455, 311] on div "List of options" at bounding box center [457, 308] width 15 height 15
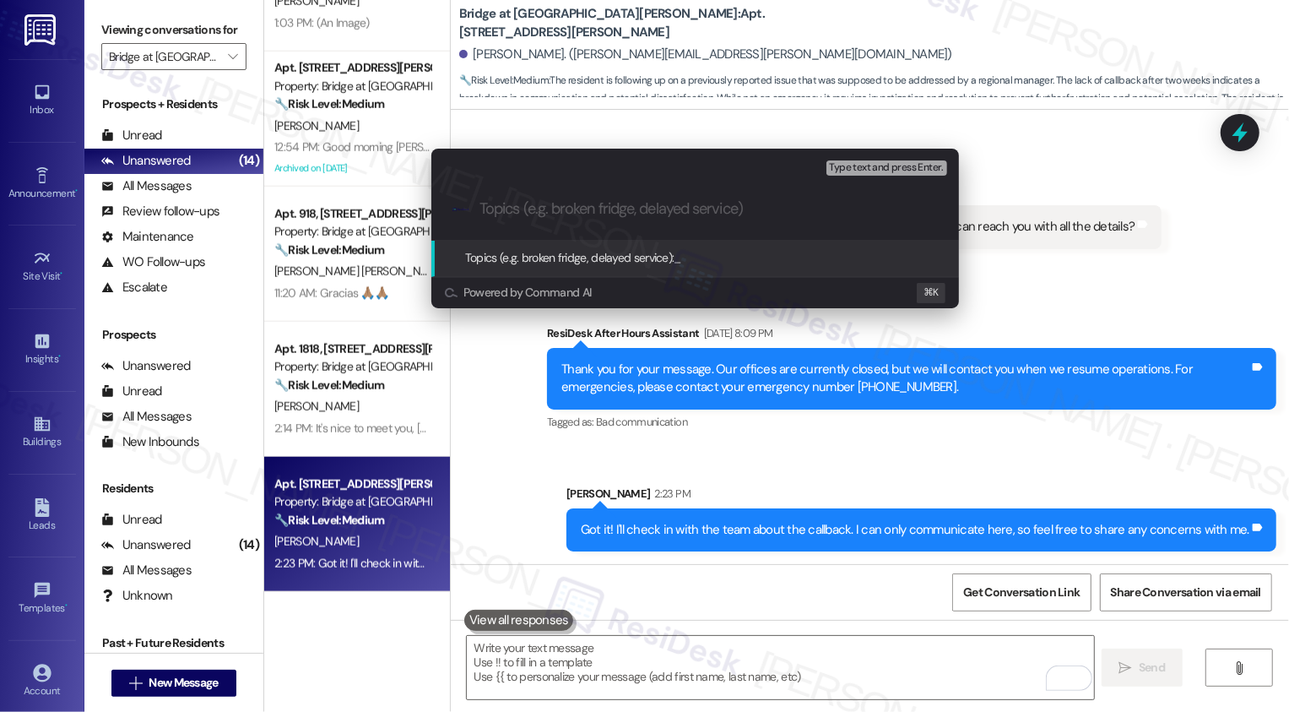
paste input "Callback Request"
type input "Callback Request"
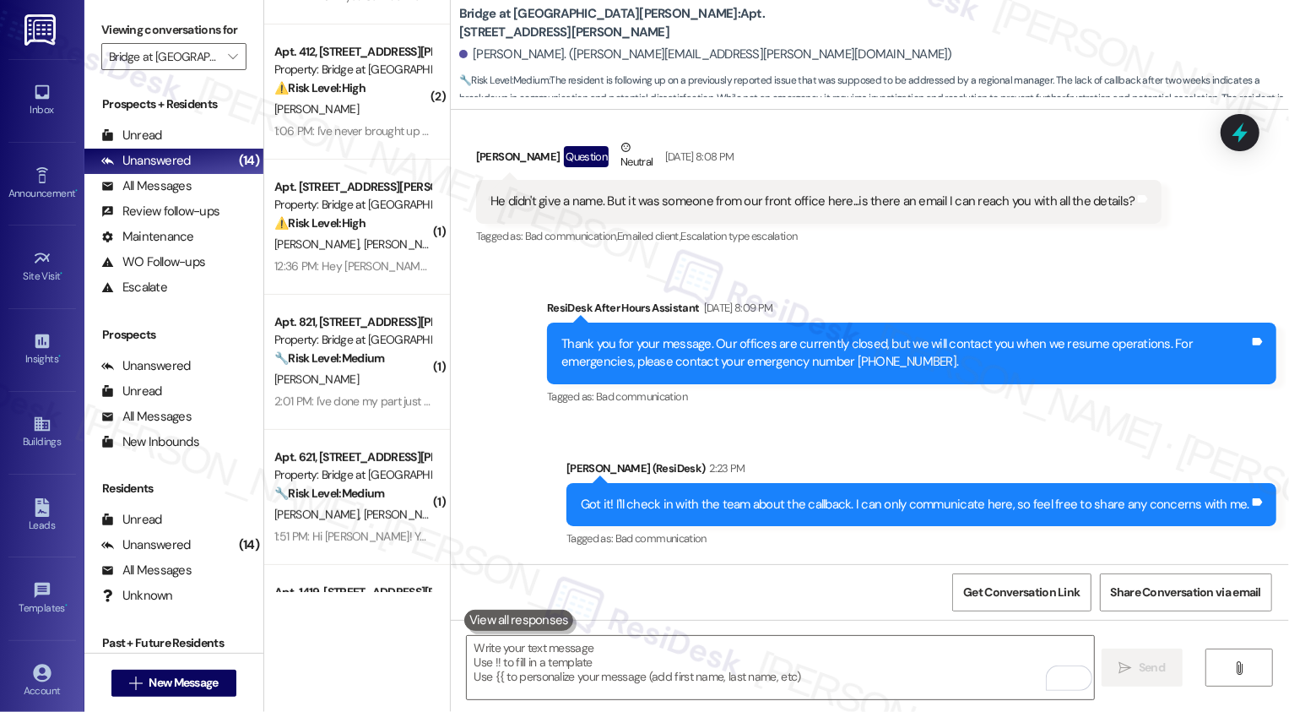
scroll to position [0, 0]
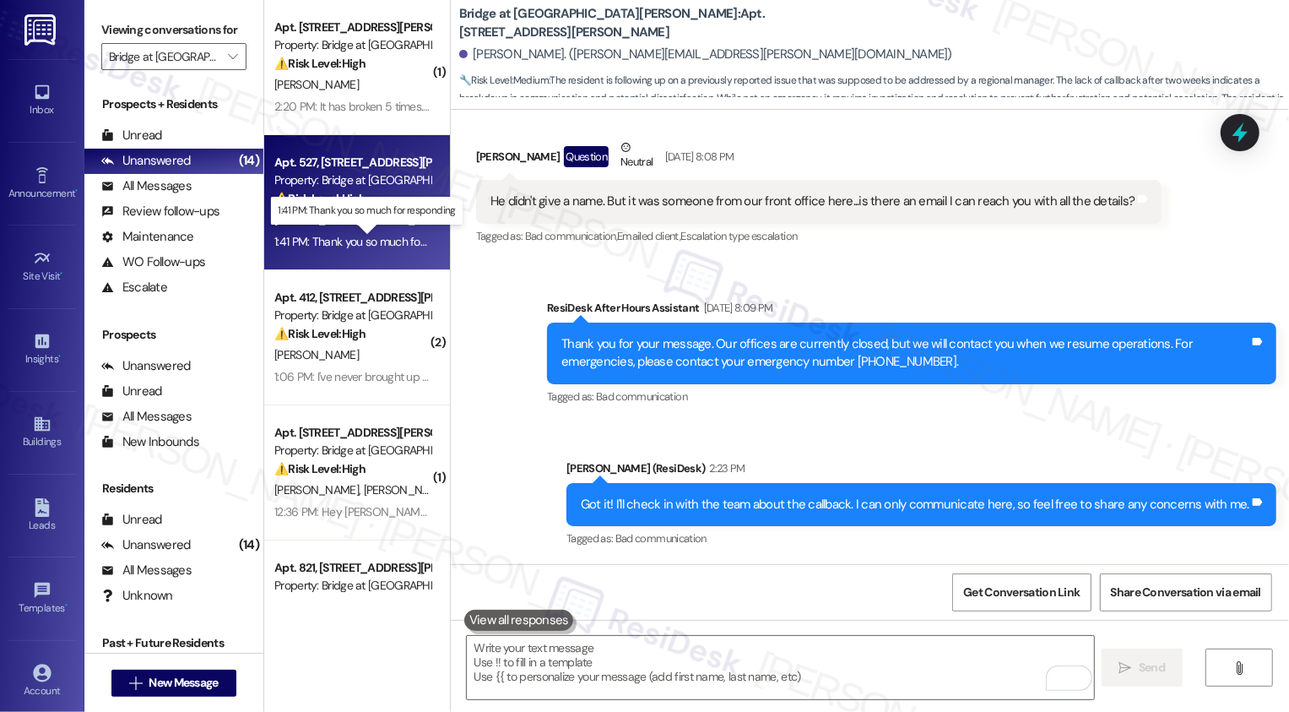
click at [369, 240] on div "1:41 PM: Thank you so much for responding 1:41 PM: Thank you so much for respon…" at bounding box center [378, 241] width 208 height 15
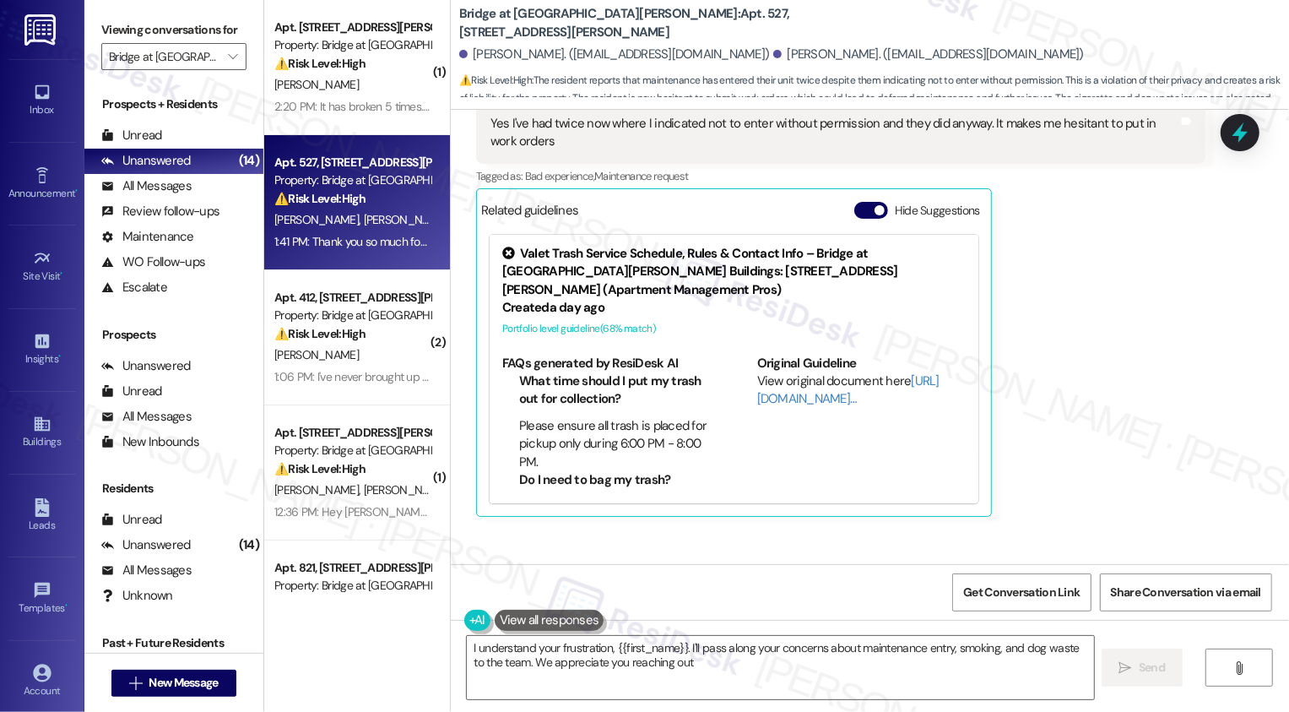
type textarea "I understand your frustration, {{first_name}}. I'll pass along your concerns ab…"
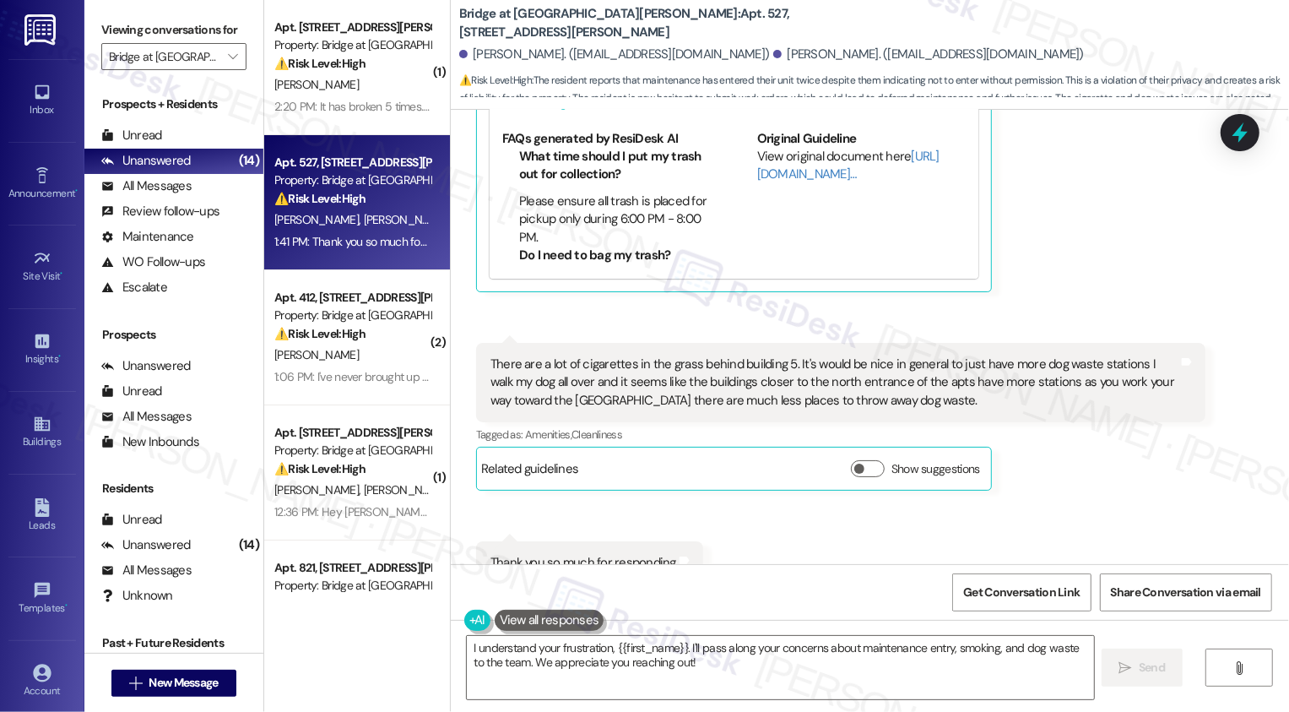
scroll to position [1129, 0]
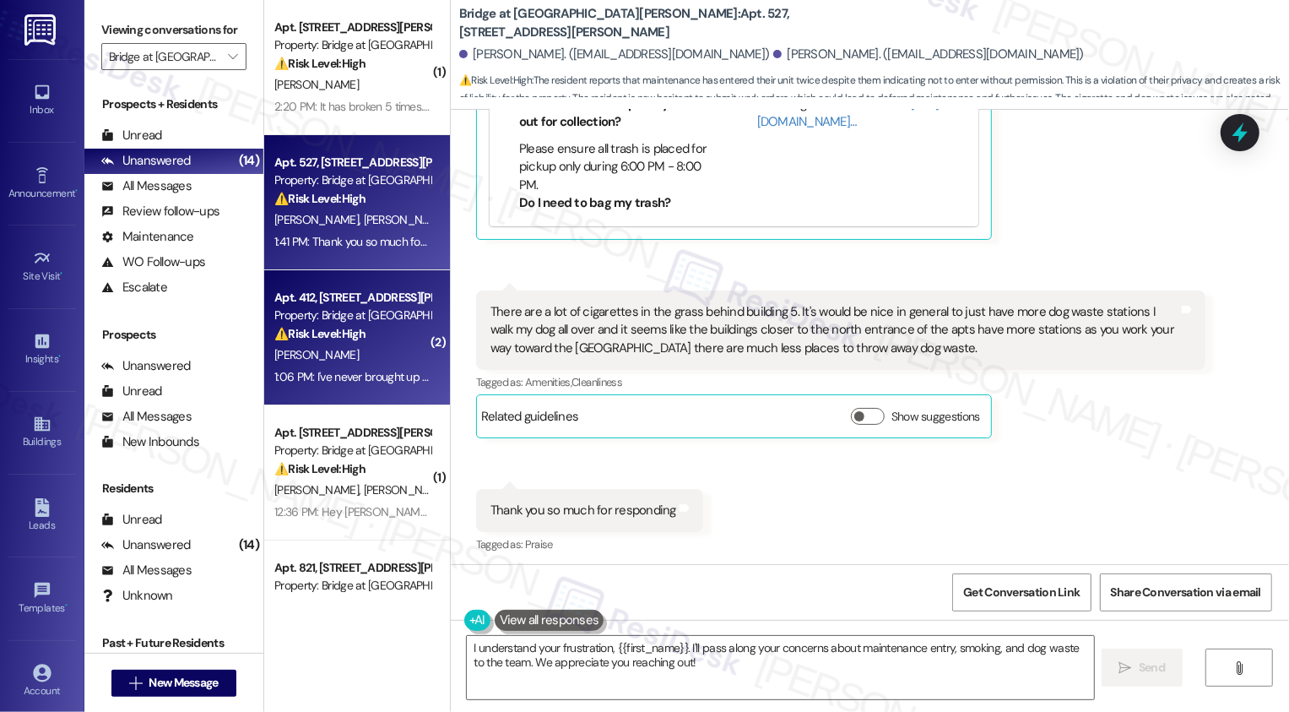
click at [363, 364] on div "[PERSON_NAME]" at bounding box center [353, 354] width 160 height 21
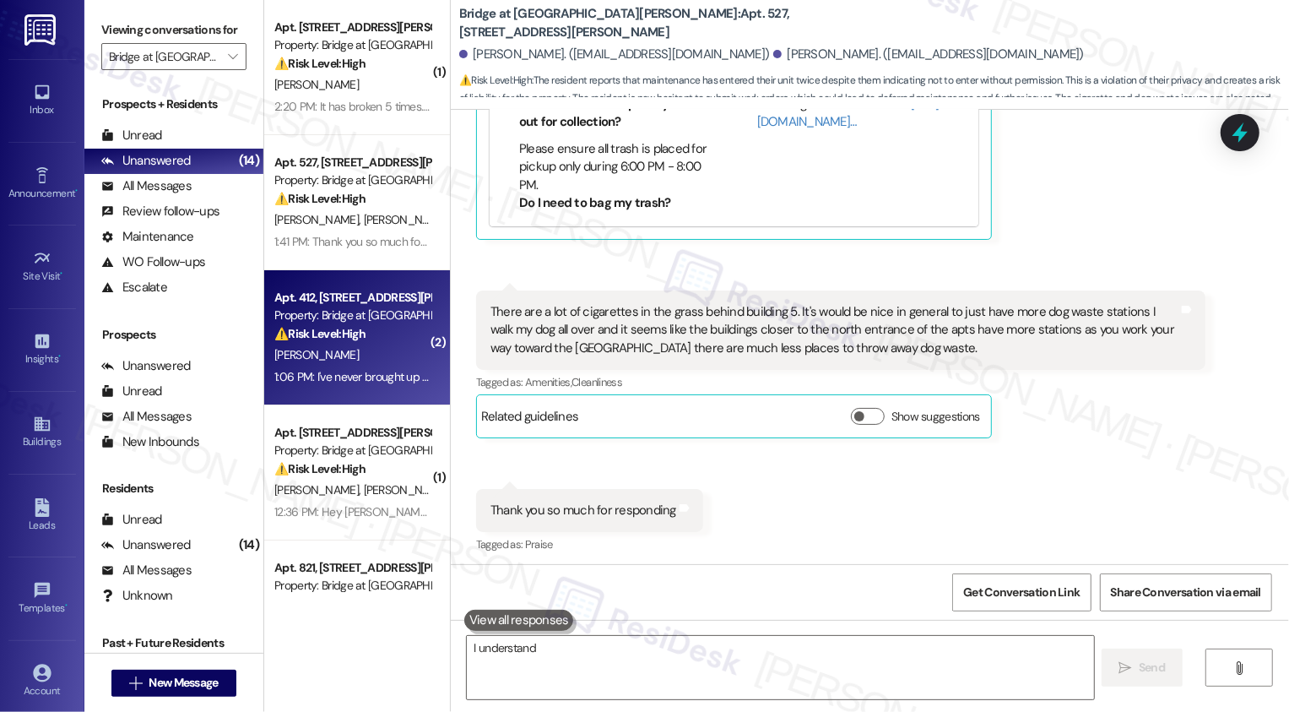
click at [363, 364] on div "[PERSON_NAME]" at bounding box center [353, 354] width 160 height 21
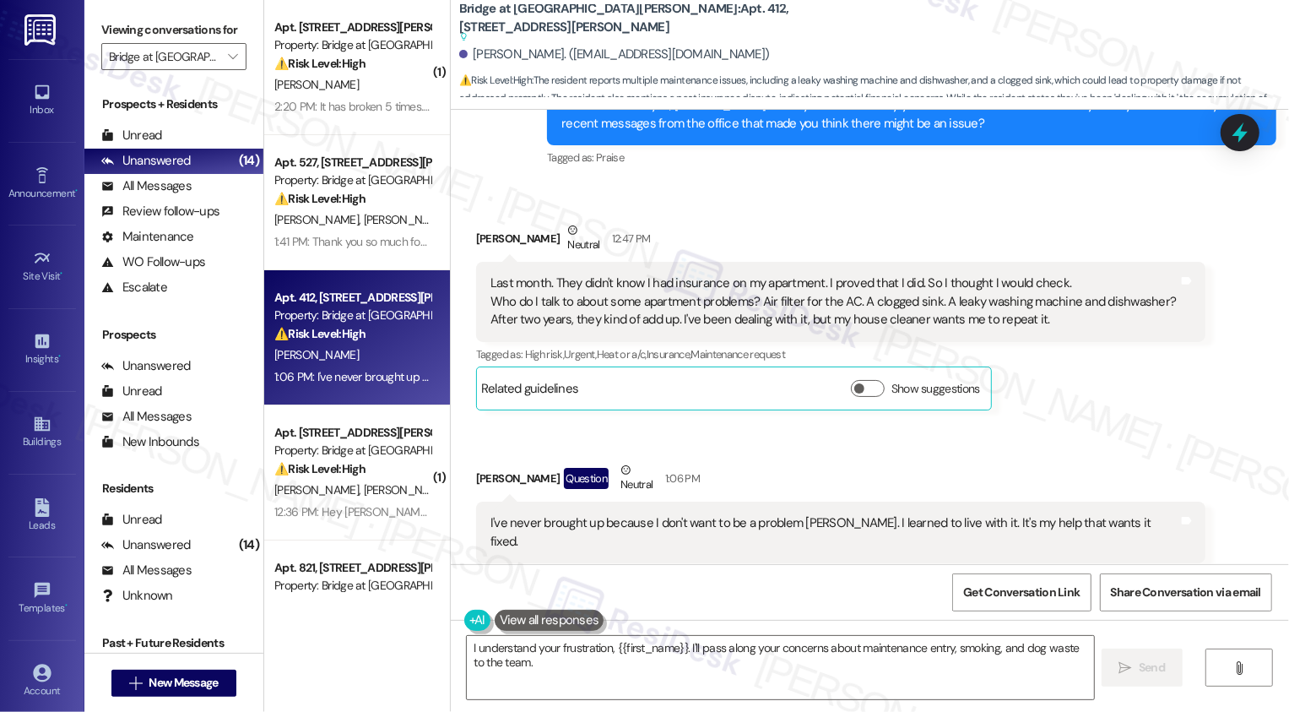
scroll to position [526, 0]
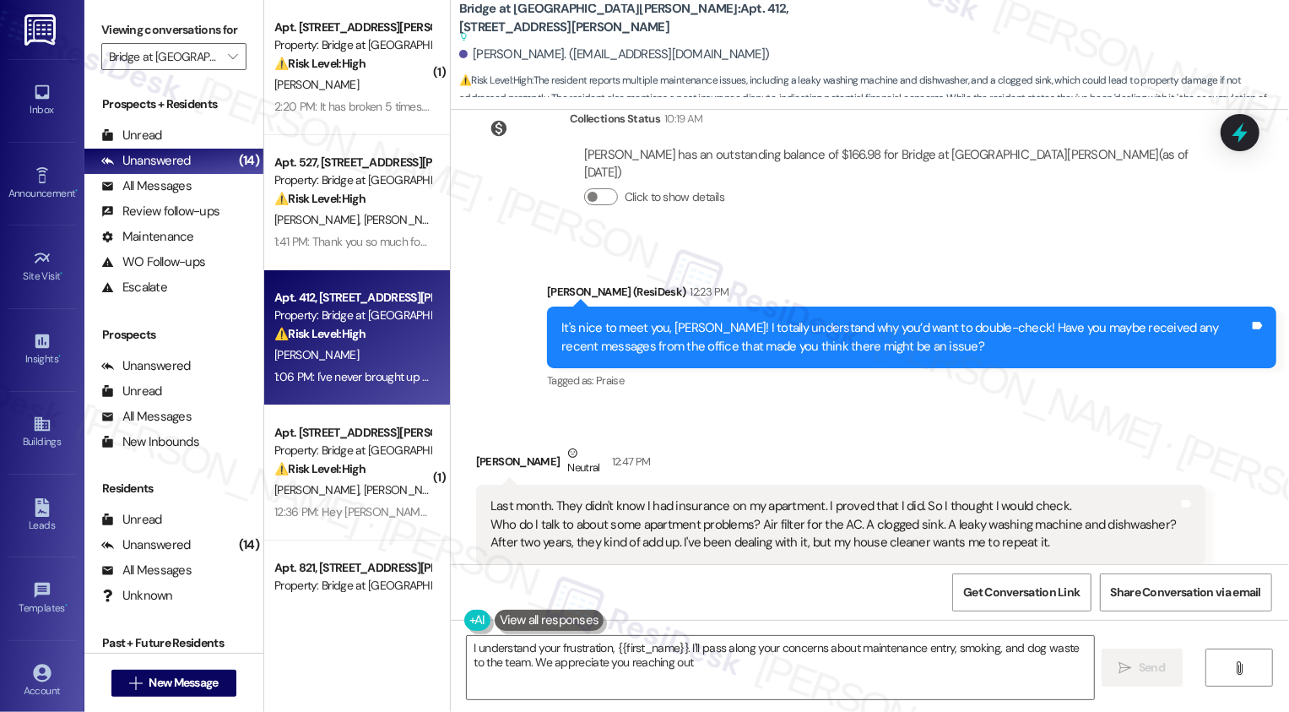
type textarea "I understand your frustration, {{first_name}}. I'll pass along your concerns ab…"
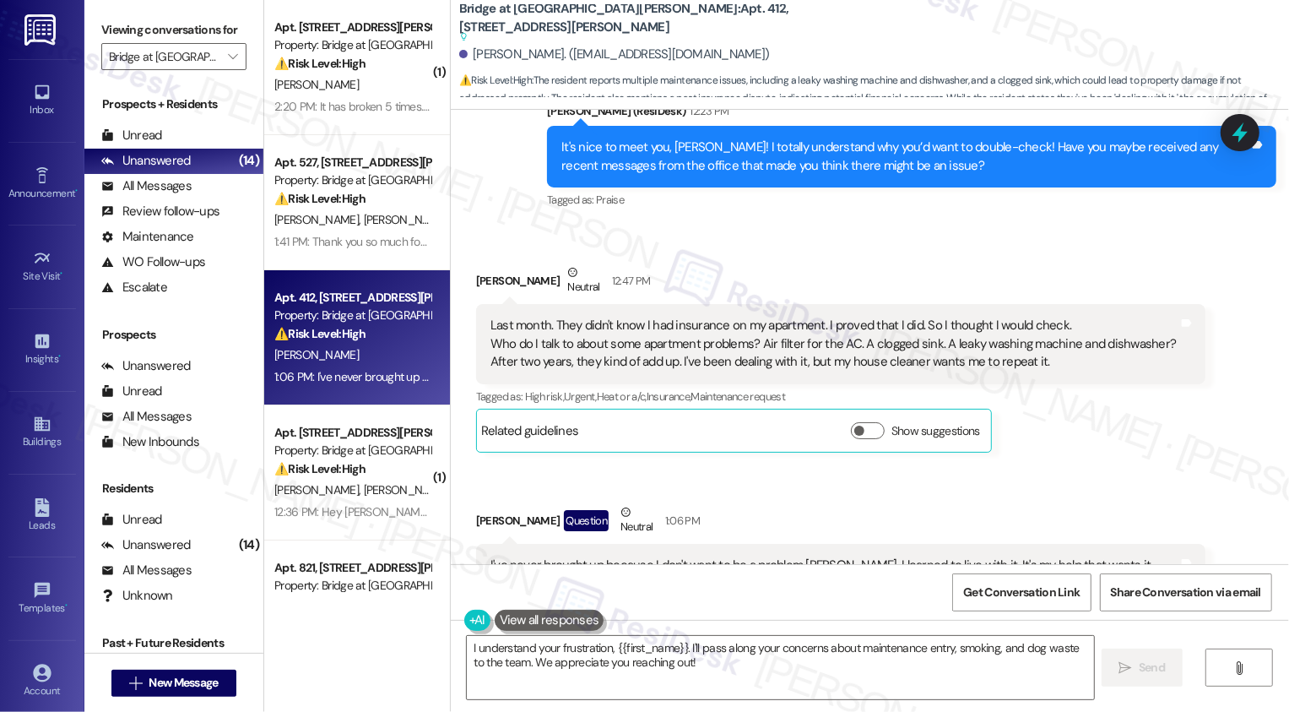
scroll to position [750, 0]
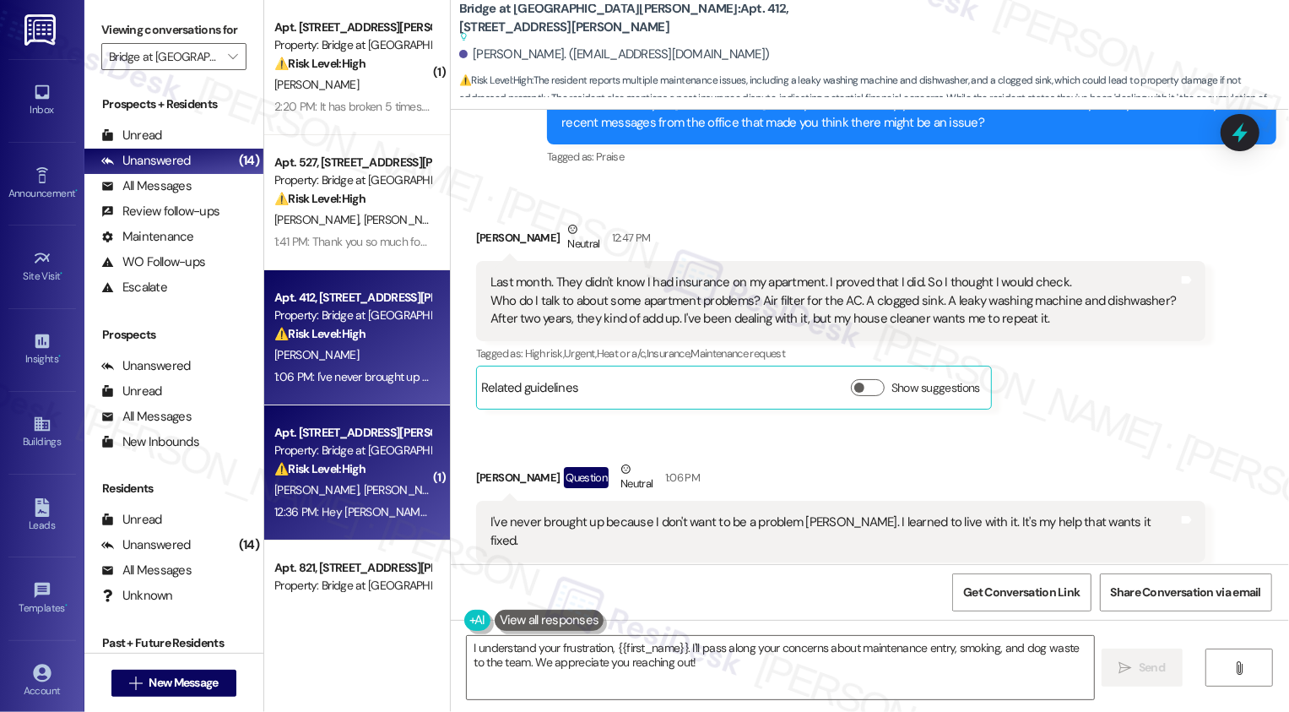
click at [357, 445] on div "Property: Bridge at [GEOGRAPHIC_DATA][PERSON_NAME]" at bounding box center [352, 450] width 156 height 18
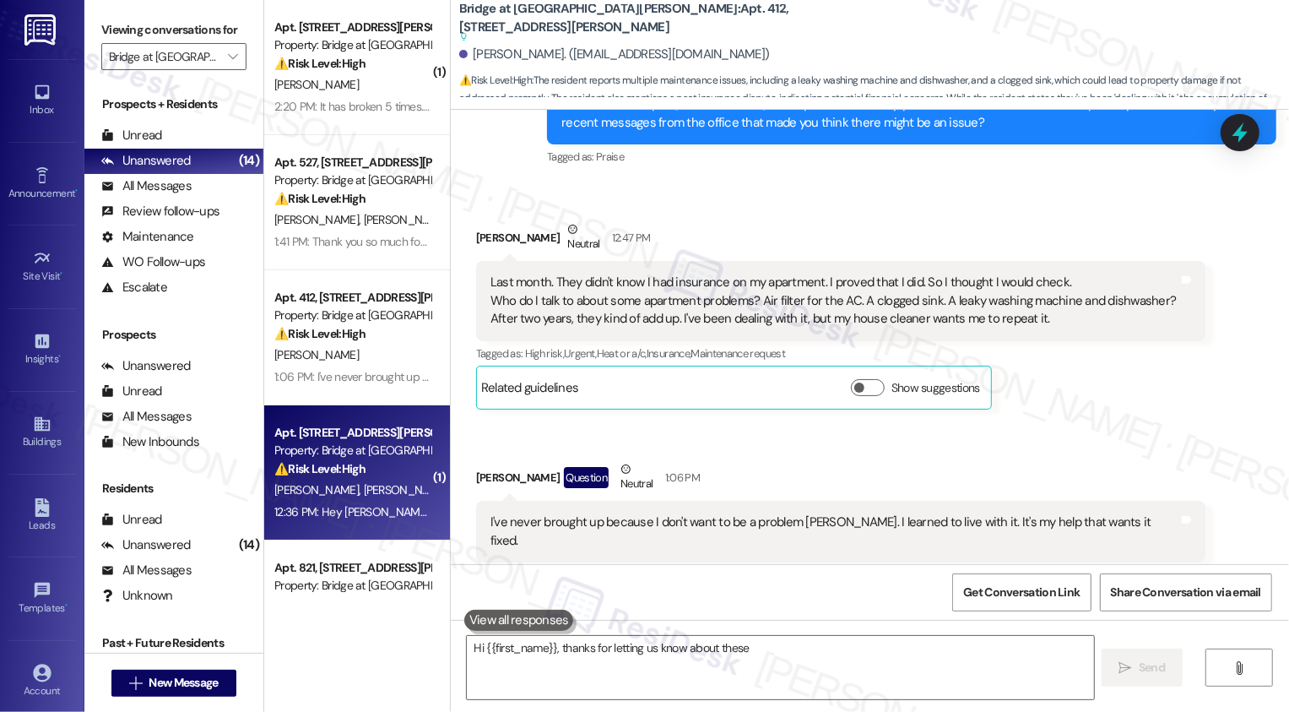
click at [357, 445] on div "Property: Bridge at [GEOGRAPHIC_DATA][PERSON_NAME]" at bounding box center [352, 450] width 156 height 18
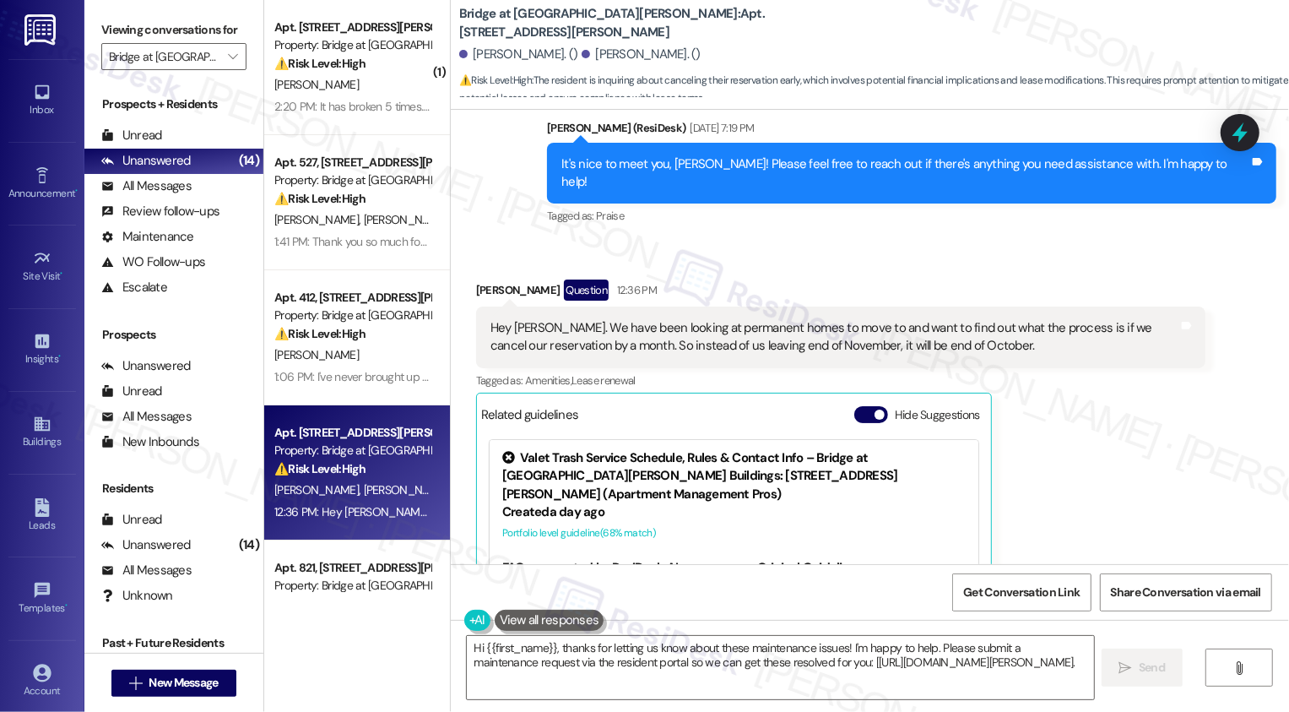
type textarea "Hi {{first_name}}, thanks for letting us know about these maintenance issues! I…"
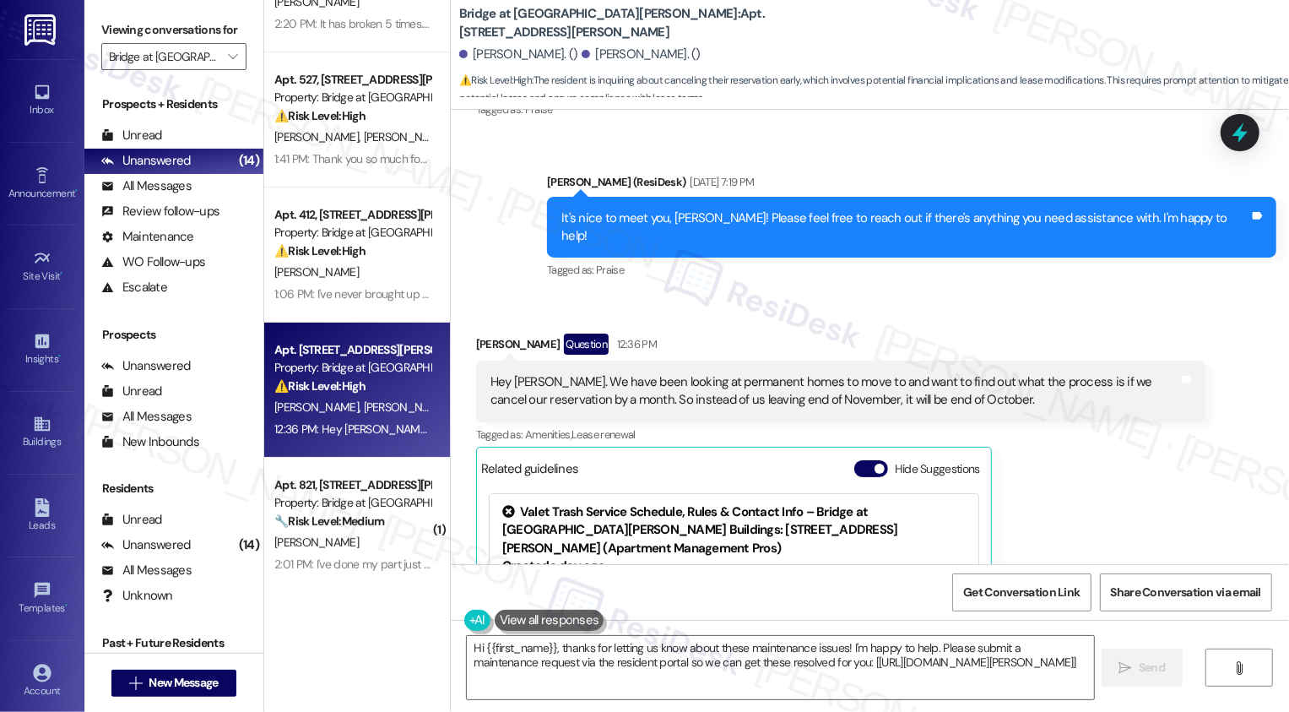
scroll to position [155, 0]
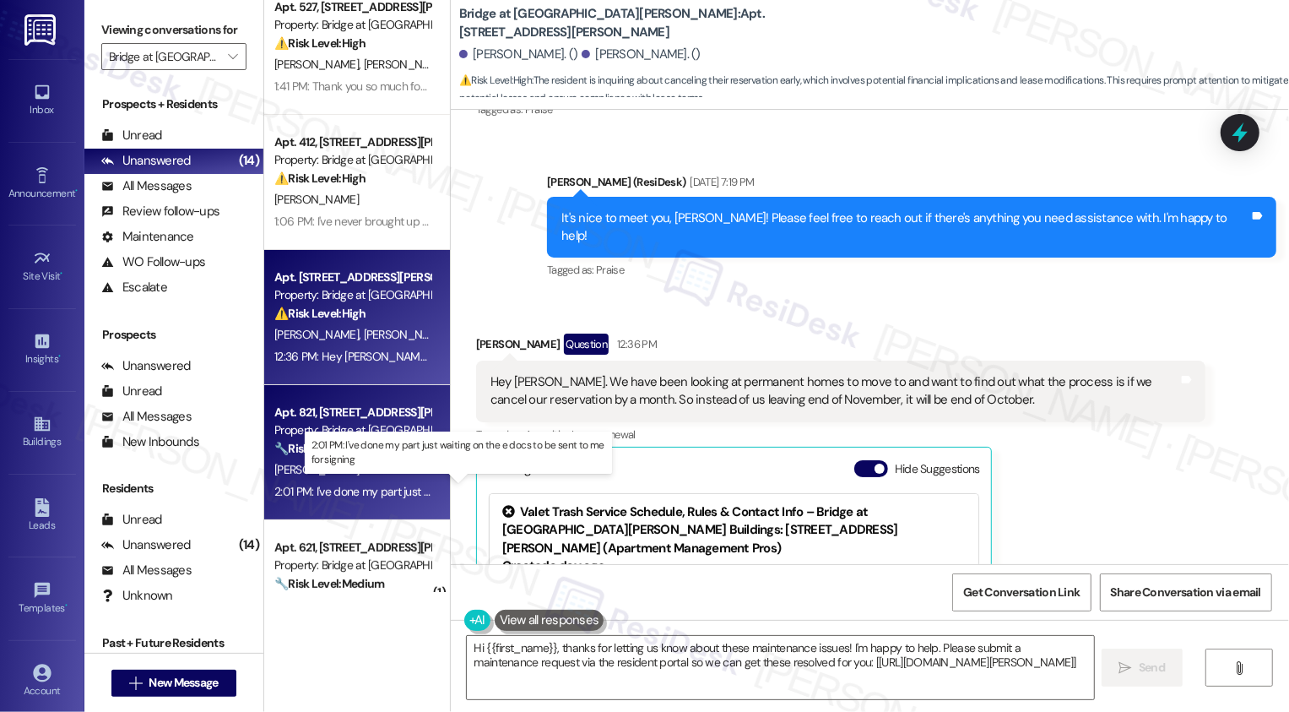
click at [382, 484] on div "2:01 PM: I've done my part just waiting on the e docs to be sent to me for sign…" at bounding box center [469, 491] width 391 height 15
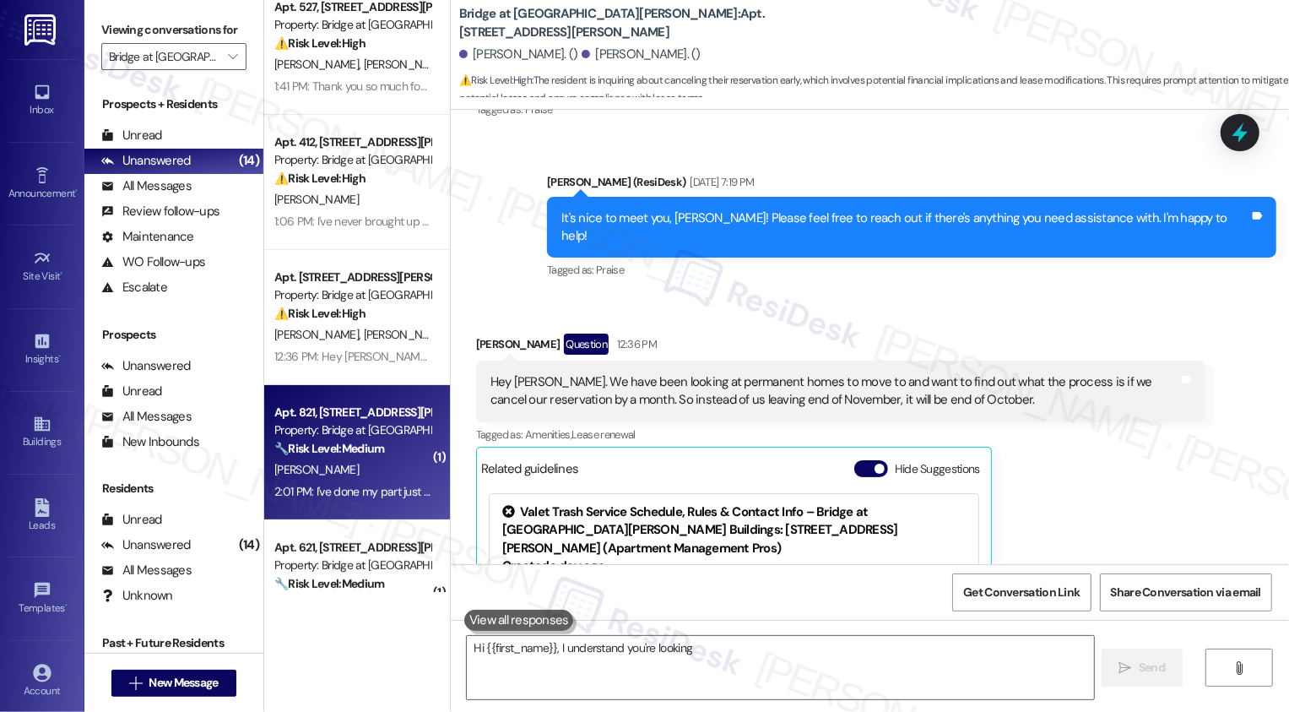
type textarea "Hi {{first_name}}, I understand you're looking"
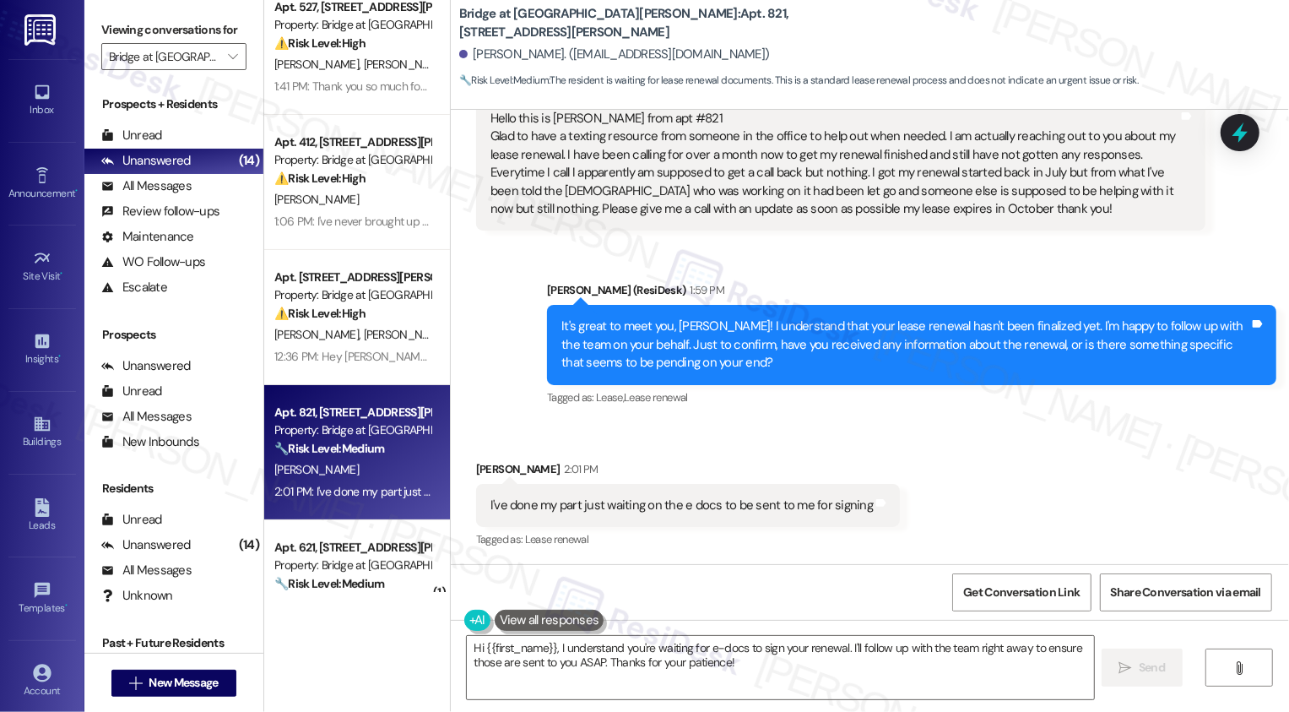
scroll to position [188, 0]
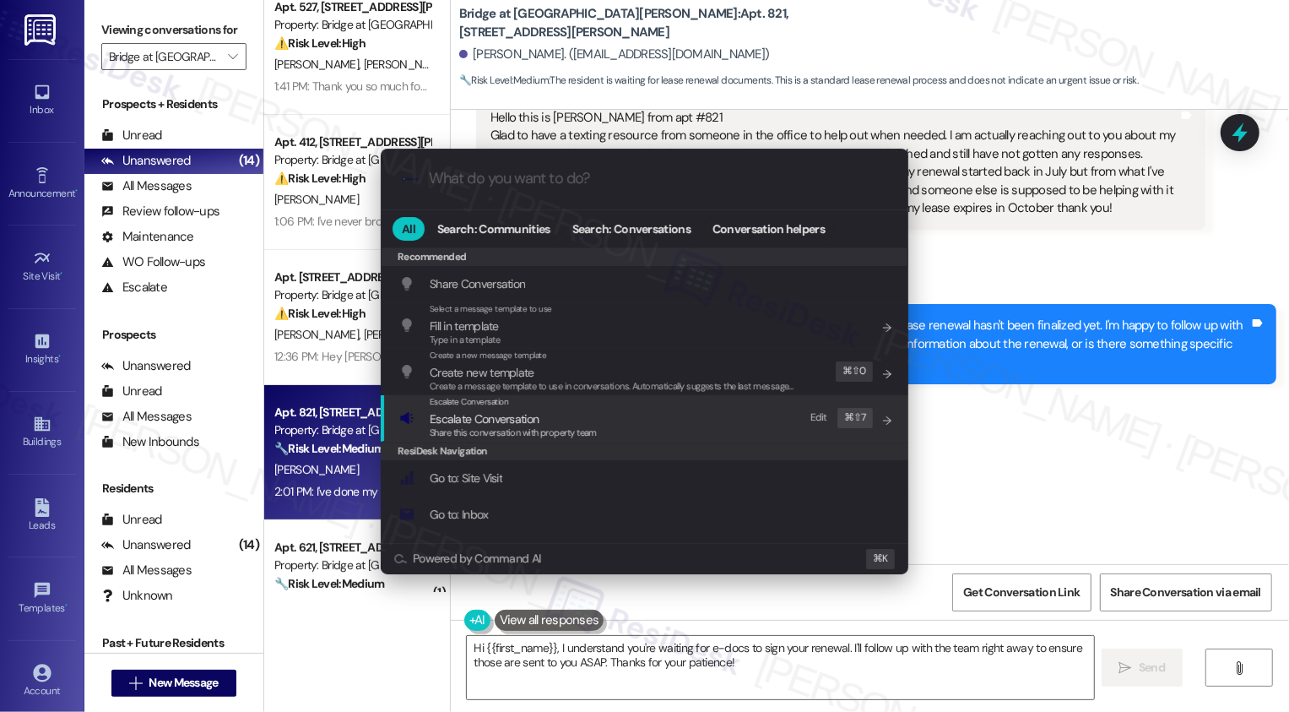
click at [1030, 485] on div ".cls-1{fill:#0a055f;}.cls-2{fill:#0cc4c4;} resideskLogoBlueOrange All Search: C…" at bounding box center [644, 356] width 1289 height 712
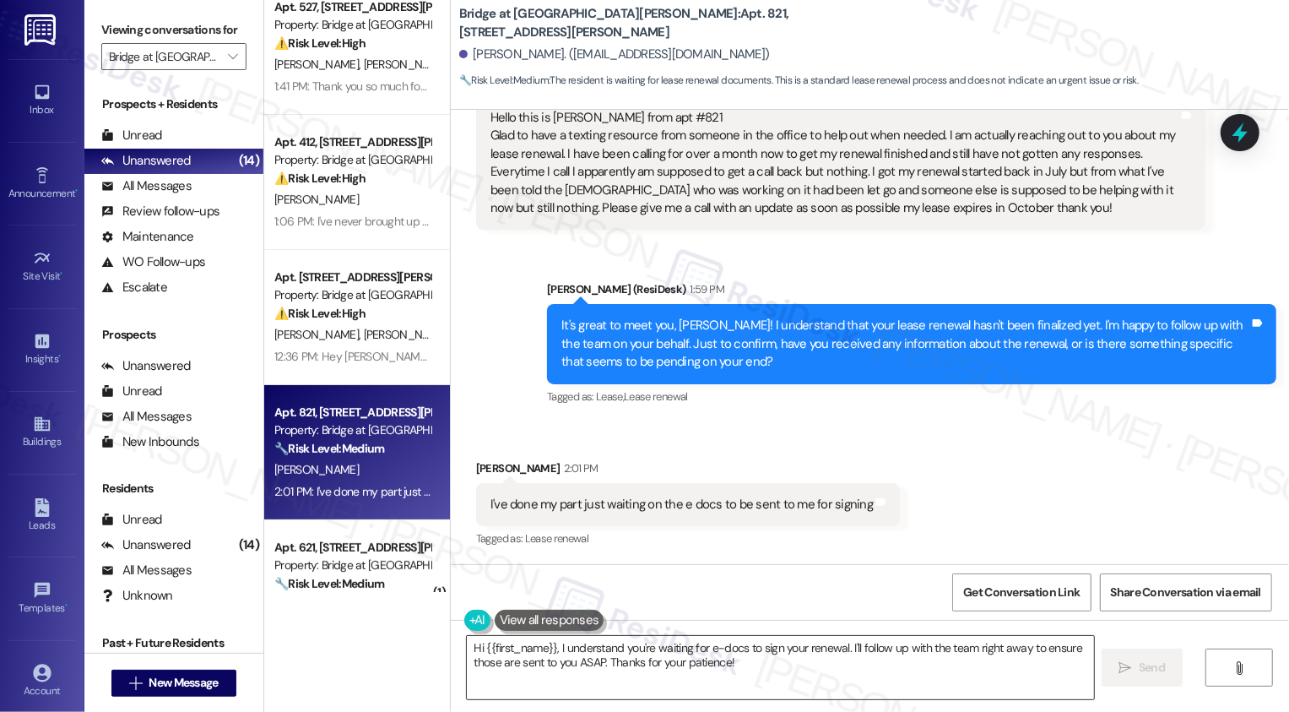
click at [549, 662] on textarea "Hi {{first_name}}, I understand you're waiting for e-docs to sign your renewal.…" at bounding box center [780, 667] width 627 height 63
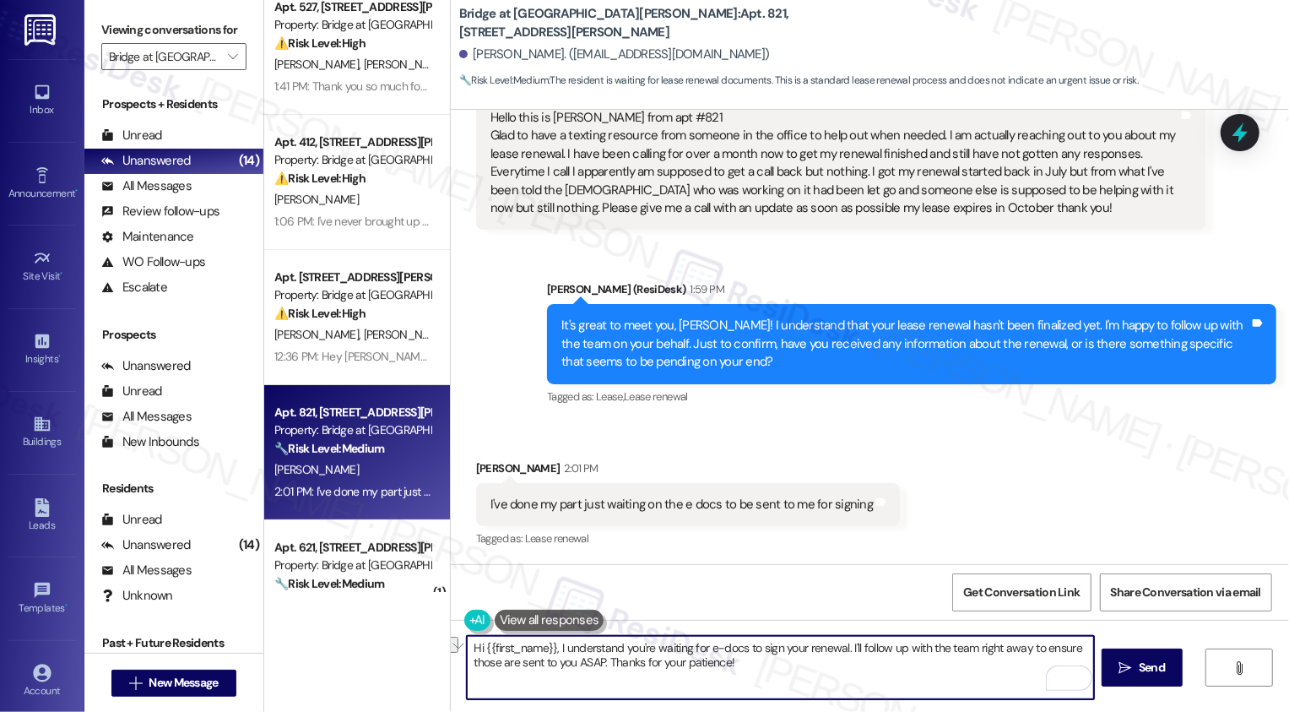
drag, startPoint x: 839, startPoint y: 649, endPoint x: 454, endPoint y: 636, distance: 385.1
click at [457, 636] on div "Hi {{first_name}}, I understand you're waiting for e-docs to sign your renewal.…" at bounding box center [771, 667] width 629 height 65
drag, startPoint x: 620, startPoint y: 647, endPoint x: 855, endPoint y: 652, distance: 235.5
click at [855, 652] on textarea "Got it! I'll follow up with the team right away to ensure those are sent to you…" at bounding box center [780, 667] width 627 height 63
type textarea "Got it! I'll follow up with the team. Thanks for your patience!"
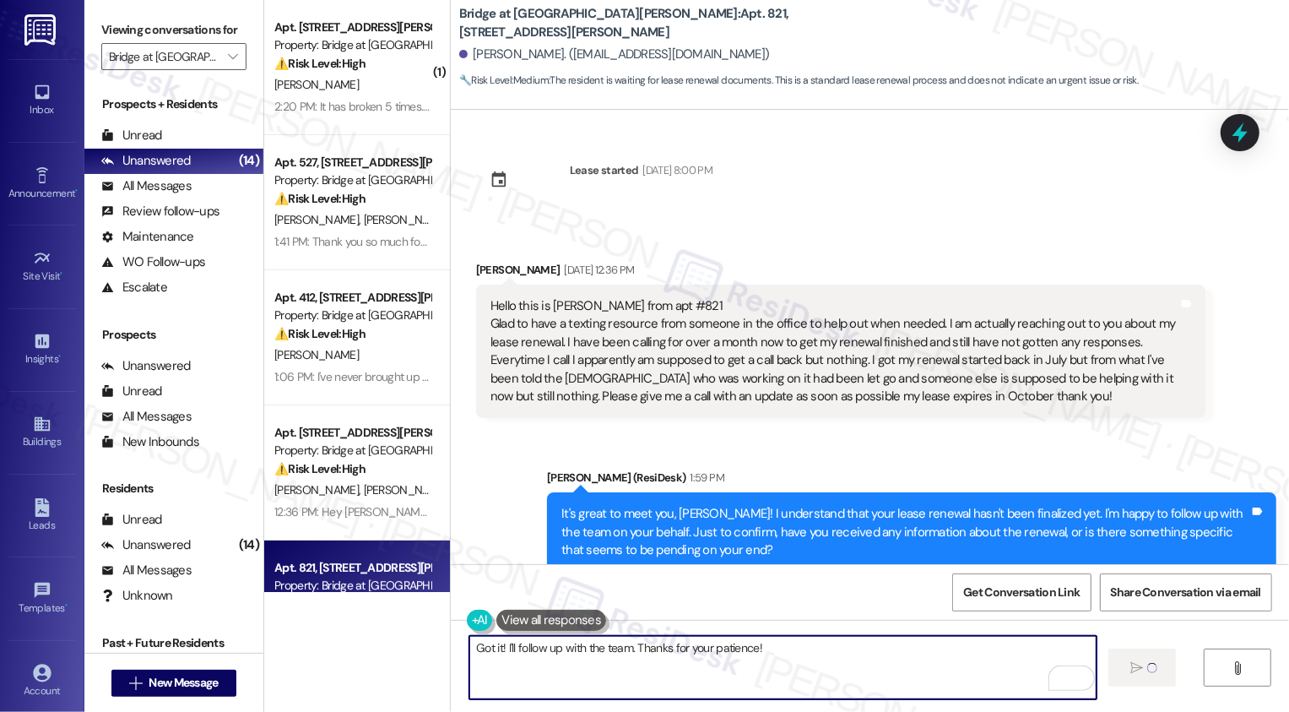
scroll to position [155, 0]
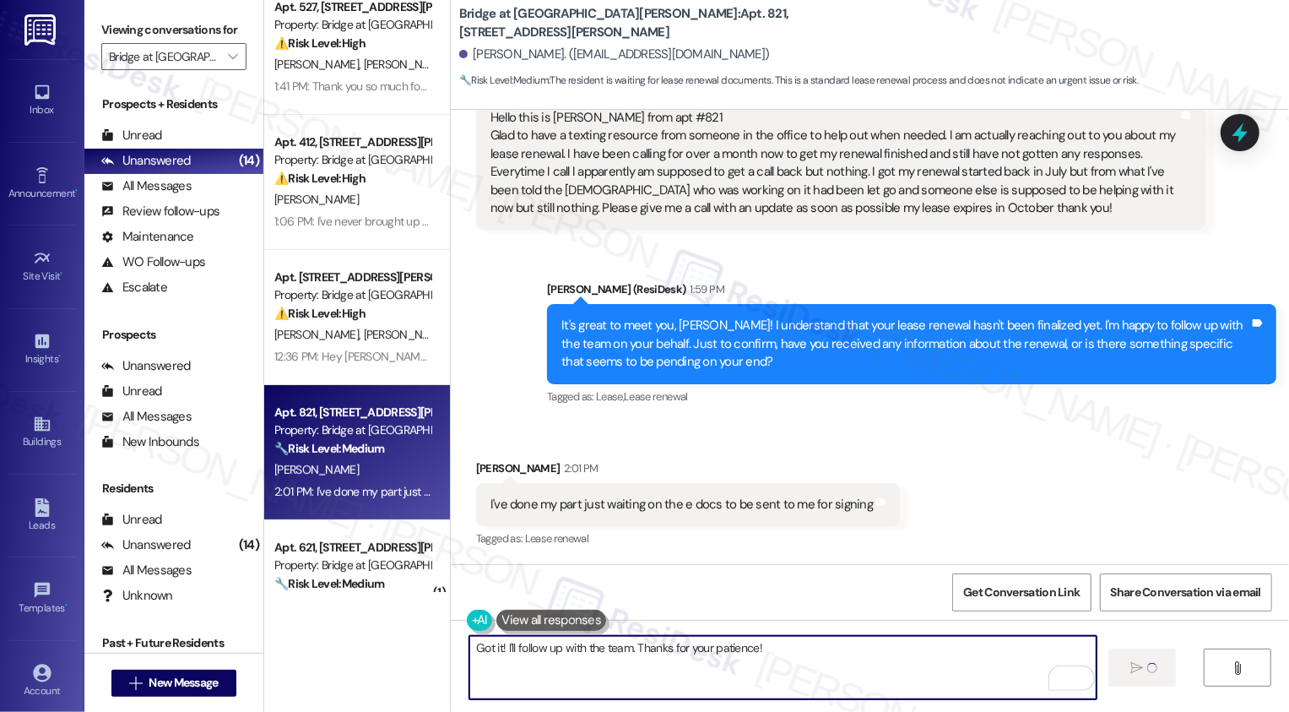
type textarea "Got it! I'll follow up with the team. Thanks for your patience!"
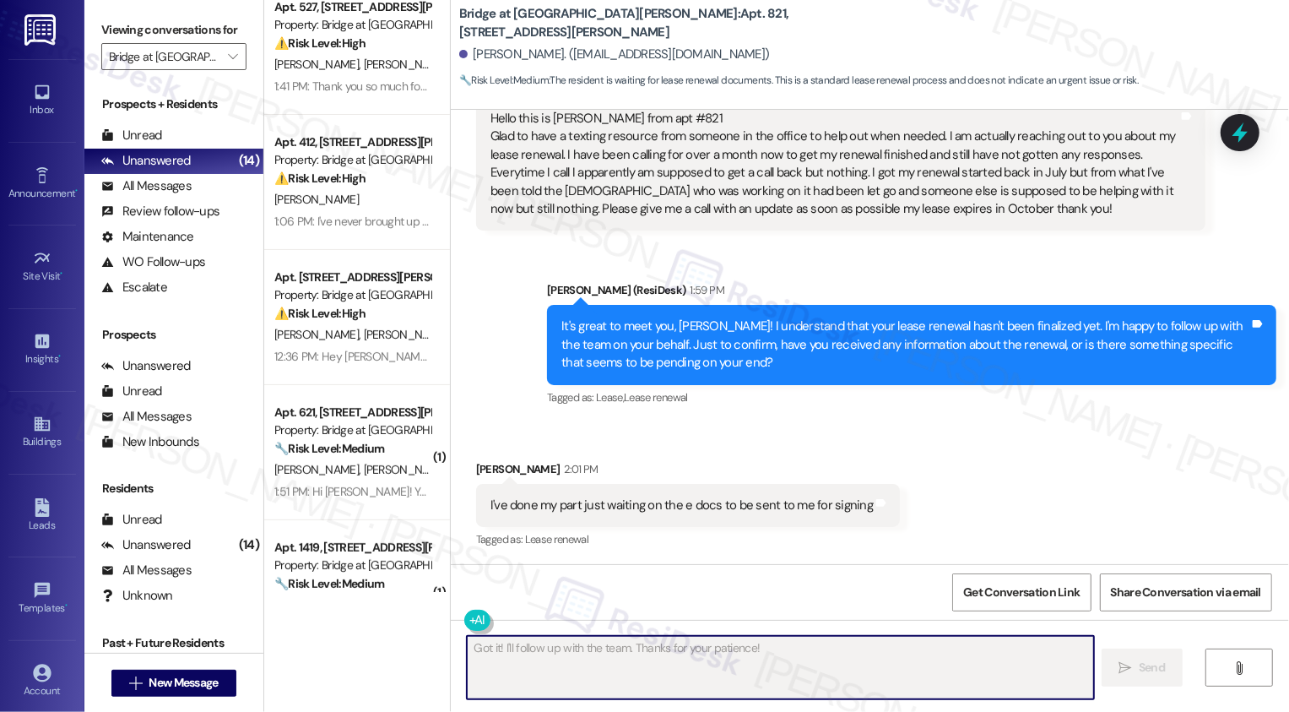
scroll to position [306, 0]
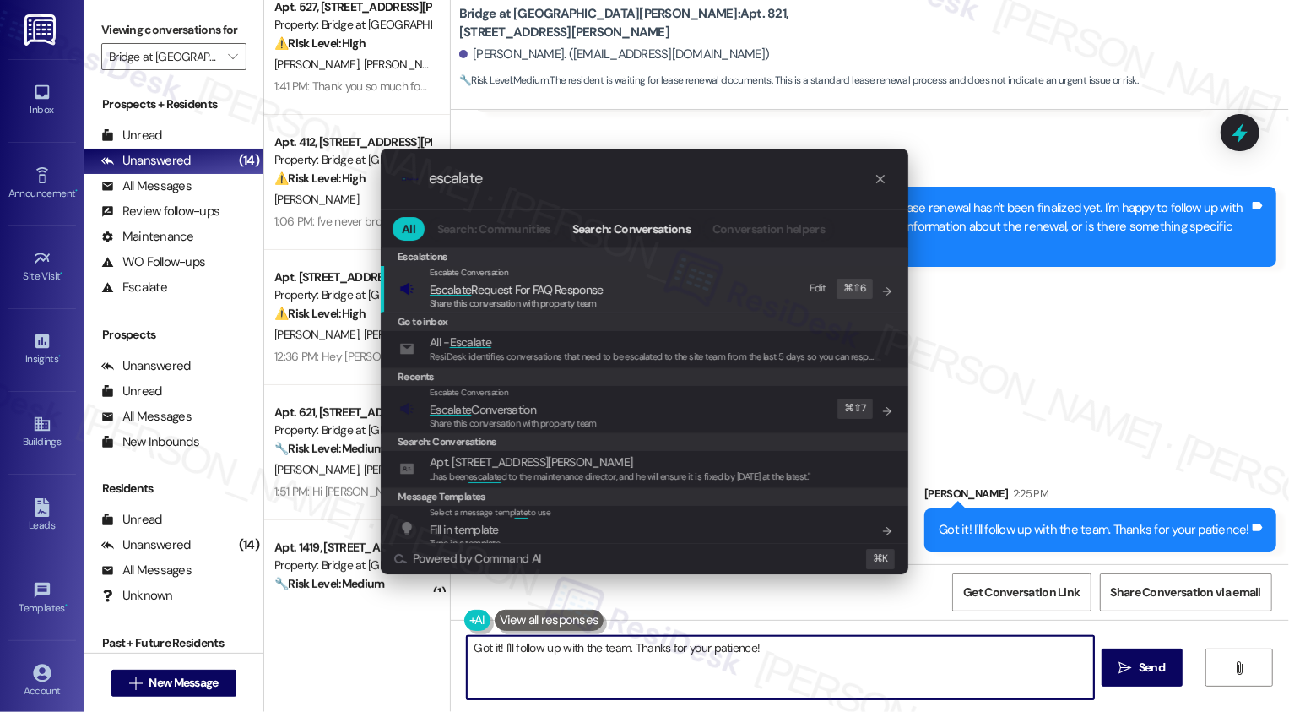
type input "escalate"
click at [587, 402] on span "Escalate Conversation" at bounding box center [513, 409] width 167 height 19
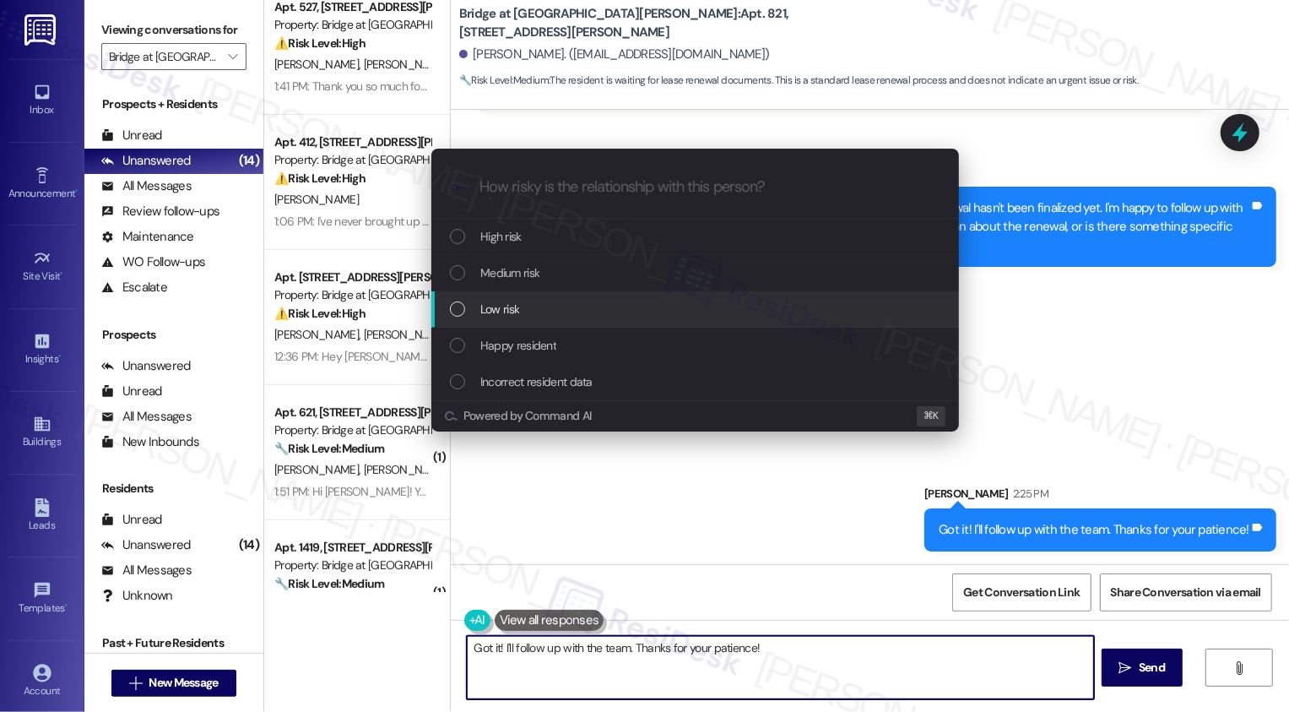
click at [506, 316] on span "Low risk" at bounding box center [499, 309] width 39 height 19
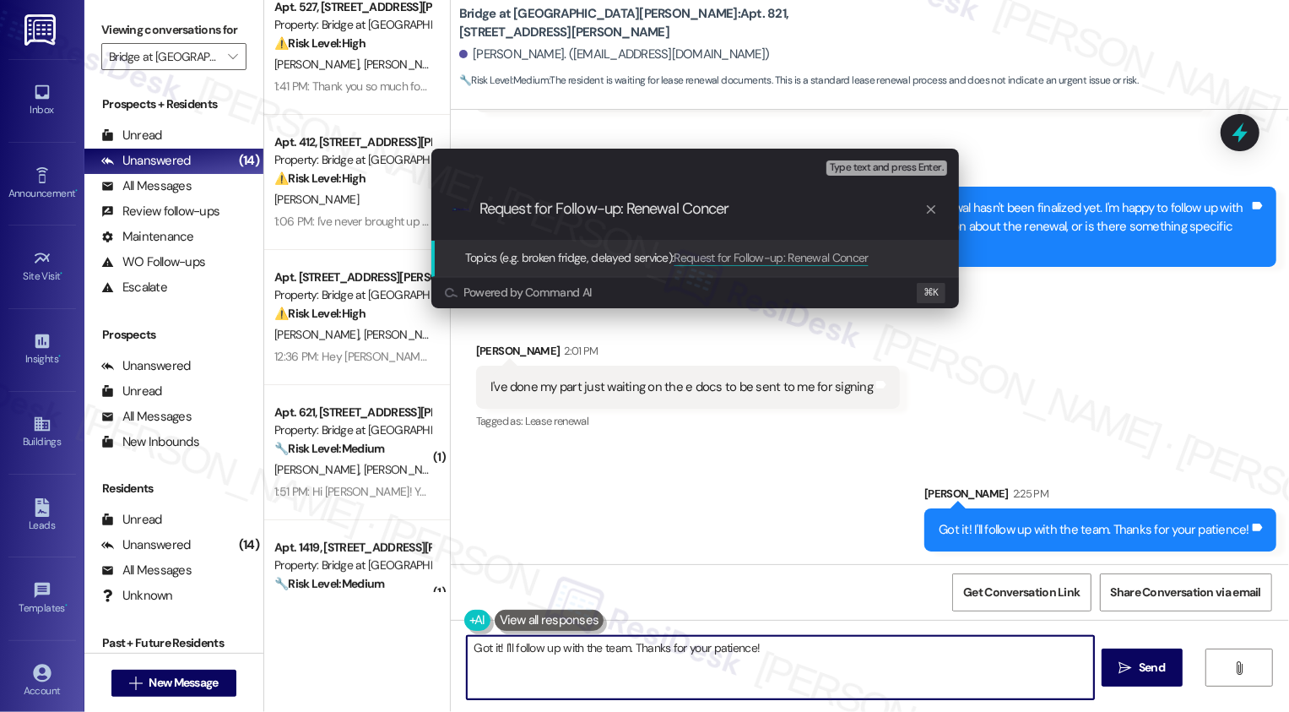
type input "Request for Follow-up: Renewal Concern"
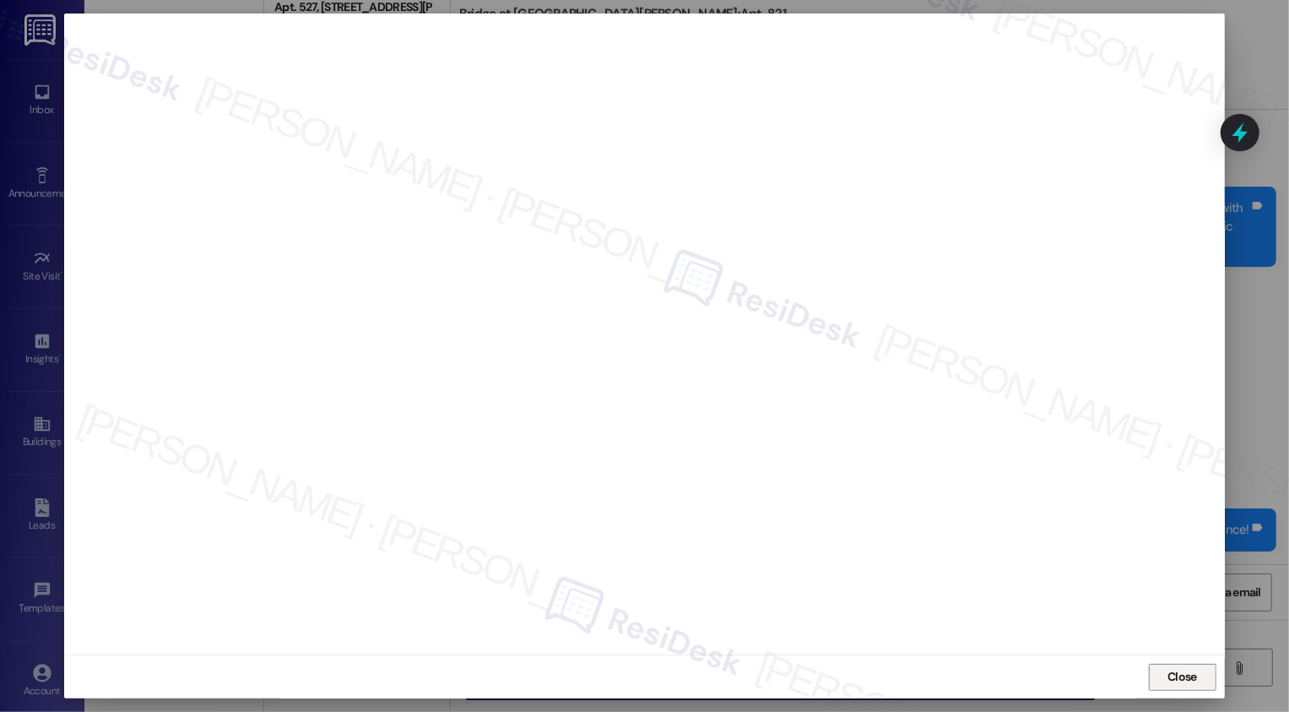
click at [1176, 669] on button "Close" at bounding box center [1183, 676] width 68 height 27
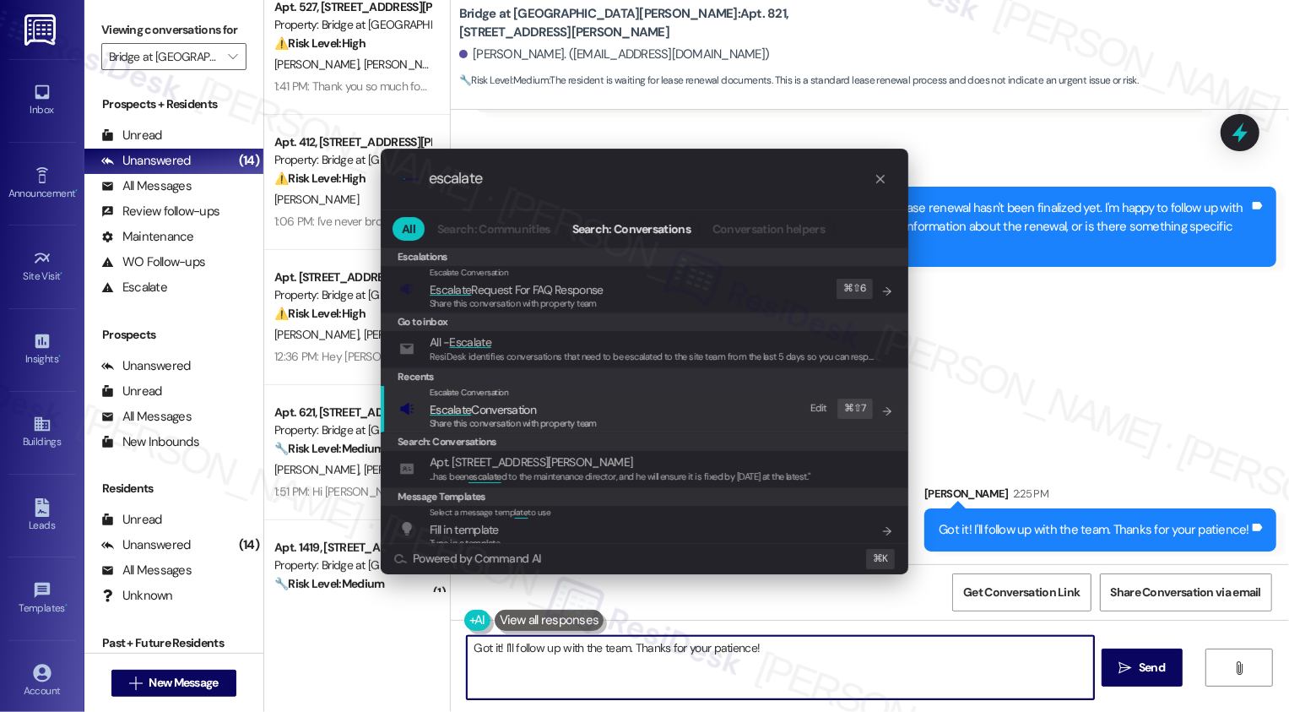
type input "escalate"
click at [525, 410] on span "Escalate Conversation" at bounding box center [483, 409] width 106 height 15
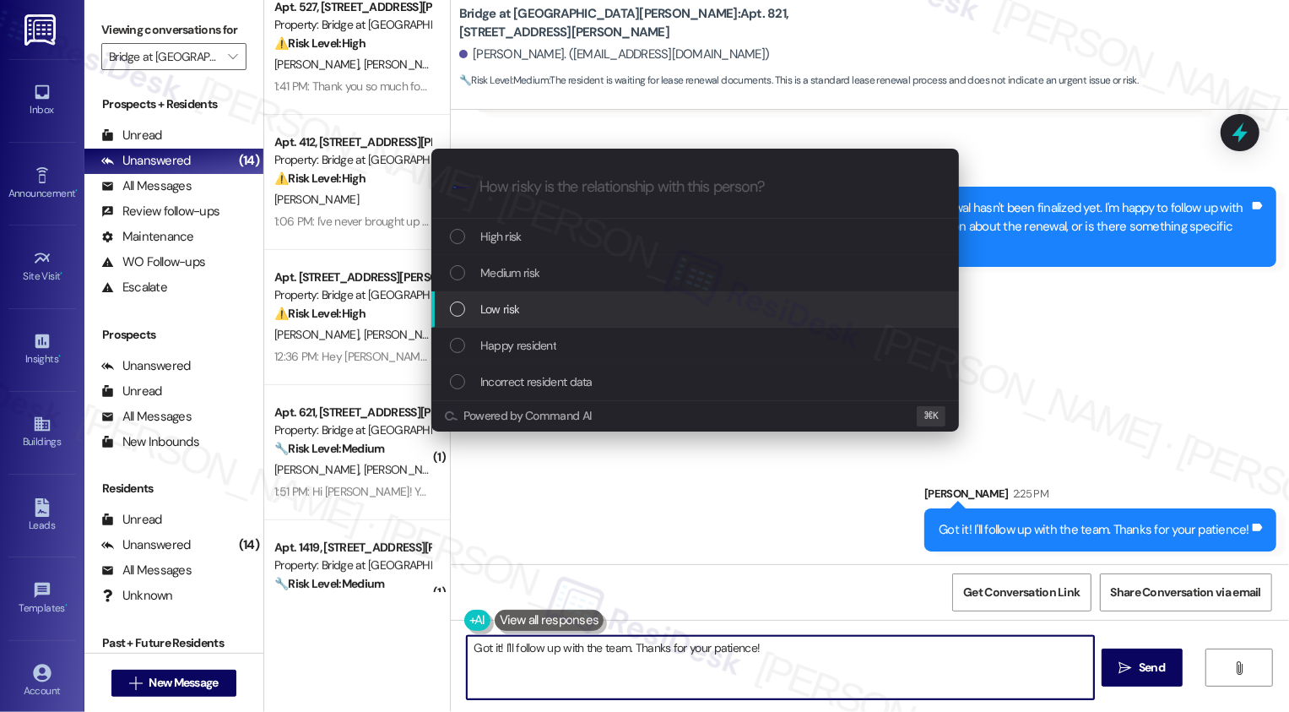
click at [496, 306] on span "Low risk" at bounding box center [499, 309] width 39 height 19
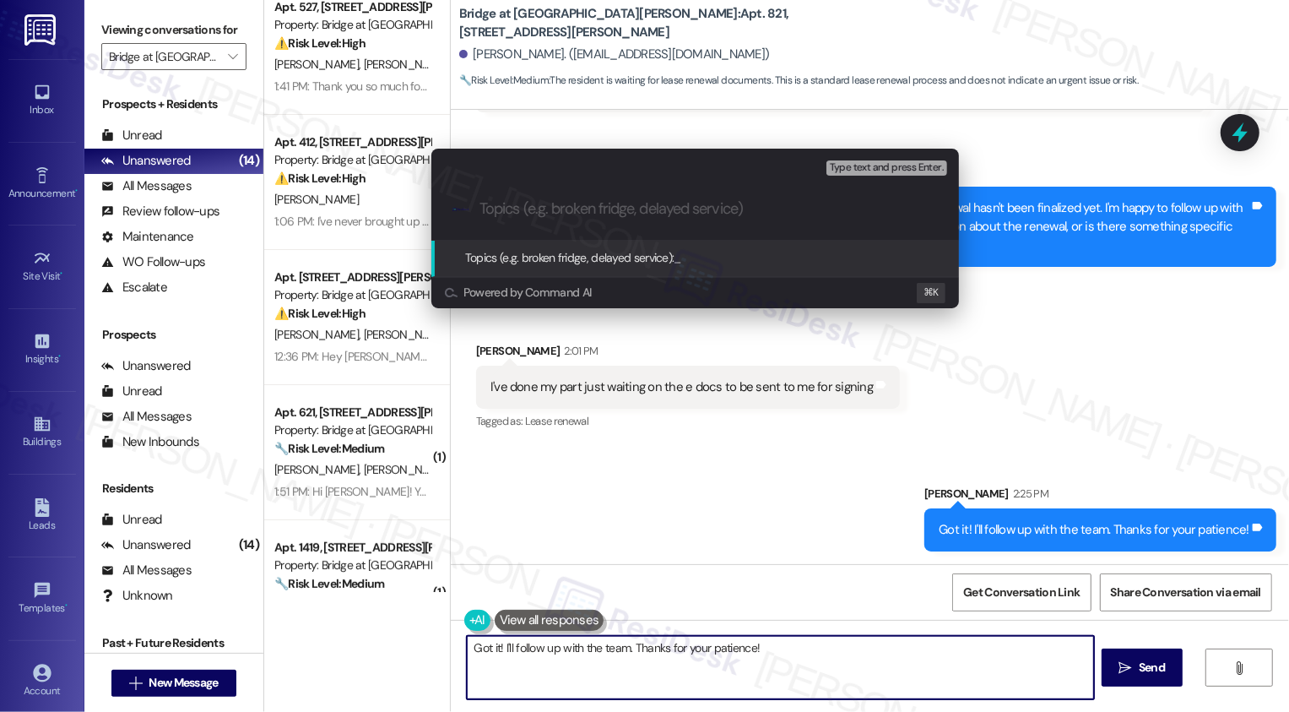
paste input "Request for Follow-up: Renewal Concern"
type input "Request for Follow-up: Renewal Concern"
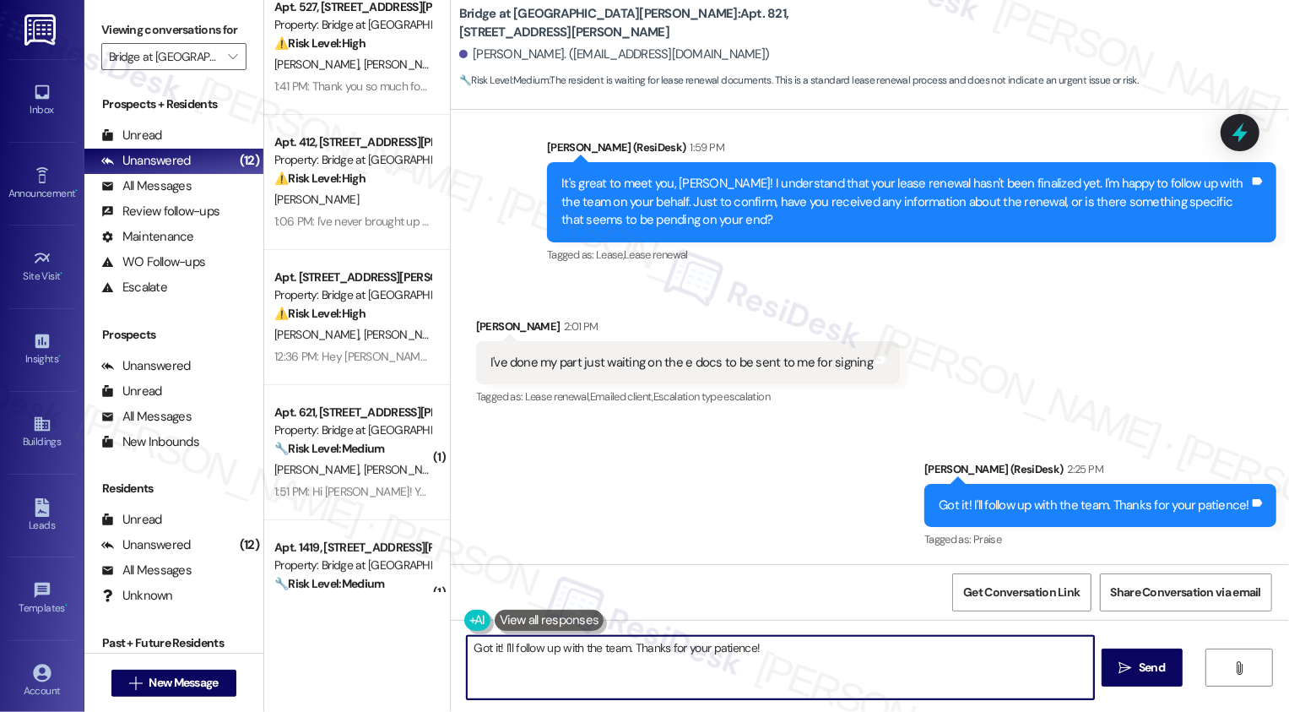
scroll to position [174, 0]
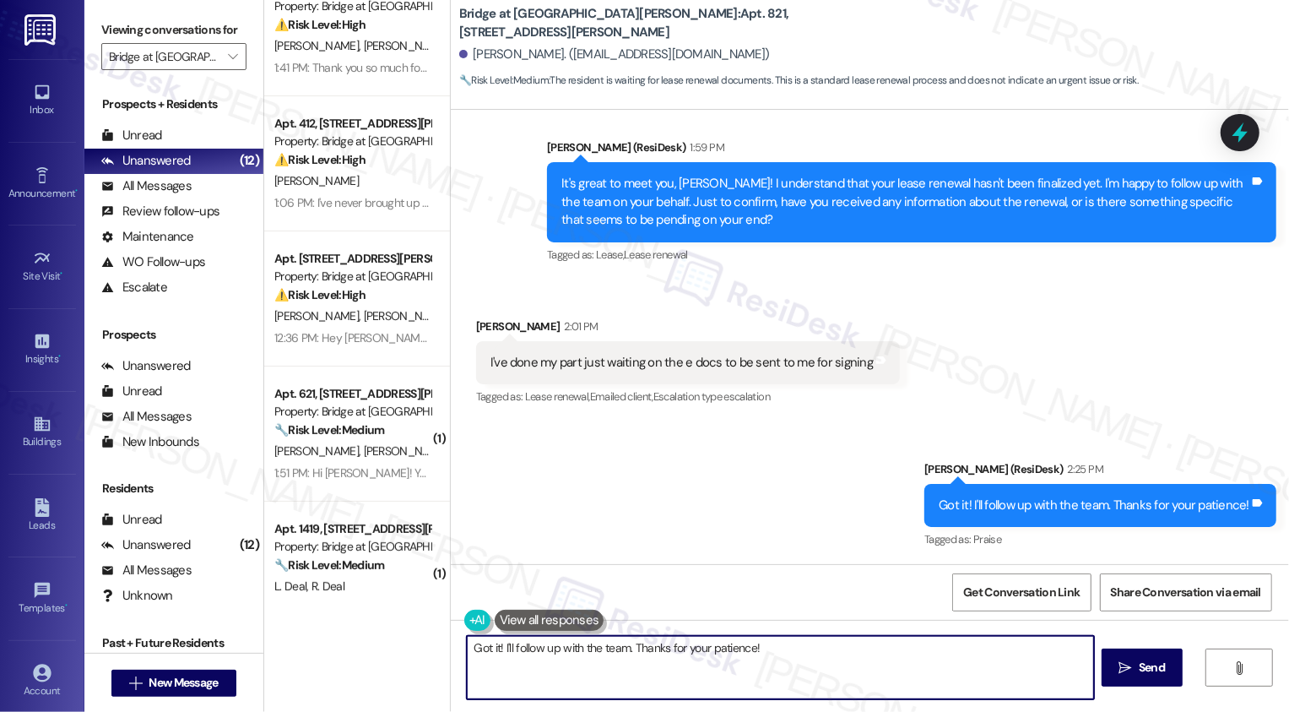
click at [380, 437] on div "🔧 Risk Level: Medium The residents are reporting recurring noise complaints. Wh…" at bounding box center [352, 430] width 156 height 18
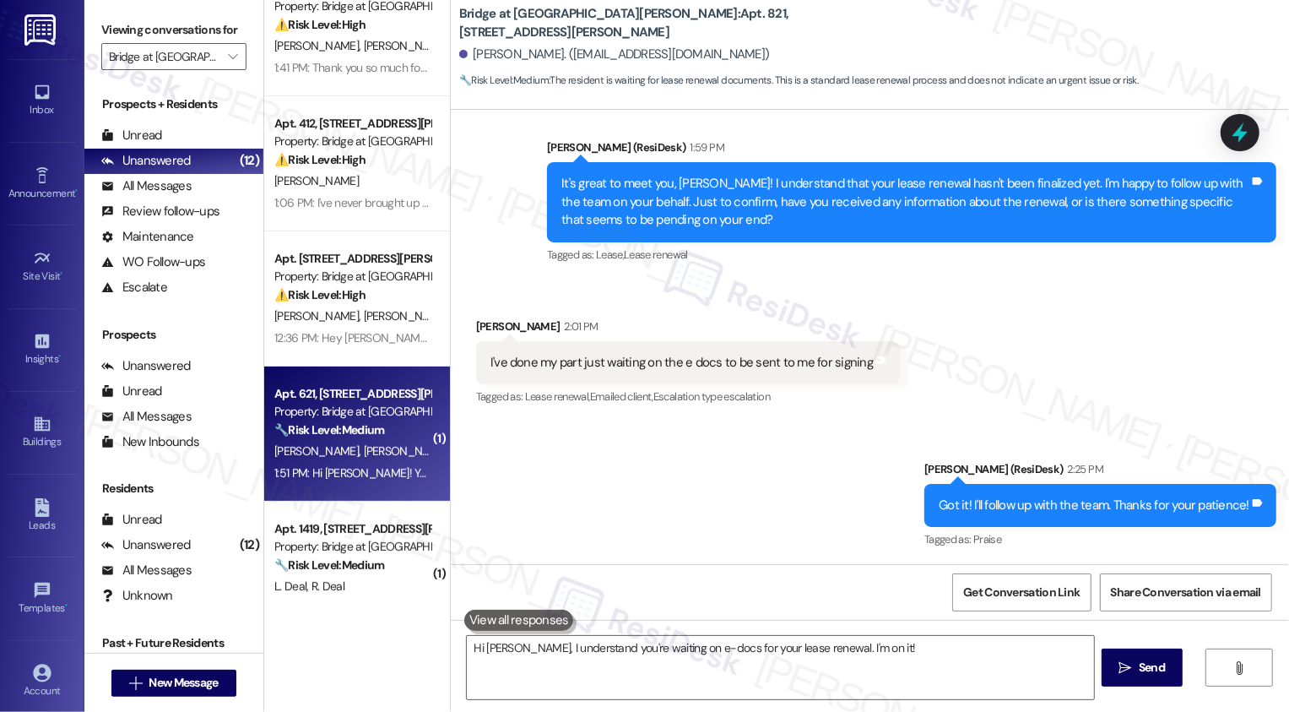
type textarea "Hi Jessica, I understand you're waiting on e-docs for your lease renewal. I'm o…"
click at [380, 437] on div "🔧 Risk Level: Medium The residents are reporting recurring noise complaints. Wh…" at bounding box center [352, 430] width 156 height 18
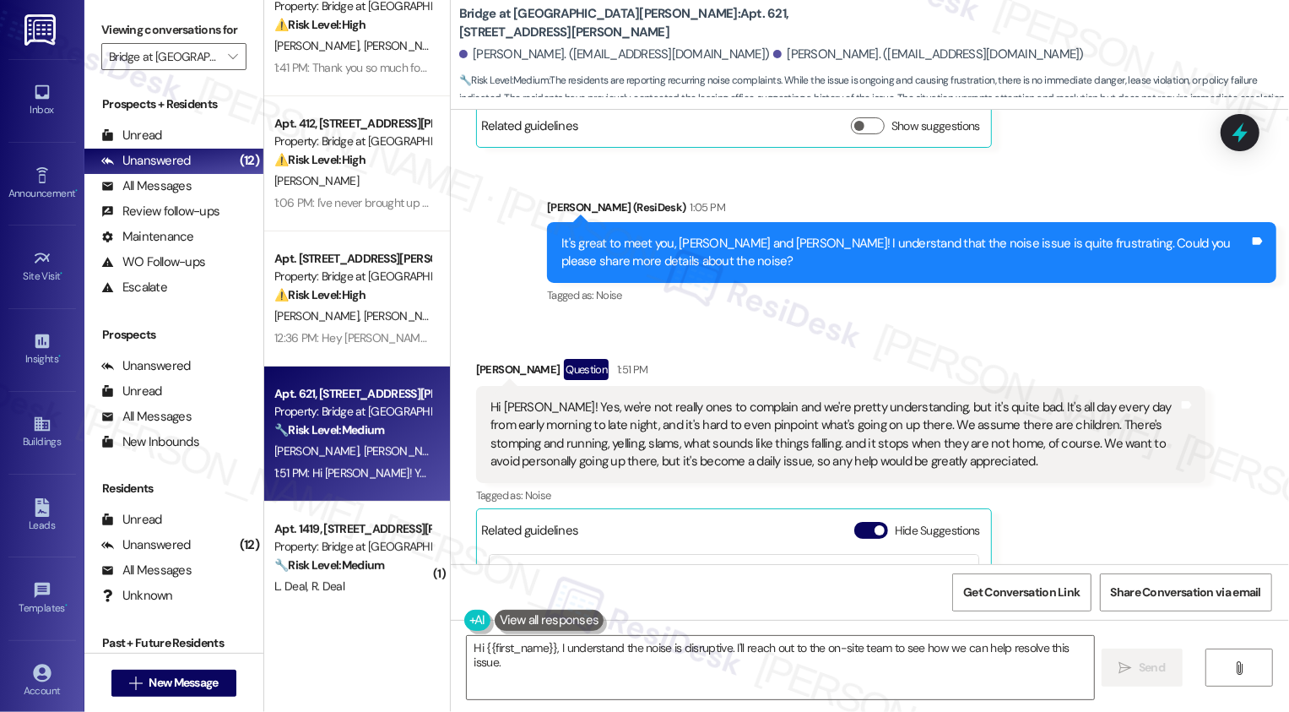
scroll to position [295, 0]
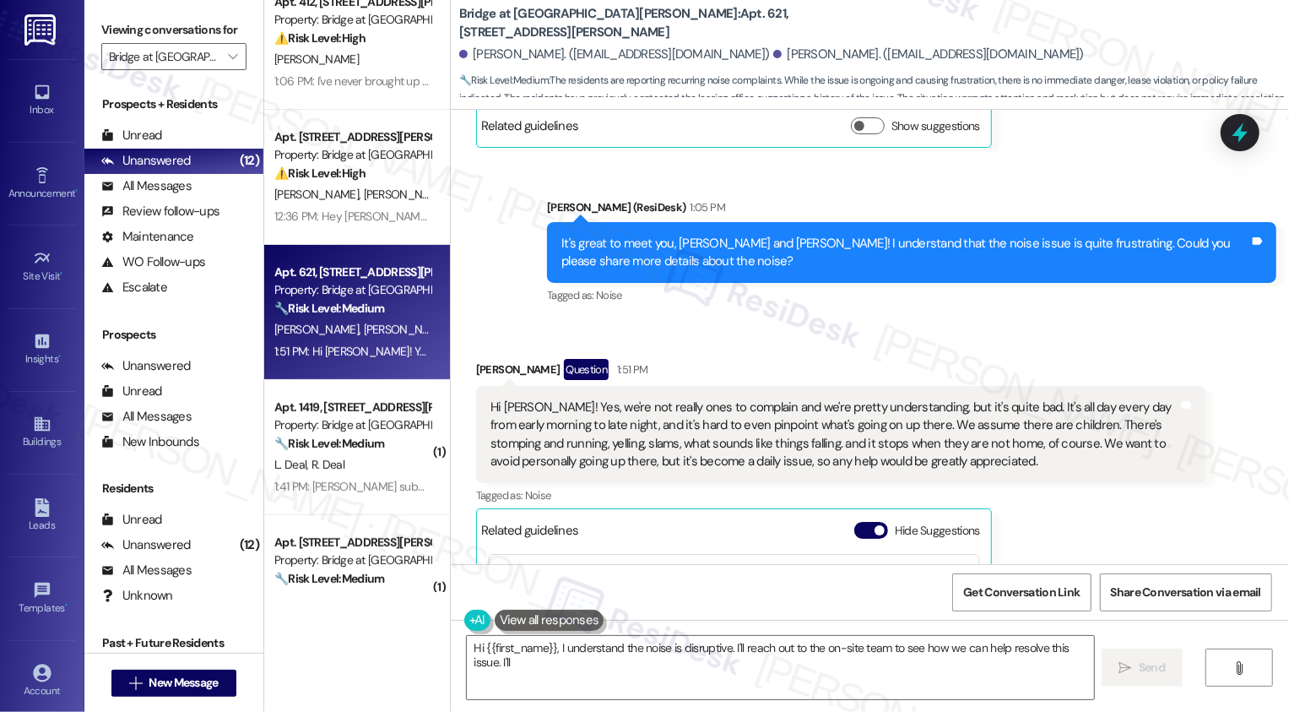
click at [343, 424] on div "Apt. 527, 715 W Slaughter Ln Property: Bridge at Southpark Meadows ⚠️ Risk Leve…" at bounding box center [357, 296] width 186 height 592
type textarea "Hi {{first_name}}, I understand the noise is disruptive. I'll reach out to the …"
click at [343, 424] on div "Property: Bridge at [GEOGRAPHIC_DATA][PERSON_NAME]" at bounding box center [352, 425] width 156 height 18
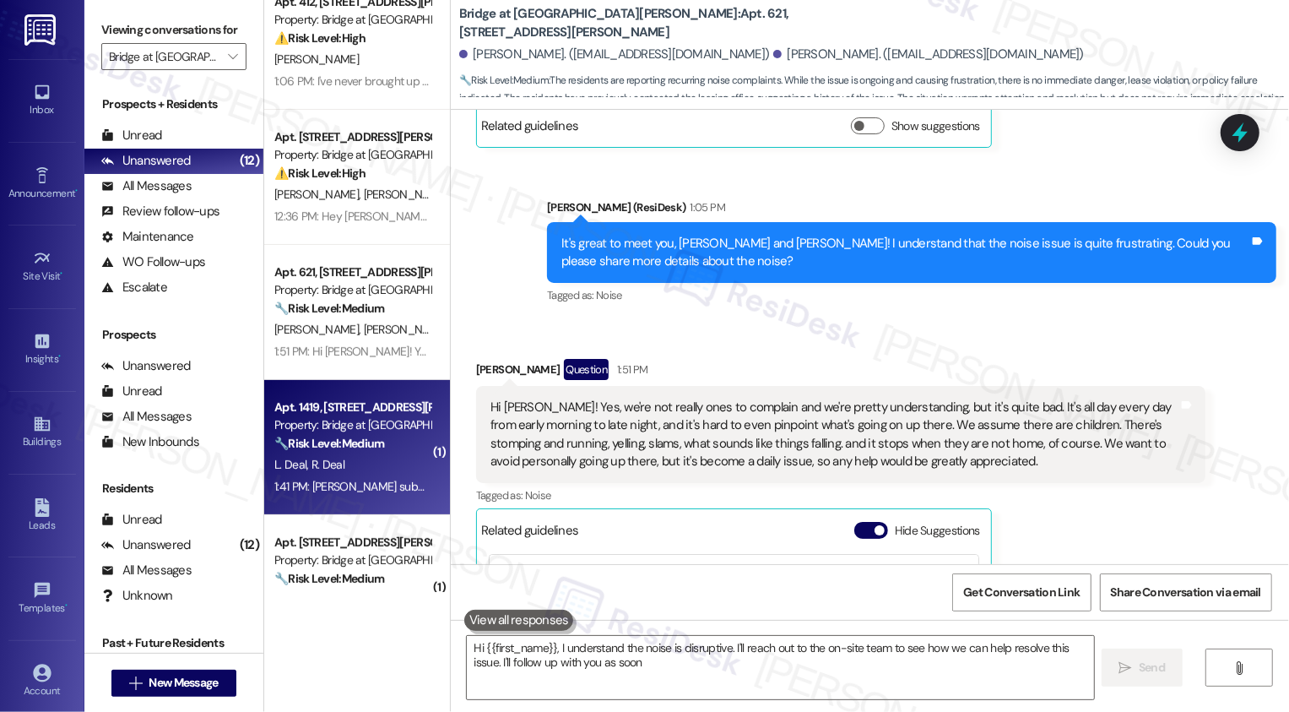
click at [343, 424] on div "Property: Bridge at [GEOGRAPHIC_DATA][PERSON_NAME]" at bounding box center [352, 425] width 156 height 18
type textarea "Hi {{first_name}}, I understand the noise is disruptive. I'll reach out to the …"
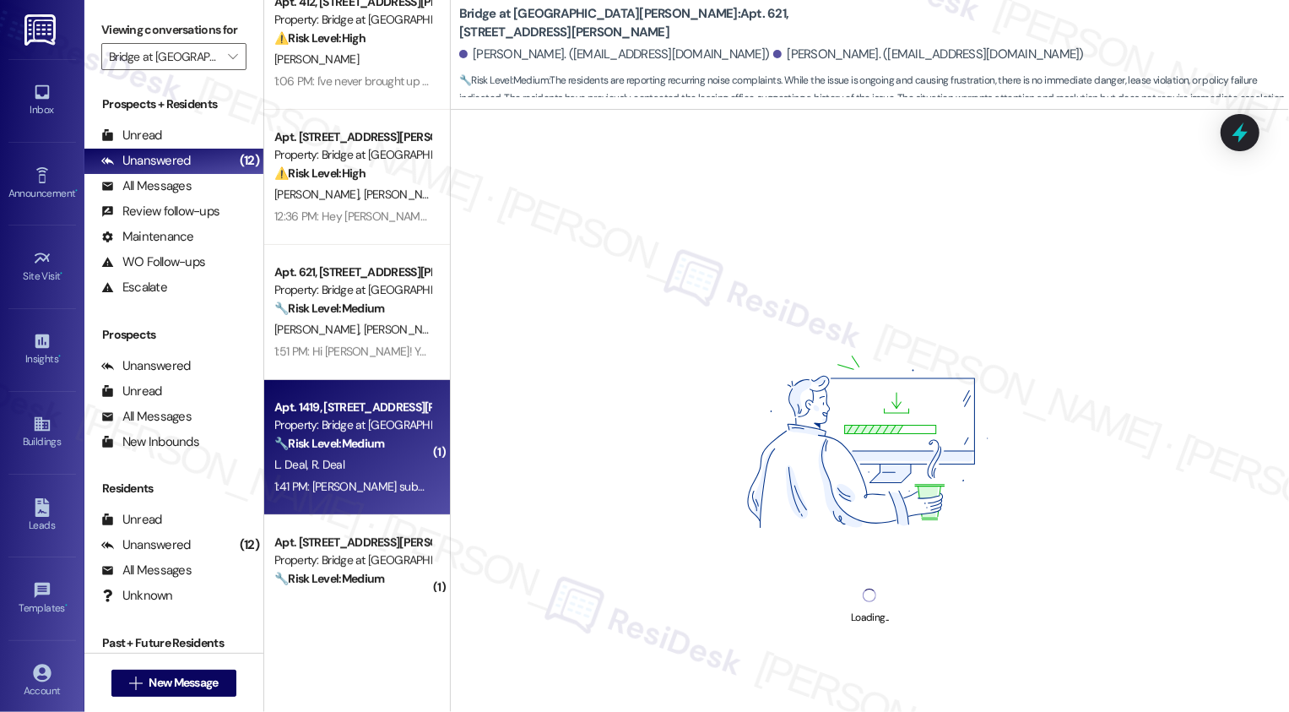
click at [343, 424] on div "Property: Bridge at [GEOGRAPHIC_DATA][PERSON_NAME]" at bounding box center [352, 425] width 156 height 18
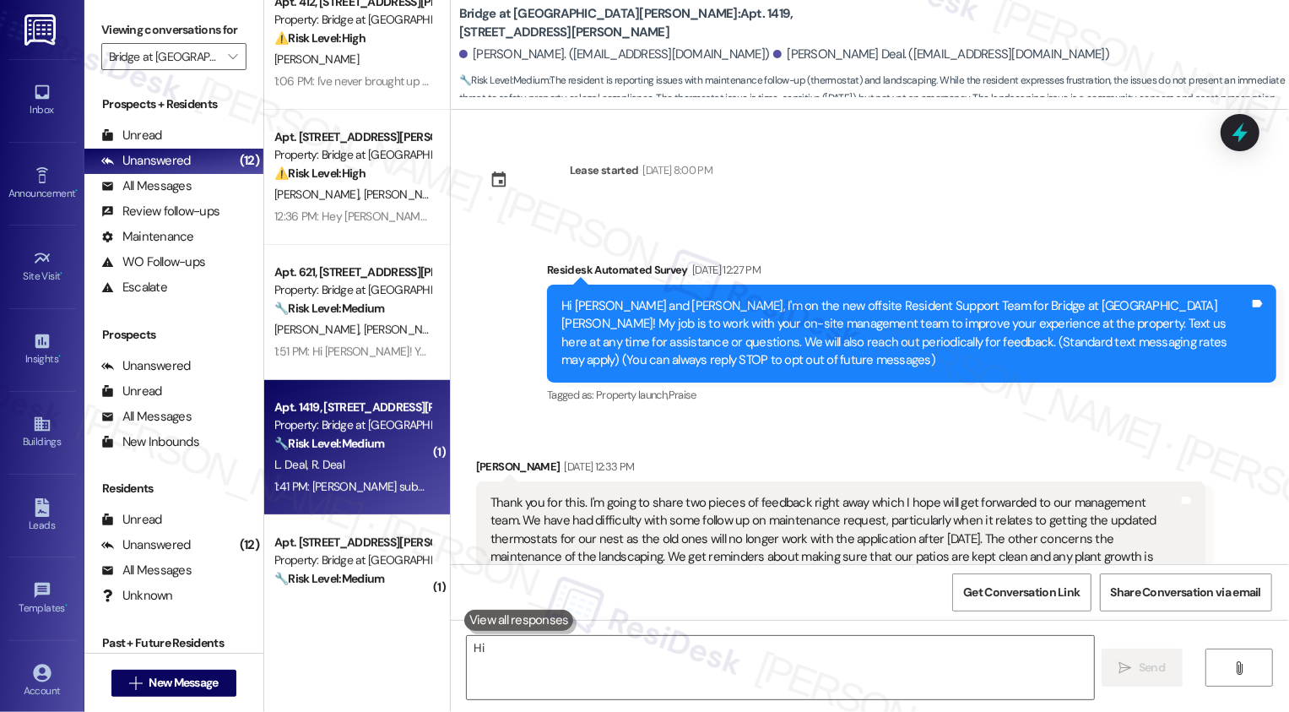
click at [349, 441] on strong "🔧 Risk Level: Medium" at bounding box center [329, 443] width 110 height 15
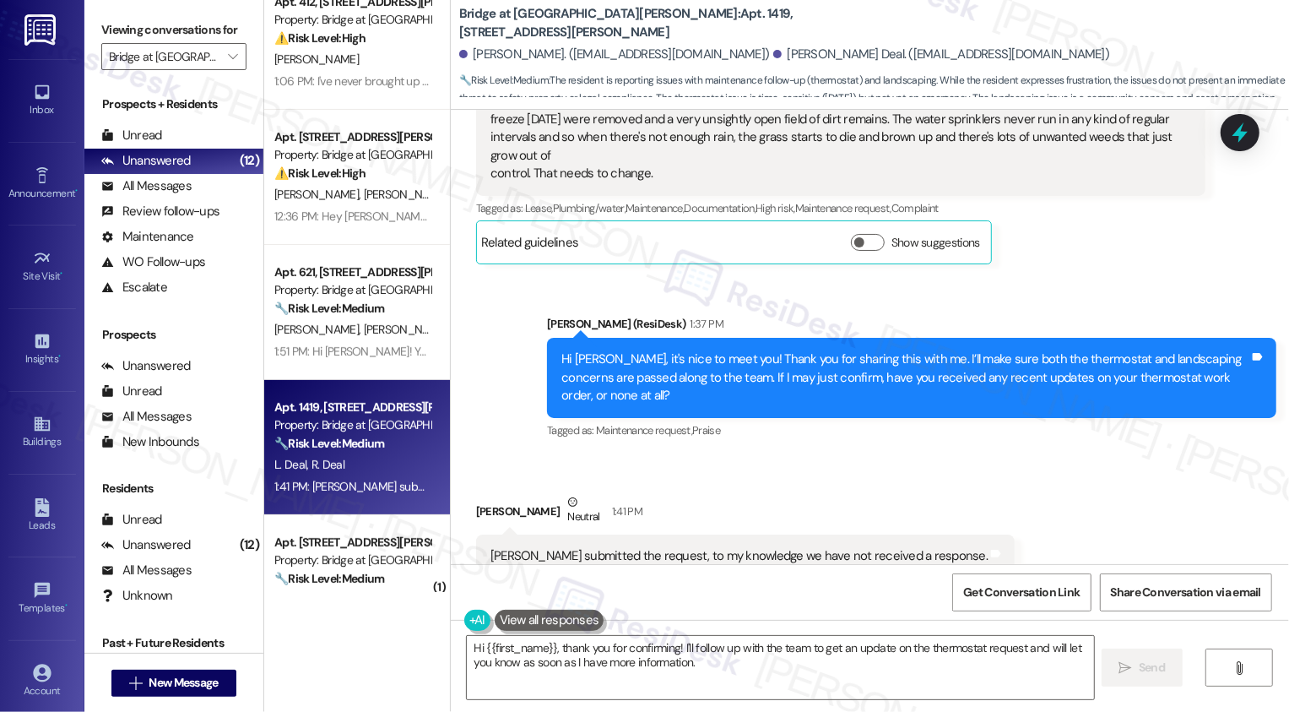
scroll to position [506, 0]
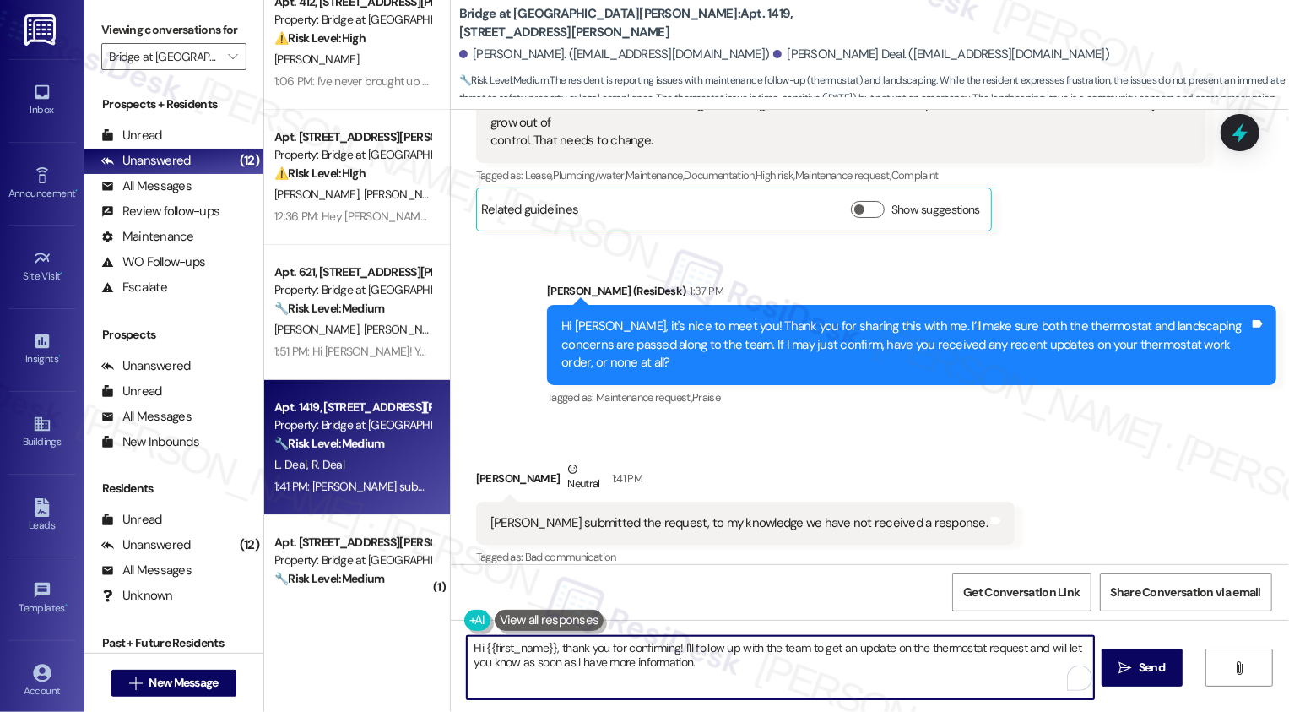
drag, startPoint x: 555, startPoint y: 645, endPoint x: 449, endPoint y: 647, distance: 105.5
click at [457, 647] on div "Hi {{first_name}}, thank you for confirming! I'll follow up with the team to ge…" at bounding box center [771, 667] width 629 height 65
click at [635, 652] on textarea "Thank you for confirming! I'll follow up with the team to get an update on the …" at bounding box center [780, 667] width 627 height 63
click at [823, 682] on textarea "Thank you for confirming! I'll follow up with the team to get an update on the …" at bounding box center [780, 667] width 627 height 63
click at [825, 672] on textarea "Thank you for confirming! I'll follow up with the team to get an update on the …" at bounding box center [780, 667] width 627 height 63
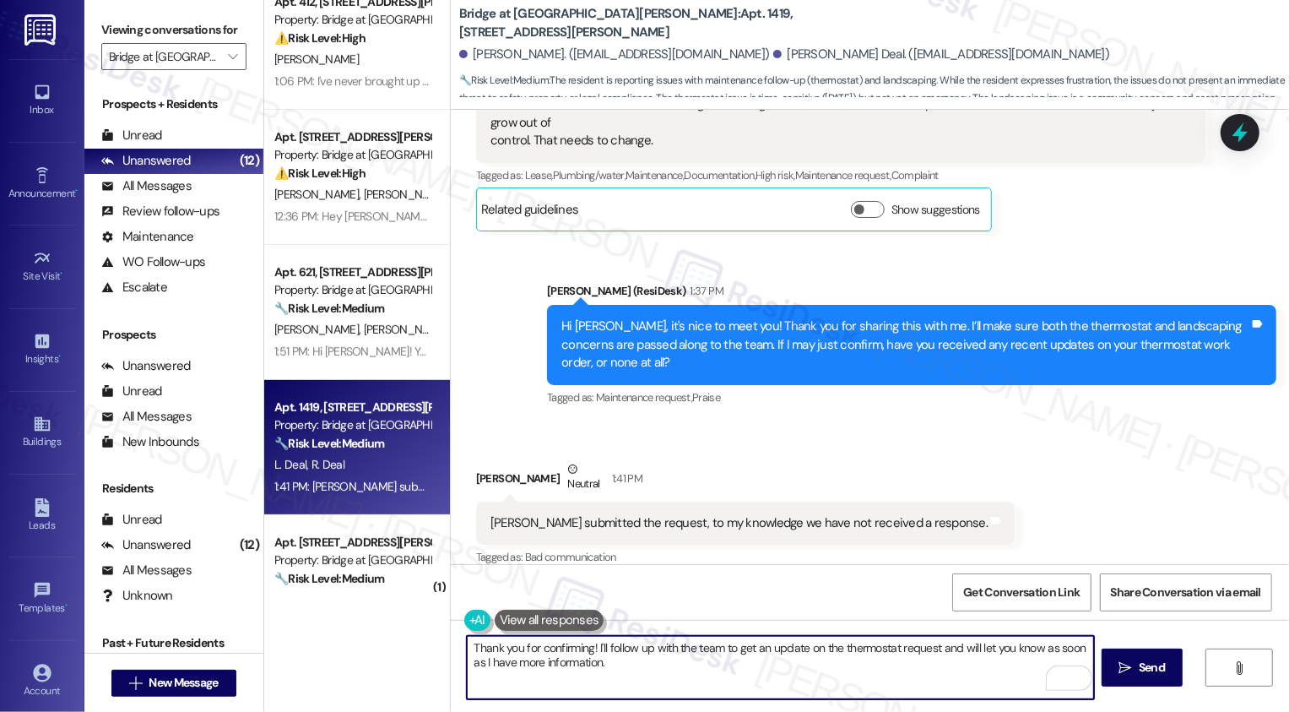
click at [857, 671] on textarea "Thank you for confirming! I'll follow up with the team to get an update on the …" at bounding box center [780, 667] width 627 height 63
click at [829, 665] on textarea "Thank you for confirming! I'll follow up with the team to get an update on the …" at bounding box center [780, 667] width 627 height 63
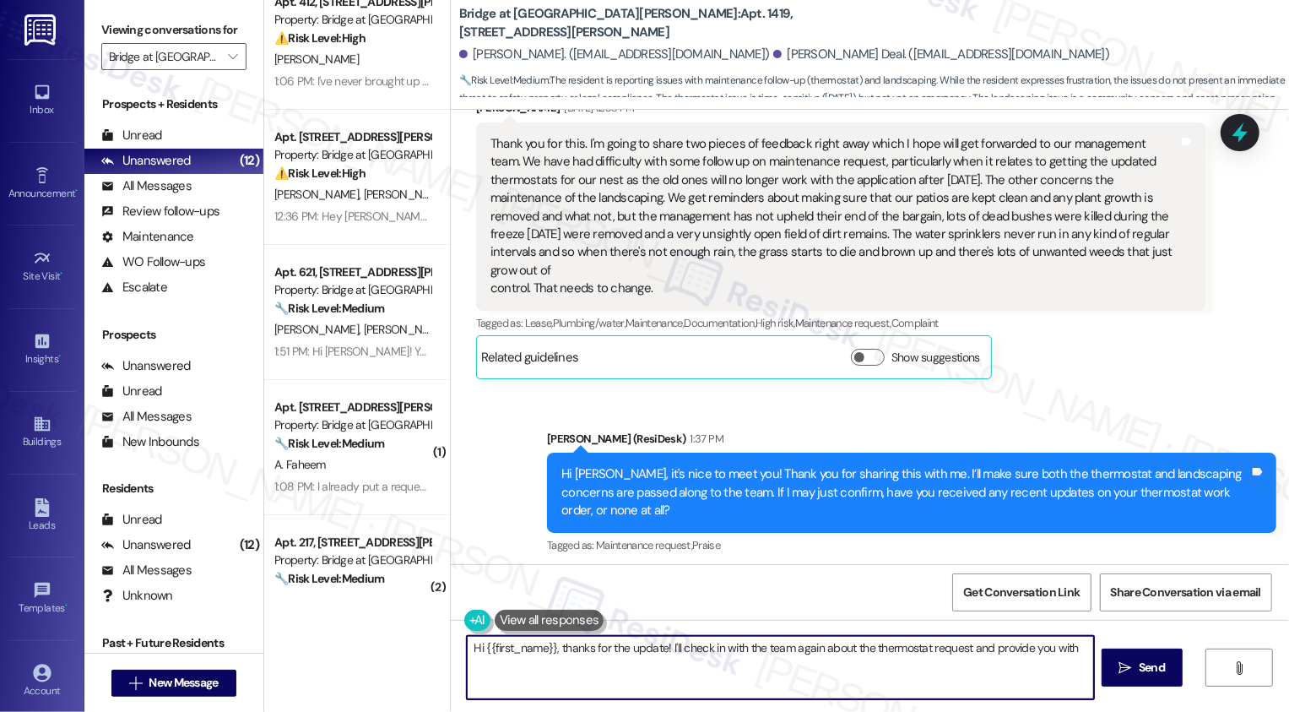
scroll to position [361, 0]
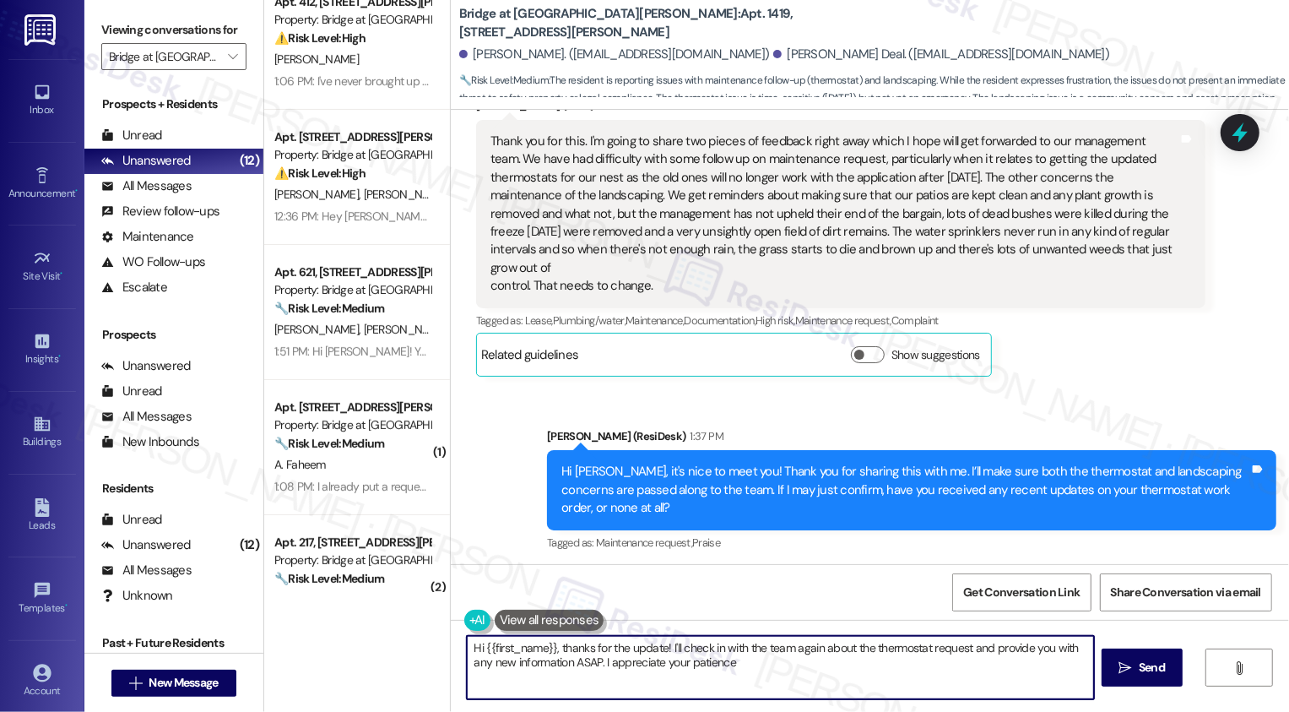
type textarea "Hi {{first_name}}, thanks for the update! I'll check in with the team again abo…"
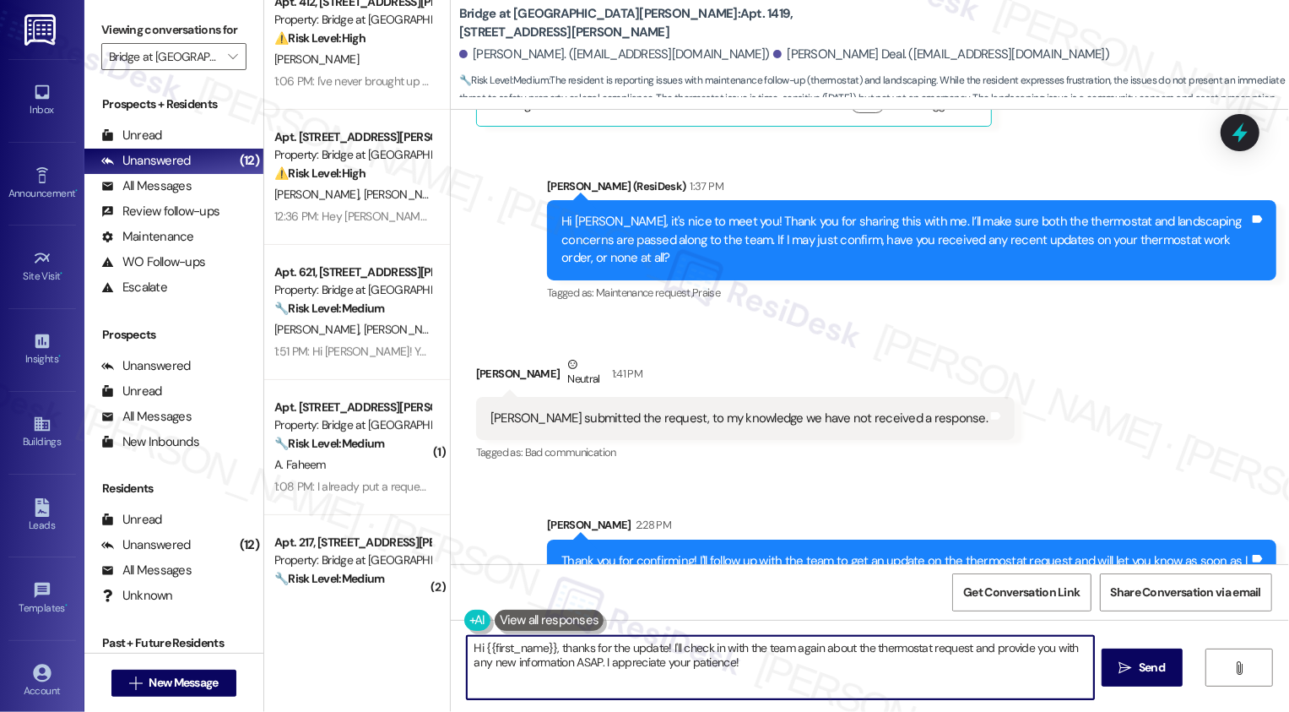
scroll to position [642, 0]
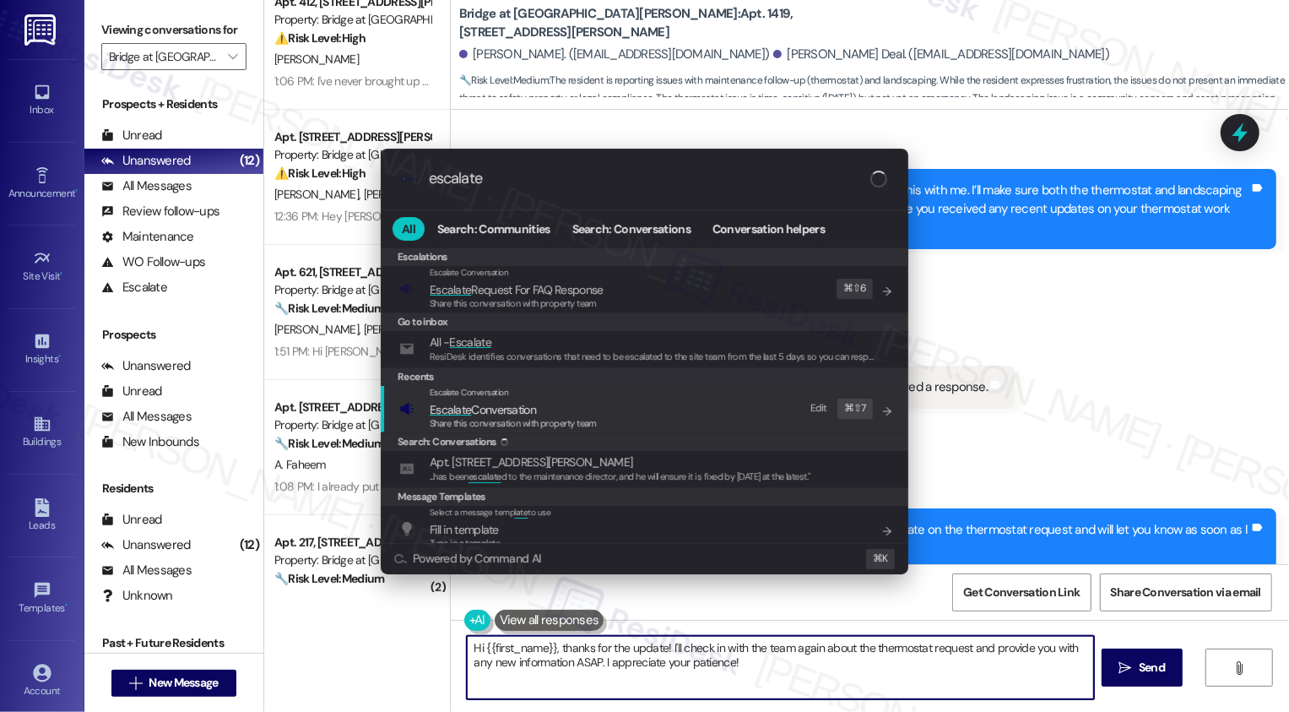
type input "escalate"
click at [499, 419] on span "Share this conversation with property team" at bounding box center [513, 423] width 167 height 12
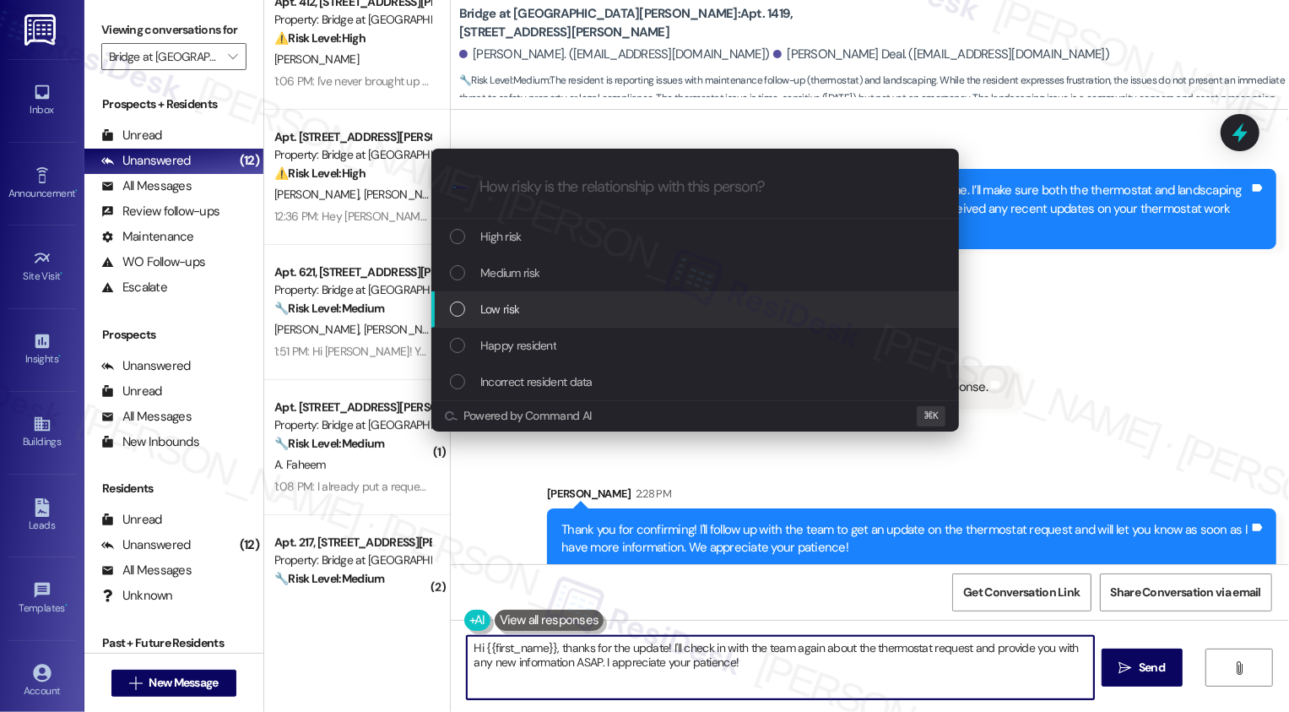
click at [493, 313] on span "Low risk" at bounding box center [499, 309] width 39 height 19
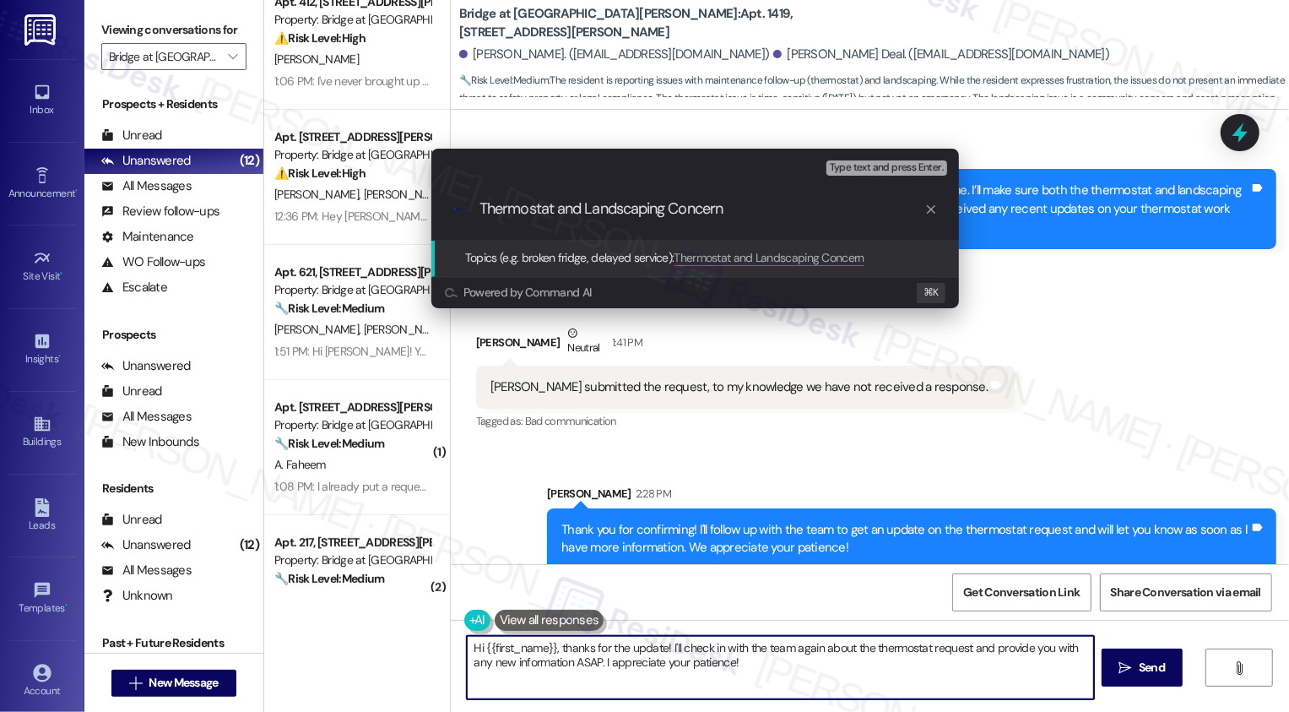
type input "Thermostat and Landscaping Concerns"
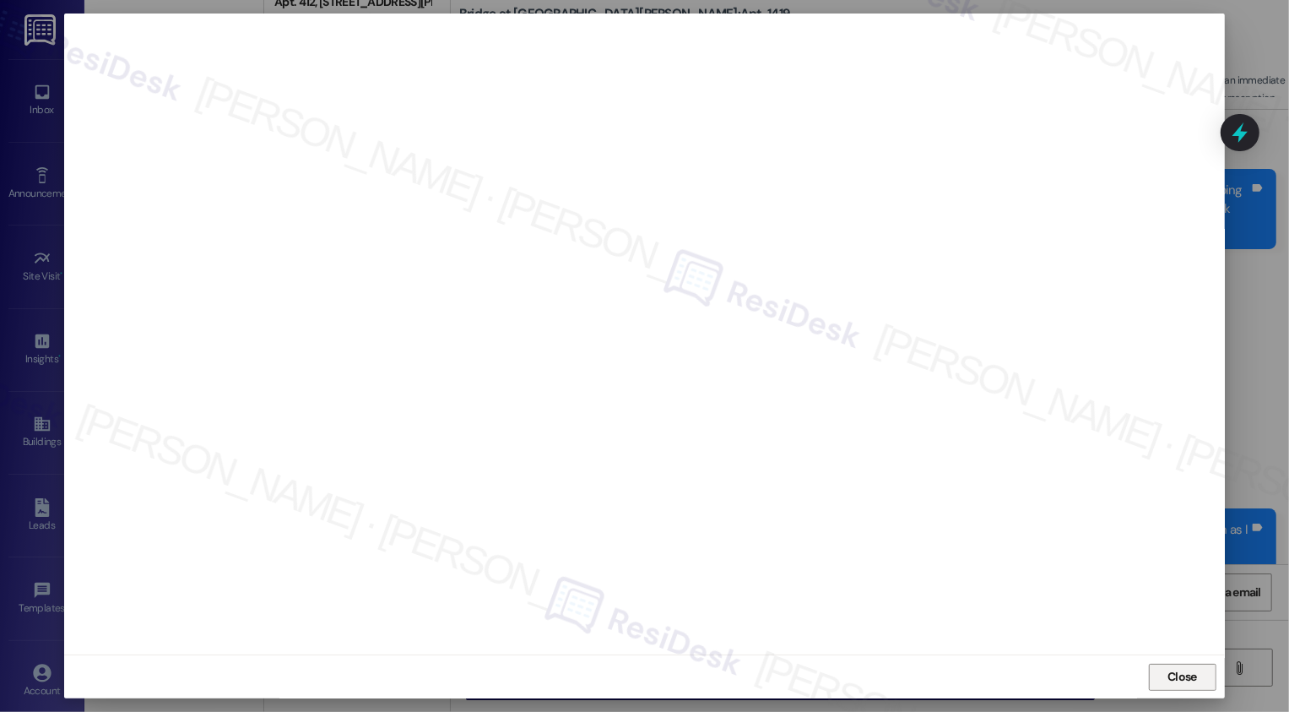
click at [1163, 679] on button "Close" at bounding box center [1183, 676] width 68 height 27
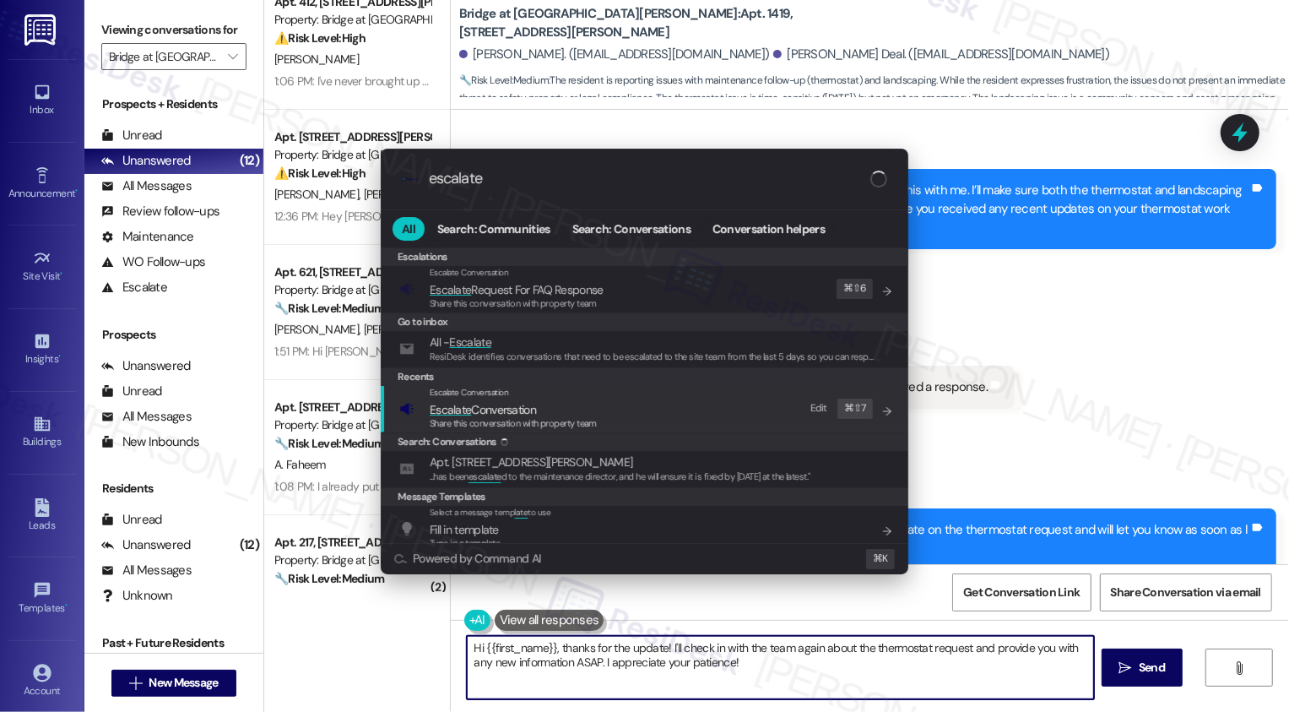
type input "escalate"
click at [445, 428] on span "Share this conversation with property team" at bounding box center [513, 423] width 167 height 12
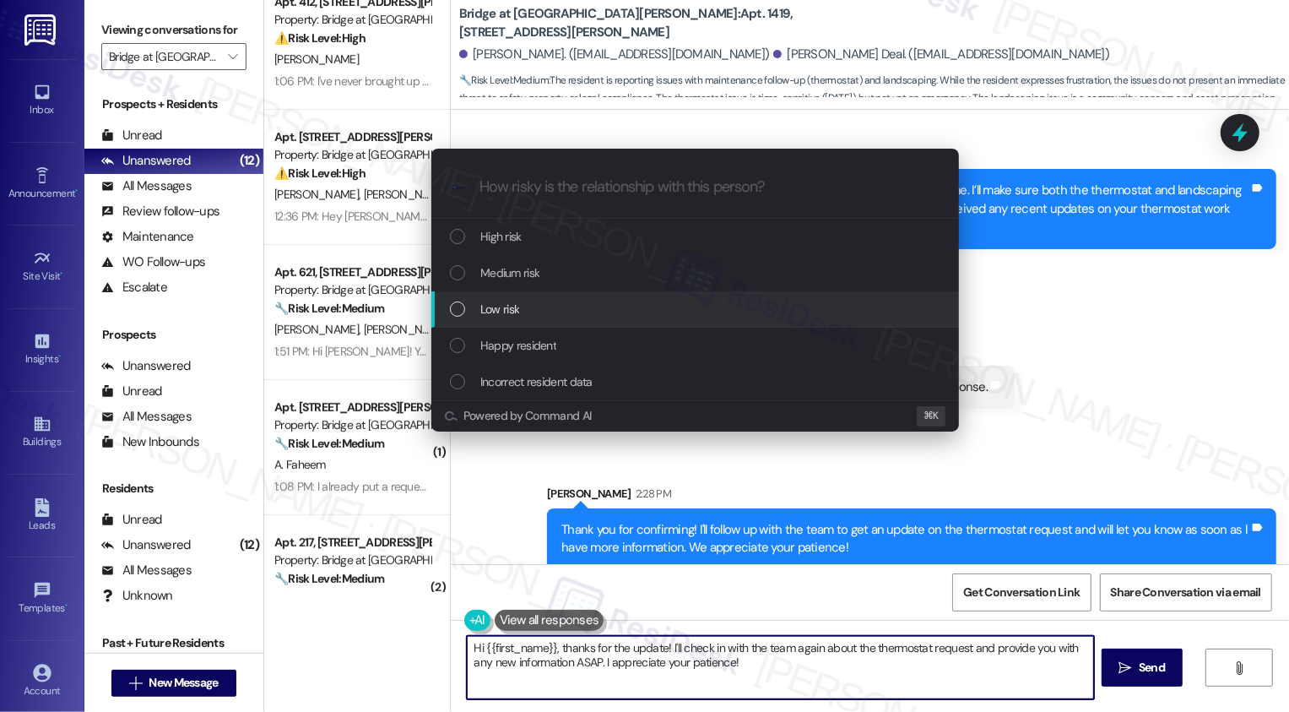
click at [492, 311] on span "Low risk" at bounding box center [499, 309] width 39 height 19
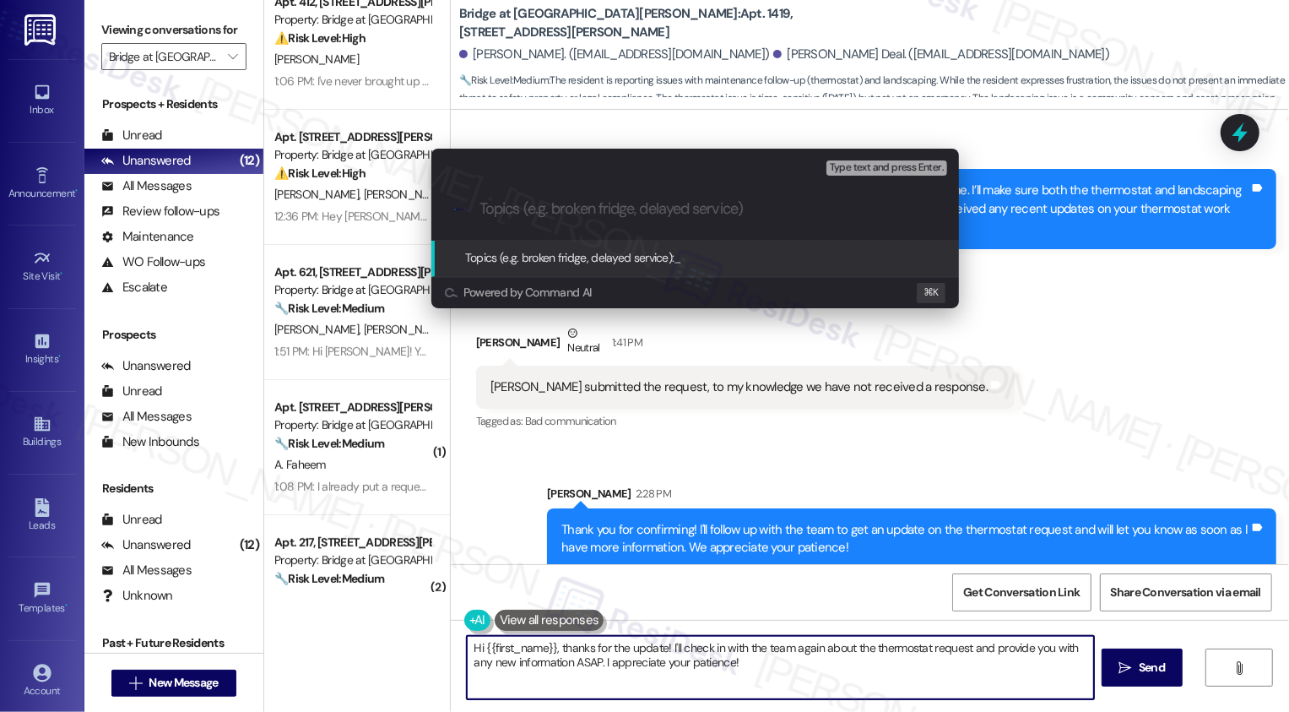
paste input "Thermostat and Landscaping Concerns"
type input "Thermostat and Landscaping Concerns"
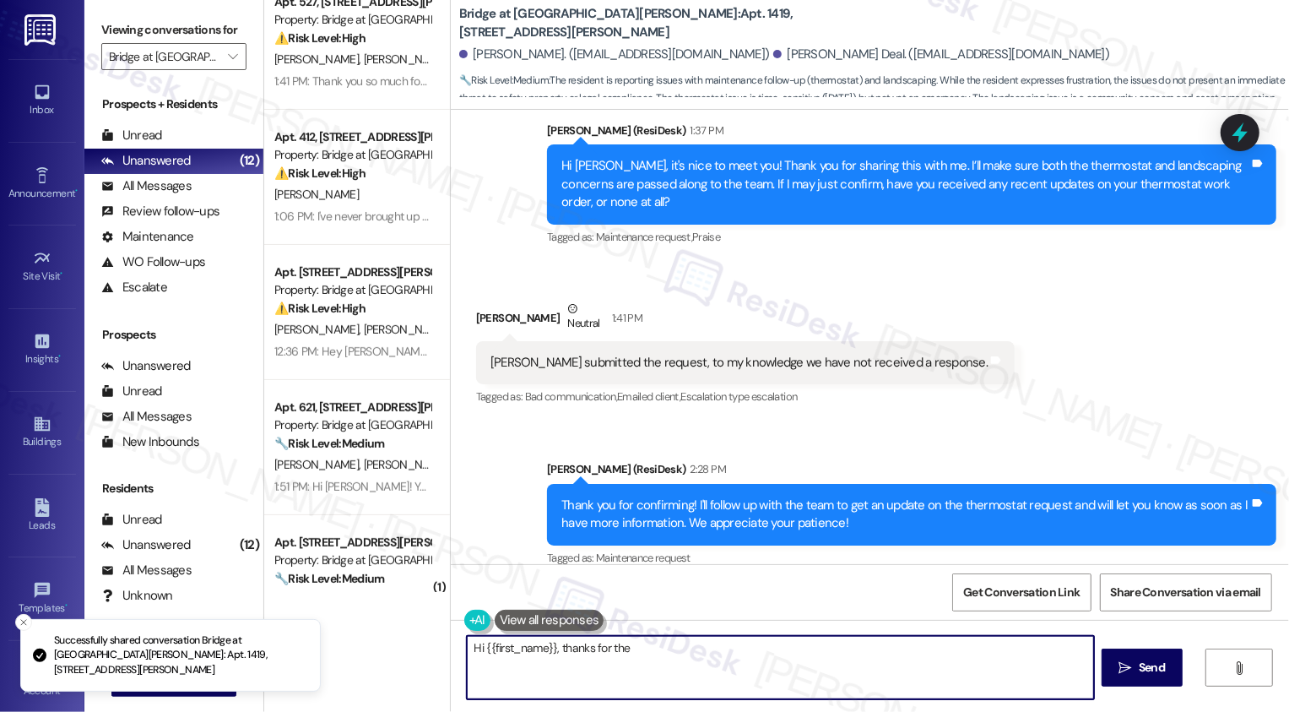
scroll to position [432, 0]
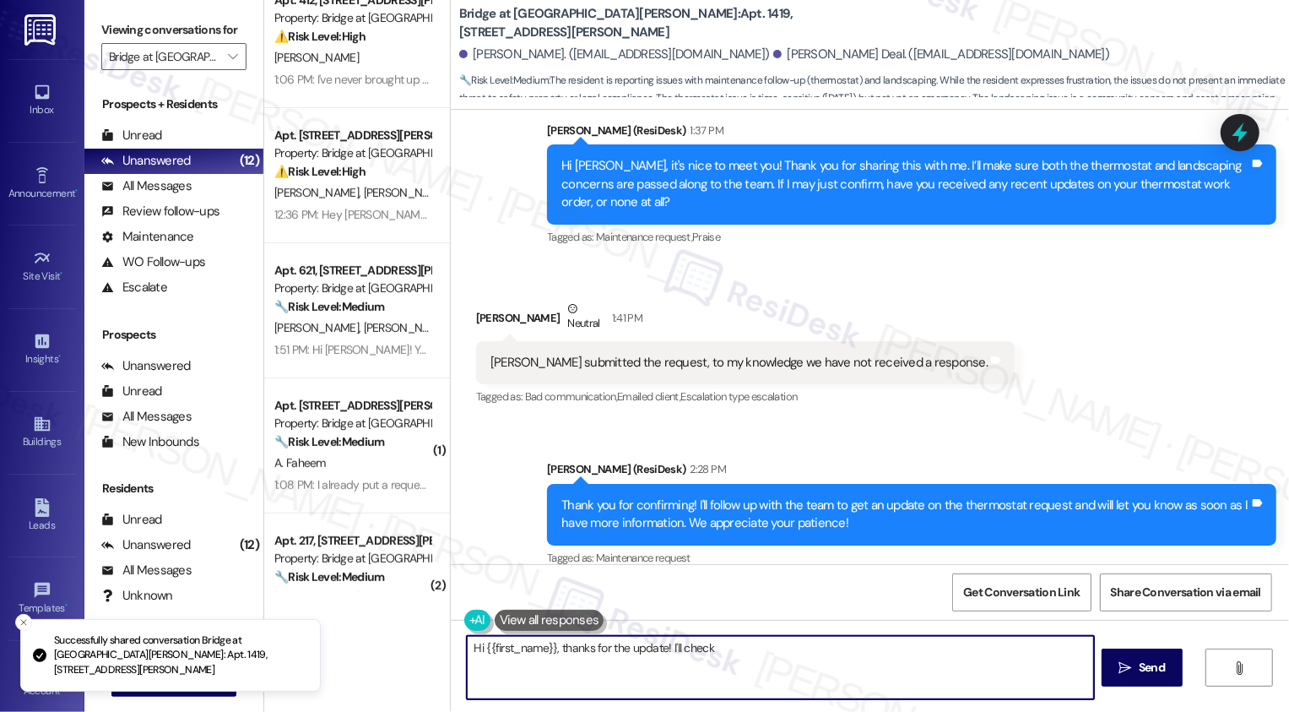
type textarea "Hi {{first_name}}, thanks for the update! I'll check in"
click at [361, 419] on div "Property: Bridge at [GEOGRAPHIC_DATA][PERSON_NAME]" at bounding box center [352, 423] width 156 height 18
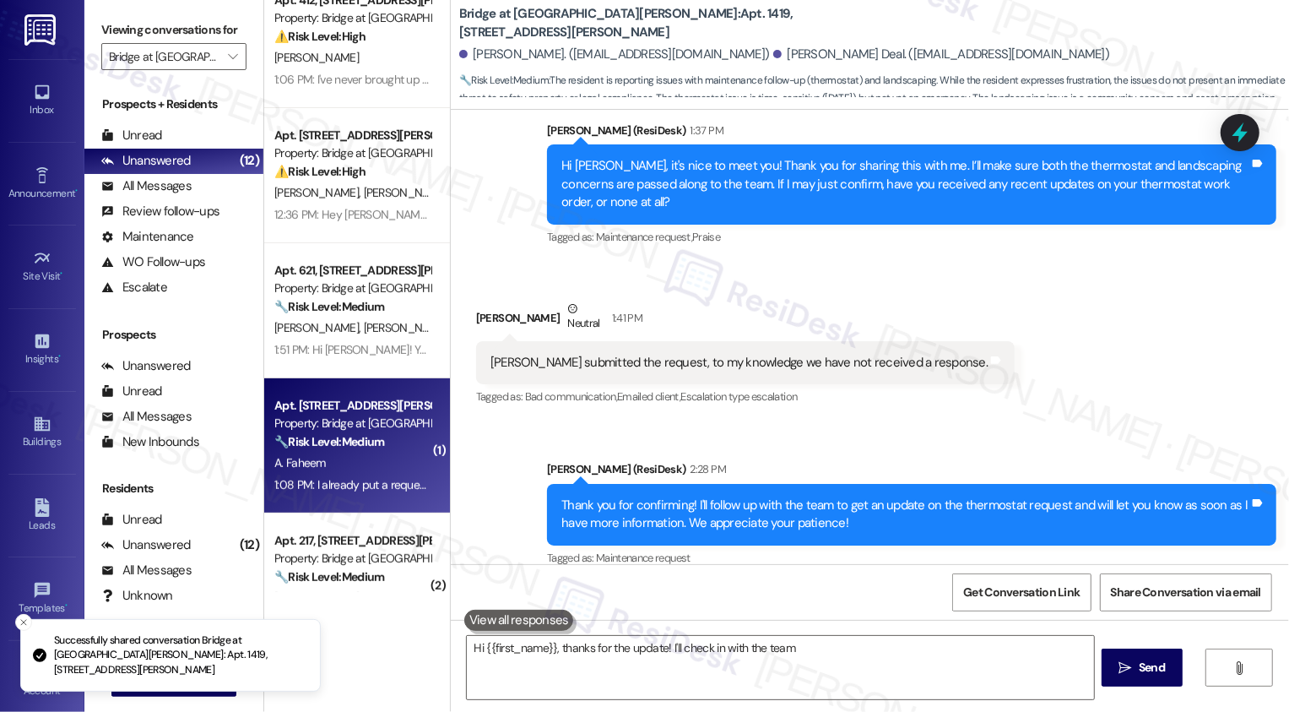
click at [361, 419] on div "Property: Bridge at [GEOGRAPHIC_DATA][PERSON_NAME]" at bounding box center [352, 423] width 156 height 18
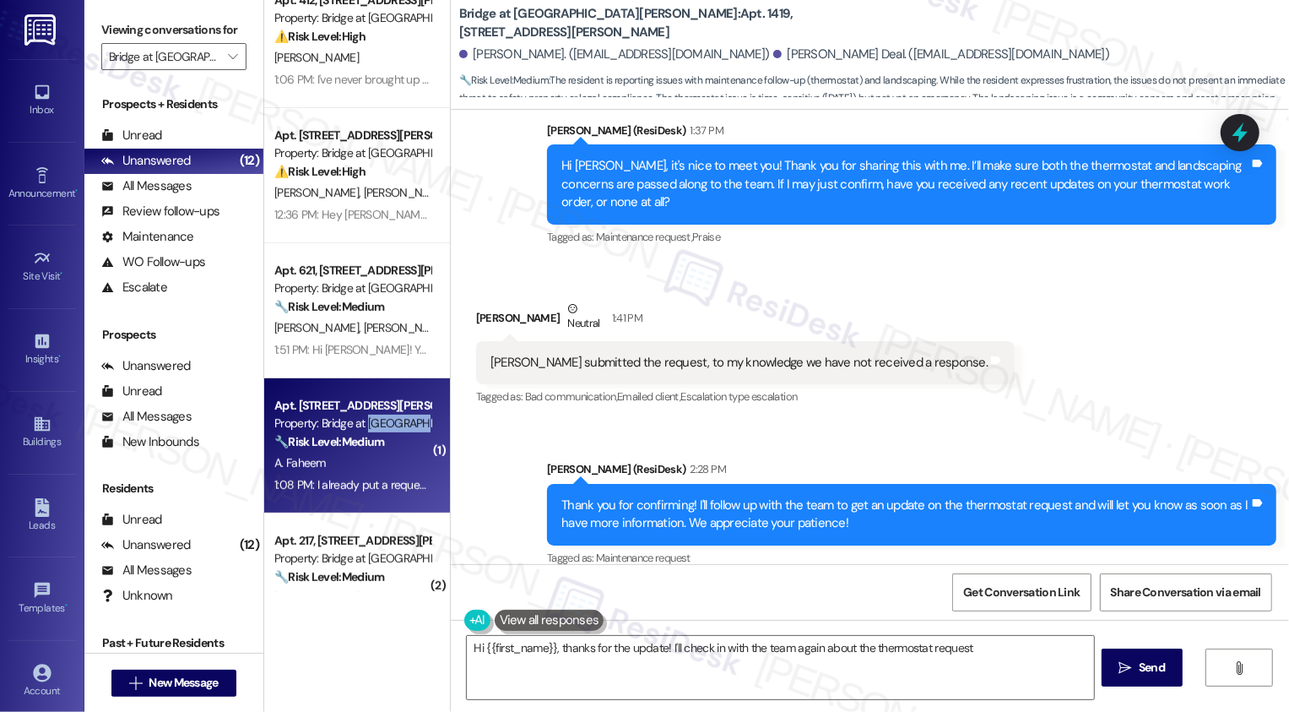
type textarea "Hi {{first_name}}, thanks for the update! I'll check in with the team again abo…"
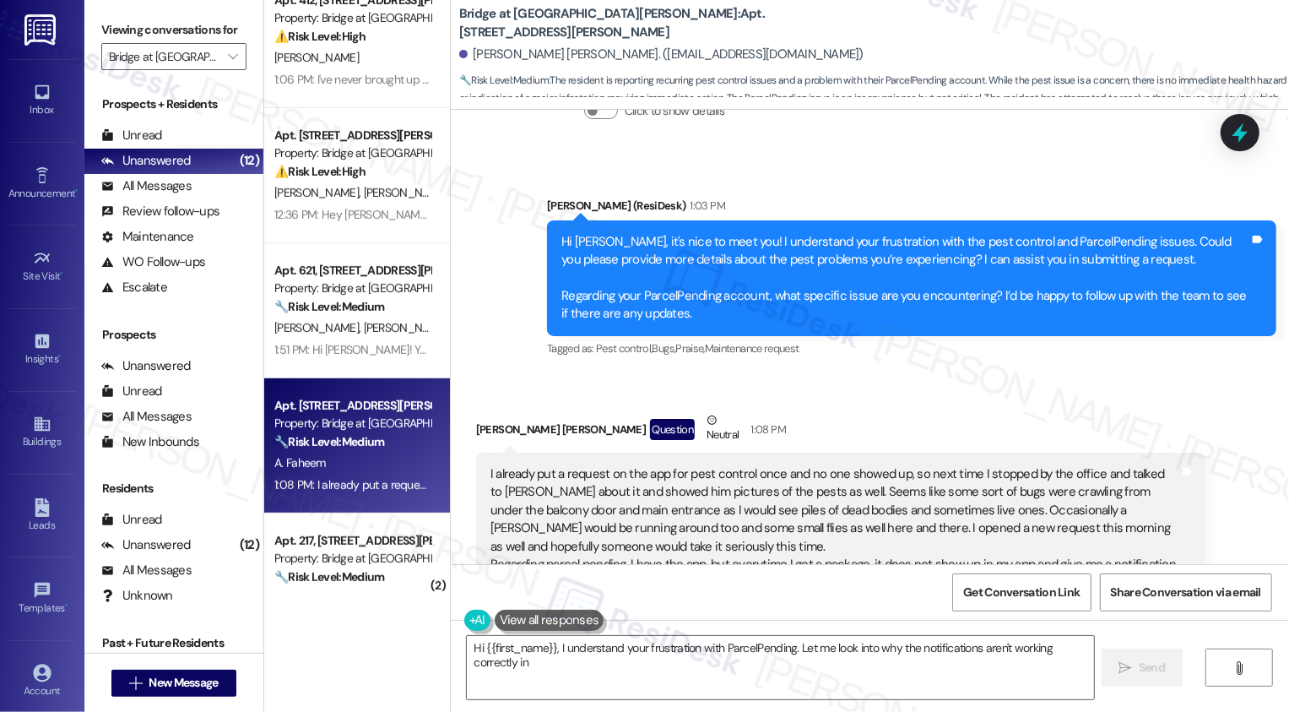
scroll to position [675, 0]
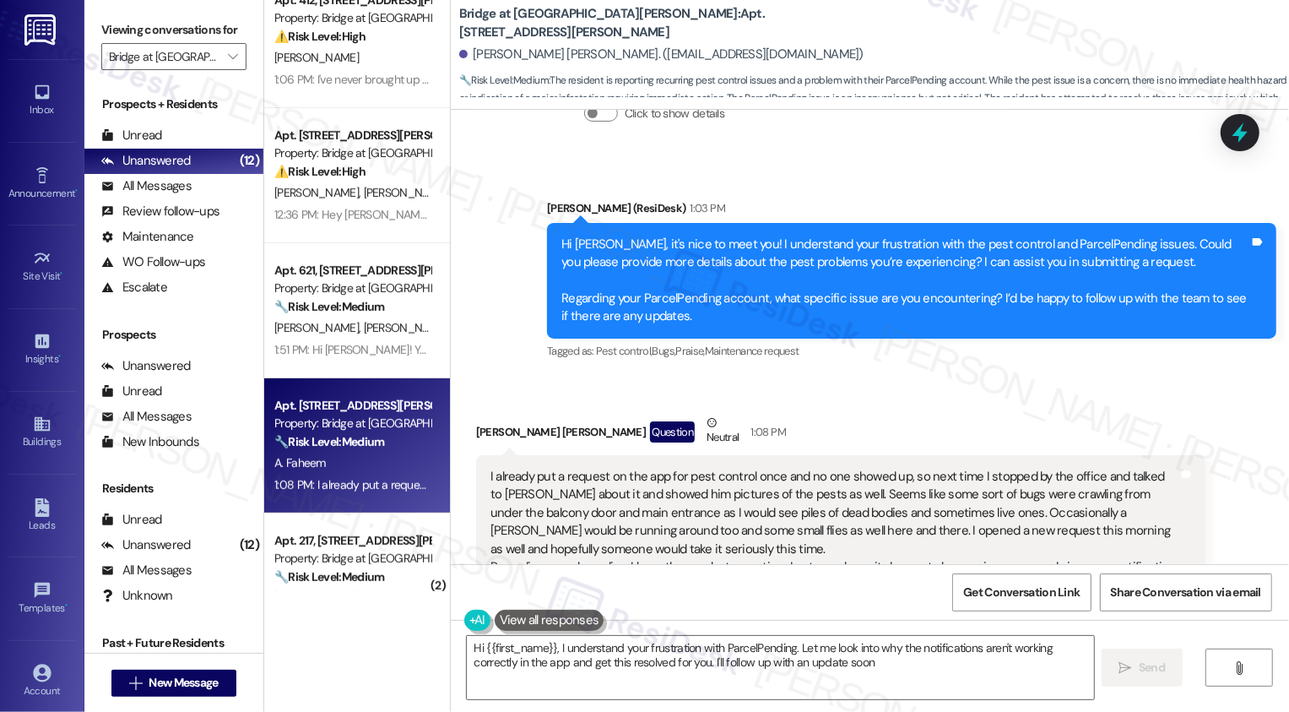
type textarea "Hi {{first_name}}, I understand your frustration with ParcelPending. Let me loo…"
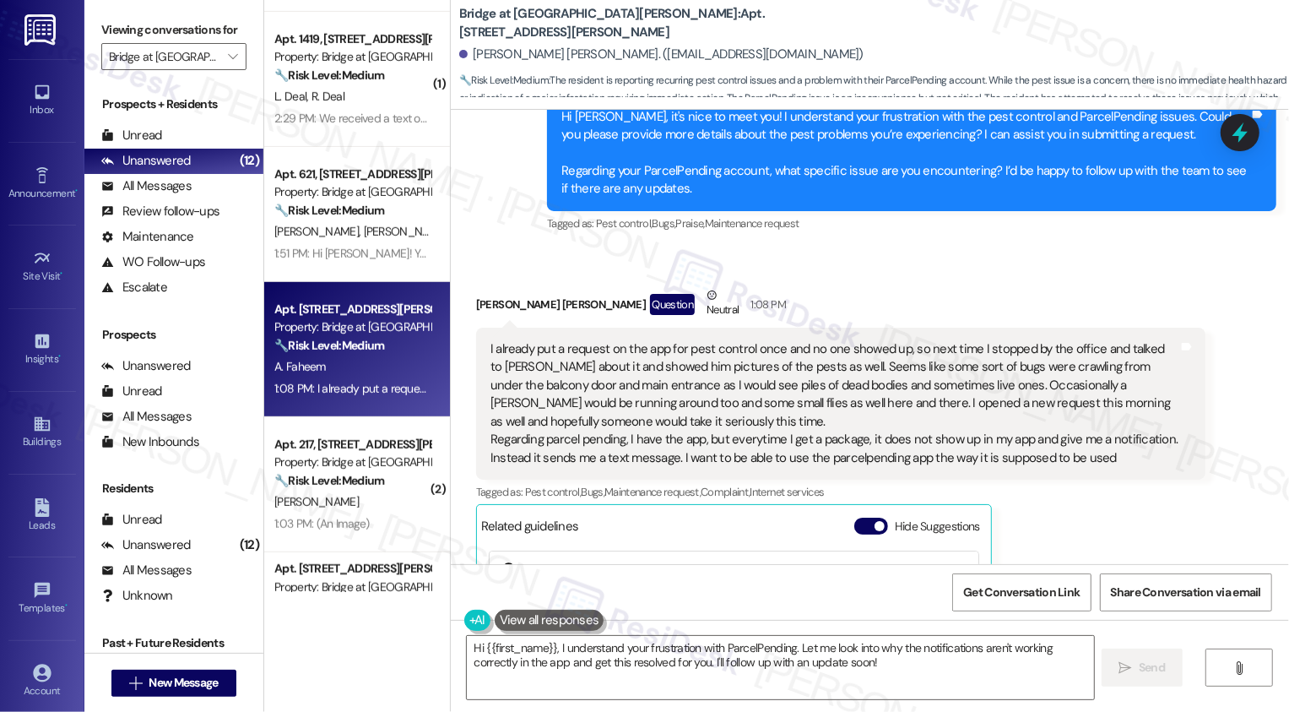
scroll to position [715, 0]
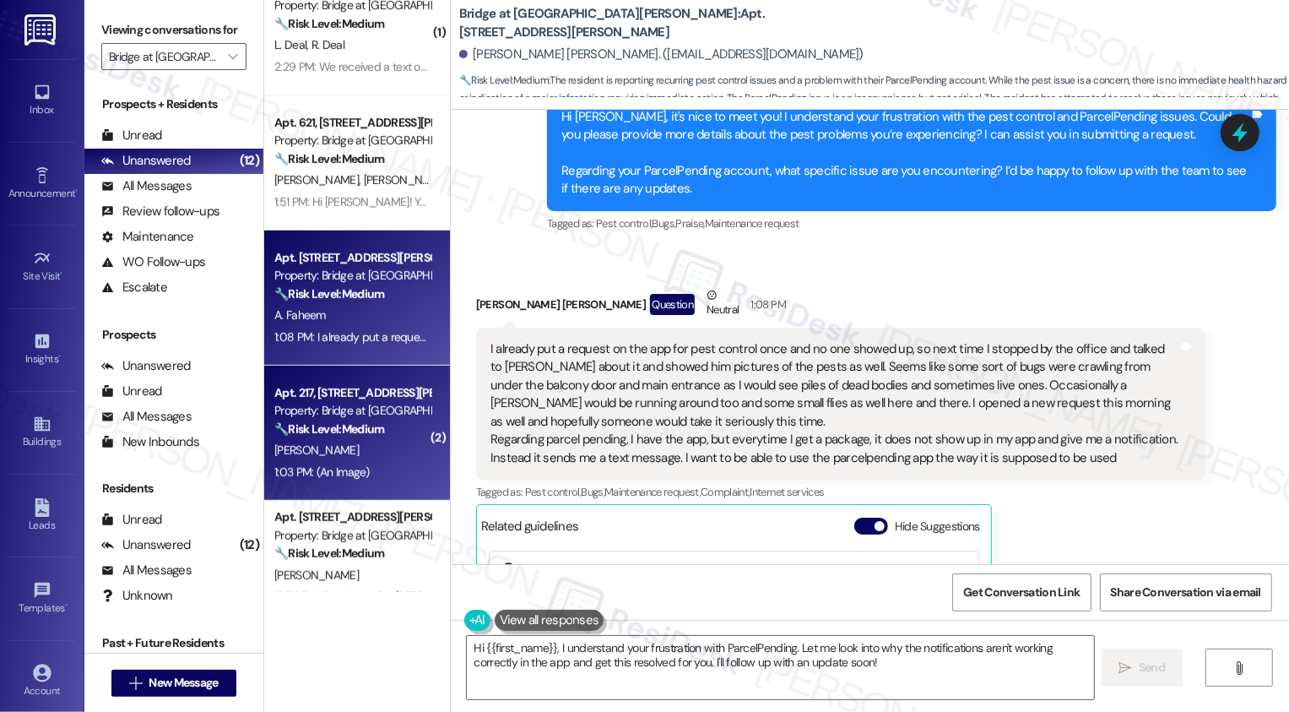
click at [322, 473] on div "1:03 PM: (An Image) 1:03 PM: (An Image)" at bounding box center [321, 471] width 95 height 15
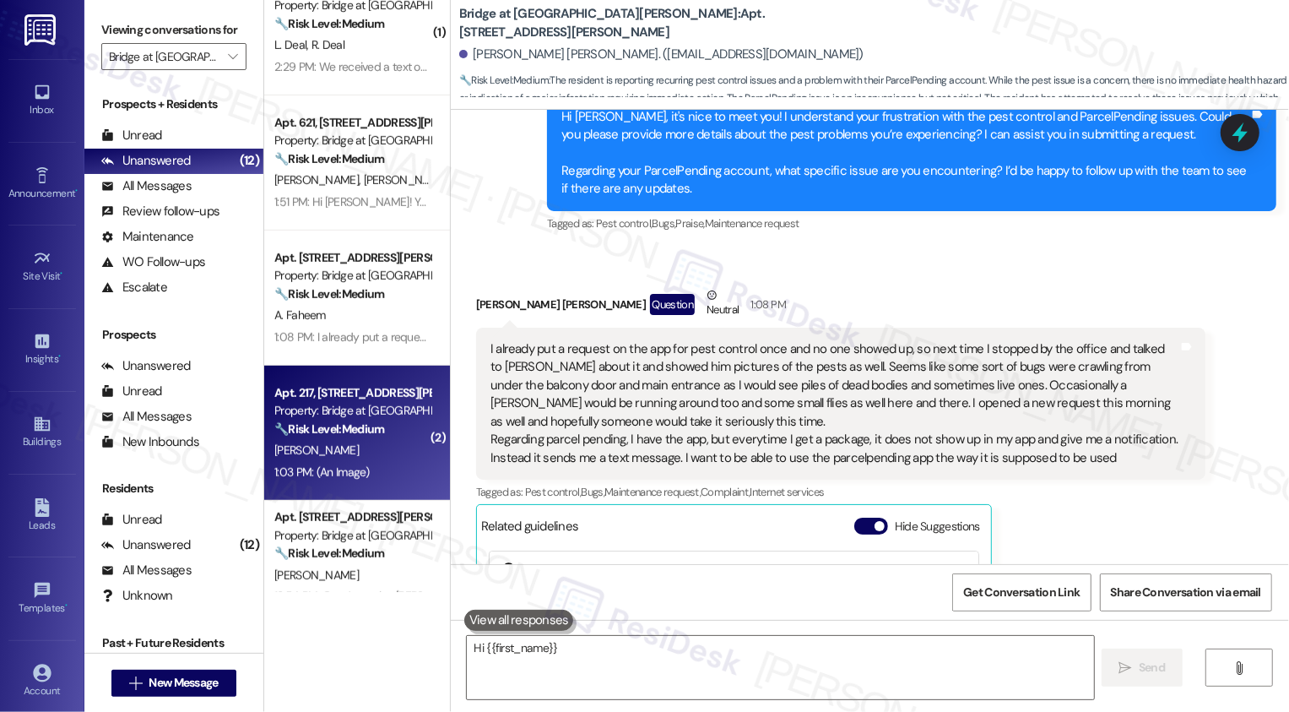
click at [322, 473] on div "1:03 PM: (An Image) 1:03 PM: (An Image)" at bounding box center [321, 471] width 95 height 15
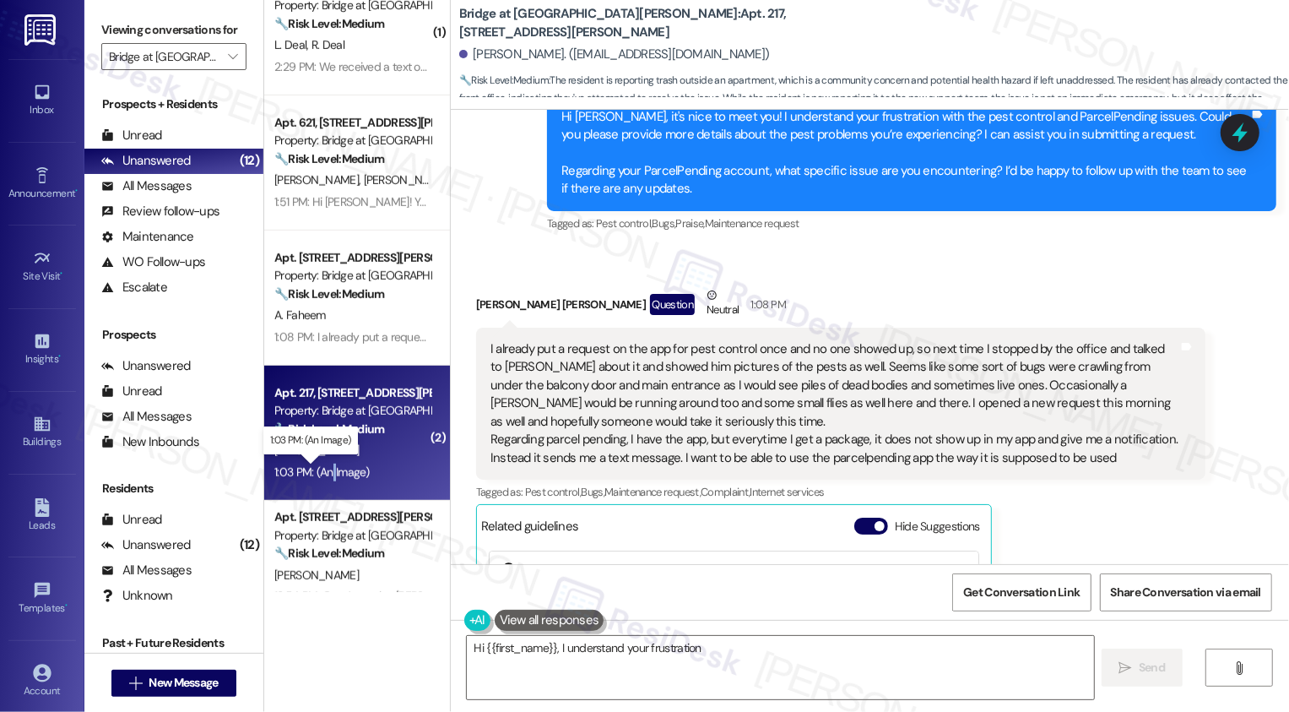
click at [322, 473] on div "1:03 PM: (An Image) 1:03 PM: (An Image)" at bounding box center [321, 471] width 95 height 15
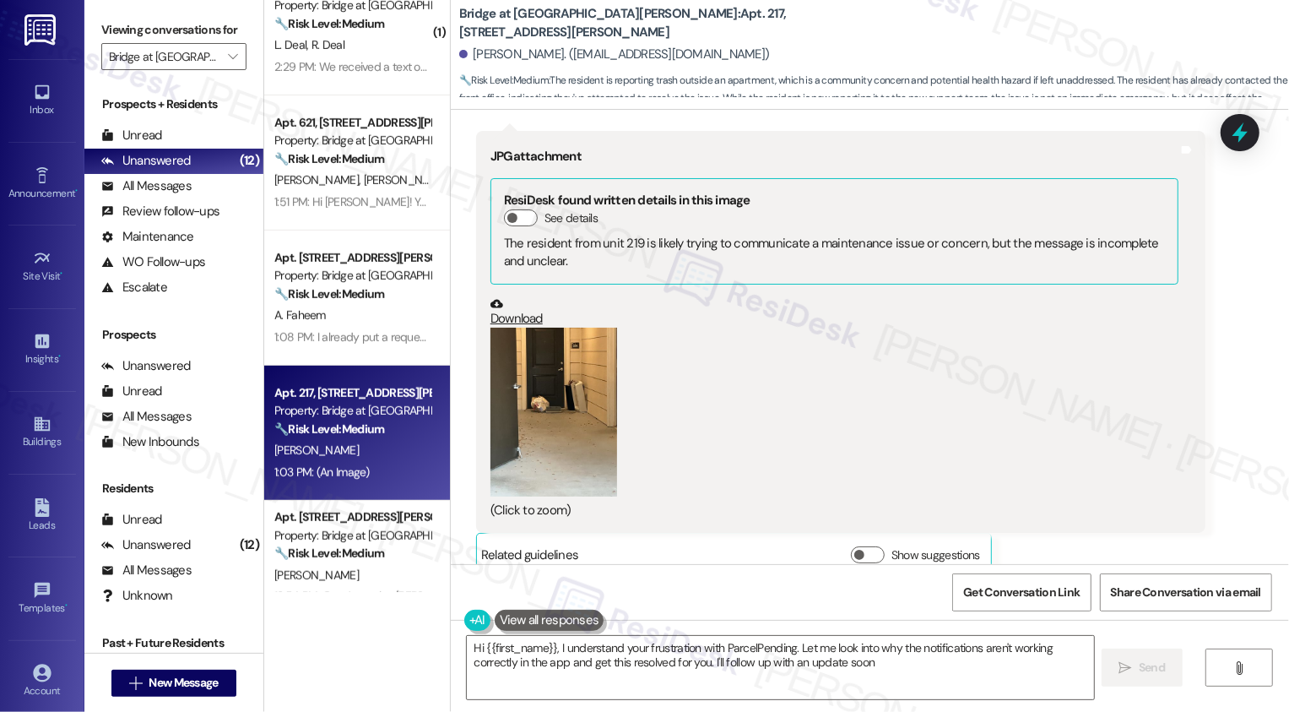
type textarea "Hi {{first_name}}, I understand your frustration with ParcelPending. Let me loo…"
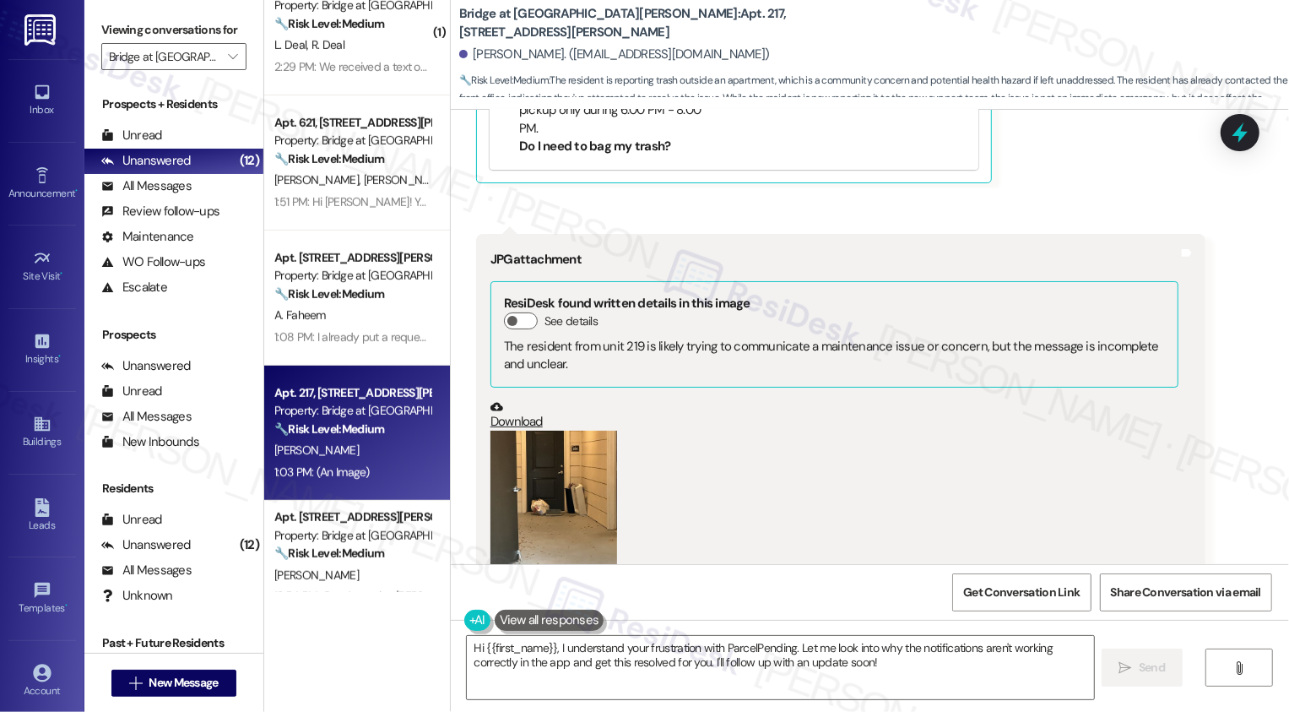
scroll to position [1180, 0]
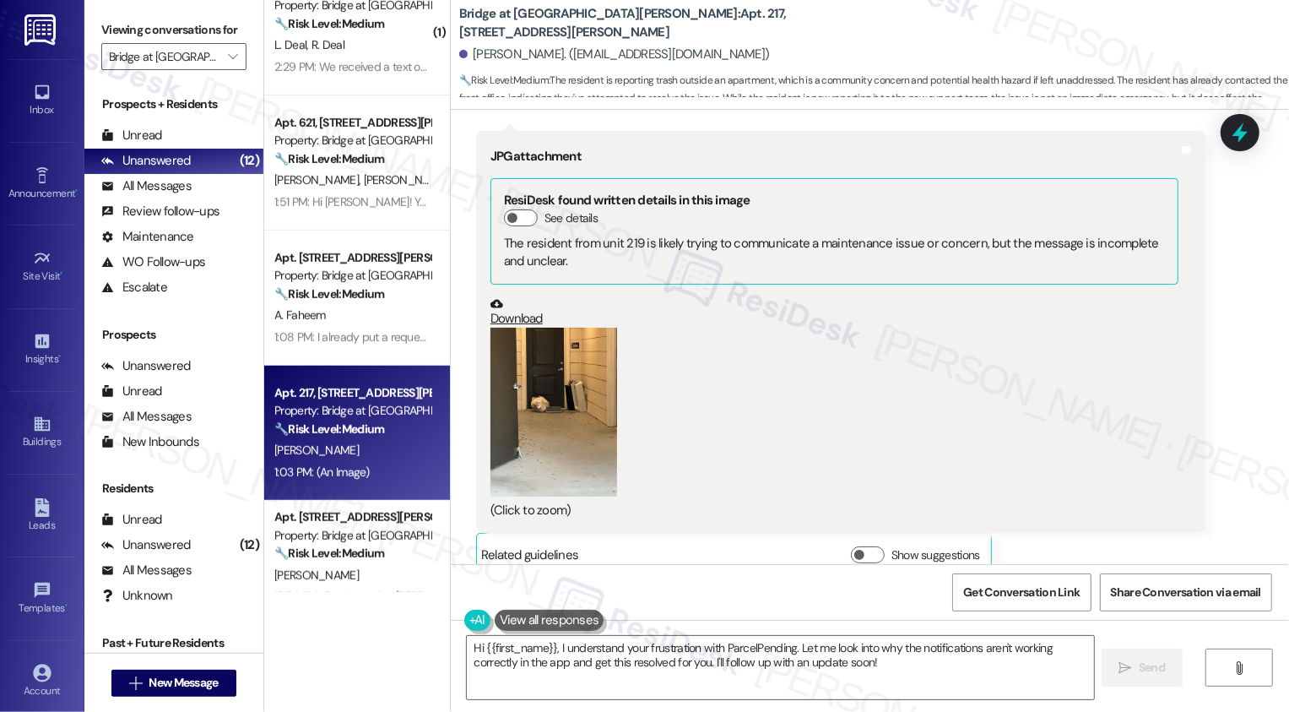
click at [644, 399] on div "(Click to zoom)" at bounding box center [834, 423] width 688 height 192
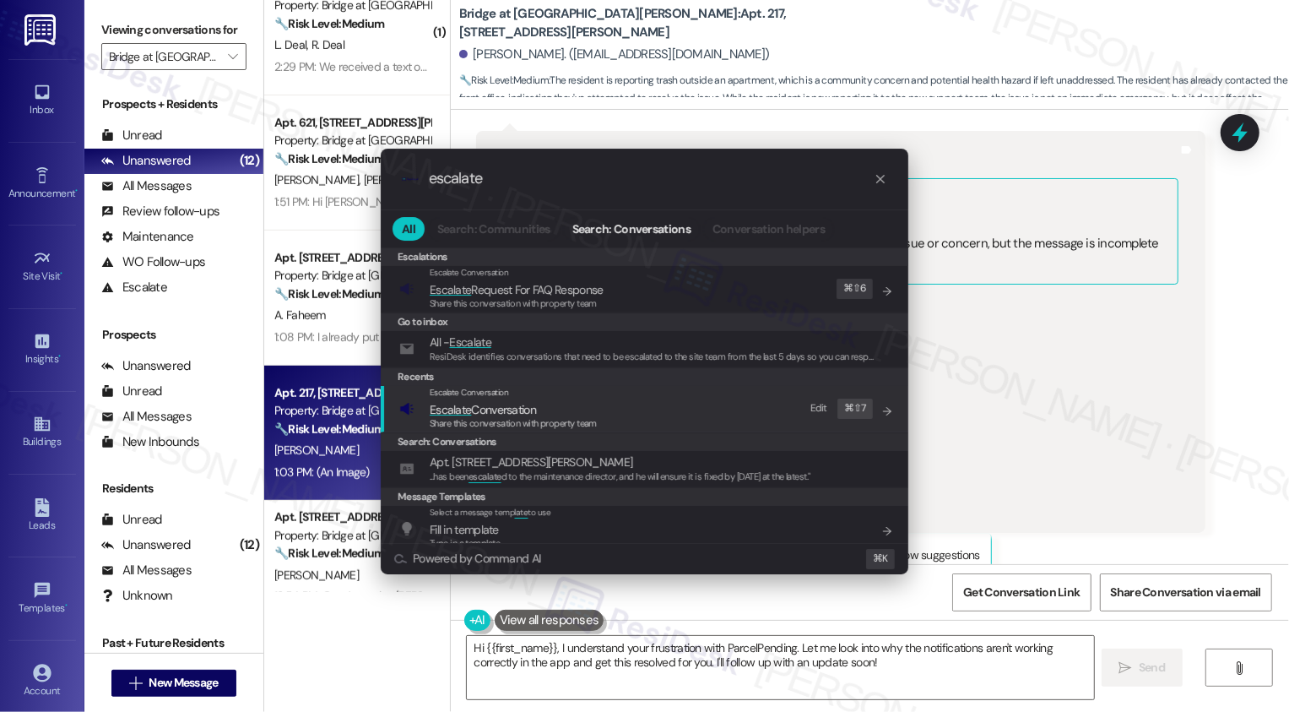
type input "escalate"
click at [551, 412] on span "Escalate Conversation" at bounding box center [513, 409] width 167 height 19
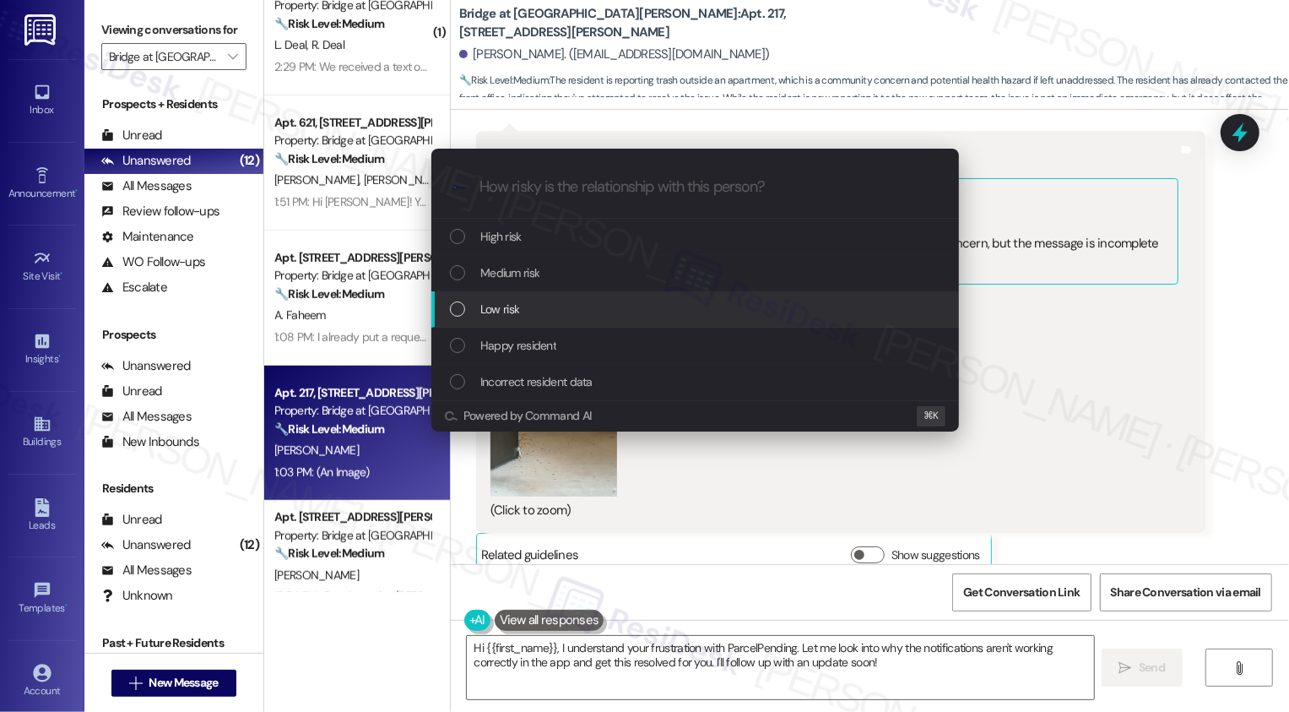
click at [484, 311] on span "Low risk" at bounding box center [499, 309] width 39 height 19
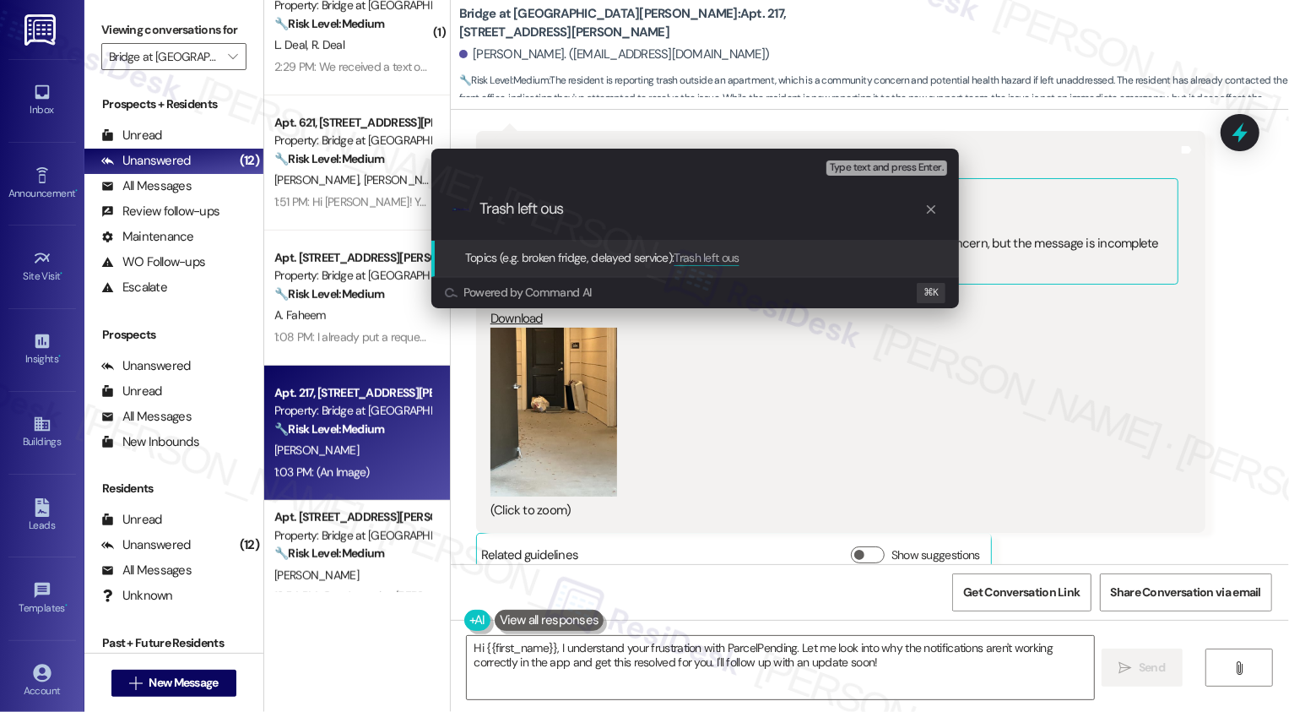
click at [730, 407] on div "Escalate Conversation Low risk Topics (e.g. broken fridge, delayed service) Any…" at bounding box center [644, 356] width 1289 height 712
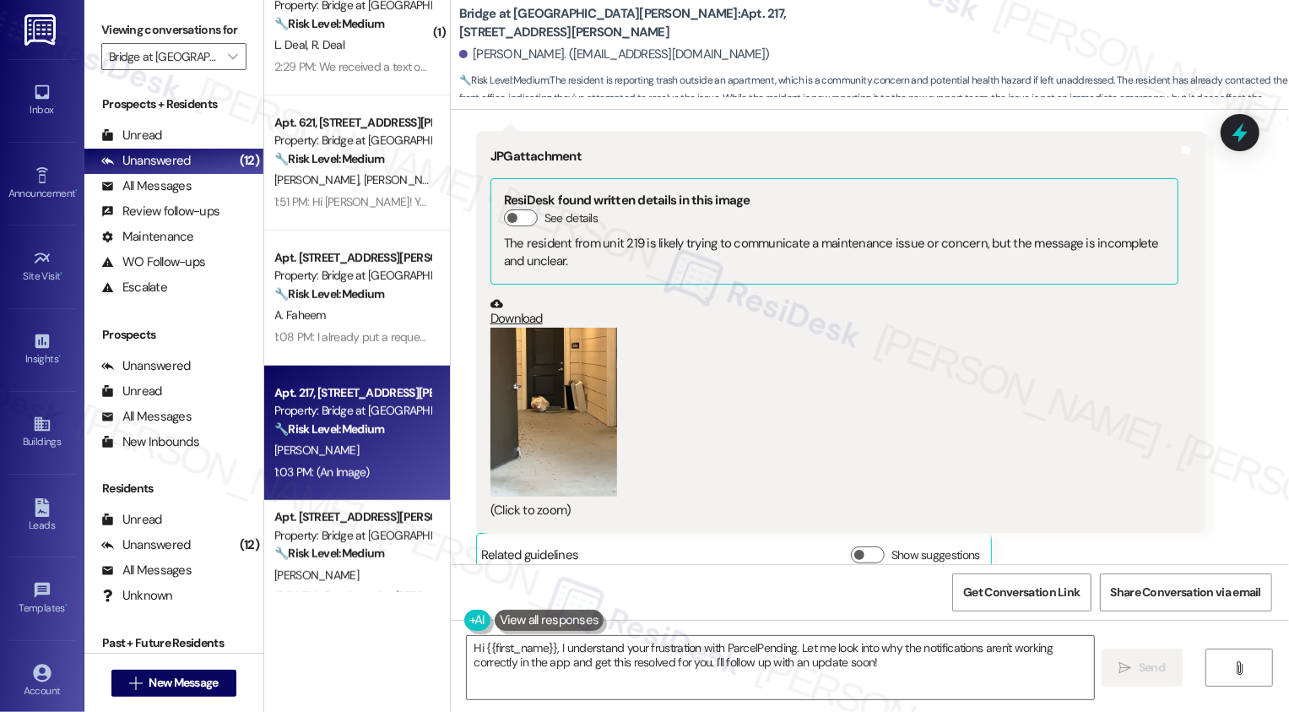
click at [585, 392] on button "Zoom image" at bounding box center [553, 411] width 127 height 169
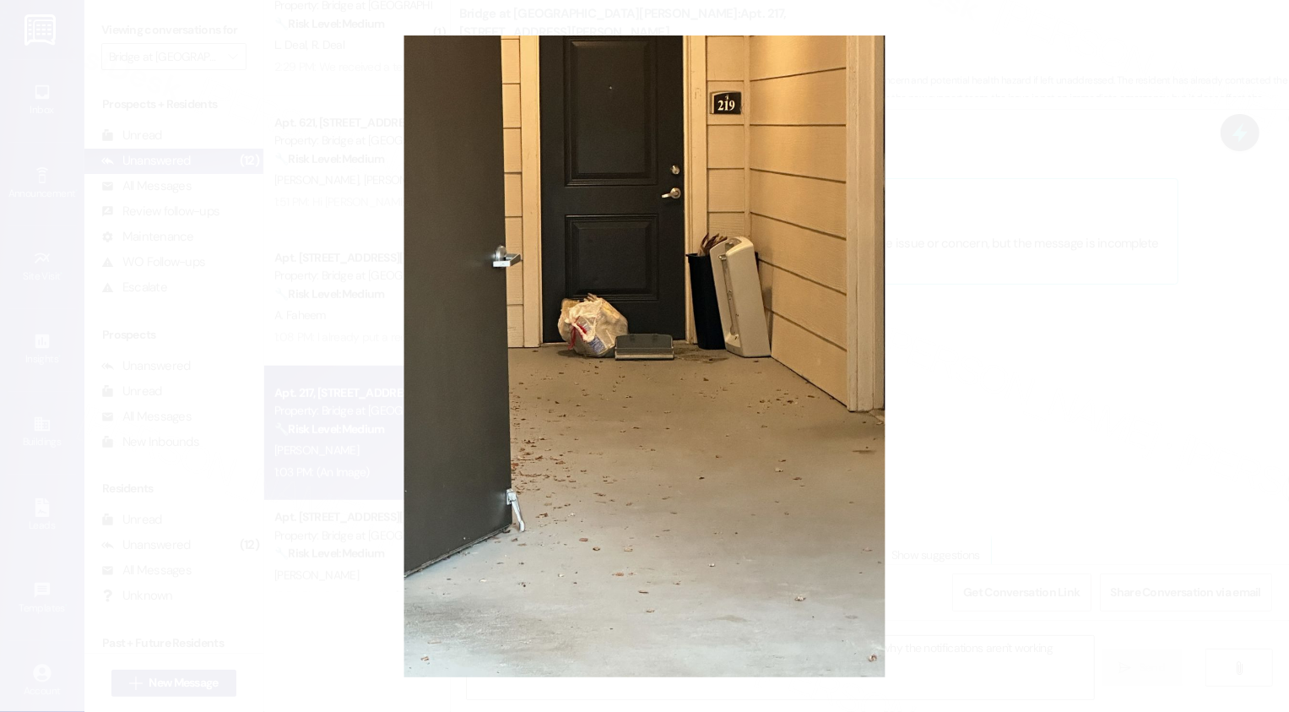
click at [1051, 435] on button "Unzoom image" at bounding box center [644, 356] width 1289 height 712
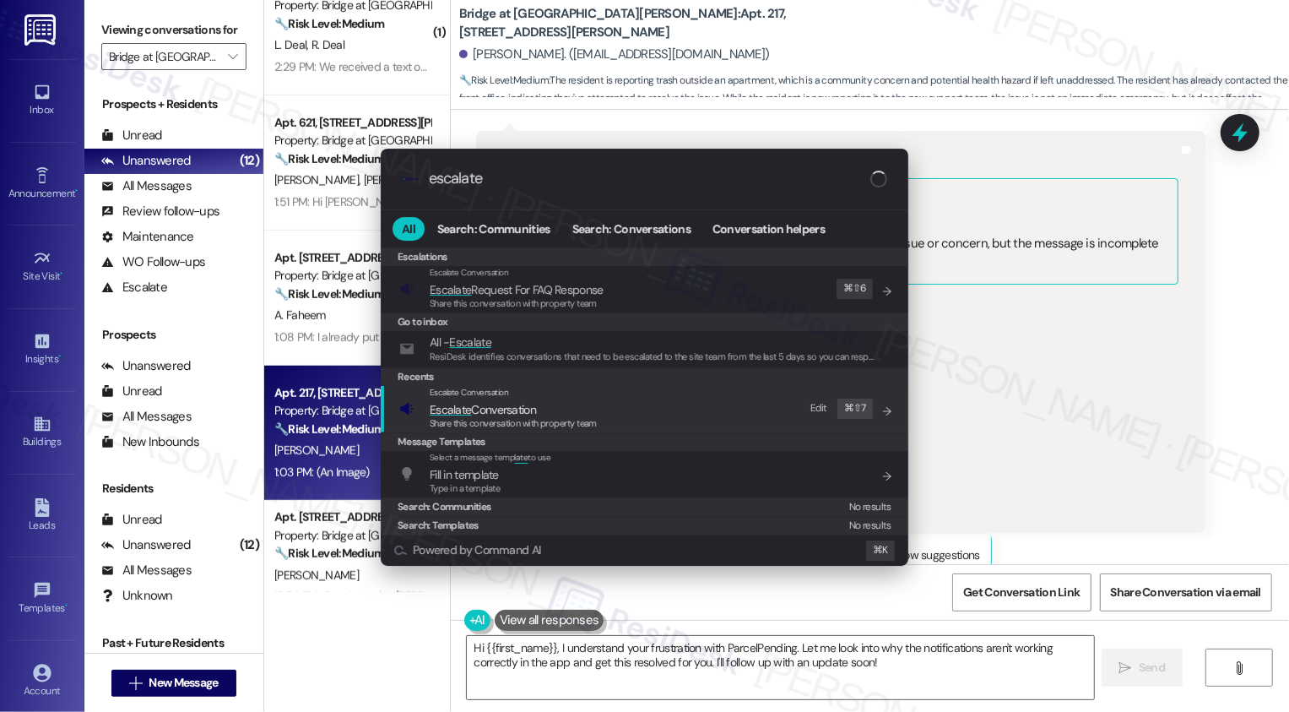
type input "escalate"
click at [469, 414] on span "Escalate" at bounding box center [450, 409] width 41 height 15
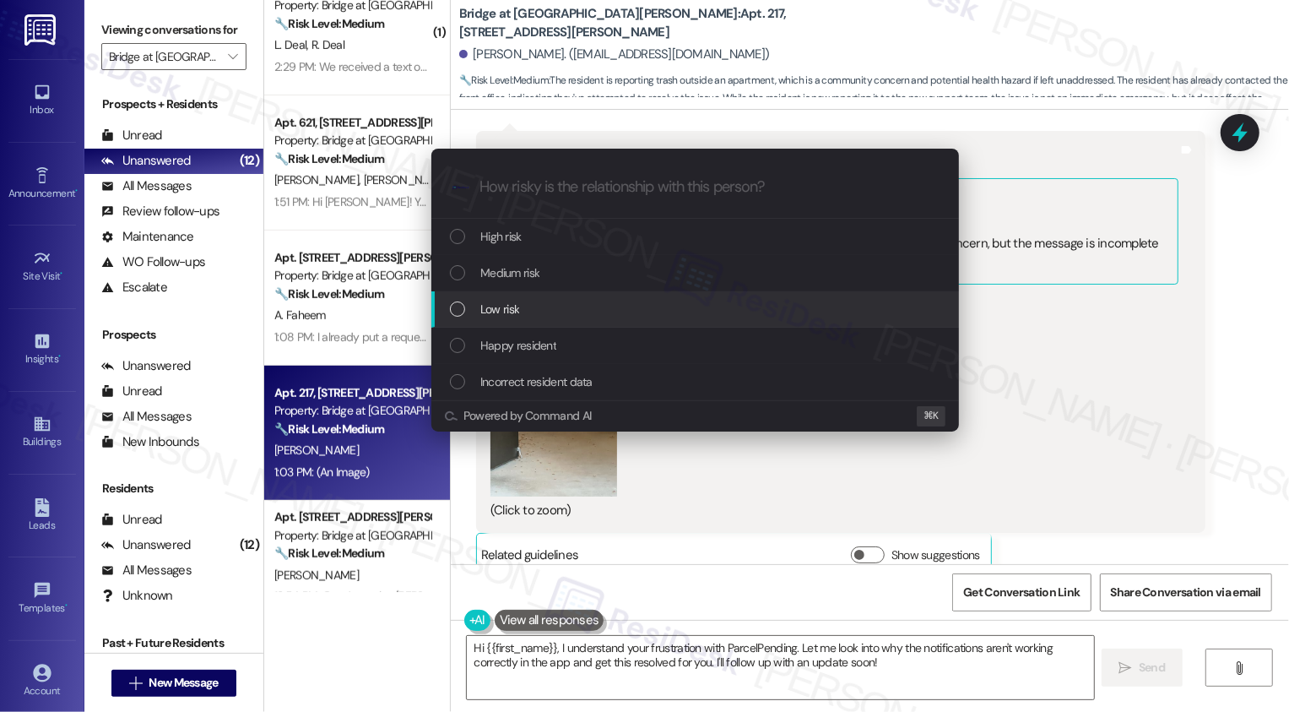
click at [463, 310] on div "List of options" at bounding box center [457, 308] width 15 height 15
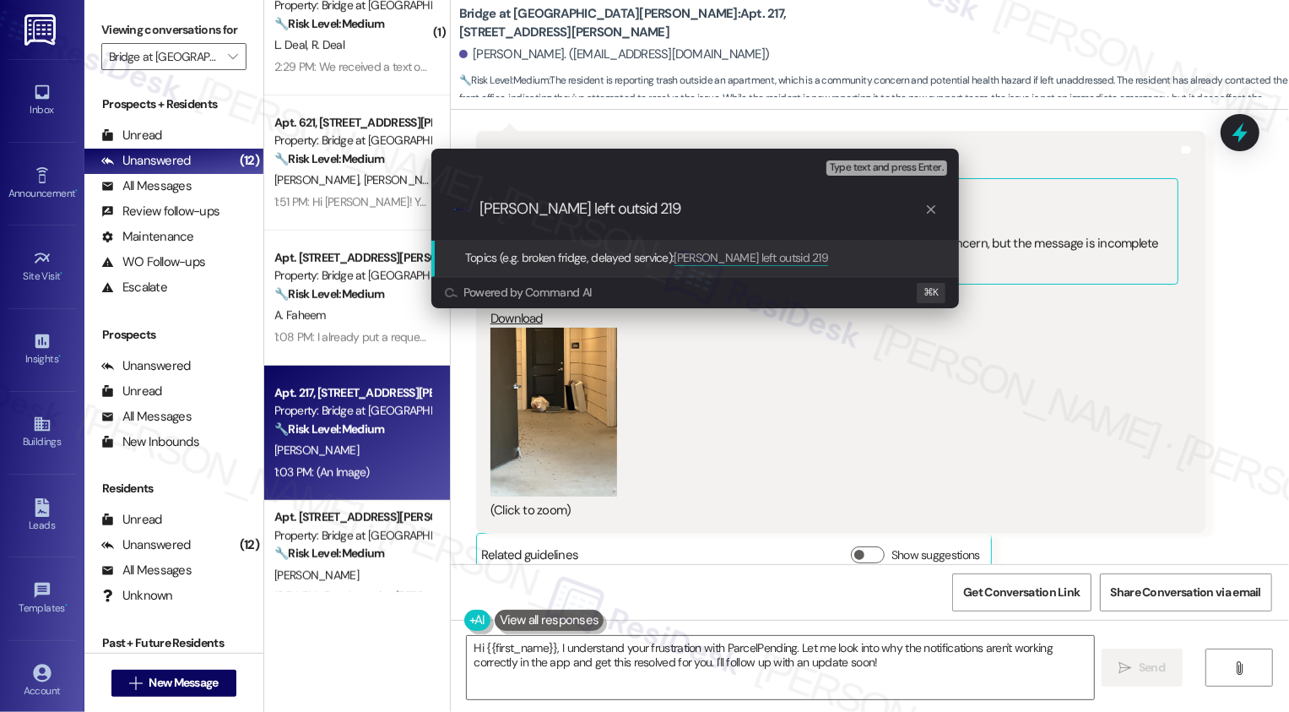
type input "Trash left outside 219"
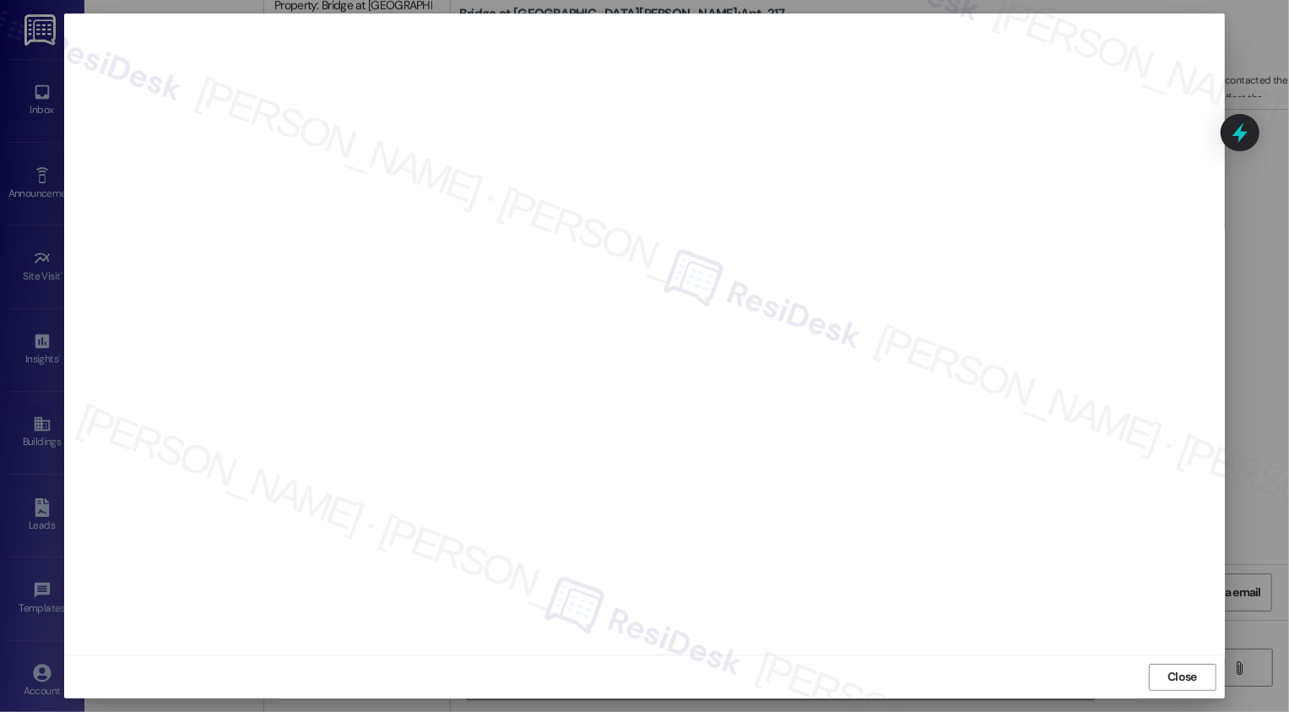
scroll to position [1073, 0]
click at [1187, 681] on button "Close" at bounding box center [1183, 676] width 68 height 27
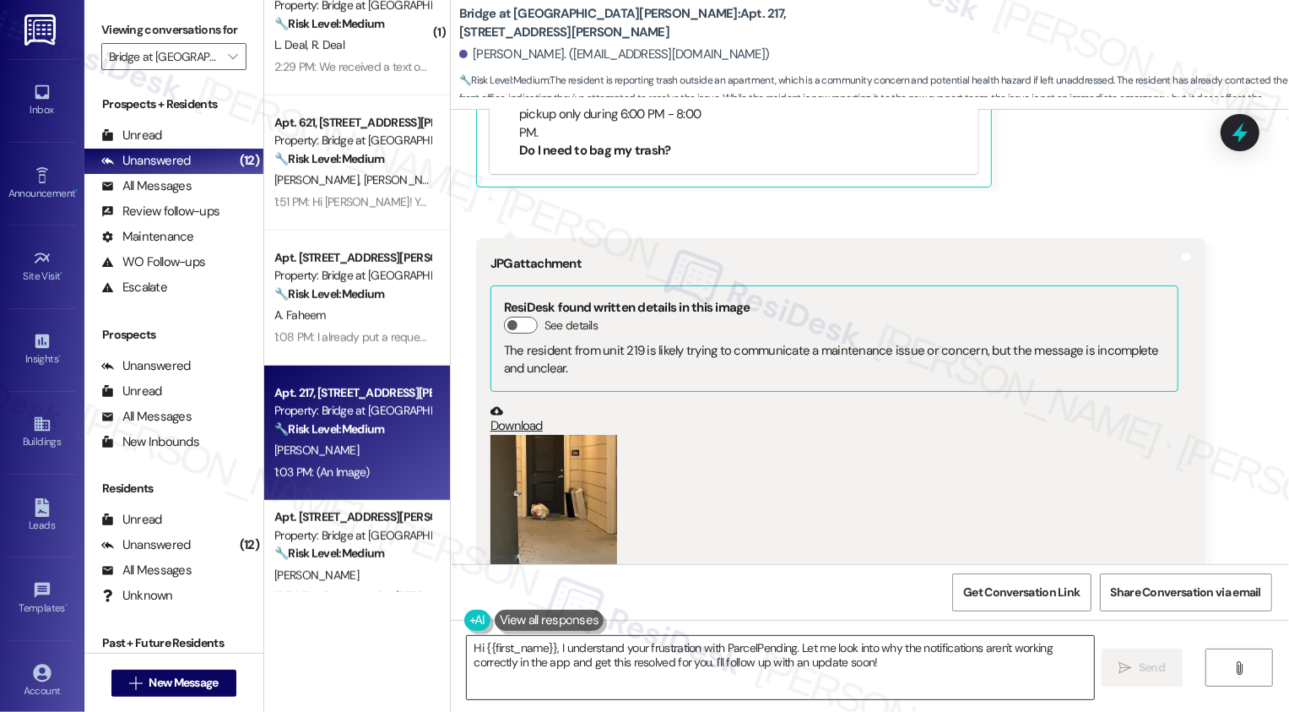
click at [710, 656] on textarea "Hi {{first_name}}, I understand your frustration with ParcelPending. Let me loo…" at bounding box center [780, 667] width 627 height 63
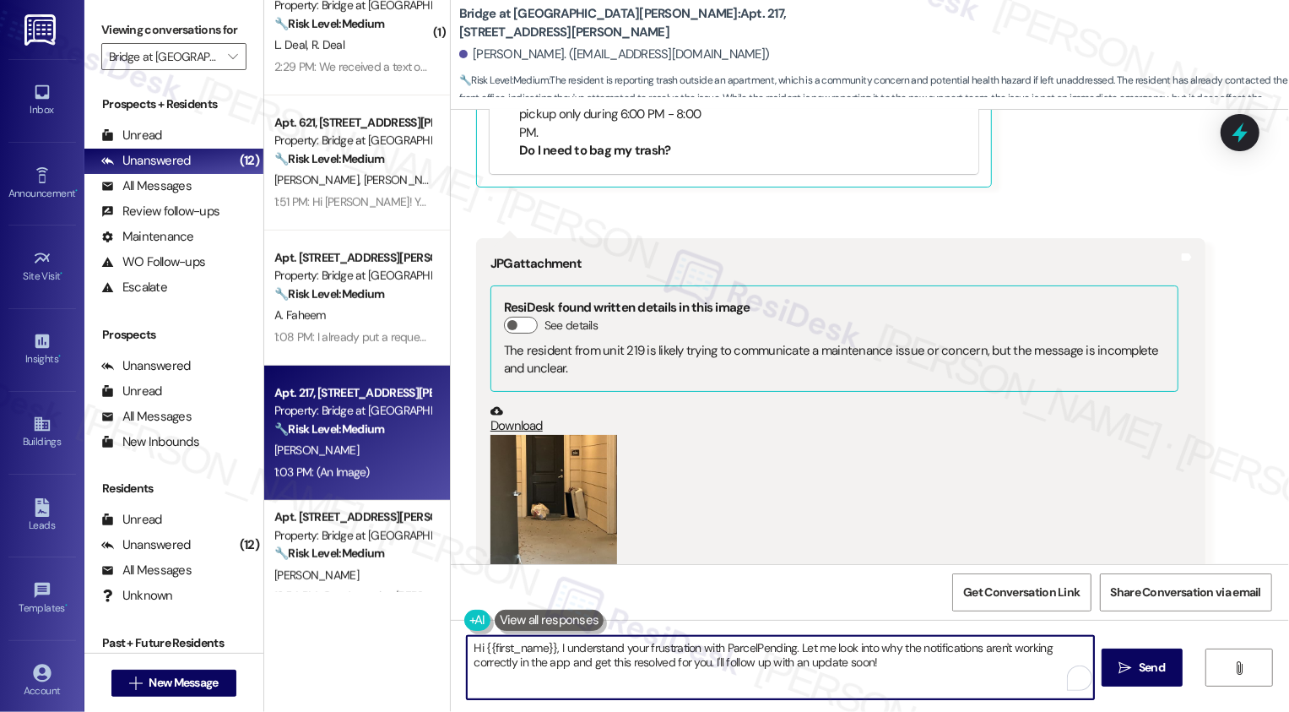
click at [841, 664] on textarea "Hi {{first_name}}, I understand your frustration with ParcelPending. Let me loo…" at bounding box center [780, 667] width 627 height 63
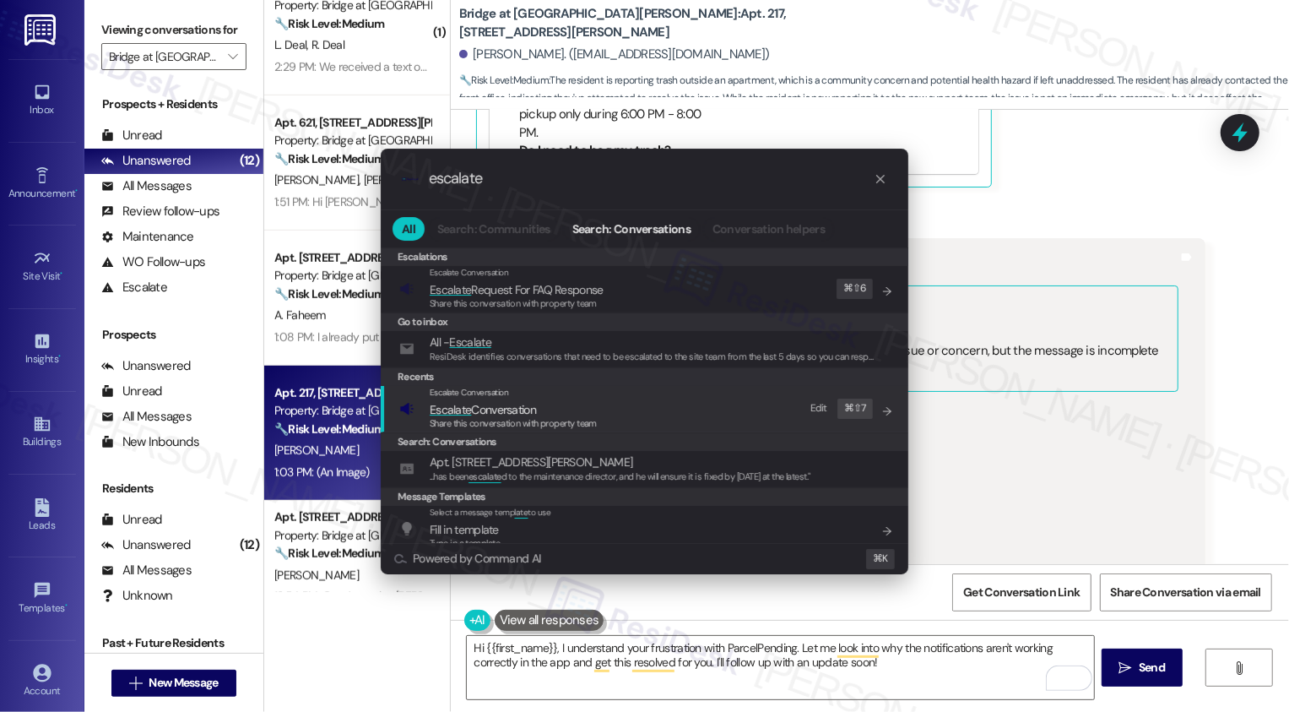
type input "escalate"
click at [528, 414] on span "Escalate Conversation" at bounding box center [483, 409] width 106 height 15
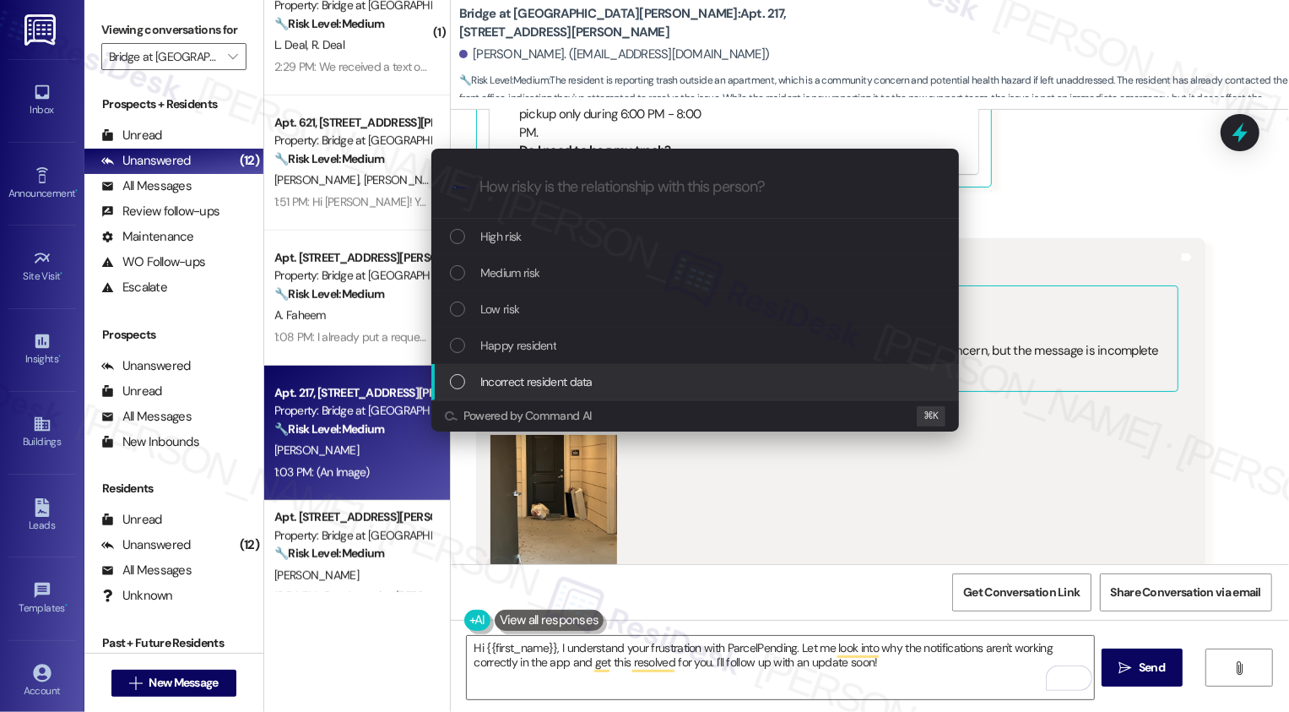
click at [513, 304] on span "Low risk" at bounding box center [499, 309] width 39 height 19
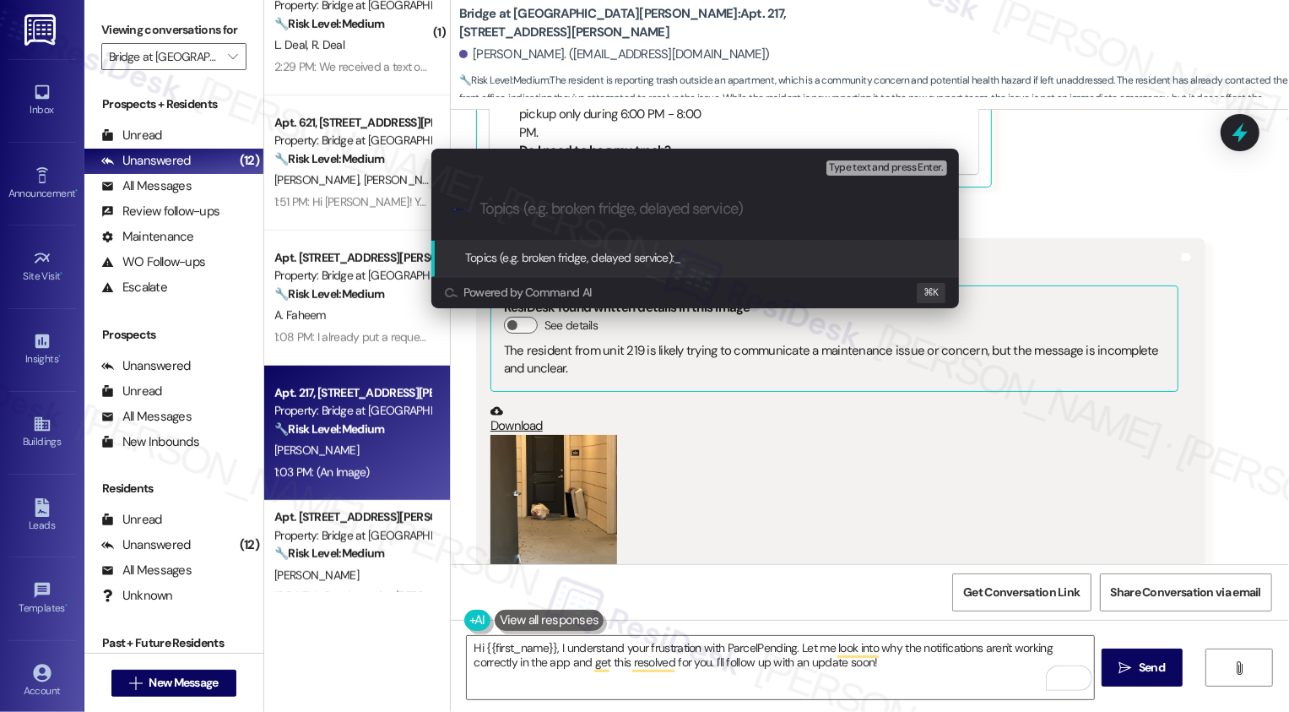
paste input "Trash left outside 219"
type input "Trash left outside 219"
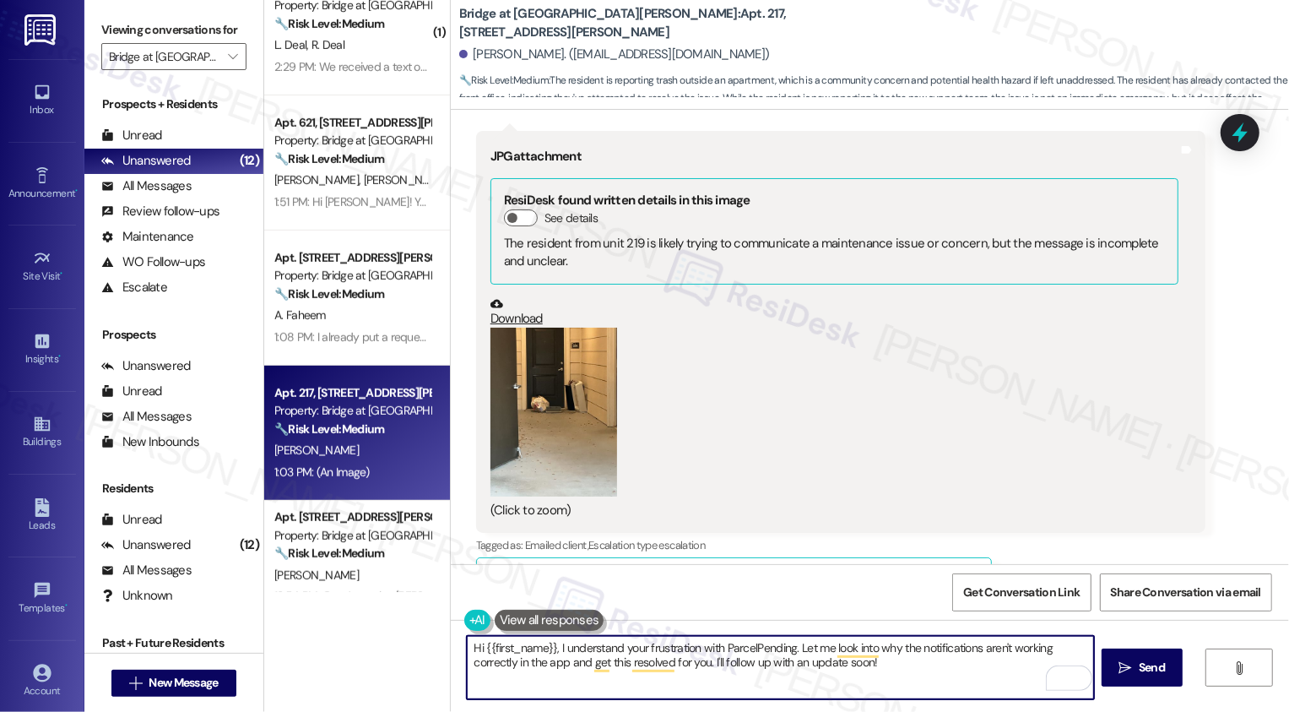
scroll to position [1179, 0]
click at [801, 657] on textarea "Hi {{first_name}}, I understand your frustration with ParcelPending. Let me loo…" at bounding box center [780, 667] width 627 height 63
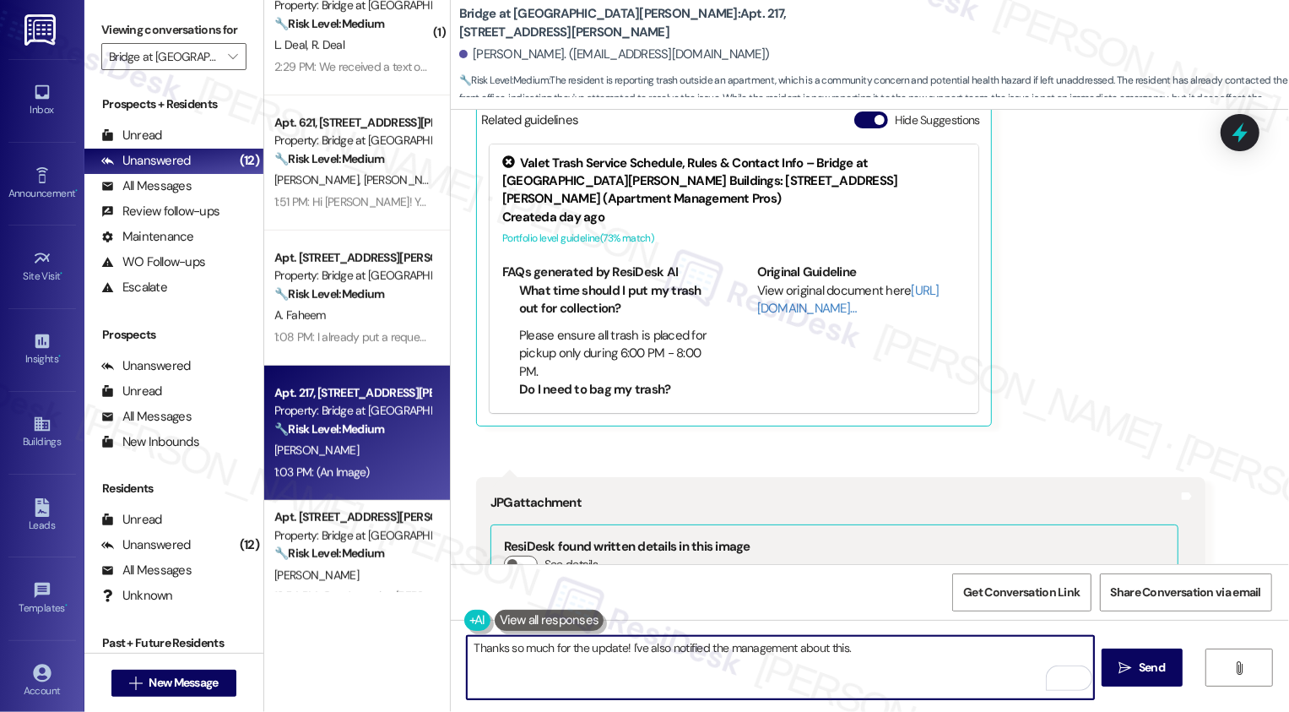
scroll to position [1204, 0]
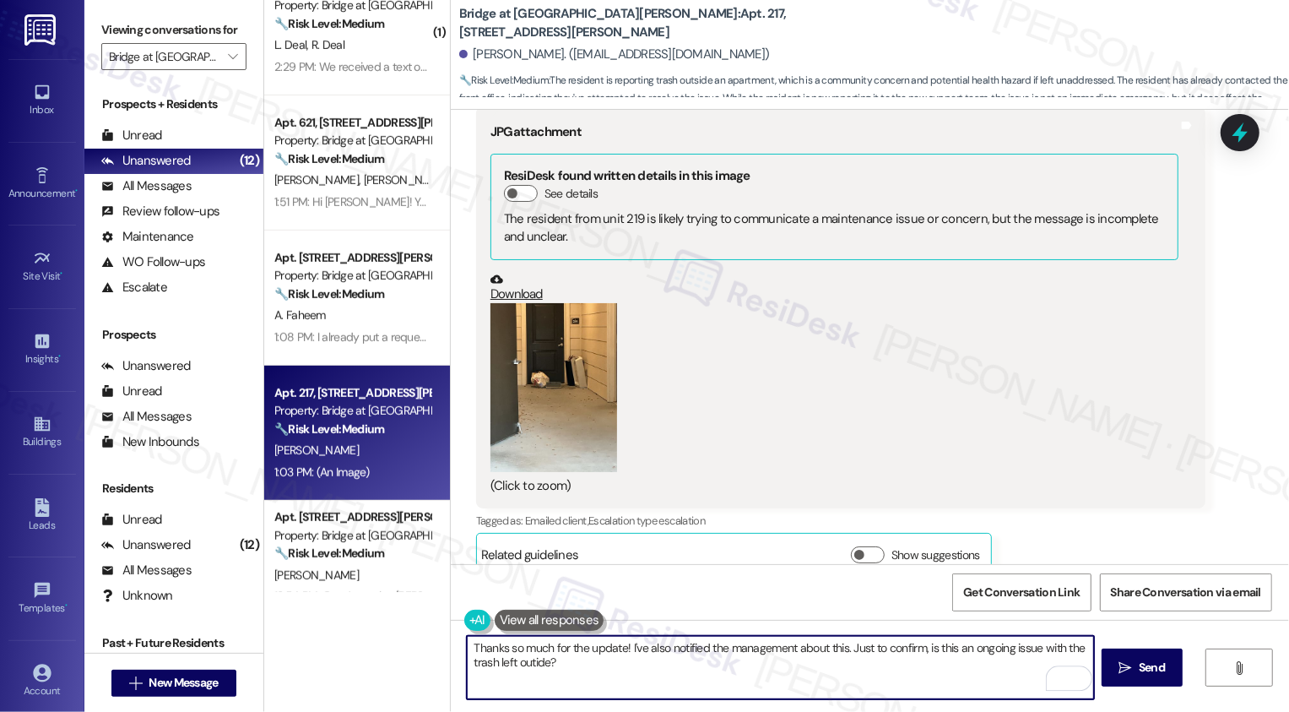
click at [981, 643] on textarea "Thanks so much for the update! I've also notified the management about this. Ju…" at bounding box center [780, 667] width 627 height 63
drag, startPoint x: 920, startPoint y: 648, endPoint x: 1004, endPoint y: 647, distance: 84.4
click at [1004, 648] on textarea "Thanks so much for the update! I've also notified the management about this. Ju…" at bounding box center [780, 667] width 627 height 63
click at [569, 657] on textarea "Thanks so much for the update! I've also notified the management about this. Ju…" at bounding box center [780, 667] width 627 height 63
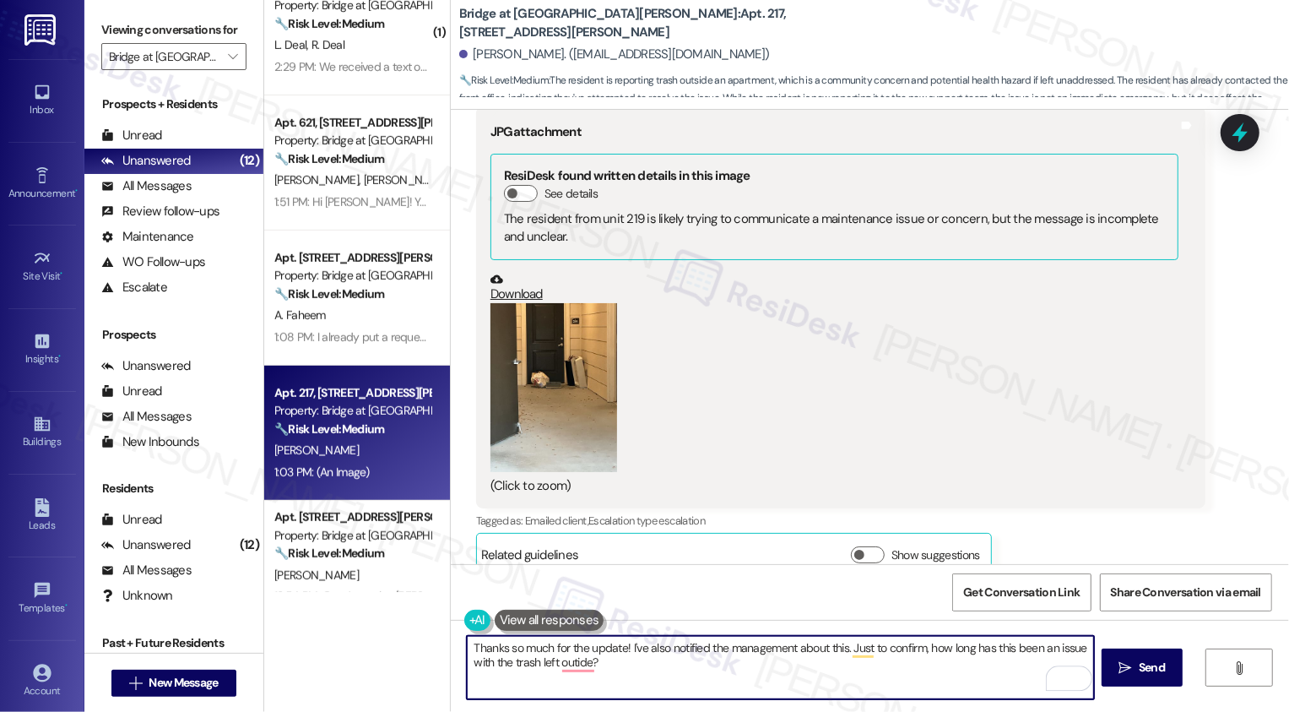
click at [1042, 647] on textarea "Thanks so much for the update! I've also notified the management about this. Ju…" at bounding box center [780, 667] width 627 height 63
drag, startPoint x: 1074, startPoint y: 651, endPoint x: 1074, endPoint y: 661, distance: 10.1
click at [1074, 661] on textarea "Thanks so much for the update! I've also notified the management about this. Ju…" at bounding box center [780, 667] width 627 height 63
click at [949, 659] on textarea "Thanks so much for the update! I've also notified the management about this. Ju…" at bounding box center [780, 667] width 627 height 63
type textarea "Thanks so much for the update! I've also notified the management about this. Ju…"
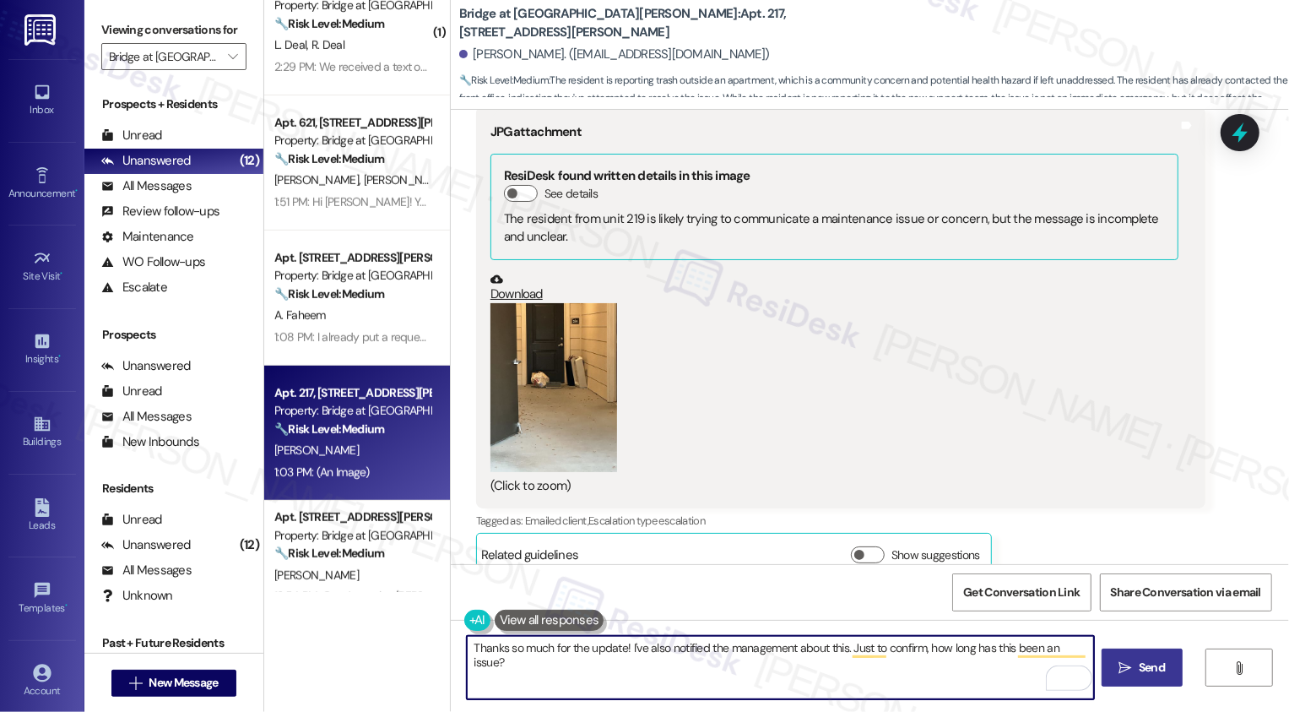
click at [1112, 667] on button " Send" at bounding box center [1143, 667] width 82 height 38
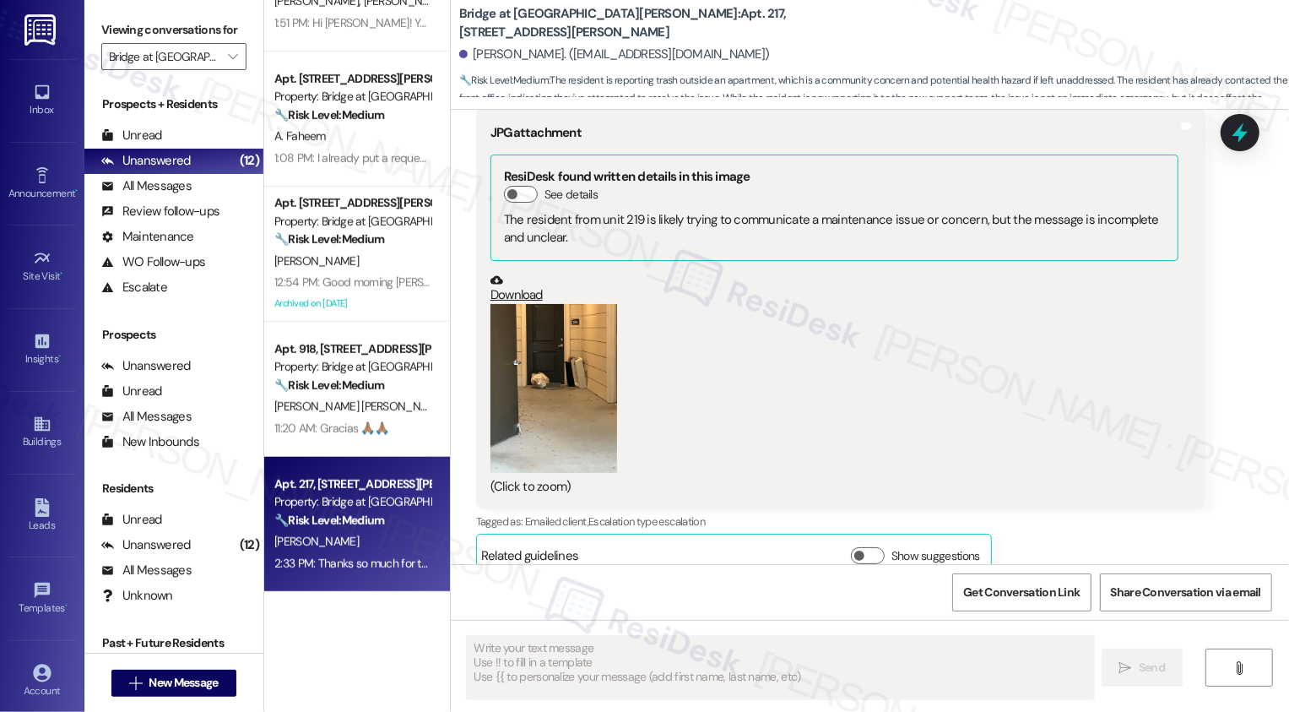
scroll to position [1323, 0]
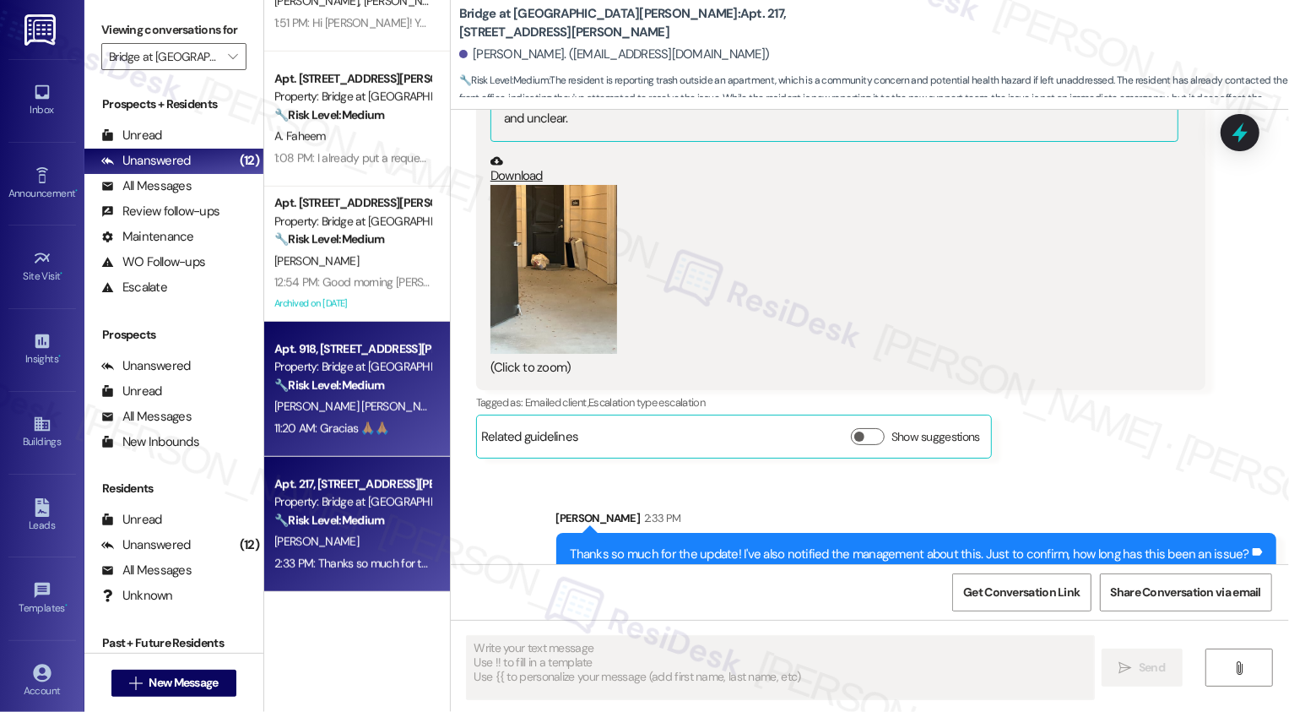
click at [381, 393] on div "🔧 Risk Level: Medium The resident is experiencing repeated package delivery iss…" at bounding box center [352, 385] width 156 height 18
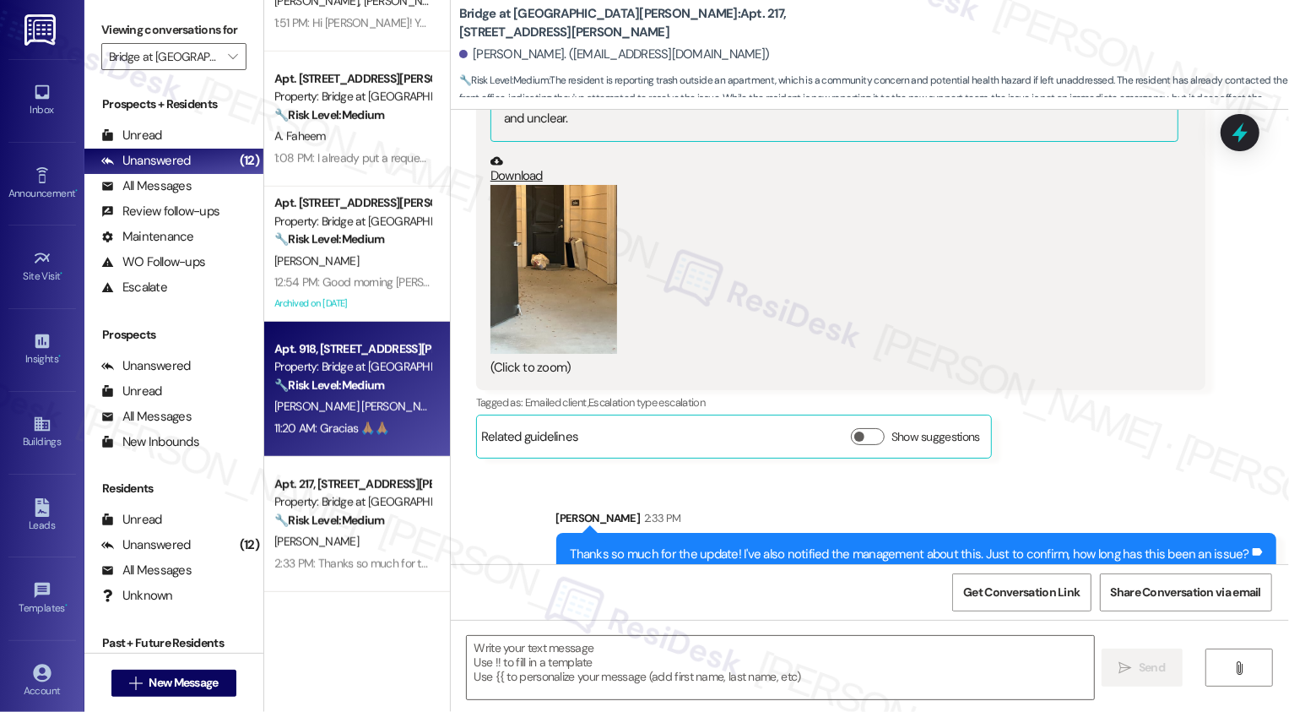
click at [381, 393] on div "🔧 Risk Level: Medium The resident is experiencing repeated package delivery iss…" at bounding box center [352, 385] width 156 height 18
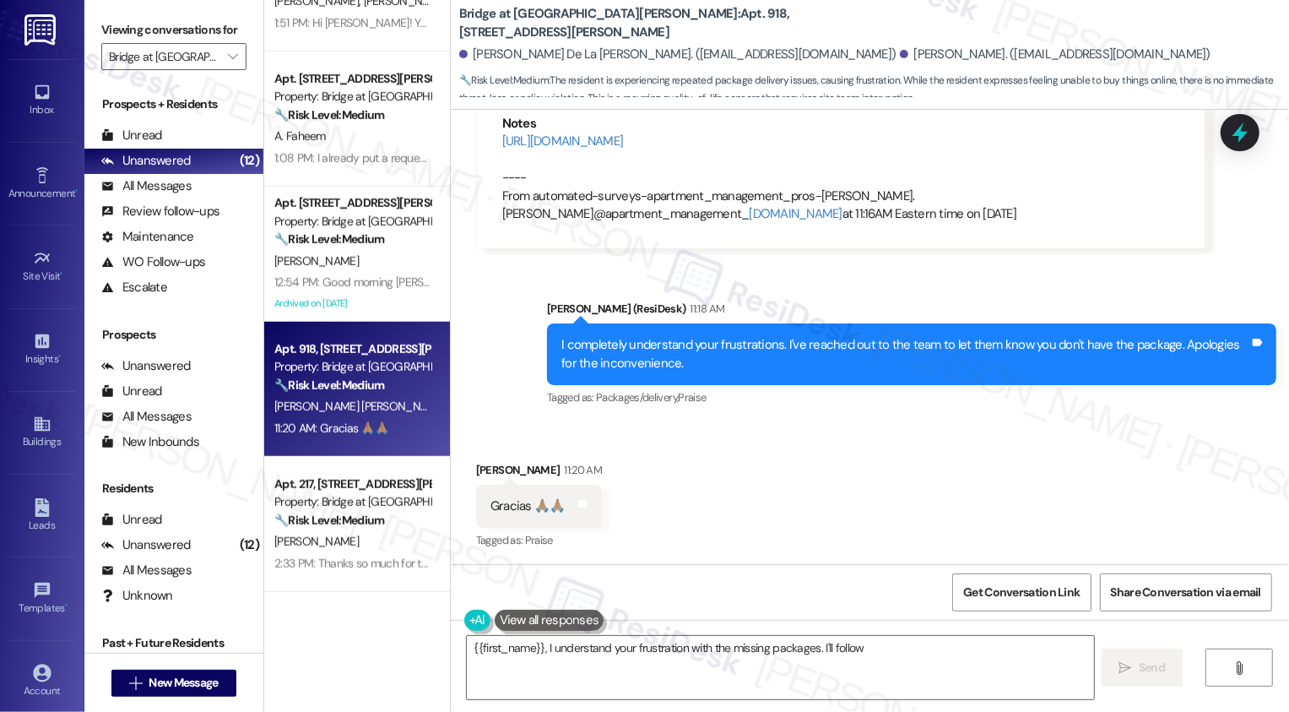
scroll to position [723, 0]
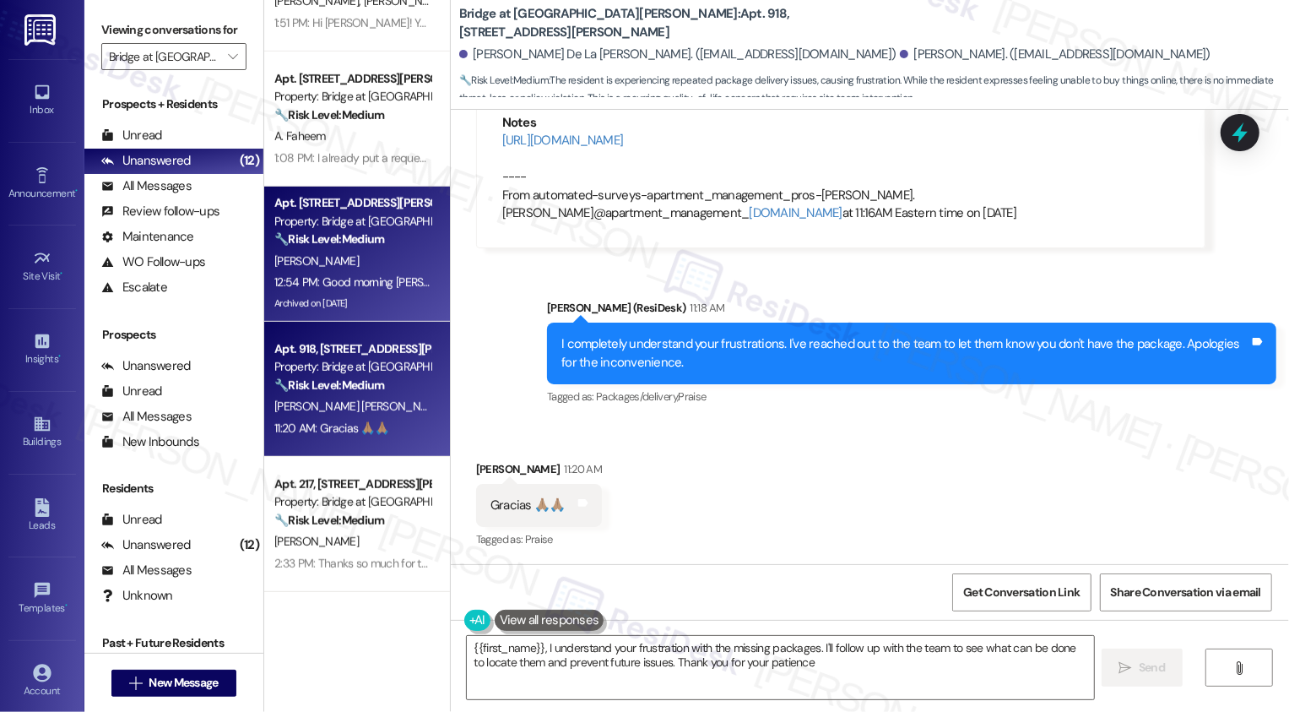
type textarea "{{first_name}}, I understand your frustration with the missing packages. I'll f…"
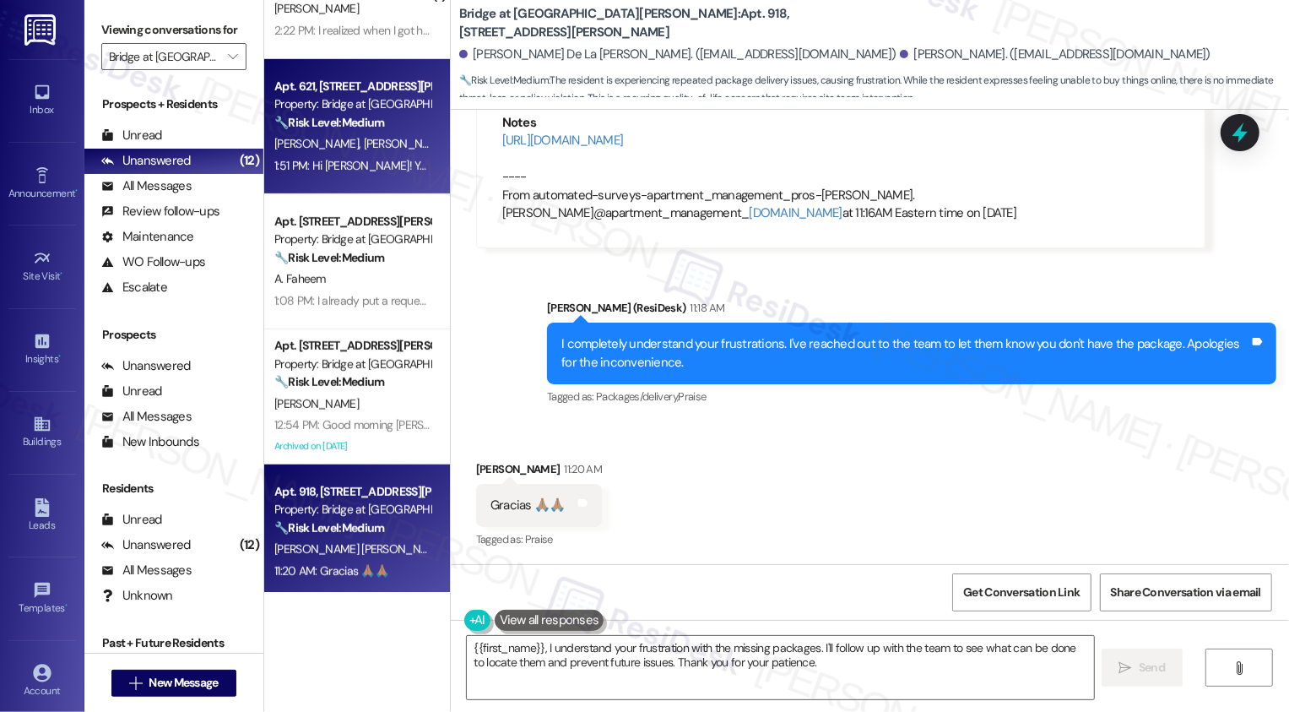
scroll to position [520, 0]
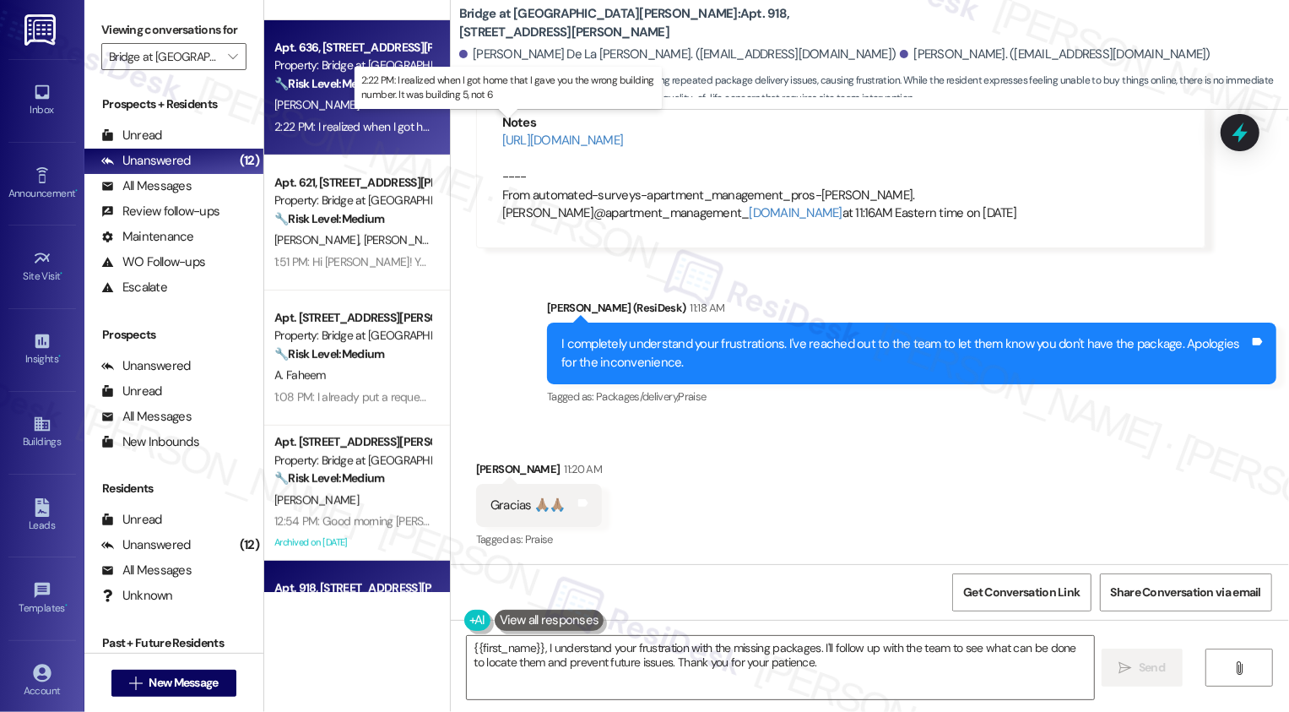
click at [344, 132] on div "2:22 PM: I realized when I got home that I gave you the wrong building number. …" at bounding box center [520, 126] width 493 height 15
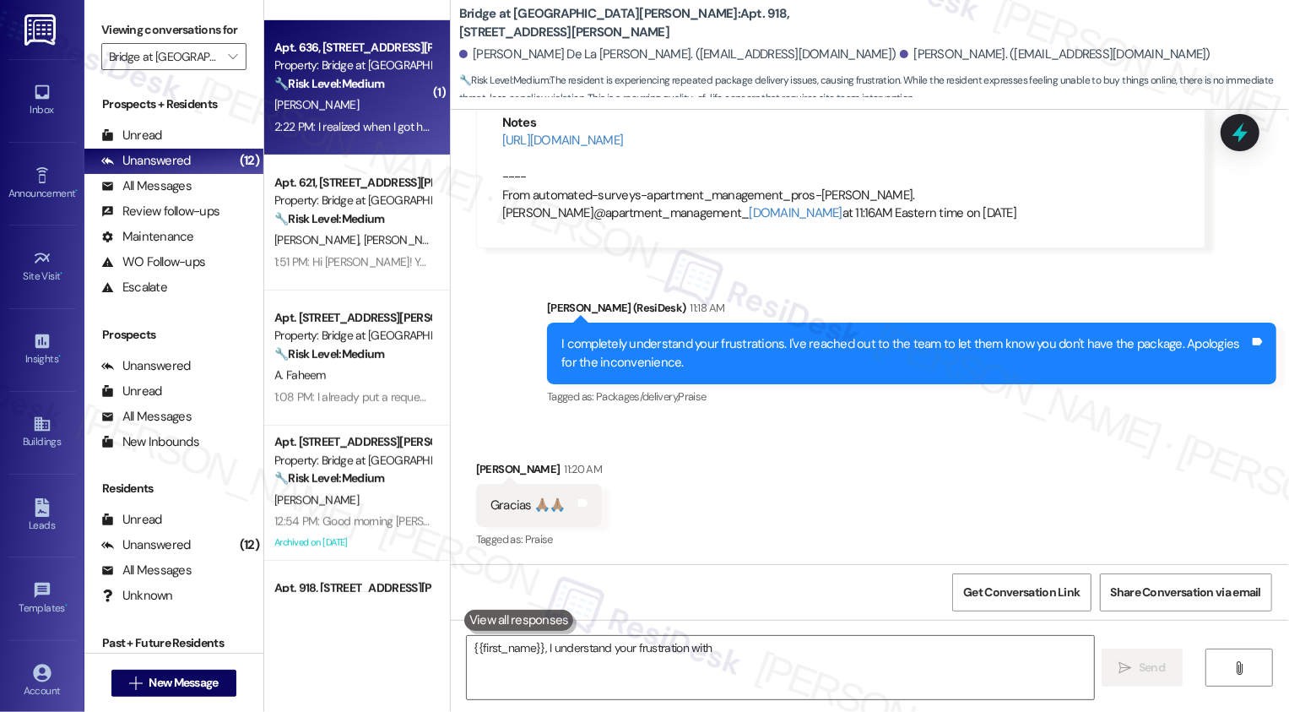
type textarea "{{first_name}}, I understand your frustration with"
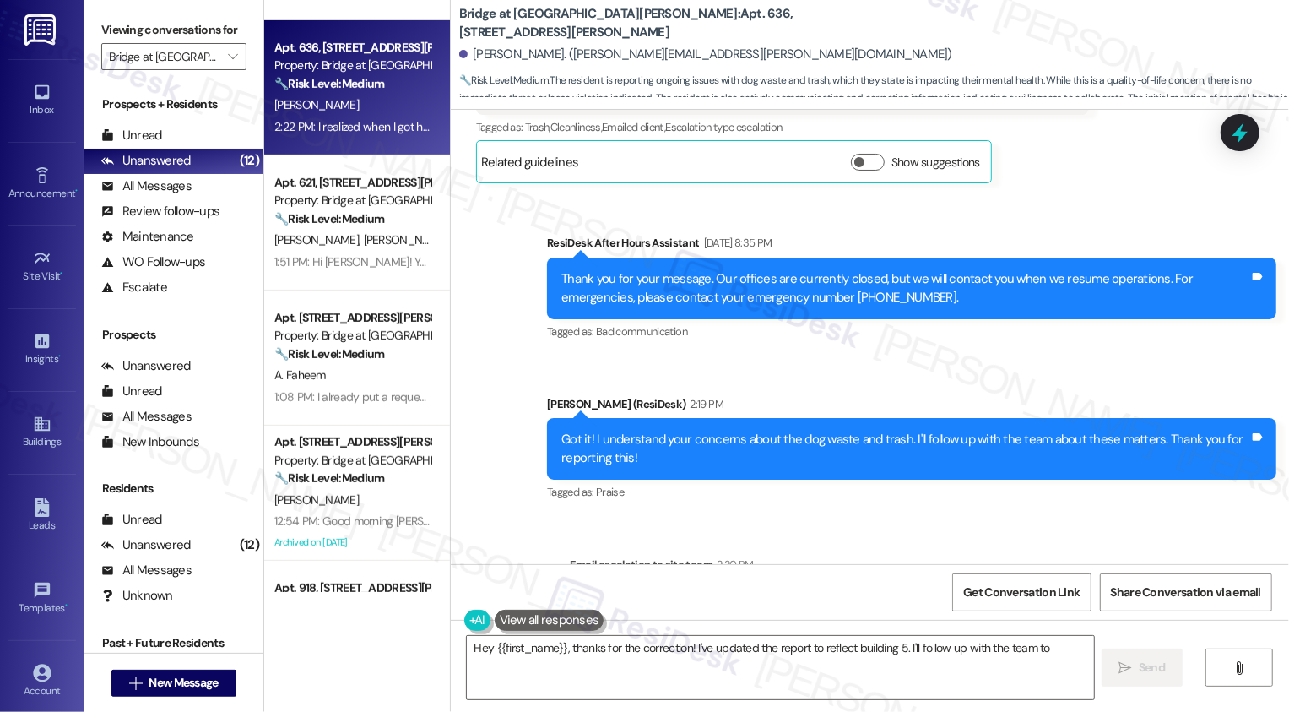
scroll to position [1110, 0]
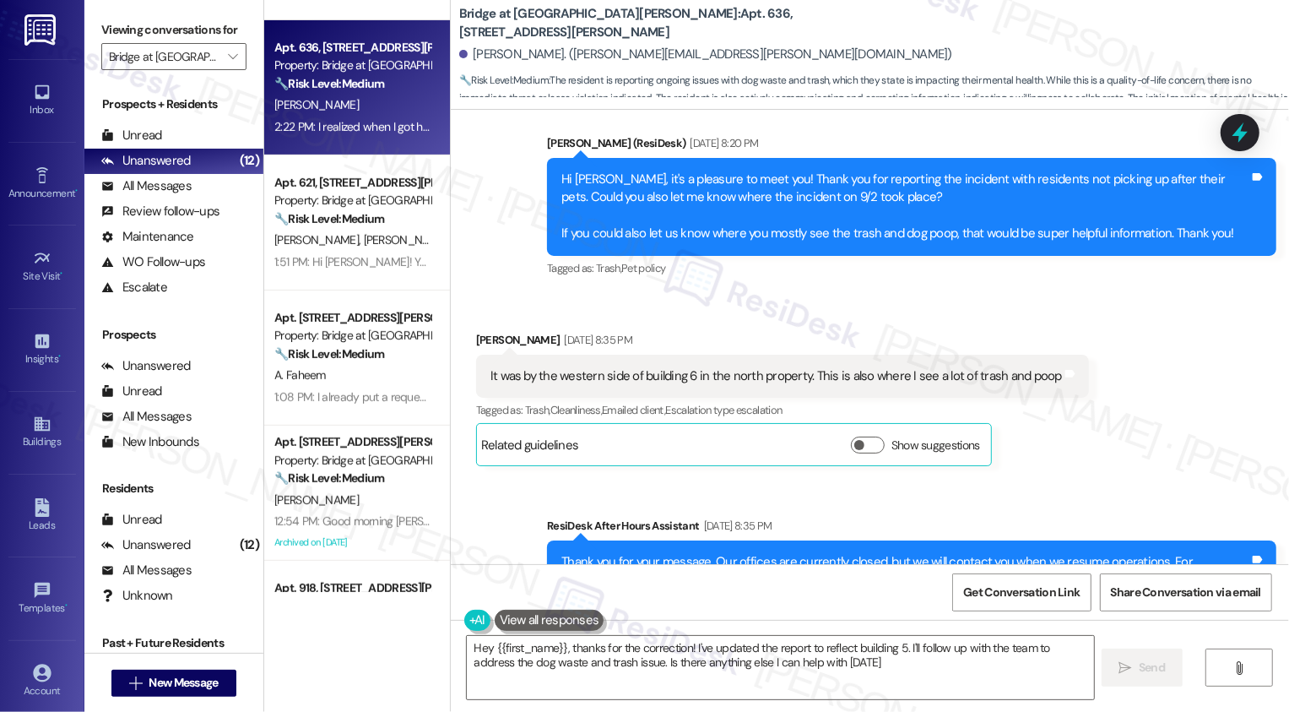
type textarea "Hey {{first_name}}, thanks for the correction! I've updated the report to refle…"
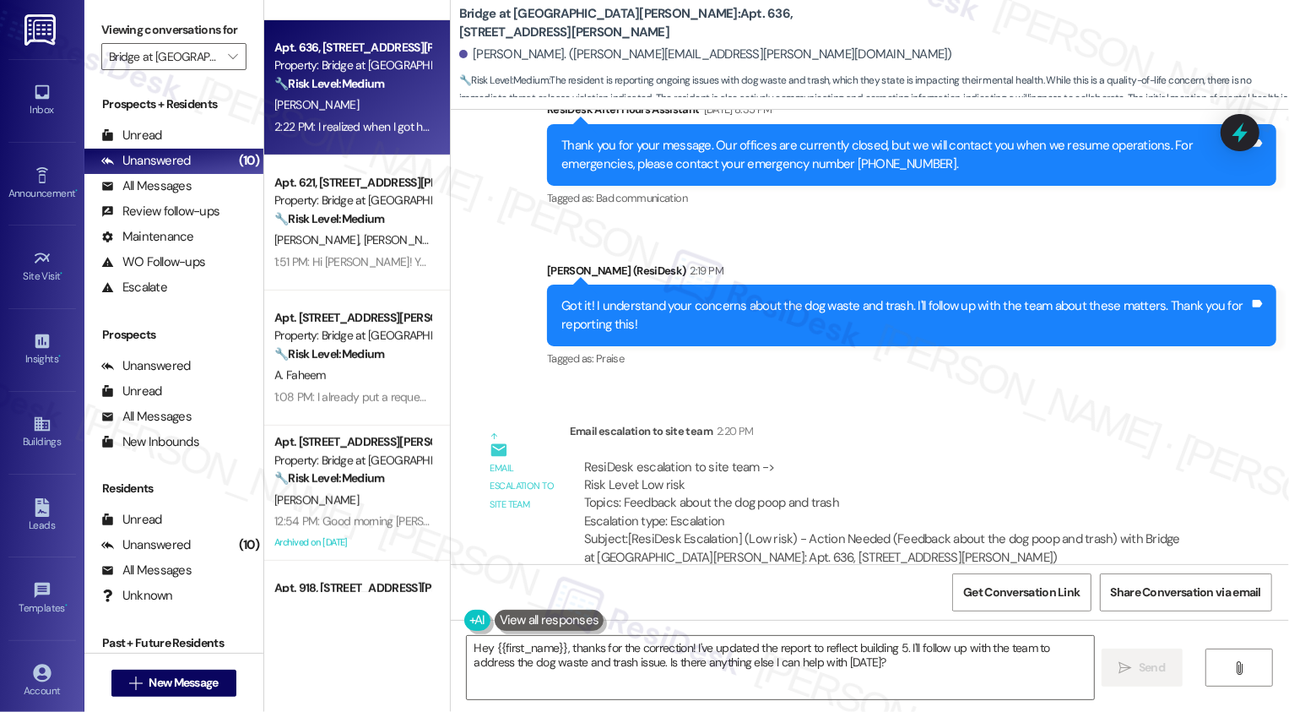
scroll to position [1459, 0]
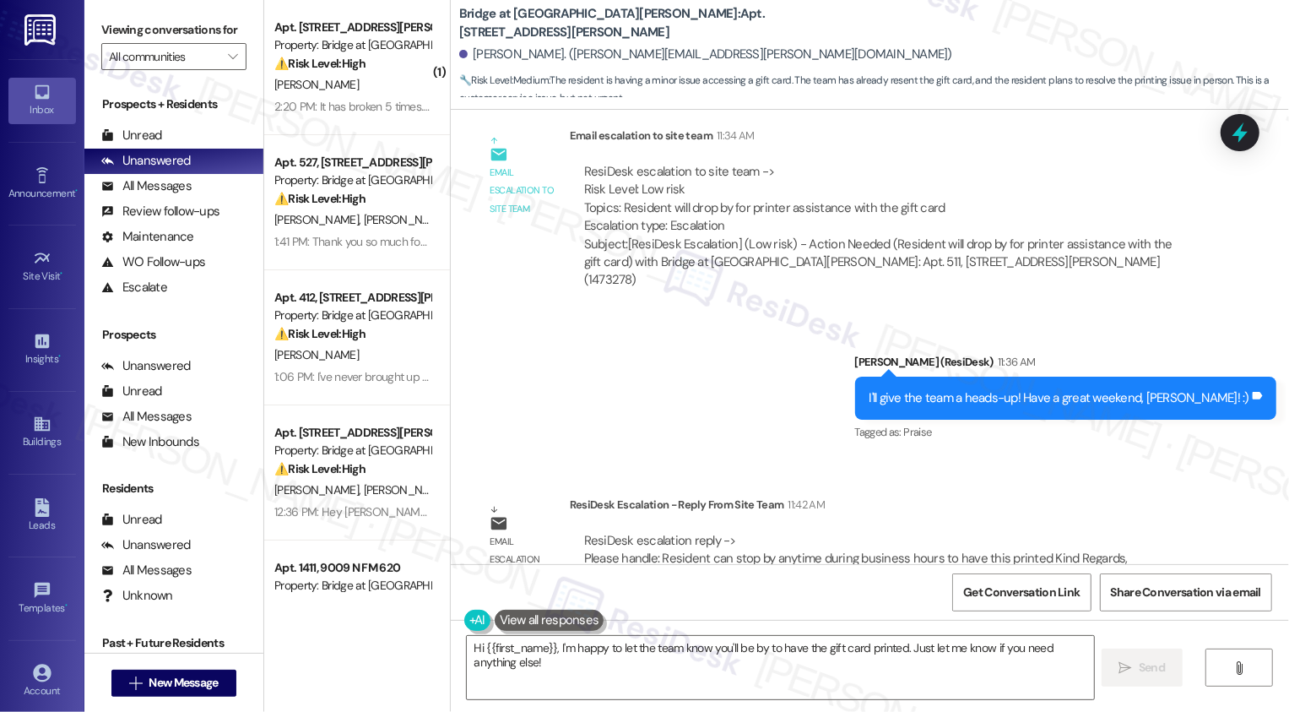
scroll to position [2360, 0]
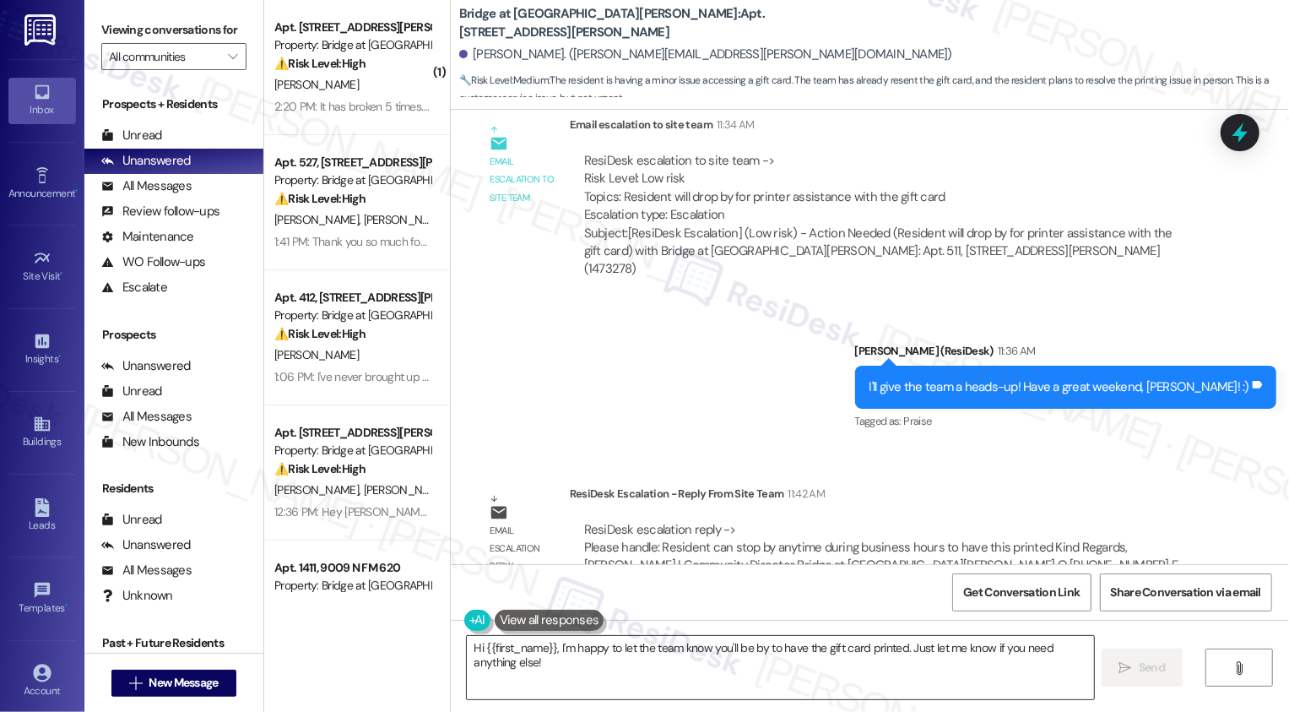
click at [739, 664] on textarea "Hi {{first_name}}, I'm happy to let the team know you'll be by to have the gift…" at bounding box center [780, 667] width 627 height 63
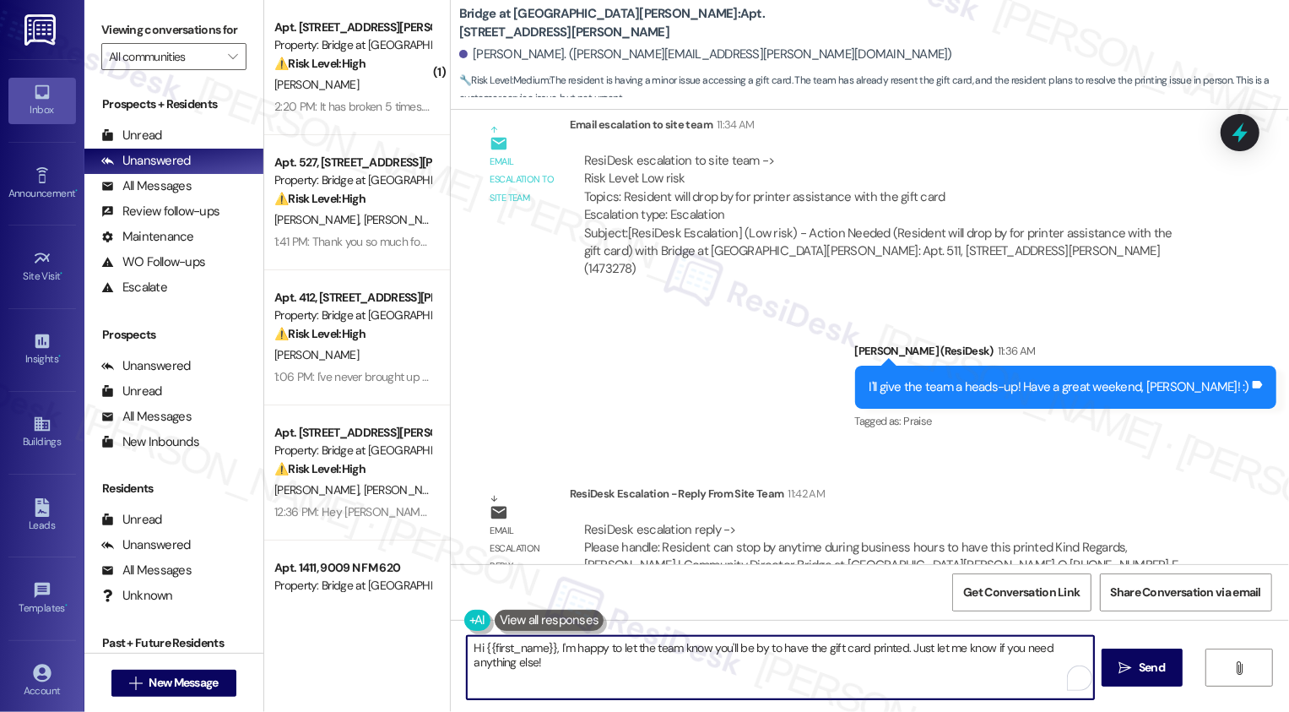
click at [476, 60] on div "[PERSON_NAME]. ([PERSON_NAME][EMAIL_ADDRESS][PERSON_NAME][DOMAIN_NAME])" at bounding box center [705, 55] width 493 height 18
click at [503, 658] on textarea "Hi {{first_name}}, I'm happy to let the team know you'll be by to have the gift…" at bounding box center [780, 667] width 627 height 63
paste textarea "[PERSON_NAME]"
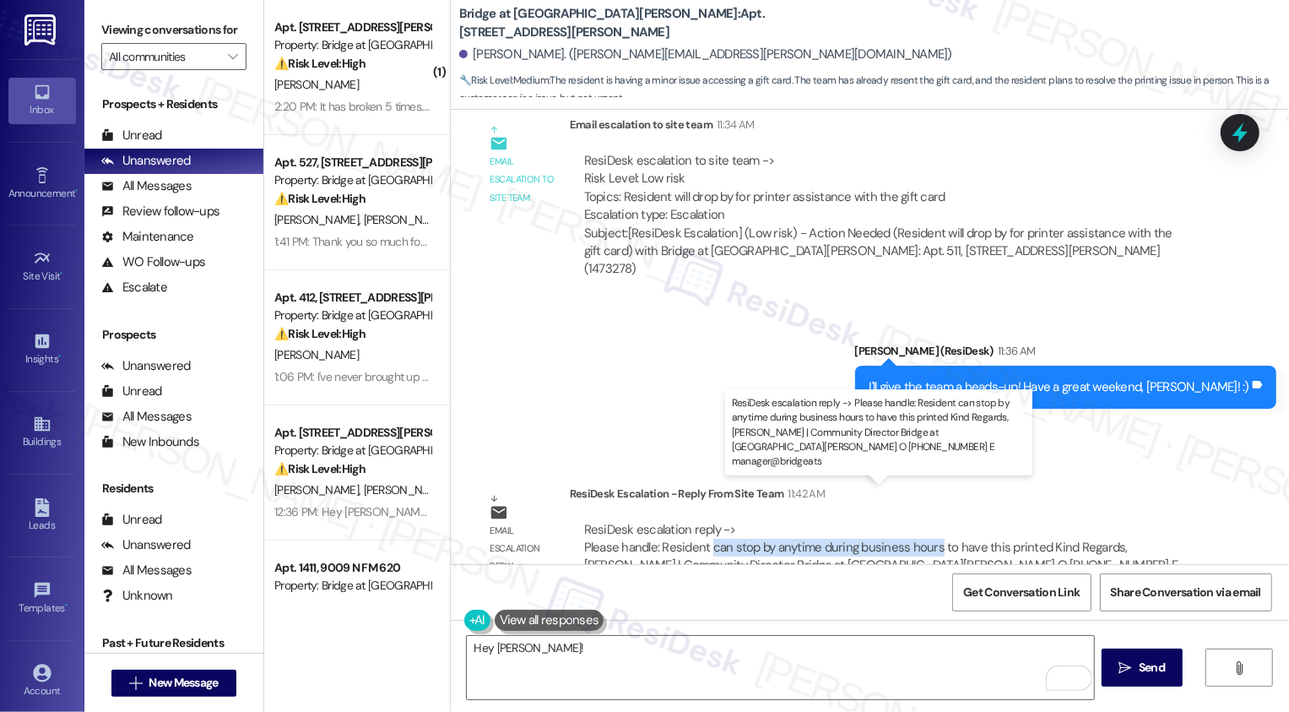
drag, startPoint x: 700, startPoint y: 512, endPoint x: 924, endPoint y: 506, distance: 224.6
click at [924, 521] on div "ResiDesk escalation reply -> Please handle: Resident can stop by anytime during…" at bounding box center [881, 556] width 594 height 71
copy div "can stop by anytime during business hours"
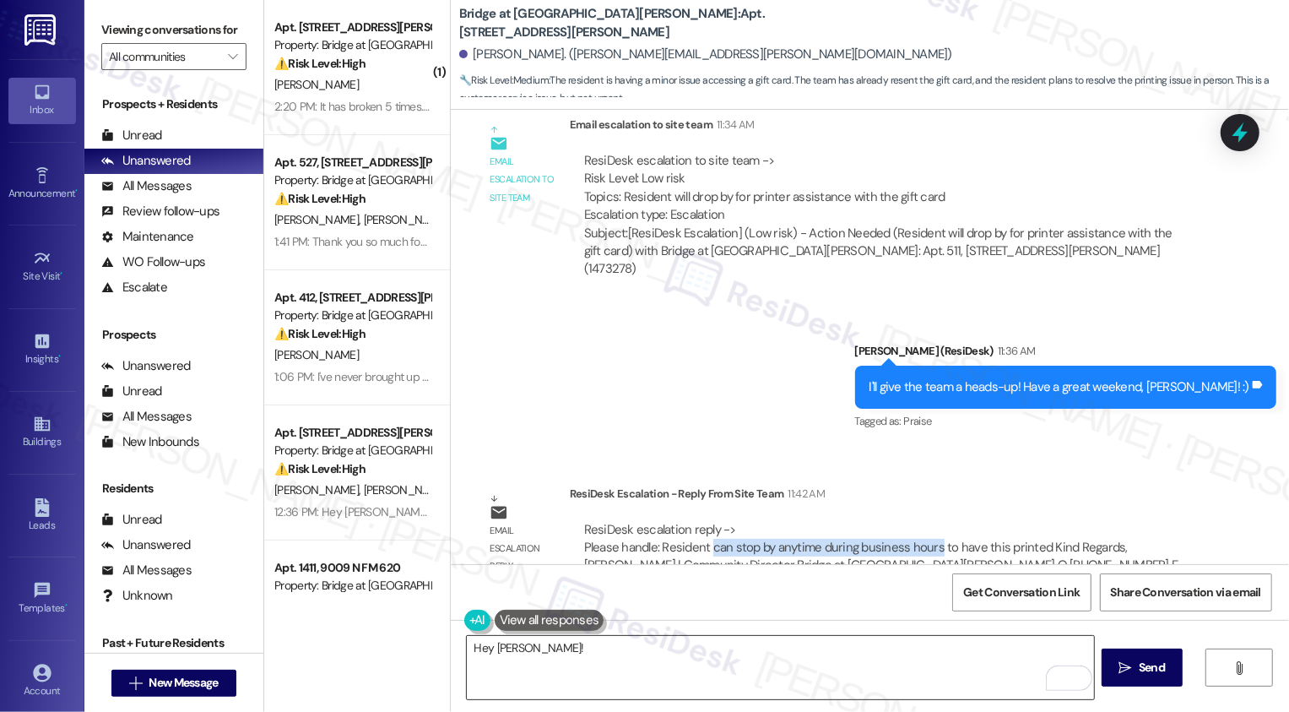
click at [604, 681] on textarea "Hey [PERSON_NAME]!" at bounding box center [780, 667] width 627 height 63
paste textarea "can stop by anytime during business hours"
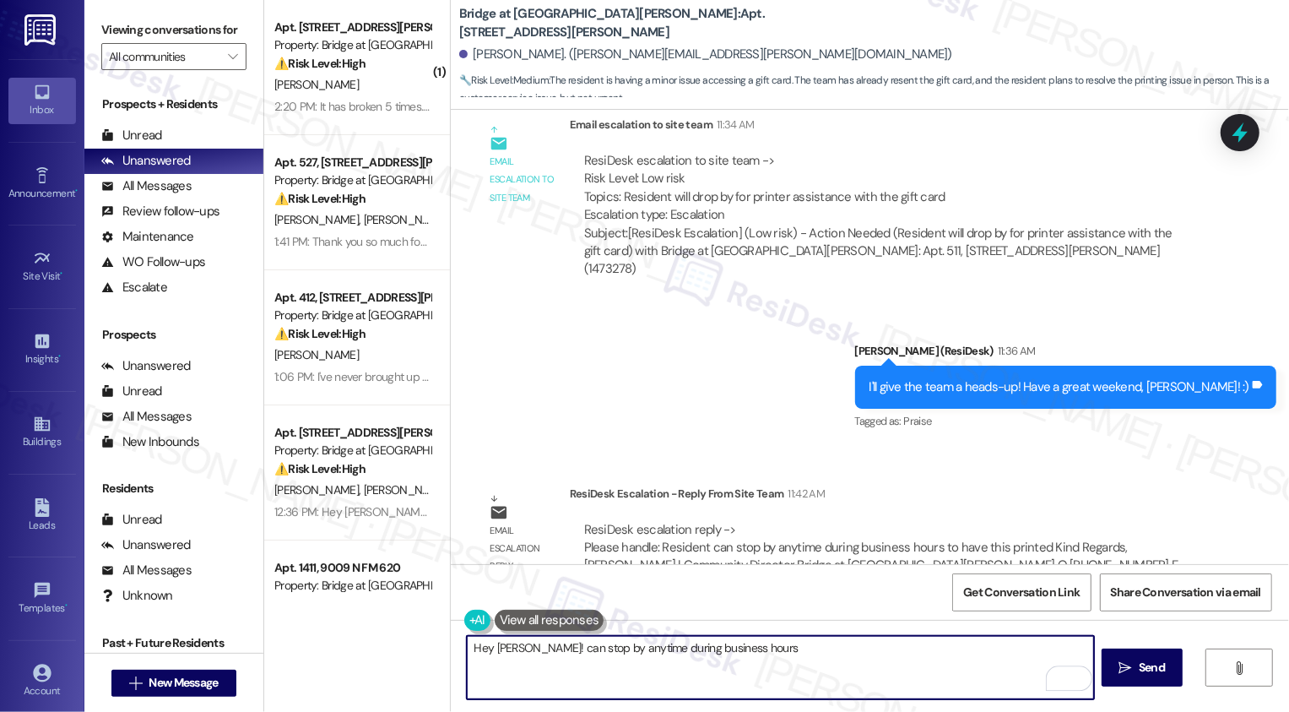
click at [520, 647] on textarea "Hey [PERSON_NAME]! can stop by anytime during business hours" at bounding box center [780, 667] width 627 height 63
click at [891, 645] on textarea "Hey [PERSON_NAME]! The office mention you can stop by anytime during business h…" at bounding box center [780, 667] width 627 height 63
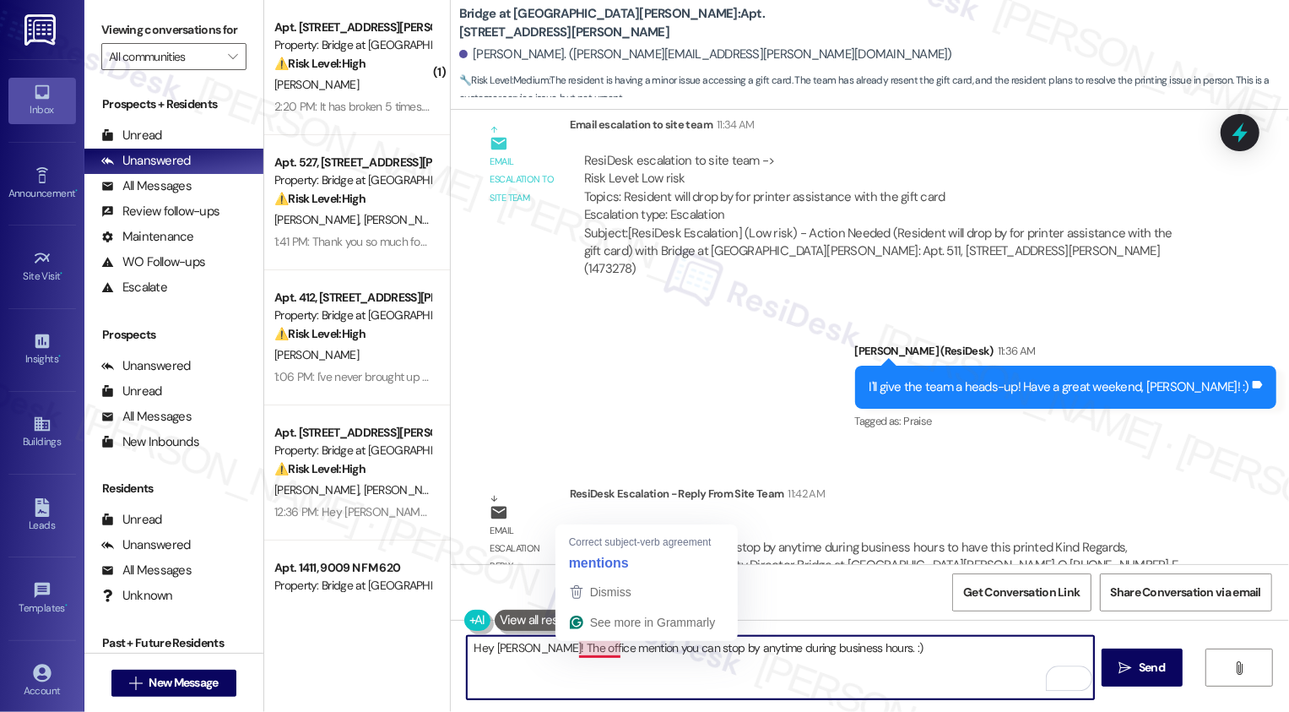
click at [597, 648] on textarea "Hey [PERSON_NAME]! The office mention you can stop by anytime during business h…" at bounding box center [780, 667] width 627 height 63
click at [602, 641] on textarea "Hey [PERSON_NAME]! The office mention you can stop by anytime during business h…" at bounding box center [780, 667] width 627 height 63
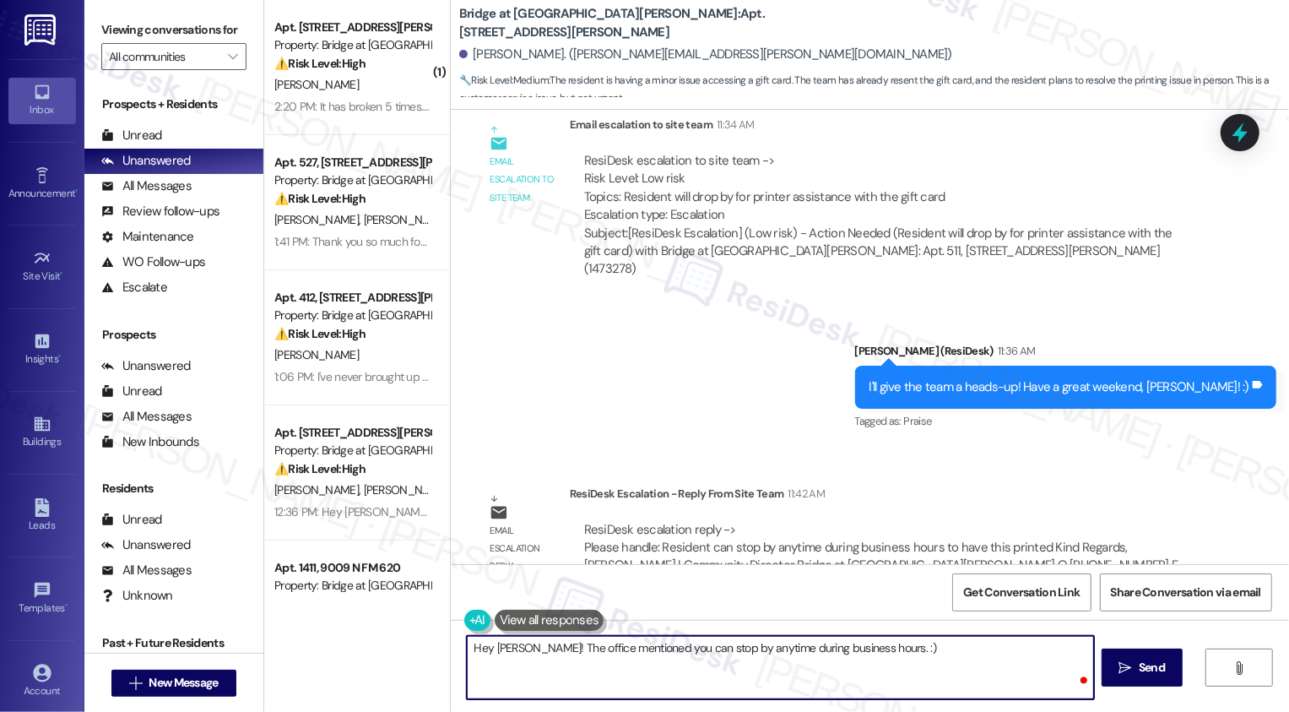
click at [699, 661] on textarea "Hey [PERSON_NAME]! The office mentioned you can stop by anytime during business…" at bounding box center [780, 667] width 627 height 63
click at [934, 652] on textarea "Hey [PERSON_NAME]! The office mentioned you can stop by anytime during business…" at bounding box center [780, 667] width 627 height 63
type textarea "Hey [PERSON_NAME]! The office mentioned you can stop by anytime during business…"
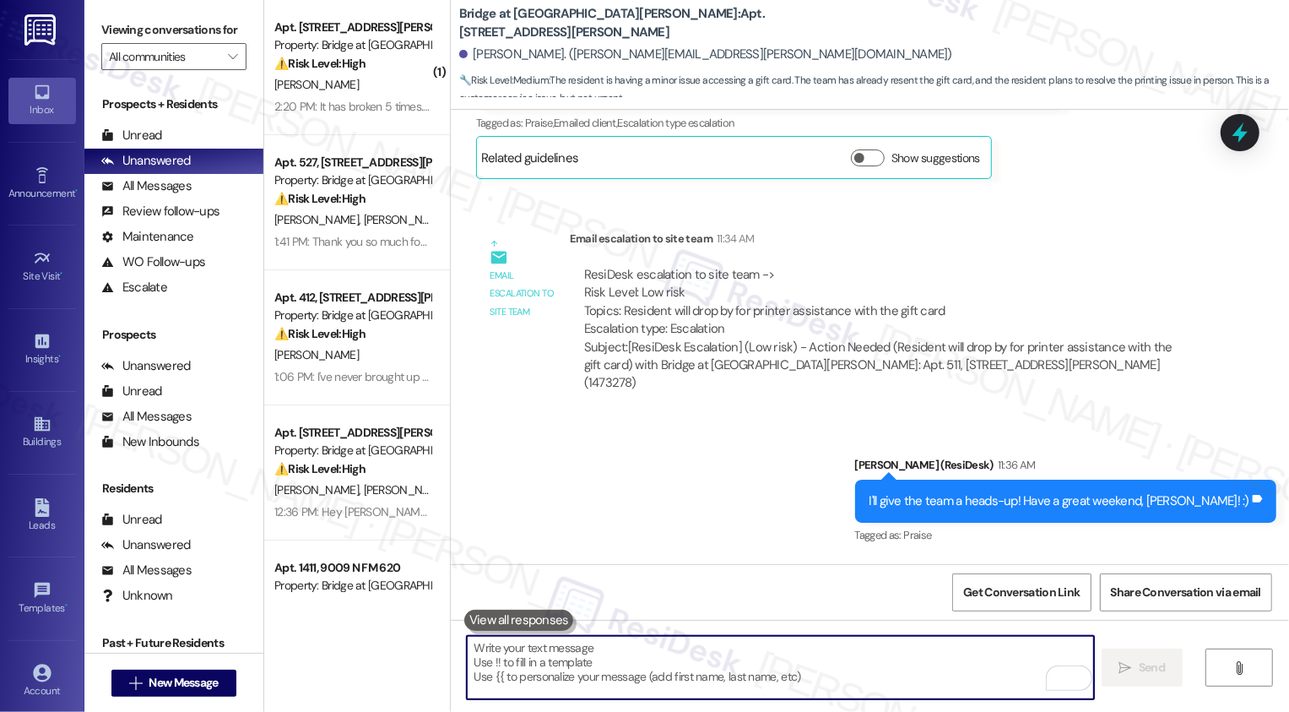
scroll to position [2477, 0]
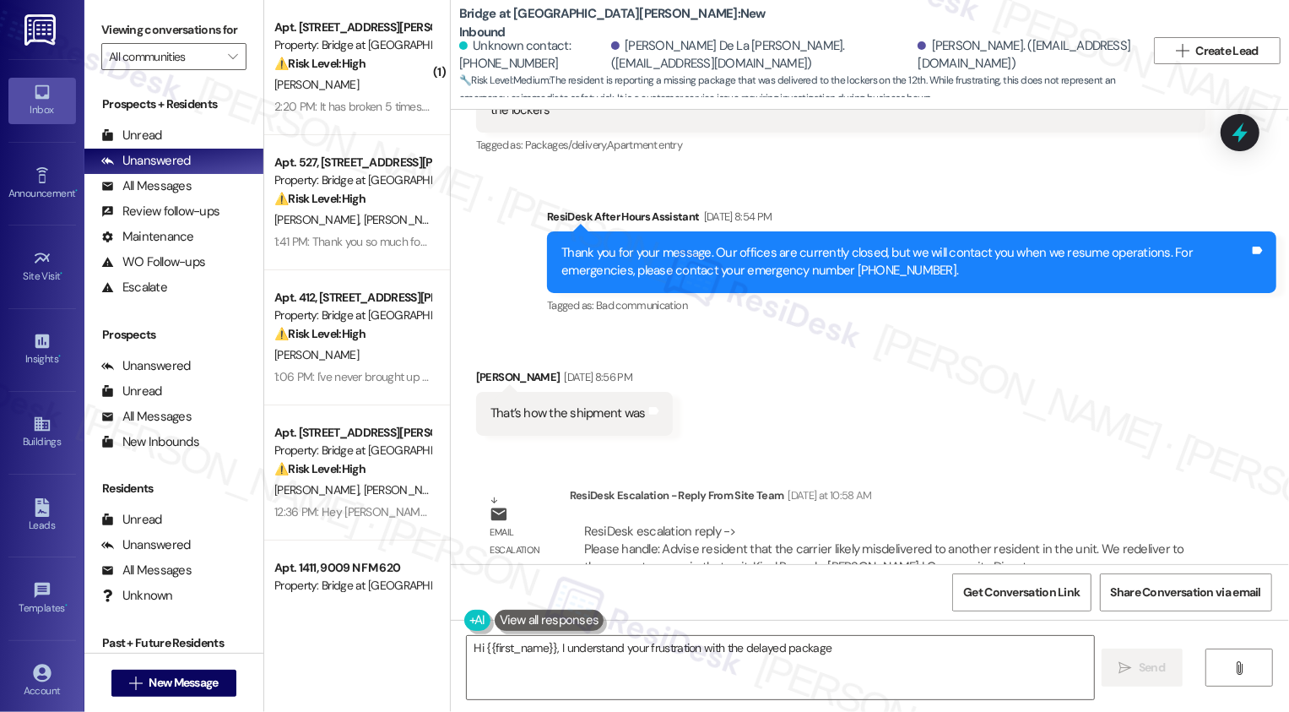
scroll to position [2541, 0]
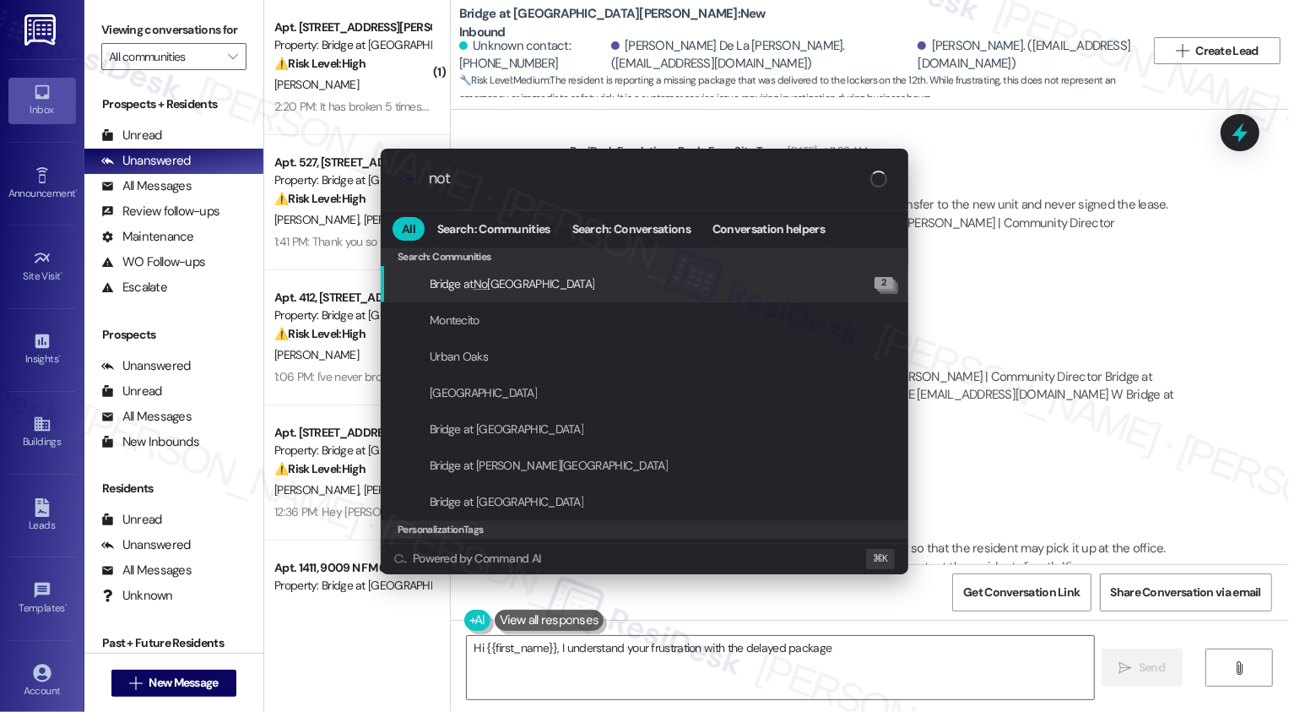
type input "note"
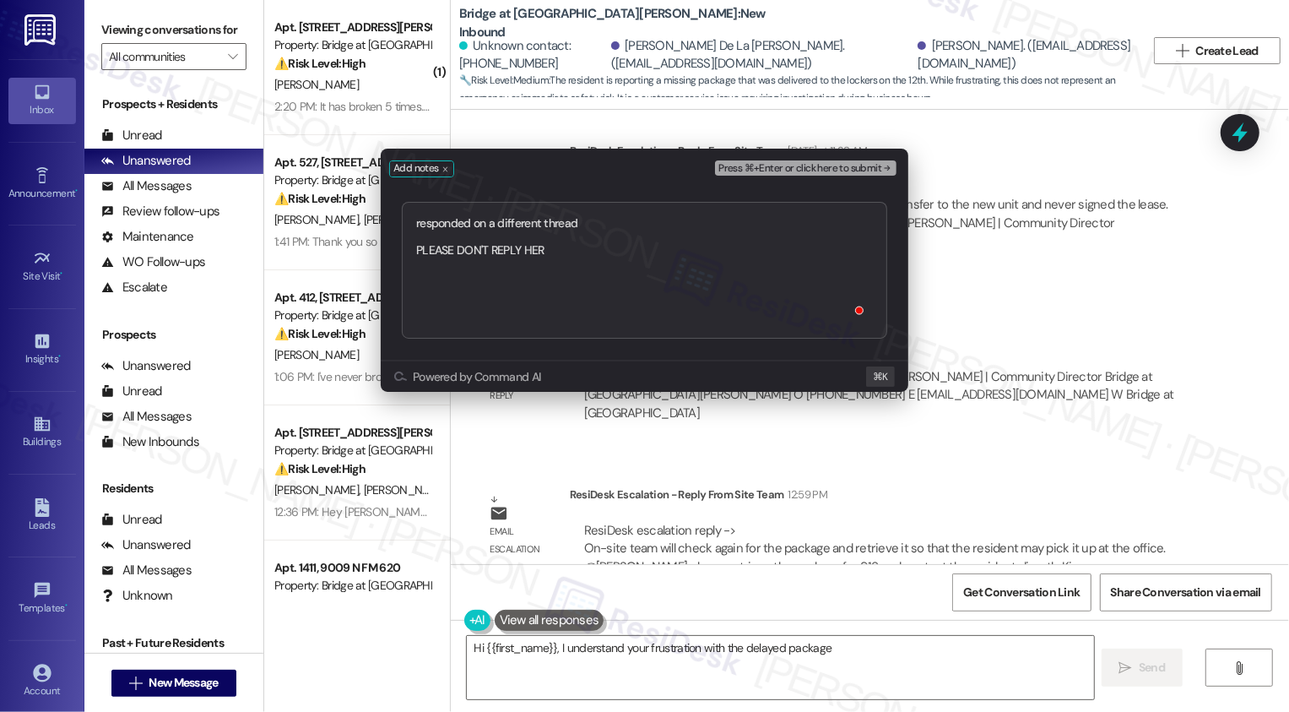
type textarea "responded on a different thread PLEASE DON'T REPLY HERE"
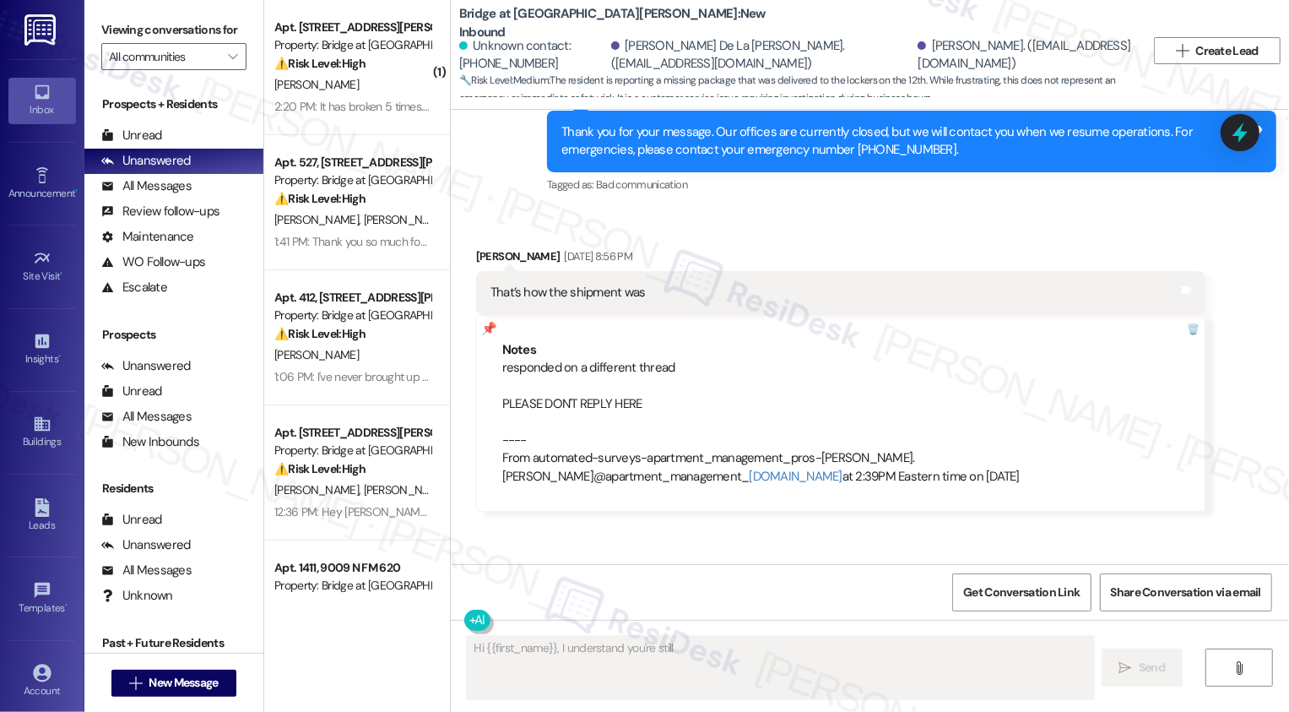
scroll to position [2142, 0]
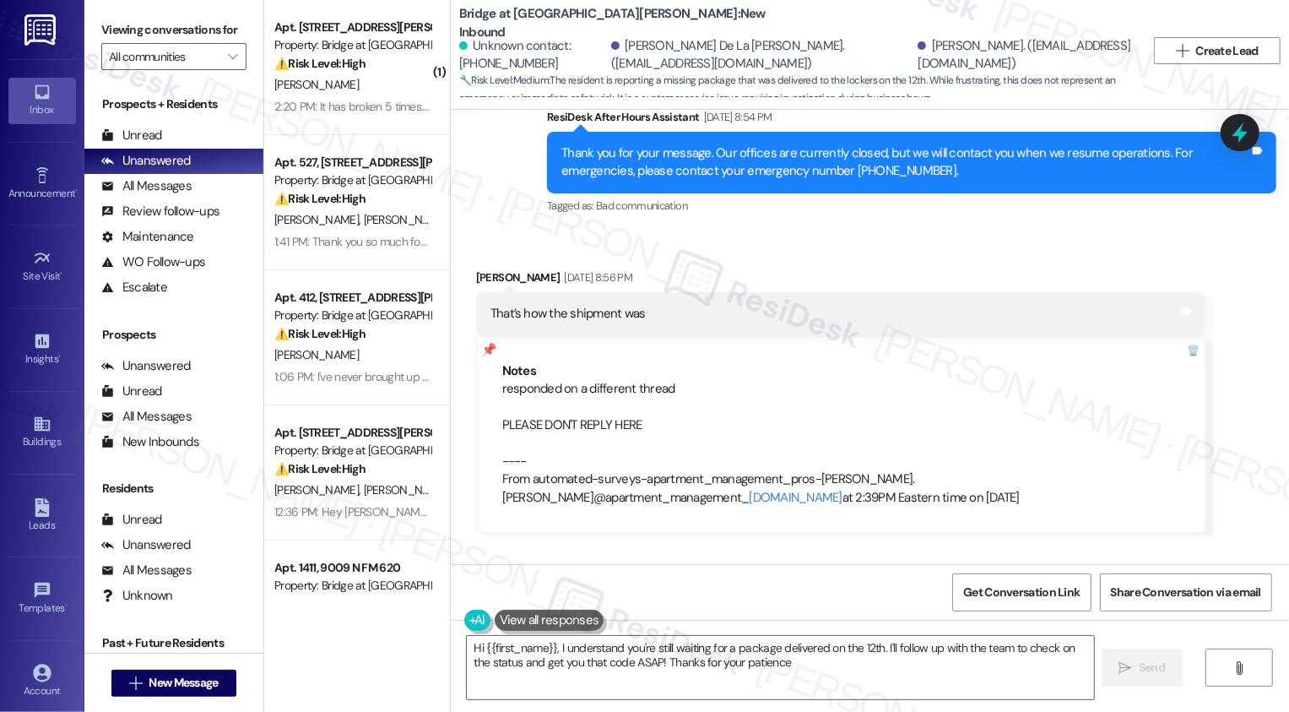
type textarea "Hi {{first_name}}, I understand you're still waiting for a package delivered on…"
drag, startPoint x: 902, startPoint y: 44, endPoint x: 1043, endPoint y: 43, distance: 141.0
click at [1043, 44] on div "[PERSON_NAME]. ([EMAIL_ADDRESS][DOMAIN_NAME])" at bounding box center [1025, 55] width 215 height 36
copy div "[PERSON_NAME]."
click at [869, 397] on div "responded on a different thread PLEASE DON'T REPLY HERE ---- From automated-sur…" at bounding box center [840, 443] width 677 height 127
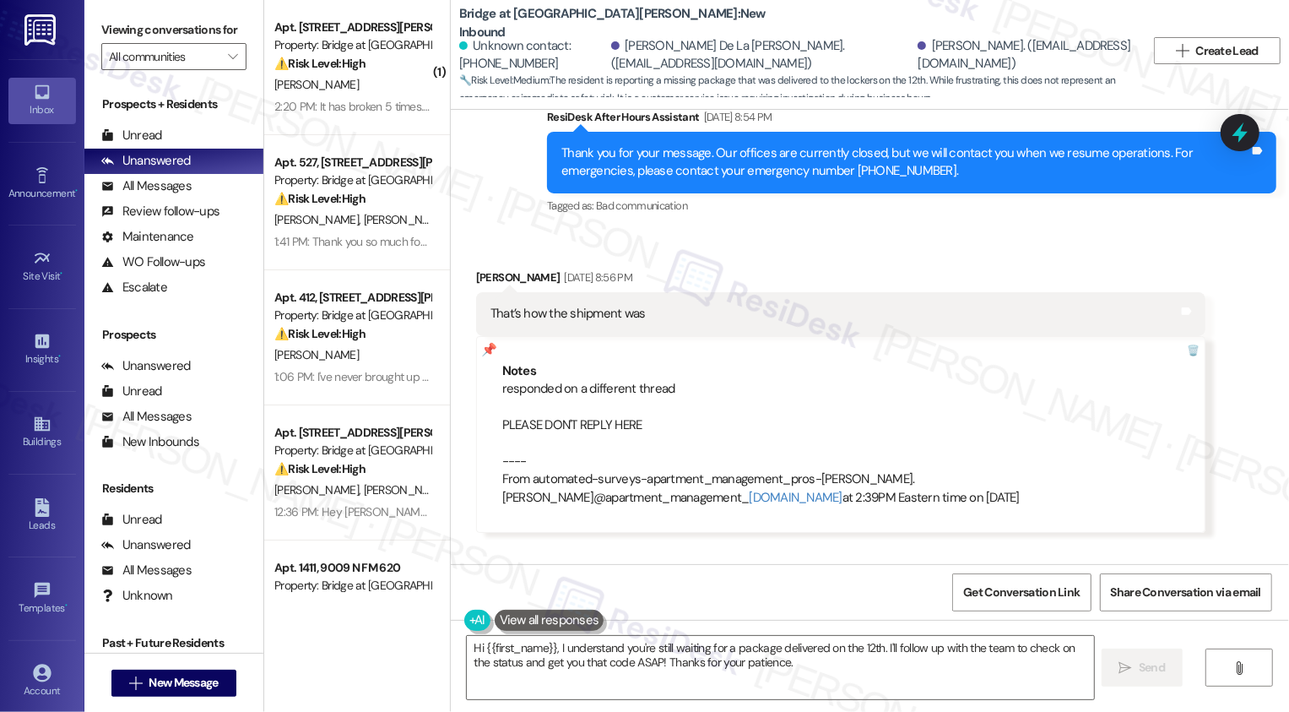
scroll to position [2738, 0]
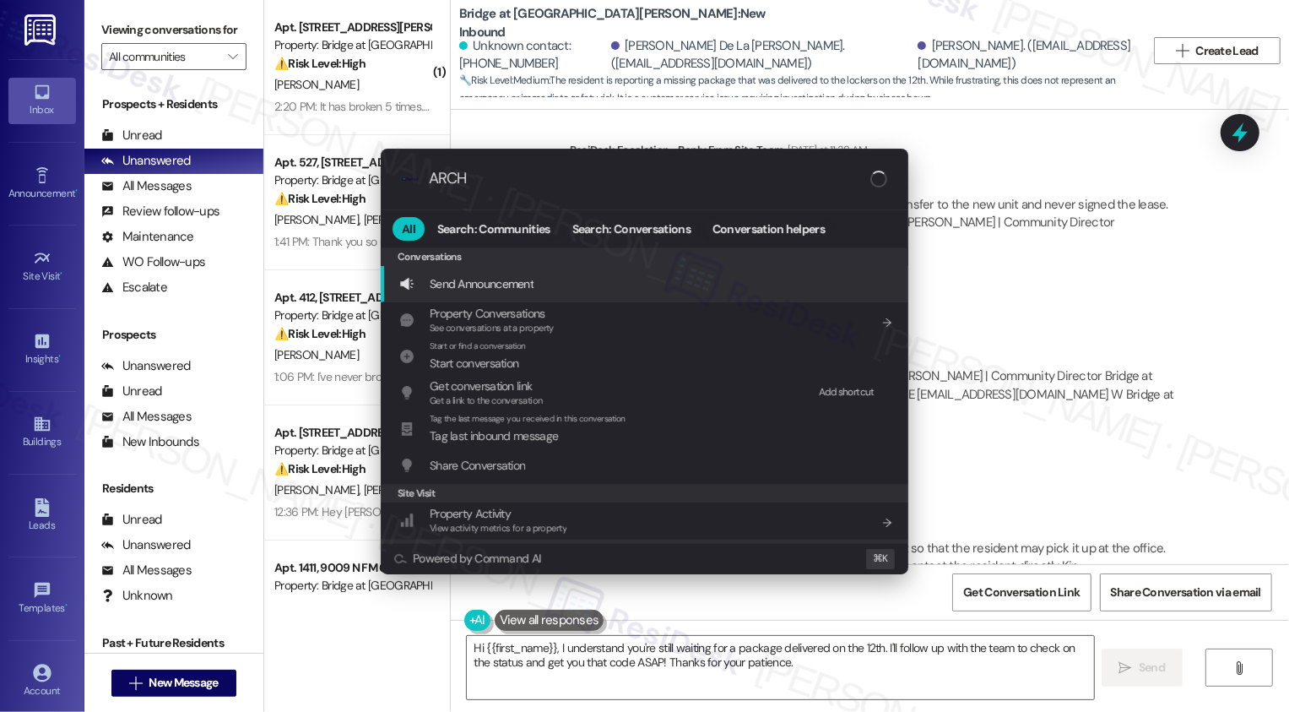
type input "ARCHI"
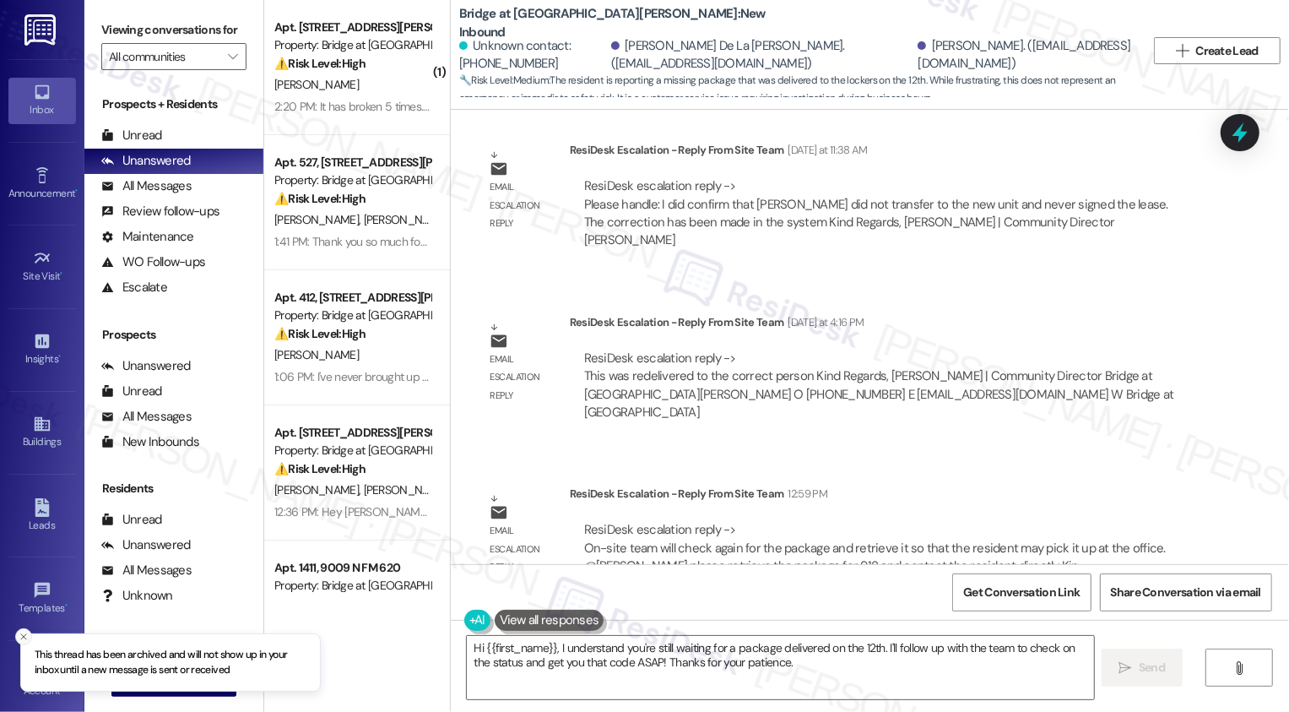
click at [24, 636] on icon "Close toast" at bounding box center [24, 636] width 10 height 10
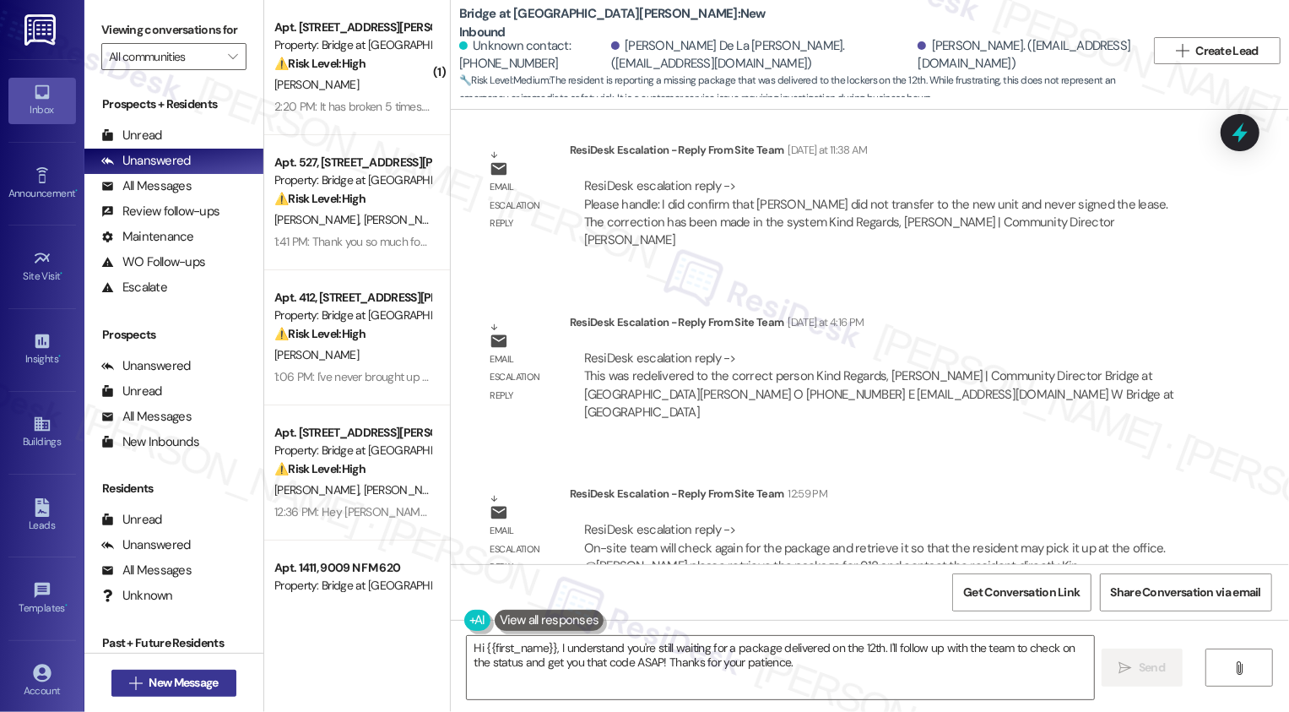
click at [181, 680] on span "New Message" at bounding box center [183, 683] width 69 height 18
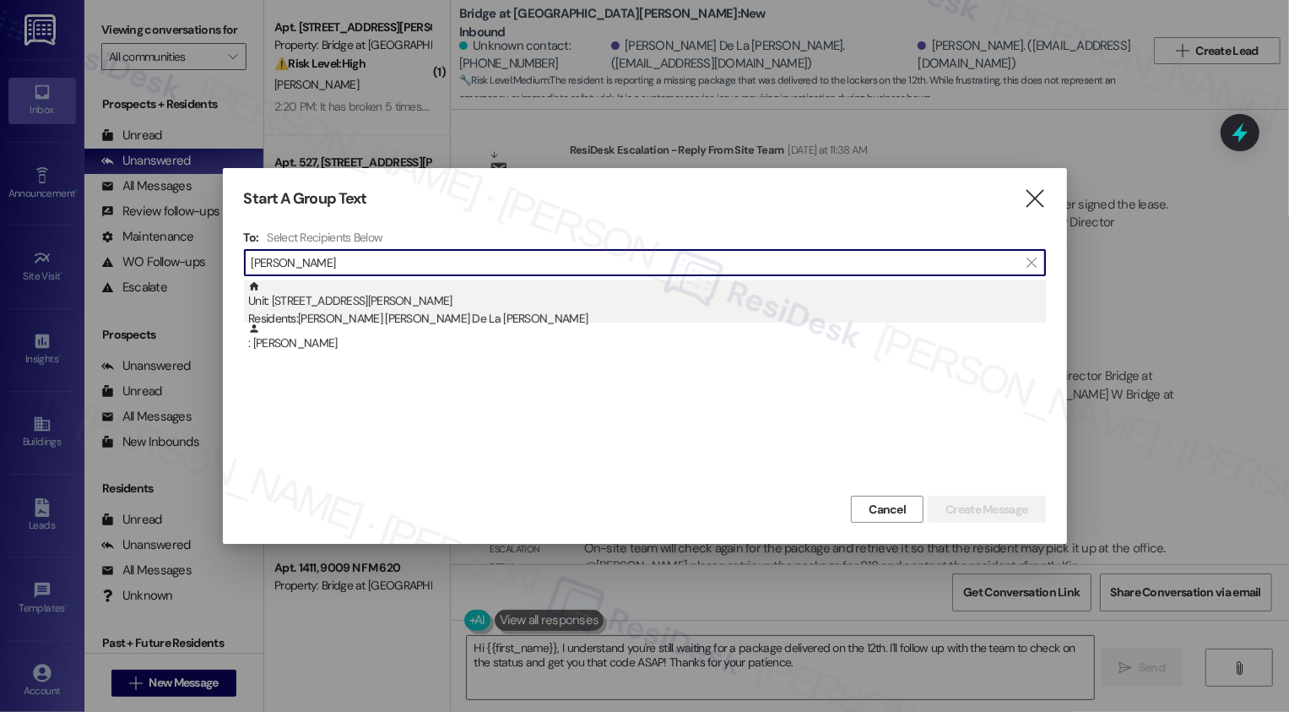
type input "[PERSON_NAME]"
click at [436, 300] on div "Unit: 918 - 715 W [PERSON_NAME] Residents: [PERSON_NAME] [PERSON_NAME] De La [P…" at bounding box center [647, 304] width 798 height 48
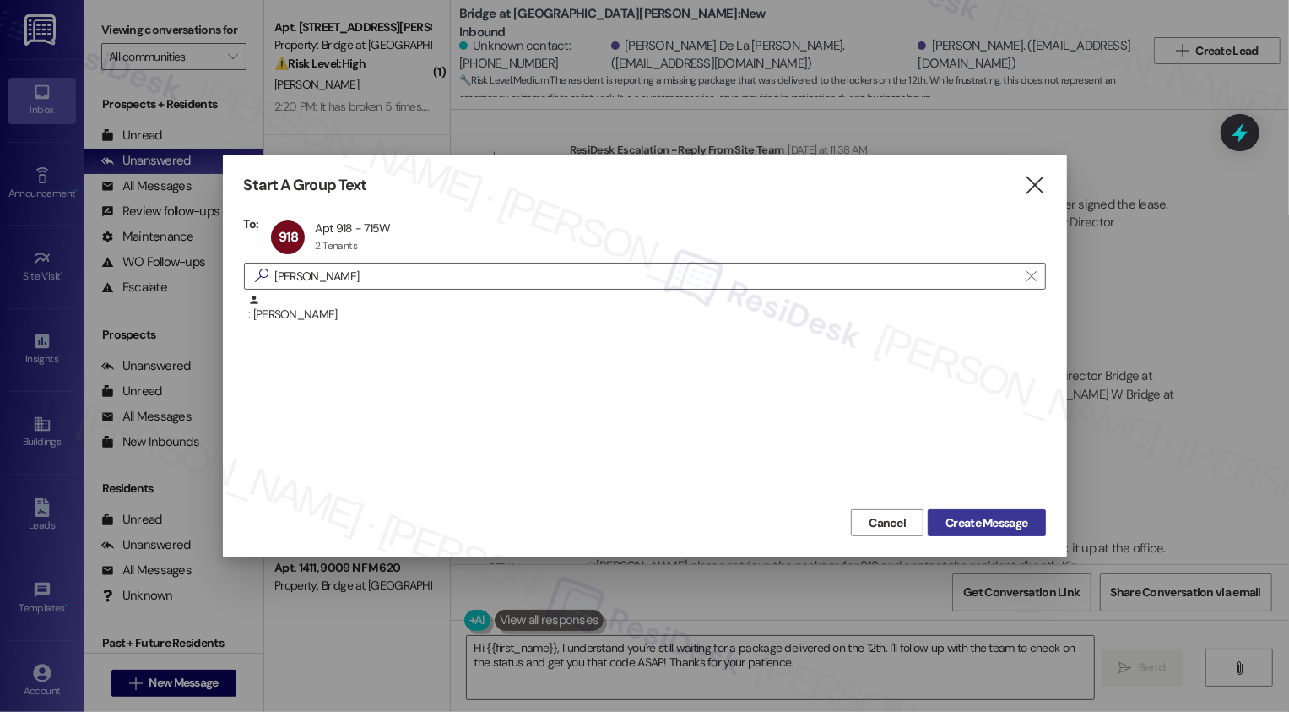
click at [963, 533] on button "Create Message" at bounding box center [986, 522] width 117 height 27
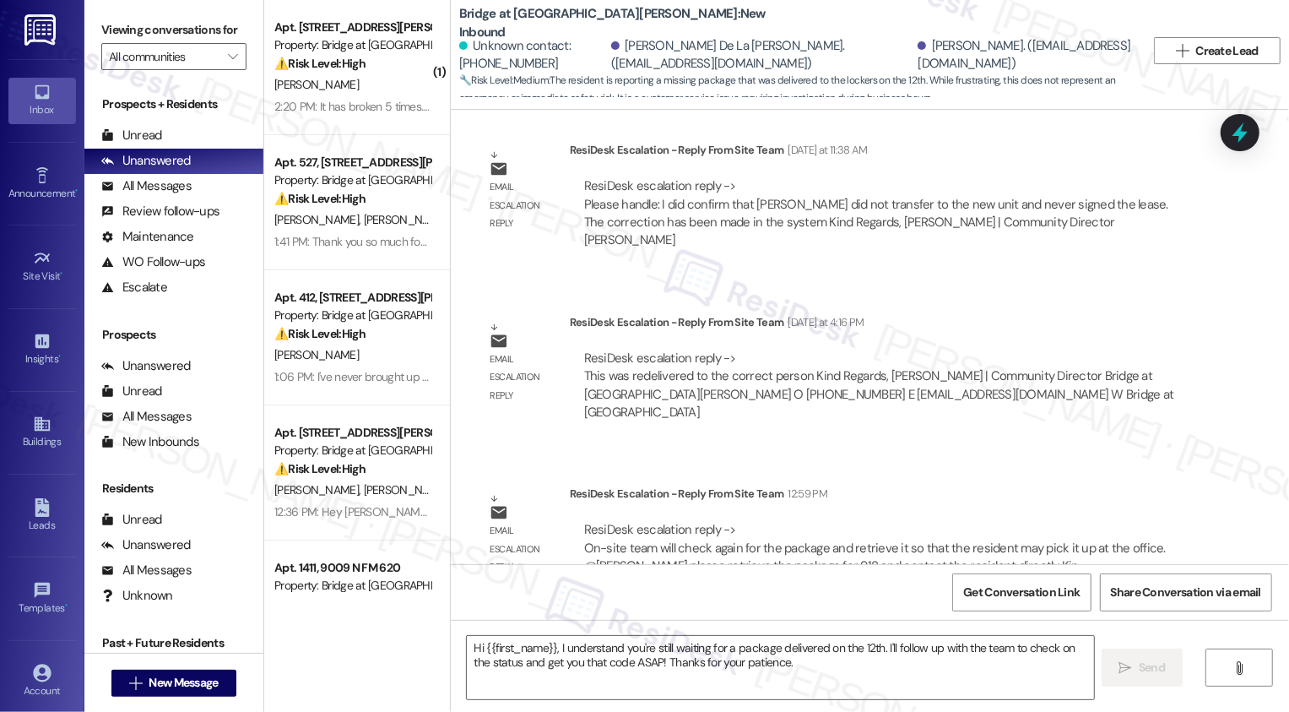
type textarea "Fetching suggested responses. Please feel free to read through the conversation…"
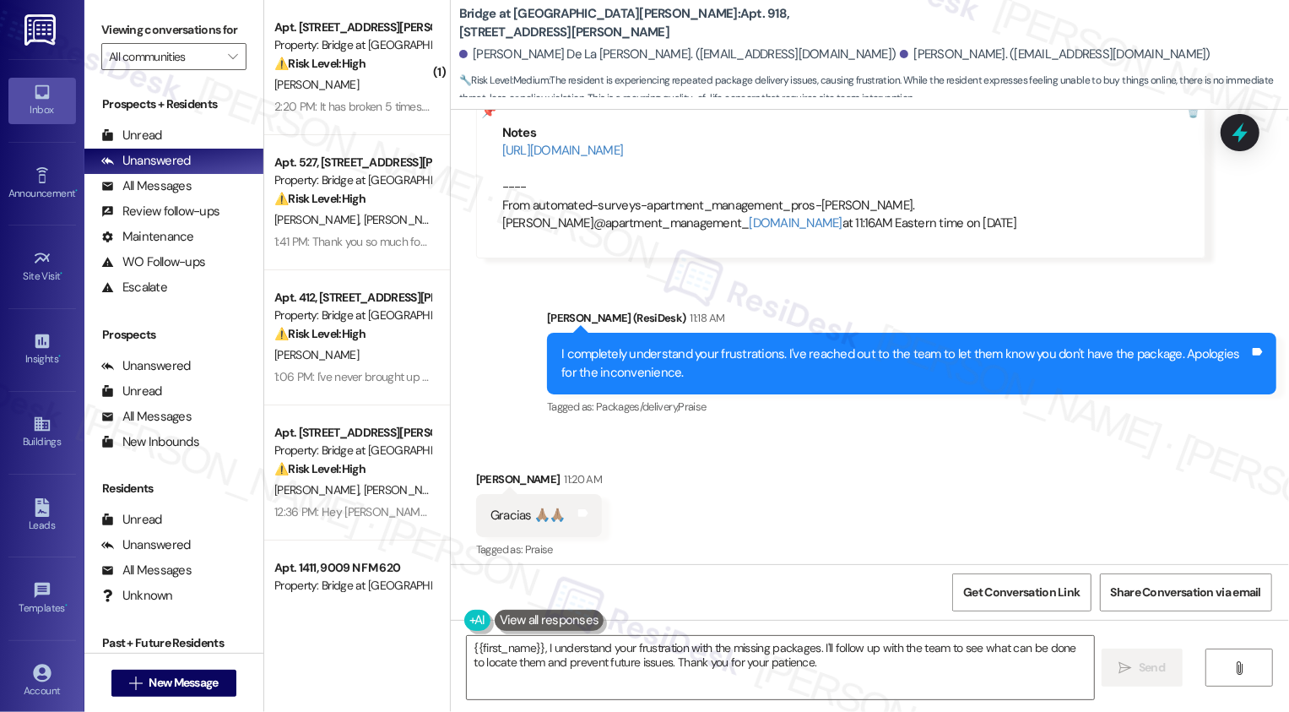
scroll to position [723, 0]
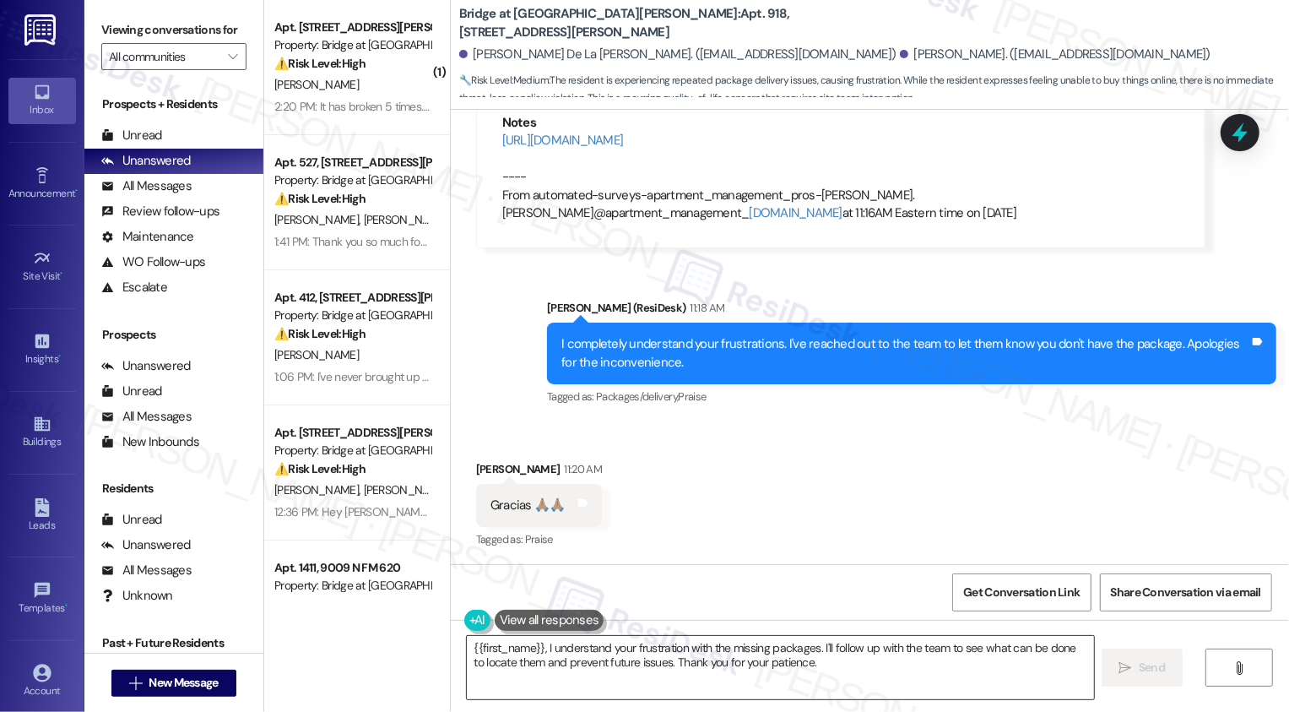
click at [583, 677] on textarea "{{first_name}}, I understand your frustration with the missing packages. I'll f…" at bounding box center [780, 667] width 627 height 63
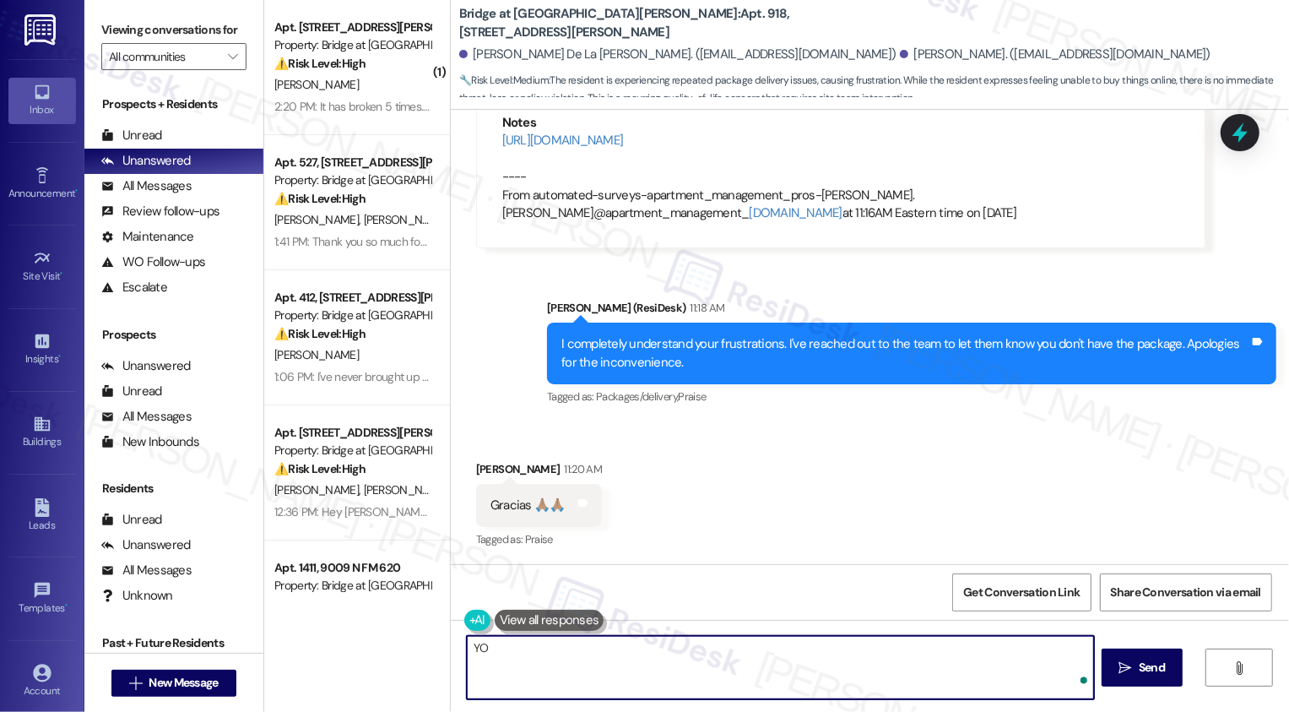
type textarea "Y"
type textarea "You're very welcom"
click at [522, 618] on button at bounding box center [550, 619] width 110 height 21
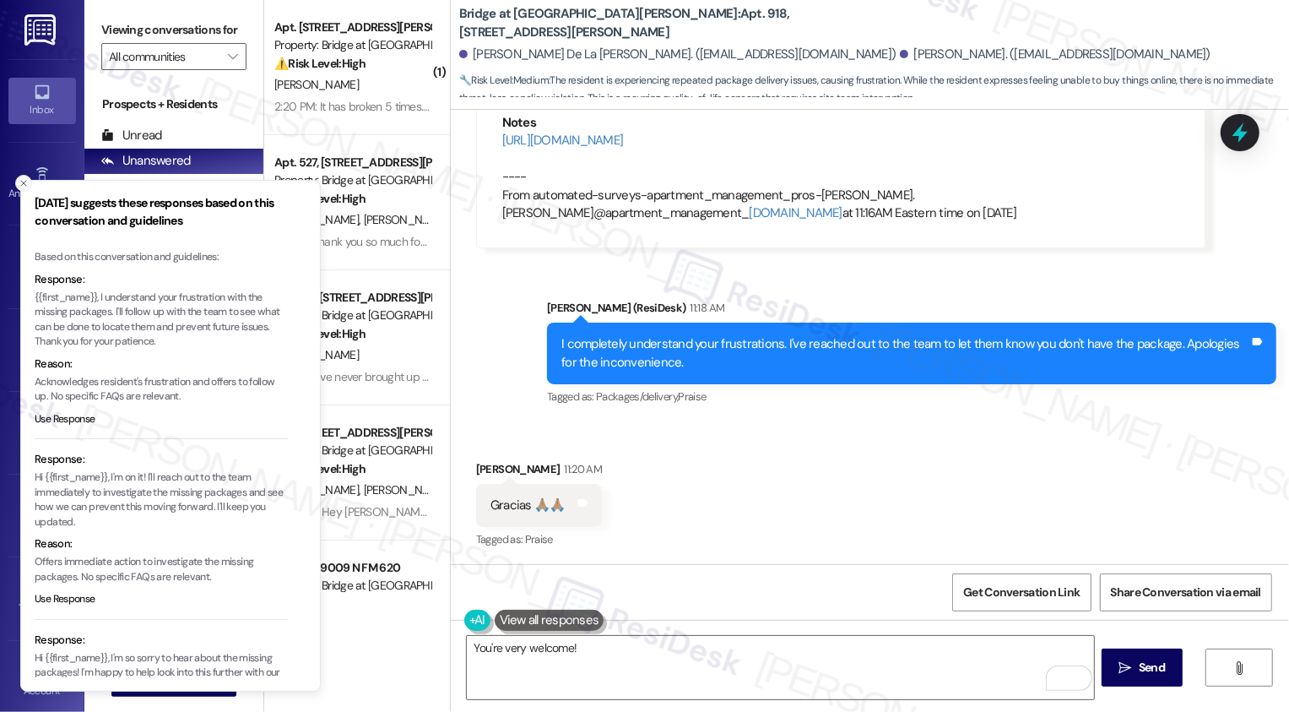
click at [24, 185] on icon "Close toast" at bounding box center [24, 183] width 10 height 10
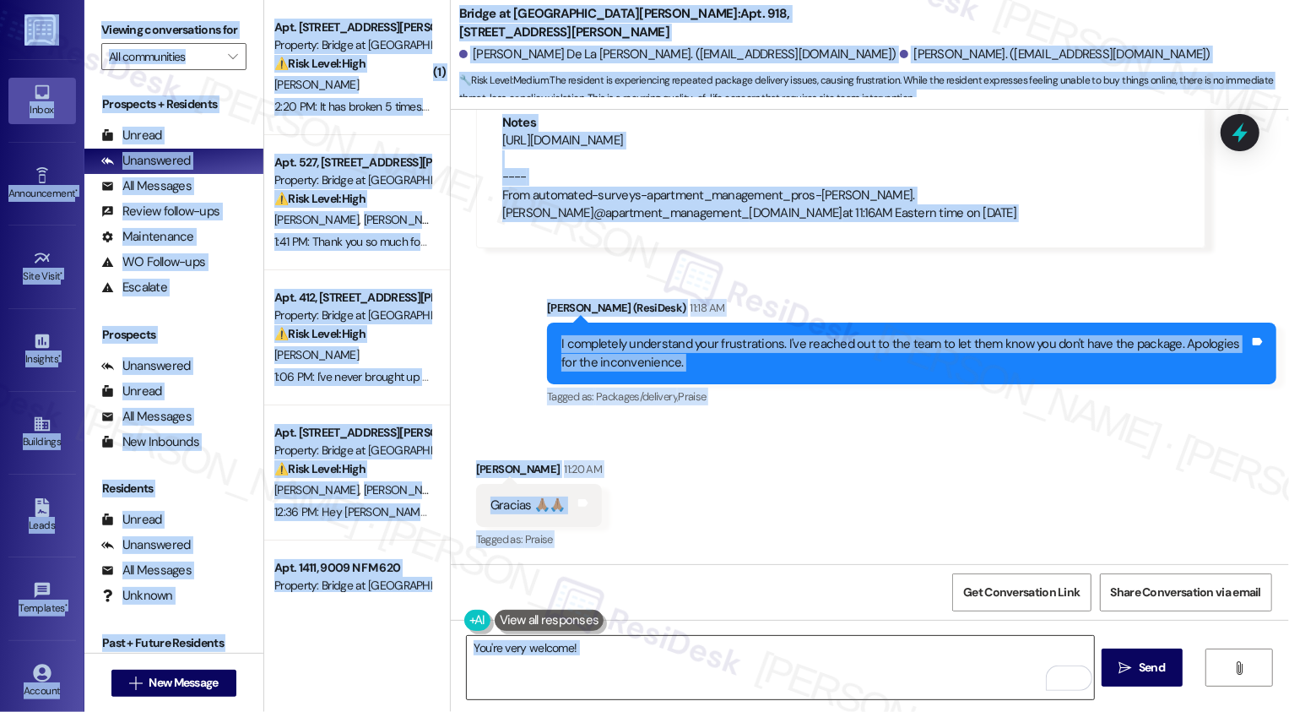
click at [539, 658] on textarea "You're very welcome!" at bounding box center [780, 667] width 627 height 63
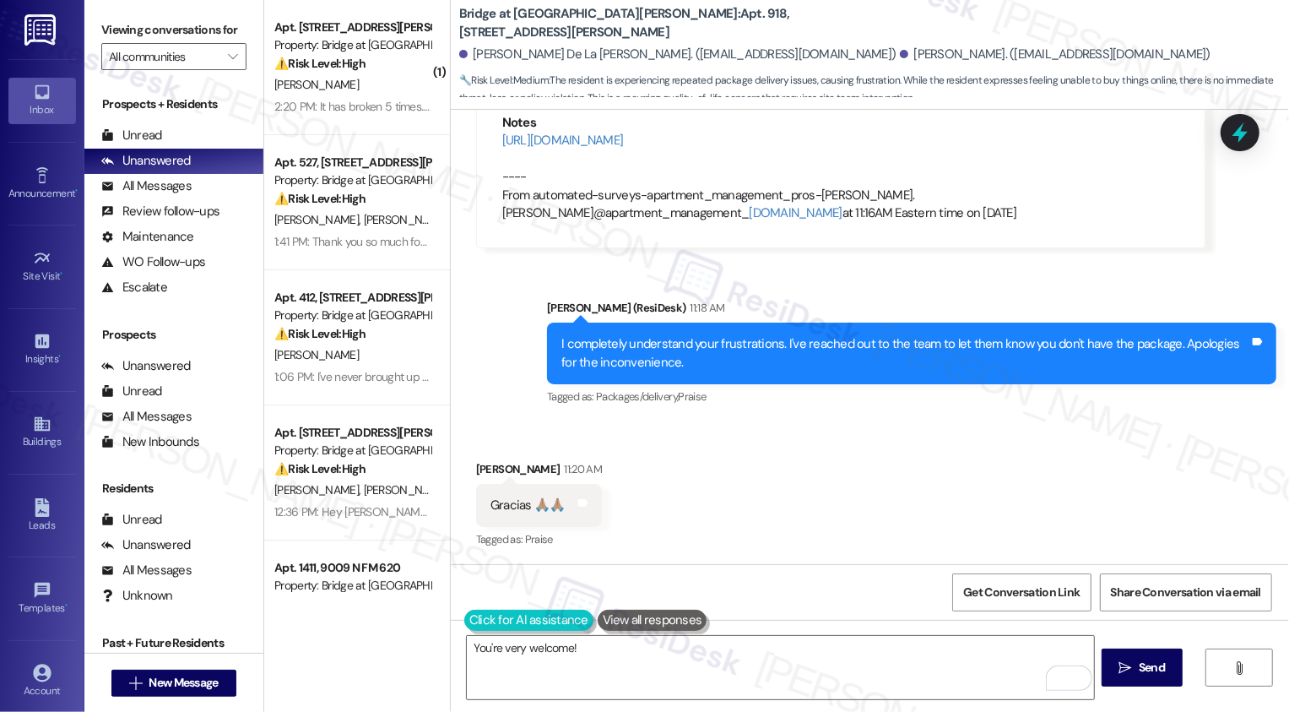
click at [467, 619] on button at bounding box center [528, 619] width 129 height 21
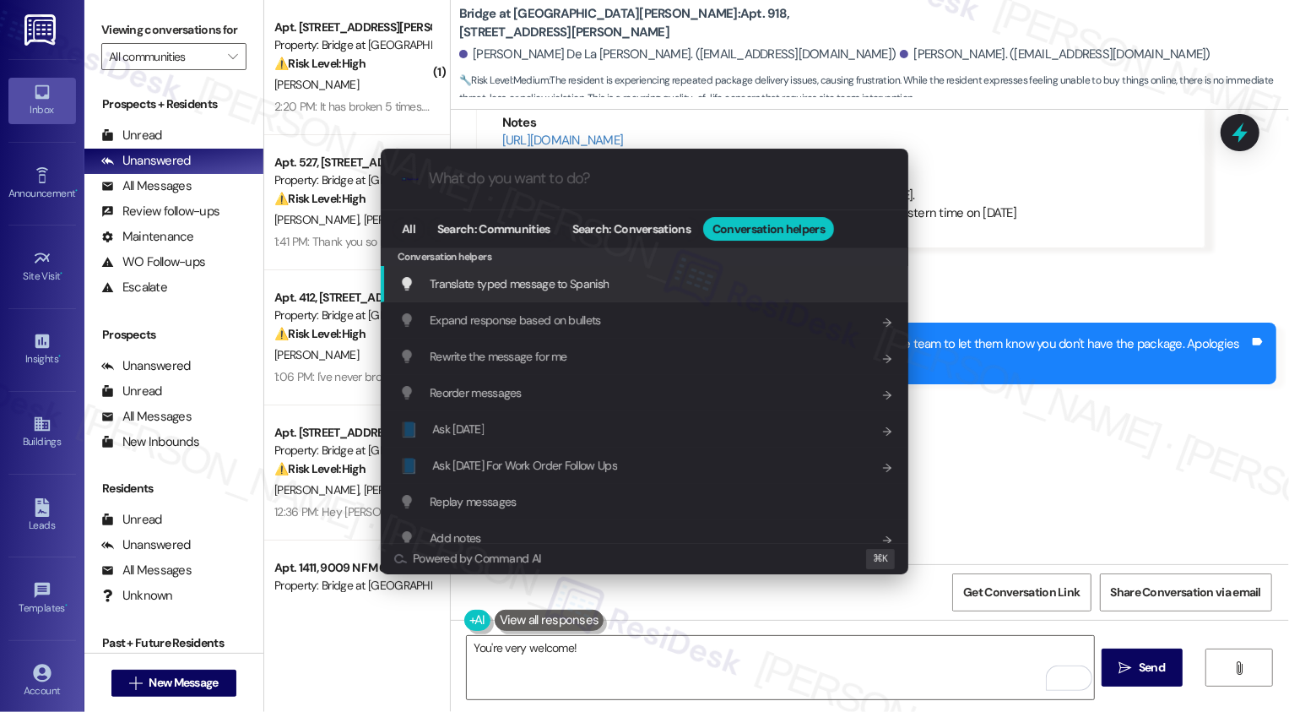
click at [511, 284] on span "Translate typed message to Spanish" at bounding box center [519, 283] width 179 height 15
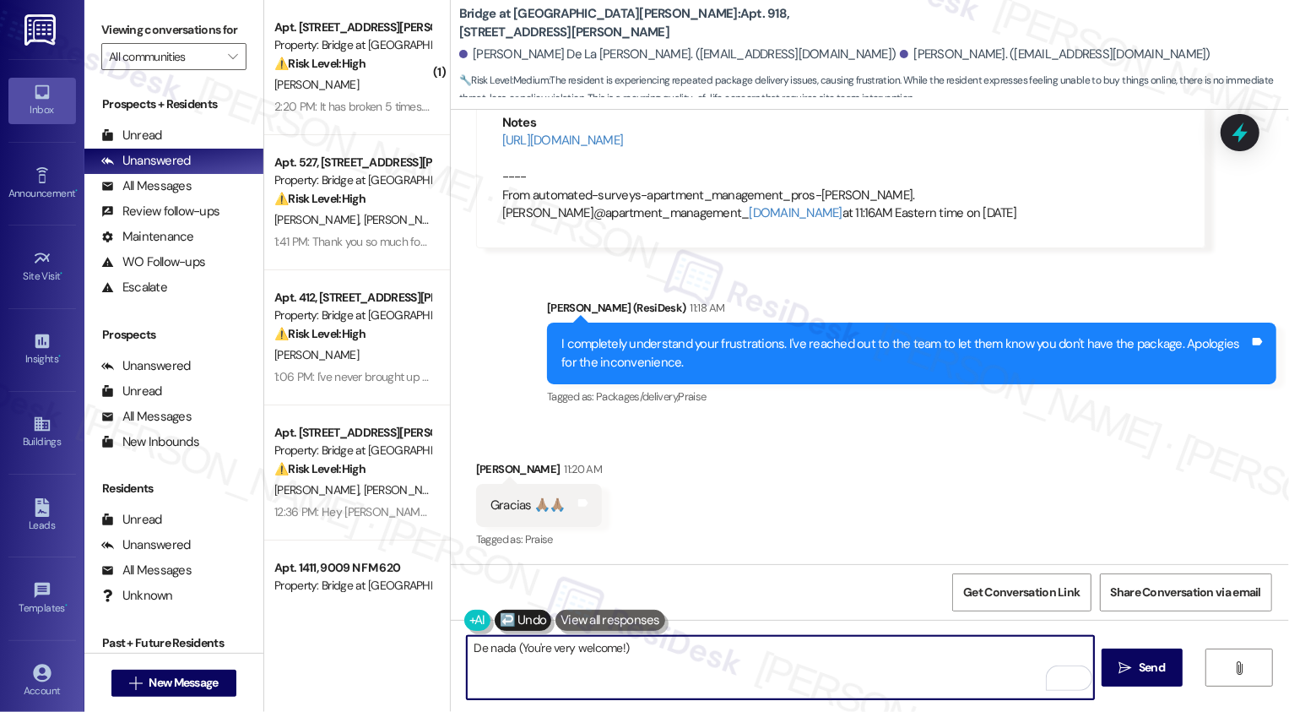
drag, startPoint x: 506, startPoint y: 649, endPoint x: 748, endPoint y: 652, distance: 241.4
click at [748, 652] on textarea "De nada (You're very welcome!)" at bounding box center [780, 667] width 627 height 63
click at [622, 651] on textarea "De nada!" at bounding box center [780, 667] width 627 height 63
click at [679, 641] on textarea "De nada! The office team will check again and they will give you an update on t…" at bounding box center [780, 667] width 627 height 63
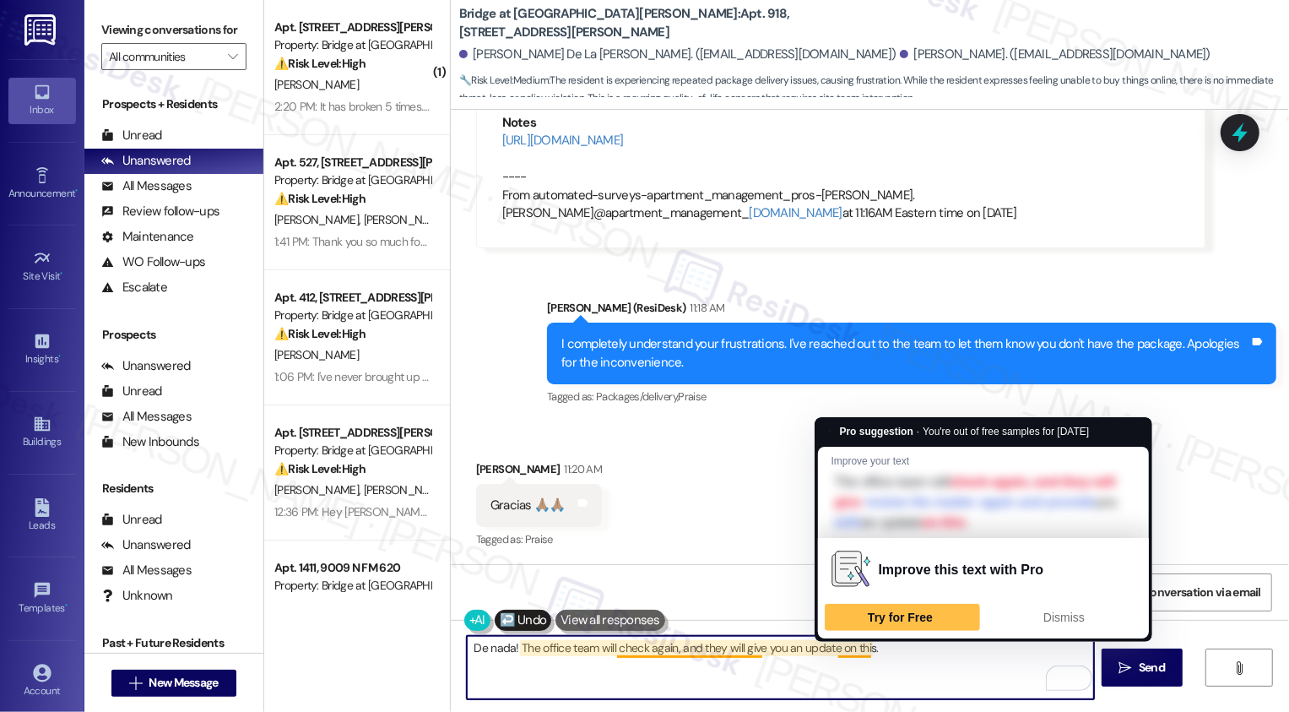
drag, startPoint x: 825, startPoint y: 647, endPoint x: 905, endPoint y: 647, distance: 79.3
click at [905, 647] on textarea "De nada! The office team will check again, and they will give you an update on …" at bounding box center [780, 667] width 627 height 63
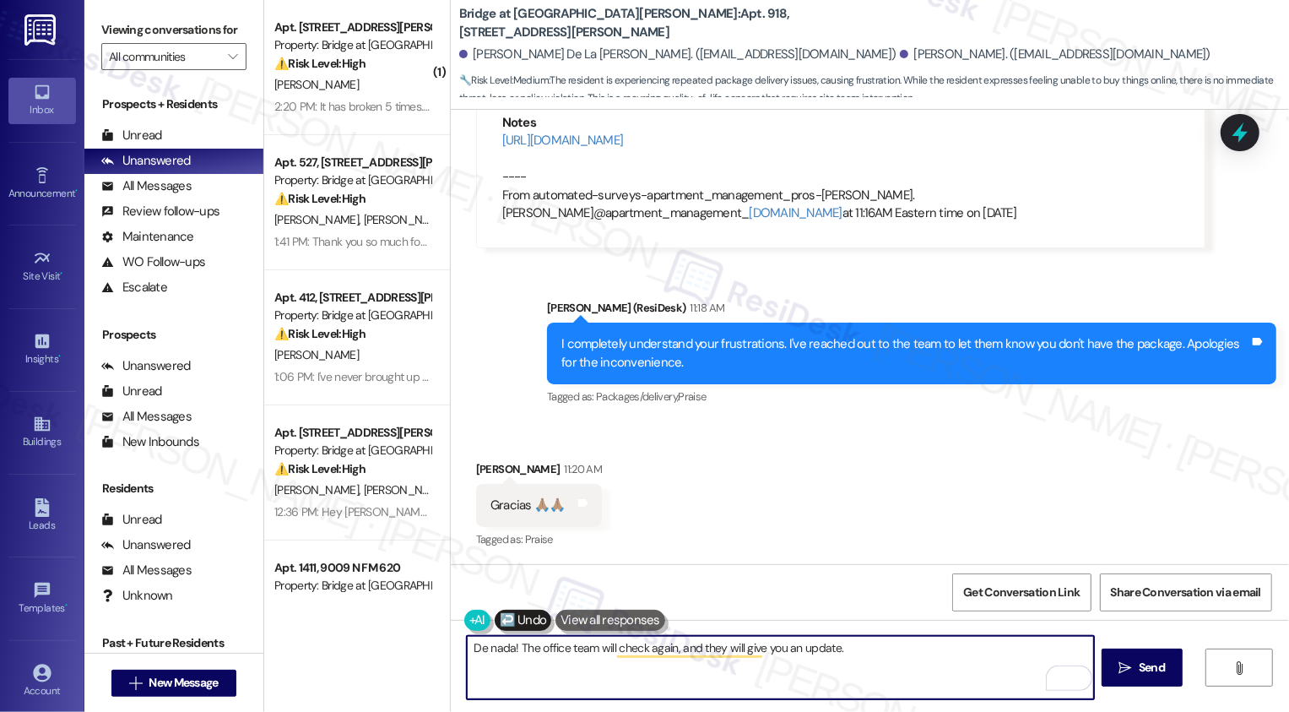
click at [576, 650] on textarea "De nada! The office team will check again, and they will give you an update." at bounding box center [780, 667] width 627 height 63
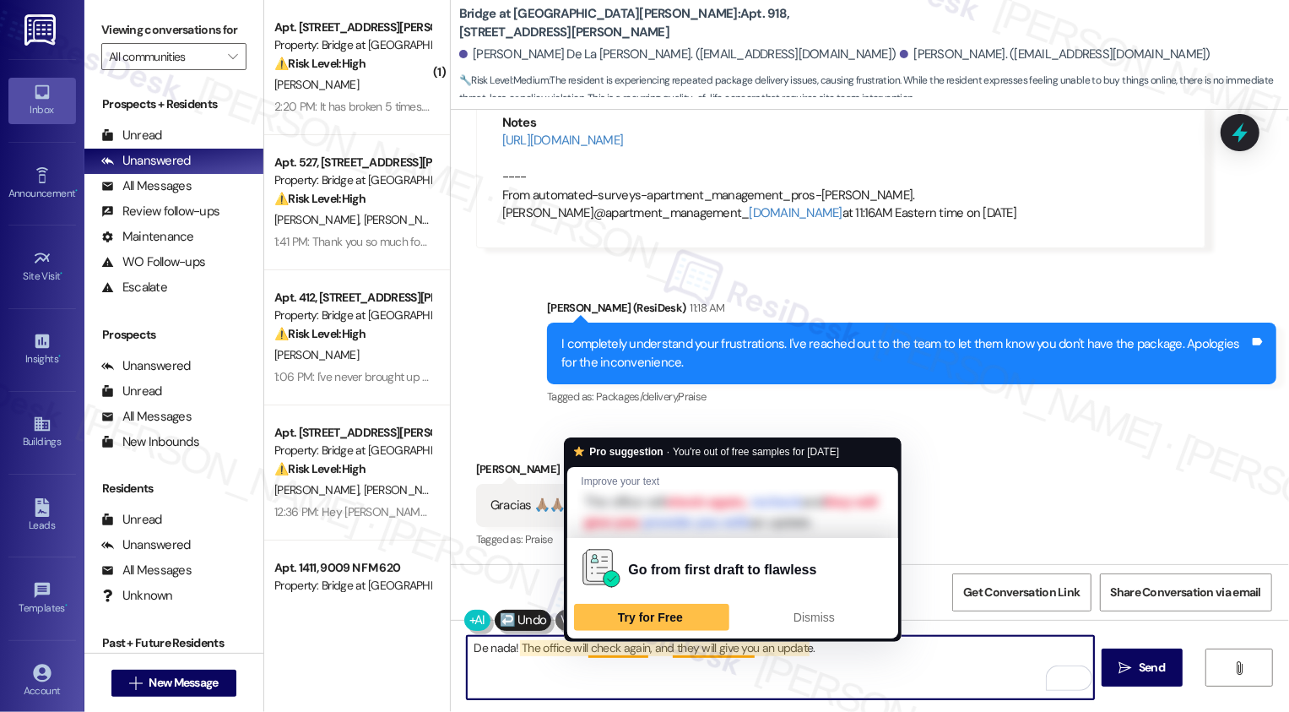
drag, startPoint x: 690, startPoint y: 649, endPoint x: 996, endPoint y: 648, distance: 306.4
click at [997, 648] on textarea "De nada! The office will check again, and they will give you an update." at bounding box center [780, 667] width 627 height 63
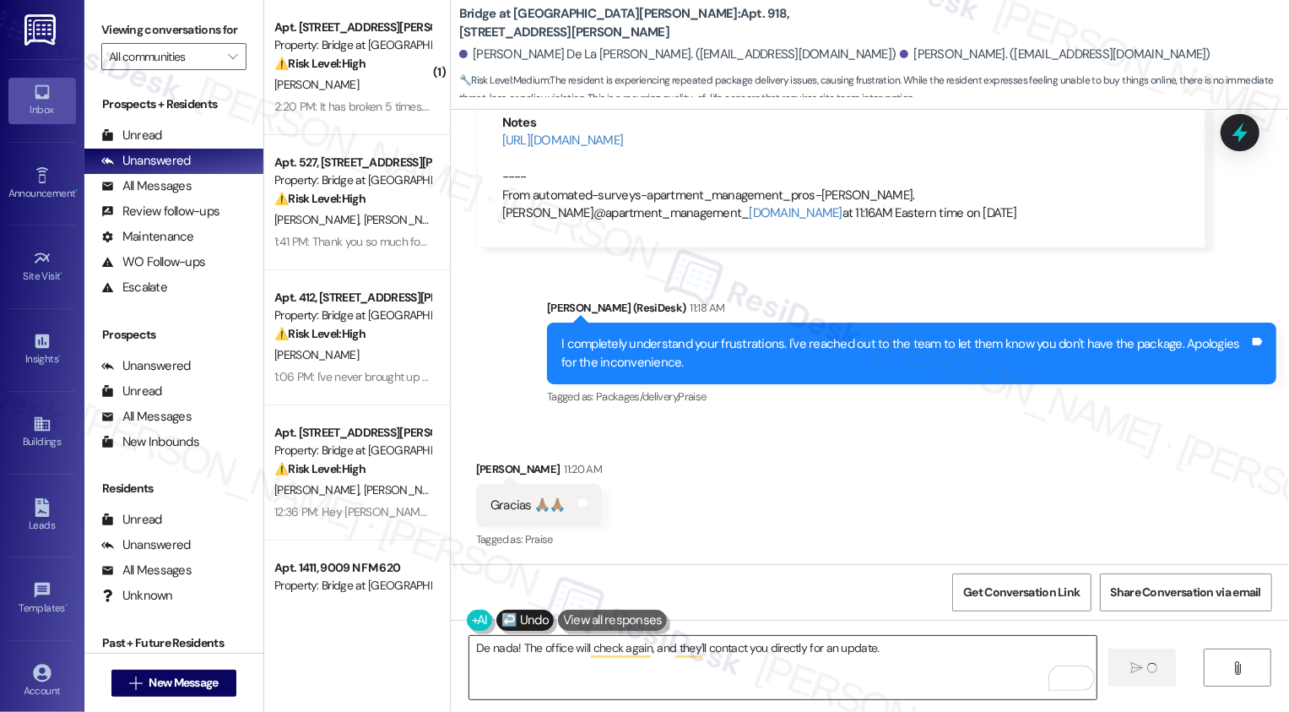
type textarea "Fetching suggested responses. Please feel free to read through the conversation…"
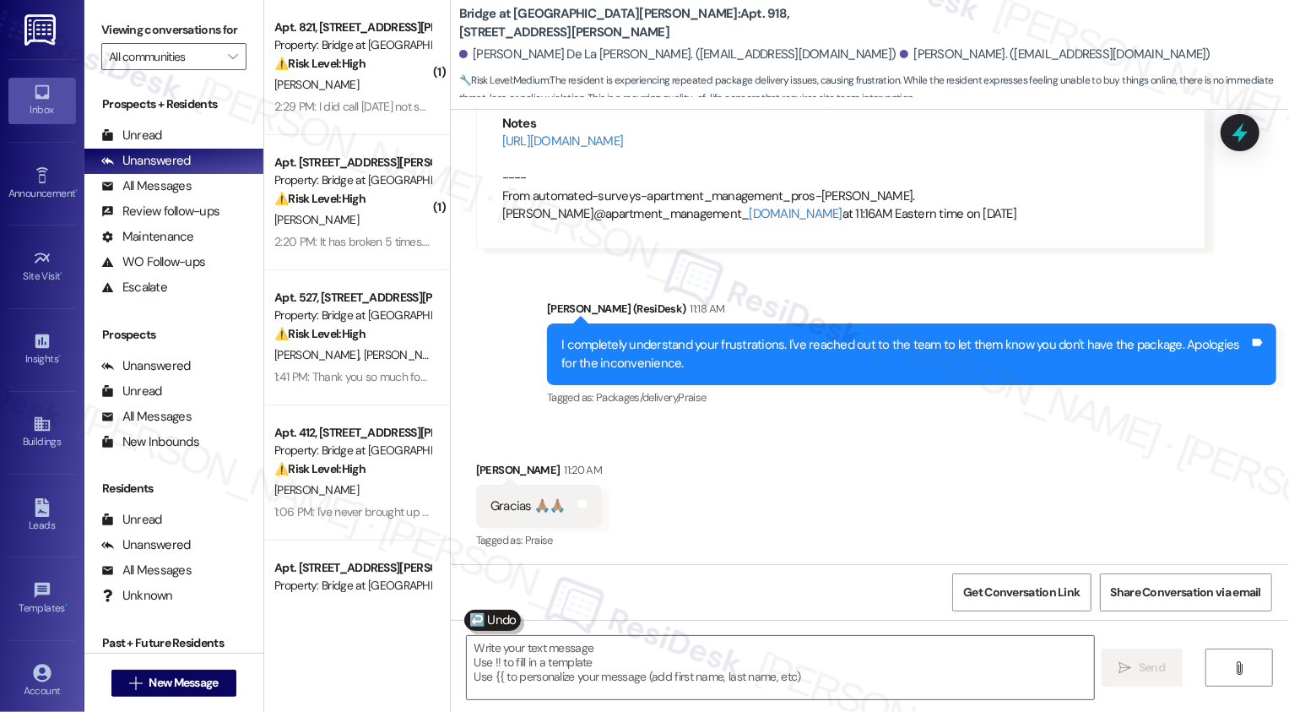
scroll to position [840, 0]
